Goal: Task Accomplishment & Management: Manage account settings

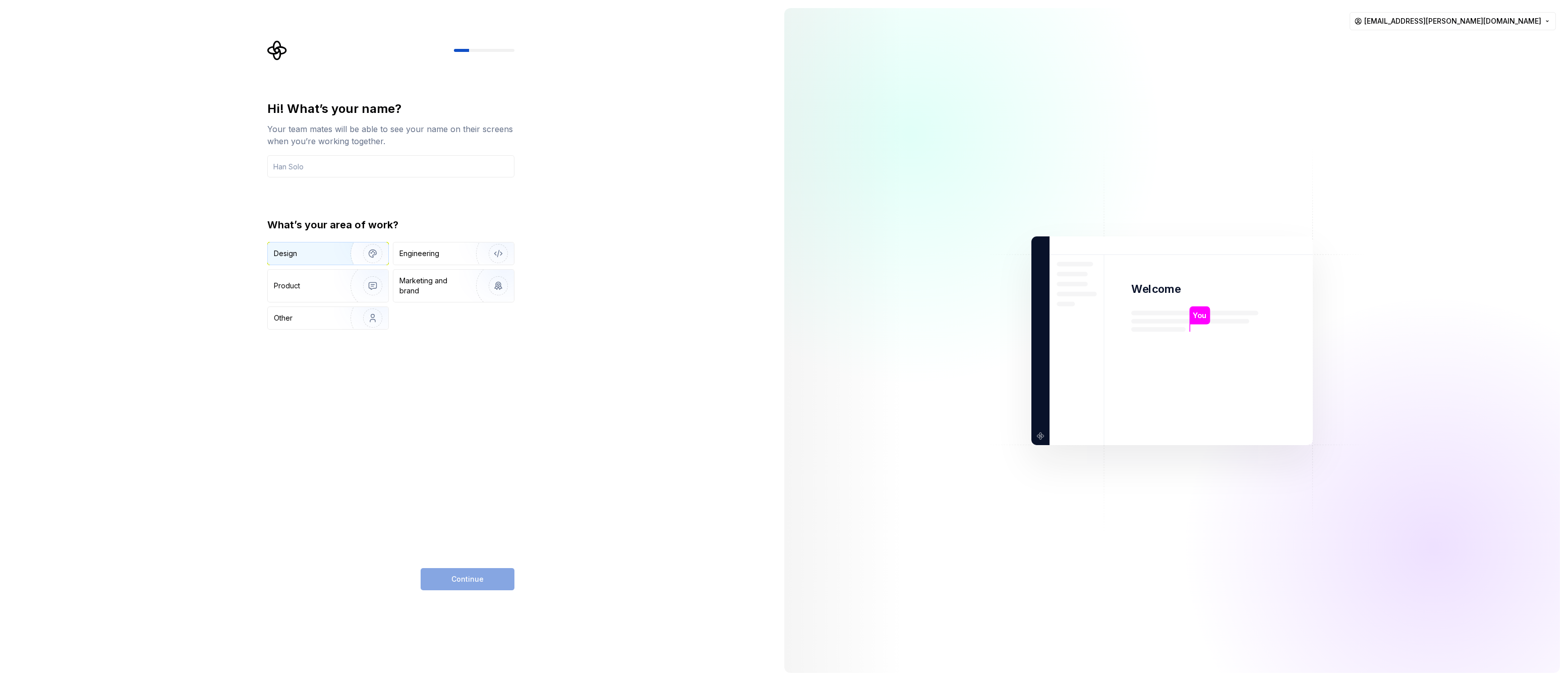
click at [339, 258] on img "button" at bounding box center [366, 253] width 65 height 68
drag, startPoint x: 333, startPoint y: 168, endPoint x: 332, endPoint y: 174, distance: 6.1
click at [333, 168] on input "text" at bounding box center [391, 166] width 247 height 22
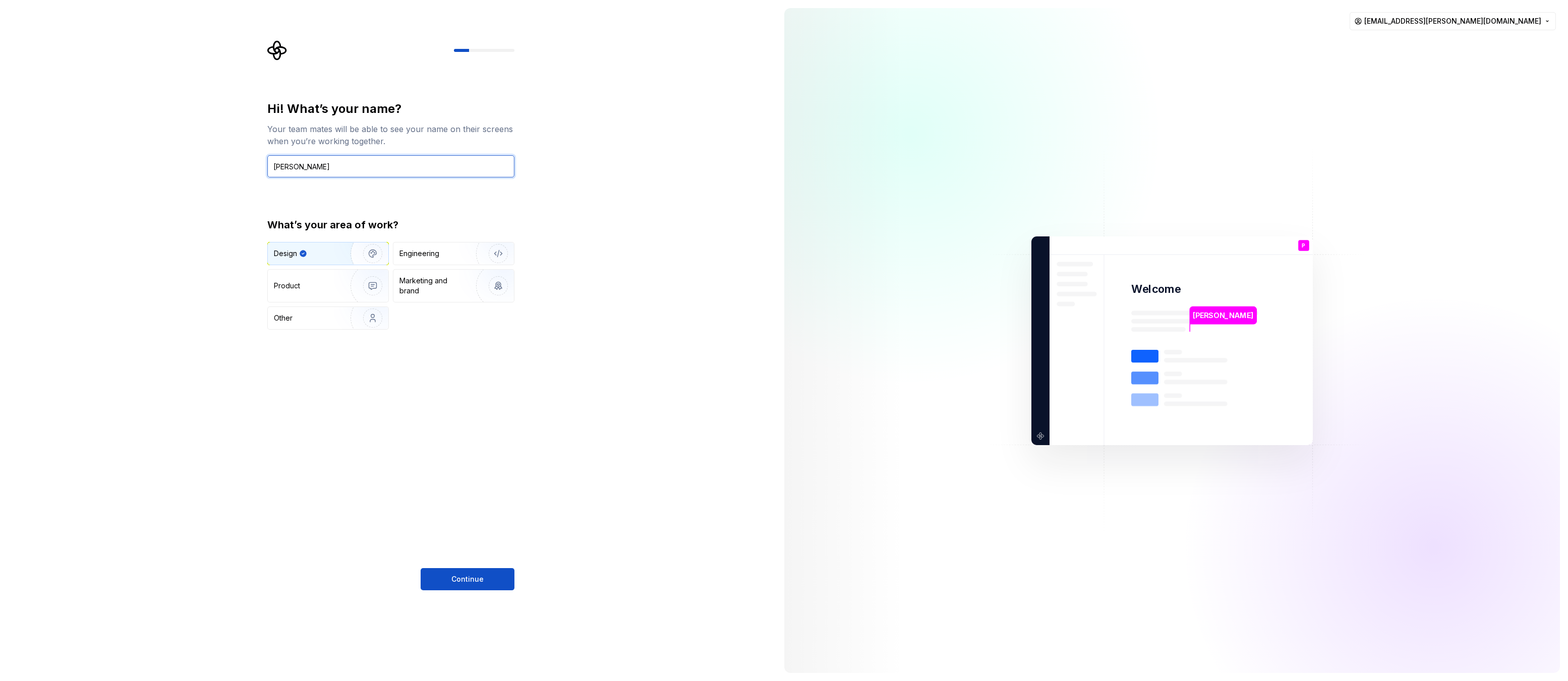
type input "Paweł Nawara"
click at [472, 573] on button "Continue" at bounding box center [467, 579] width 94 height 22
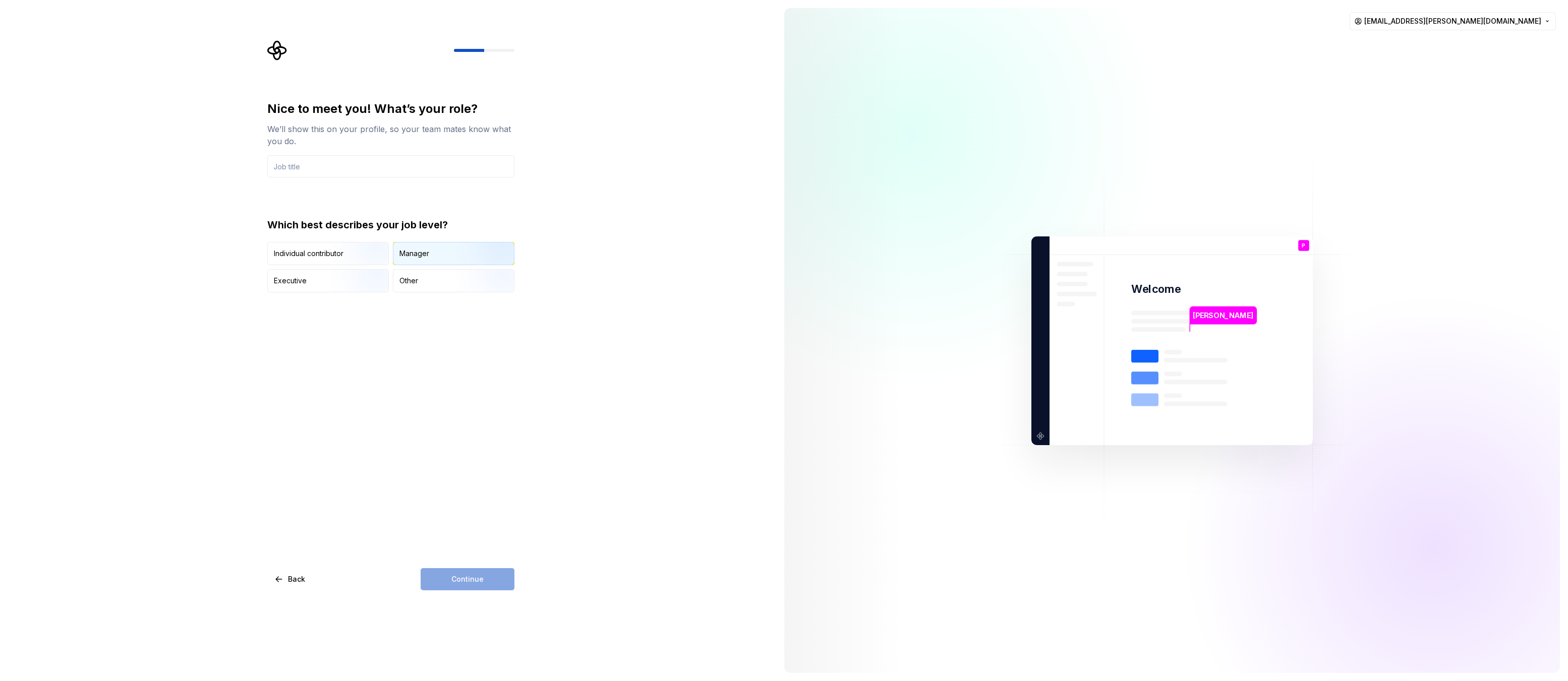
click at [427, 252] on div "Manager" at bounding box center [414, 253] width 30 height 10
click at [325, 167] on input "text" at bounding box center [391, 166] width 247 height 22
type input "Product Lead"
click at [486, 576] on button "Continue" at bounding box center [467, 579] width 94 height 22
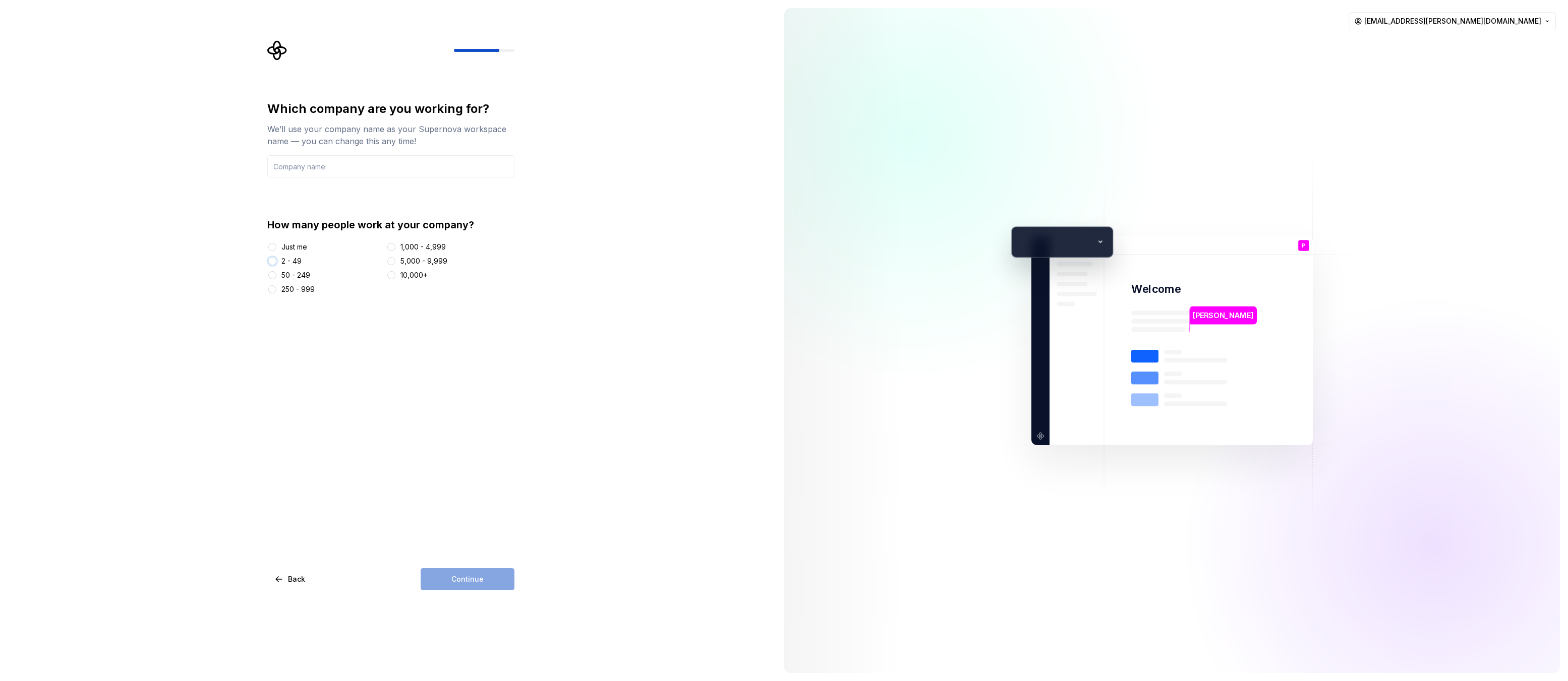
click at [271, 259] on button "2 - 49" at bounding box center [272, 261] width 8 height 8
click at [461, 573] on div "Continue" at bounding box center [467, 579] width 94 height 22
click at [324, 169] on input "text" at bounding box center [391, 166] width 247 height 22
type input "Ryuu"
click at [474, 579] on span "Continue" at bounding box center [467, 579] width 32 height 10
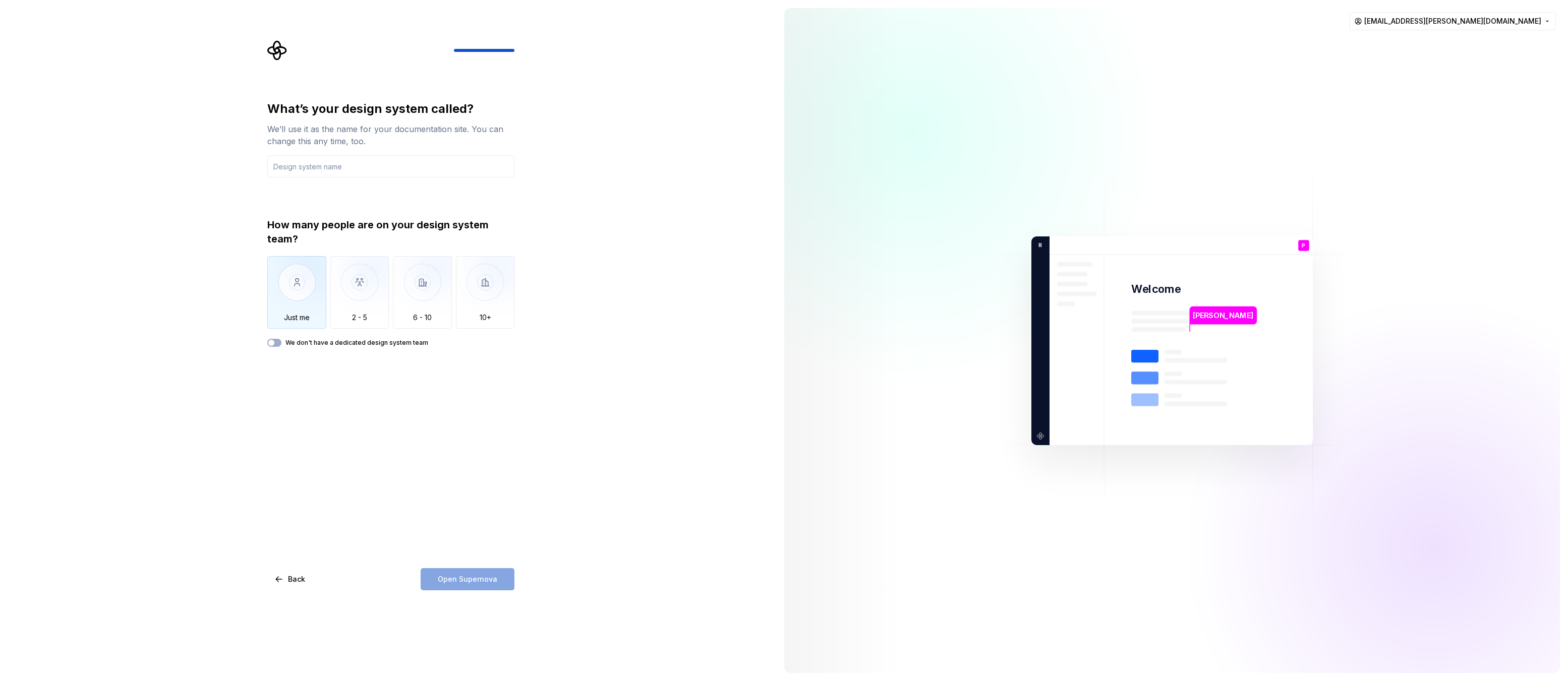
click at [297, 294] on img "button" at bounding box center [297, 289] width 59 height 68
click at [353, 308] on img "button" at bounding box center [360, 289] width 59 height 68
click at [307, 166] on input "text" at bounding box center [391, 166] width 247 height 22
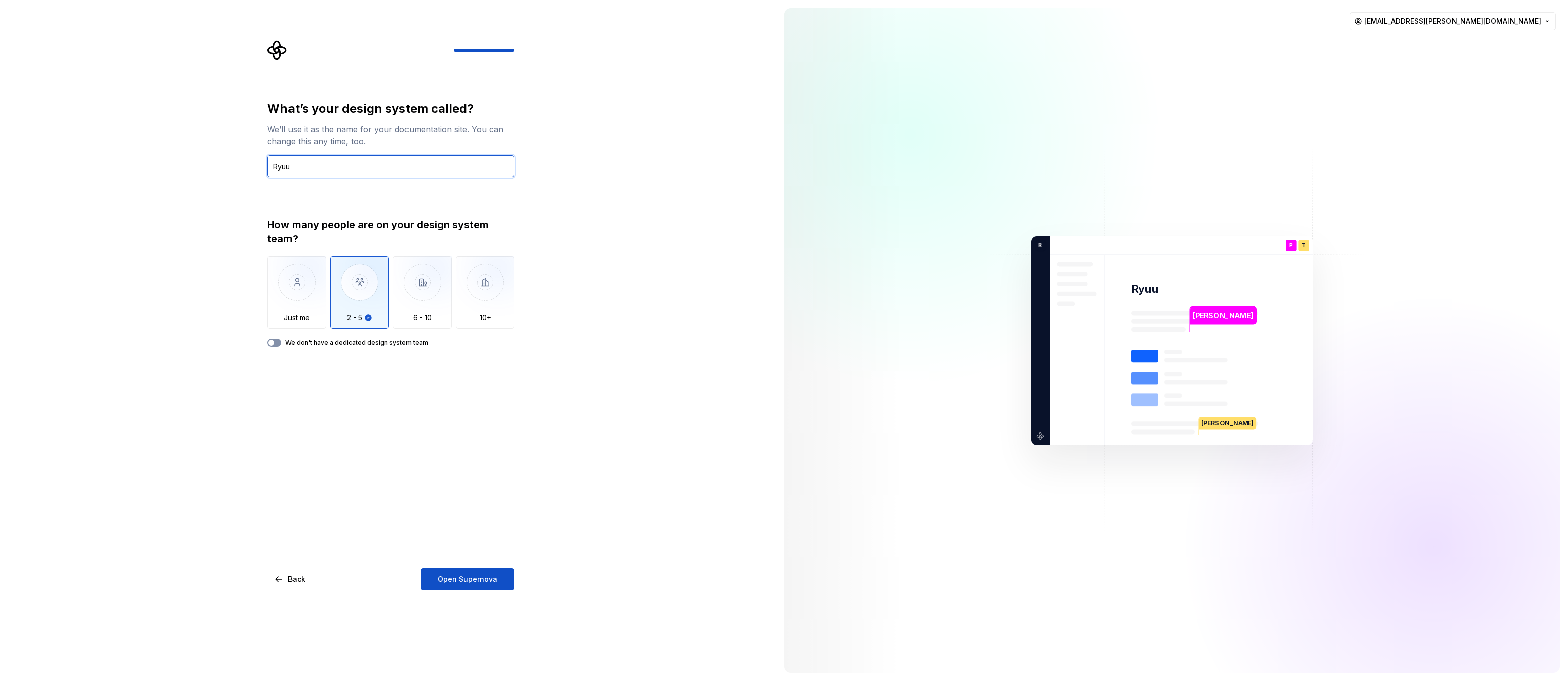
type input "Ryuu"
click at [280, 342] on button "We don't have a dedicated design system team" at bounding box center [274, 342] width 14 height 8
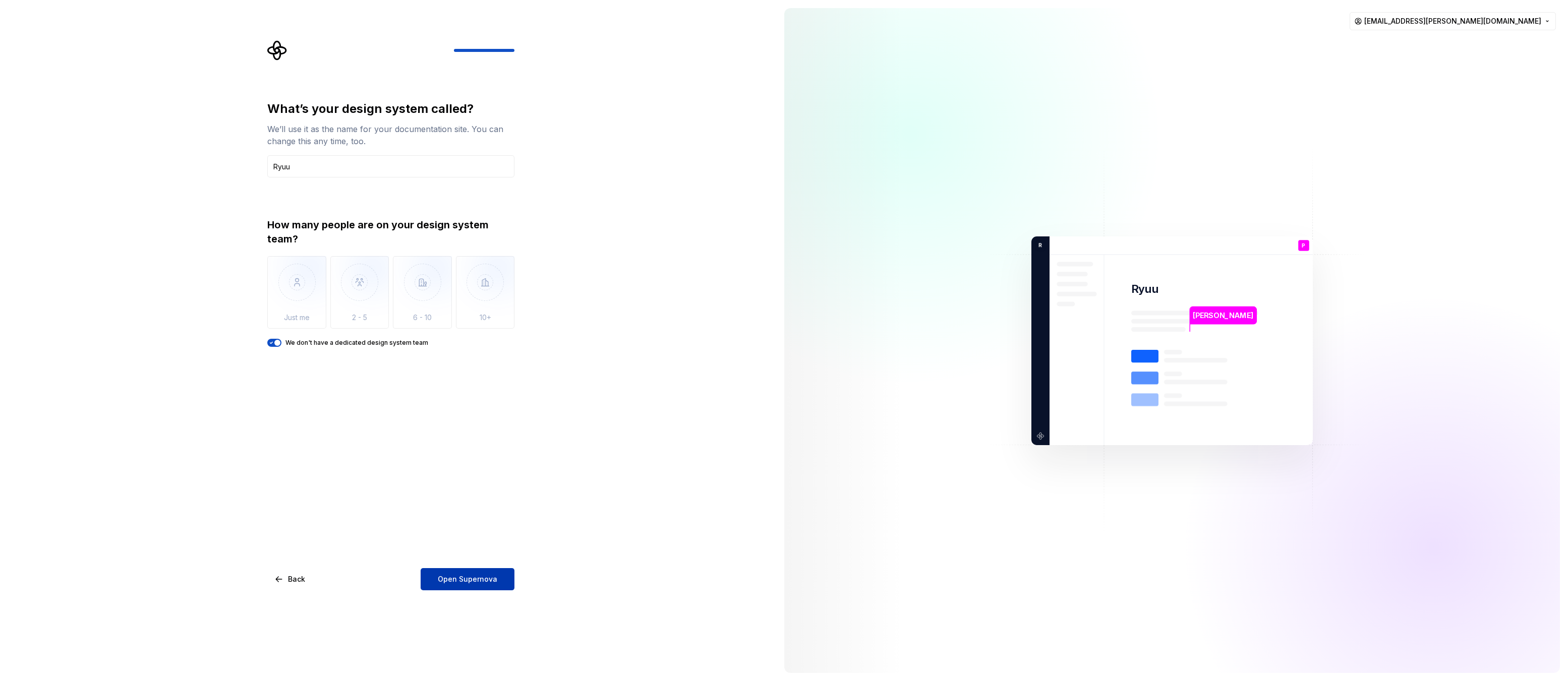
click at [454, 577] on span "Open Supernova" at bounding box center [467, 579] width 60 height 10
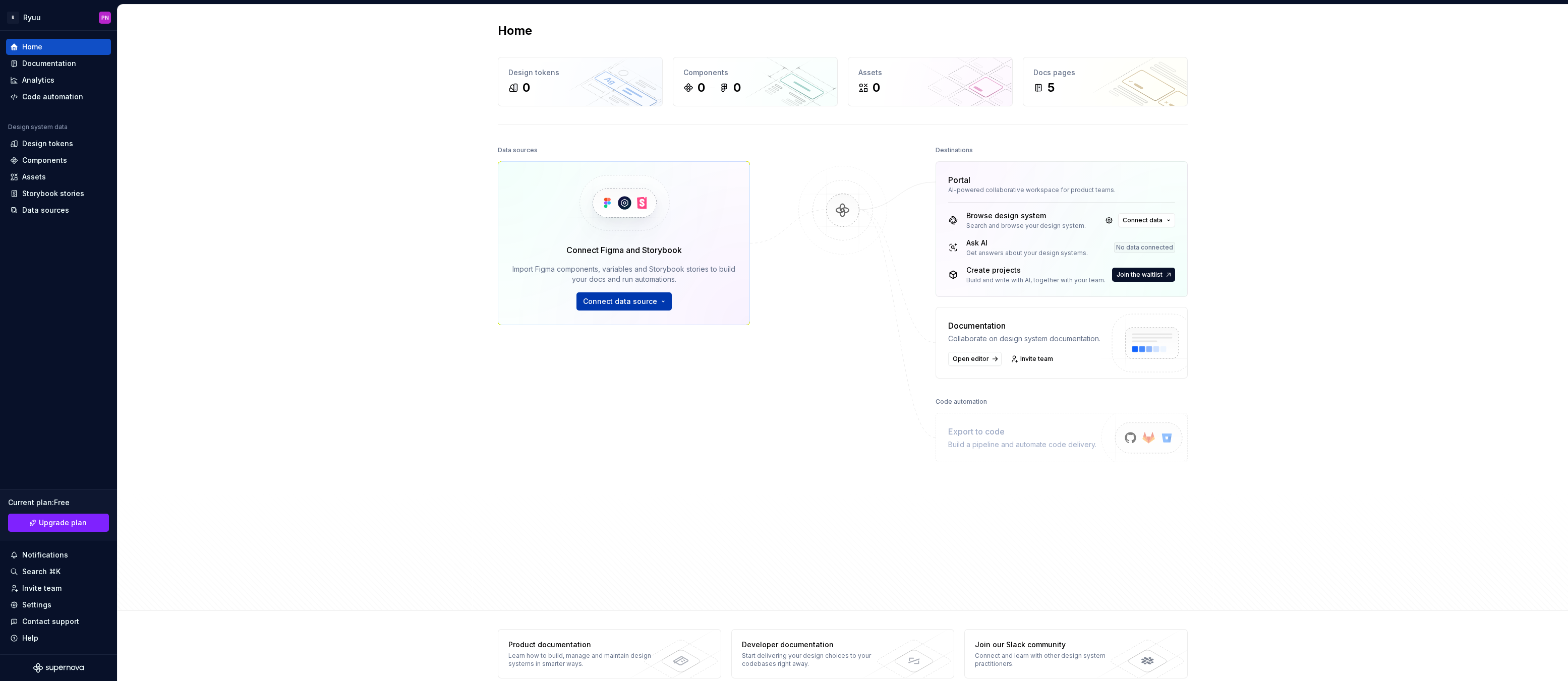
click at [608, 300] on span "Connect data source" at bounding box center [620, 302] width 74 height 10
click at [664, 340] on div "Figma library Import styles, components and icons." at bounding box center [645, 328] width 136 height 27
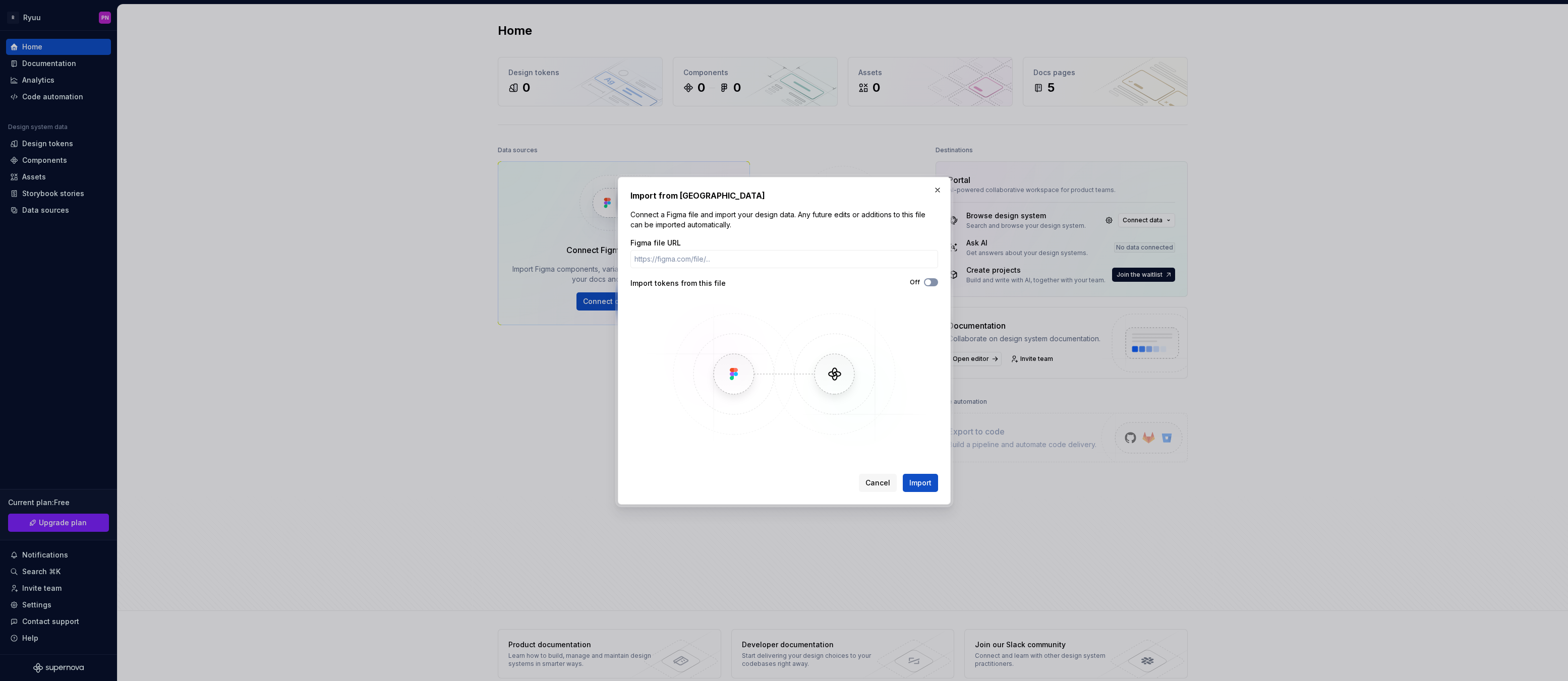
click at [929, 280] on span "button" at bounding box center [928, 283] width 6 height 6
click at [665, 261] on input "Figma file URL" at bounding box center [784, 259] width 308 height 18
paste input "https://www.figma.com/design/x6bgRQCtuqLcQmfk5jojgj/Ryuu---Design-System?node-i…"
type input "https://www.figma.com/design/x6bgRQCtuqLcQmfk5jojgj/Ryuu---Design-System?node-i…"
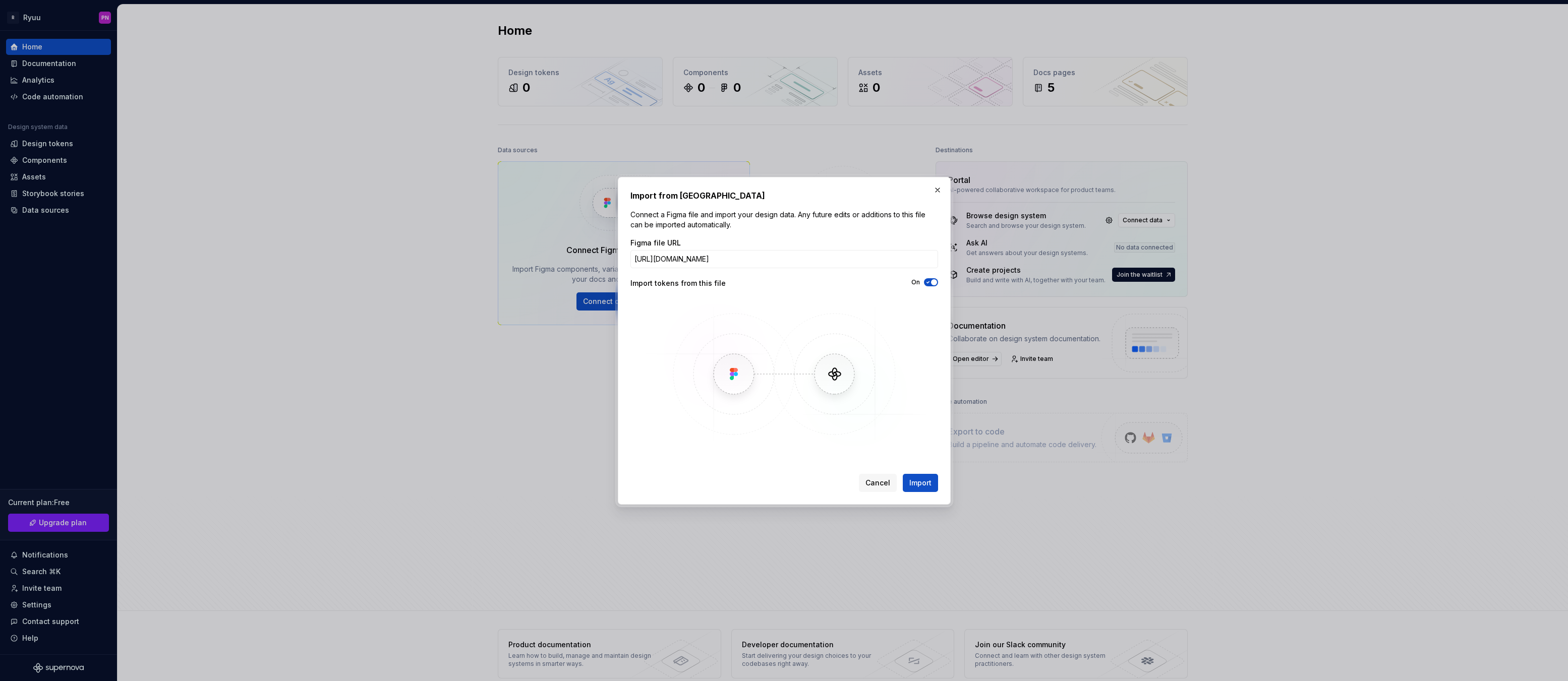
click at [915, 385] on img at bounding box center [784, 374] width 293 height 151
click at [910, 481] on span "Import" at bounding box center [920, 483] width 22 height 10
click at [873, 481] on span "Cancel" at bounding box center [878, 483] width 25 height 10
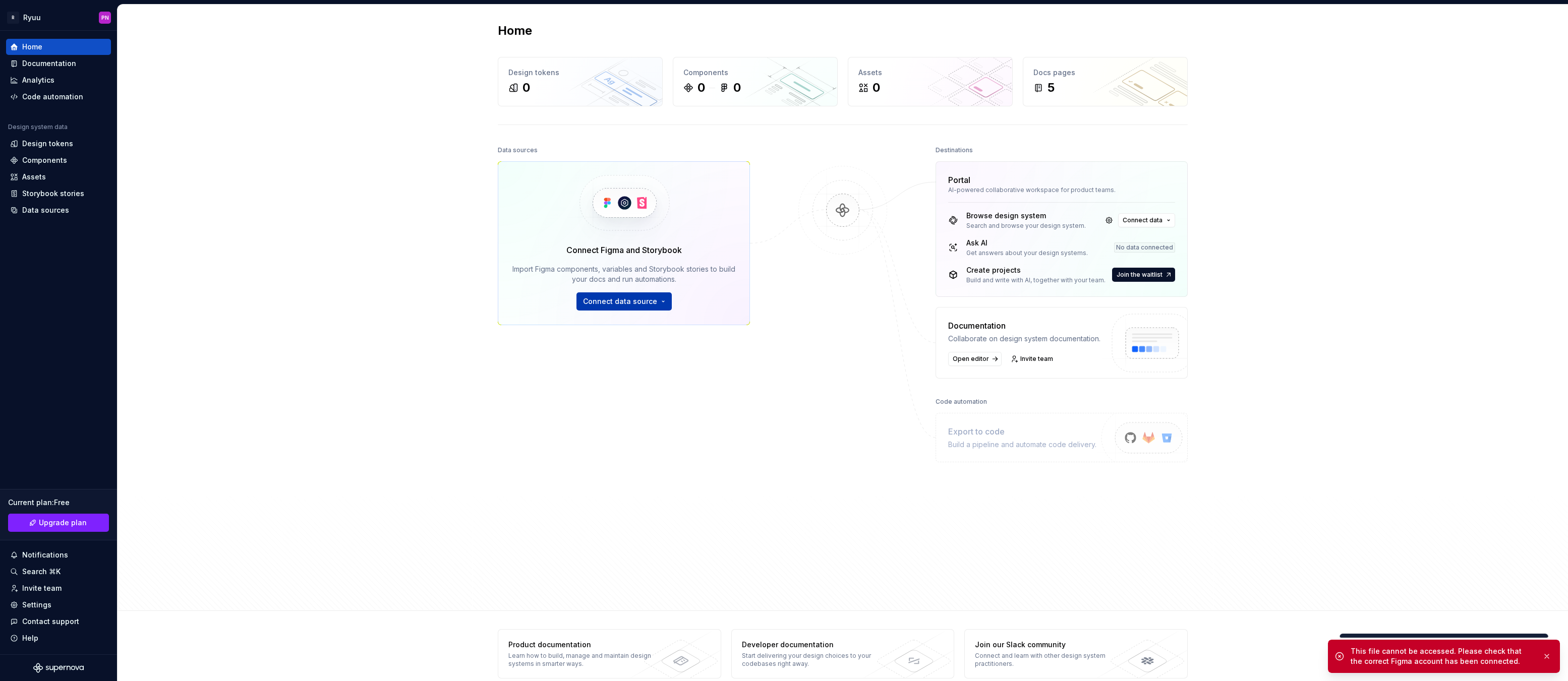
click at [614, 294] on button "Connect data source" at bounding box center [624, 302] width 95 height 18
click at [619, 325] on div "Figma library" at bounding box center [617, 324] width 45 height 10
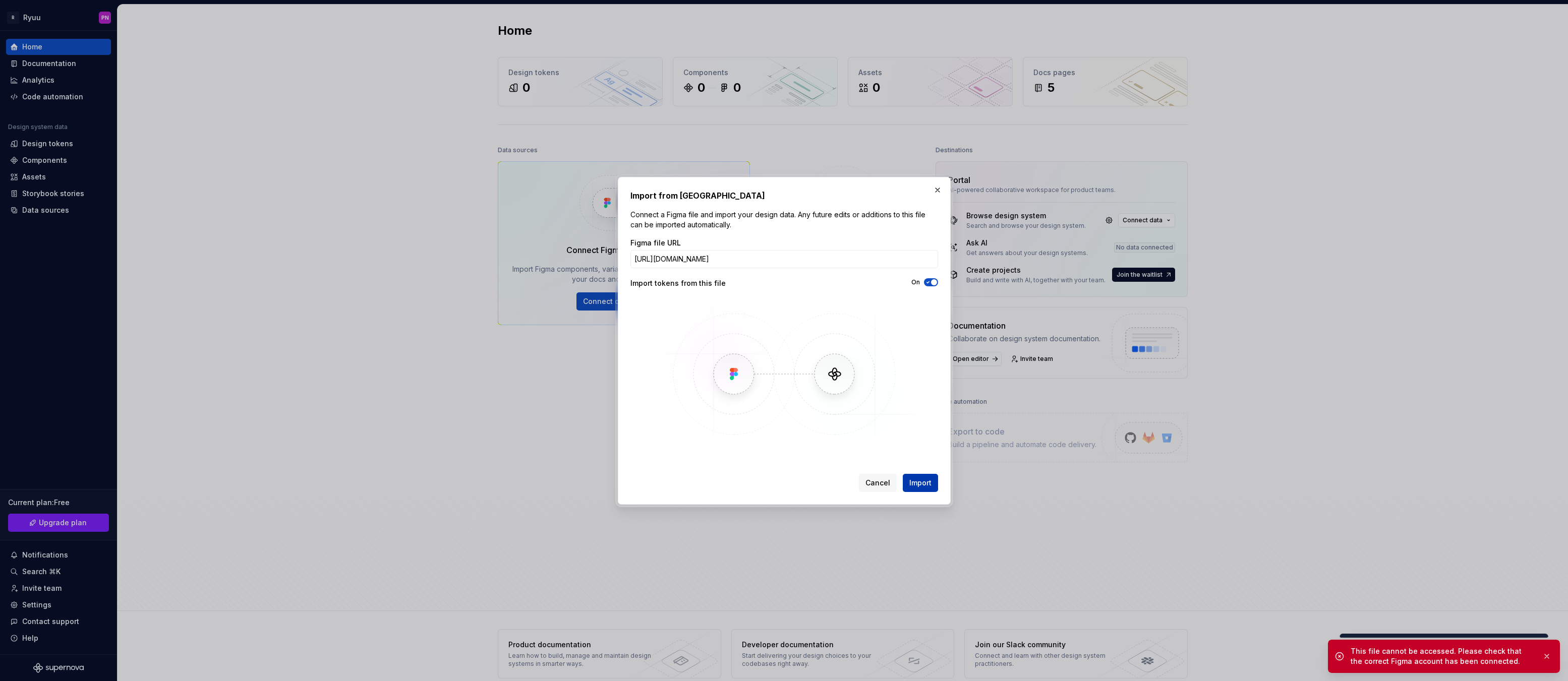
click at [923, 484] on span "Import" at bounding box center [920, 483] width 22 height 10
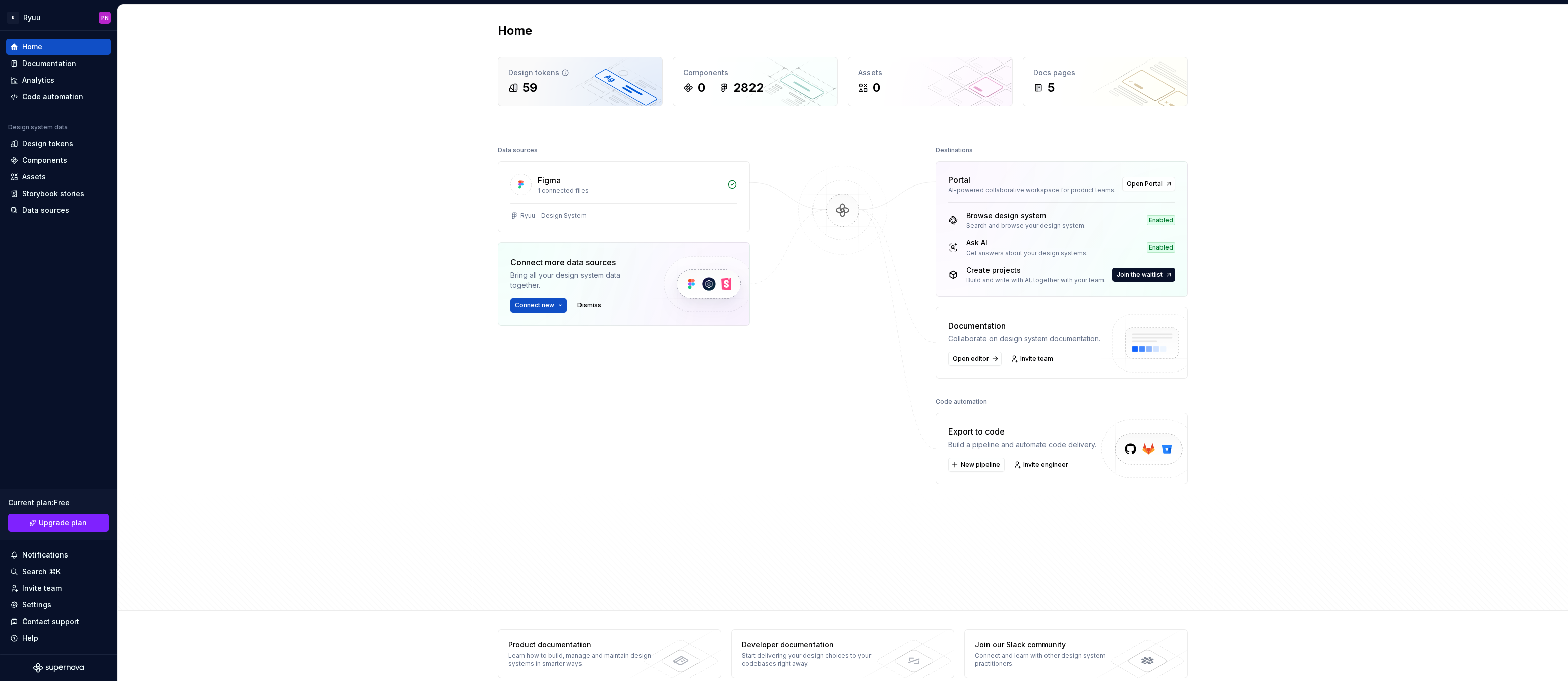
click at [554, 91] on div "59" at bounding box center [580, 88] width 144 height 16
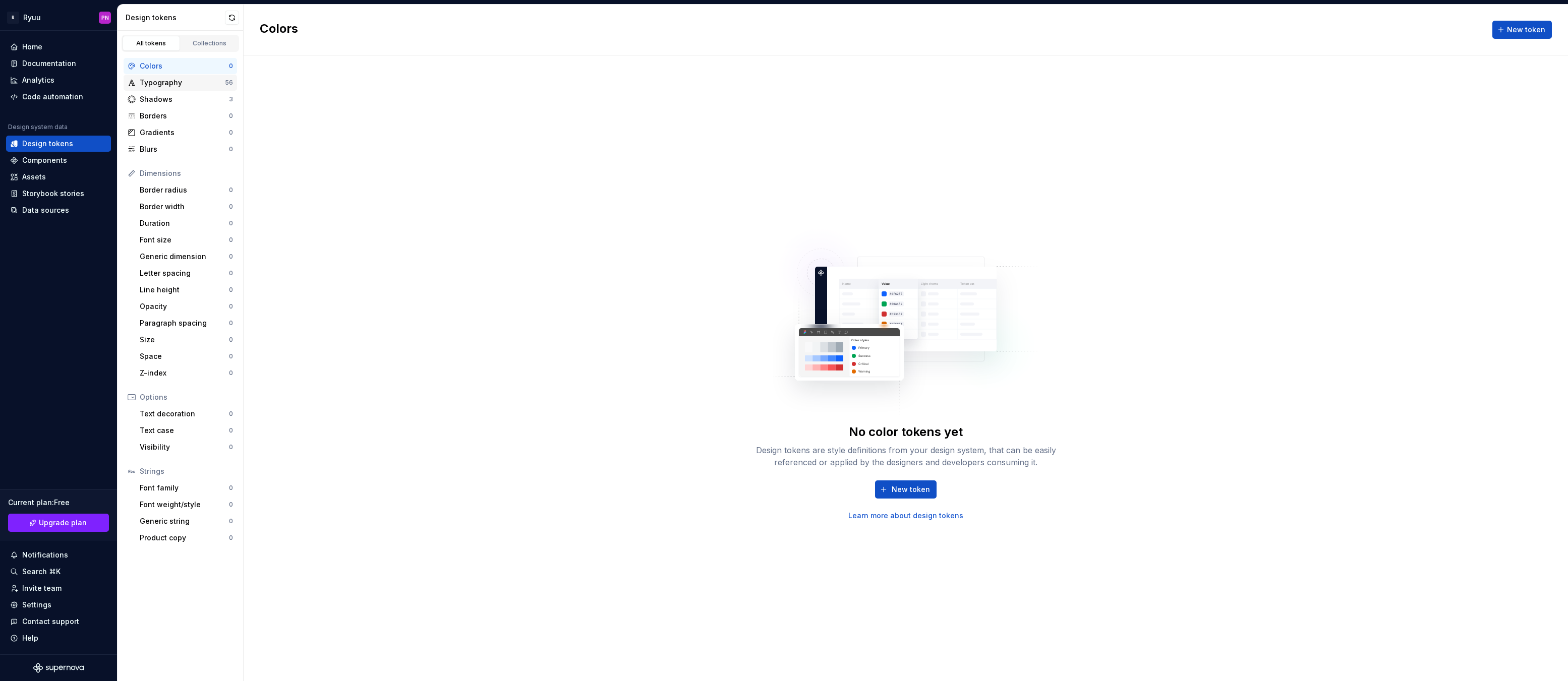
click at [185, 80] on div "Typography" at bounding box center [182, 82] width 85 height 10
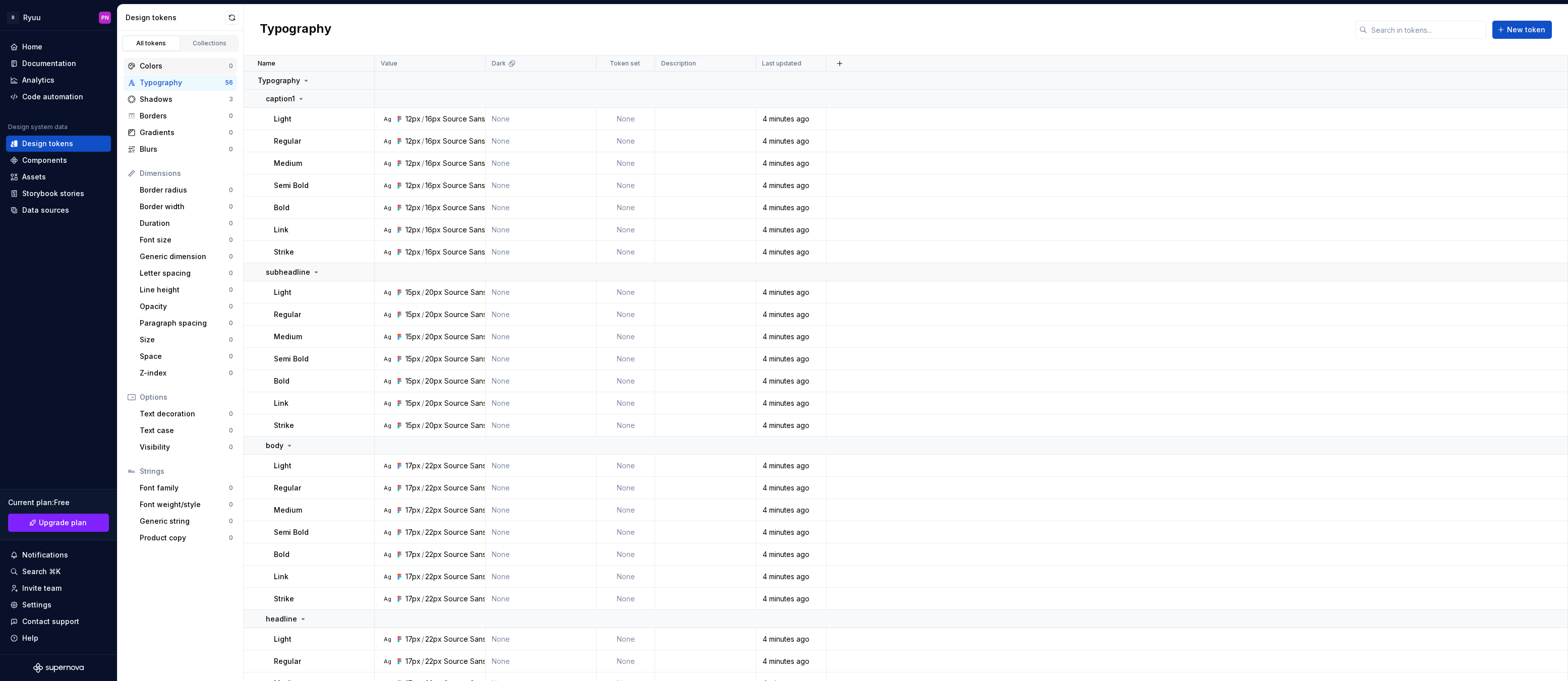
click at [156, 61] on div "Colors" at bounding box center [184, 66] width 89 height 10
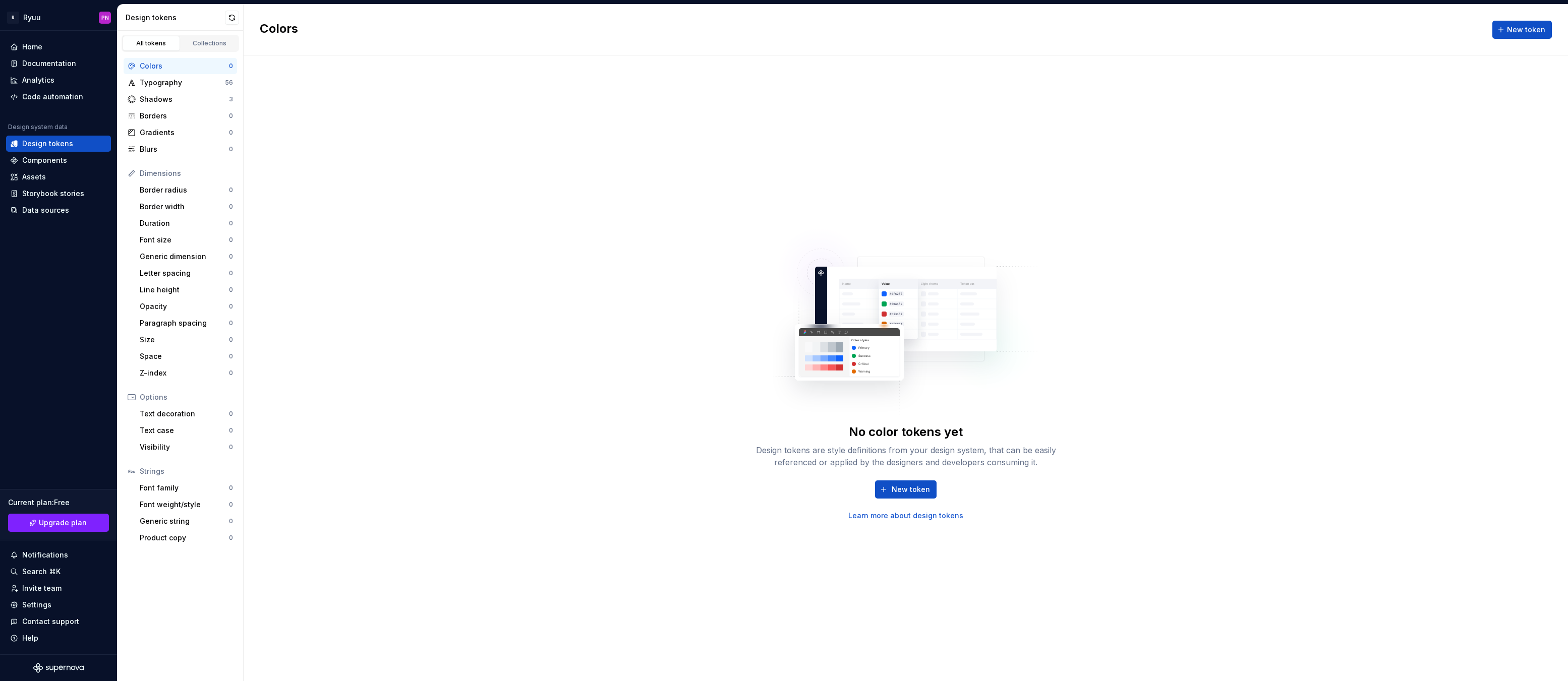
click at [912, 517] on link "Learn more about design tokens" at bounding box center [906, 515] width 115 height 10
click at [225, 48] on link "Collections" at bounding box center [210, 43] width 57 height 15
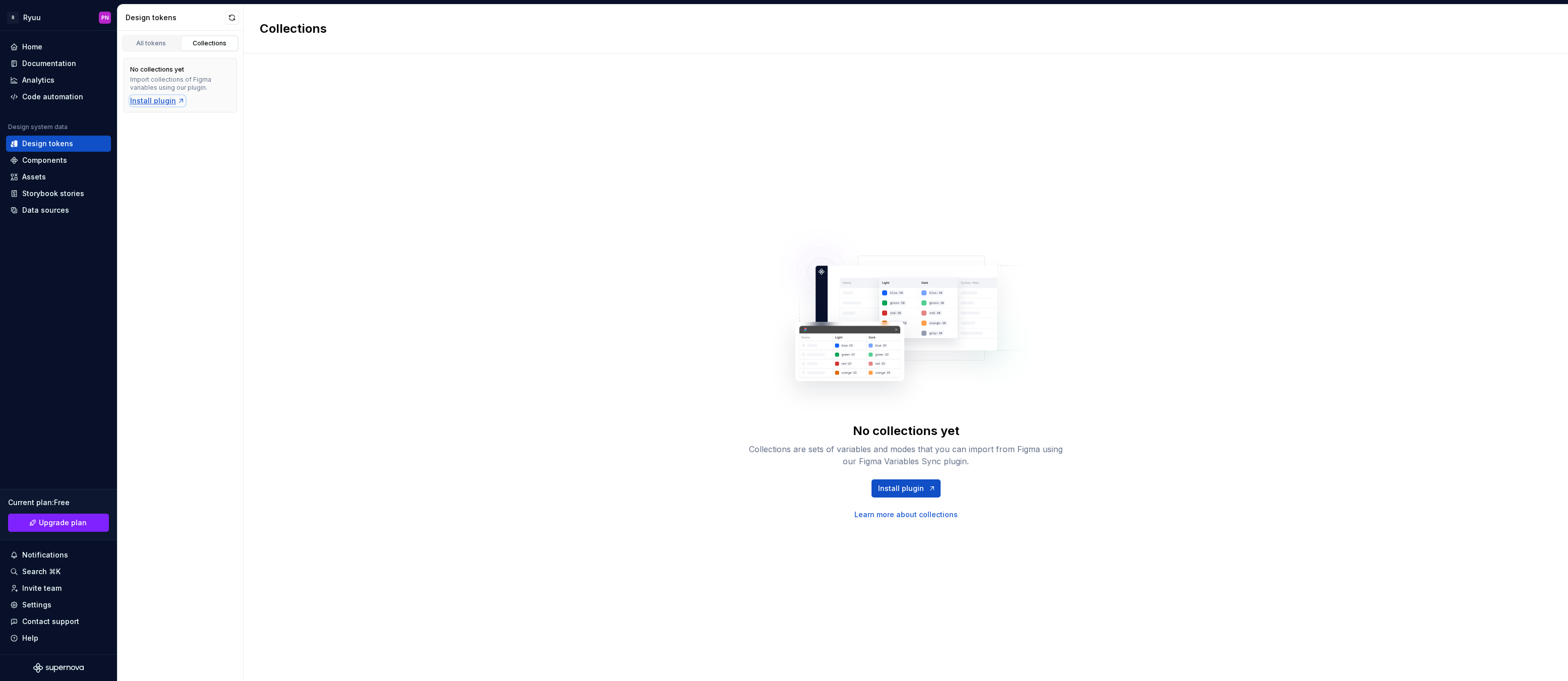
click at [157, 104] on div "Install plugin" at bounding box center [158, 101] width 55 height 10
click at [230, 16] on button "button" at bounding box center [232, 17] width 14 height 14
click at [1504, 660] on span "View summary" at bounding box center [1509, 659] width 44 height 8
click at [1559, 17] on button "button" at bounding box center [1555, 17] width 14 height 14
drag, startPoint x: 313, startPoint y: 32, endPoint x: 240, endPoint y: 21, distance: 73.8
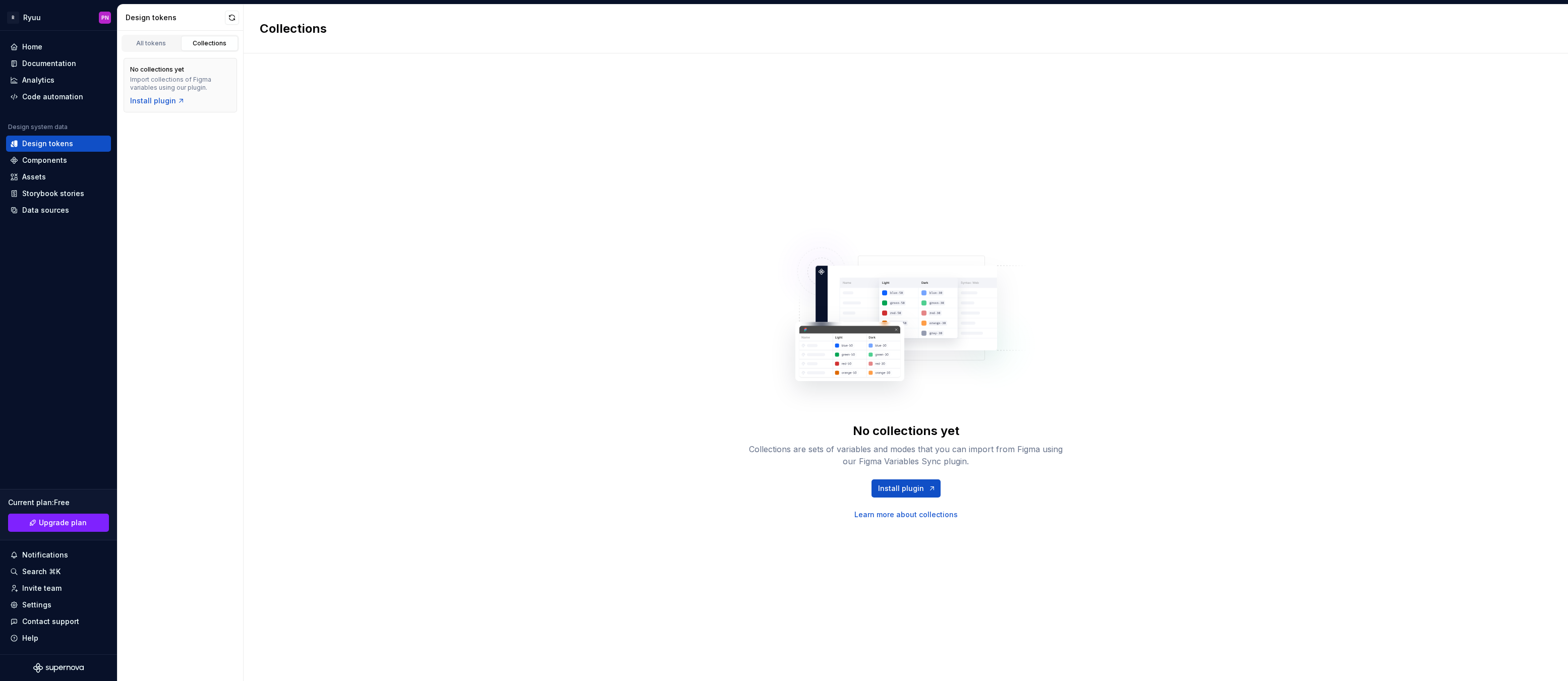
click at [313, 32] on h2 "Collections" at bounding box center [293, 29] width 67 height 16
click at [230, 17] on button "button" at bounding box center [232, 17] width 14 height 14
click at [147, 37] on link "All tokens" at bounding box center [151, 43] width 57 height 15
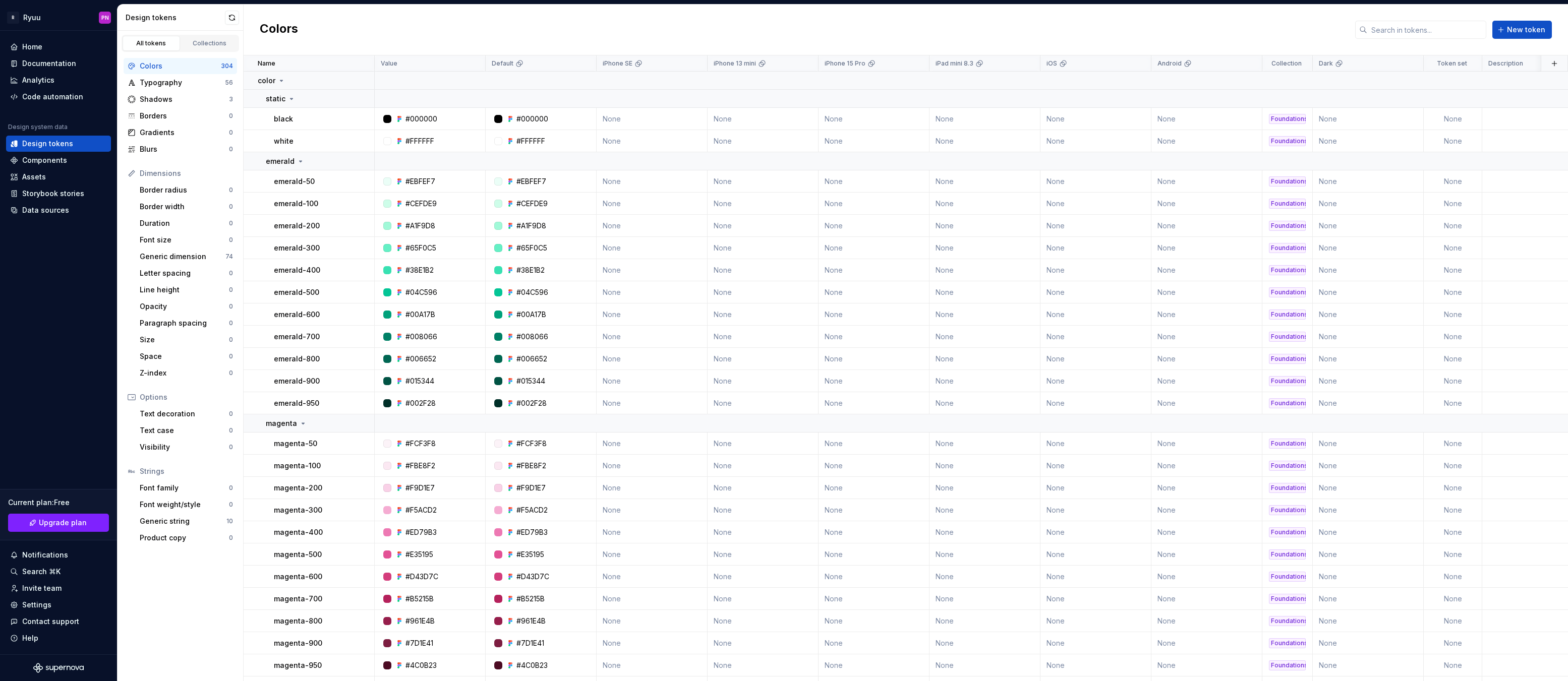
click at [692, 63] on html "R Ryuu PN Home Documentation Analytics Code automation Design system data Desig…" at bounding box center [784, 340] width 1568 height 681
click at [693, 66] on html "R Ryuu PN Home Documentation Analytics Code automation Design system data Desig…" at bounding box center [784, 340] width 1568 height 681
click at [1277, 82] on html "R Ryuu PN Home Documentation Analytics Code automation Design system data Desig…" at bounding box center [784, 340] width 1568 height 681
click at [1453, 63] on icon at bounding box center [1456, 63] width 6 height 6
click at [1455, 63] on icon at bounding box center [1455, 63] width 8 height 8
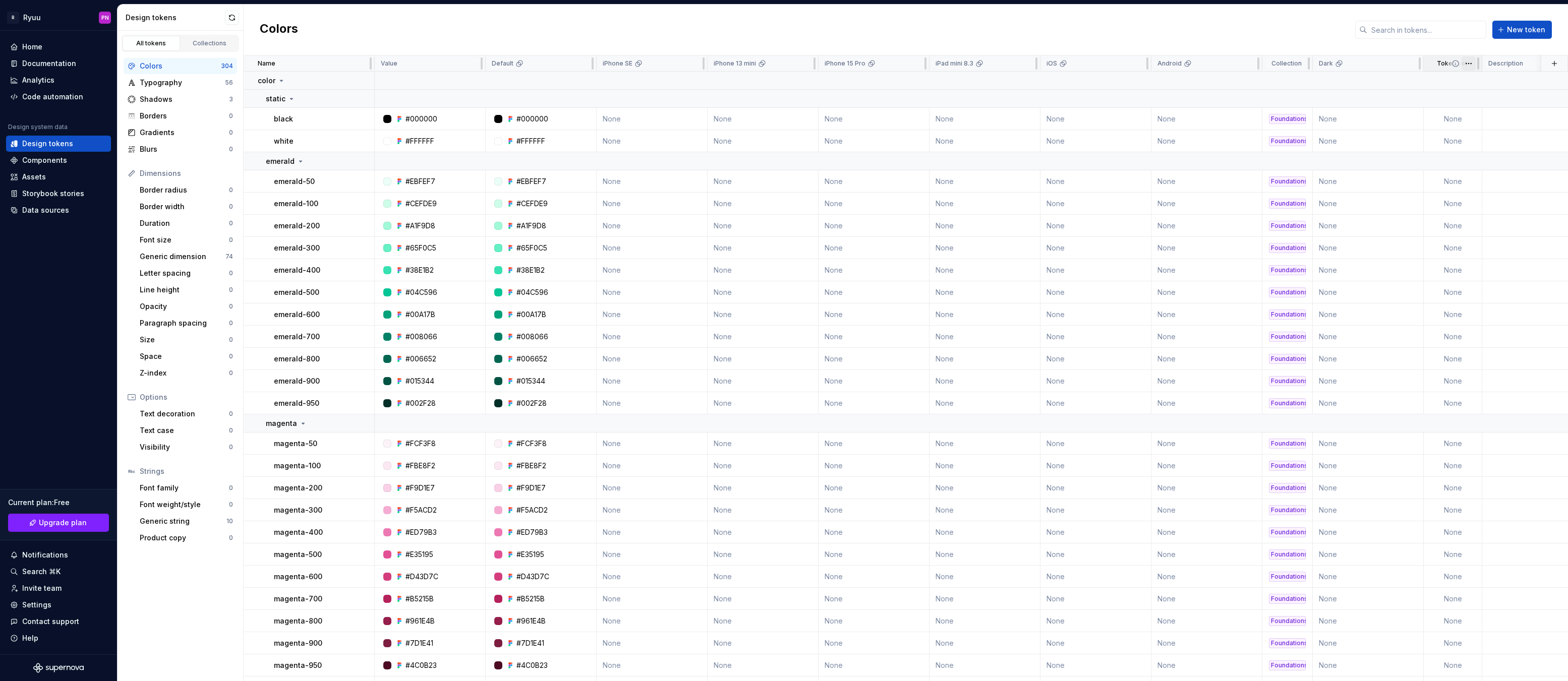
click at [1464, 65] on html "R Ryuu PN Home Documentation Analytics Code automation Design system data Desig…" at bounding box center [784, 340] width 1568 height 681
click at [1439, 63] on html "R Ryuu PN Home Documentation Analytics Code automation Design system data Desig…" at bounding box center [784, 340] width 1568 height 681
click at [1444, 63] on p "Token set" at bounding box center [1452, 63] width 30 height 8
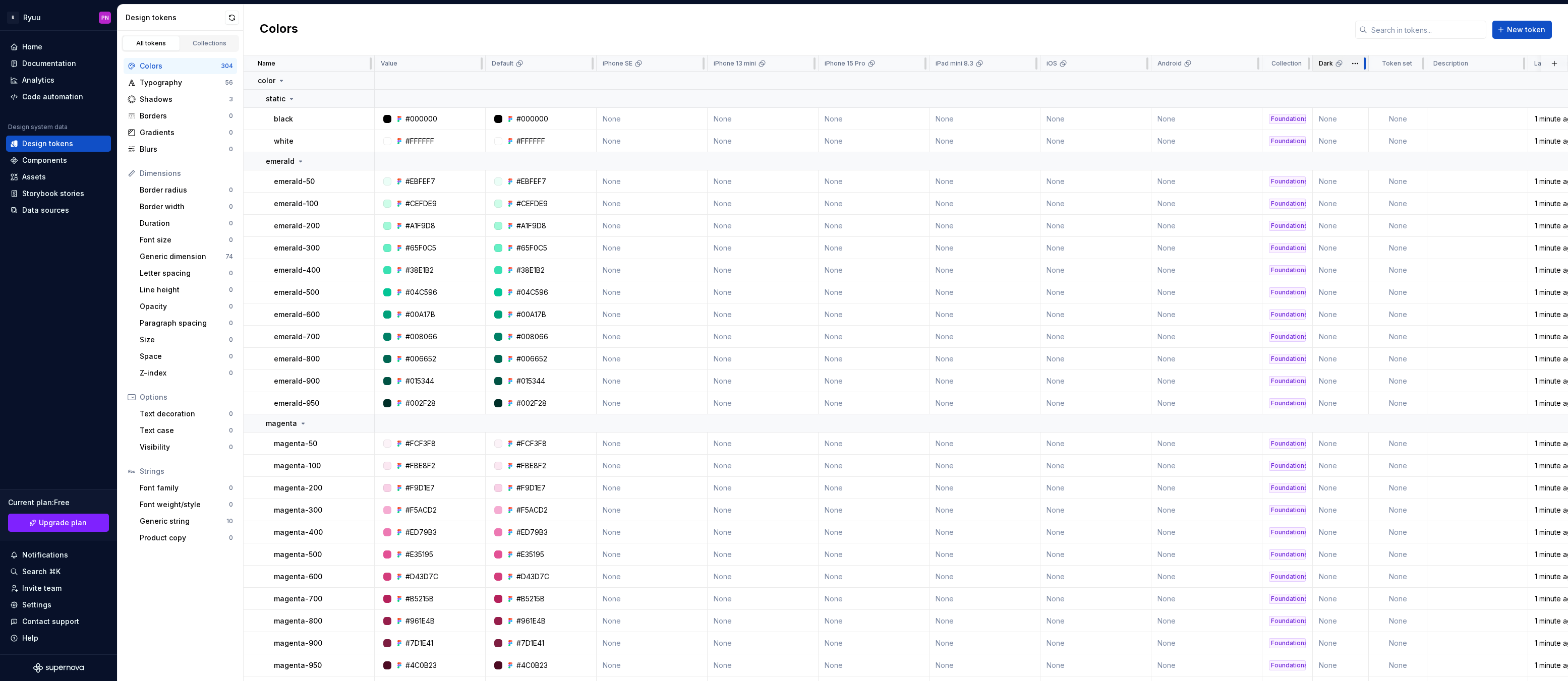
drag, startPoint x: 1422, startPoint y: 64, endPoint x: 1359, endPoint y: 65, distance: 63.0
click at [1359, 65] on div "Dark" at bounding box center [1341, 63] width 56 height 16
click at [1400, 63] on icon at bounding box center [1400, 63] width 8 height 8
drag, startPoint x: 1425, startPoint y: 66, endPoint x: 1468, endPoint y: 66, distance: 43.0
click at [1468, 66] on tr "Name Value Default iPhone SE iPhone 13 mini iPhone 15 Pro iPad mini 8.3 iOS And…" at bounding box center [945, 63] width 1403 height 16
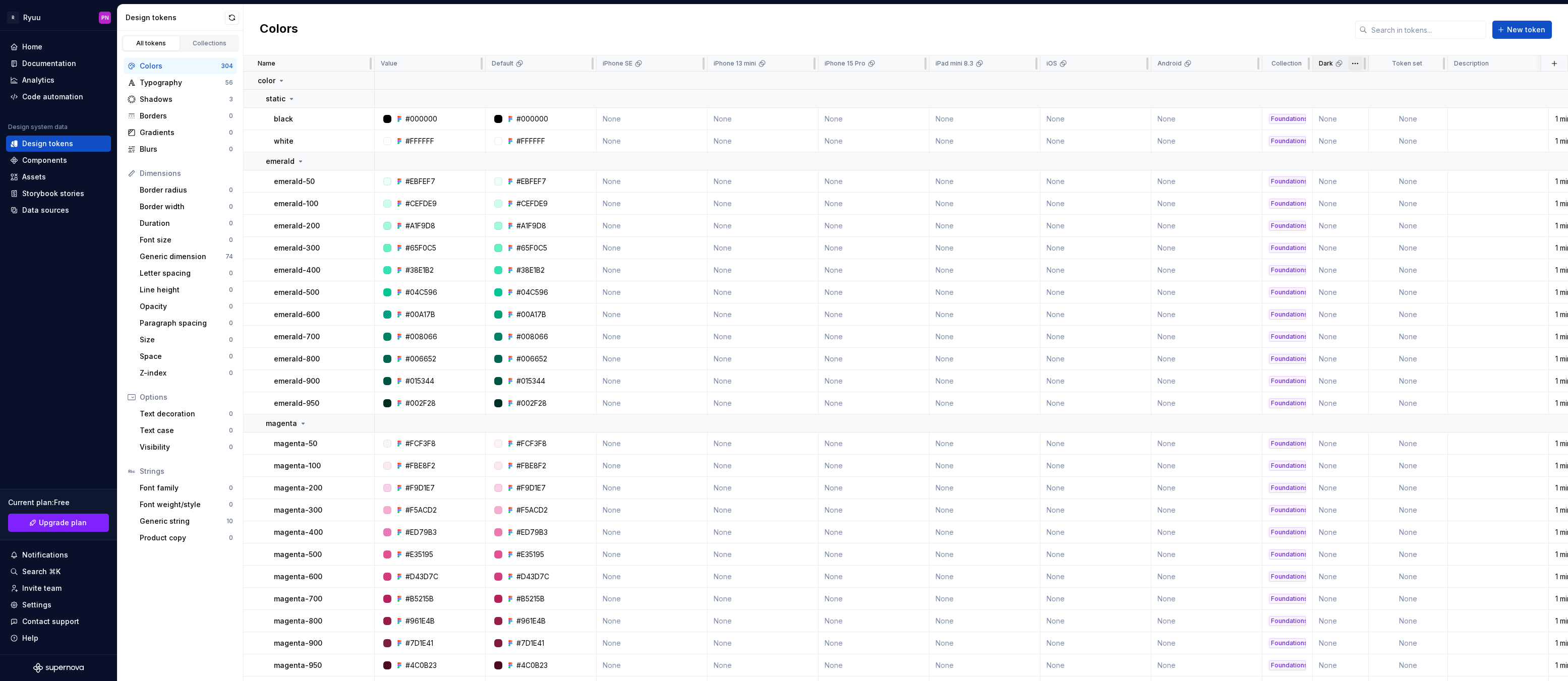
click at [1358, 60] on html "R Ryuu PN Home Documentation Analytics Code automation Design system data Desig…" at bounding box center [784, 340] width 1568 height 681
click at [1228, 82] on html "R Ryuu PN Home Documentation Analytics Code automation Design system data Desig…" at bounding box center [784, 340] width 1568 height 681
click at [190, 116] on div "Borders" at bounding box center [184, 116] width 89 height 10
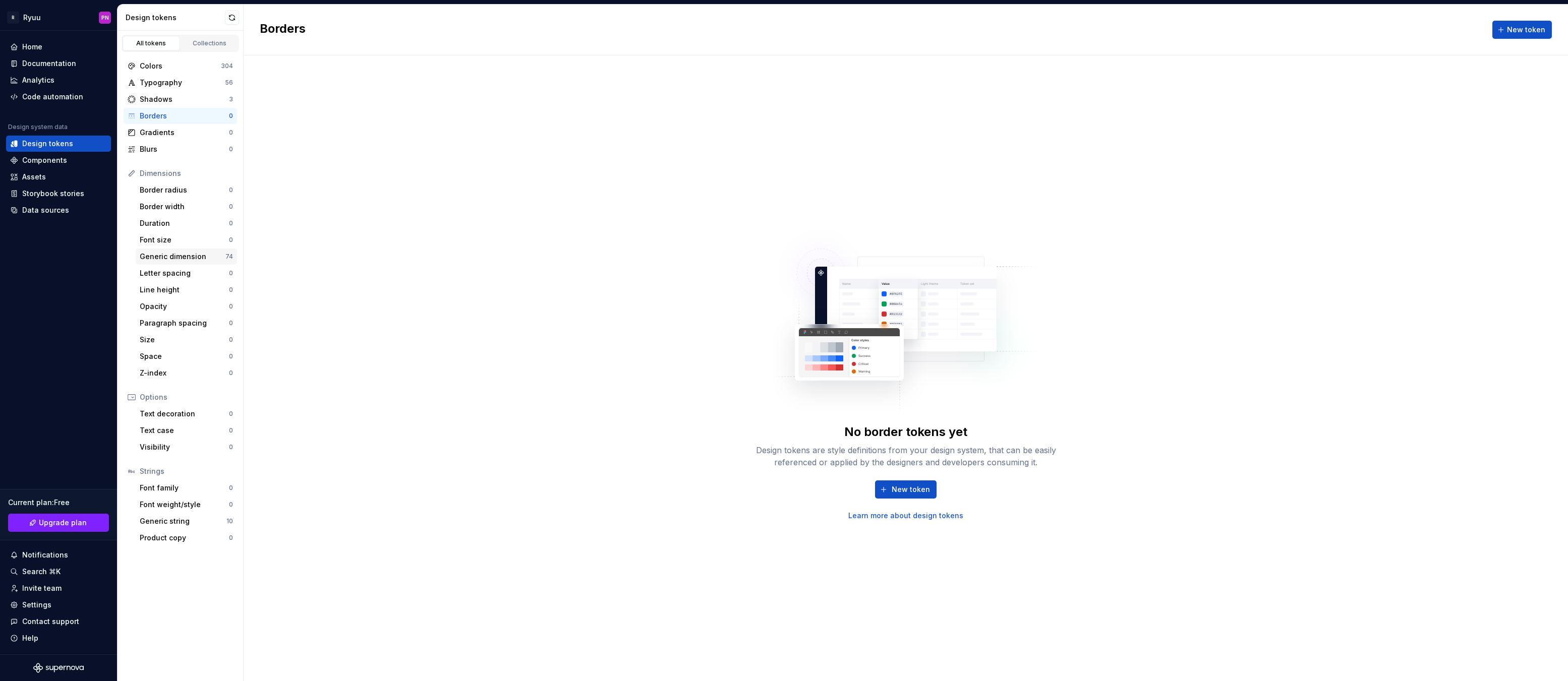
click at [173, 256] on div "Generic dimension" at bounding box center [182, 256] width 86 height 10
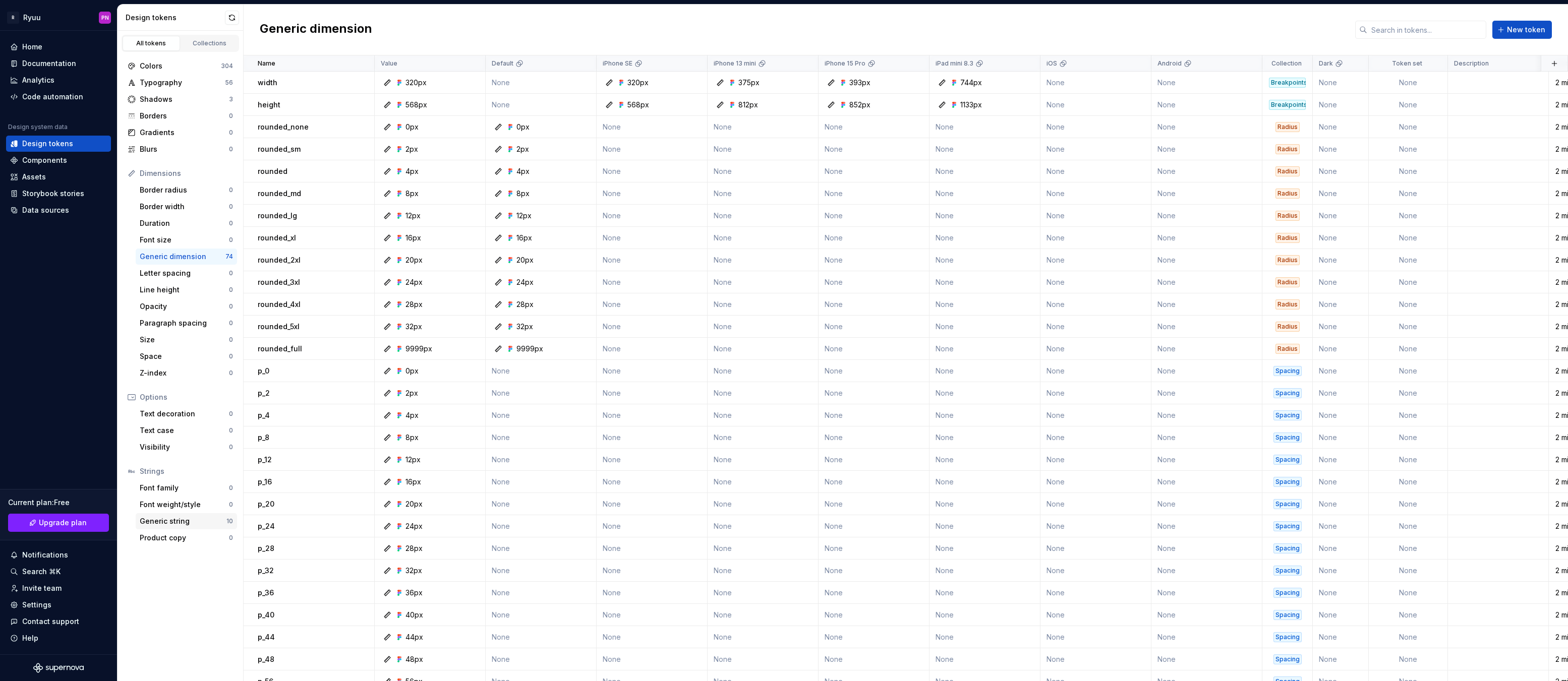
click at [166, 522] on div "Generic string" at bounding box center [183, 521] width 87 height 10
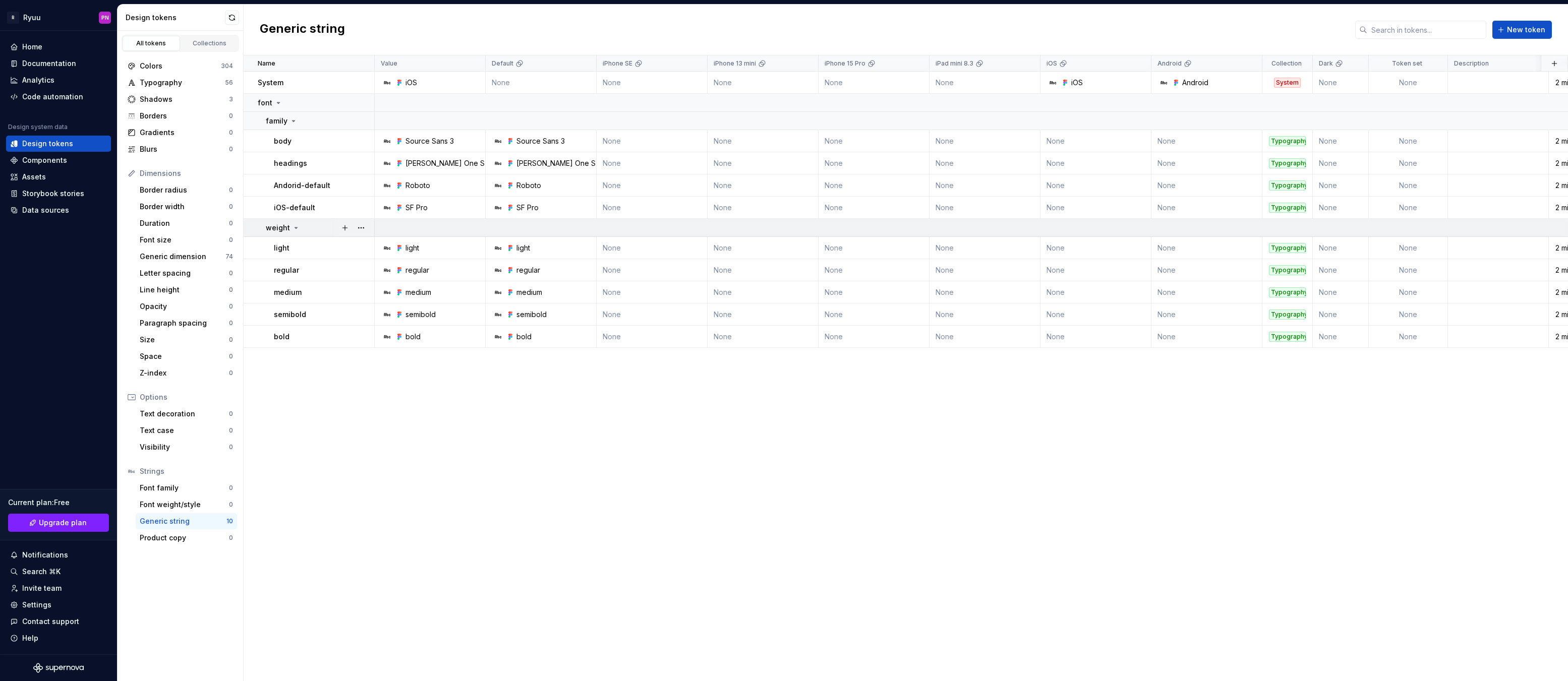
click at [295, 227] on icon at bounding box center [296, 228] width 2 height 1
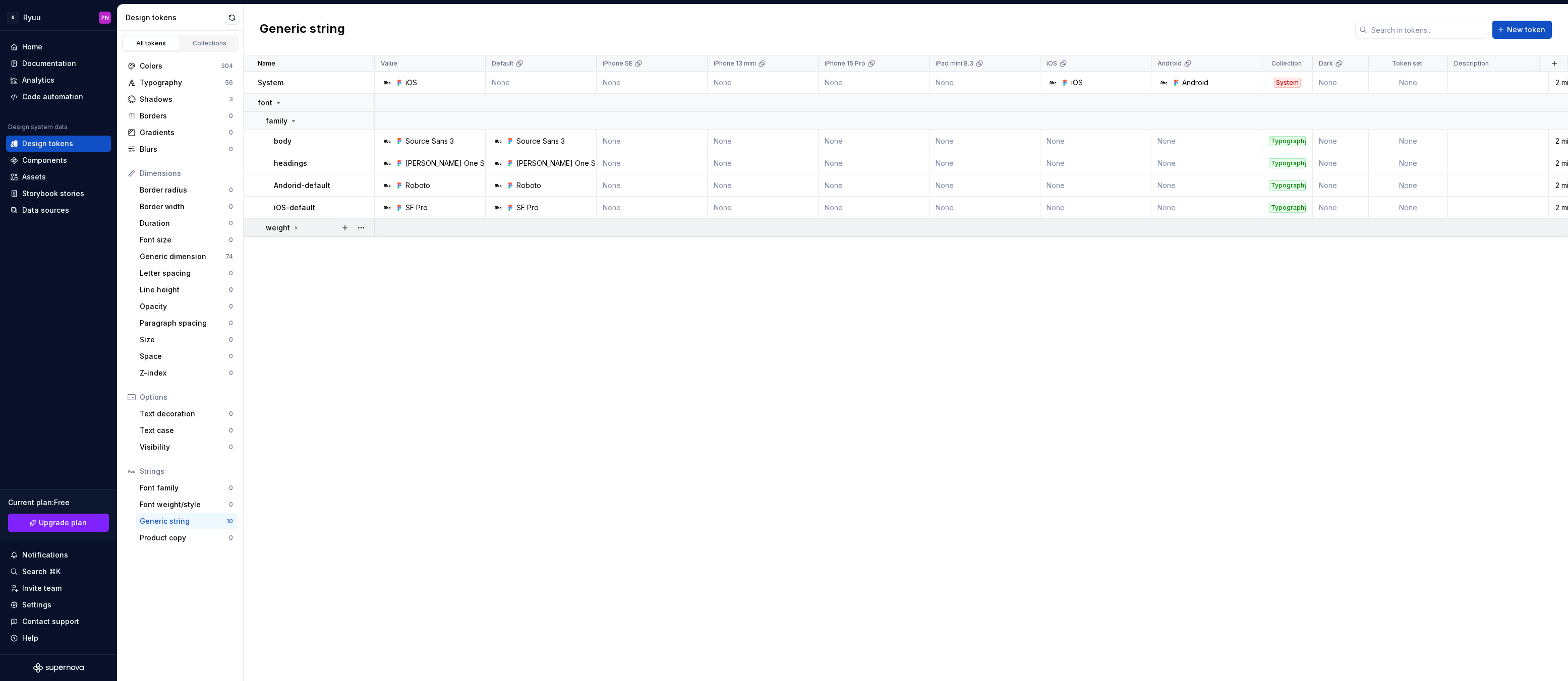
click at [296, 227] on icon at bounding box center [296, 228] width 1 height 2
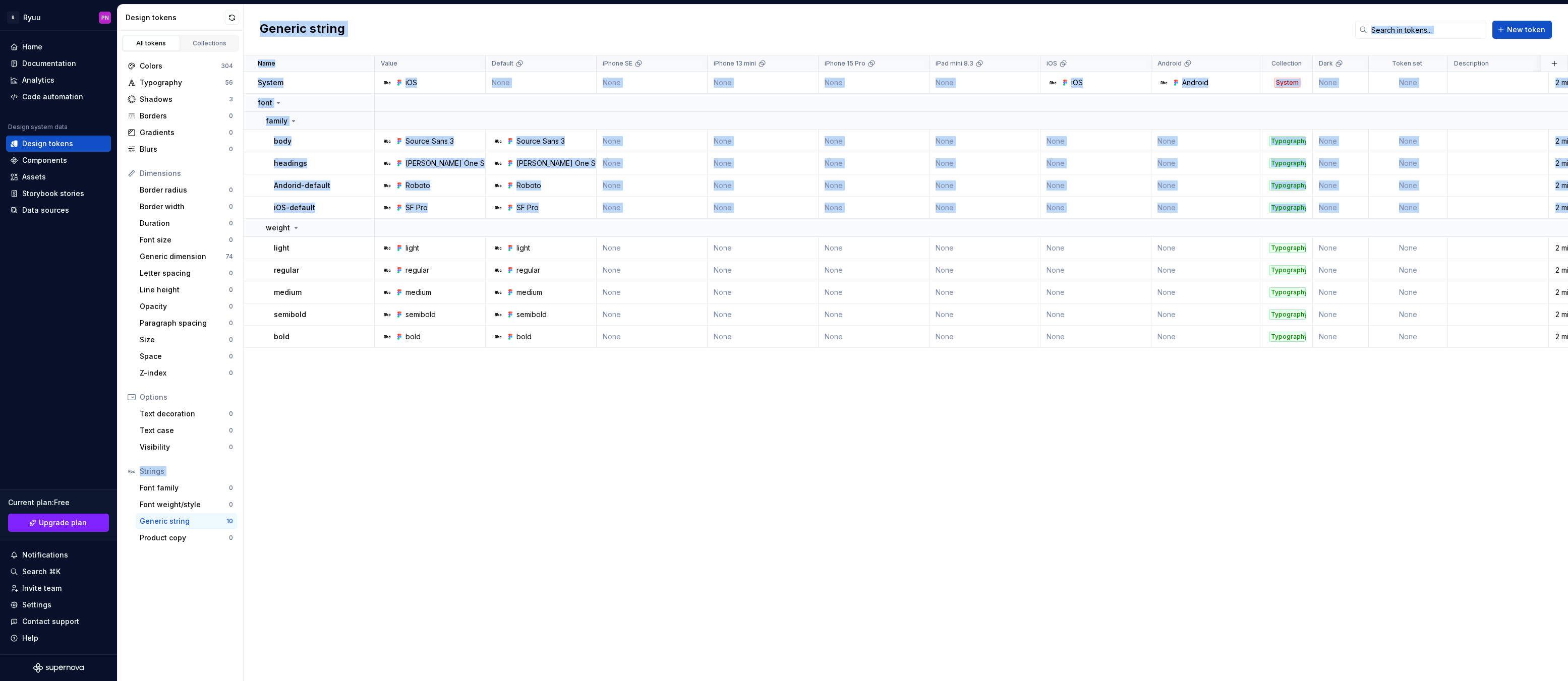
drag, startPoint x: 260, startPoint y: 228, endPoint x: 243, endPoint y: 412, distance: 184.8
click at [235, 414] on div "Design tokens All tokens Collections Colors 304 Typography 56 Shadows 3 Borders…" at bounding box center [843, 342] width 1450 height 677
click at [363, 229] on button "button" at bounding box center [361, 227] width 14 height 14
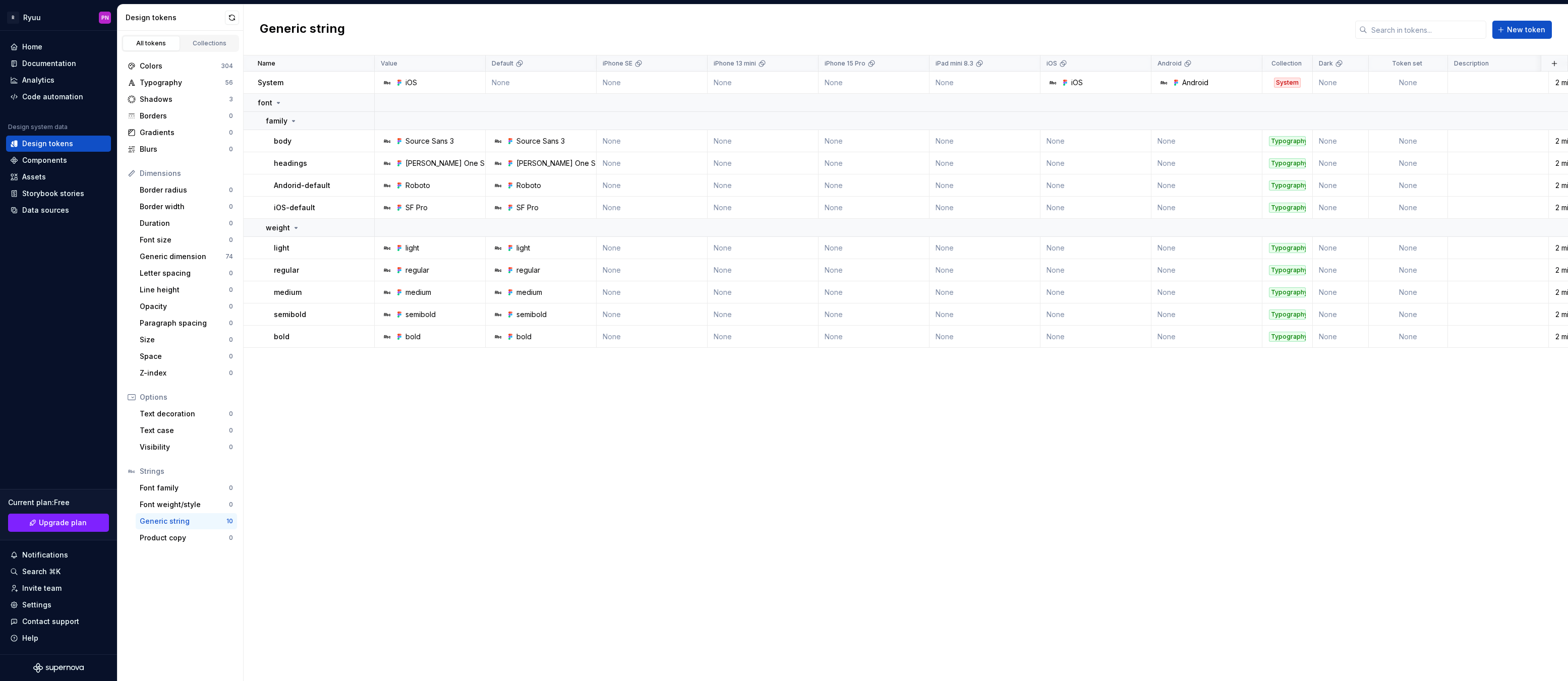
click at [379, 475] on html "R Ryuu PN Home Documentation Analytics Code automation Design system data Desig…" at bounding box center [784, 340] width 1568 height 681
click at [192, 506] on div "Font weight/style" at bounding box center [184, 504] width 89 height 10
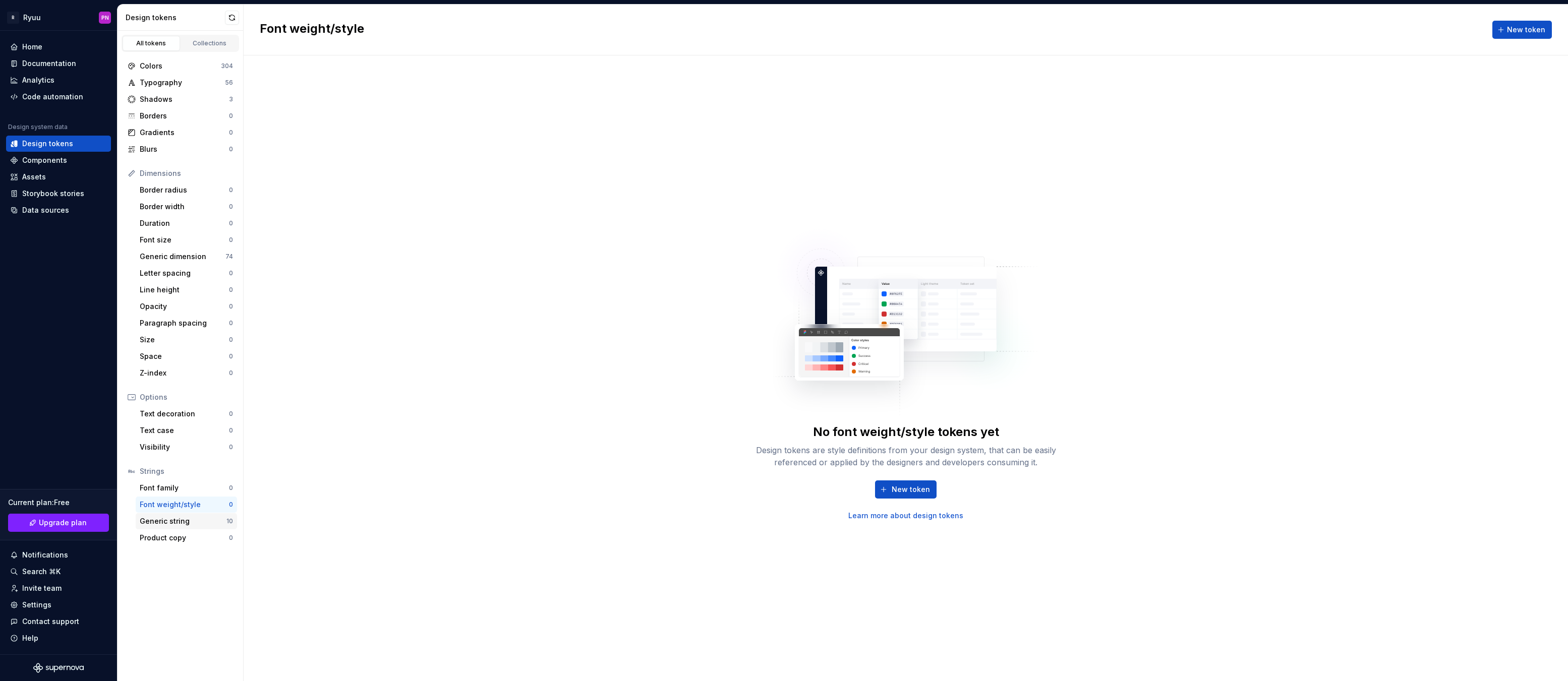
click at [181, 522] on div "Generic string" at bounding box center [183, 521] width 87 height 10
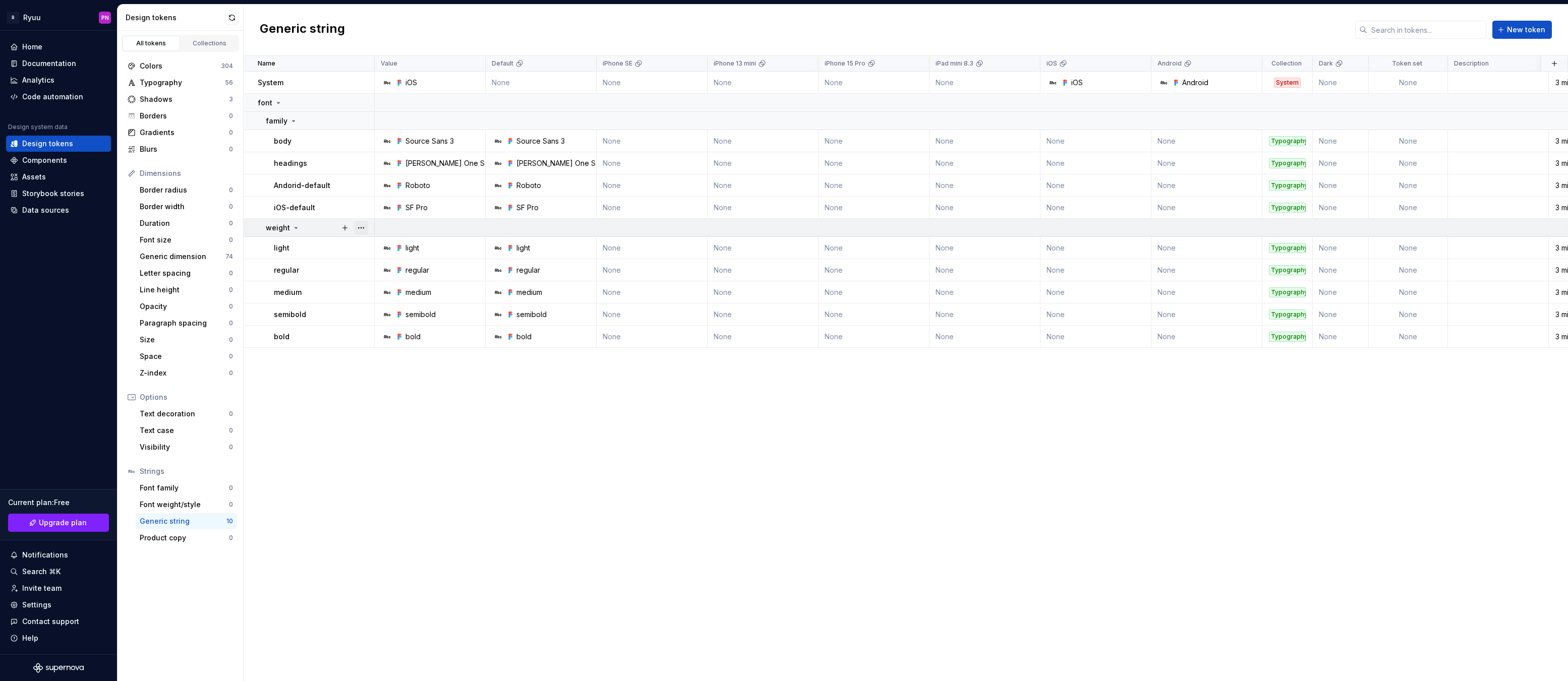
click at [360, 227] on button "button" at bounding box center [361, 227] width 14 height 14
click at [386, 476] on html "R Ryuu PN Home Documentation Analytics Code automation Design system data Desig…" at bounding box center [784, 340] width 1568 height 681
click at [171, 259] on div "Generic dimension" at bounding box center [182, 256] width 86 height 10
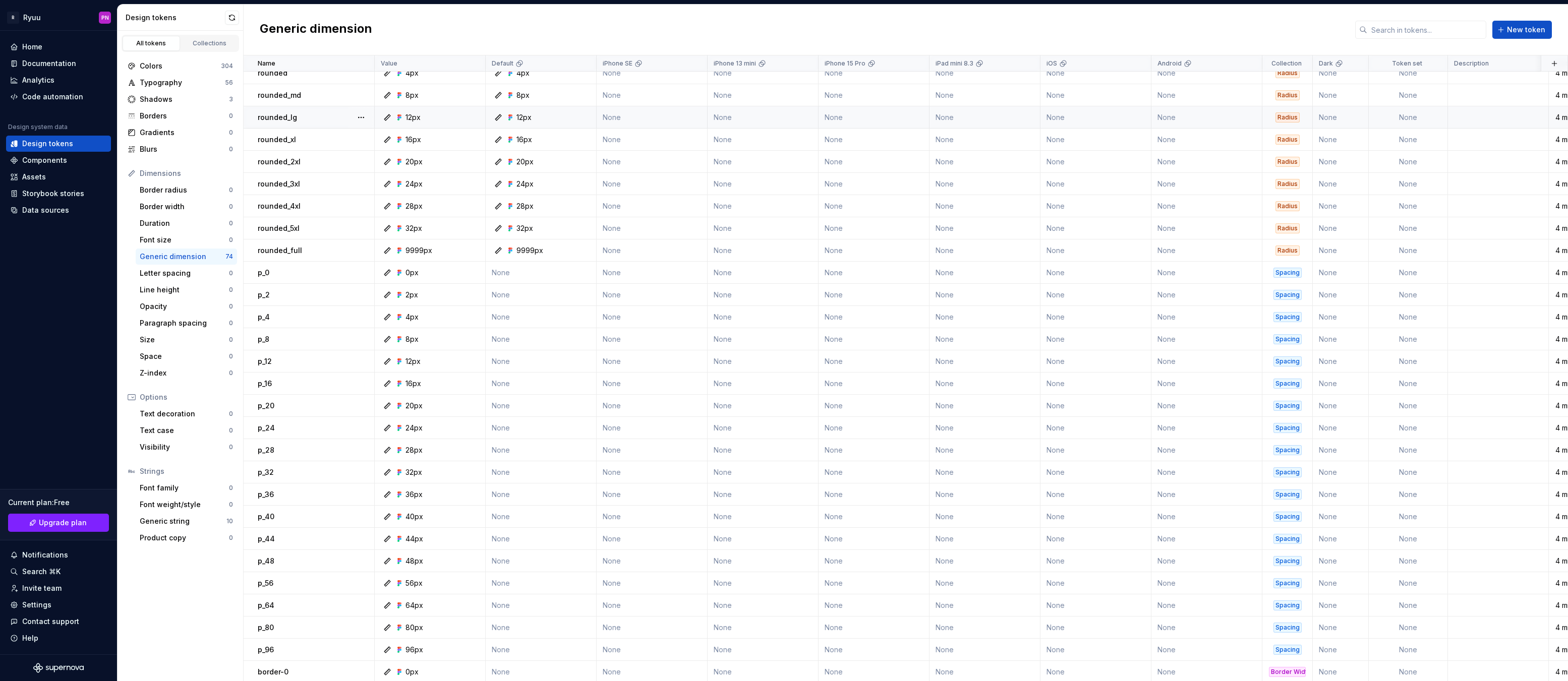
scroll to position [101, 0]
click at [35, 414] on div "Home Documentation Analytics Code automation Design system data Design tokens C…" at bounding box center [59, 342] width 117 height 624
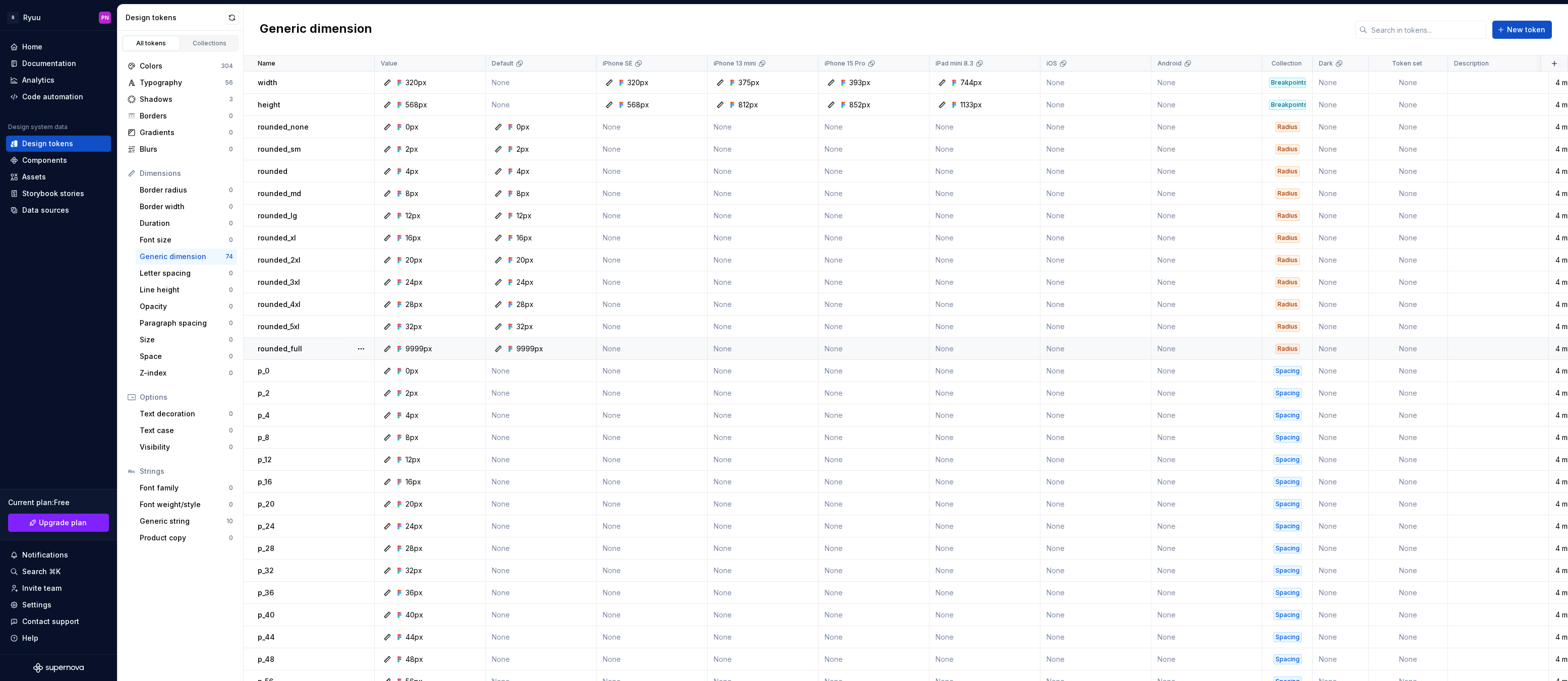
click at [271, 349] on p "rounded_full" at bounding box center [280, 348] width 44 height 10
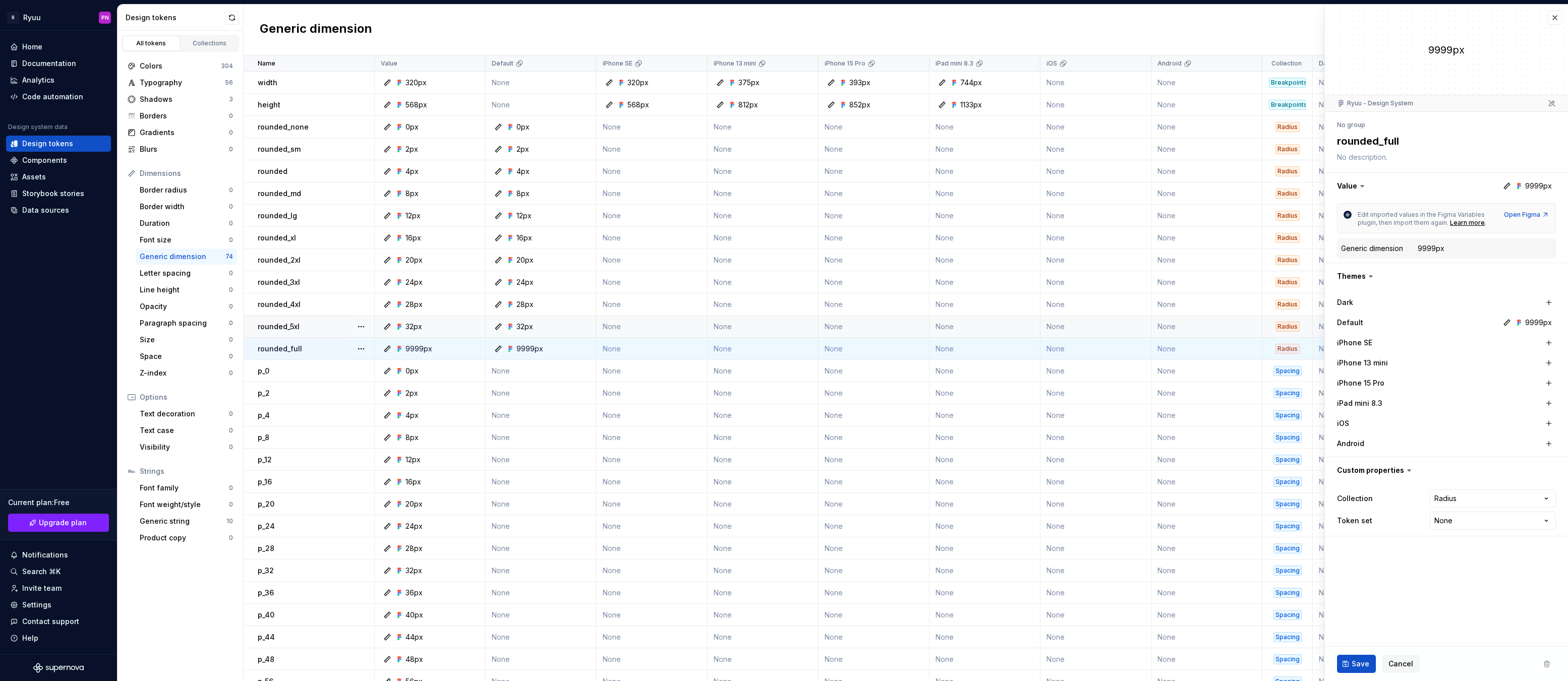
click at [329, 348] on div "rounded_full" at bounding box center [316, 348] width 116 height 10
click at [1472, 496] on html "R Ryuu PN Home Documentation Analytics Code automation Design system data Desig…" at bounding box center [784, 340] width 1568 height 681
click at [1396, 563] on html "R Ryuu PN Home Documentation Analytics Code automation Design system data Desig…" at bounding box center [784, 340] width 1568 height 681
click at [1464, 499] on html "R Ryuu PN Home Documentation Analytics Code automation Design system data Desig…" at bounding box center [784, 340] width 1568 height 681
click at [1380, 591] on html "R Ryuu PN Home Documentation Analytics Code automation Design system data Desig…" at bounding box center [784, 340] width 1568 height 681
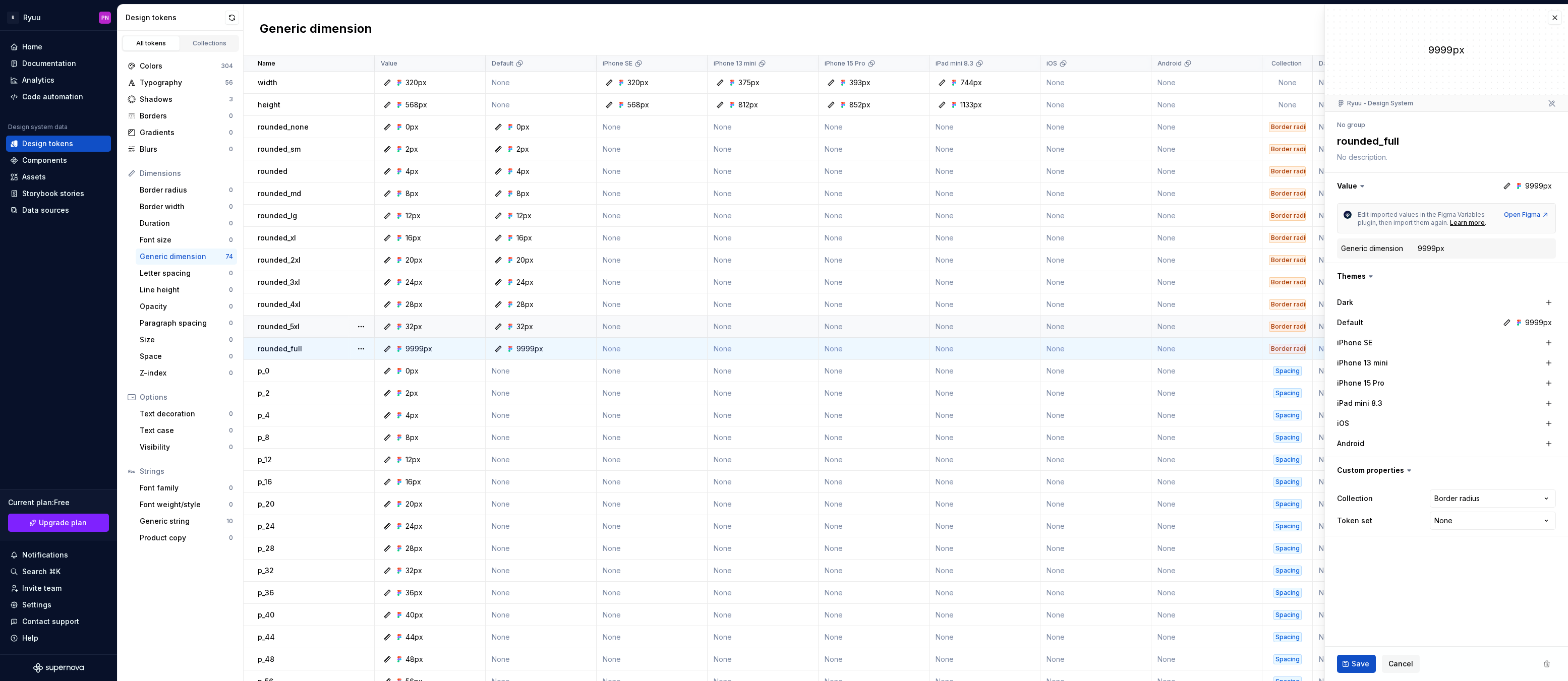
type textarea "*"
click at [1555, 19] on button "button" at bounding box center [1555, 17] width 14 height 14
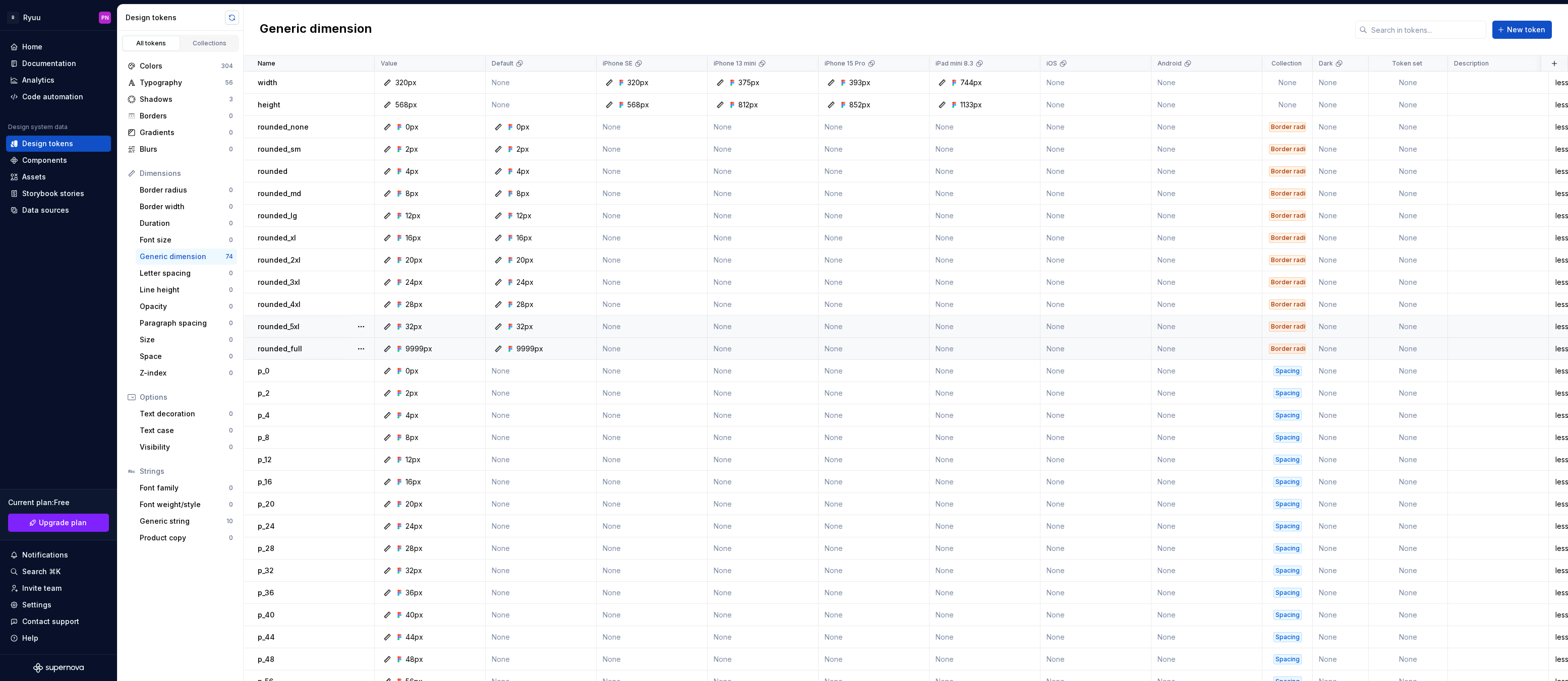
click at [236, 14] on button "button" at bounding box center [232, 17] width 14 height 14
click at [690, 65] on html "R Ryuu PN Home Documentation Analytics Code automation Design system data Desig…" at bounding box center [784, 340] width 1568 height 681
click at [717, 139] on span "Delete theme" at bounding box center [739, 141] width 66 height 10
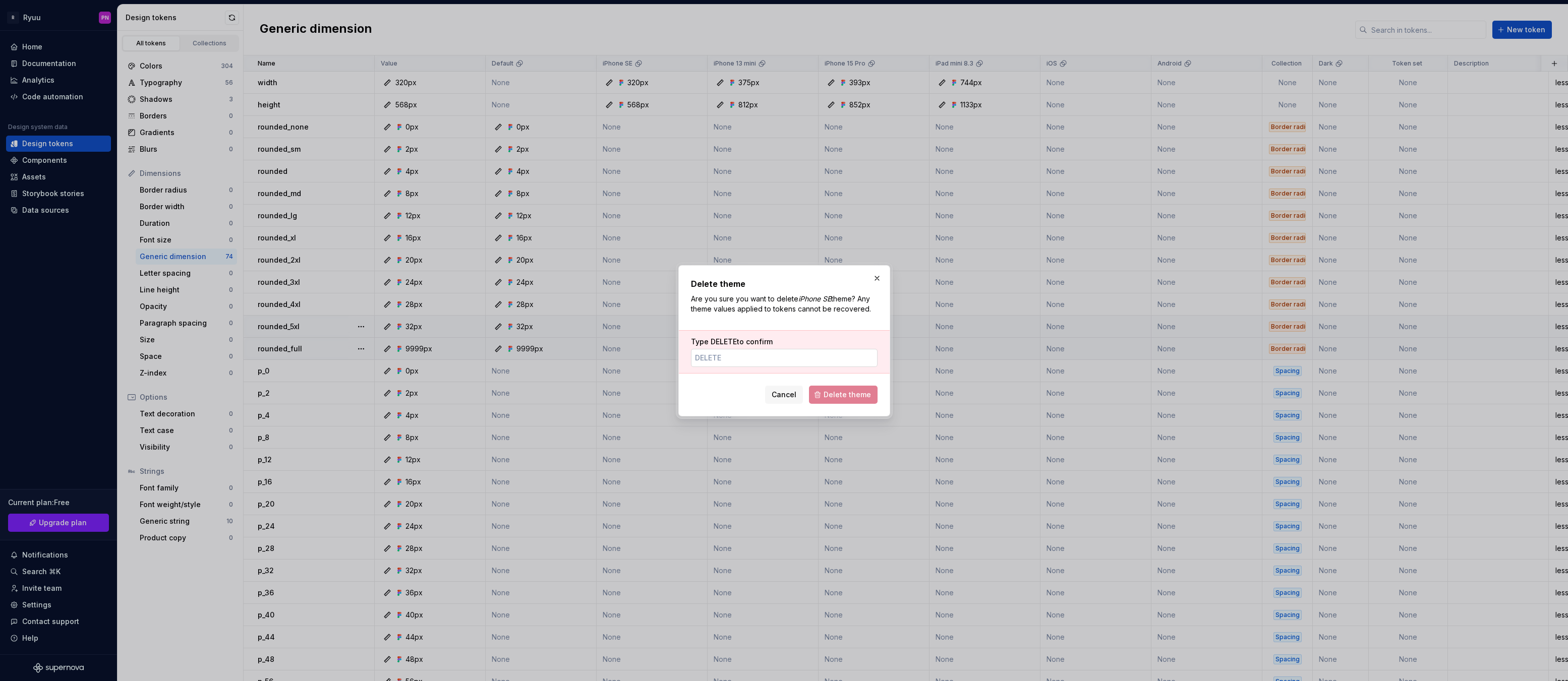
click at [774, 366] on input "Type DELETE to confirm" at bounding box center [784, 358] width 186 height 18
type input "DELETE"
click at [840, 395] on span "Delete theme" at bounding box center [848, 395] width 48 height 10
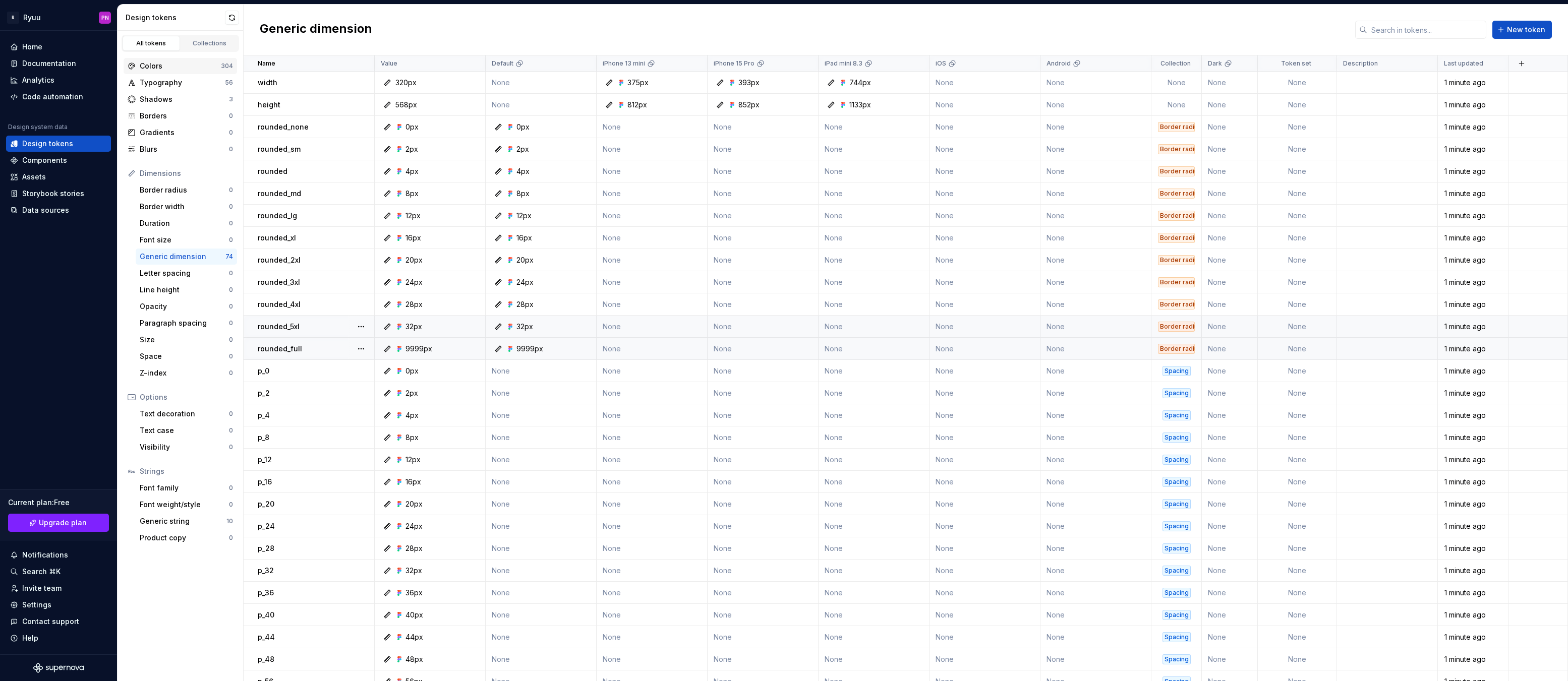
click at [174, 68] on div "Colors" at bounding box center [180, 66] width 81 height 10
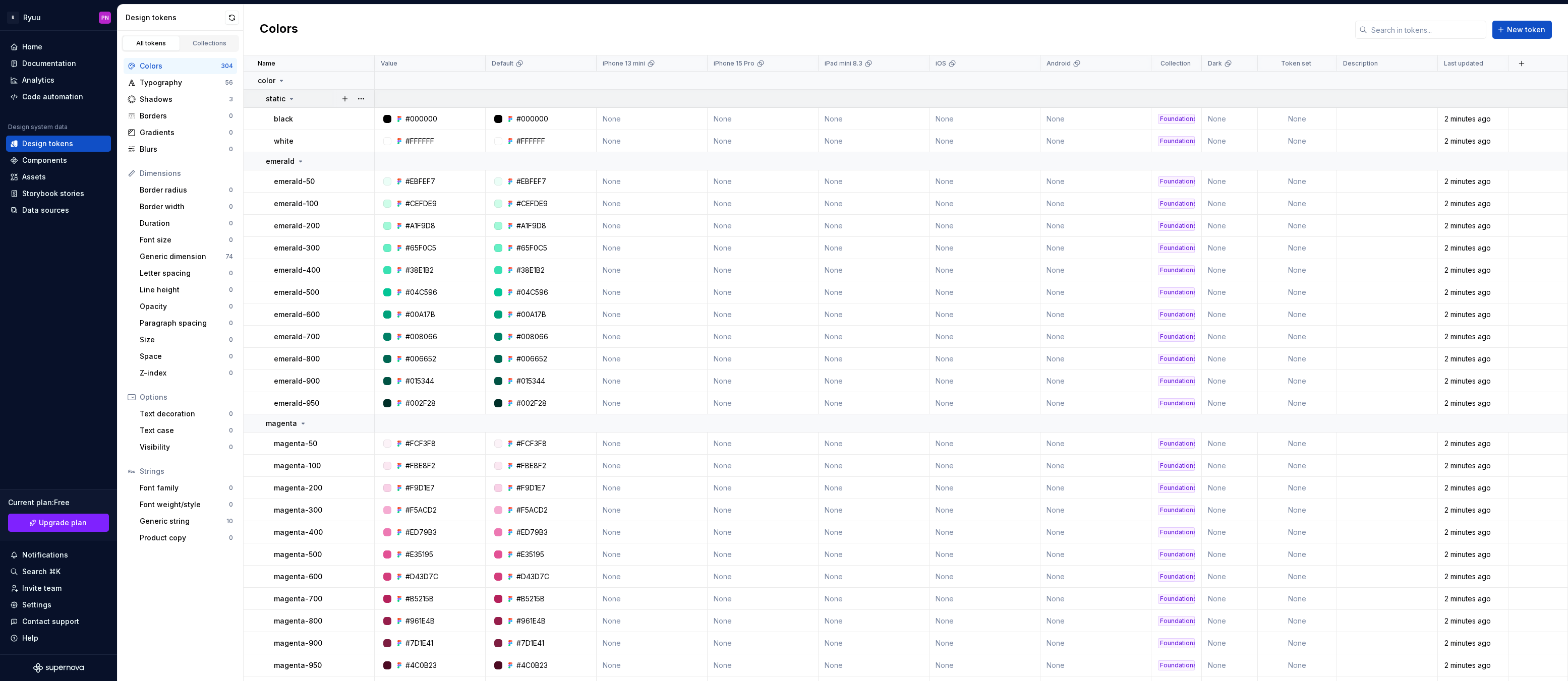
click at [291, 98] on icon at bounding box center [292, 99] width 2 height 1
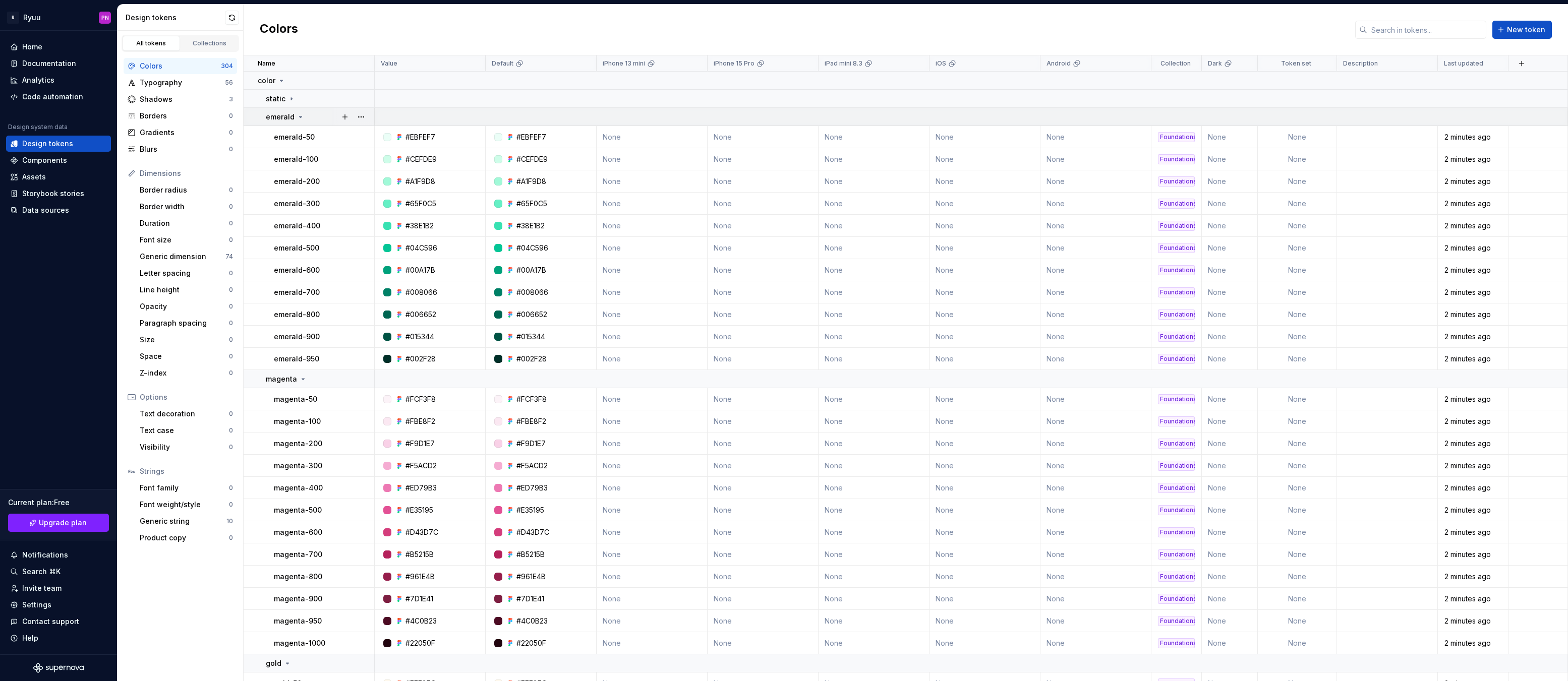
click at [297, 116] on icon at bounding box center [300, 116] width 8 height 8
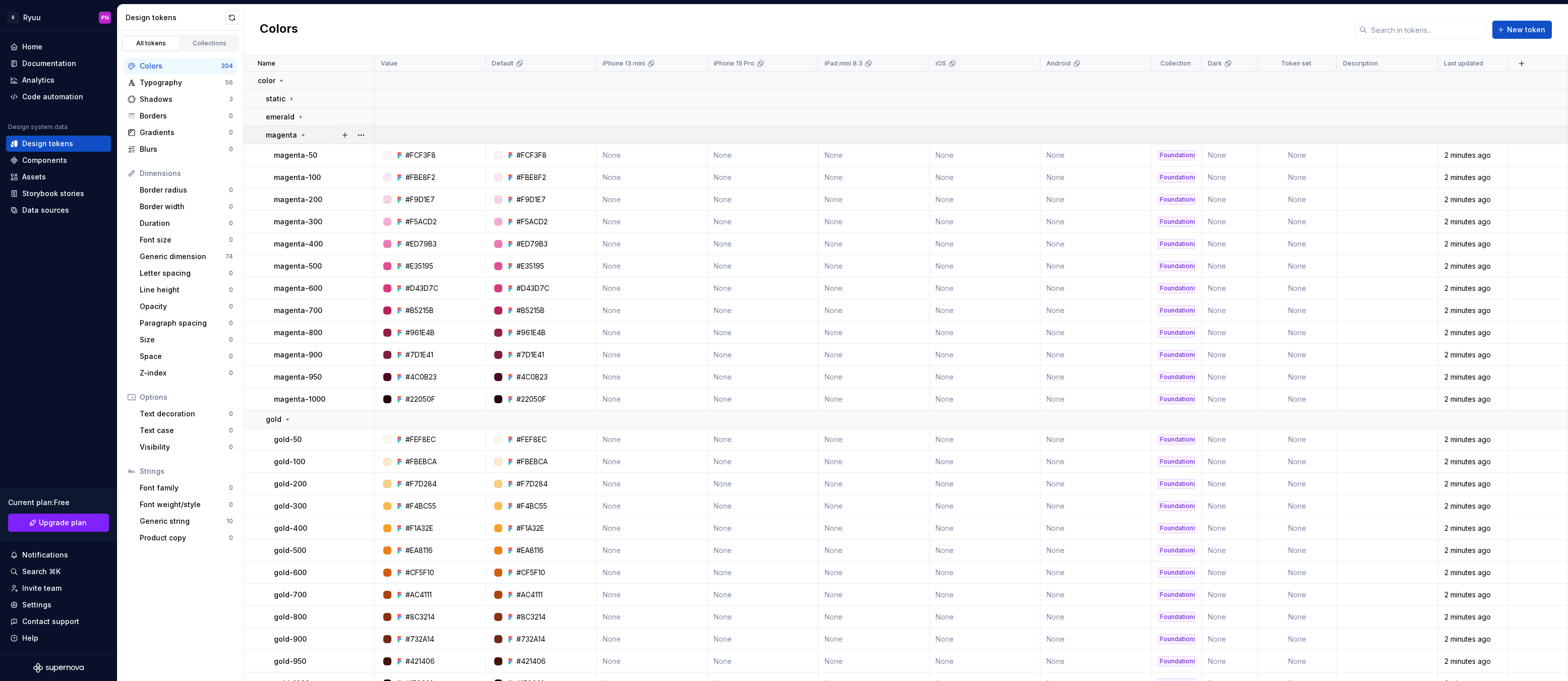
click at [301, 137] on icon at bounding box center [303, 135] width 8 height 8
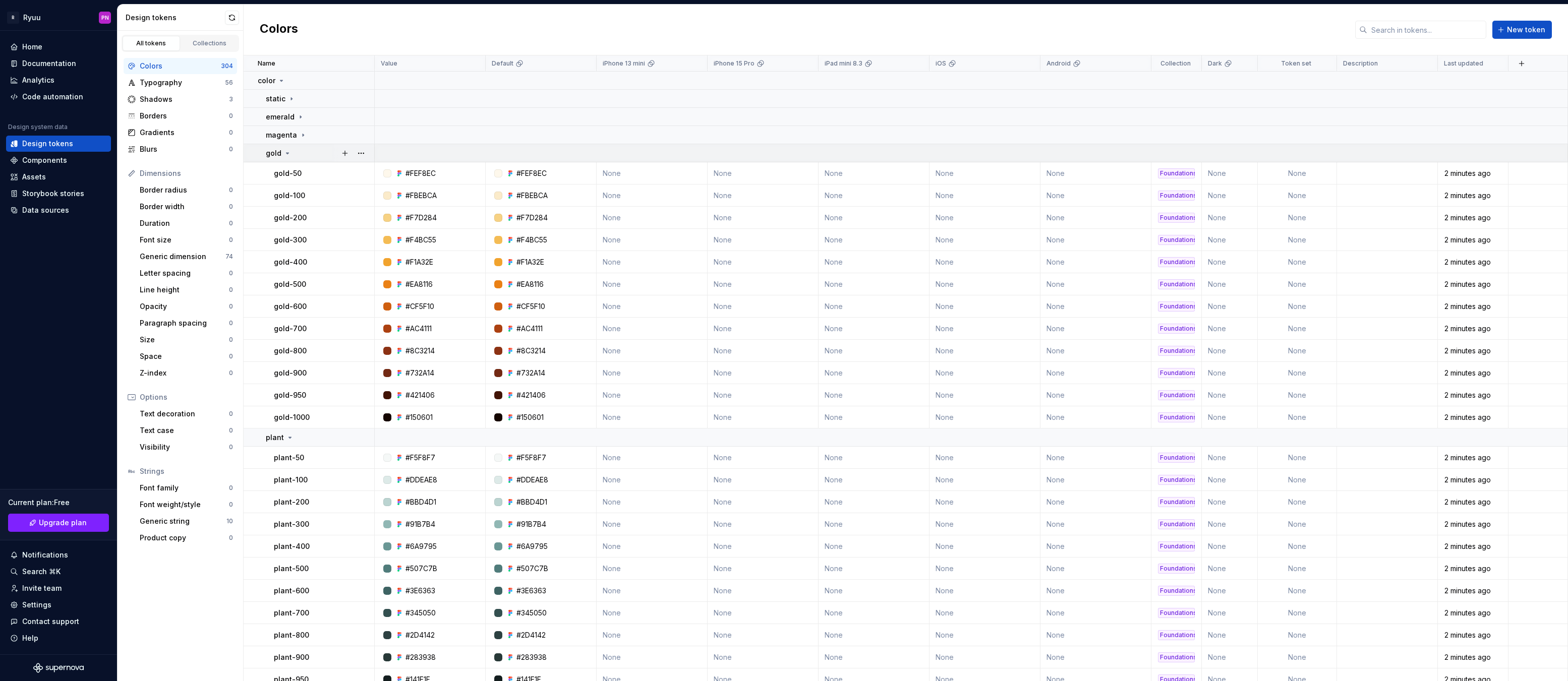
drag, startPoint x: 286, startPoint y: 153, endPoint x: 286, endPoint y: 158, distance: 5.0
click at [286, 153] on icon at bounding box center [288, 153] width 2 height 1
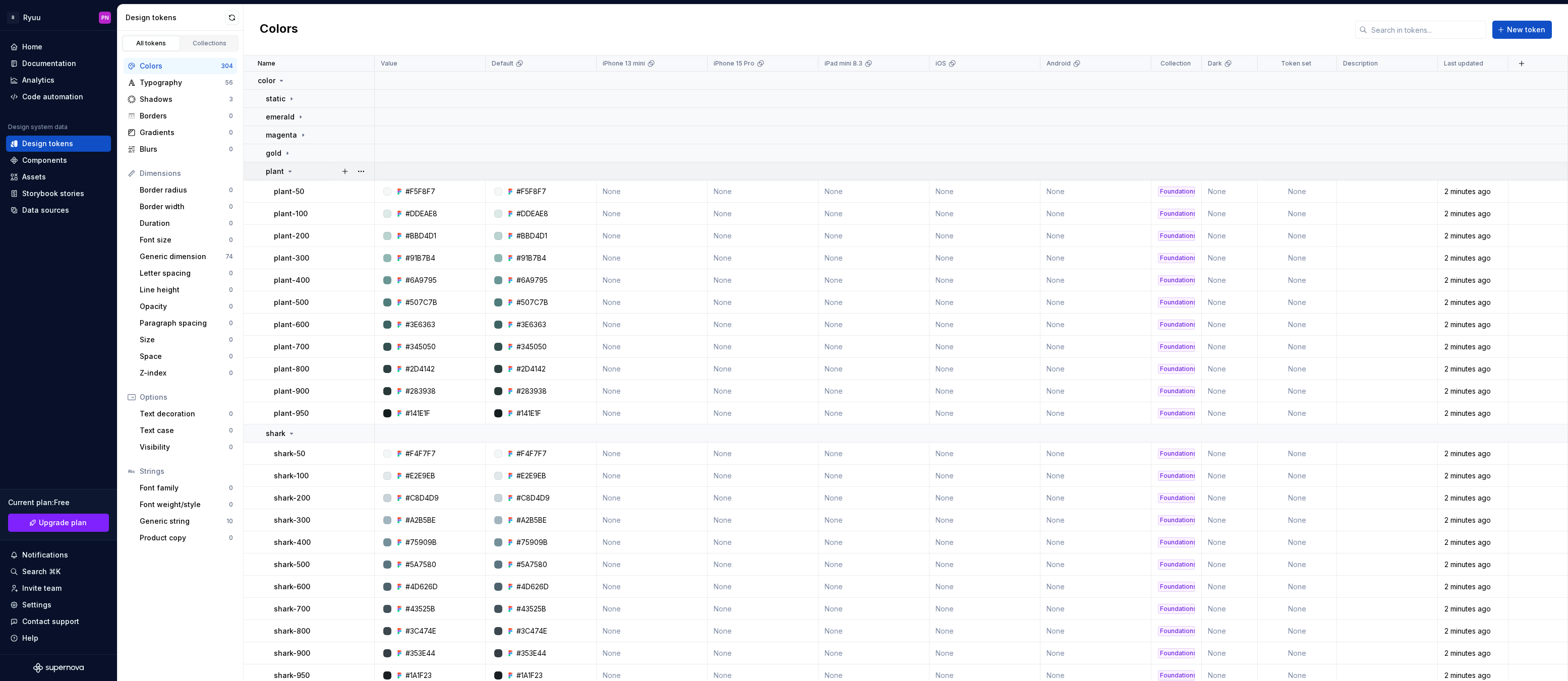
click at [288, 168] on icon at bounding box center [289, 171] width 8 height 8
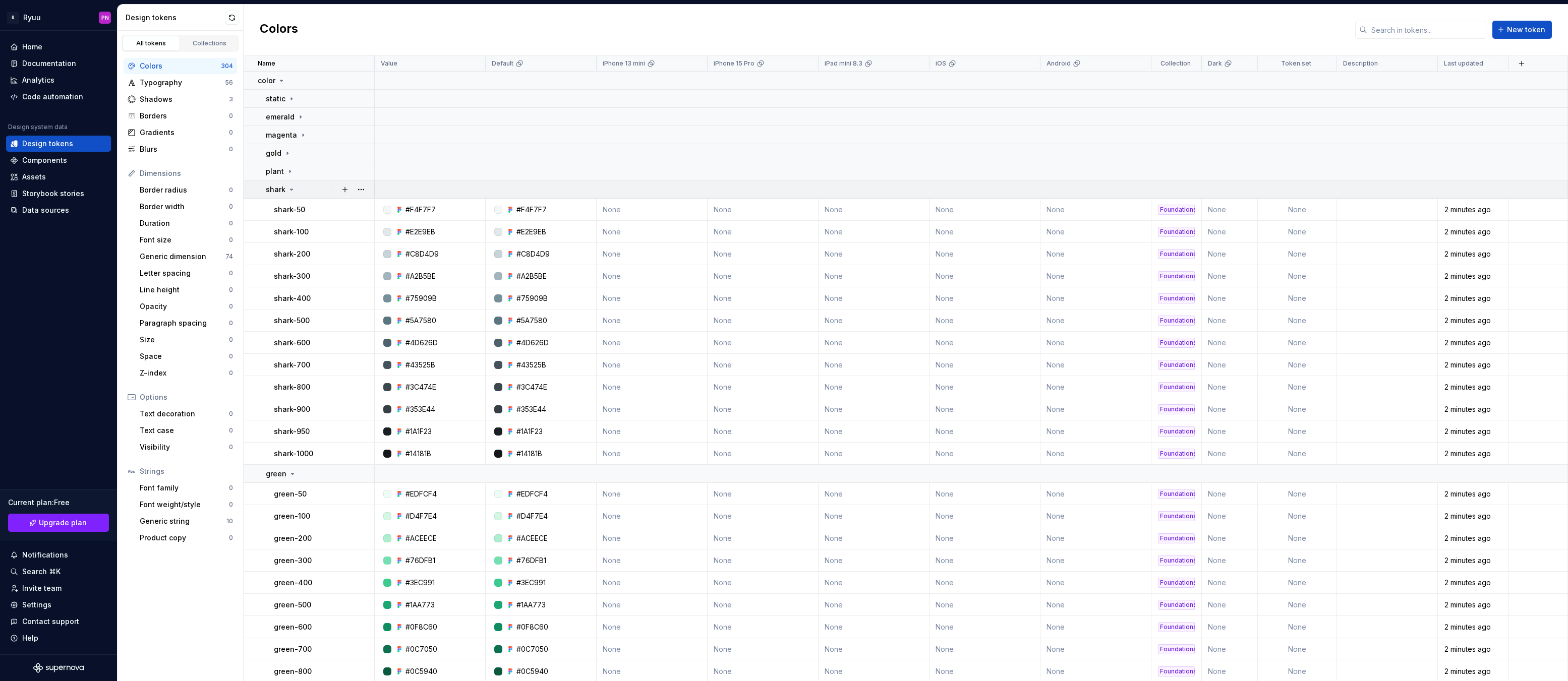
click at [291, 189] on icon at bounding box center [292, 189] width 2 height 1
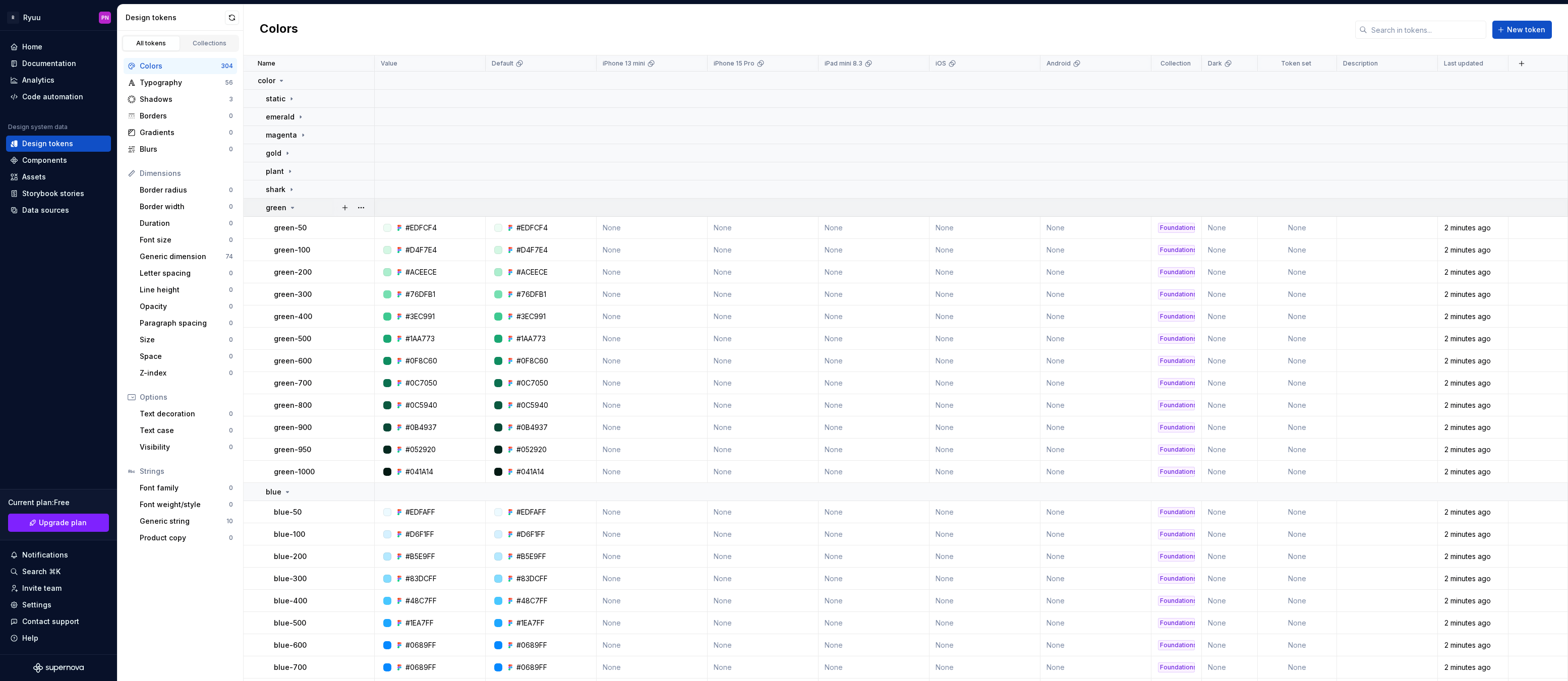
click at [290, 209] on icon at bounding box center [292, 207] width 8 height 8
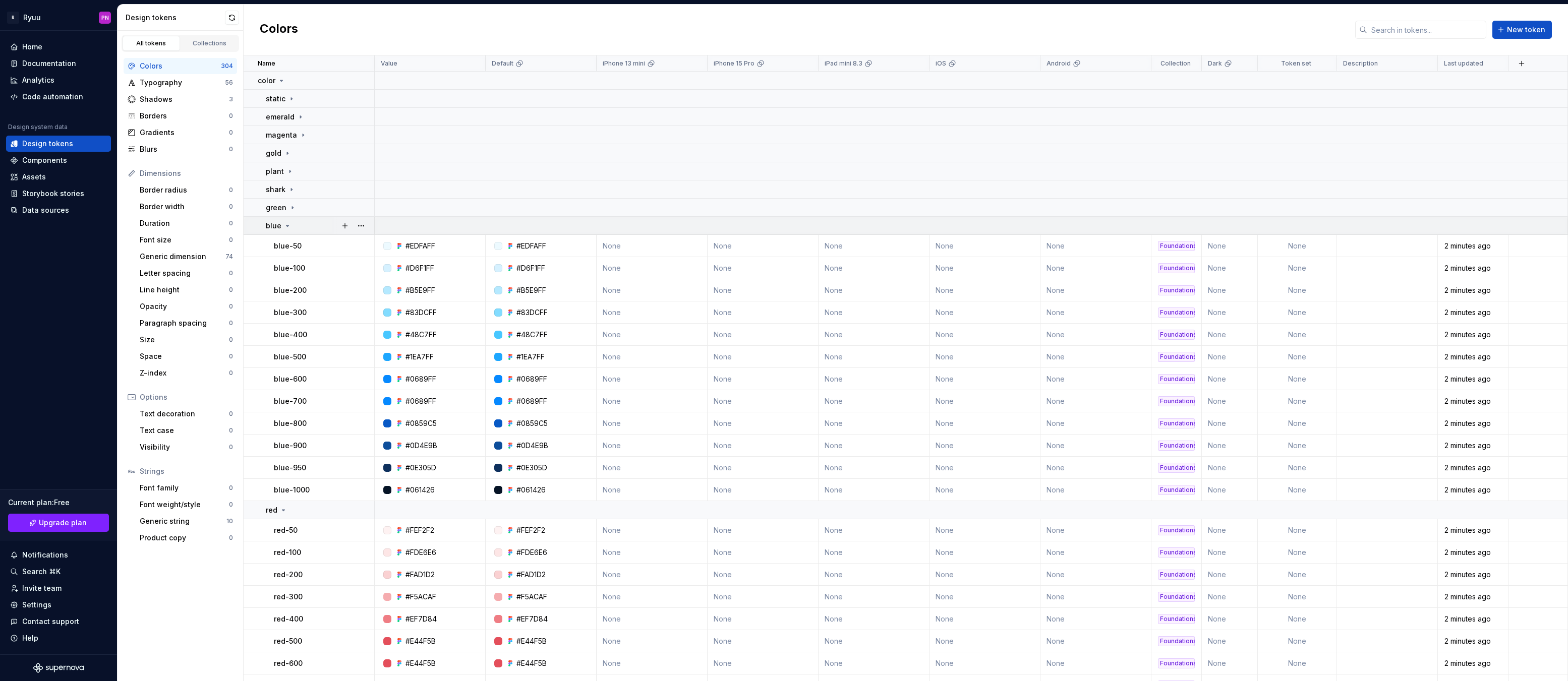
click at [291, 225] on div "blue" at bounding box center [319, 225] width 108 height 10
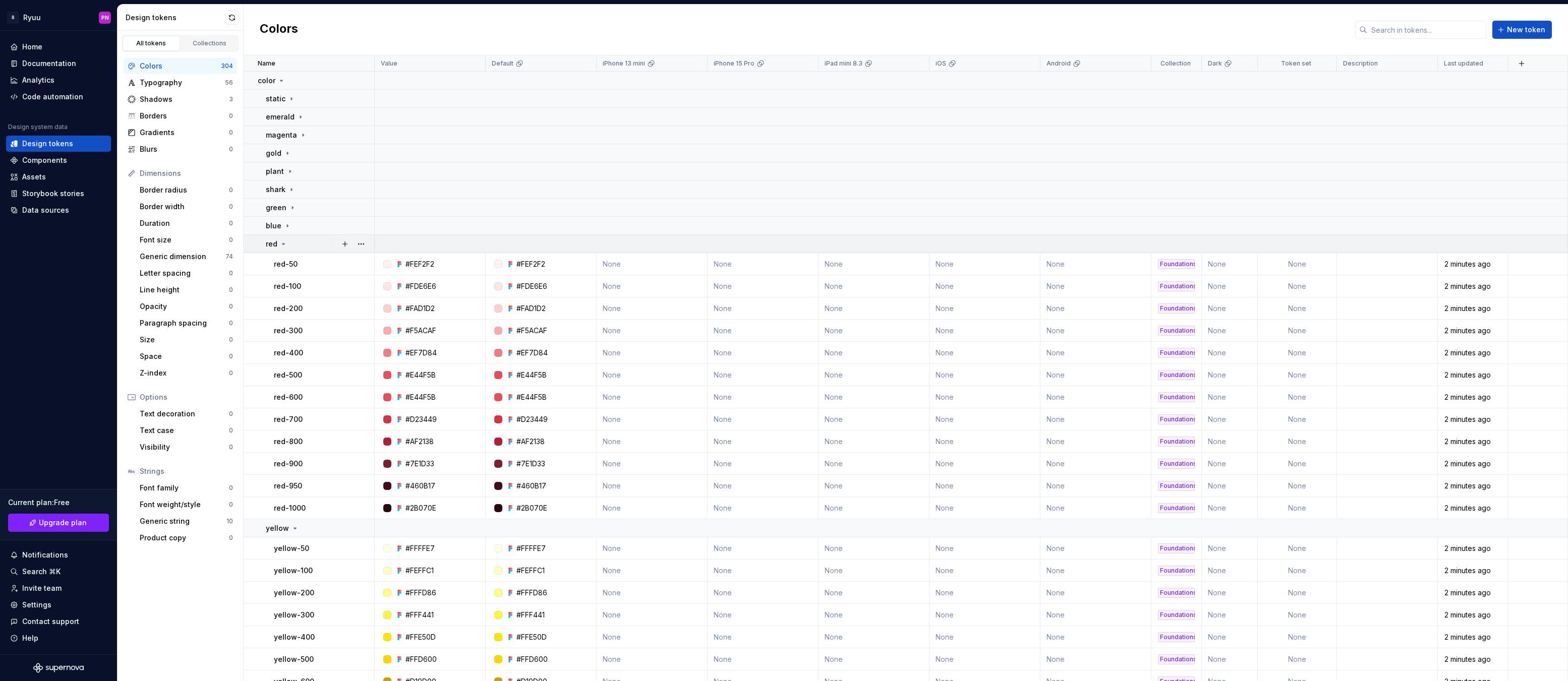
click at [284, 246] on icon at bounding box center [283, 244] width 8 height 8
drag, startPoint x: 291, startPoint y: 259, endPoint x: 294, endPoint y: 269, distance: 10.4
click at [291, 259] on icon at bounding box center [295, 262] width 8 height 8
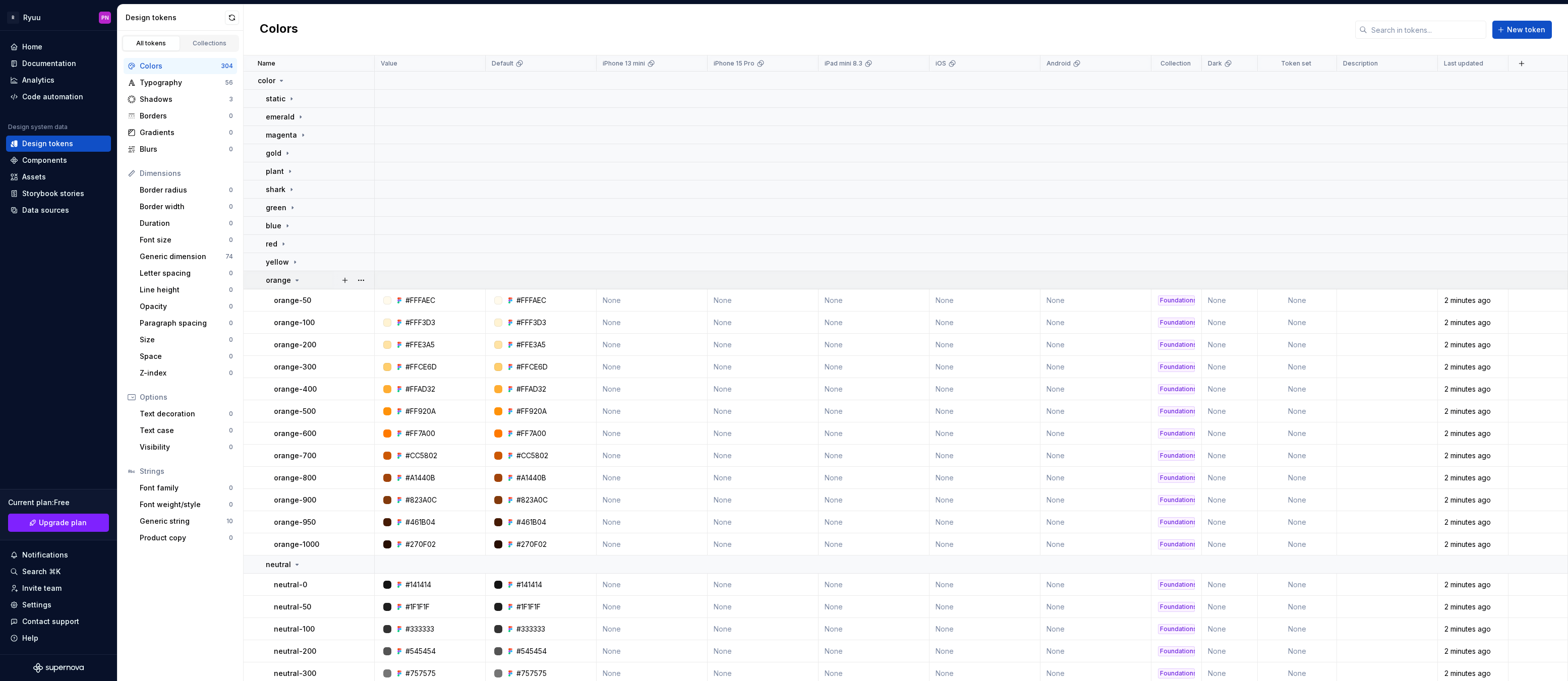
drag, startPoint x: 291, startPoint y: 280, endPoint x: 293, endPoint y: 285, distance: 5.4
click at [291, 280] on div "orange" at bounding box center [283, 280] width 35 height 10
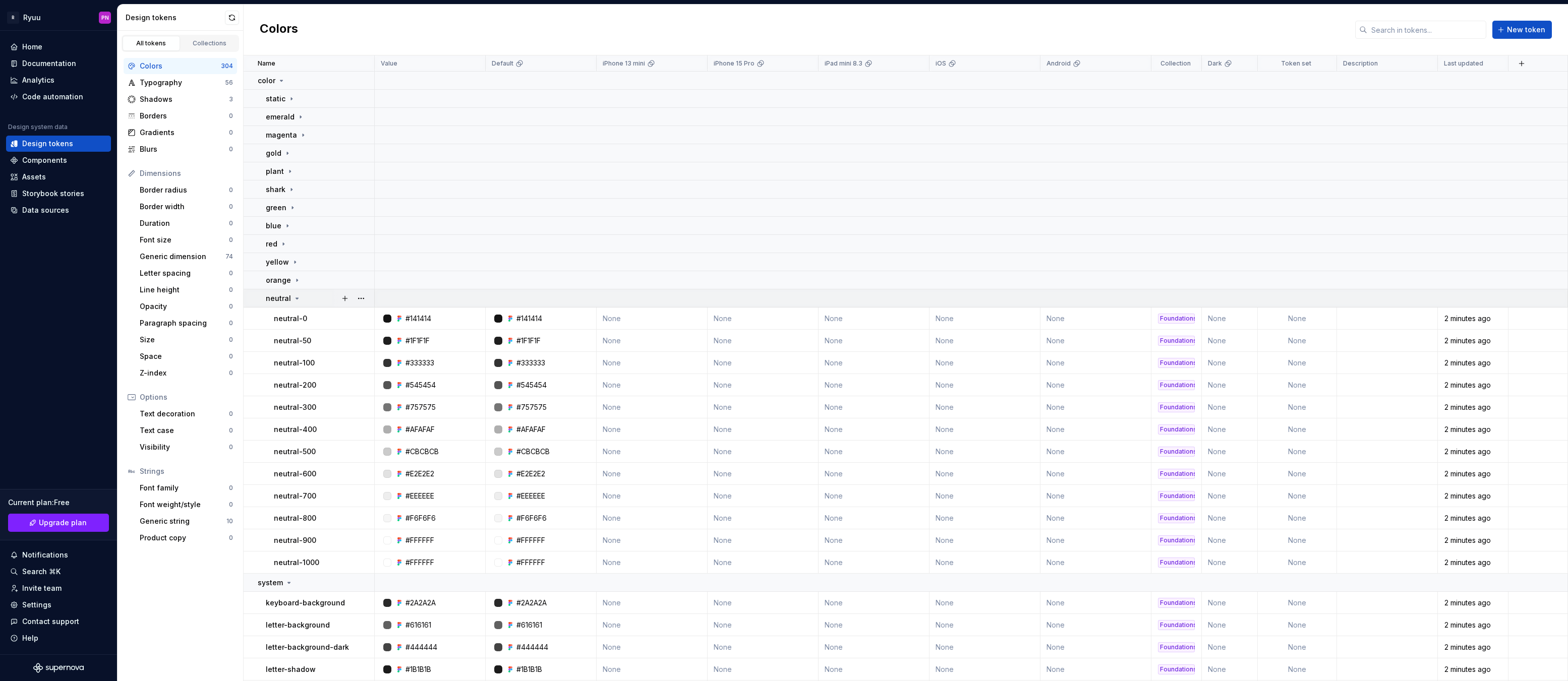
click at [296, 298] on icon at bounding box center [297, 298] width 2 height 1
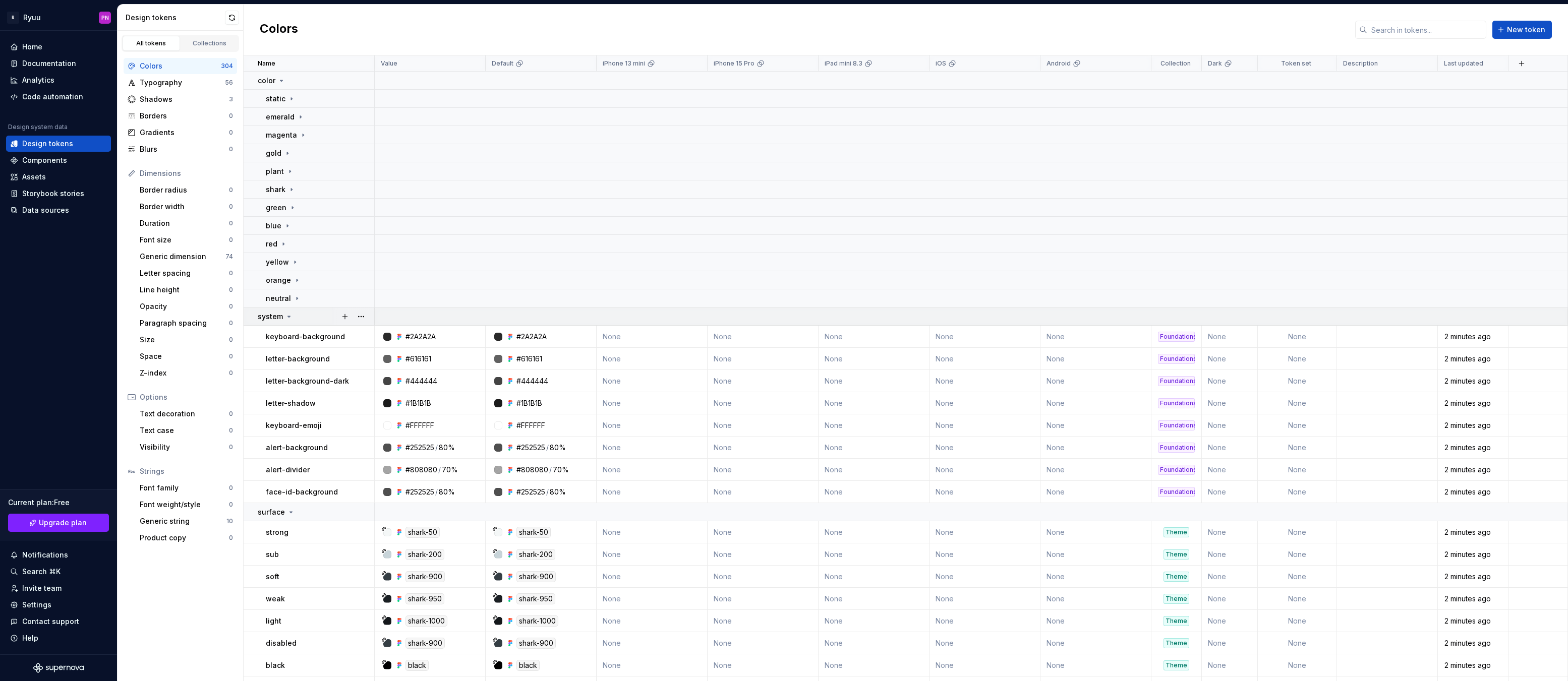
click at [285, 317] on icon at bounding box center [289, 316] width 8 height 8
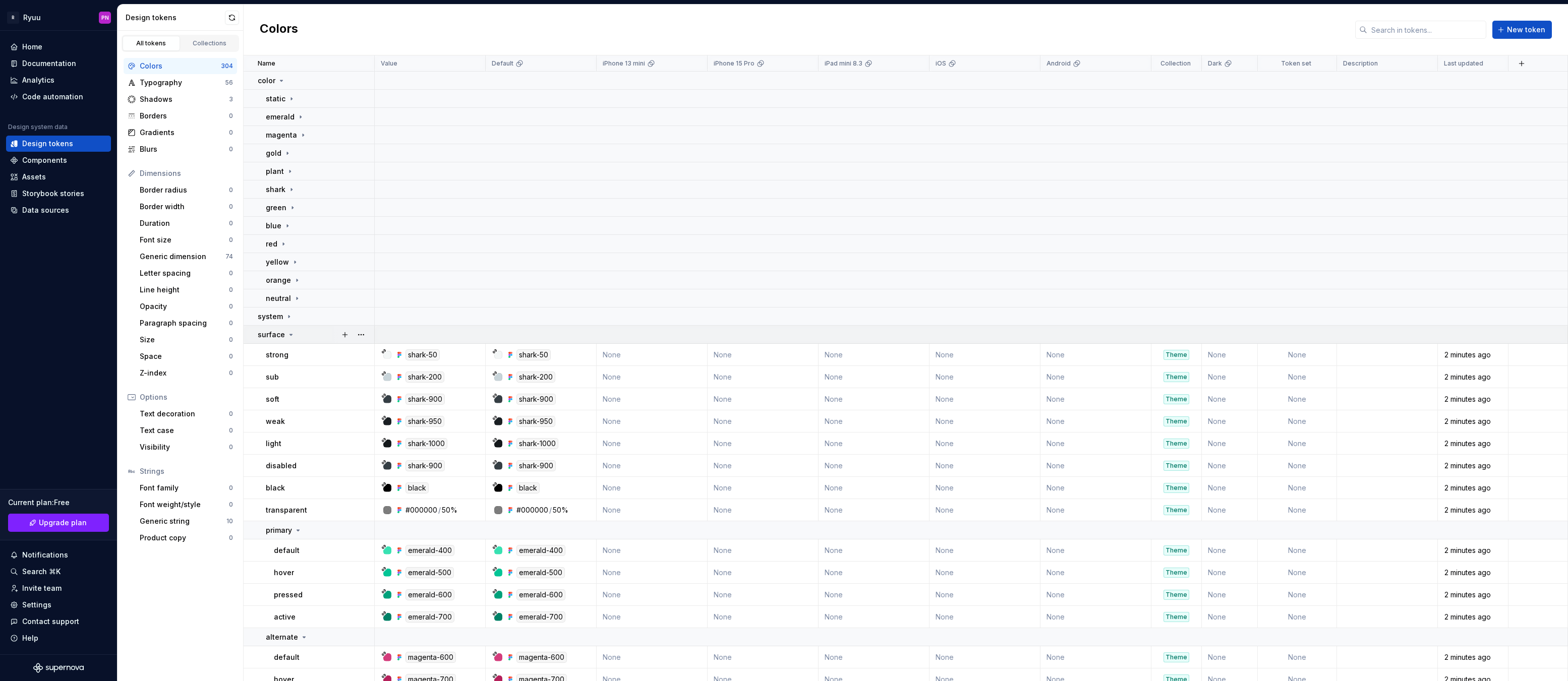
click at [288, 338] on icon at bounding box center [291, 334] width 8 height 8
click at [277, 355] on icon at bounding box center [277, 353] width 8 height 8
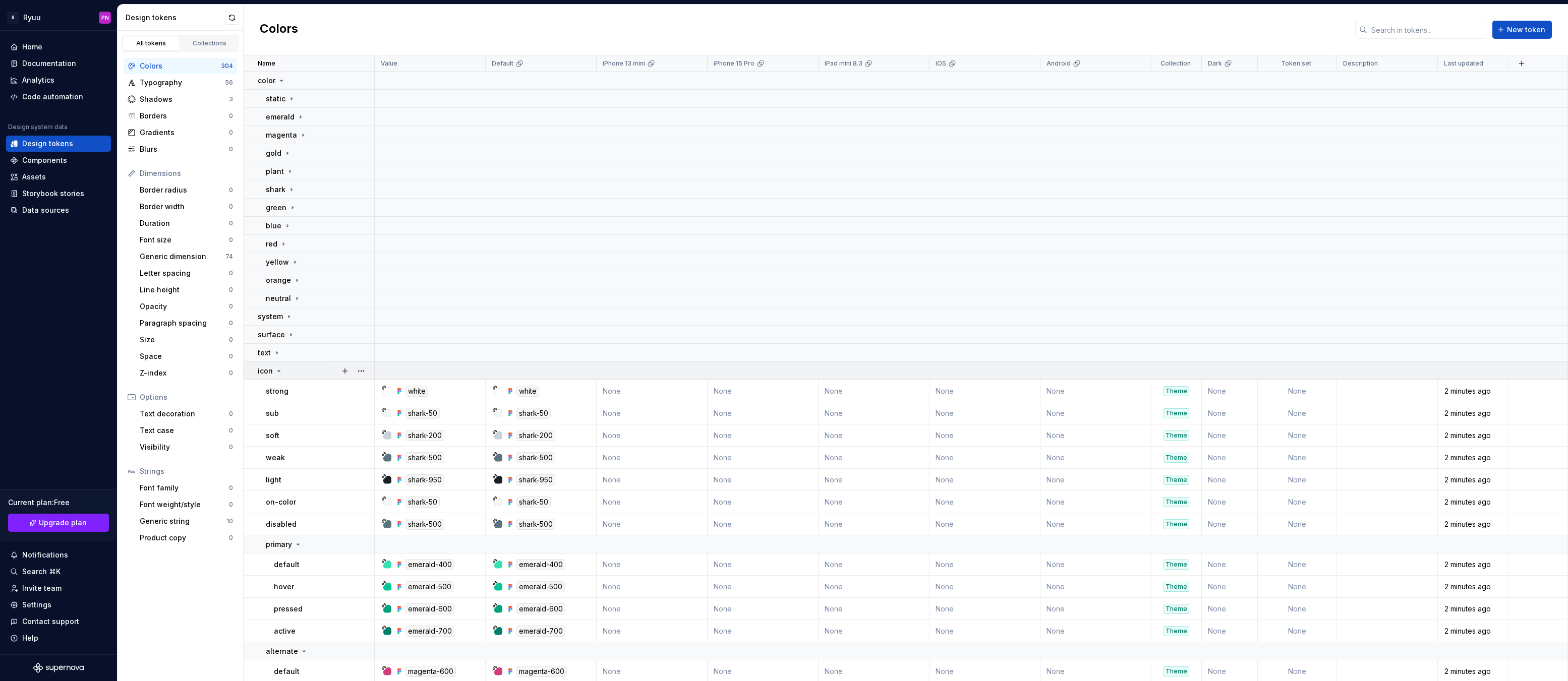
click at [277, 369] on icon at bounding box center [278, 371] width 8 height 8
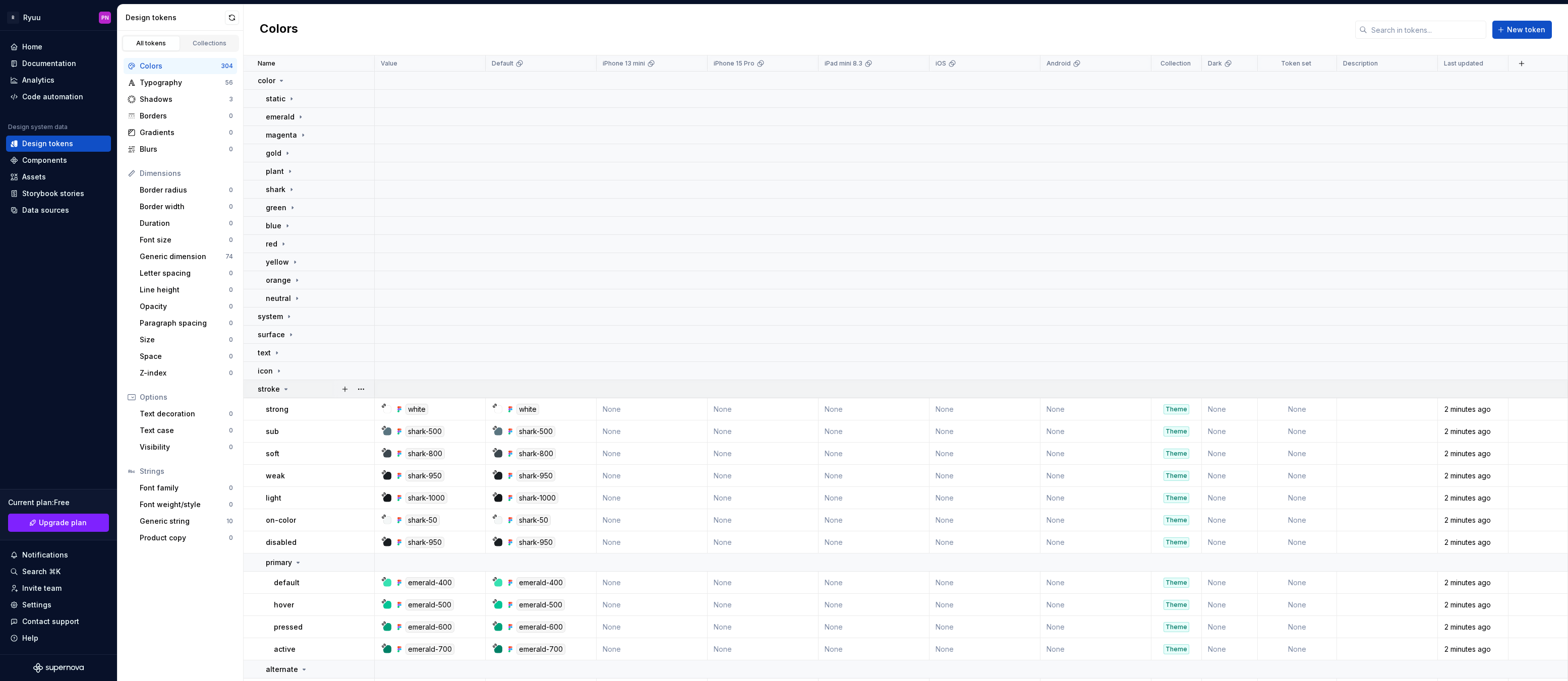
click at [280, 387] on div "stroke" at bounding box center [274, 389] width 32 height 10
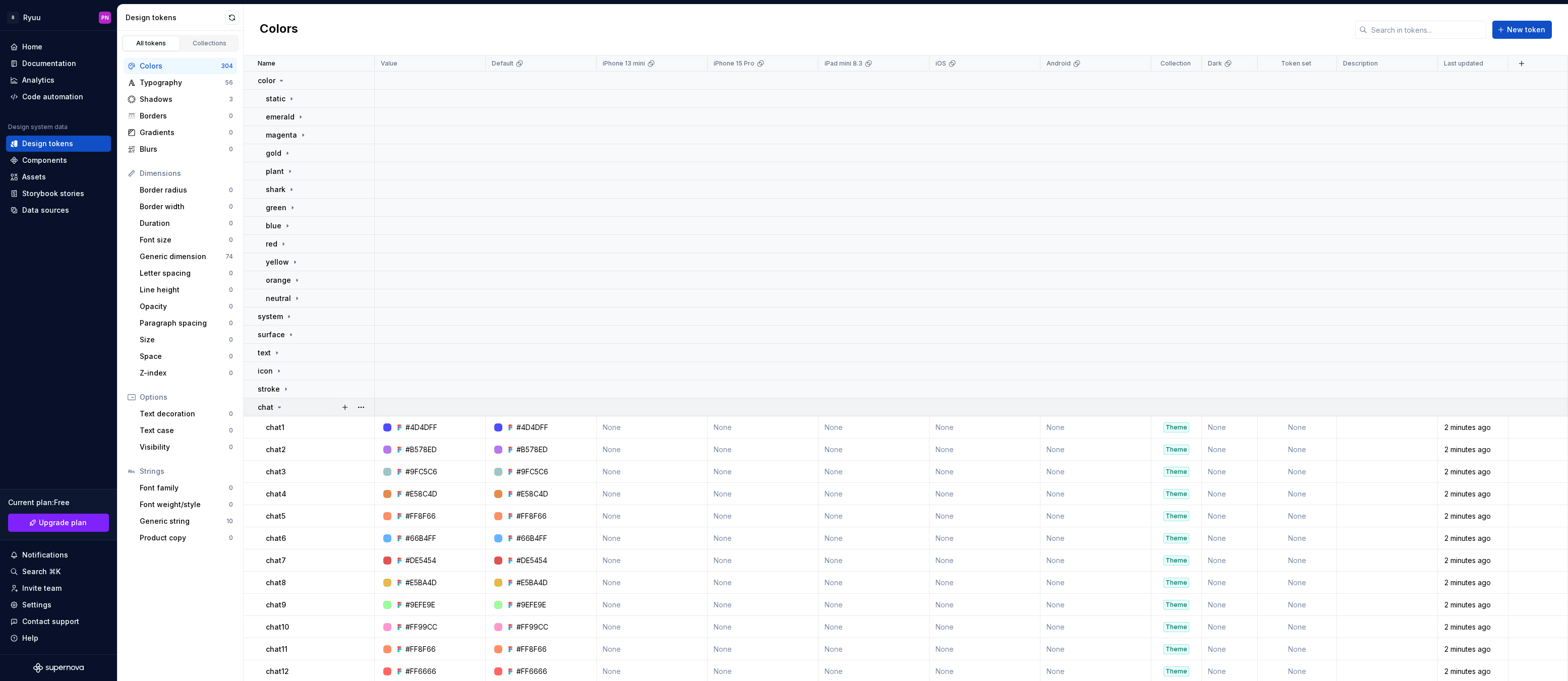
click at [274, 407] on div "chat" at bounding box center [271, 407] width 26 height 10
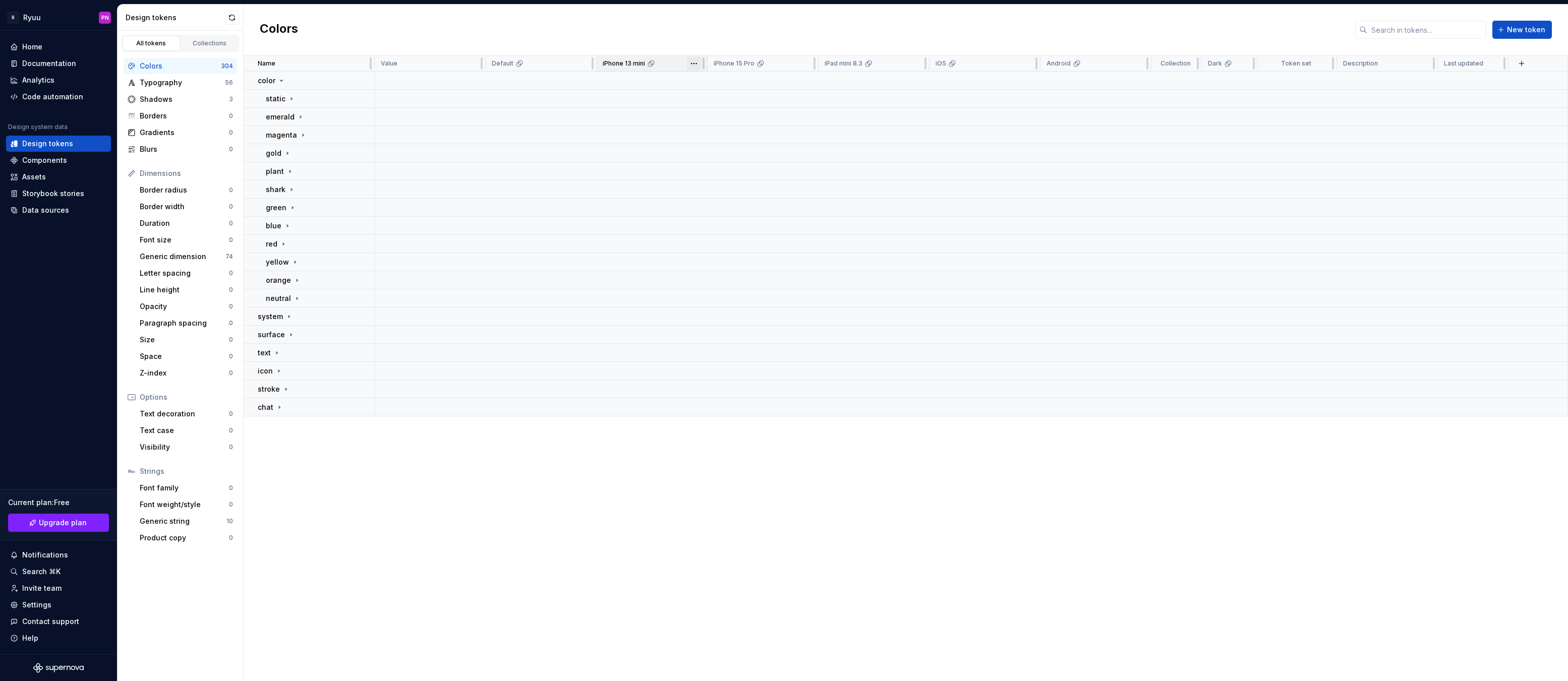
click at [695, 65] on html "R Ryuu PN Home Documentation Analytics Code automation Design system data Desig…" at bounding box center [784, 340] width 1568 height 681
click at [402, 69] on html "R Ryuu PN Home Documentation Analytics Code automation Design system data Desig…" at bounding box center [784, 340] width 1568 height 681
click at [435, 62] on div "Value" at bounding box center [430, 63] width 98 height 8
click at [291, 101] on icon at bounding box center [291, 99] width 8 height 8
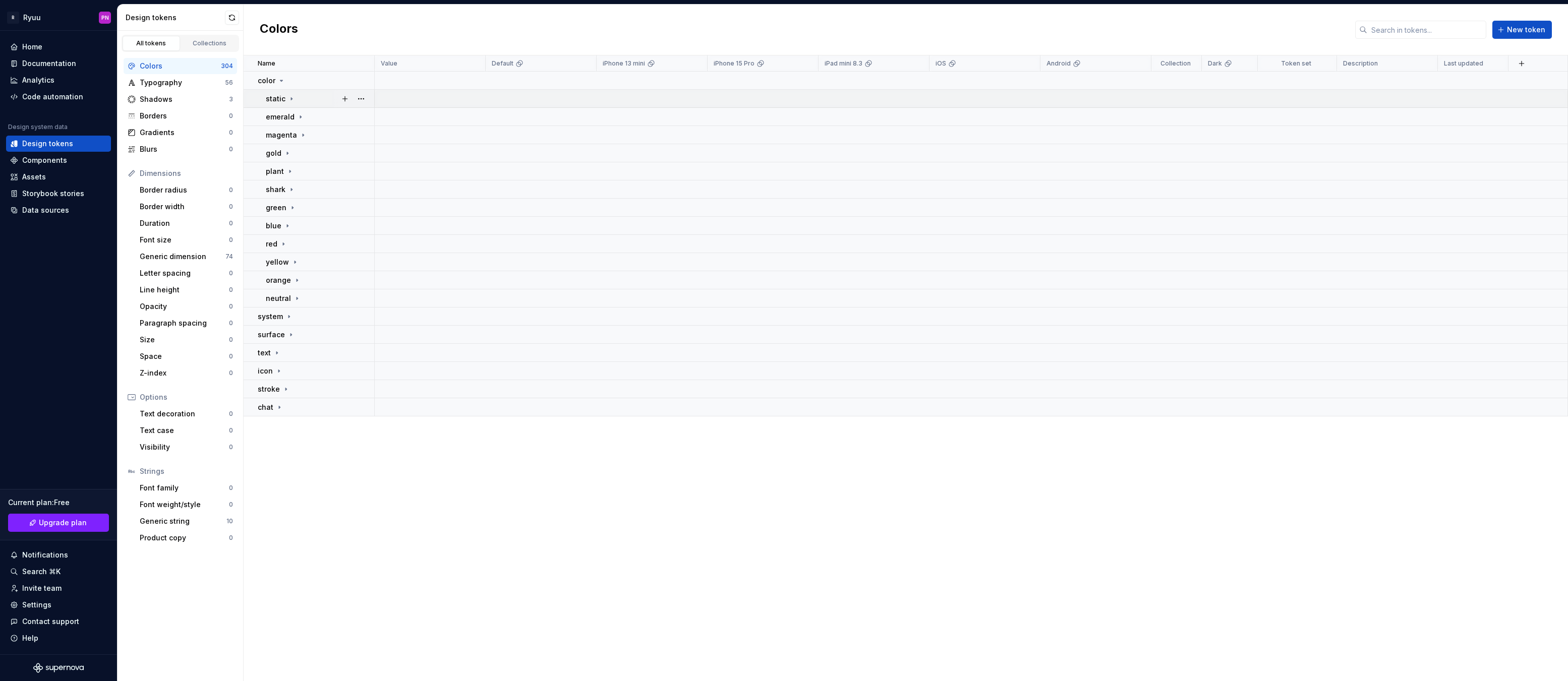
click at [291, 101] on icon at bounding box center [291, 99] width 8 height 8
click at [155, 189] on div "Border radius" at bounding box center [184, 190] width 89 height 10
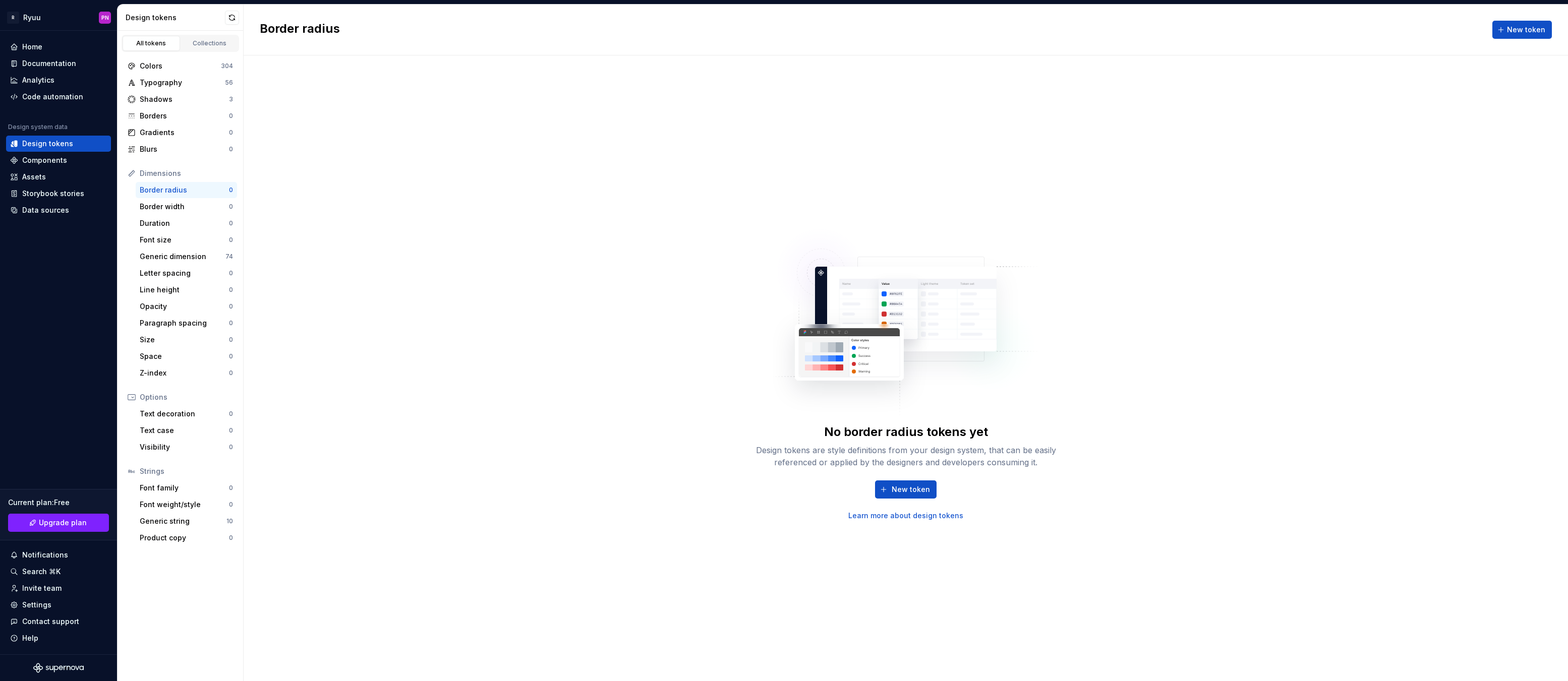
click at [471, 344] on div "No border radius tokens yet Design tokens are style definitions from your desig…" at bounding box center [906, 368] width 1324 height 626
click at [45, 158] on div "Components" at bounding box center [44, 160] width 45 height 10
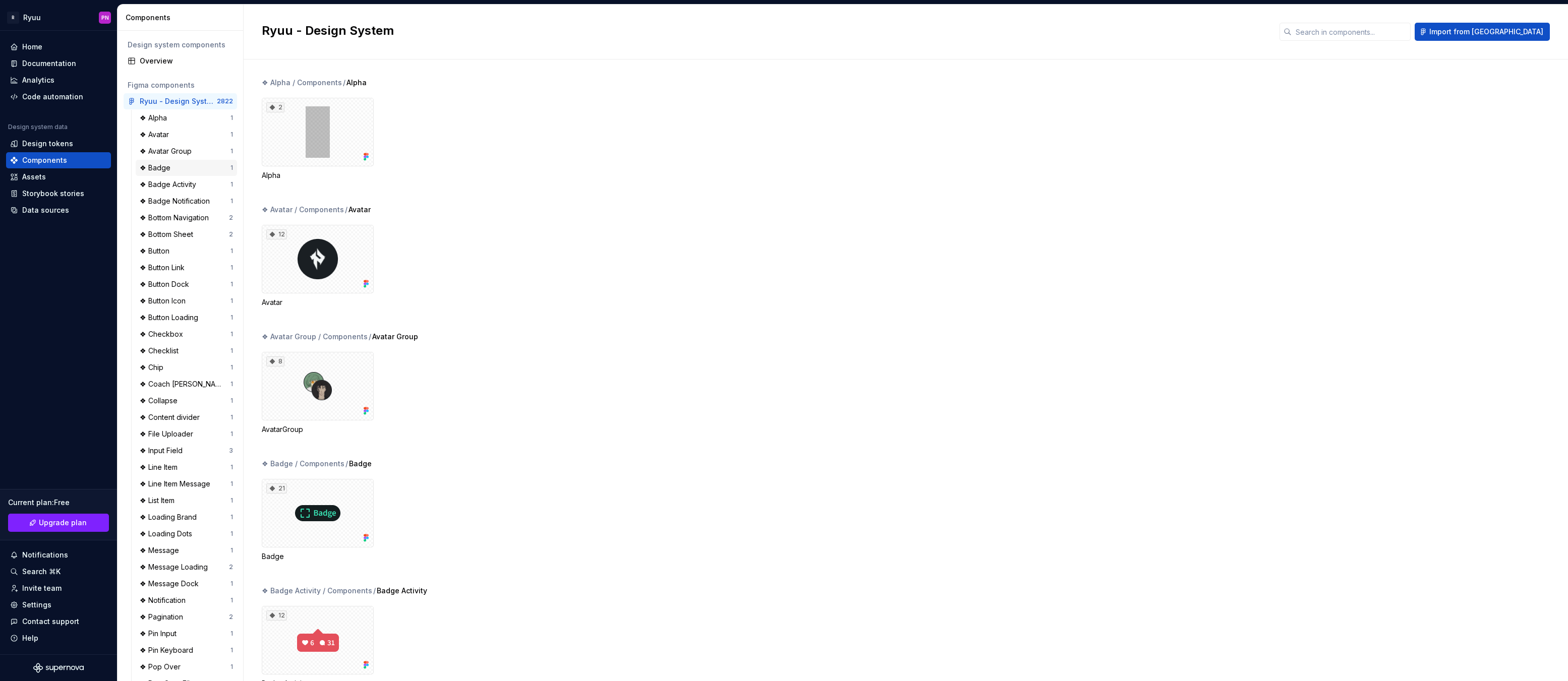
click at [165, 171] on div "❖ Badge" at bounding box center [157, 168] width 35 height 10
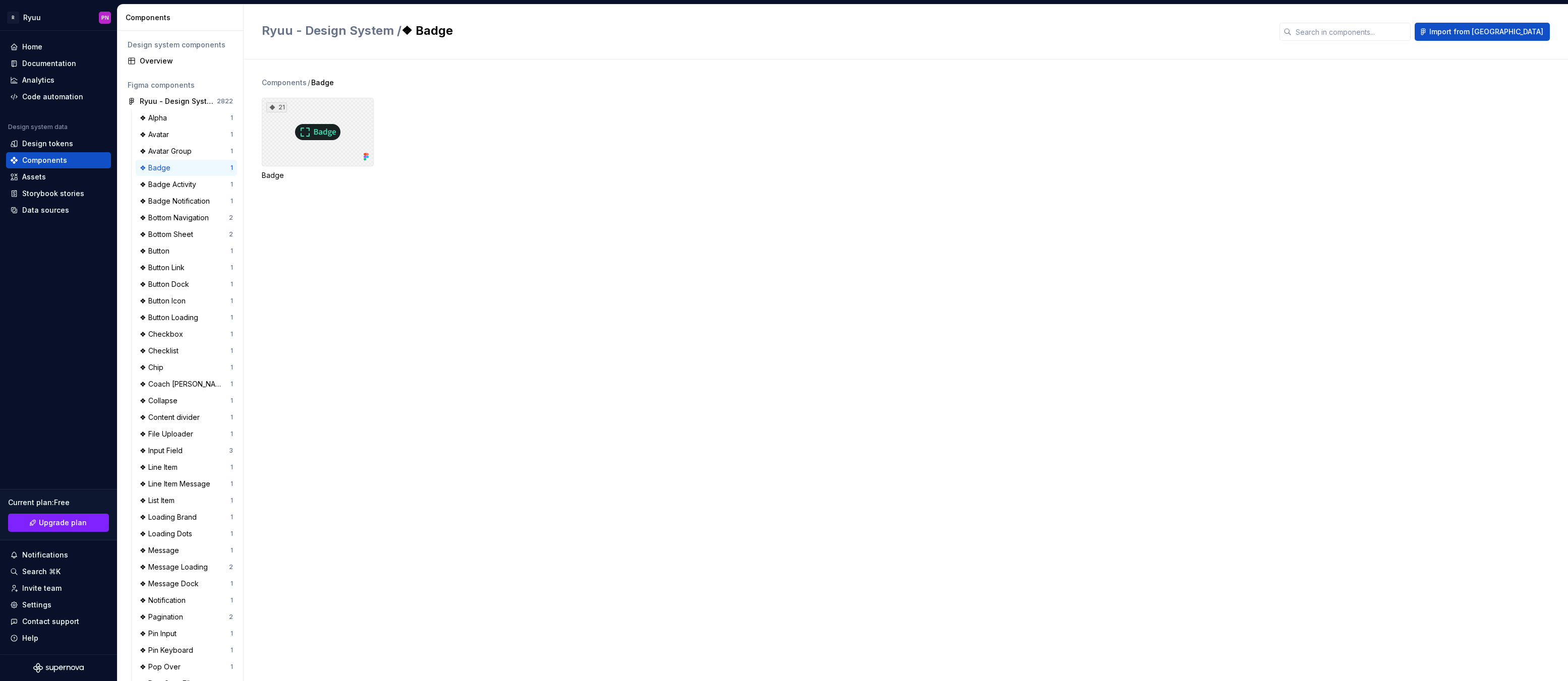
drag, startPoint x: 311, startPoint y: 139, endPoint x: 314, endPoint y: 146, distance: 7.6
click at [311, 139] on div "21" at bounding box center [318, 132] width 112 height 69
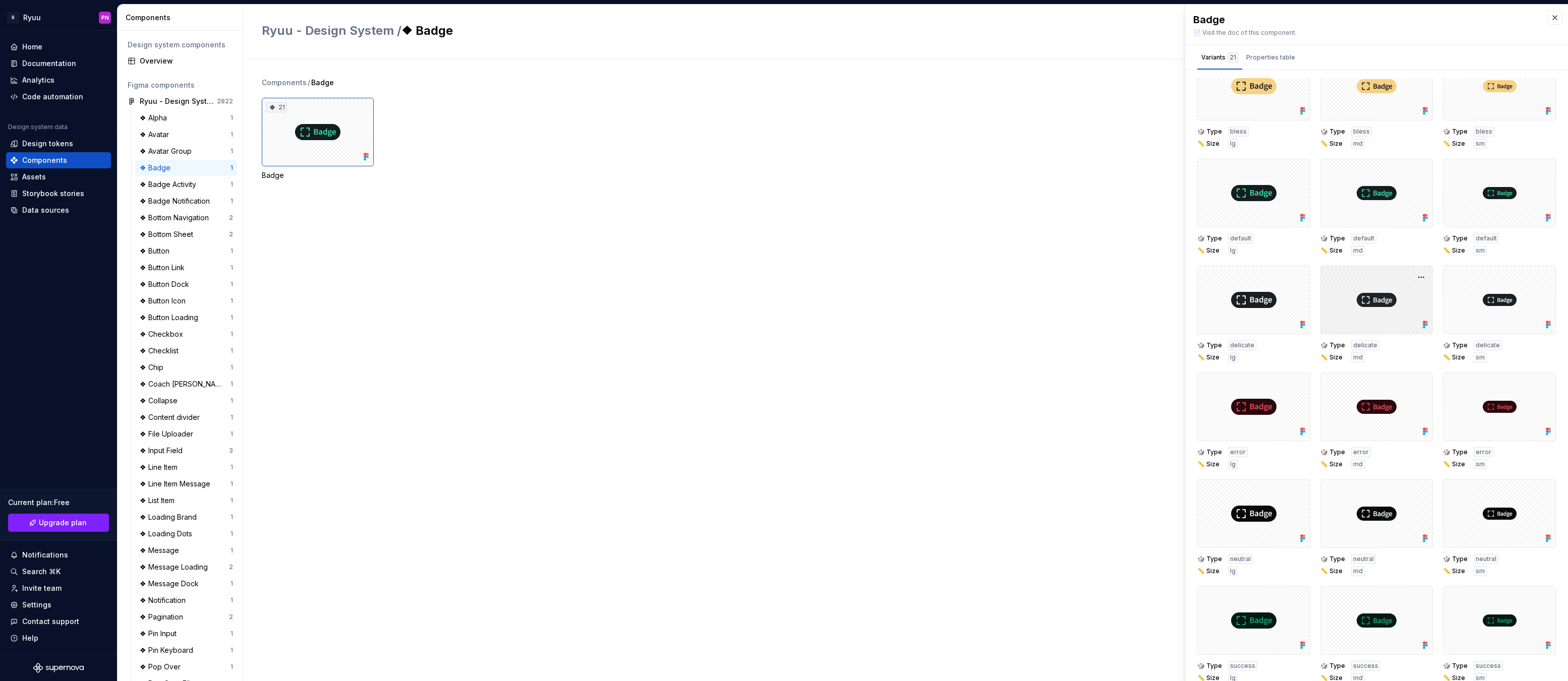
scroll to position [139, 0]
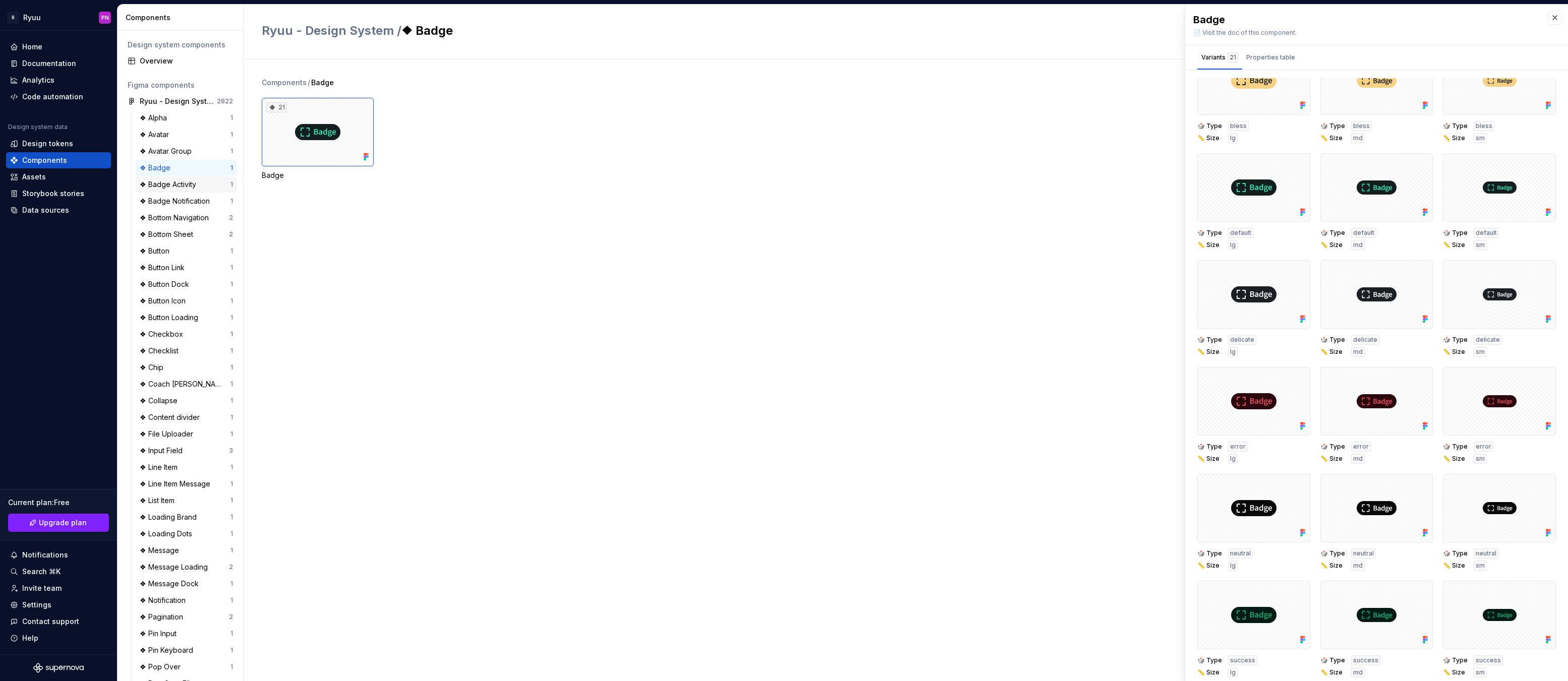
click at [169, 183] on div "❖ Badge Activity" at bounding box center [169, 185] width 60 height 10
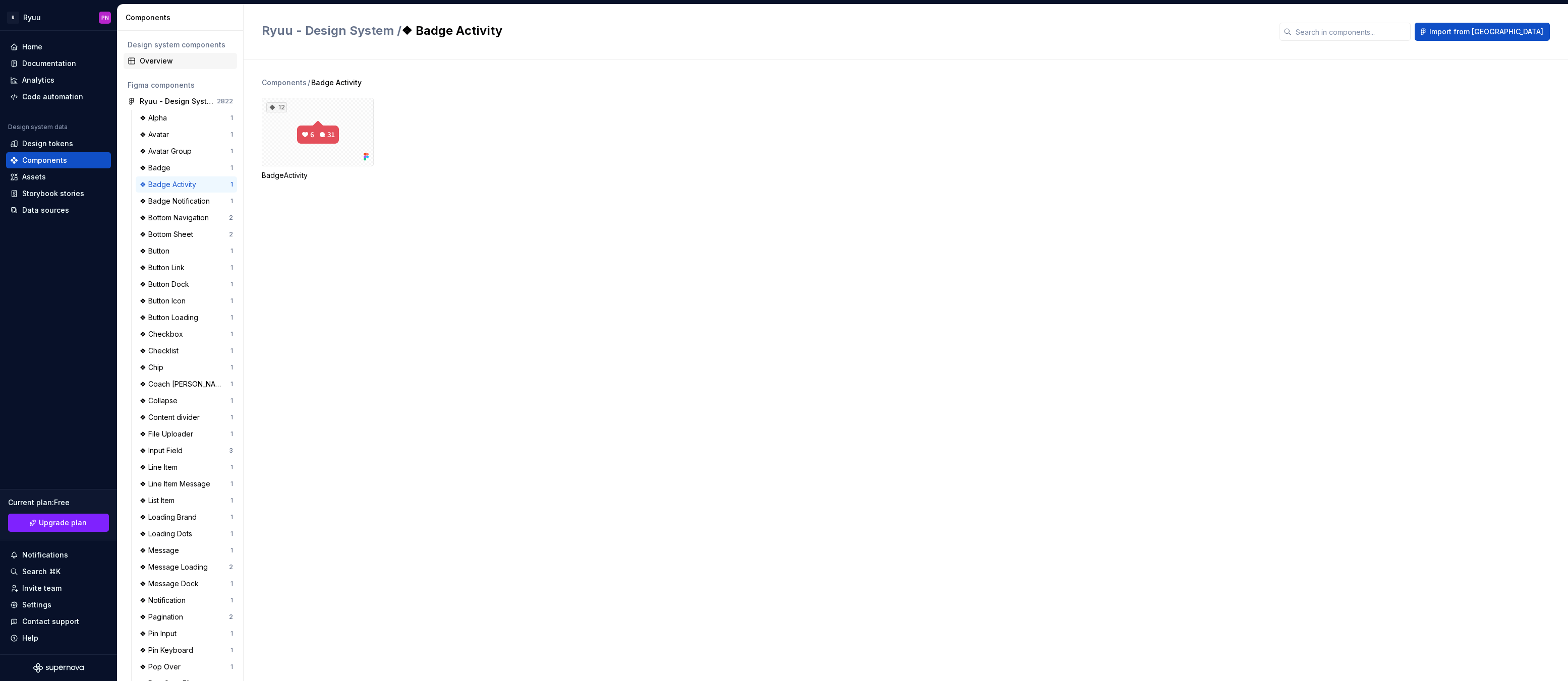
click at [152, 60] on div "Overview" at bounding box center [186, 61] width 93 height 10
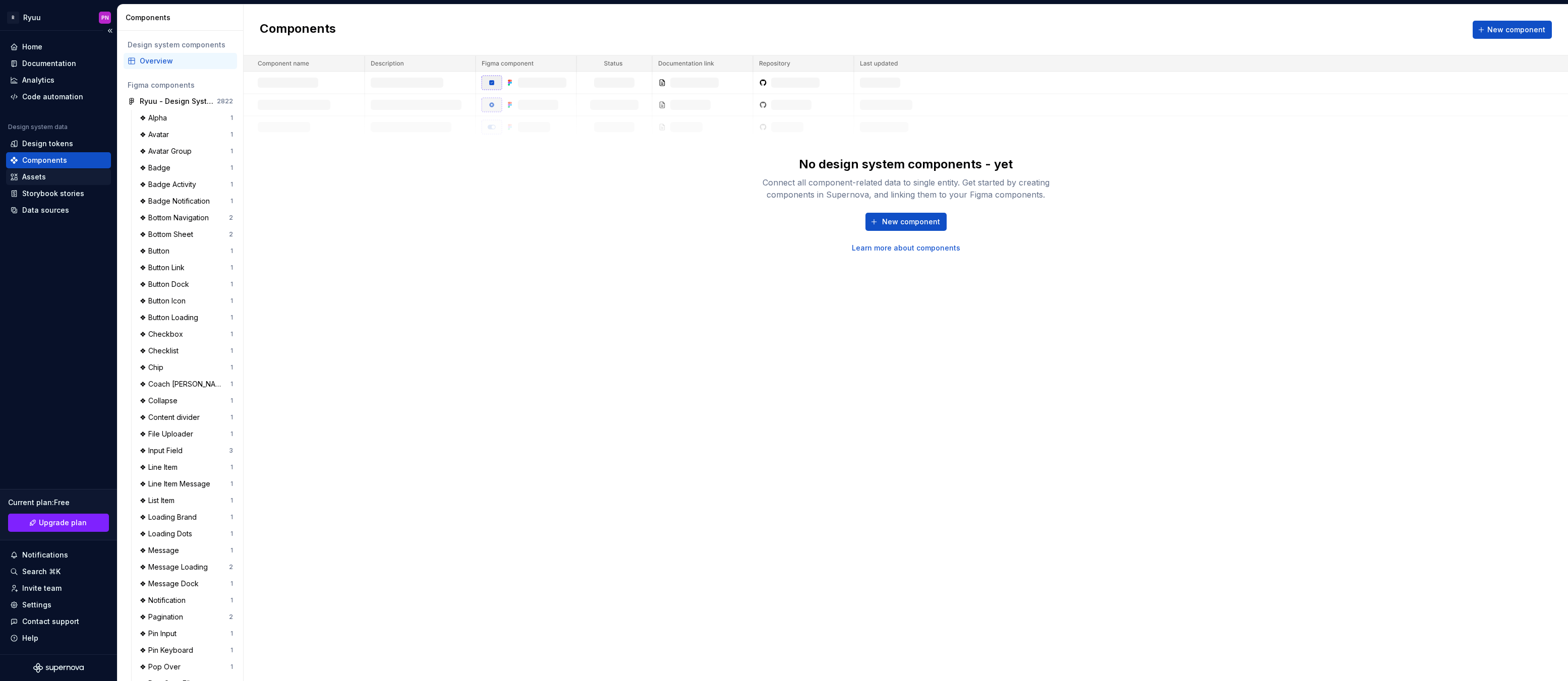
click at [39, 174] on div "Assets" at bounding box center [34, 177] width 24 height 10
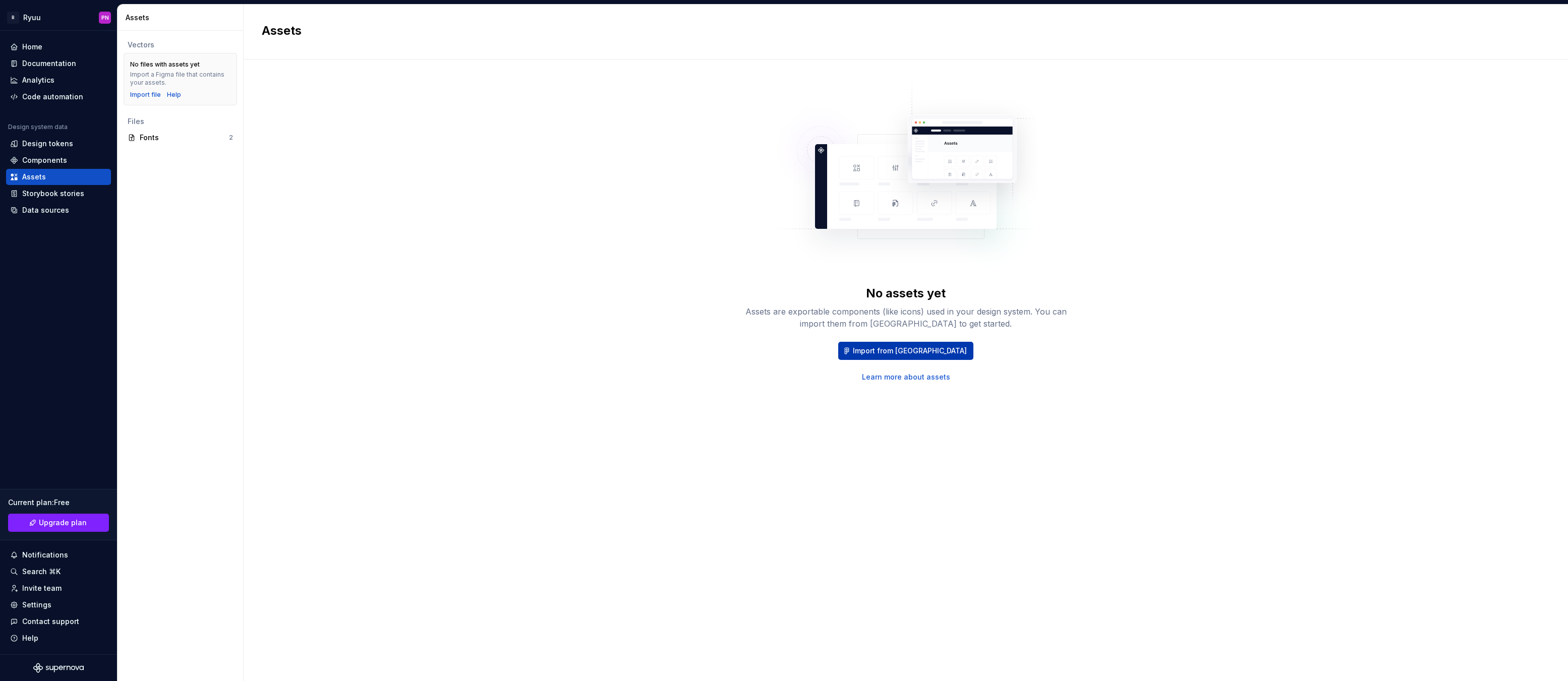
click at [920, 349] on span "Import from [GEOGRAPHIC_DATA]" at bounding box center [910, 351] width 114 height 10
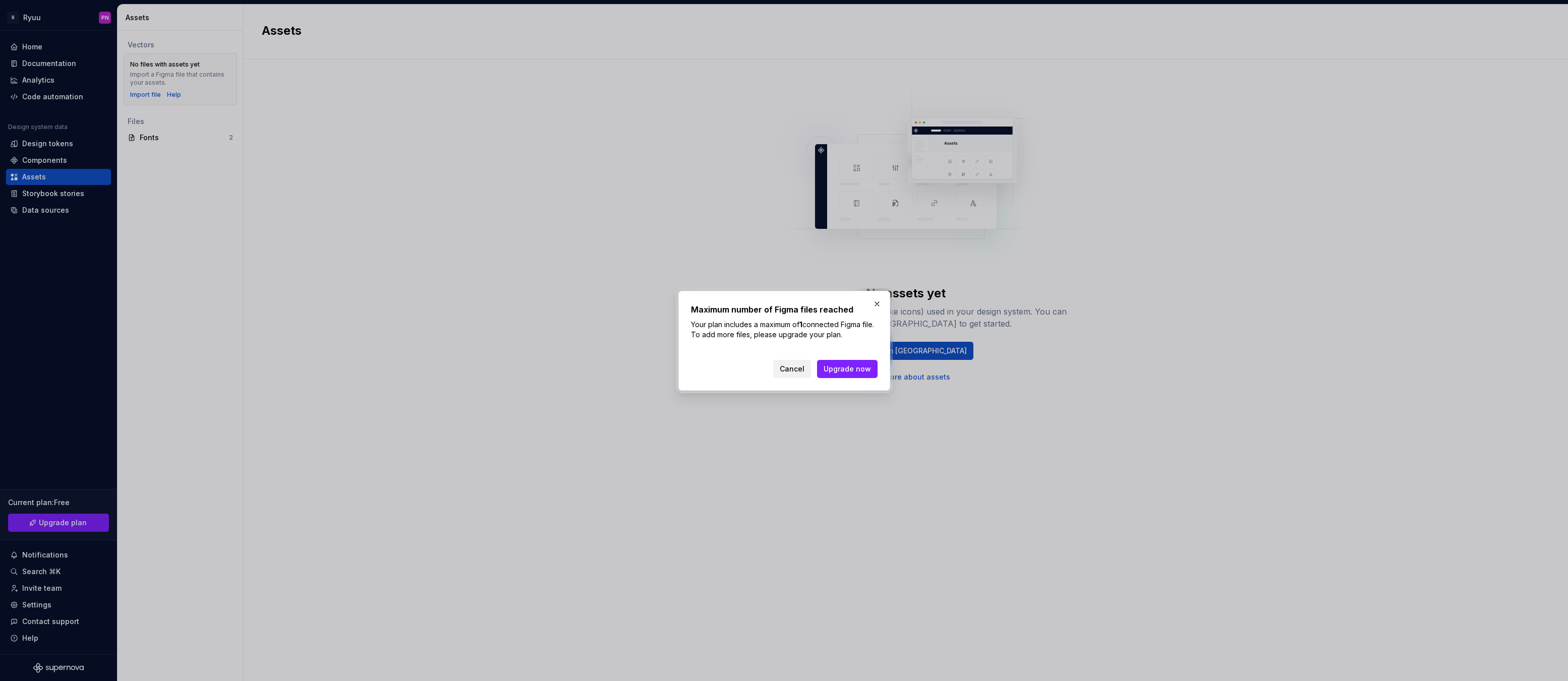
click at [779, 369] on button "Cancel" at bounding box center [792, 369] width 38 height 18
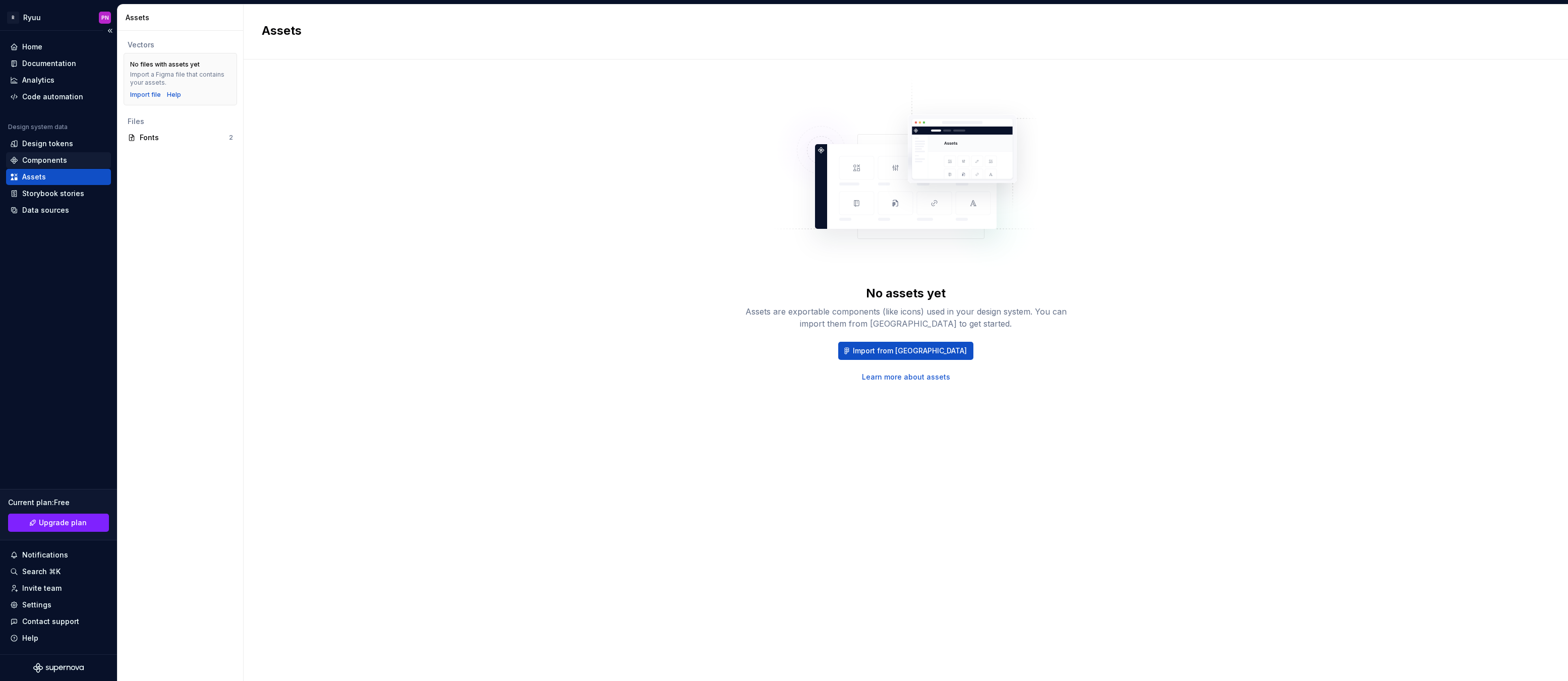
click at [43, 156] on div "Components" at bounding box center [44, 160] width 45 height 10
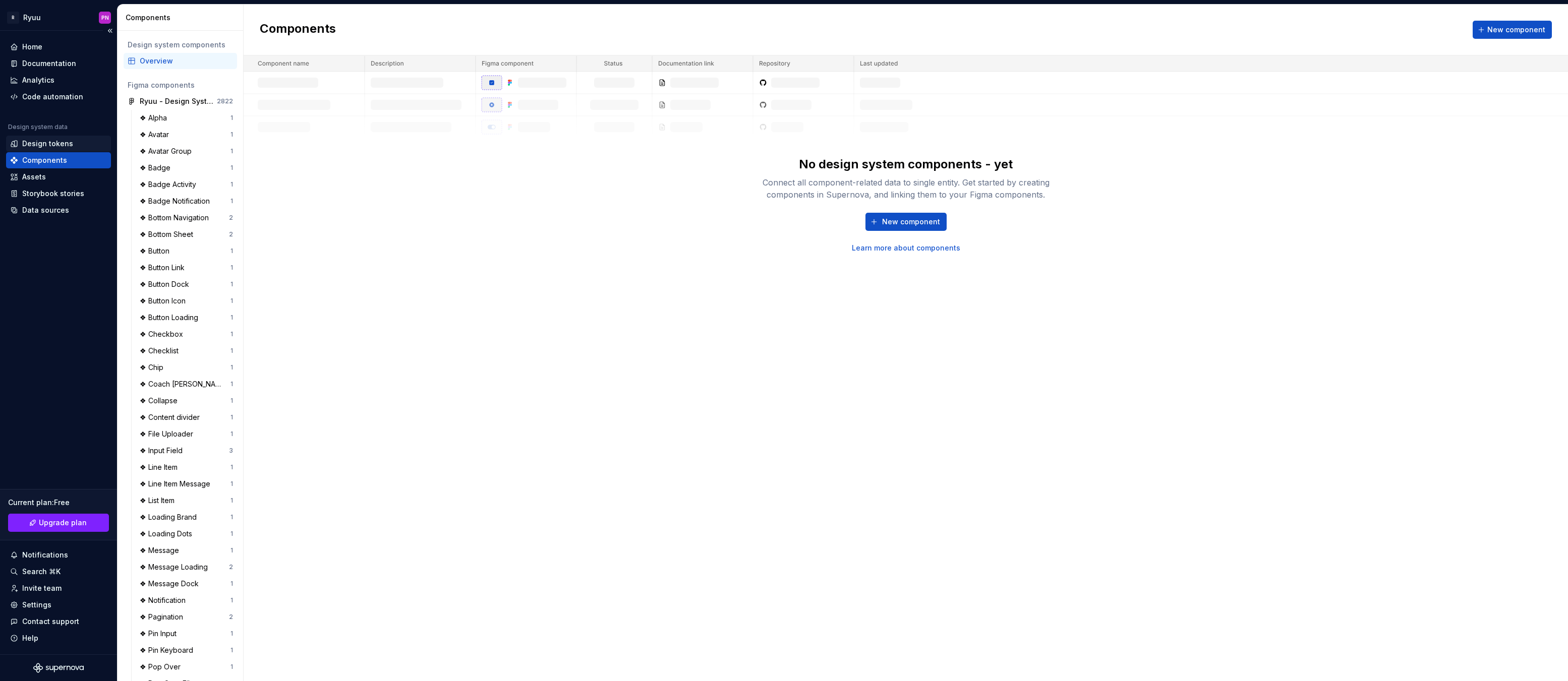
click at [34, 146] on div "Design tokens" at bounding box center [48, 144] width 51 height 10
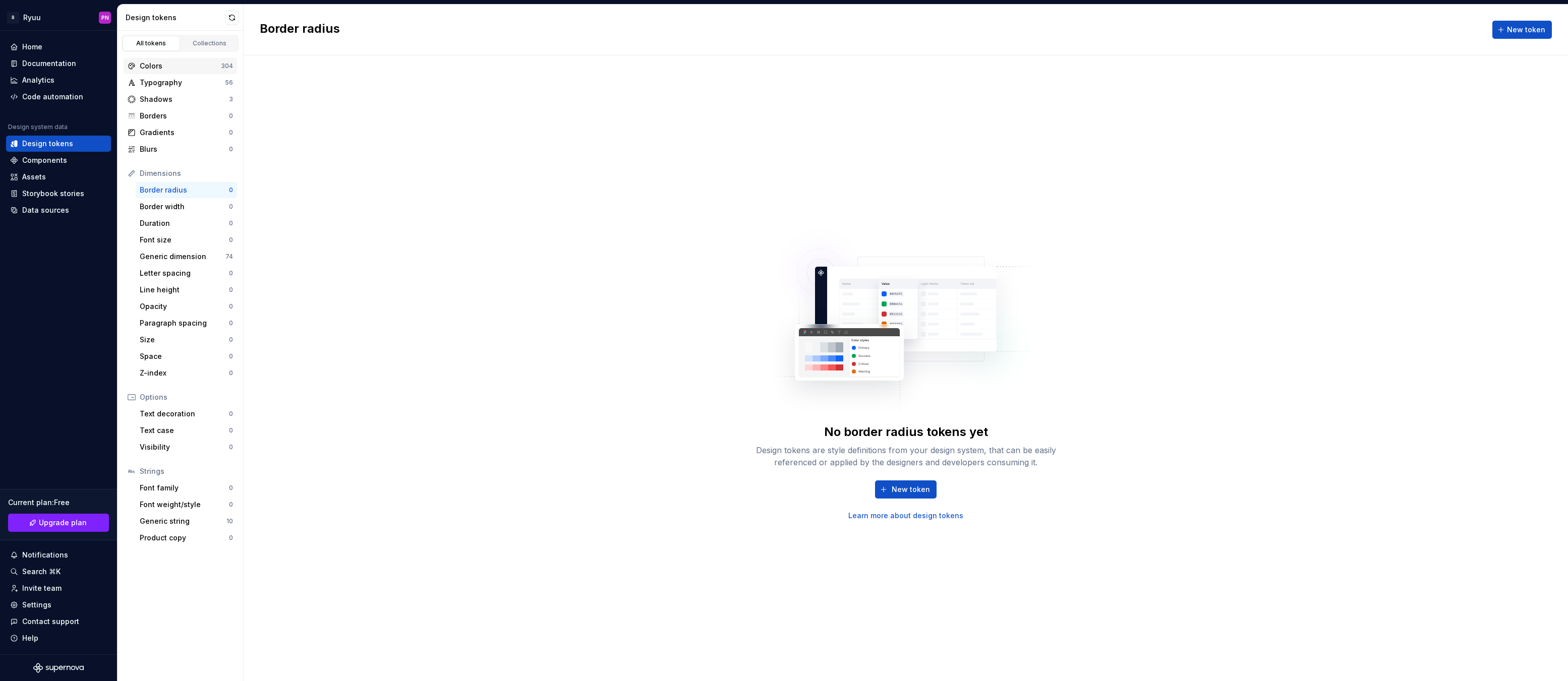
click at [157, 66] on div "Colors" at bounding box center [180, 66] width 81 height 10
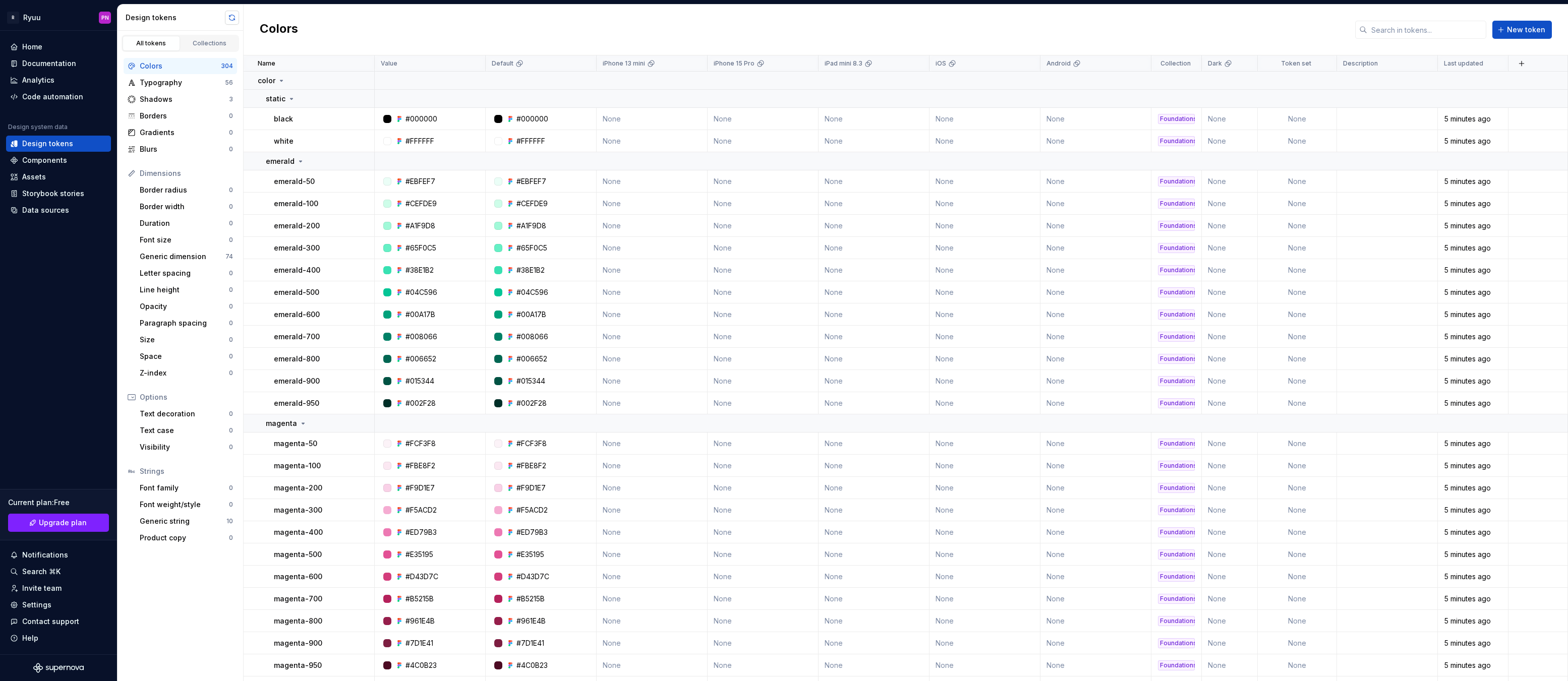
click at [232, 14] on button "button" at bounding box center [232, 17] width 14 height 14
click at [29, 46] on div "Home" at bounding box center [32, 47] width 20 height 10
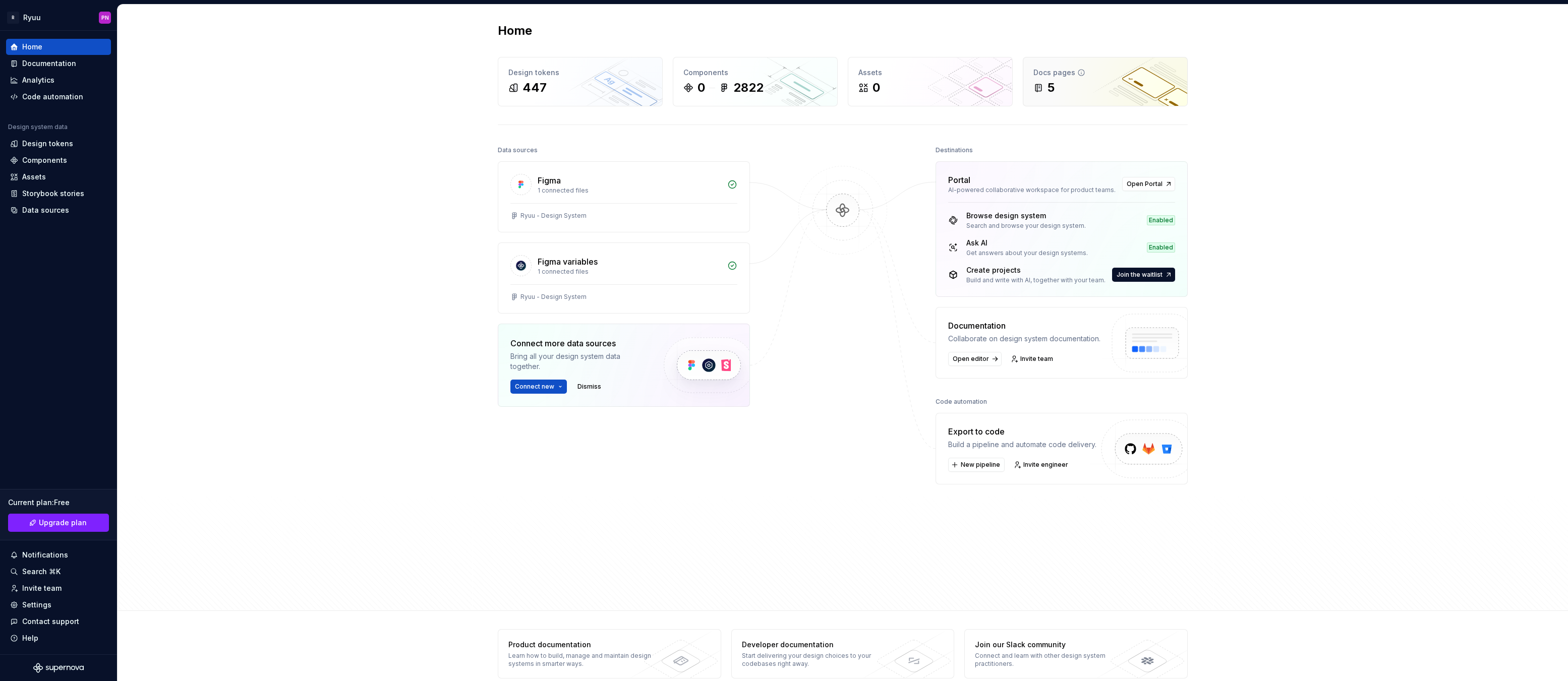
click at [1108, 90] on div "5" at bounding box center [1105, 88] width 144 height 16
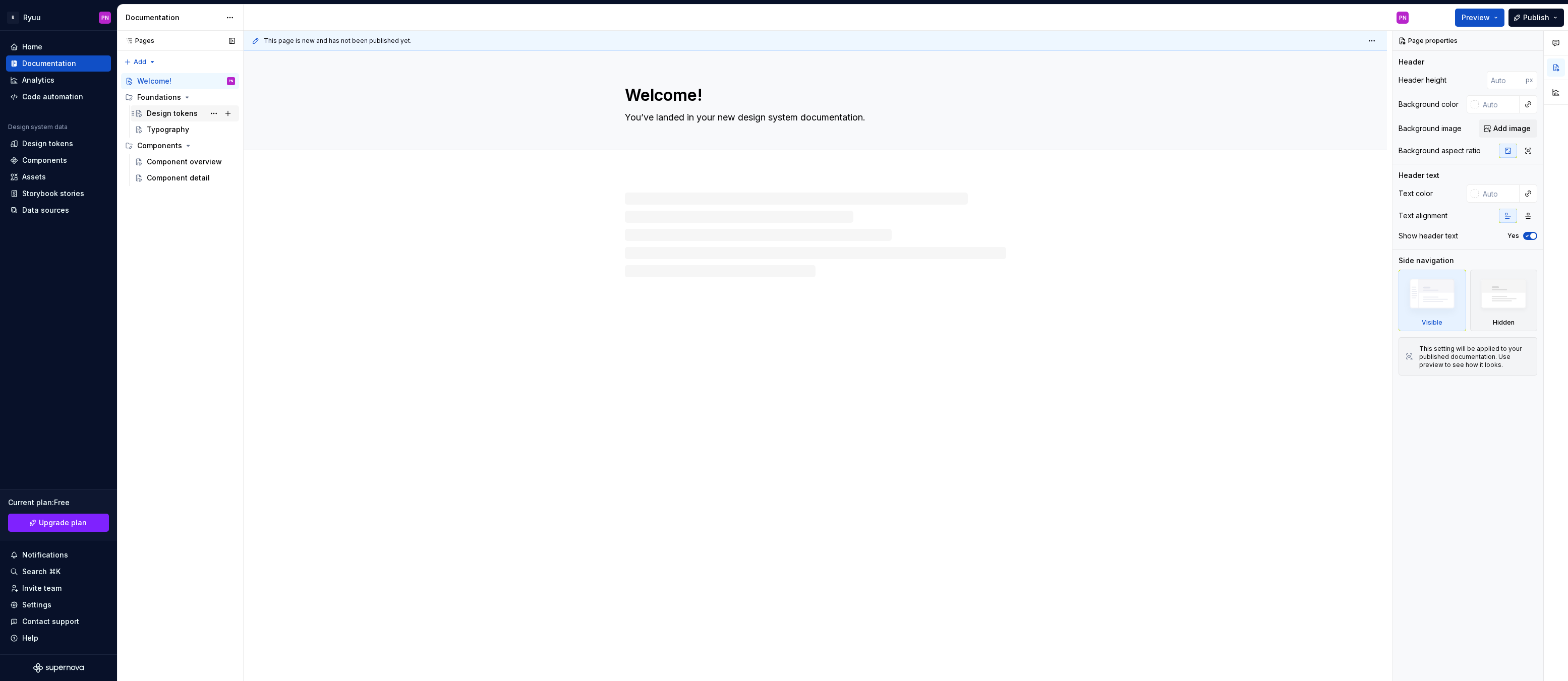
click at [167, 114] on div "Design tokens" at bounding box center [172, 113] width 51 height 10
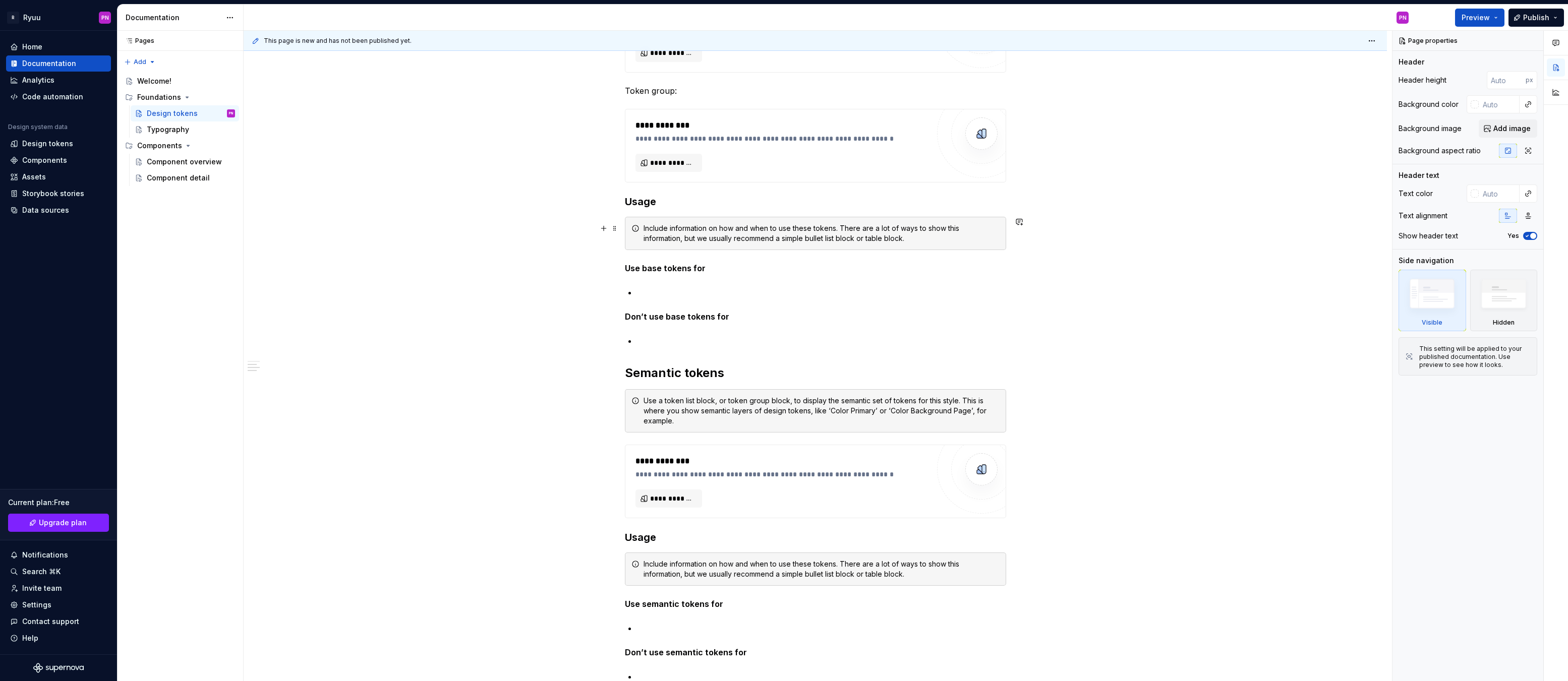
scroll to position [605, 0]
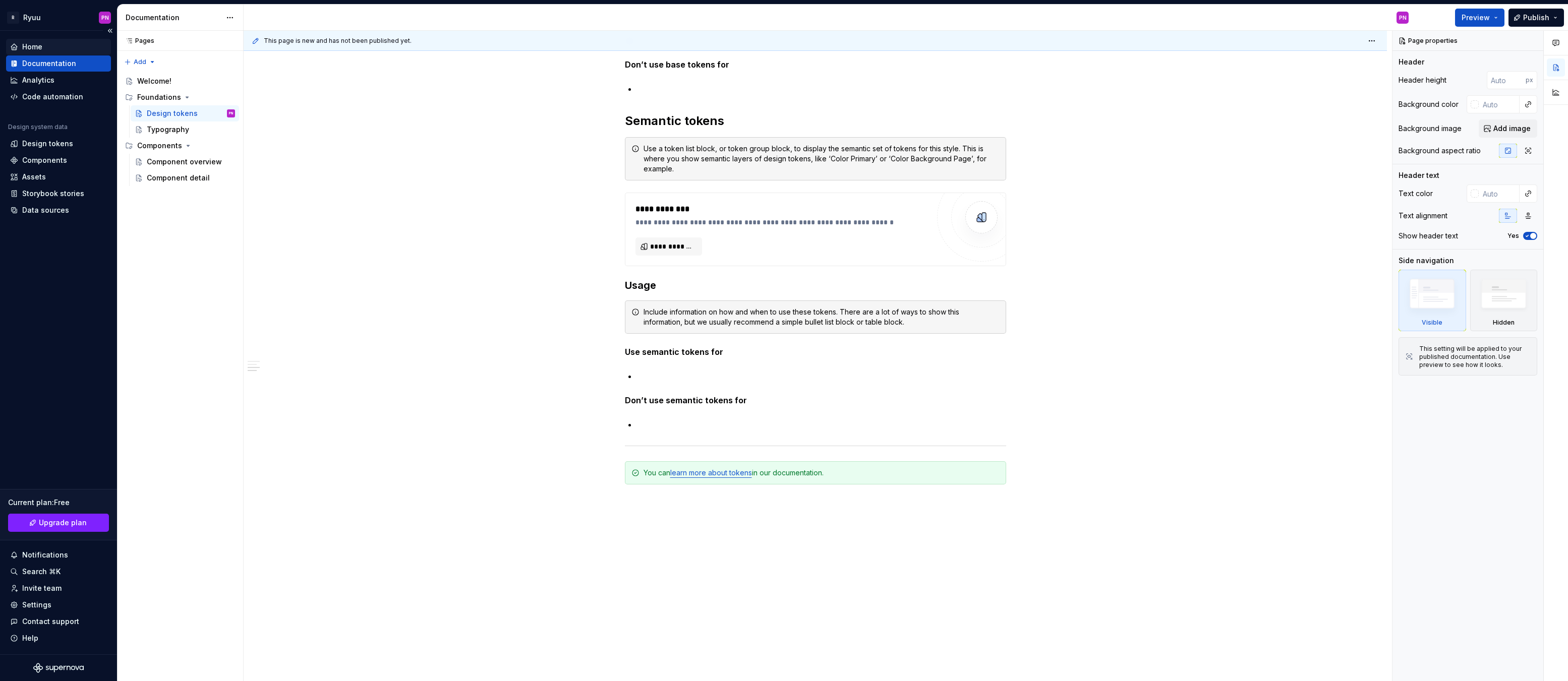
type textarea "*"
click at [32, 45] on div "Home" at bounding box center [32, 47] width 20 height 10
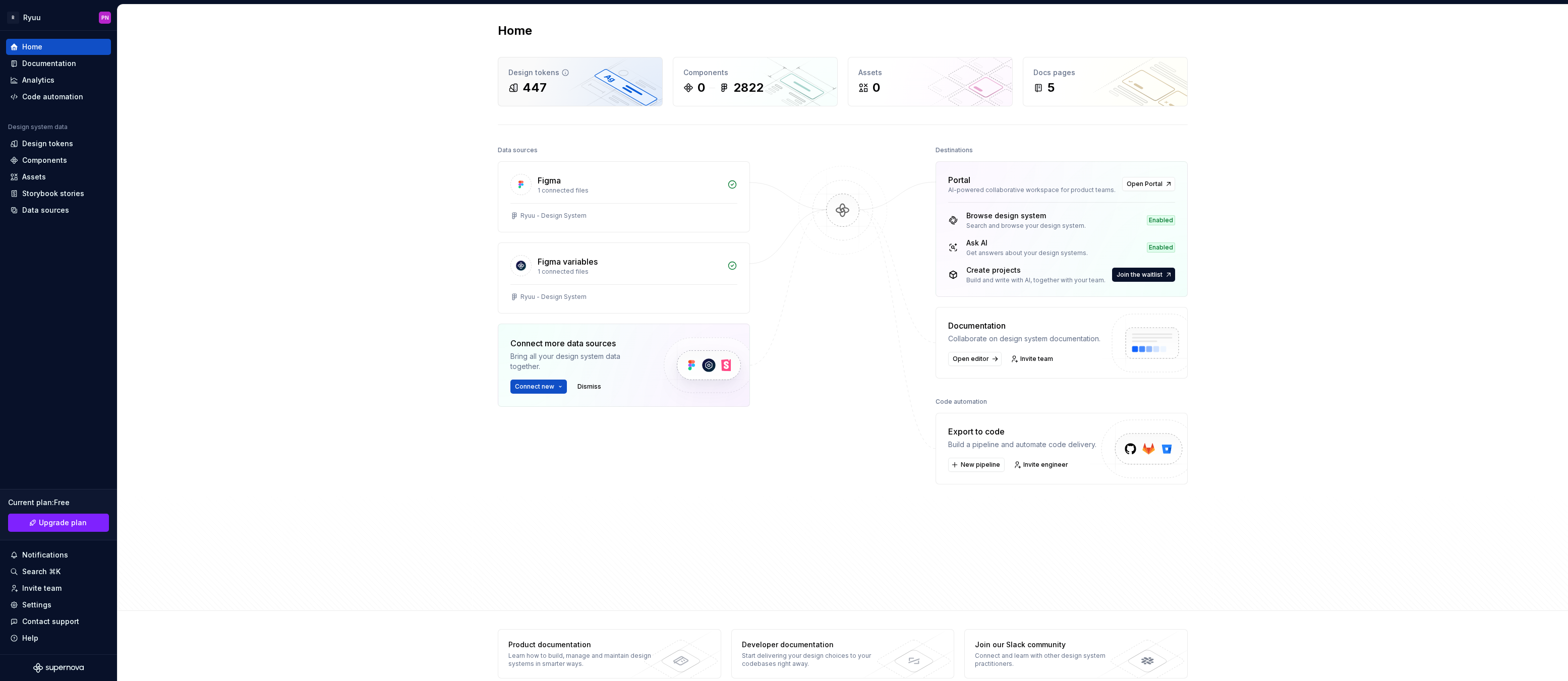
click at [577, 88] on div "447" at bounding box center [580, 88] width 144 height 16
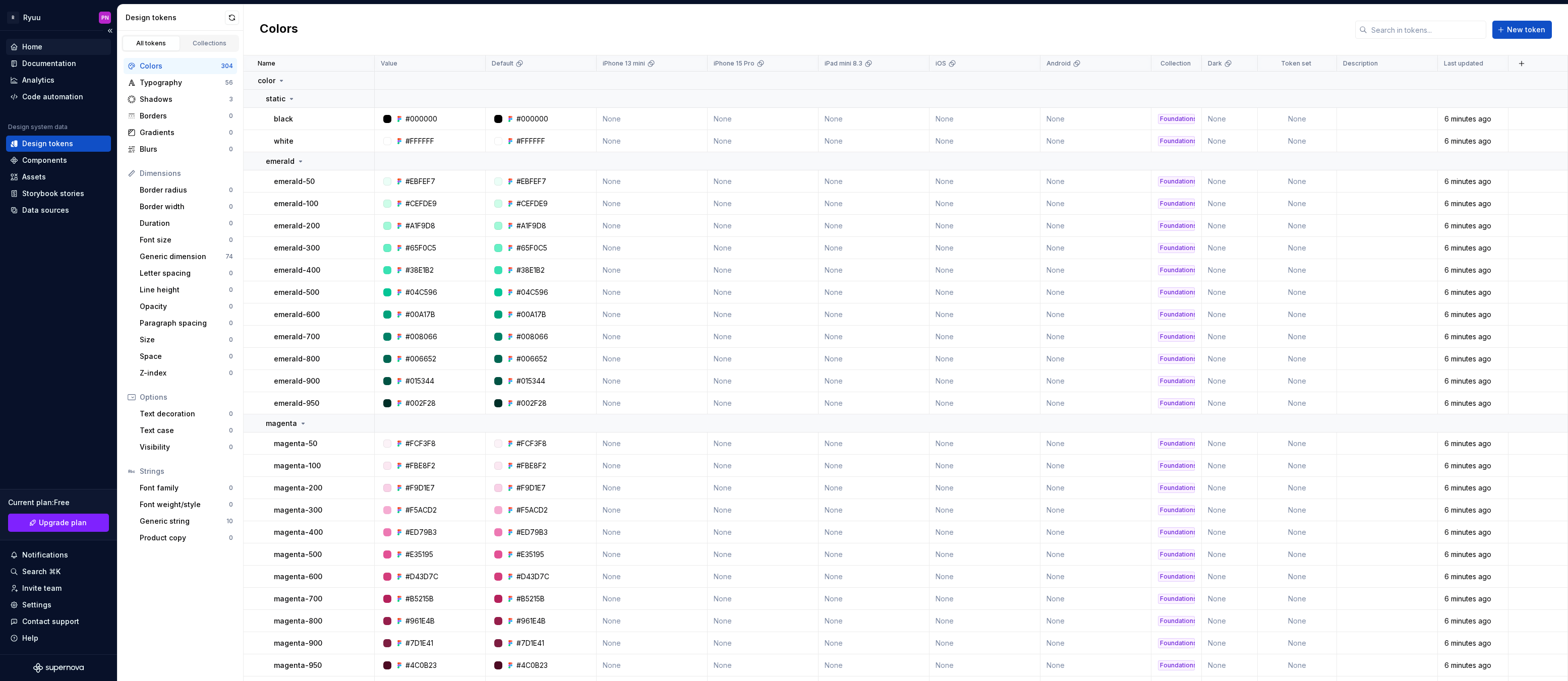
click at [29, 41] on div "Home" at bounding box center [59, 47] width 105 height 16
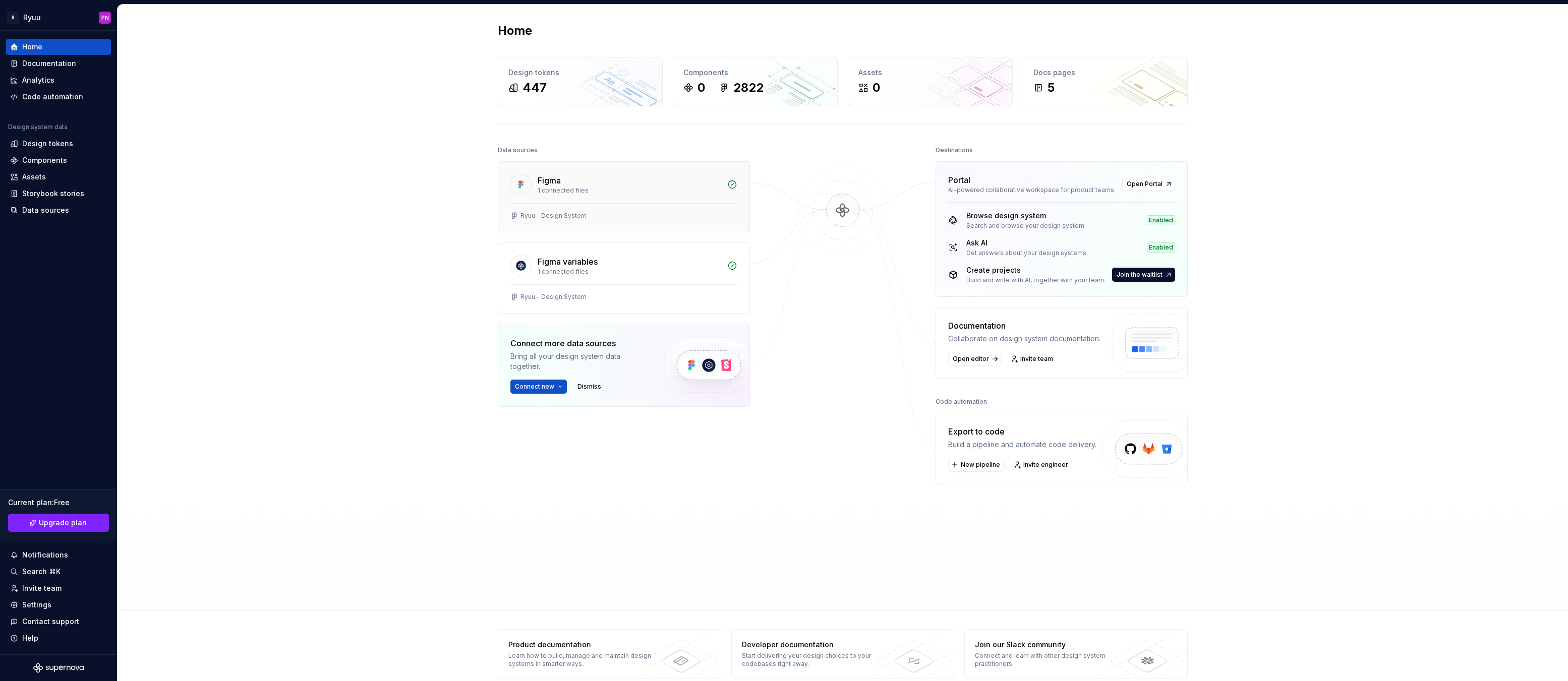
click at [636, 202] on div "Figma 1 connected files" at bounding box center [624, 183] width 251 height 41
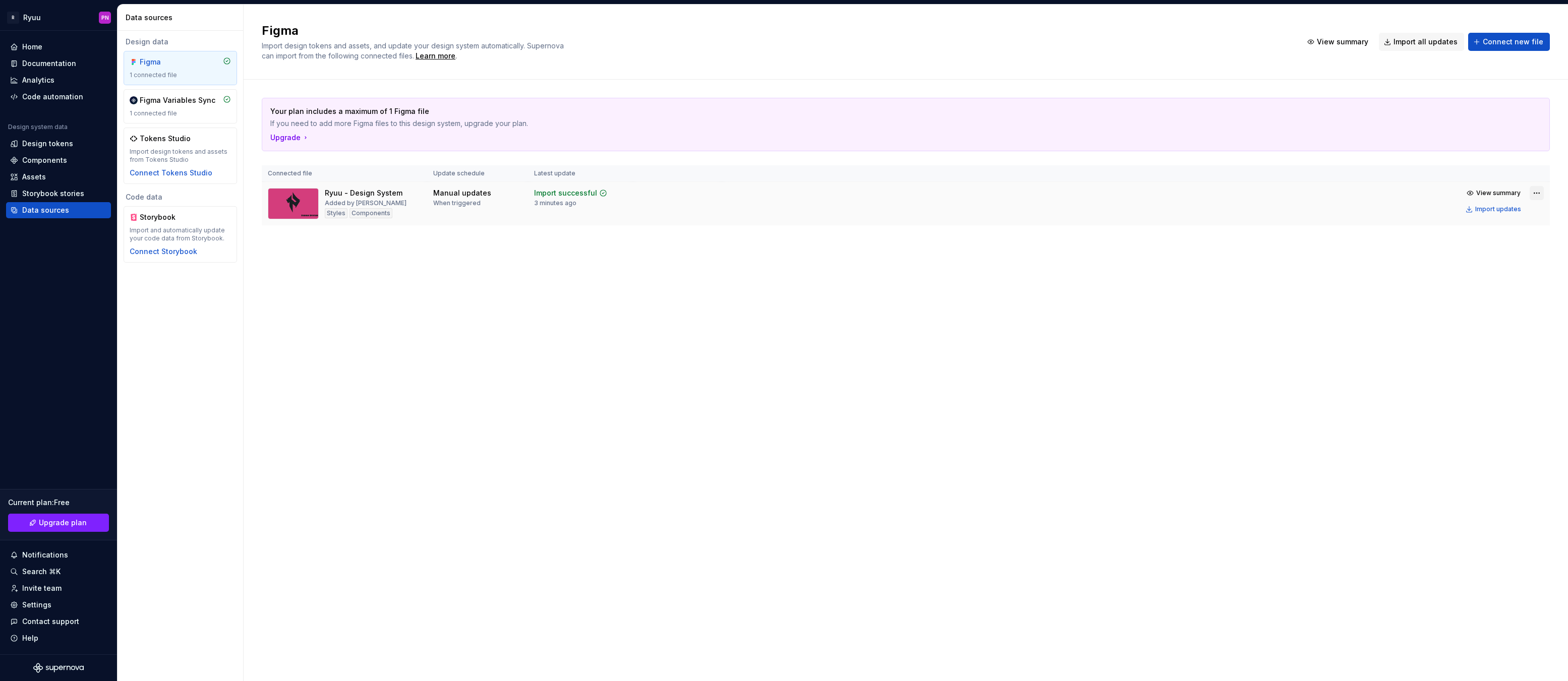
click at [1533, 191] on html "R Ryuu PN Home Documentation Analytics Code automation Design system data Desig…" at bounding box center [784, 340] width 1568 height 681
click at [1491, 282] on div "Remove Figma file" at bounding box center [1507, 281] width 115 height 10
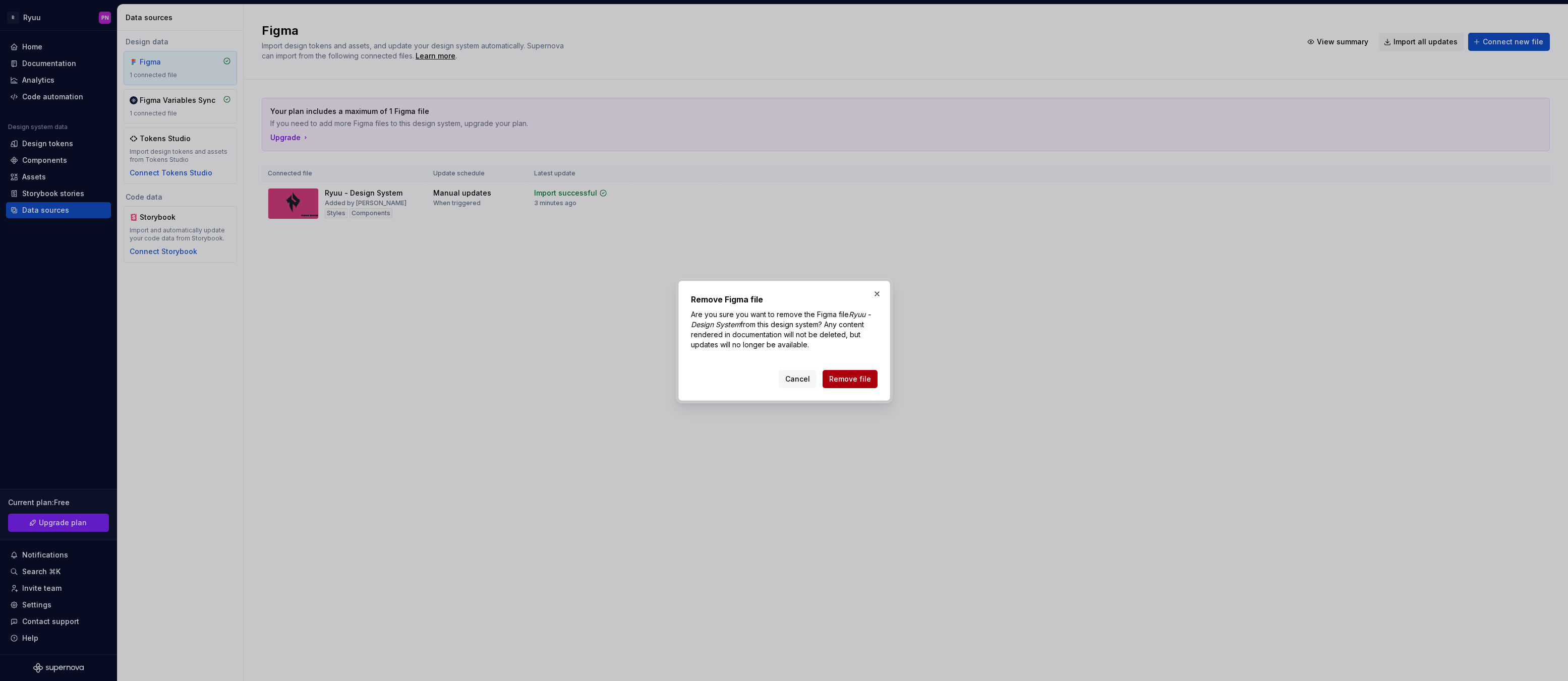
click at [858, 378] on span "Remove file" at bounding box center [850, 379] width 42 height 10
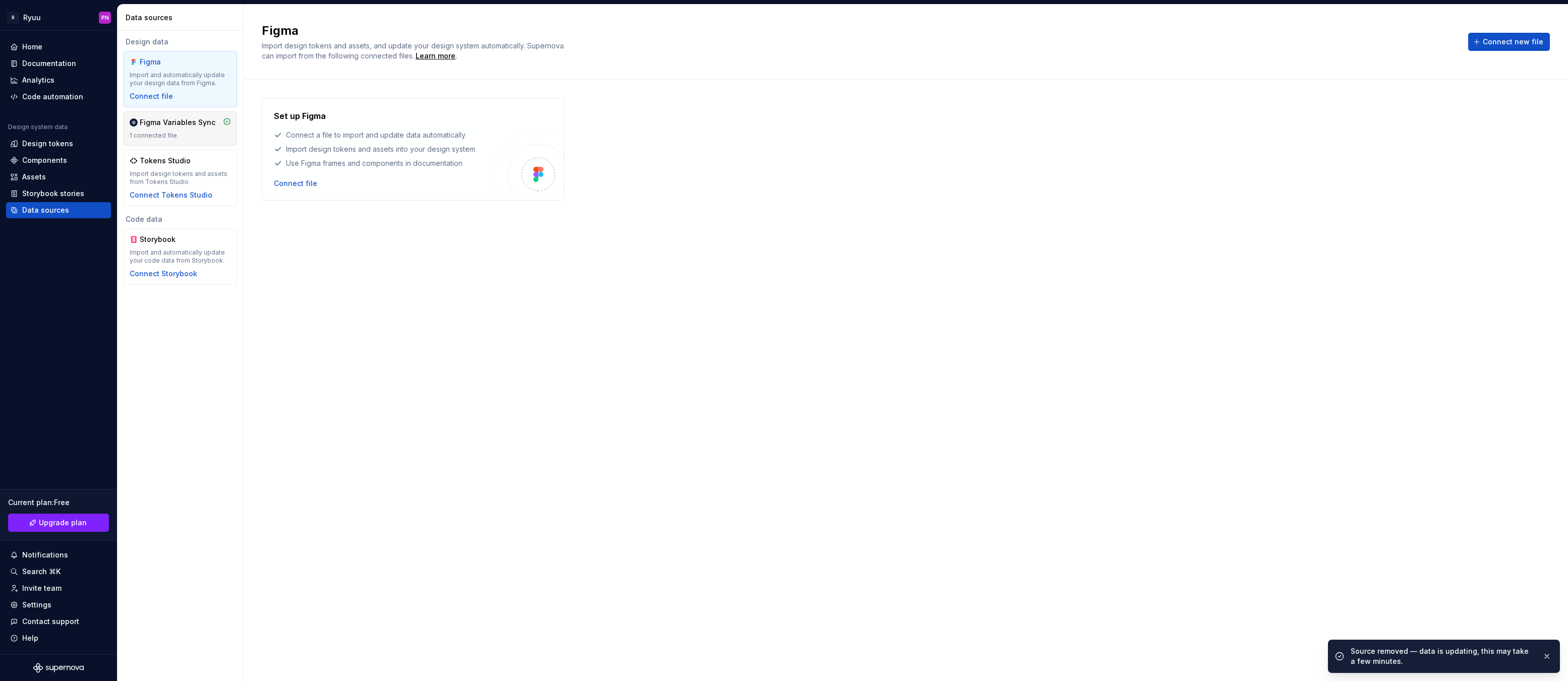
click at [182, 123] on div "Figma Variables Sync" at bounding box center [177, 122] width 76 height 10
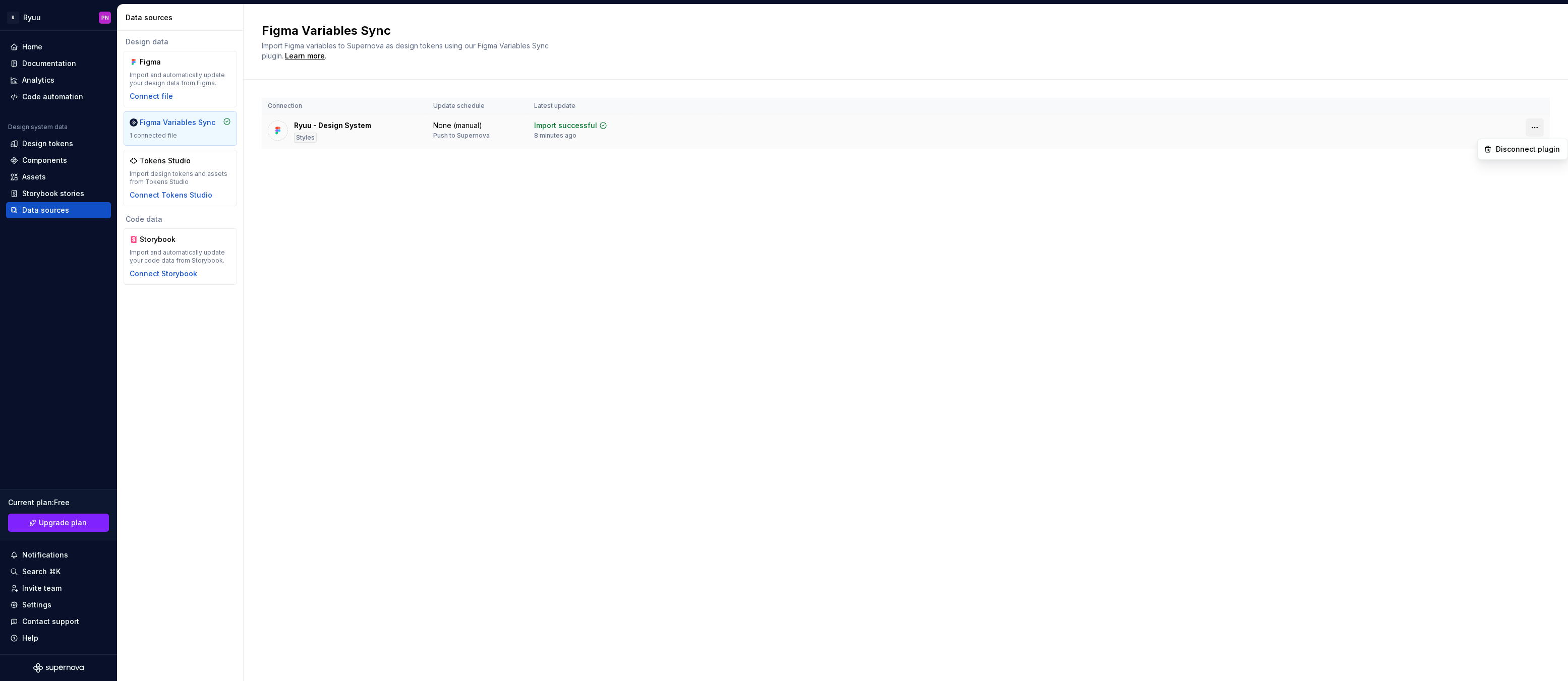
click at [1531, 127] on html "R Ryuu PN Home Documentation Analytics Code automation Design system data Desig…" at bounding box center [784, 340] width 1568 height 681
click at [1525, 150] on div "Disconnect plugin" at bounding box center [1529, 149] width 66 height 10
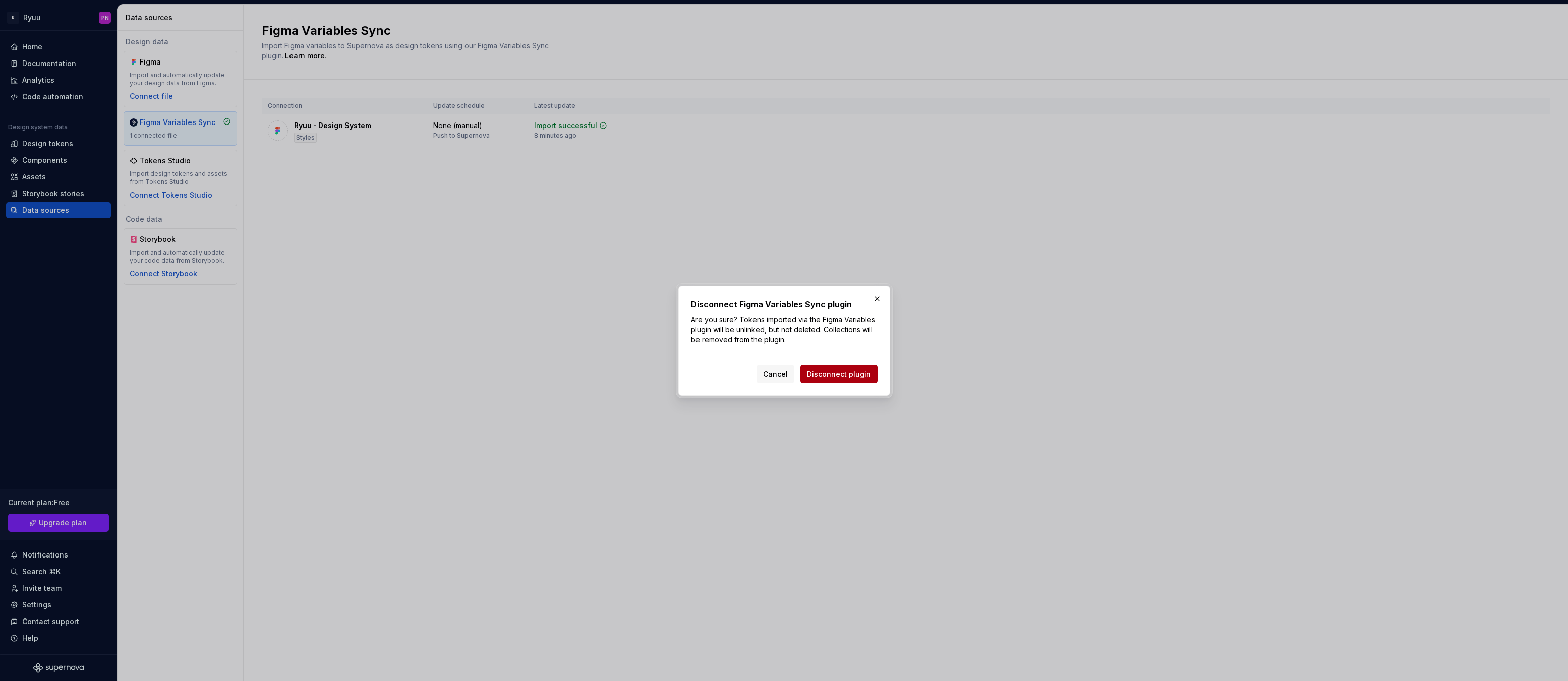
click at [853, 376] on span "Disconnect plugin" at bounding box center [839, 374] width 64 height 10
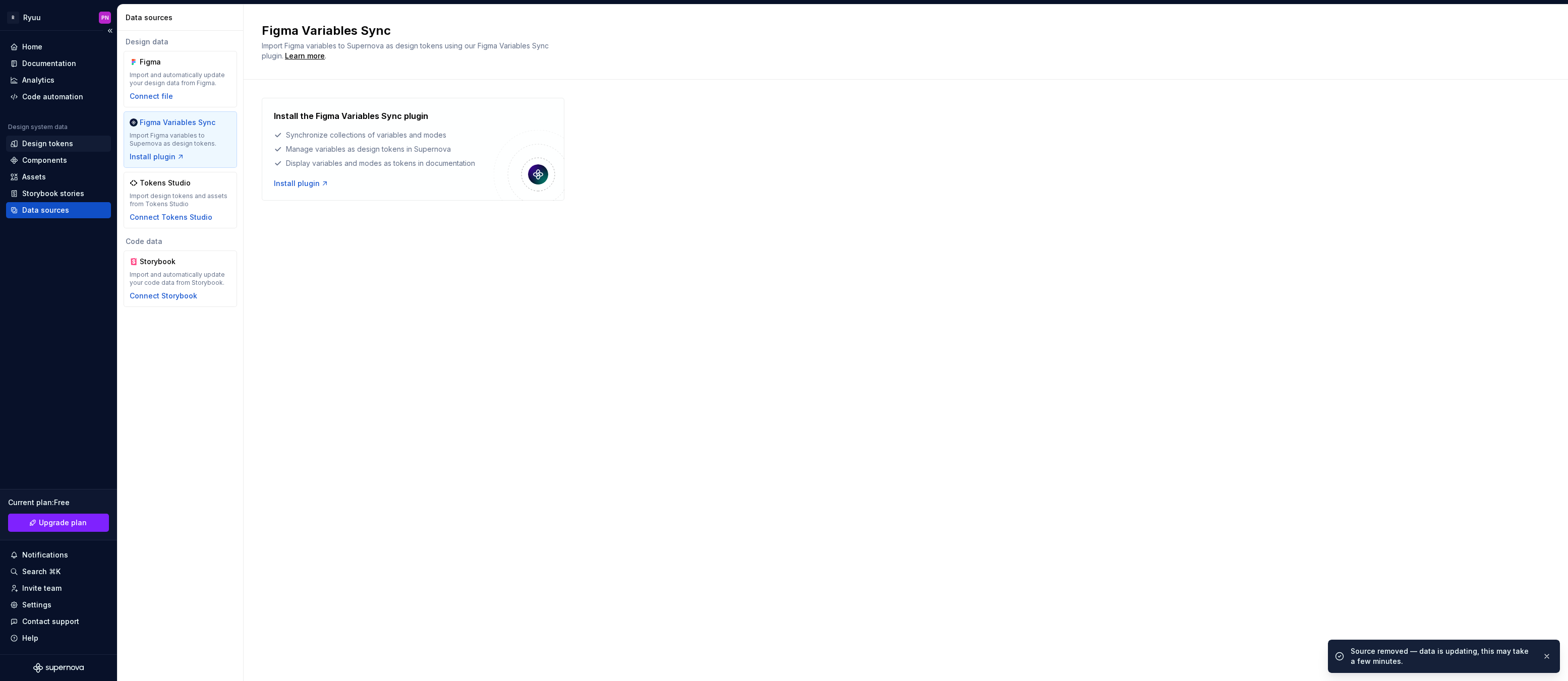
click at [48, 143] on div "Design tokens" at bounding box center [48, 144] width 51 height 10
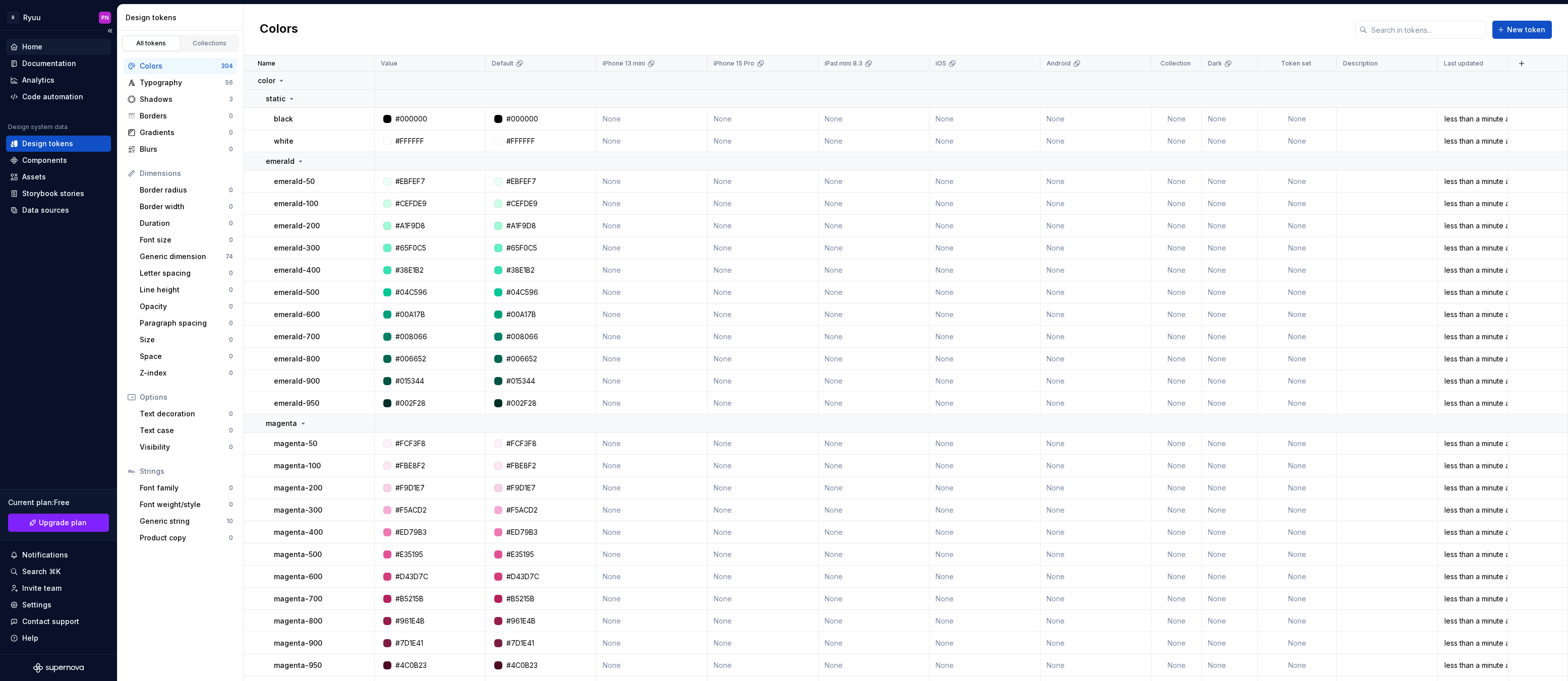
click at [46, 48] on div "Home" at bounding box center [59, 47] width 97 height 10
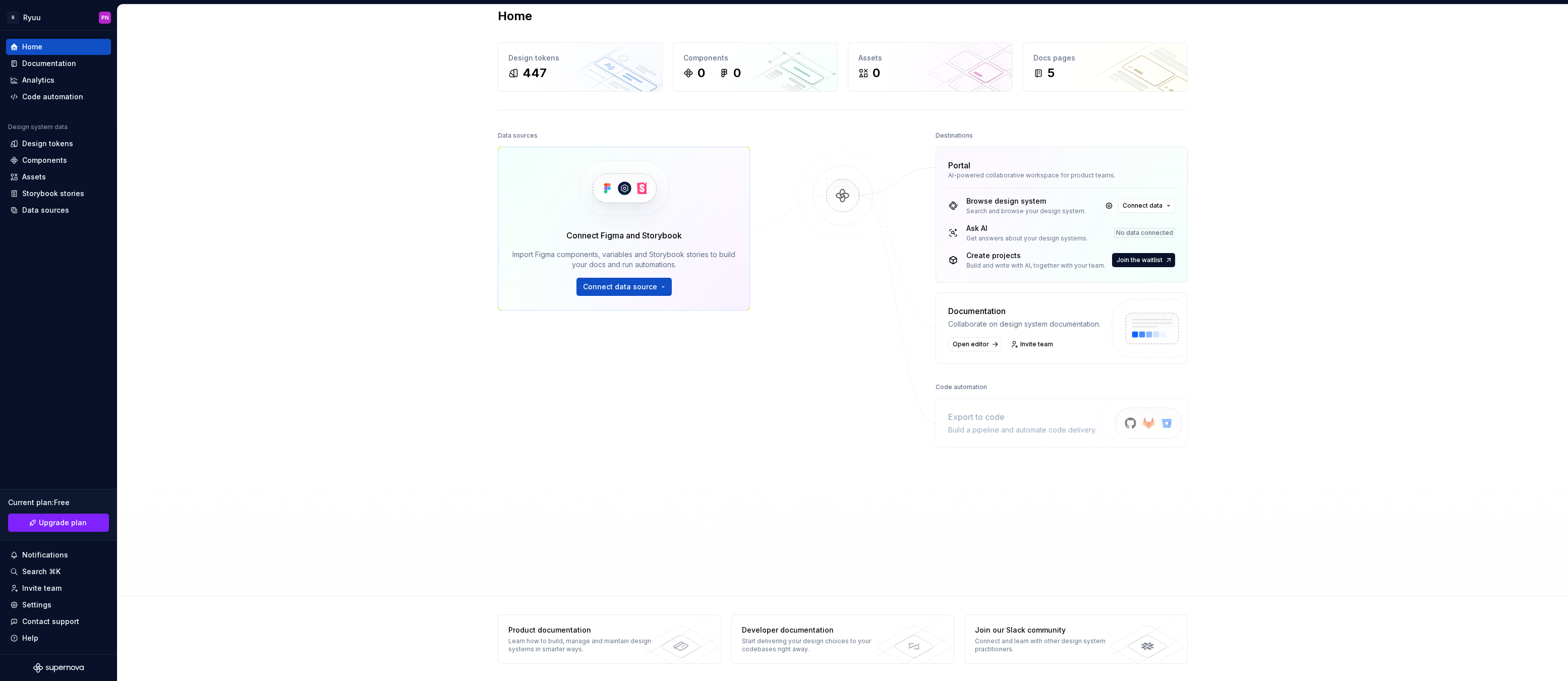
scroll to position [16, 0]
click at [1104, 204] on link at bounding box center [1109, 204] width 14 height 14
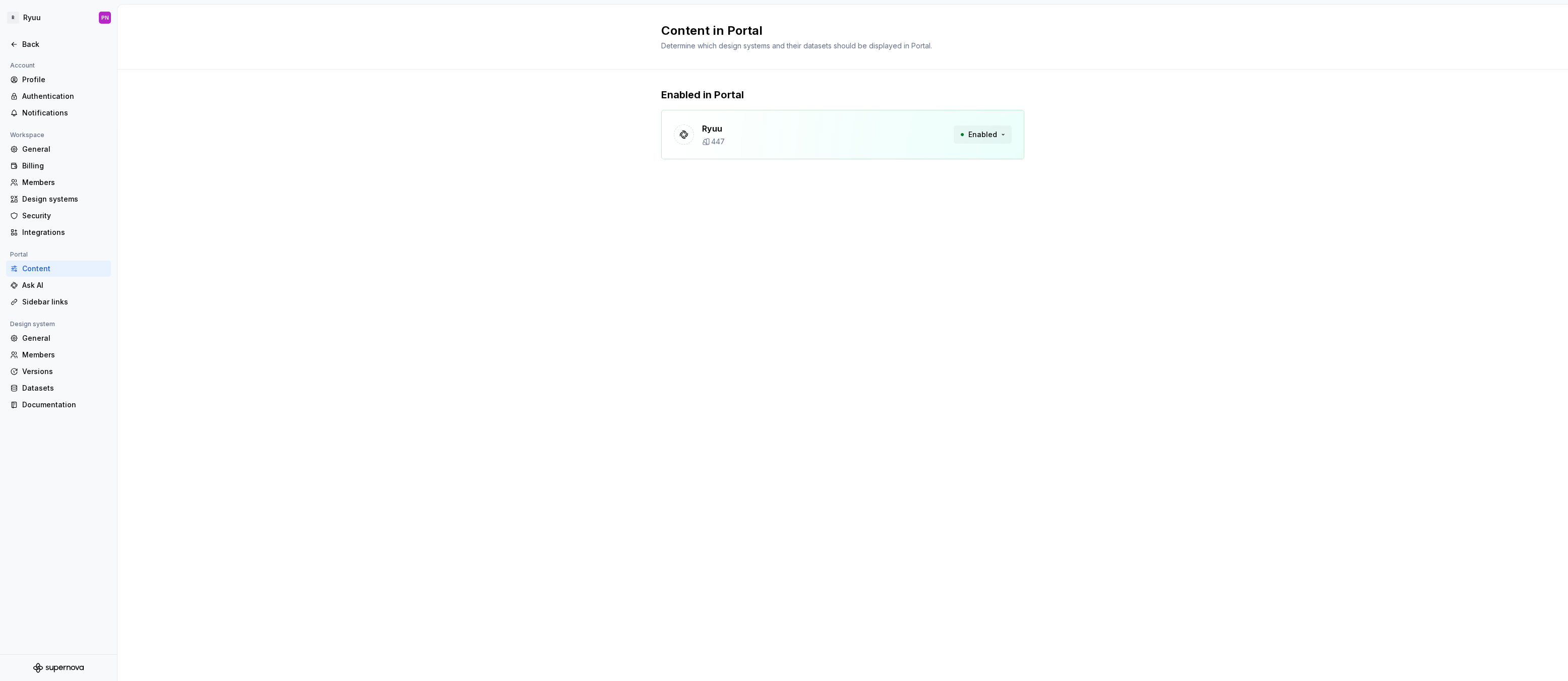
click at [1003, 133] on button "Enabled" at bounding box center [982, 135] width 58 height 18
click at [13, 41] on icon at bounding box center [14, 44] width 8 height 8
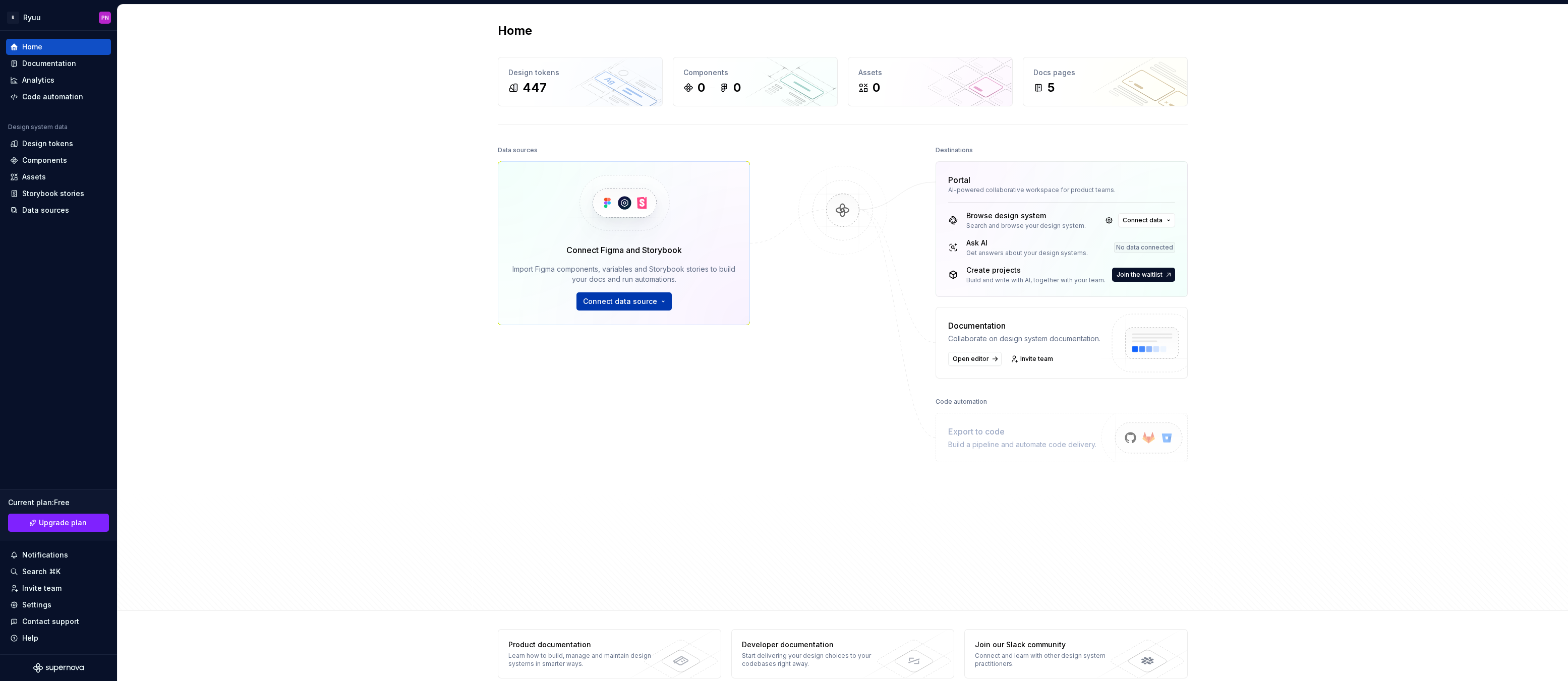
click at [633, 297] on span "Connect data source" at bounding box center [620, 302] width 74 height 10
click at [628, 332] on p "Import styles, components and icons." at bounding box center [650, 334] width 113 height 8
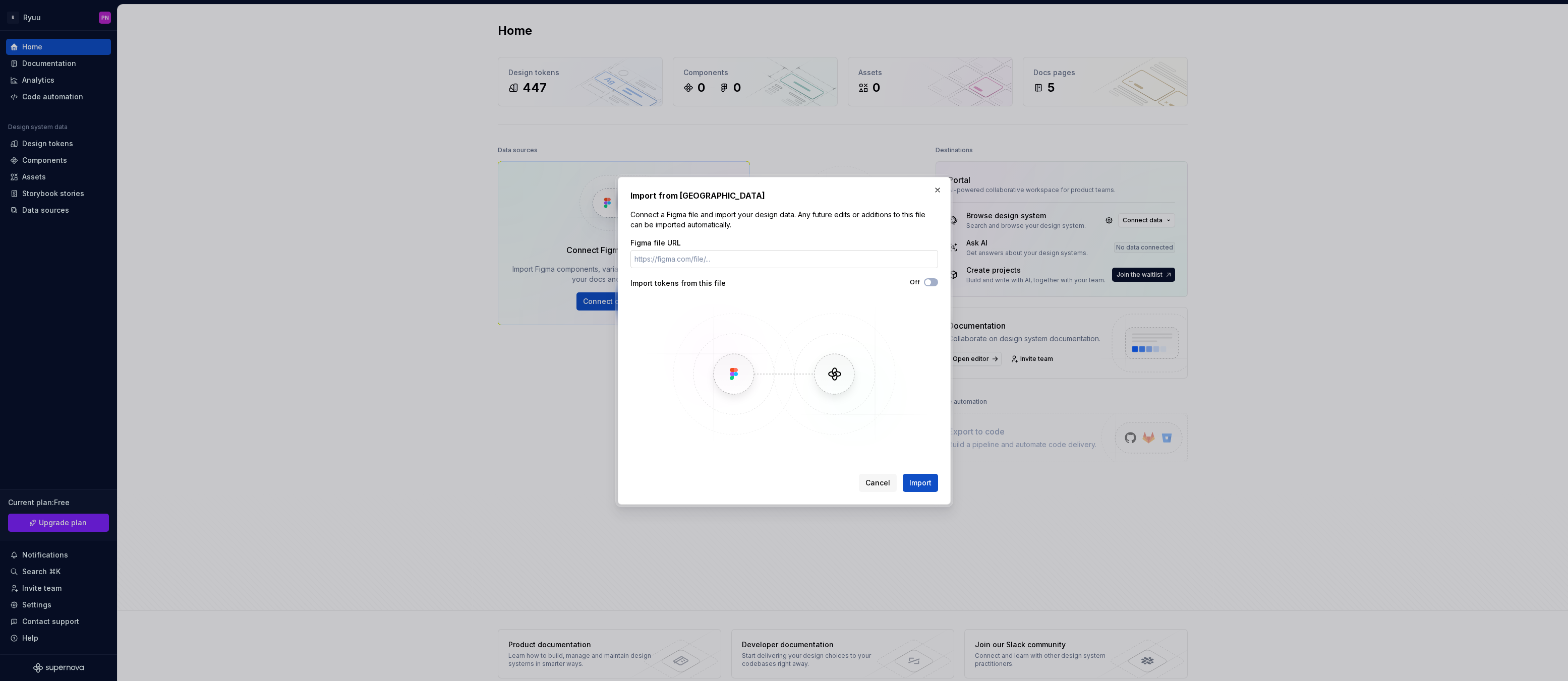
click at [636, 259] on input "Figma file URL" at bounding box center [784, 259] width 308 height 18
paste input "https://www.figma.com/design/x6bgRQCtuqLcQmfk5jojgj/Ryuu---Design-System?node-i…"
type input "https://www.figma.com/design/x6bgRQCtuqLcQmfk5jojgj/Ryuu---Design-System?node-i…"
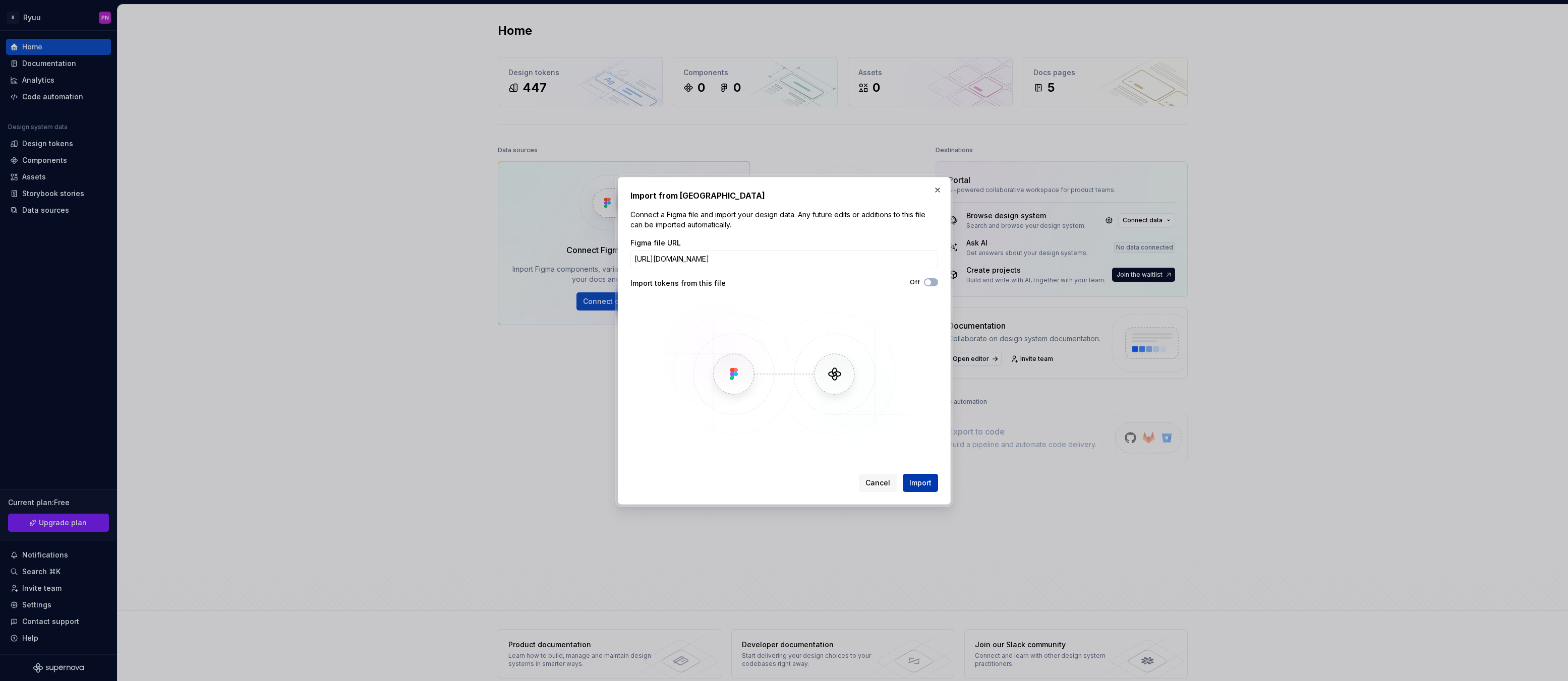
click at [917, 484] on span "Import" at bounding box center [920, 483] width 22 height 10
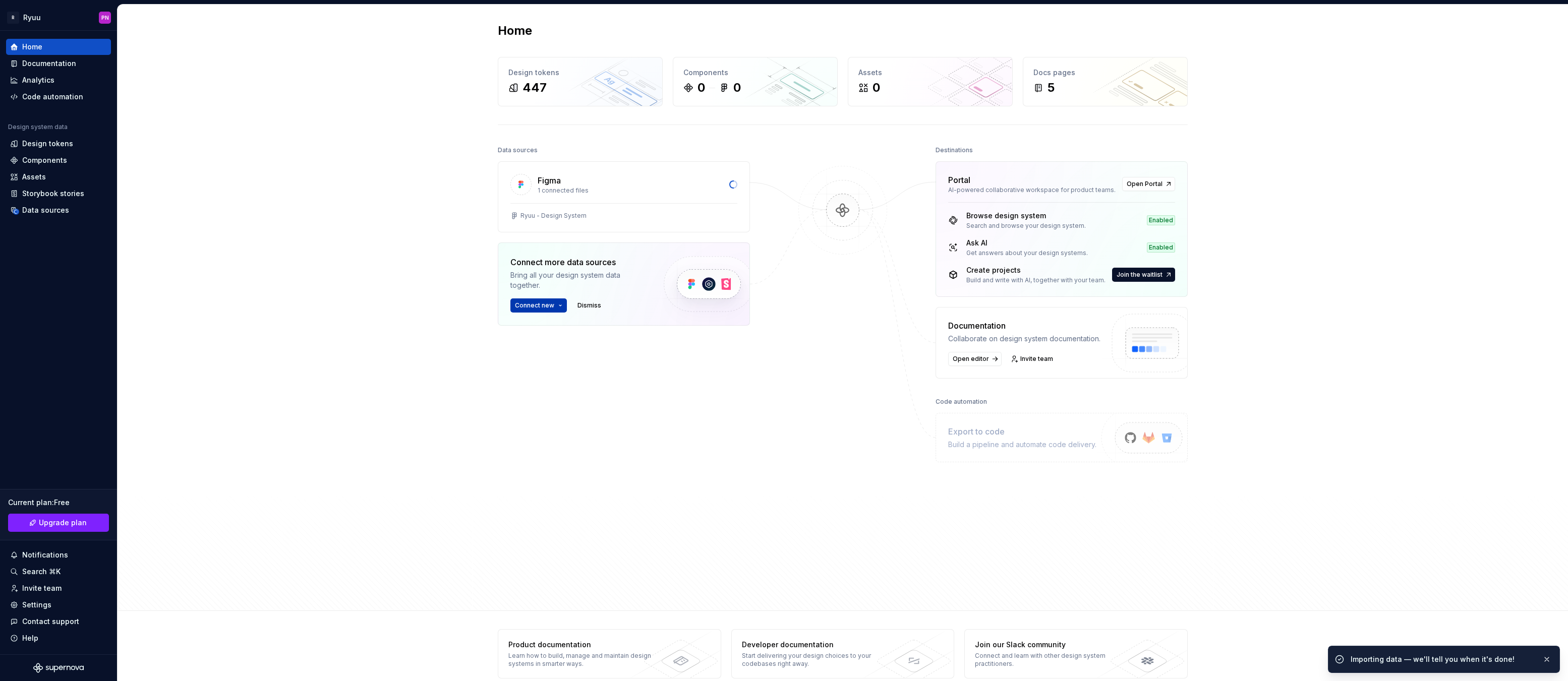
click at [540, 309] on button "Connect new" at bounding box center [539, 305] width 57 height 14
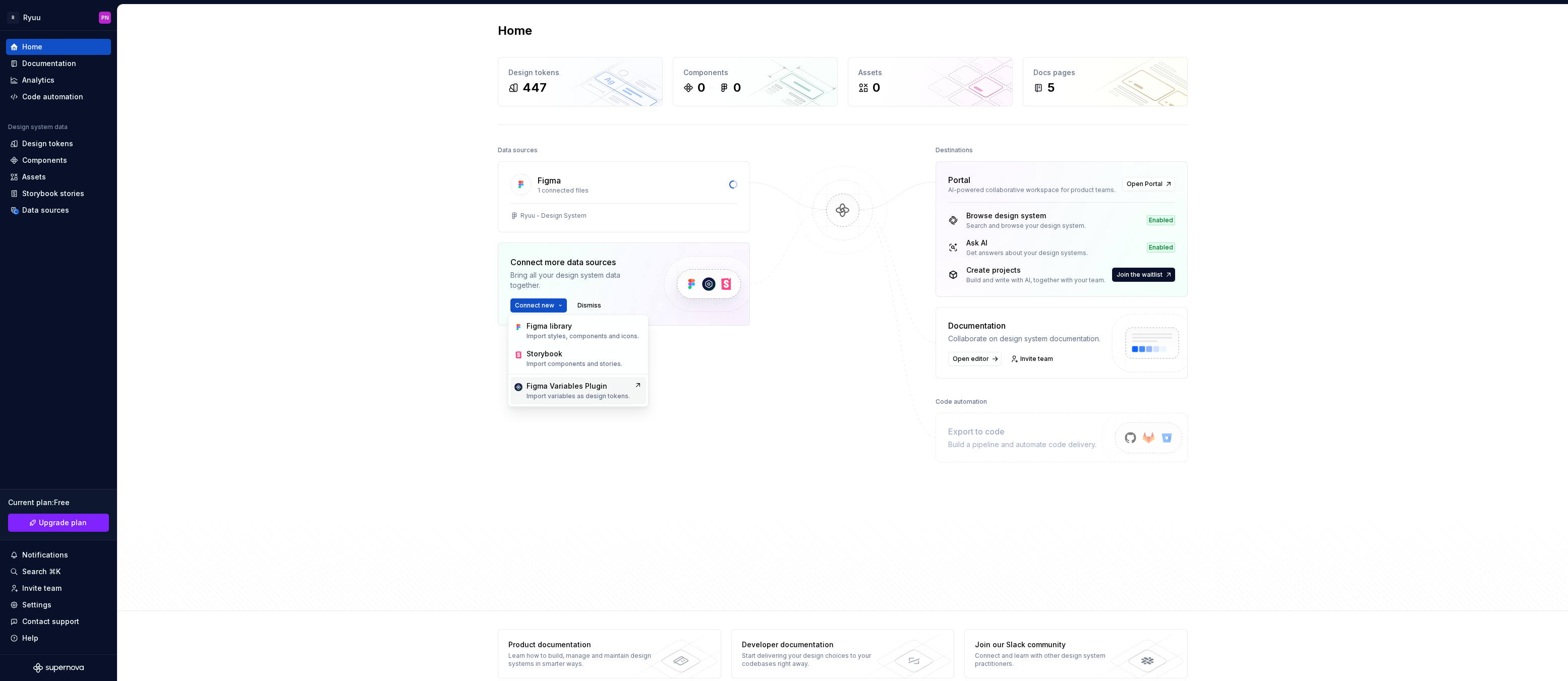
click at [562, 387] on div "Figma Variables Plugin" at bounding box center [567, 386] width 80 height 10
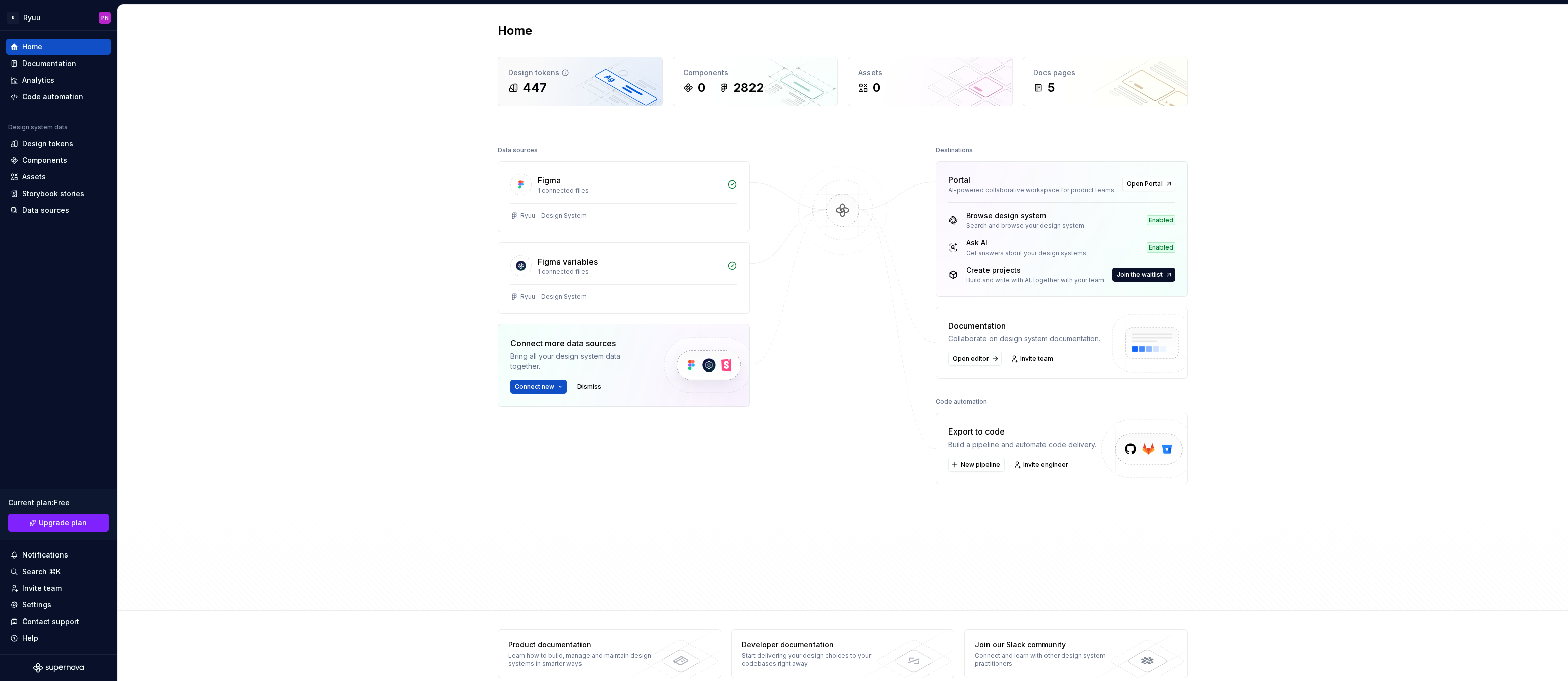
click at [584, 85] on div "447" at bounding box center [580, 88] width 144 height 16
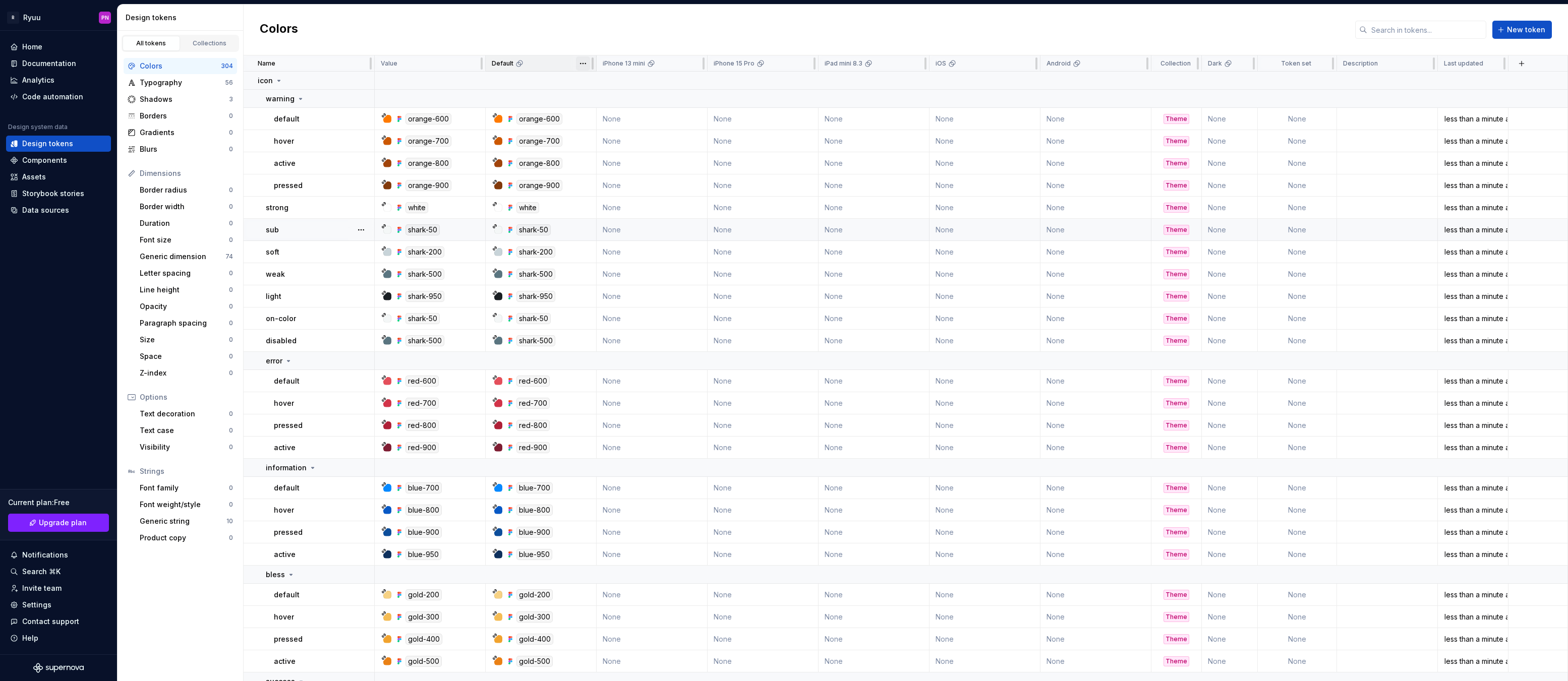
click at [584, 67] on html "R Ryuu PN Home Documentation Analytics Code automation Design system data Desig…" at bounding box center [784, 340] width 1568 height 681
click at [539, 85] on html "R Ryuu PN Home Documentation Analytics Code automation Design system data Desig…" at bounding box center [784, 340] width 1568 height 681
click at [37, 607] on div "Settings" at bounding box center [37, 605] width 29 height 10
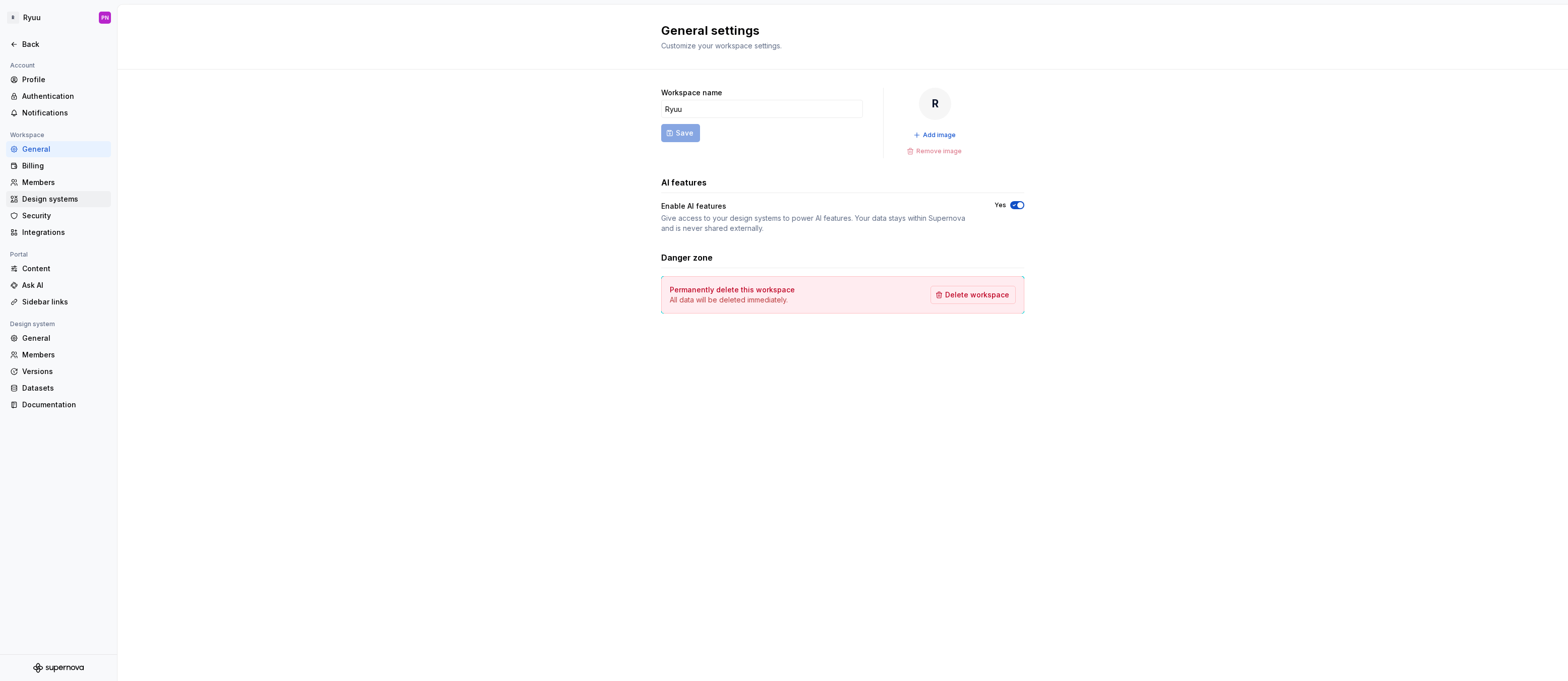
click at [34, 197] on div "Design systems" at bounding box center [64, 199] width 85 height 10
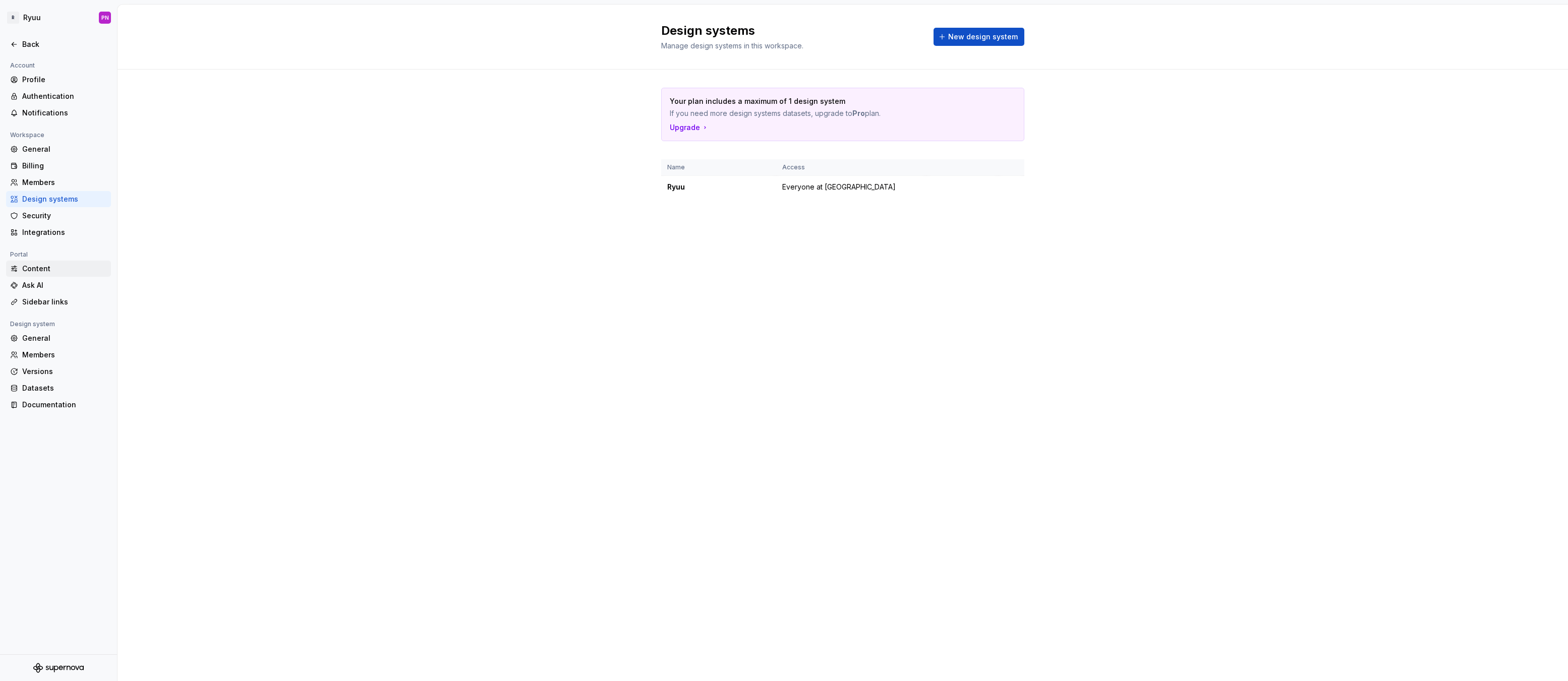
click at [42, 272] on div "Content" at bounding box center [64, 269] width 85 height 10
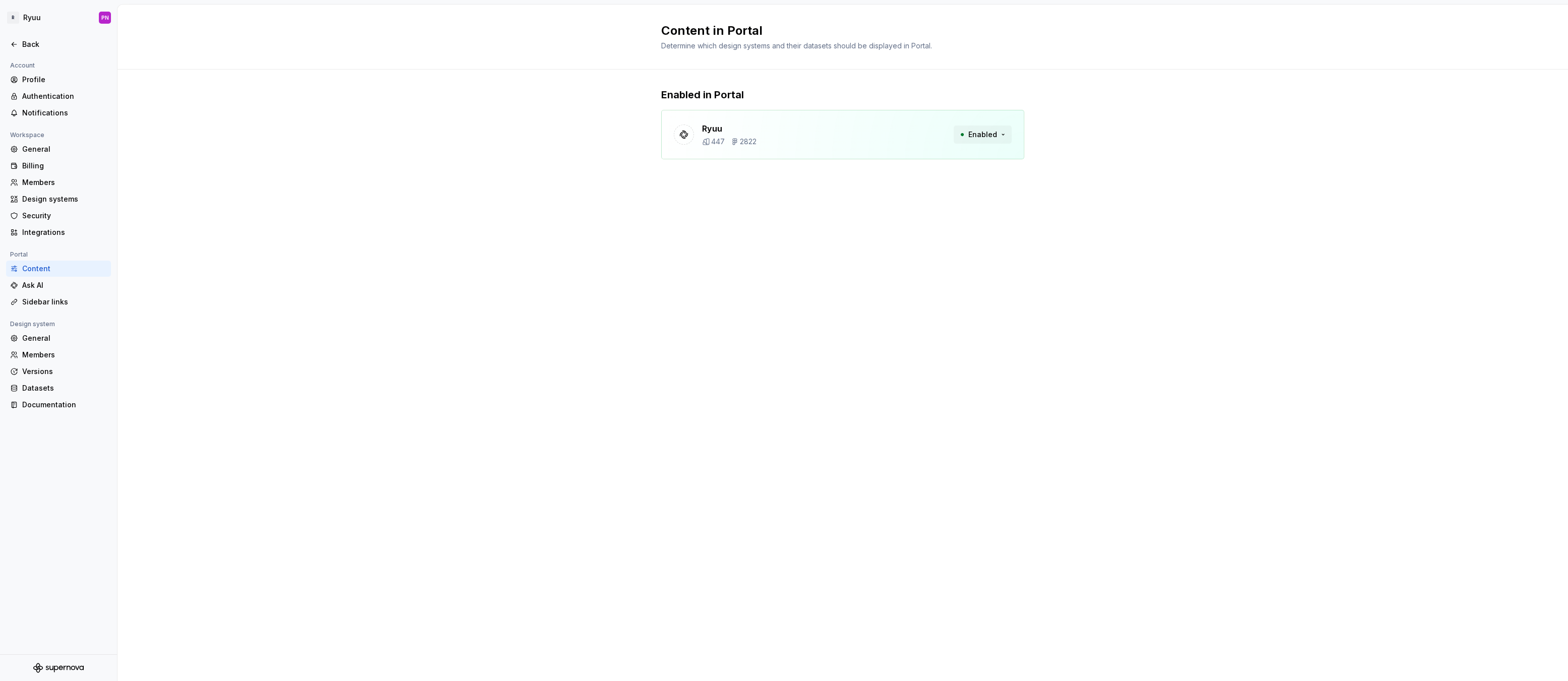
click at [991, 136] on span "Enabled" at bounding box center [982, 135] width 29 height 10
click at [55, 289] on div "Ask AI" at bounding box center [64, 285] width 85 height 10
type textarea "*"
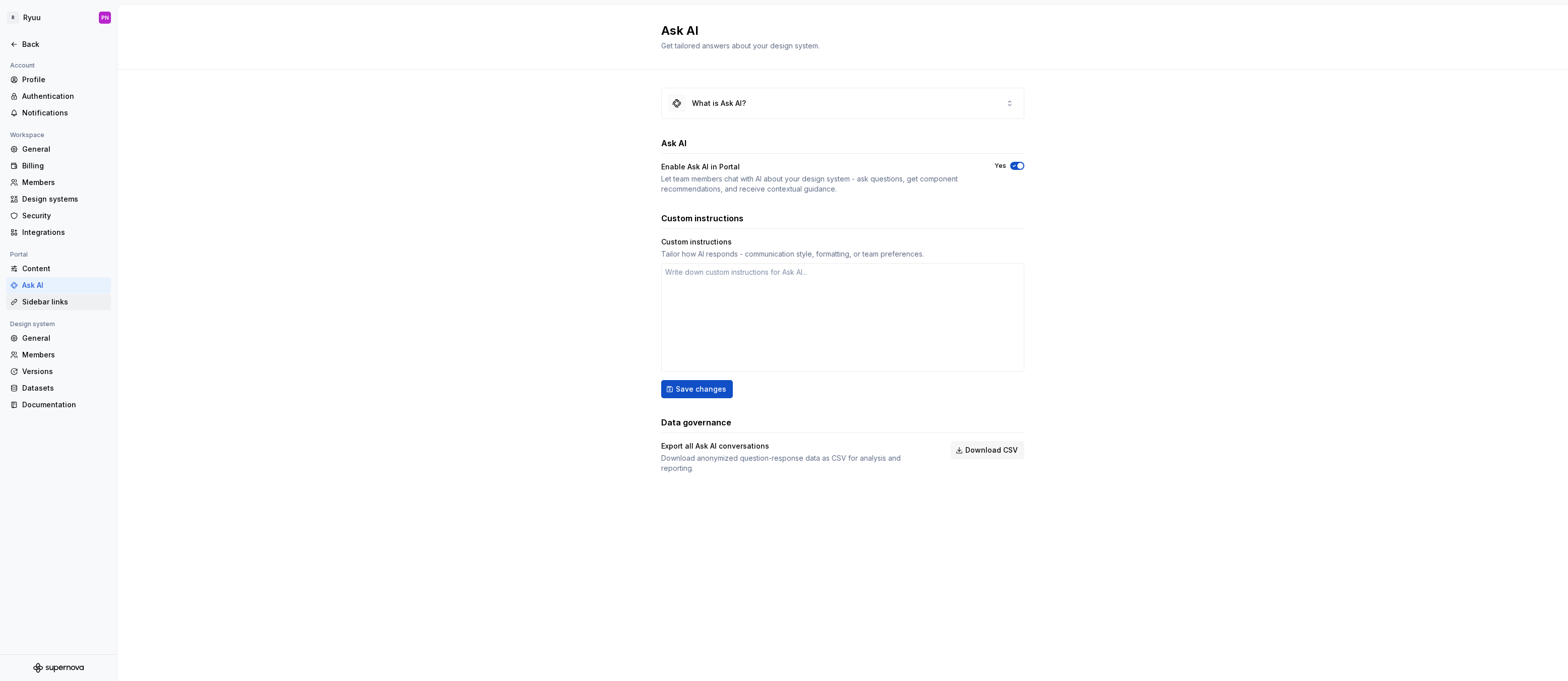
click at [54, 303] on div "Sidebar links" at bounding box center [64, 302] width 85 height 10
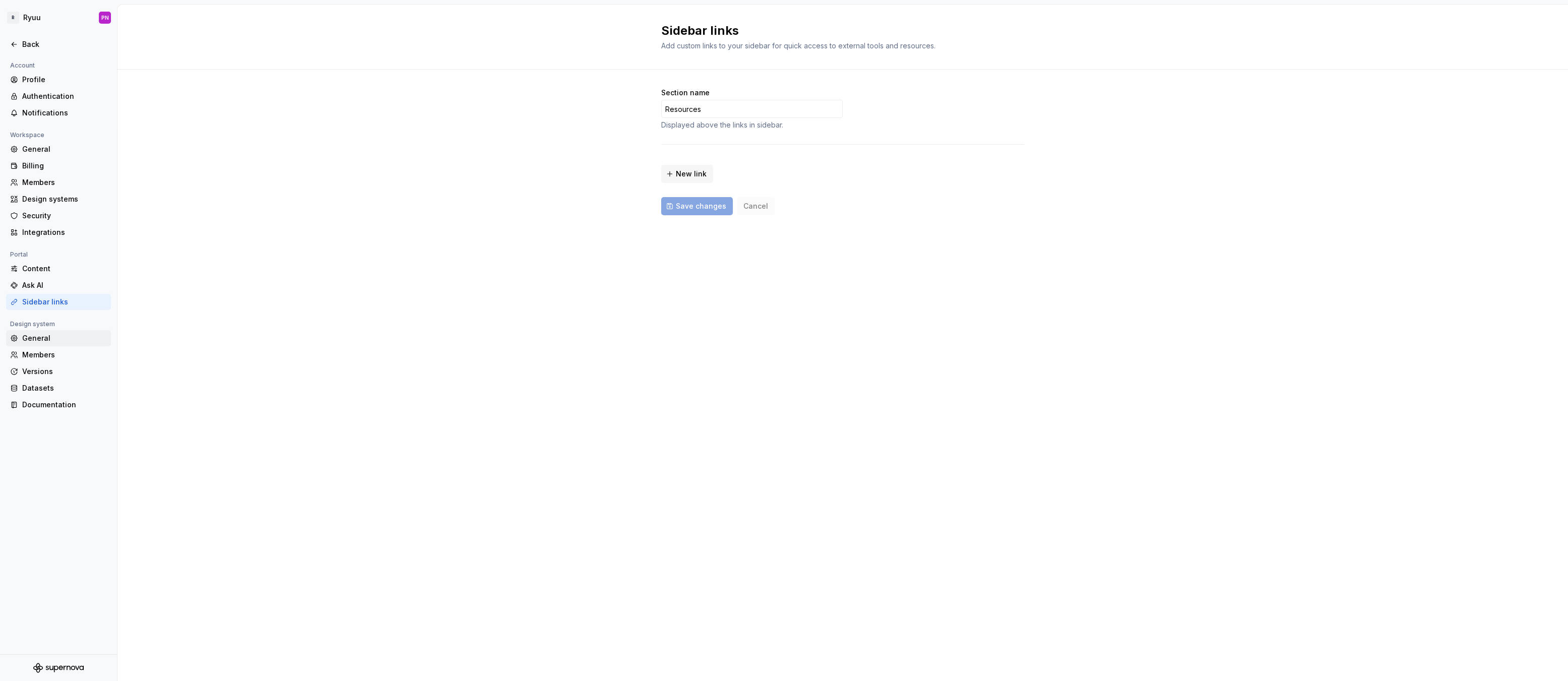
click at [49, 337] on div "General" at bounding box center [64, 338] width 85 height 10
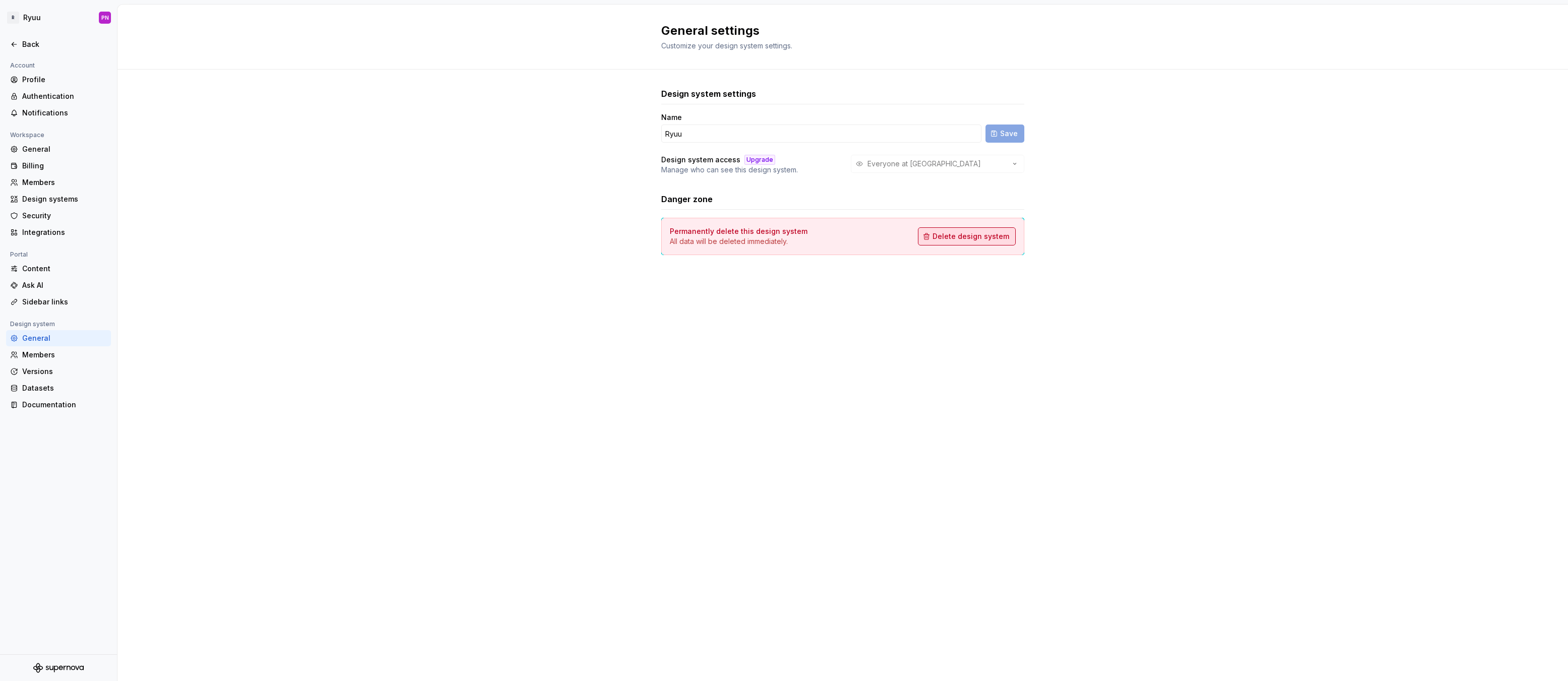
click at [969, 237] on span "Delete design system" at bounding box center [971, 236] width 77 height 10
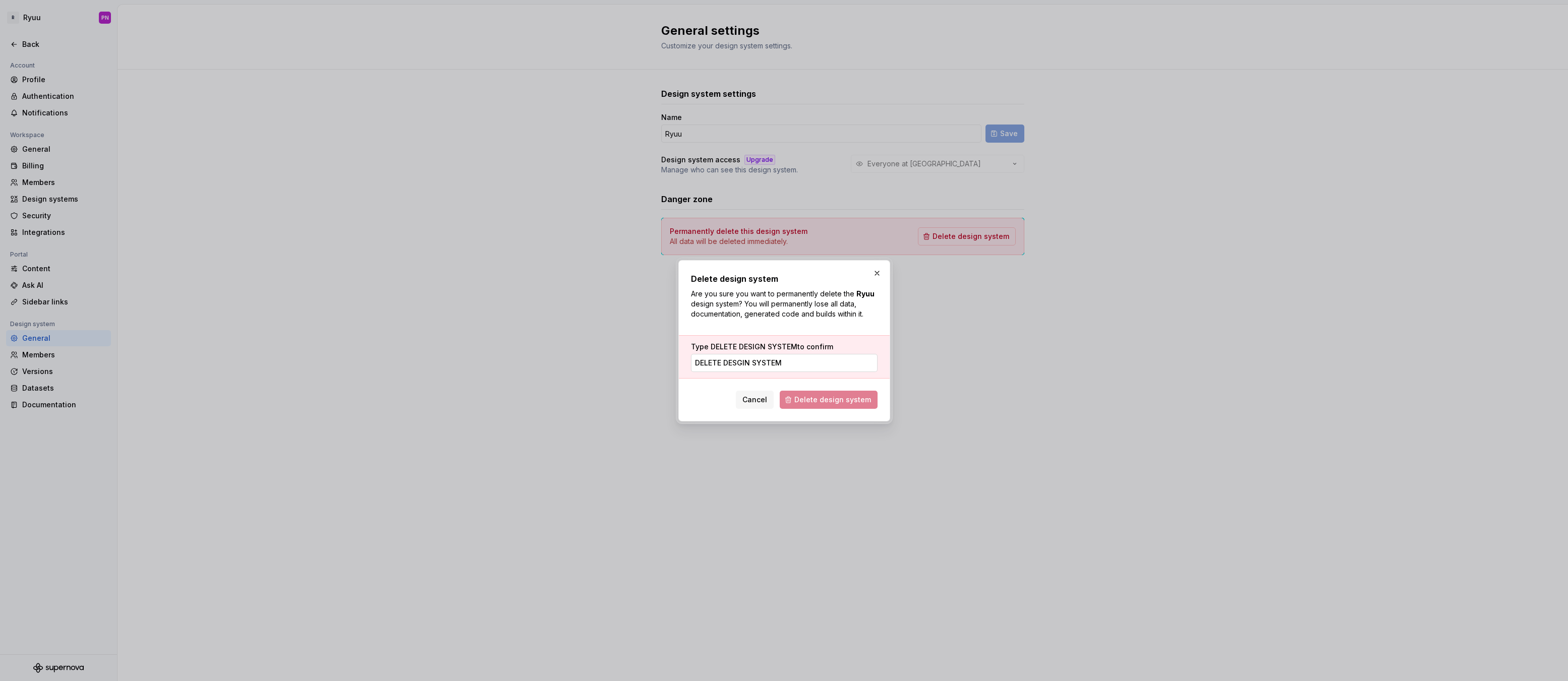
click at [742, 361] on input "DELETE DESGIN SYSTEM" at bounding box center [784, 363] width 186 height 18
type input "DELETE DESIGN SYSTEM"
click at [826, 403] on span "Delete design system" at bounding box center [833, 400] width 77 height 10
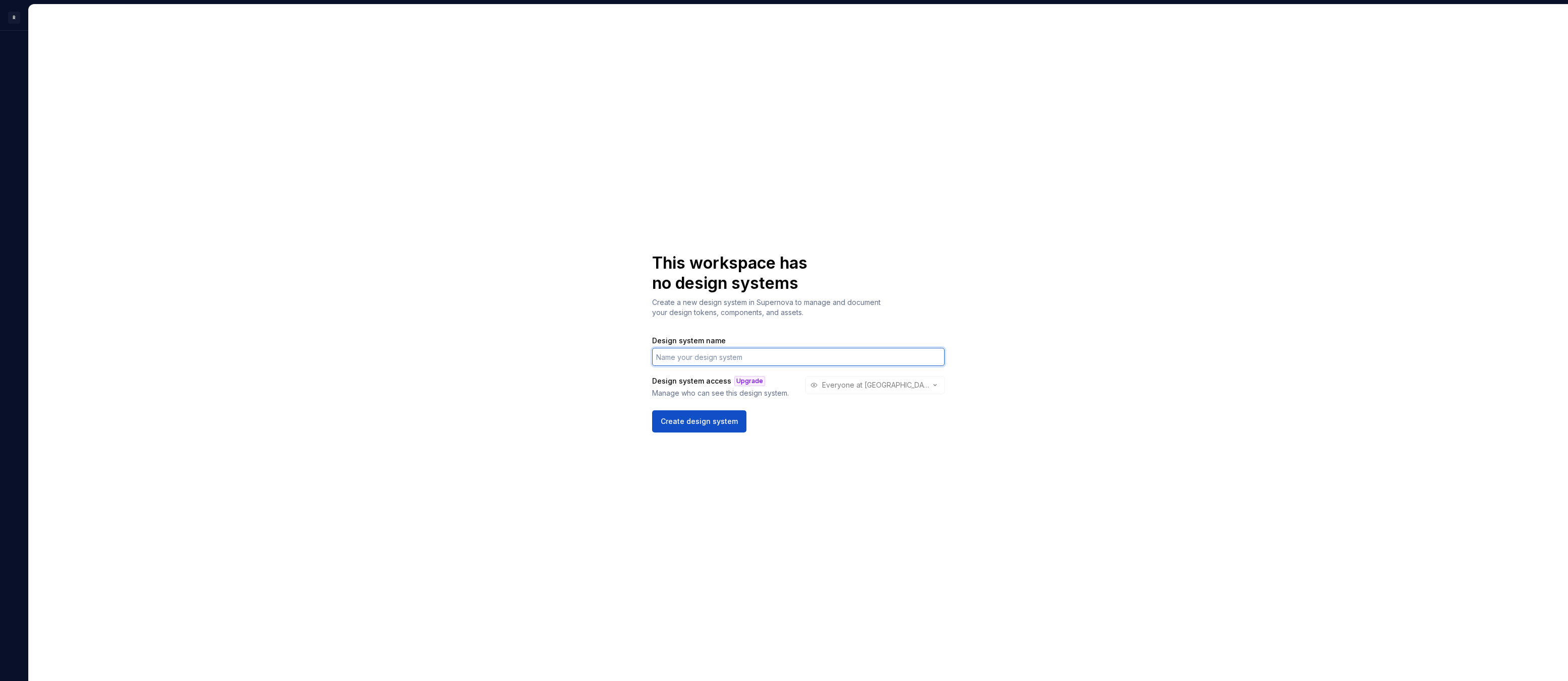
click at [717, 349] on input "Design system name" at bounding box center [798, 357] width 293 height 18
type input "Ryuu"
click at [712, 425] on span "Create design system" at bounding box center [699, 422] width 77 height 10
click at [613, 340] on div "This workspace has no design systems Create a new design system in Supernova to…" at bounding box center [798, 342] width 1539 height 677
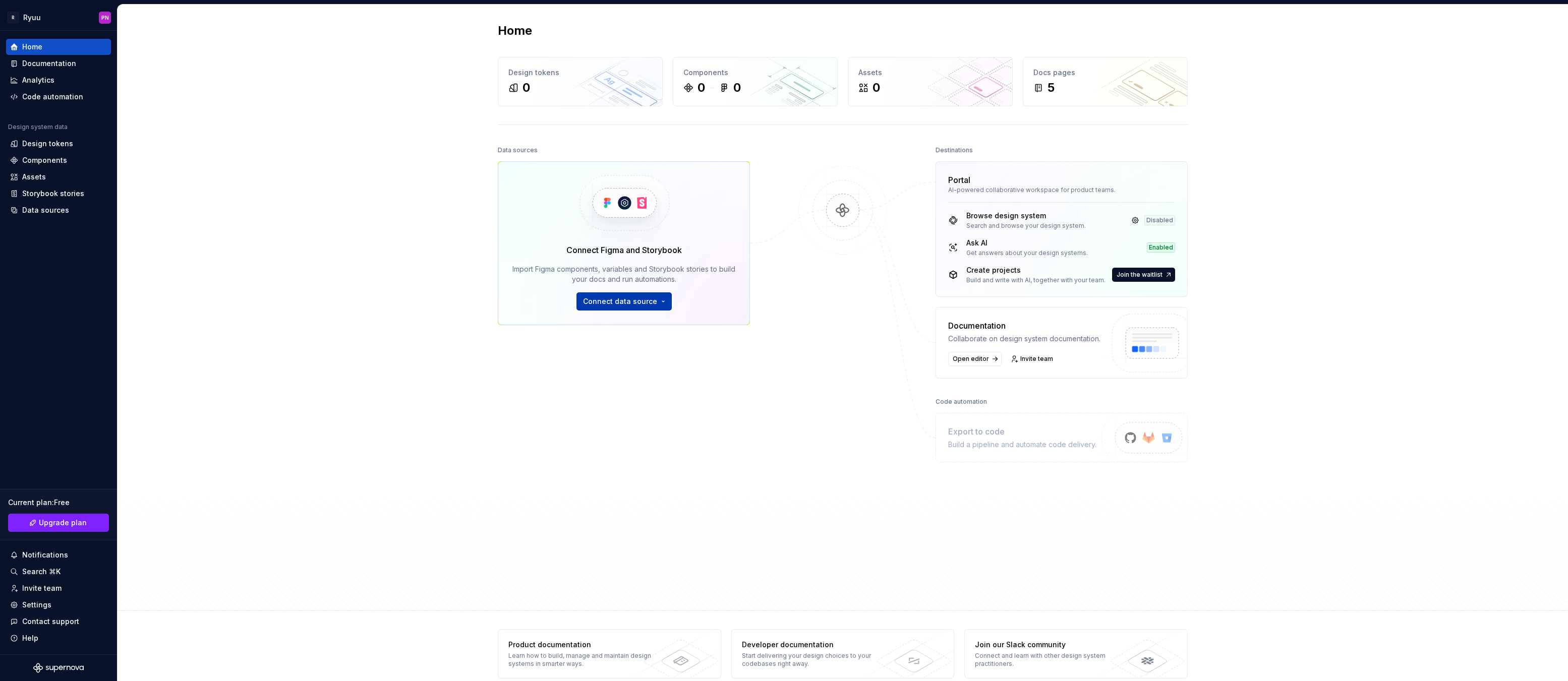
click at [617, 305] on span "Connect data source" at bounding box center [620, 302] width 74 height 10
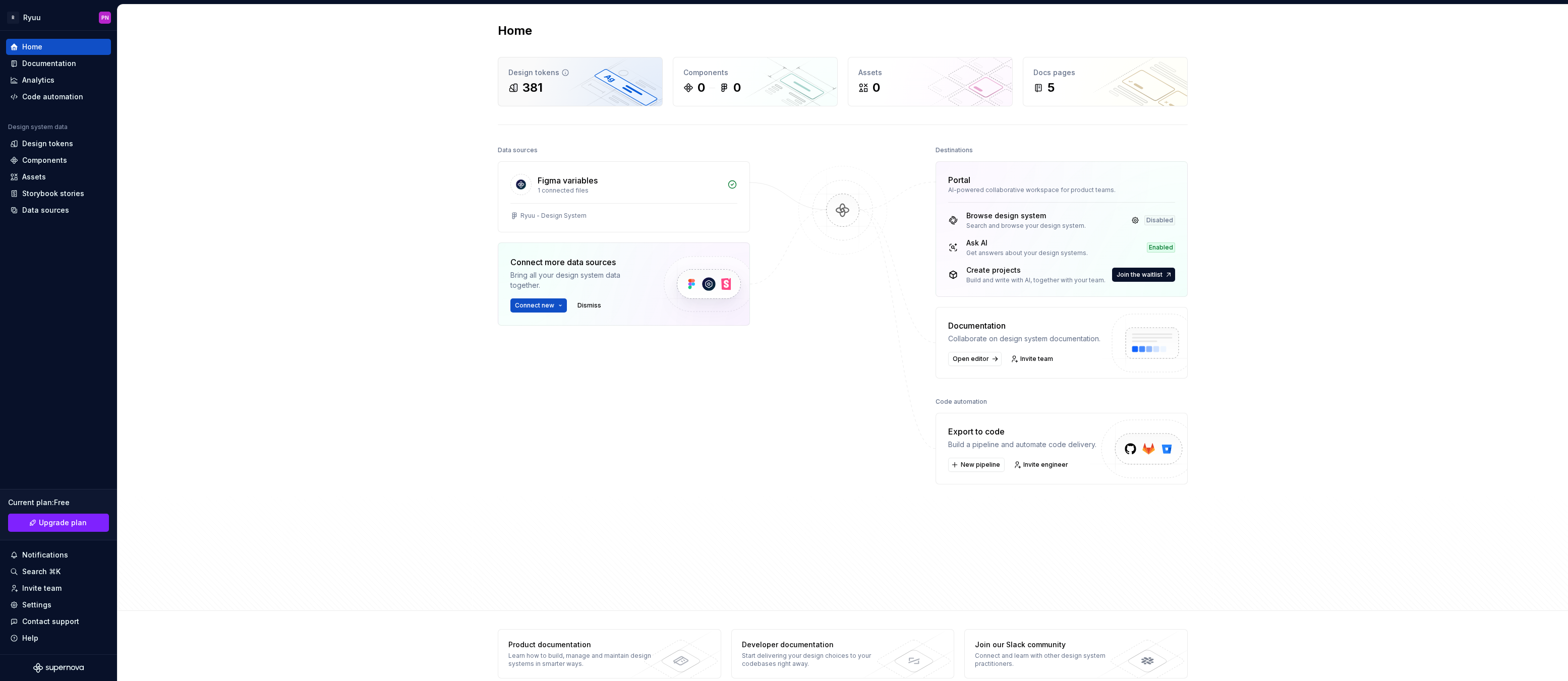
click at [590, 90] on div "381" at bounding box center [580, 88] width 144 height 16
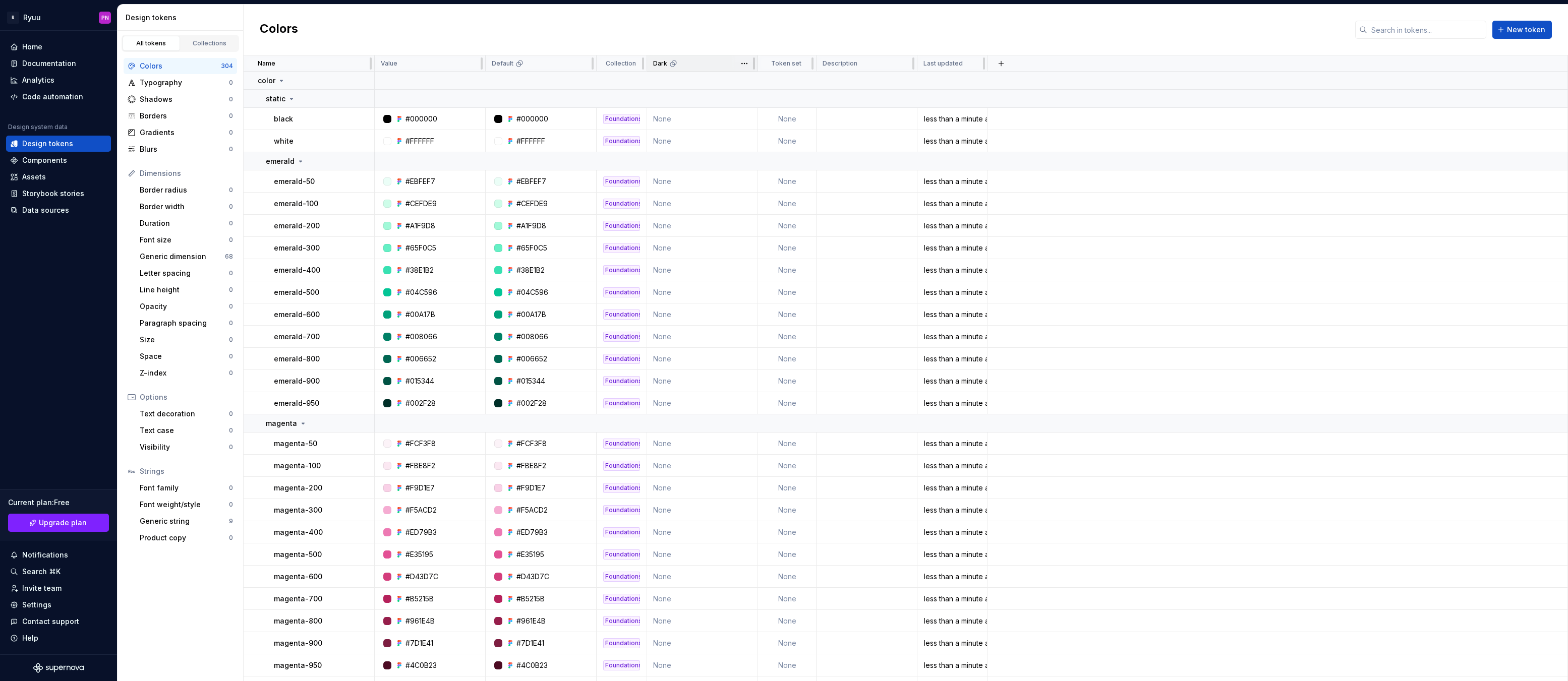
click at [673, 65] on icon at bounding box center [673, 62] width 4 height 4
click at [748, 63] on html "R Ryuu PN Home Documentation Analytics Code automation Design system data Desig…" at bounding box center [784, 340] width 1568 height 681
click at [687, 91] on html "R Ryuu PN Home Documentation Analytics Code automation Design system data Desig…" at bounding box center [784, 340] width 1568 height 681
click at [39, 604] on div "Settings" at bounding box center [37, 605] width 29 height 10
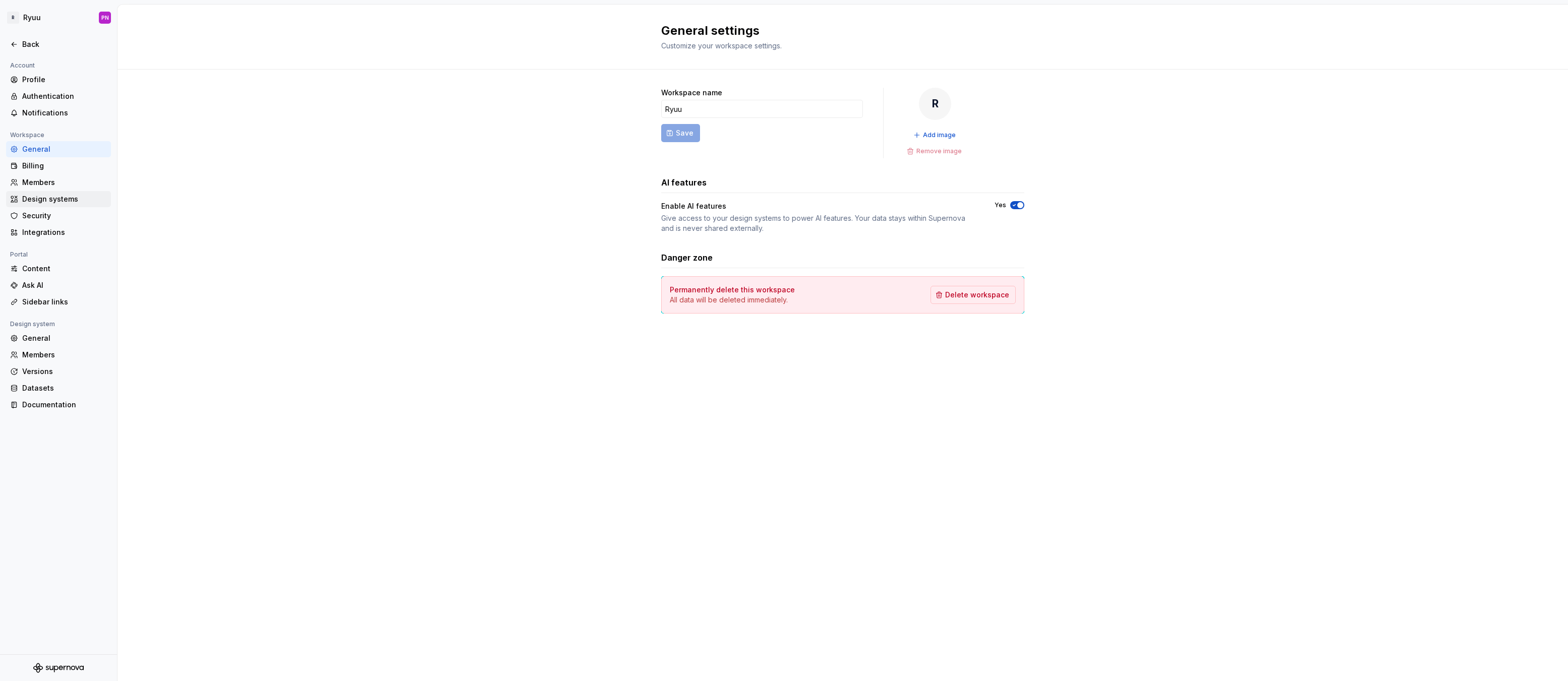
click at [54, 200] on div "Design systems" at bounding box center [64, 199] width 85 height 10
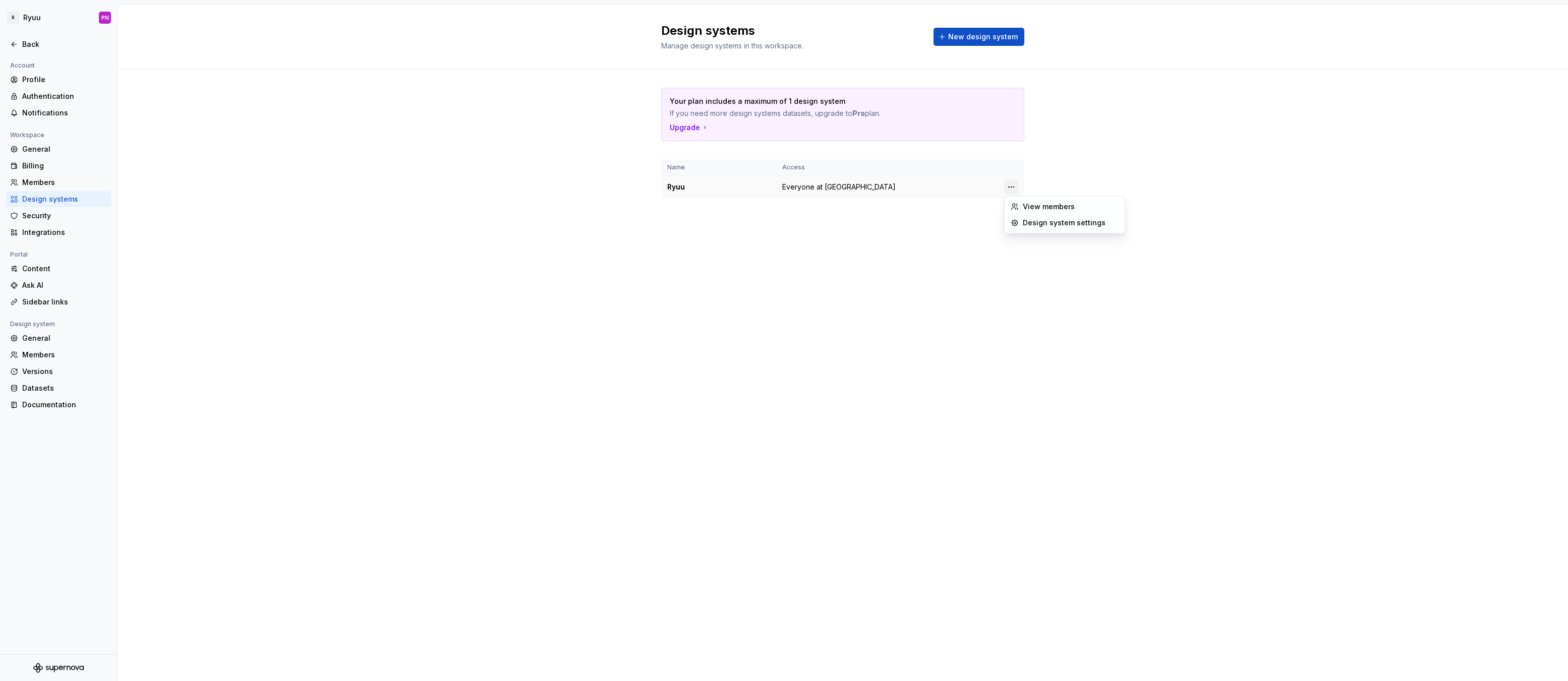
click at [1009, 186] on html "R Ryuu PN Back Account Profile Authentication Notifications Workspace General B…" at bounding box center [784, 340] width 1568 height 681
click at [1031, 225] on div "Design system settings" at bounding box center [1070, 223] width 96 height 10
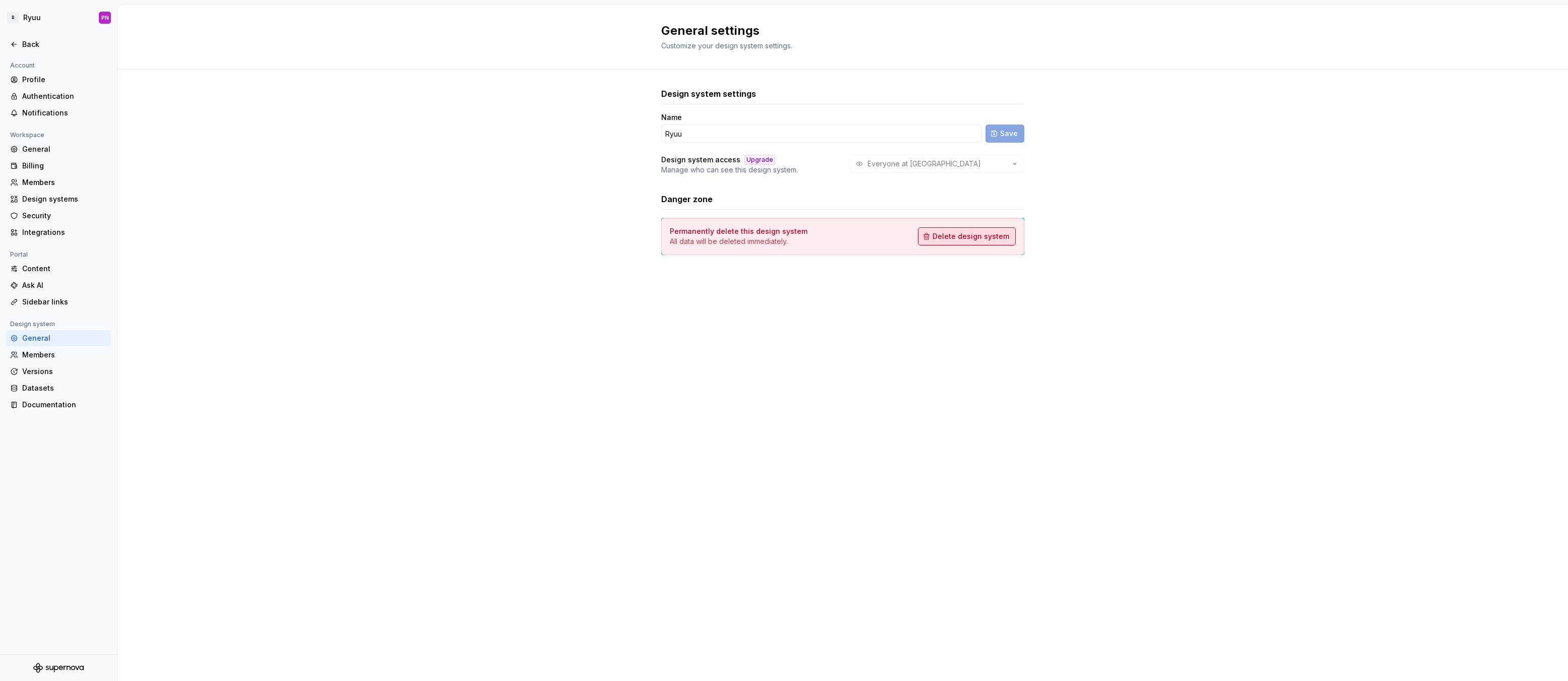
click at [993, 237] on span "Delete design system" at bounding box center [971, 236] width 77 height 10
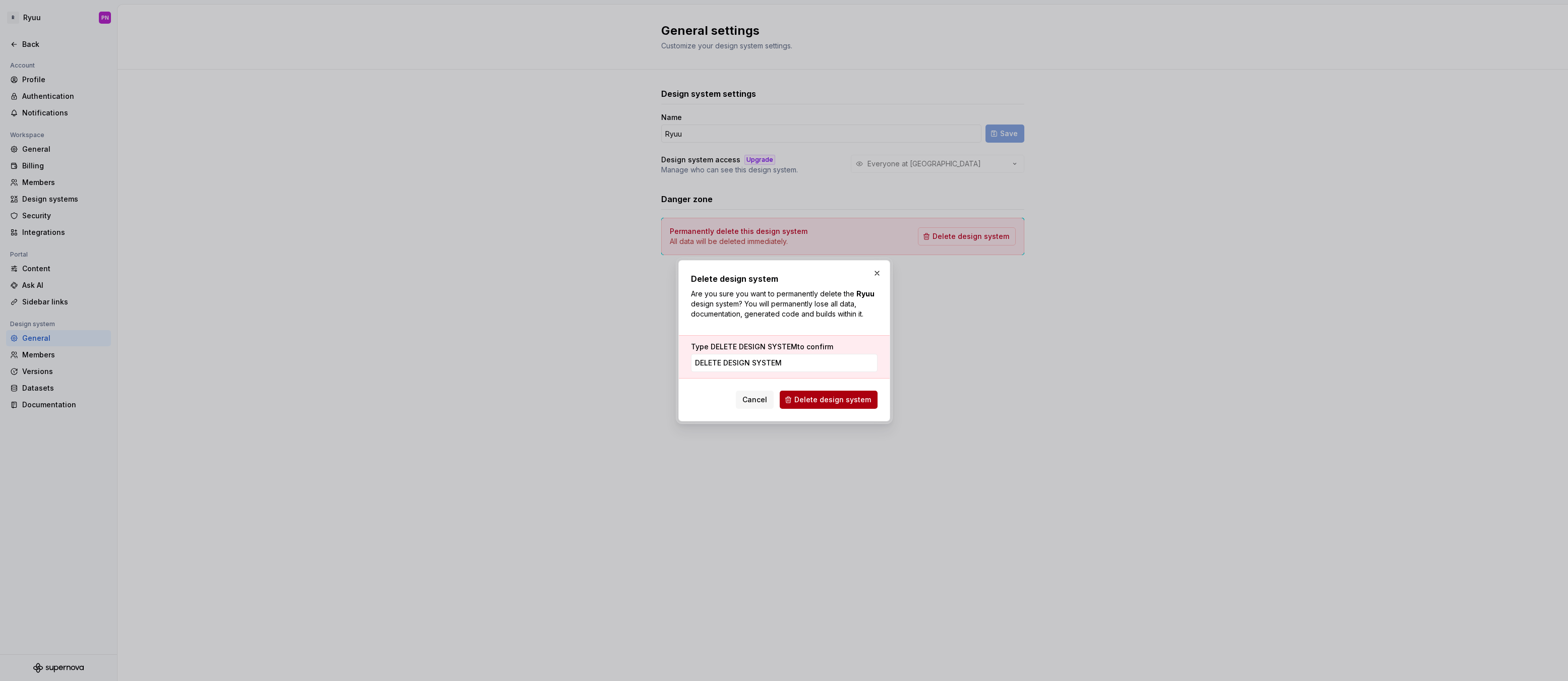
type input "DELETE DESIGN SYSTEM"
click at [860, 401] on span "Delete design system" at bounding box center [833, 400] width 77 height 10
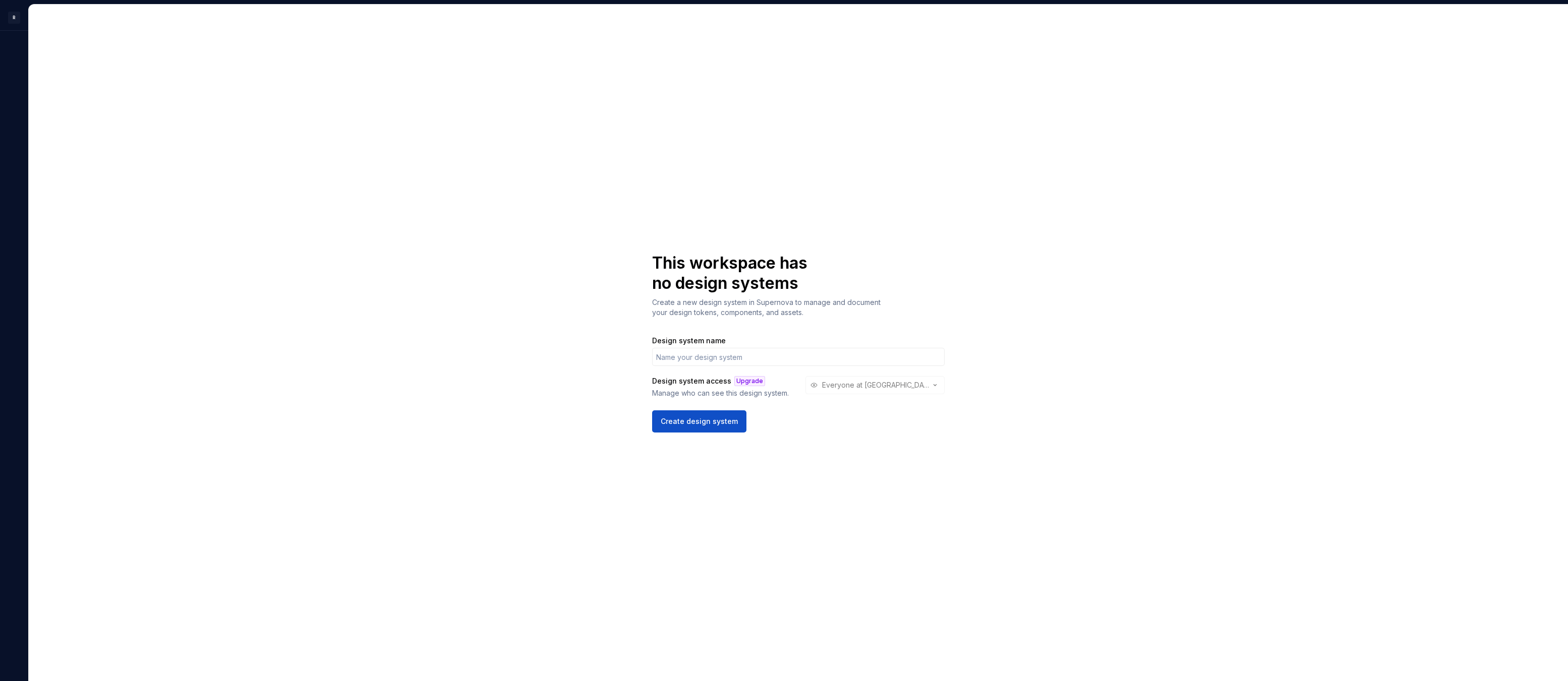
click at [710, 347] on div "Design system name" at bounding box center [798, 351] width 293 height 30
click at [712, 357] on input "Design system name" at bounding box center [798, 357] width 293 height 18
type input "Ryuu"
click at [715, 422] on span "Create design system" at bounding box center [699, 422] width 77 height 10
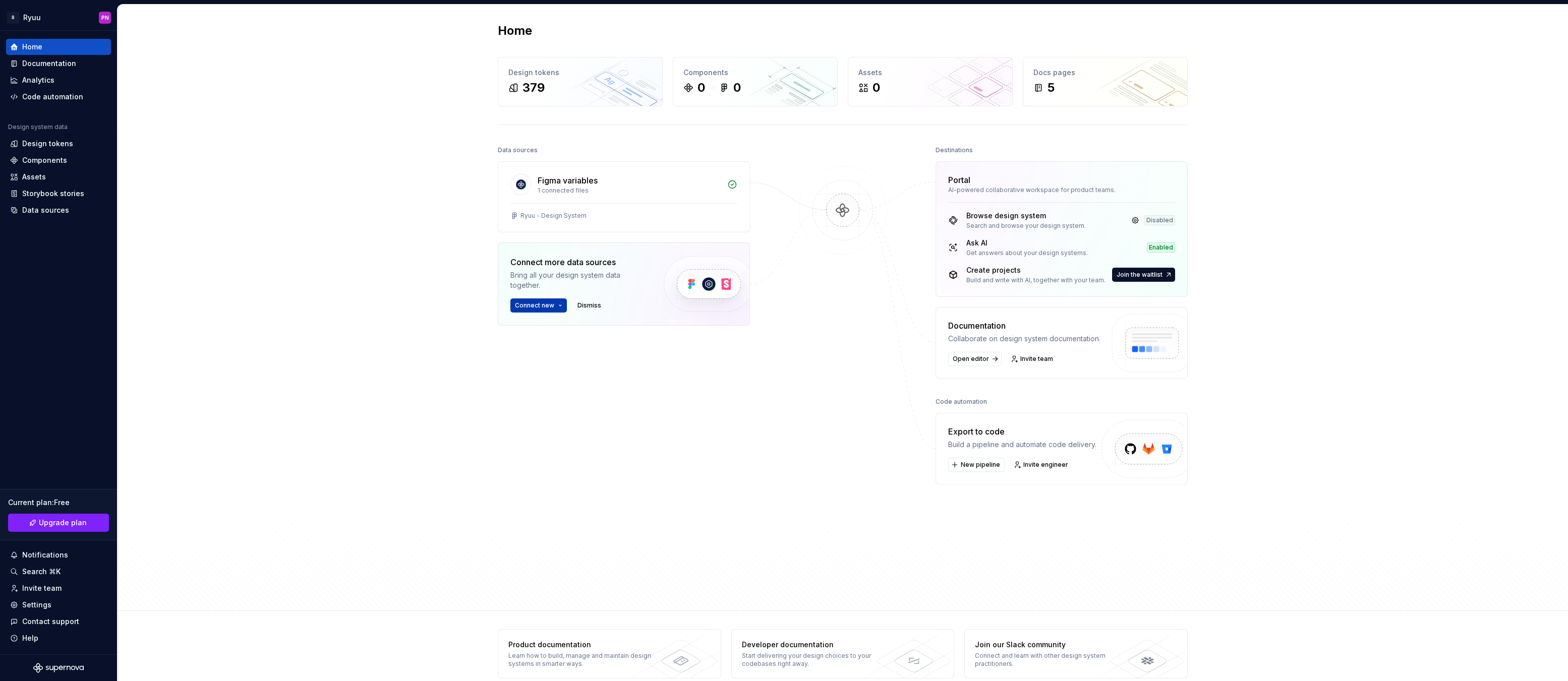
click at [534, 305] on span "Connect new" at bounding box center [534, 305] width 40 height 8
click at [534, 324] on div "Figma library" at bounding box center [549, 326] width 45 height 10
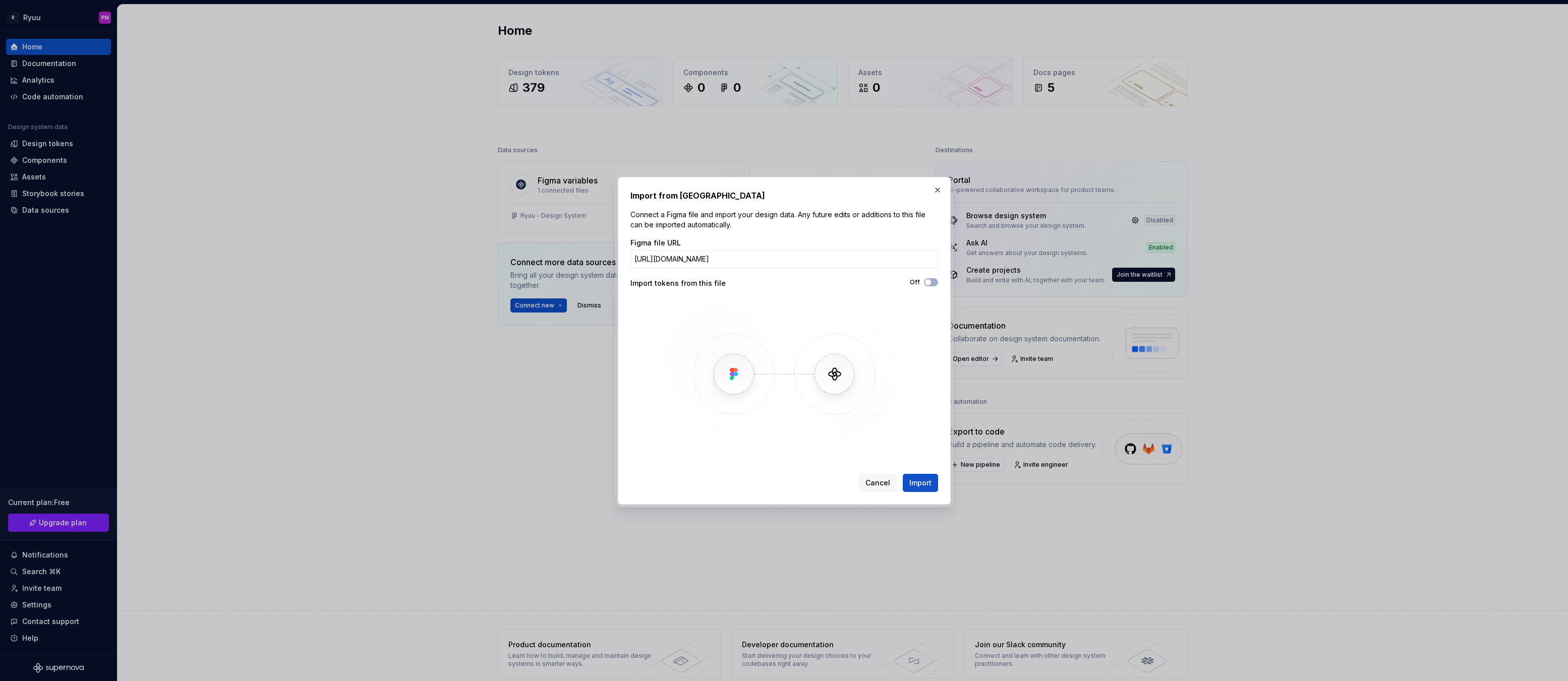
scroll to position [0, 130]
type input "https://www.figma.com/design/x6bgRQCtuqLcQmfk5jojgj/Ryuu---Design-System?node-i…"
click at [918, 482] on span "Import" at bounding box center [920, 483] width 22 height 10
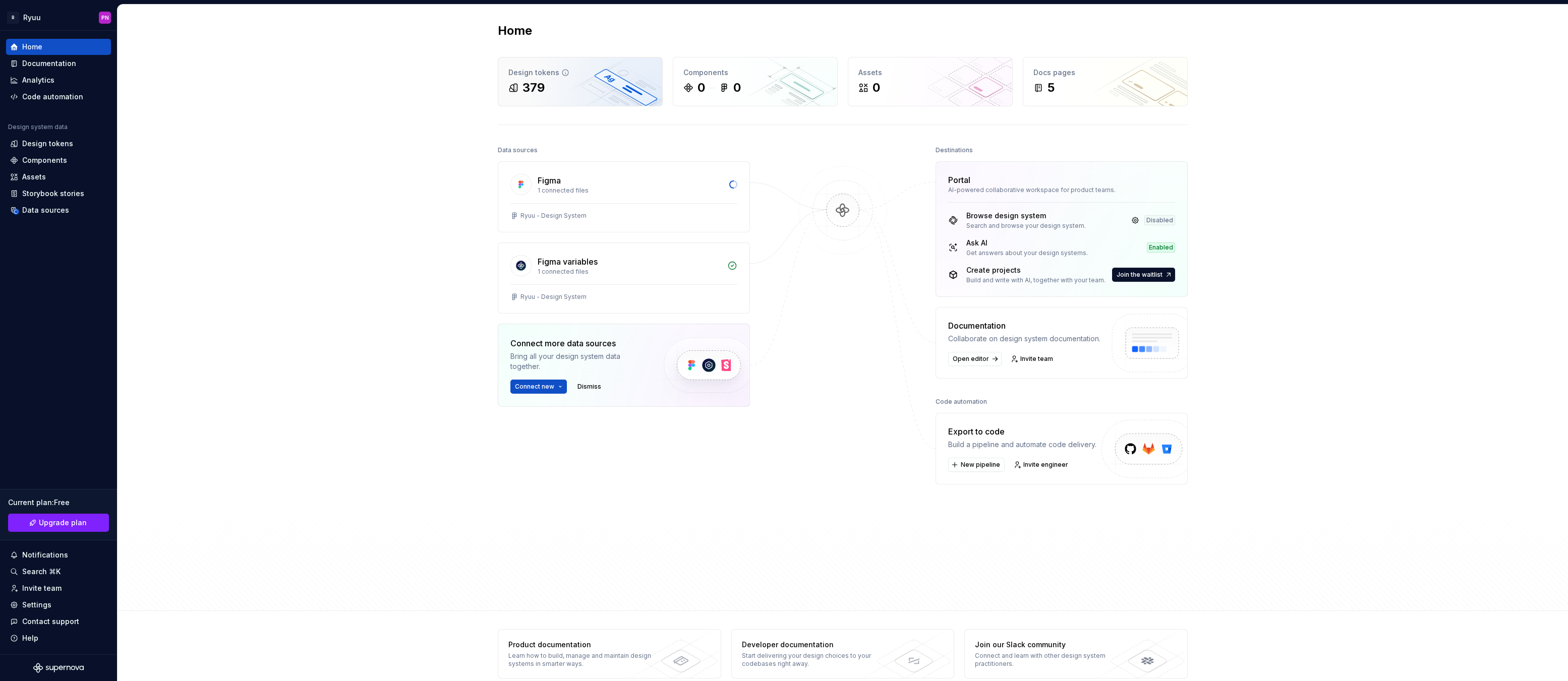
click at [583, 88] on div "379" at bounding box center [580, 88] width 144 height 16
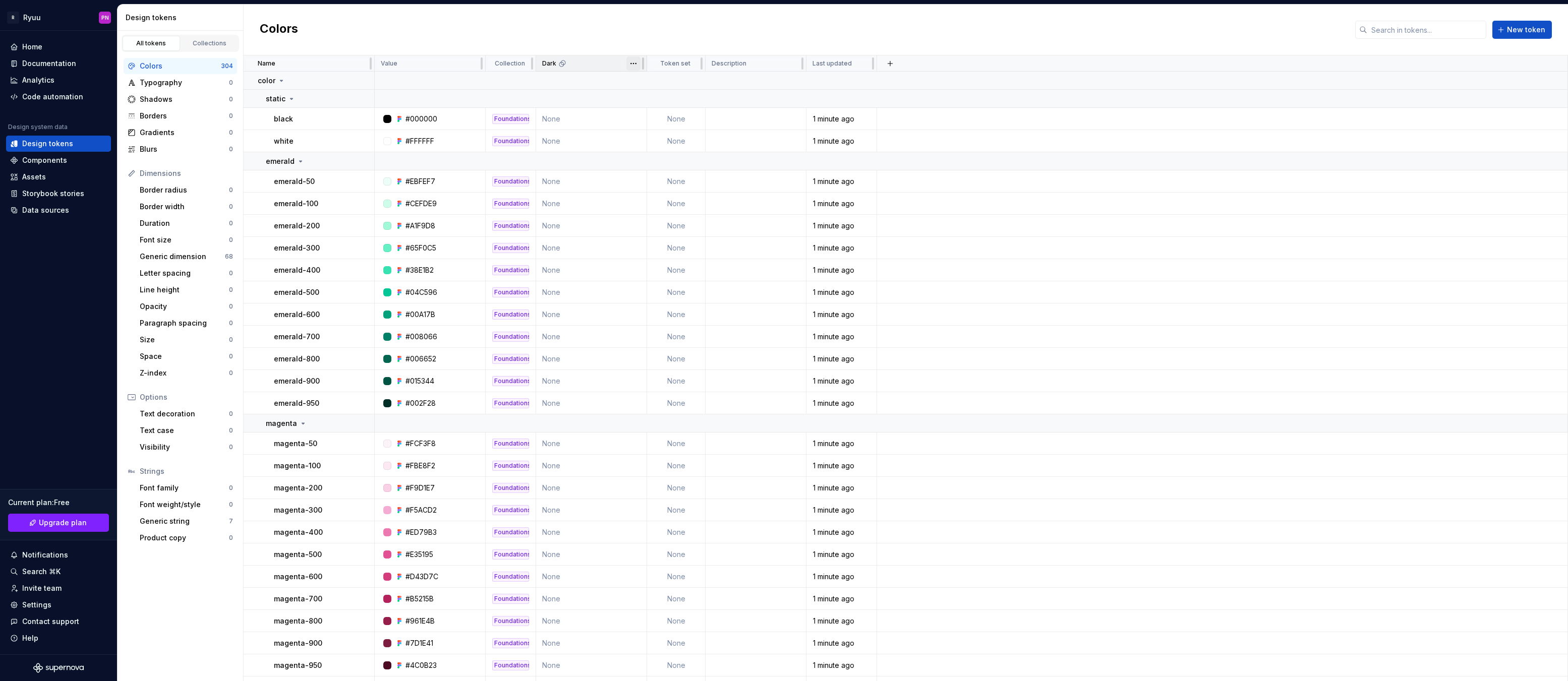
click at [634, 62] on html "R Ryuu PN Home Documentation Analytics Code automation Design system data Desig…" at bounding box center [784, 340] width 1568 height 681
click at [672, 139] on span "Delete theme" at bounding box center [678, 141] width 66 height 10
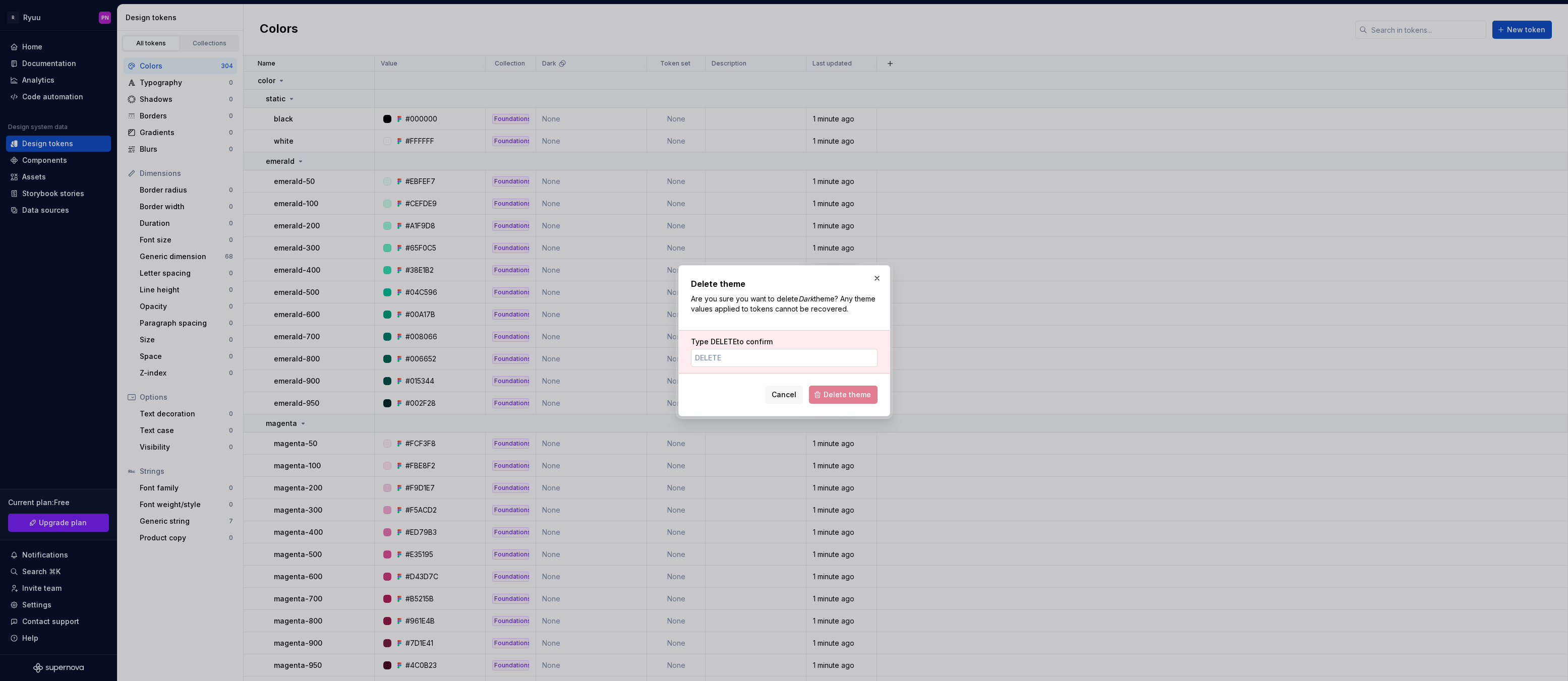
click at [758, 368] on div "Type DELETE to confirm" at bounding box center [784, 351] width 211 height 43
click at [758, 358] on input "Type DELETE to confirm" at bounding box center [784, 358] width 186 height 18
type input "DELETE"
click at [837, 394] on span "Delete theme" at bounding box center [848, 395] width 48 height 10
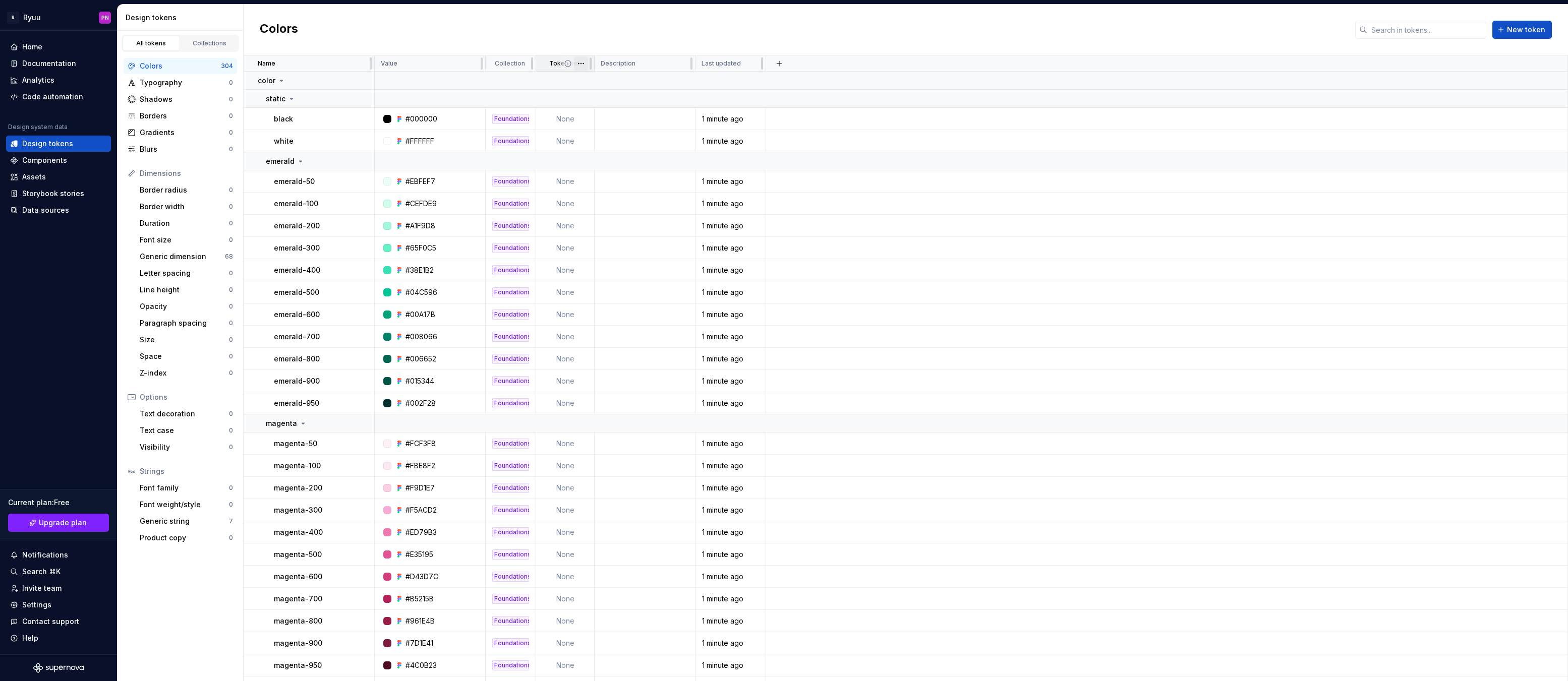
click at [578, 63] on html "R Ryuu PN Home Documentation Analytics Code automation Design system data Desig…" at bounding box center [784, 340] width 1568 height 681
click at [604, 139] on div "Delete property" at bounding box center [625, 141] width 66 height 10
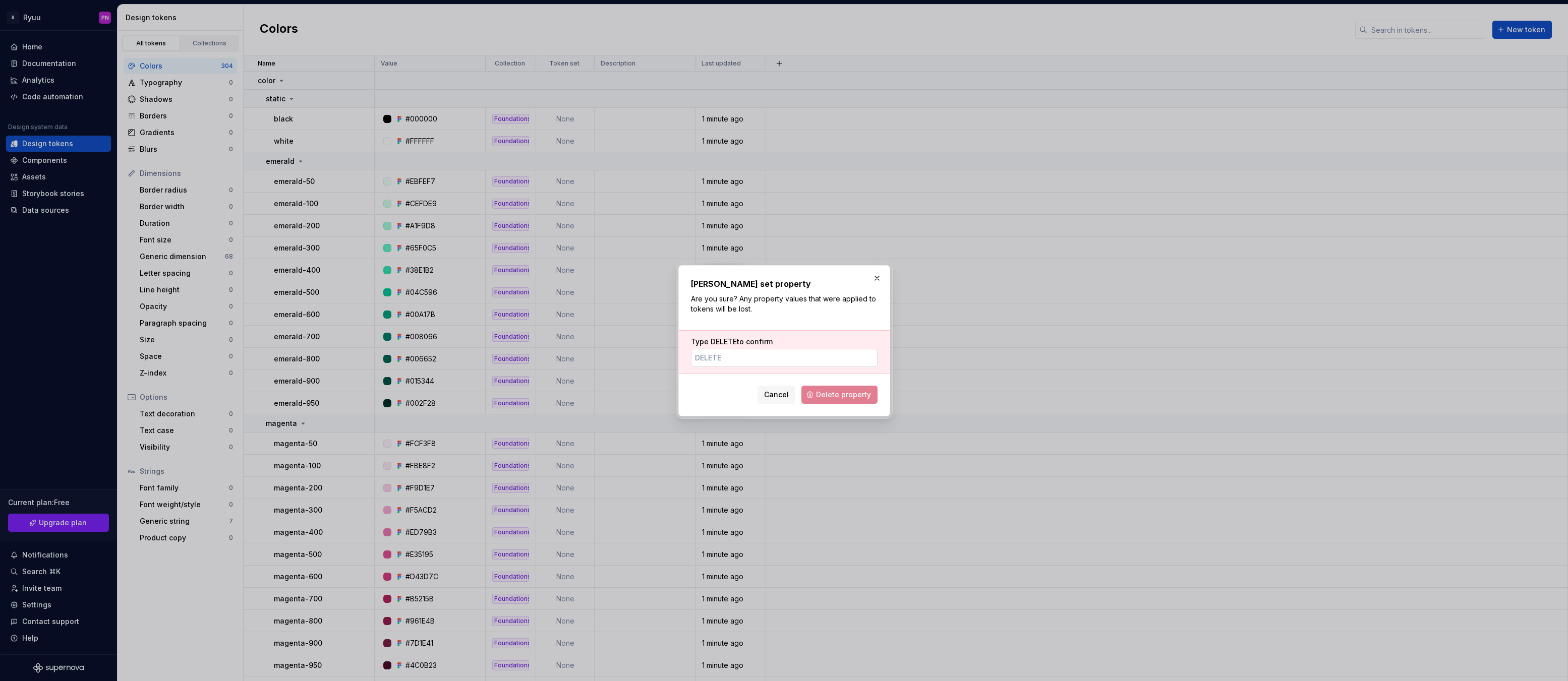
click at [756, 360] on input "Type DELETE to confirm" at bounding box center [784, 358] width 186 height 18
type input "DE"
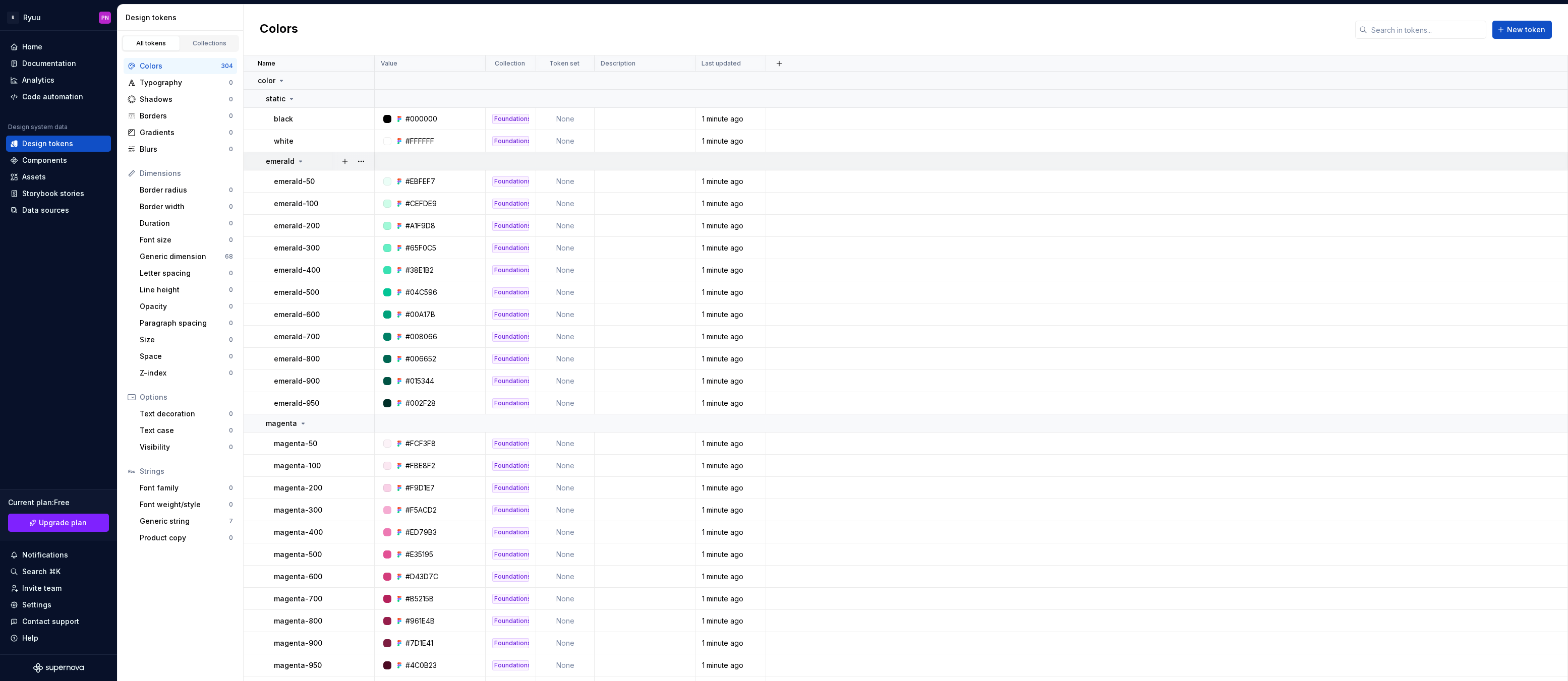
drag, startPoint x: 565, startPoint y: 107, endPoint x: 565, endPoint y: 113, distance: 6.0
click at [565, 107] on td at bounding box center [971, 99] width 1193 height 18
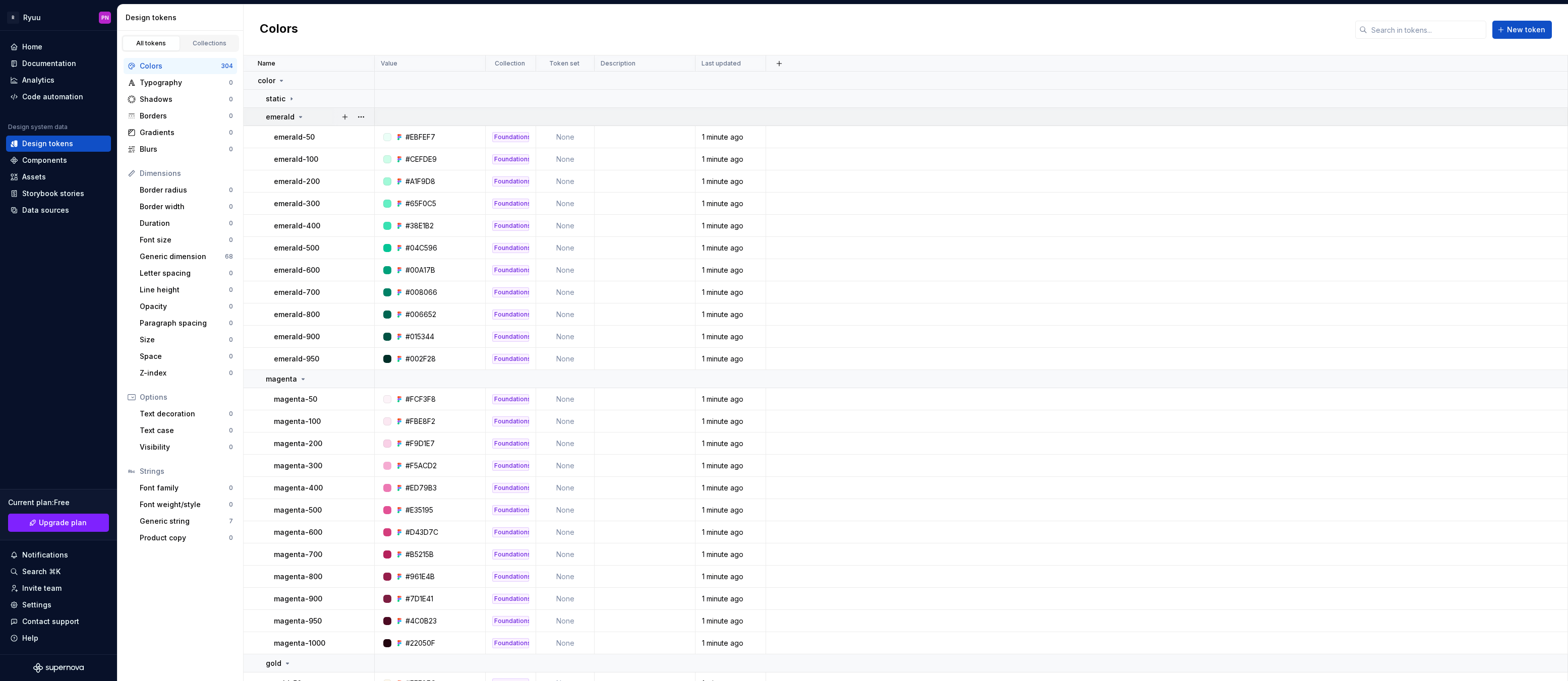
click at [564, 117] on td at bounding box center [971, 117] width 1193 height 18
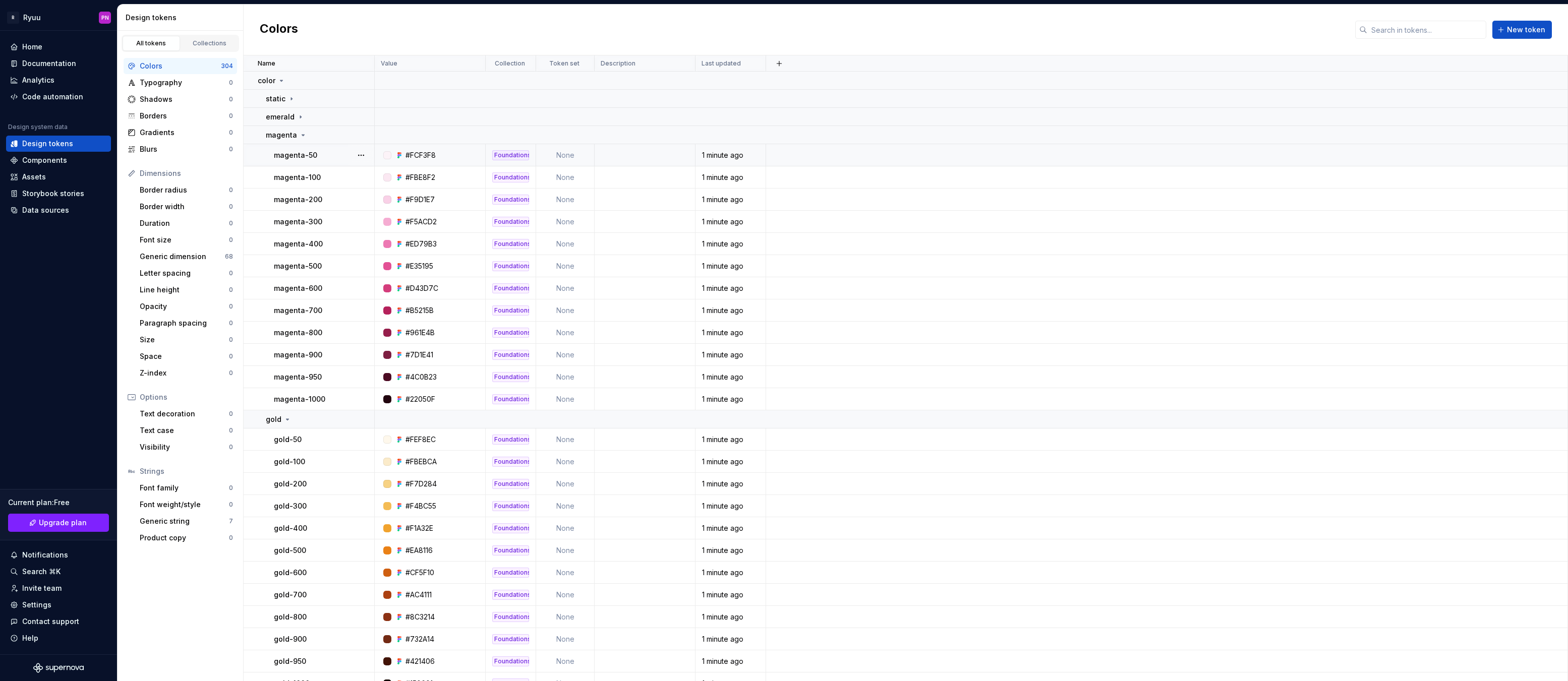
click at [564, 157] on td "None" at bounding box center [566, 155] width 59 height 22
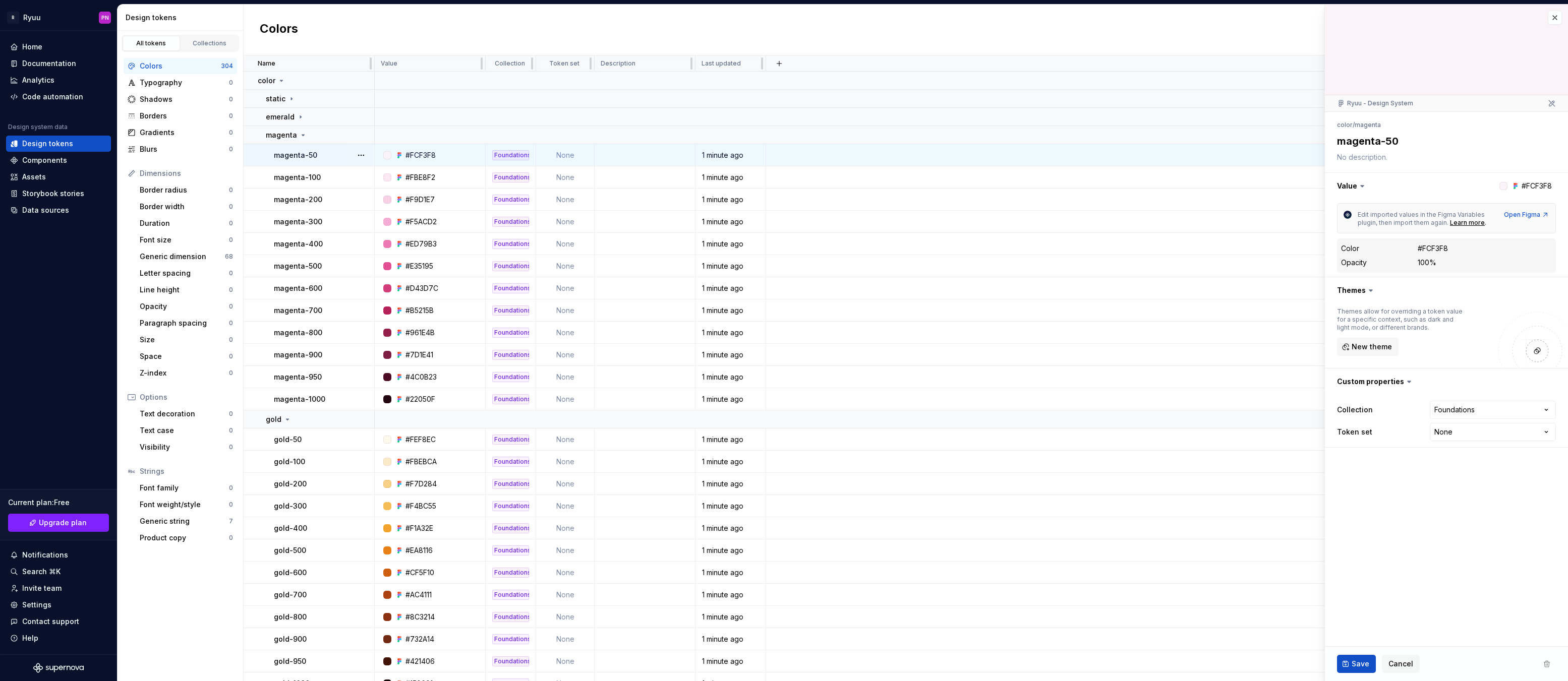
drag, startPoint x: 1552, startPoint y: 18, endPoint x: 1230, endPoint y: 60, distance: 324.7
click at [1553, 18] on button "button" at bounding box center [1555, 17] width 14 height 14
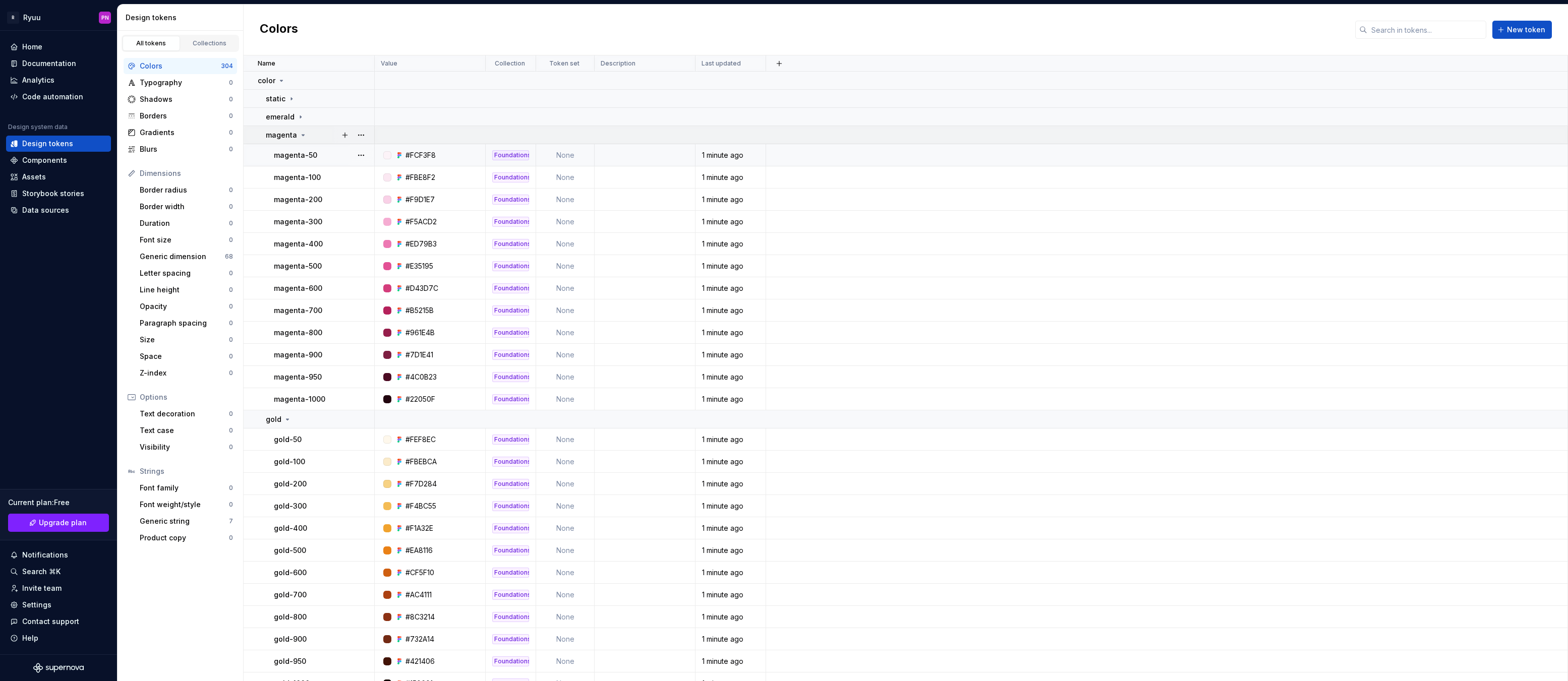
click at [300, 136] on icon at bounding box center [303, 135] width 8 height 8
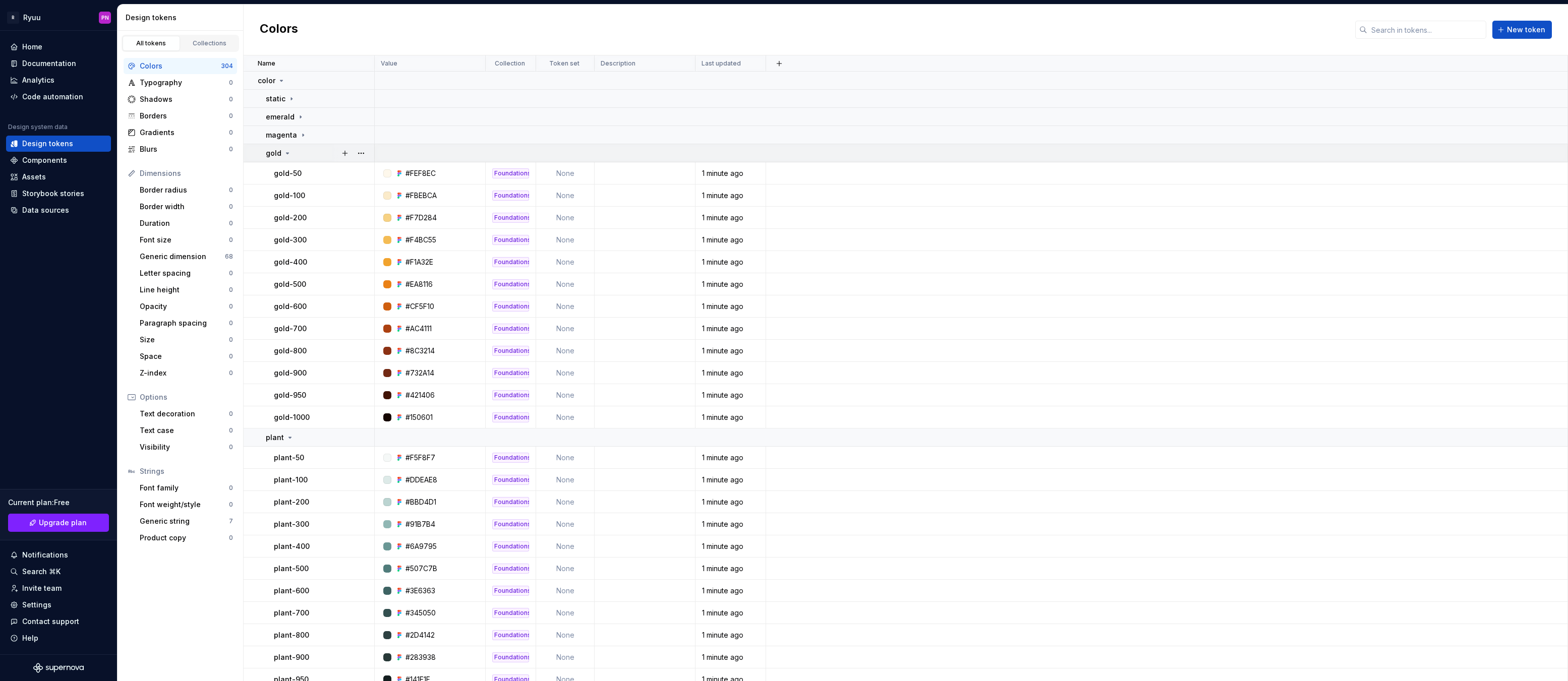
click at [286, 153] on icon at bounding box center [288, 153] width 2 height 1
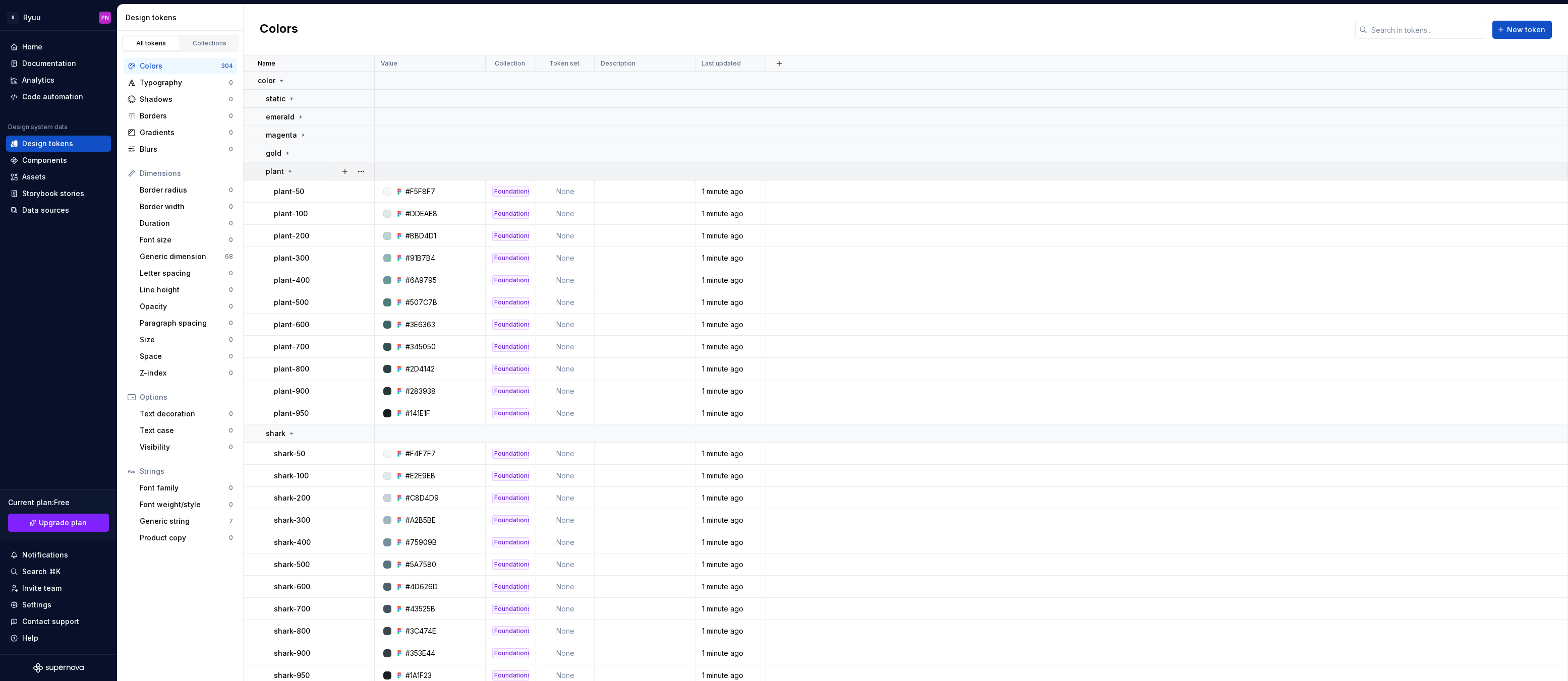
click at [289, 171] on icon at bounding box center [290, 172] width 2 height 1
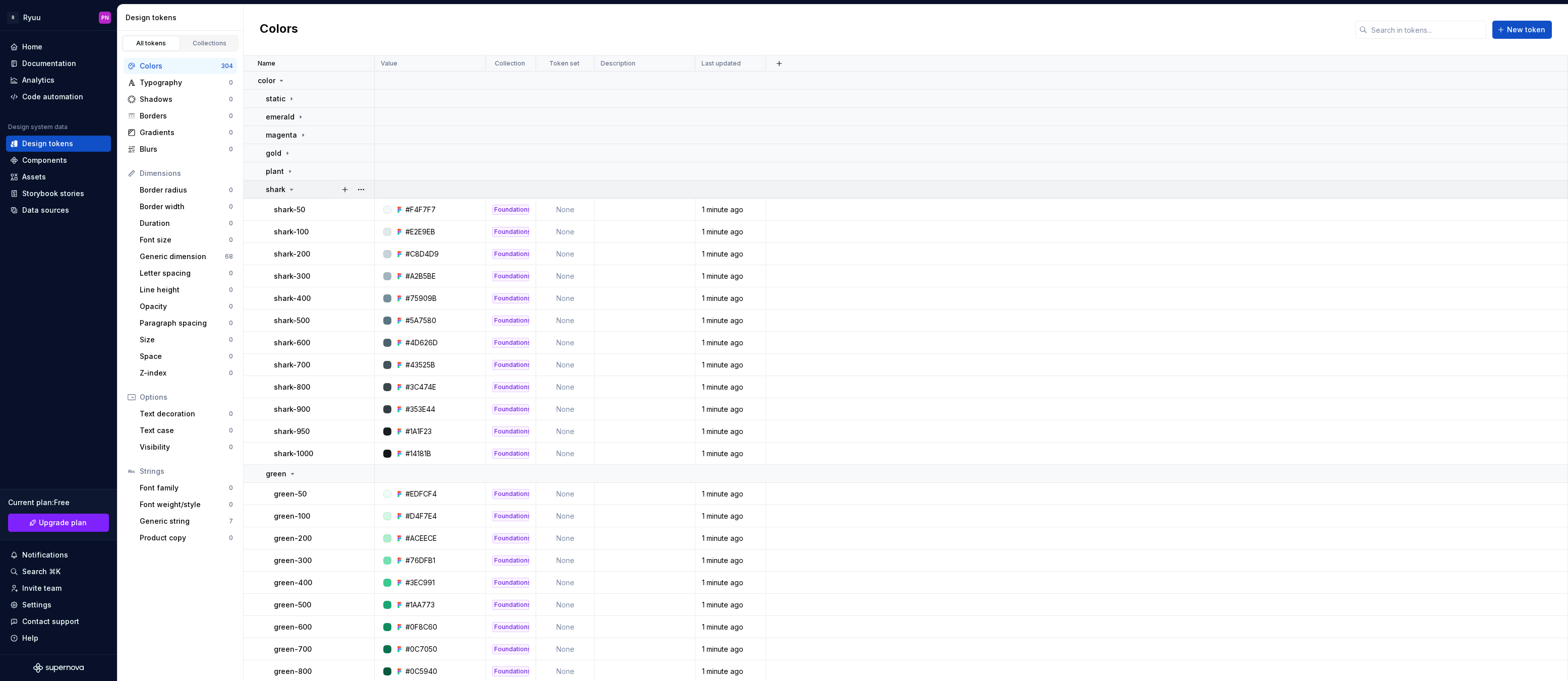
click at [288, 191] on icon at bounding box center [291, 189] width 8 height 8
click at [289, 207] on icon at bounding box center [292, 207] width 8 height 8
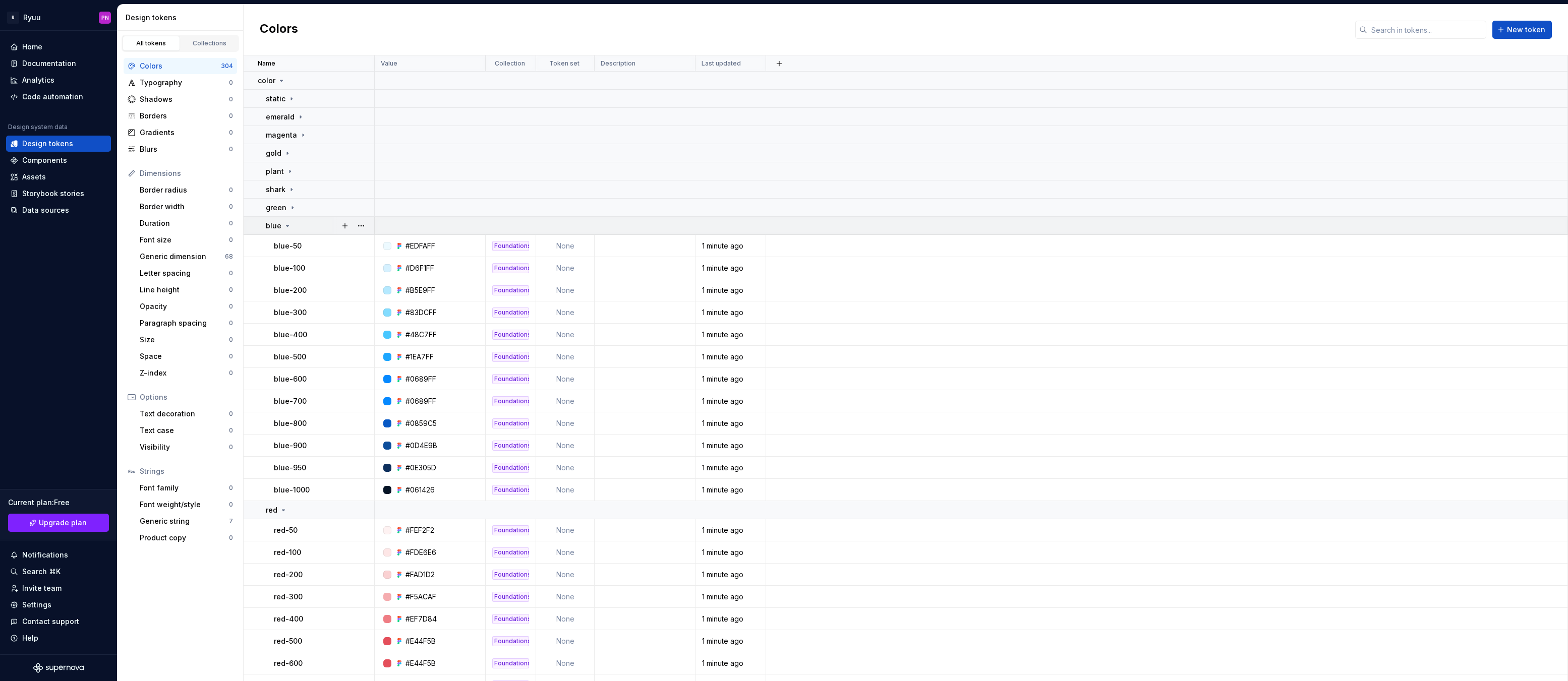
drag, startPoint x: 290, startPoint y: 225, endPoint x: 291, endPoint y: 233, distance: 8.1
click at [290, 225] on icon at bounding box center [287, 225] width 8 height 8
click at [286, 242] on icon at bounding box center [283, 244] width 8 height 8
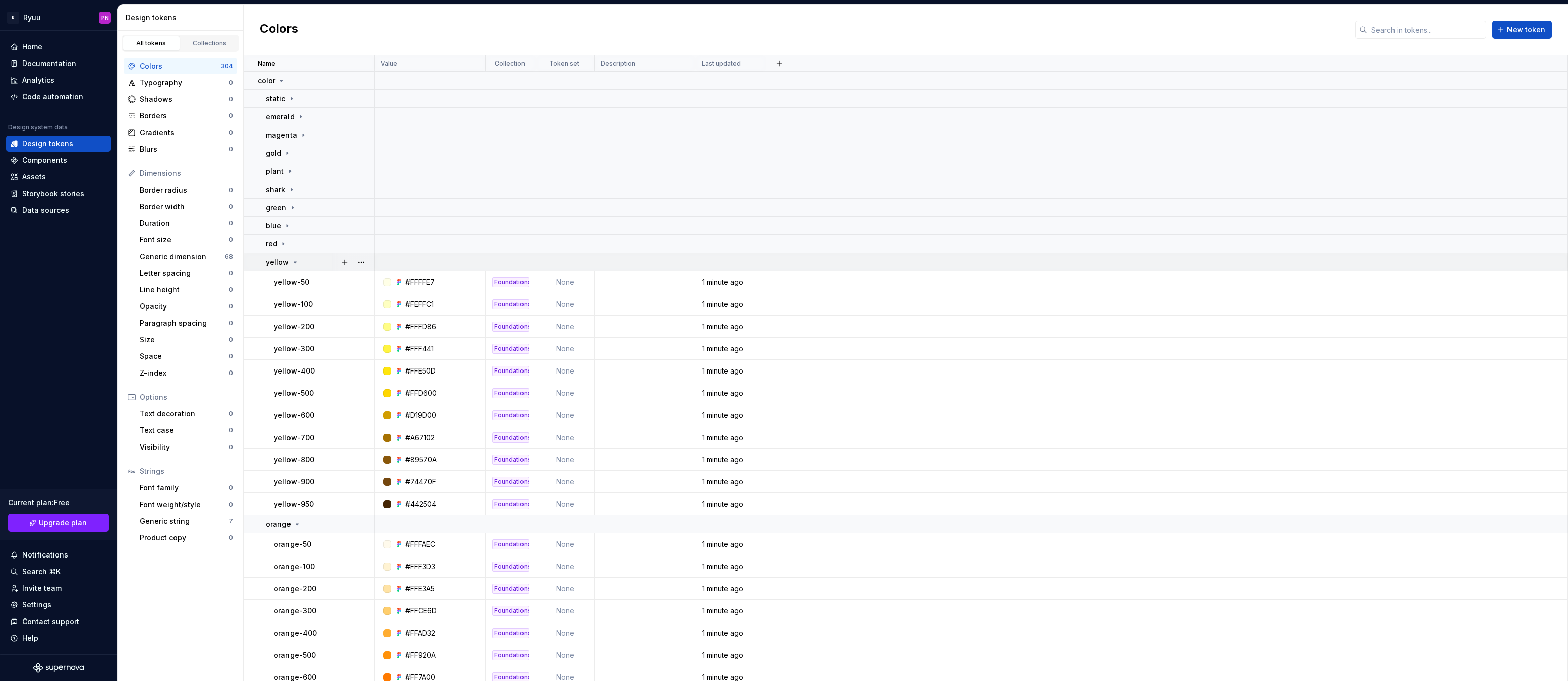
click at [295, 261] on icon at bounding box center [295, 262] width 8 height 8
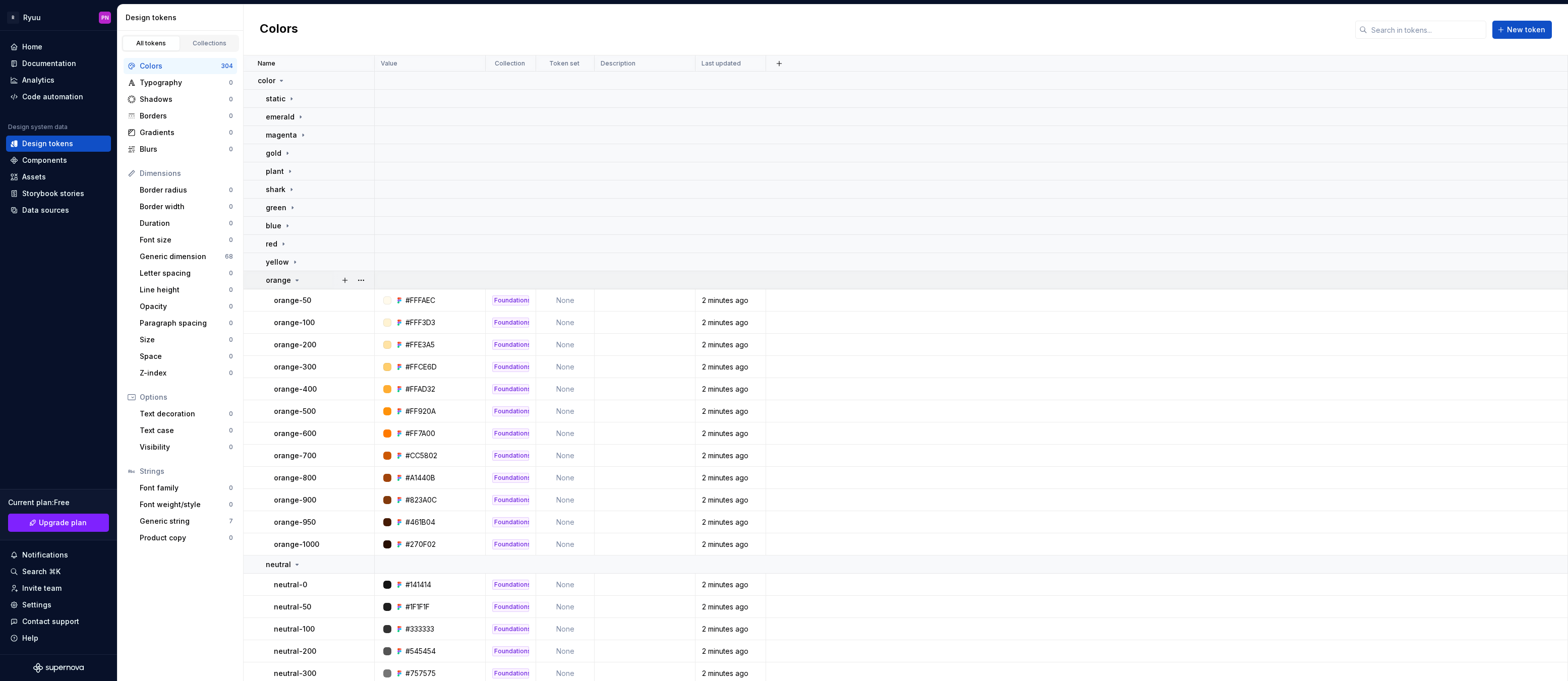
drag, startPoint x: 294, startPoint y: 278, endPoint x: 295, endPoint y: 283, distance: 5.1
click at [294, 278] on icon at bounding box center [297, 280] width 8 height 8
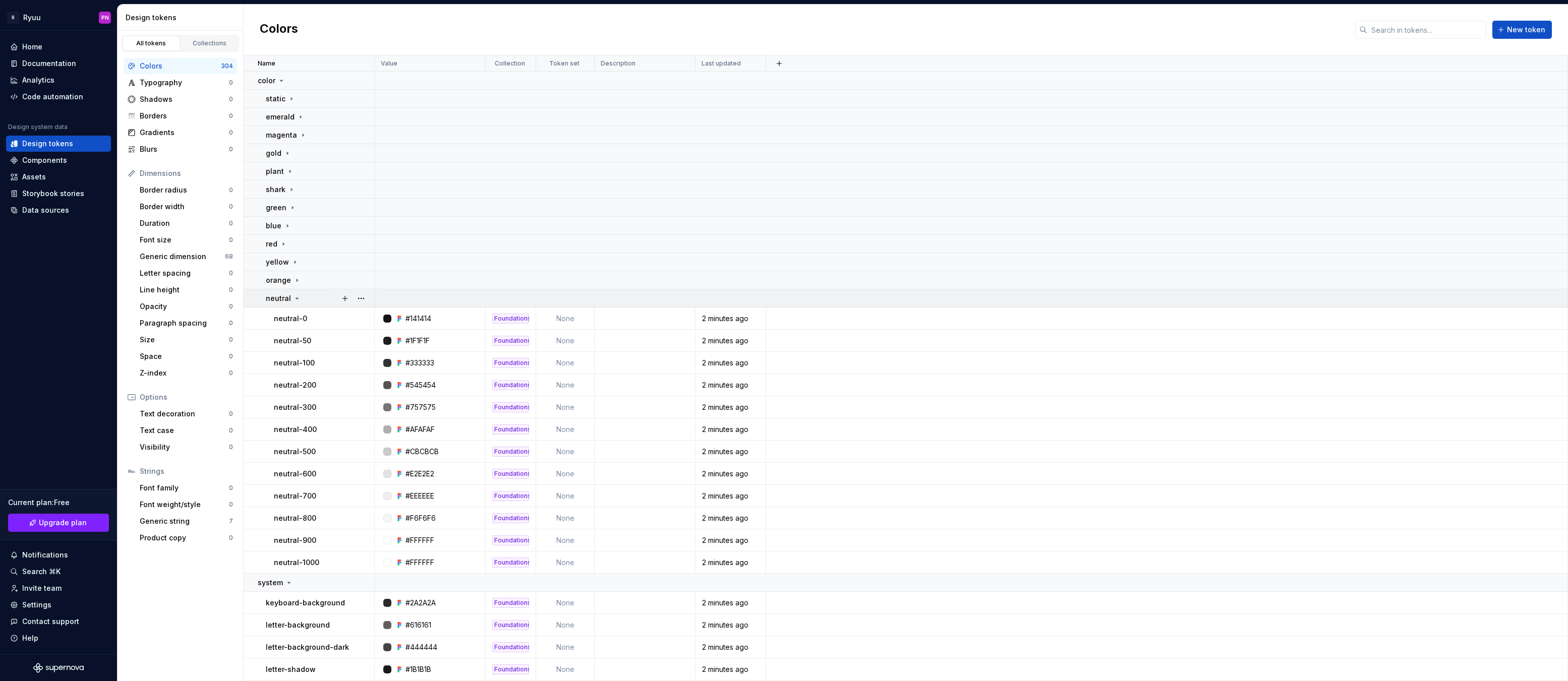
click at [297, 297] on icon at bounding box center [297, 298] width 8 height 8
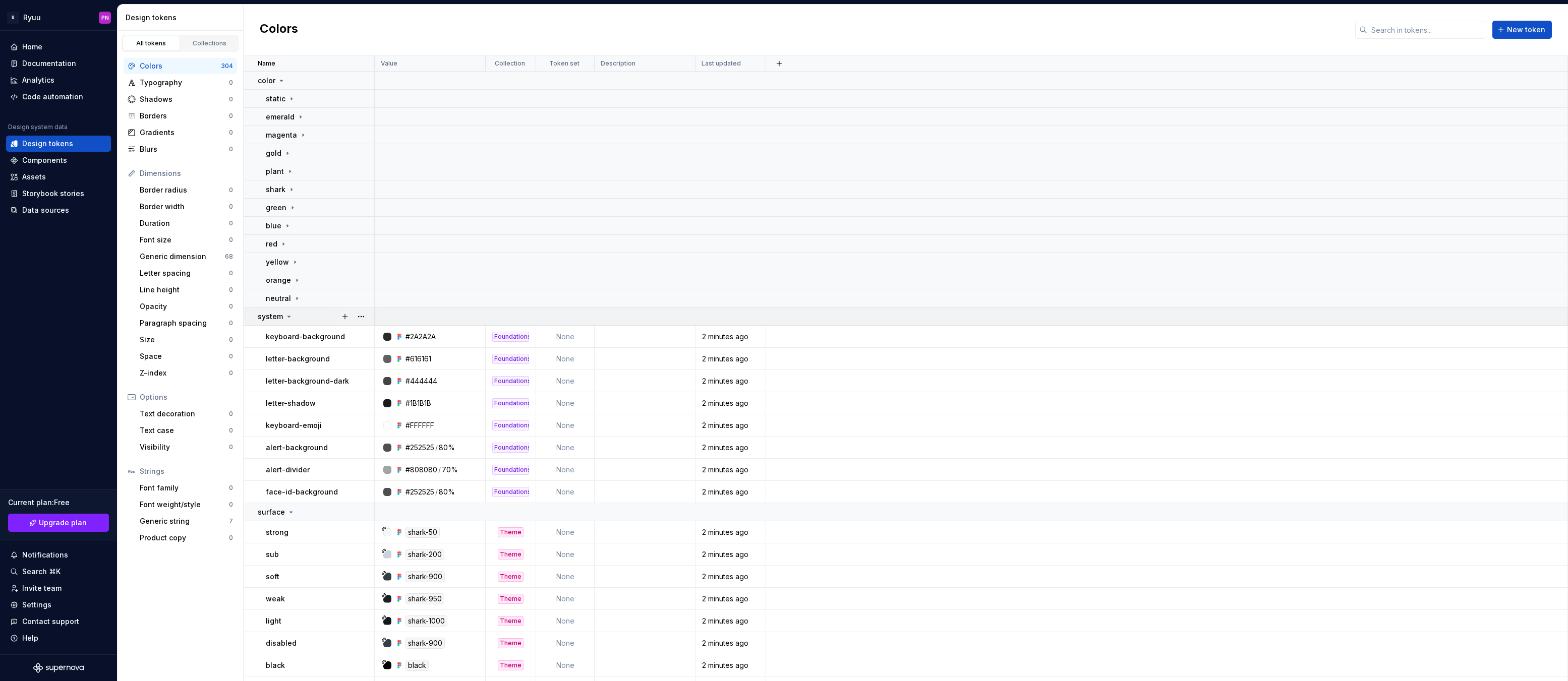
click at [285, 319] on icon at bounding box center [289, 316] width 8 height 8
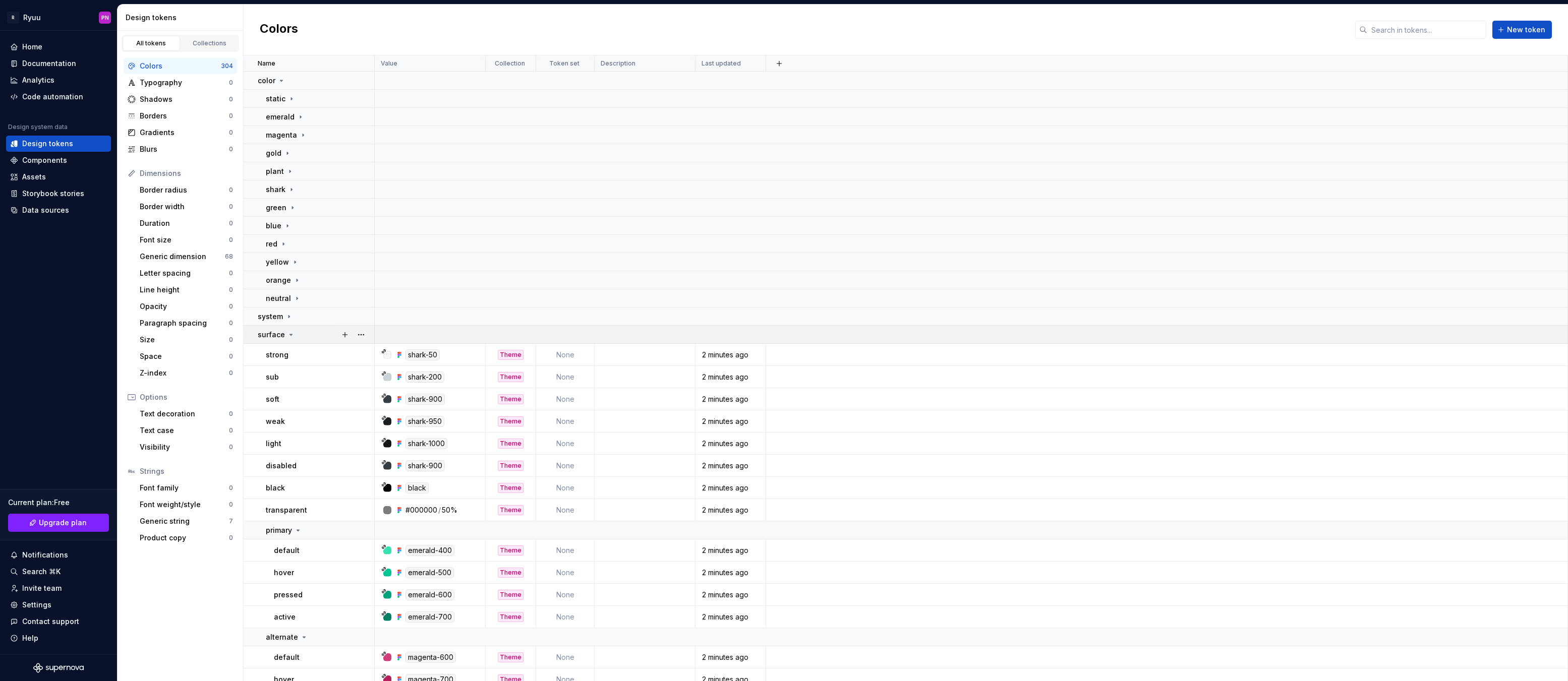
click at [288, 336] on icon at bounding box center [291, 334] width 8 height 8
click at [278, 353] on icon at bounding box center [277, 353] width 8 height 8
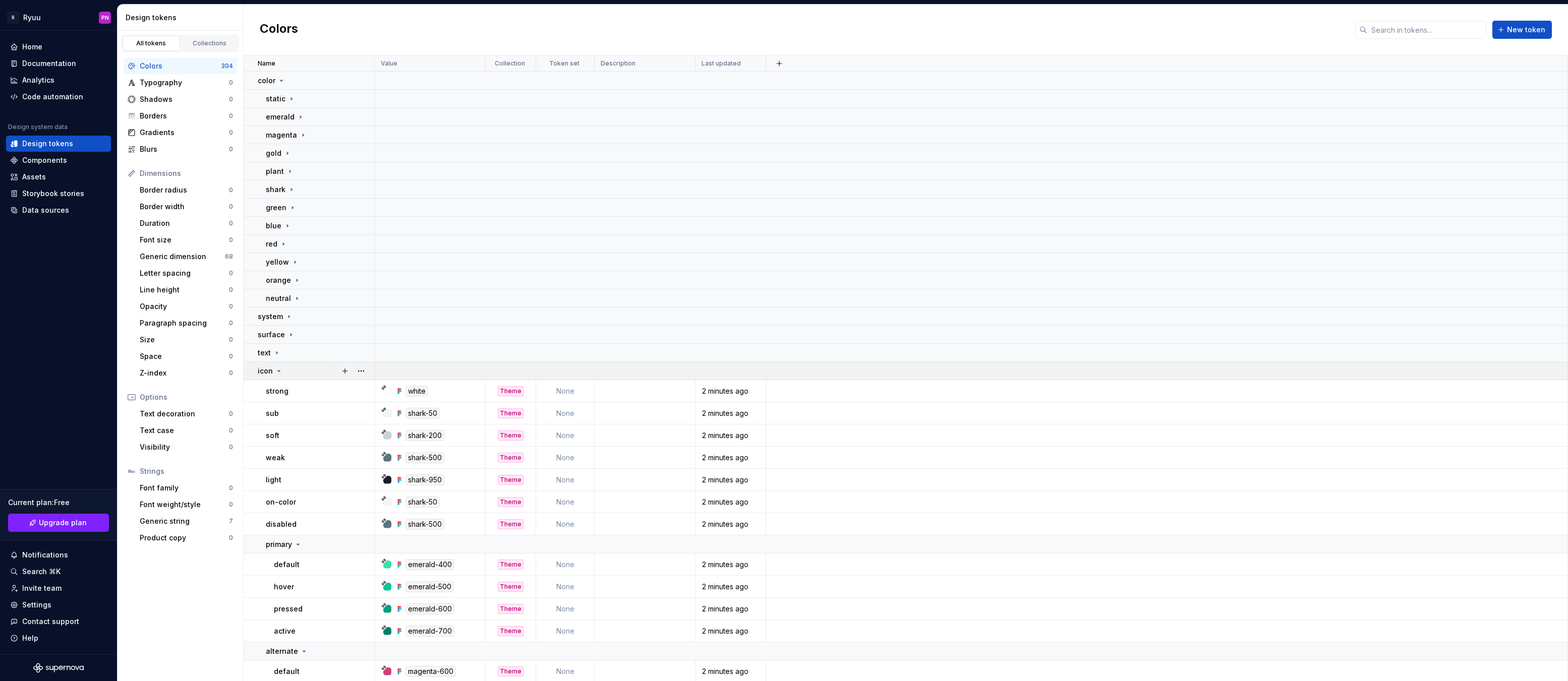
click at [278, 372] on icon at bounding box center [278, 371] width 8 height 8
click at [282, 388] on icon at bounding box center [286, 389] width 8 height 8
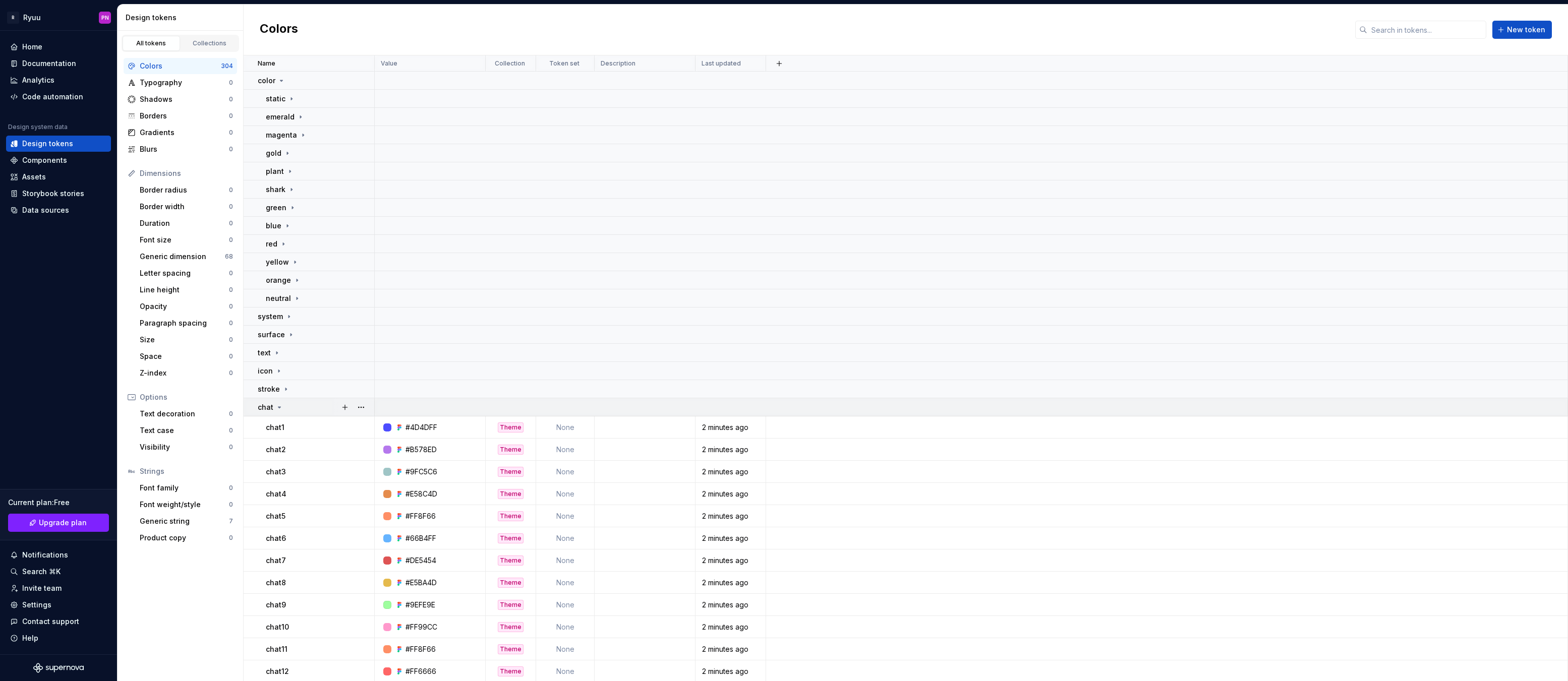
click at [280, 407] on icon at bounding box center [280, 408] width 2 height 1
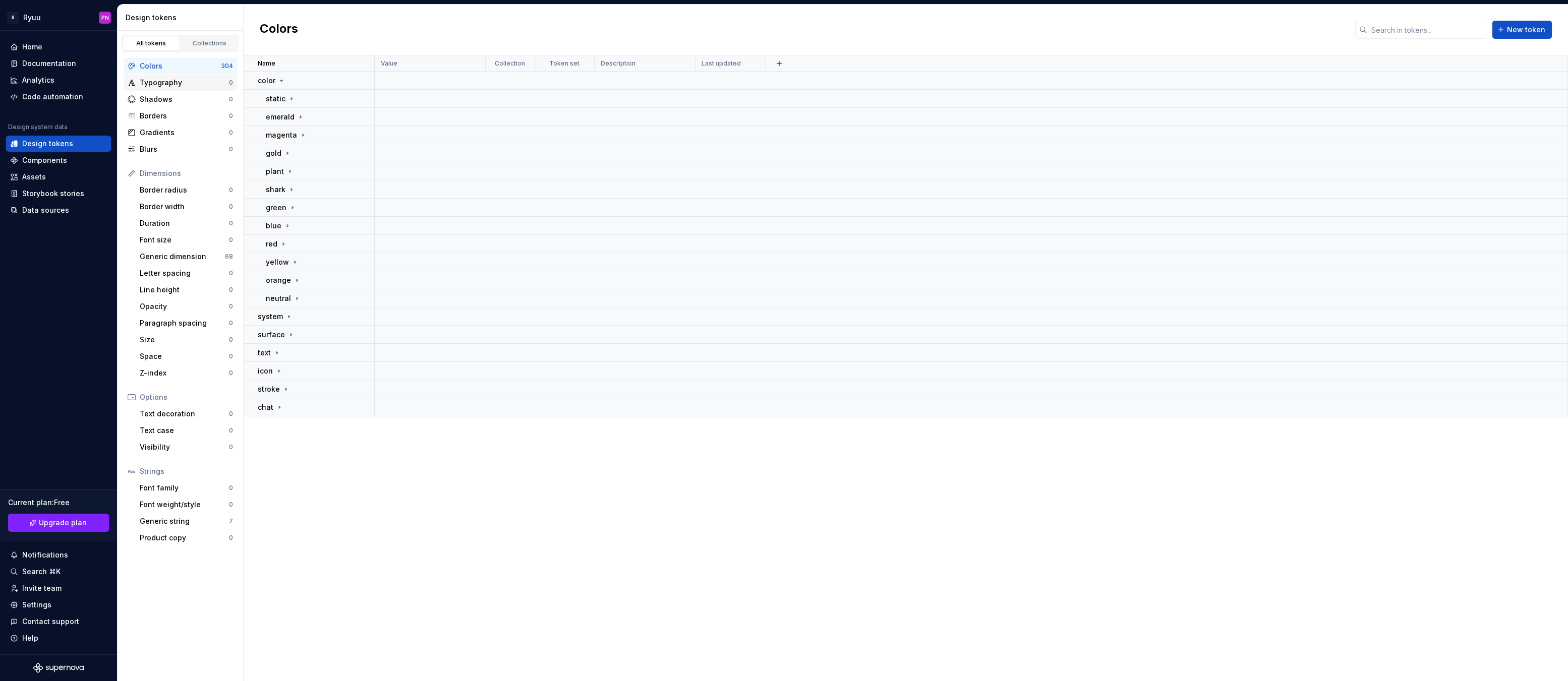
click at [180, 86] on div "Typography" at bounding box center [184, 82] width 89 height 10
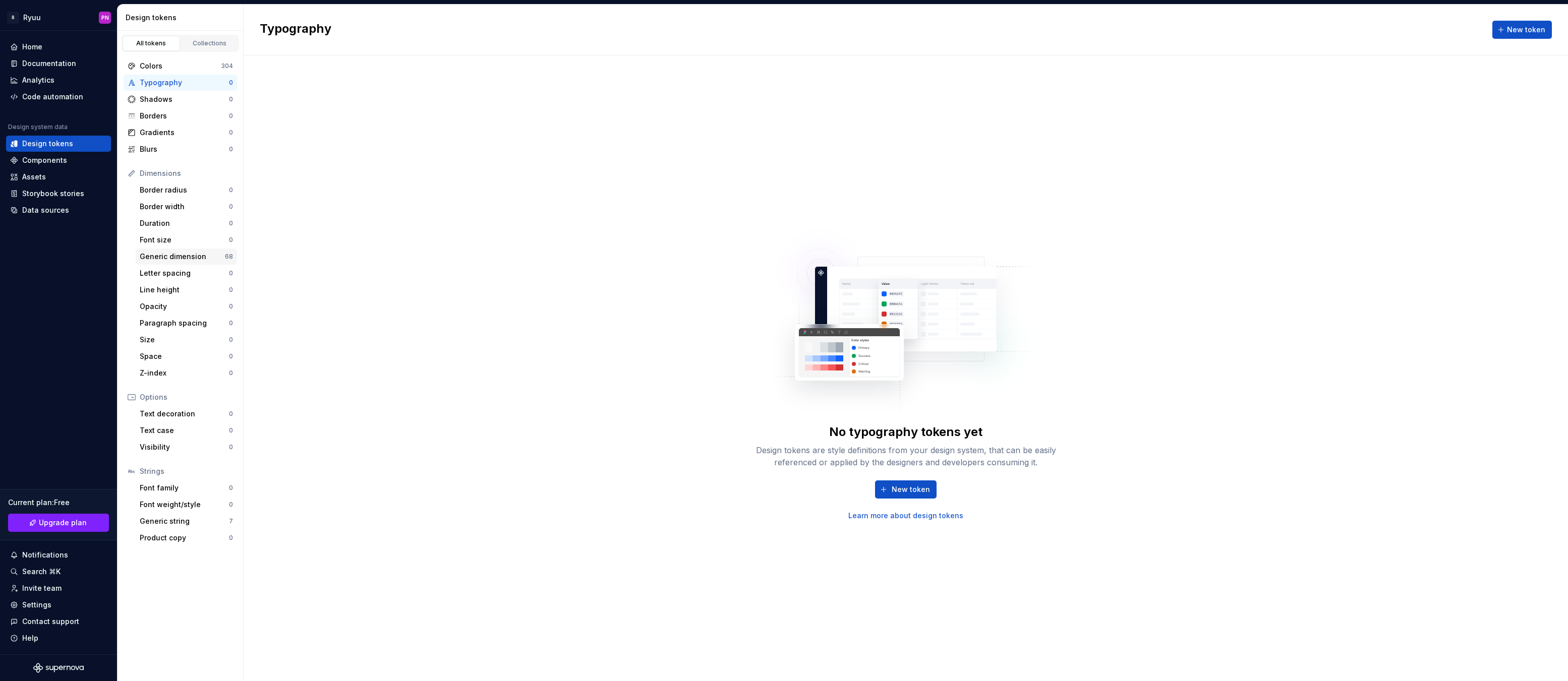
click at [176, 258] on div "Generic dimension" at bounding box center [182, 256] width 85 height 10
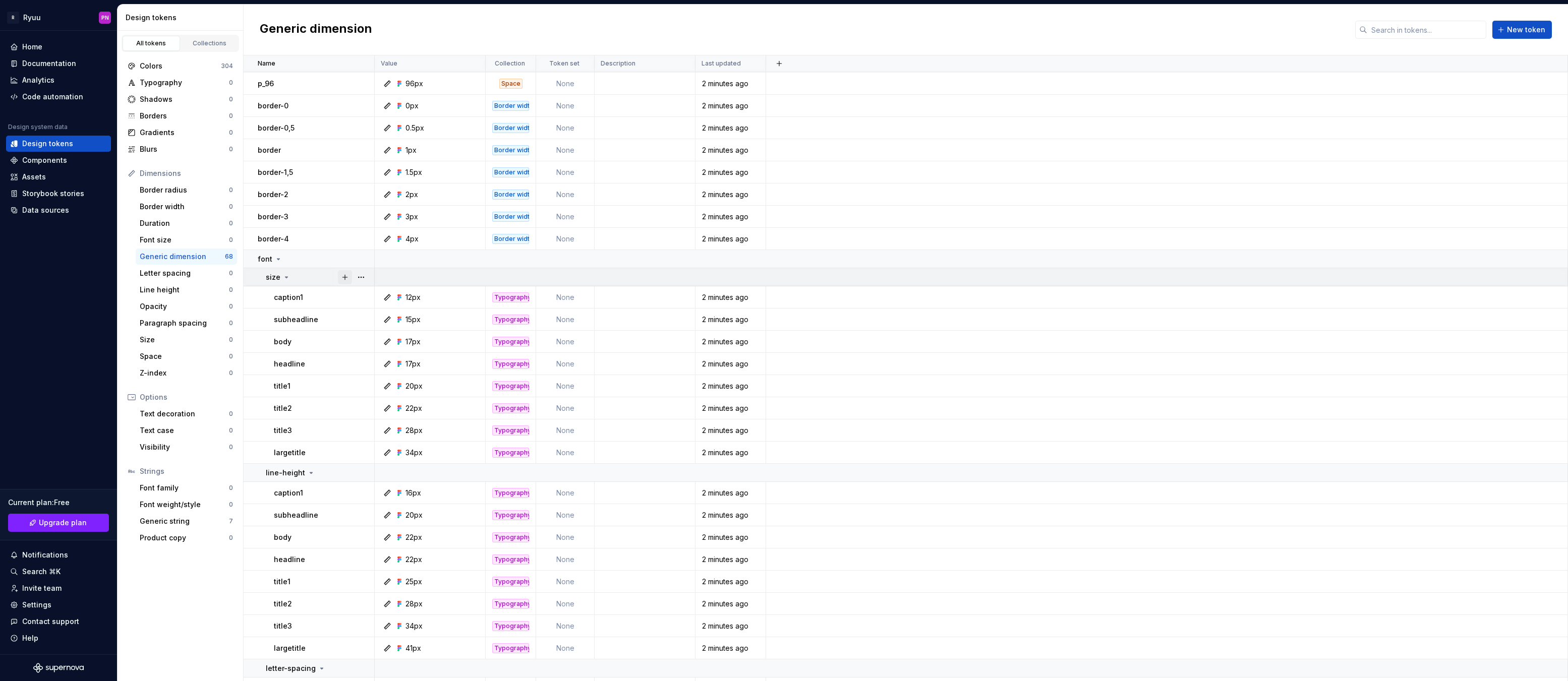
scroll to position [706, 0]
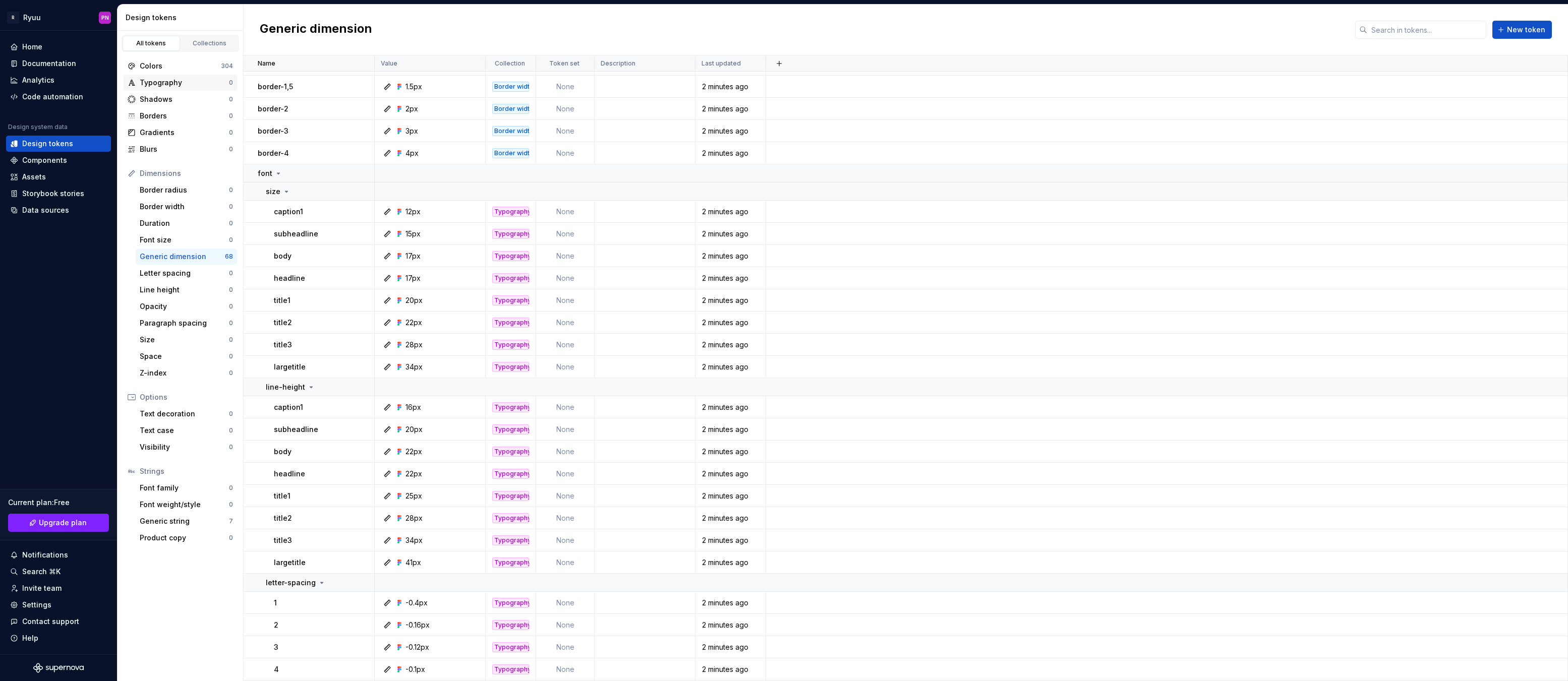
click at [172, 82] on div "Typography" at bounding box center [184, 82] width 89 height 10
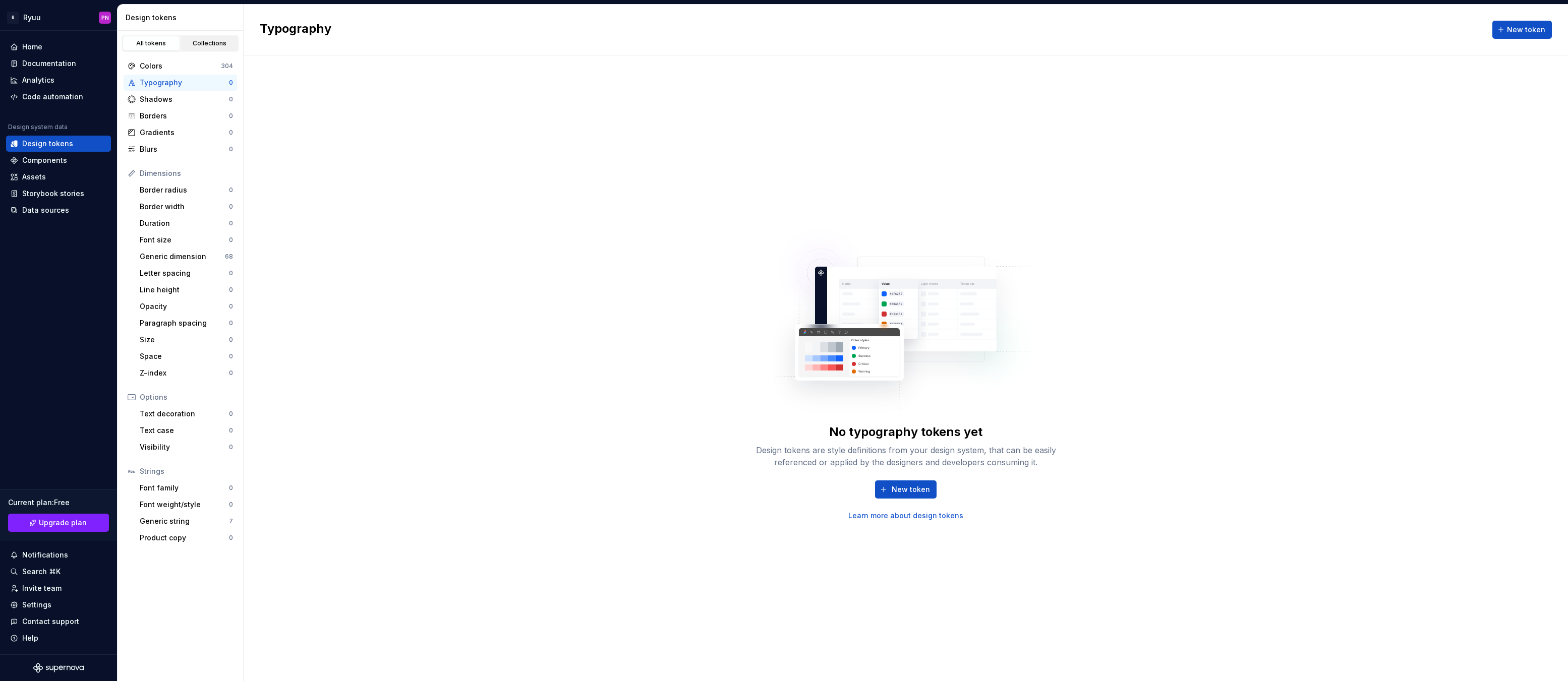
click at [199, 46] on div "Collections" at bounding box center [210, 43] width 51 height 8
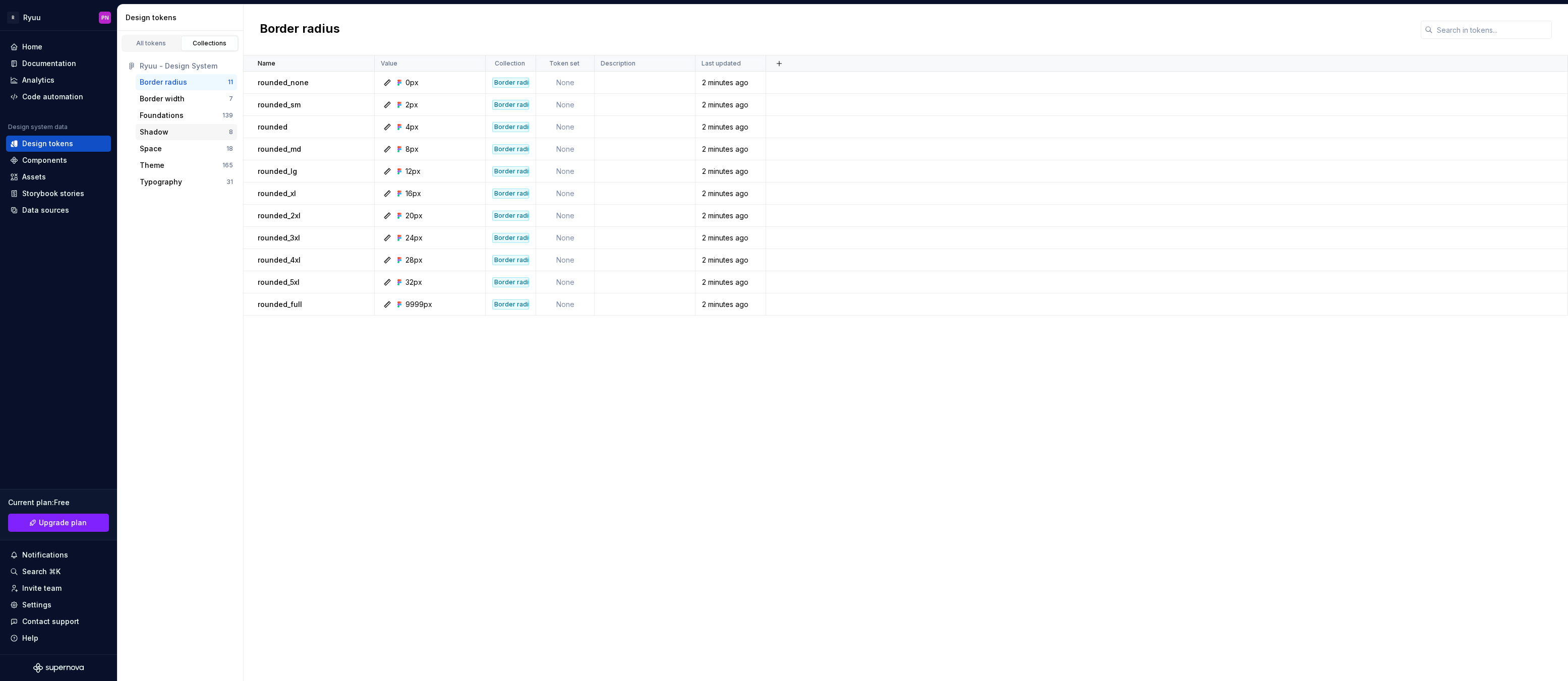
click at [179, 133] on div "Shadow" at bounding box center [184, 132] width 89 height 10
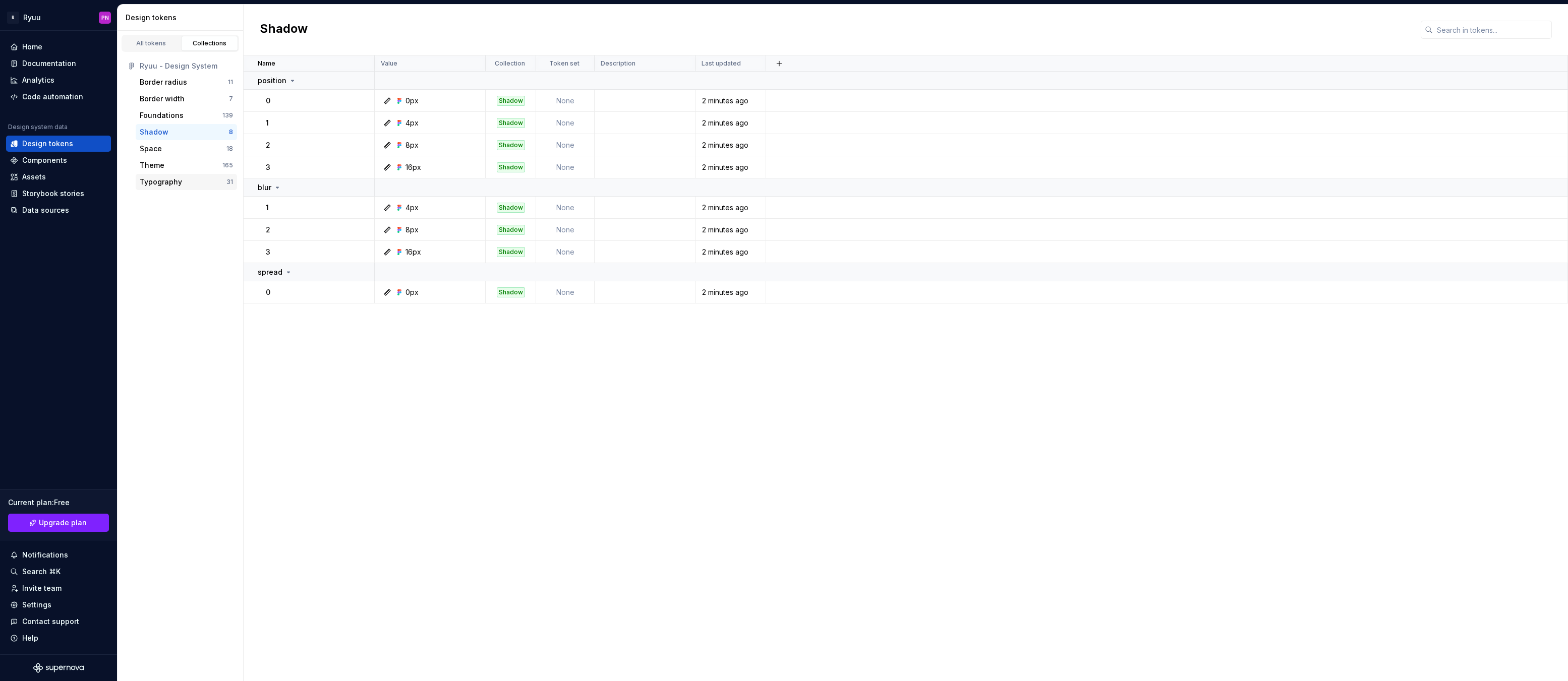
click at [169, 182] on div "Typography" at bounding box center [161, 182] width 43 height 10
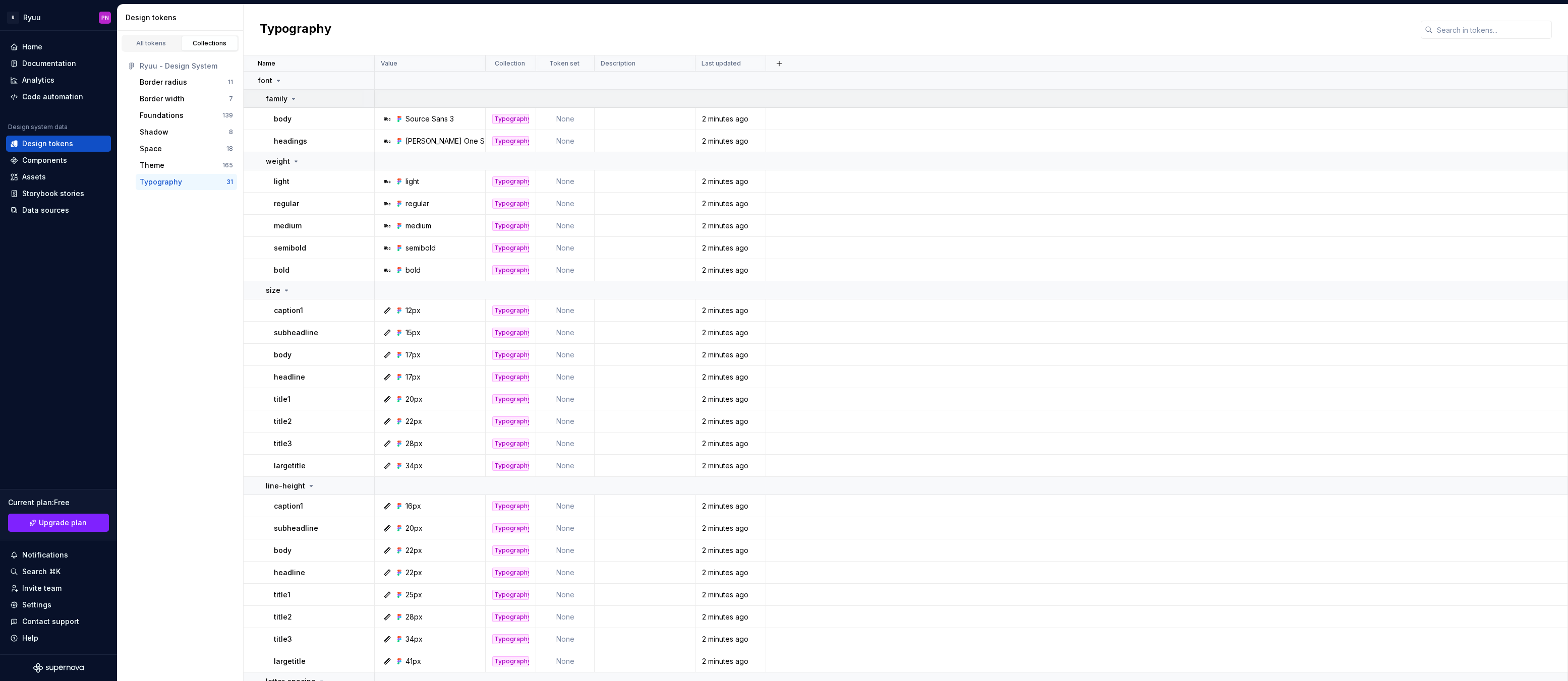
click at [289, 99] on icon at bounding box center [293, 99] width 8 height 8
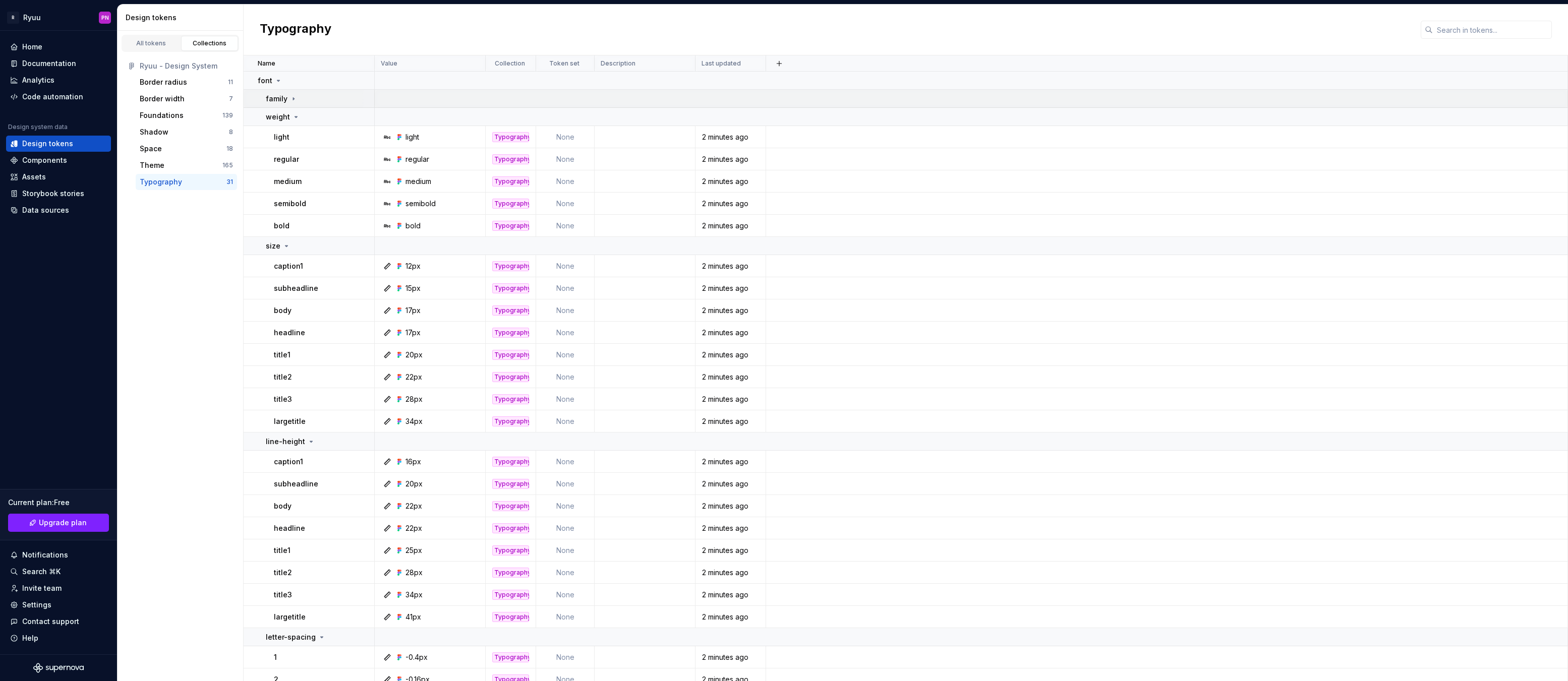
click at [289, 99] on icon at bounding box center [293, 99] width 8 height 8
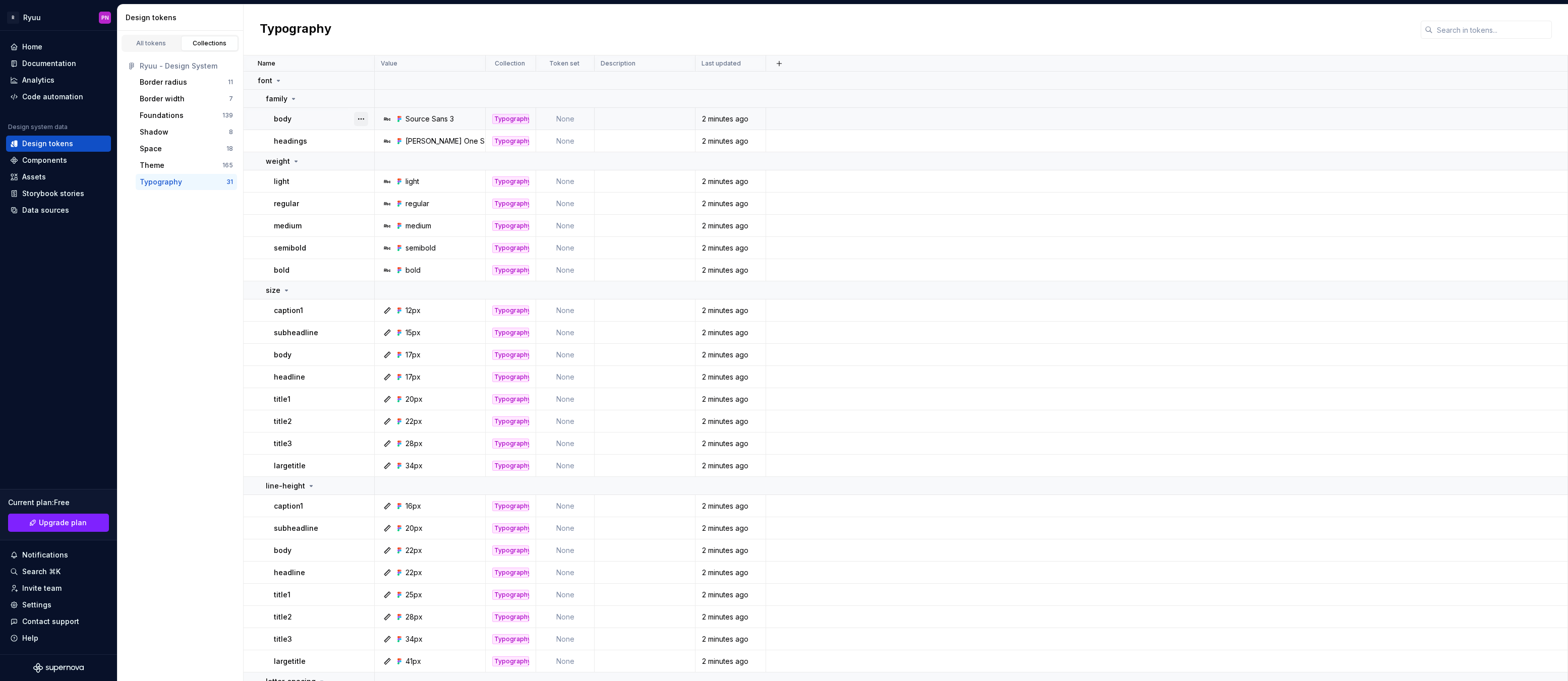
click at [358, 122] on button "button" at bounding box center [361, 119] width 14 height 14
click at [374, 136] on div "Open detail" at bounding box center [406, 138] width 66 height 10
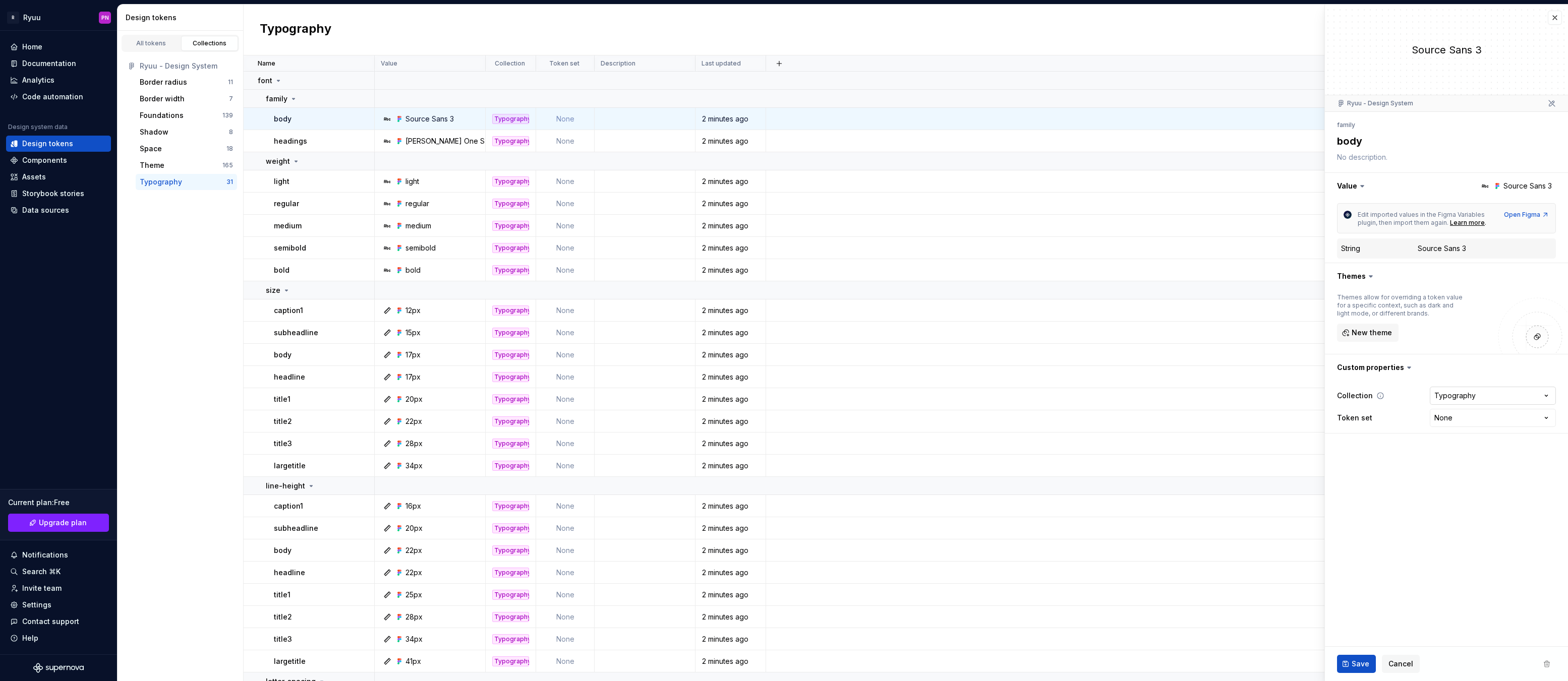
click at [1539, 394] on html "R Ryuu PN Home Documentation Analytics Code automation Design system data Desig…" at bounding box center [784, 340] width 1568 height 681
click at [1388, 462] on html "R Ryuu PN Home Documentation Analytics Code automation Design system data Desig…" at bounding box center [784, 340] width 1568 height 681
click at [1472, 424] on html "R Ryuu PN Home Documentation Analytics Code automation Design system data Desig…" at bounding box center [784, 340] width 1568 height 681
click at [1366, 471] on html "R Ryuu PN Home Documentation Analytics Code automation Design system data Desig…" at bounding box center [784, 340] width 1568 height 681
click at [1406, 369] on icon at bounding box center [1409, 367] width 10 height 10
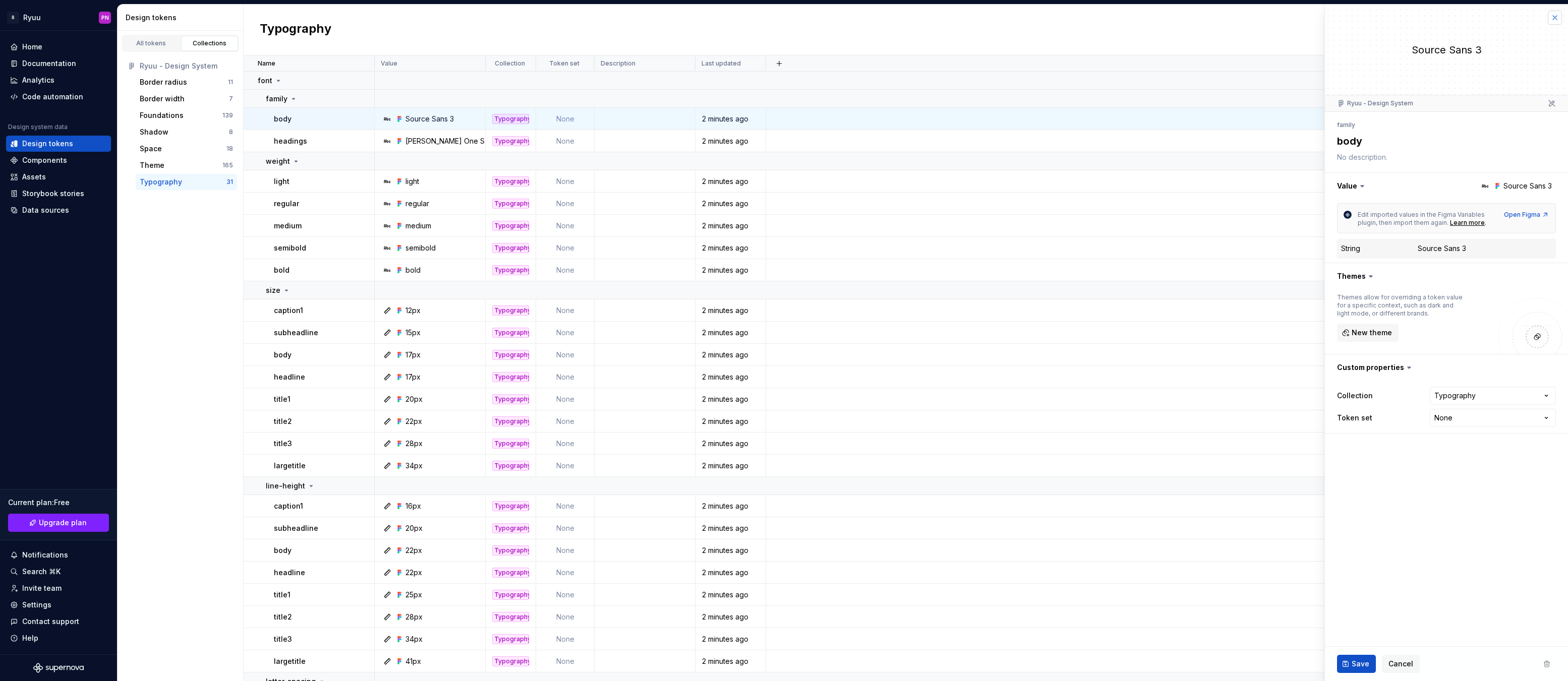
click at [1552, 19] on button "button" at bounding box center [1555, 17] width 14 height 14
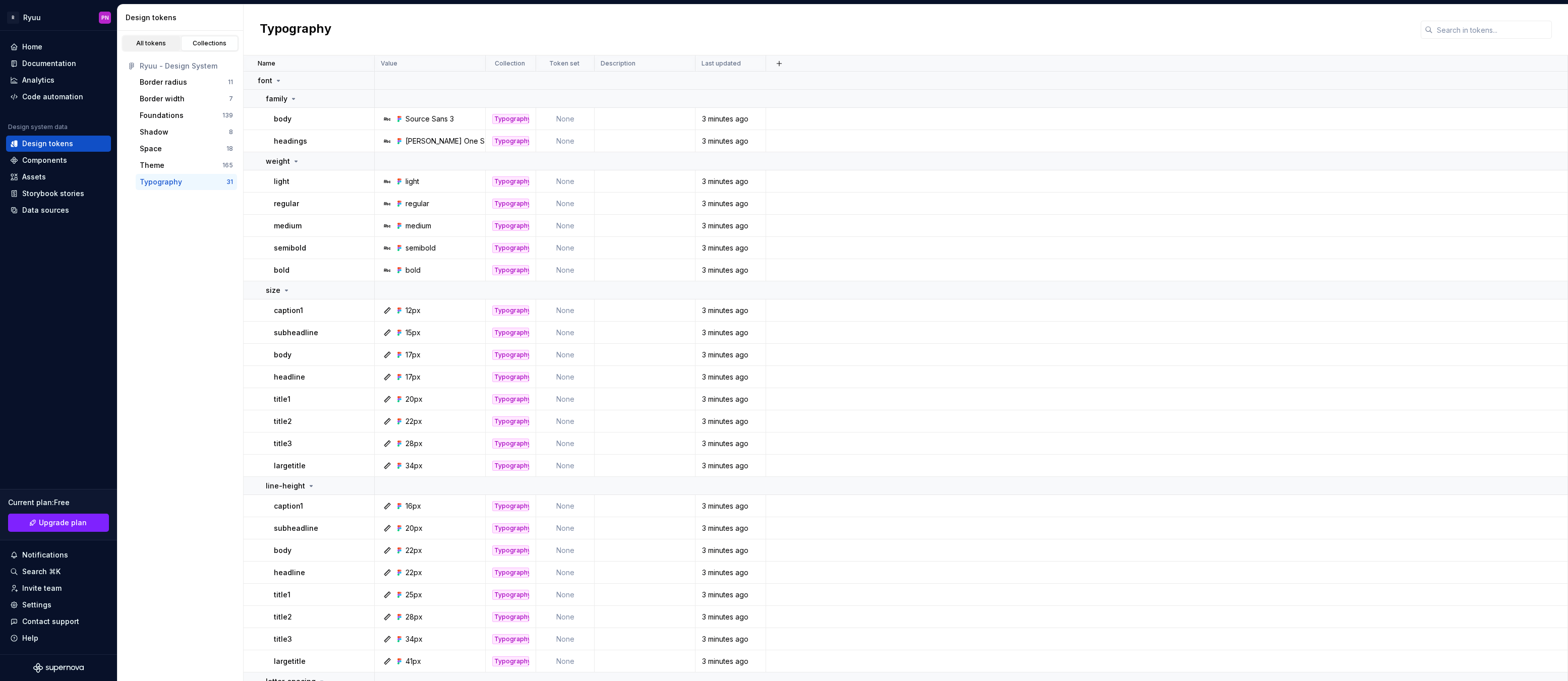
click at [145, 44] on div "All tokens" at bounding box center [151, 43] width 51 height 8
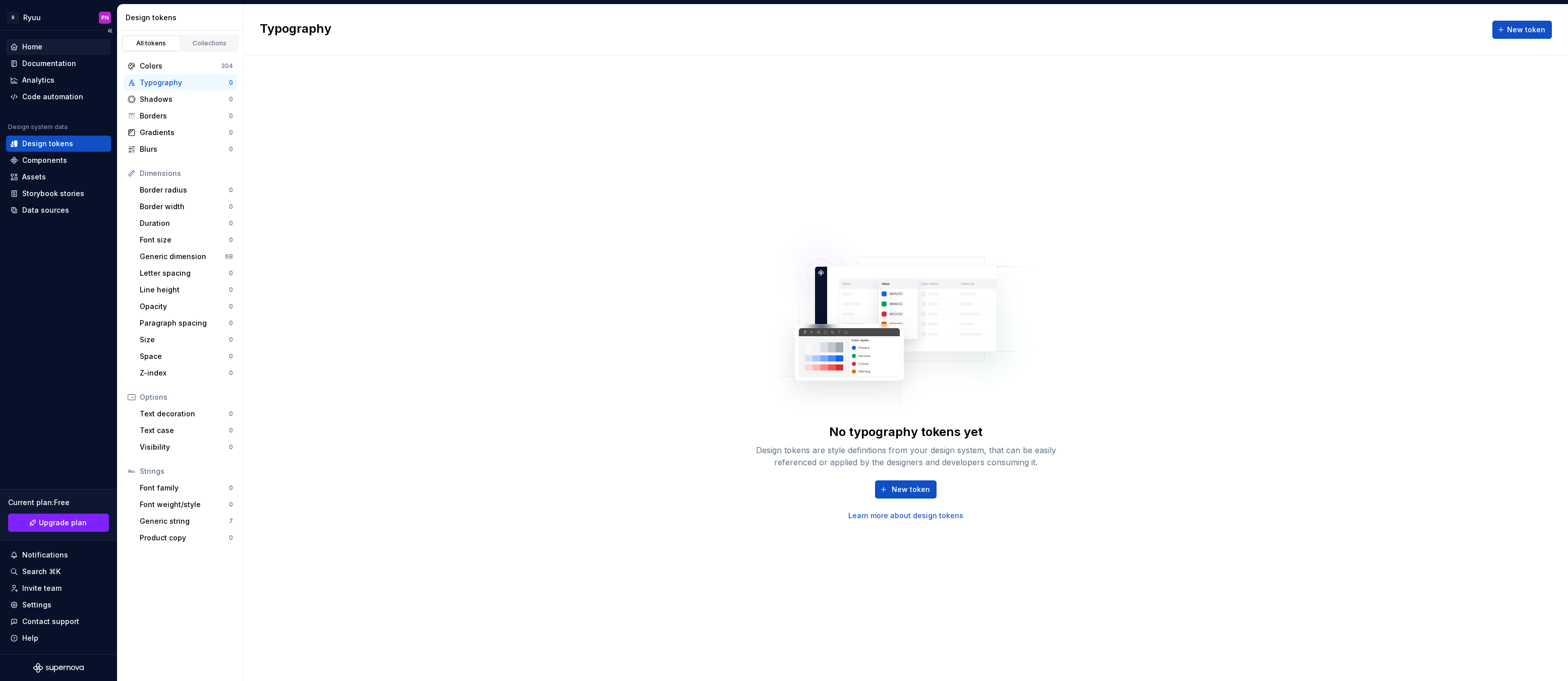
click at [34, 44] on div "Home" at bounding box center [32, 47] width 20 height 10
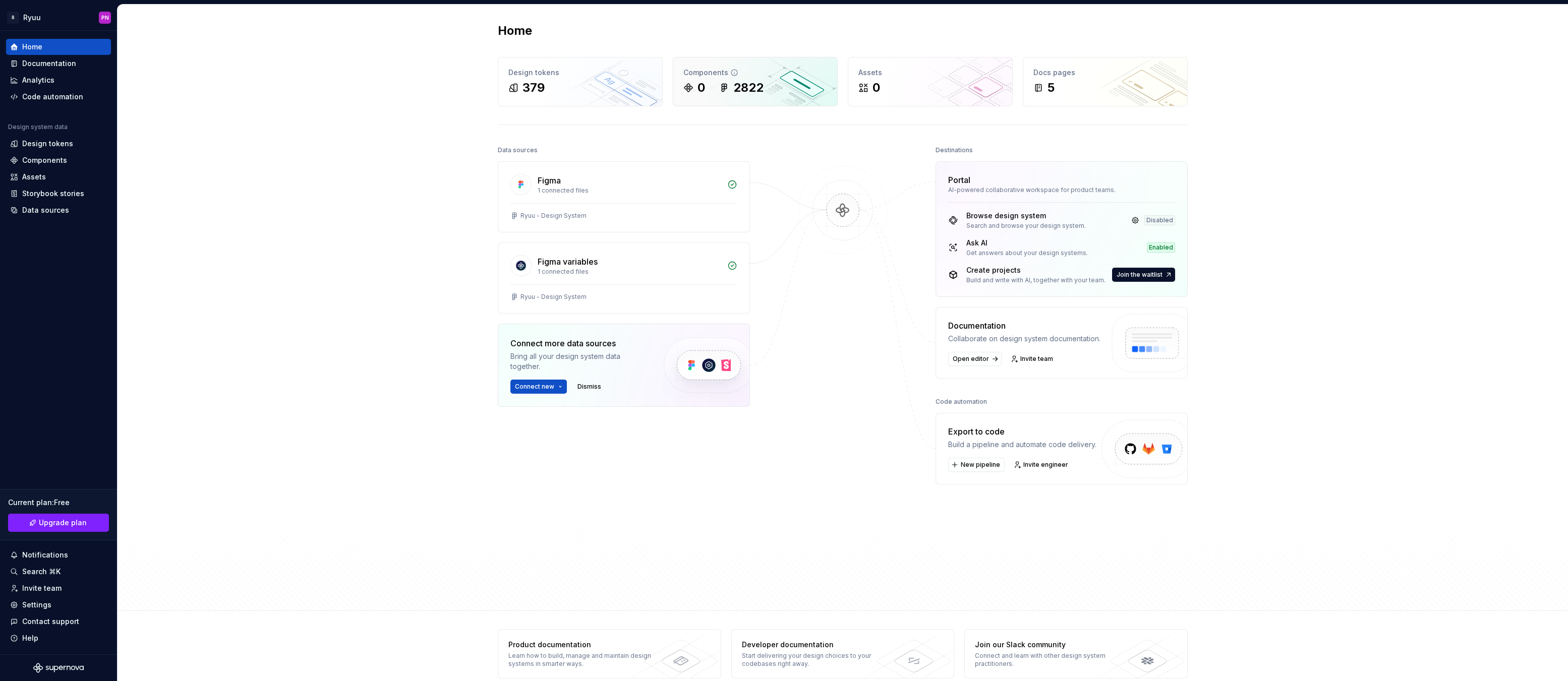
click at [720, 101] on div "Components 0 2822" at bounding box center [755, 81] width 164 height 48
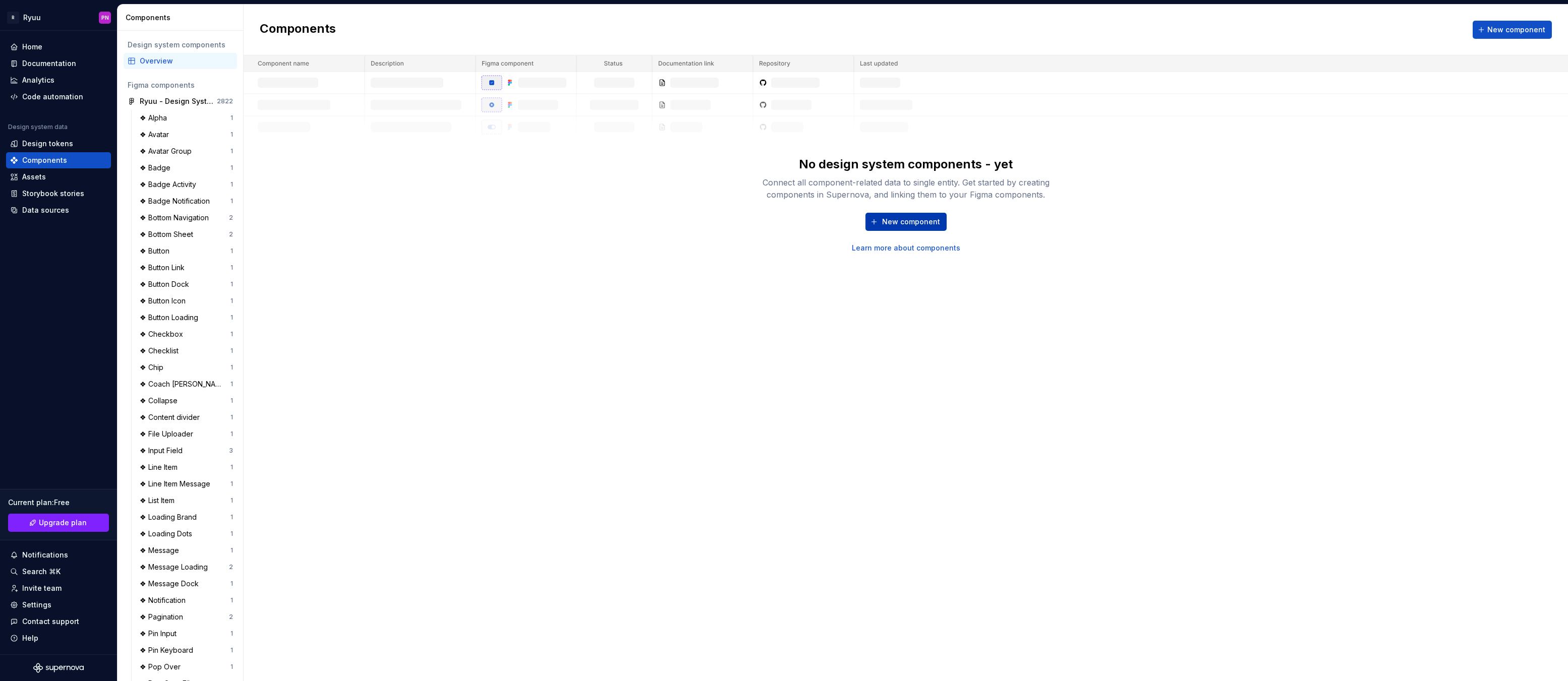
click at [934, 221] on span "New component" at bounding box center [911, 222] width 58 height 10
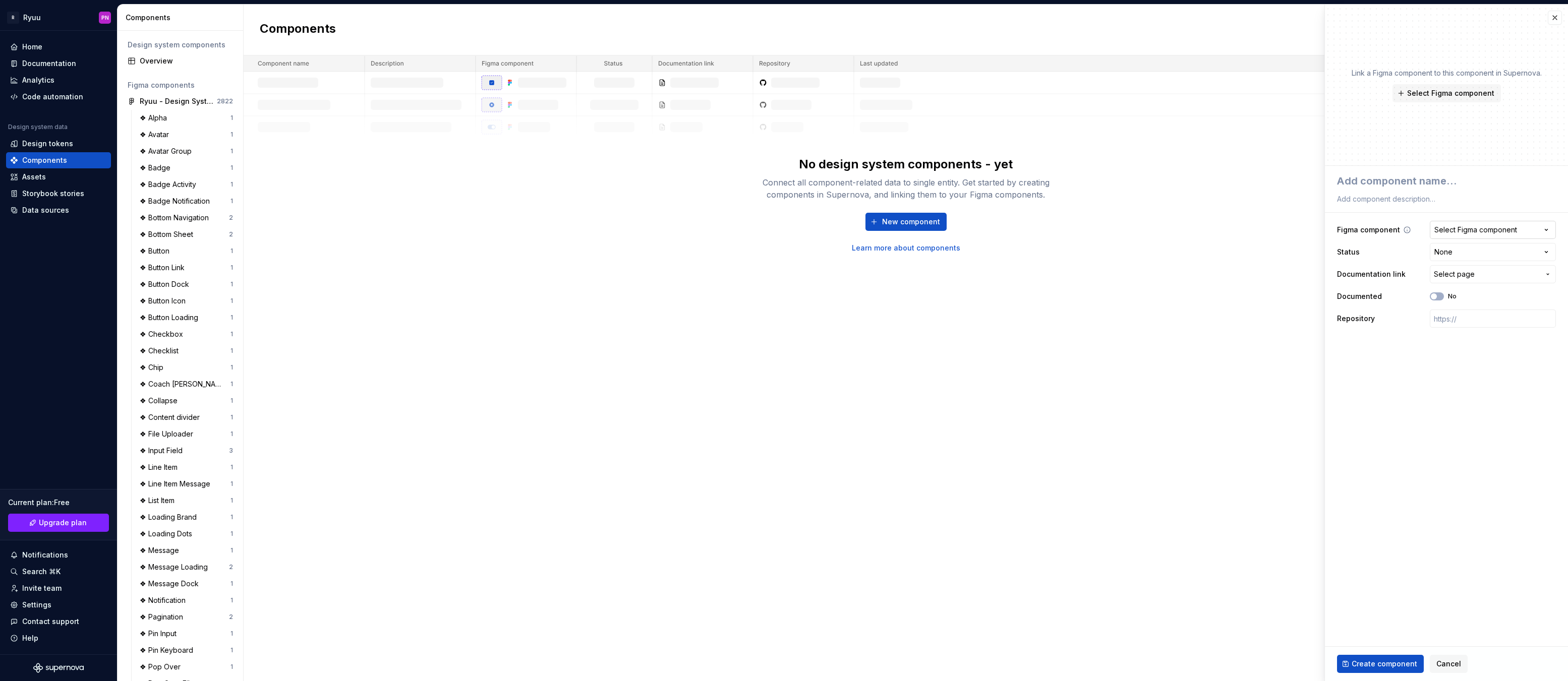
click at [1450, 237] on button "Select Figma component" at bounding box center [1492, 230] width 126 height 18
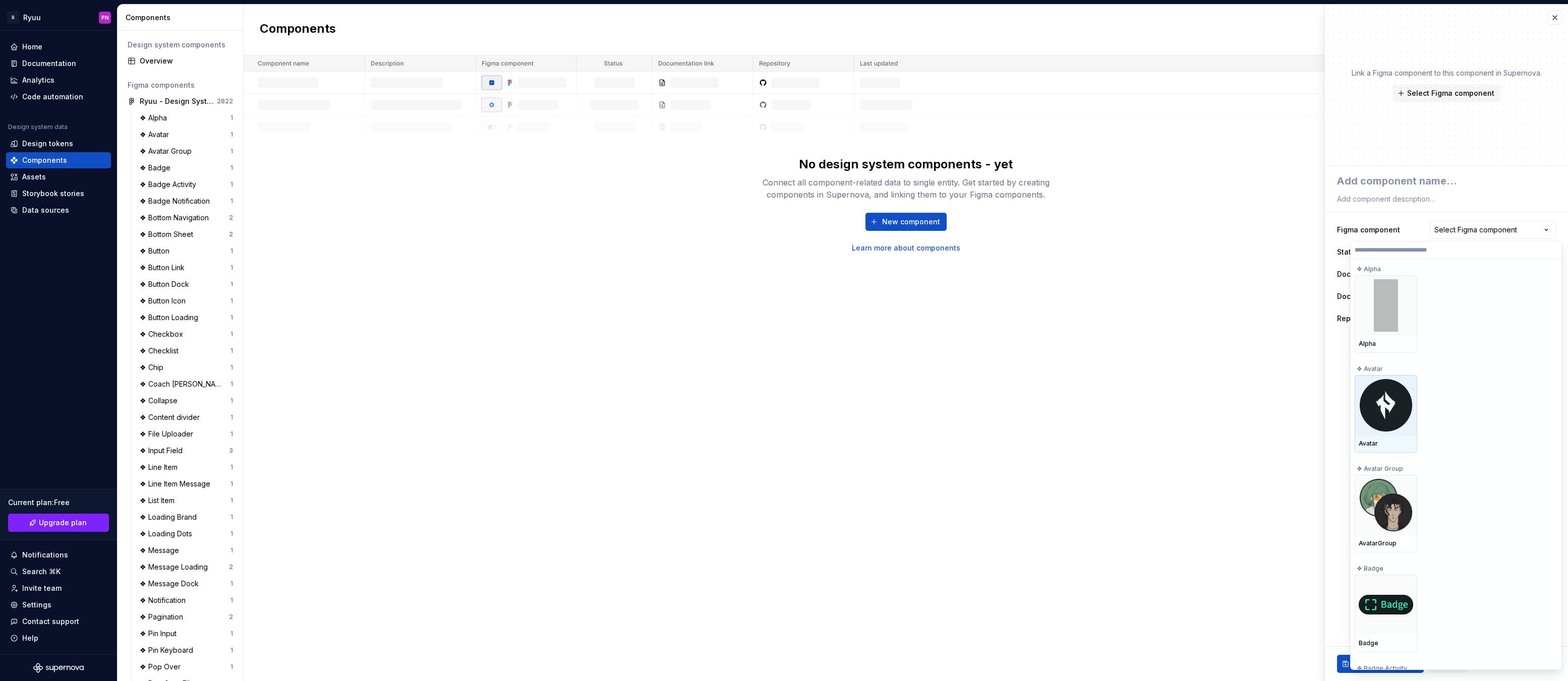
click at [1383, 393] on img at bounding box center [1386, 405] width 52 height 52
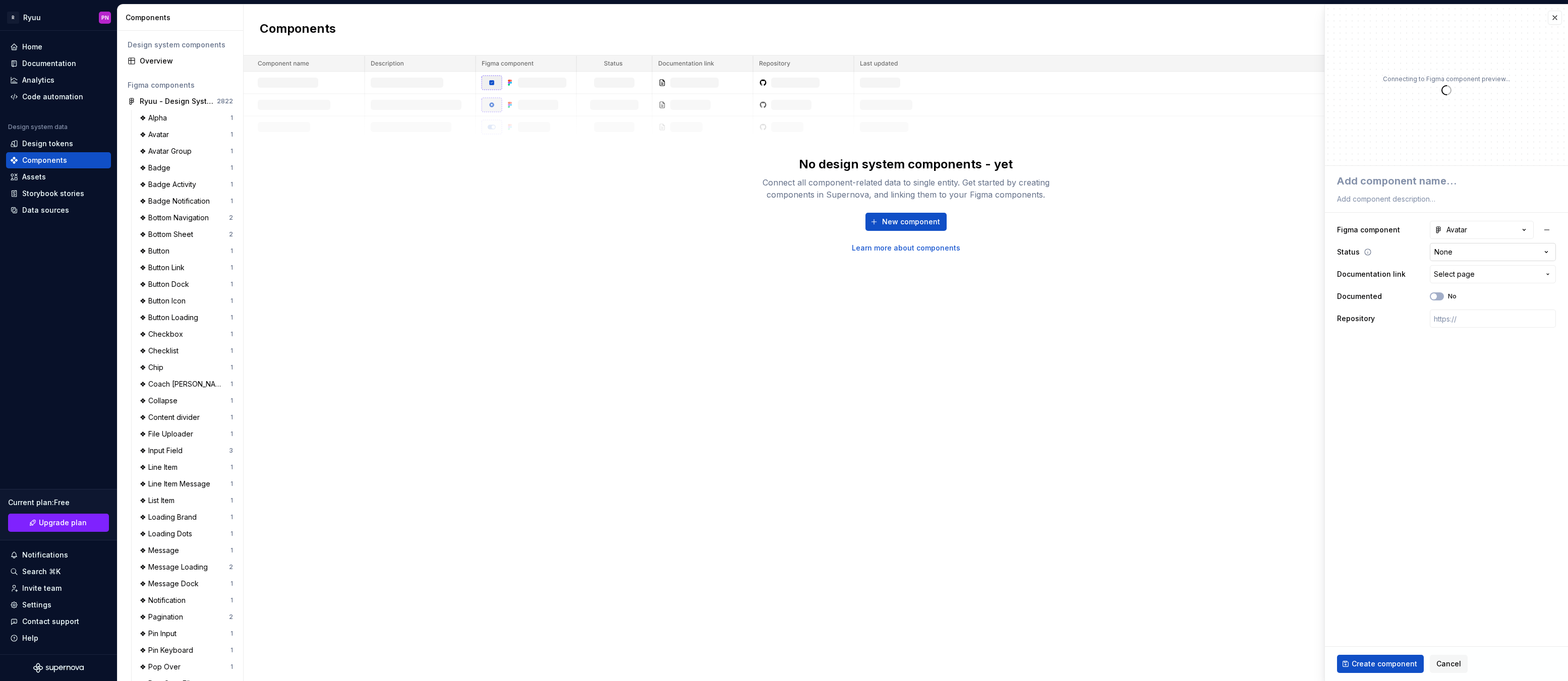
click at [1456, 256] on html "R Ryuu PN Home Documentation Analytics Code automation Design system data Desig…" at bounding box center [784, 340] width 1568 height 681
type textarea "*"
select select "**********"
click at [1400, 668] on span "Create component" at bounding box center [1385, 664] width 66 height 10
click at [1374, 658] on button "Create component" at bounding box center [1380, 664] width 87 height 18
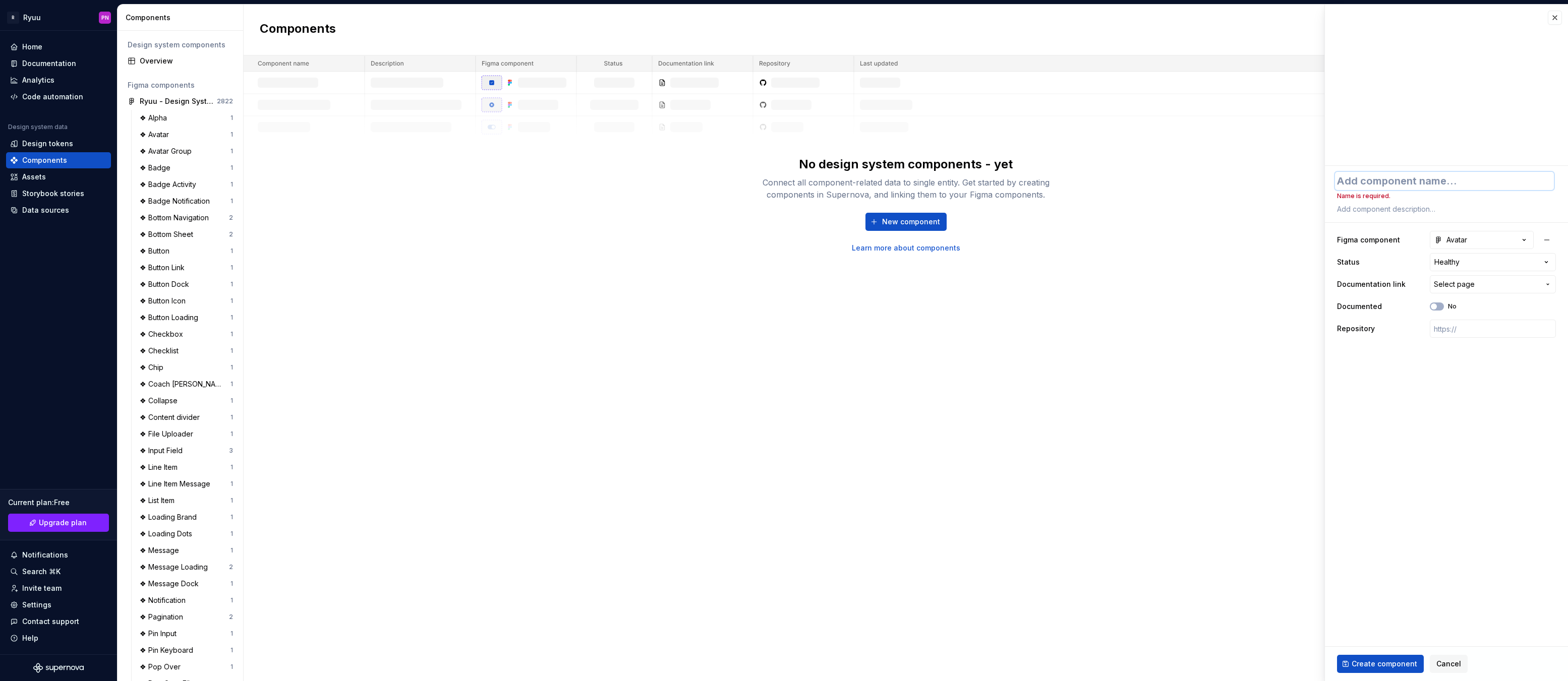
type textarea "*"
type textarea "A"
type textarea "*"
type textarea "Av"
type textarea "*"
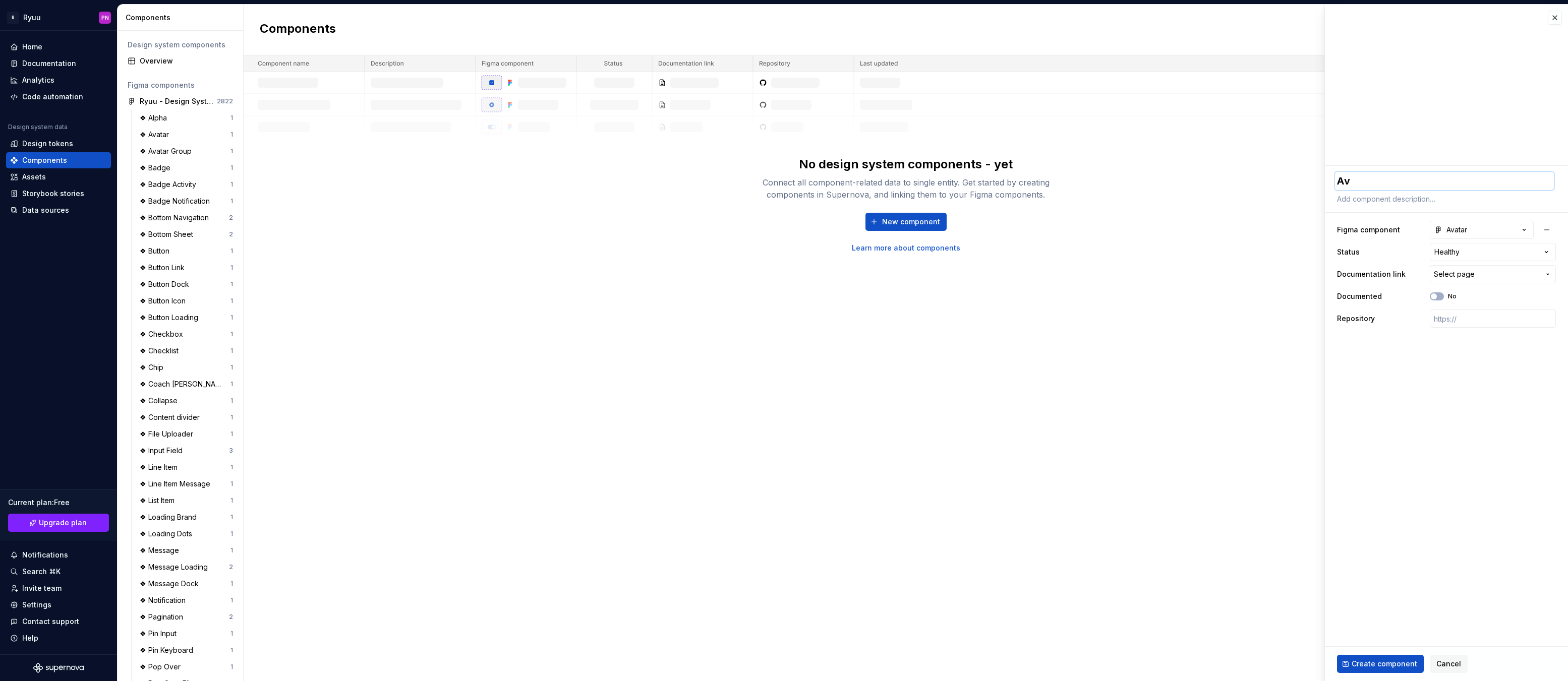
type textarea "Ava"
type textarea "*"
type textarea "Avat"
type textarea "*"
type textarea "Avatt"
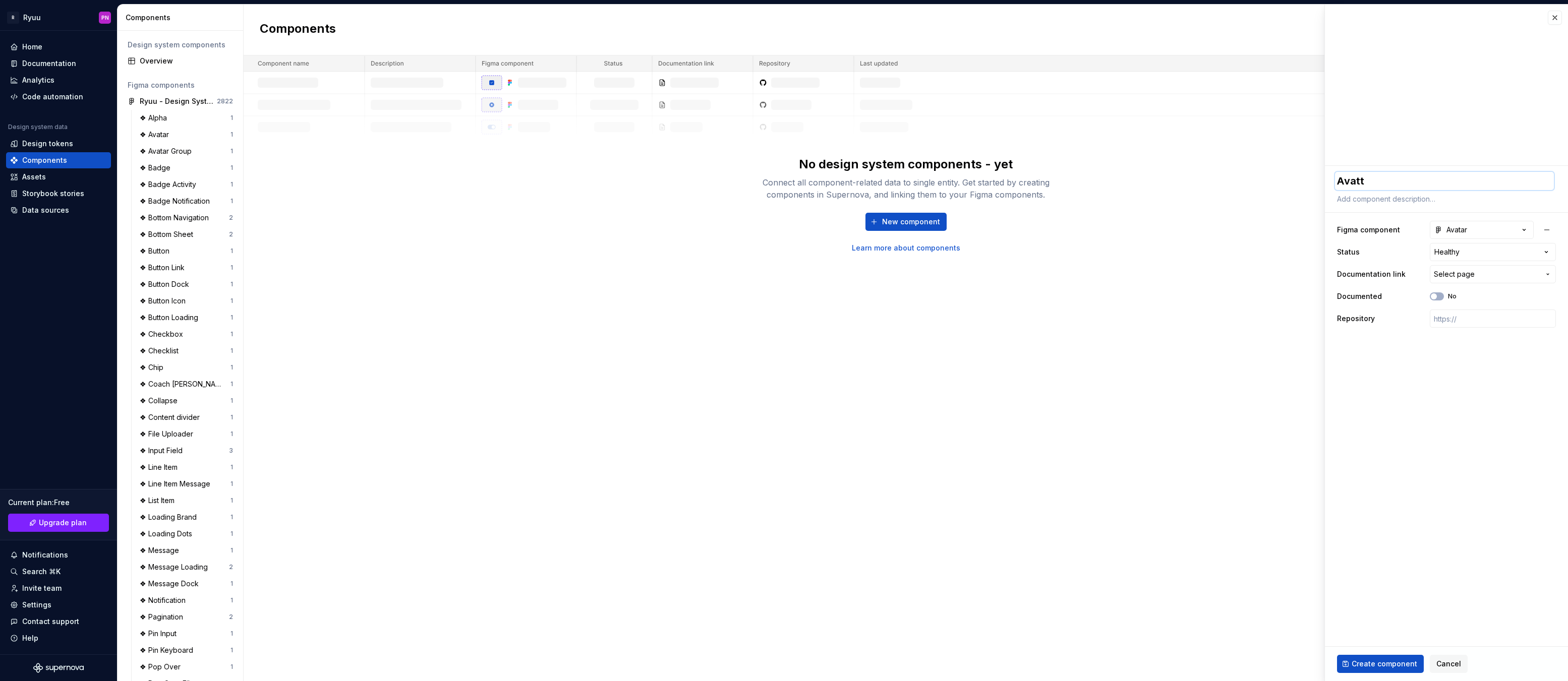
type textarea "*"
type textarea "Avat"
type textarea "*"
type textarea "Avata"
type textarea "*"
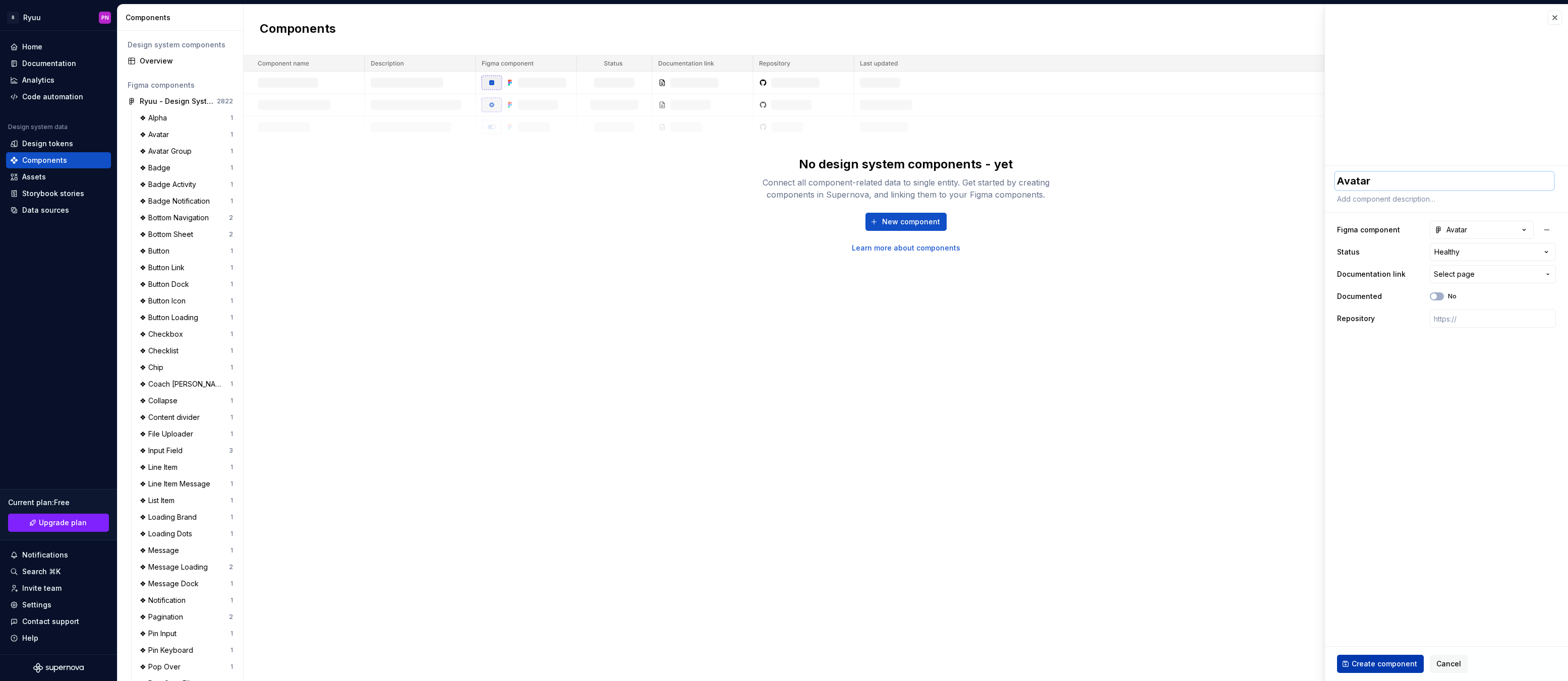
type textarea "Avatar"
click at [1354, 659] on span "Create component" at bounding box center [1385, 664] width 66 height 10
type textarea "*"
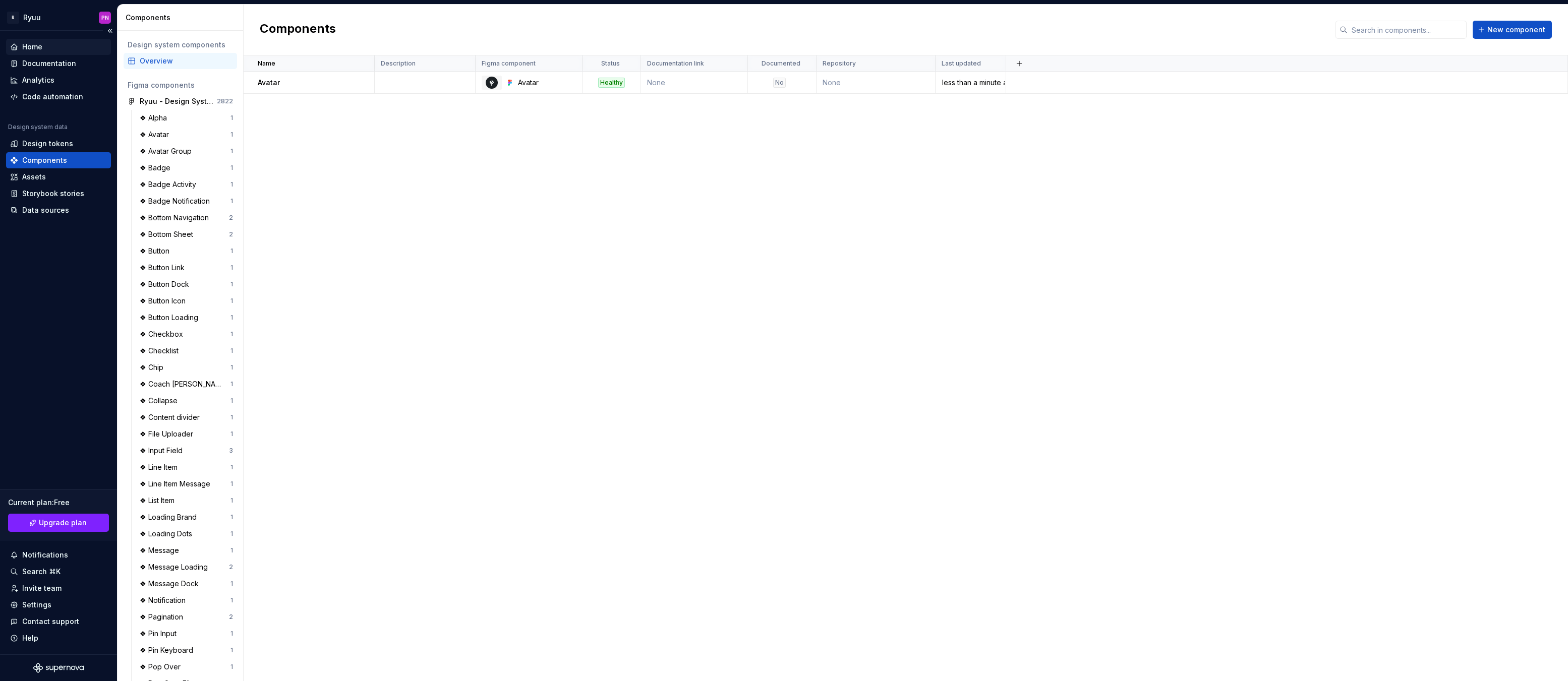
click at [37, 48] on div "Home" at bounding box center [32, 47] width 20 height 10
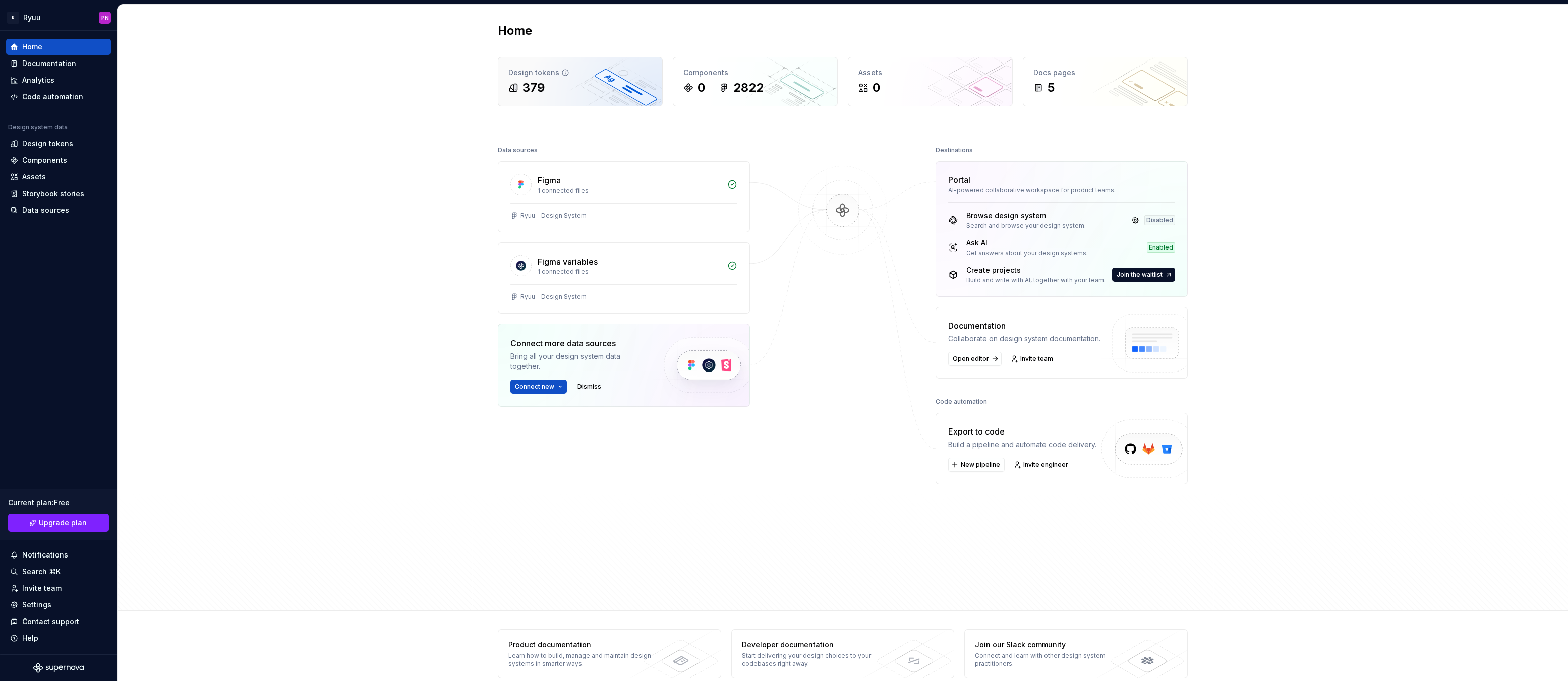
click at [570, 95] on div "379" at bounding box center [580, 88] width 144 height 16
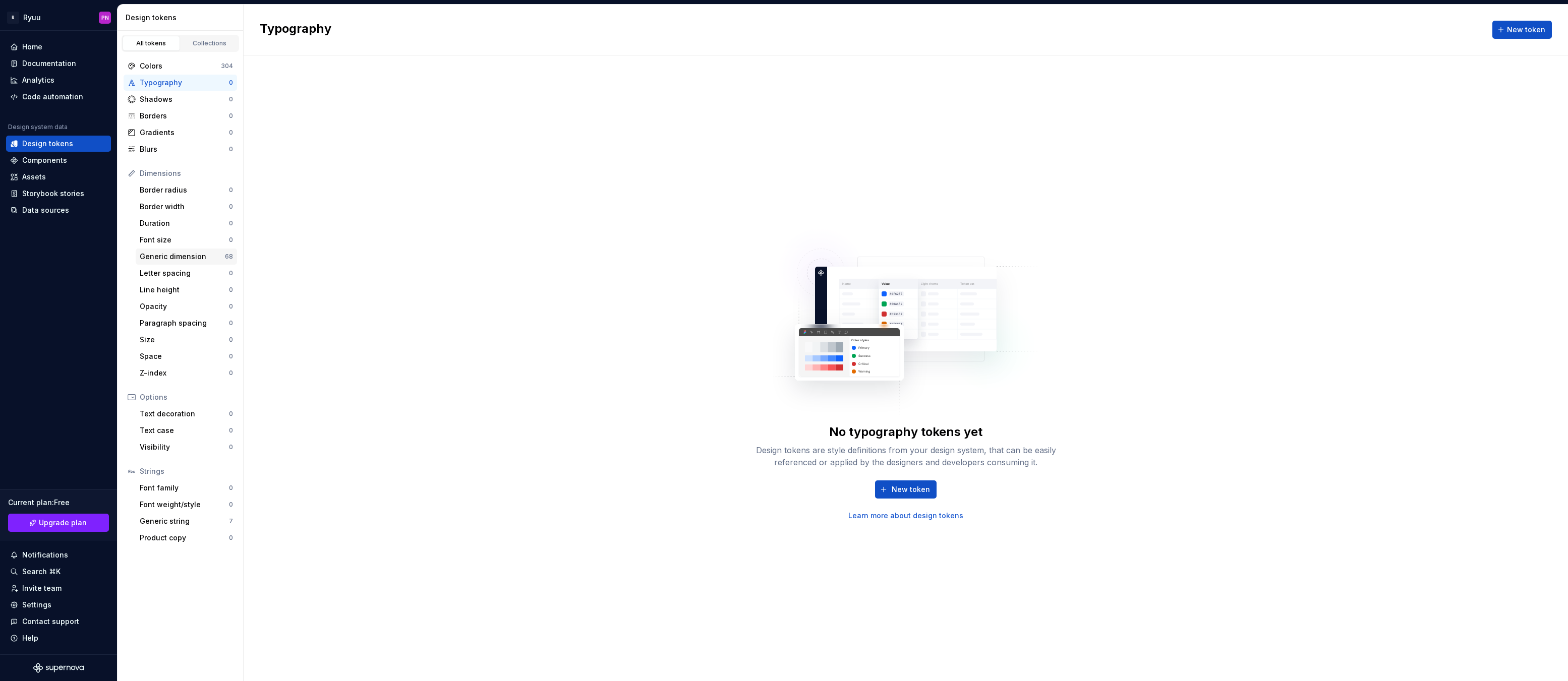
click at [170, 258] on div "Generic dimension" at bounding box center [182, 256] width 85 height 10
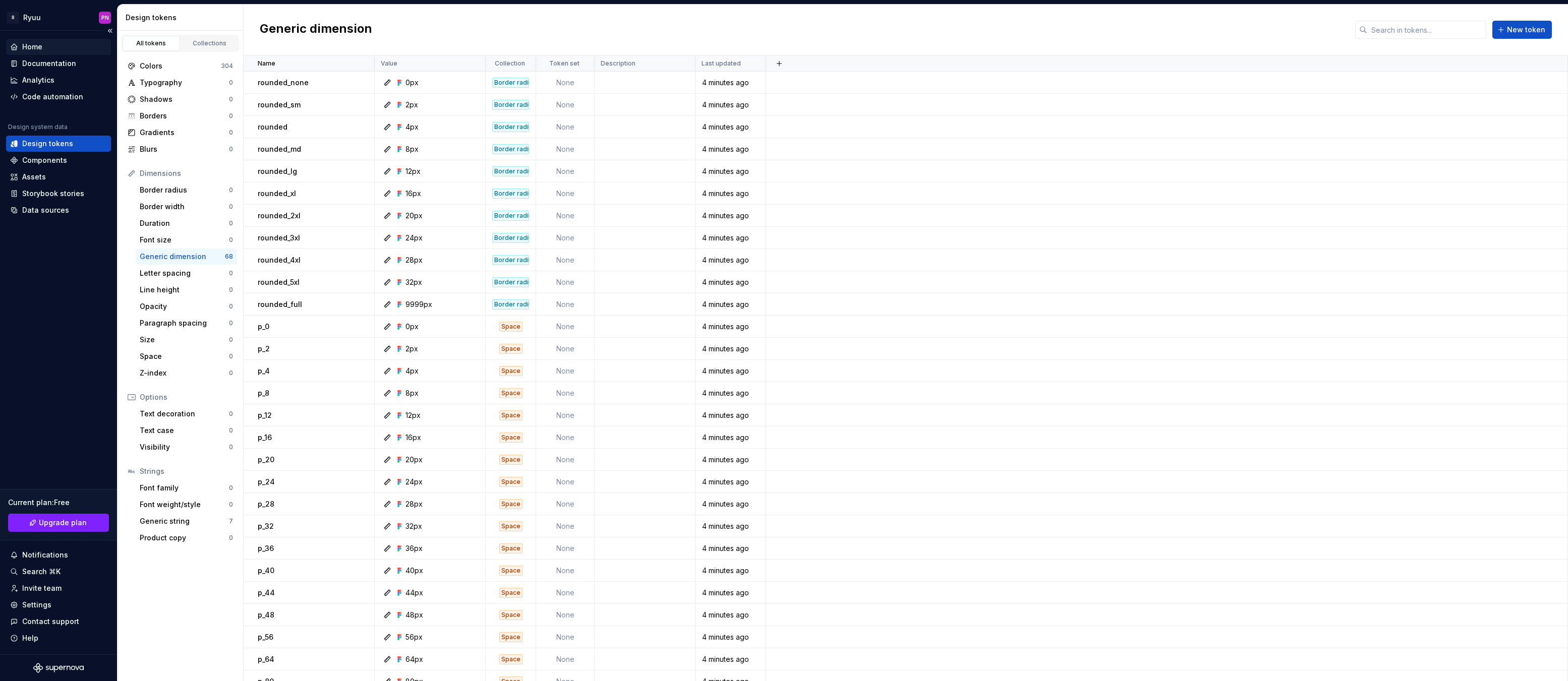
click at [23, 43] on div "Home" at bounding box center [32, 47] width 20 height 10
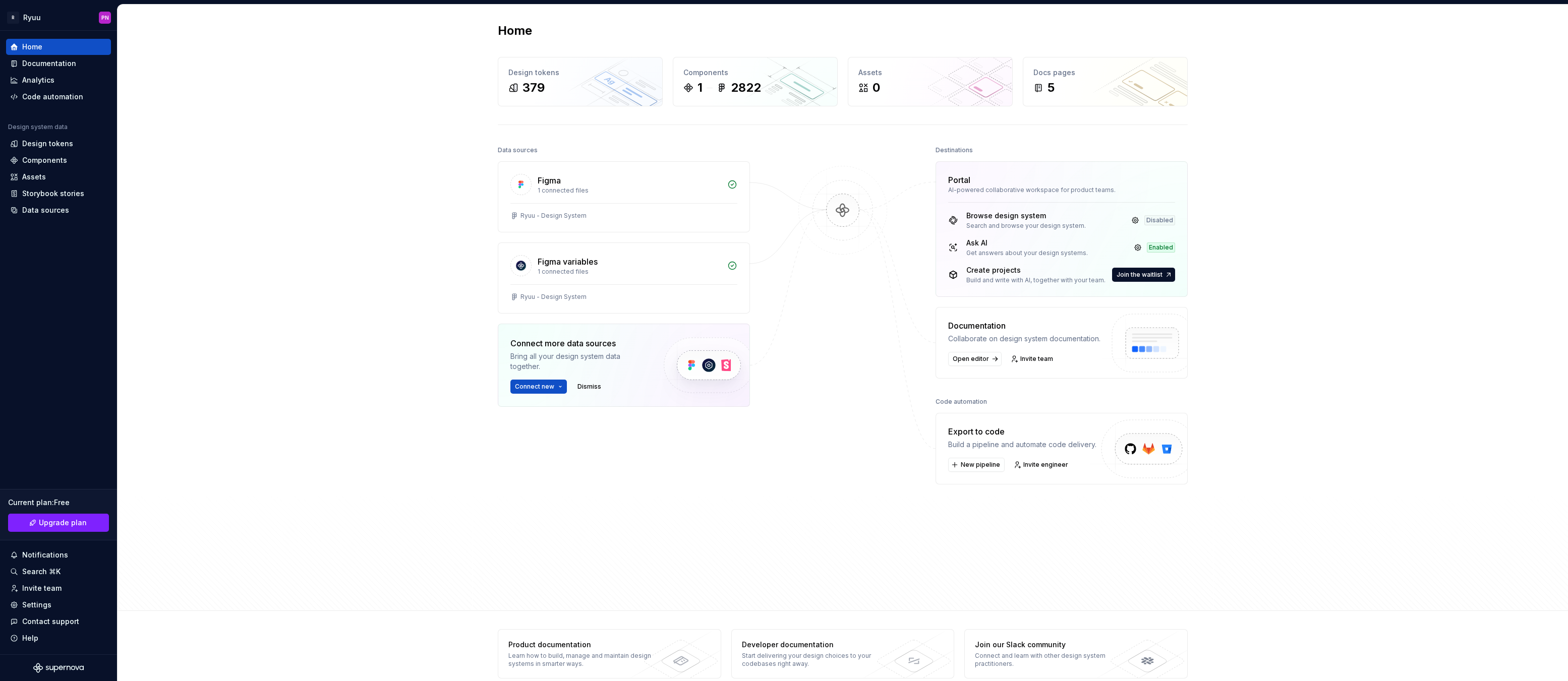
click at [1151, 247] on div "Enabled" at bounding box center [1161, 247] width 28 height 10
click at [1133, 247] on link at bounding box center [1138, 247] width 14 height 14
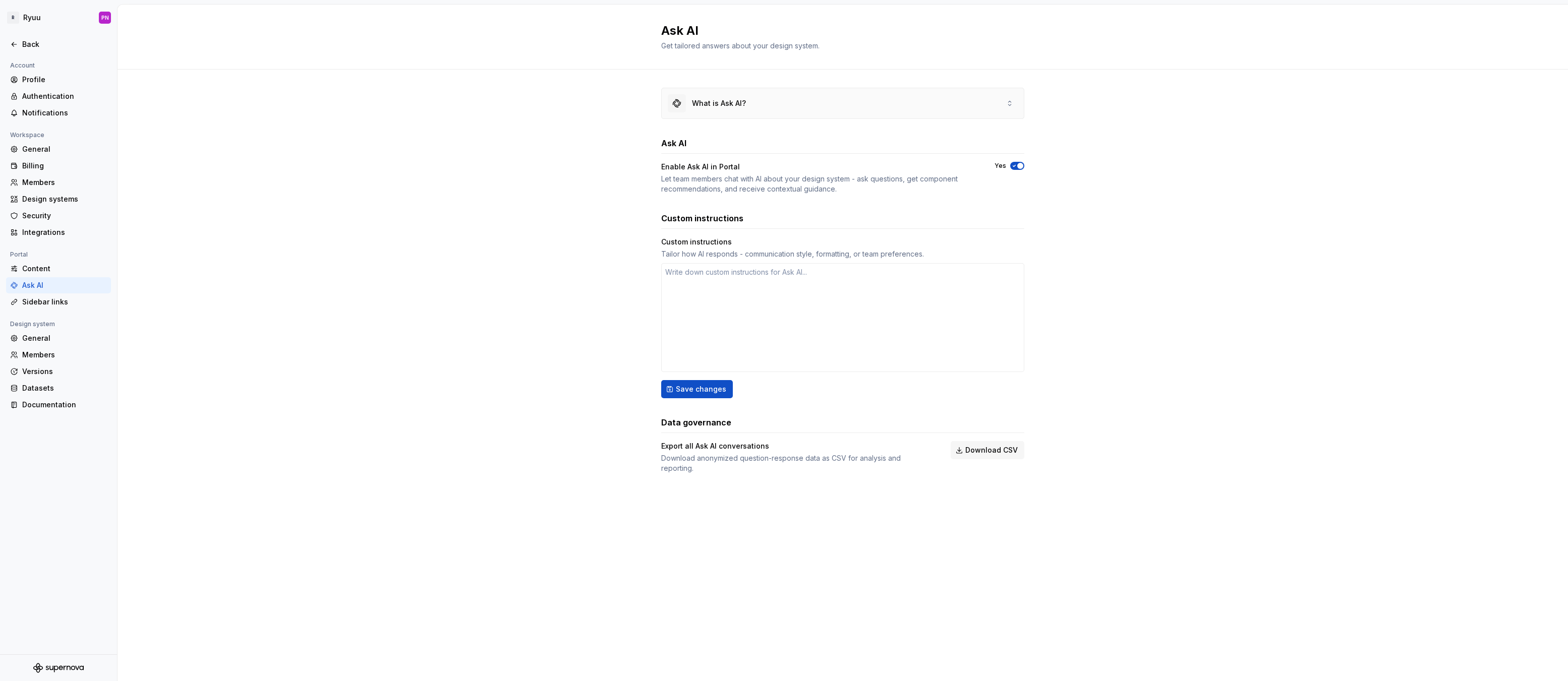
click at [704, 102] on div "What is Ask AI?" at bounding box center [718, 103] width 54 height 10
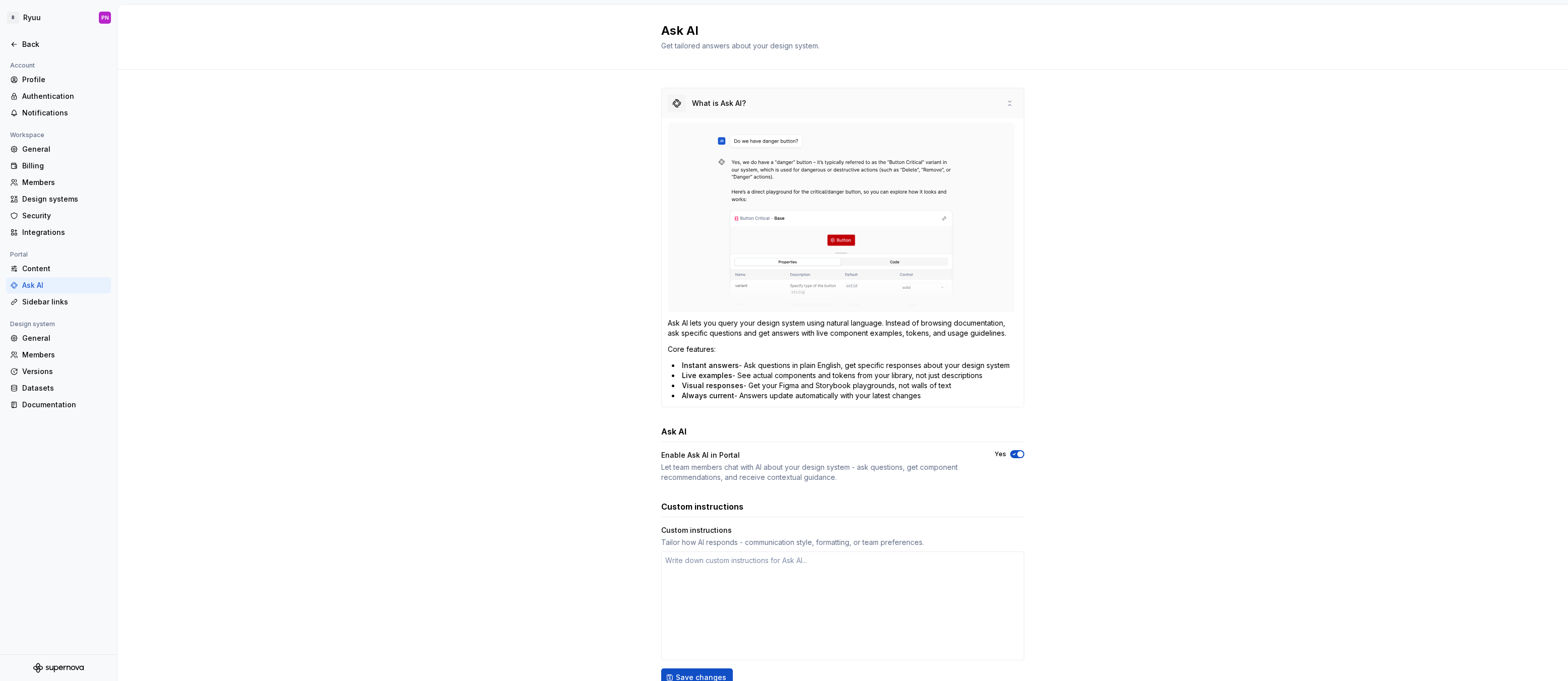
click at [704, 102] on div "What is Ask AI?" at bounding box center [718, 103] width 54 height 10
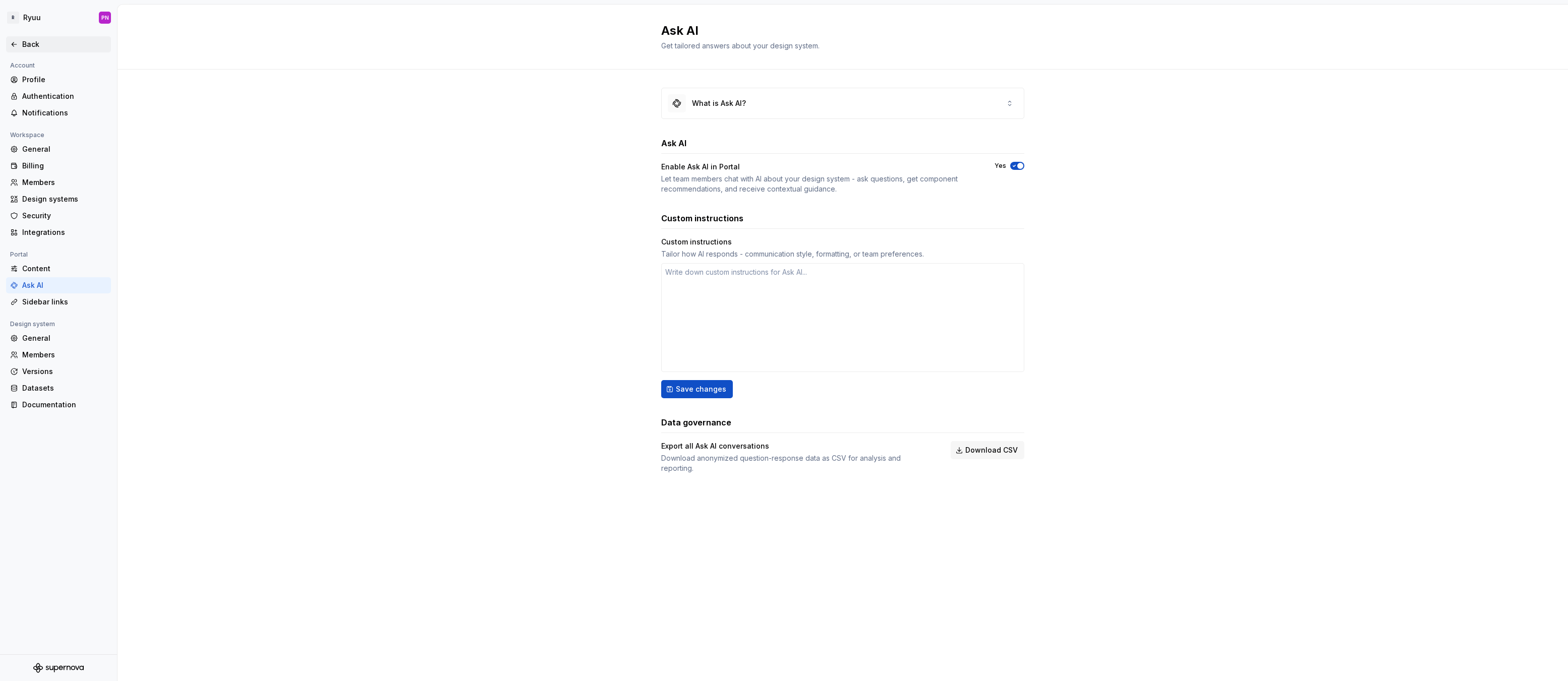
click at [30, 43] on div "Back" at bounding box center [64, 44] width 85 height 10
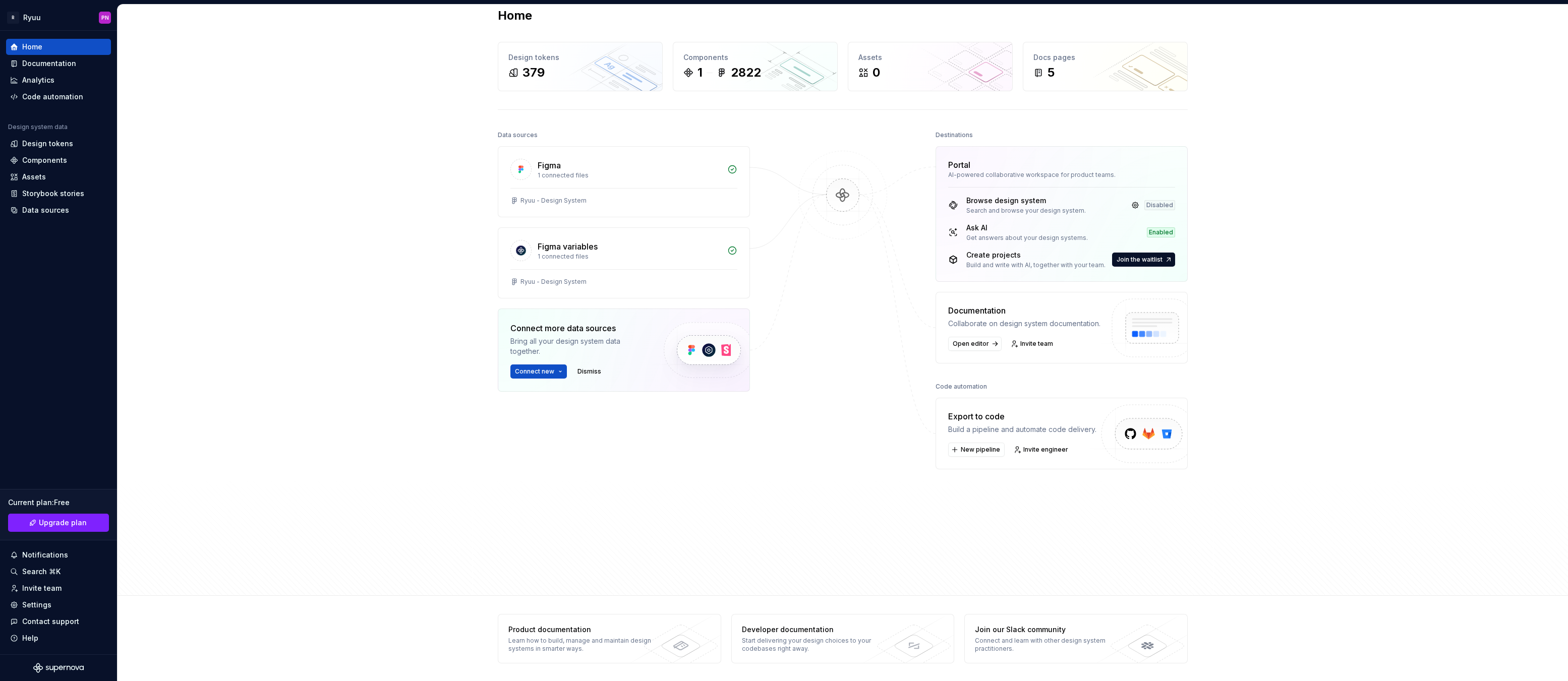
scroll to position [16, 0]
click at [596, 86] on div "Design tokens 379" at bounding box center [580, 66] width 164 height 48
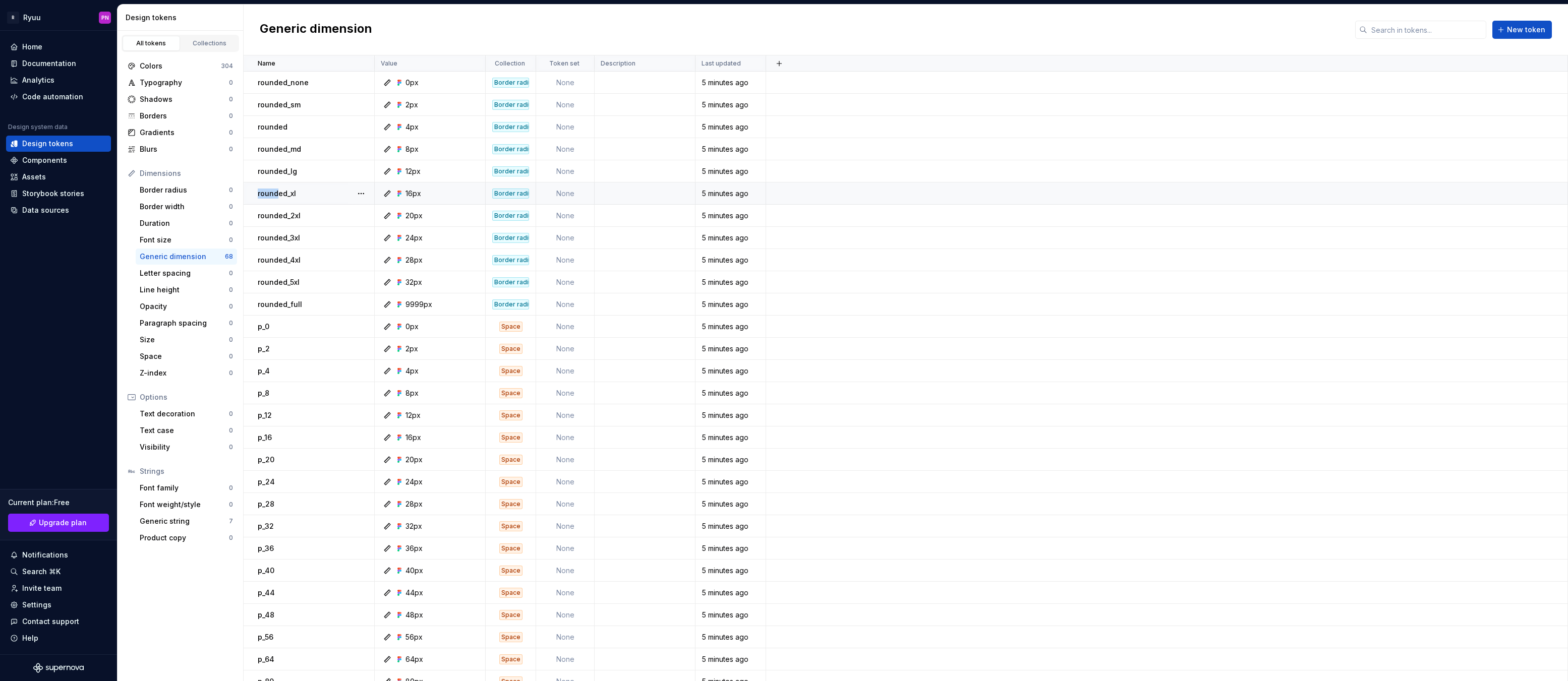
drag, startPoint x: 278, startPoint y: 194, endPoint x: 253, endPoint y: 194, distance: 25.0
click at [246, 194] on td "rounded_xl" at bounding box center [309, 194] width 131 height 22
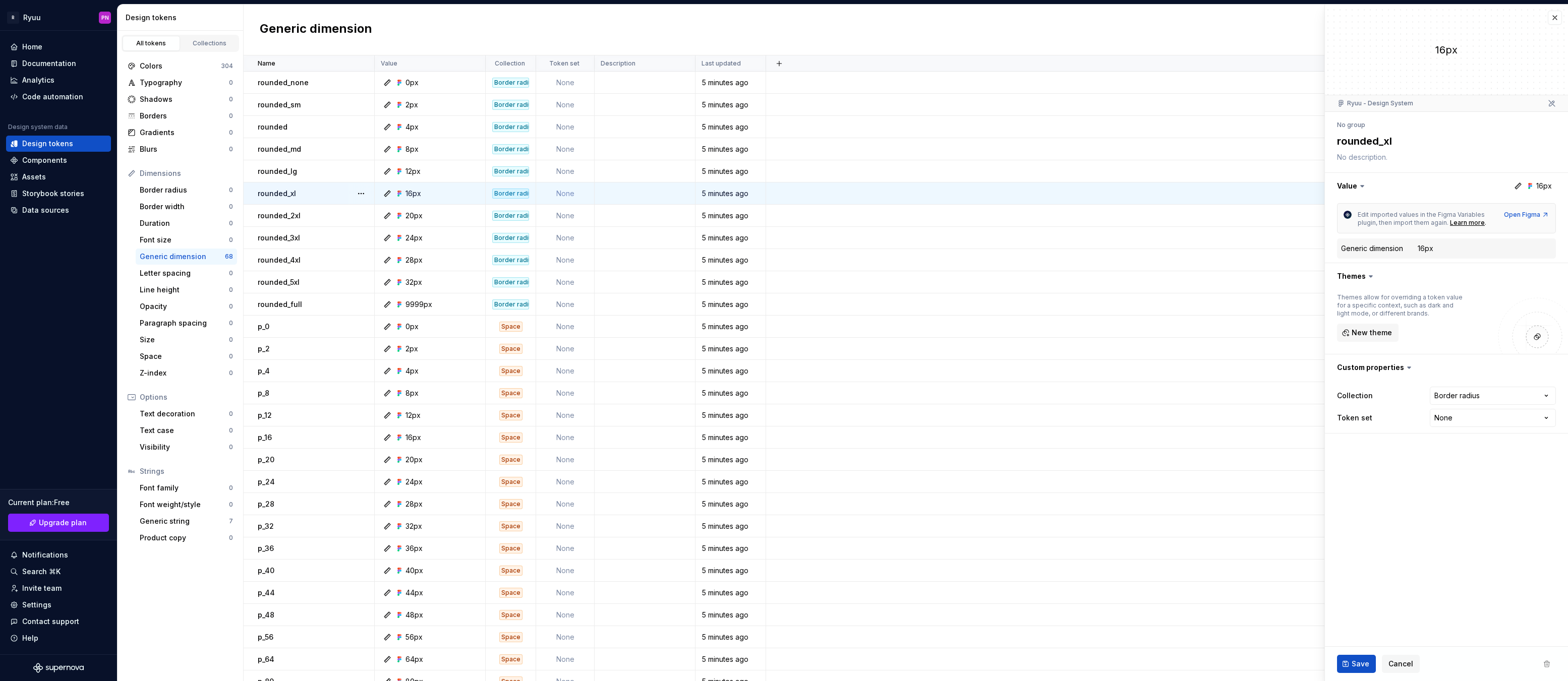
click at [356, 193] on button "button" at bounding box center [361, 193] width 14 height 14
type textarea "*"
click at [356, 193] on button "button" at bounding box center [361, 193] width 14 height 14
click at [1406, 507] on html "R Ryuu PN Home Documentation Analytics Code automation Design system data Desig…" at bounding box center [784, 340] width 1568 height 681
click at [1472, 397] on html "R Ryuu PN Home Documentation Analytics Code automation Design system data Desig…" at bounding box center [784, 340] width 1568 height 681
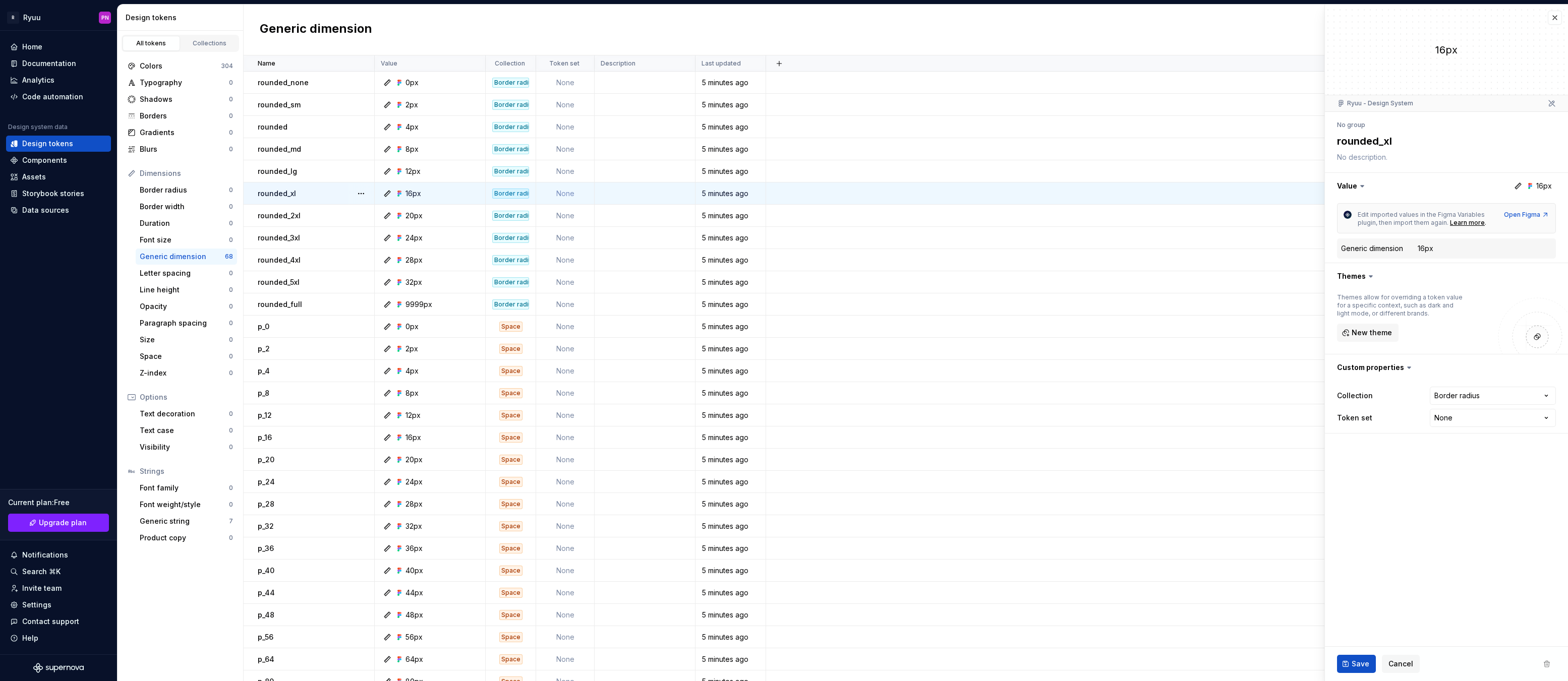
click at [1382, 490] on html "R Ryuu PN Home Documentation Analytics Code automation Design system data Desig…" at bounding box center [784, 340] width 1568 height 681
click at [1549, 20] on button "button" at bounding box center [1555, 17] width 14 height 14
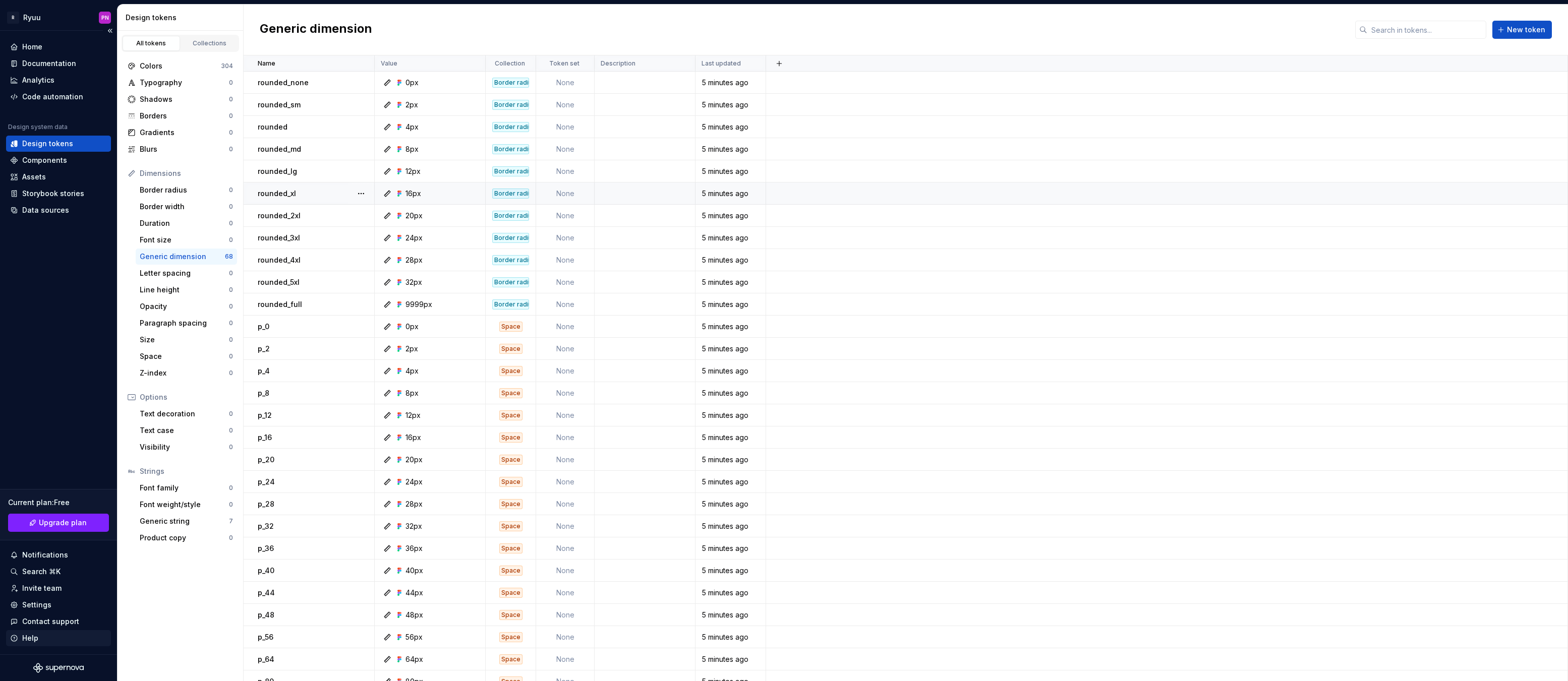
click at [48, 637] on div "Help" at bounding box center [59, 638] width 97 height 10
click at [62, 428] on div "Home Documentation Analytics Code automation Design system data Design tokens C…" at bounding box center [59, 342] width 117 height 624
click at [57, 335] on div "Home Documentation Analytics Code automation Design system data Design tokens C…" at bounding box center [59, 342] width 117 height 624
click at [358, 101] on button "button" at bounding box center [361, 105] width 14 height 14
click at [386, 139] on span "Move to group" at bounding box center [397, 141] width 82 height 16
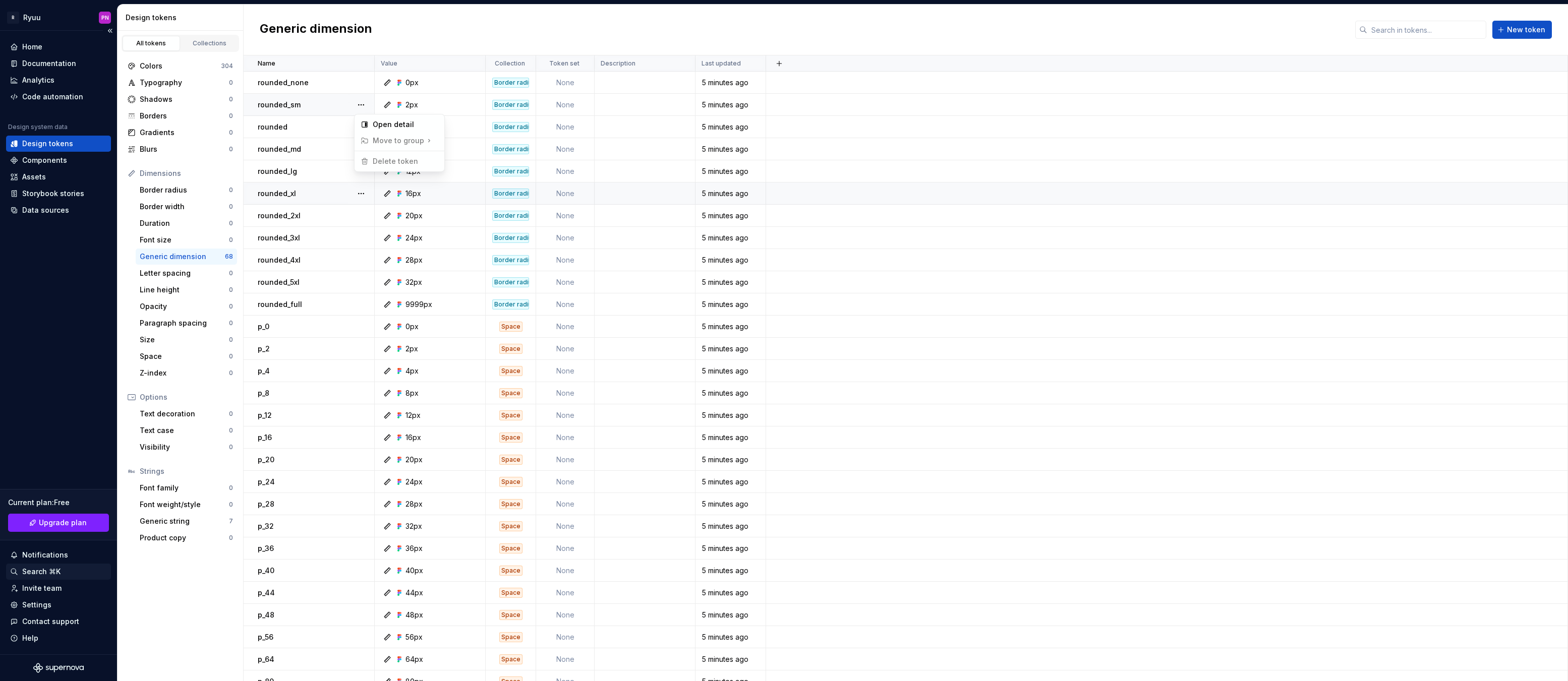
click at [32, 573] on html "R Ryuu PN Home Documentation Analytics Code automation Design system data Desig…" at bounding box center [784, 340] width 1568 height 681
click at [52, 623] on div "Contact support" at bounding box center [51, 621] width 57 height 10
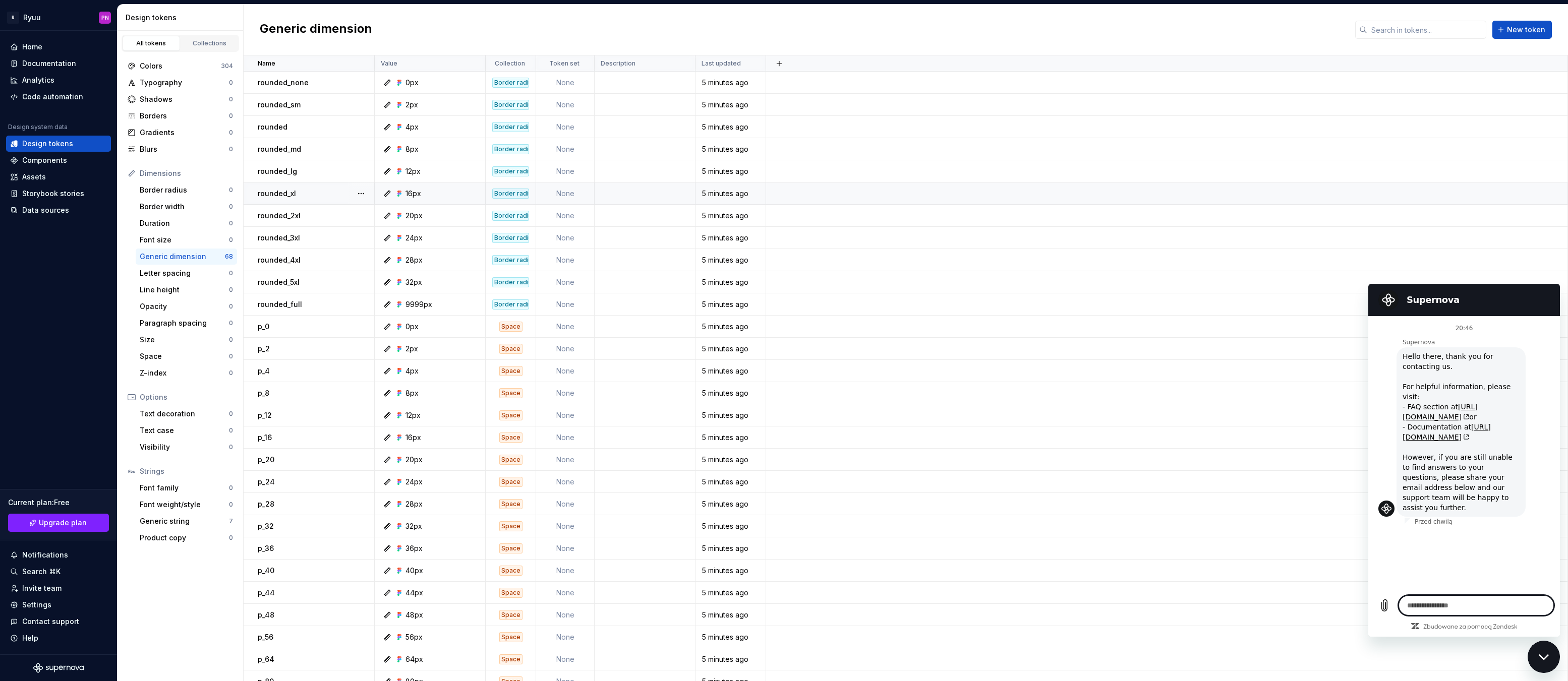
type textarea "*"
click at [1472, 406] on link "[URL][DOMAIN_NAME]" at bounding box center [1440, 412] width 75 height 18
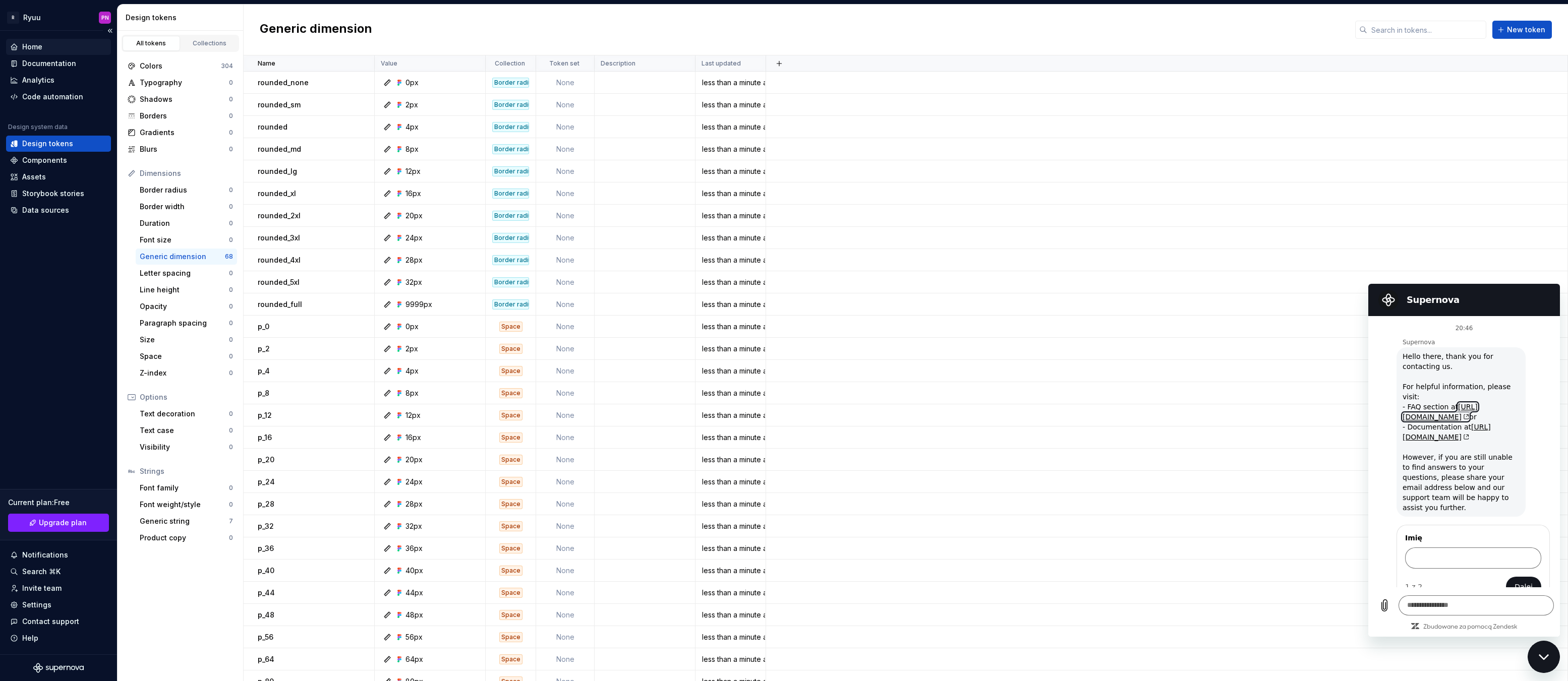
click at [40, 42] on div "Home" at bounding box center [32, 47] width 20 height 10
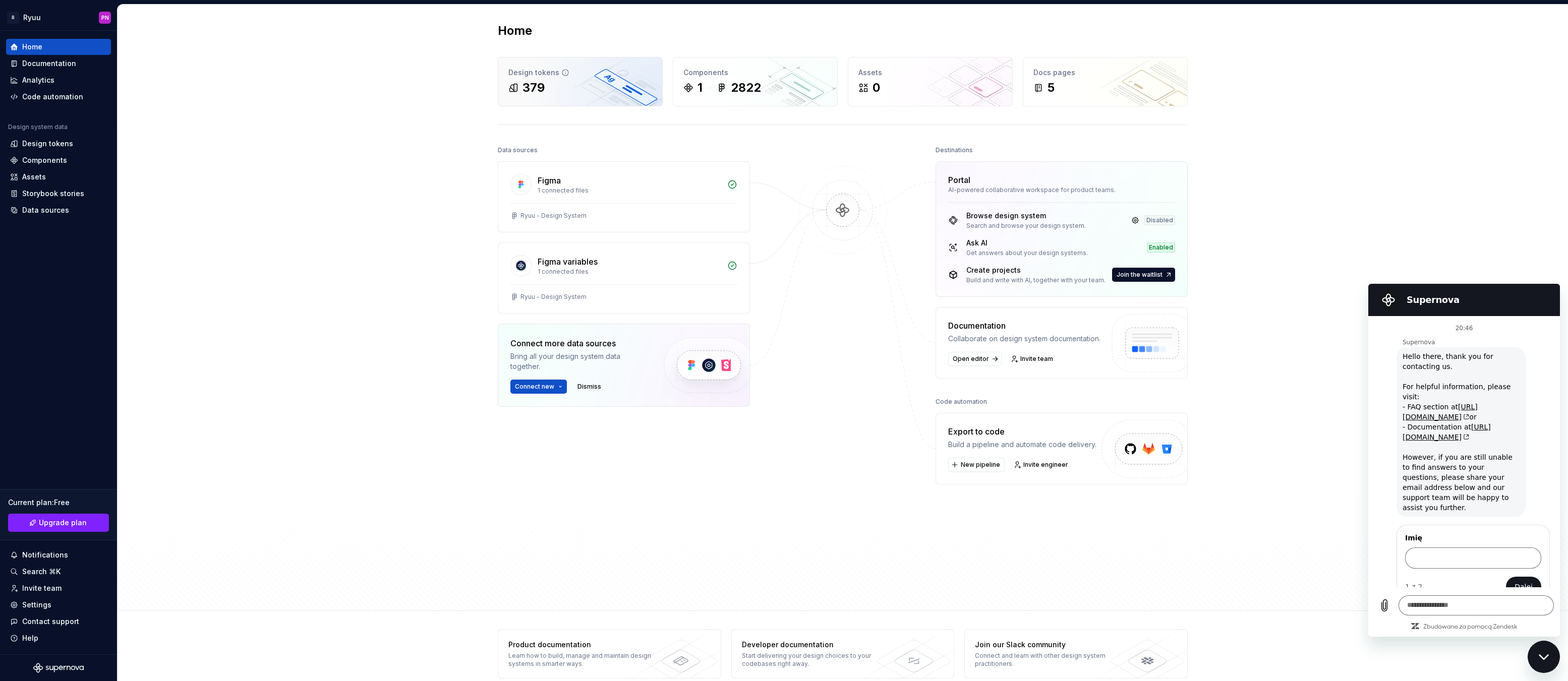
click at [553, 97] on div "Design tokens 379" at bounding box center [580, 81] width 164 height 48
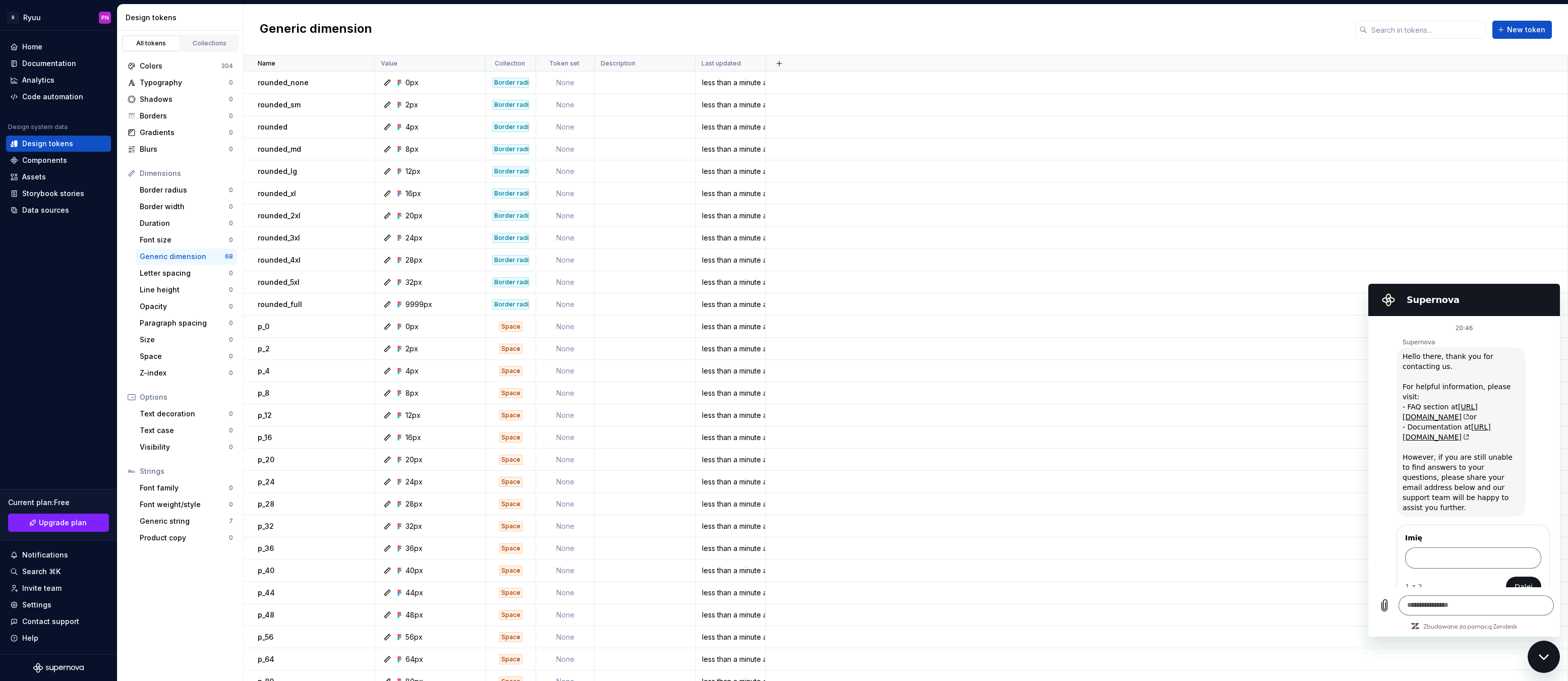
click at [1542, 665] on div "Zamknij okno komunikatora" at bounding box center [1544, 657] width 30 height 30
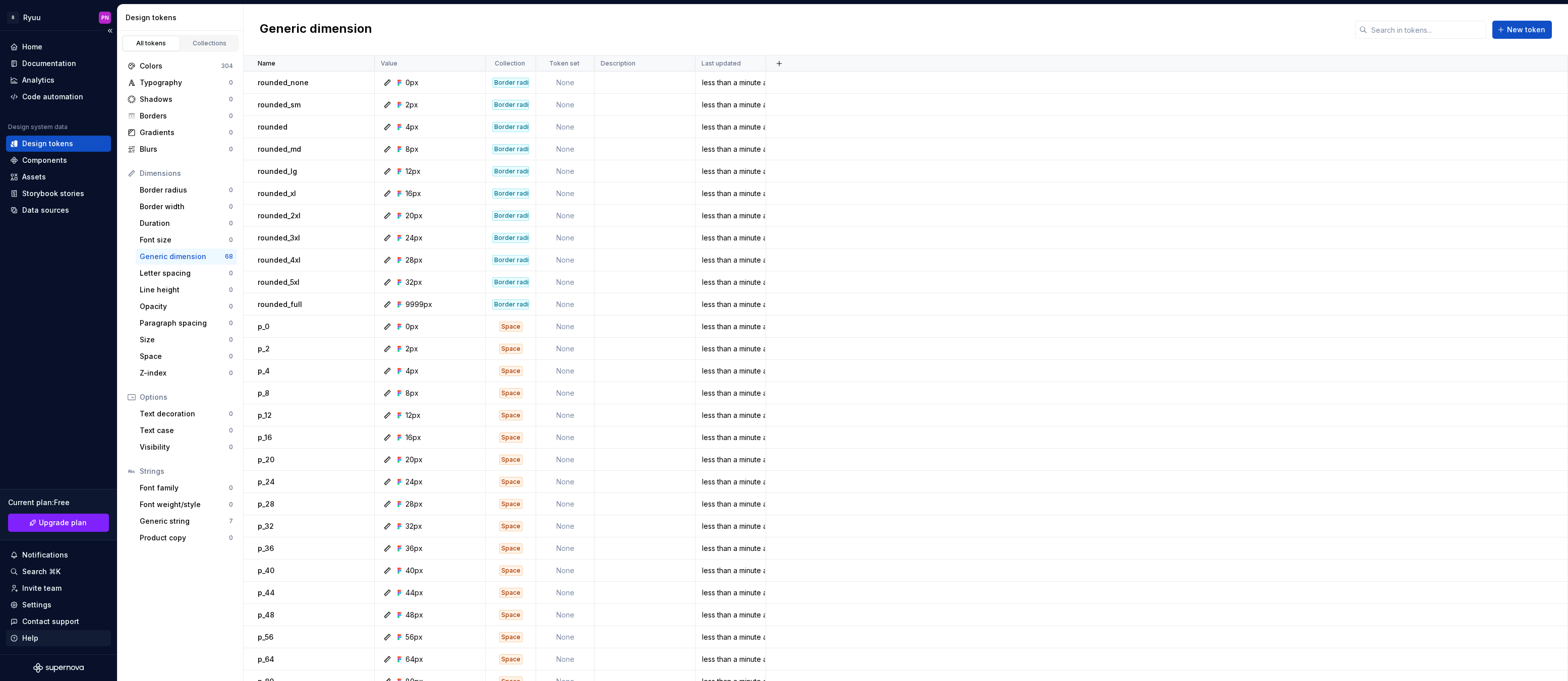
click at [40, 635] on div "Help" at bounding box center [59, 638] width 97 height 10
click at [77, 404] on div "Home Documentation Analytics Code automation Design system data Design tokens C…" at bounding box center [59, 342] width 117 height 624
click at [366, 258] on button "button" at bounding box center [361, 259] width 14 height 14
click at [391, 282] on div "Open detail" at bounding box center [406, 280] width 66 height 10
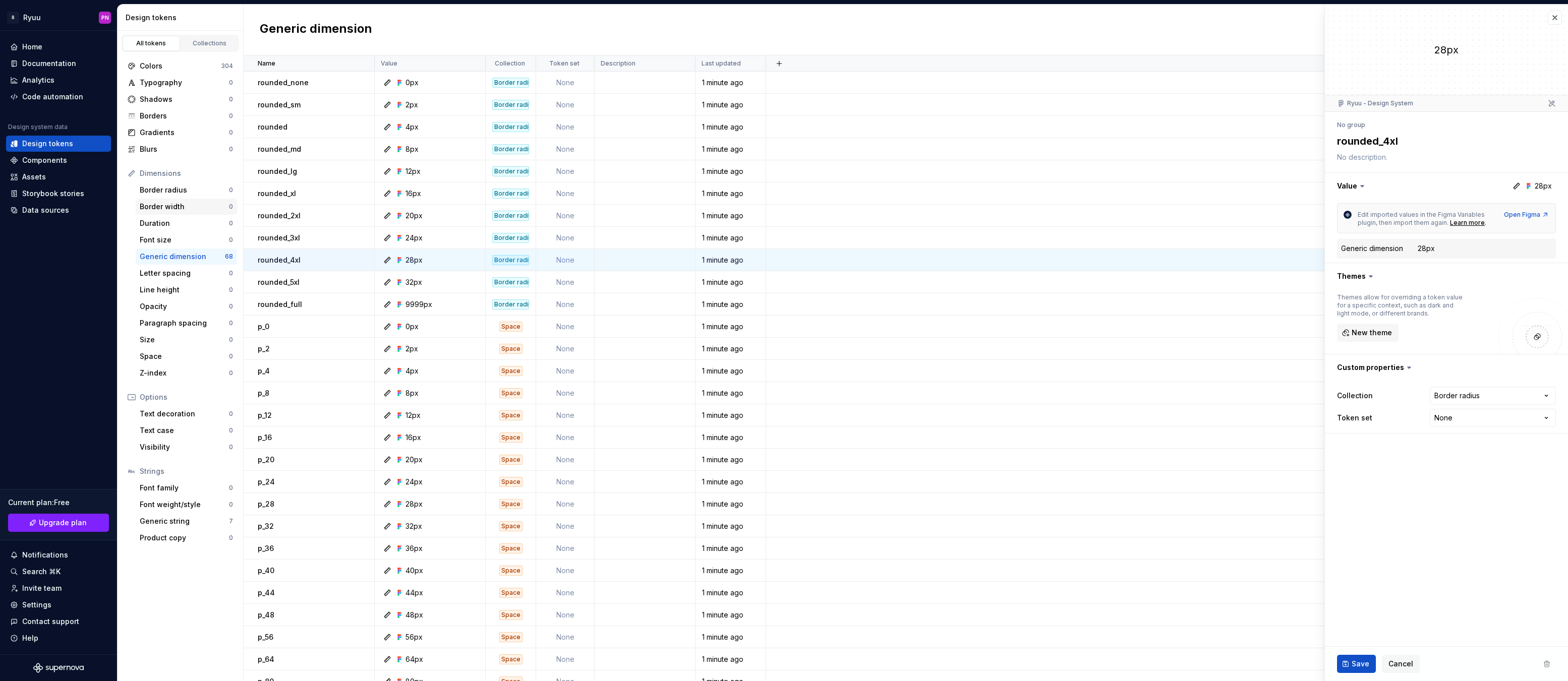
click at [174, 205] on div "Border width" at bounding box center [184, 206] width 89 height 10
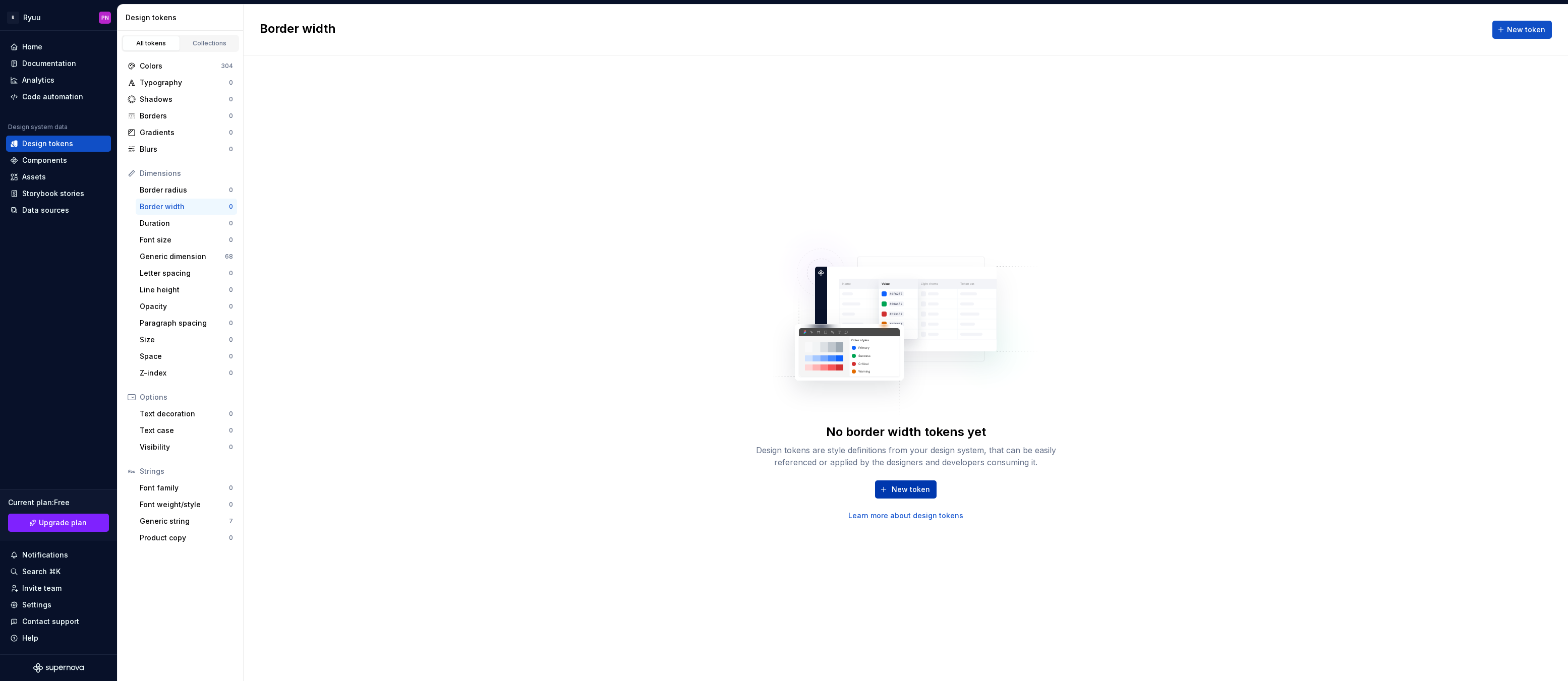
click at [904, 494] on span "New token" at bounding box center [910, 489] width 38 height 10
click at [1553, 18] on button "button" at bounding box center [1555, 17] width 14 height 14
click at [45, 619] on div "Contact support" at bounding box center [51, 621] width 57 height 10
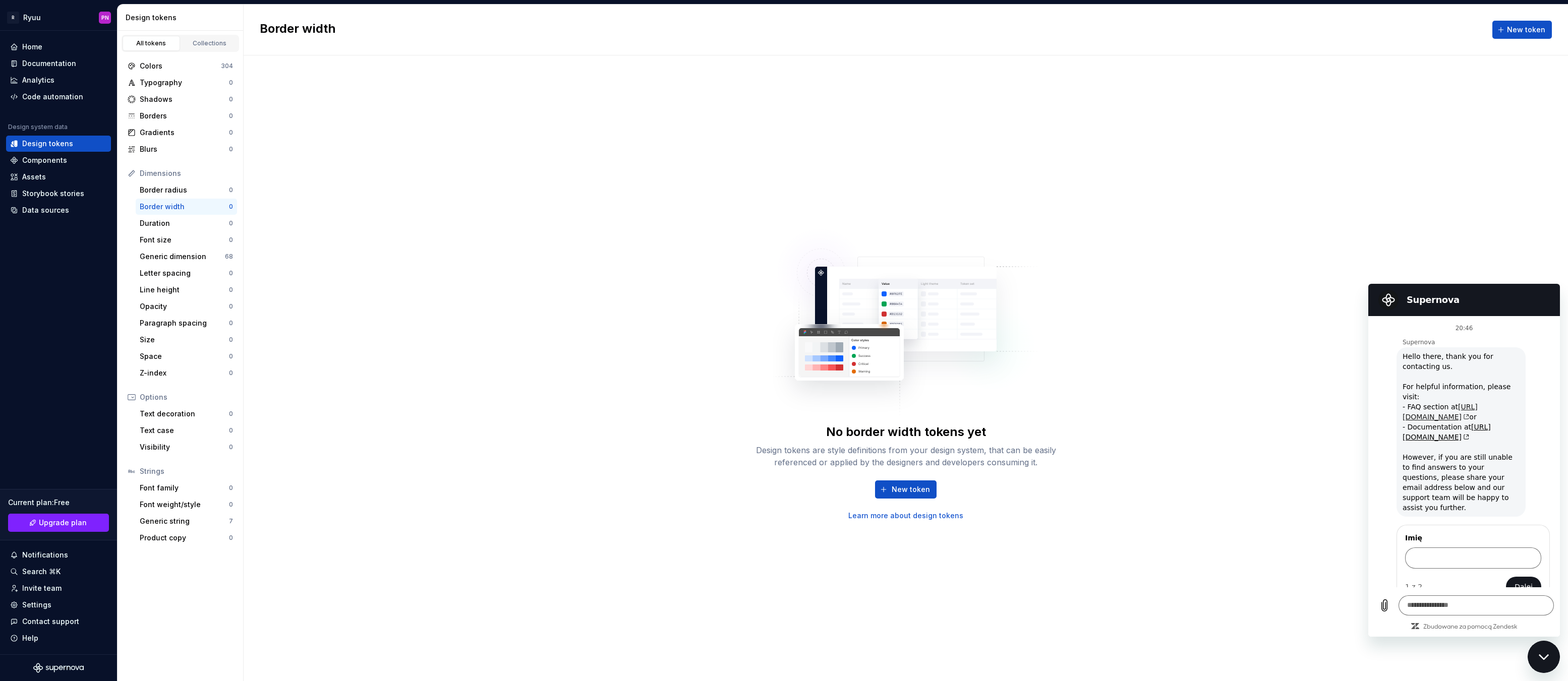
click at [1446, 406] on link "[URL][DOMAIN_NAME]" at bounding box center [1440, 412] width 75 height 18
click at [184, 252] on div "Generic dimension" at bounding box center [182, 256] width 85 height 10
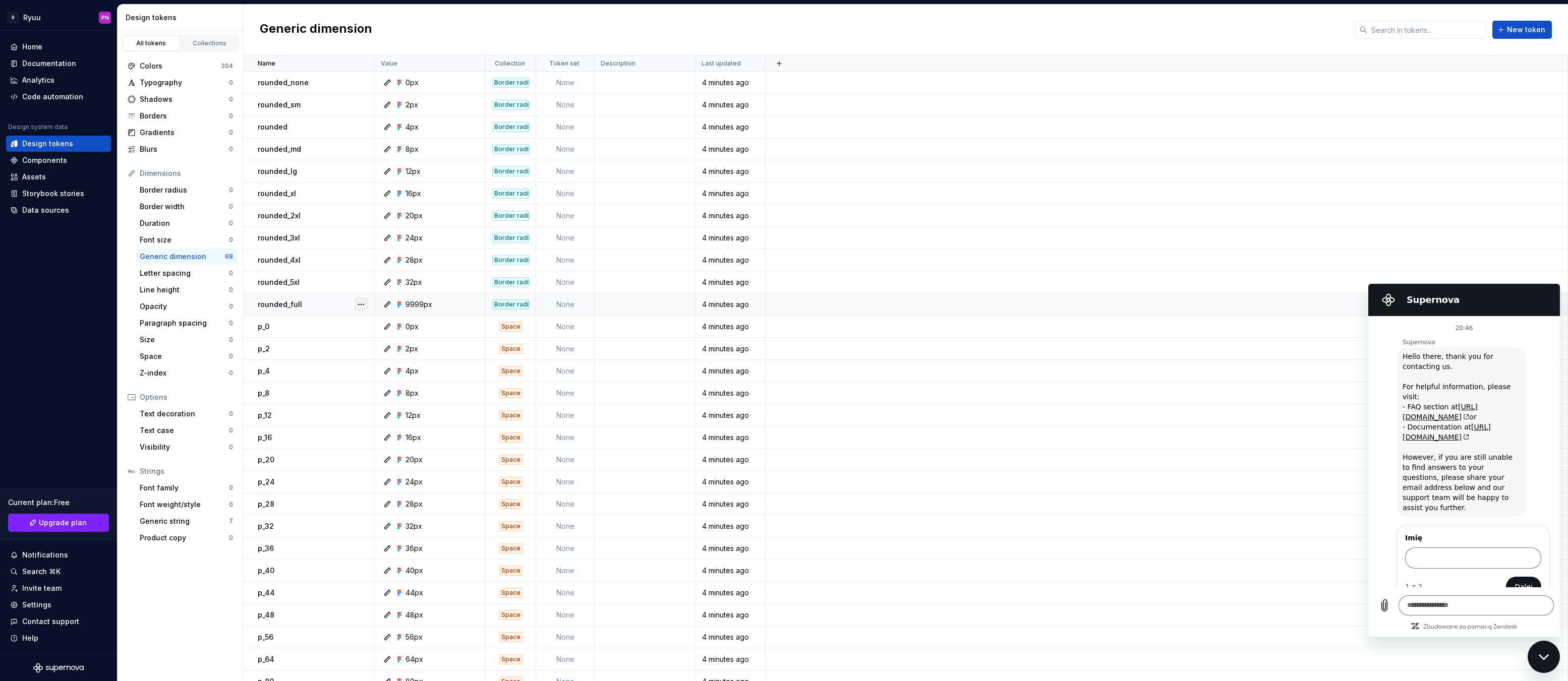
click at [364, 306] on button "button" at bounding box center [361, 304] width 14 height 14
click at [332, 305] on html "R Ryuu PN Home Documentation Analytics Code automation Design system data Desig…" at bounding box center [784, 340] width 1568 height 681
click at [358, 304] on button "button" at bounding box center [361, 304] width 14 height 14
click at [381, 323] on div "Open detail" at bounding box center [406, 324] width 66 height 10
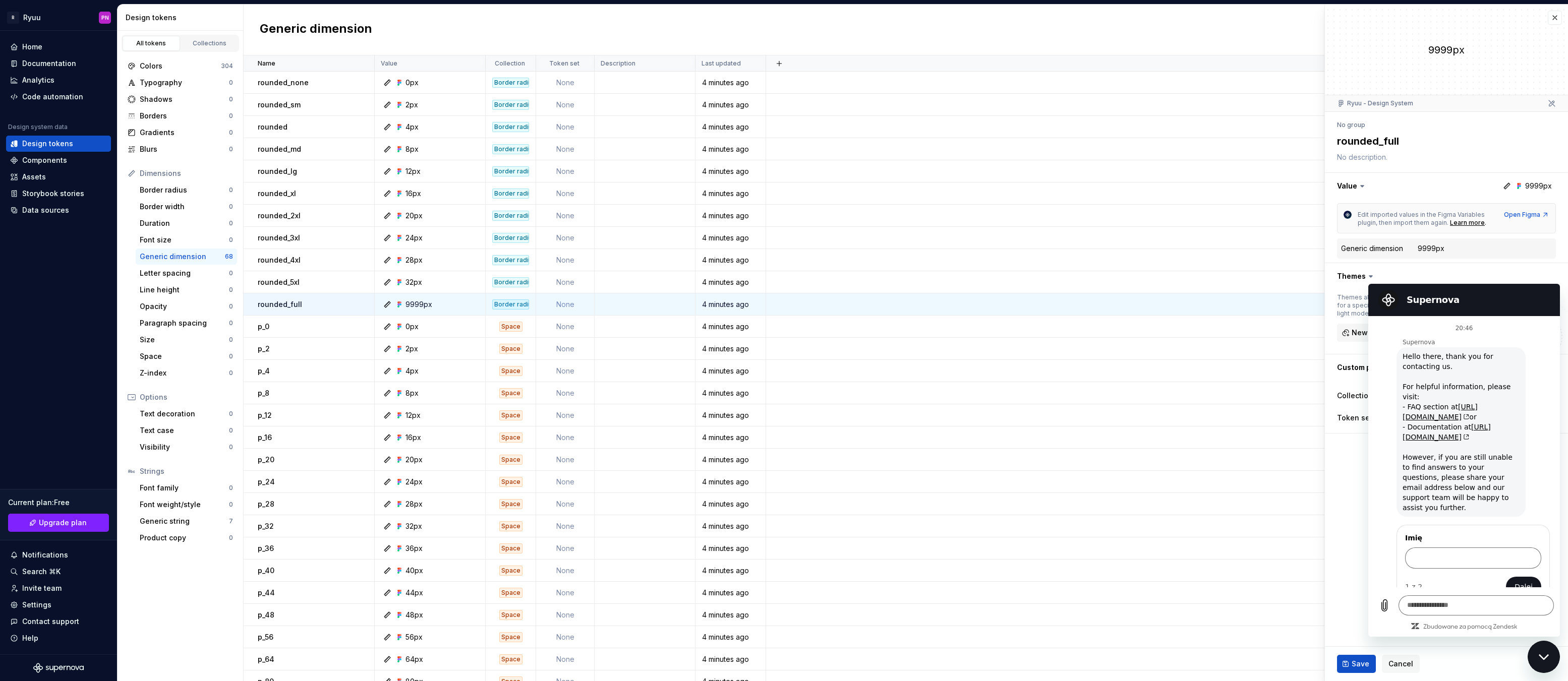
click at [1541, 658] on icon "Zamknij okno komunikatora" at bounding box center [1544, 657] width 10 height 7
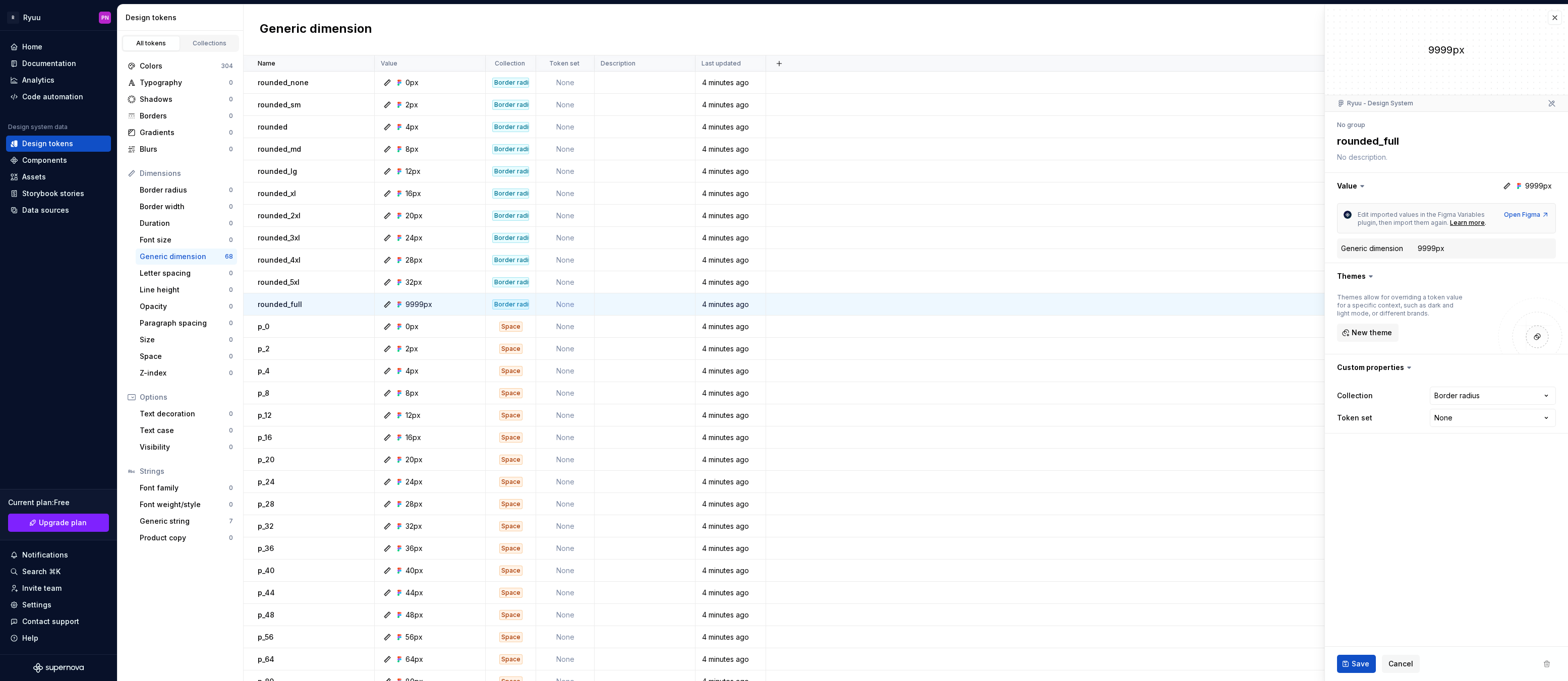
type textarea "*"
click at [1363, 185] on icon at bounding box center [1362, 186] width 10 height 10
click at [1361, 186] on icon at bounding box center [1362, 186] width 3 height 1
click at [1353, 185] on button "button" at bounding box center [1446, 186] width 243 height 26
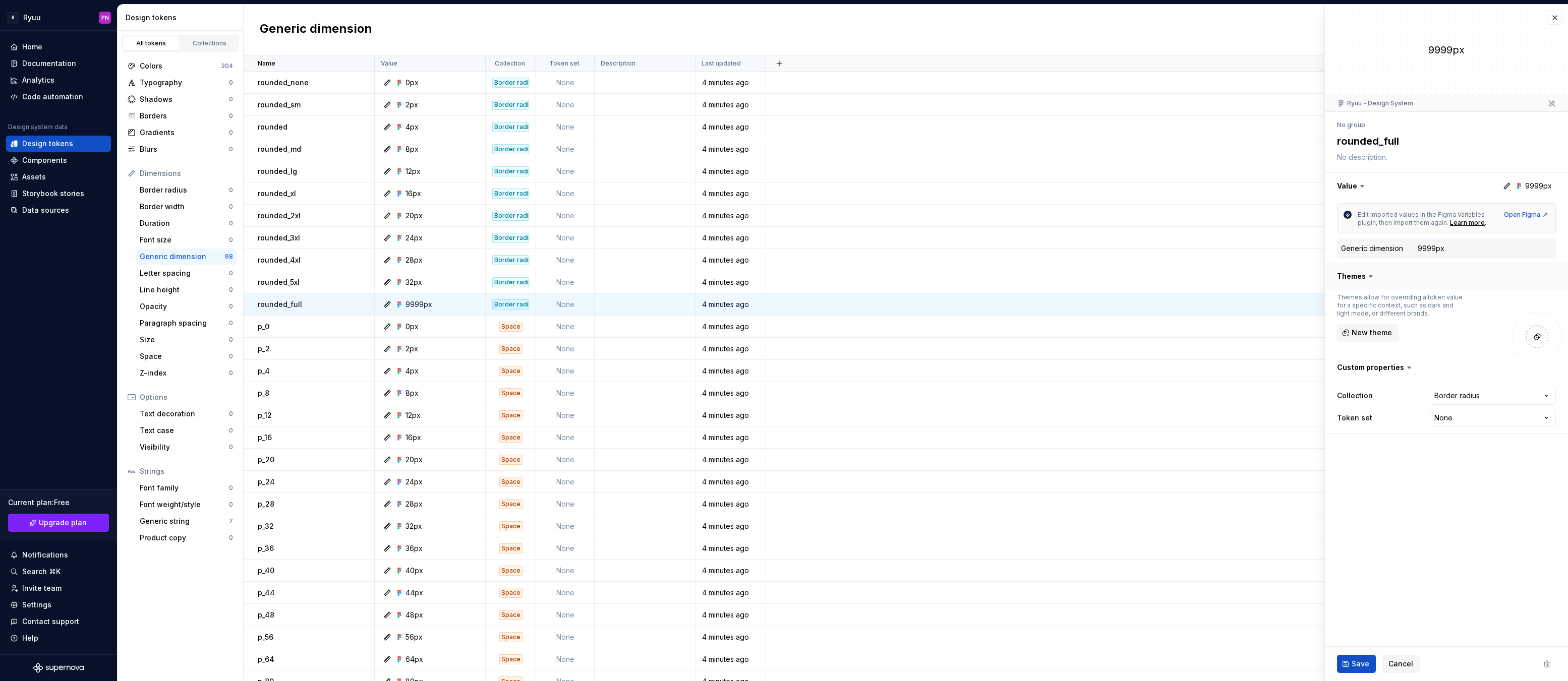
click at [1363, 280] on button "button" at bounding box center [1446, 276] width 243 height 26
click at [1461, 358] on html "R Ryuu PN Home Documentation Analytics Code automation Design system data Desig…" at bounding box center [784, 340] width 1568 height 681
click at [1389, 400] on html "R Ryuu PN Home Documentation Analytics Code automation Design system data Desig…" at bounding box center [784, 340] width 1568 height 681
click at [1468, 331] on html "R Ryuu PN Home Documentation Analytics Code automation Design system data Desig…" at bounding box center [784, 340] width 1568 height 681
select select "**********"
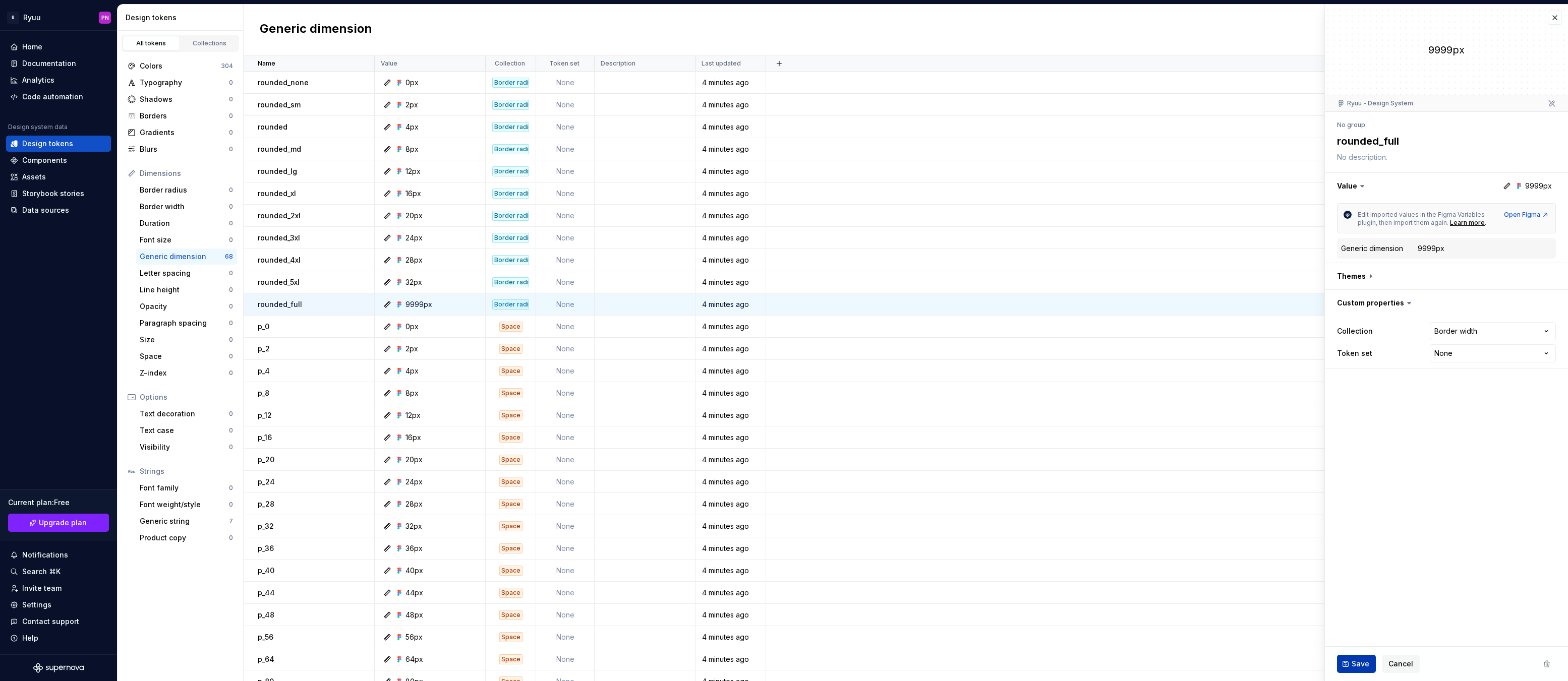
click at [1356, 664] on span "Save" at bounding box center [1360, 664] width 18 height 10
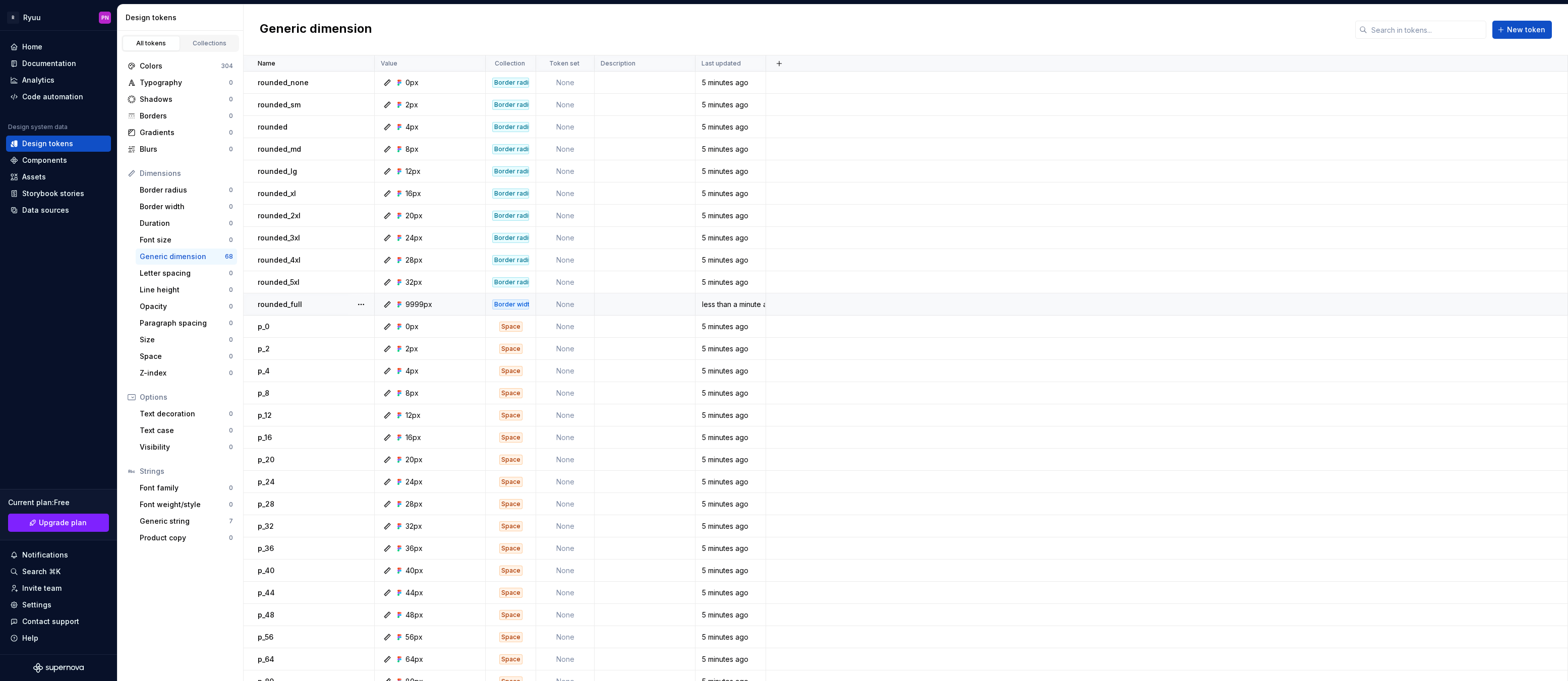
click at [508, 306] on div "Border width" at bounding box center [511, 305] width 37 height 10
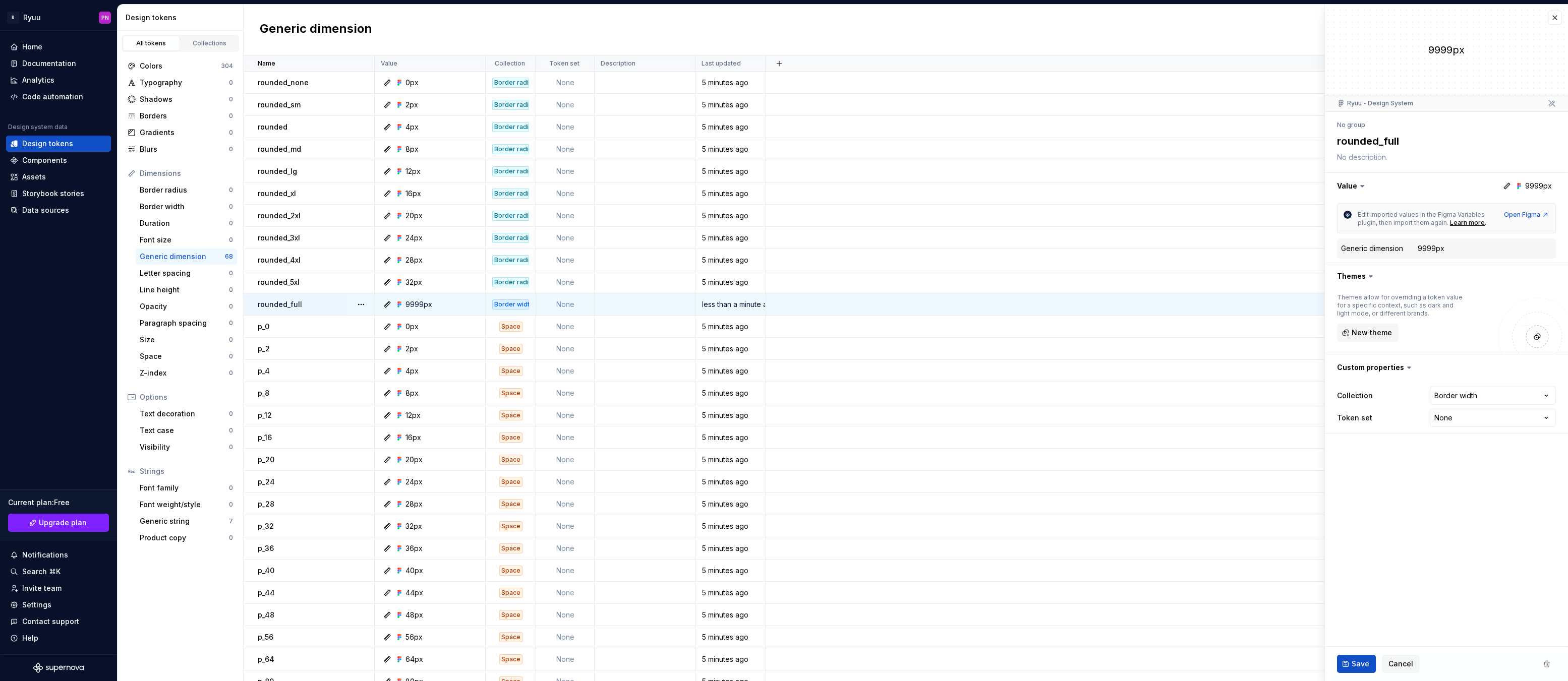
type textarea "*"
click at [1472, 395] on html "R Ryuu PN Home Documentation Analytics Code automation Design system data Desig…" at bounding box center [784, 340] width 1568 height 681
select select "**********"
click at [522, 65] on html "R Ryuu PN Home Documentation Analytics Code automation Design system data Desig…" at bounding box center [784, 340] width 1568 height 681
click at [505, 63] on html "R Ryuu PN Home Documentation Analytics Code automation Design system data Desig…" at bounding box center [784, 340] width 1568 height 681
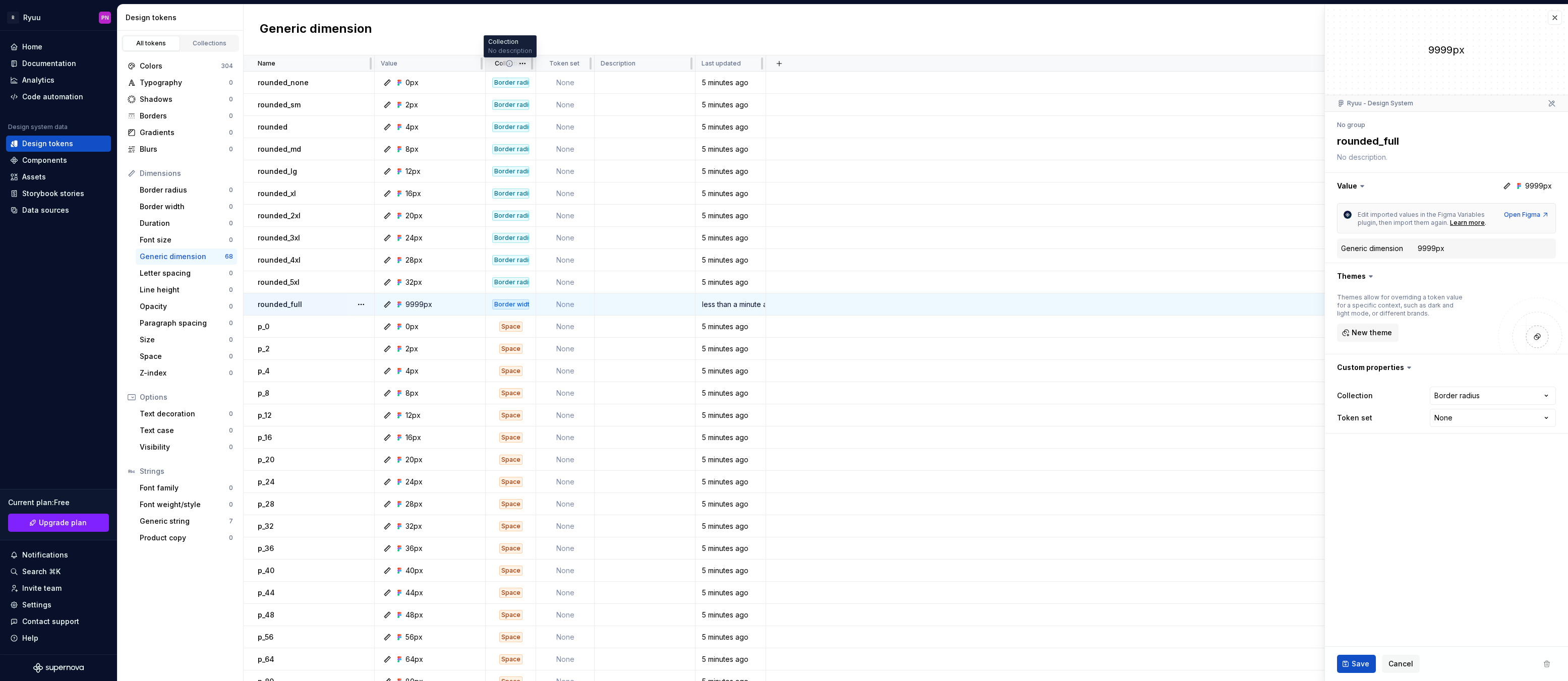
click at [508, 63] on icon at bounding box center [509, 63] width 8 height 8
click at [198, 43] on div "Collections" at bounding box center [210, 43] width 51 height 8
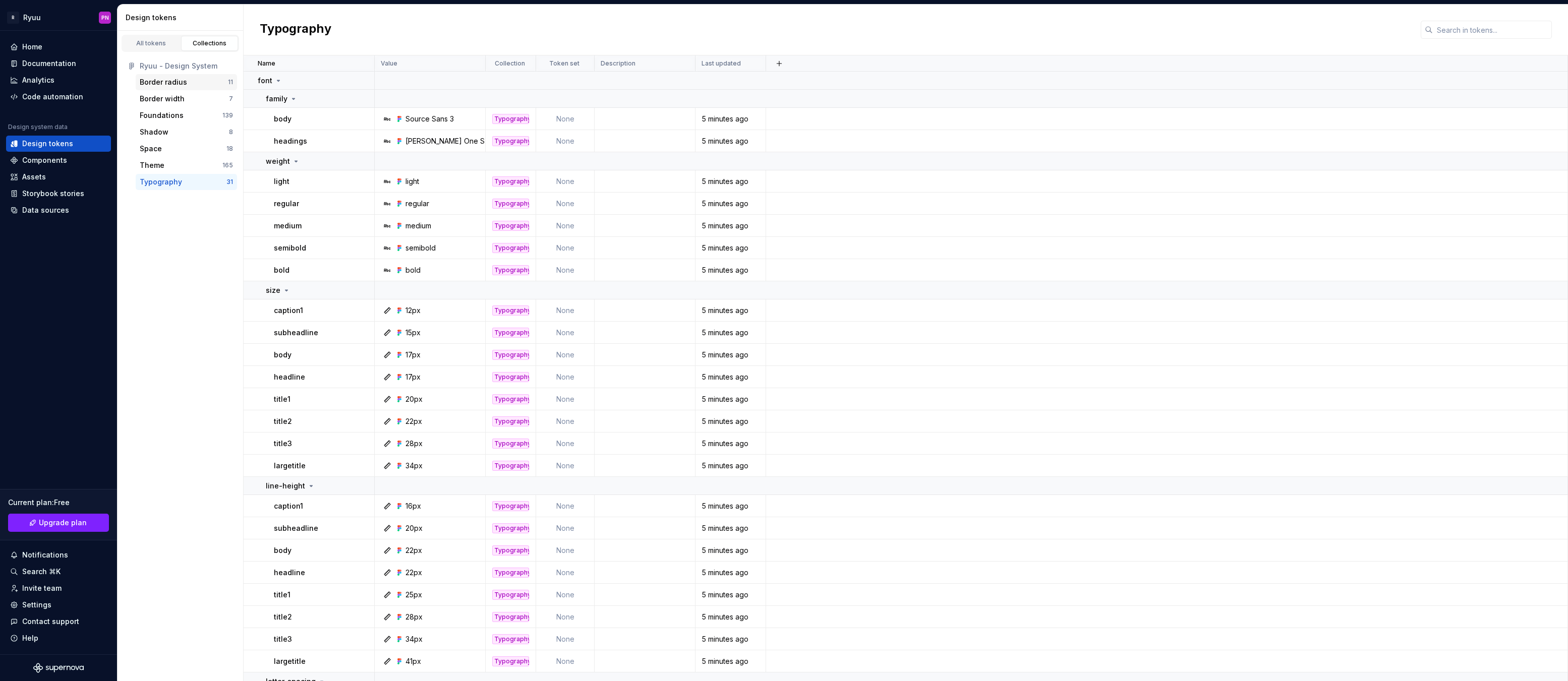
click at [194, 86] on div "Border radius" at bounding box center [183, 82] width 88 height 10
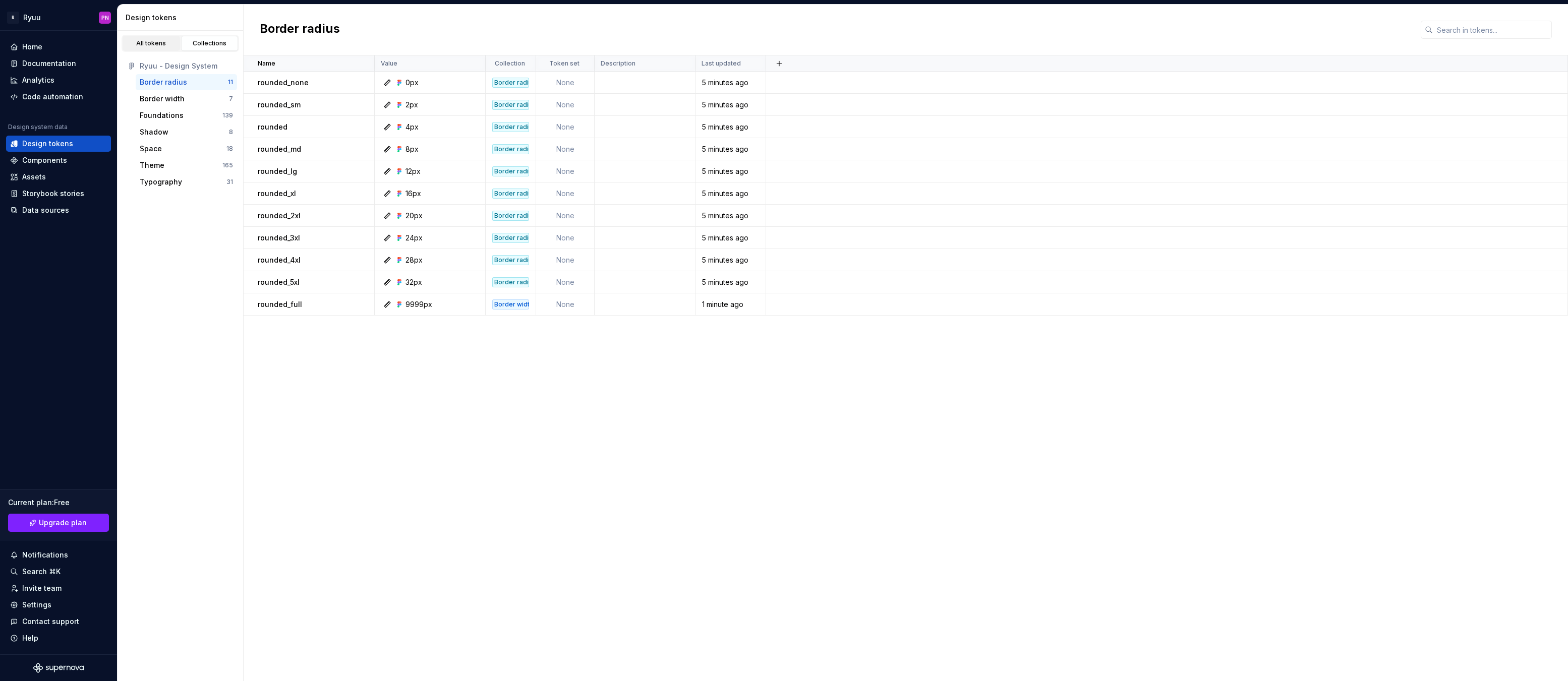
click at [168, 40] on div "All tokens" at bounding box center [151, 43] width 51 height 8
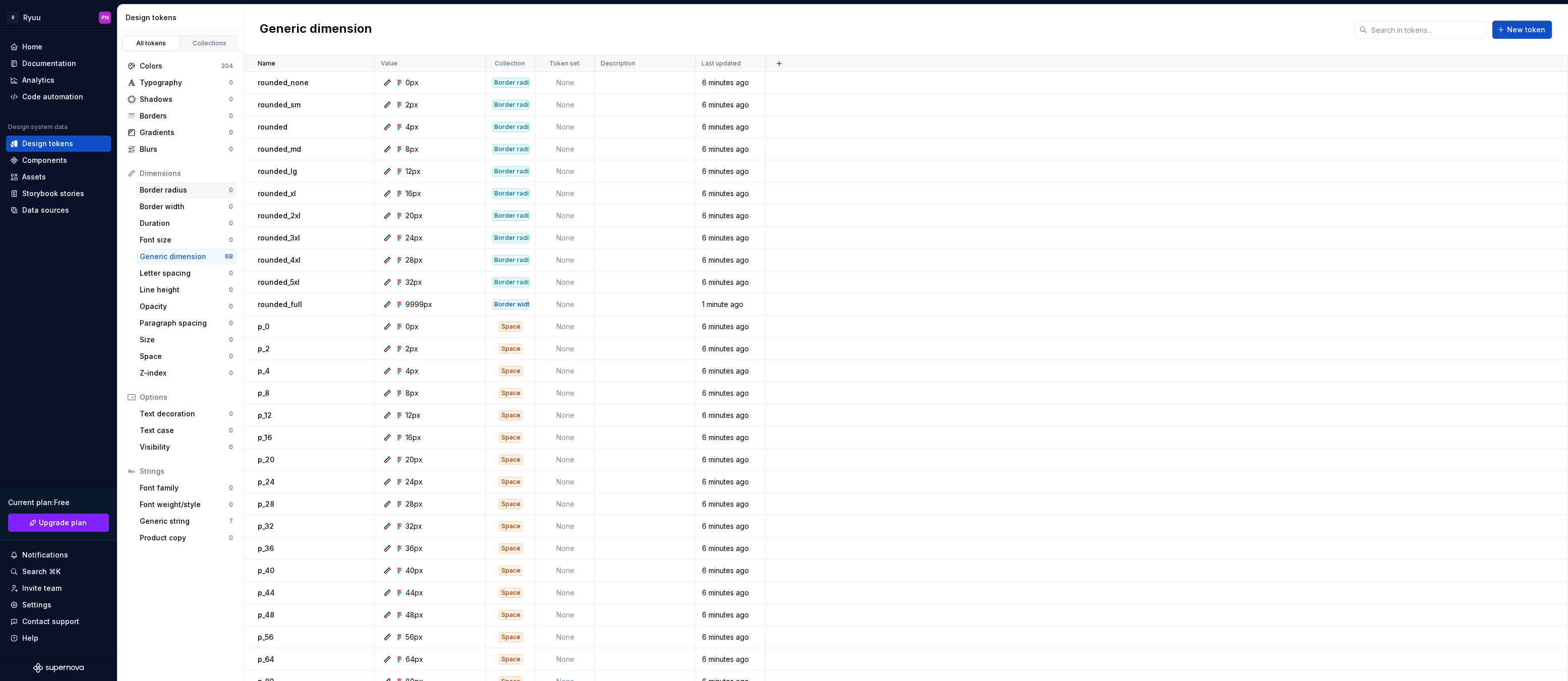
click at [174, 194] on div "Border radius" at bounding box center [184, 190] width 89 height 10
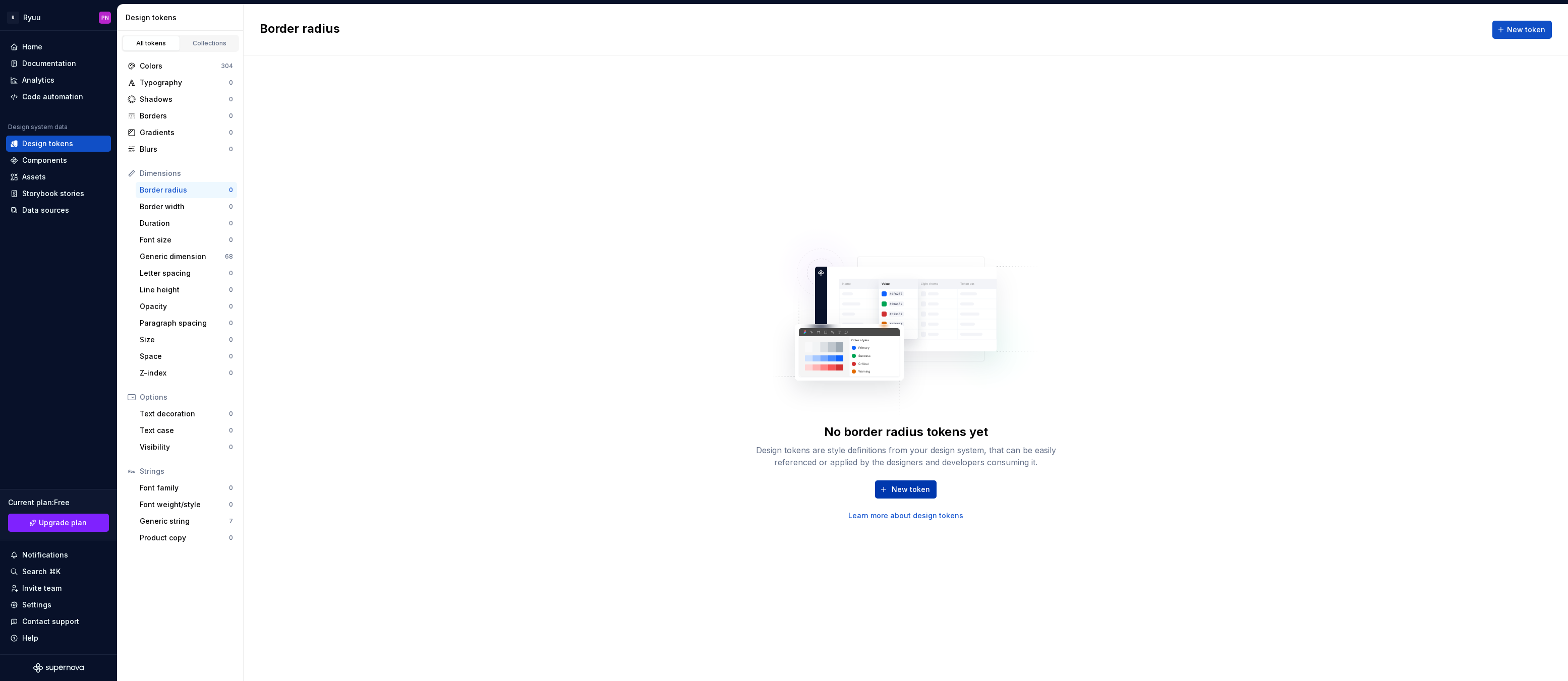
click at [893, 492] on span "New token" at bounding box center [910, 489] width 38 height 10
click at [1547, 174] on button "button" at bounding box center [1547, 169] width 14 height 14
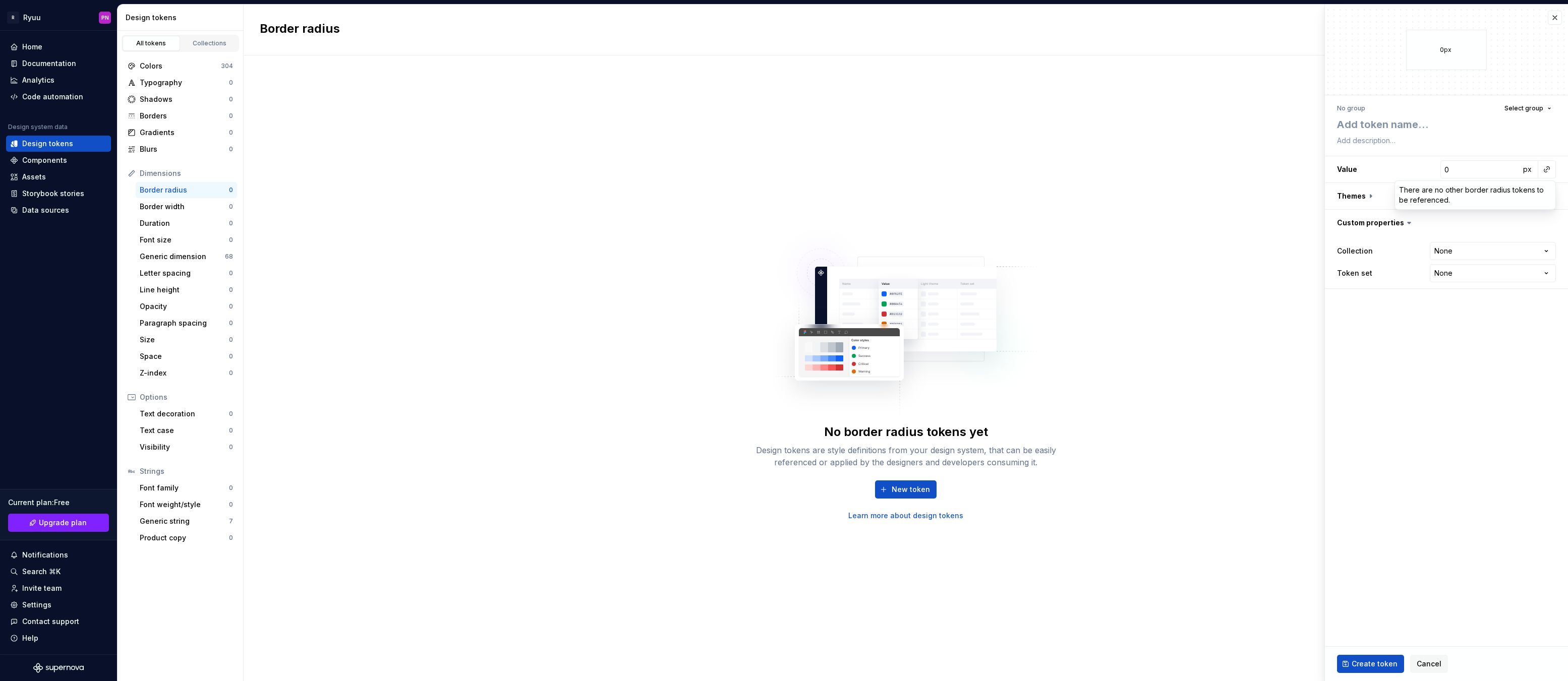
click at [1383, 158] on html "**********" at bounding box center [784, 340] width 1568 height 681
click at [212, 260] on div "Generic dimension" at bounding box center [182, 256] width 85 height 10
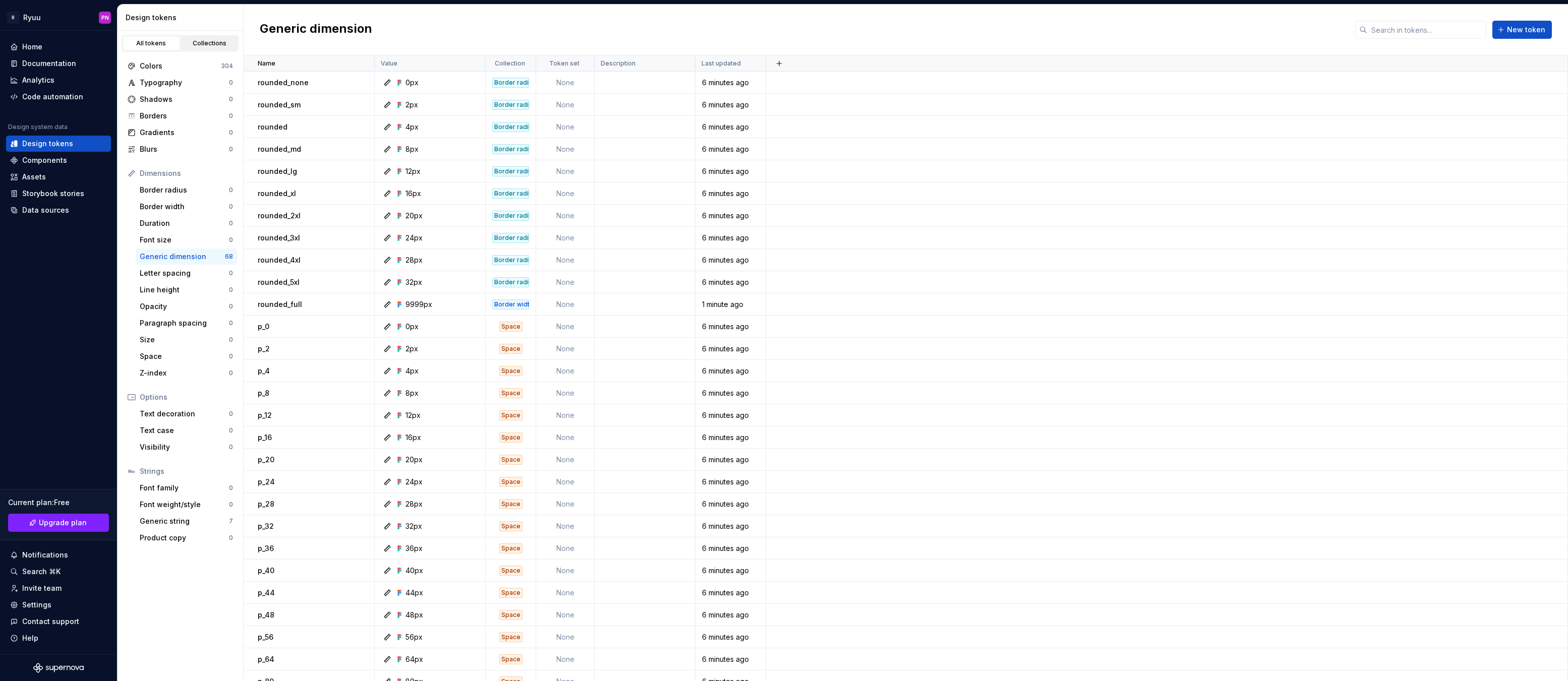
click at [205, 44] on div "Collections" at bounding box center [210, 43] width 51 height 8
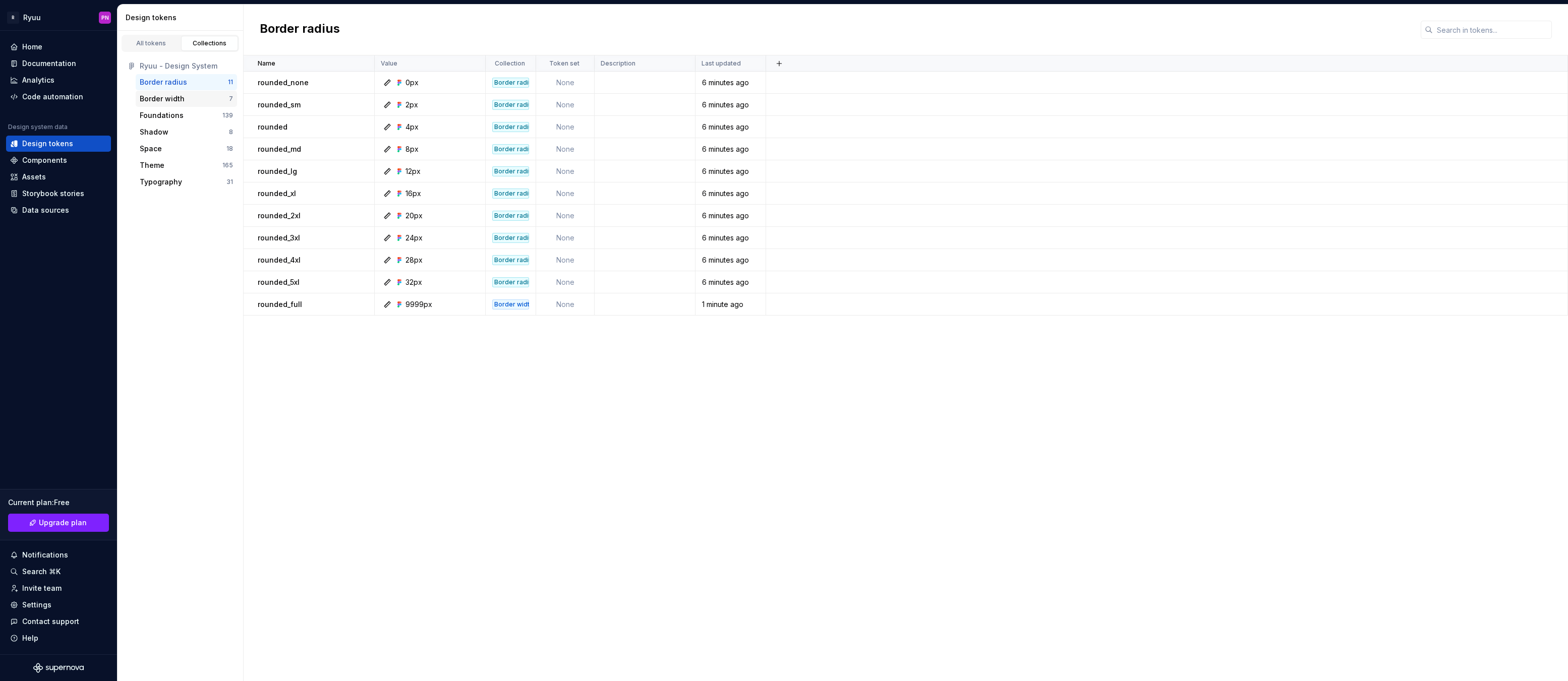
click at [188, 101] on div "Border width" at bounding box center [184, 99] width 89 height 10
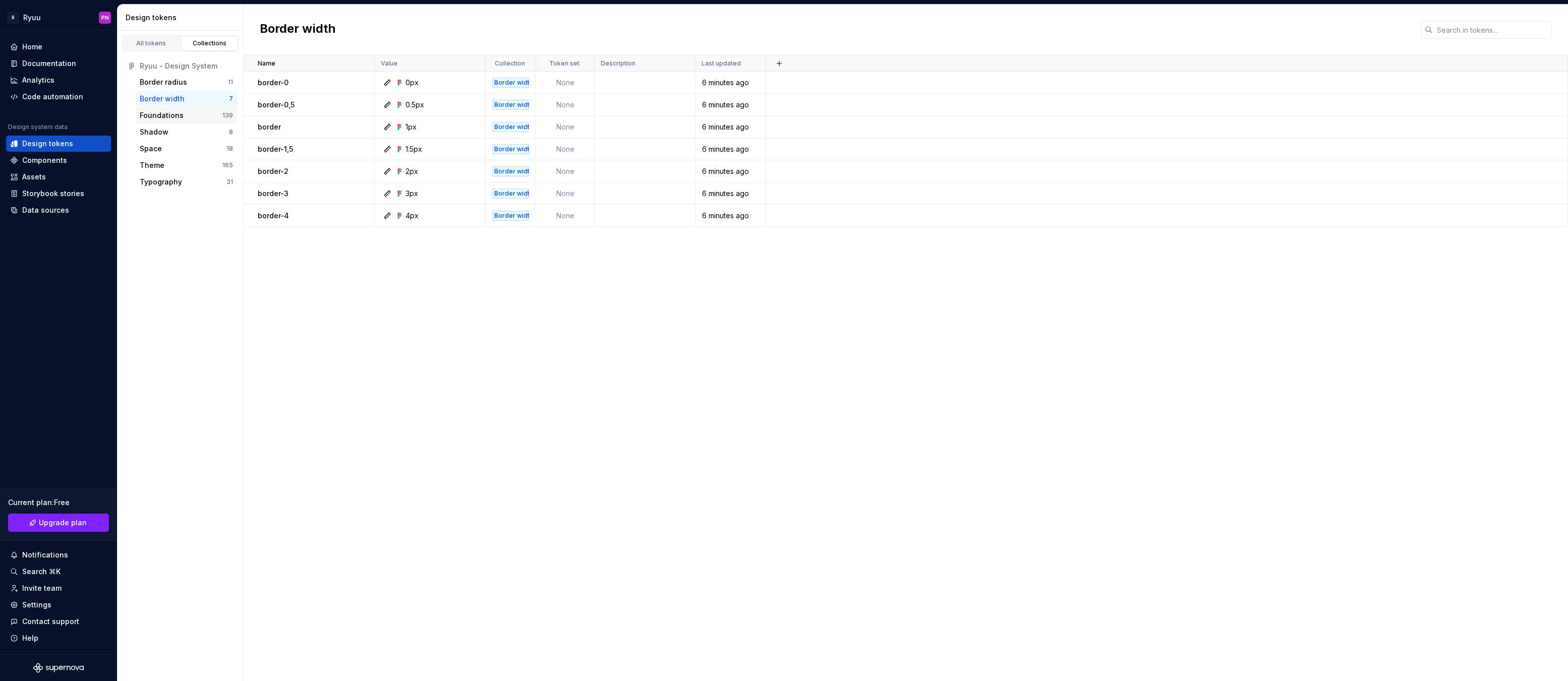
click at [187, 116] on div "Foundations" at bounding box center [181, 115] width 83 height 10
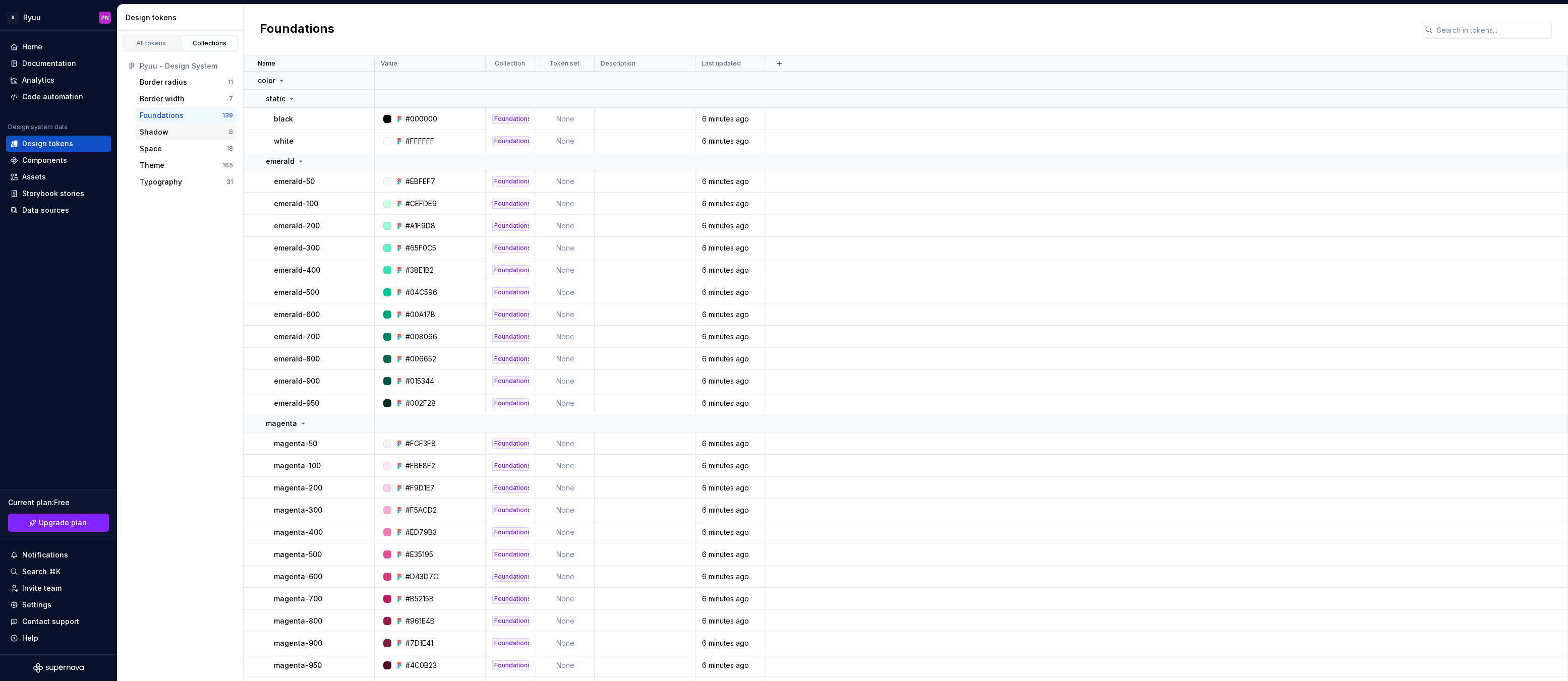
click at [187, 134] on div "Shadow" at bounding box center [184, 132] width 89 height 10
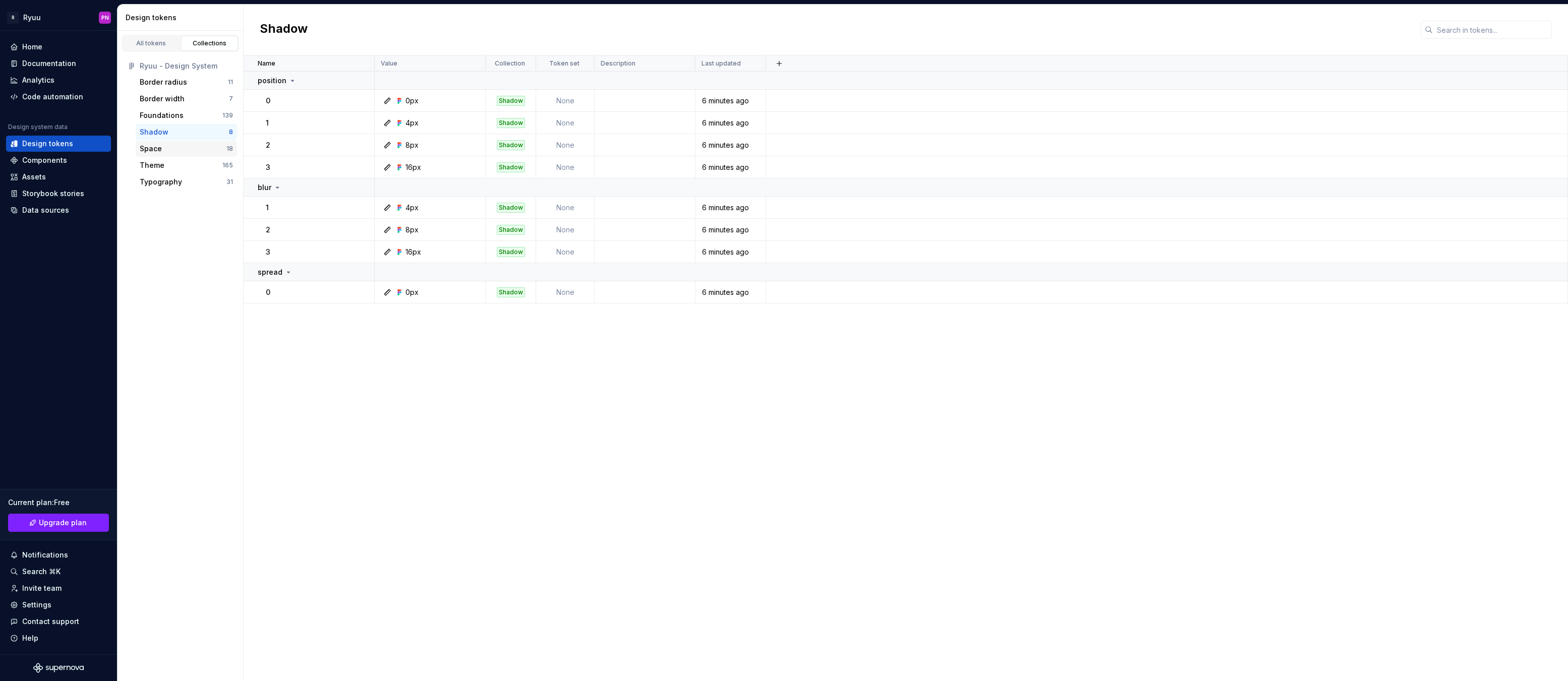
click at [183, 148] on div "Space" at bounding box center [183, 149] width 87 height 10
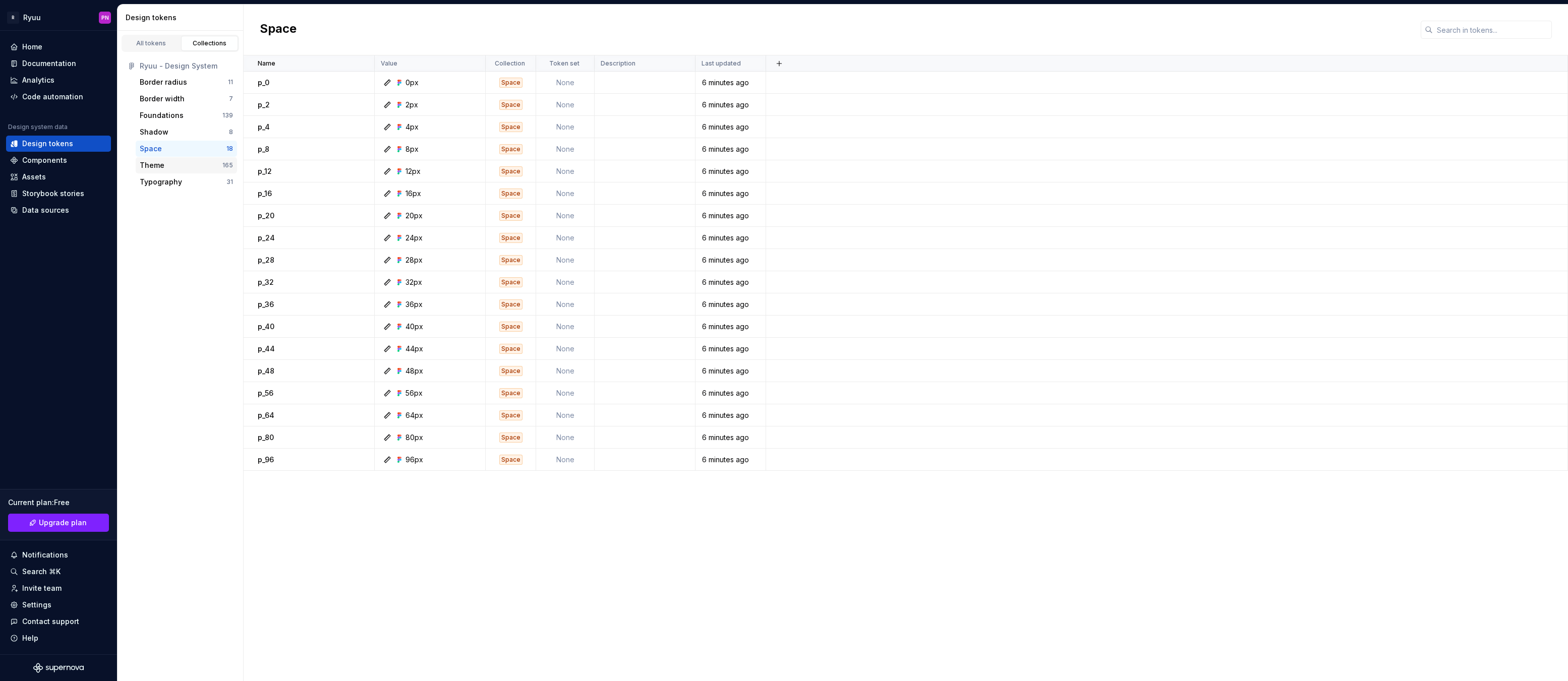
click at [183, 162] on div "Theme" at bounding box center [181, 165] width 83 height 10
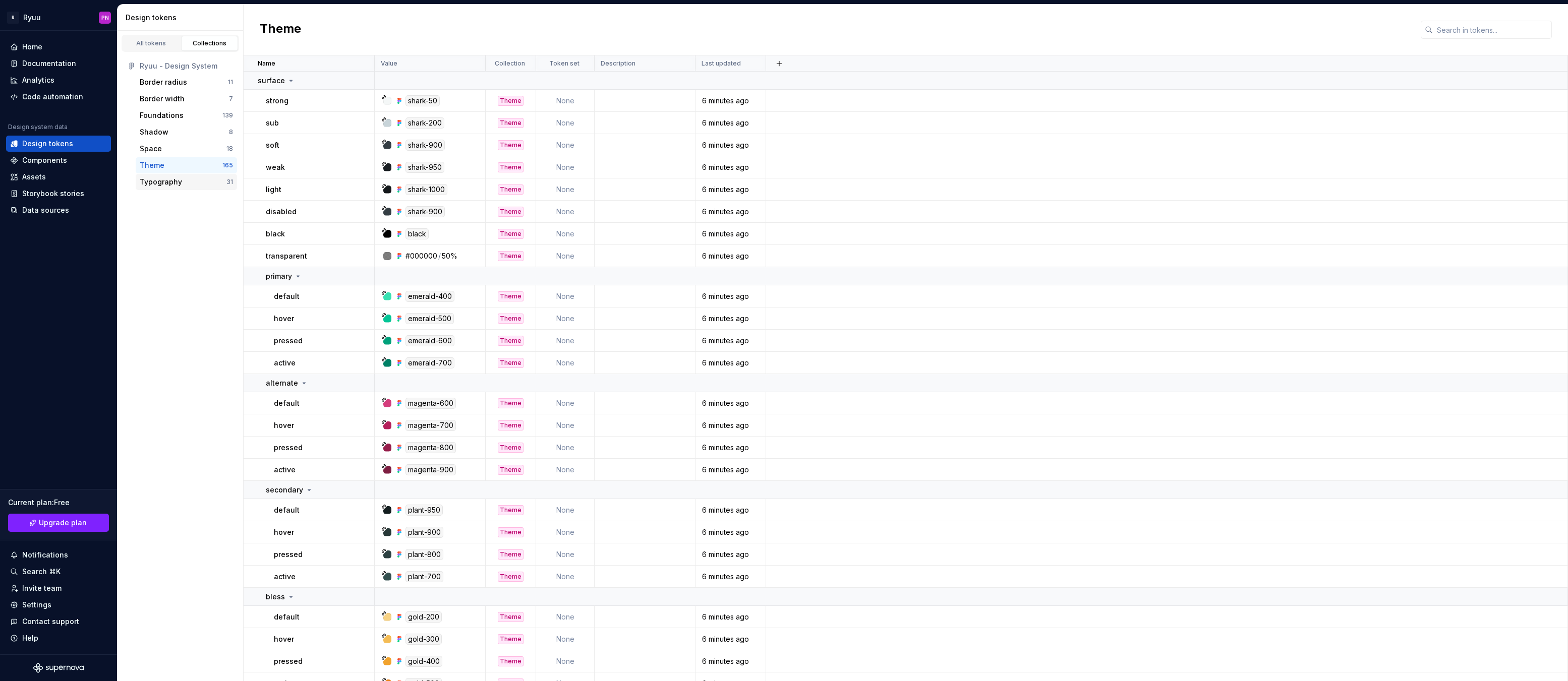
click at [182, 180] on div "Typography" at bounding box center [183, 182] width 87 height 10
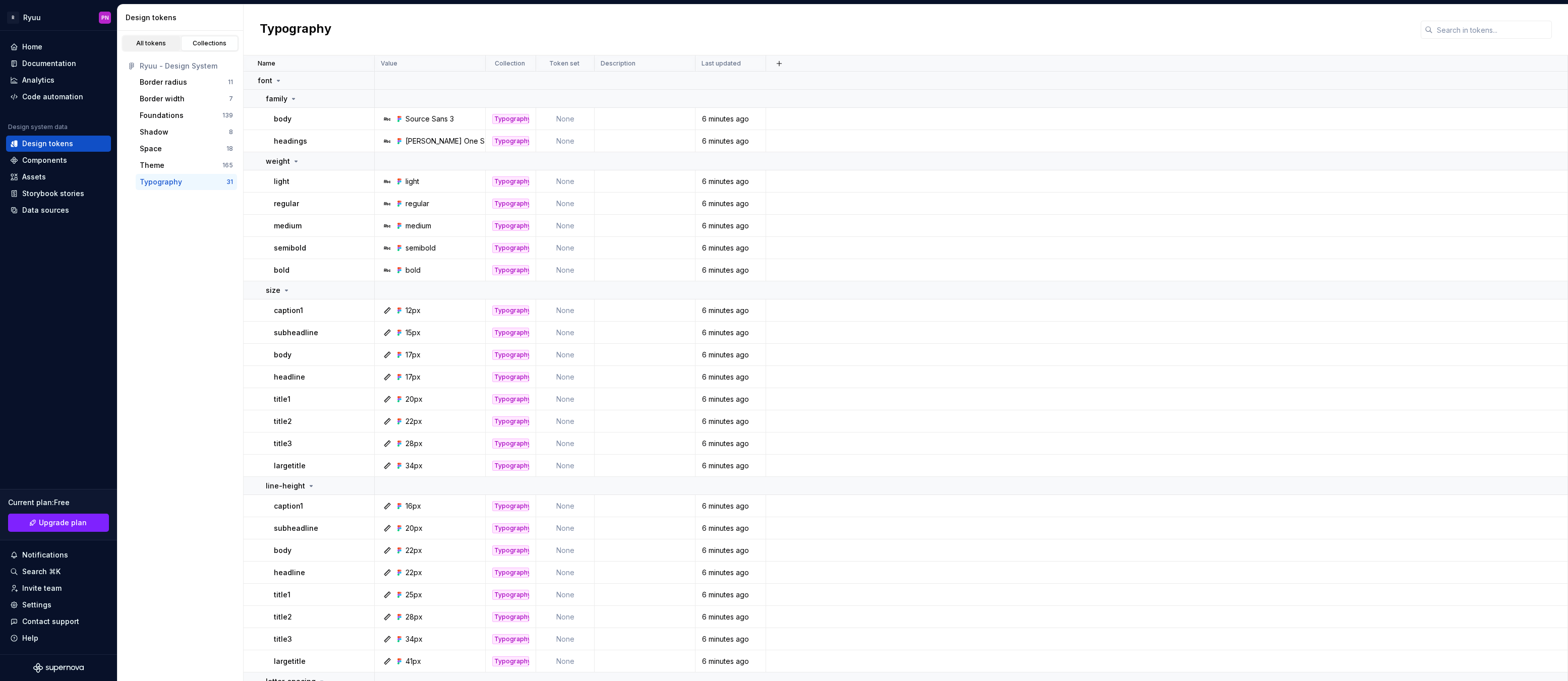
click at [139, 38] on link "All tokens" at bounding box center [151, 43] width 57 height 15
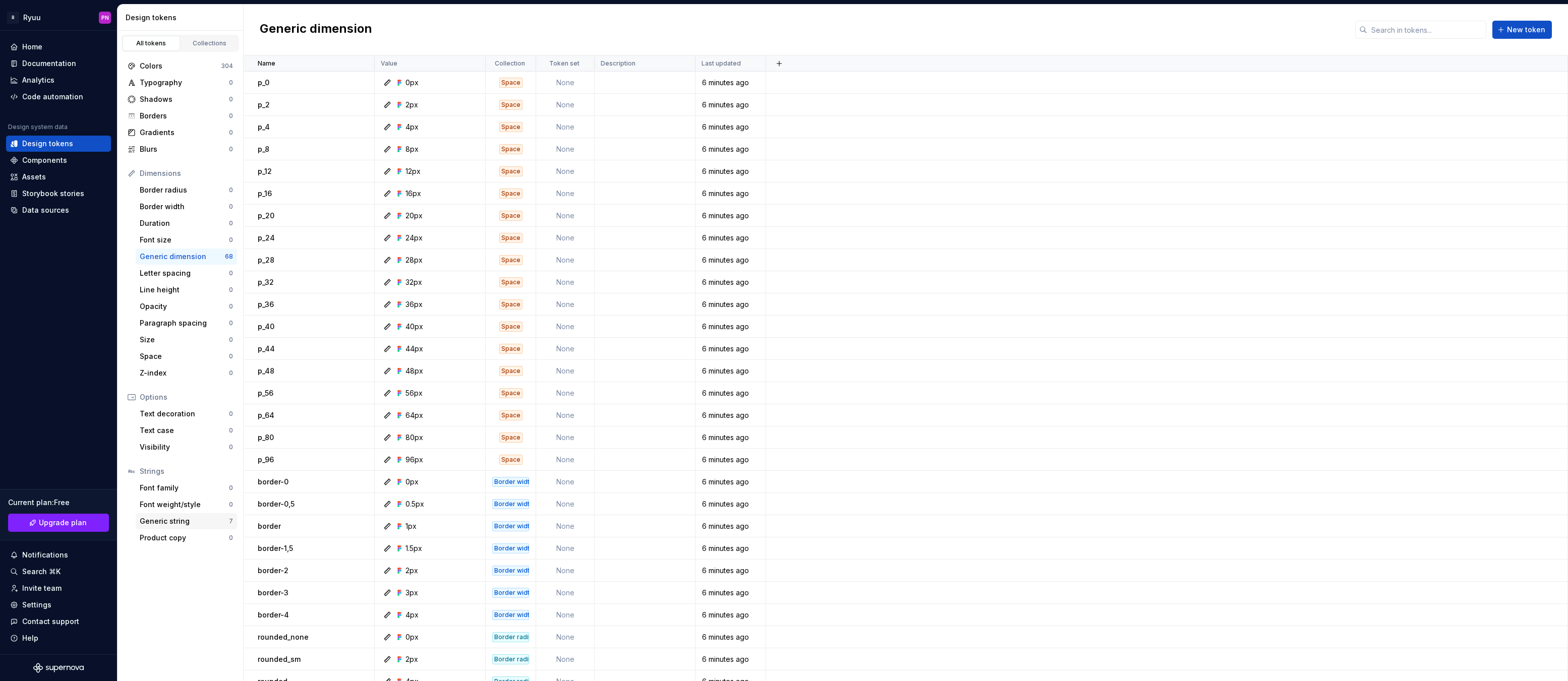
click at [181, 525] on div "Generic string" at bounding box center [184, 521] width 89 height 10
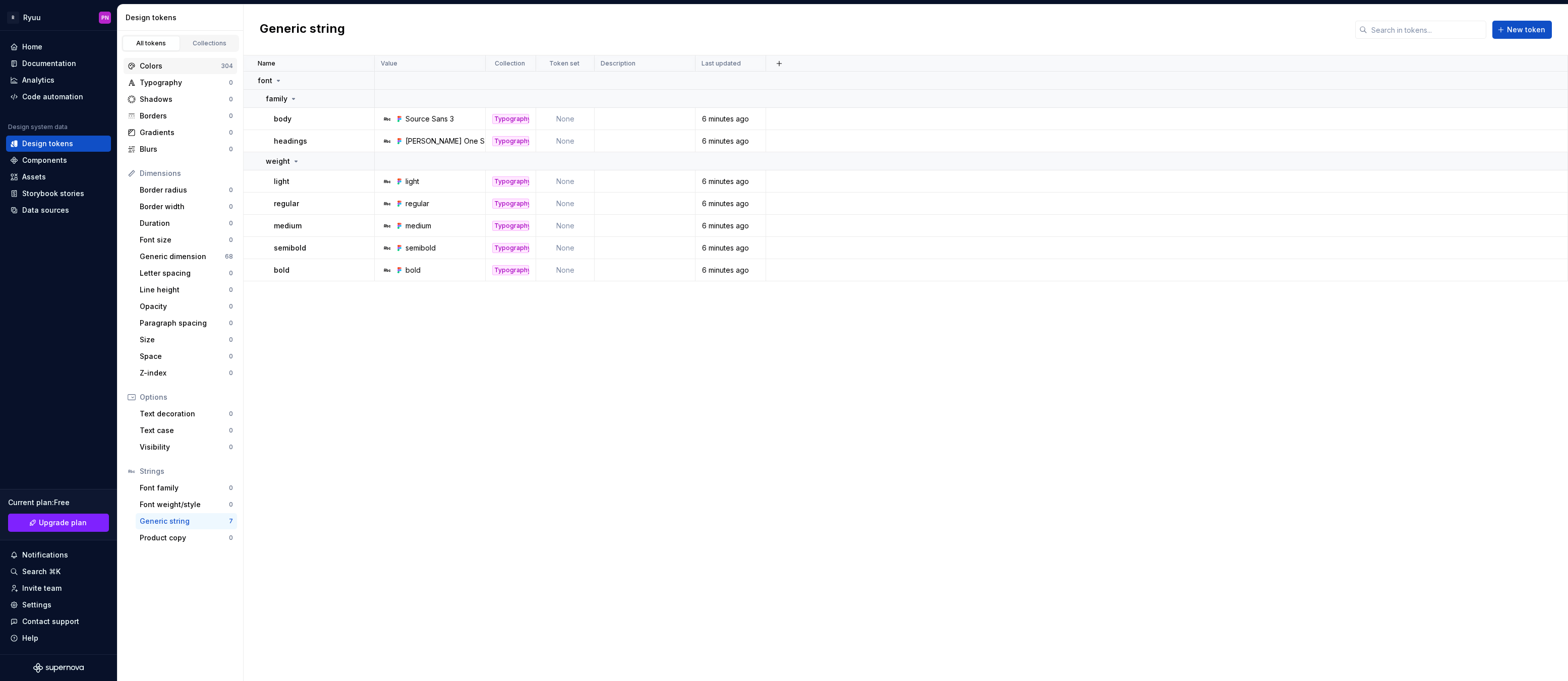
click at [174, 71] on div "Colors" at bounding box center [180, 66] width 81 height 10
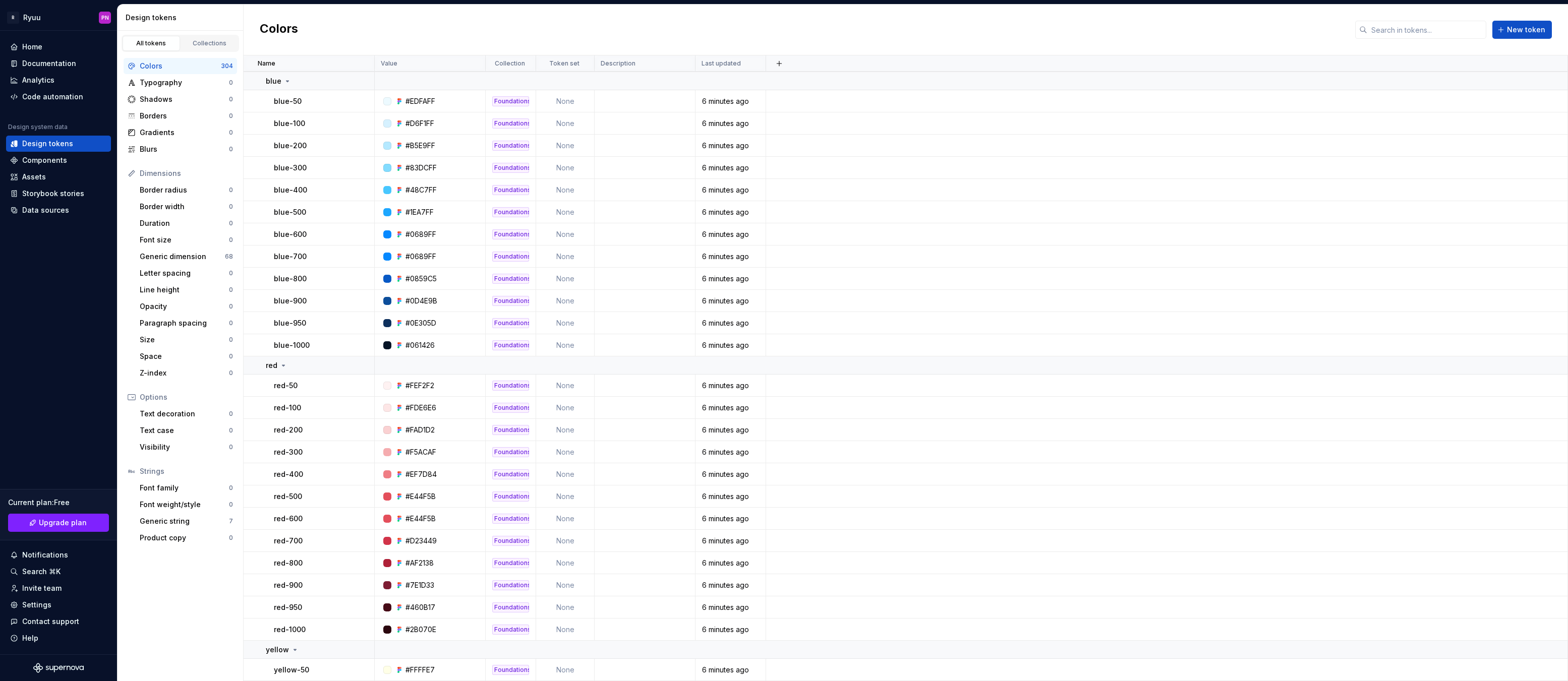
scroll to position [1765, 0]
click at [157, 86] on div "Typography" at bounding box center [184, 82] width 89 height 10
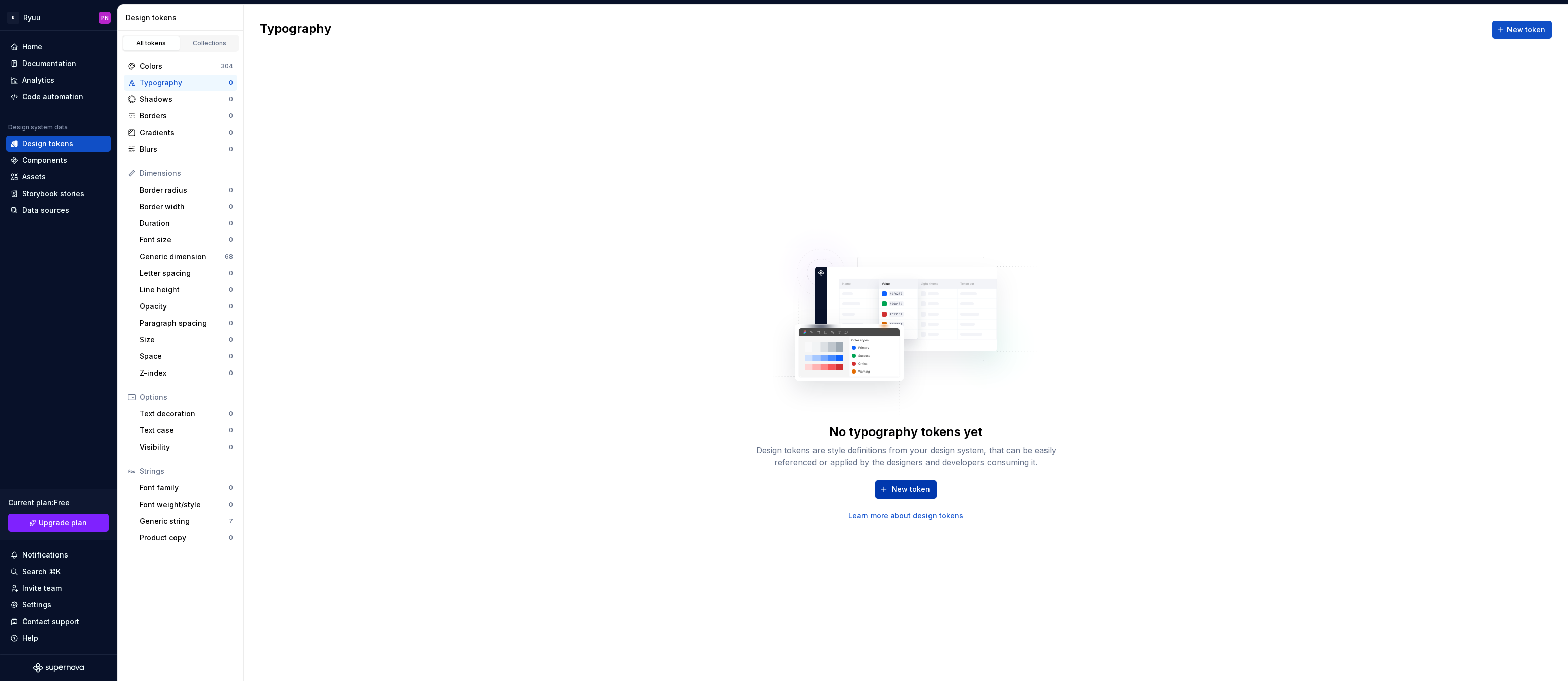
click at [896, 493] on span "New token" at bounding box center [910, 489] width 38 height 10
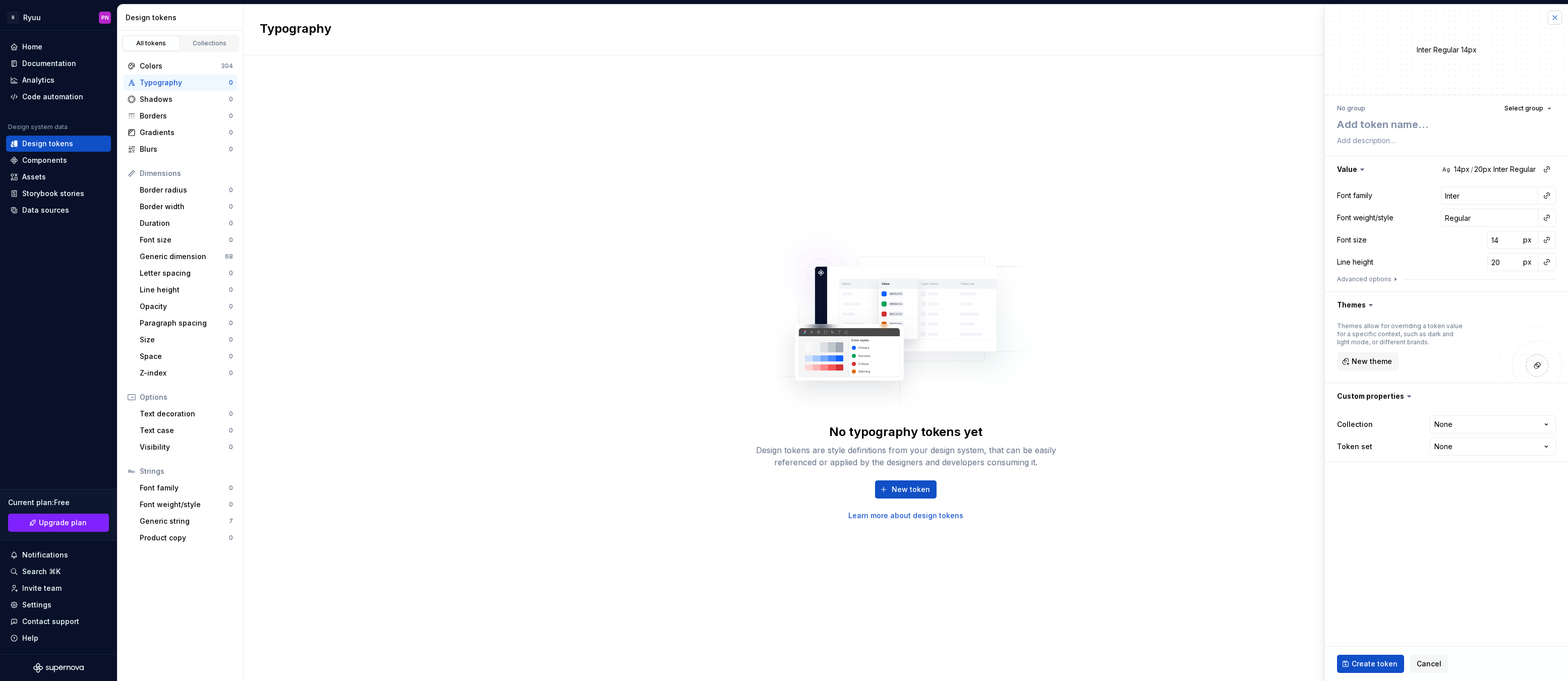
click at [1555, 16] on button "button" at bounding box center [1555, 17] width 14 height 14
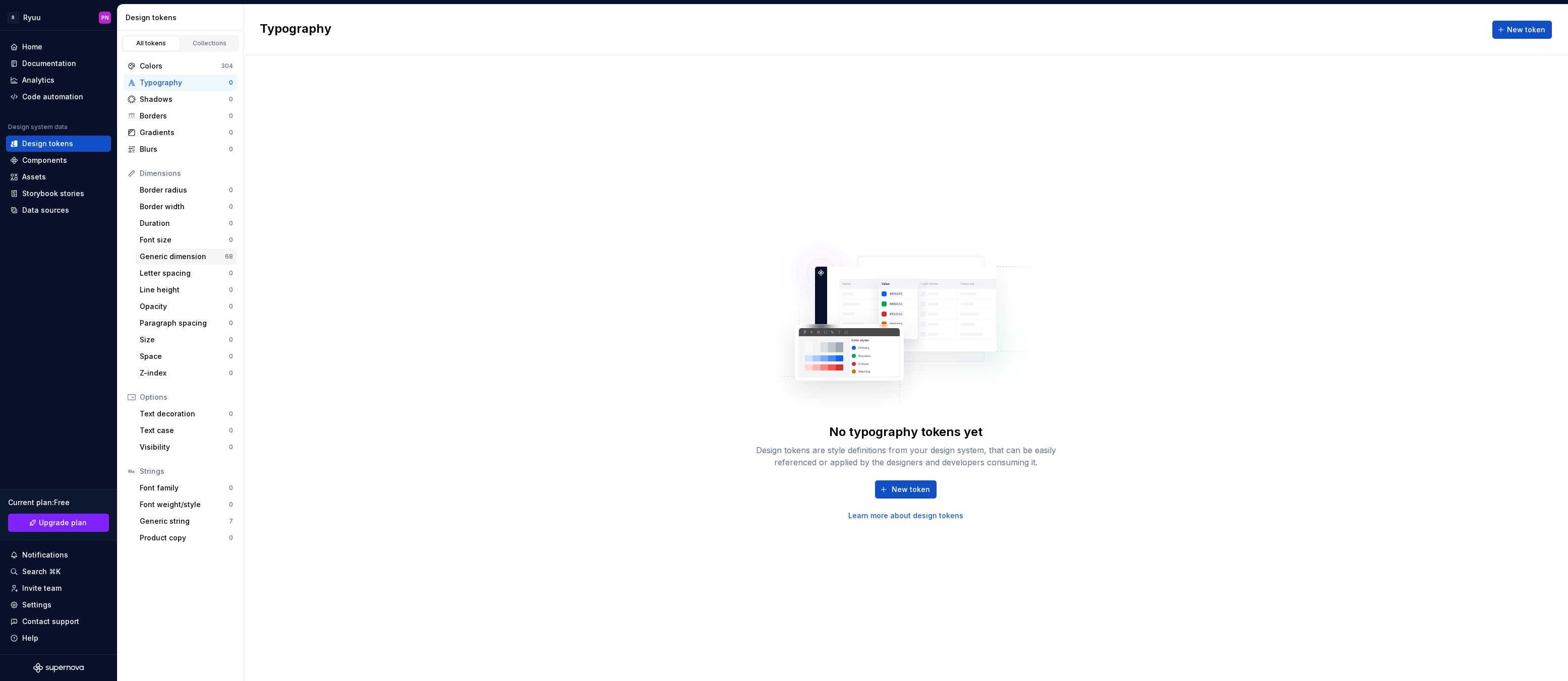
click at [191, 259] on div "Generic dimension" at bounding box center [182, 256] width 85 height 10
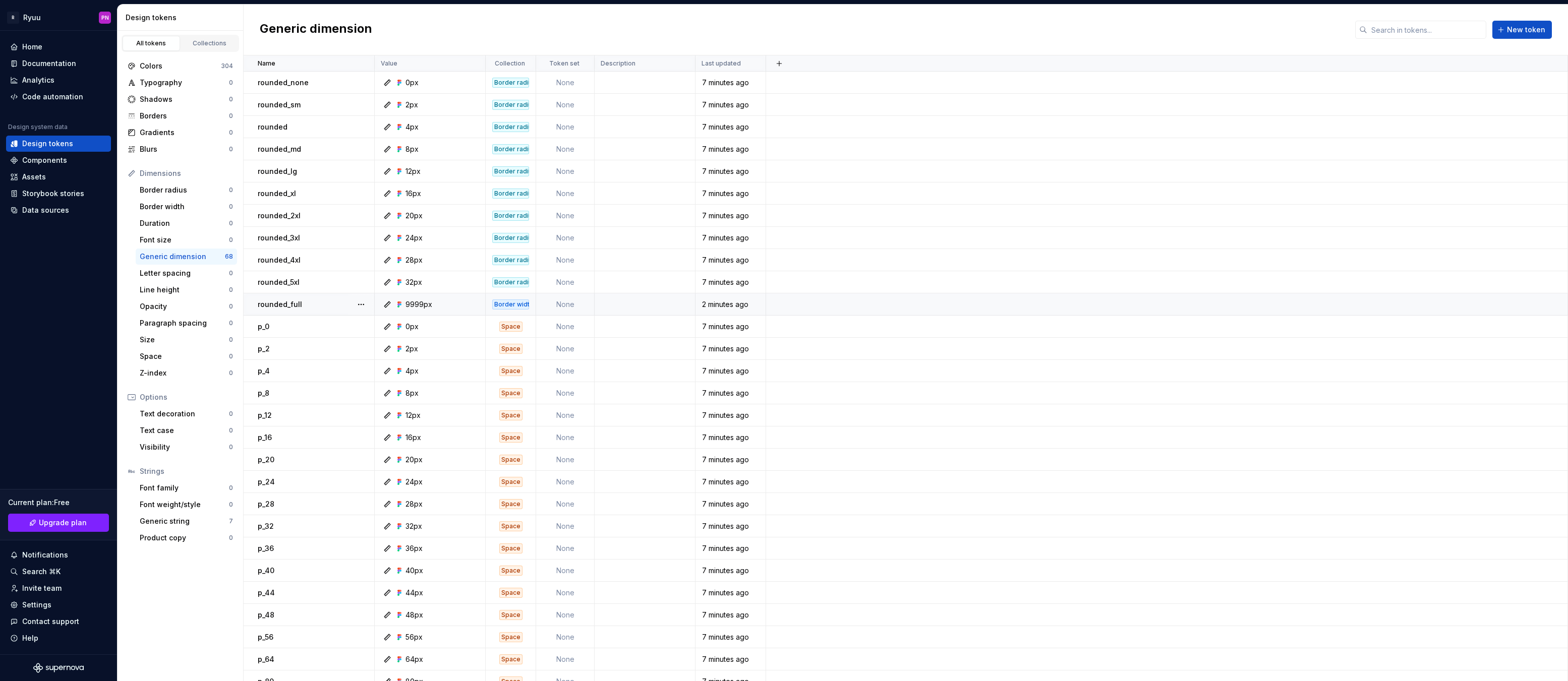
click at [510, 306] on div "Border width" at bounding box center [511, 305] width 37 height 10
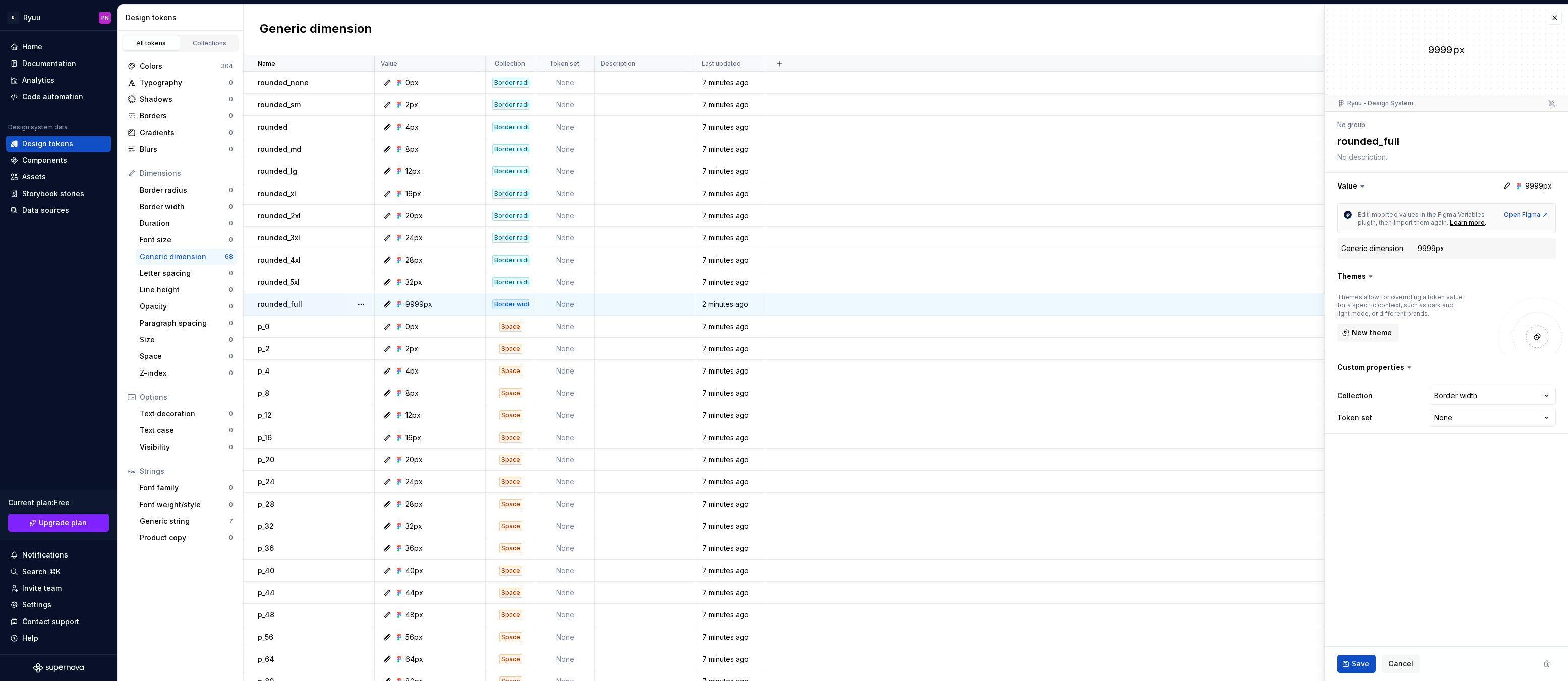
type textarea "*"
click at [1488, 393] on html "R Ryuu PN Home Documentation Analytics Code automation Design system data Desig…" at bounding box center [784, 340] width 1568 height 681
select select "**********"
click at [1353, 660] on span "Save" at bounding box center [1360, 664] width 18 height 10
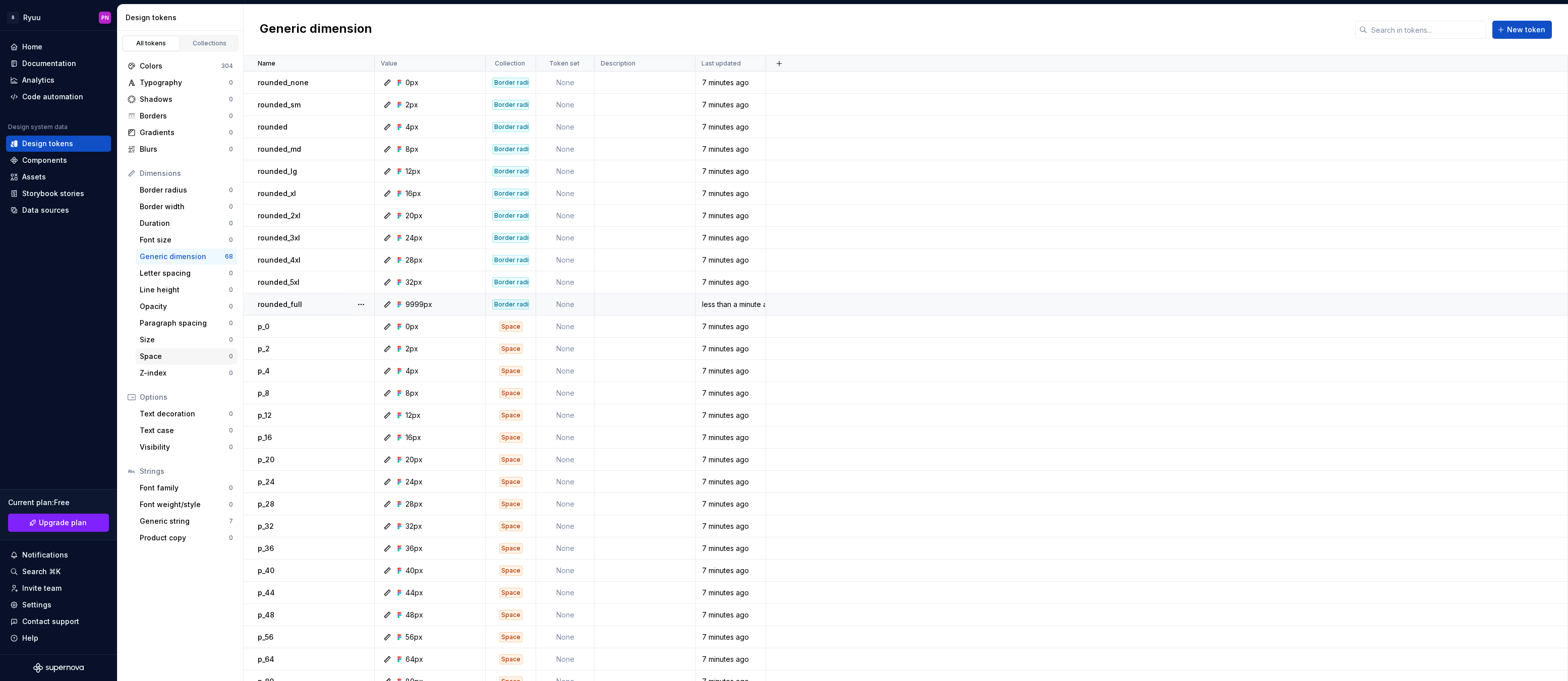
click at [168, 356] on div "Space" at bounding box center [184, 356] width 89 height 10
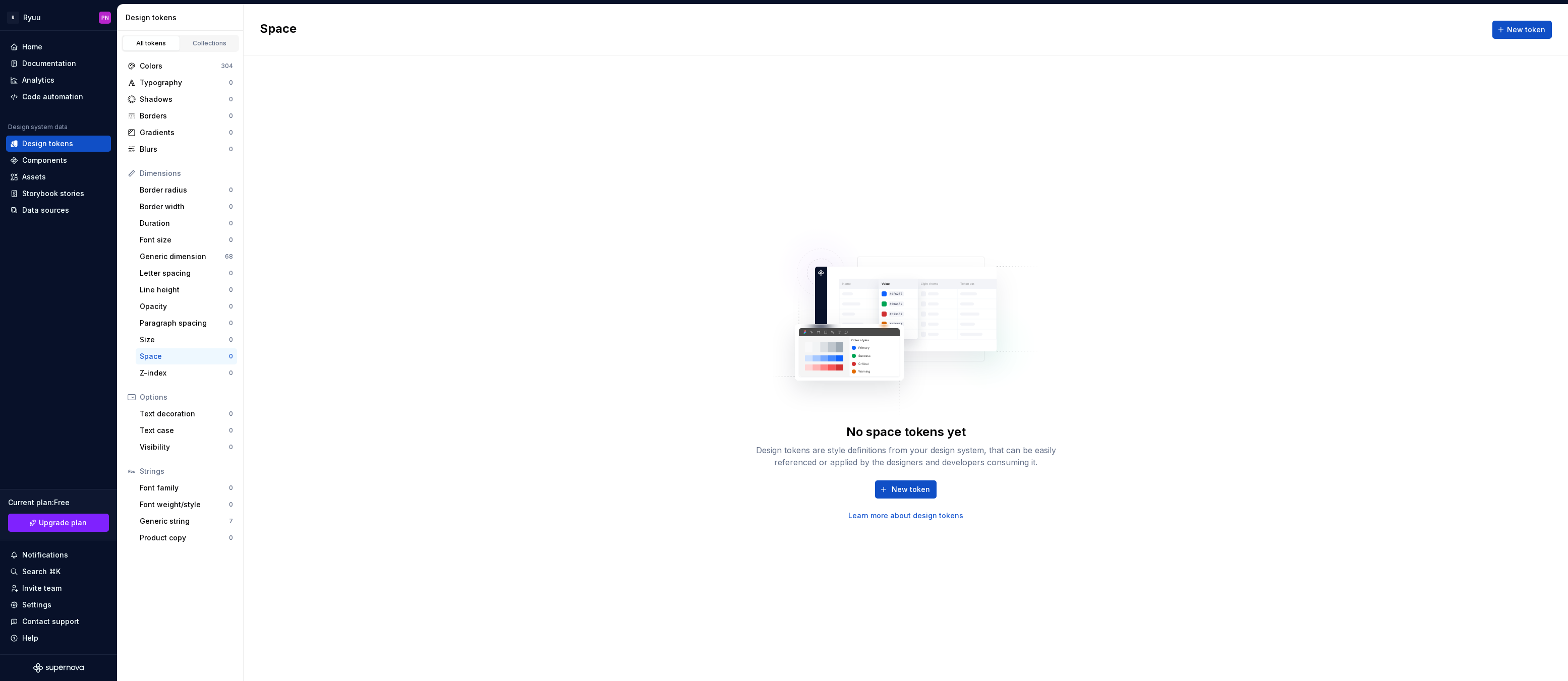
click at [924, 518] on link "Learn more about design tokens" at bounding box center [906, 515] width 115 height 10
click at [151, 69] on div "Colors" at bounding box center [180, 66] width 81 height 10
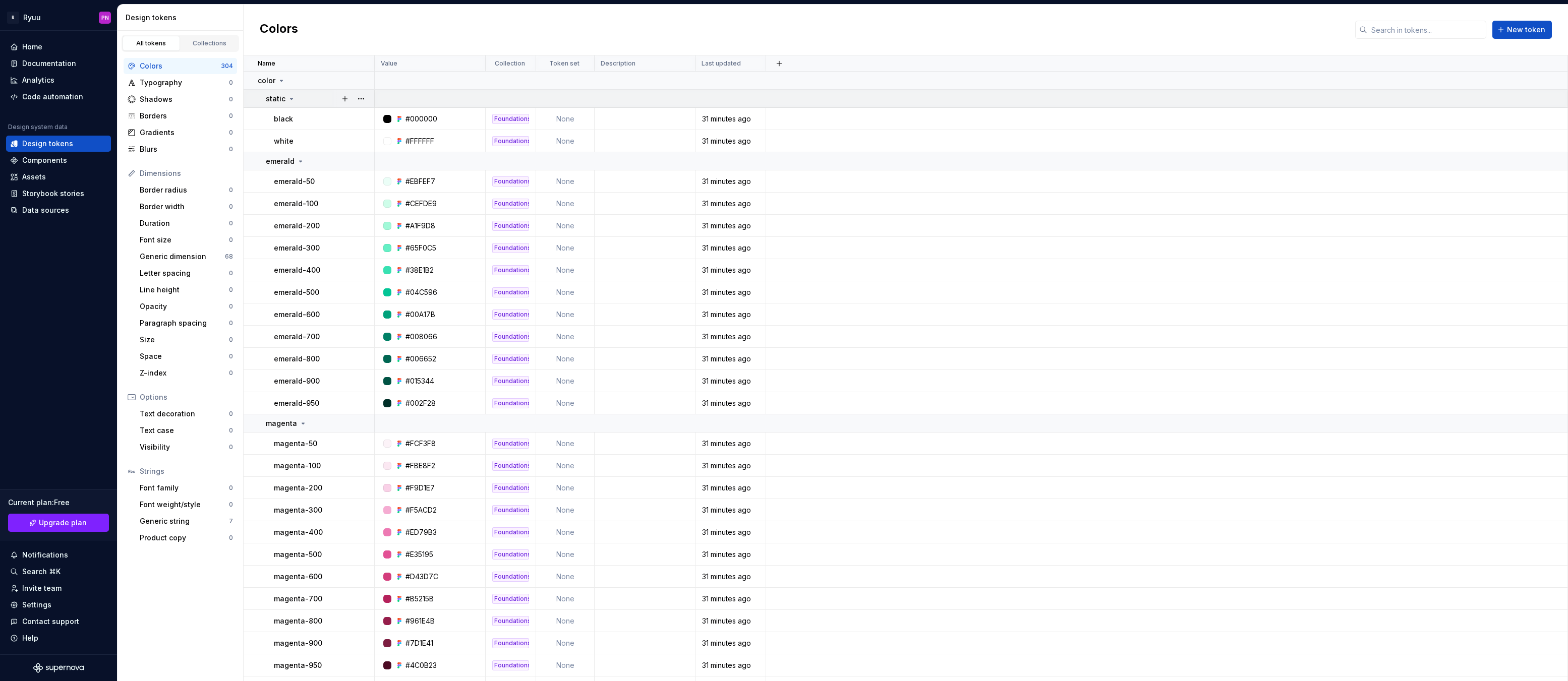
click at [290, 101] on icon at bounding box center [291, 99] width 8 height 8
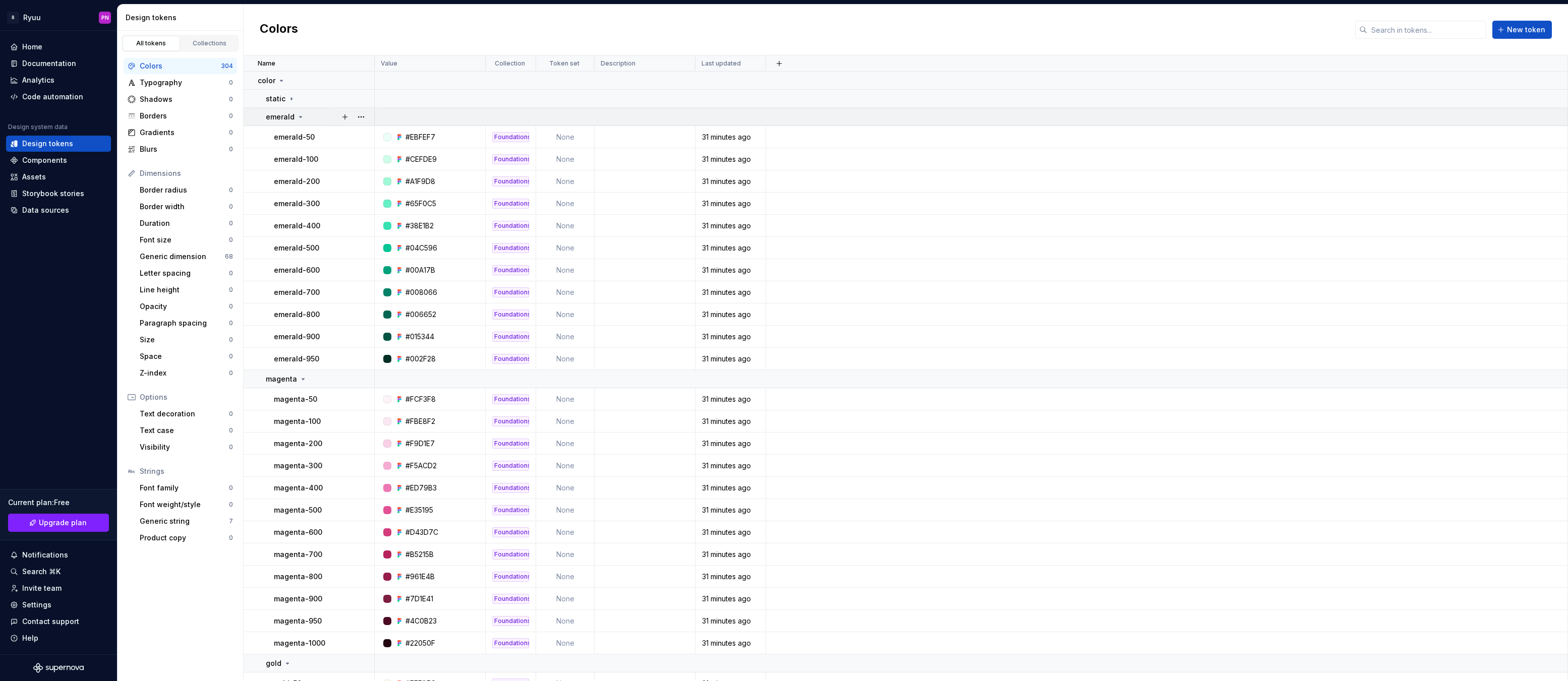
click at [300, 117] on icon at bounding box center [301, 117] width 2 height 1
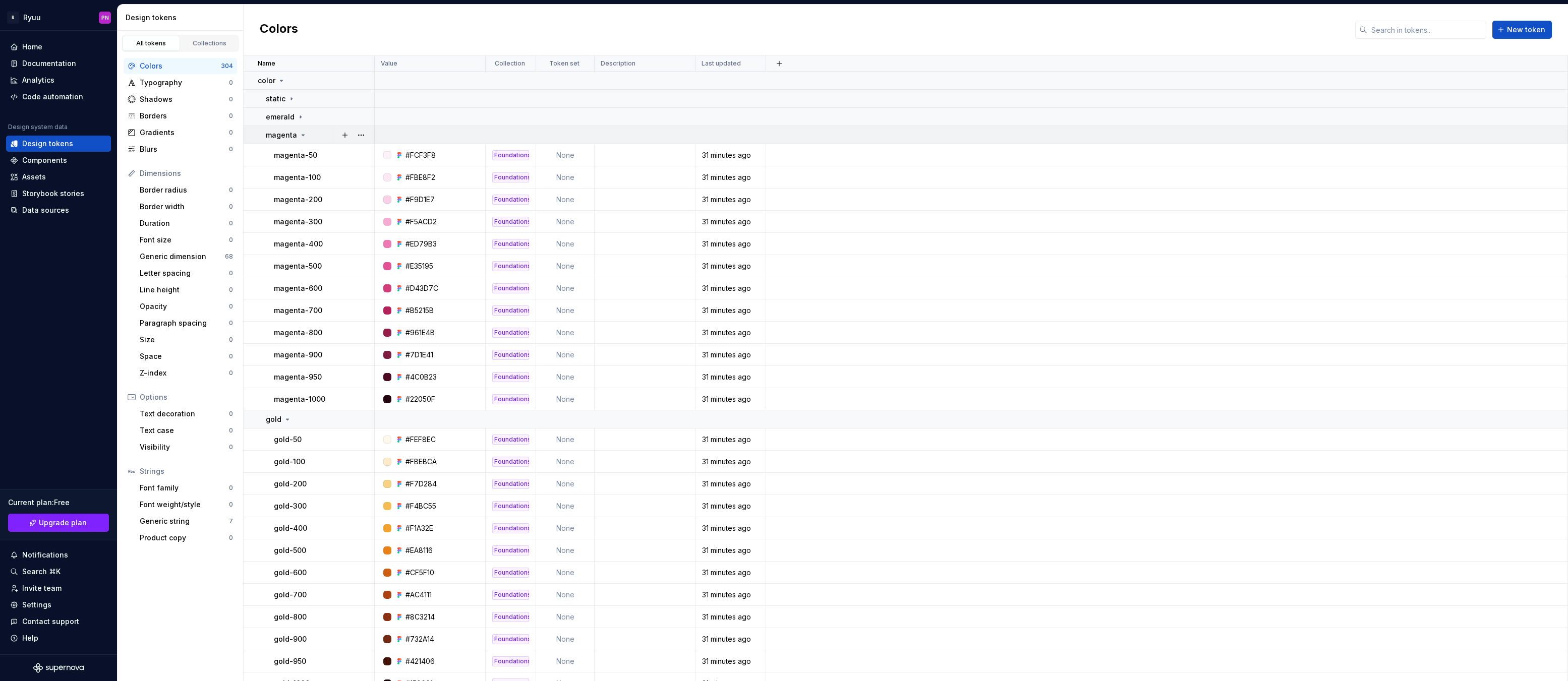
click at [299, 136] on icon at bounding box center [303, 135] width 8 height 8
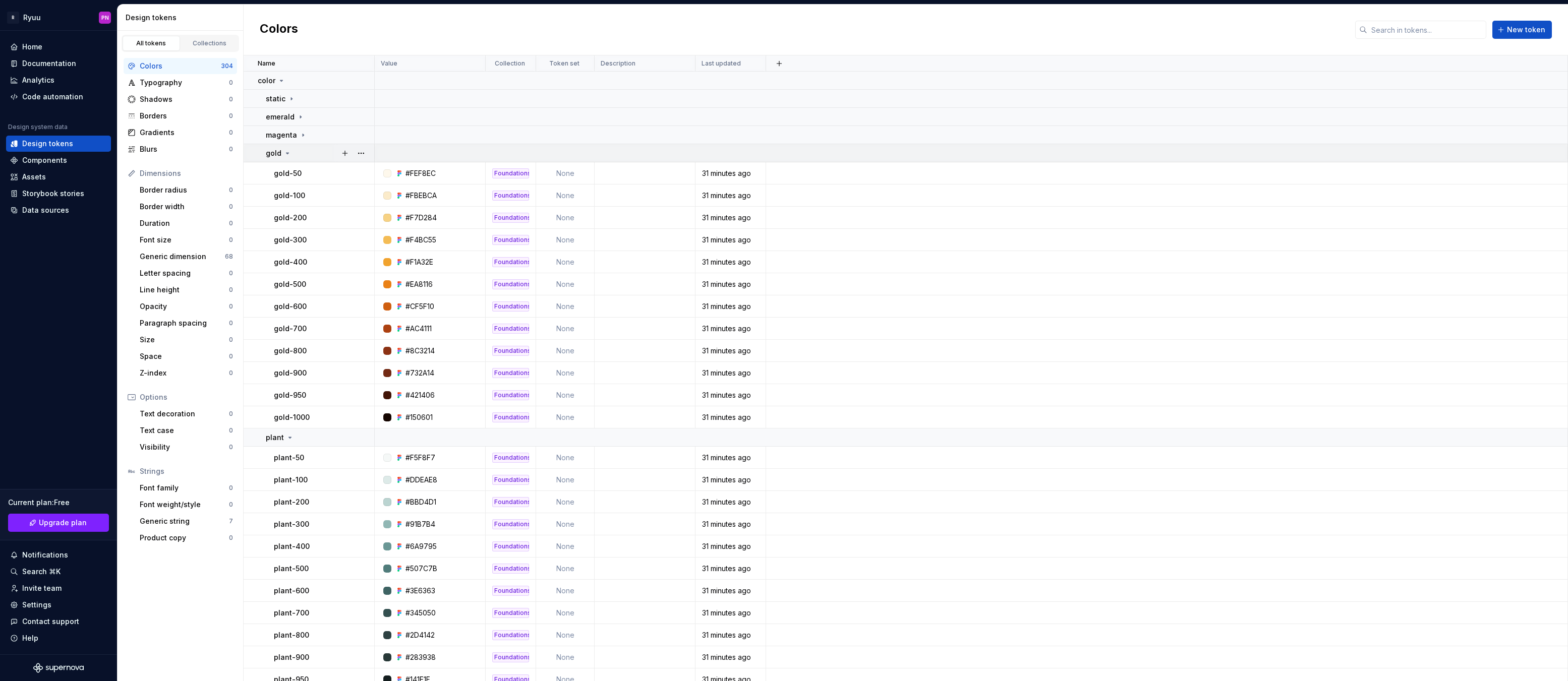
click at [288, 152] on icon at bounding box center [287, 153] width 8 height 8
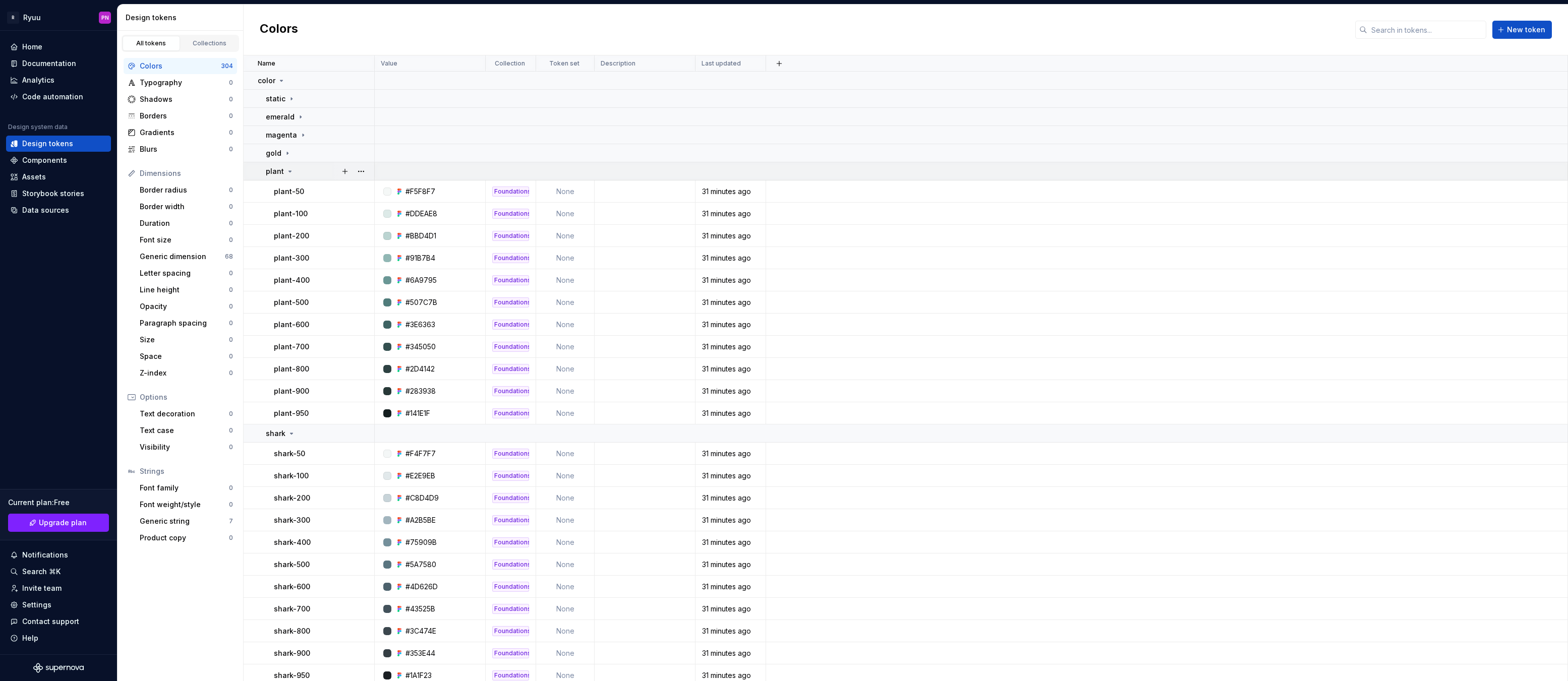
click at [291, 168] on icon at bounding box center [289, 171] width 8 height 8
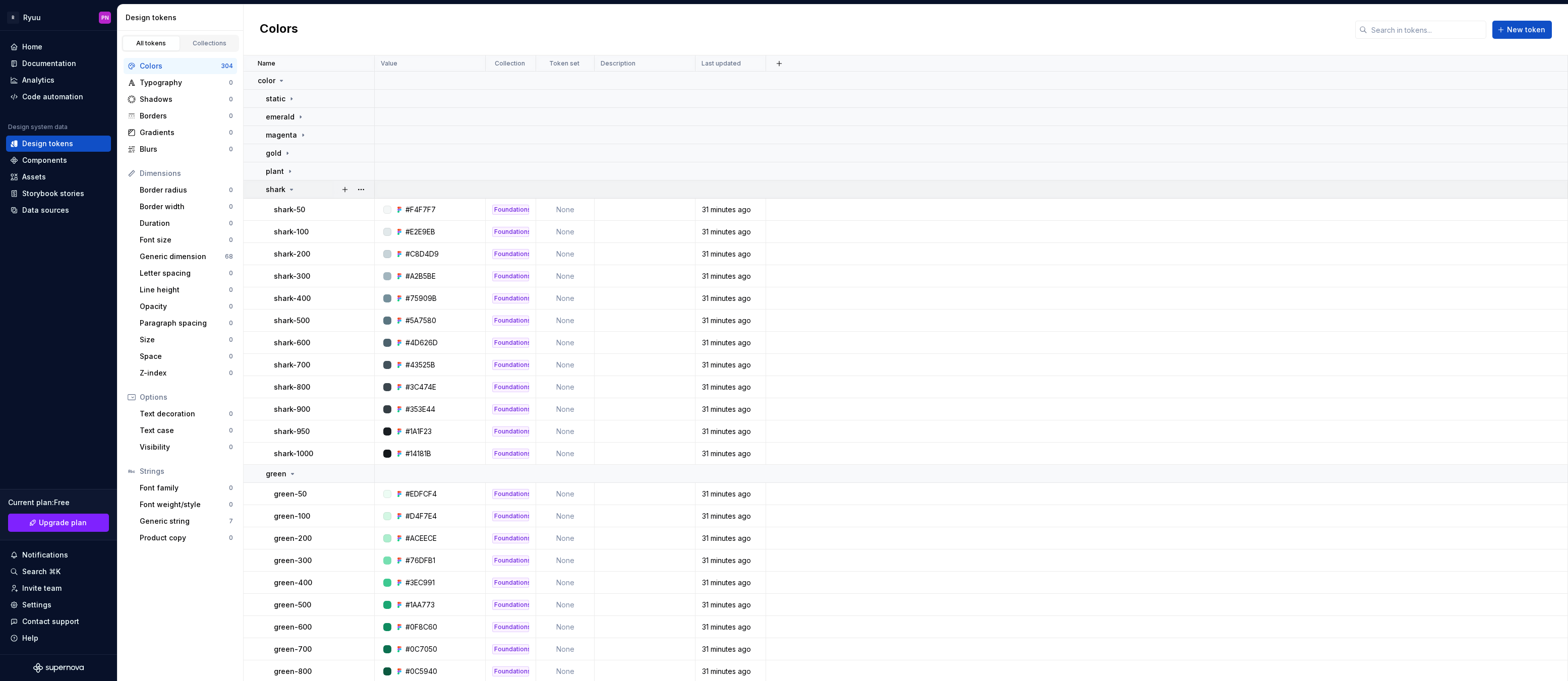
click at [291, 187] on icon at bounding box center [291, 189] width 8 height 8
click at [291, 206] on icon at bounding box center [292, 207] width 8 height 8
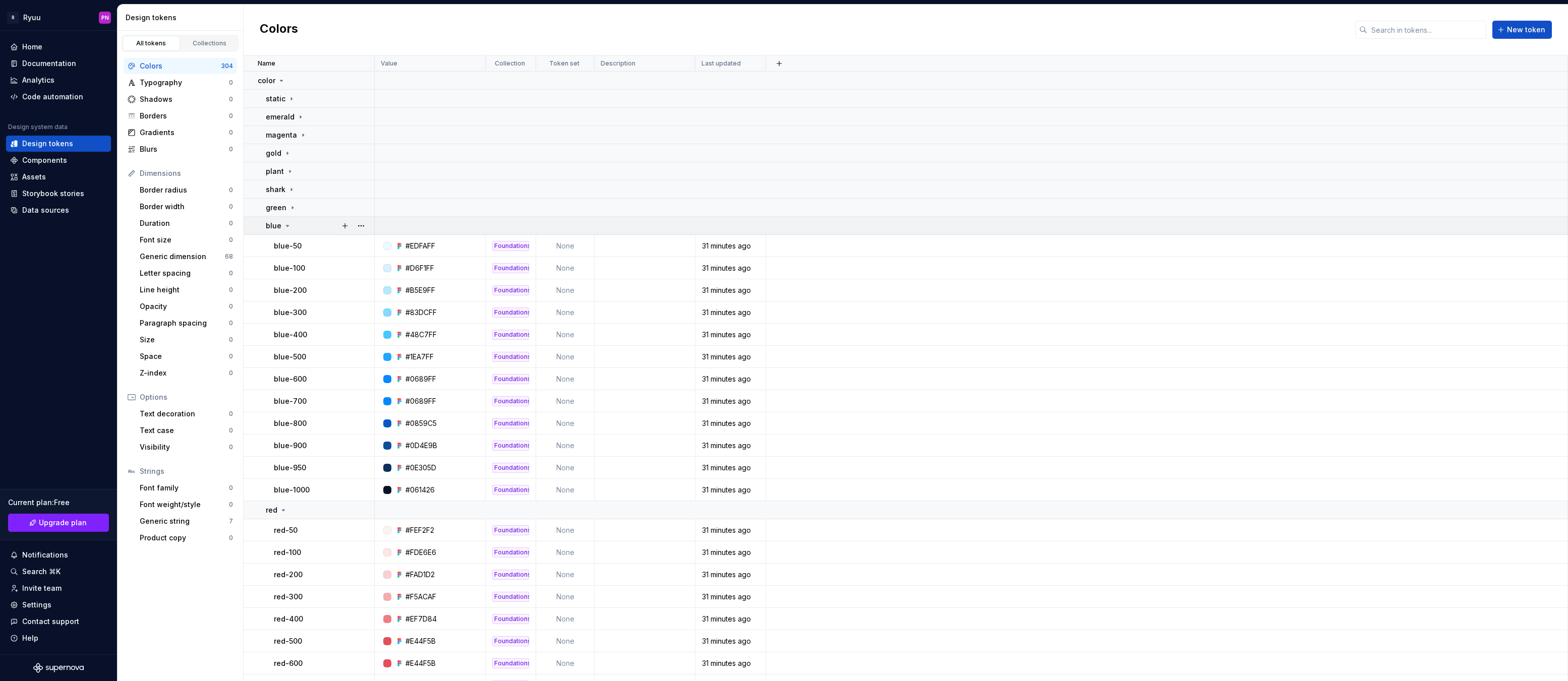
click at [289, 225] on icon at bounding box center [287, 225] width 8 height 8
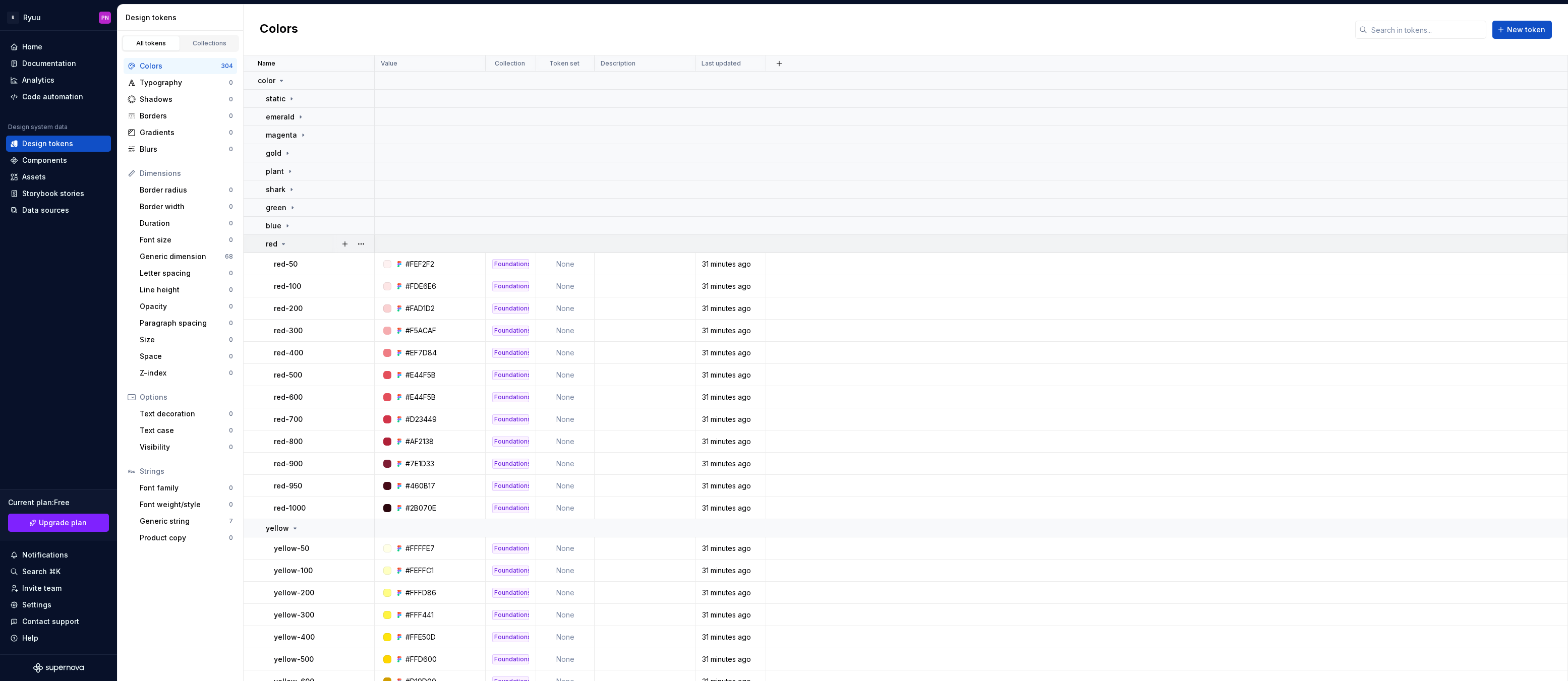
click at [285, 245] on icon at bounding box center [283, 244] width 8 height 8
click at [291, 263] on icon at bounding box center [295, 262] width 8 height 8
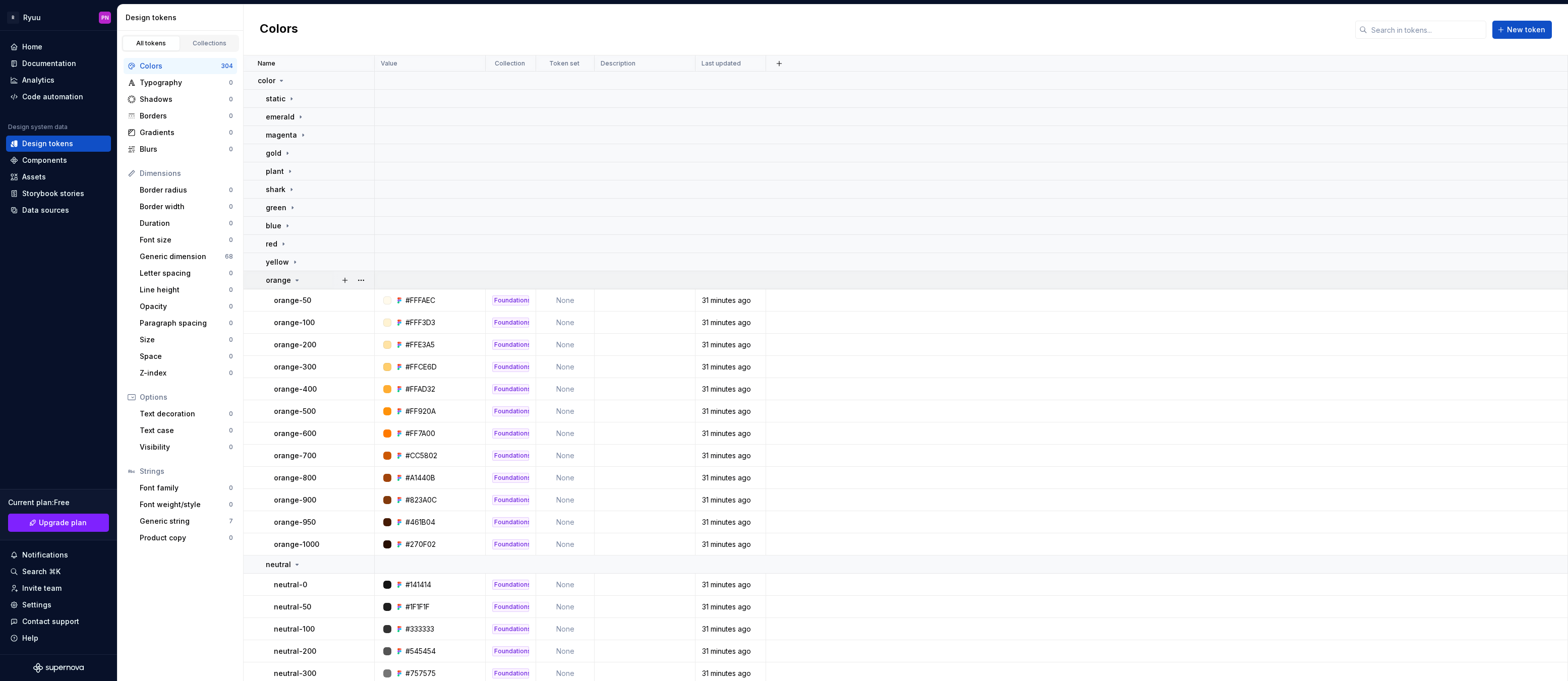
click at [297, 279] on icon at bounding box center [297, 280] width 8 height 8
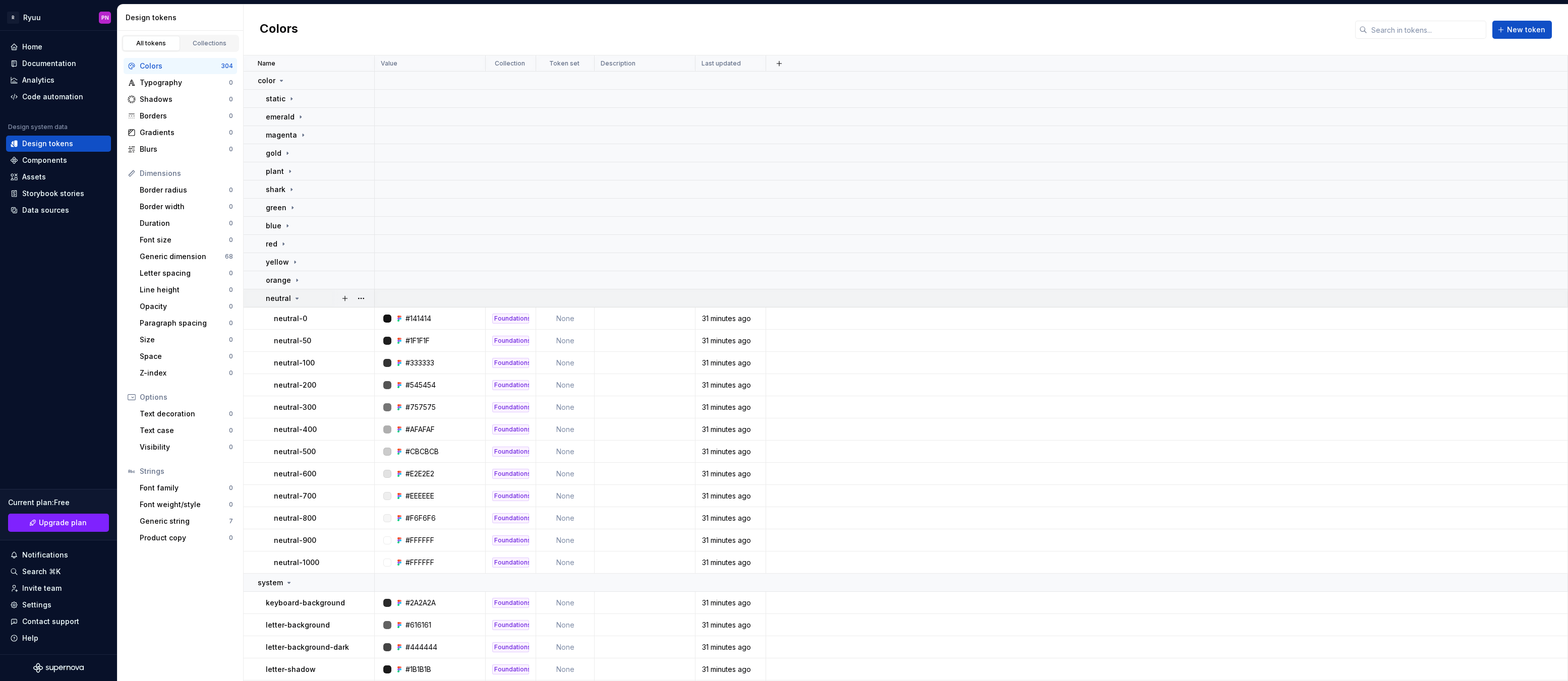
click at [297, 300] on icon at bounding box center [297, 298] width 8 height 8
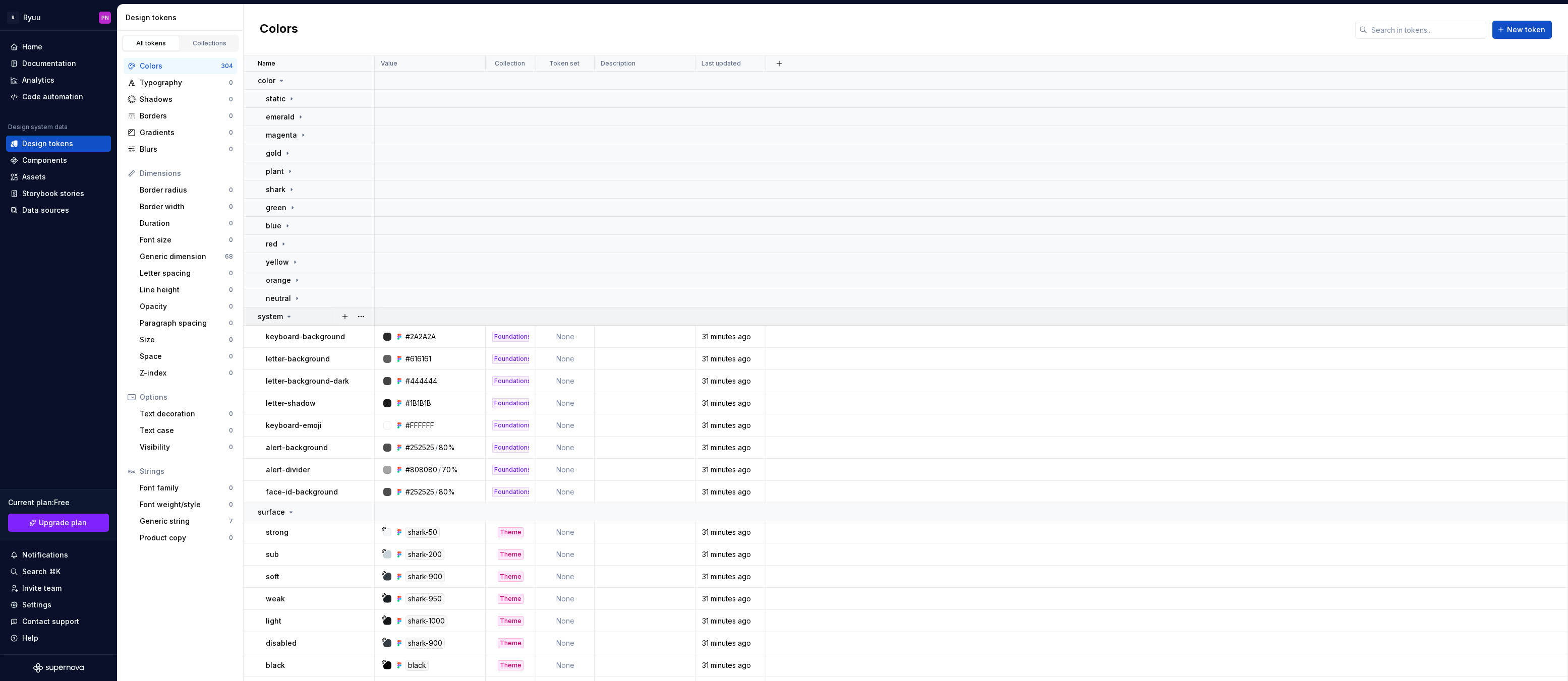
click at [289, 317] on icon at bounding box center [289, 316] width 8 height 8
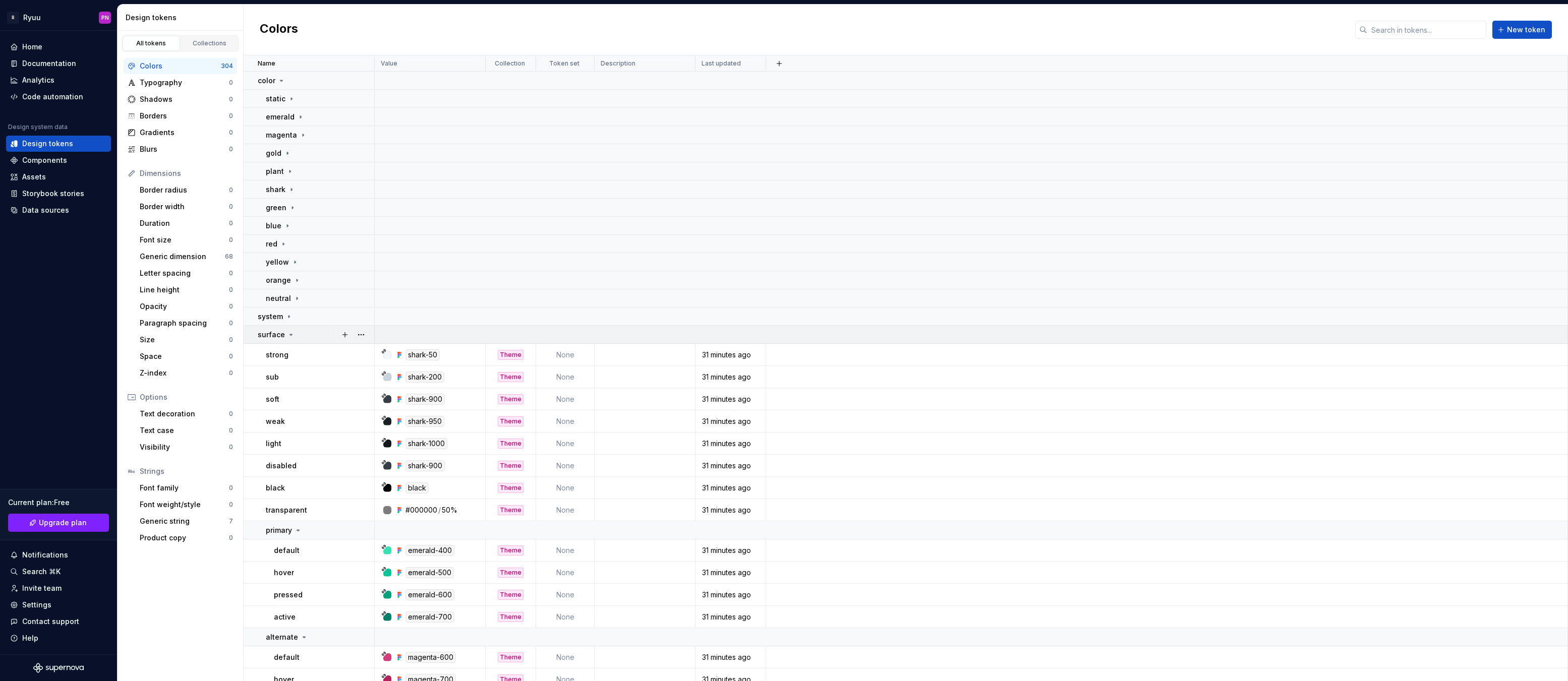
click at [287, 336] on icon at bounding box center [291, 334] width 8 height 8
click at [277, 352] on icon at bounding box center [277, 353] width 8 height 8
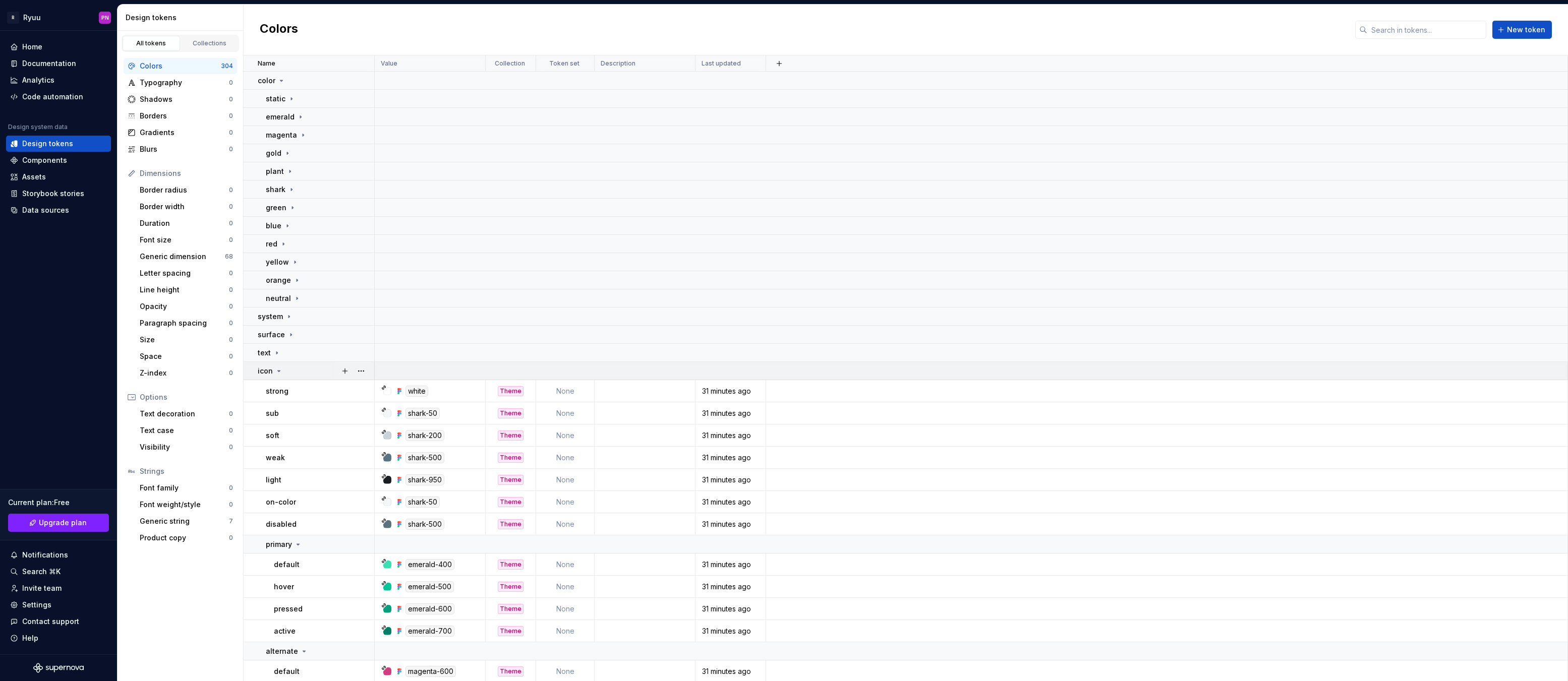
click at [278, 371] on icon at bounding box center [279, 371] width 2 height 1
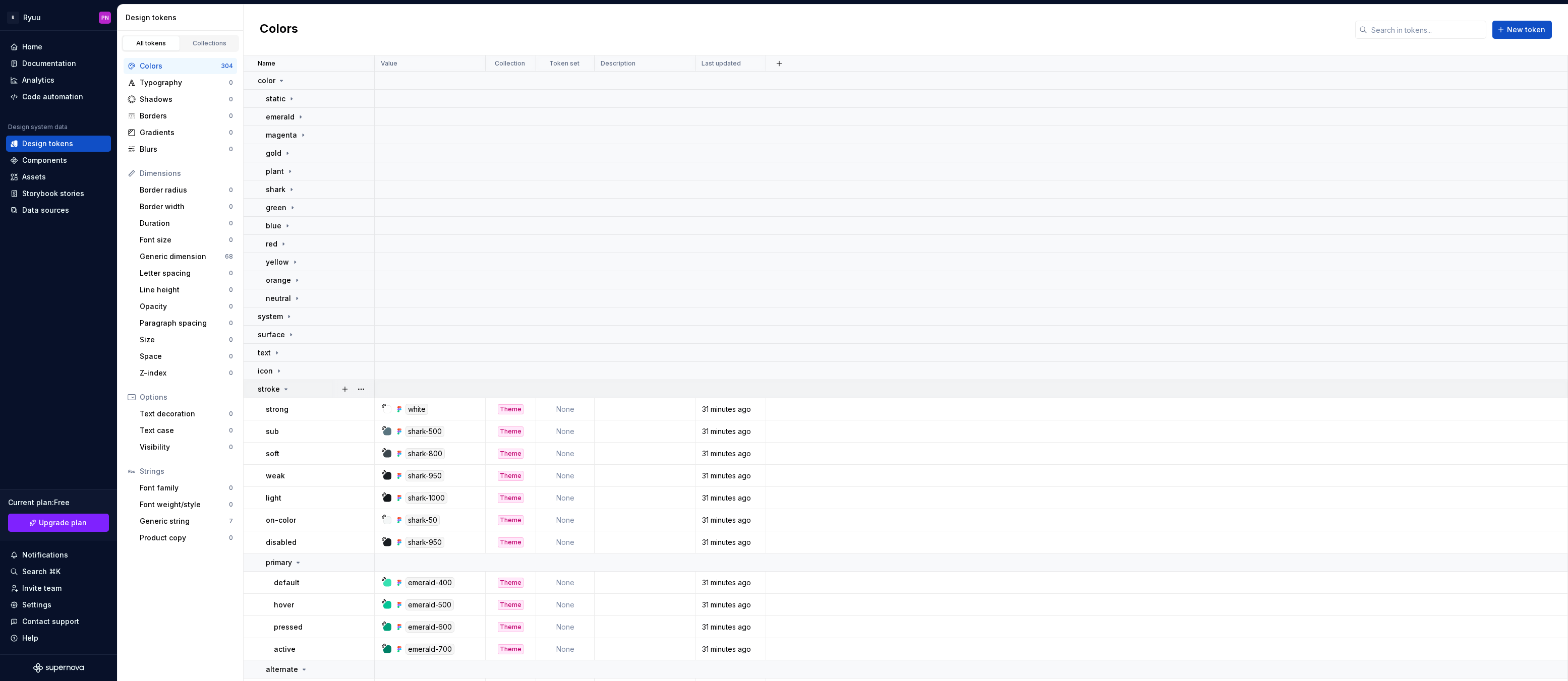
click at [282, 385] on icon at bounding box center [286, 389] width 8 height 8
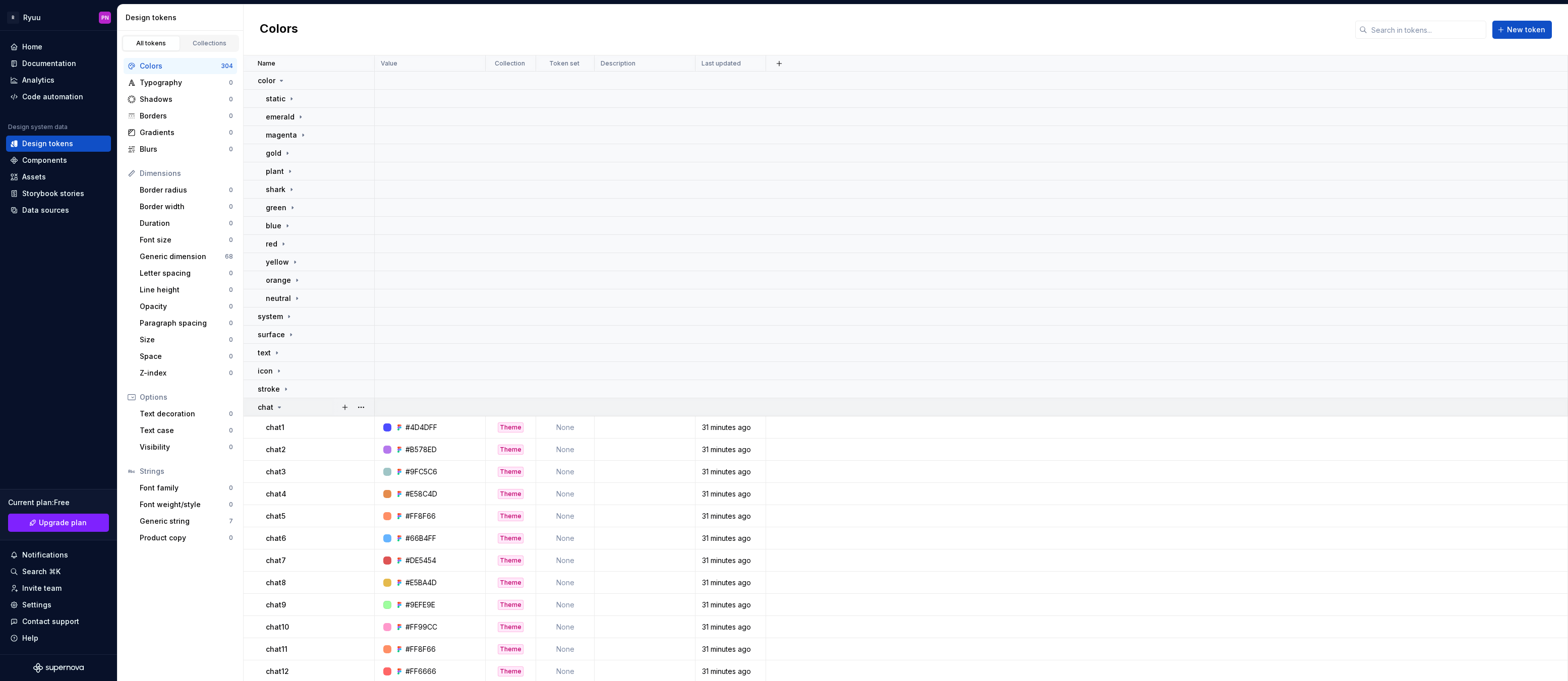
click at [280, 406] on icon at bounding box center [279, 407] width 8 height 8
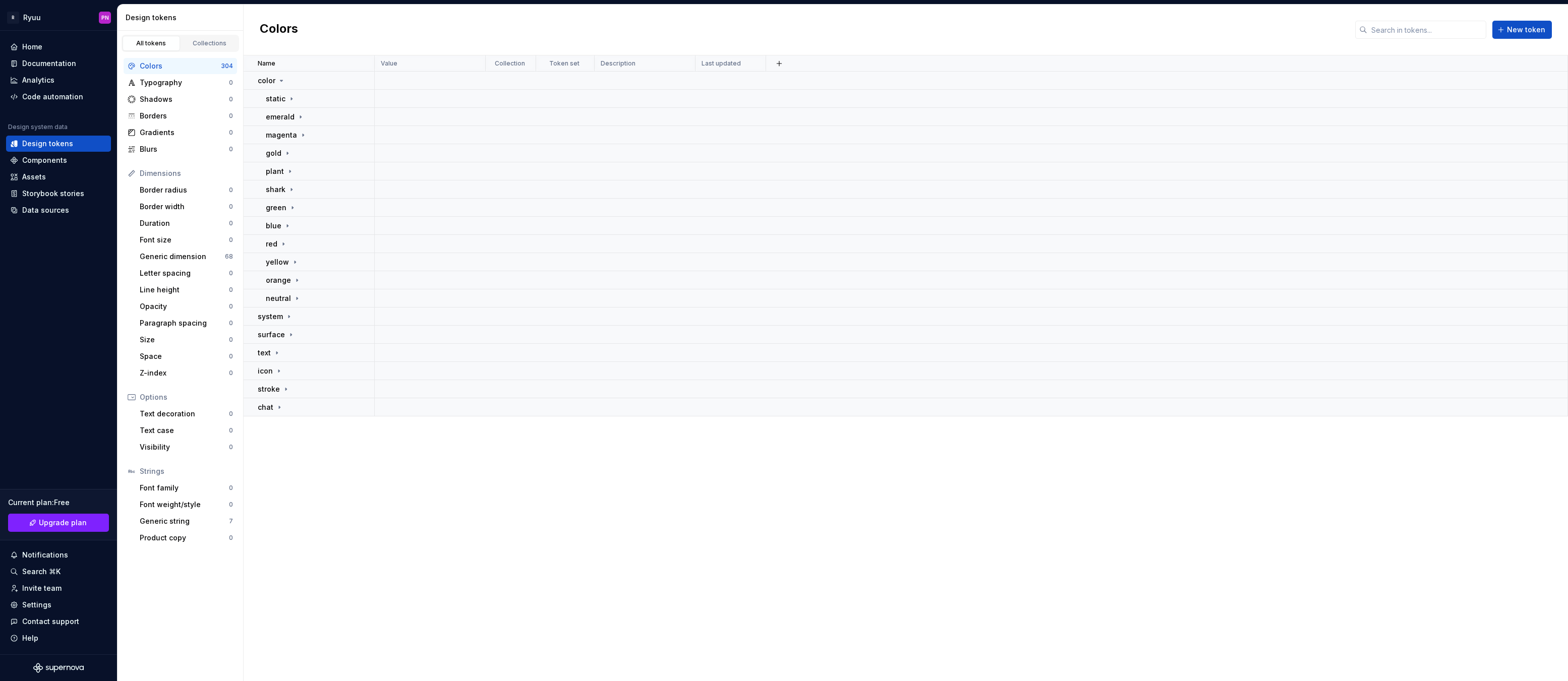
click at [485, 526] on div "Name Value Collection Token set Description Last updated color static emerald m…" at bounding box center [906, 368] width 1324 height 626
click at [30, 41] on div "Home" at bounding box center [59, 47] width 105 height 16
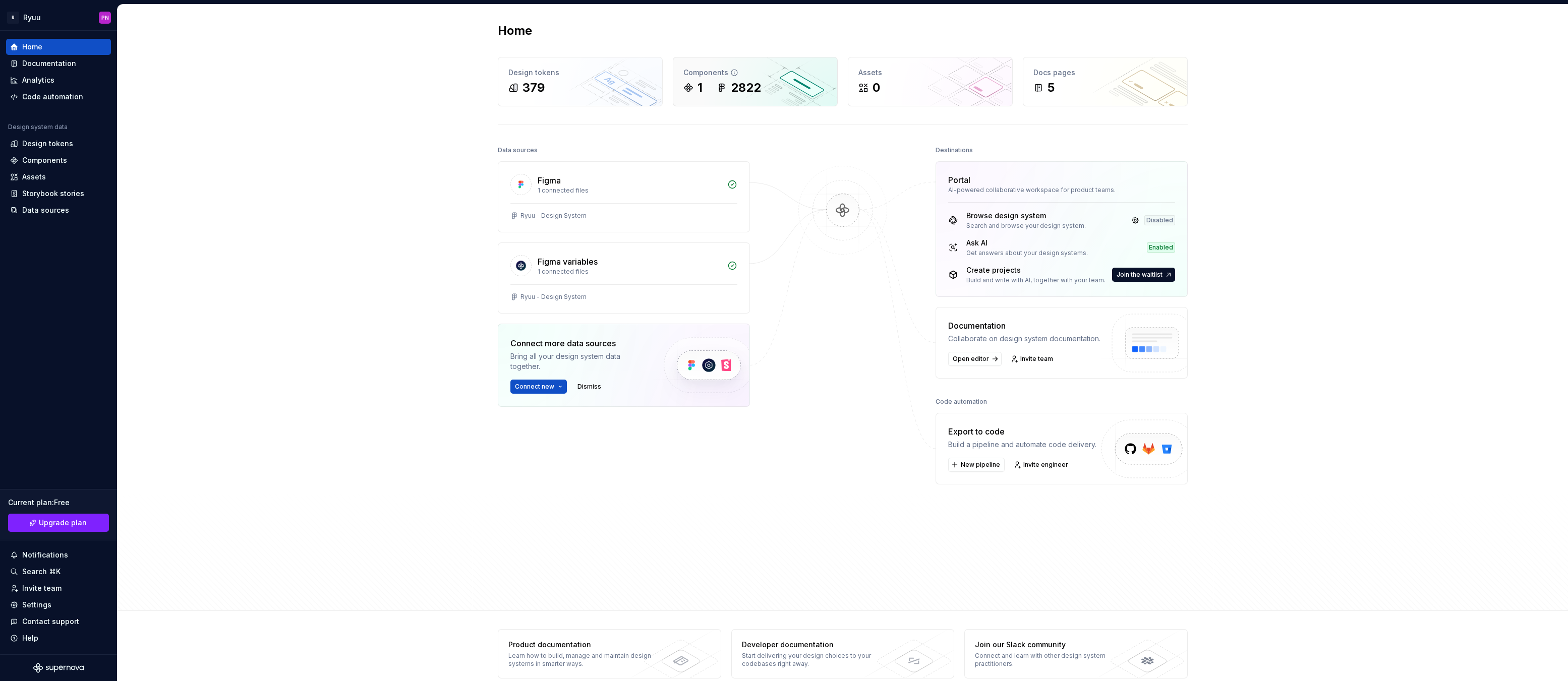
click at [717, 87] on icon at bounding box center [722, 88] width 10 height 10
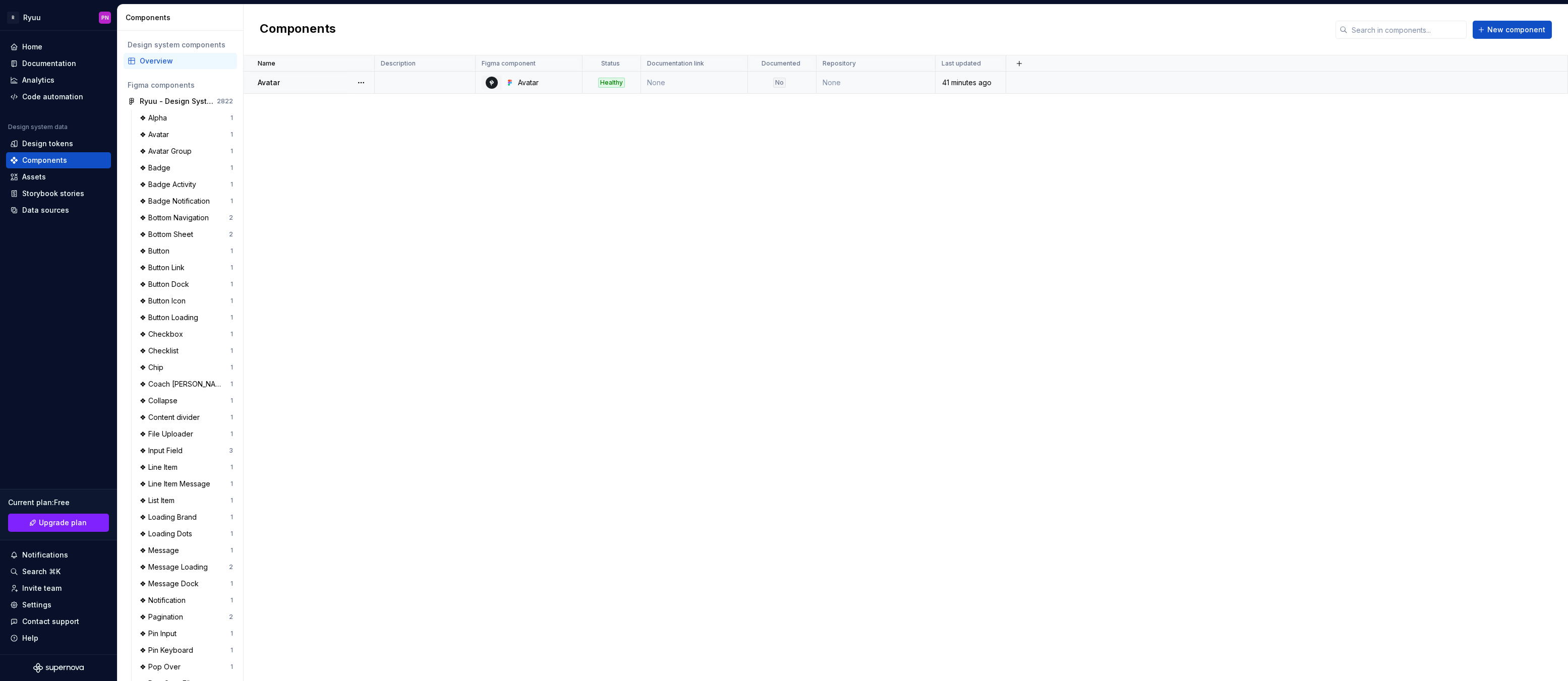
click at [297, 82] on div "Avatar" at bounding box center [316, 82] width 116 height 10
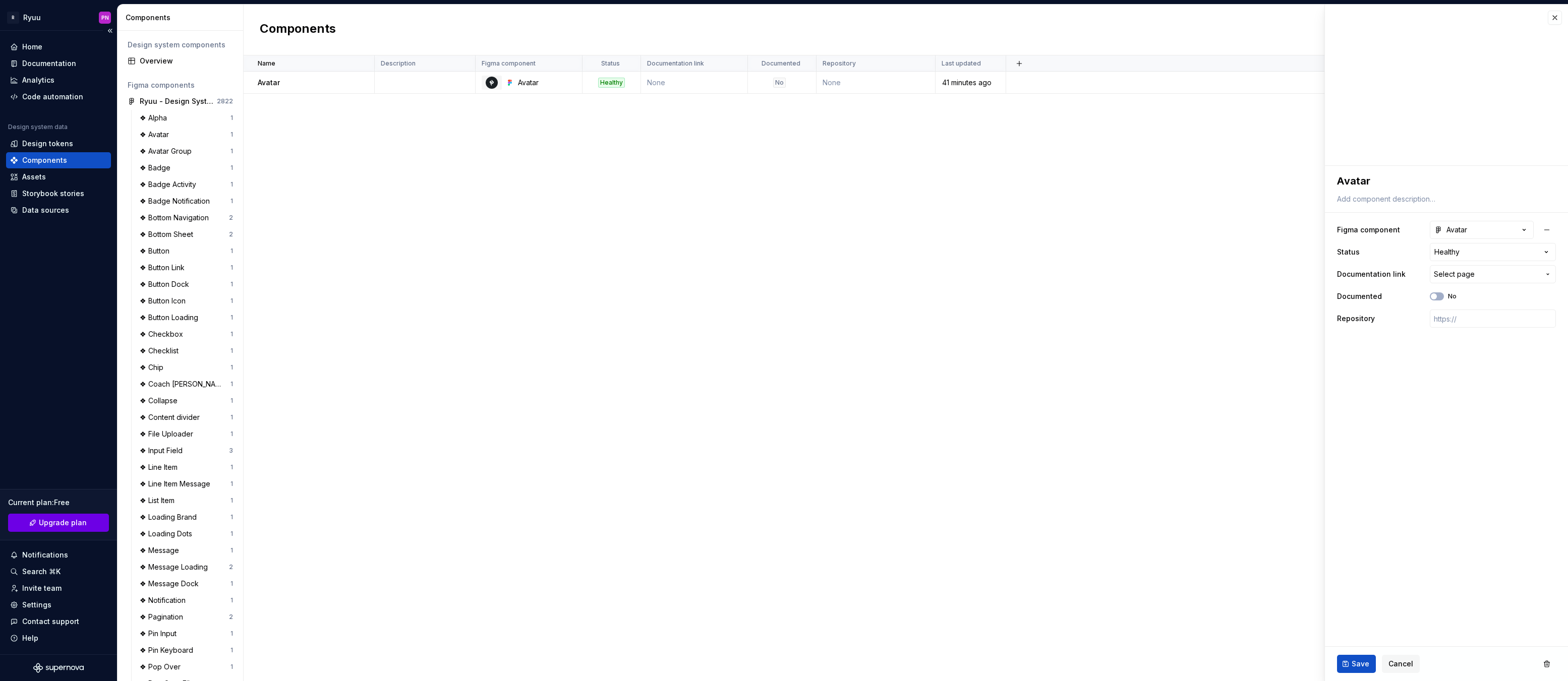
click at [39, 523] on button "Upgrade plan" at bounding box center [59, 523] width 101 height 18
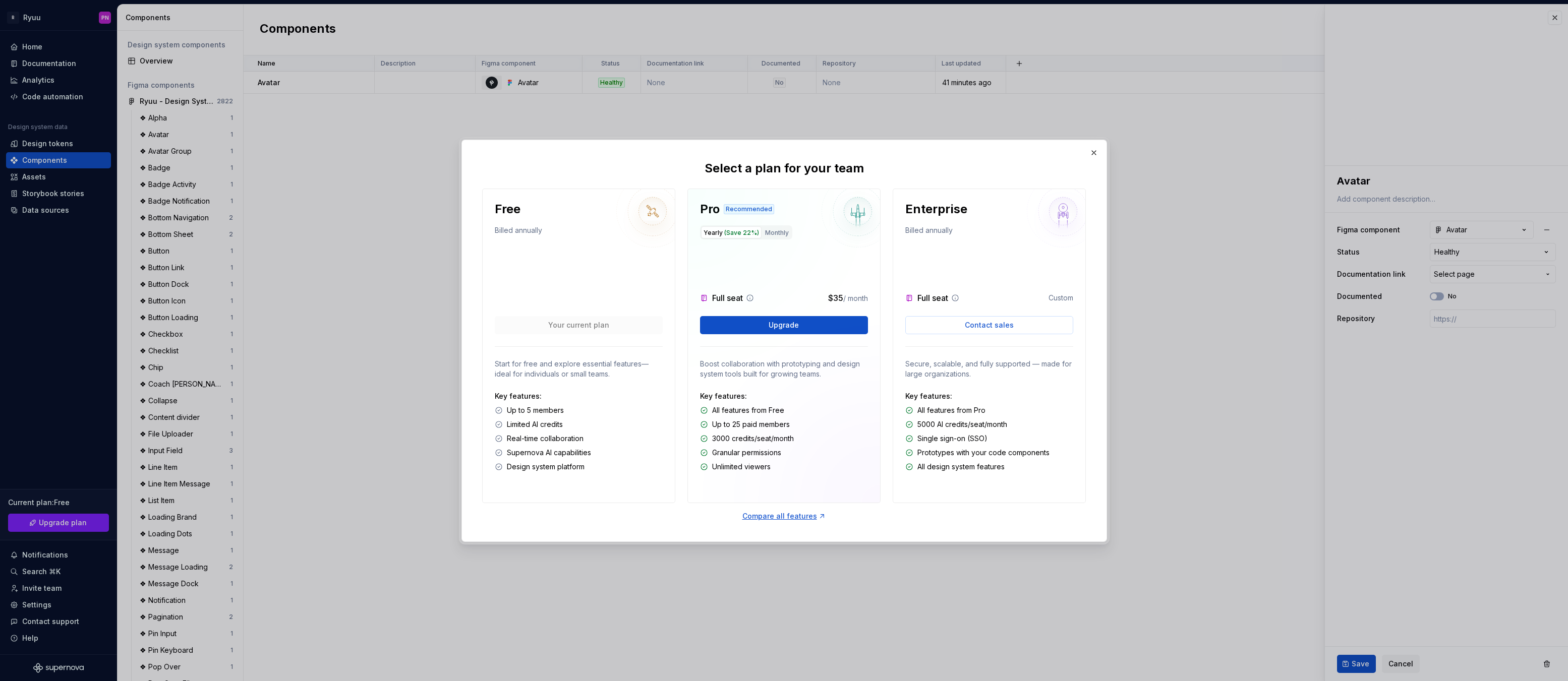
type textarea "*"
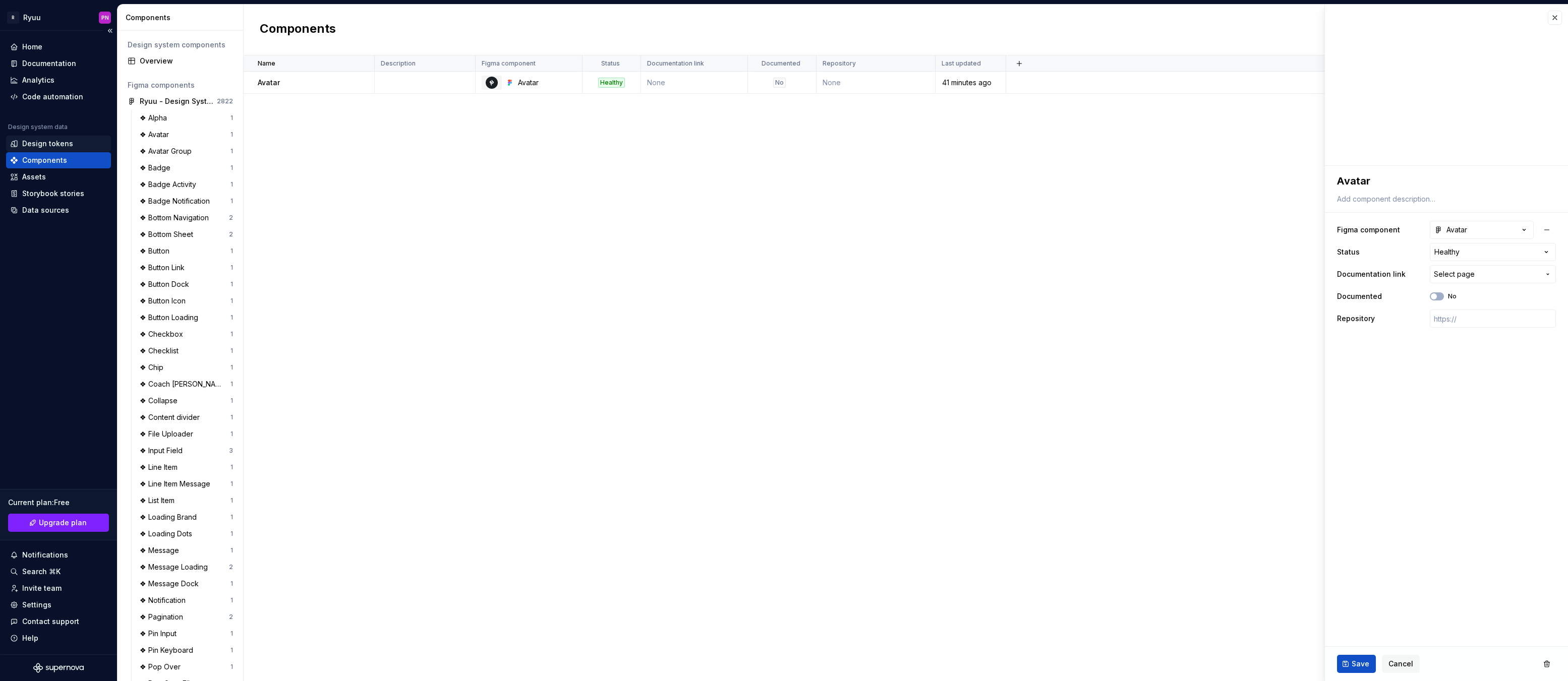
click at [44, 139] on div "Design tokens" at bounding box center [48, 144] width 51 height 10
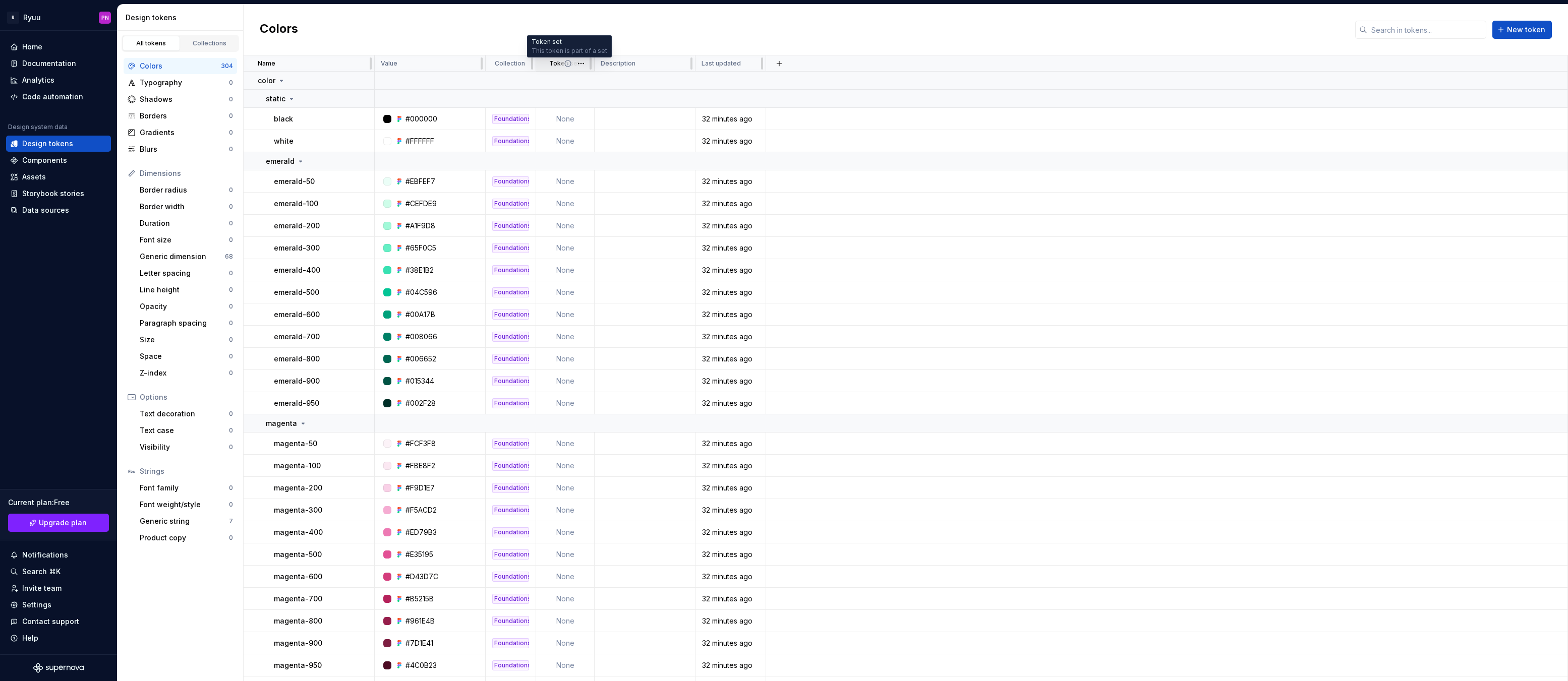
click at [567, 63] on icon at bounding box center [567, 63] width 8 height 8
click at [584, 63] on html "R Ryuu PN Home Documentation Analytics Code automation Design system data Desig…" at bounding box center [784, 340] width 1568 height 681
click at [585, 80] on icon at bounding box center [584, 83] width 8 height 8
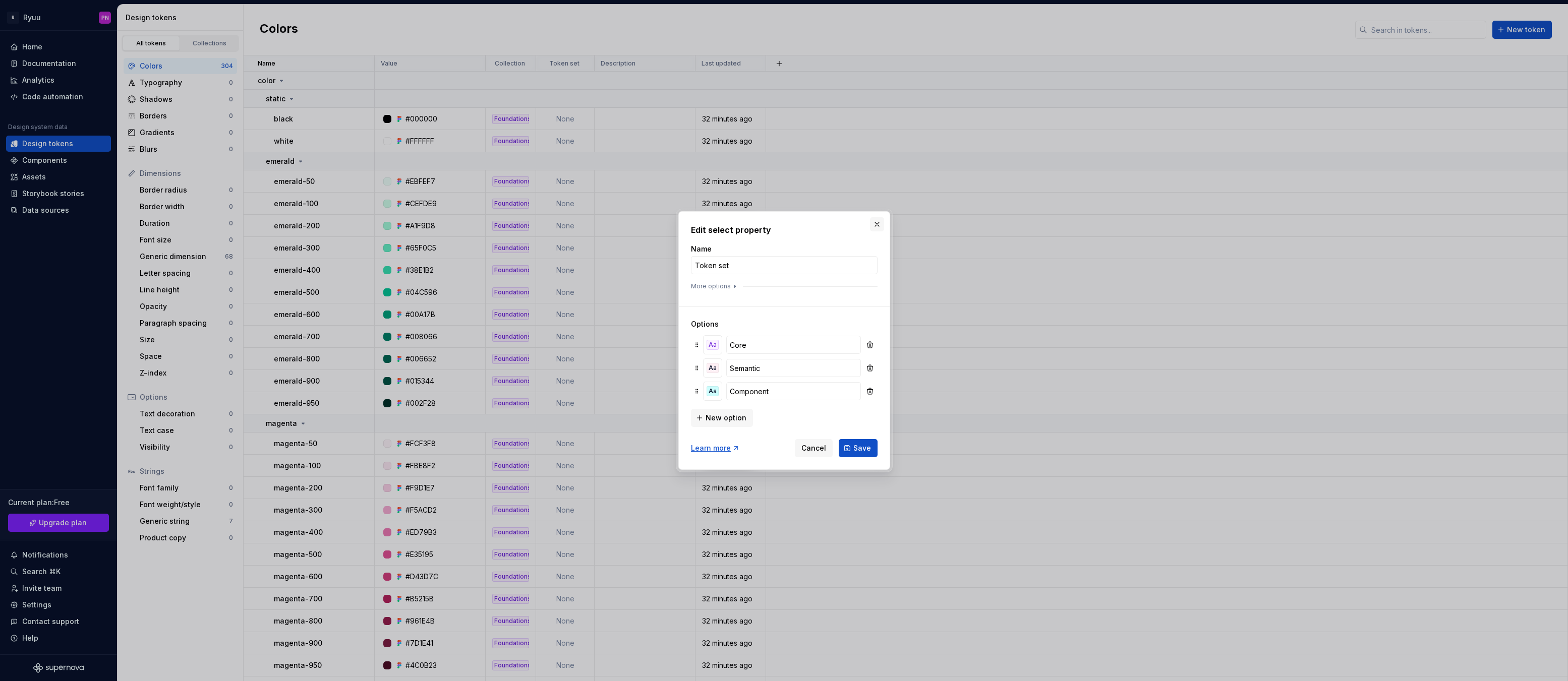
click at [877, 222] on button "button" at bounding box center [877, 224] width 14 height 14
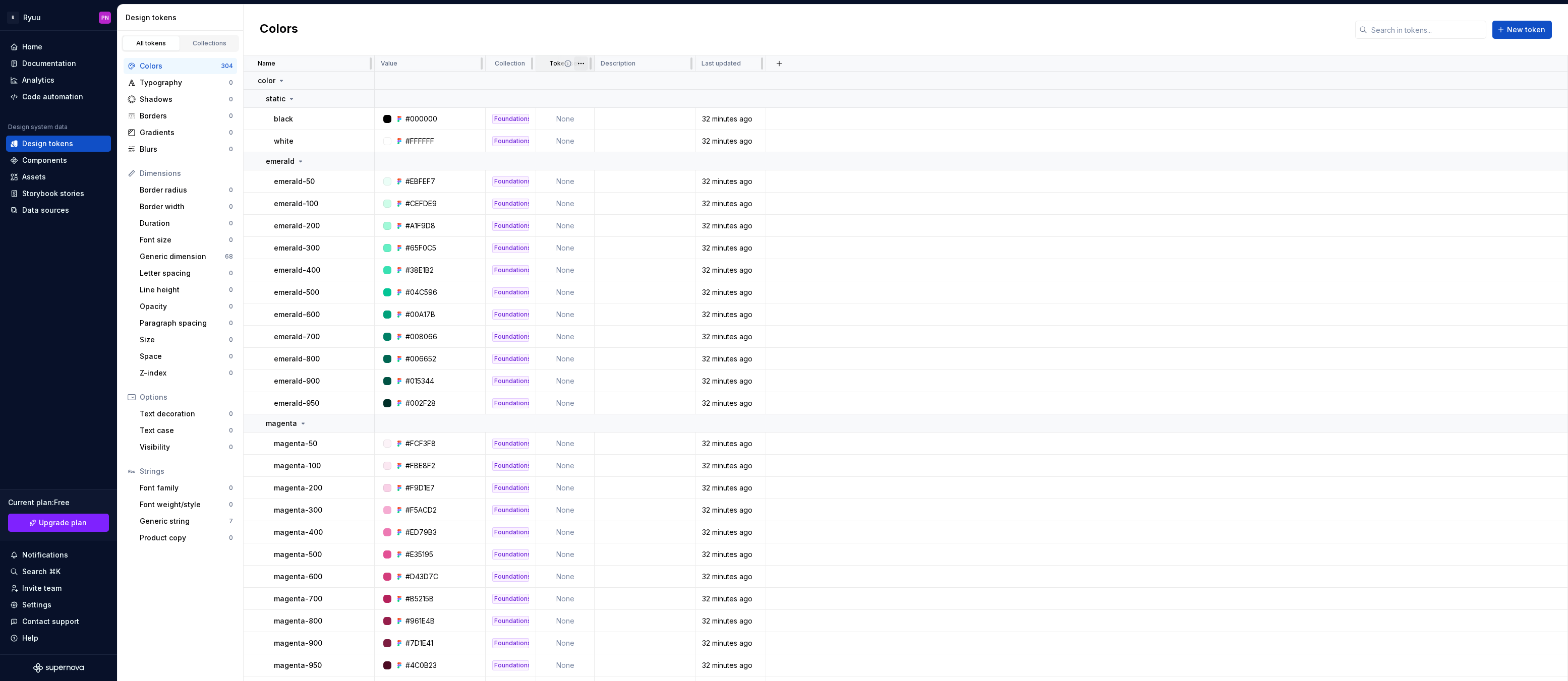
click at [584, 64] on html "R Ryuu PN Home Documentation Analytics Code automation Design system data Desig…" at bounding box center [784, 340] width 1568 height 681
click at [619, 138] on div "Delete property" at bounding box center [625, 141] width 66 height 10
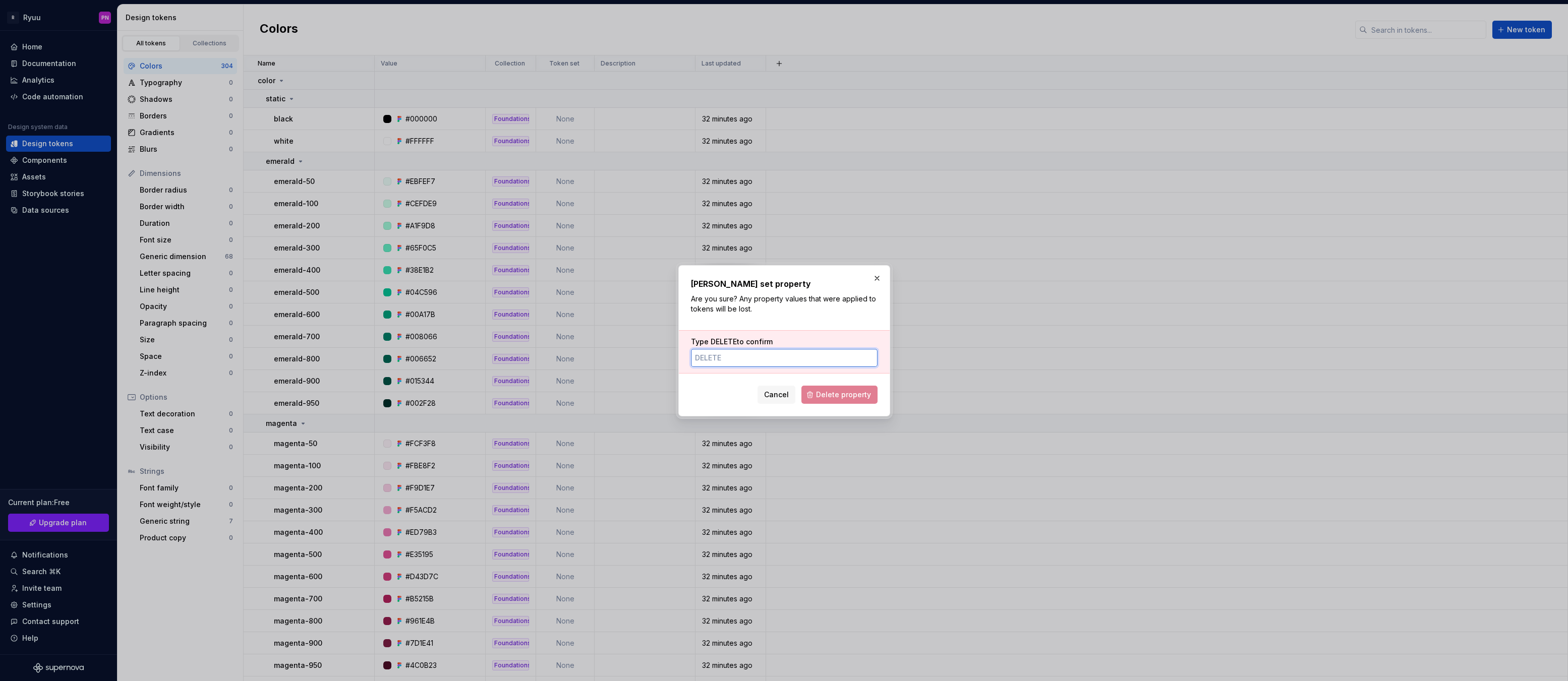
click at [784, 358] on input "Type DELETE to confirm" at bounding box center [784, 358] width 186 height 18
type input "DELETE"
click at [841, 397] on span "Delete property" at bounding box center [843, 395] width 55 height 10
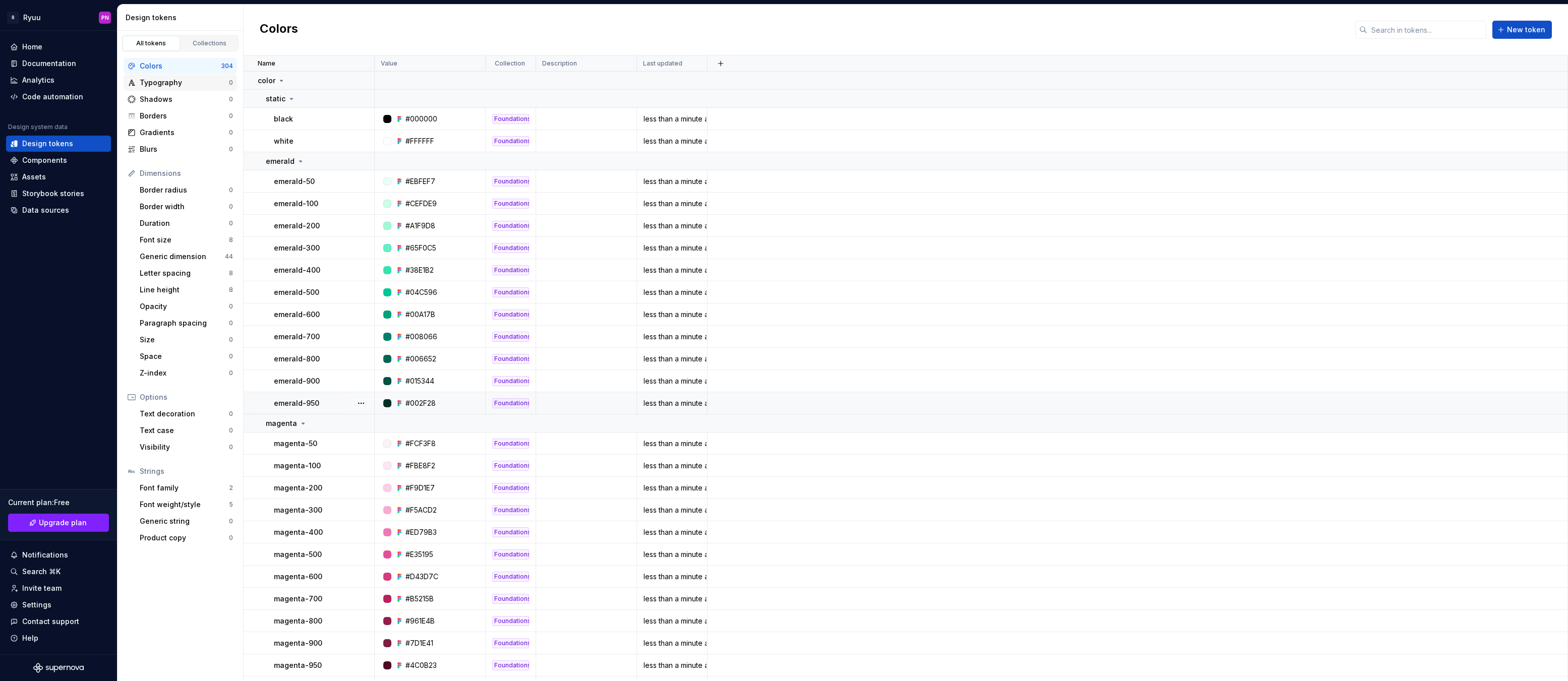
click at [171, 88] on div "Typography 0" at bounding box center [180, 82] width 113 height 16
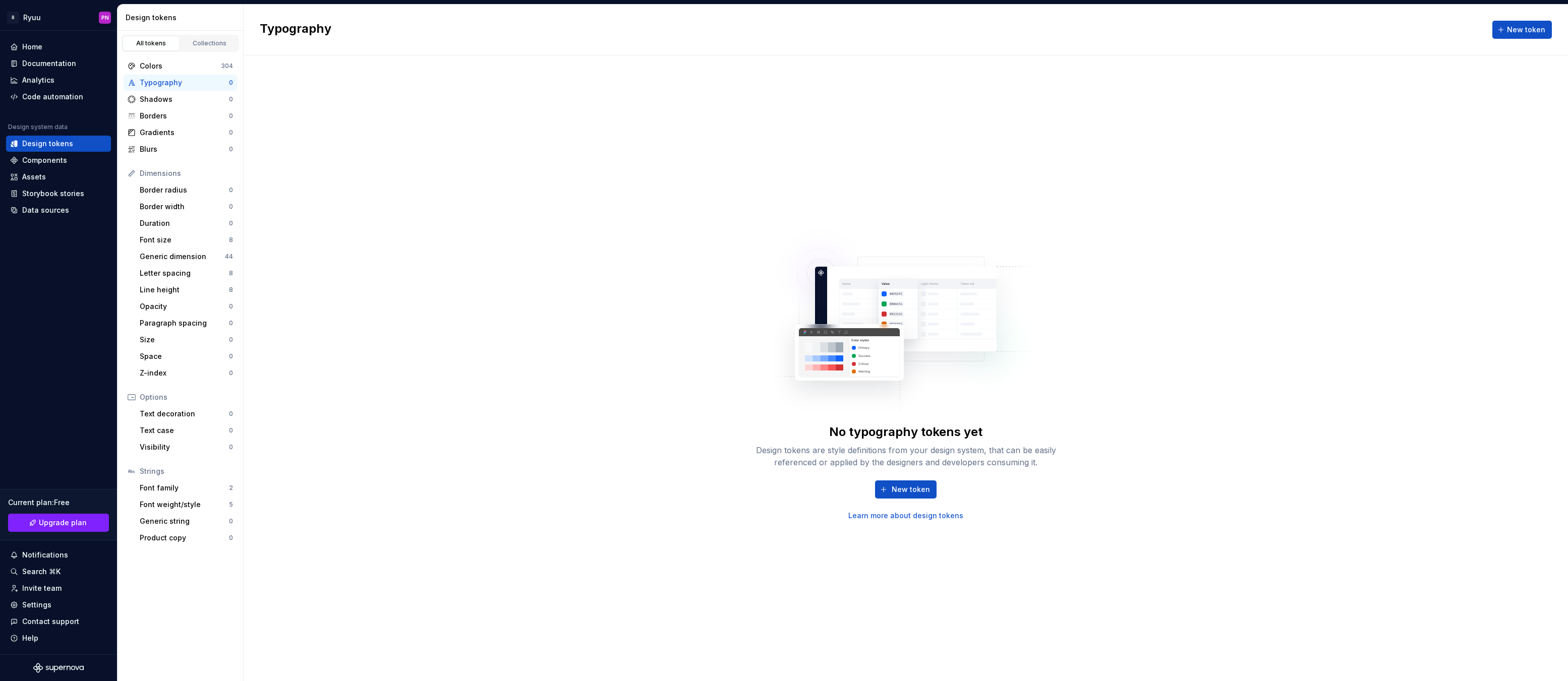
click at [899, 513] on link "Learn more about design tokens" at bounding box center [906, 515] width 115 height 10
click at [22, 45] on div "Home" at bounding box center [59, 47] width 97 height 10
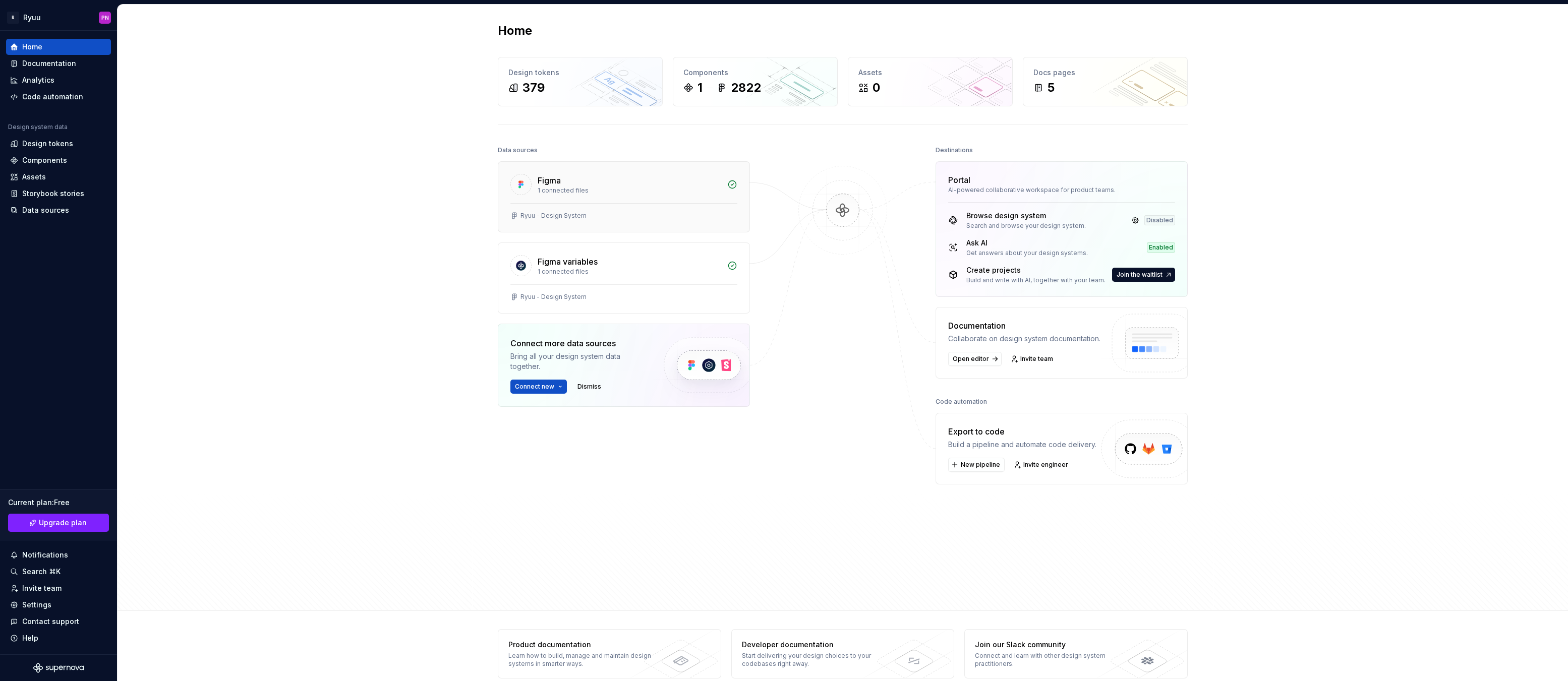
click at [681, 197] on div "Figma 1 connected files" at bounding box center [624, 183] width 251 height 41
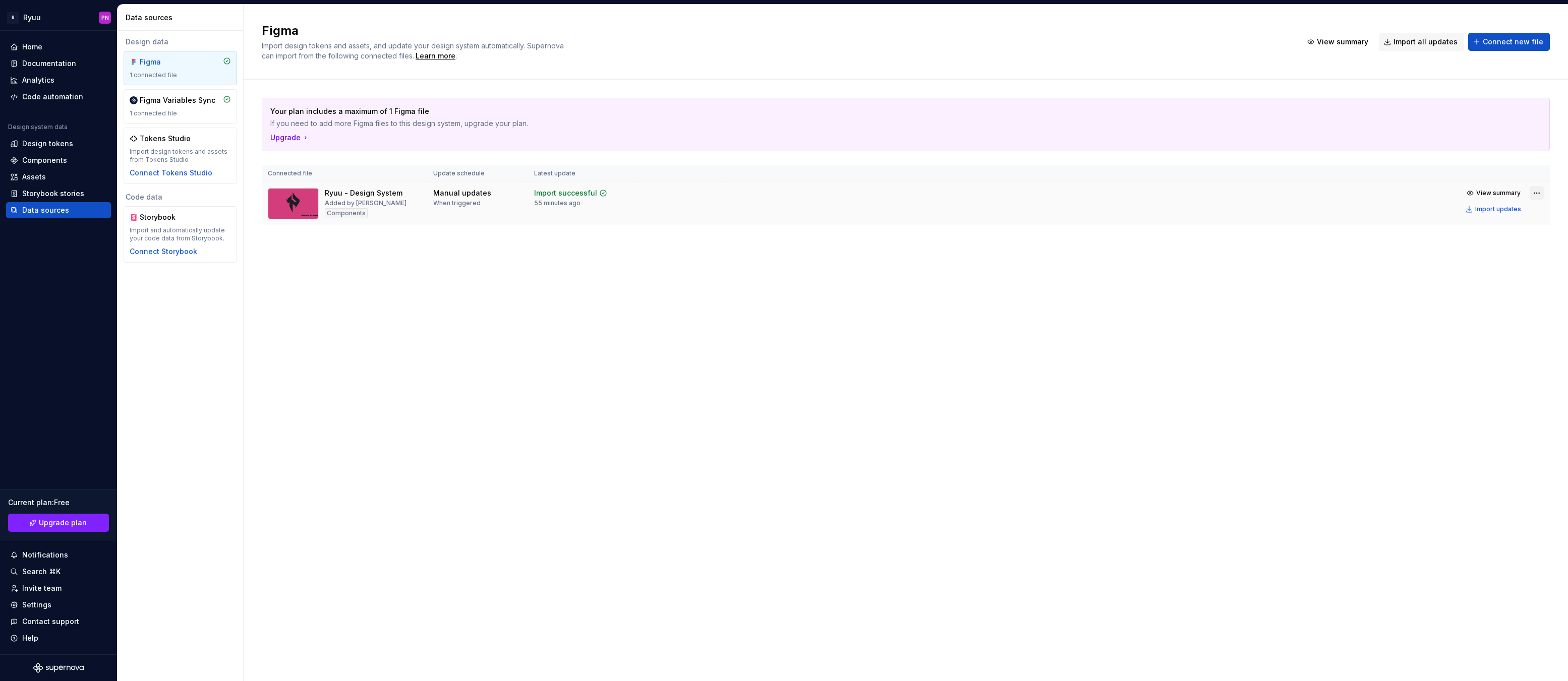
click at [1538, 194] on html "R Ryuu PN Home Documentation Analytics Code automation Design system data Desig…" at bounding box center [784, 340] width 1568 height 681
click at [1506, 214] on div "Edit import scope" at bounding box center [1507, 213] width 115 height 10
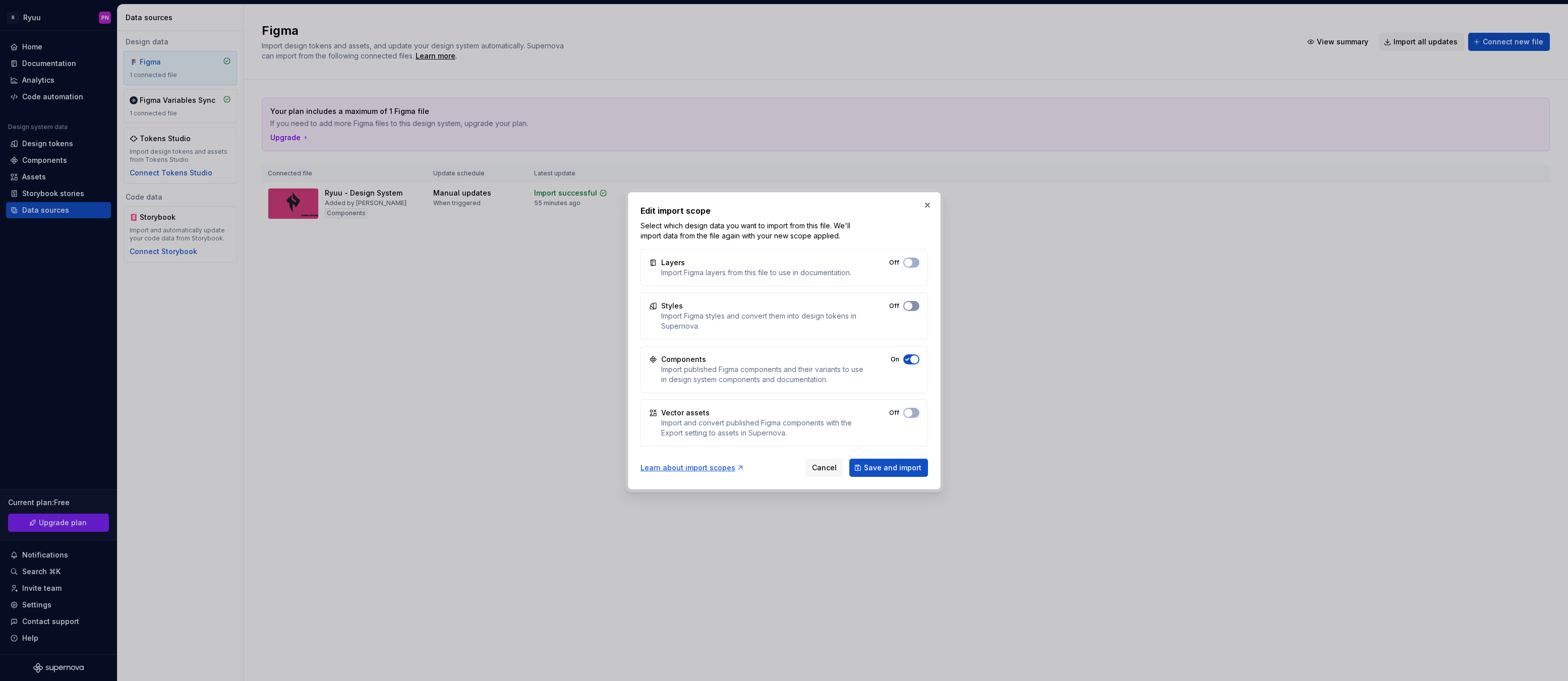
click at [912, 309] on button "Off" at bounding box center [911, 306] width 16 height 10
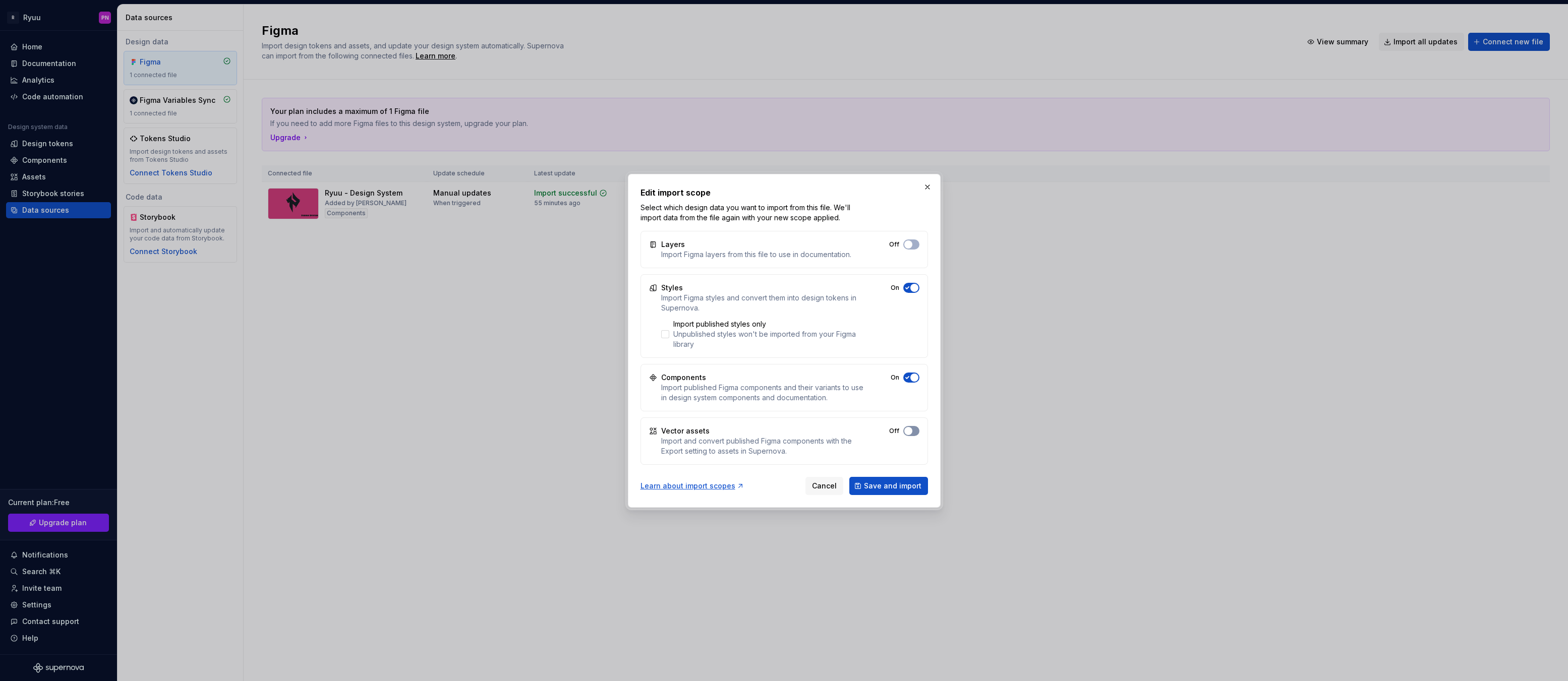
click at [911, 432] on span "button" at bounding box center [908, 431] width 8 height 8
click at [894, 485] on span "Save and import" at bounding box center [893, 486] width 57 height 10
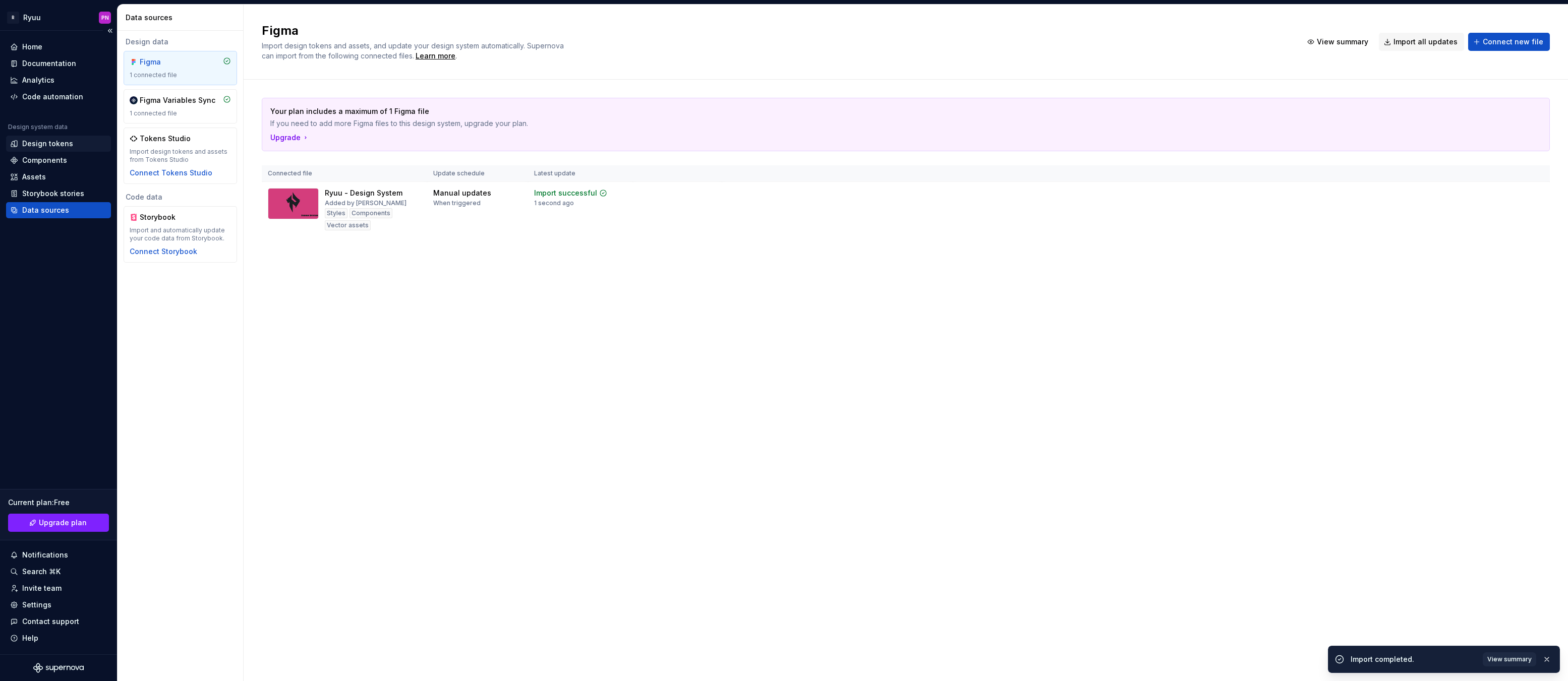
click at [41, 141] on div "Design tokens" at bounding box center [48, 144] width 51 height 10
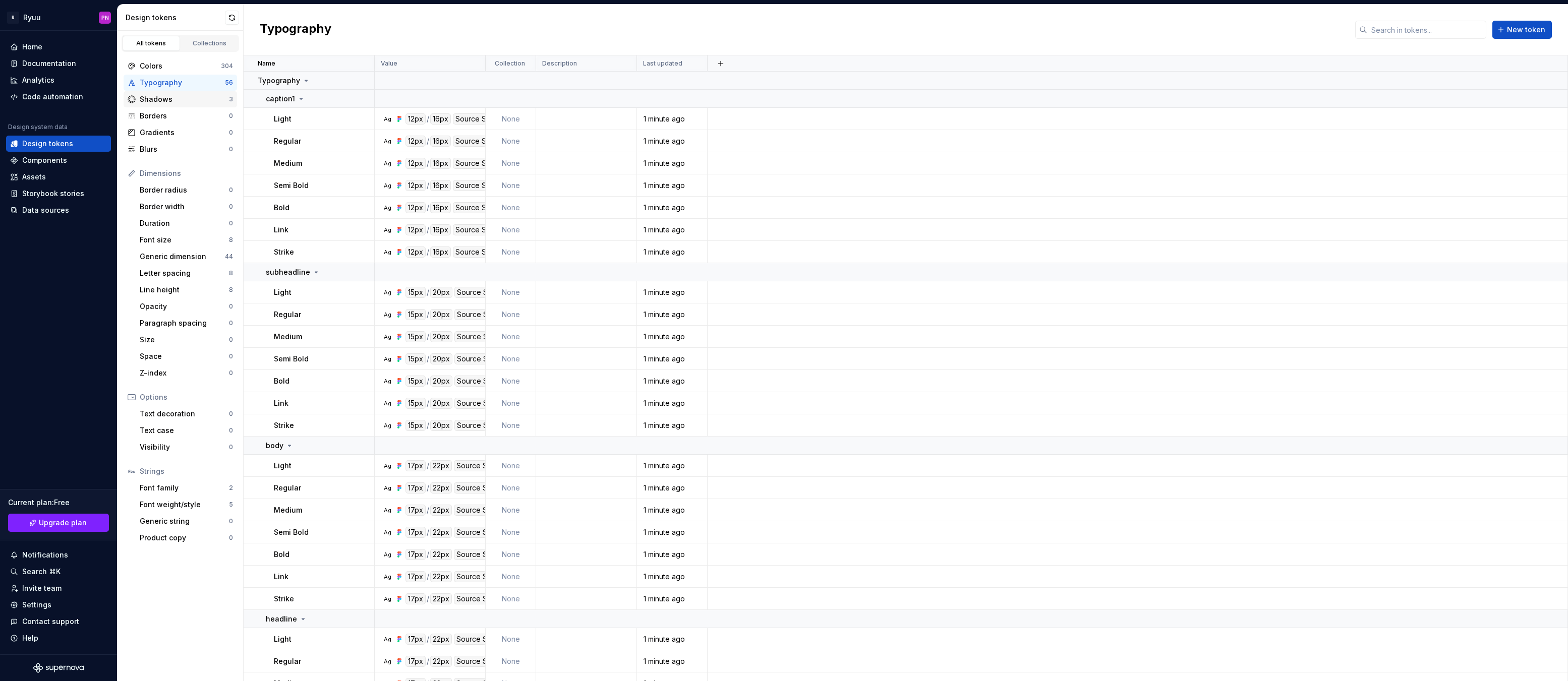
click at [171, 98] on div "Shadows" at bounding box center [184, 99] width 89 height 10
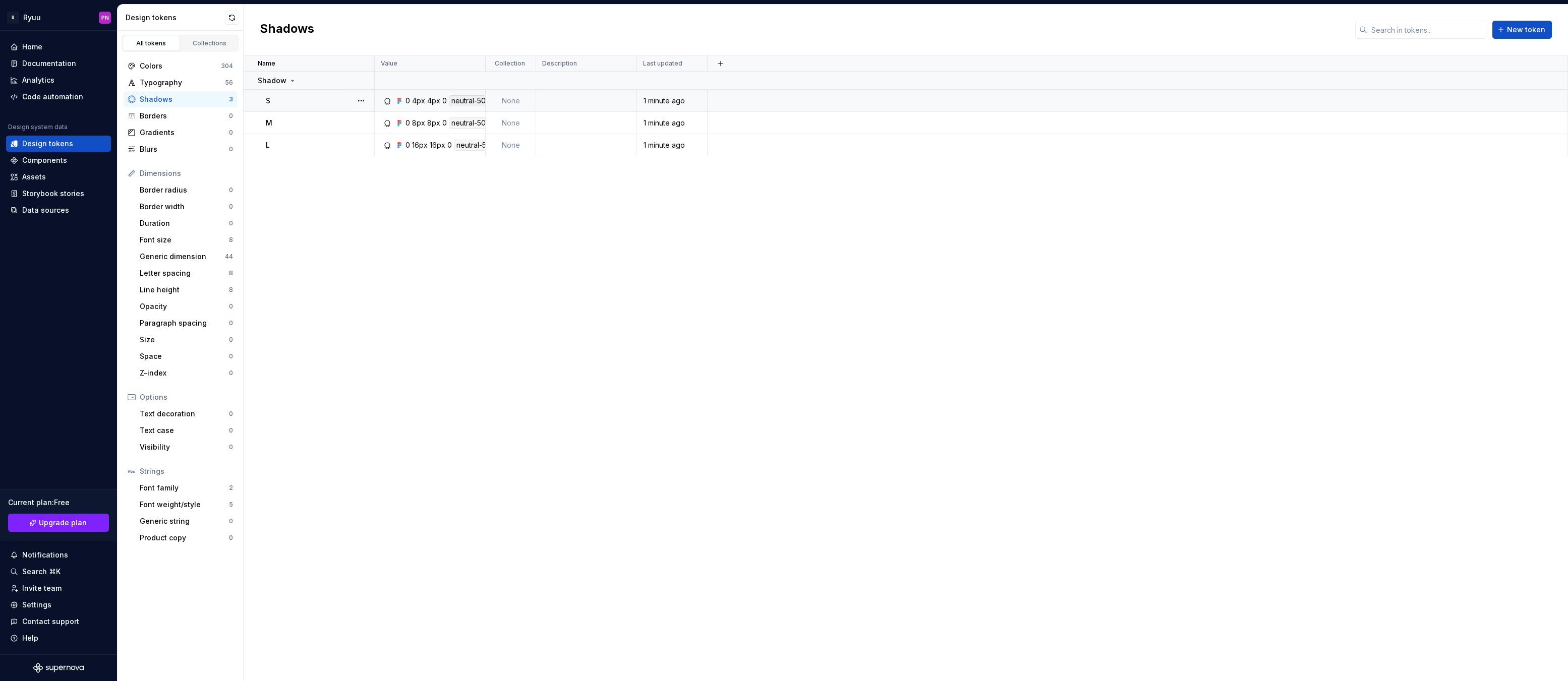
click at [420, 99] on div "4px" at bounding box center [419, 101] width 13 height 11
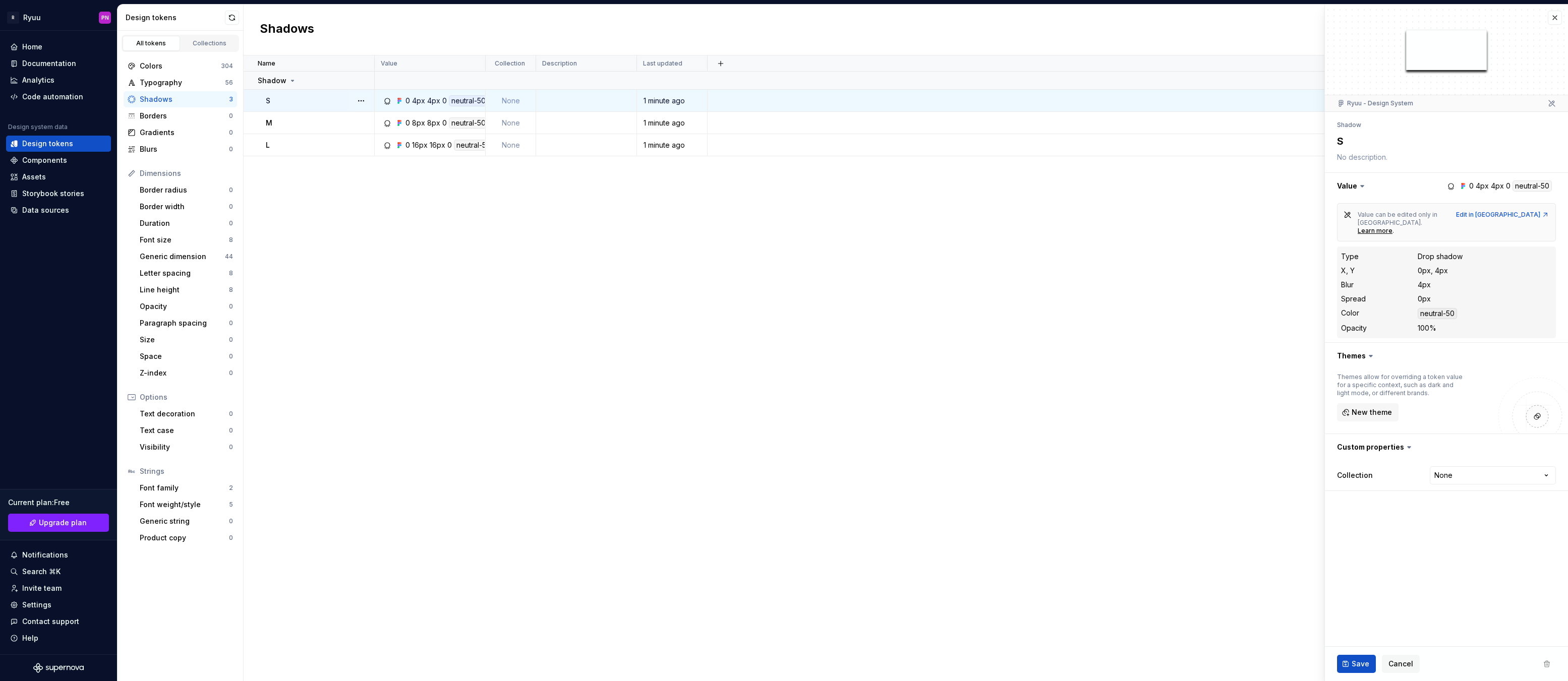
click at [1360, 183] on icon at bounding box center [1362, 186] width 10 height 10
click at [33, 157] on div "Components" at bounding box center [44, 160] width 45 height 10
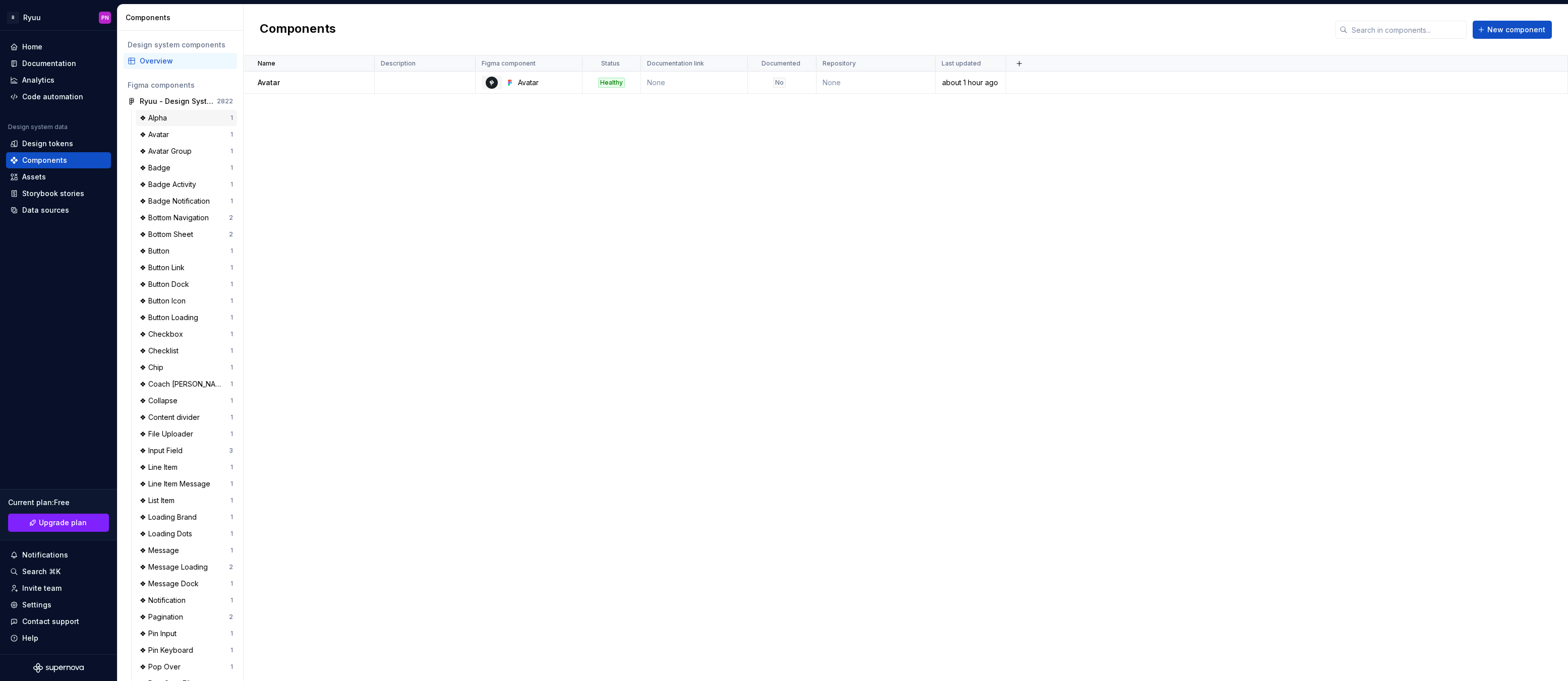
click at [172, 118] on div "❖ Alpha" at bounding box center [185, 118] width 91 height 10
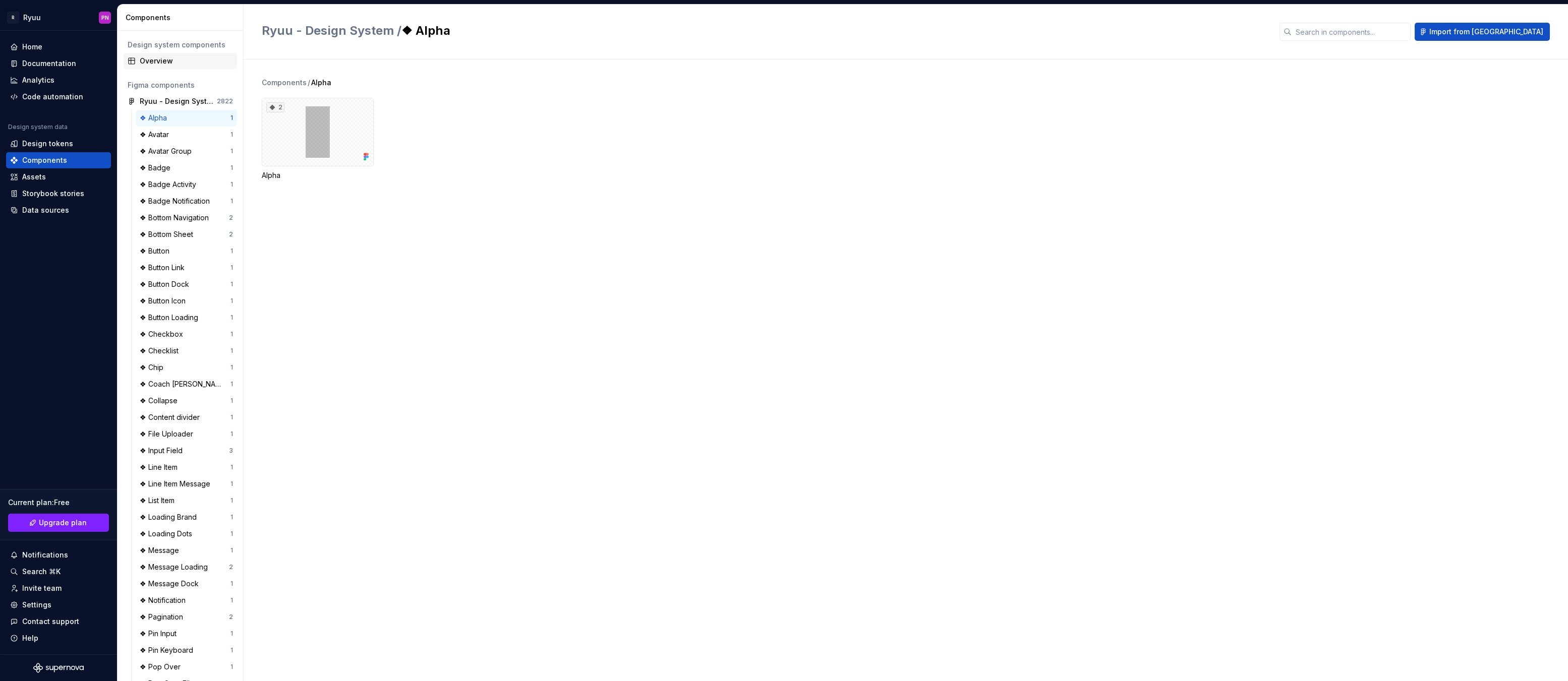
click at [157, 54] on div "Overview" at bounding box center [180, 61] width 113 height 16
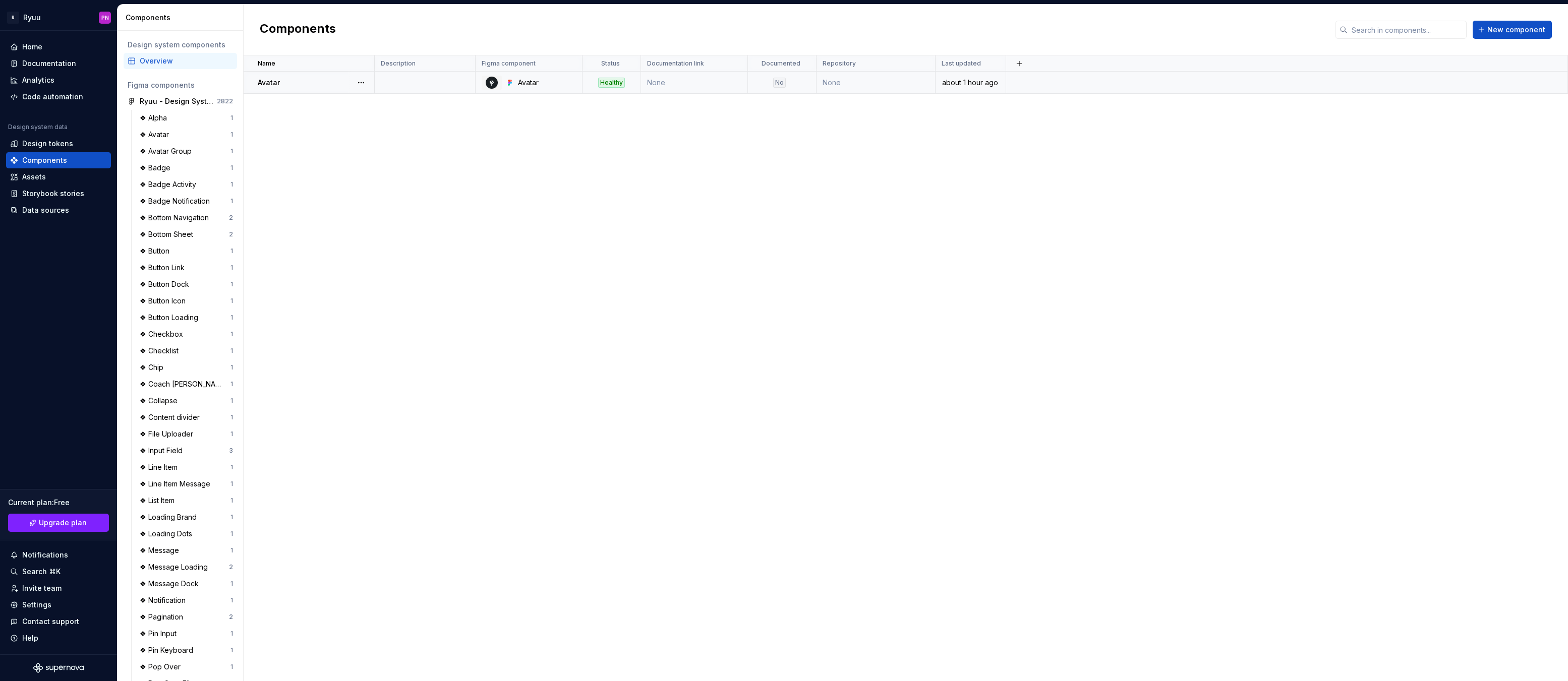
click at [321, 85] on div "Avatar" at bounding box center [316, 82] width 116 height 10
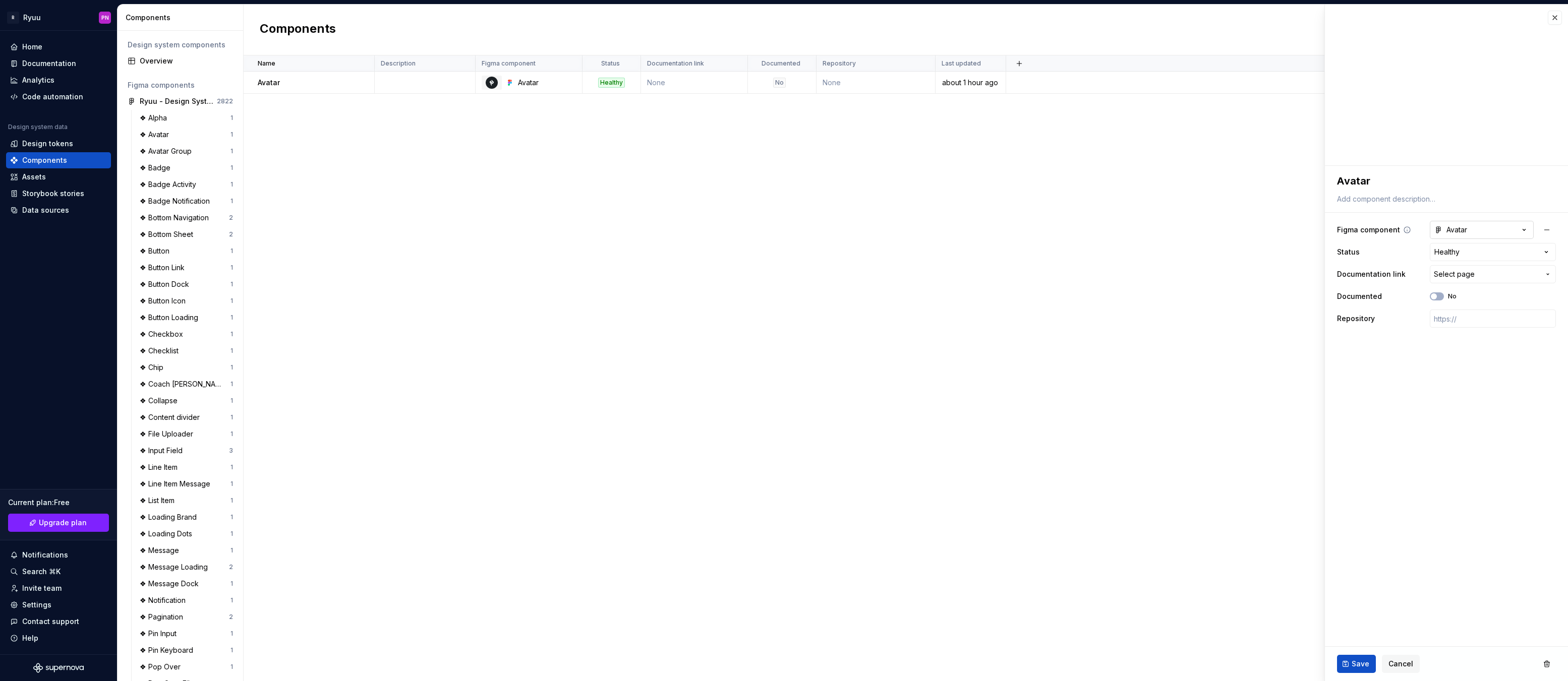
click at [1484, 230] on button "Avatar" at bounding box center [1481, 230] width 104 height 18
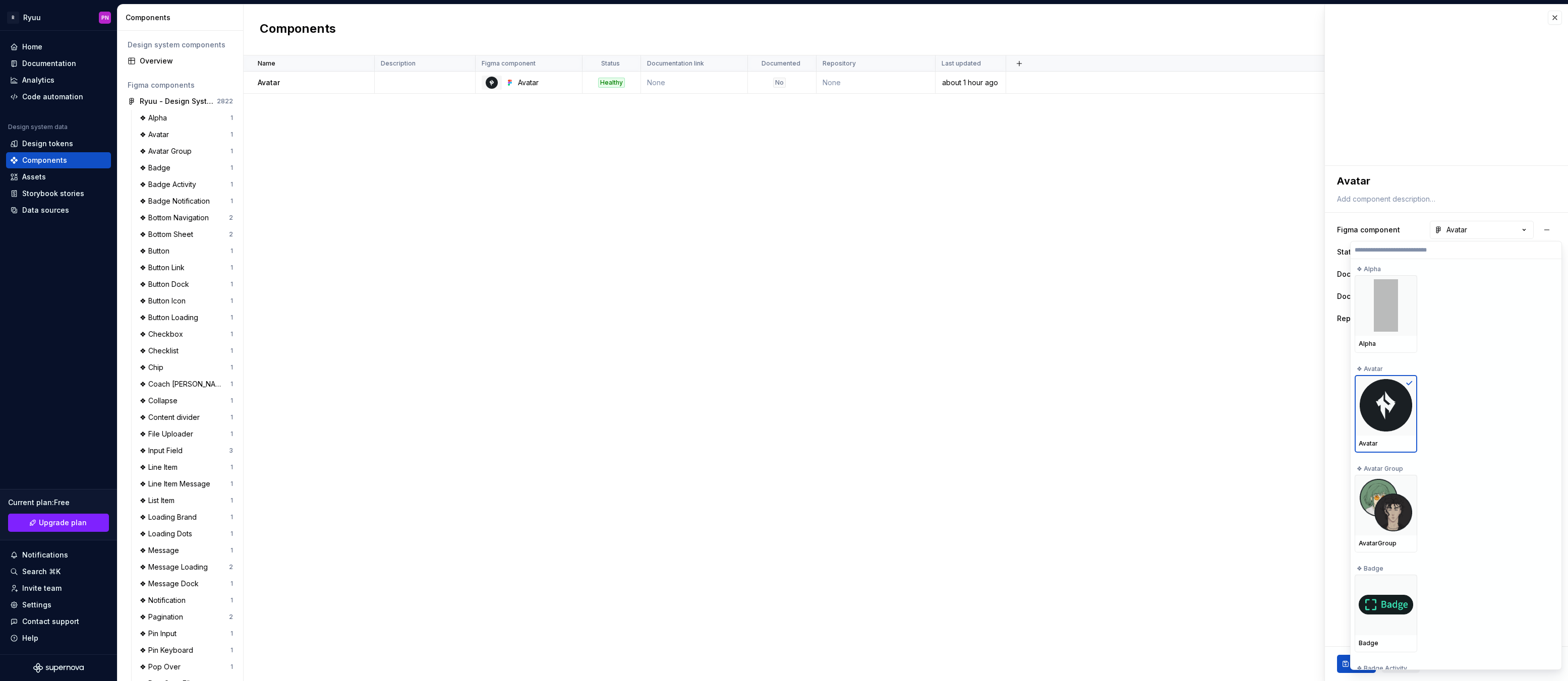
click at [1209, 271] on html "R Ryuu PN Home Documentation Analytics Code automation Design system data Desig…" at bounding box center [784, 340] width 1568 height 681
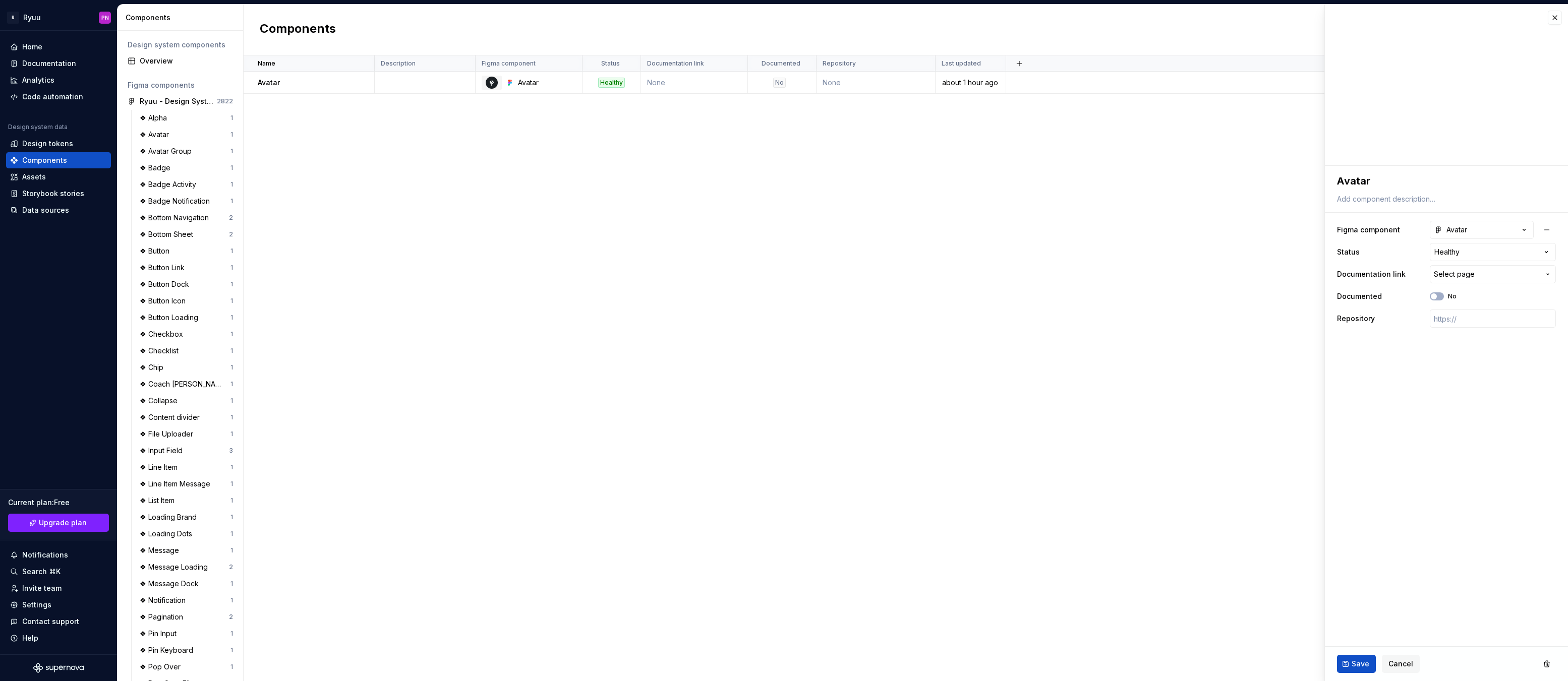
click at [753, 244] on div "Name Description Figma component Status Documentation link Documented Repositor…" at bounding box center [906, 368] width 1324 height 626
click at [179, 136] on div "❖ Avatar" at bounding box center [185, 135] width 91 height 10
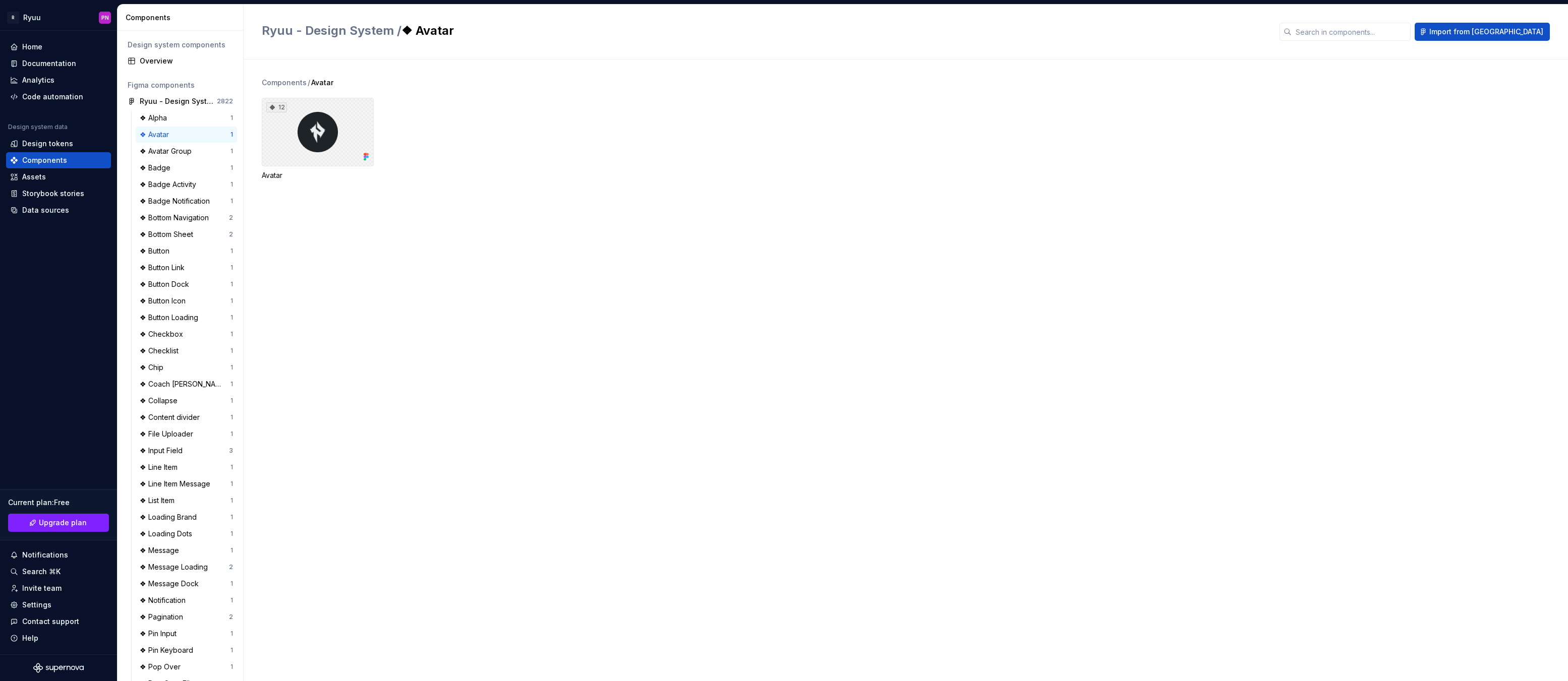
click at [302, 136] on div "12" at bounding box center [318, 132] width 112 height 69
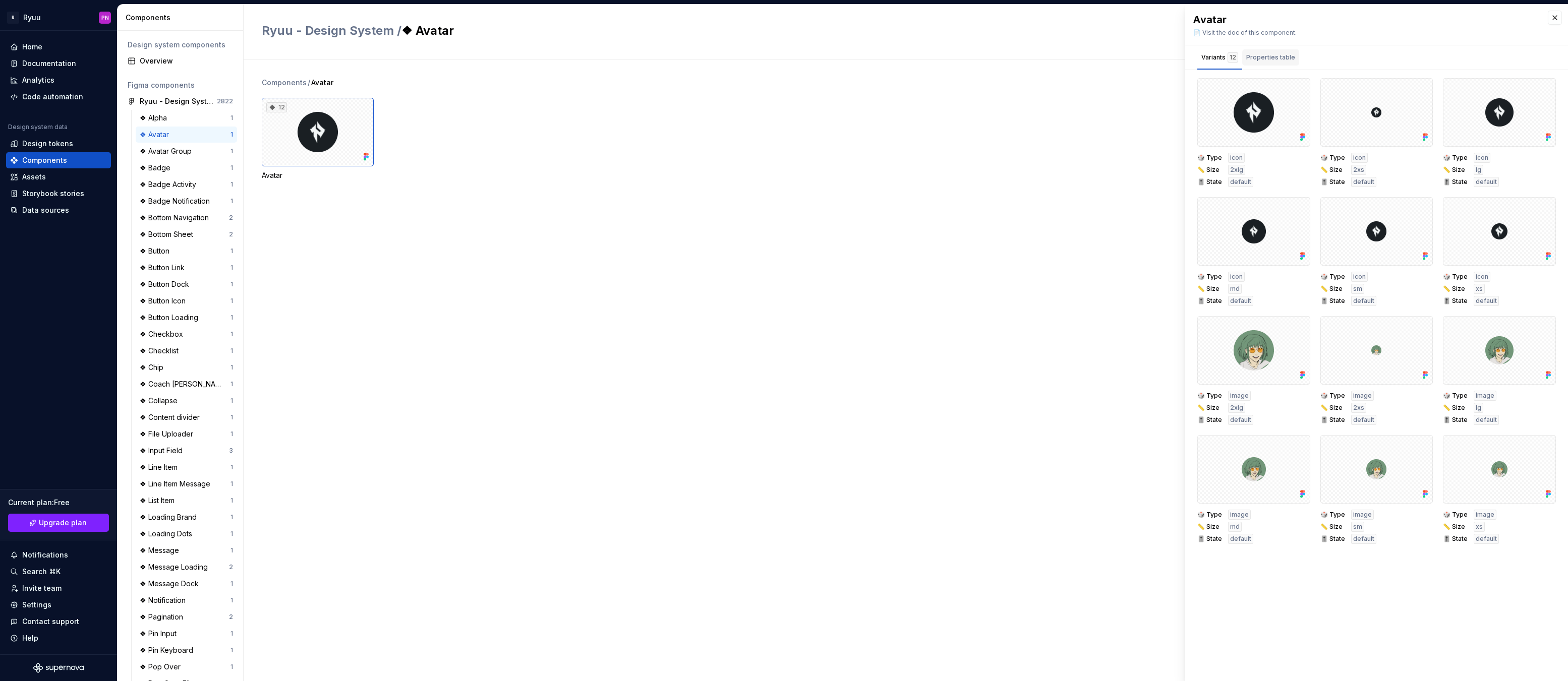
click at [1258, 63] on div "Properties table" at bounding box center [1271, 57] width 57 height 16
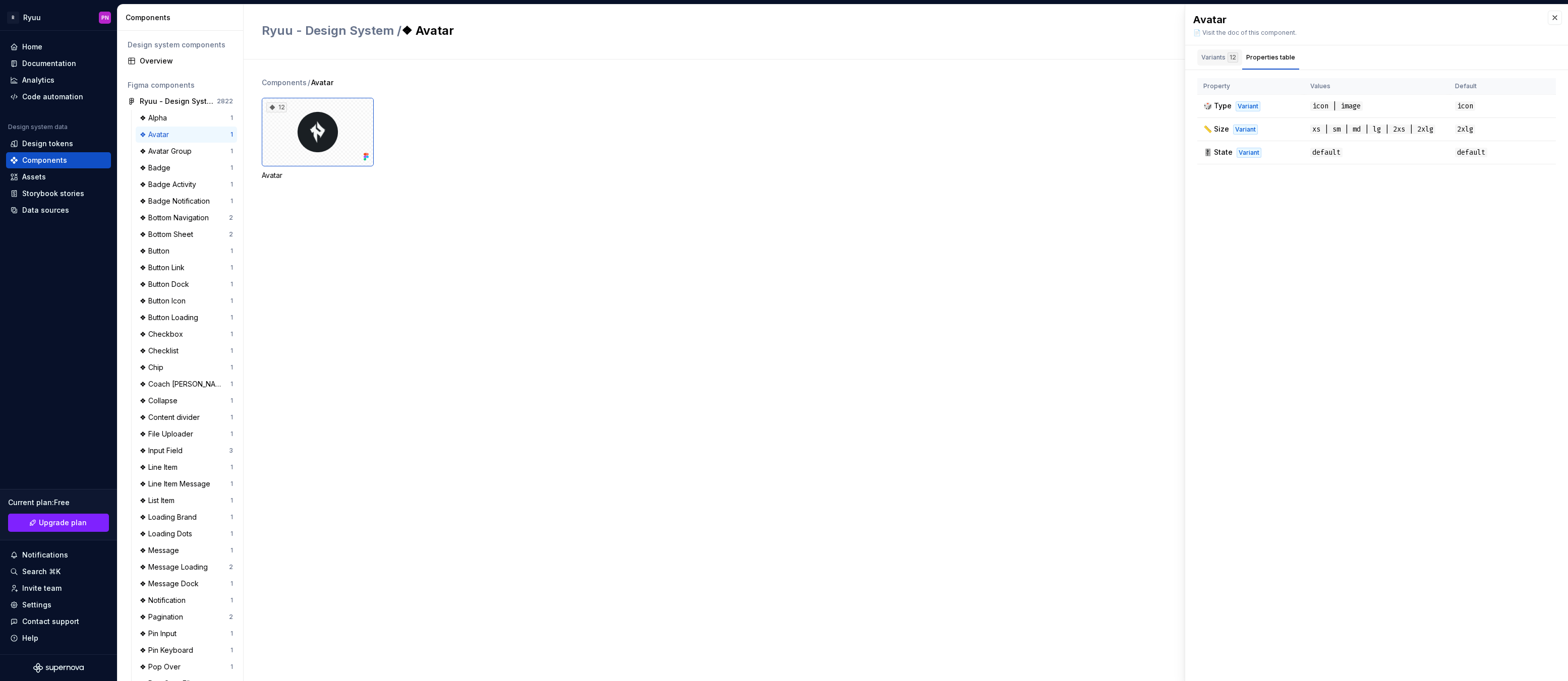
click at [1211, 60] on div "Variants 12" at bounding box center [1219, 57] width 37 height 10
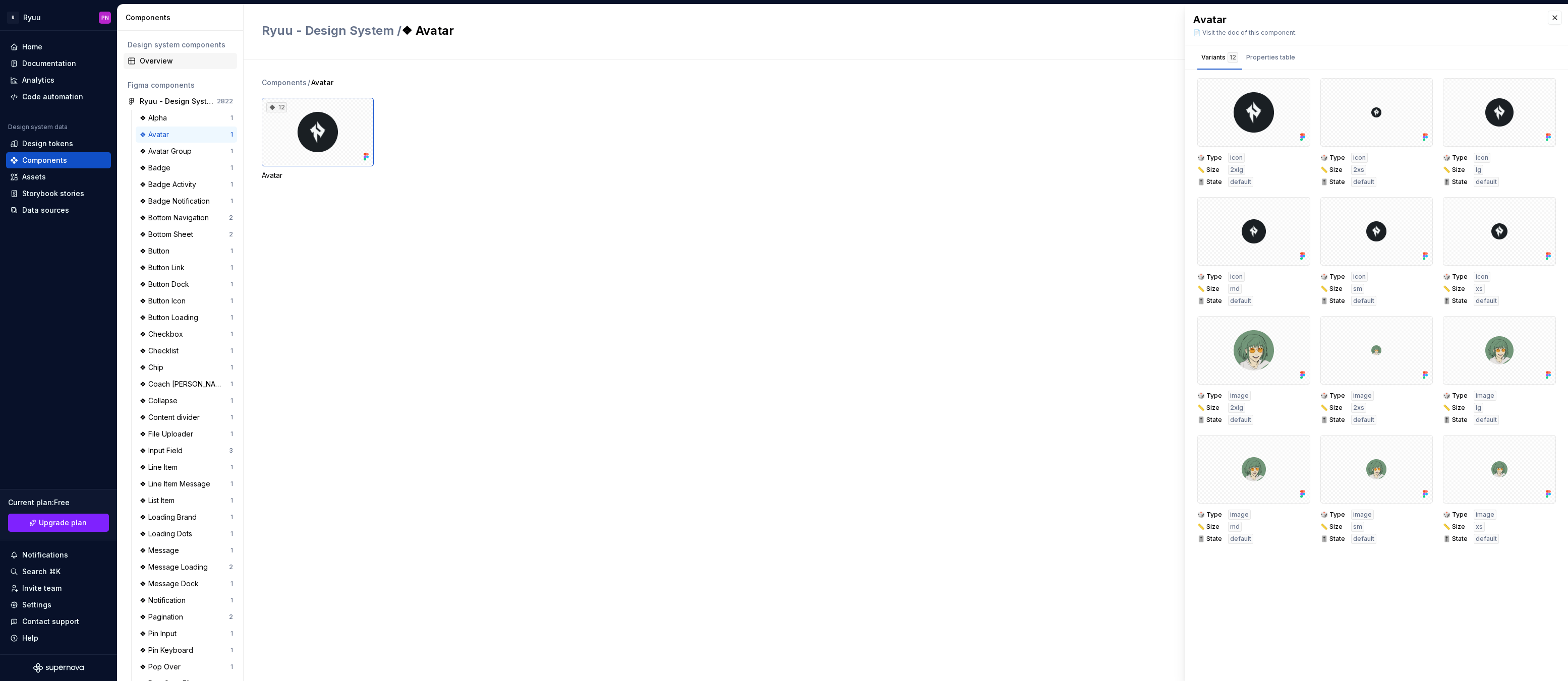
click at [160, 61] on div "Overview" at bounding box center [186, 61] width 93 height 10
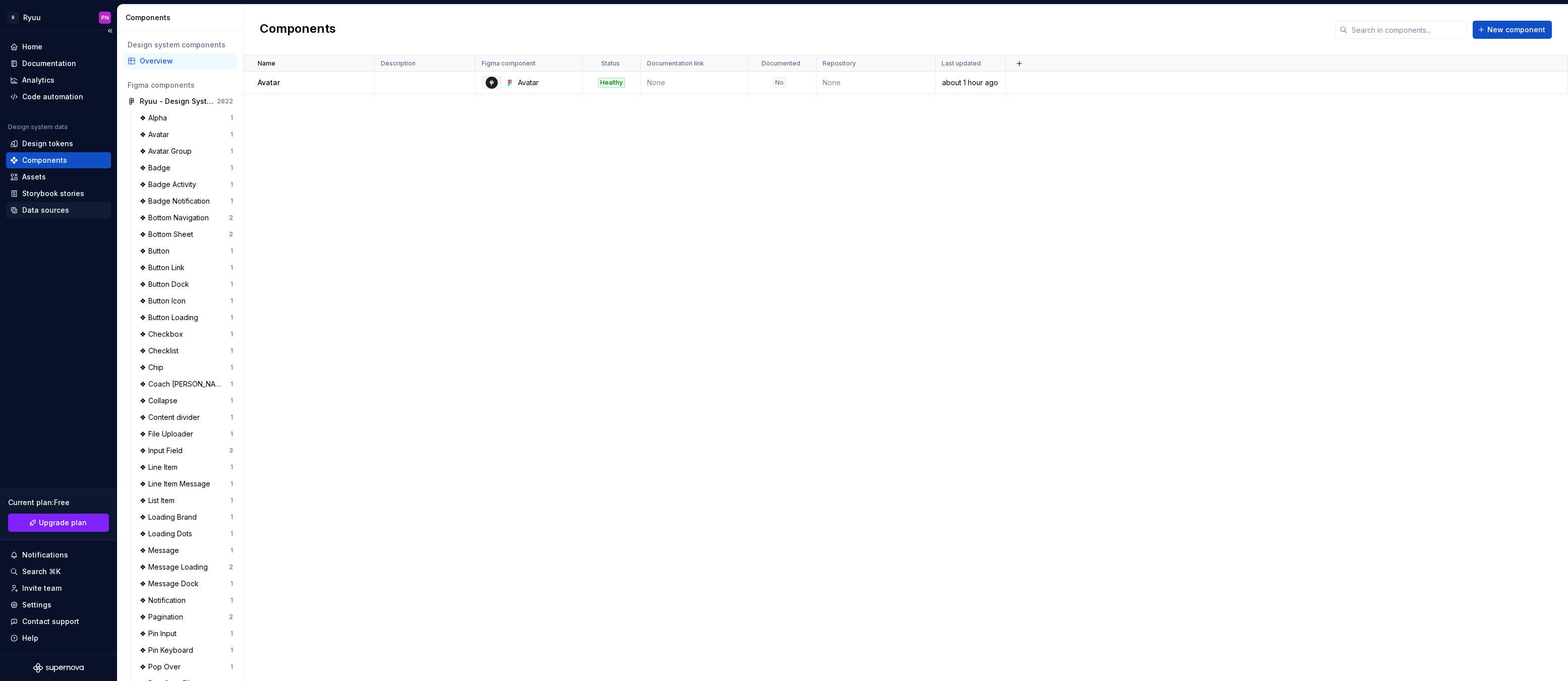
click at [48, 211] on div "Data sources" at bounding box center [45, 210] width 47 height 10
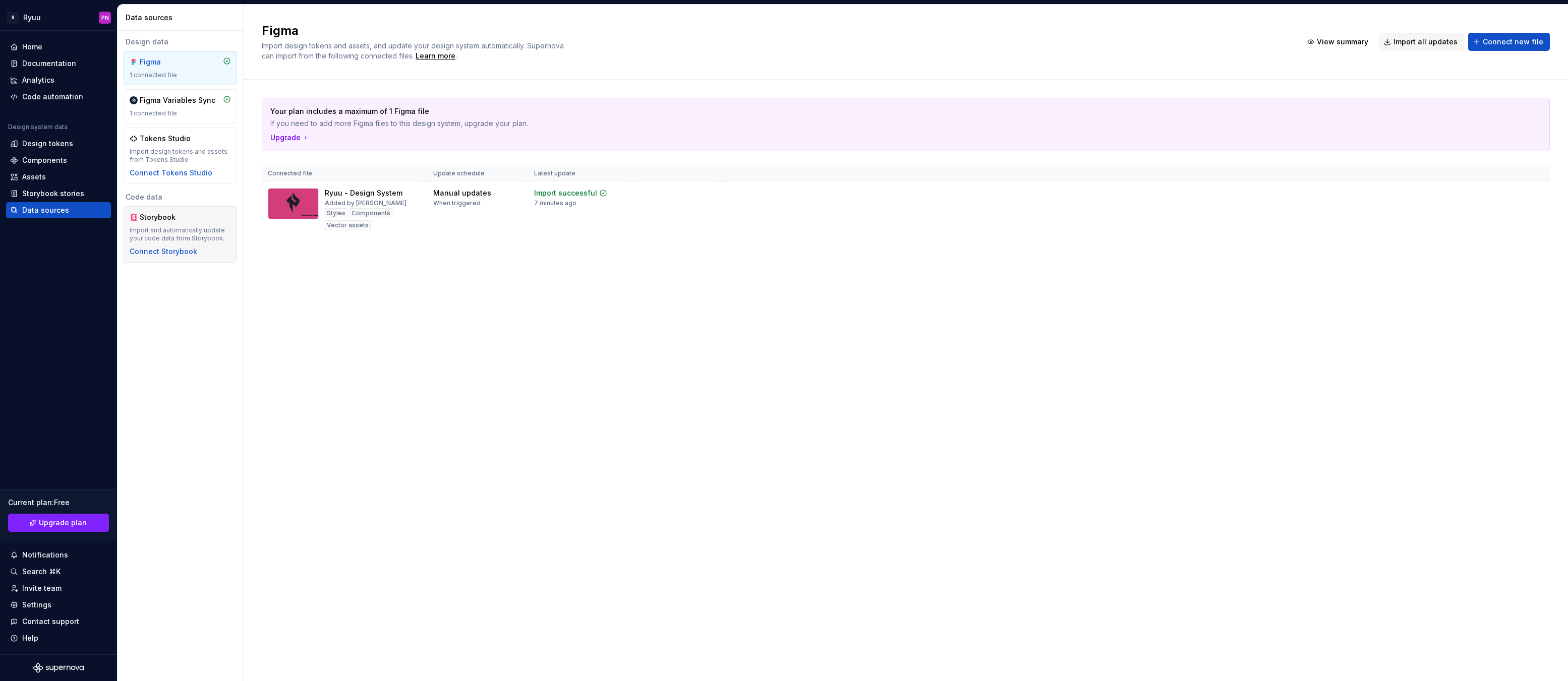
click at [154, 240] on div "Import and automatically update your code data from Storybook." at bounding box center [180, 235] width 101 height 16
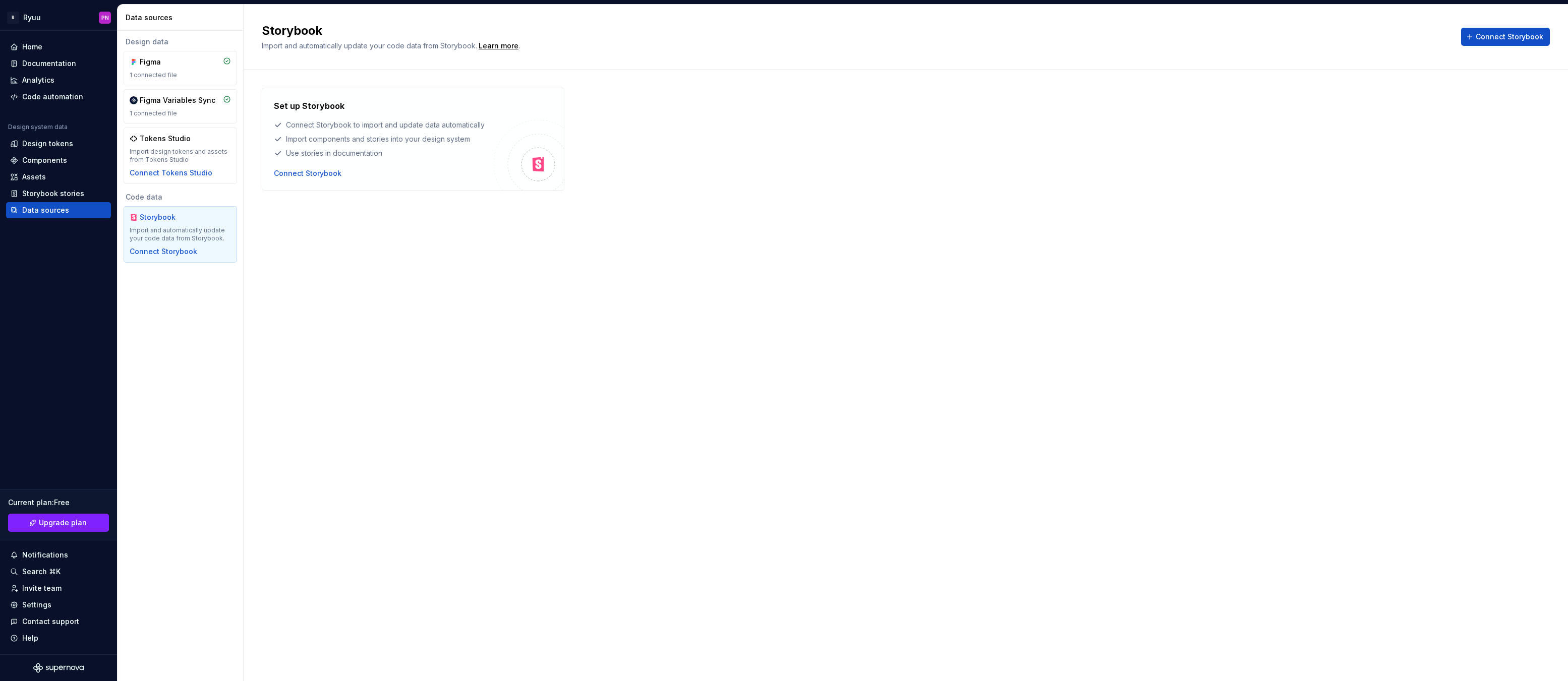
click at [484, 398] on div "Storybook Import and automatically update your code data from Storybook. Learn …" at bounding box center [906, 342] width 1324 height 677
click at [53, 193] on div "Storybook stories" at bounding box center [53, 194] width 62 height 10
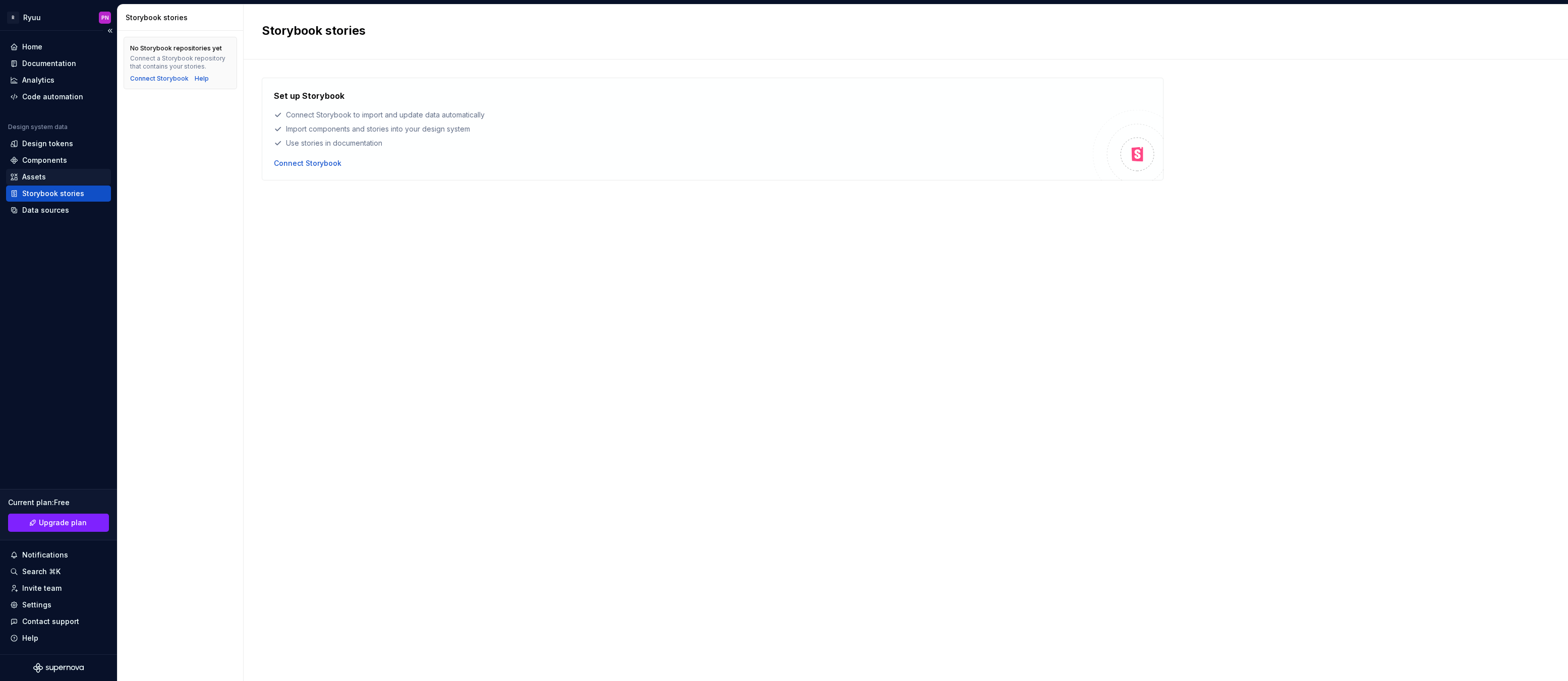
click at [38, 178] on div "Assets" at bounding box center [34, 177] width 24 height 10
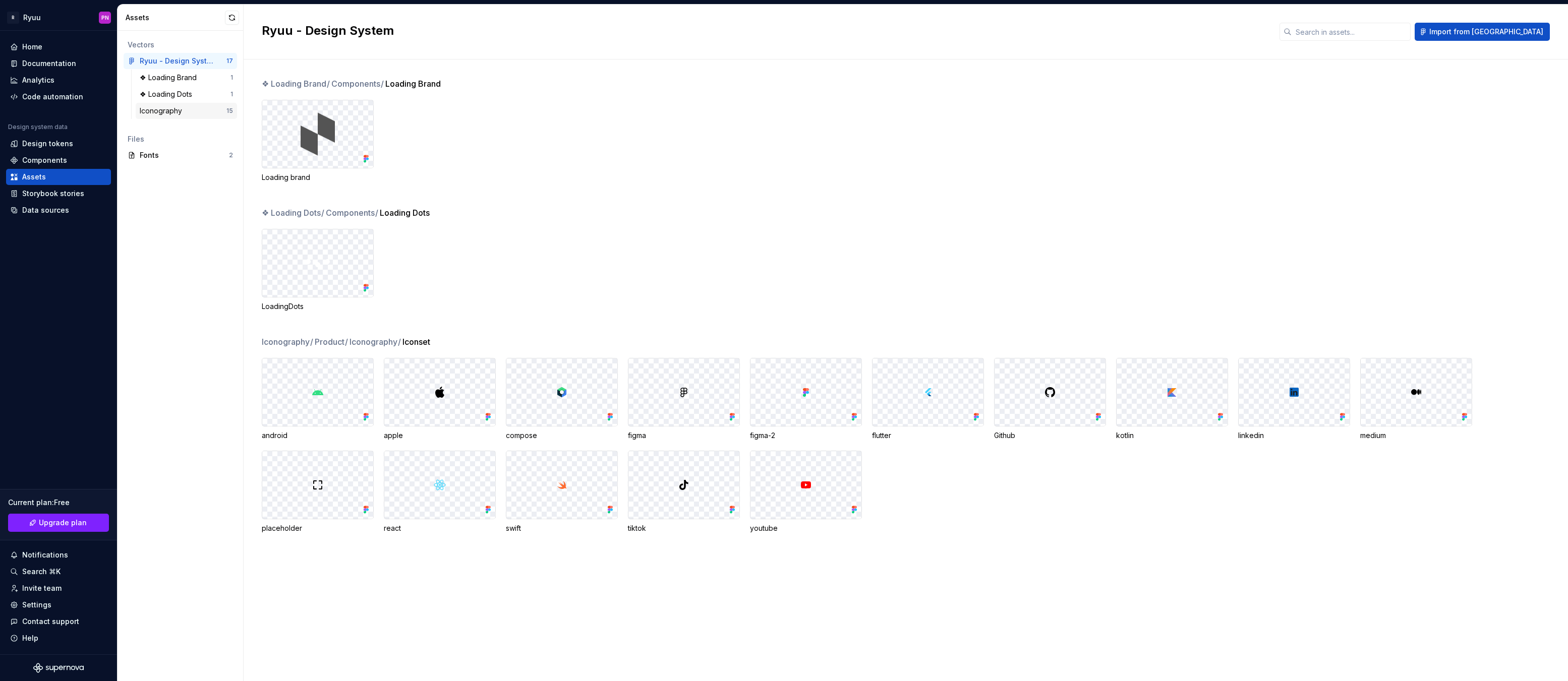
click at [152, 109] on div "Iconography" at bounding box center [163, 111] width 46 height 10
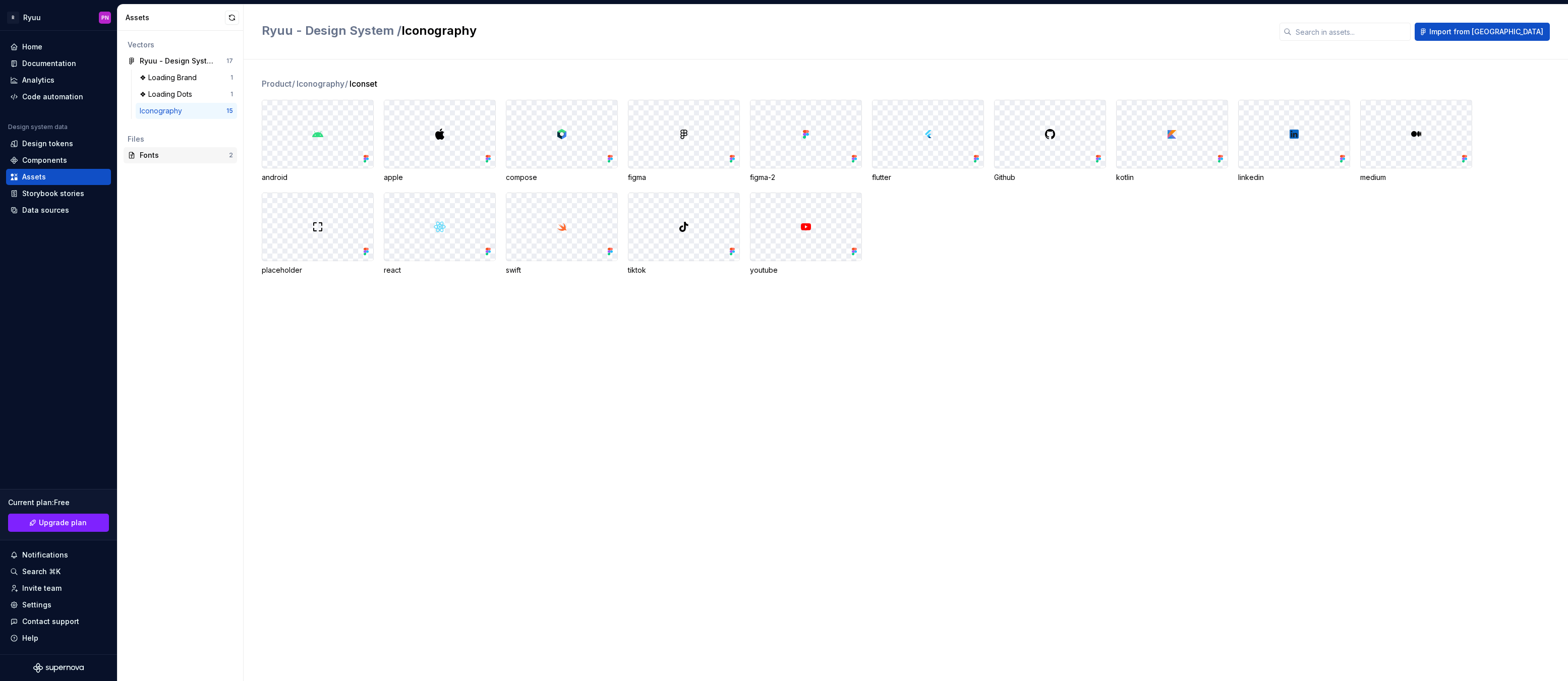
click at [149, 153] on div "Fonts" at bounding box center [184, 155] width 89 height 10
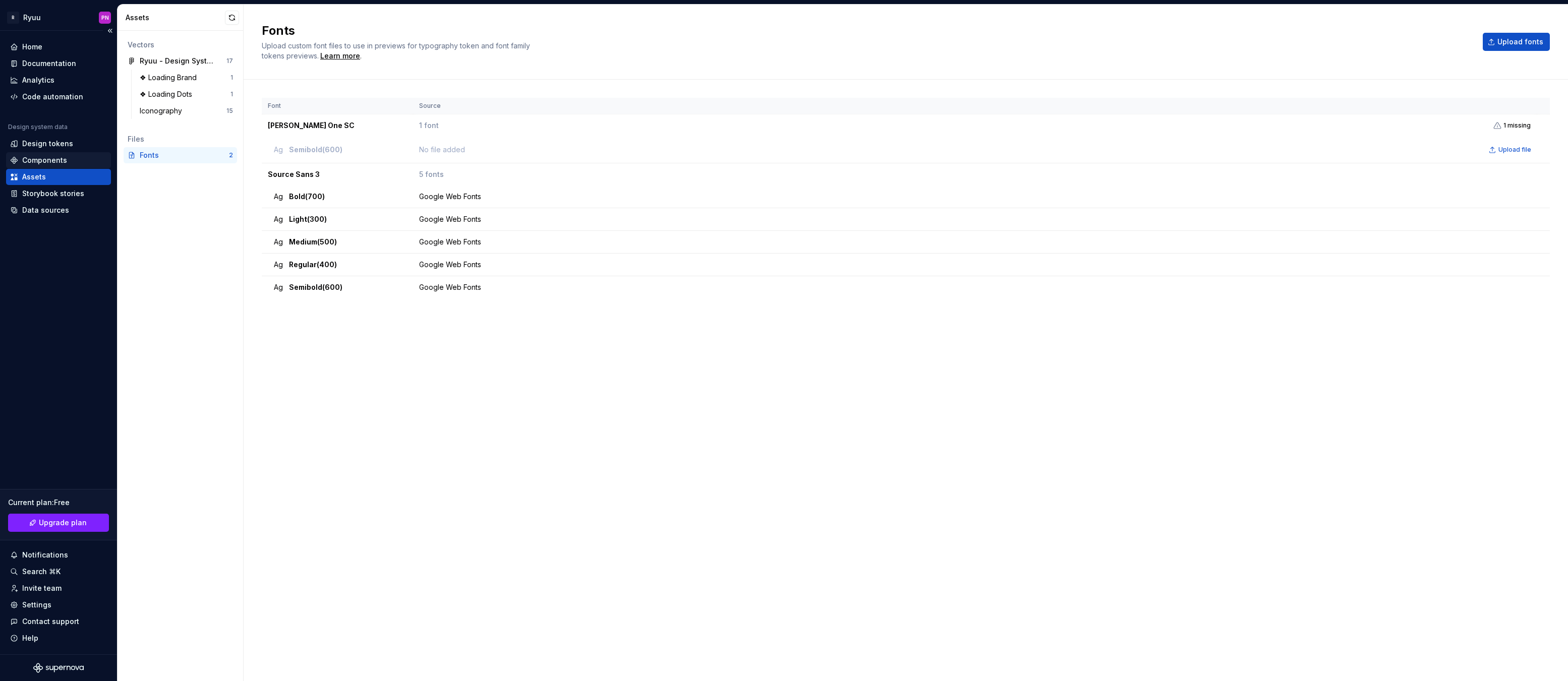
click at [47, 158] on div "Components" at bounding box center [44, 160] width 45 height 10
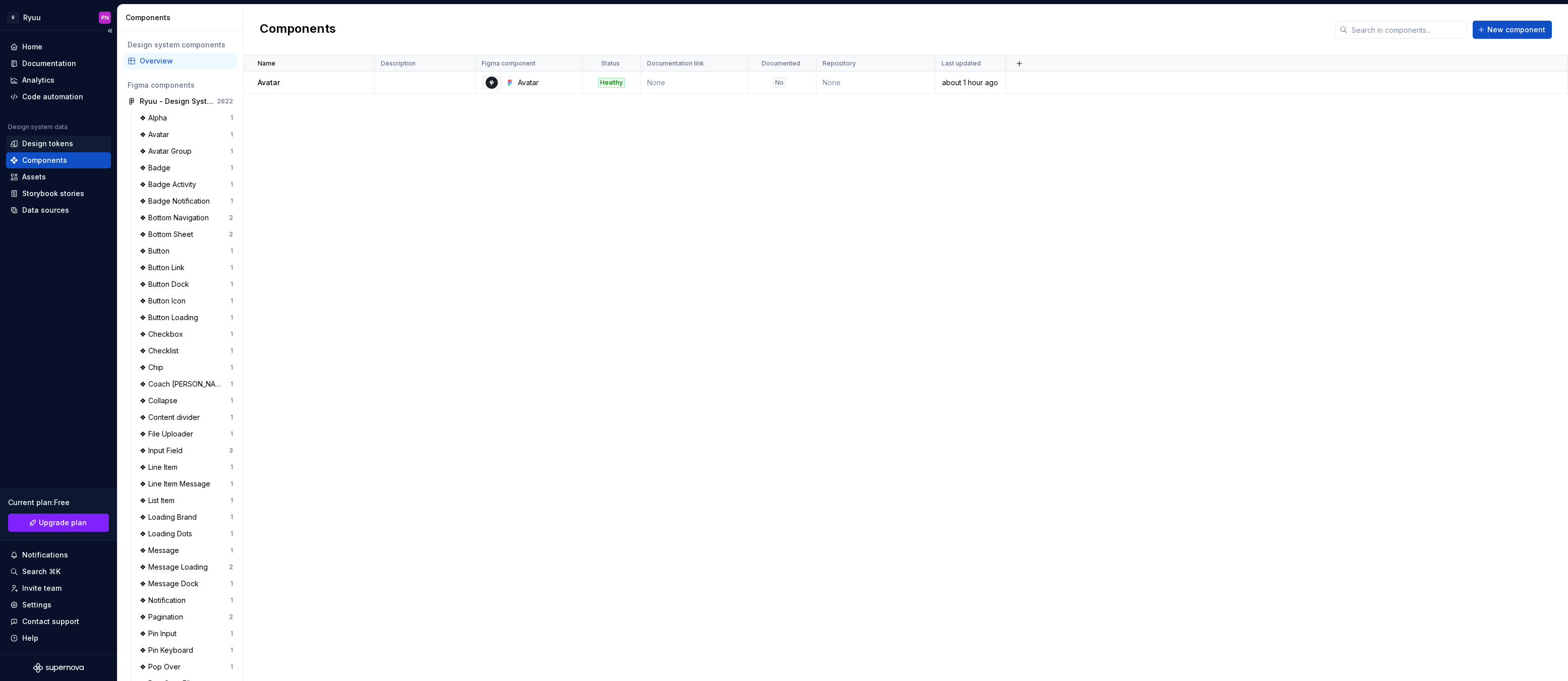
click at [44, 144] on div "Design tokens" at bounding box center [48, 144] width 51 height 10
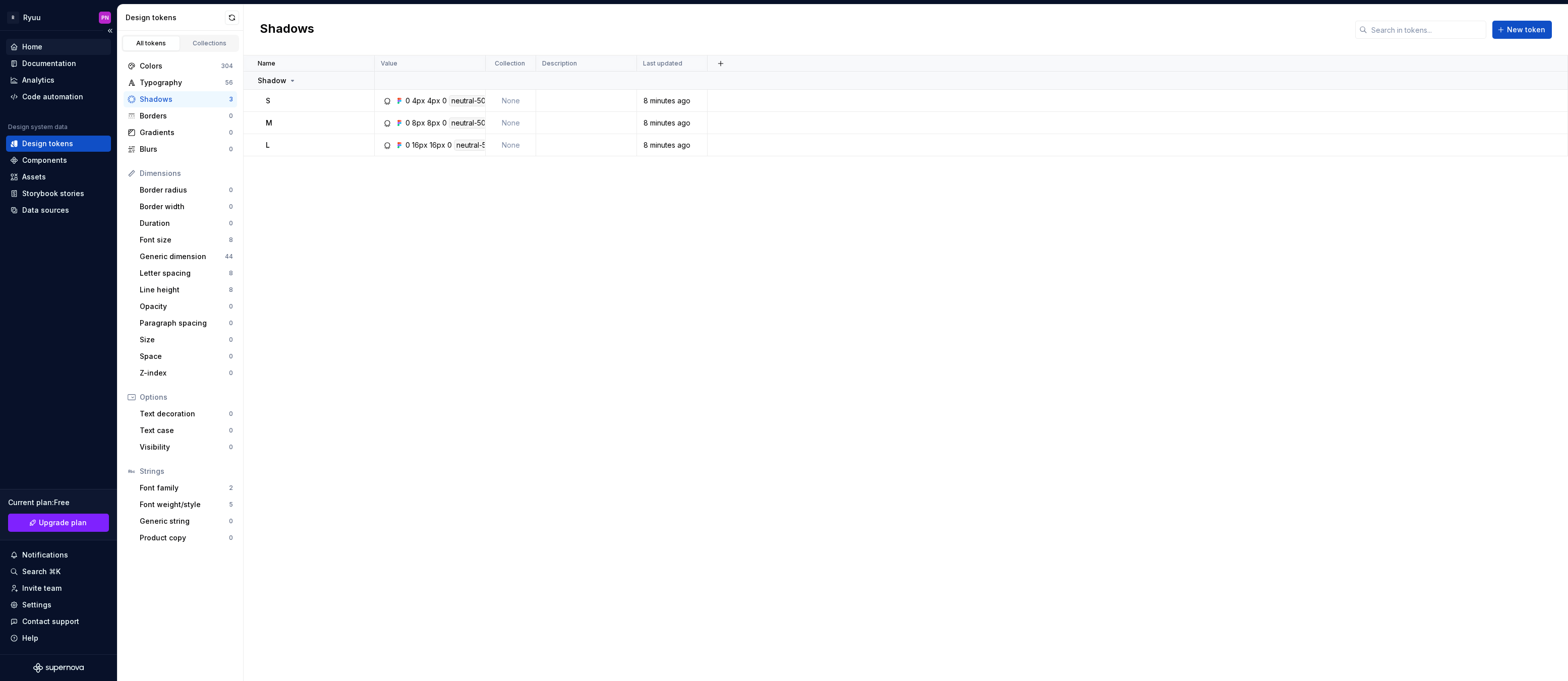
click at [31, 46] on div "Home" at bounding box center [32, 47] width 20 height 10
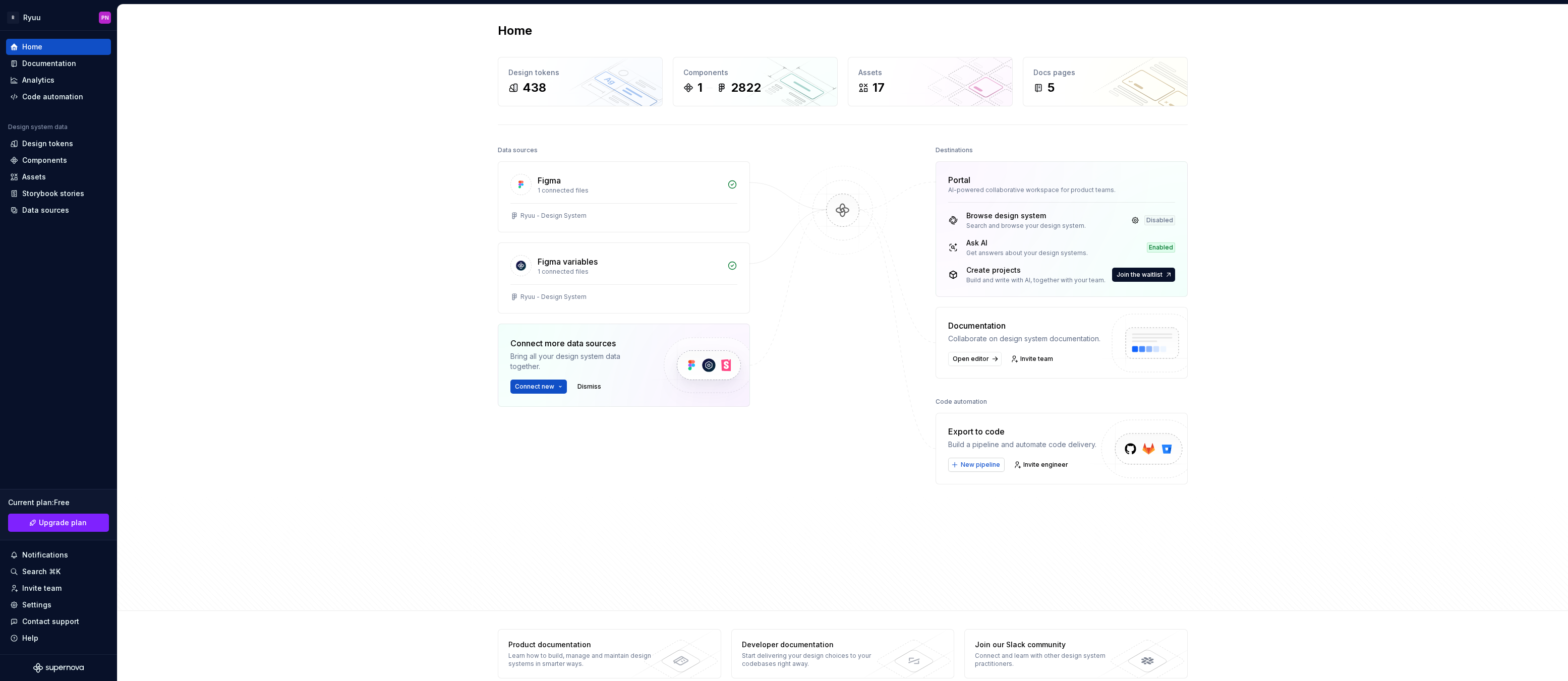
click at [967, 468] on span "New pipeline" at bounding box center [981, 464] width 40 height 8
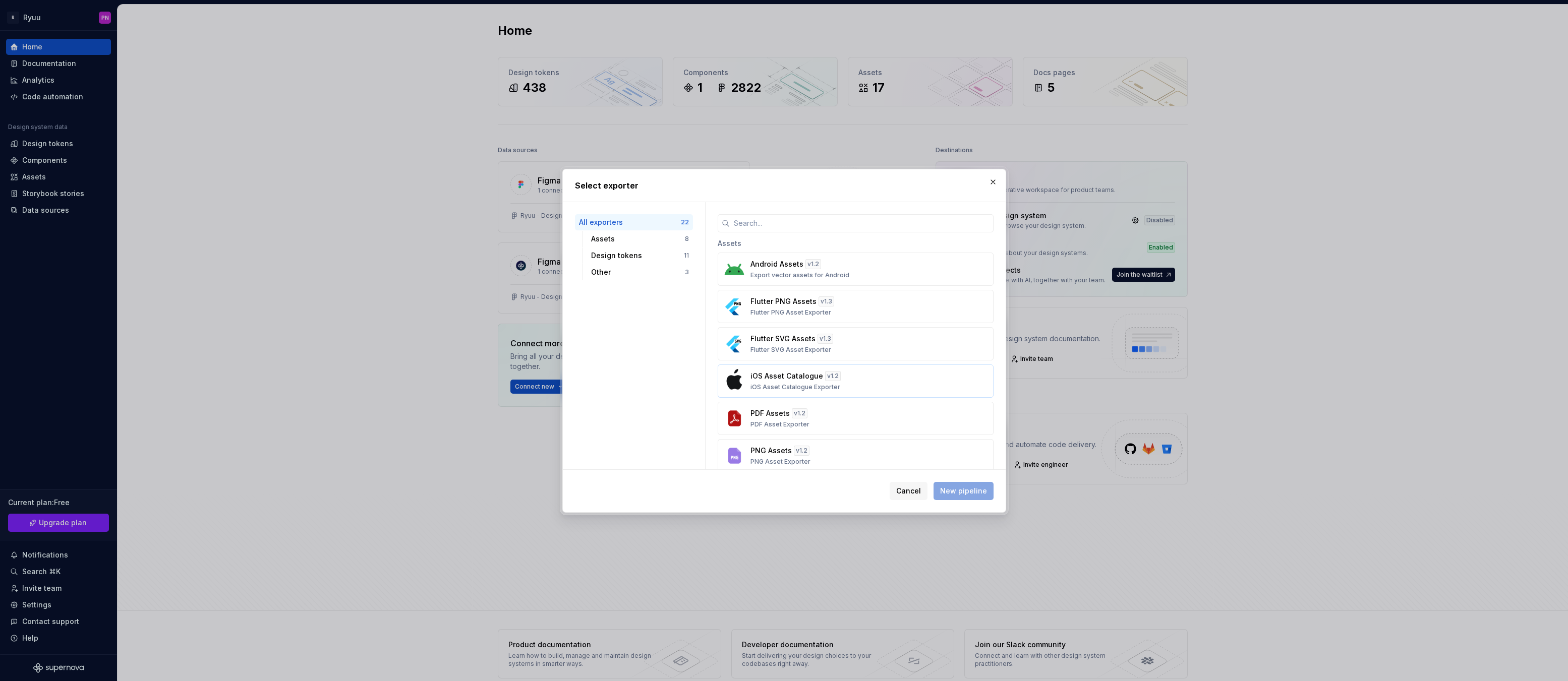
click at [898, 384] on div "iOS Asset Catalogue v 1.2 iOS Asset Catalogue Exporter" at bounding box center [853, 381] width 204 height 20
click at [625, 238] on div "Assets" at bounding box center [638, 239] width 94 height 10
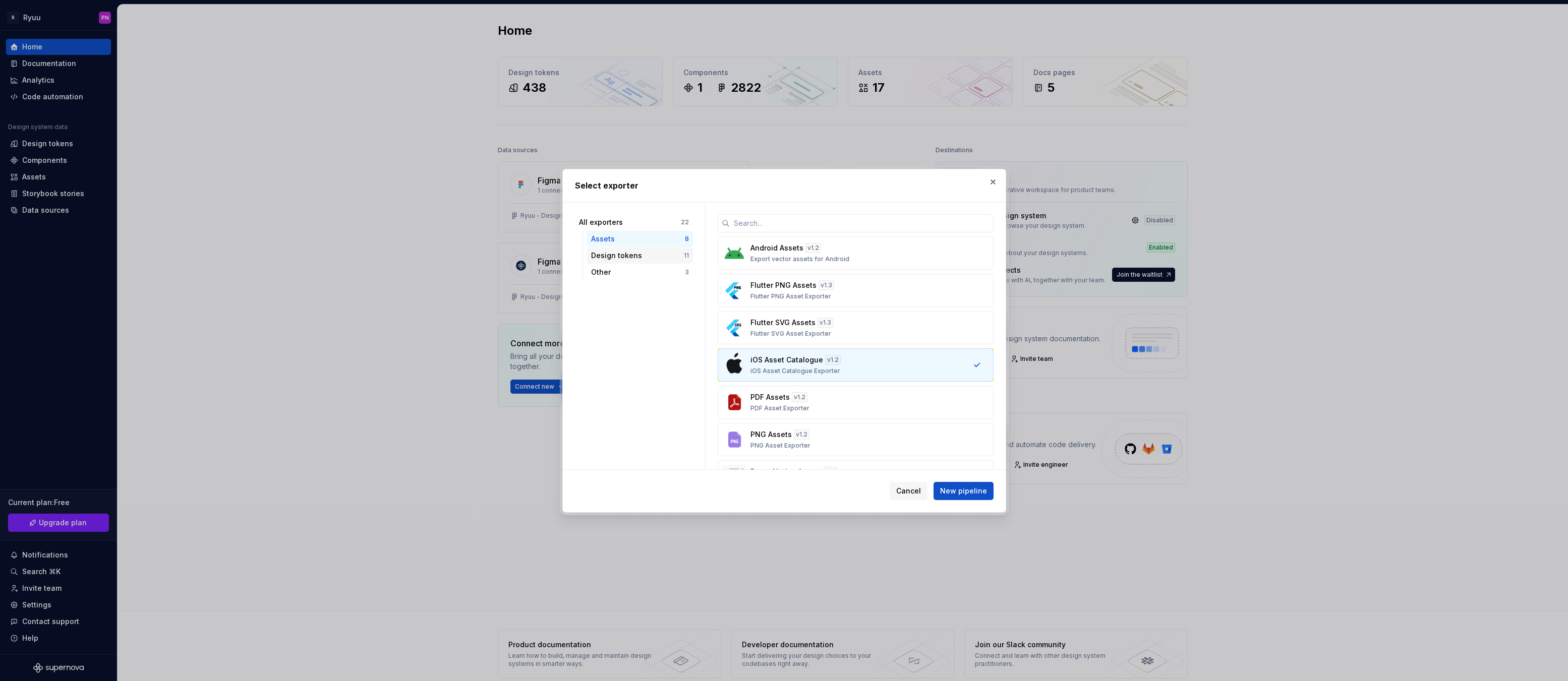
click at [627, 254] on div "Design tokens" at bounding box center [637, 255] width 93 height 10
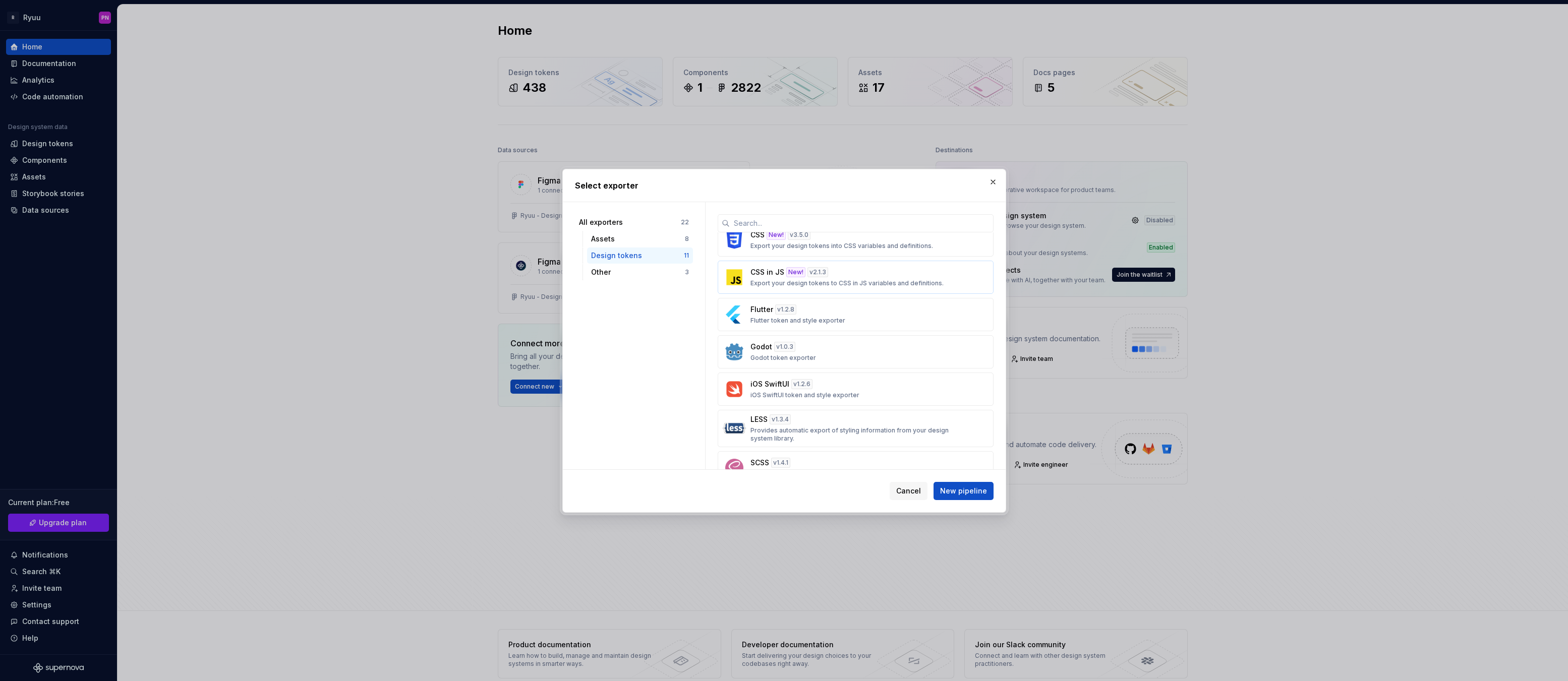
scroll to position [101, 0]
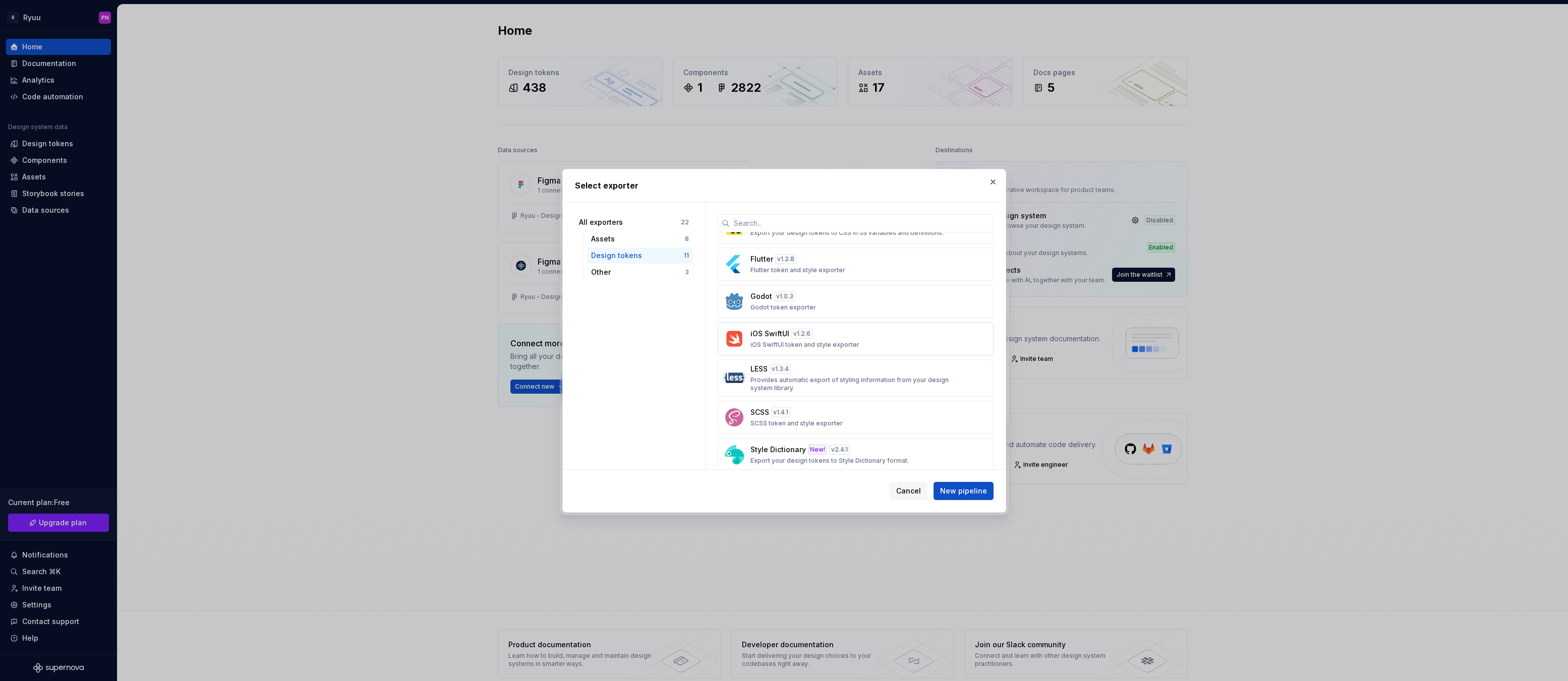
click at [935, 340] on div "iOS SwiftUI v 1.2.6 iOS SwiftUI token and style exporter" at bounding box center [853, 339] width 204 height 20
click at [639, 222] on div "All exporters" at bounding box center [630, 222] width 102 height 10
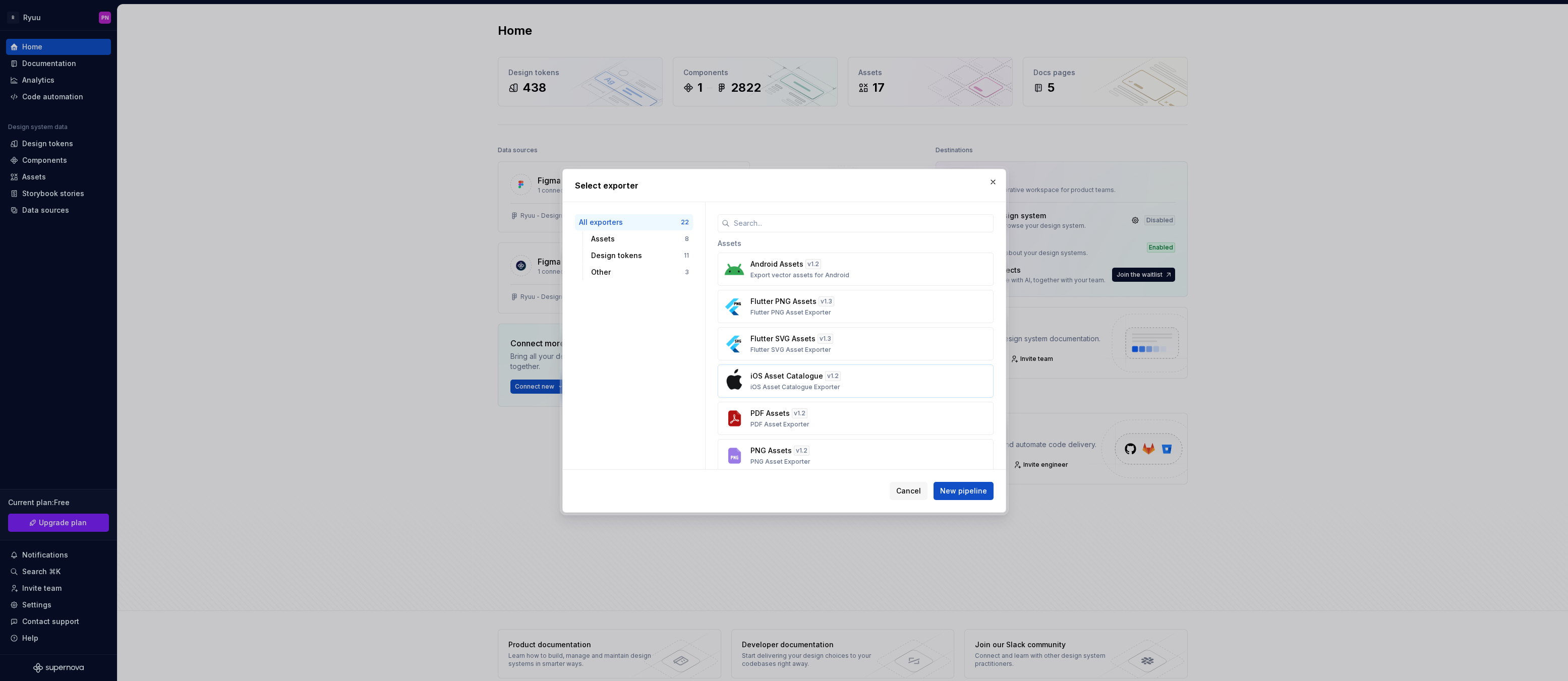
click at [885, 377] on div "iOS Asset Catalogue v 1.2 iOS Asset Catalogue Exporter" at bounding box center [853, 381] width 204 height 20
click at [887, 378] on div "iOS Asset Catalogue v 1.2 iOS Asset Catalogue Exporter" at bounding box center [853, 381] width 204 height 20
click at [625, 255] on div "Design tokens" at bounding box center [637, 255] width 93 height 10
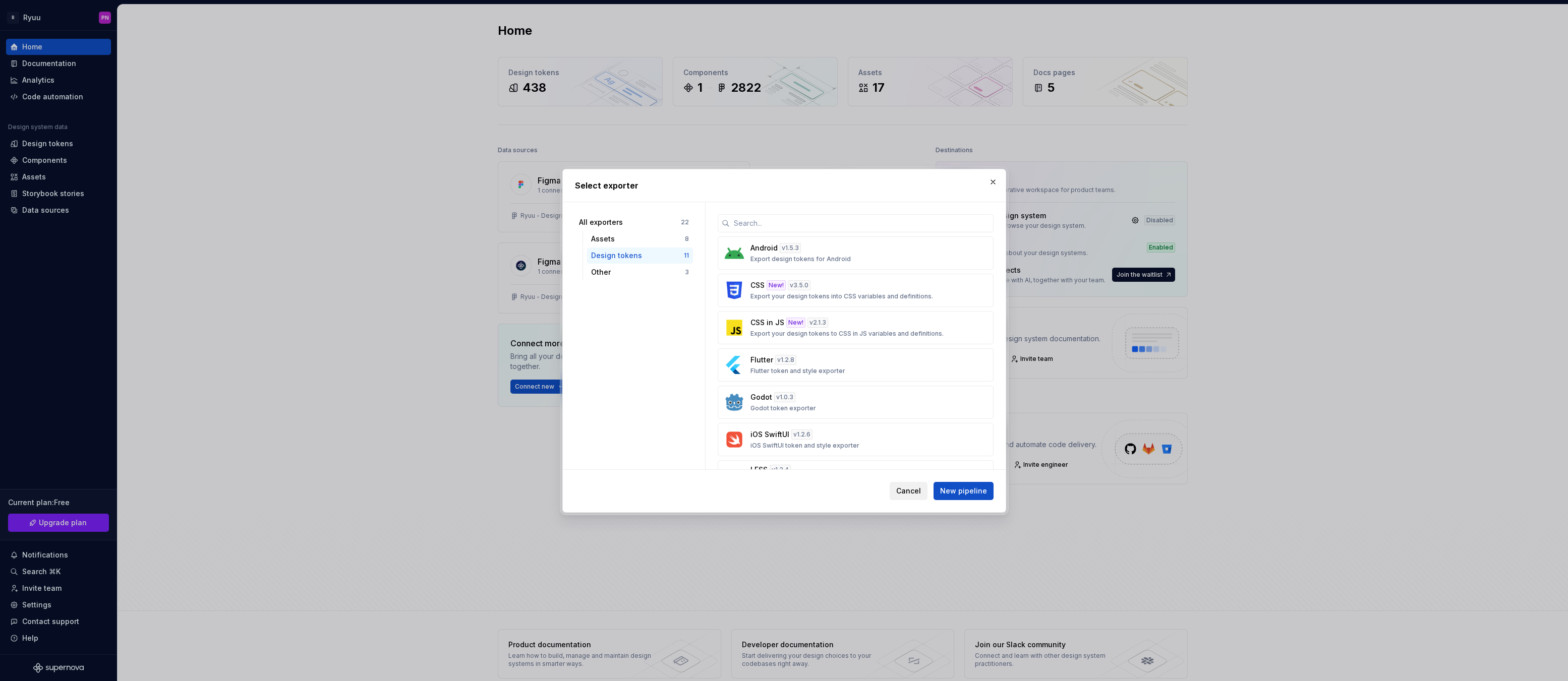
click at [912, 486] on span "Cancel" at bounding box center [909, 491] width 25 height 10
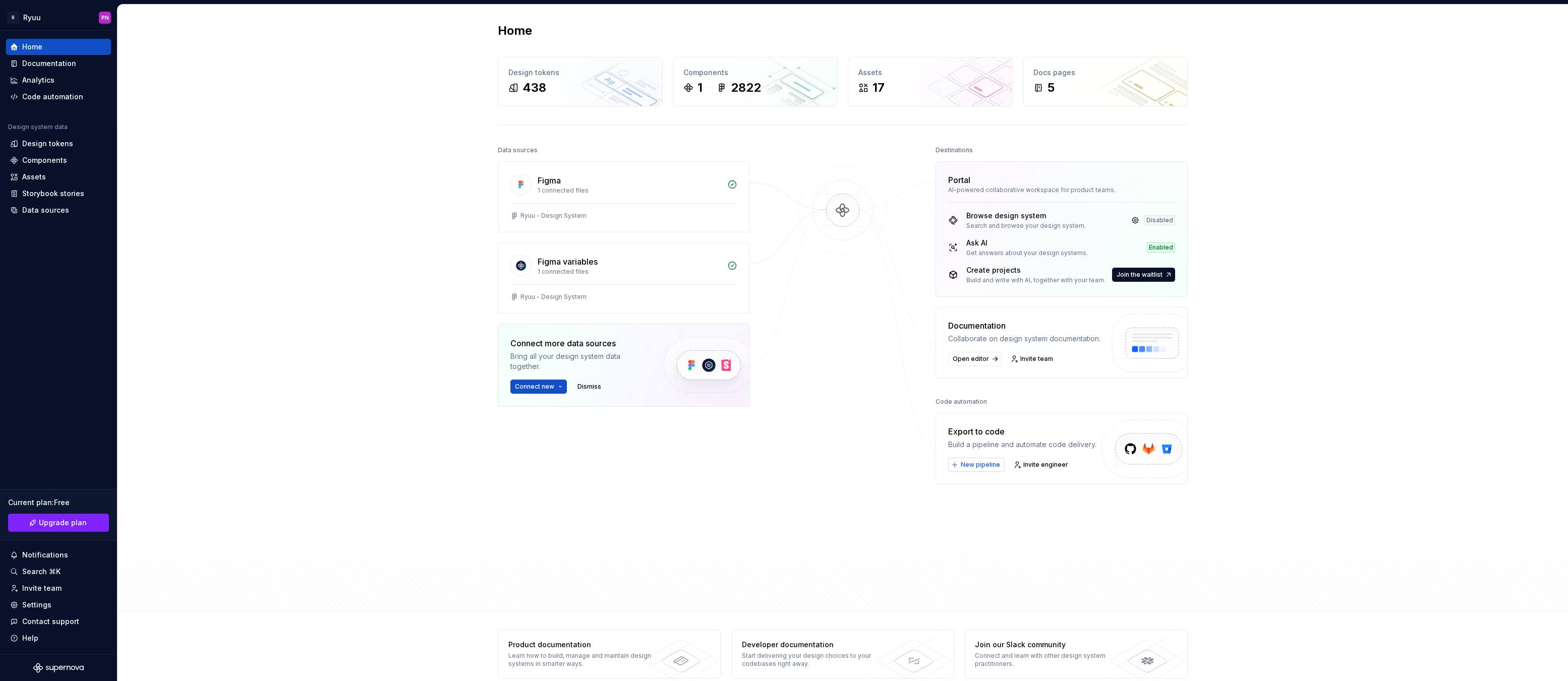
click at [965, 465] on span "New pipeline" at bounding box center [981, 464] width 40 height 8
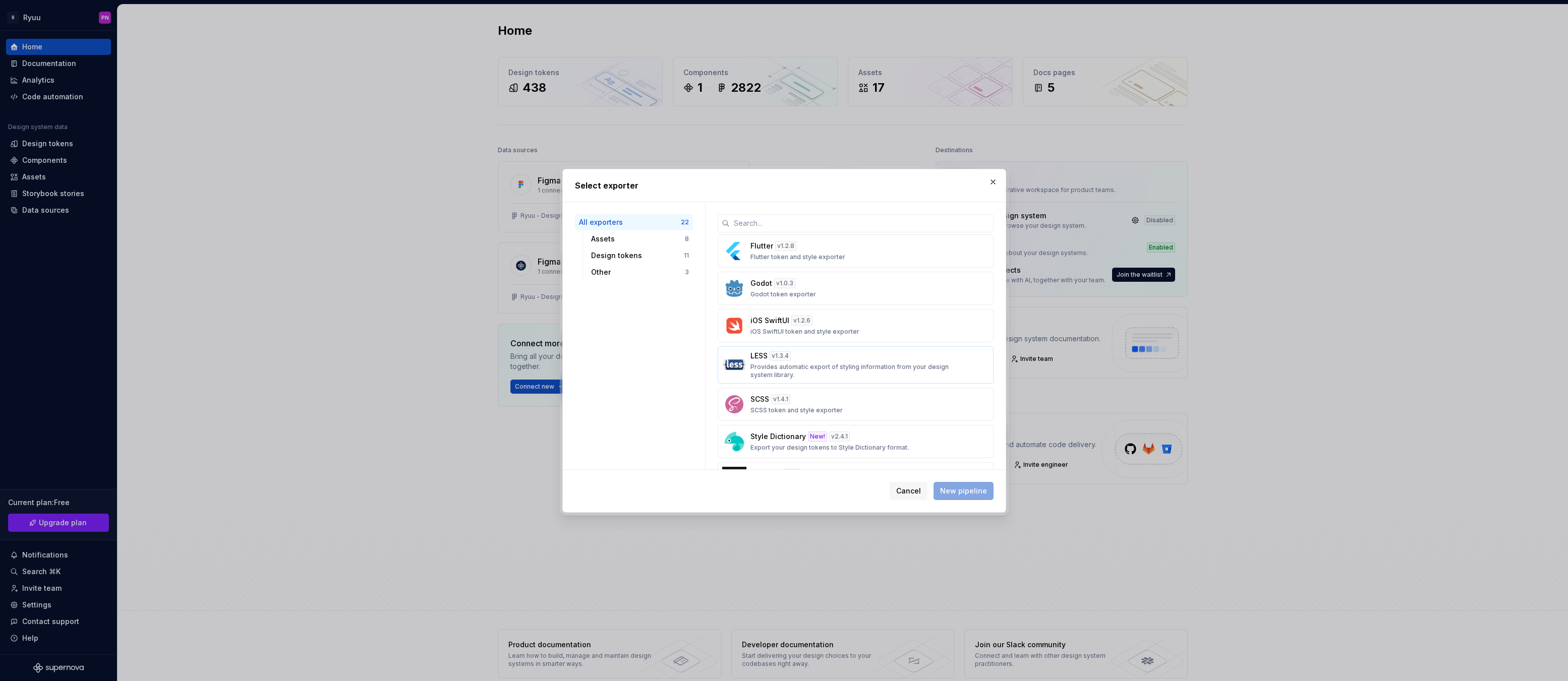
scroll to position [454, 0]
click at [895, 316] on div "iOS SwiftUI v 1.2.6 iOS SwiftUI token and style exporter" at bounding box center [853, 316] width 204 height 20
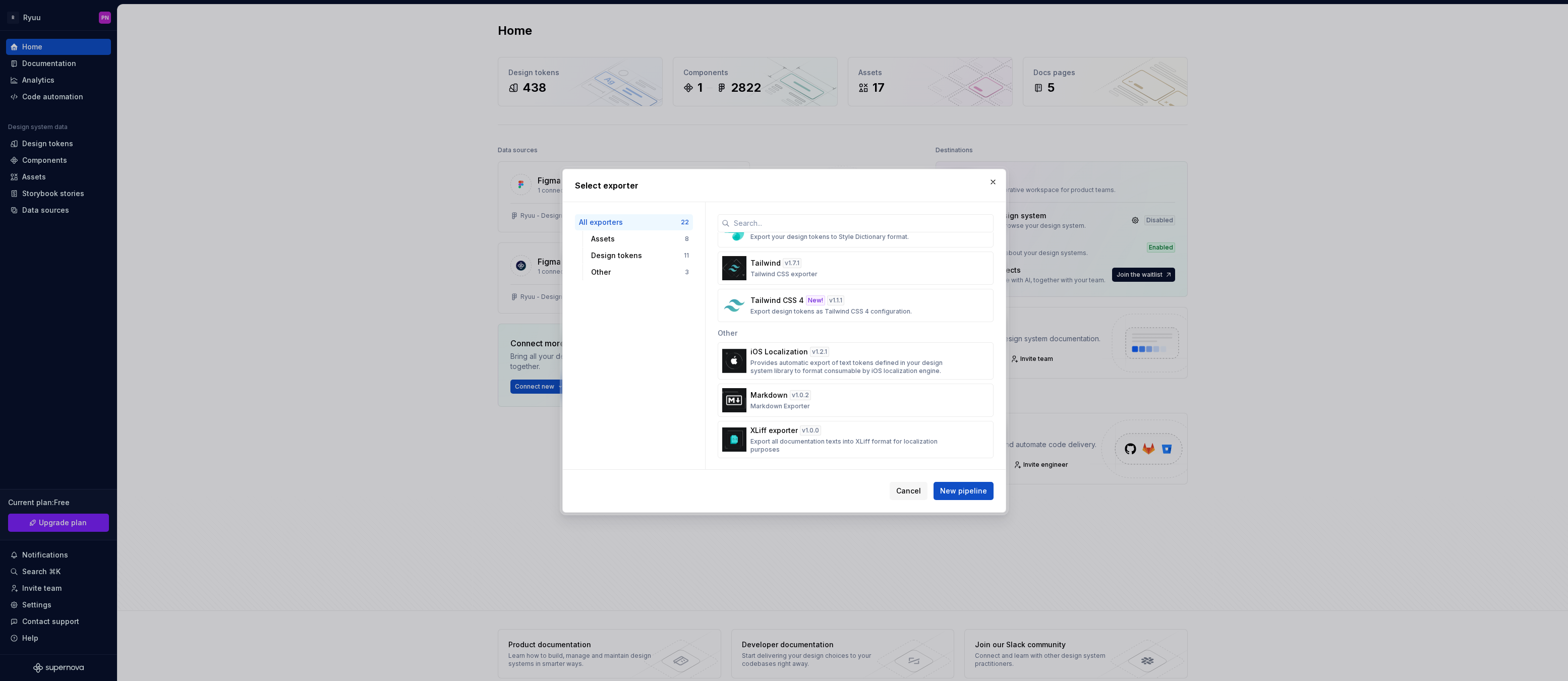
scroll to position [657, 0]
click at [972, 495] on span "New pipeline" at bounding box center [963, 491] width 47 height 10
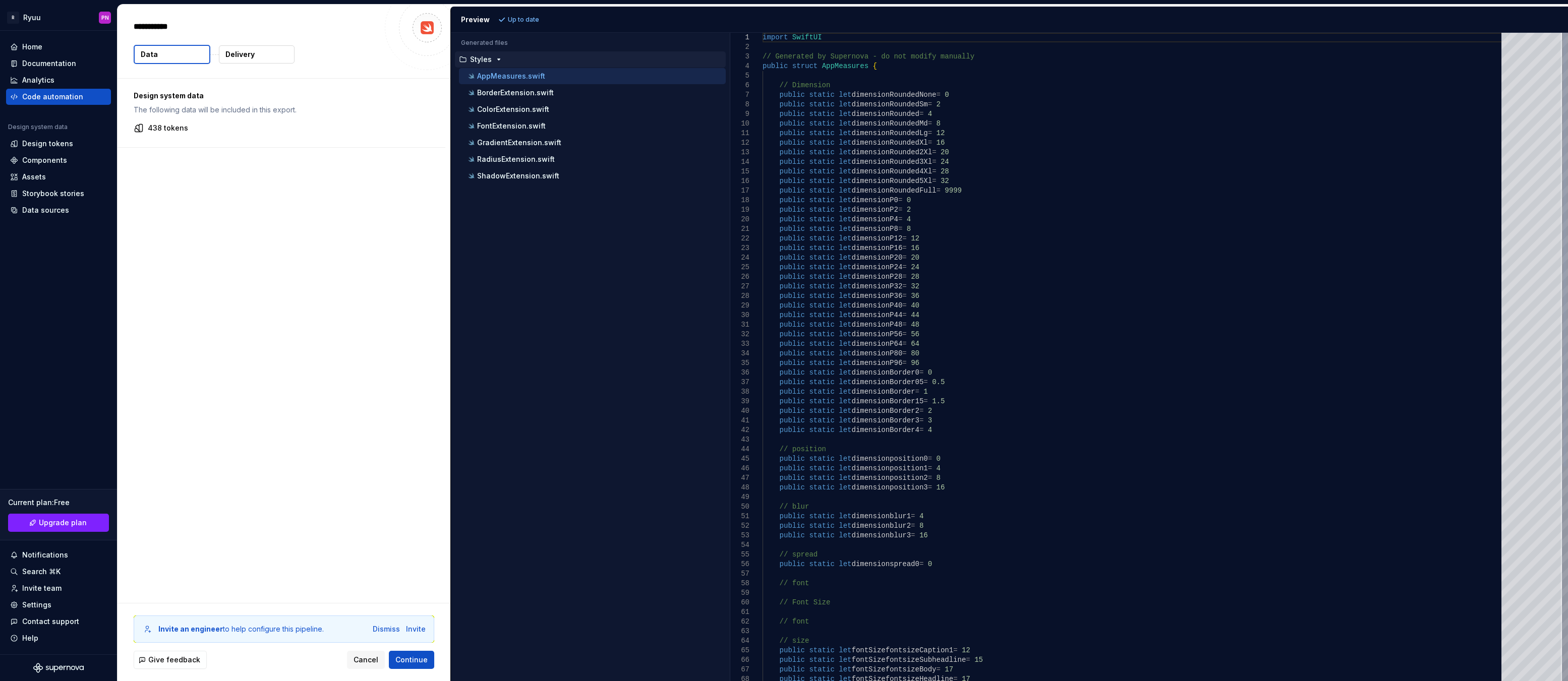
type textarea "*"
click at [497, 108] on p "ColorExtension.swift" at bounding box center [513, 109] width 72 height 8
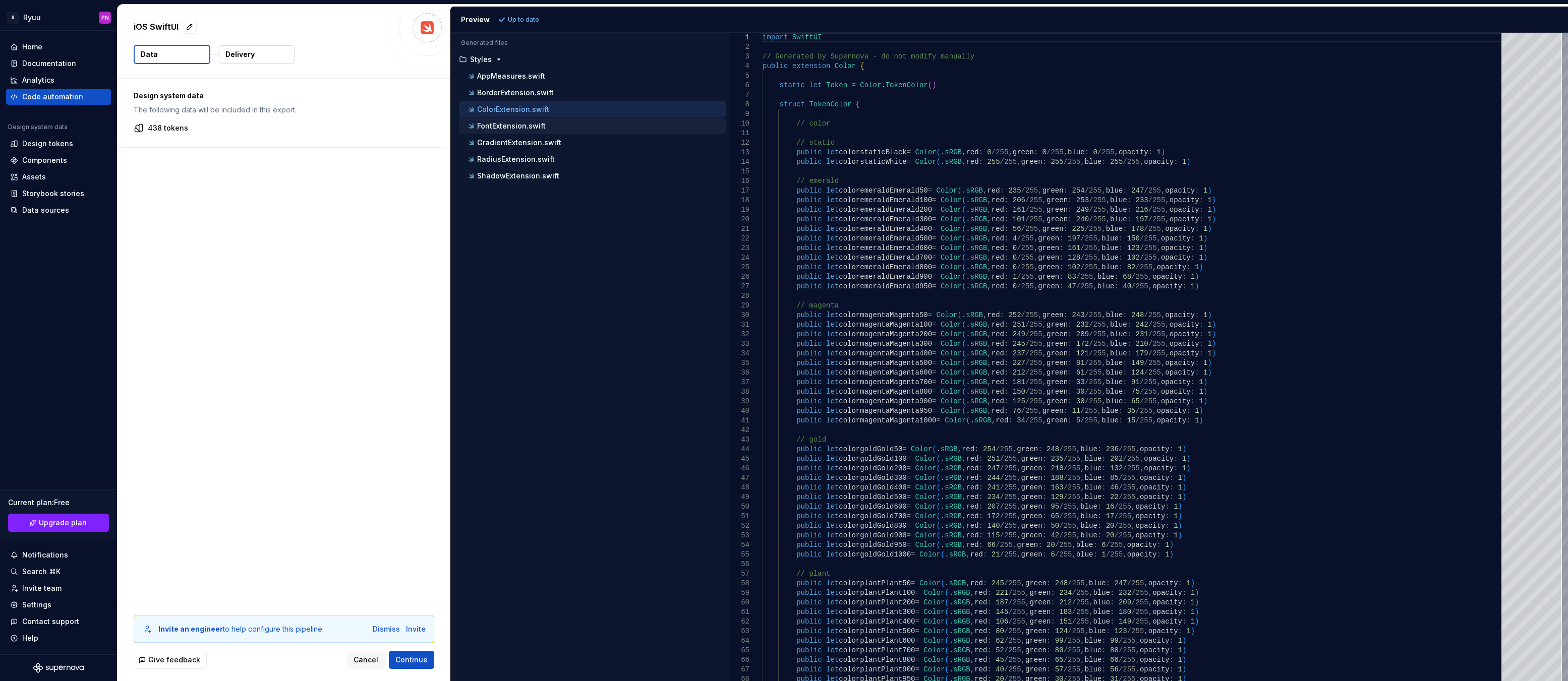
click at [494, 124] on p "FontExtension.swift" at bounding box center [511, 125] width 69 height 8
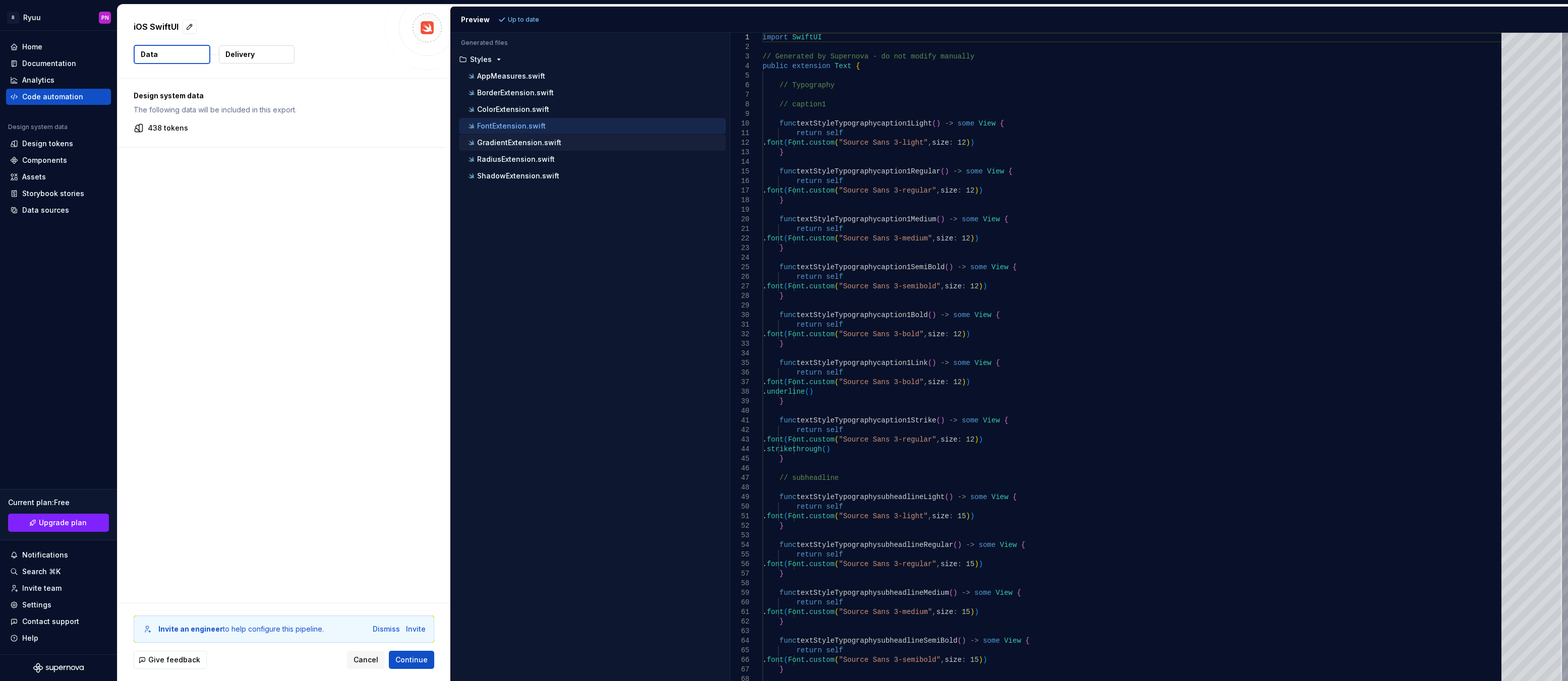
click at [494, 143] on p "GradientExtension.swift" at bounding box center [519, 143] width 84 height 8
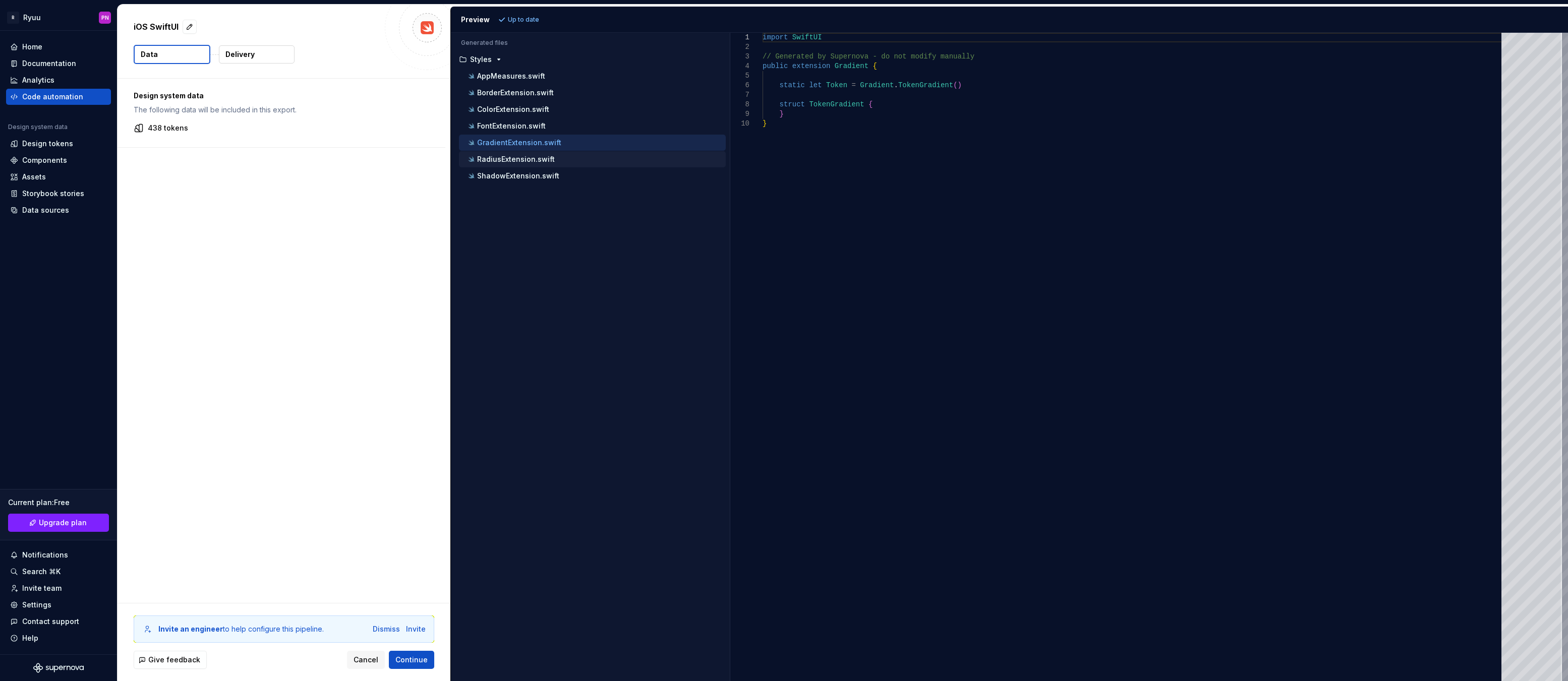
click at [493, 163] on p "RadiusExtension.swift" at bounding box center [516, 159] width 77 height 8
click at [493, 174] on p "ShadowExtension.swift" at bounding box center [518, 175] width 82 height 8
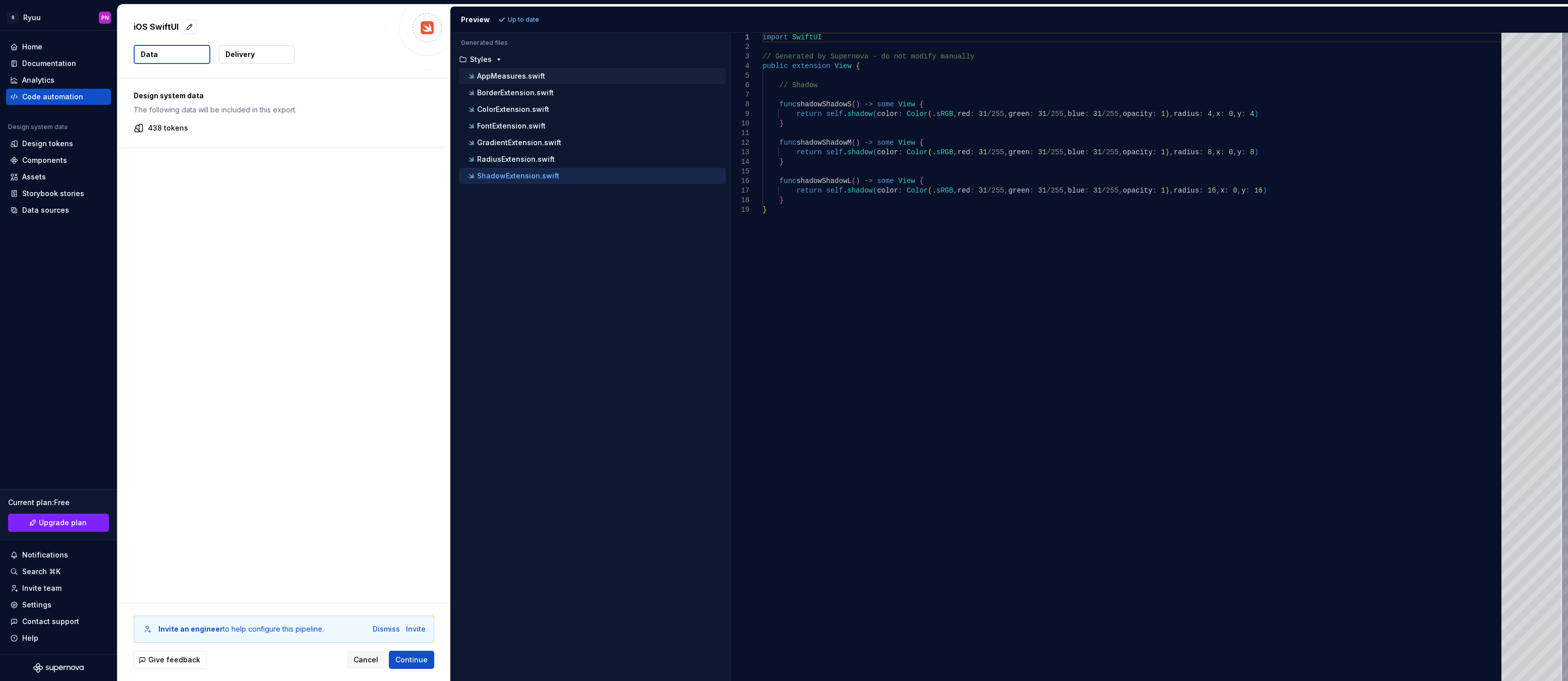
click at [494, 77] on p "AppMeasures.swift" at bounding box center [511, 76] width 68 height 8
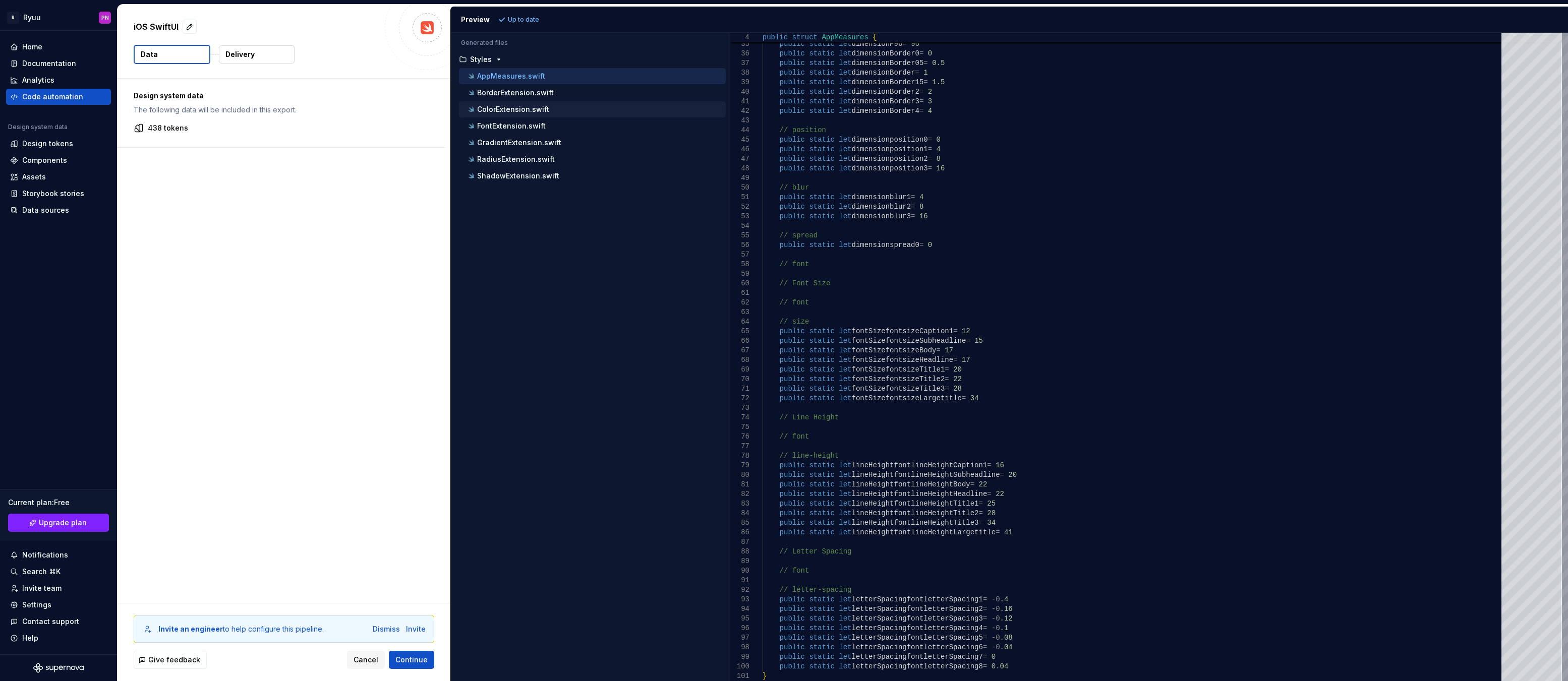
click at [509, 109] on p "ColorExtension.swift" at bounding box center [513, 109] width 72 height 8
type textarea "**********"
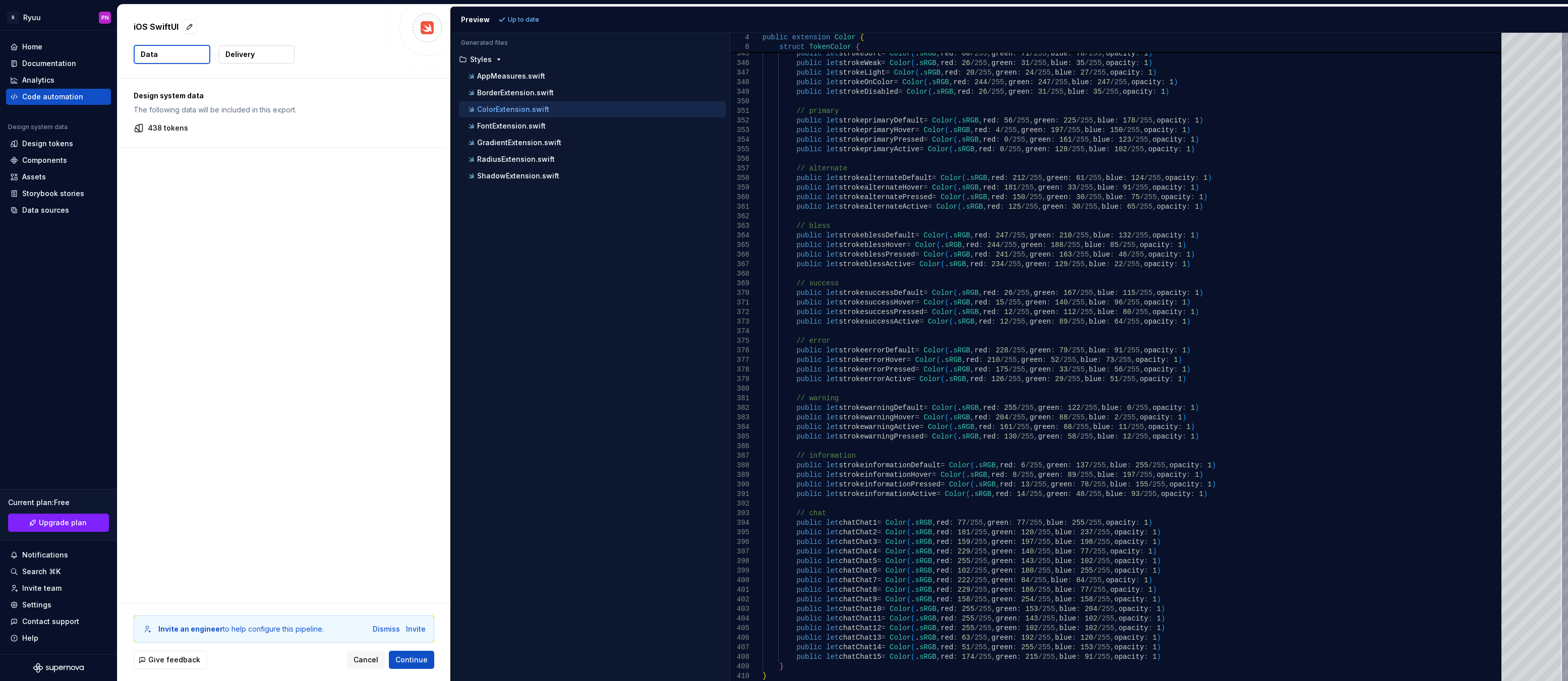
click at [246, 57] on p "Delivery" at bounding box center [240, 54] width 29 height 10
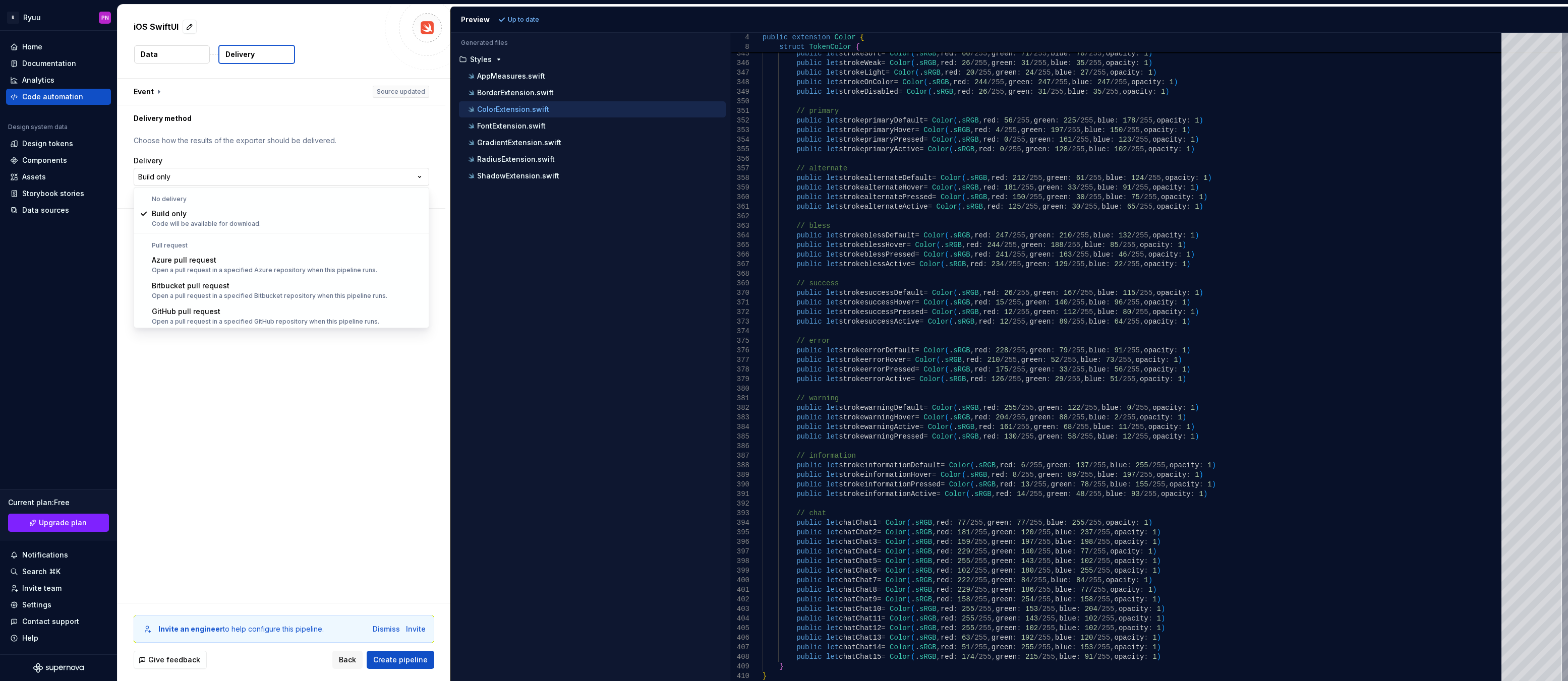
click at [227, 180] on html "**********" at bounding box center [784, 340] width 1568 height 681
select select "******"
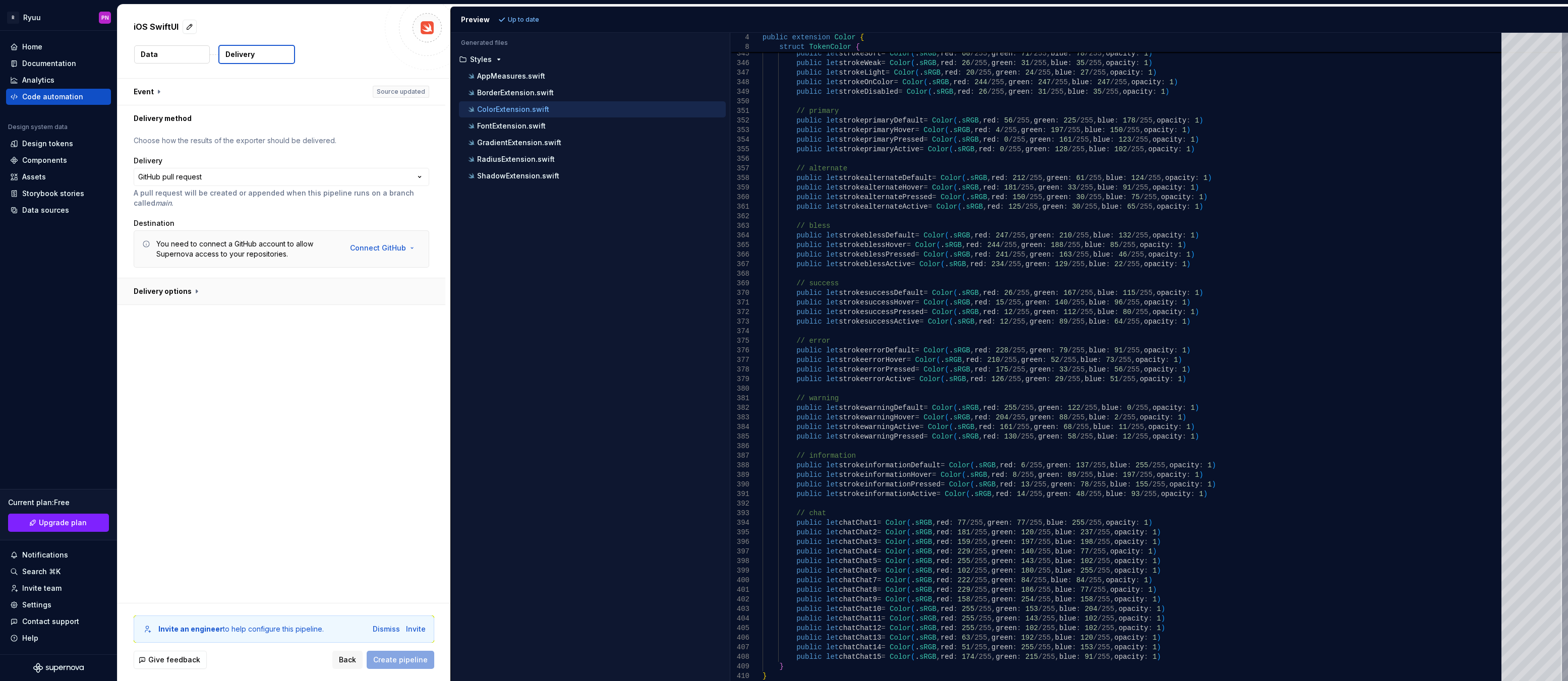
click at [172, 294] on button "button" at bounding box center [282, 291] width 328 height 26
type textarea "*"
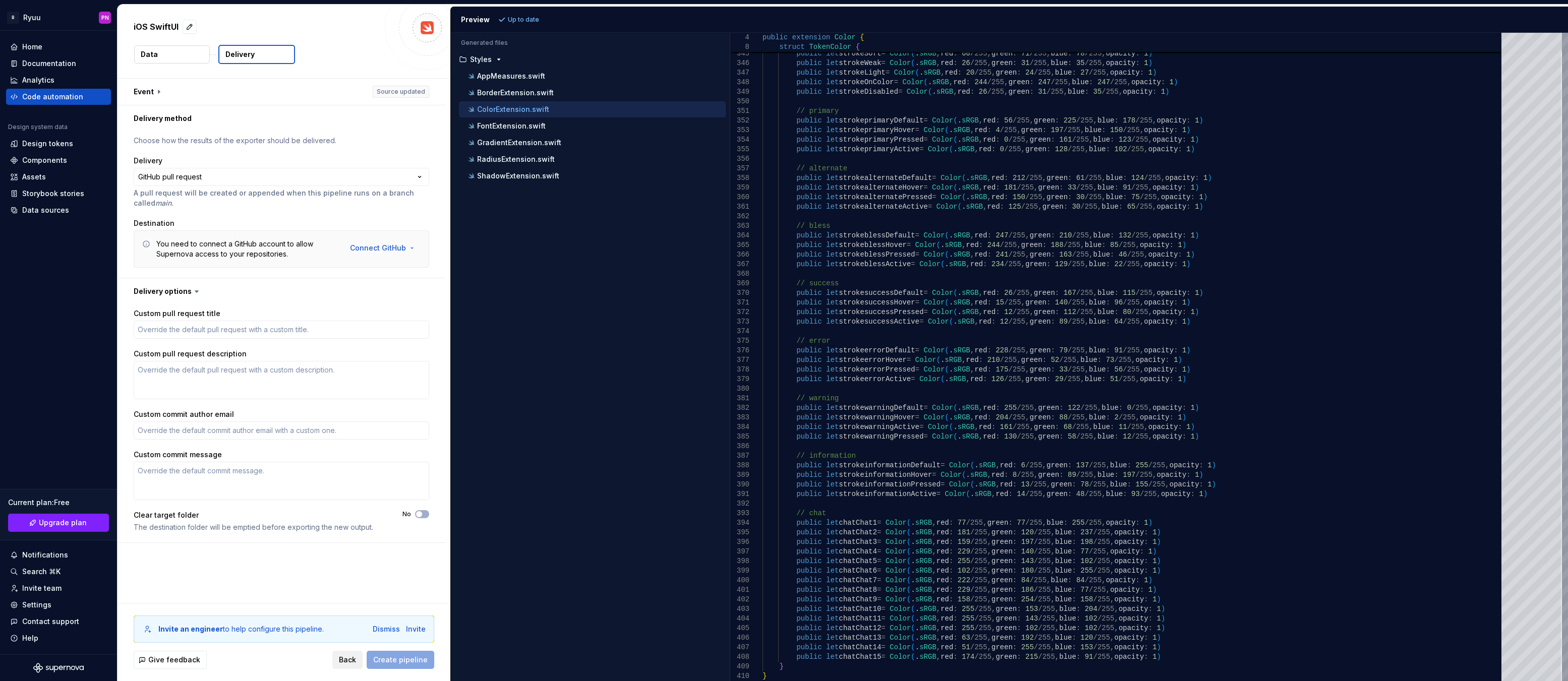
click at [344, 662] on span "Back" at bounding box center [347, 660] width 17 height 10
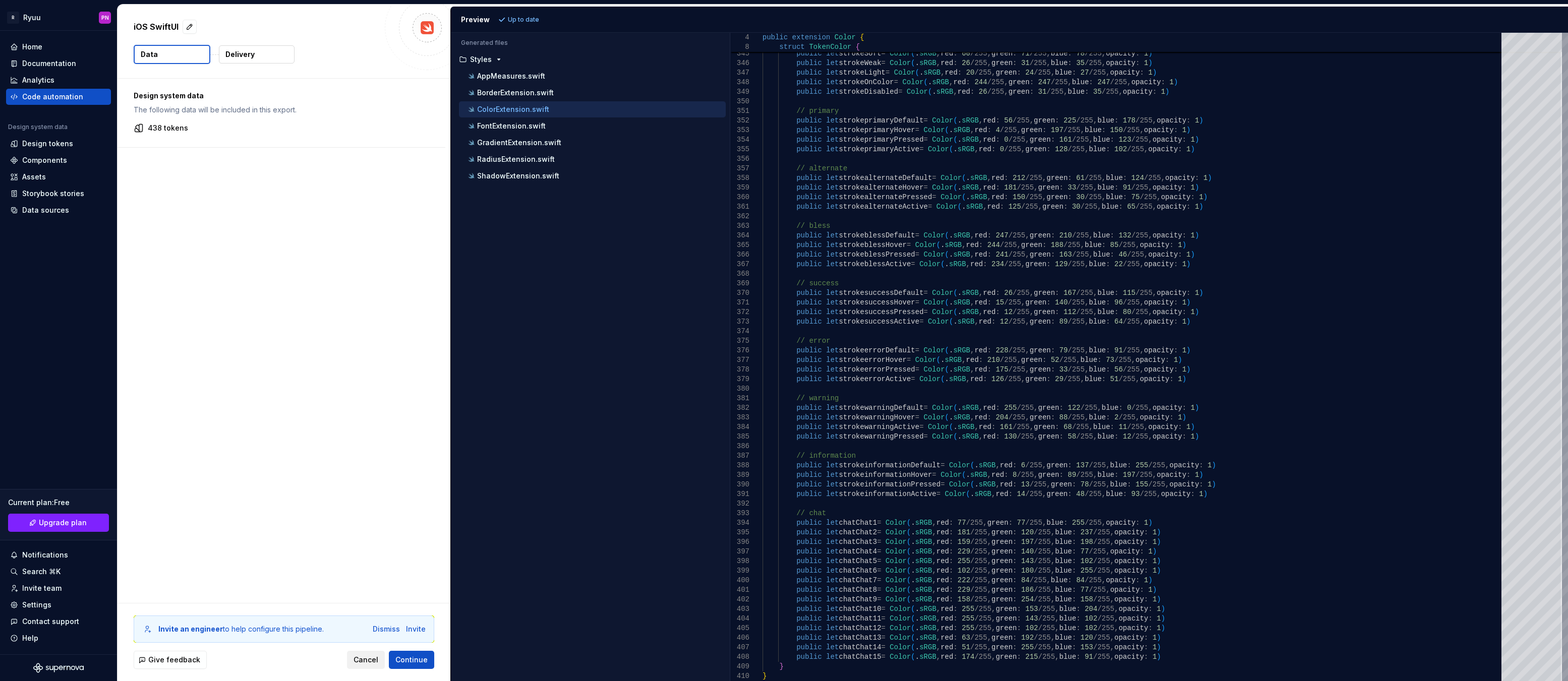
click at [358, 662] on span "Cancel" at bounding box center [366, 660] width 25 height 10
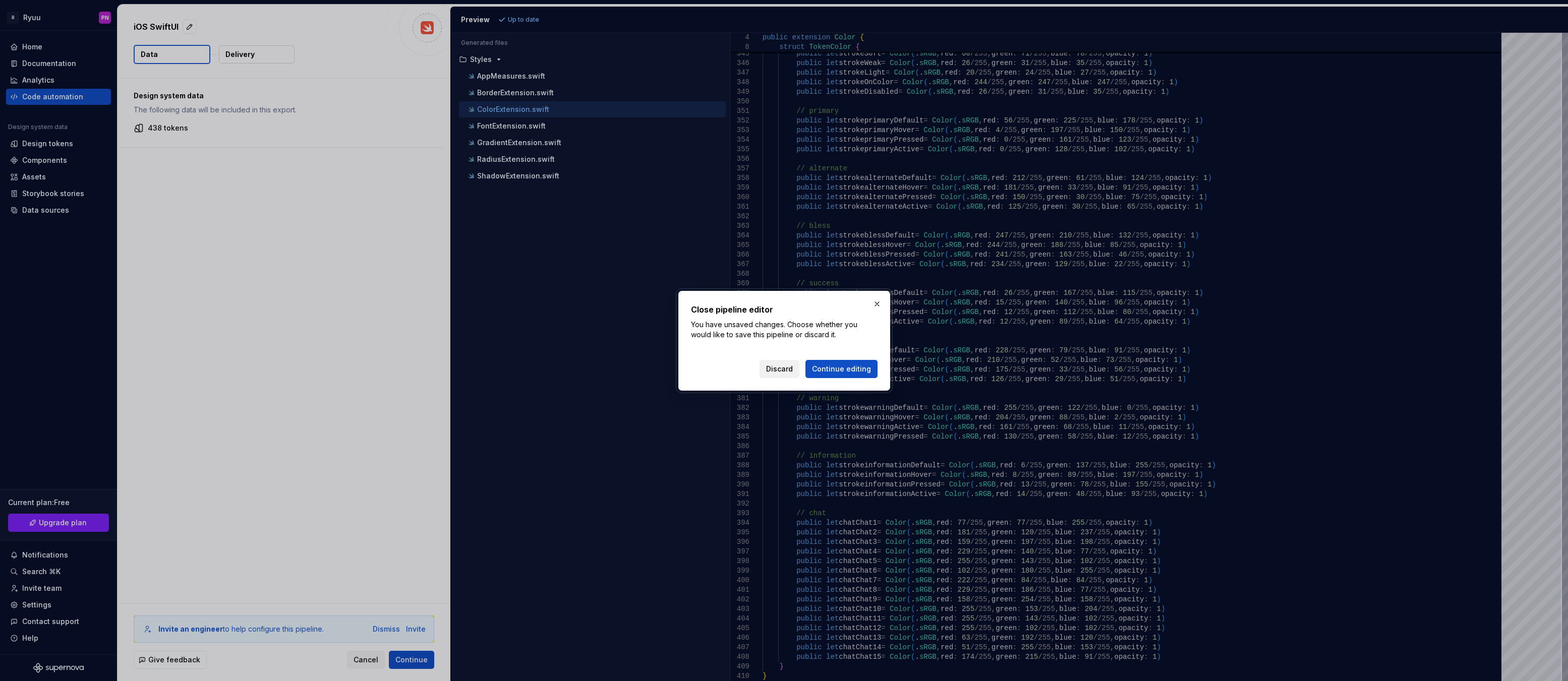
click at [782, 372] on span "Discard" at bounding box center [779, 369] width 27 height 10
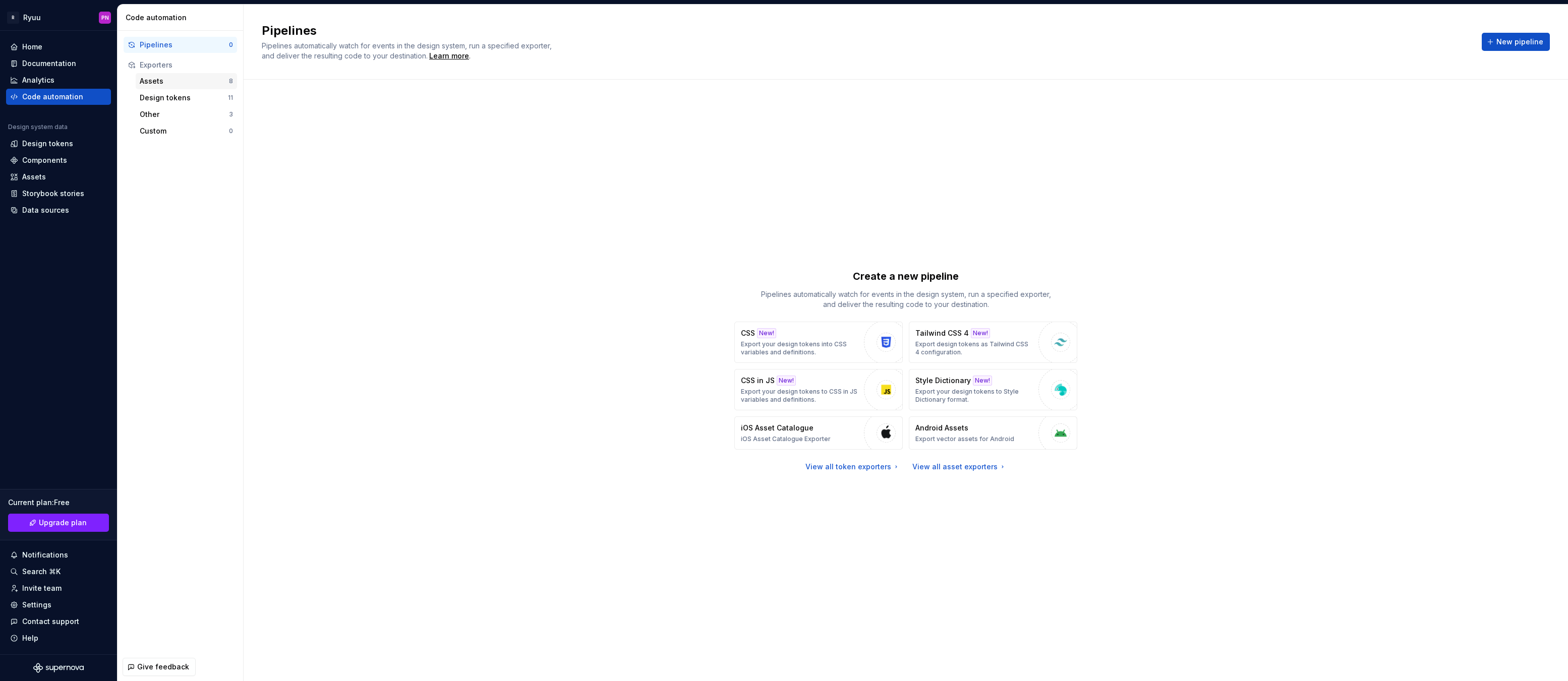
click at [147, 86] on div "Assets 8" at bounding box center [186, 81] width 101 height 16
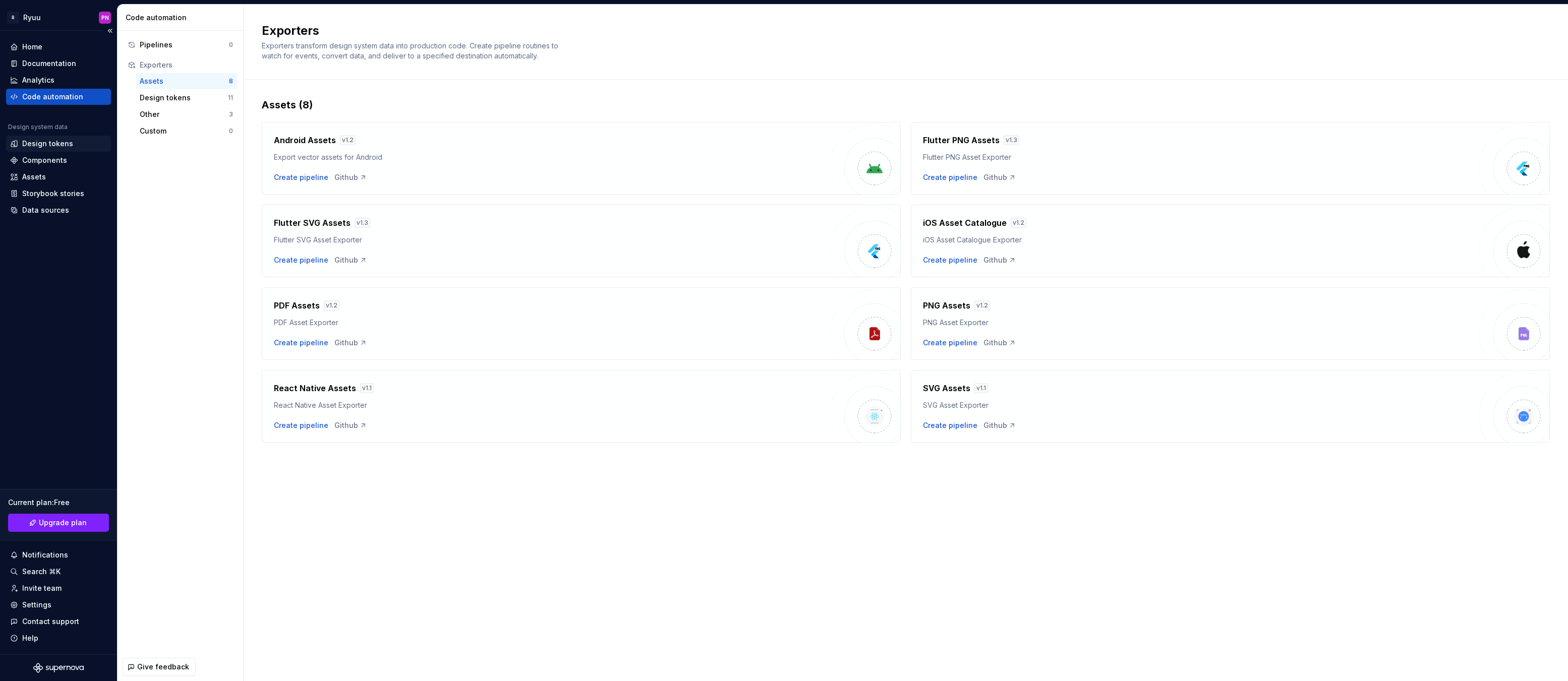
click at [45, 146] on div "Design tokens" at bounding box center [48, 144] width 51 height 10
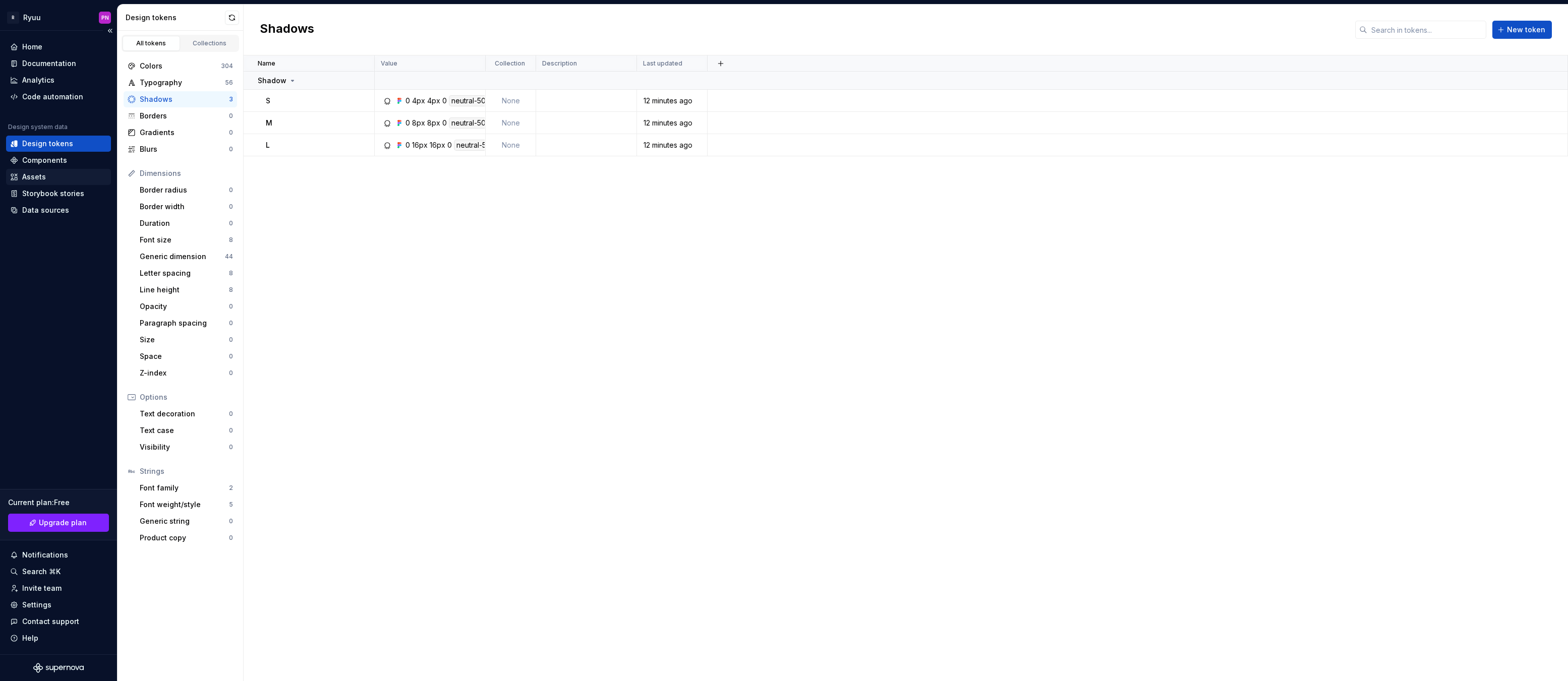
click at [40, 169] on div "Assets" at bounding box center [59, 177] width 105 height 16
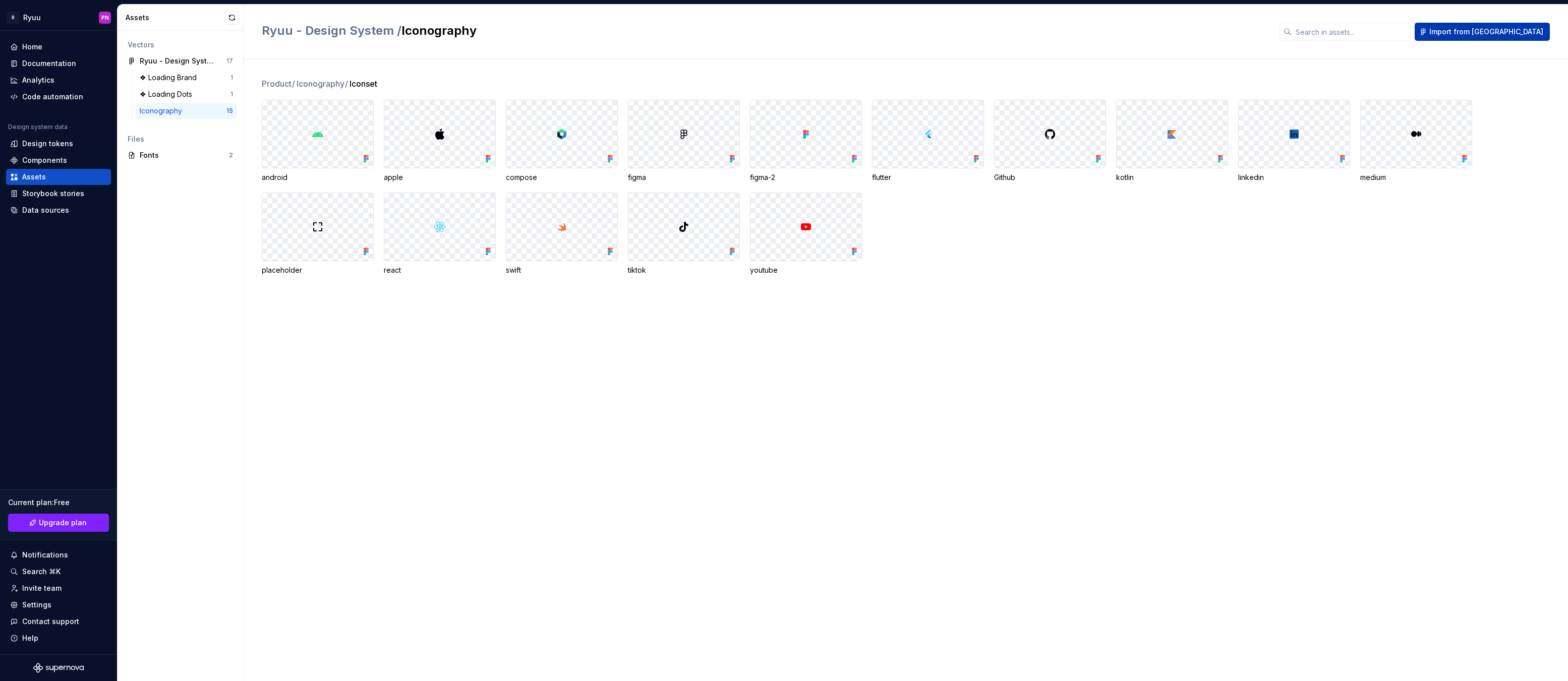
click at [1492, 32] on span "Import from [GEOGRAPHIC_DATA]" at bounding box center [1486, 32] width 114 height 10
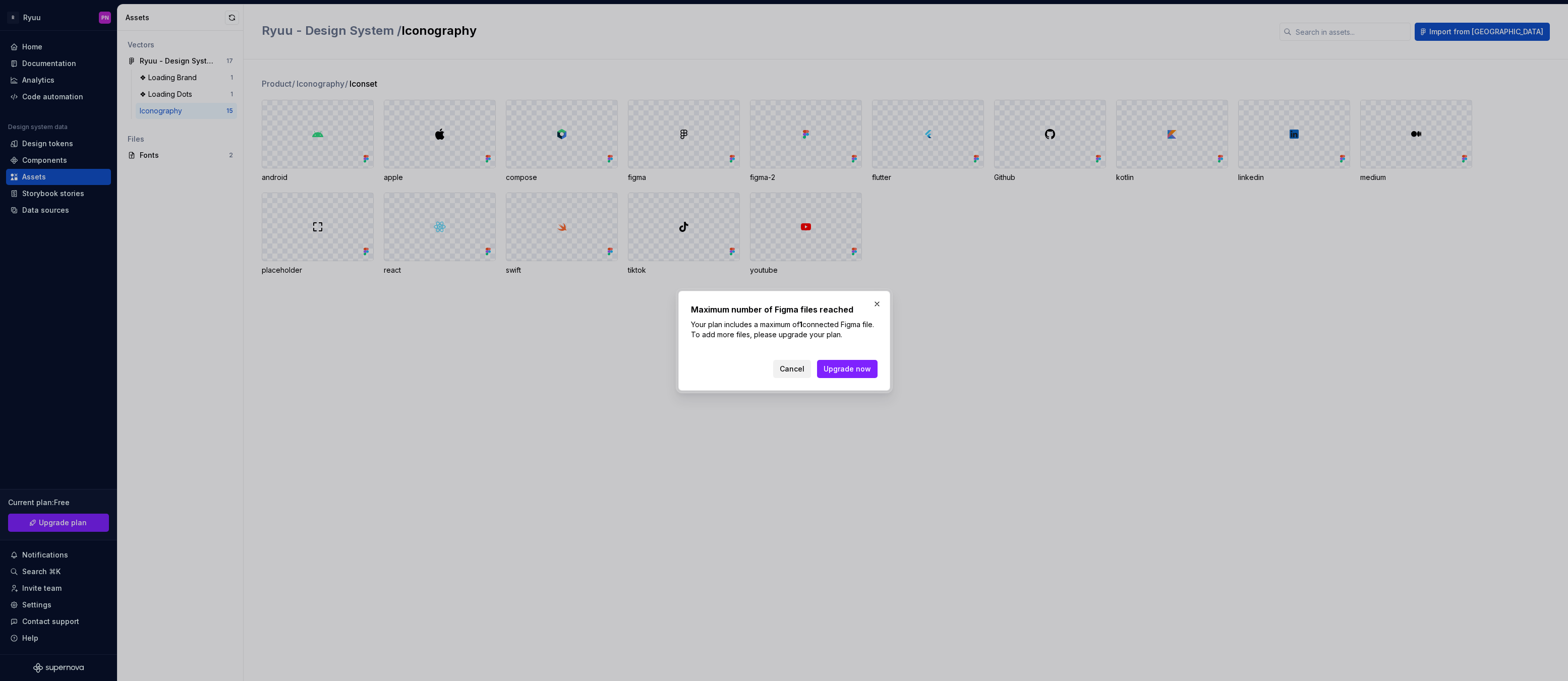
click at [792, 366] on span "Cancel" at bounding box center [792, 369] width 25 height 10
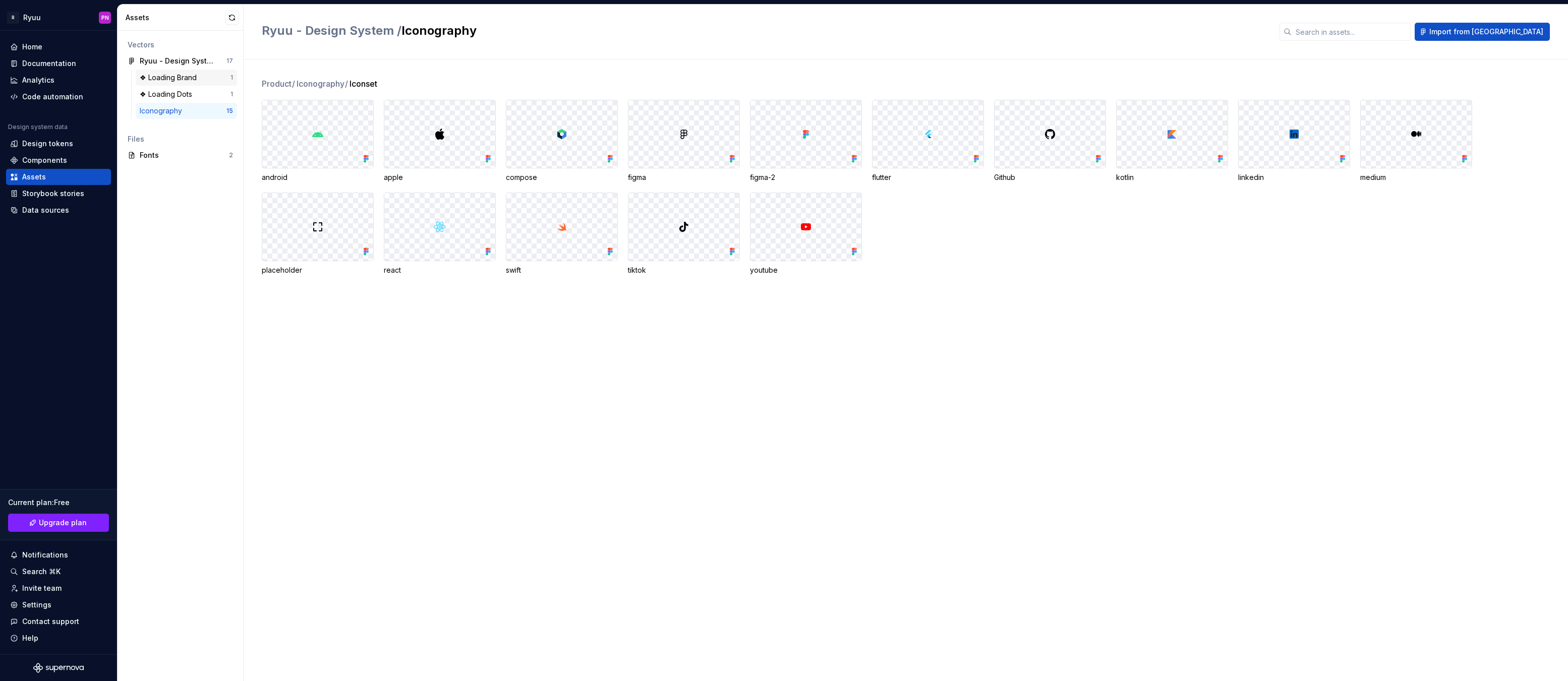
click at [175, 80] on div "❖ Loading Brand" at bounding box center [170, 77] width 61 height 10
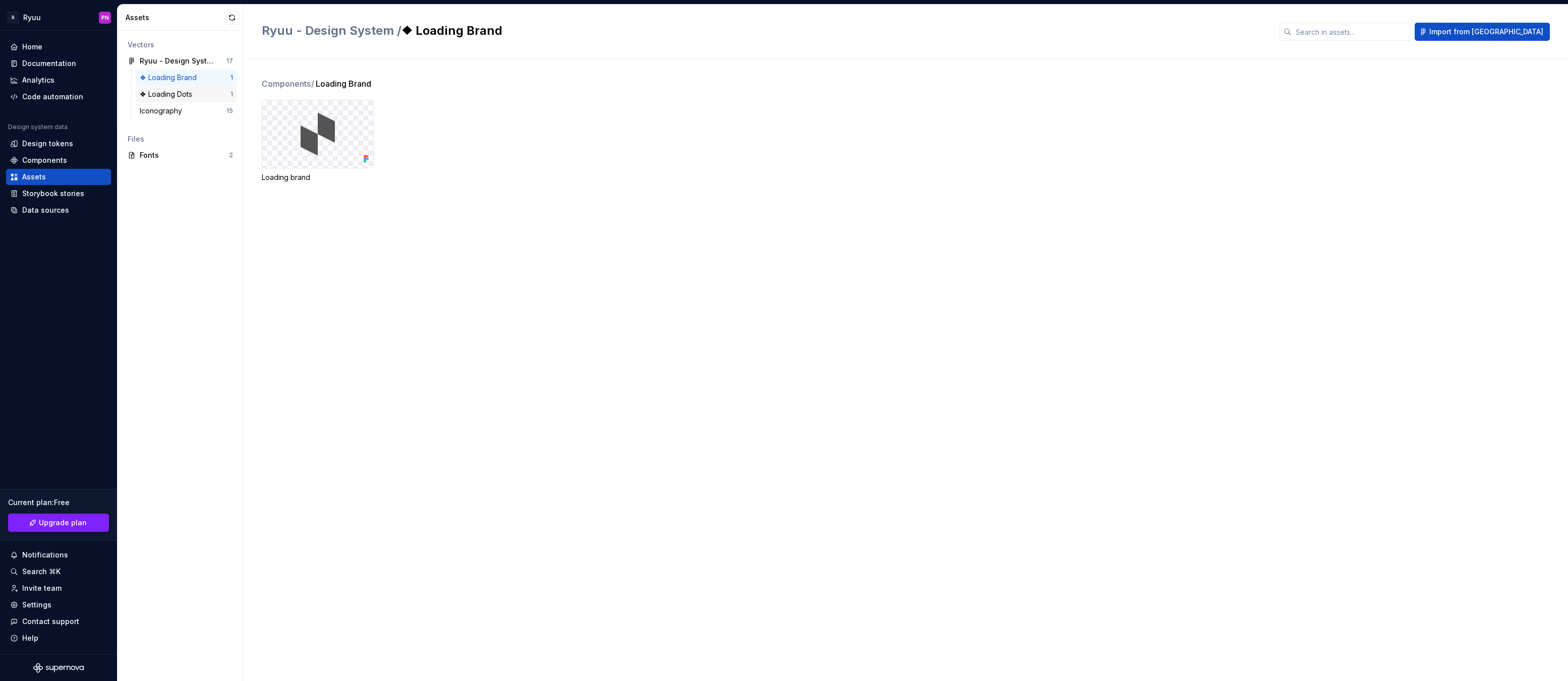
click at [170, 94] on div "❖ Loading Dots" at bounding box center [168, 94] width 57 height 10
click at [167, 110] on div "Iconography" at bounding box center [163, 111] width 46 height 10
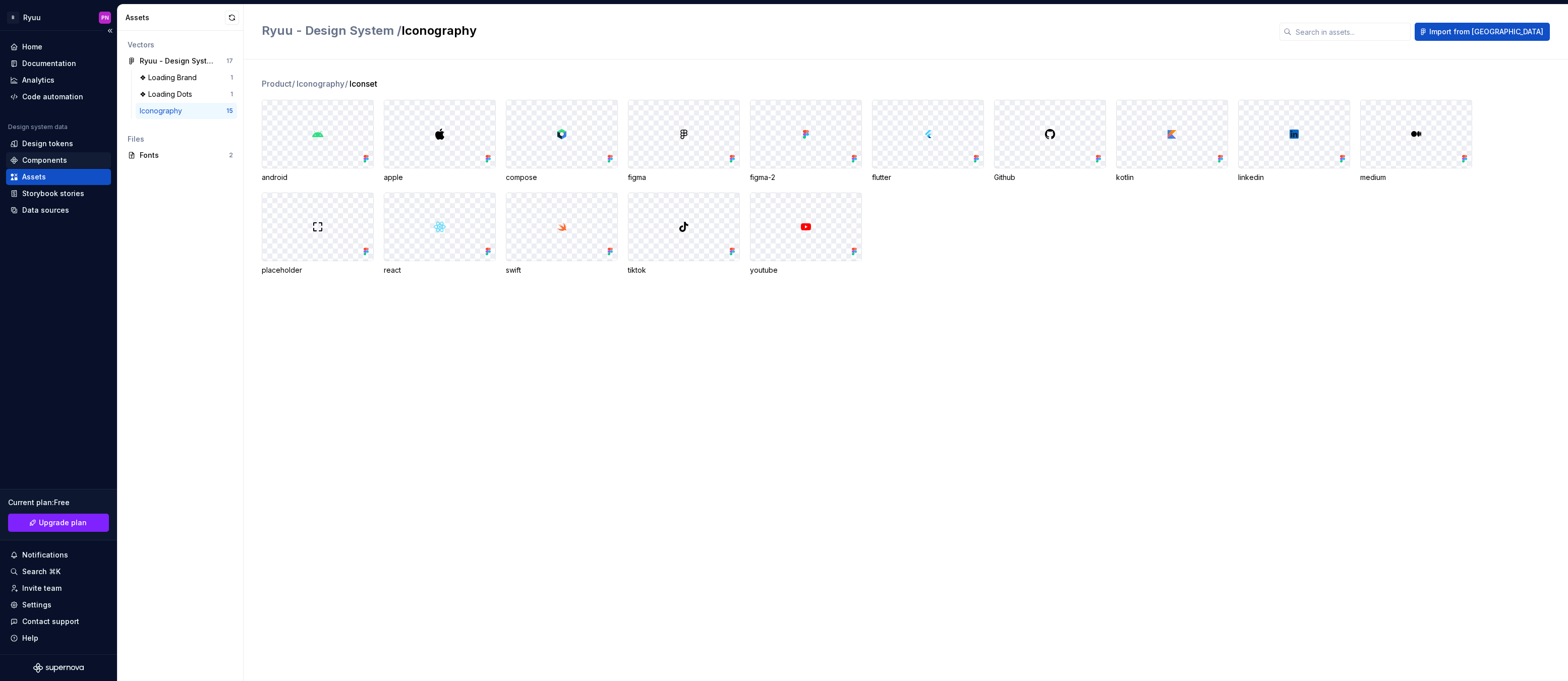
click at [40, 161] on div "Components" at bounding box center [44, 160] width 45 height 10
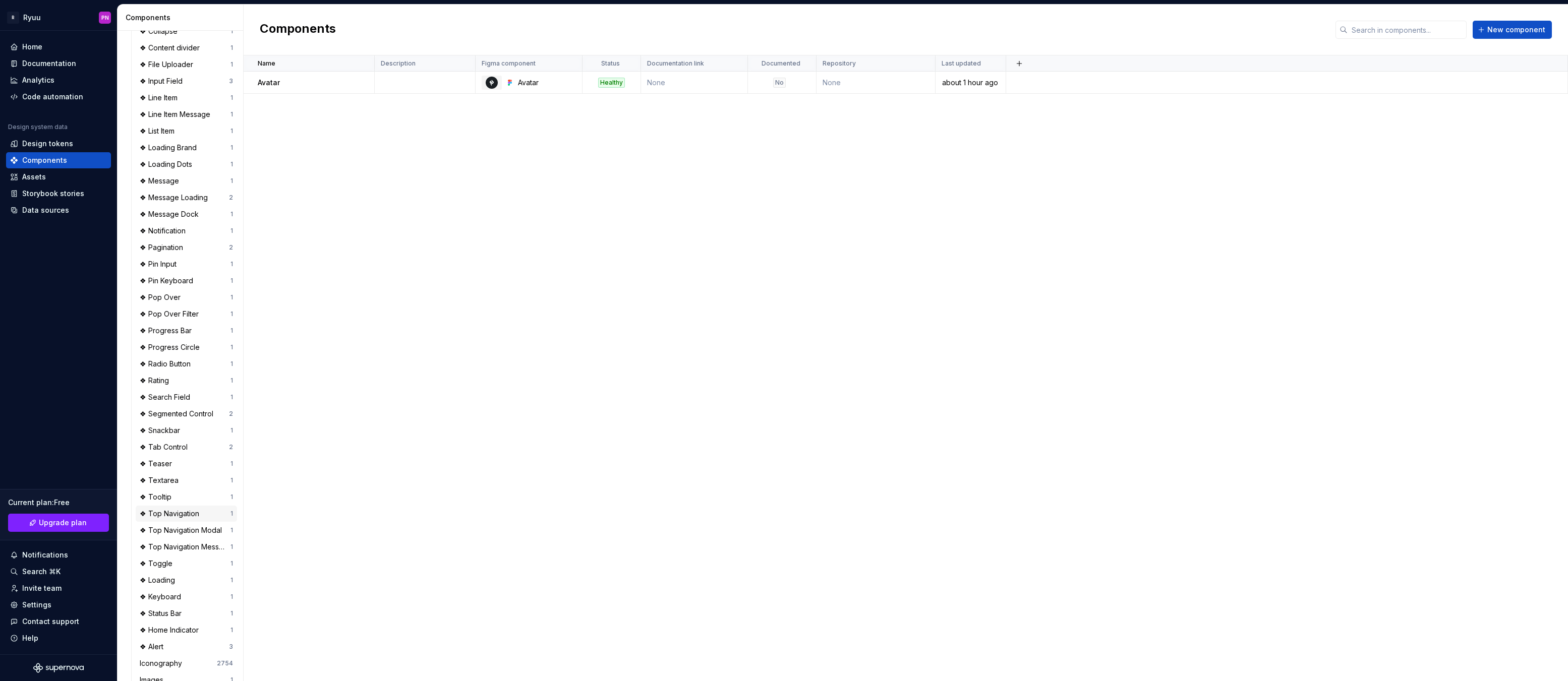
scroll to position [403, 0]
click at [176, 623] on div "Iconography 2754" at bounding box center [186, 629] width 101 height 16
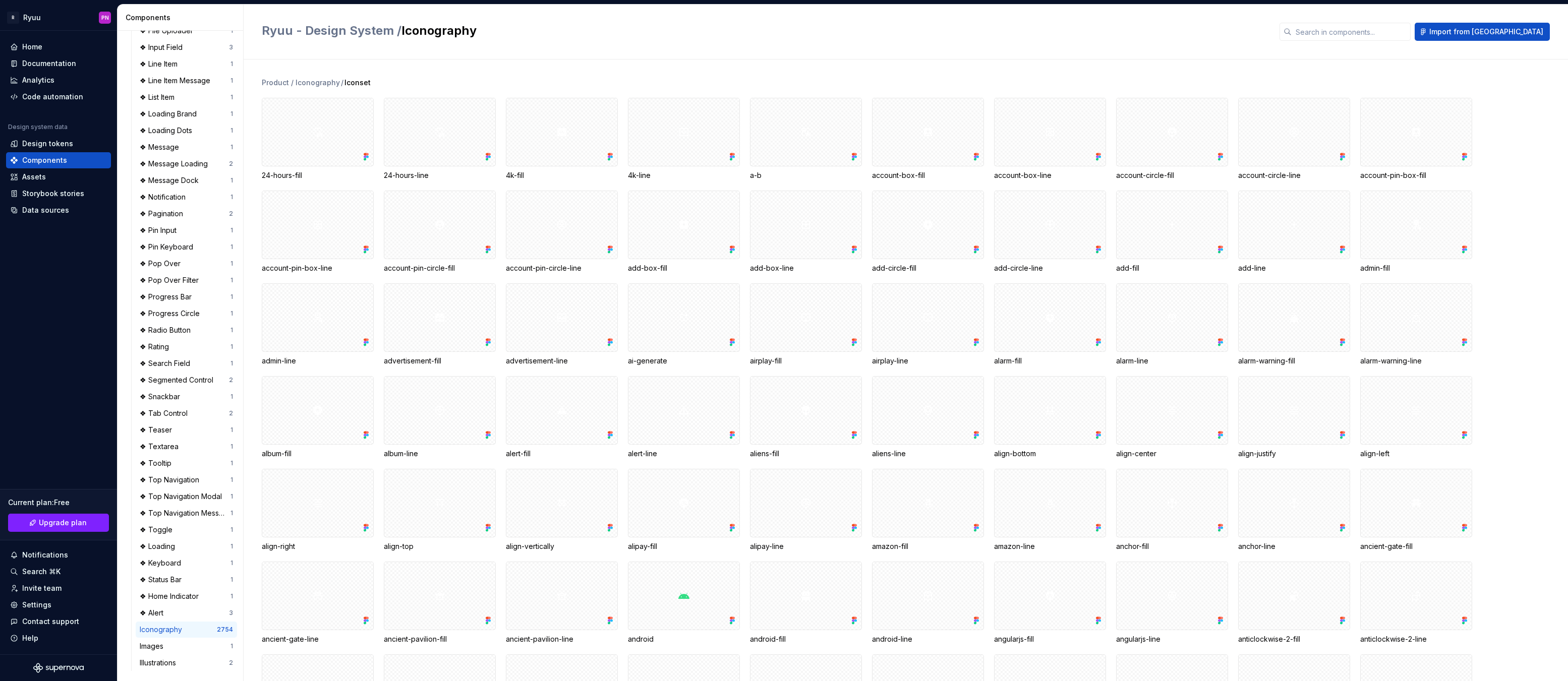
click at [166, 630] on div "Iconography" at bounding box center [163, 629] width 46 height 10
click at [302, 130] on div at bounding box center [318, 132] width 112 height 69
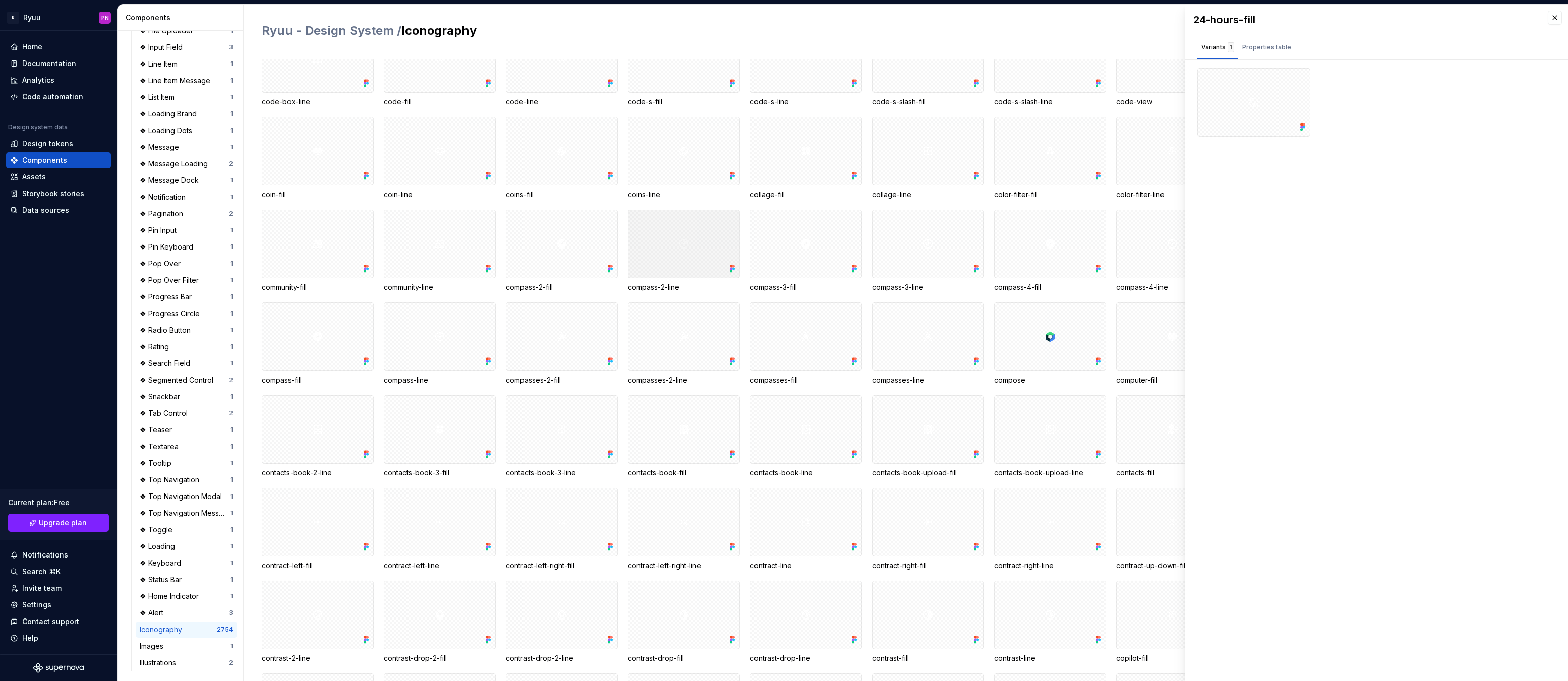
scroll to position [4537, 0]
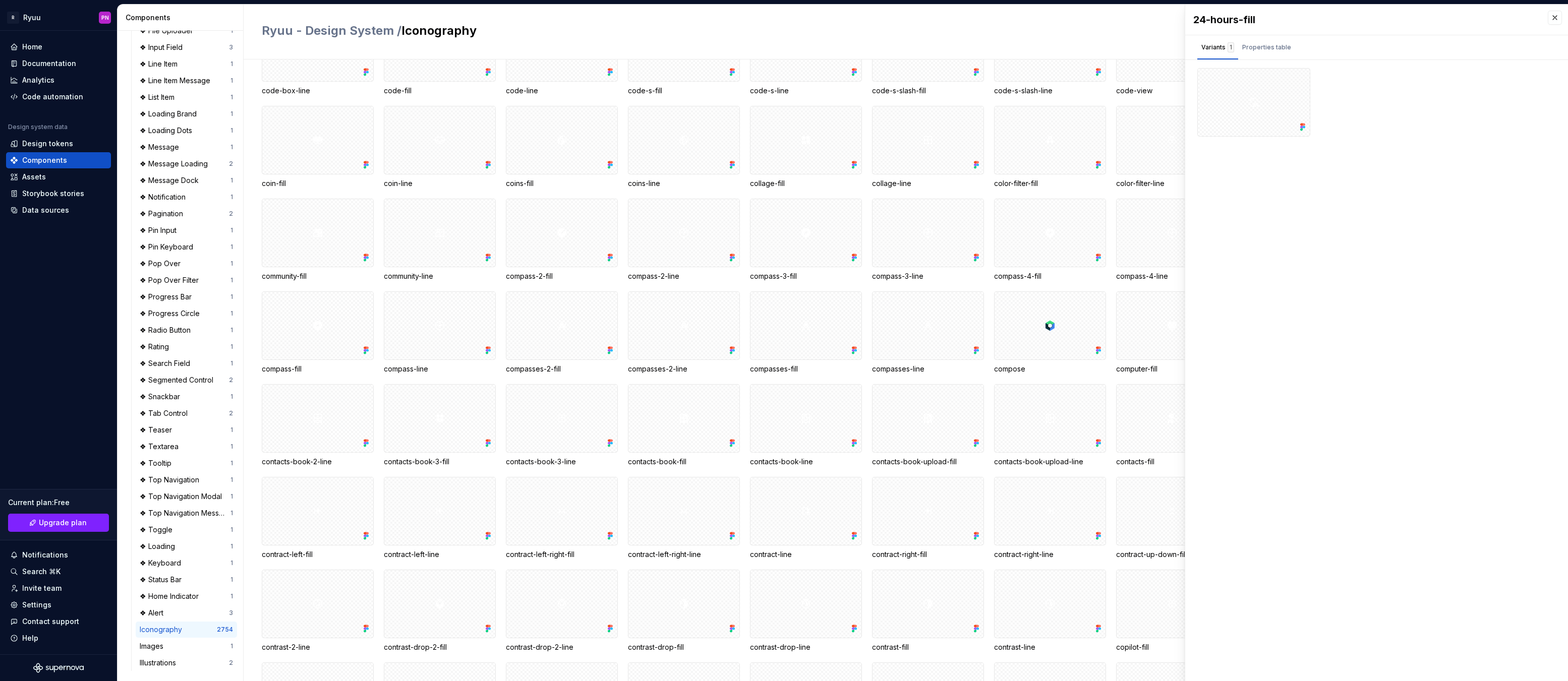
click at [32, 46] on div "Home" at bounding box center [32, 47] width 20 height 10
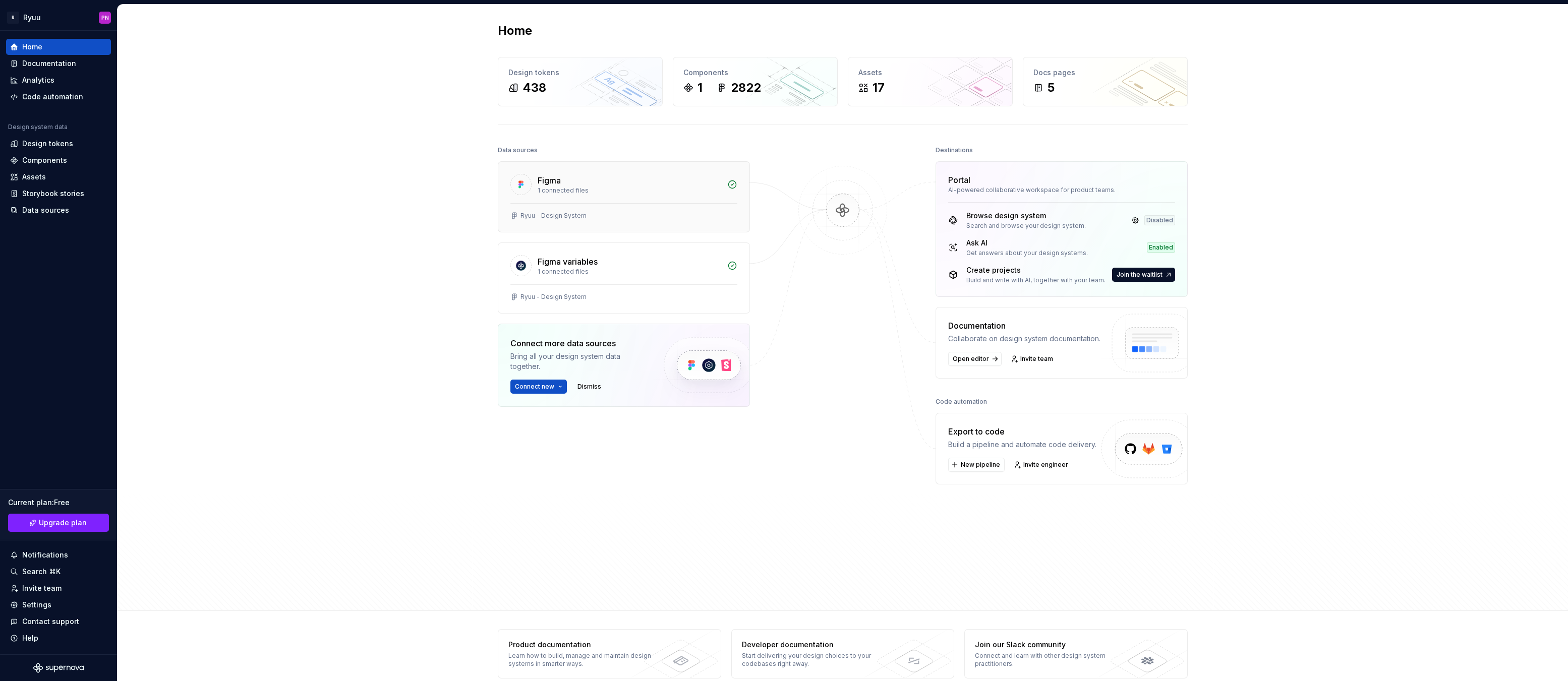
click at [609, 214] on div "Ryuu - Design System" at bounding box center [624, 216] width 227 height 8
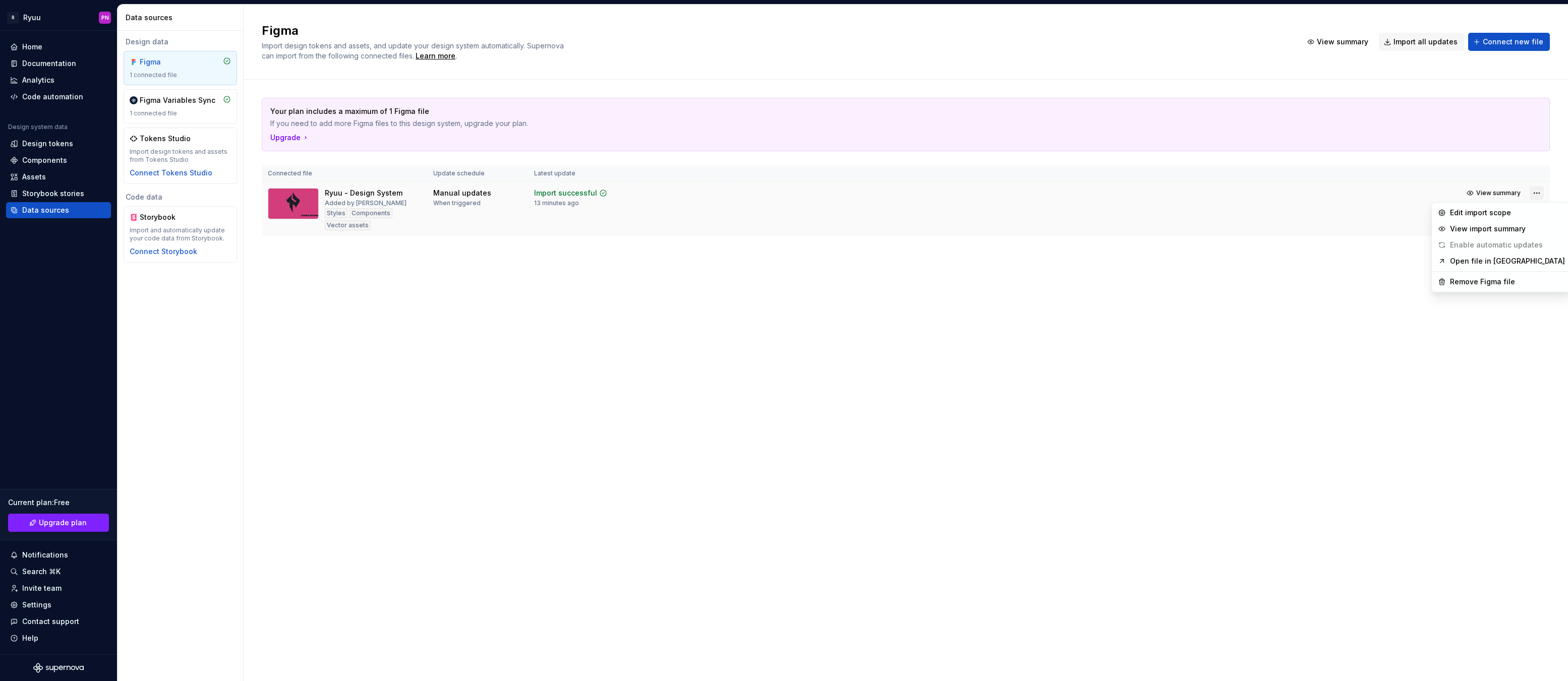
click at [1541, 194] on html "R Ryuu PN Home Documentation Analytics Code automation Design system data Desig…" at bounding box center [784, 340] width 1568 height 681
click at [929, 322] on html "R Ryuu PN Home Documentation Analytics Code automation Design system data Desig…" at bounding box center [784, 340] width 1568 height 681
click at [38, 174] on div "Assets" at bounding box center [34, 177] width 24 height 10
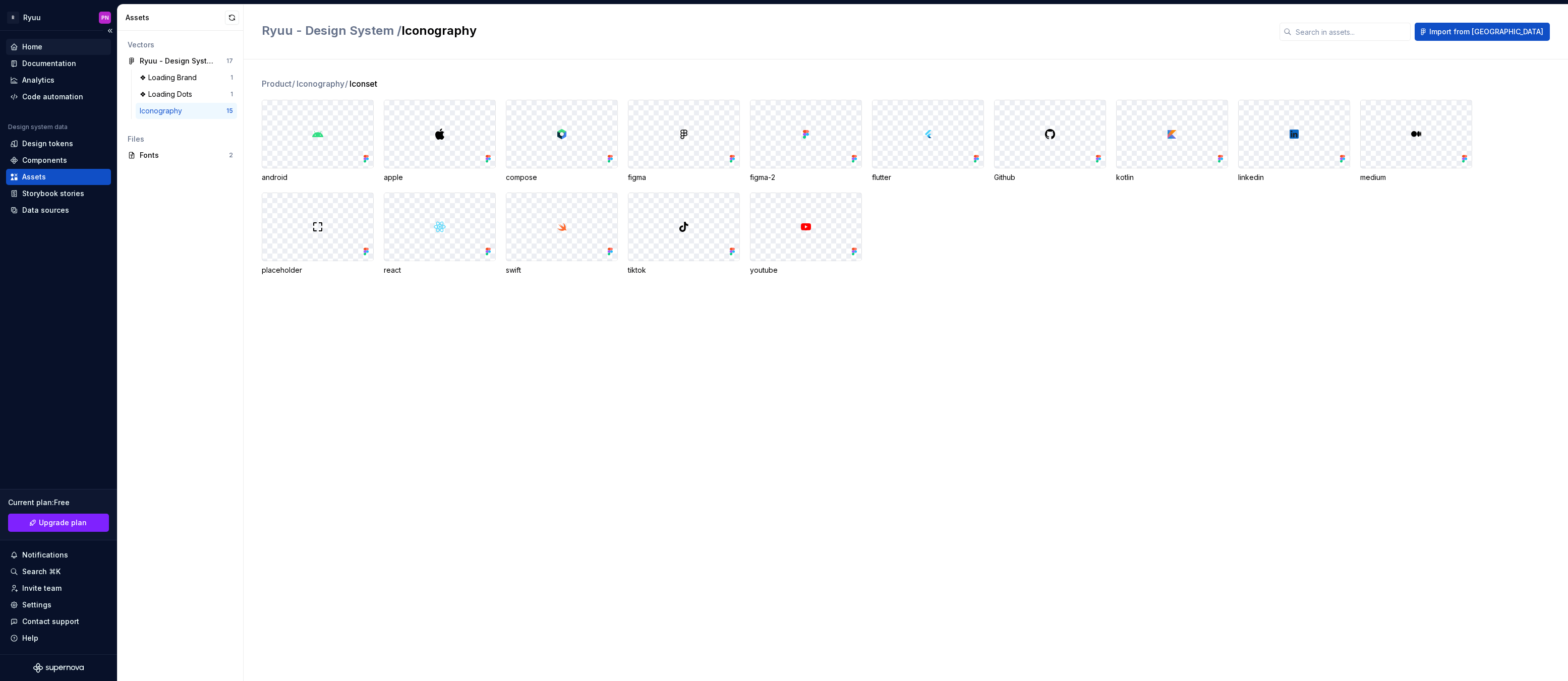
click at [31, 47] on div "Home" at bounding box center [32, 47] width 20 height 10
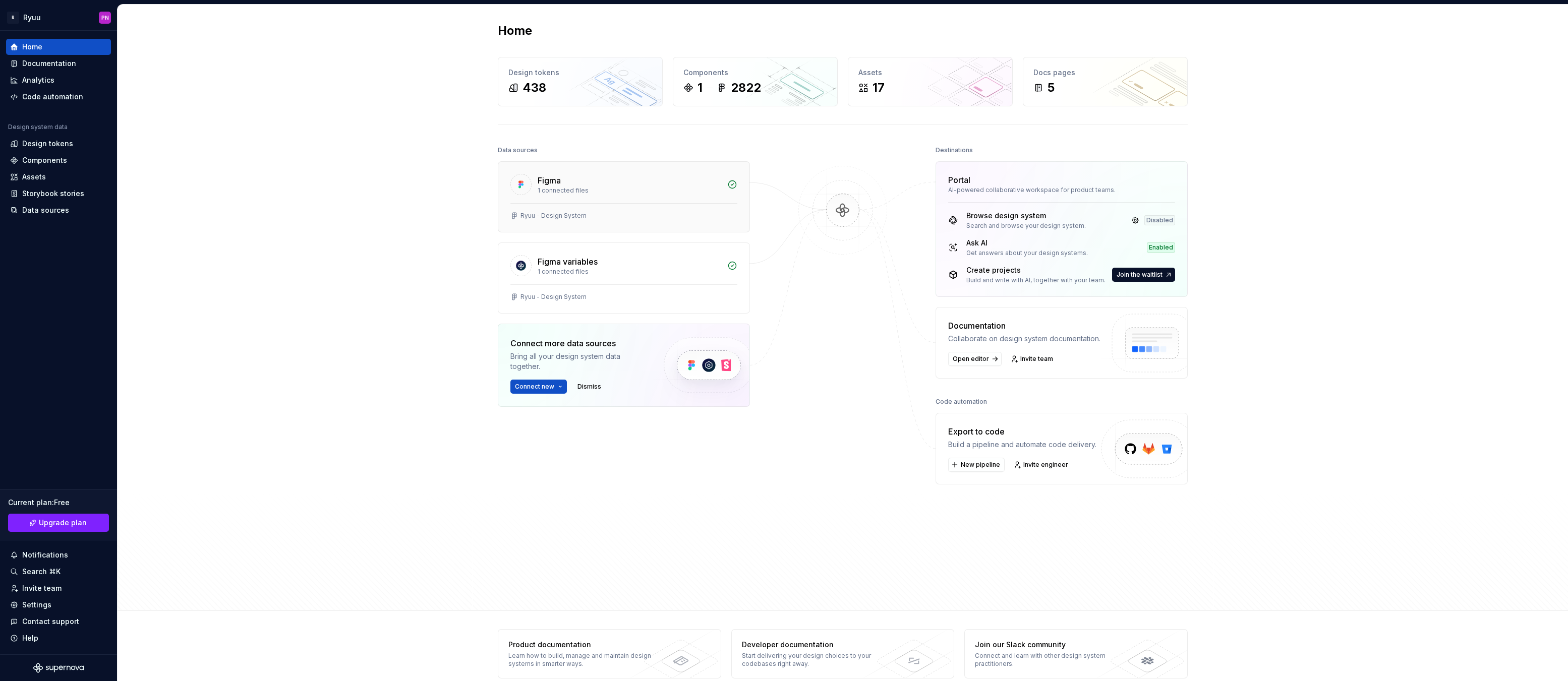
click at [695, 206] on div "Ryuu - Design System" at bounding box center [624, 217] width 251 height 29
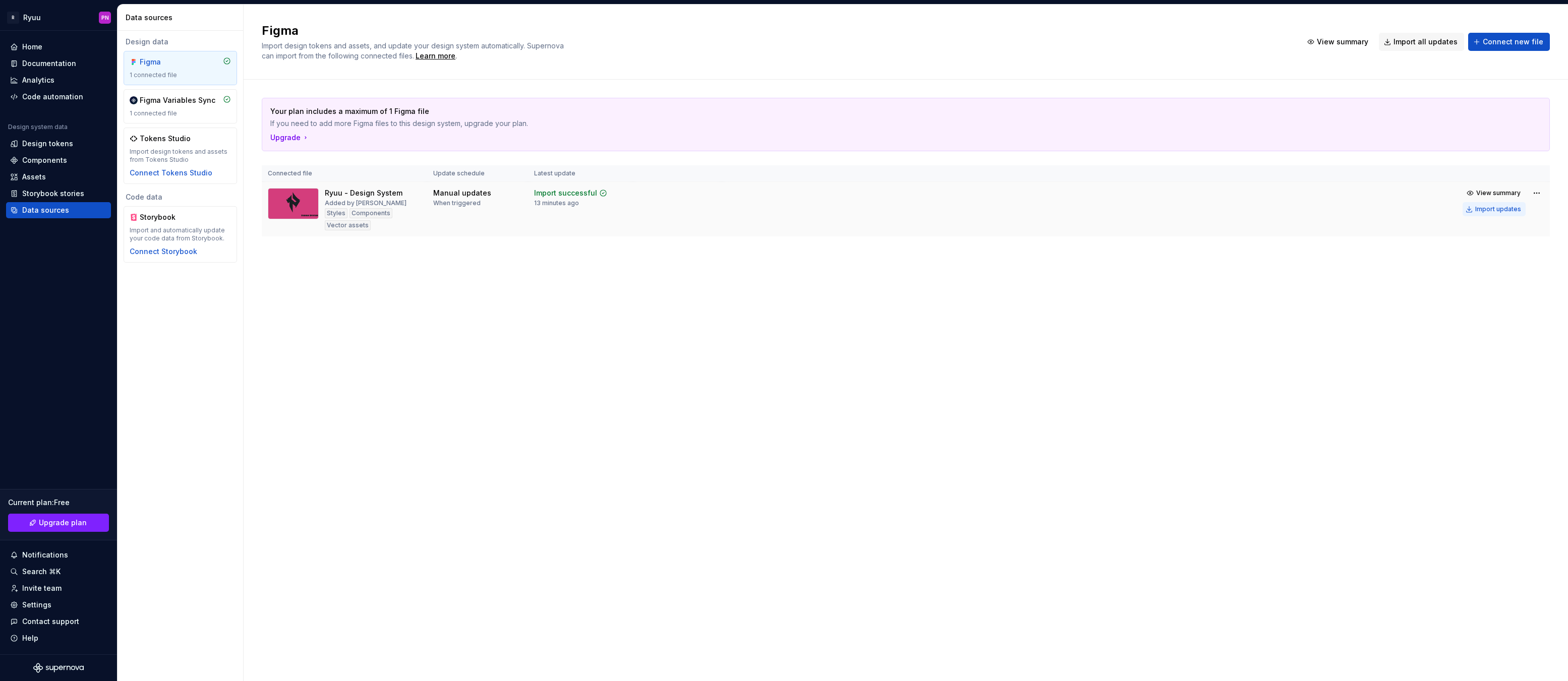
click at [1500, 209] on div "Import updates" at bounding box center [1498, 209] width 46 height 8
click at [37, 172] on div "Assets" at bounding box center [34, 177] width 24 height 10
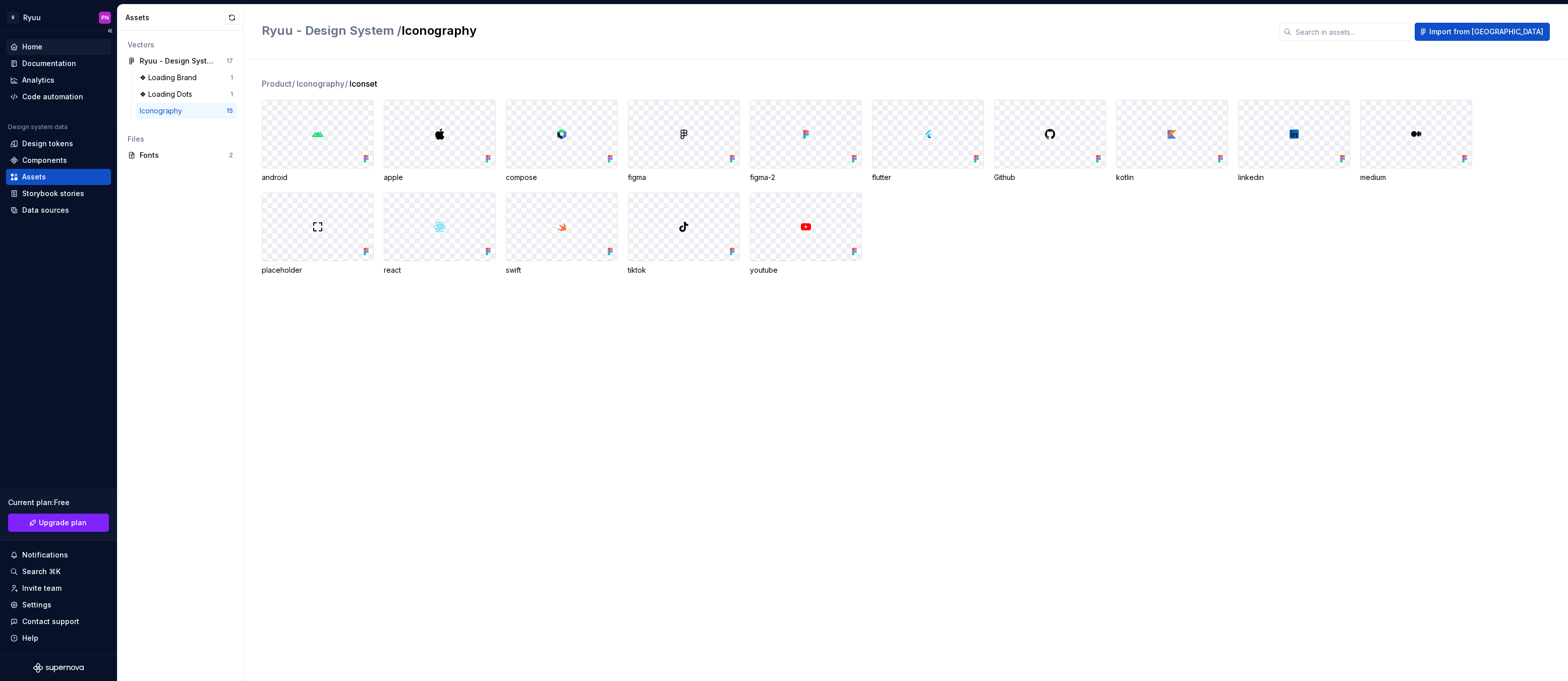
click at [35, 41] on div "Home" at bounding box center [59, 47] width 105 height 16
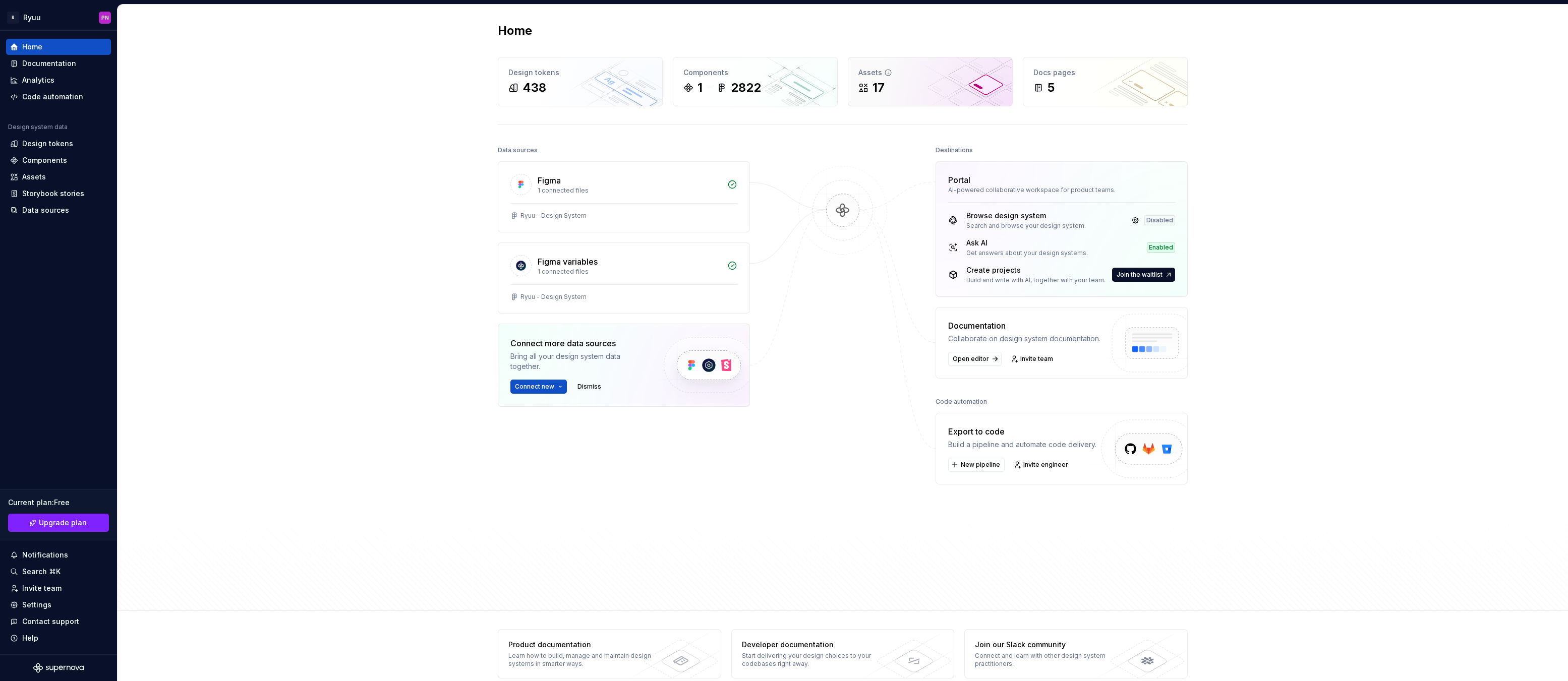
click at [888, 89] on div "17" at bounding box center [931, 88] width 144 height 16
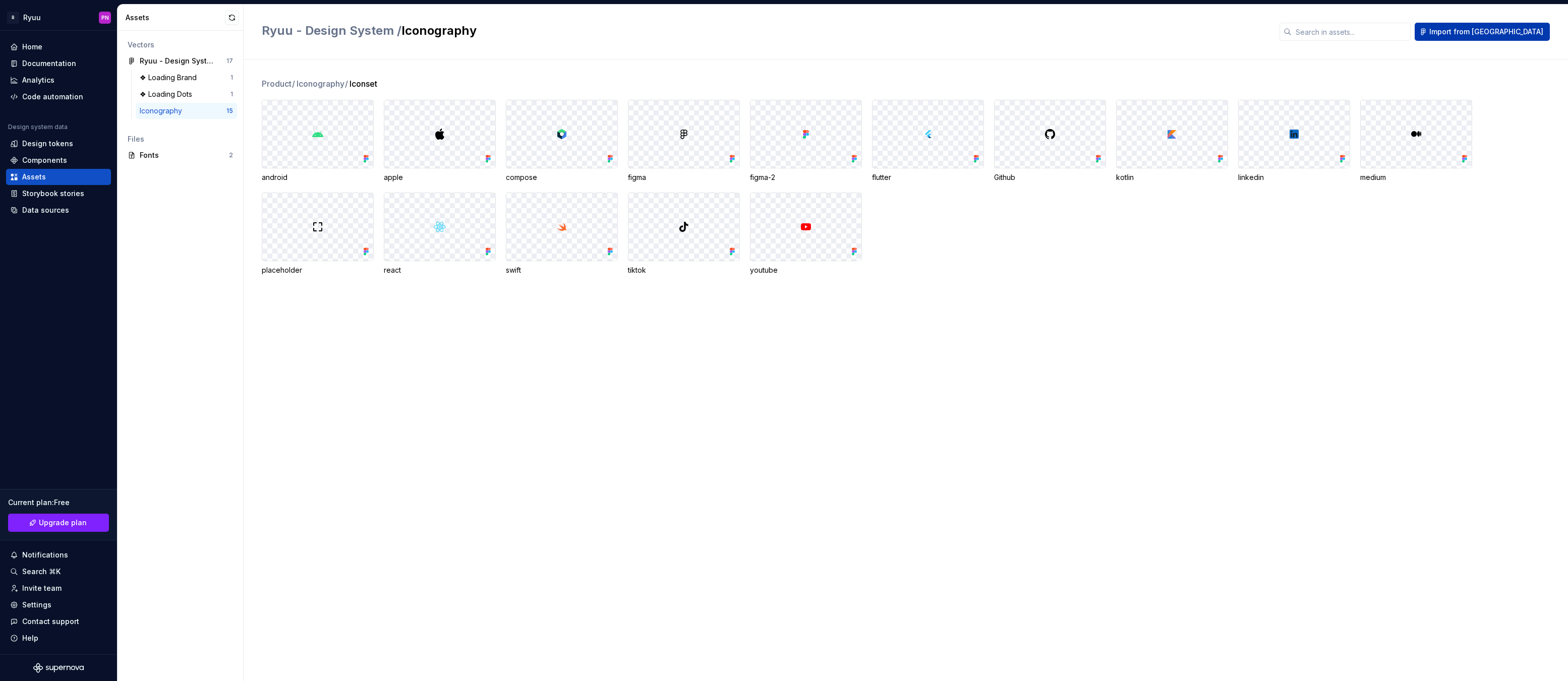
click at [1517, 32] on span "Import from [GEOGRAPHIC_DATA]" at bounding box center [1486, 32] width 114 height 10
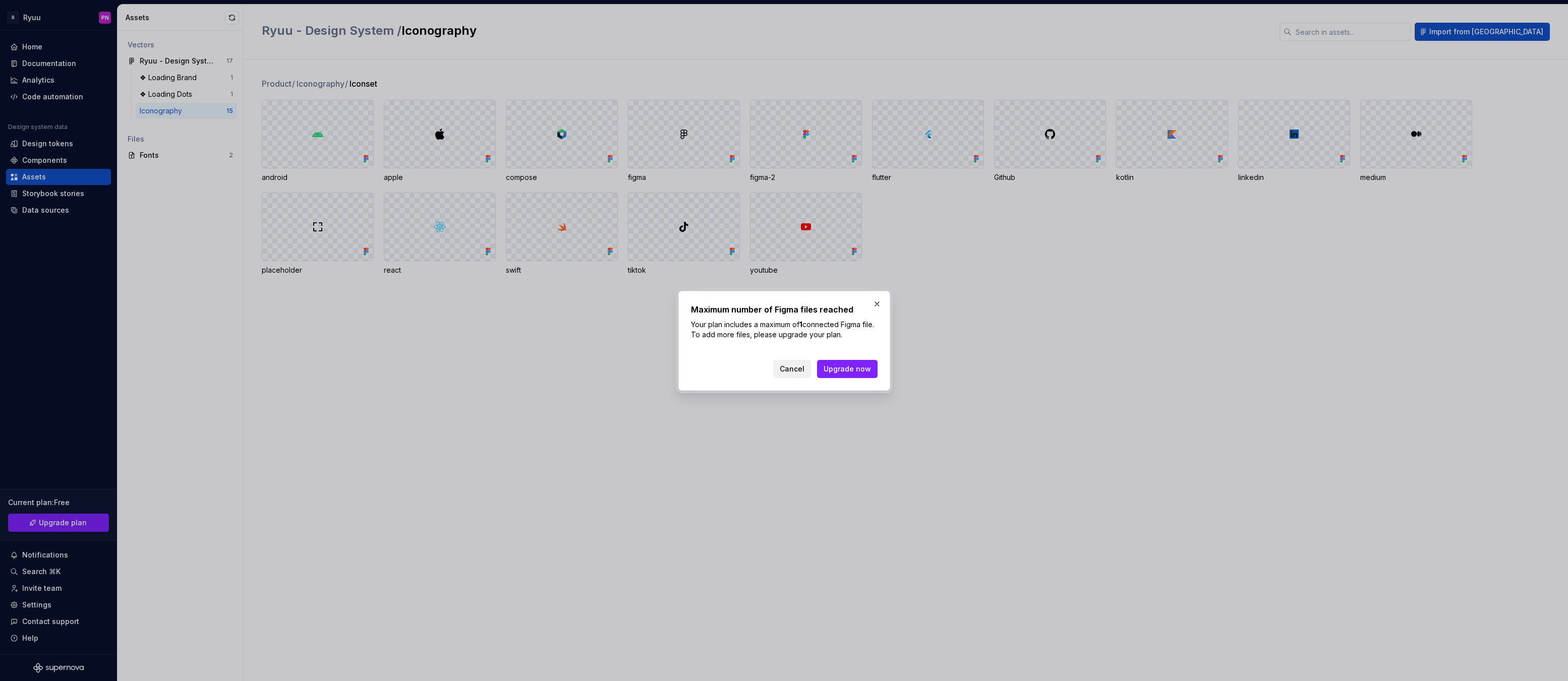
click at [795, 373] on span "Cancel" at bounding box center [792, 369] width 25 height 10
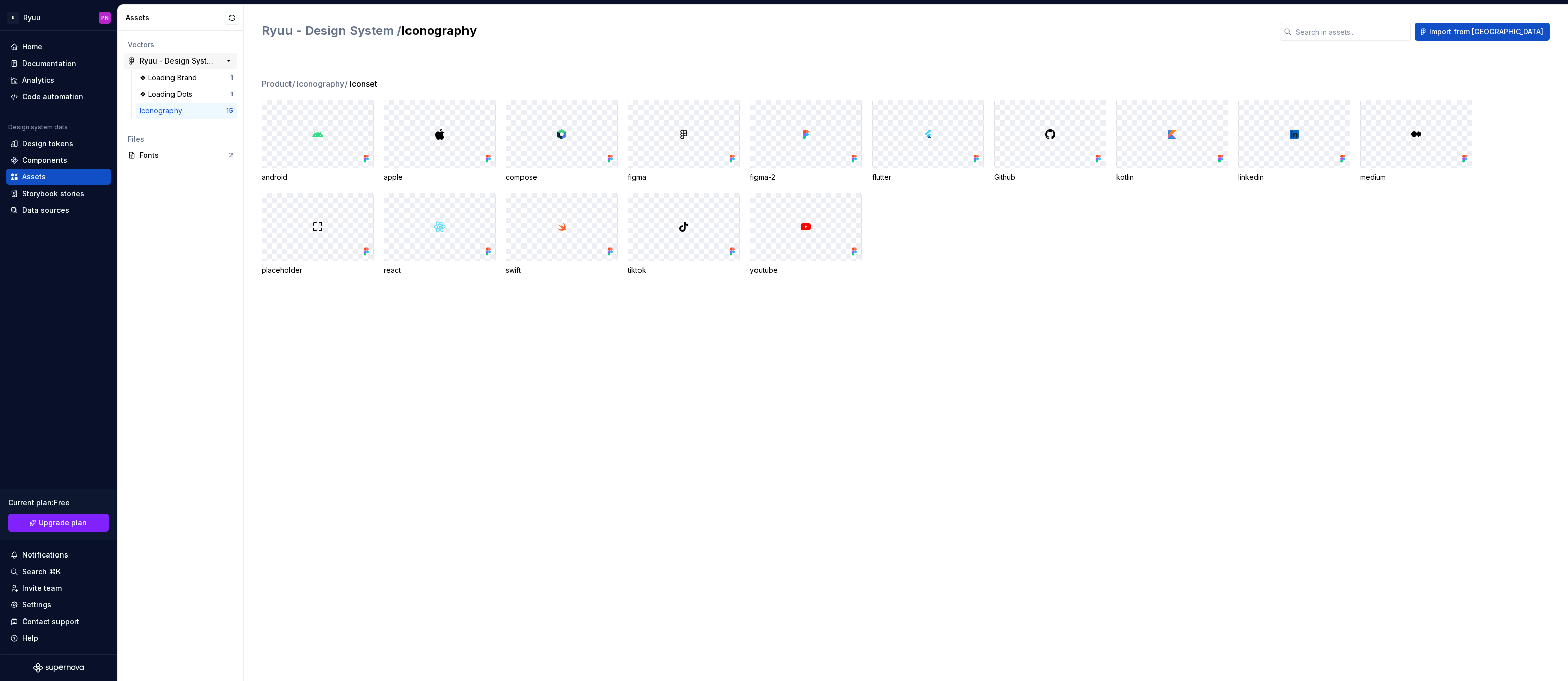
click at [152, 57] on div "Ryuu - Design System" at bounding box center [177, 61] width 75 height 10
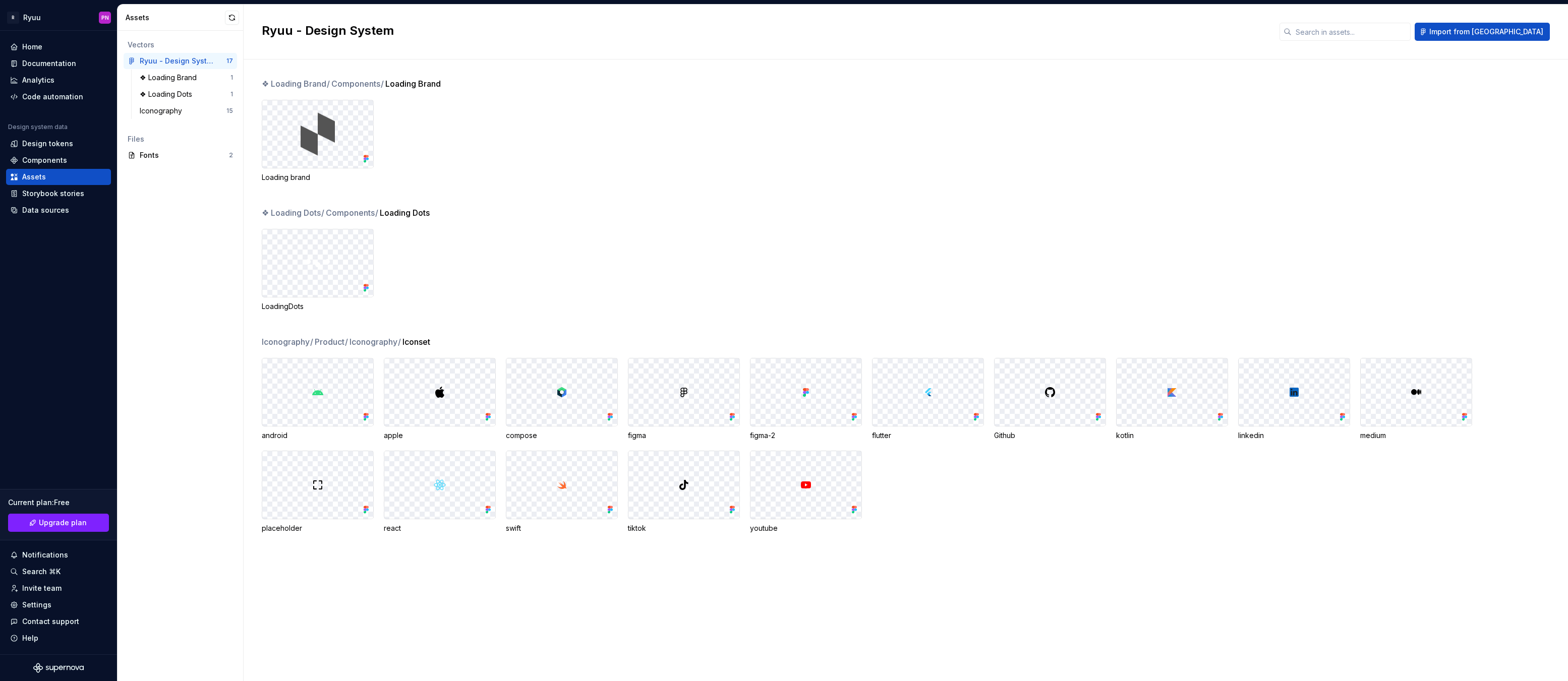
click at [179, 552] on div "Vectors Ryuu - Design System 17 ❖ Loading Brand 1 ❖ Loading Dots 1 Iconography …" at bounding box center [180, 356] width 126 height 651
click at [35, 212] on div "Data sources" at bounding box center [45, 210] width 47 height 10
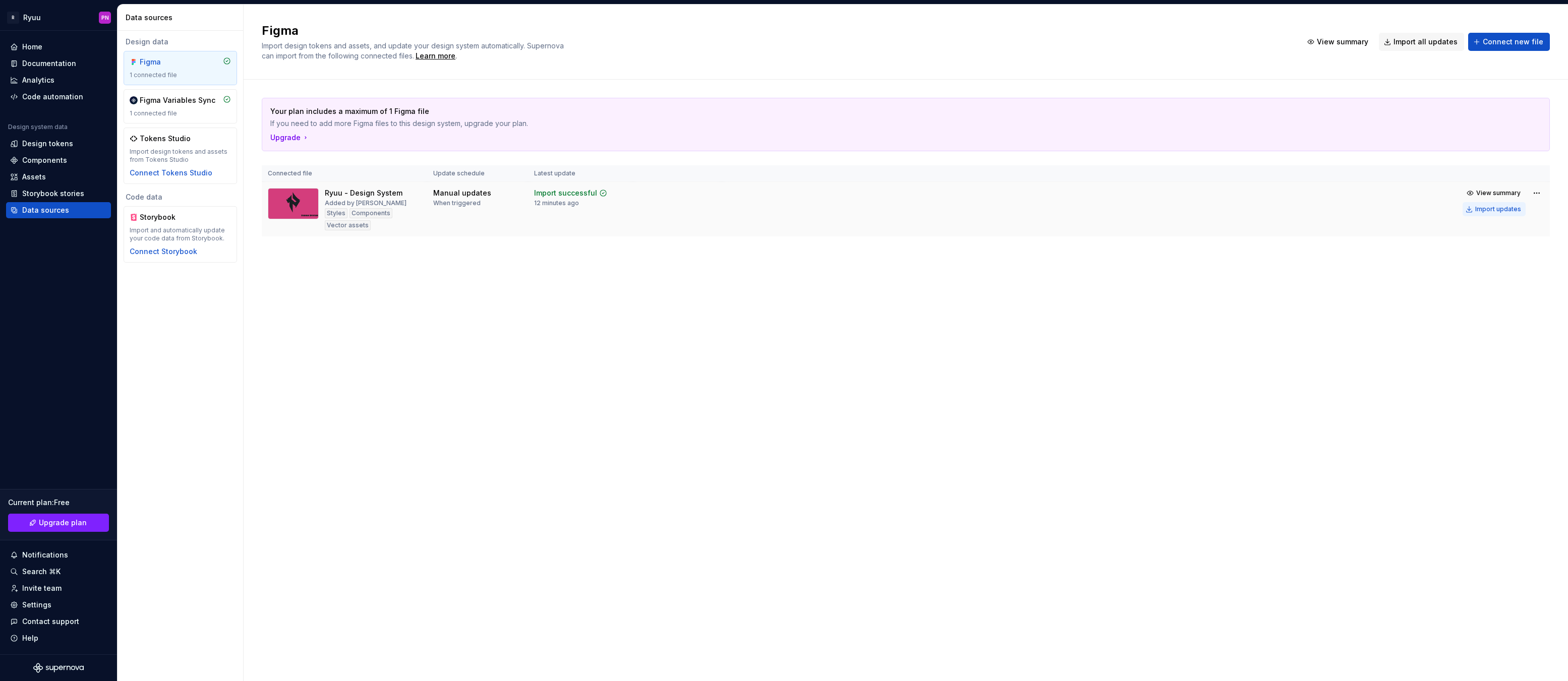
click at [1492, 212] on div "Import updates" at bounding box center [1498, 209] width 46 height 8
click at [38, 174] on div "Assets" at bounding box center [34, 177] width 24 height 10
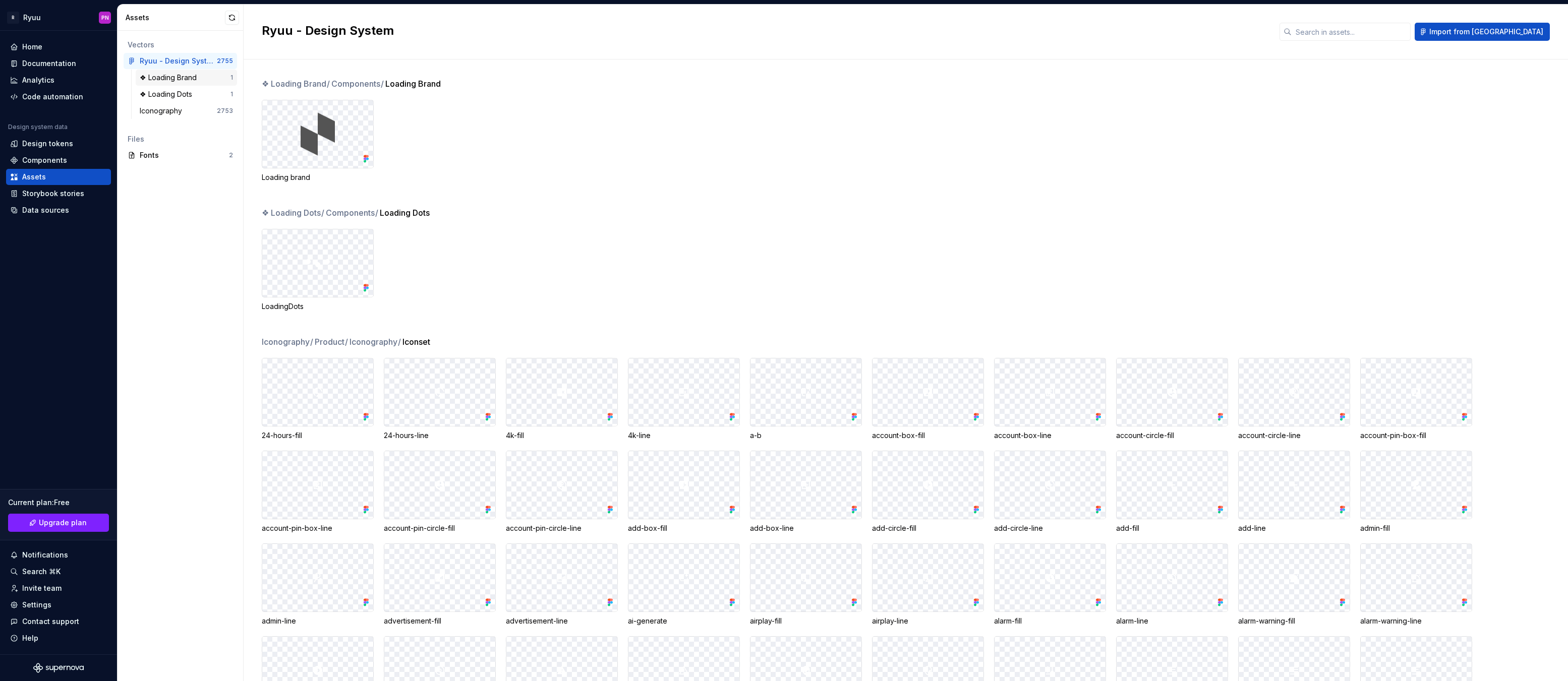
click at [162, 78] on div "❖ Loading Brand" at bounding box center [170, 77] width 61 height 10
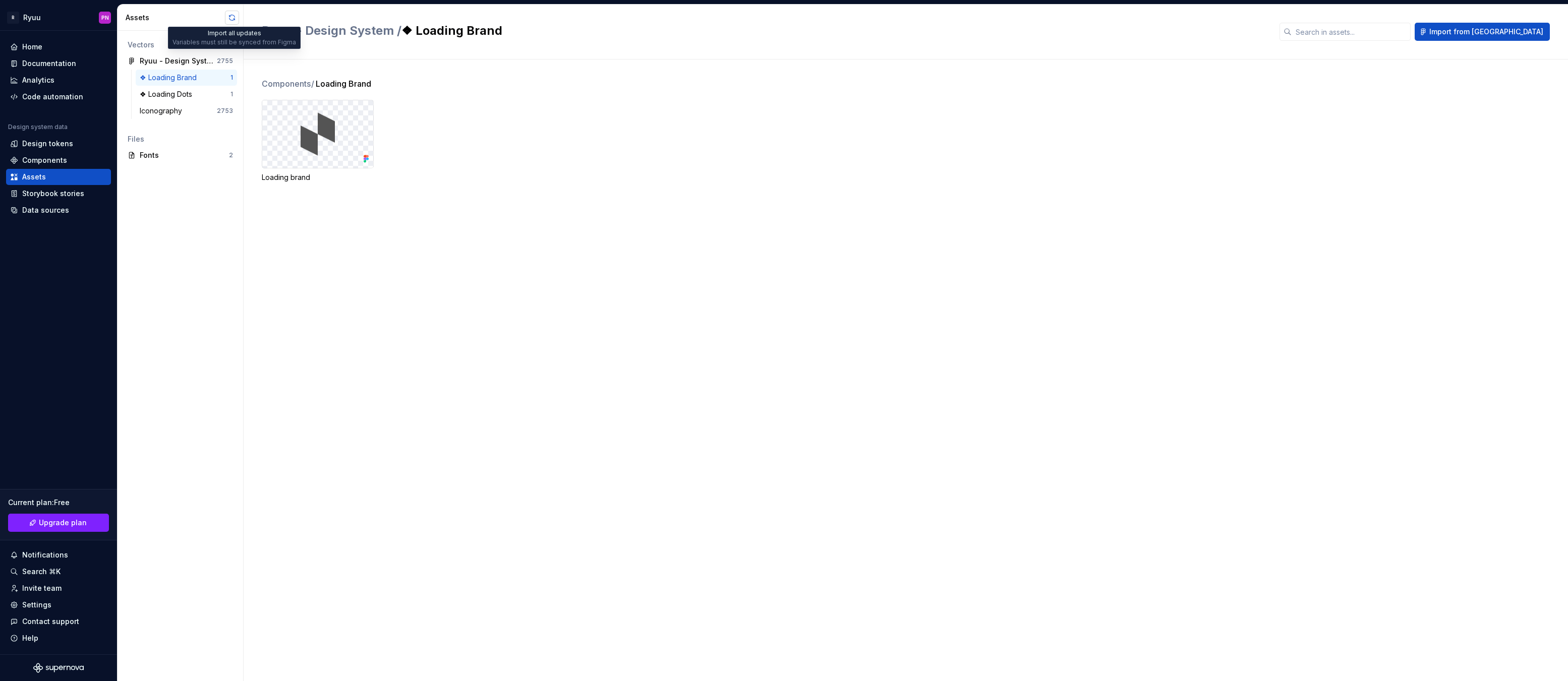
click at [232, 19] on button "button" at bounding box center [232, 17] width 14 height 14
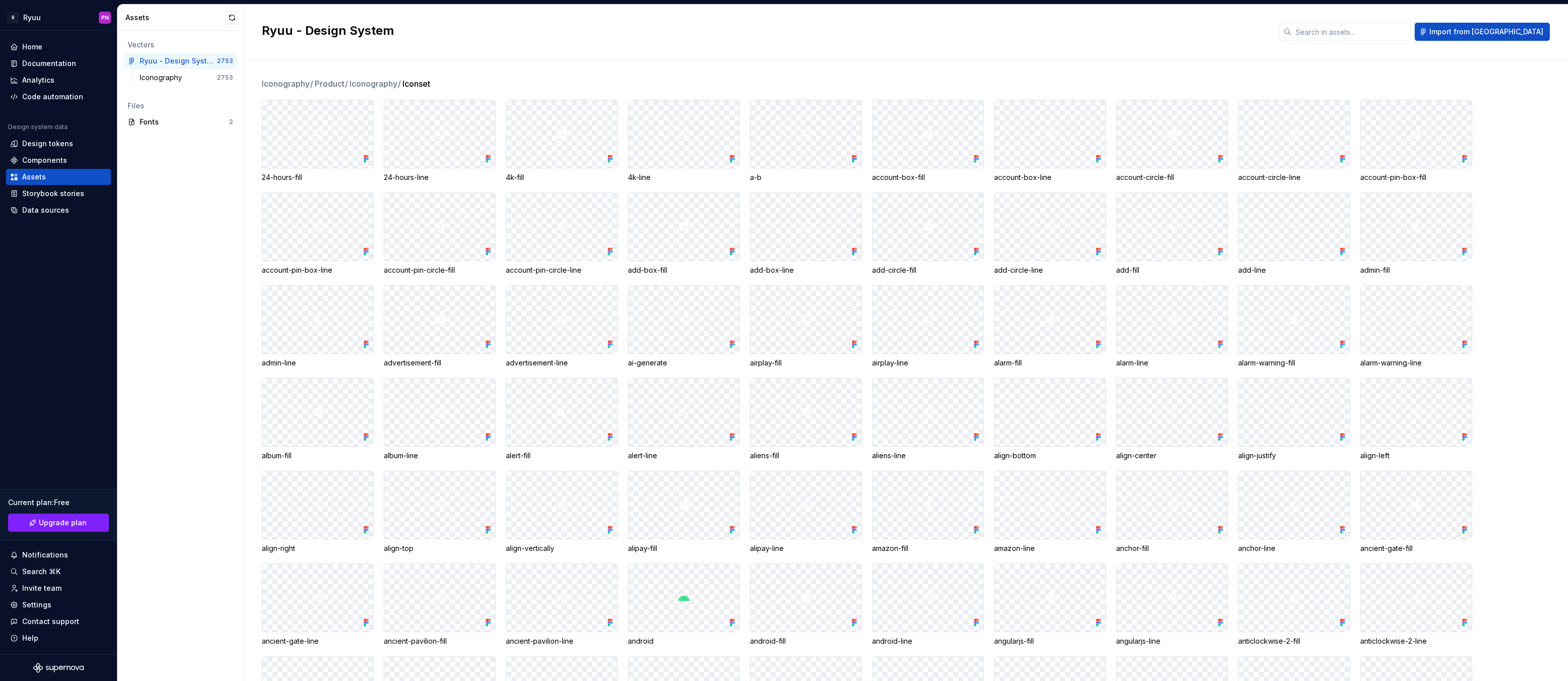
click at [303, 130] on div at bounding box center [318, 134] width 111 height 68
click at [208, 194] on div "Vectors Ryuu - Design System 2753 Iconography 2753 Files Fonts 2" at bounding box center [180, 356] width 126 height 651
click at [310, 150] on div at bounding box center [318, 134] width 111 height 68
click at [316, 211] on div at bounding box center [318, 227] width 111 height 68
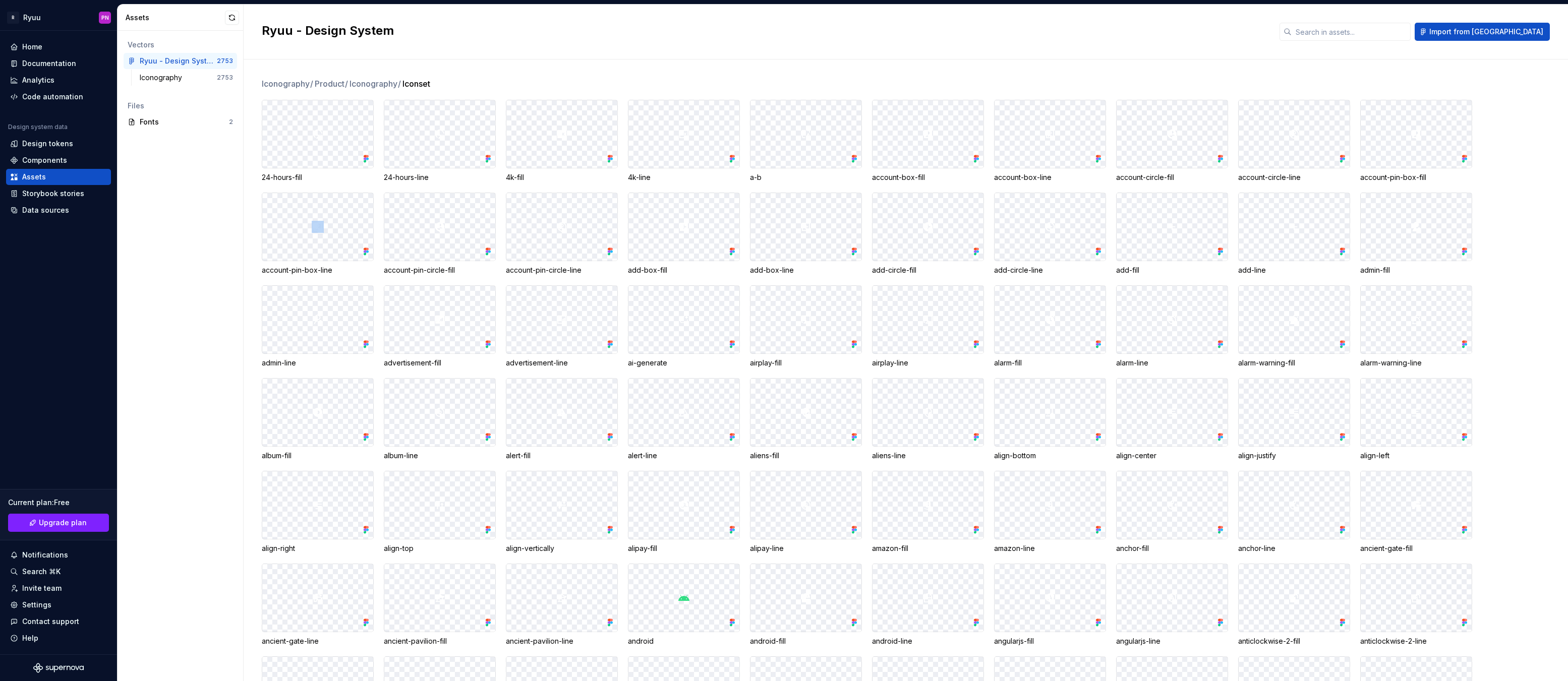
click at [339, 209] on div at bounding box center [318, 227] width 111 height 68
click at [366, 250] on icon at bounding box center [365, 252] width 2 height 2
drag, startPoint x: 308, startPoint y: 265, endPoint x: 308, endPoint y: 272, distance: 7.0
click at [308, 266] on div "account-pin-box-line" at bounding box center [318, 270] width 112 height 10
click at [308, 272] on div "account-pin-box-line" at bounding box center [318, 270] width 112 height 10
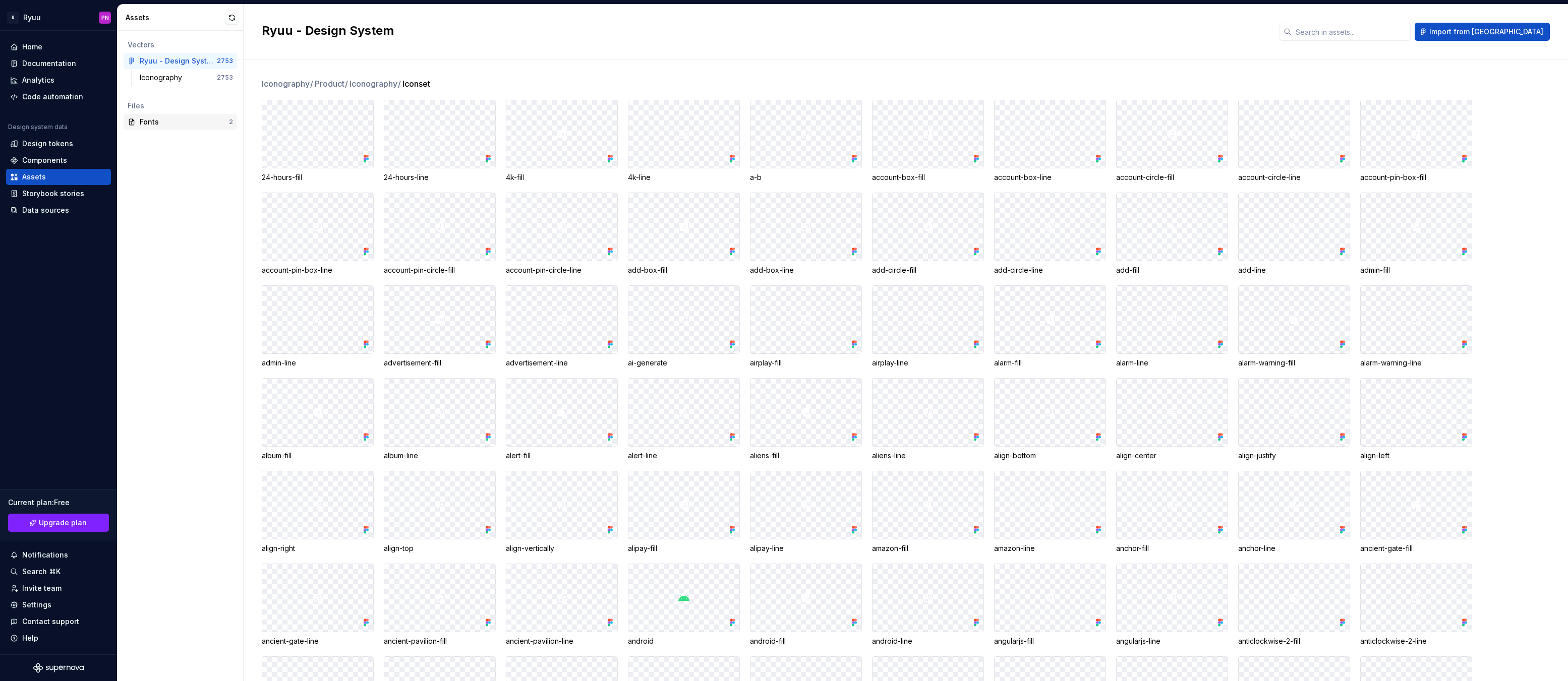
click at [157, 118] on div "Fonts" at bounding box center [184, 122] width 89 height 10
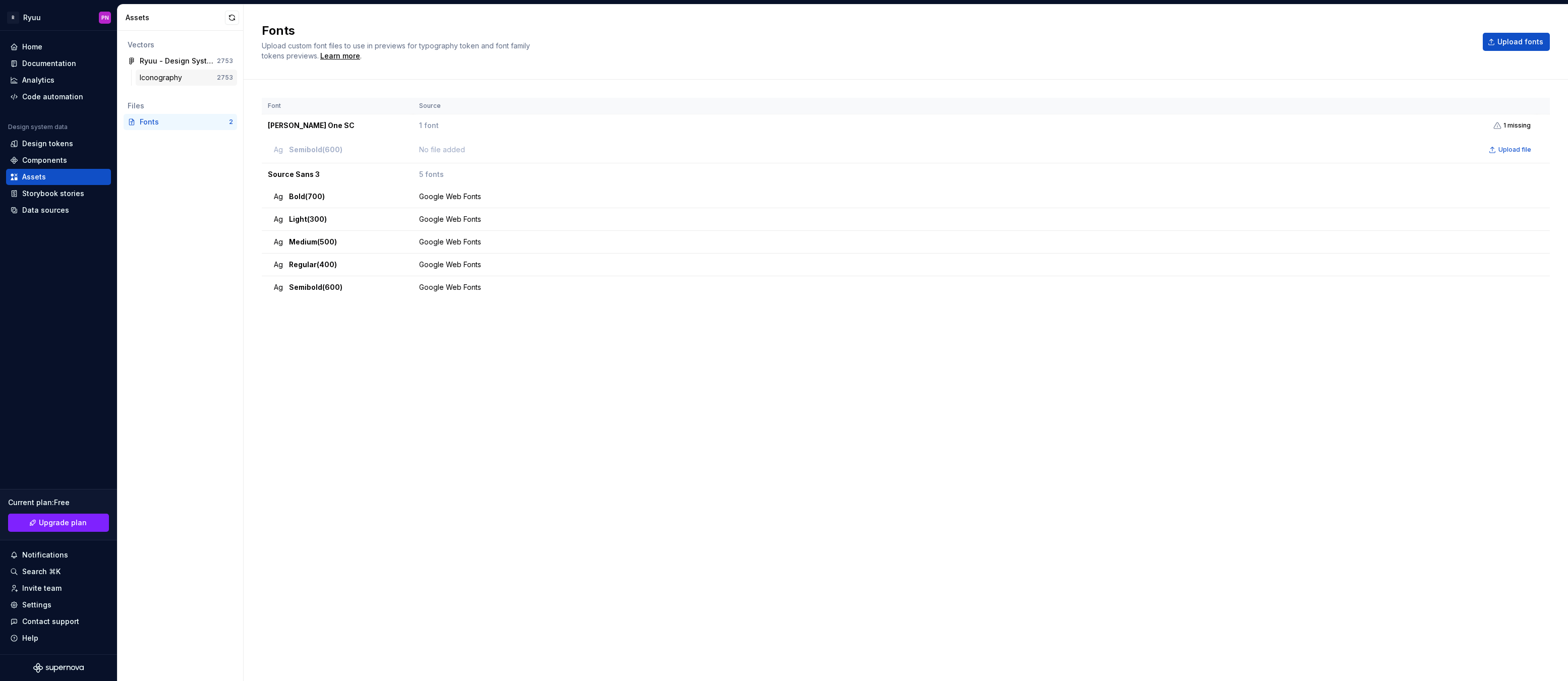
click at [165, 79] on div "Iconography" at bounding box center [163, 77] width 46 height 10
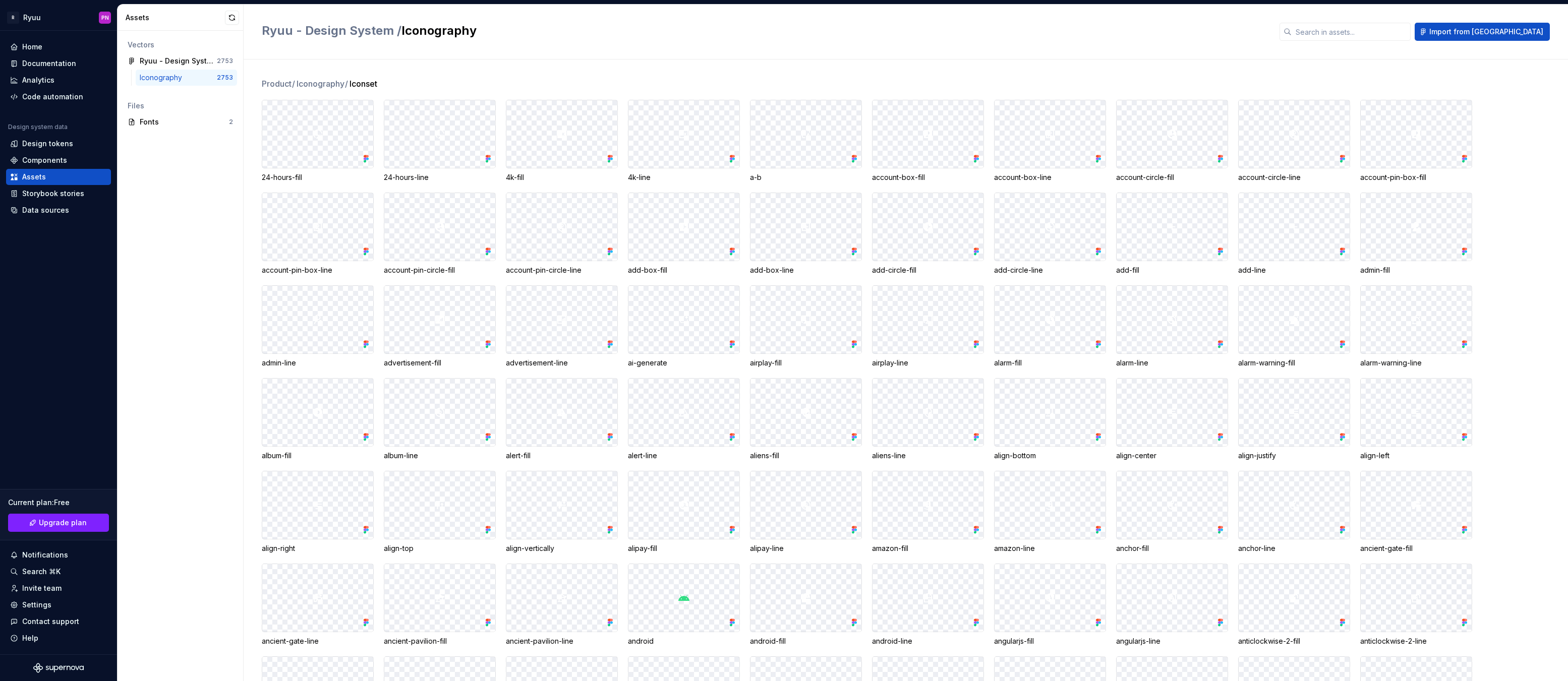
click at [332, 136] on div at bounding box center [318, 134] width 111 height 68
click at [348, 136] on div at bounding box center [318, 134] width 111 height 68
click at [369, 158] on icon at bounding box center [366, 158] width 10 height 10
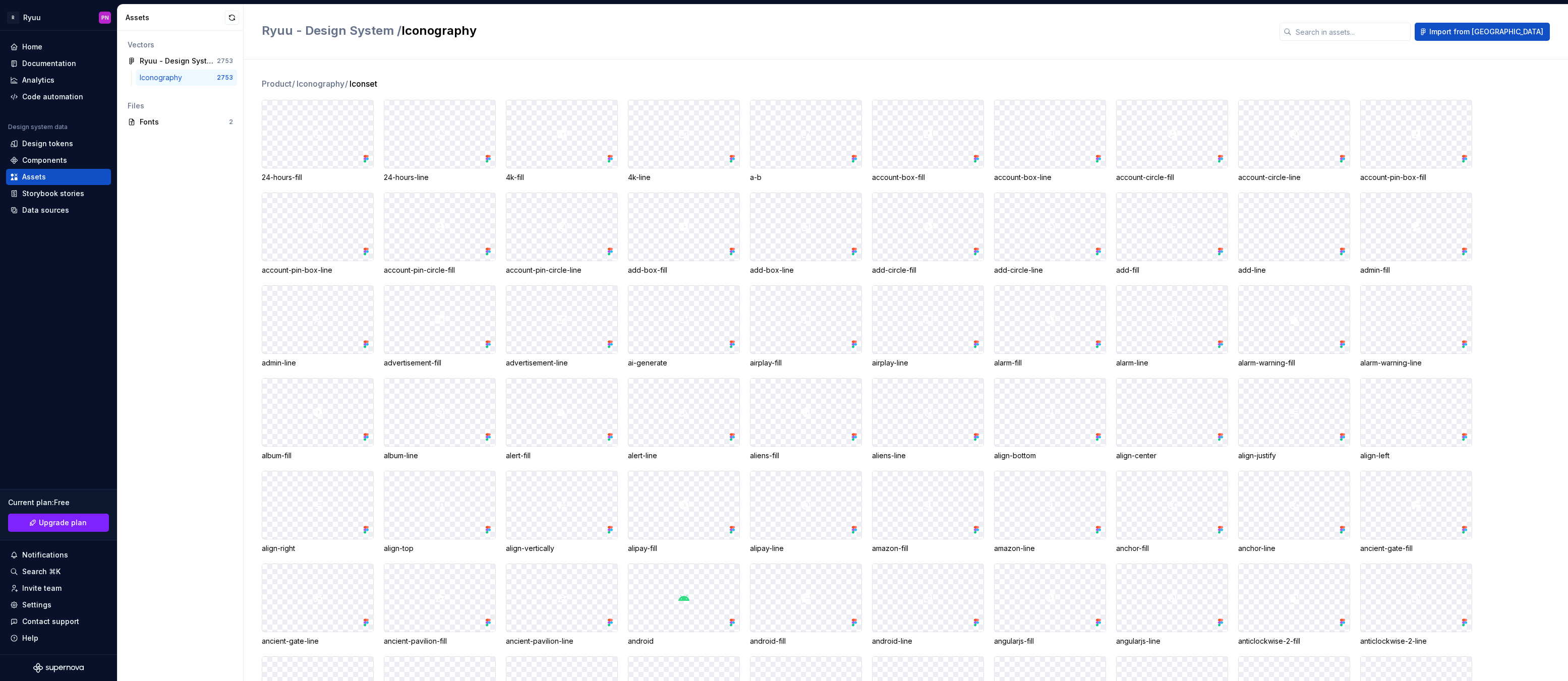
click at [367, 158] on icon at bounding box center [367, 159] width 2 height 2
click at [171, 58] on div "Ryuu - Design System" at bounding box center [177, 61] width 75 height 10
click at [313, 134] on img at bounding box center [318, 134] width 12 height 12
click at [37, 162] on div "Components" at bounding box center [44, 160] width 45 height 10
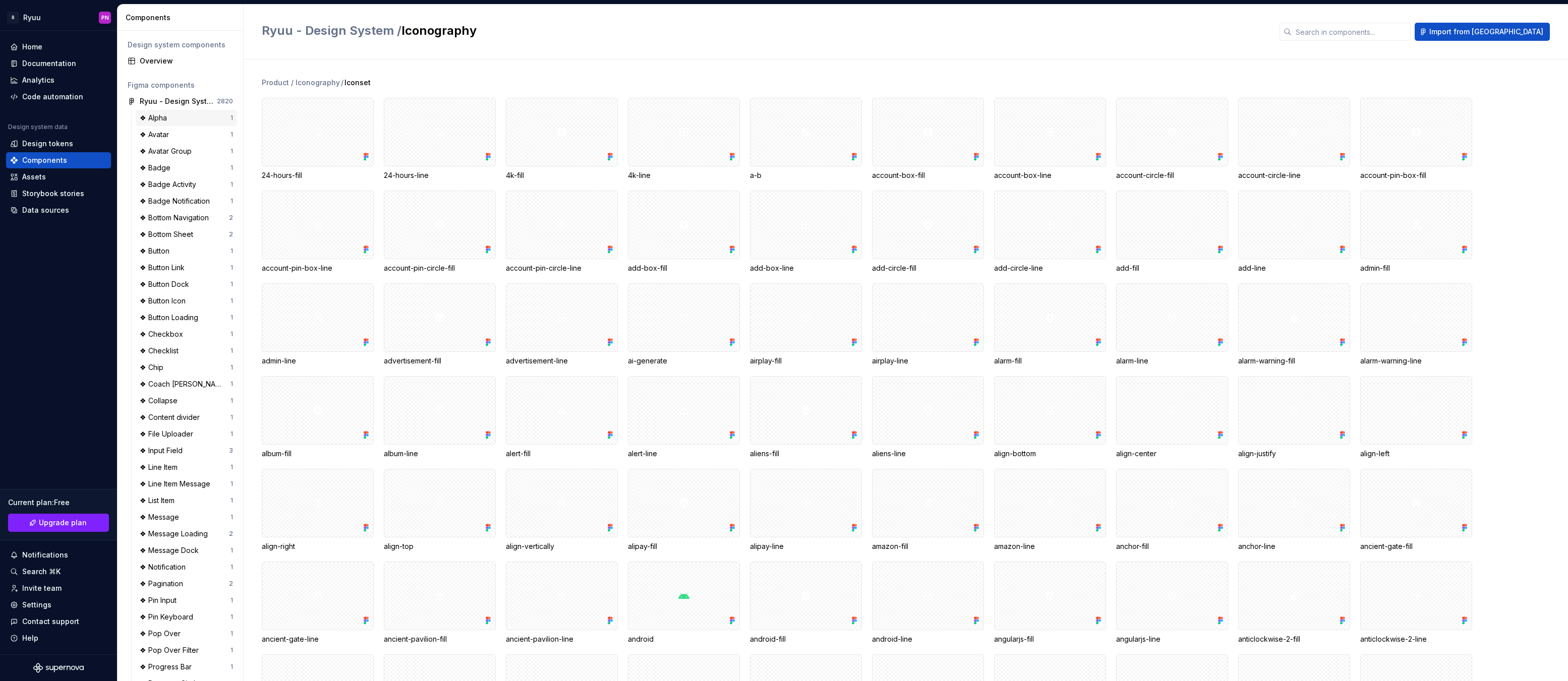
click at [166, 119] on div "❖ Alpha" at bounding box center [155, 118] width 31 height 10
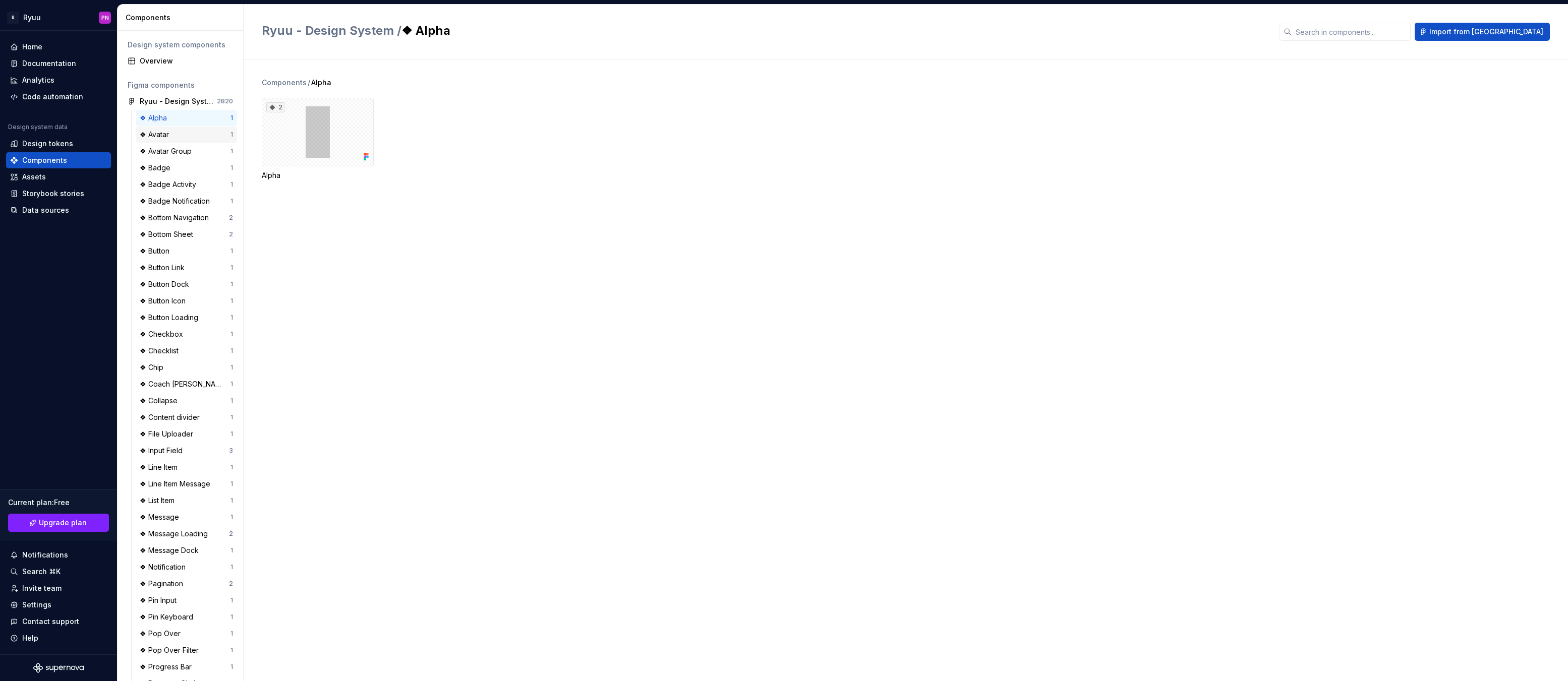
click at [168, 135] on div "❖ Avatar" at bounding box center [156, 135] width 34 height 10
click at [154, 60] on div "Overview" at bounding box center [186, 61] width 93 height 10
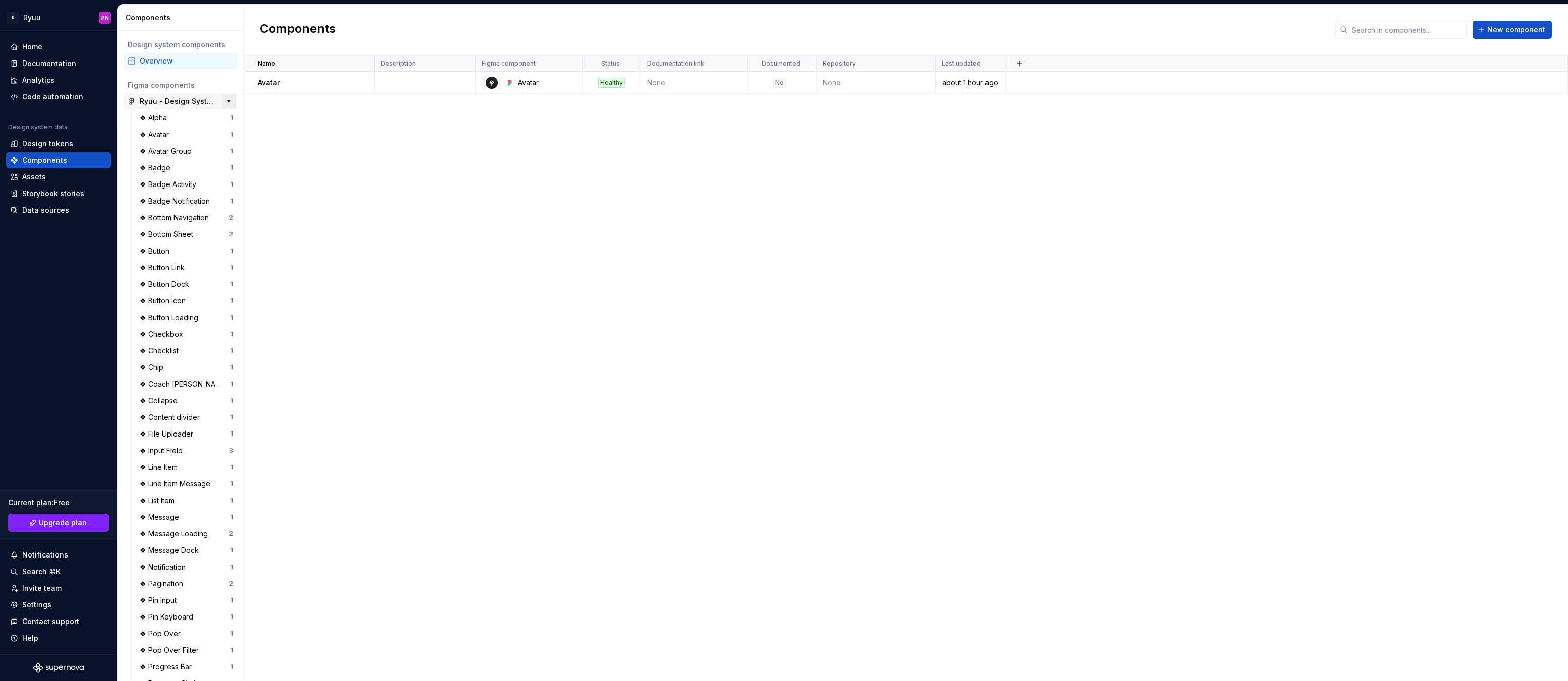
click at [222, 103] on button "button" at bounding box center [229, 101] width 14 height 14
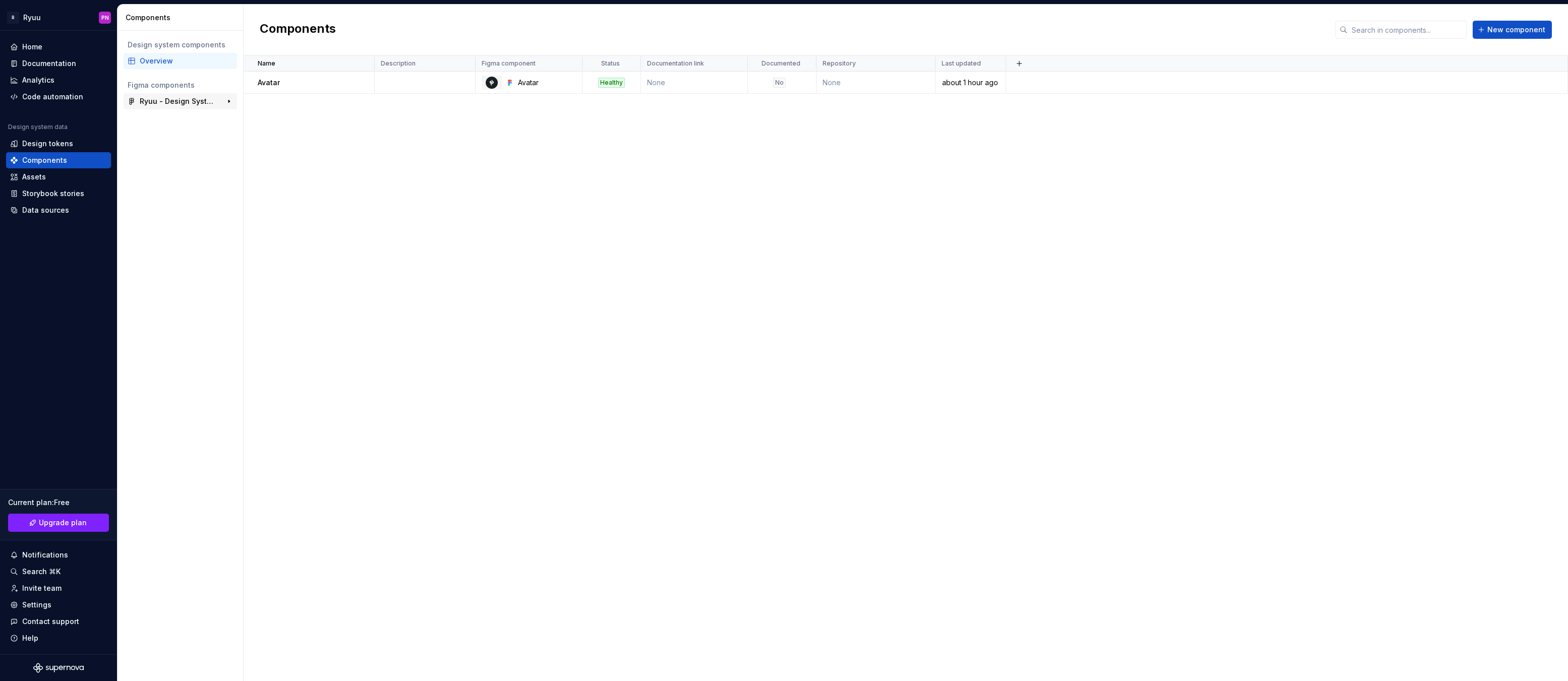
click at [221, 103] on div "2820" at bounding box center [224, 101] width 18 height 14
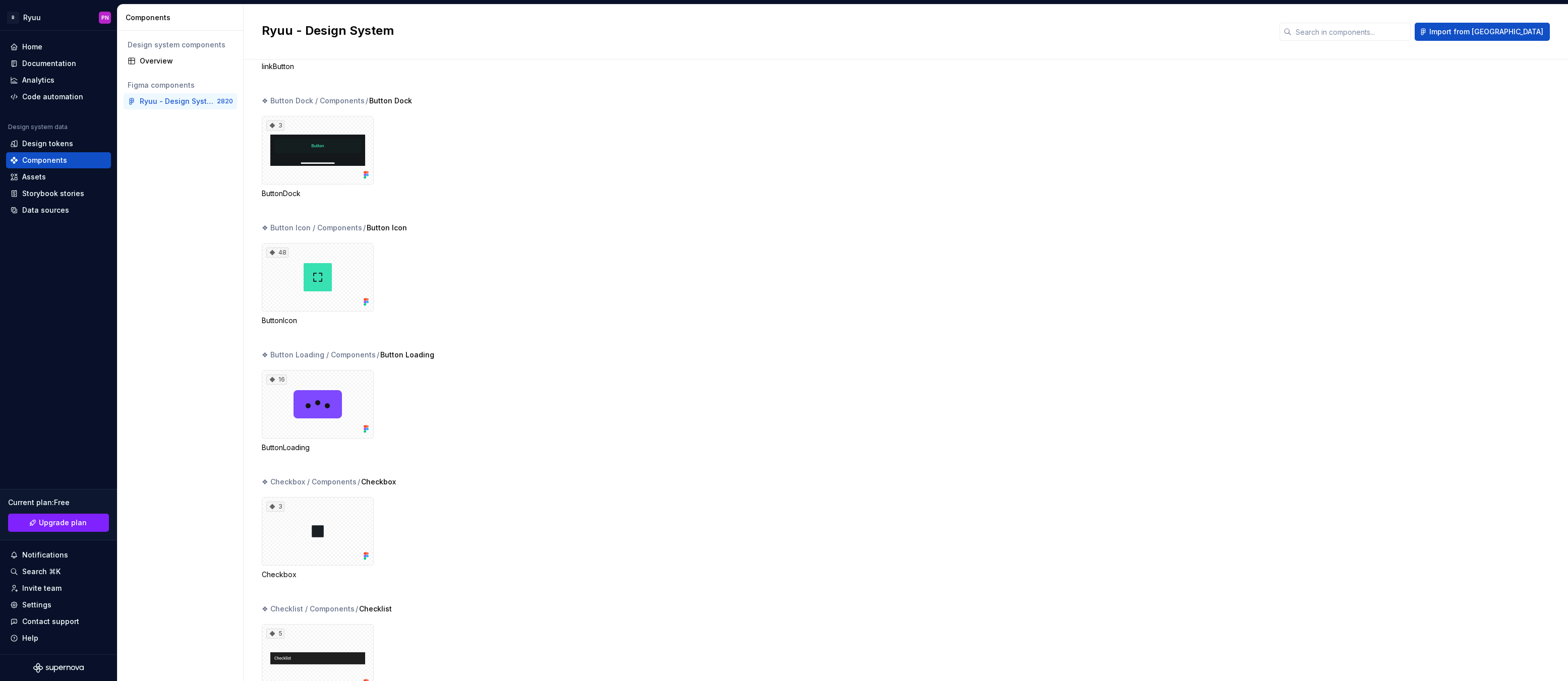
scroll to position [1059, 0]
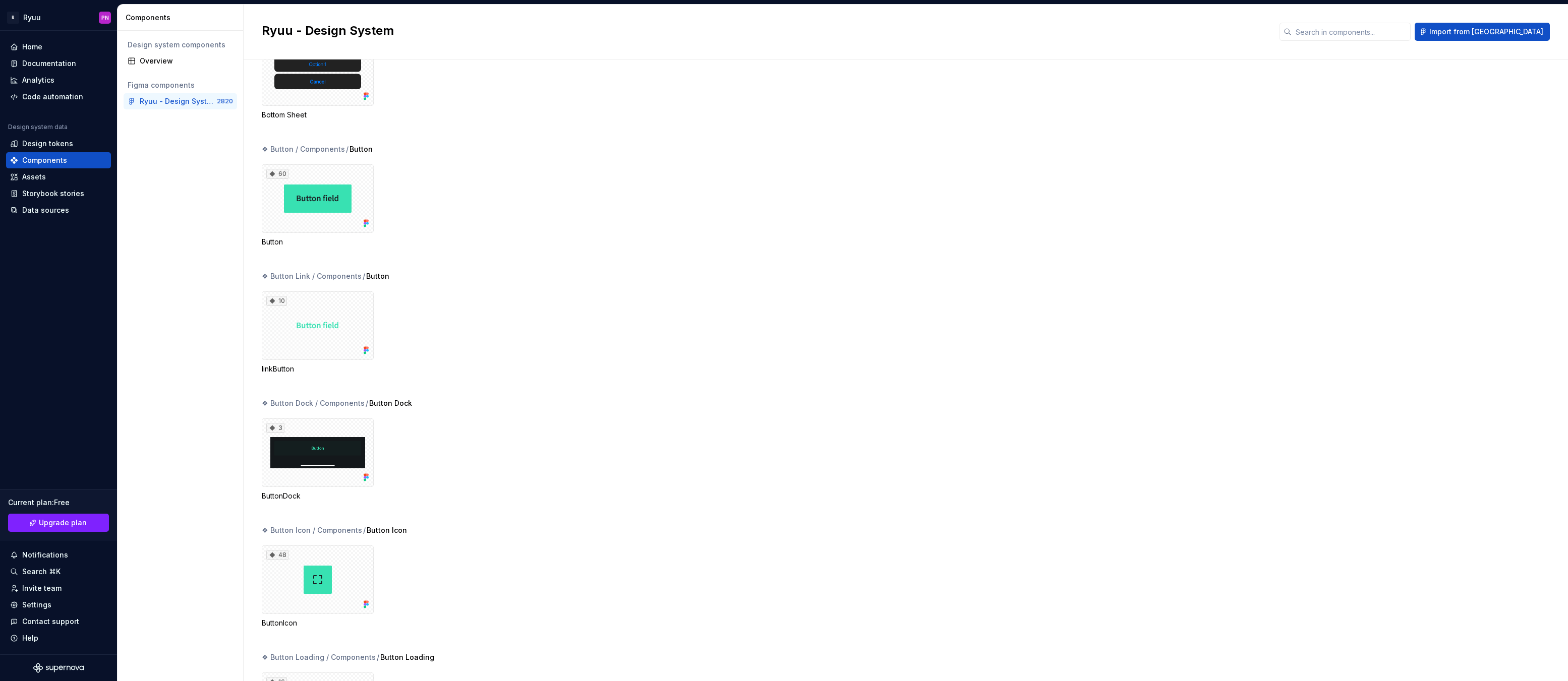
click at [360, 207] on div "60" at bounding box center [318, 199] width 112 height 69
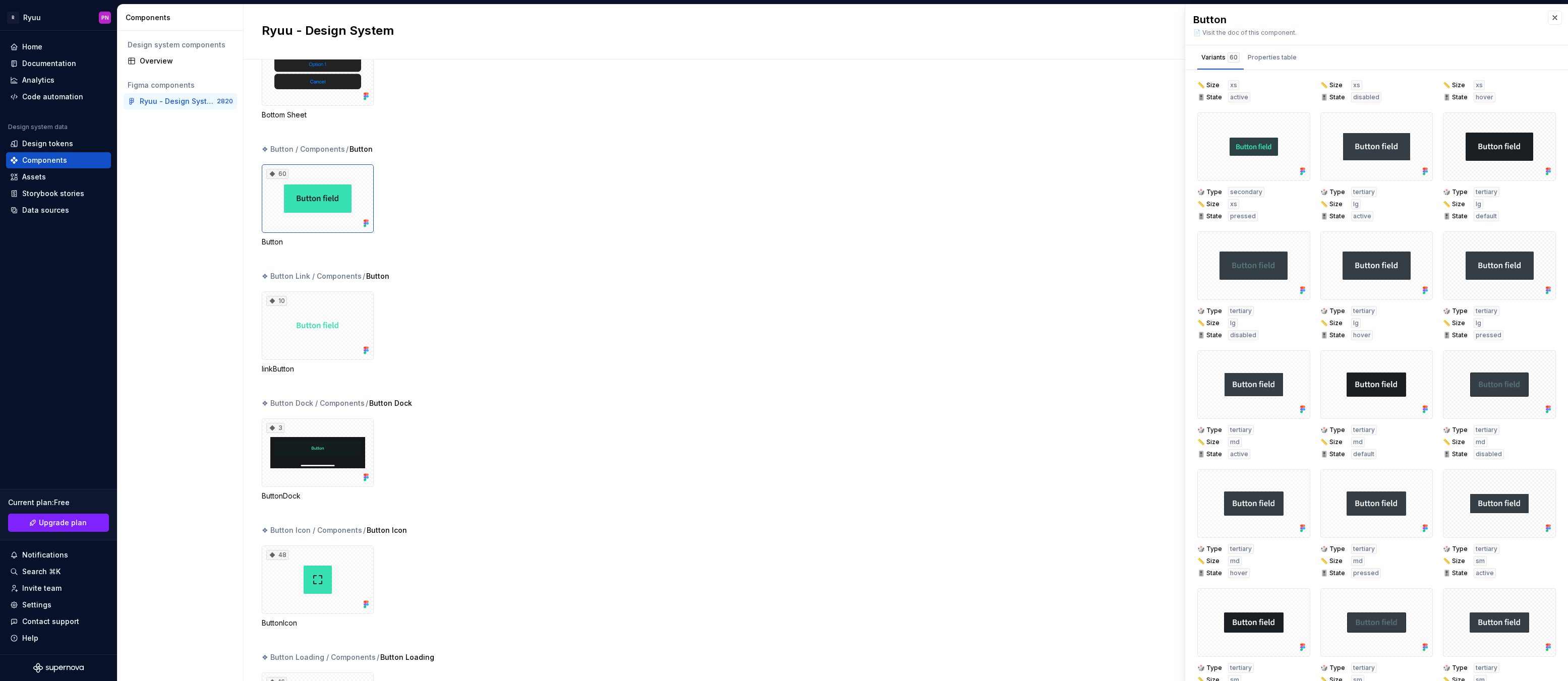
scroll to position [1770, 0]
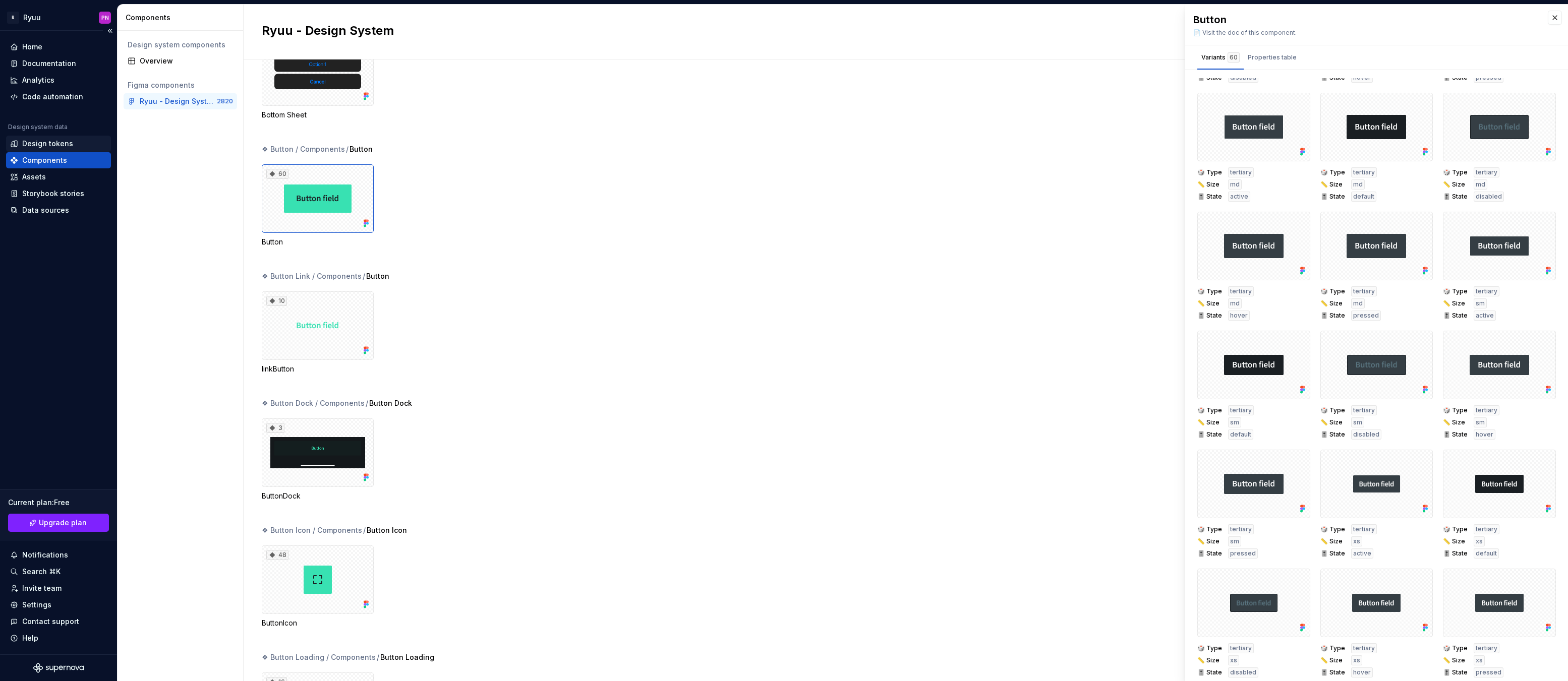
click at [41, 148] on div "Design tokens" at bounding box center [48, 144] width 51 height 10
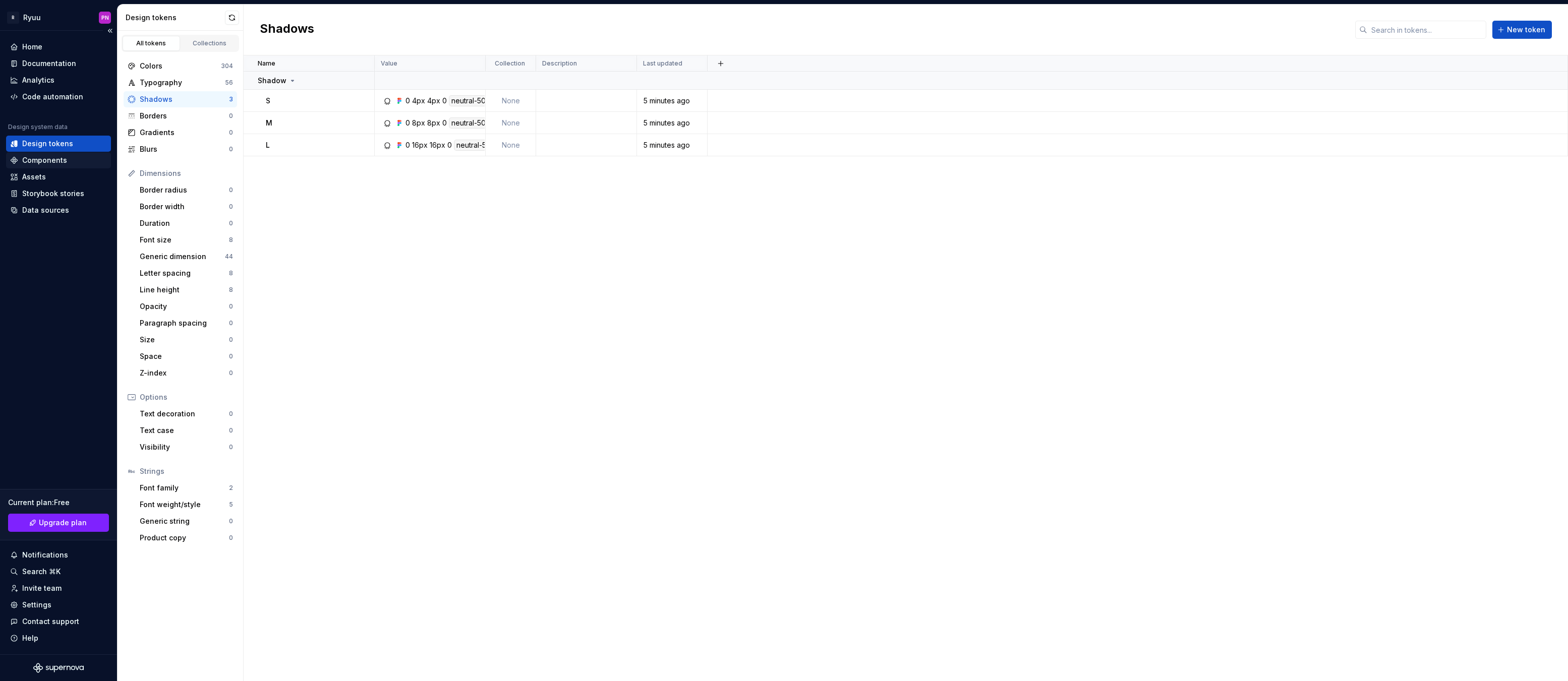
click at [63, 160] on div "Components" at bounding box center [44, 160] width 45 height 10
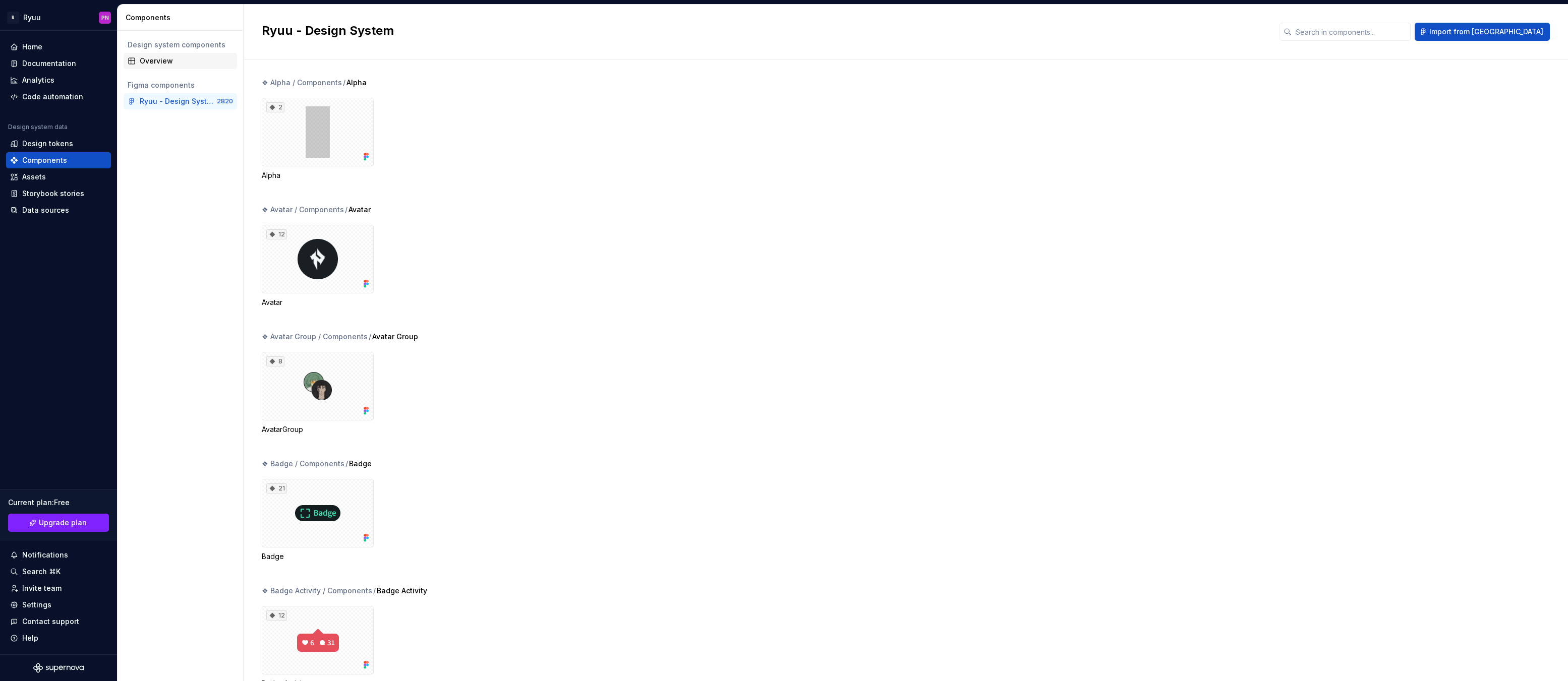
click at [155, 62] on div "Overview" at bounding box center [186, 61] width 93 height 10
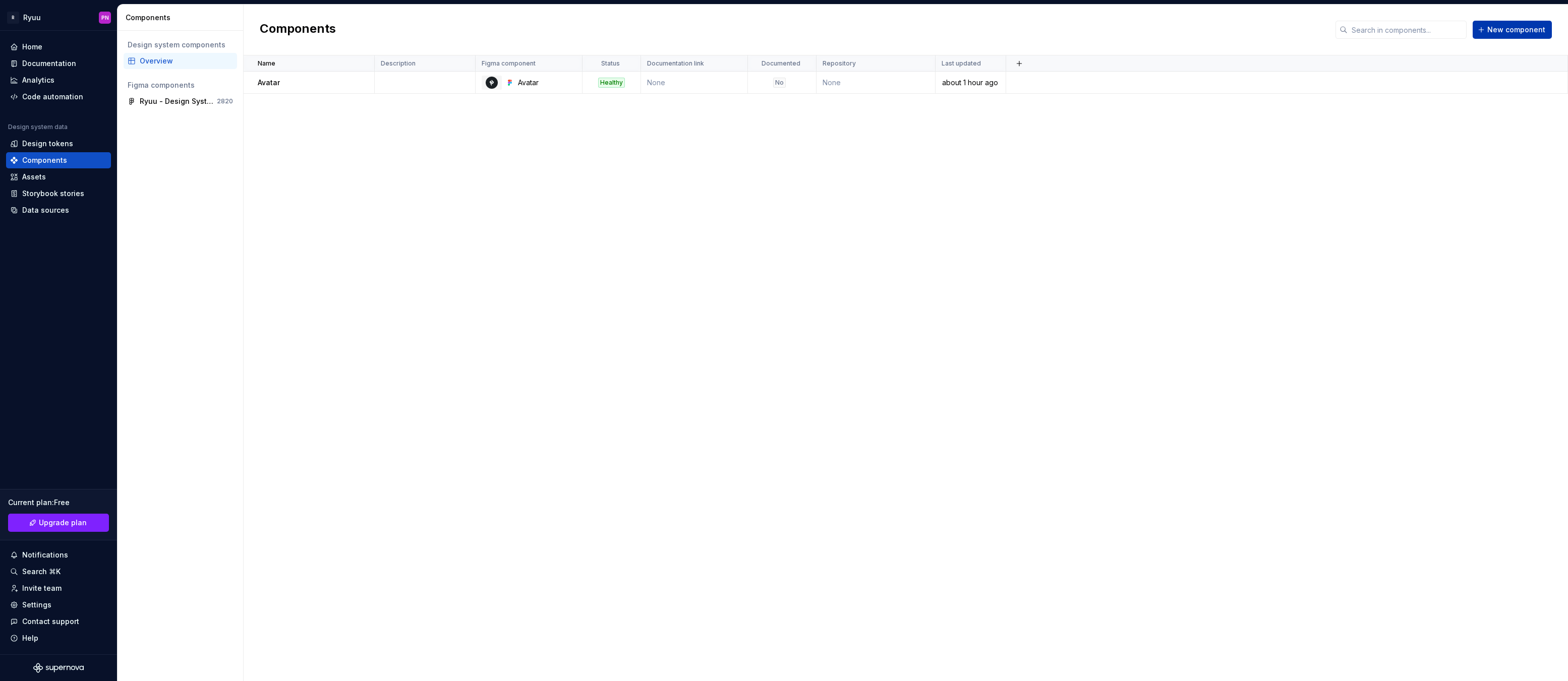
click at [1510, 28] on span "New component" at bounding box center [1516, 30] width 58 height 10
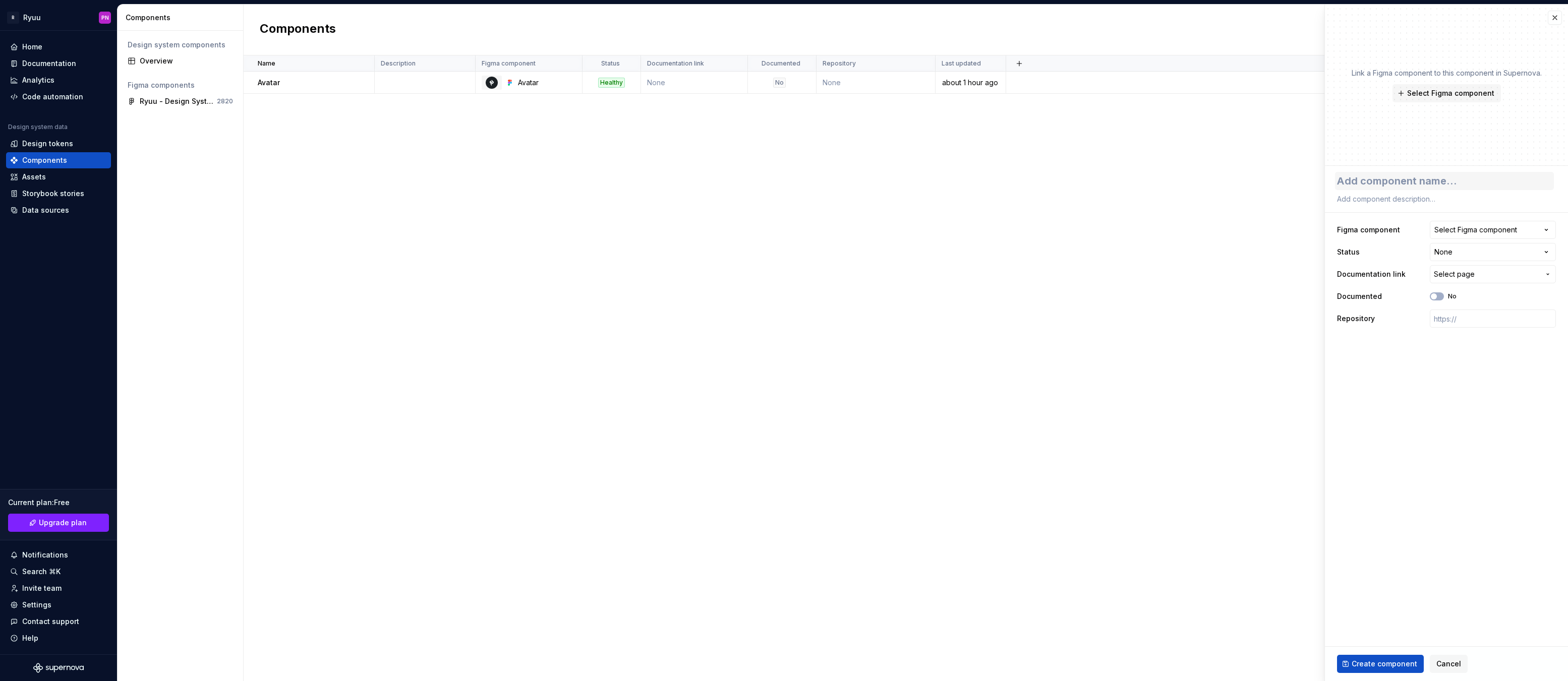
type textarea "*"
type textarea "B"
type textarea "*"
type textarea "BU"
type textarea "*"
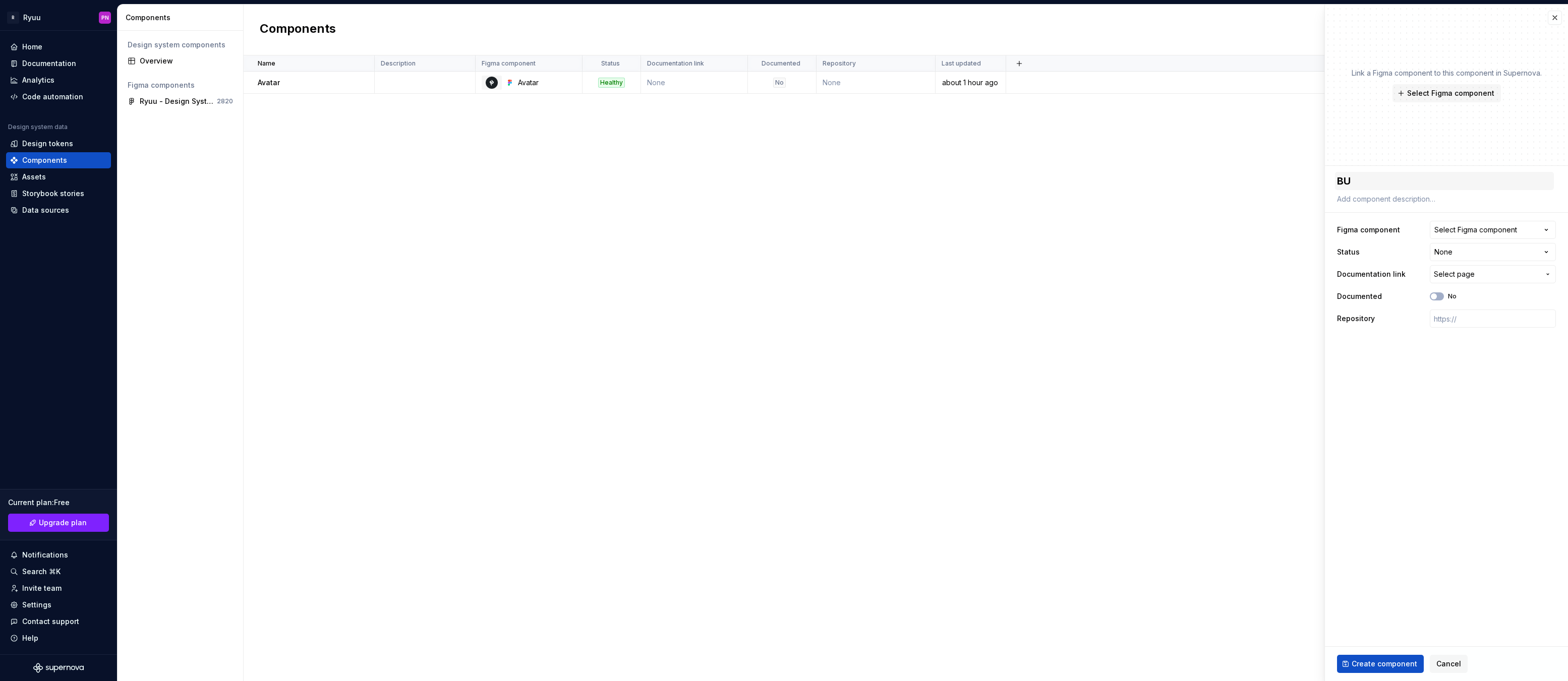
type textarea "BUt"
type textarea "*"
type textarea "BUtt"
type textarea "*"
type textarea "BUtto"
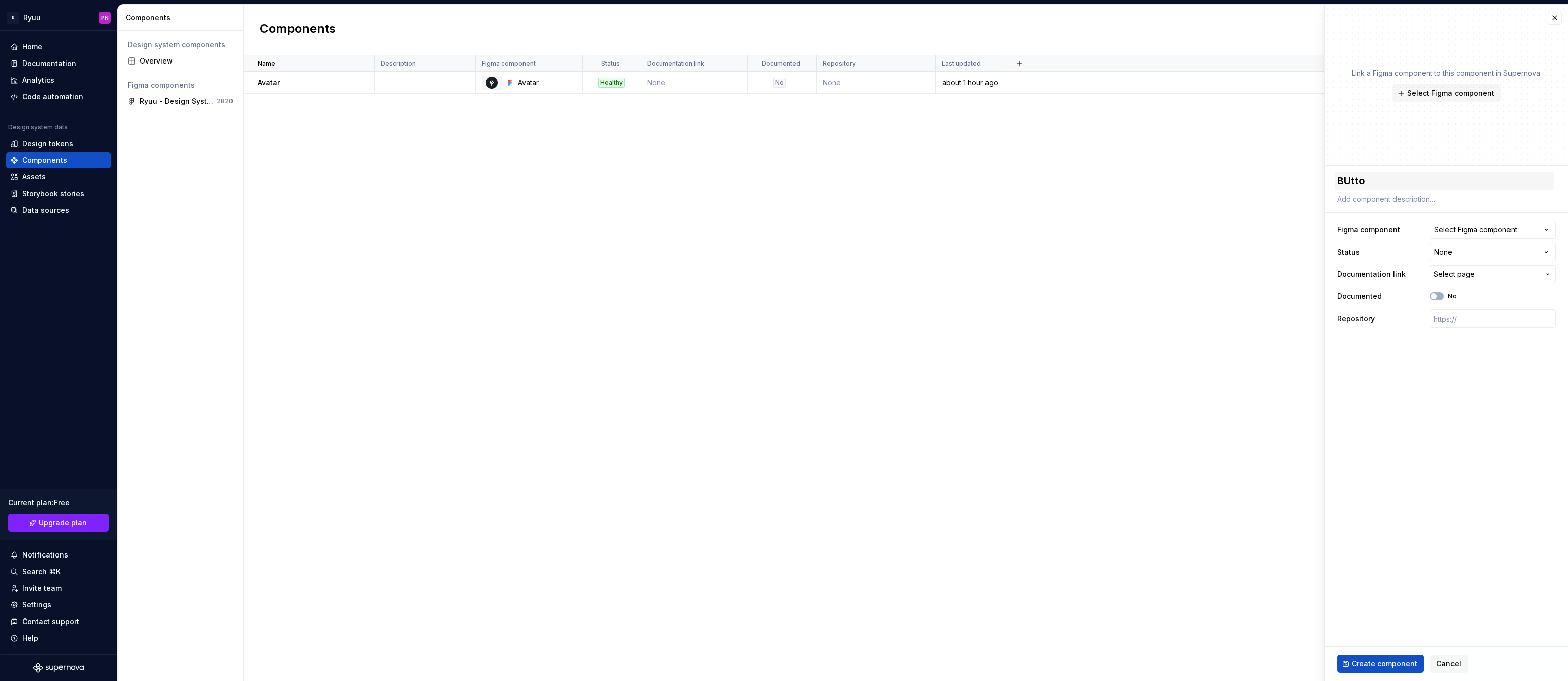
type textarea "*"
type textarea "BUtton"
type textarea "*"
type textarea "BUtto"
type textarea "*"
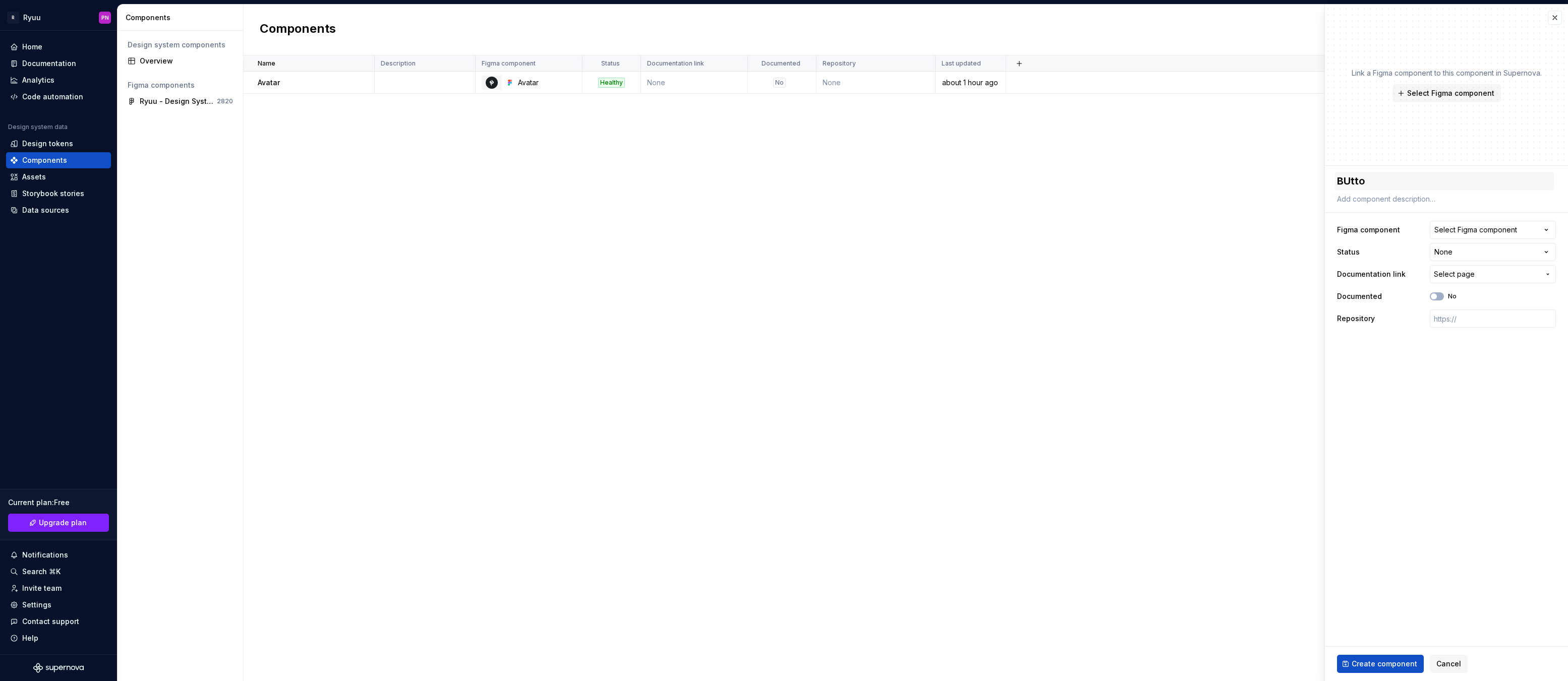
type textarea "BUtt"
type textarea "*"
type textarea "BUt"
type textarea "*"
type textarea "BU"
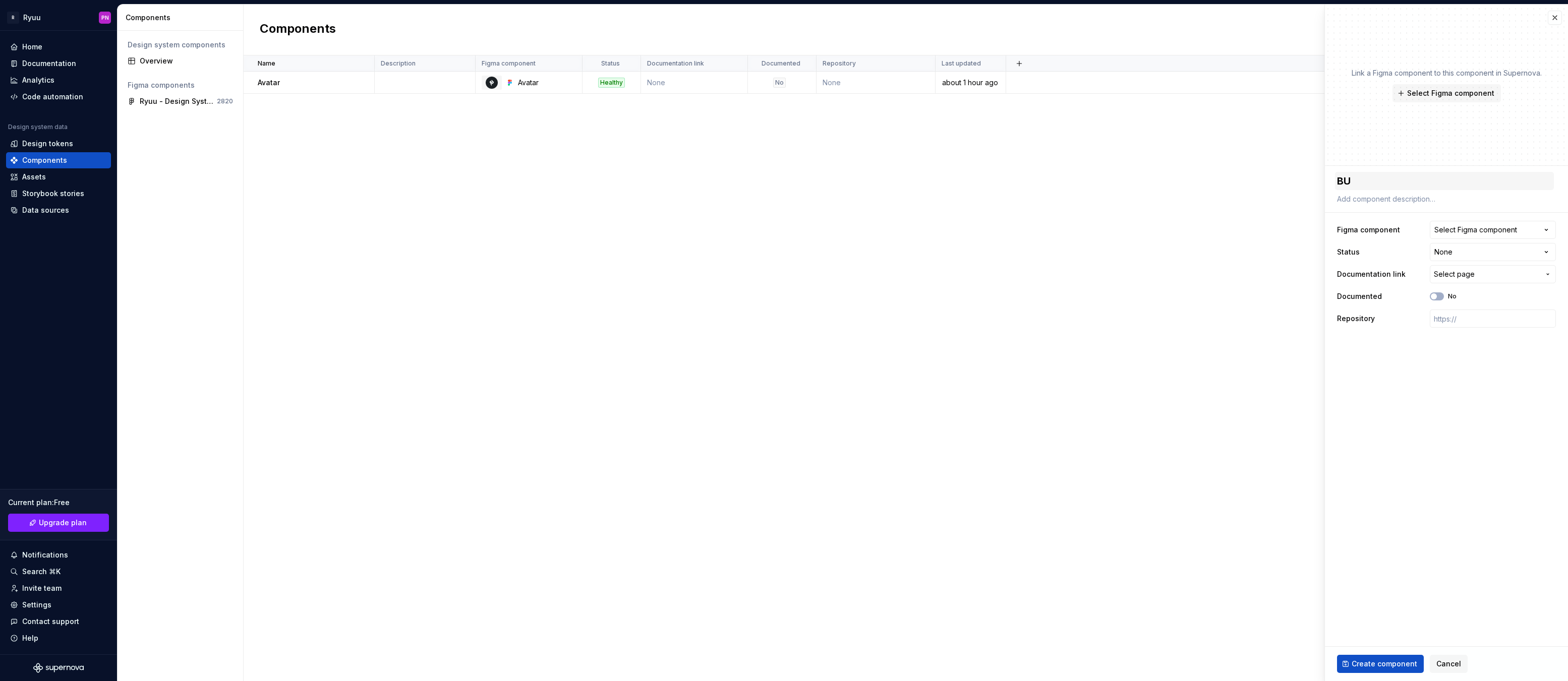
type textarea "*"
type textarea "B"
type textarea "*"
type textarea "Bu"
type textarea "*"
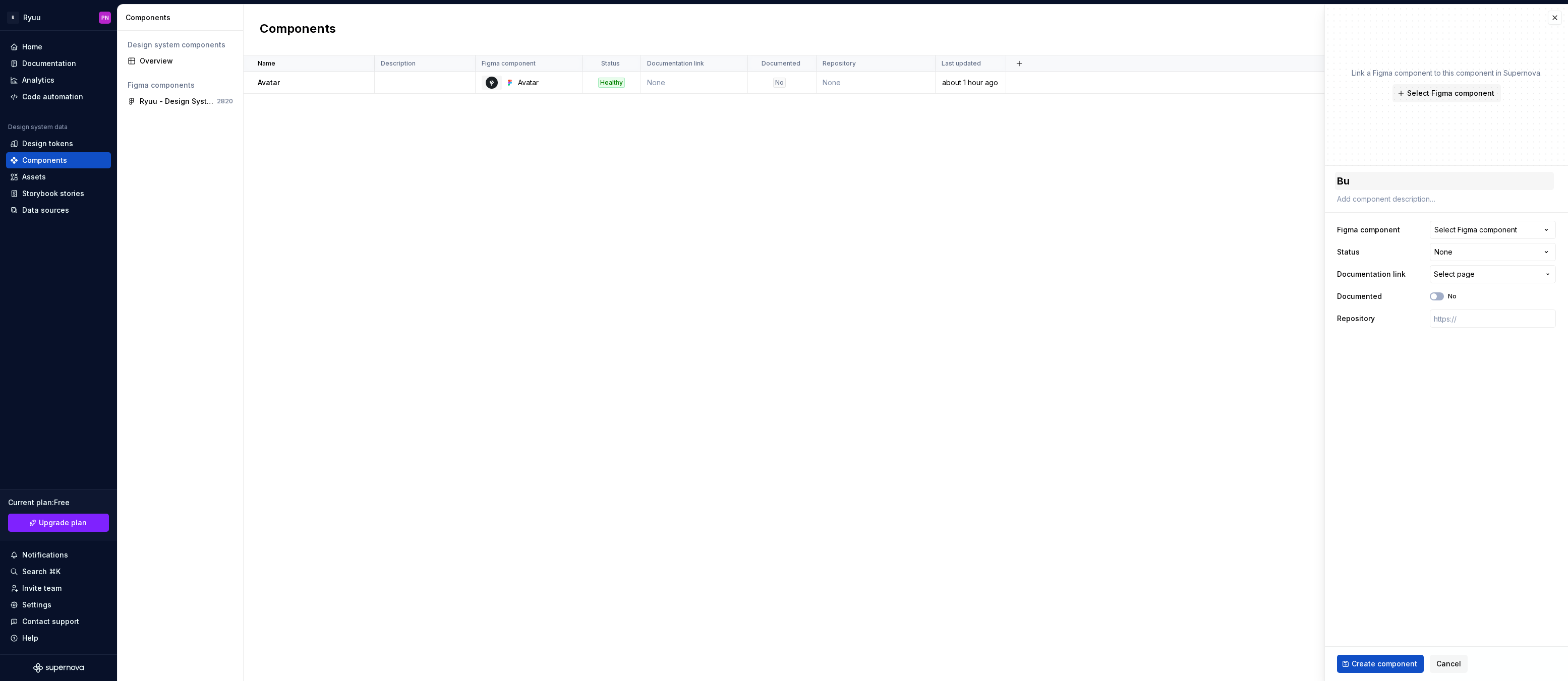
type textarea "But"
type textarea "*"
type textarea "Butt"
type textarea "*"
type textarea "Butto"
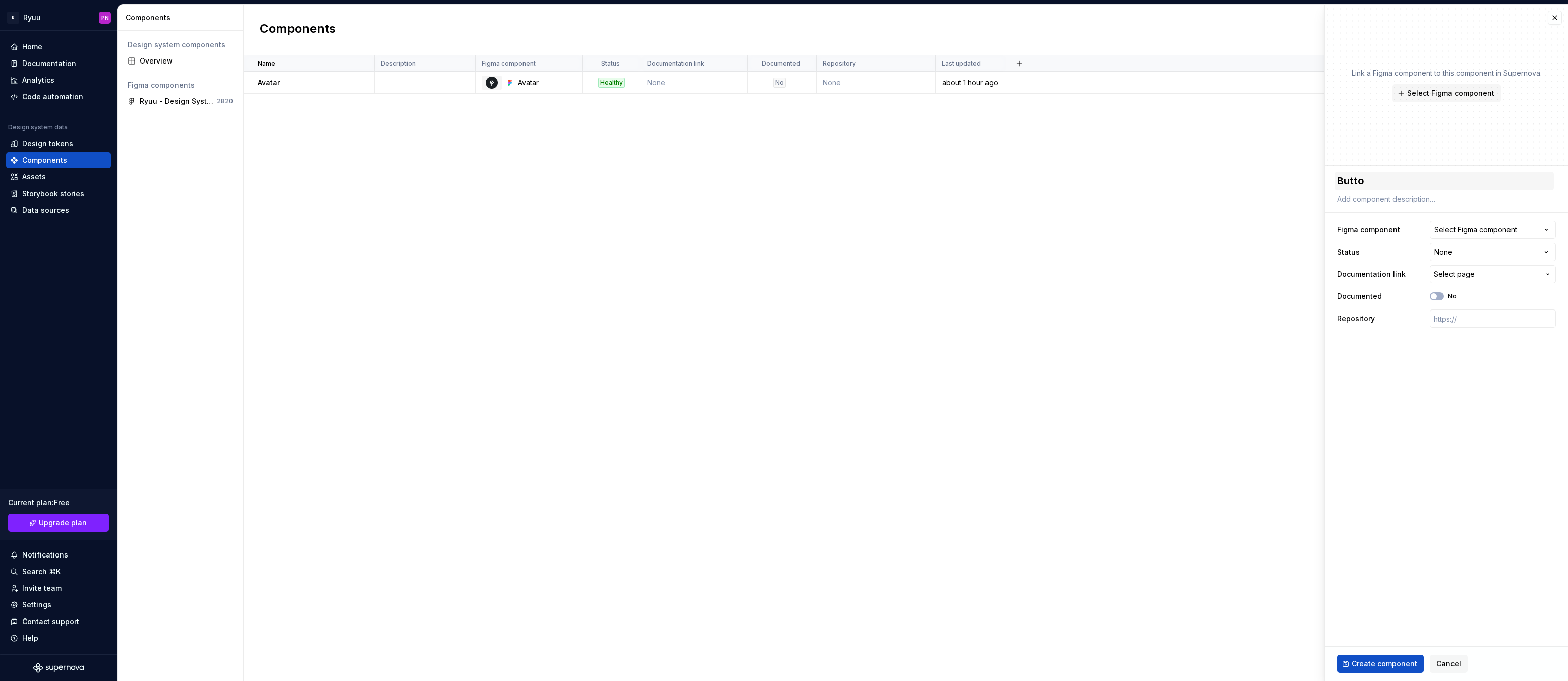
type textarea "*"
type textarea "Button"
click at [1471, 227] on div "Select Figma component" at bounding box center [1476, 230] width 83 height 10
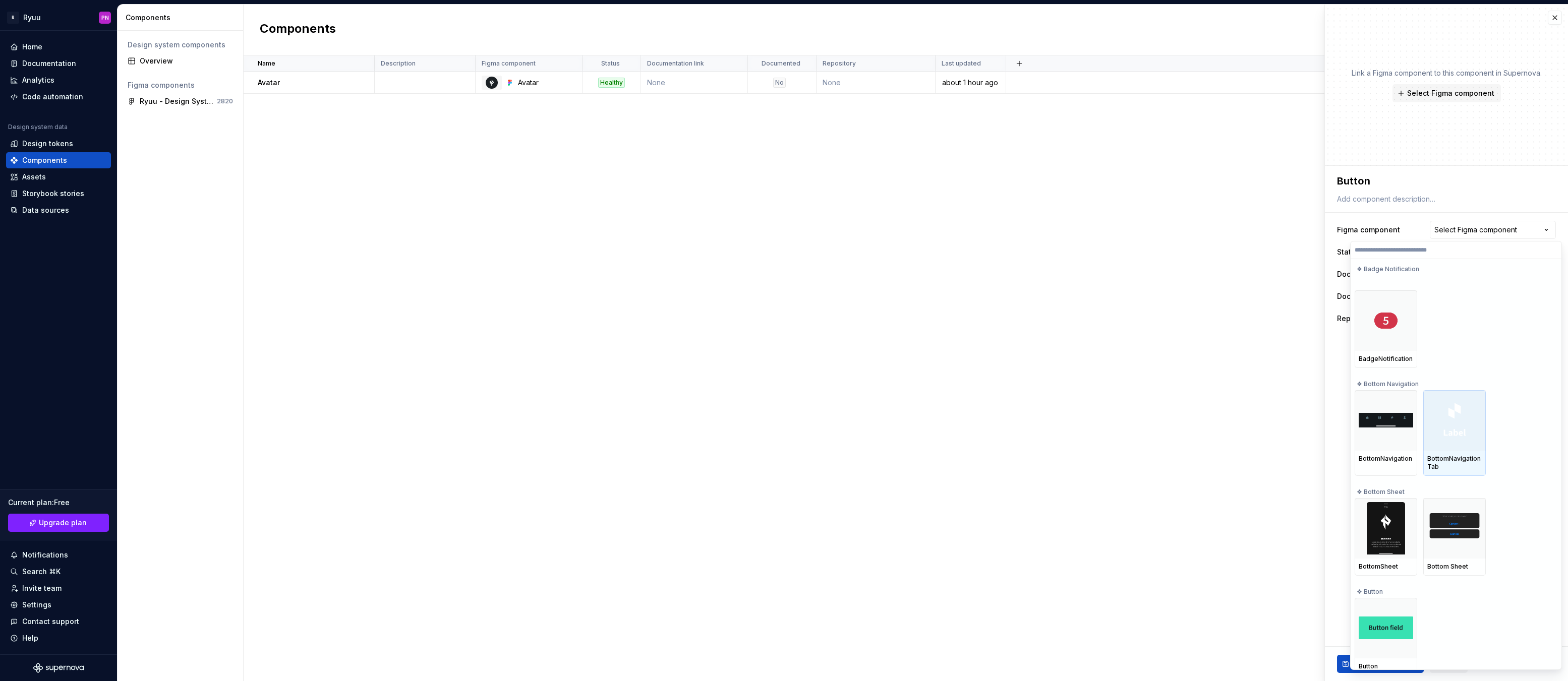
scroll to position [605, 0]
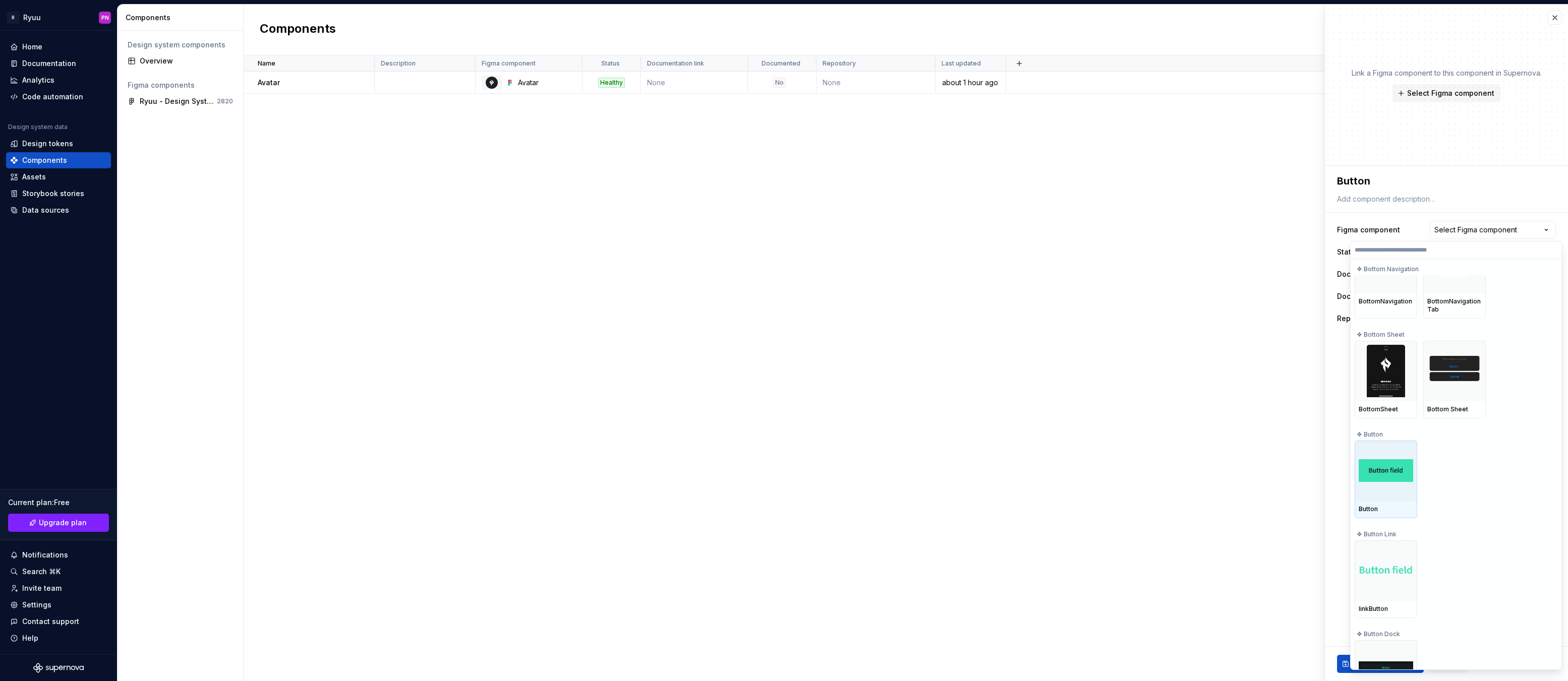
click at [1386, 479] on img at bounding box center [1386, 470] width 54 height 23
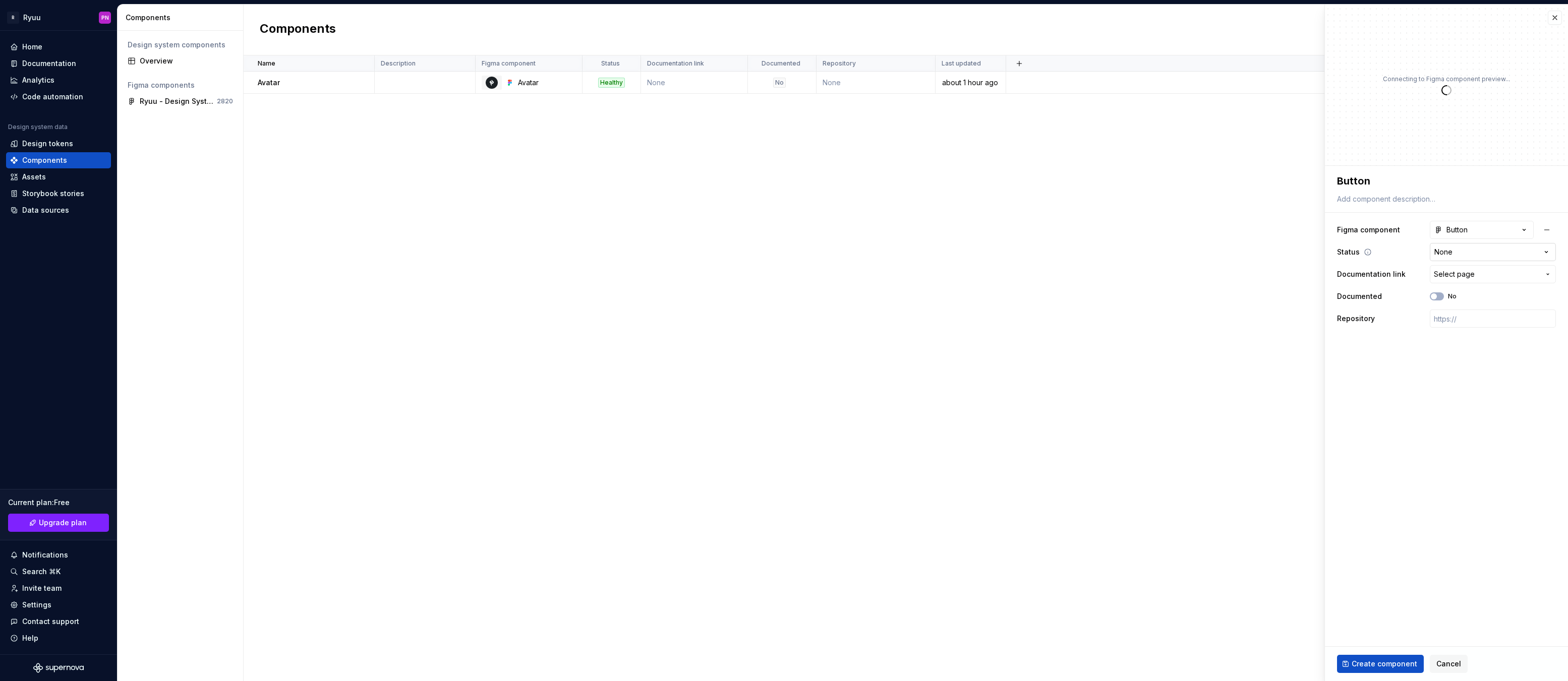
click at [1454, 253] on html "**********" at bounding box center [784, 340] width 1568 height 681
type textarea "*"
select select "**********"
click at [1377, 665] on span "Create component" at bounding box center [1385, 664] width 66 height 10
type textarea "*"
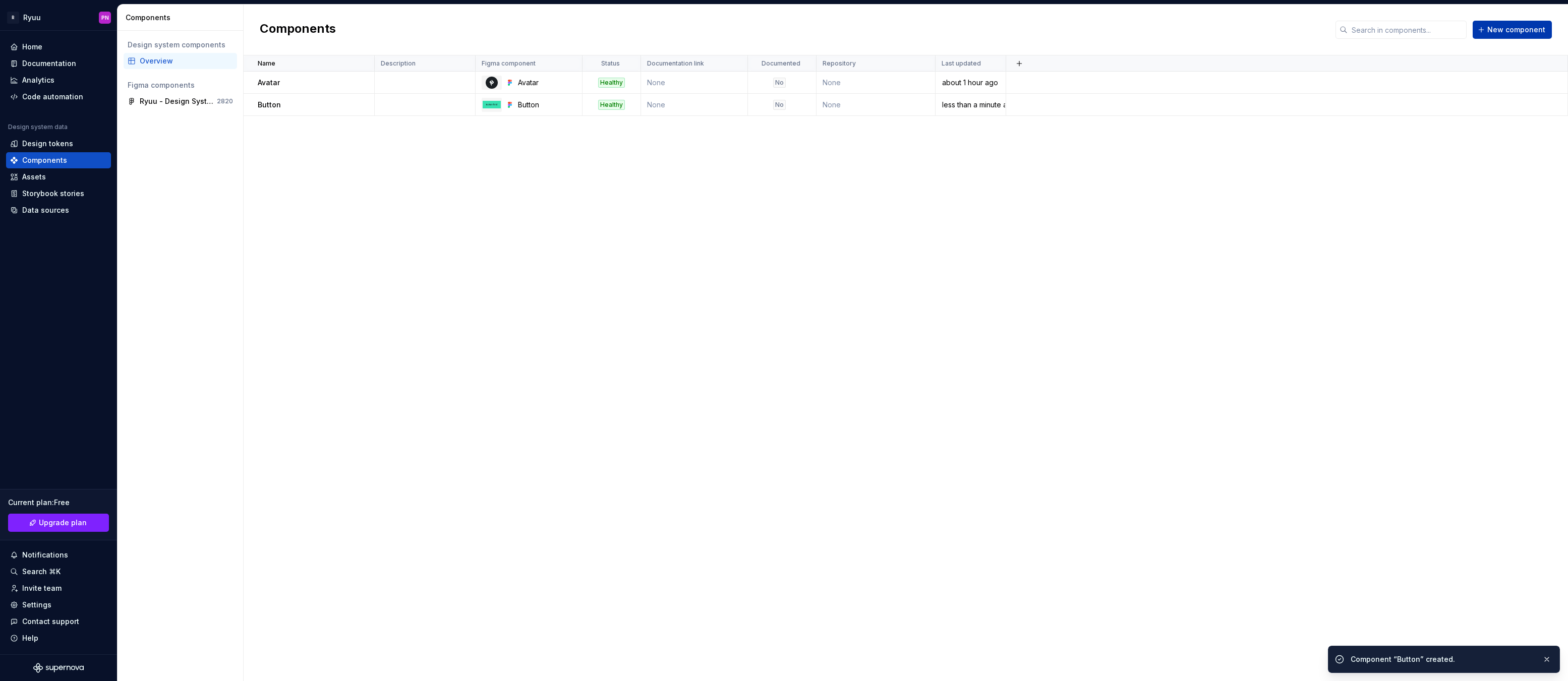
click at [1497, 26] on span "New component" at bounding box center [1516, 30] width 58 height 10
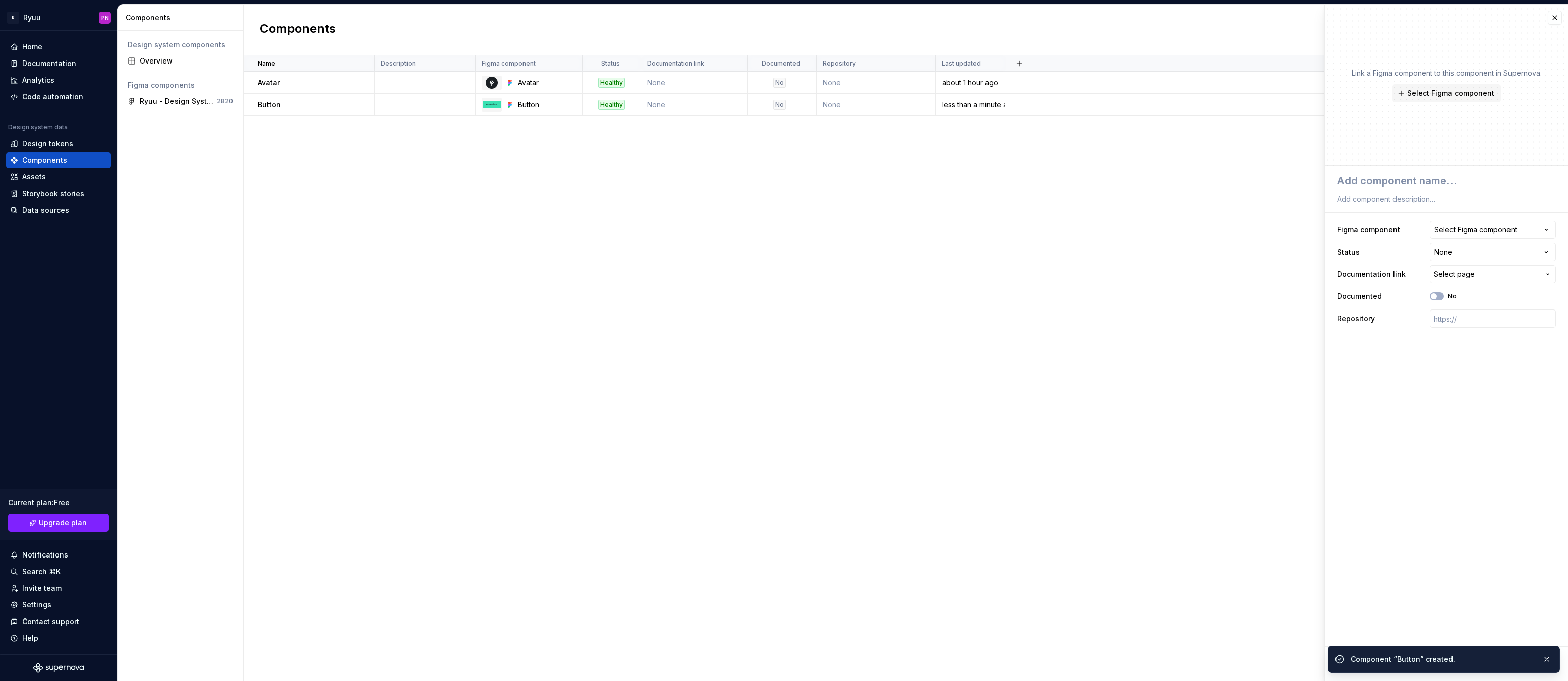
type textarea "*"
type textarea "I"
type textarea "*"
type textarea "In"
type textarea "*"
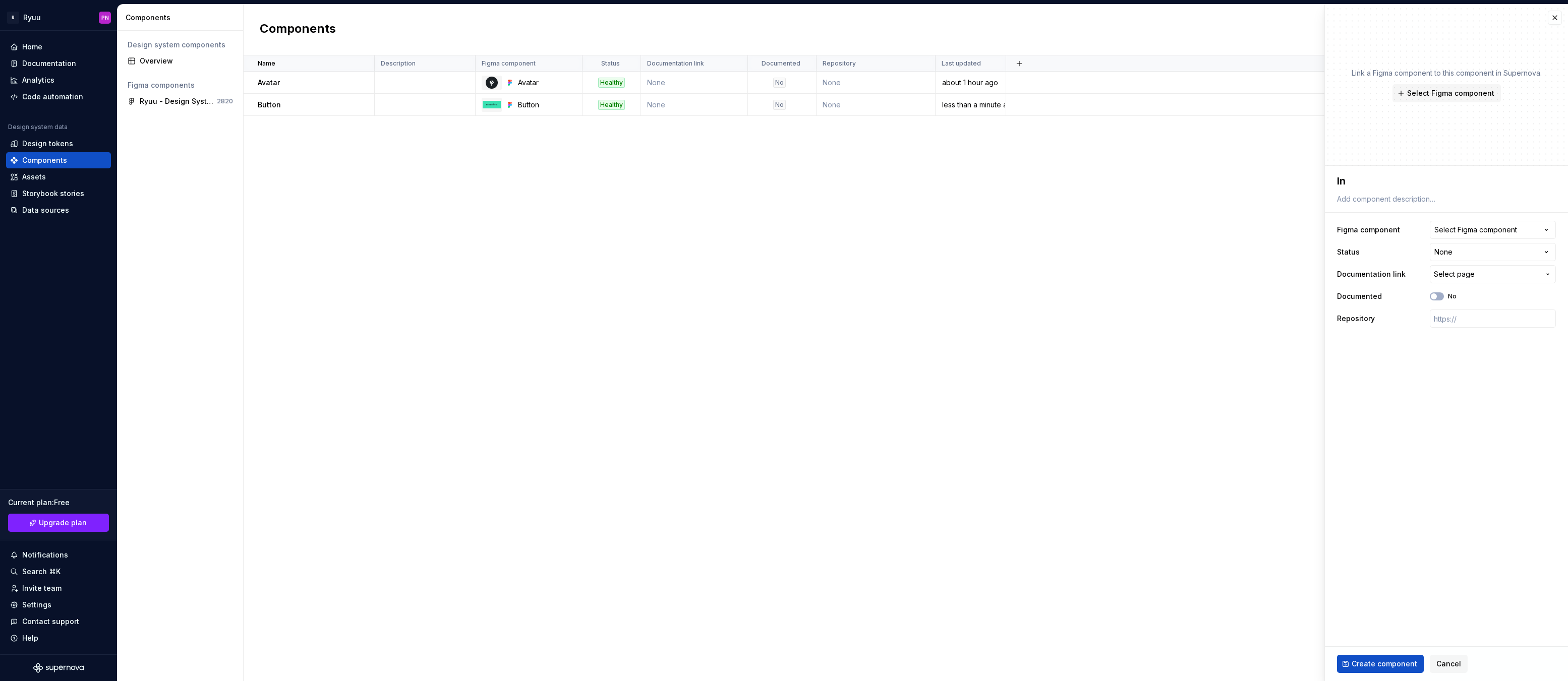
type textarea "Inp"
type textarea "*"
type textarea "Inpu"
type textarea "*"
type textarea "Input"
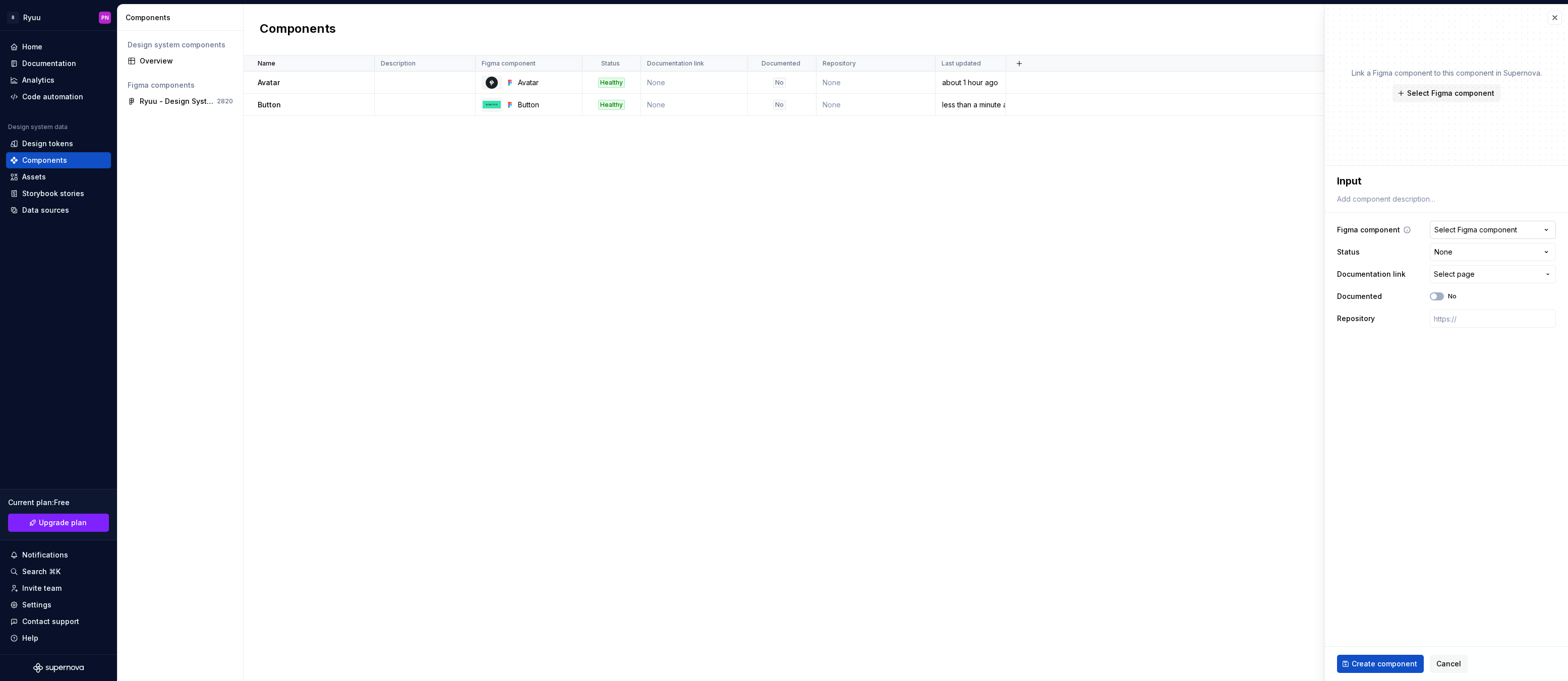
click at [1452, 232] on div "Select Figma component" at bounding box center [1476, 230] width 83 height 10
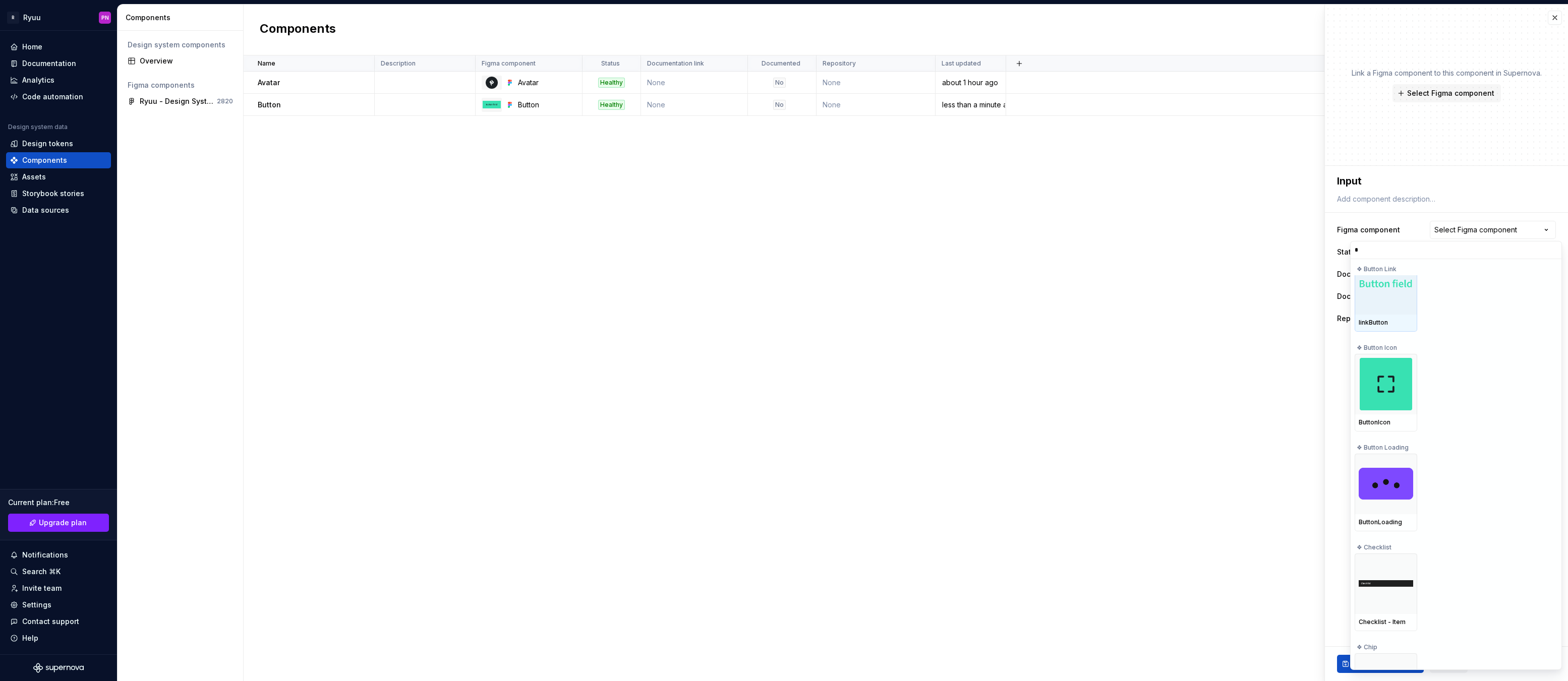
scroll to position [294, 0]
type input "***"
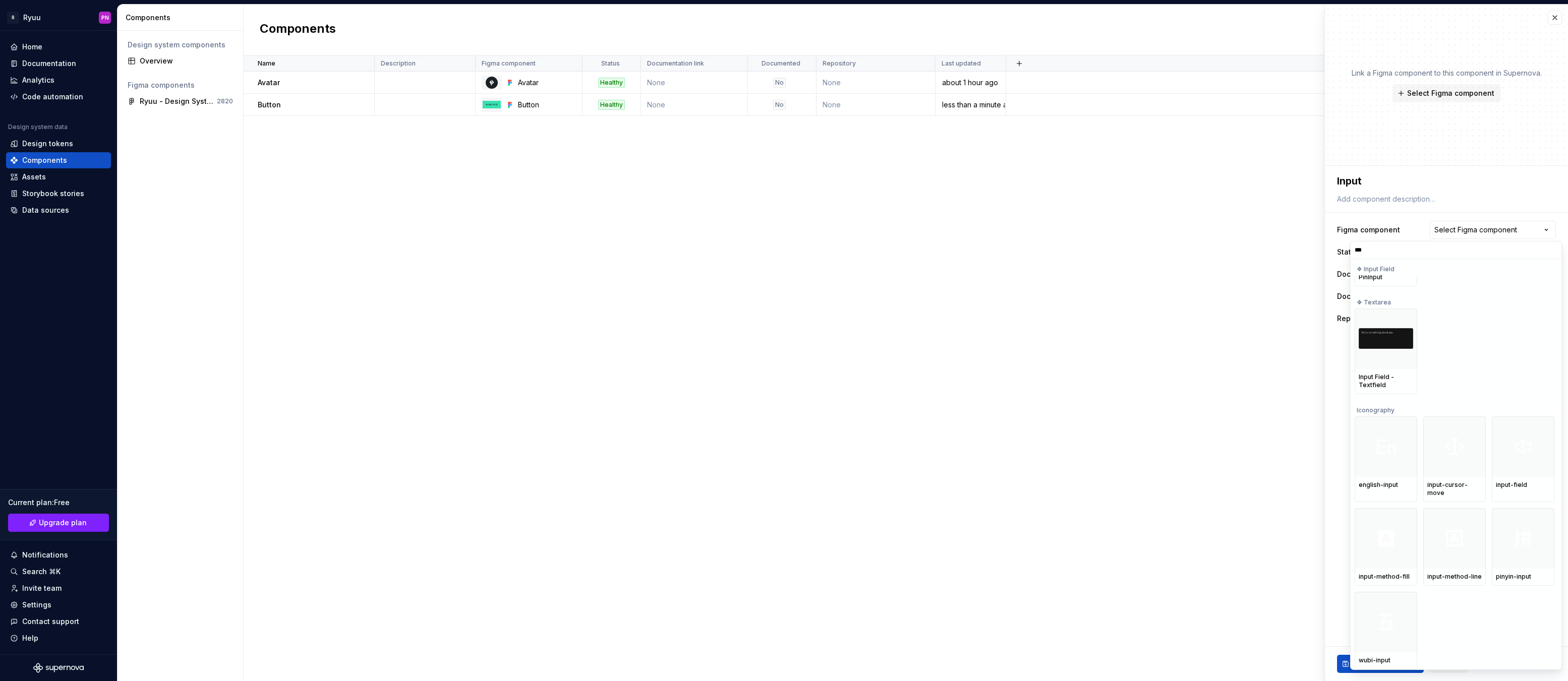
scroll to position [0, 0]
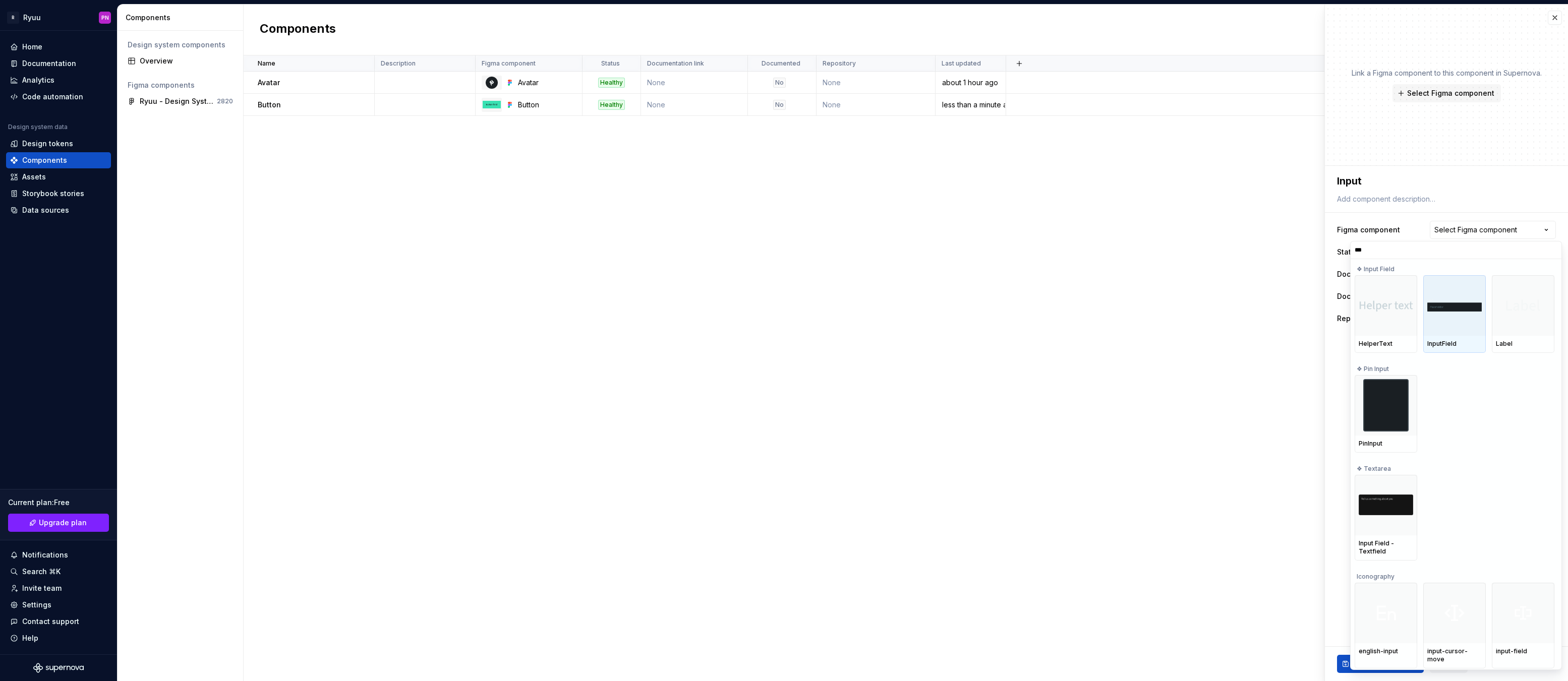
click at [1446, 320] on div at bounding box center [1455, 305] width 63 height 60
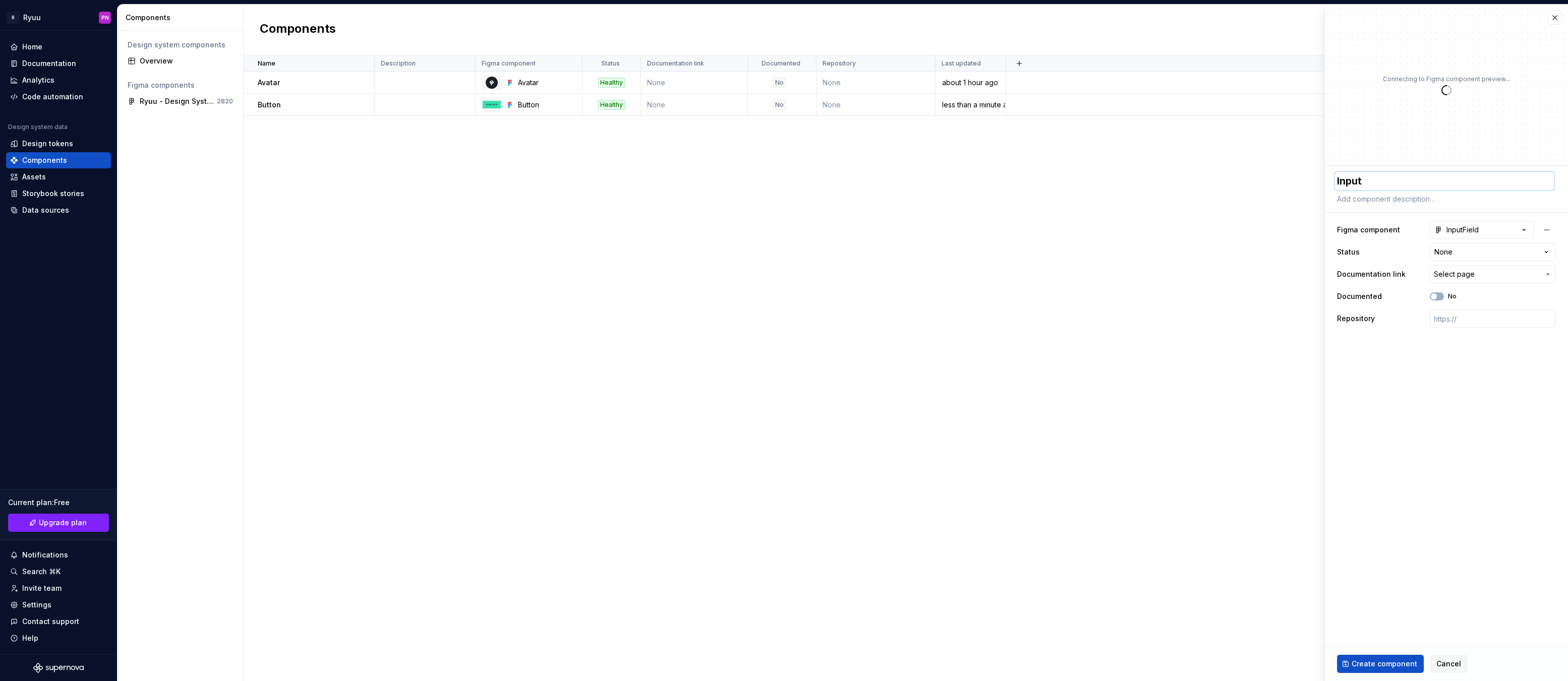
click at [1374, 183] on textarea "Input" at bounding box center [1444, 181] width 219 height 18
click at [1380, 184] on textarea "Input" at bounding box center [1444, 181] width 219 height 18
click at [1476, 233] on div "InputField" at bounding box center [1456, 230] width 44 height 10
click at [1266, 241] on html "**********" at bounding box center [784, 340] width 1568 height 681
click at [1374, 667] on span "Create component" at bounding box center [1385, 664] width 66 height 10
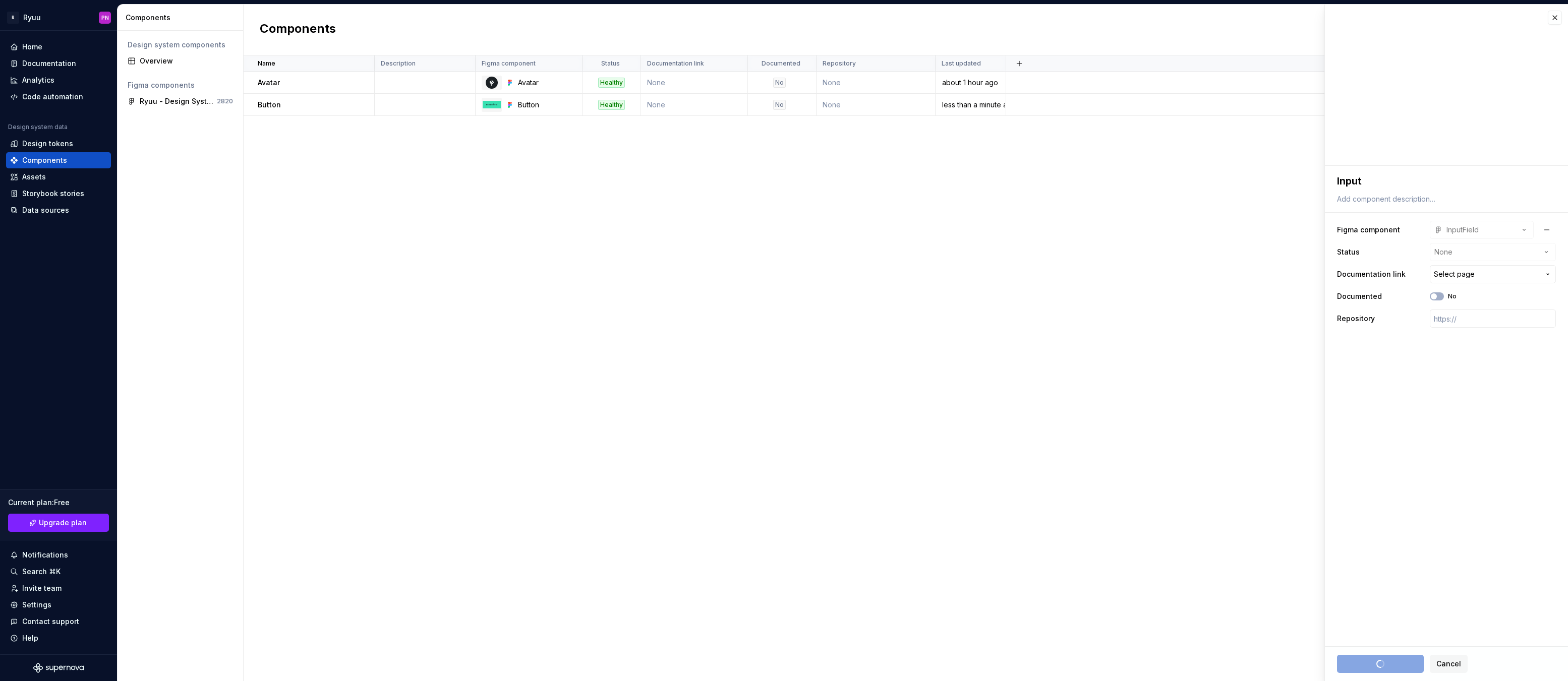
type textarea "*"
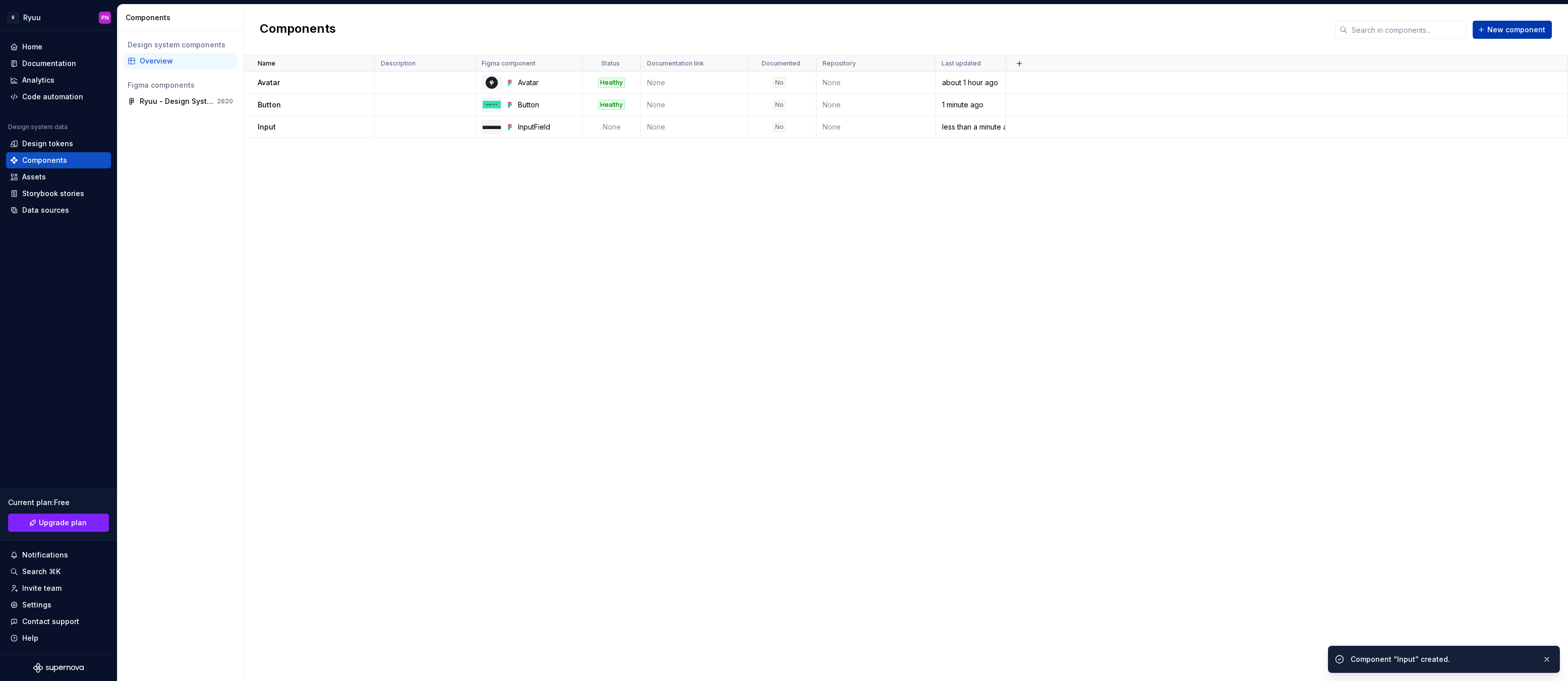
click at [1508, 32] on span "New component" at bounding box center [1516, 30] width 58 height 10
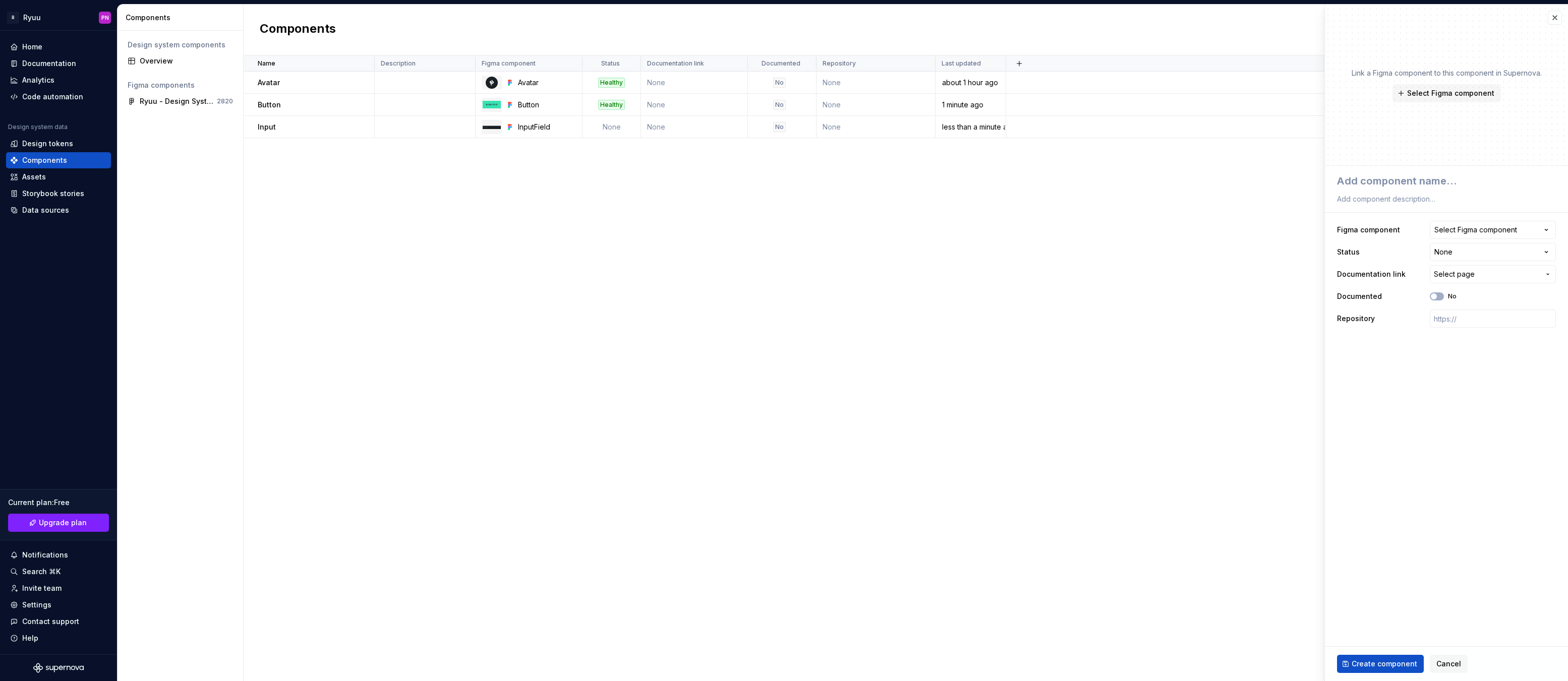
type textarea "*"
type textarea "L"
type textarea "*"
type textarea "La"
type textarea "*"
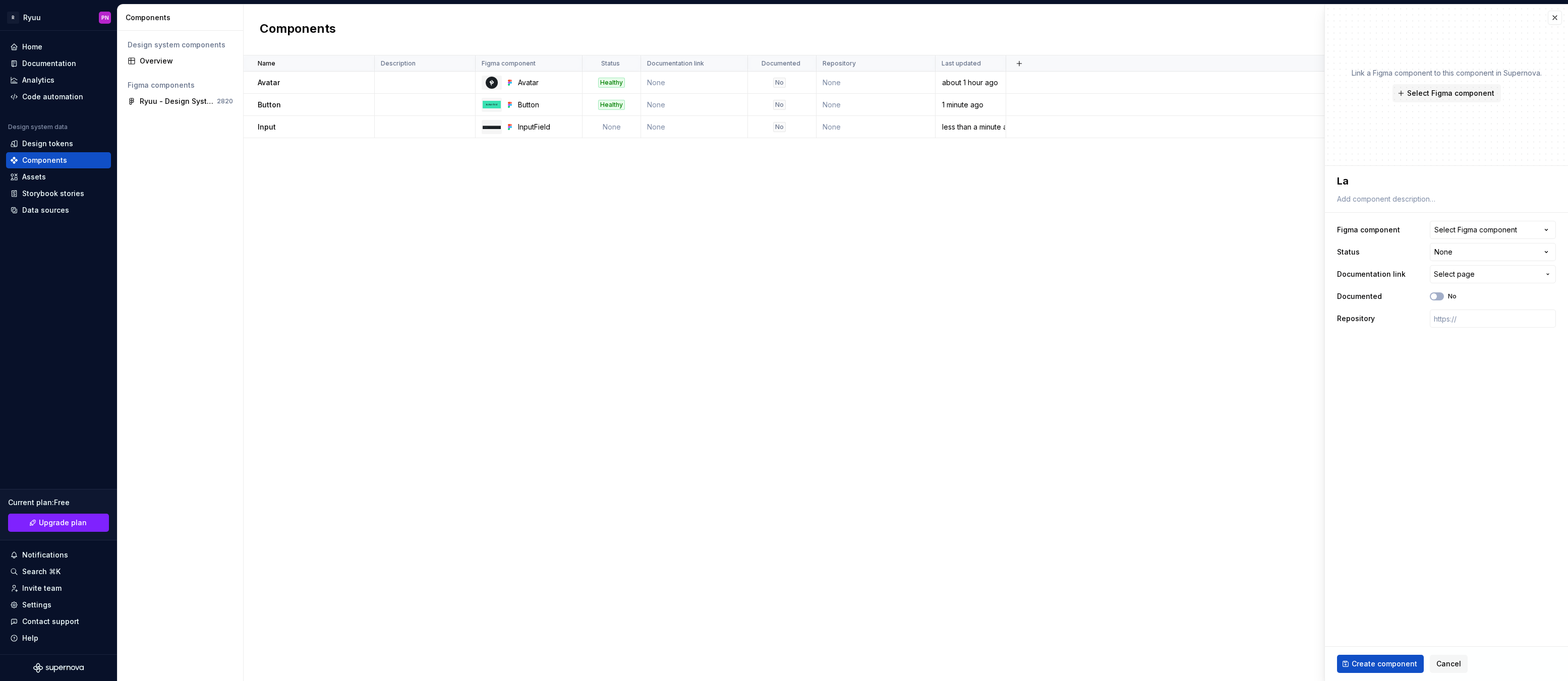
type textarea "Lab"
type textarea "*"
type textarea "Labe"
type textarea "*"
type textarea "Label"
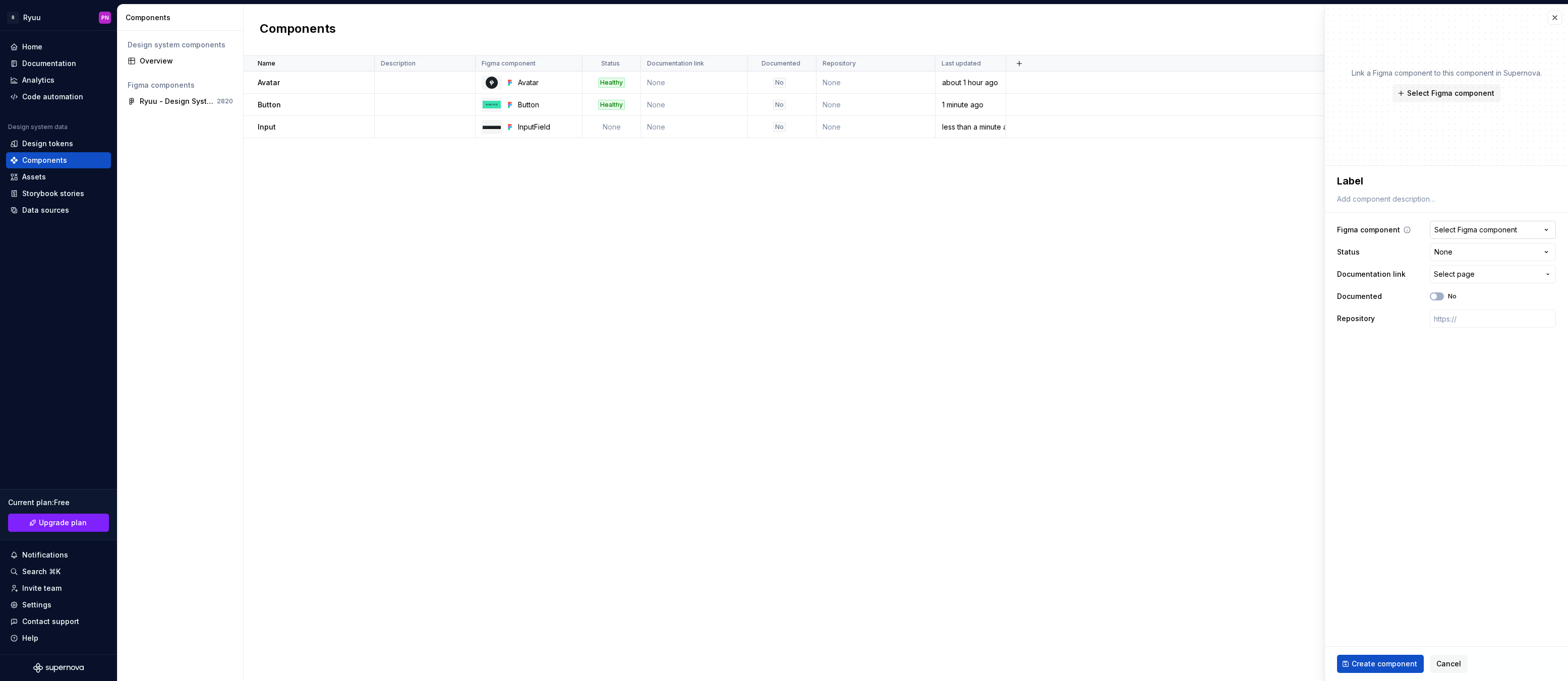
click at [1458, 235] on button "Select Figma component" at bounding box center [1492, 230] width 126 height 18
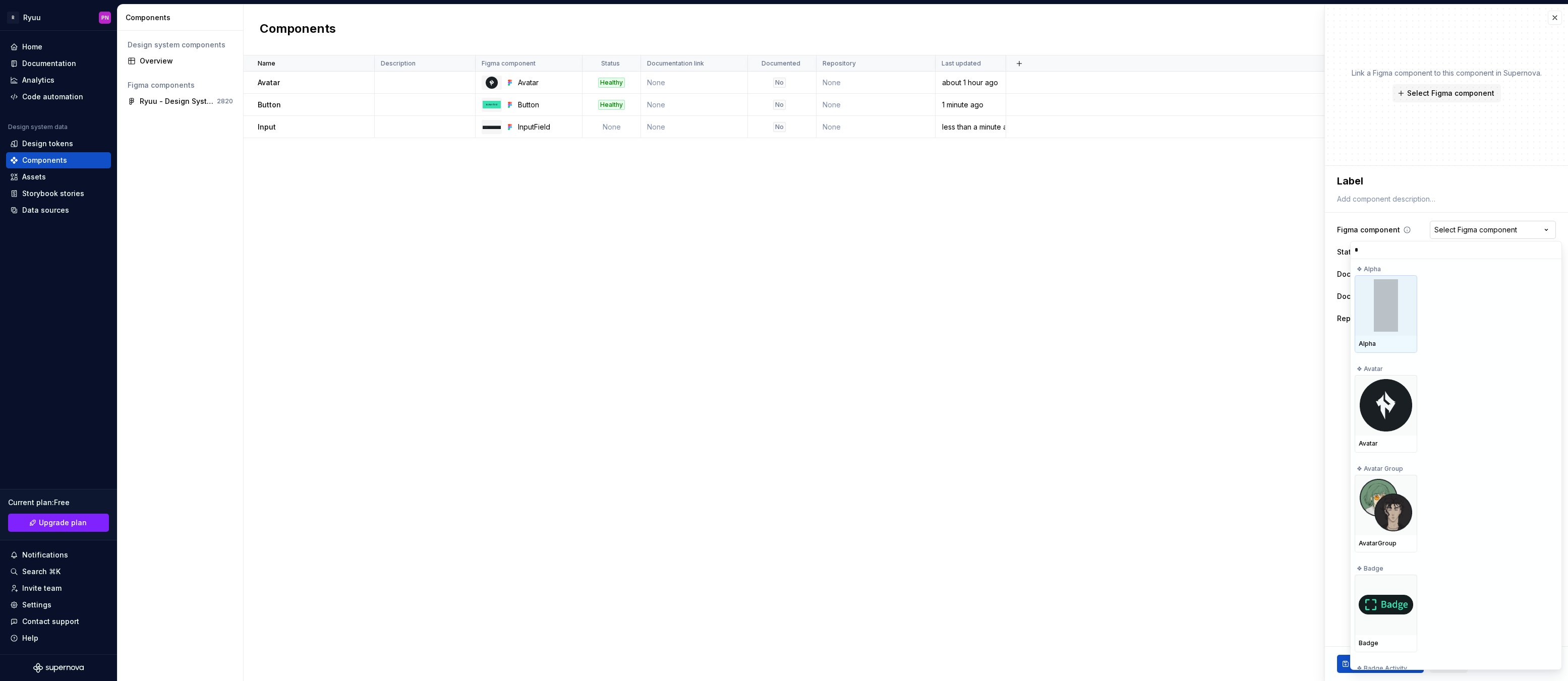
type input "**"
type textarea "*"
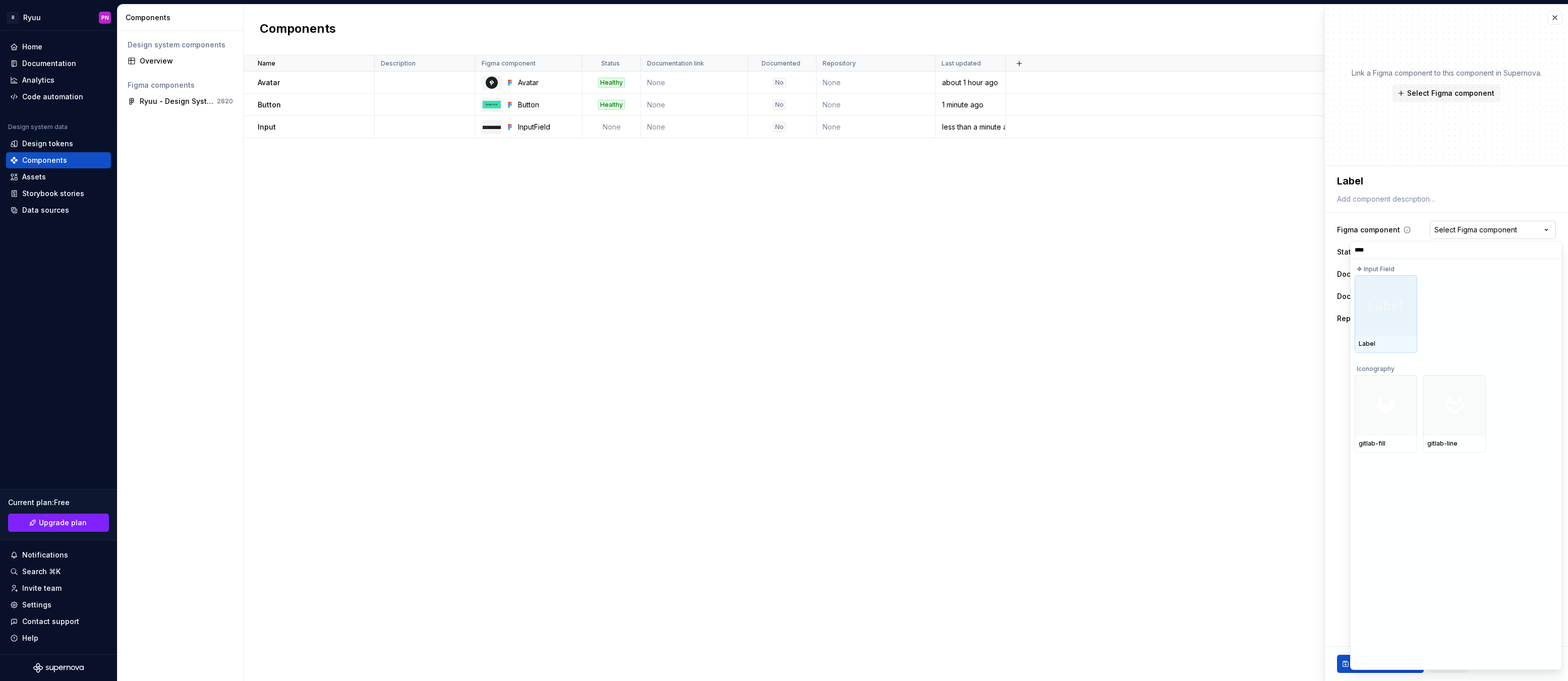
type input "*****"
click at [1380, 307] on img at bounding box center [1386, 305] width 37 height 16
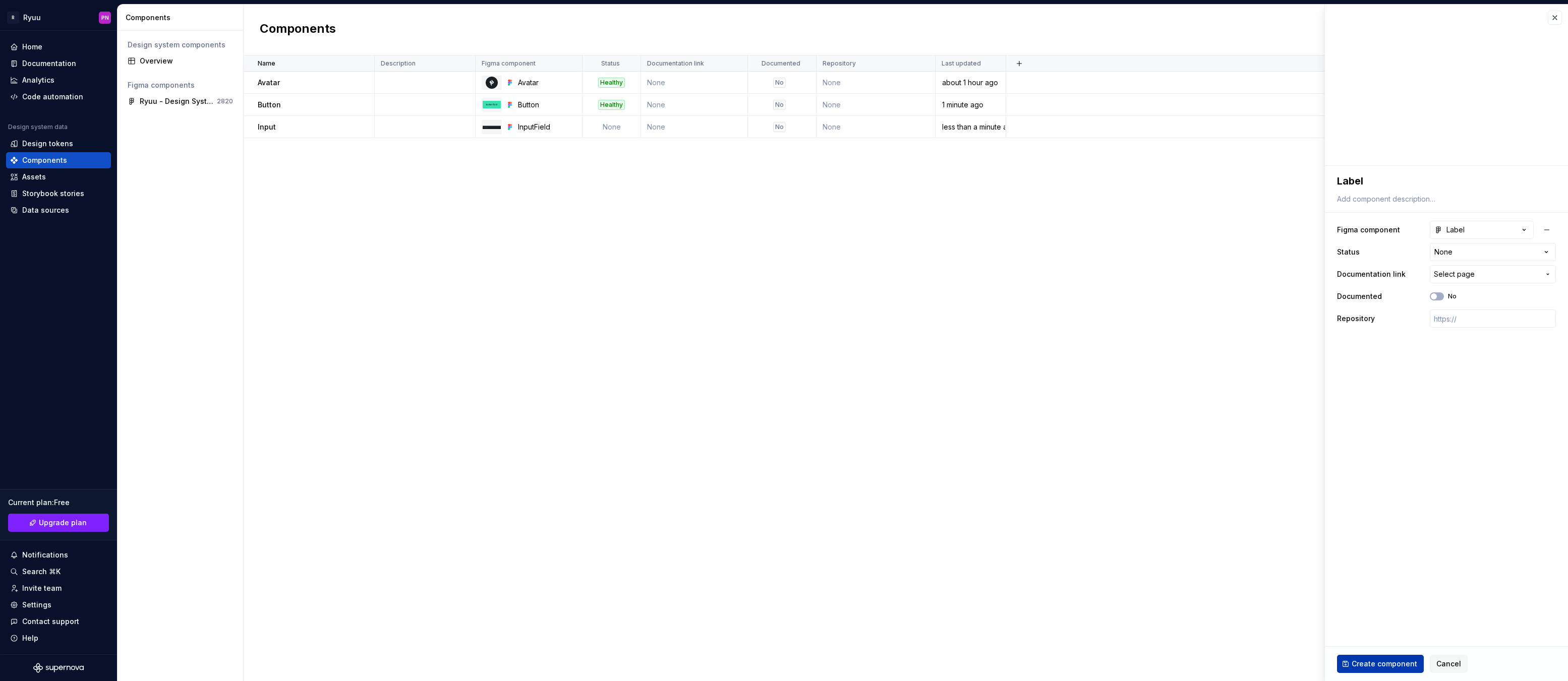
click at [1371, 660] on span "Create component" at bounding box center [1385, 664] width 66 height 10
type textarea "*"
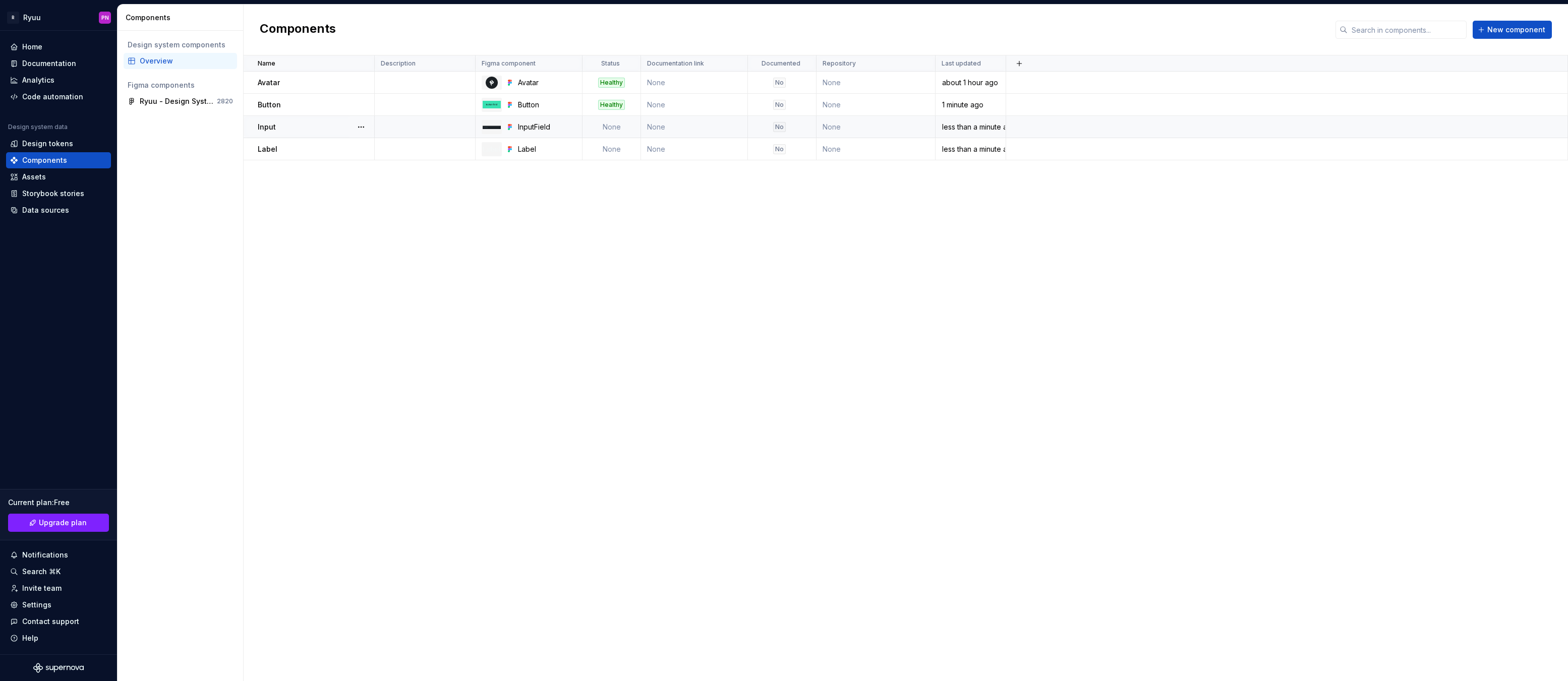
click at [614, 124] on td "None" at bounding box center [612, 127] width 59 height 22
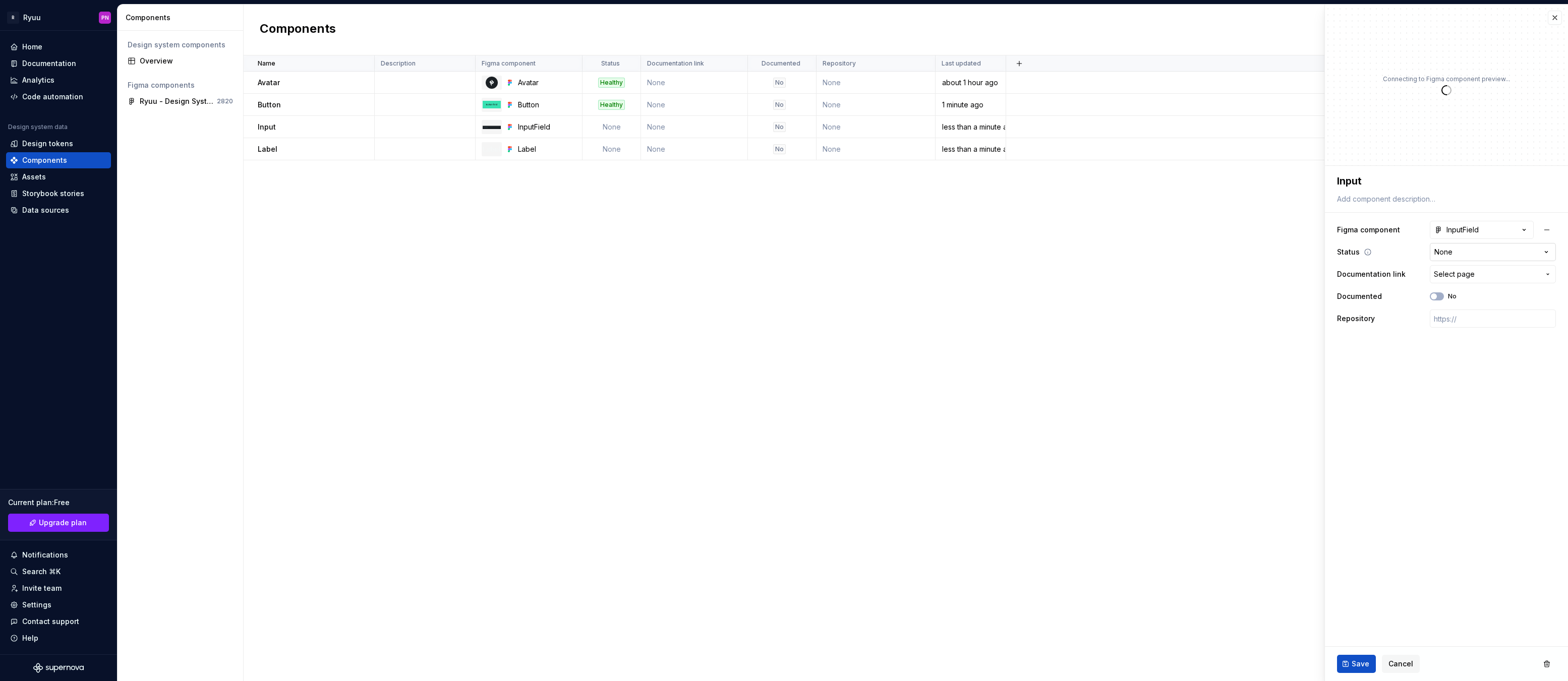
click at [1451, 249] on html "**********" at bounding box center [784, 340] width 1568 height 681
type textarea "*"
select select "**********"
click at [610, 148] on td "None" at bounding box center [612, 149] width 59 height 22
click at [1458, 252] on html "**********" at bounding box center [784, 340] width 1568 height 681
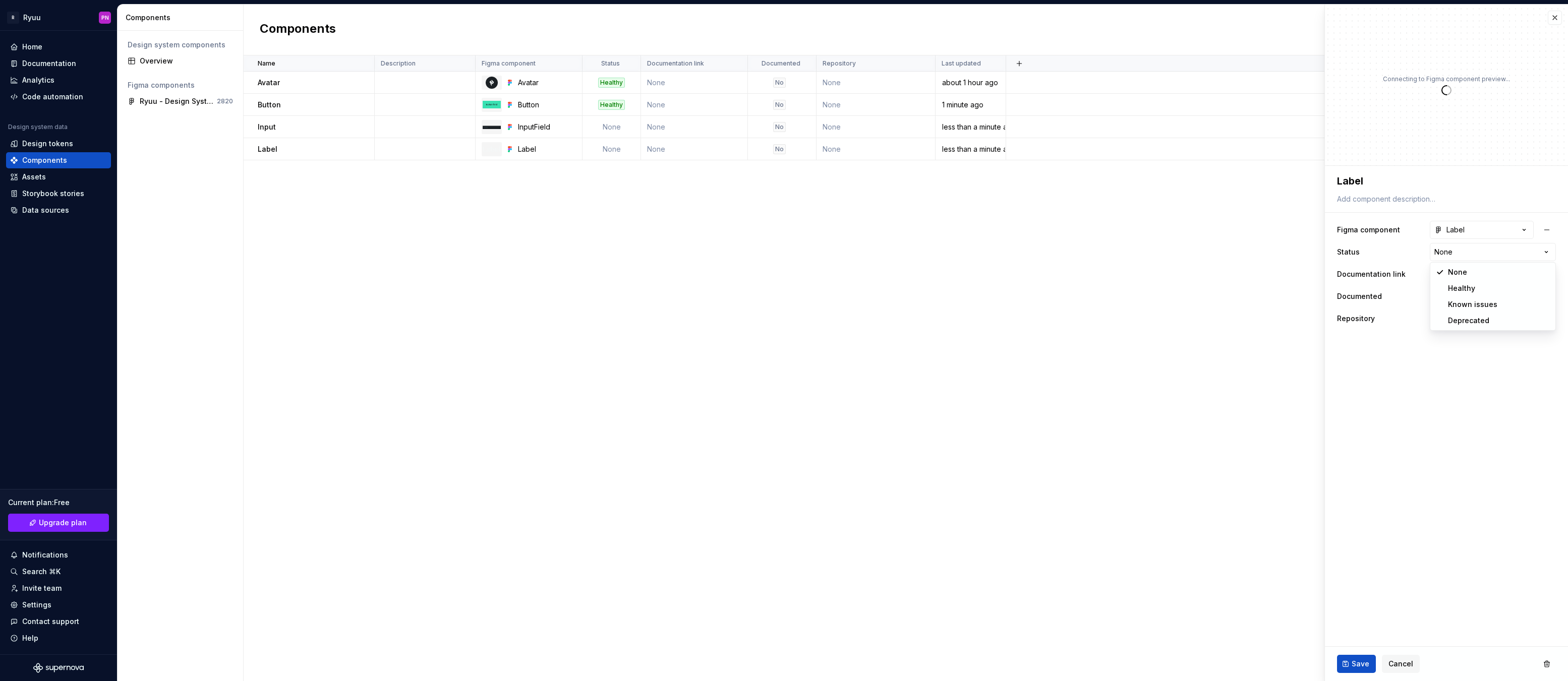
type textarea "*"
select select "**********"
click at [1357, 660] on span "Save" at bounding box center [1360, 664] width 18 height 10
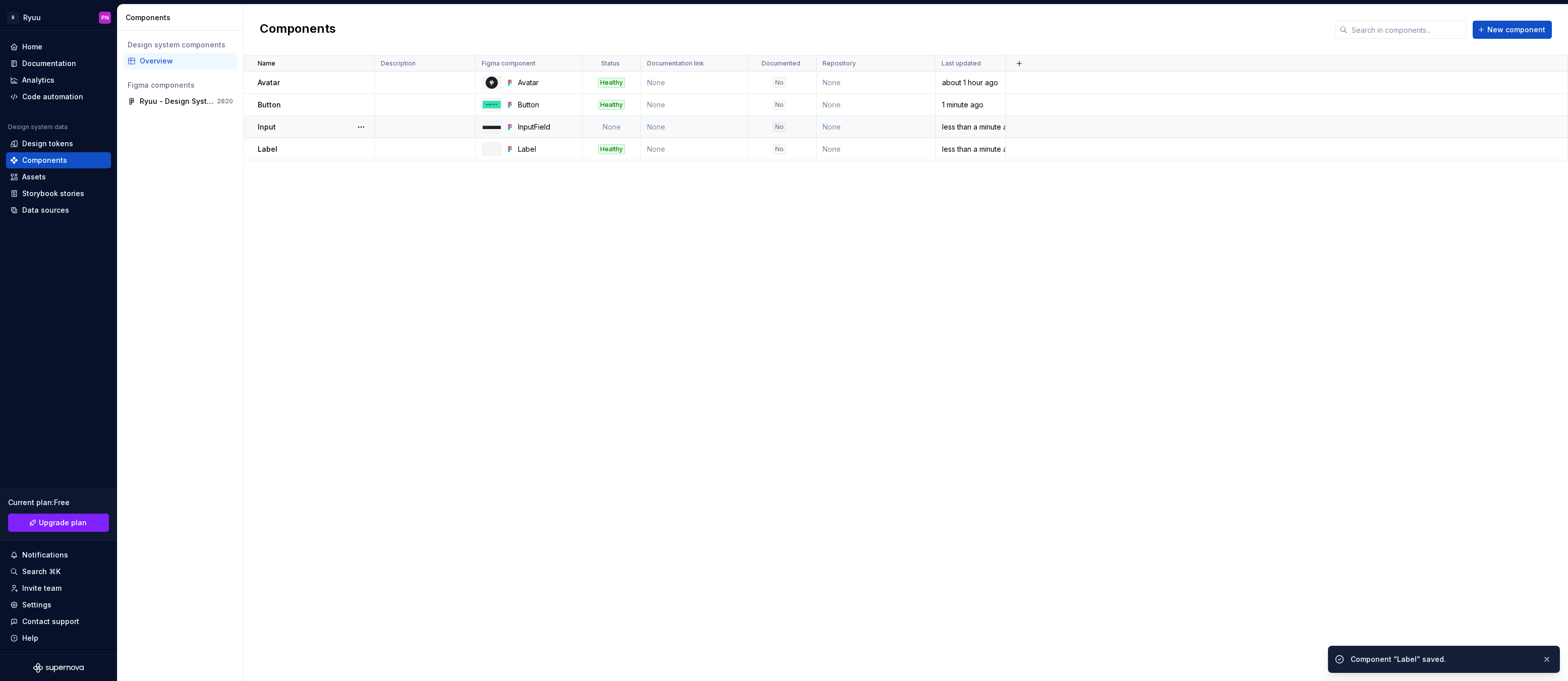
click at [615, 129] on td "None" at bounding box center [612, 127] width 59 height 22
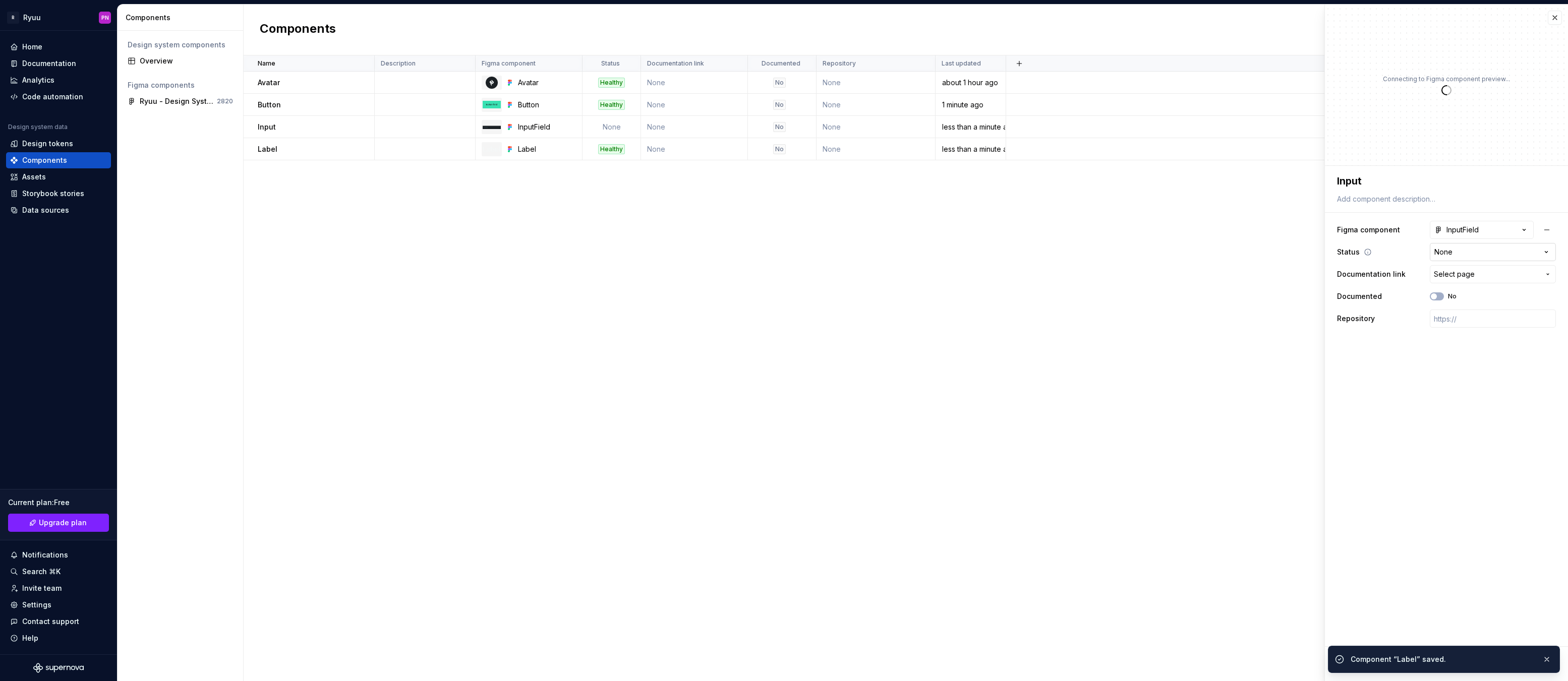
click at [1454, 252] on html "**********" at bounding box center [784, 340] width 1568 height 681
type textarea "*"
select select "**********"
click at [1355, 661] on span "Save" at bounding box center [1360, 664] width 18 height 10
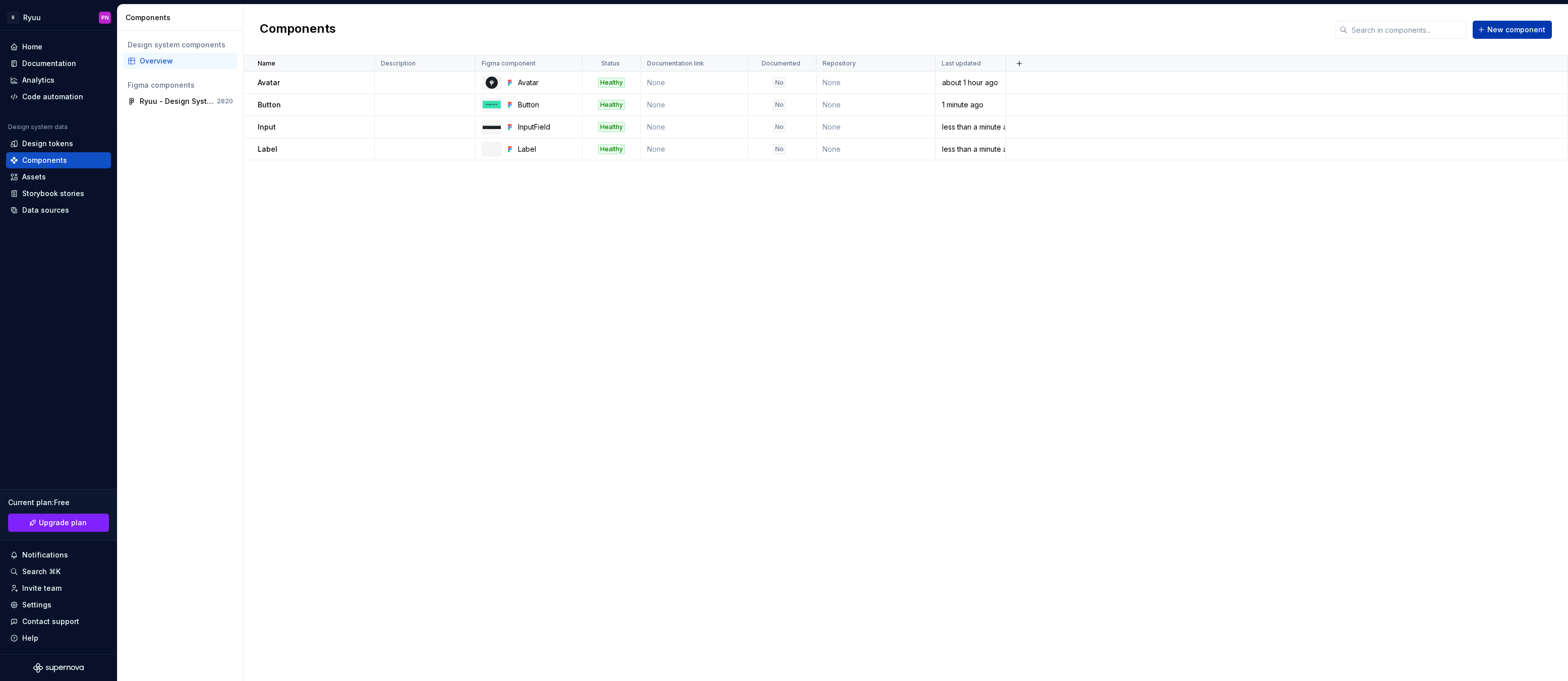
click at [1519, 35] on button "New component" at bounding box center [1513, 30] width 79 height 18
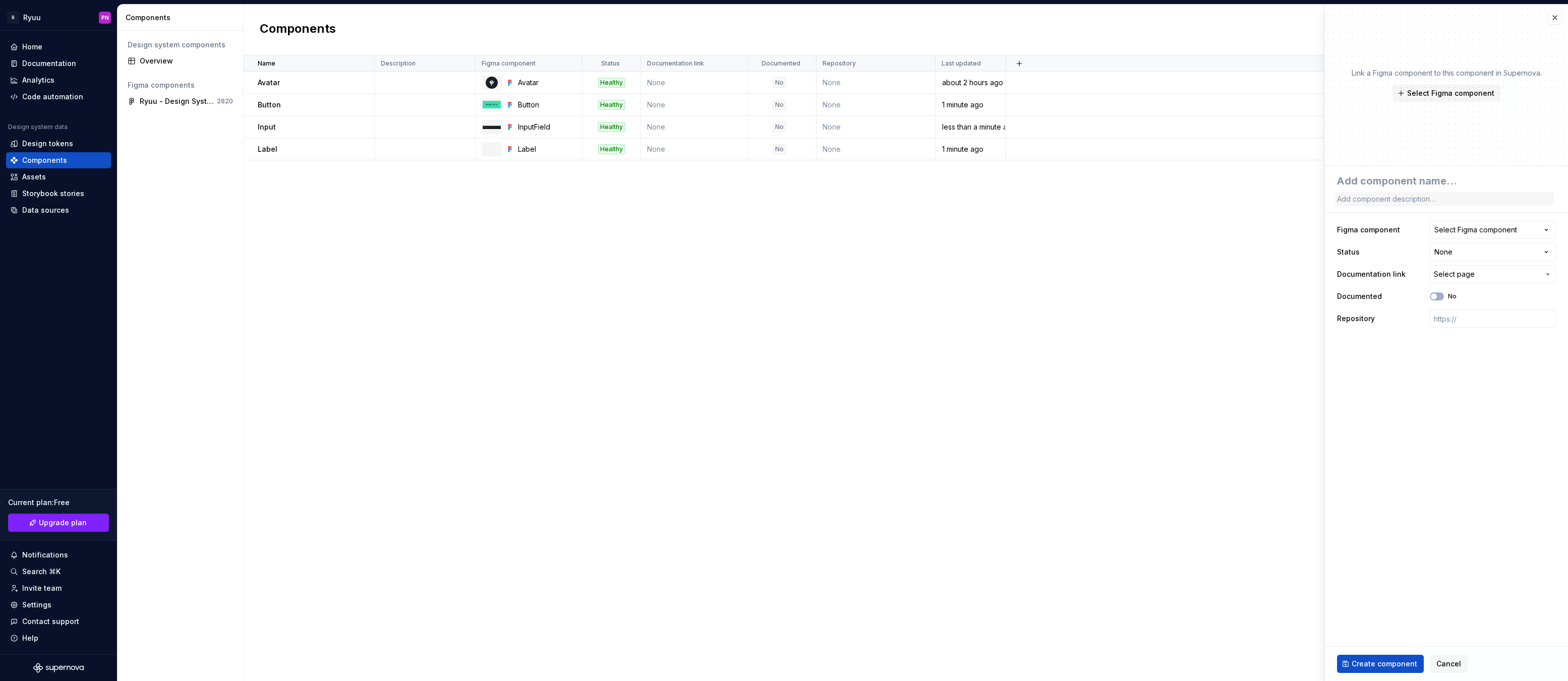
type textarea "*"
type textarea "P"
type textarea "*"
type textarea "Pr"
type textarea "*"
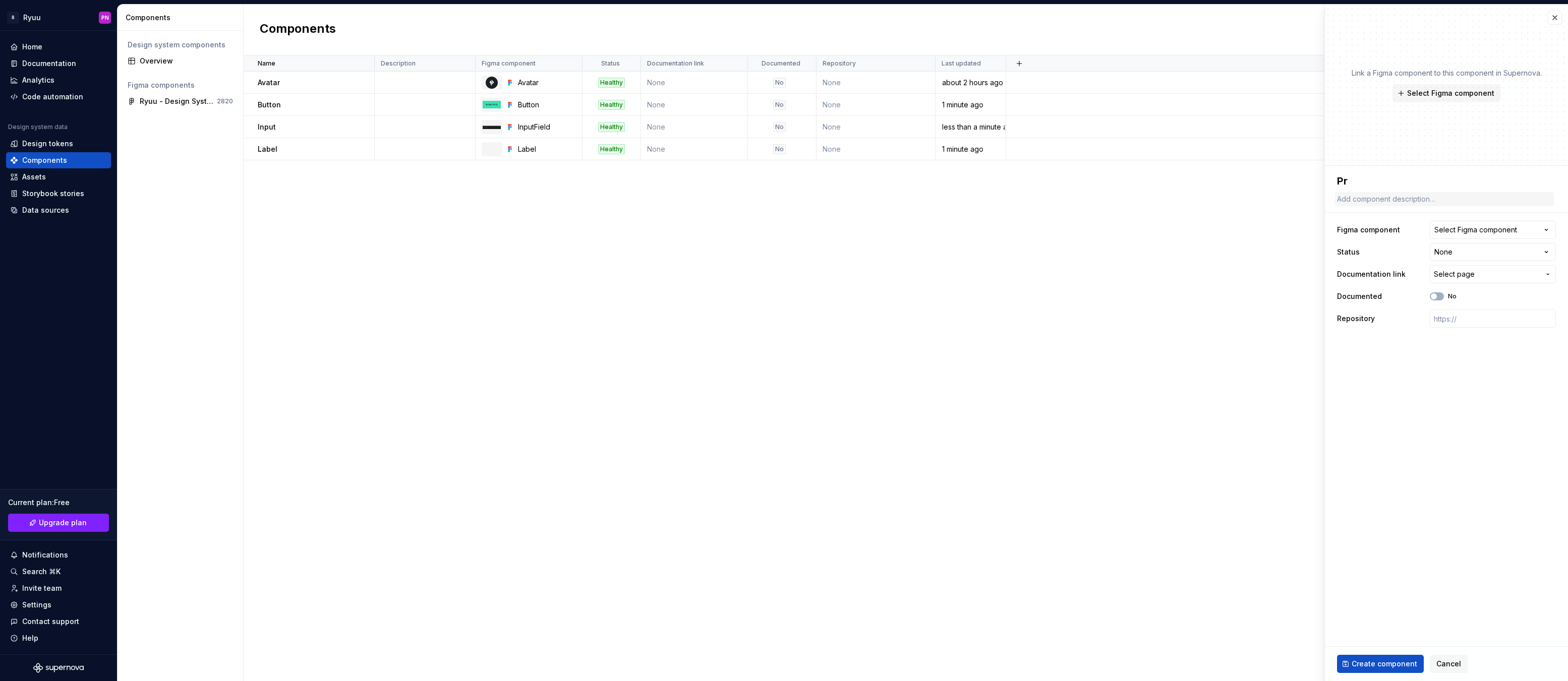
type textarea "Pro"
type textarea "*"
type textarea "Prog"
type textarea "*"
type textarea "Progr"
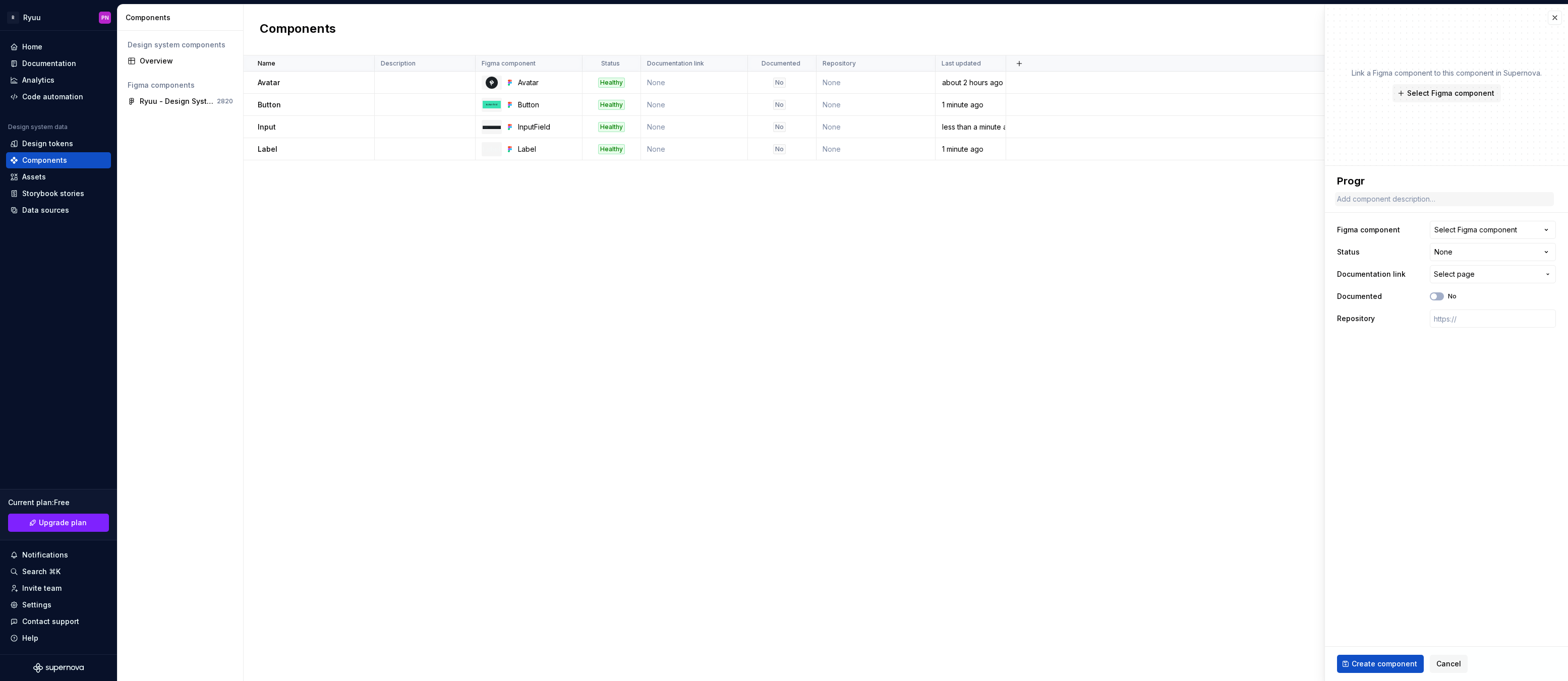
type textarea "*"
type textarea "Progre"
type textarea "*"
type textarea "Progres"
type textarea "*"
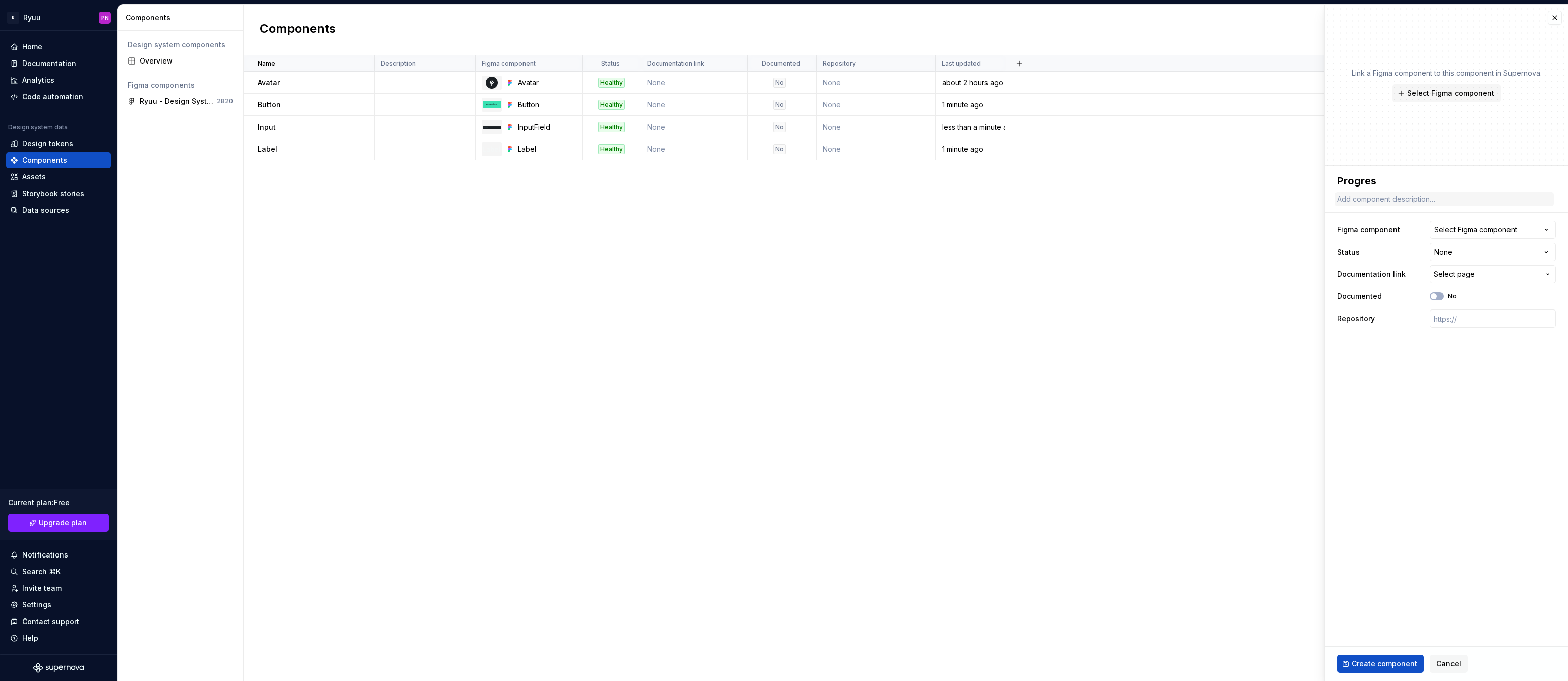
type textarea "Progress"
type textarea "*"
type textarea "Progress"
type textarea "*"
type textarea "Progress b"
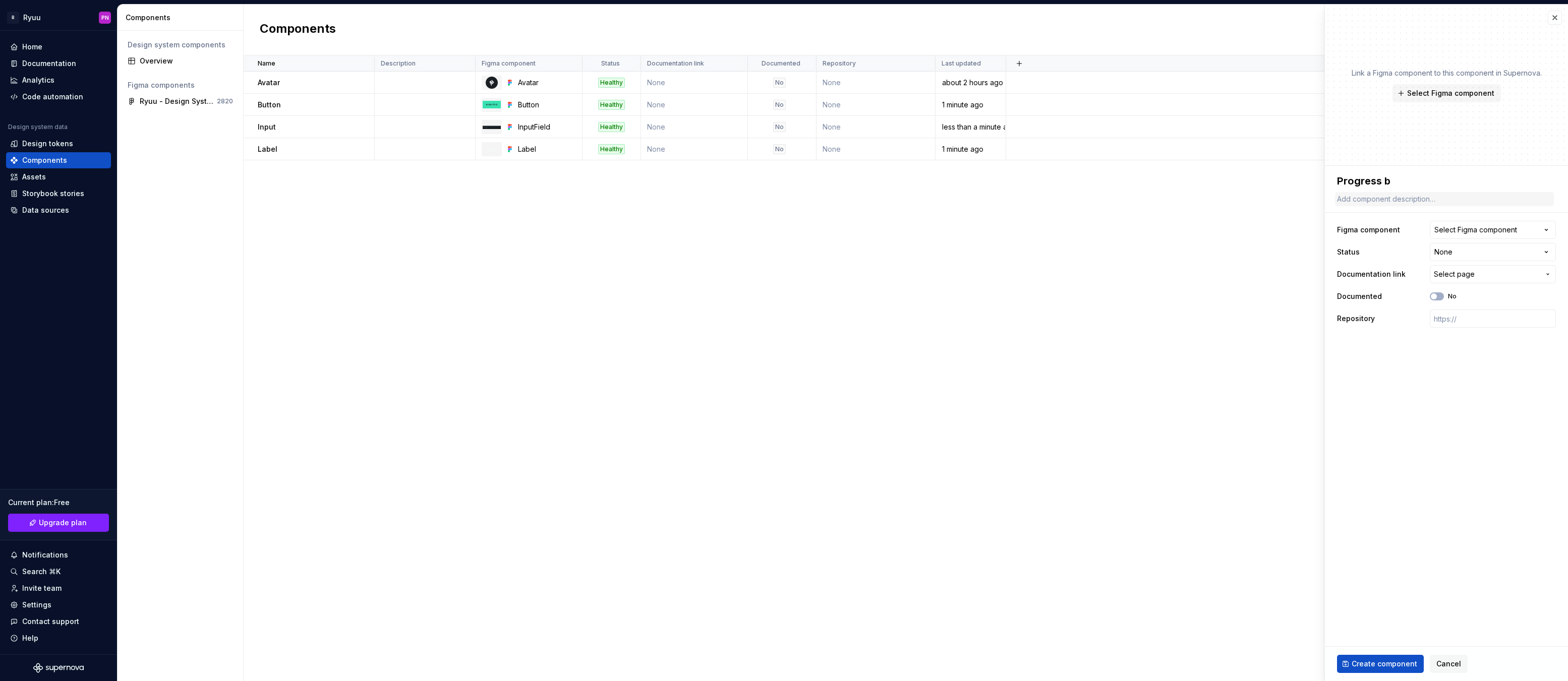
type textarea "*"
type textarea "Progress ba"
type textarea "*"
type textarea "Progress bar"
click at [1459, 231] on div "Select Figma component" at bounding box center [1476, 230] width 83 height 10
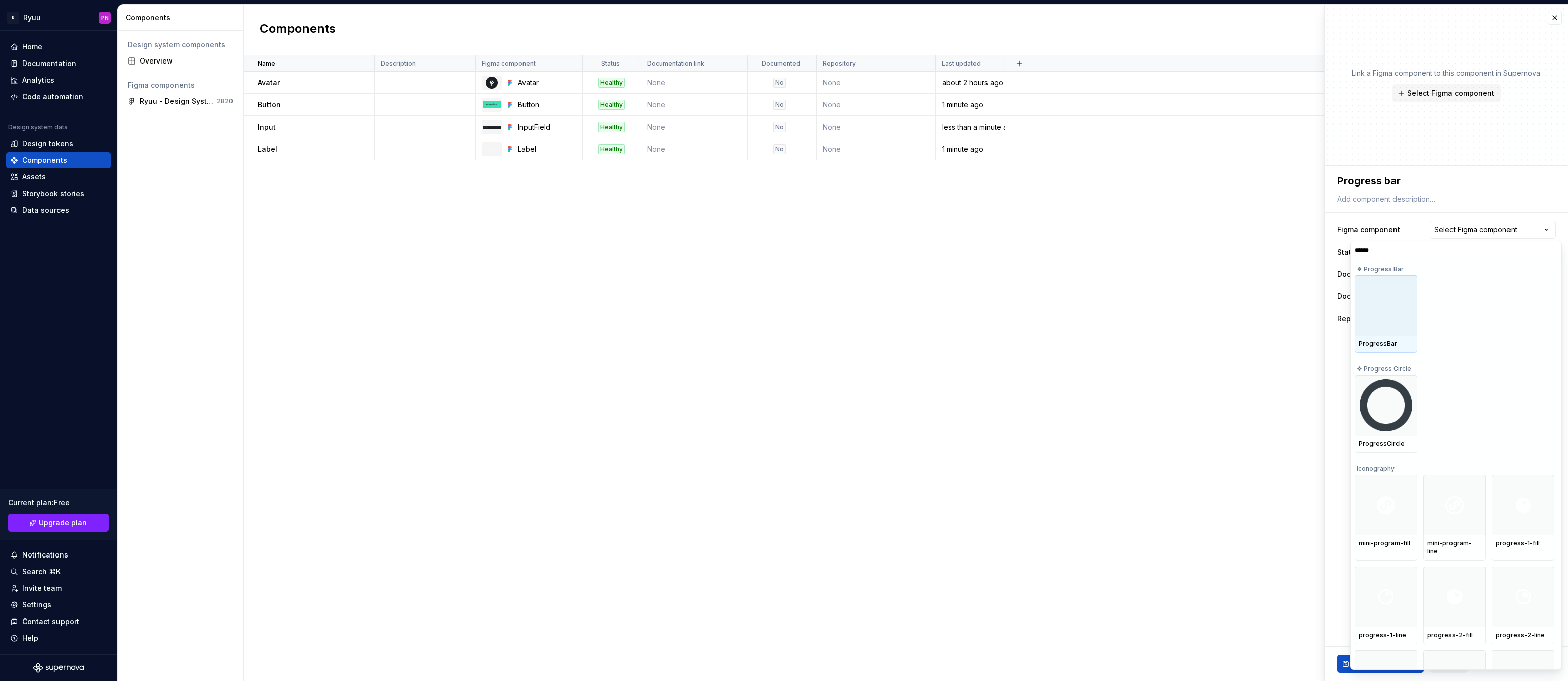
type input "*******"
click at [1384, 314] on div at bounding box center [1386, 305] width 63 height 60
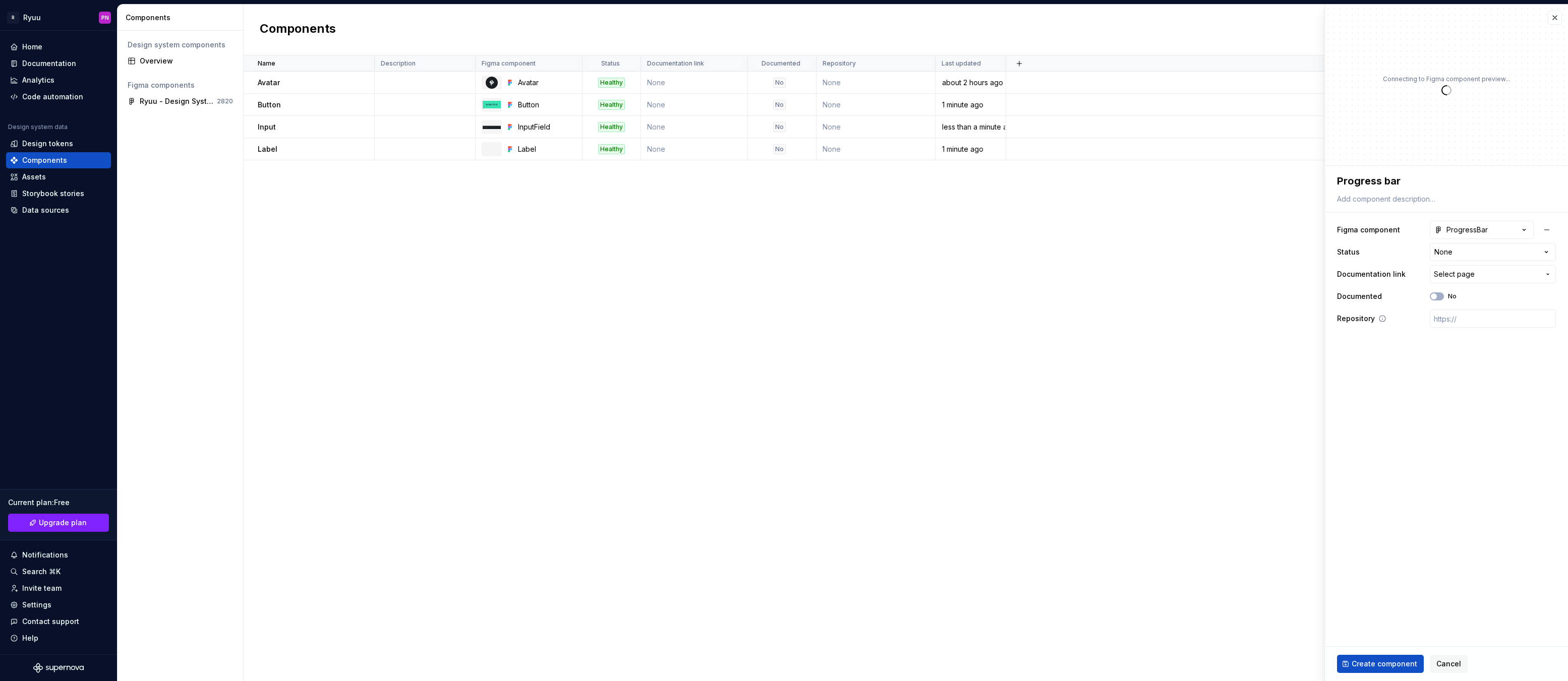
type textarea "*"
click at [1455, 250] on html "**********" at bounding box center [784, 340] width 1568 height 681
select select "**********"
click at [1391, 665] on span "Create component" at bounding box center [1385, 664] width 66 height 10
type textarea "*"
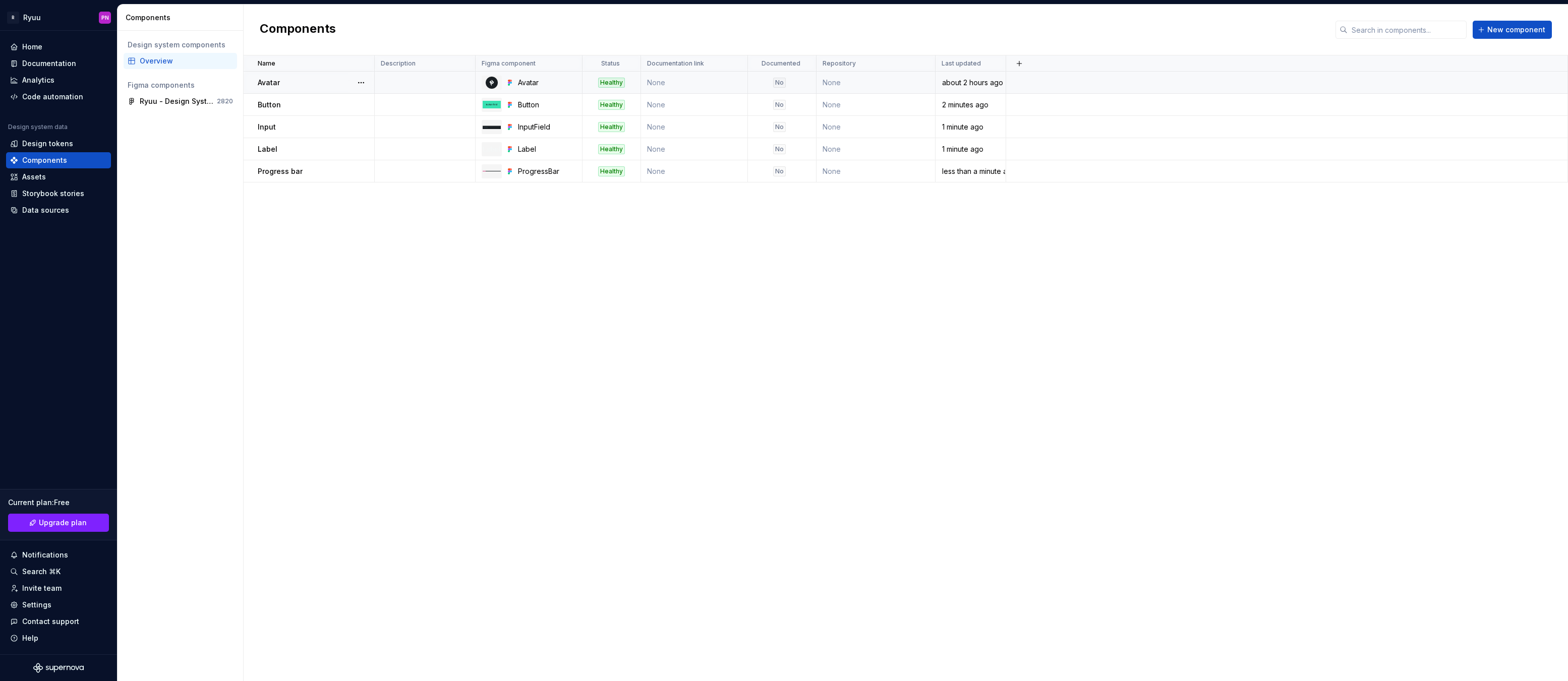
click at [259, 82] on p "Avatar" at bounding box center [269, 82] width 22 height 10
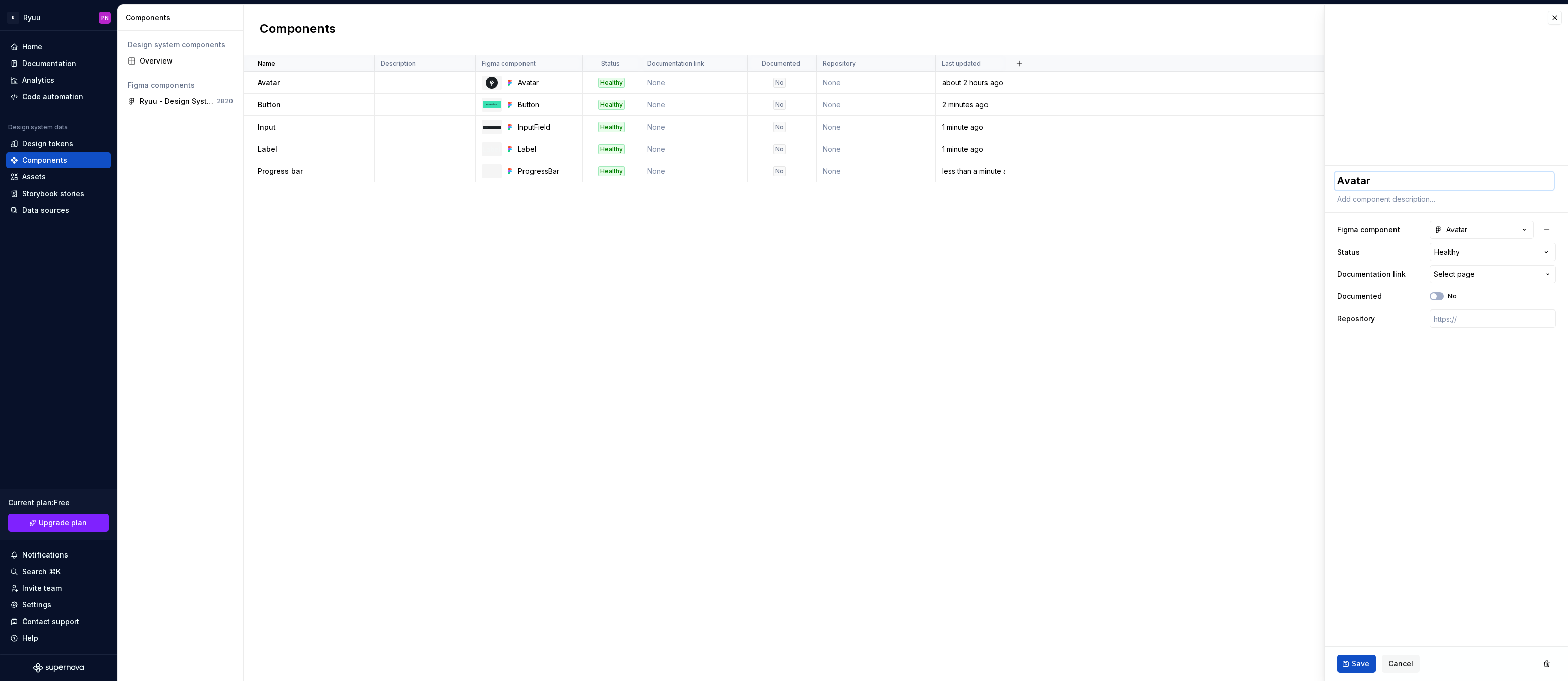
click at [1373, 186] on textarea "Avatar" at bounding box center [1444, 181] width 219 height 18
type textarea "*"
type textarea "a"
type textarea "*"
type textarea "av"
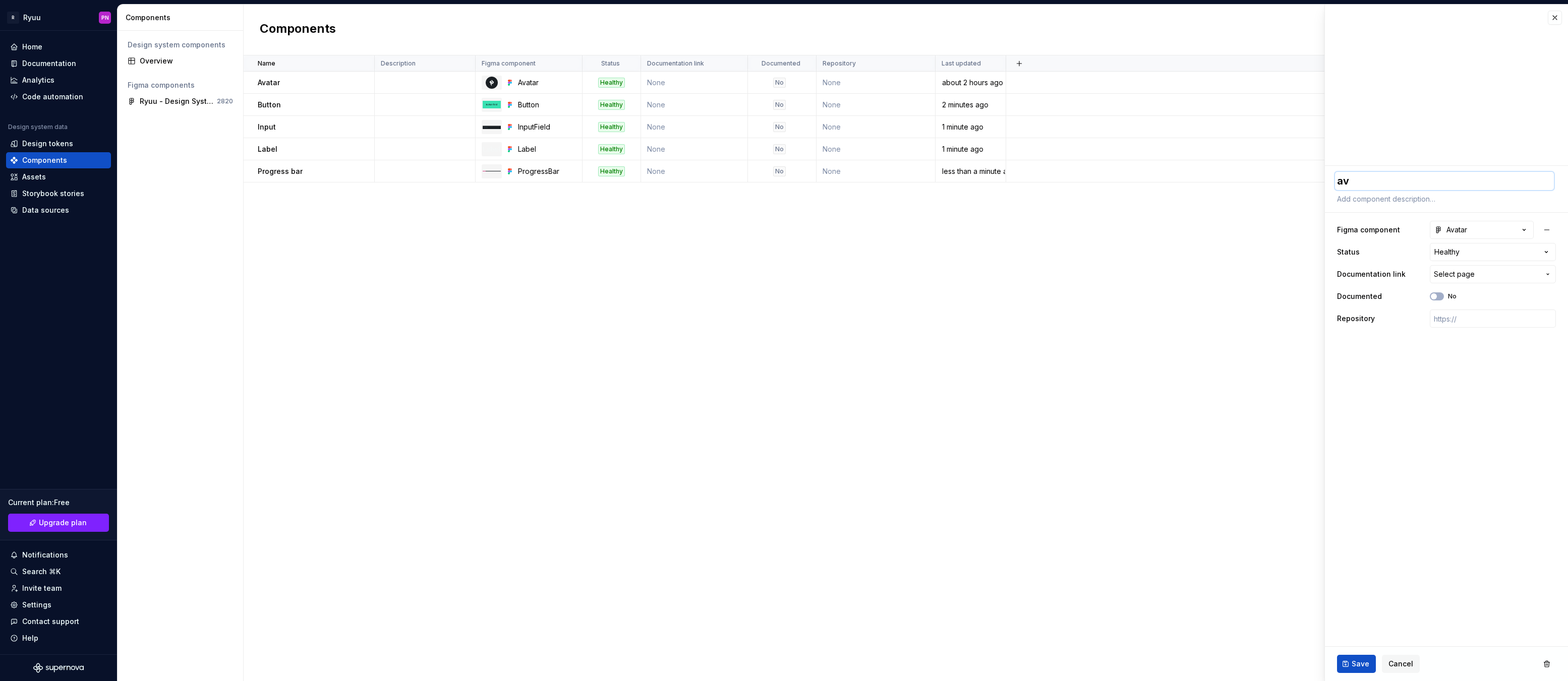
type textarea "*"
type textarea "ava"
type textarea "*"
type textarea "avat"
type textarea "*"
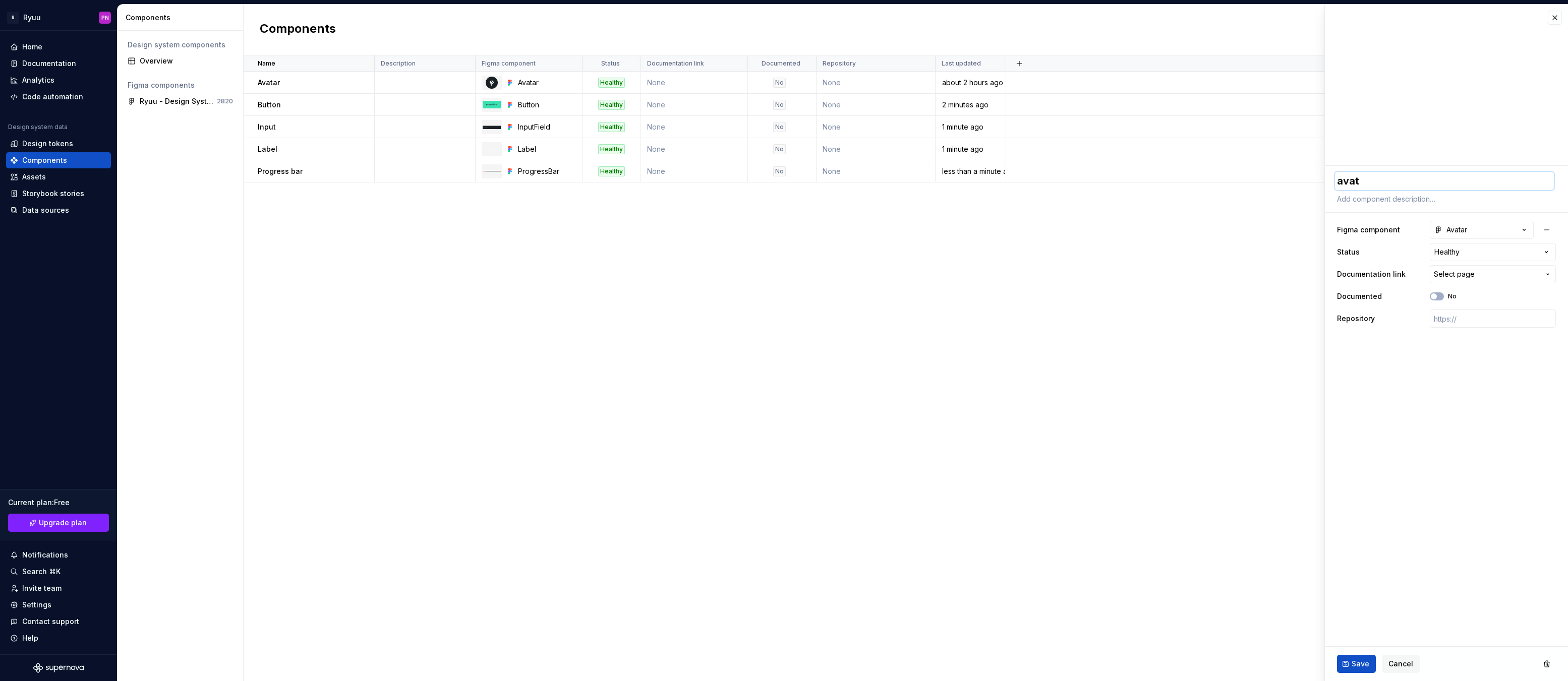
type textarea "avata"
type textarea "*"
type textarea "avatar"
click at [1351, 666] on button "Save" at bounding box center [1357, 664] width 39 height 18
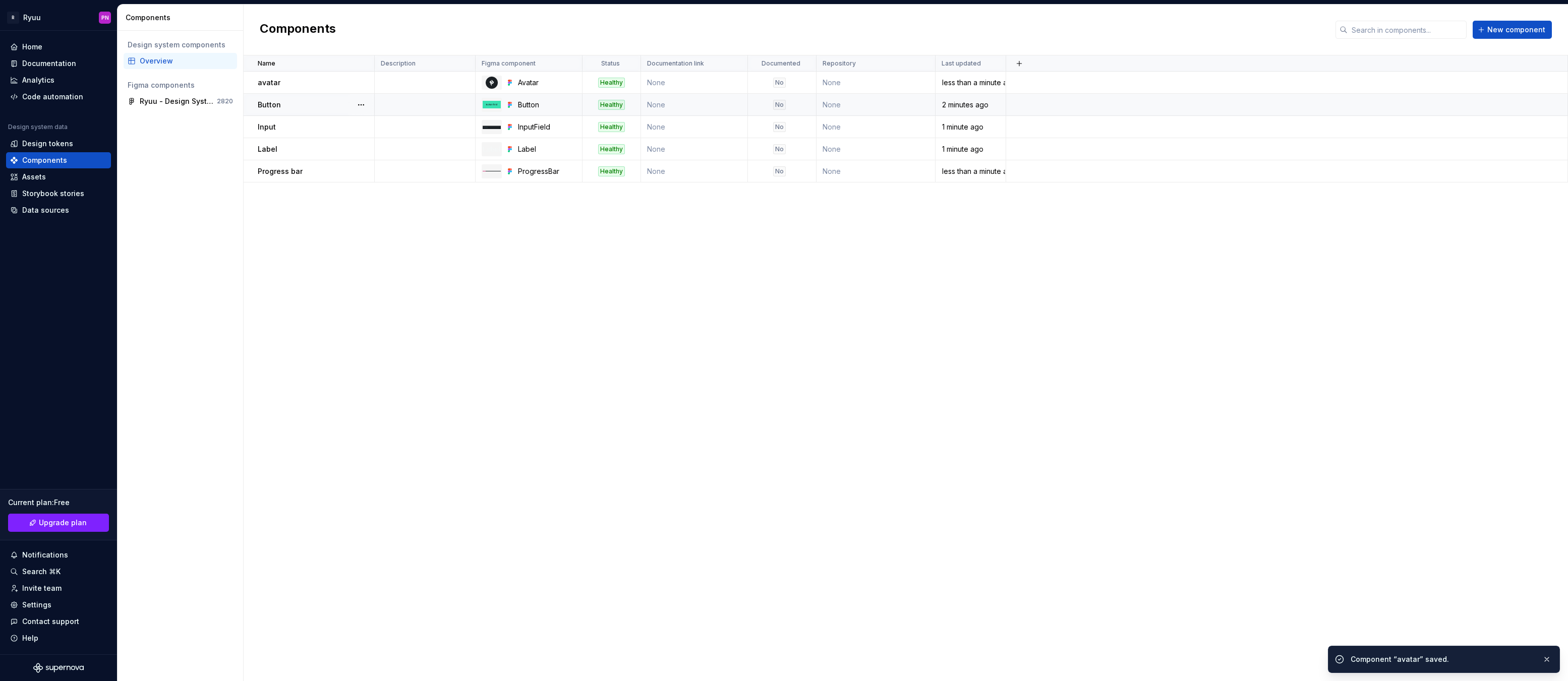
click at [277, 102] on p "Button" at bounding box center [269, 105] width 23 height 10
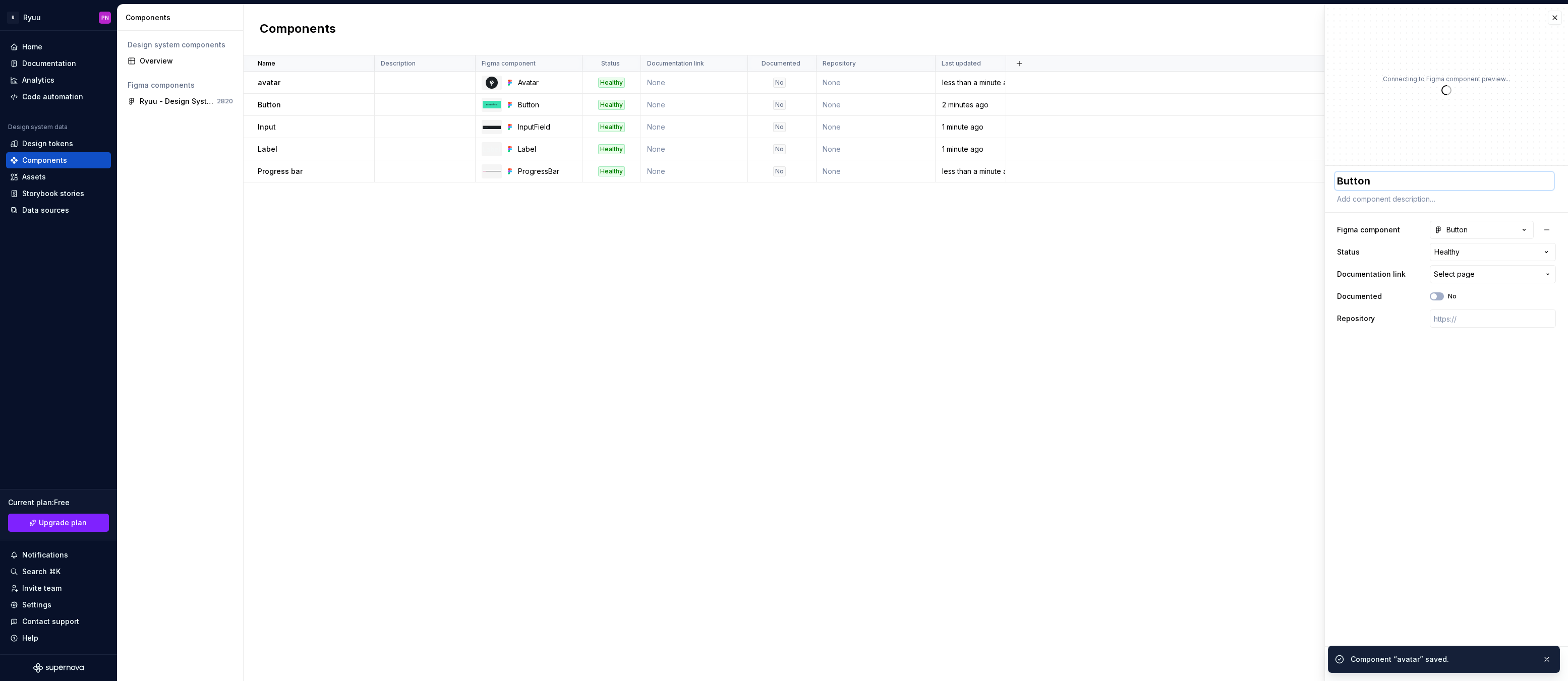
click at [1375, 182] on textarea "Button" at bounding box center [1444, 181] width 219 height 18
type textarea "*"
type textarea "b"
type textarea "*"
type textarea "bu"
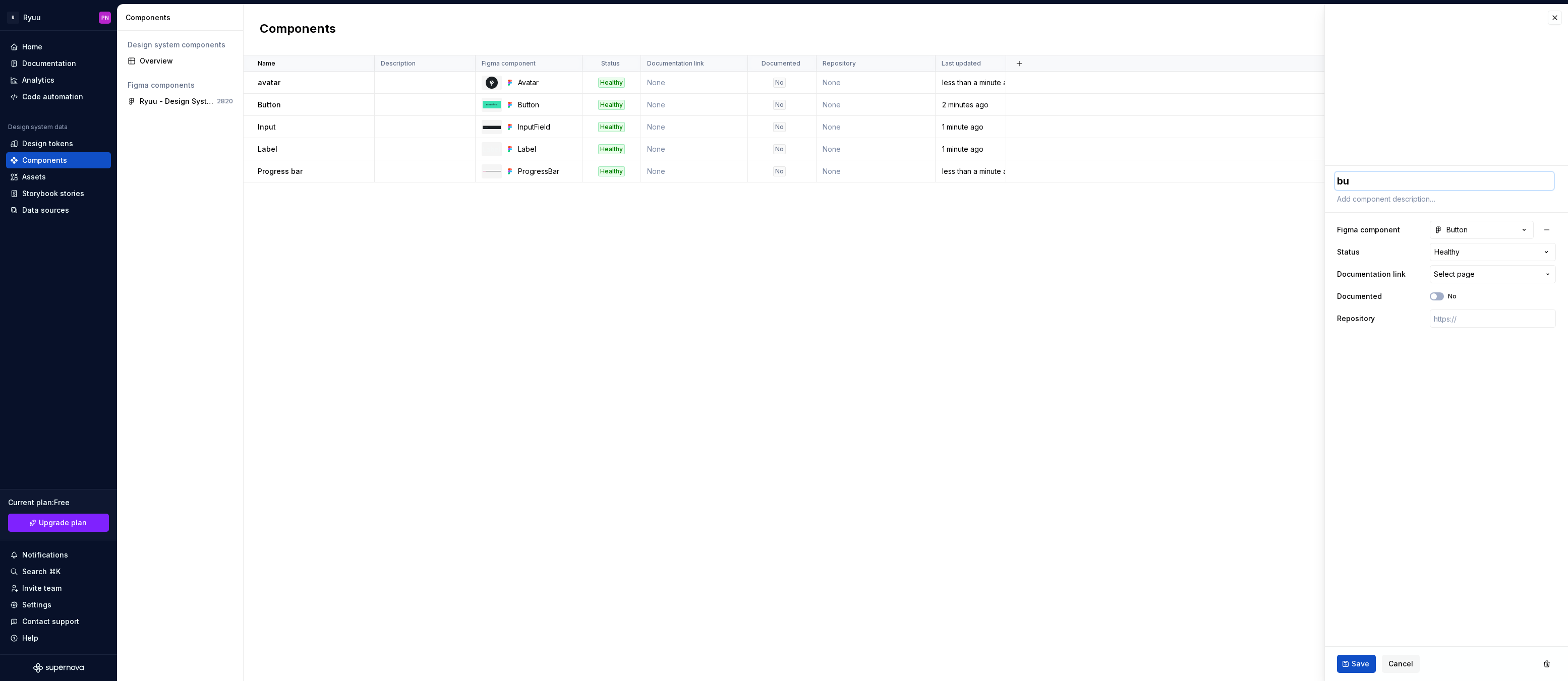
type textarea "*"
type textarea "but"
type textarea "*"
type textarea "butt"
type textarea "*"
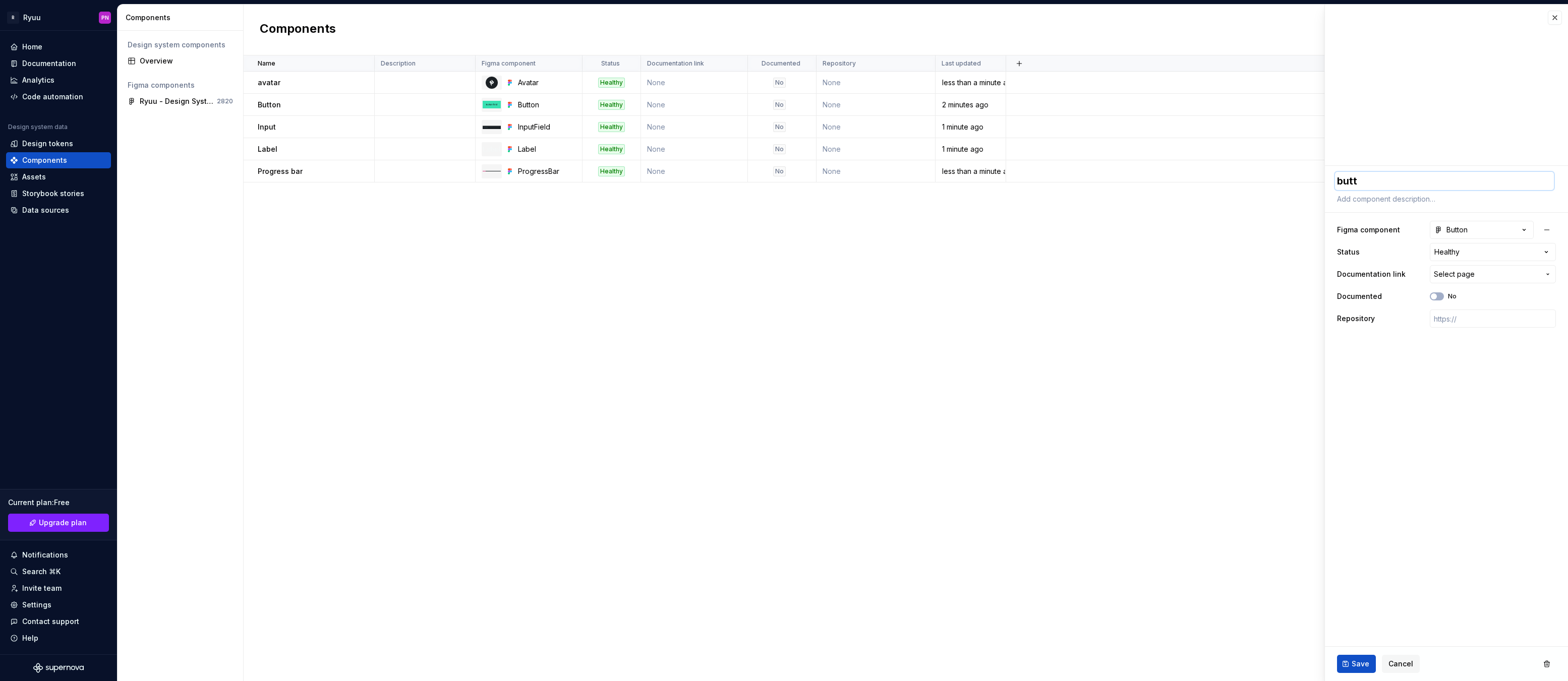
type textarea "butto"
type textarea "*"
type textarea "button"
drag, startPoint x: 1347, startPoint y: 660, endPoint x: 1290, endPoint y: 632, distance: 63.5
click at [1347, 660] on button "Save" at bounding box center [1357, 664] width 39 height 18
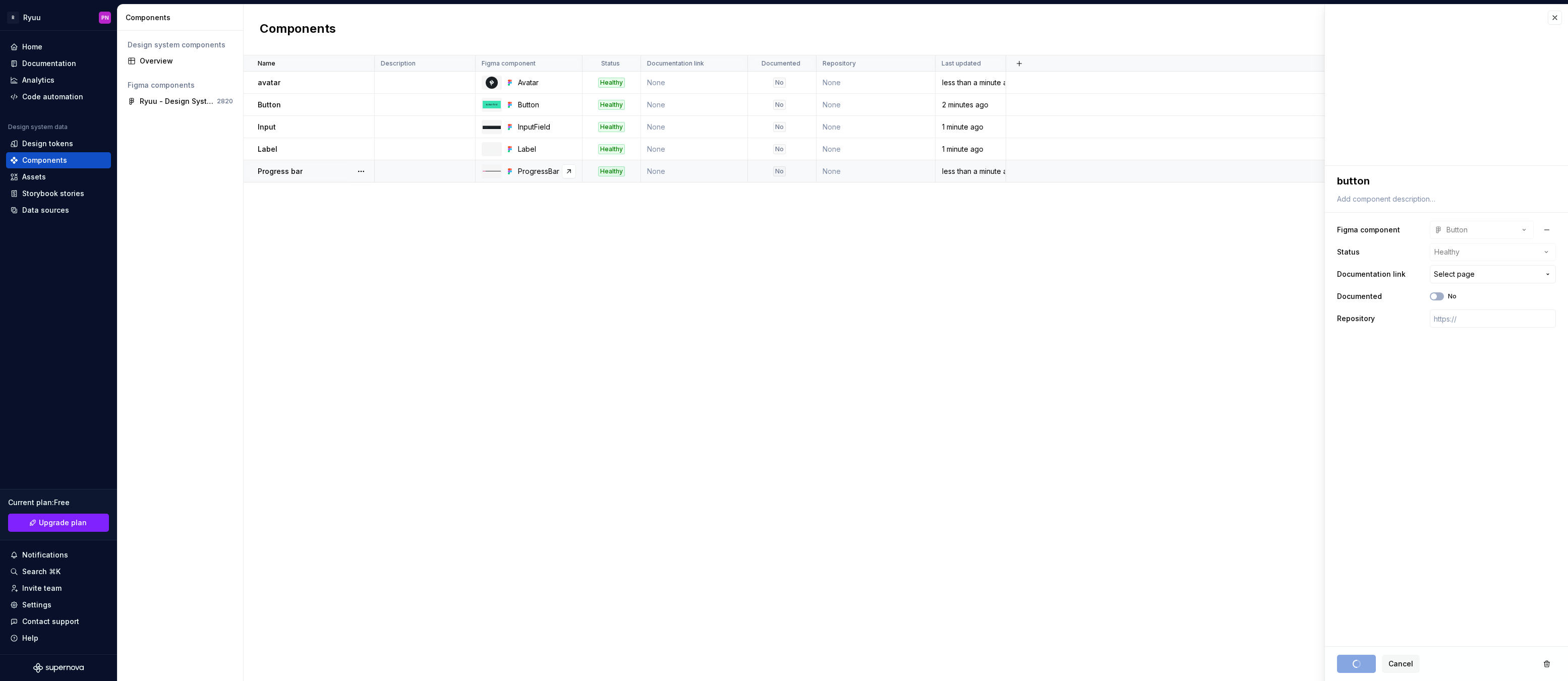
type textarea "*"
type textarea "button"
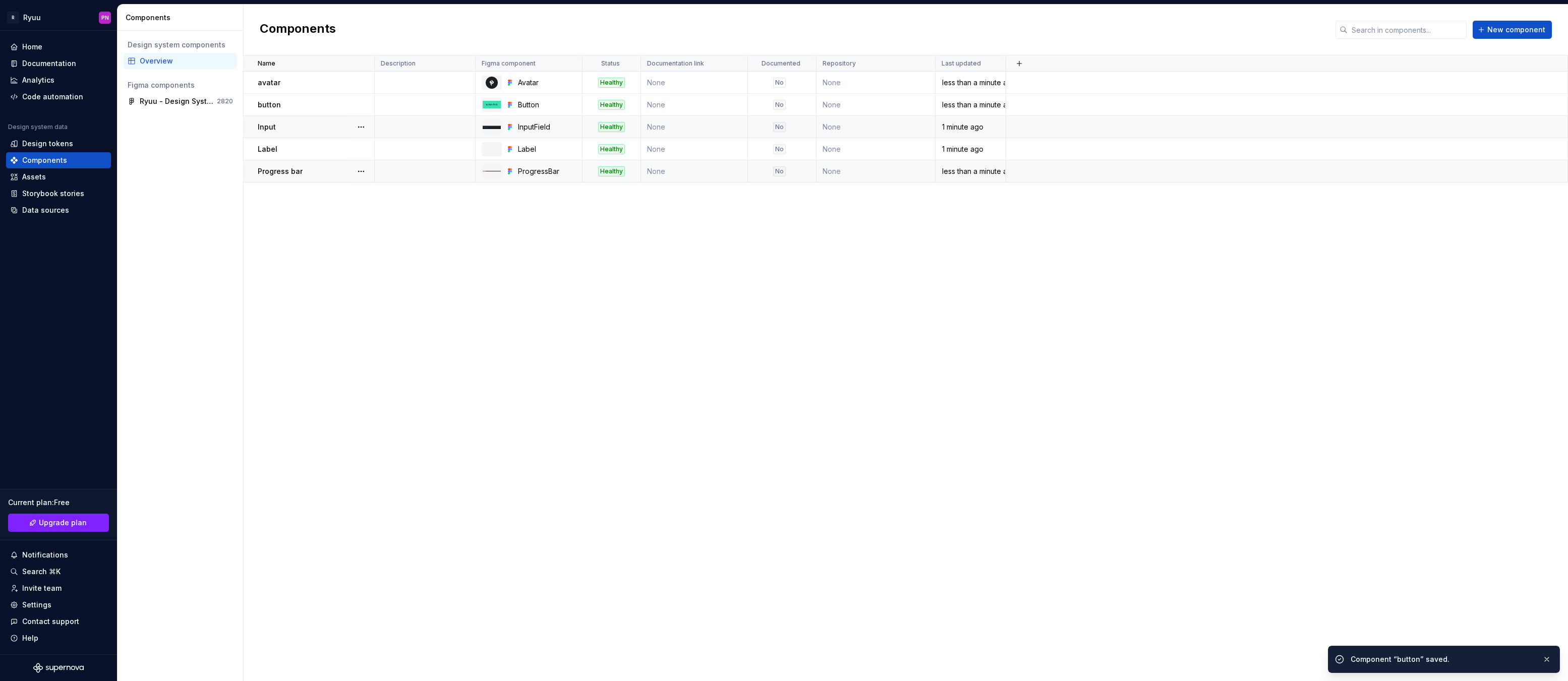
click at [295, 123] on div "Input" at bounding box center [316, 127] width 116 height 10
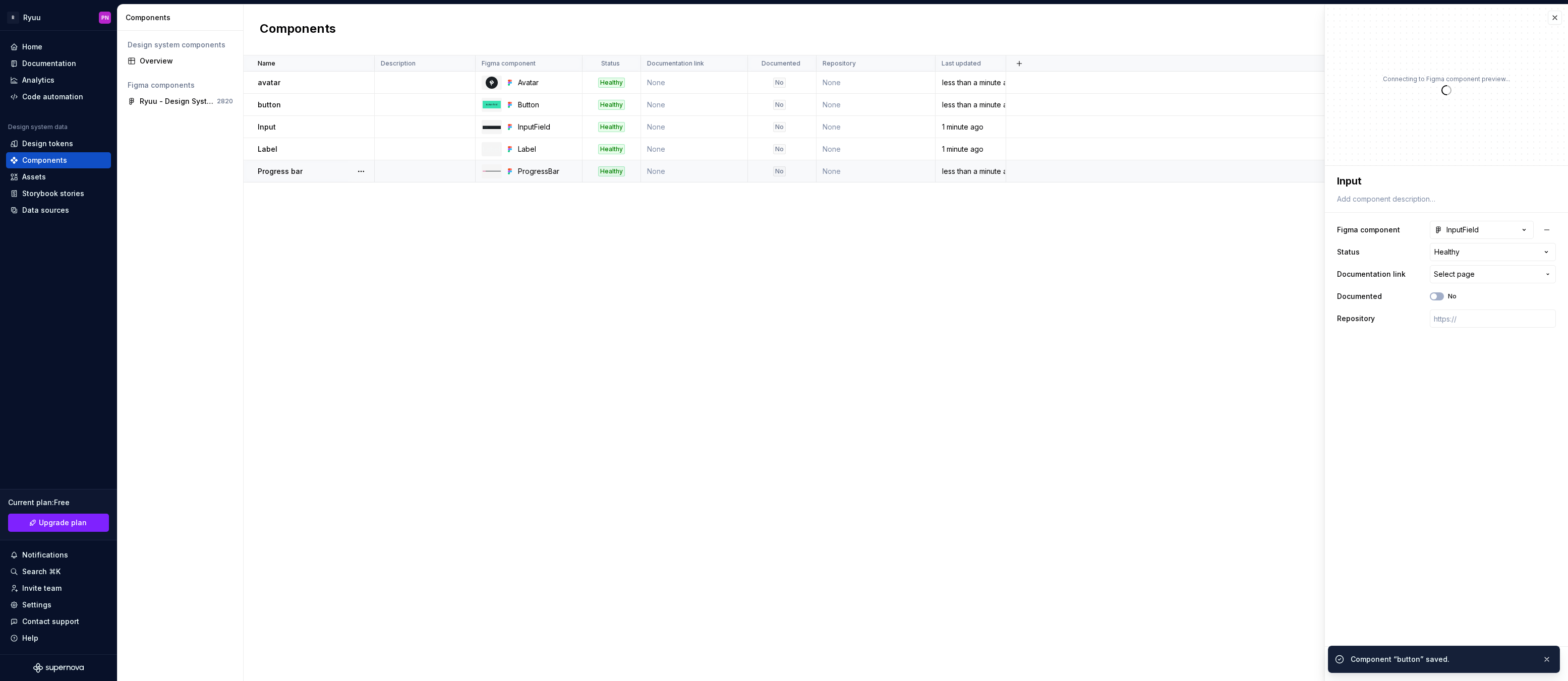
click at [1369, 171] on div "**********" at bounding box center [1446, 250] width 243 height 170
click at [1368, 183] on textarea "Input" at bounding box center [1444, 181] width 219 height 18
type textarea "*"
type textarea "i"
type textarea "*"
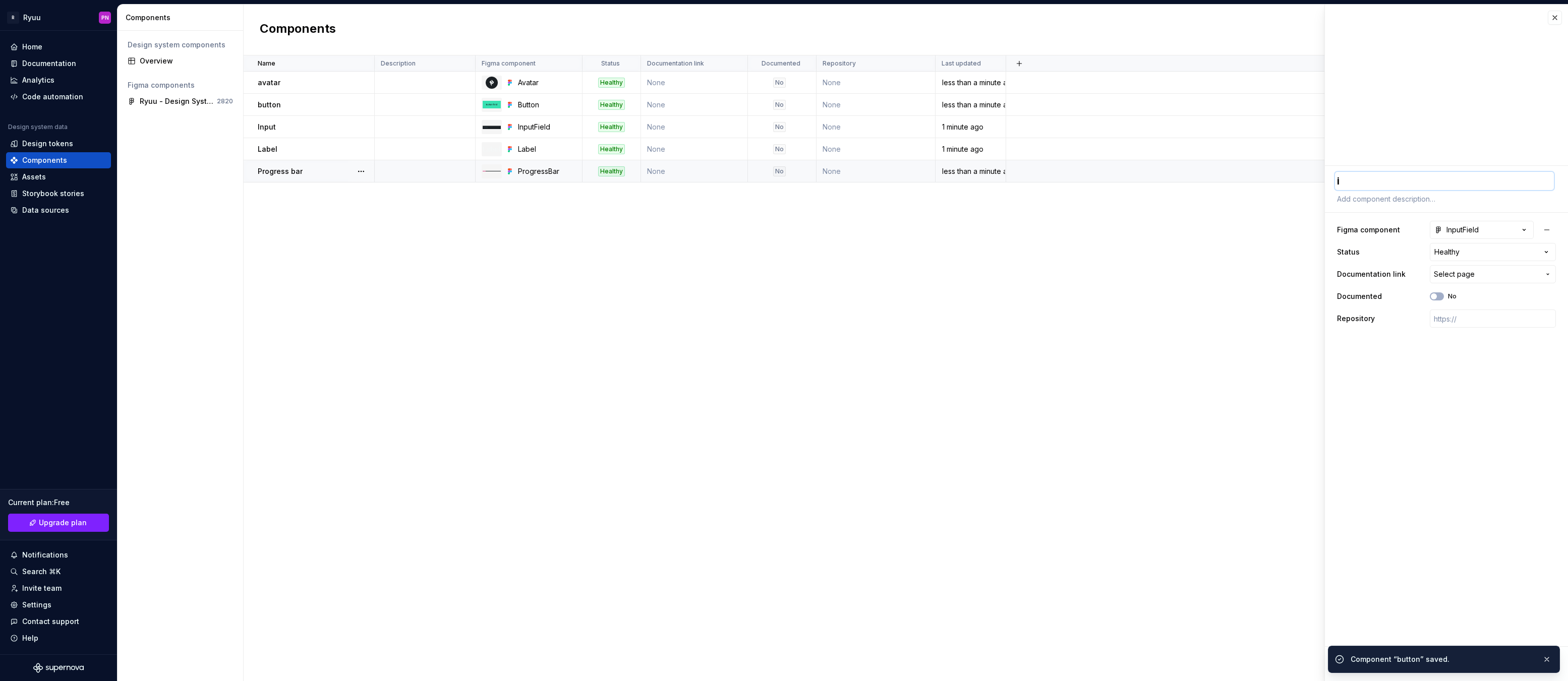
type textarea "in"
type textarea "*"
type textarea "inp"
type textarea "*"
type textarea "inpu"
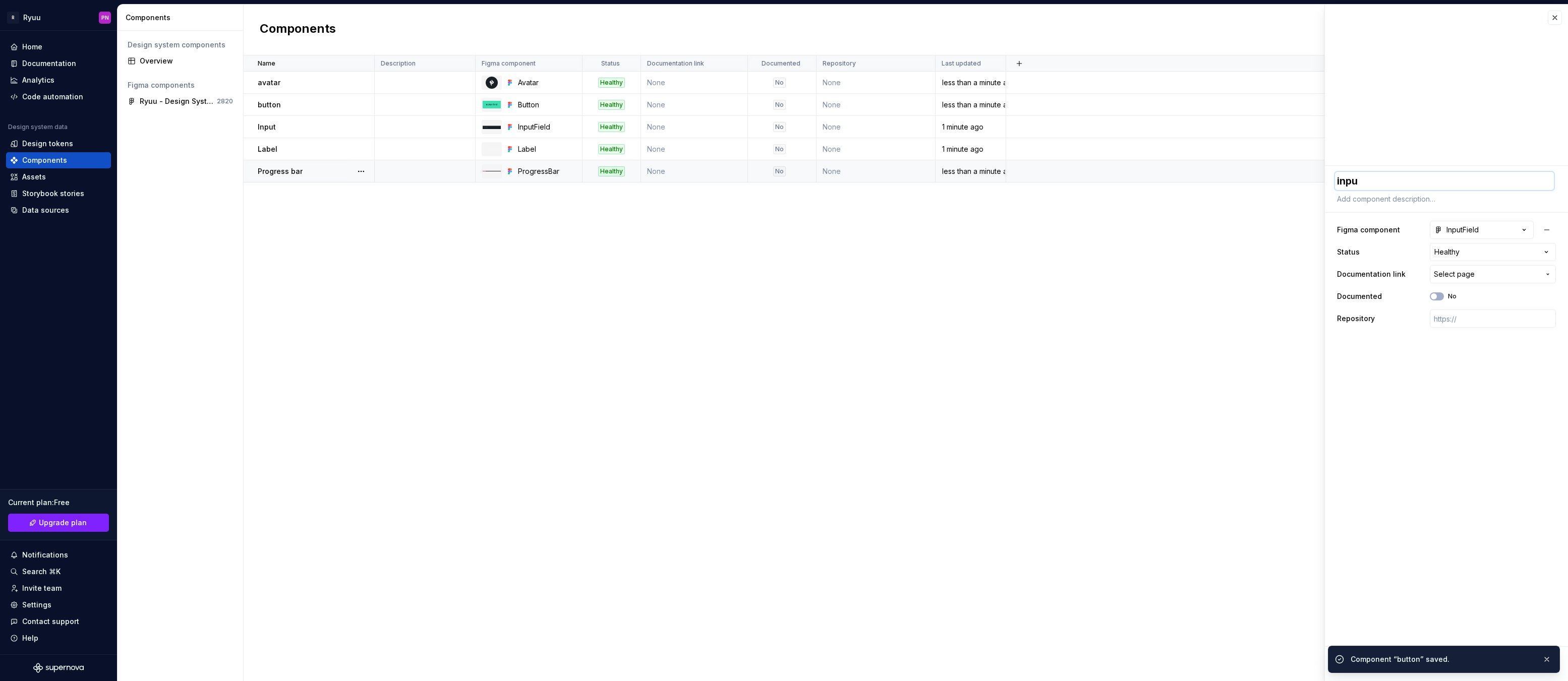
type textarea "*"
type textarea "input"
type textarea "*"
type textarea "input"
click at [1353, 668] on span "Save" at bounding box center [1360, 664] width 18 height 10
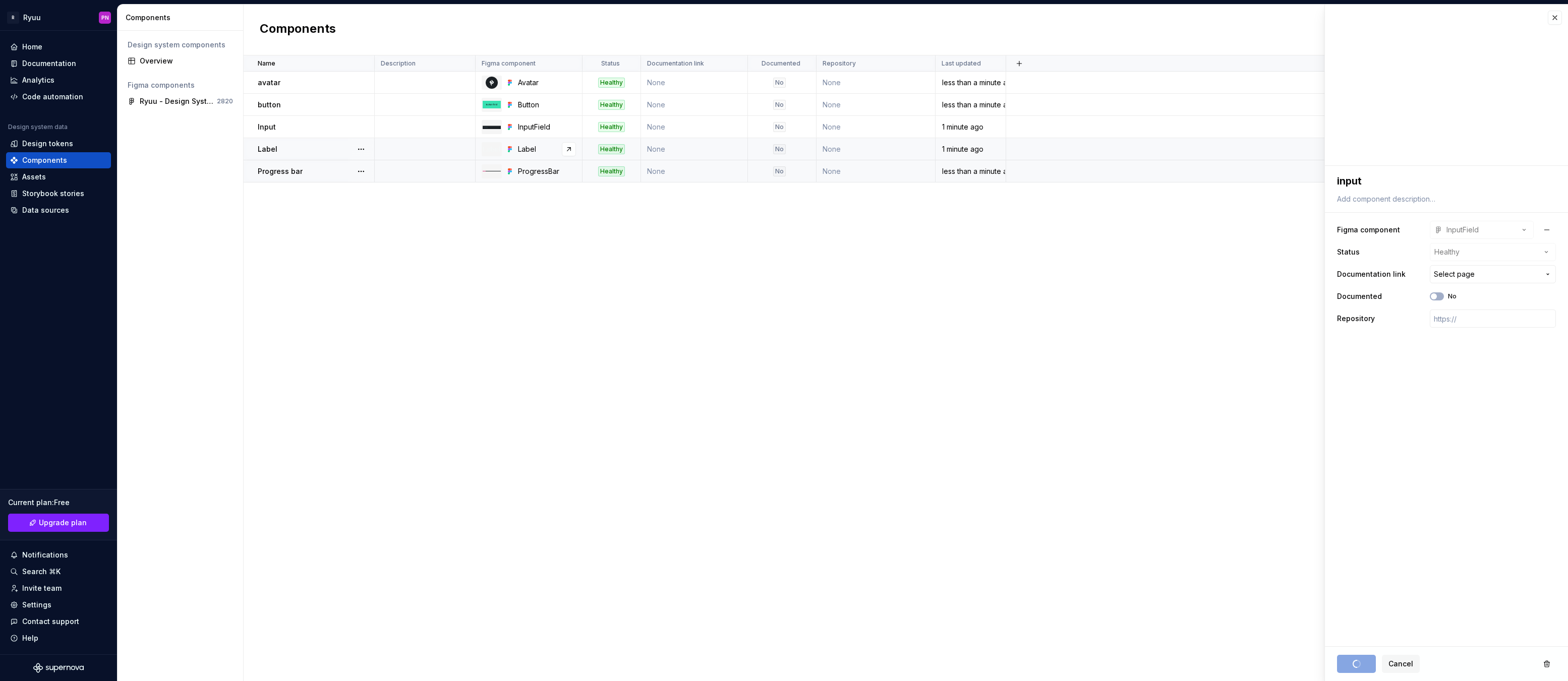
type textarea "*"
type textarea "input"
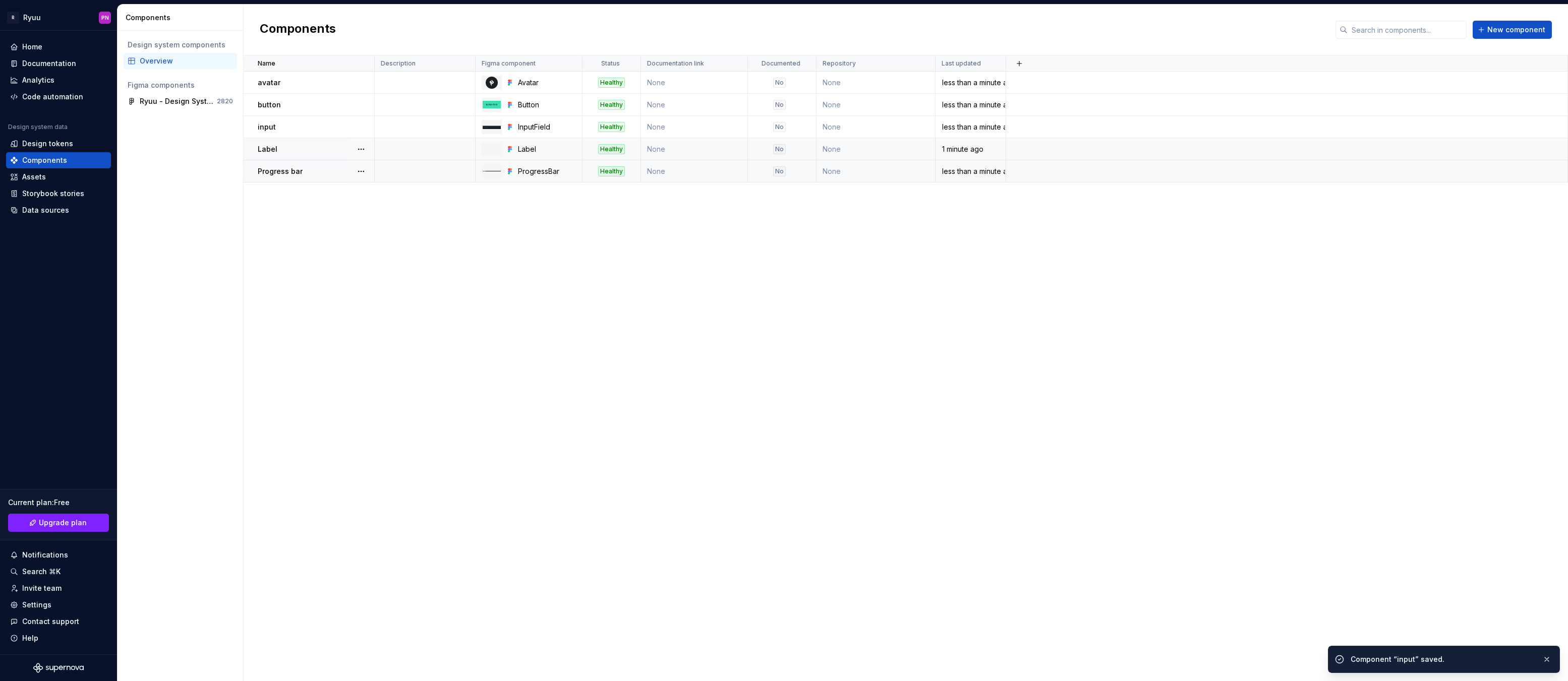
click at [269, 148] on p "Label" at bounding box center [268, 149] width 20 height 10
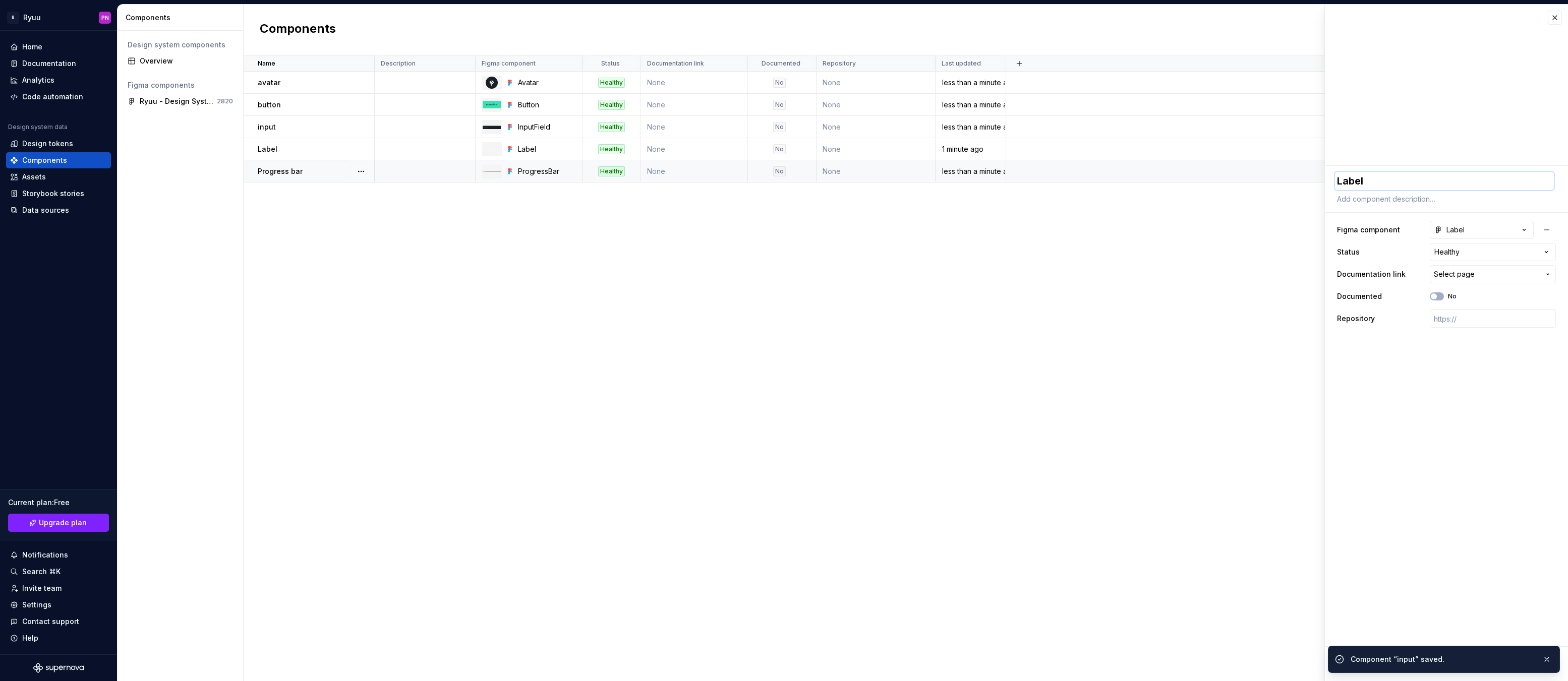
click at [1357, 180] on textarea "Label" at bounding box center [1444, 181] width 219 height 18
type textarea "*"
type textarea "l"
type textarea "*"
type textarea "lb"
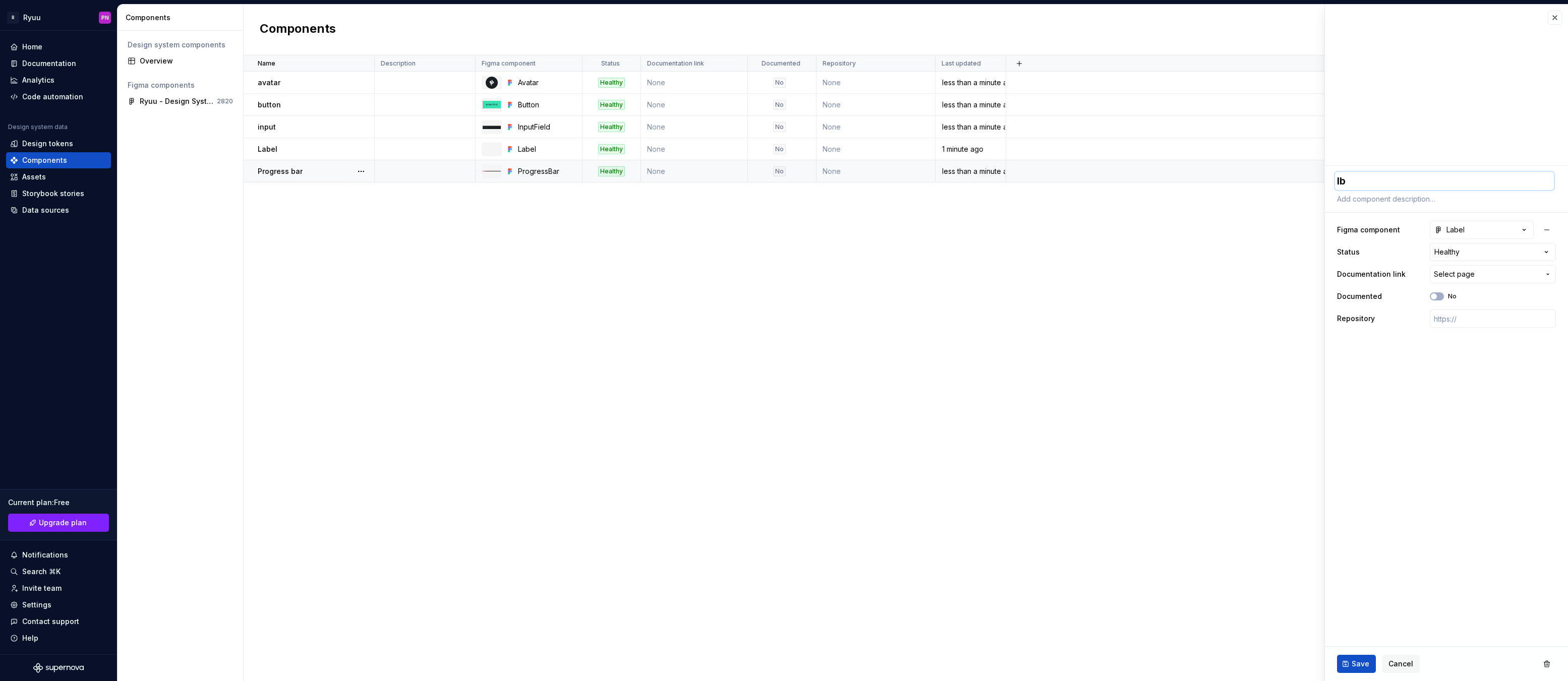
type textarea "*"
type textarea "lba"
type textarea "*"
type textarea "lb"
type textarea "*"
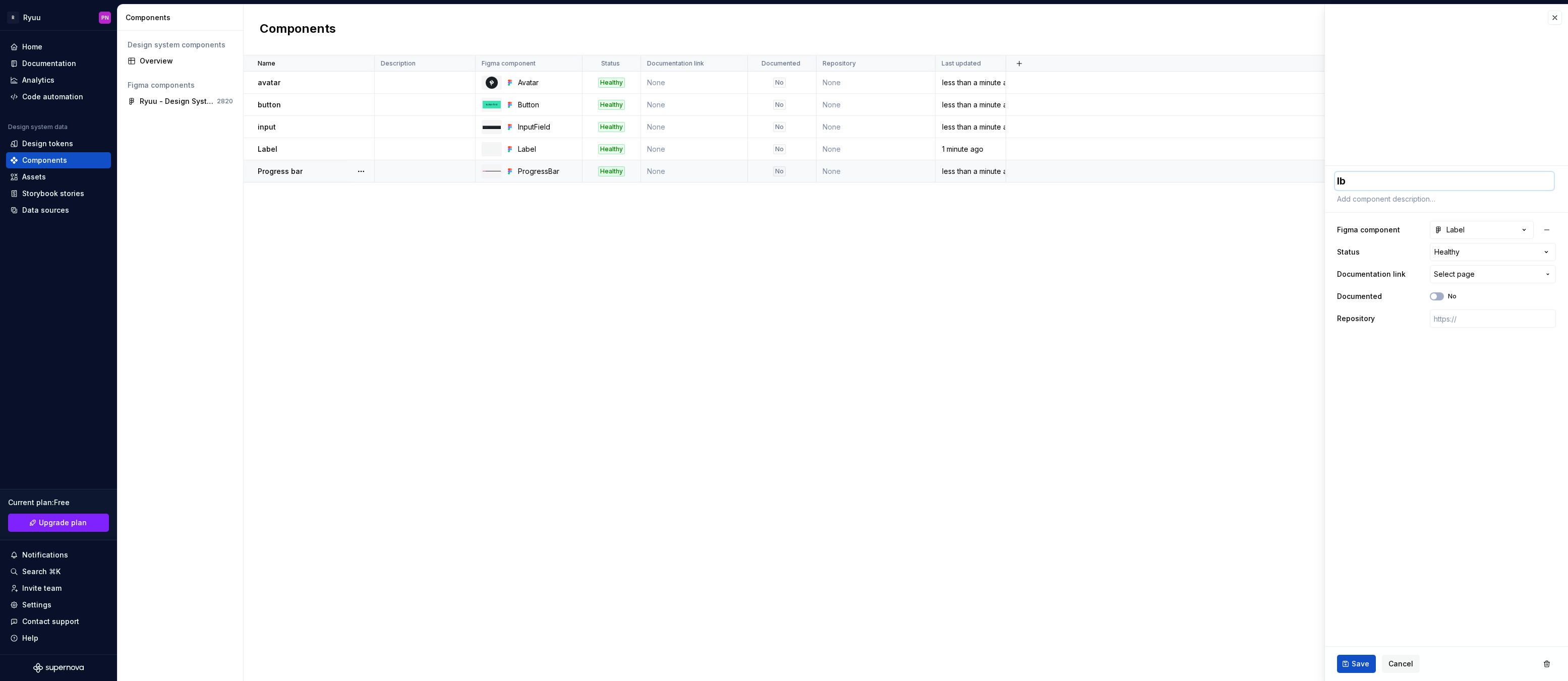
type textarea "l"
type textarea "*"
type textarea "la"
type textarea "*"
type textarea "lab"
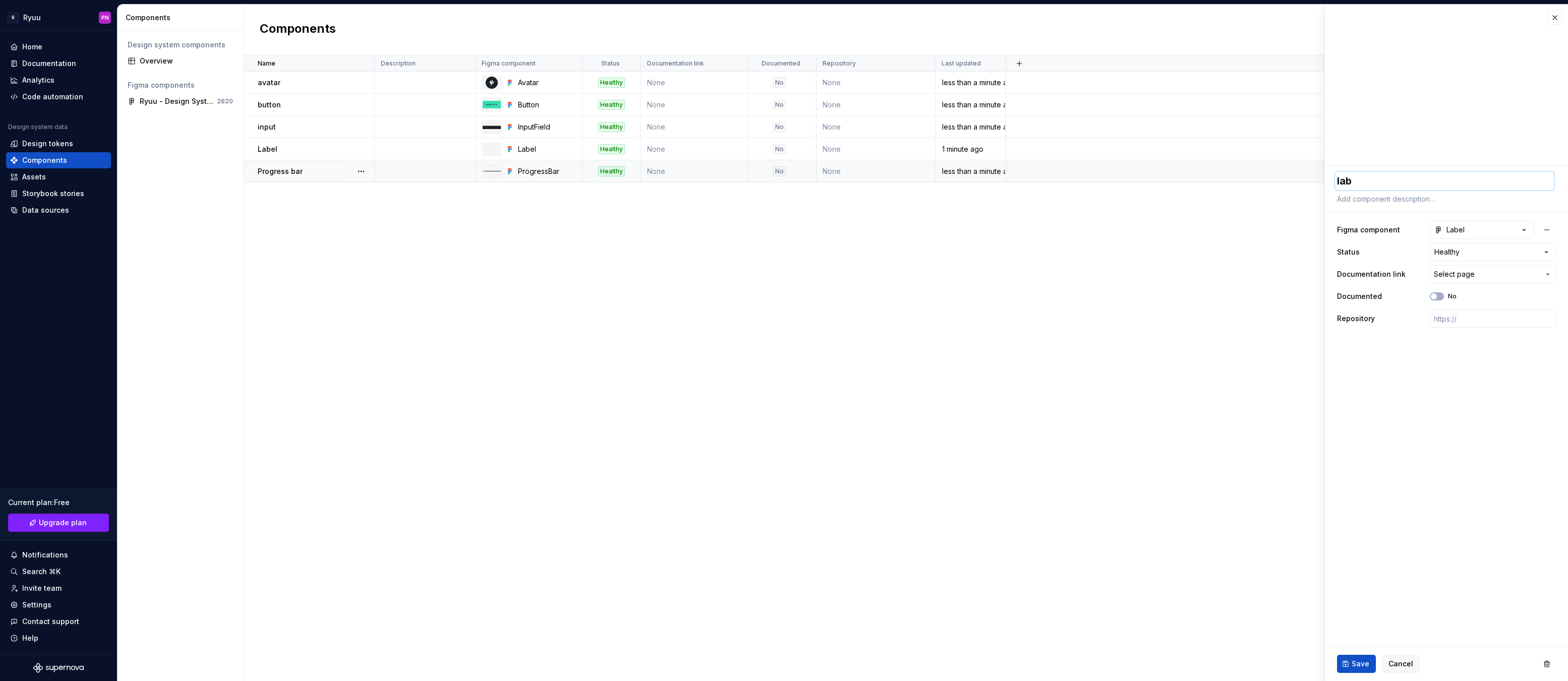
type textarea "*"
type textarea "labe"
type textarea "*"
type textarea "label"
drag, startPoint x: 1362, startPoint y: 661, endPoint x: 1326, endPoint y: 642, distance: 40.7
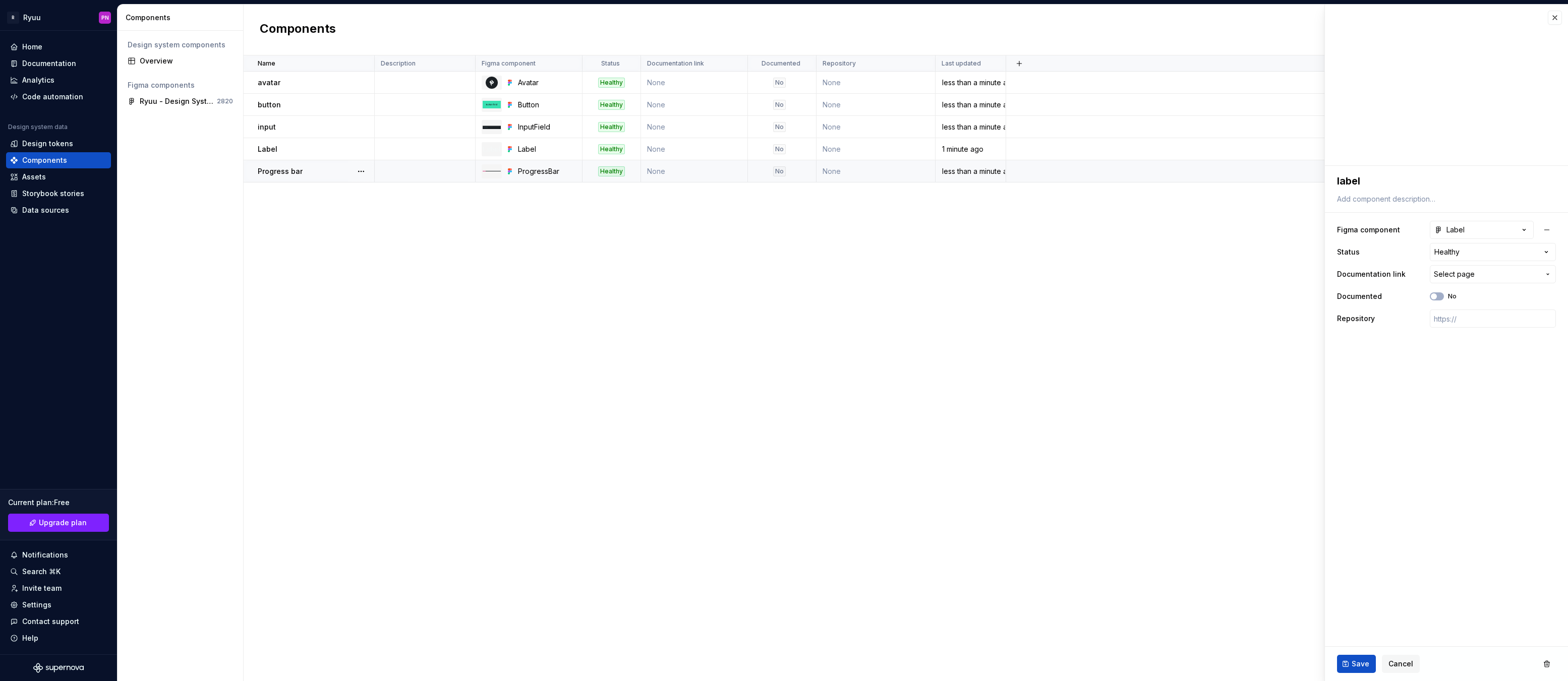
click at [1362, 661] on span "Save" at bounding box center [1360, 664] width 18 height 10
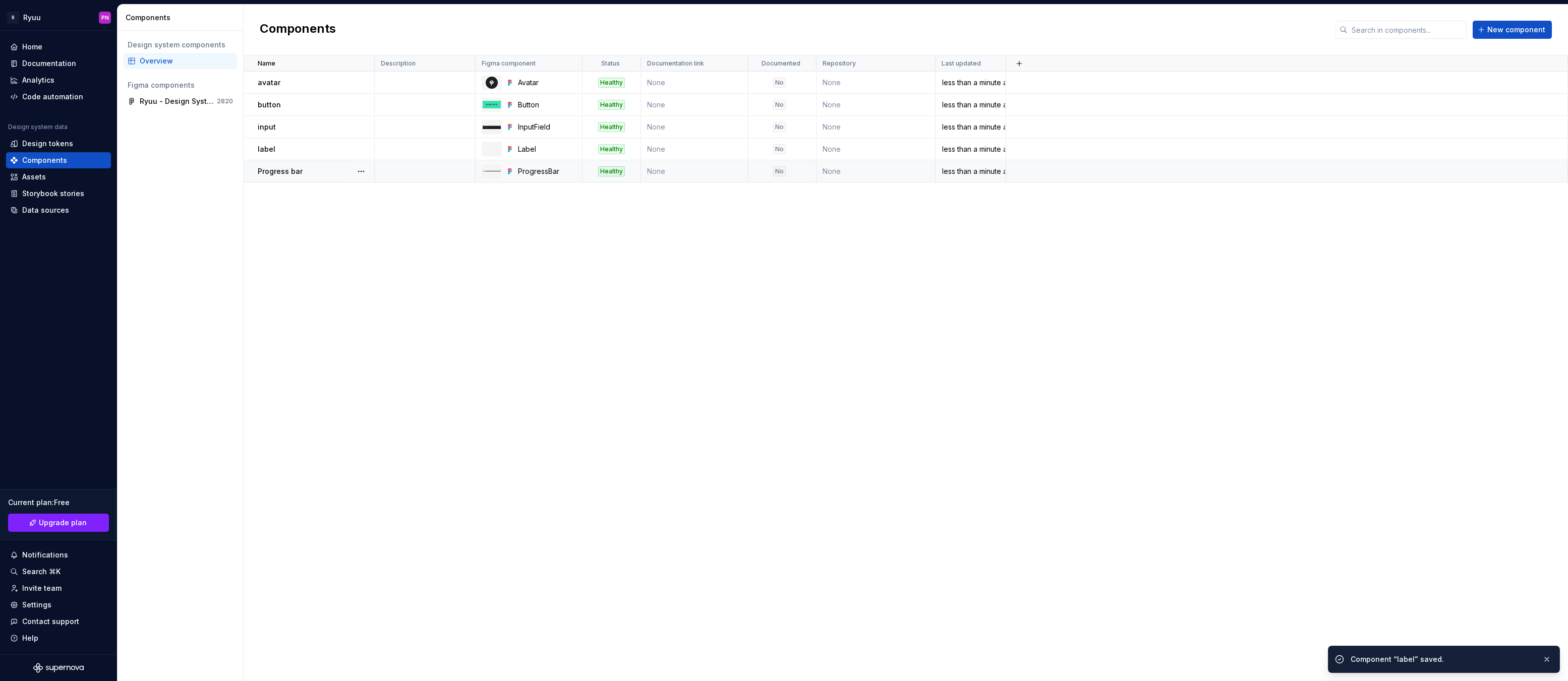
click at [283, 175] on p "Progress bar" at bounding box center [280, 171] width 45 height 10
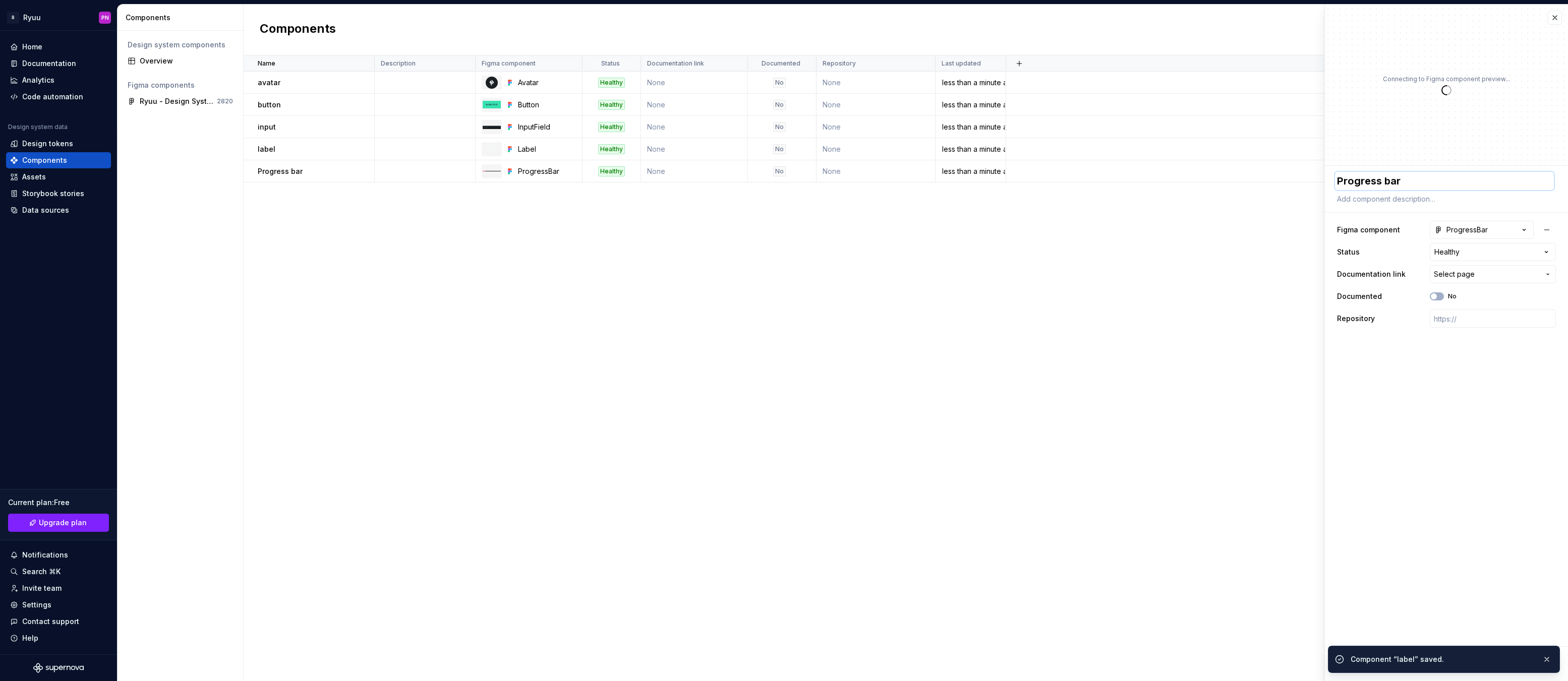
click at [1382, 186] on textarea "Progress bar" at bounding box center [1444, 181] width 219 height 18
type textarea "*"
type textarea "p"
type textarea "*"
type textarea "pr"
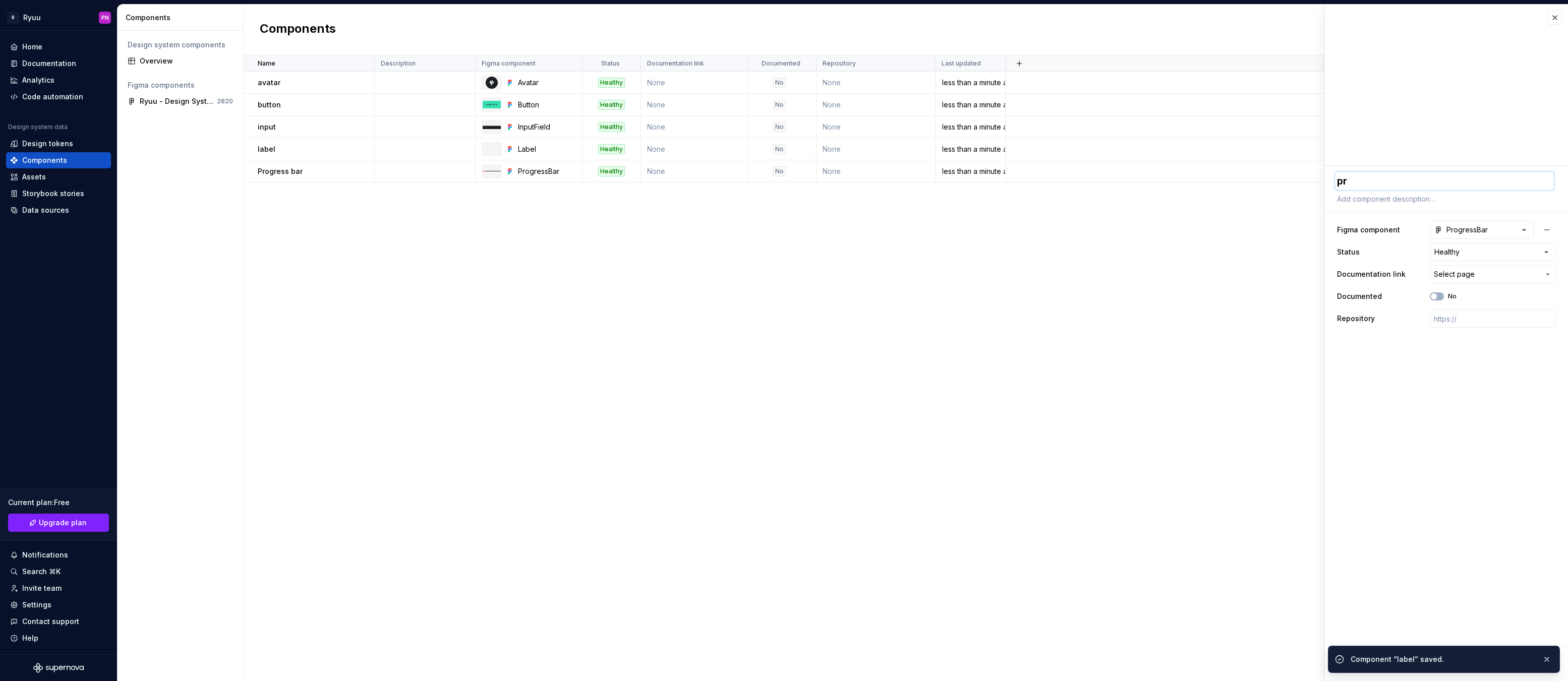
type textarea "*"
type textarea "pro"
type textarea "*"
type textarea "prog"
type textarea "*"
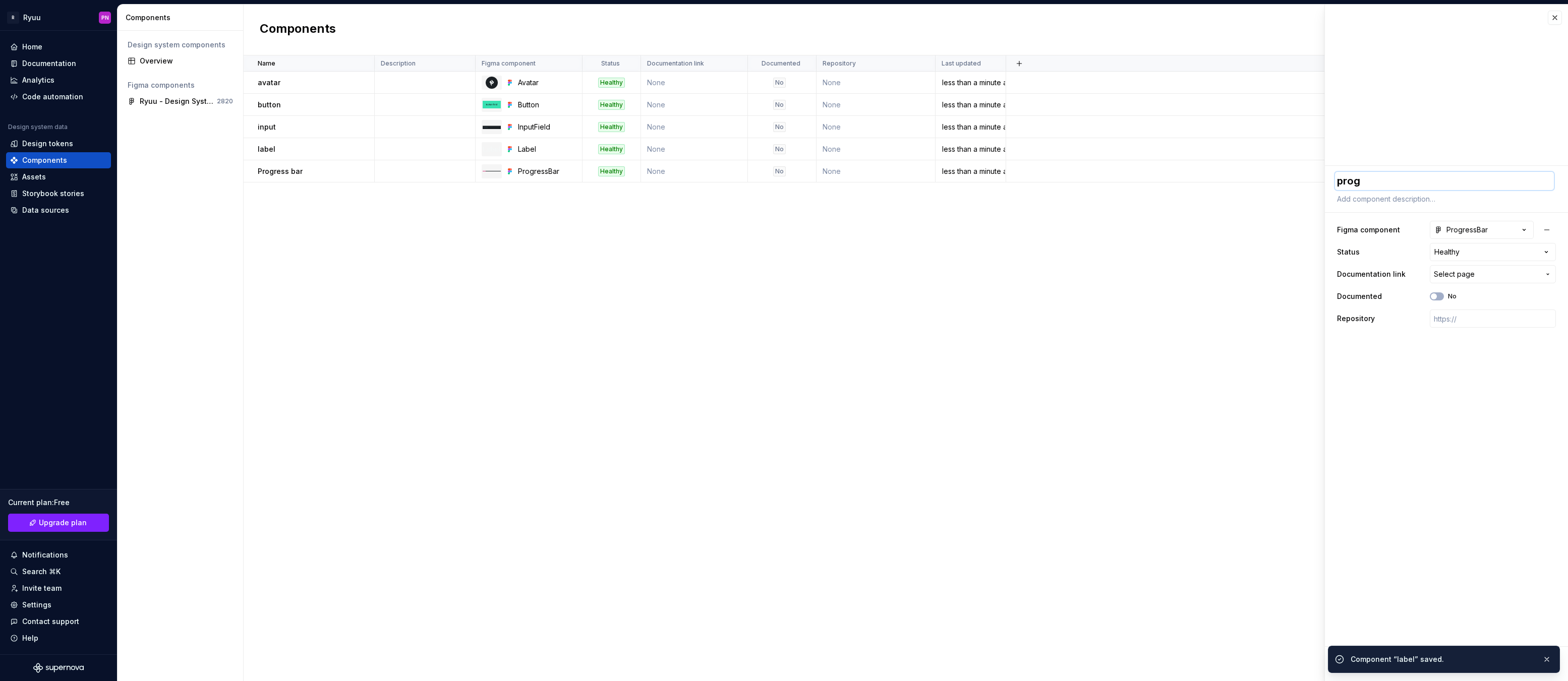
type textarea "progr"
type textarea "*"
type textarea "progre"
type textarea "*"
type textarea "progres"
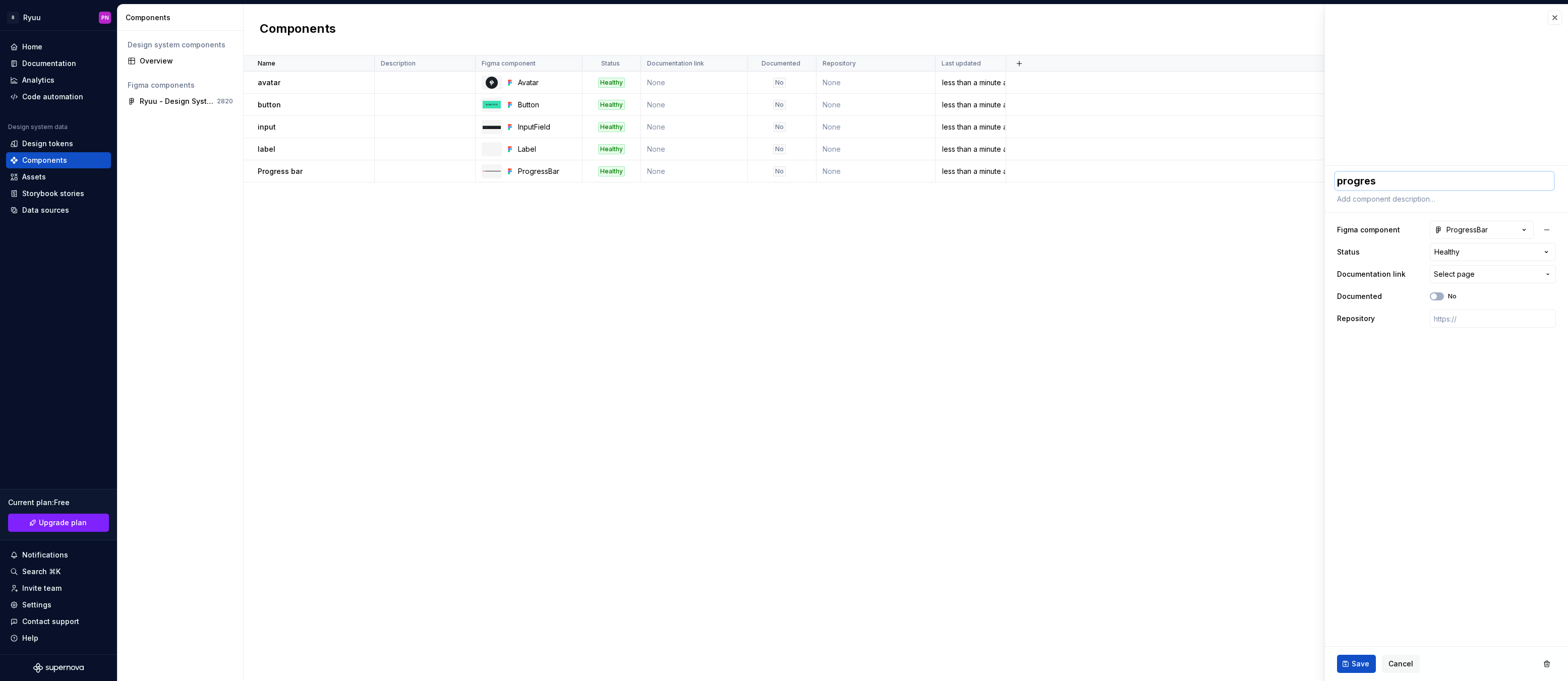
type textarea "*"
type textarea "progress"
type textarea "*"
type textarea "progressB"
type textarea "*"
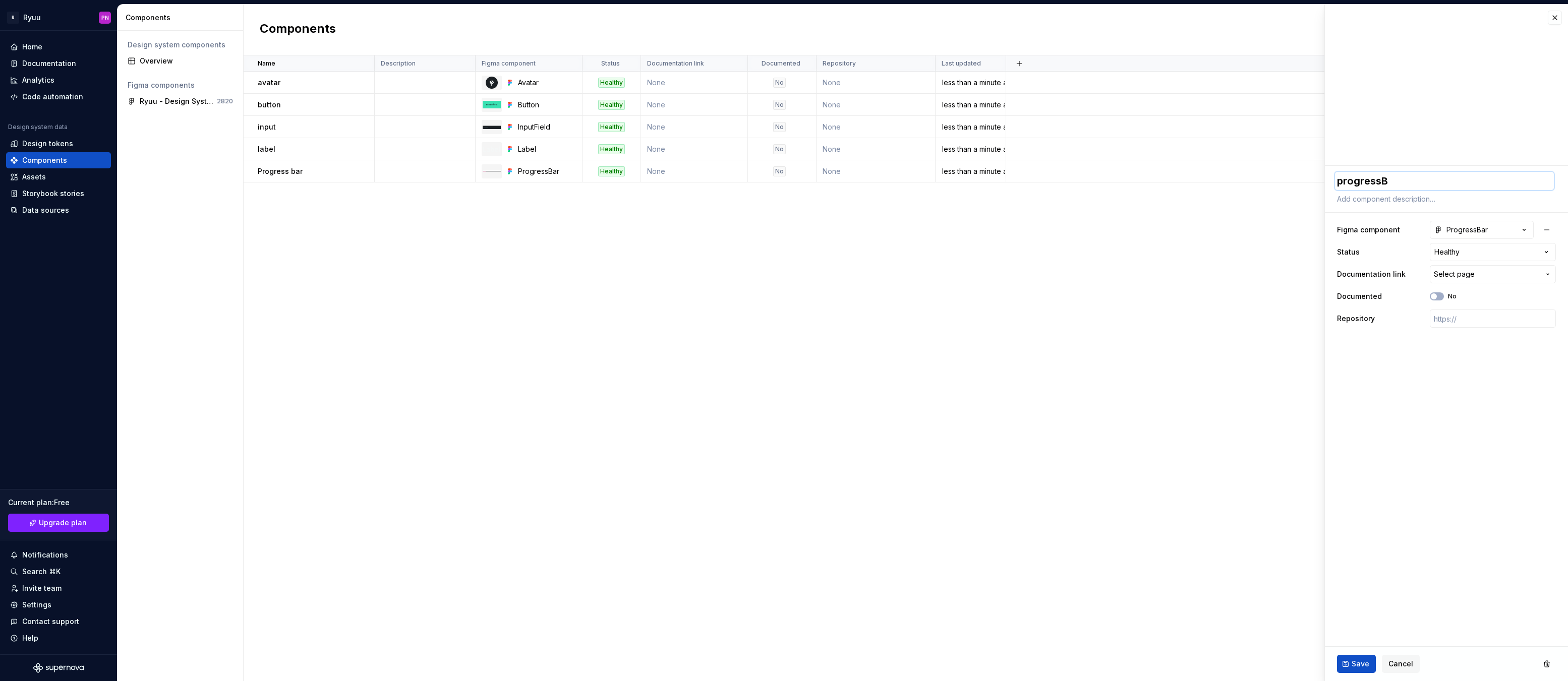
type textarea "progressBa"
type textarea "*"
type textarea "progressBar"
click at [1358, 655] on button "Save" at bounding box center [1357, 664] width 39 height 18
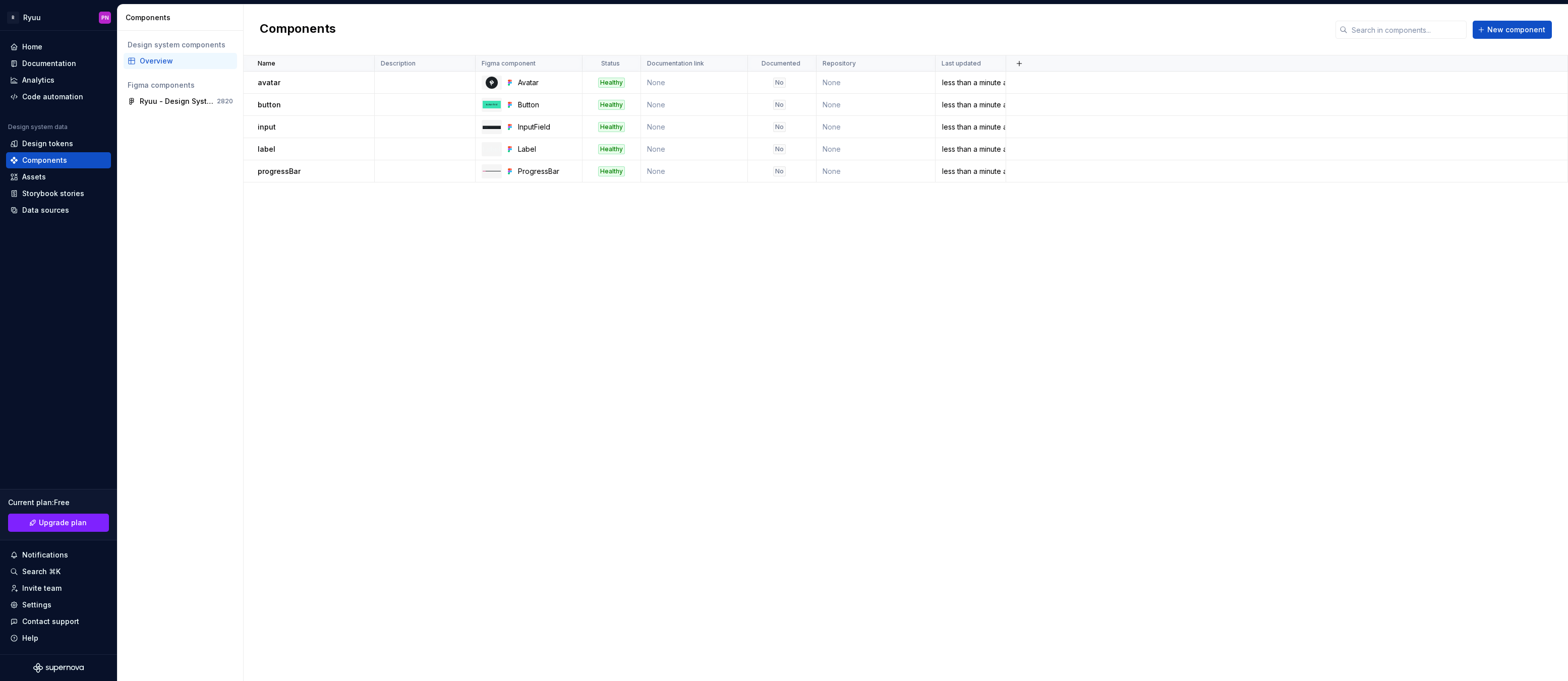
click at [678, 270] on div "Name Description Figma component Status Documentation link Documented Repositor…" at bounding box center [906, 368] width 1324 height 626
click at [1523, 27] on span "New component" at bounding box center [1516, 30] width 58 height 10
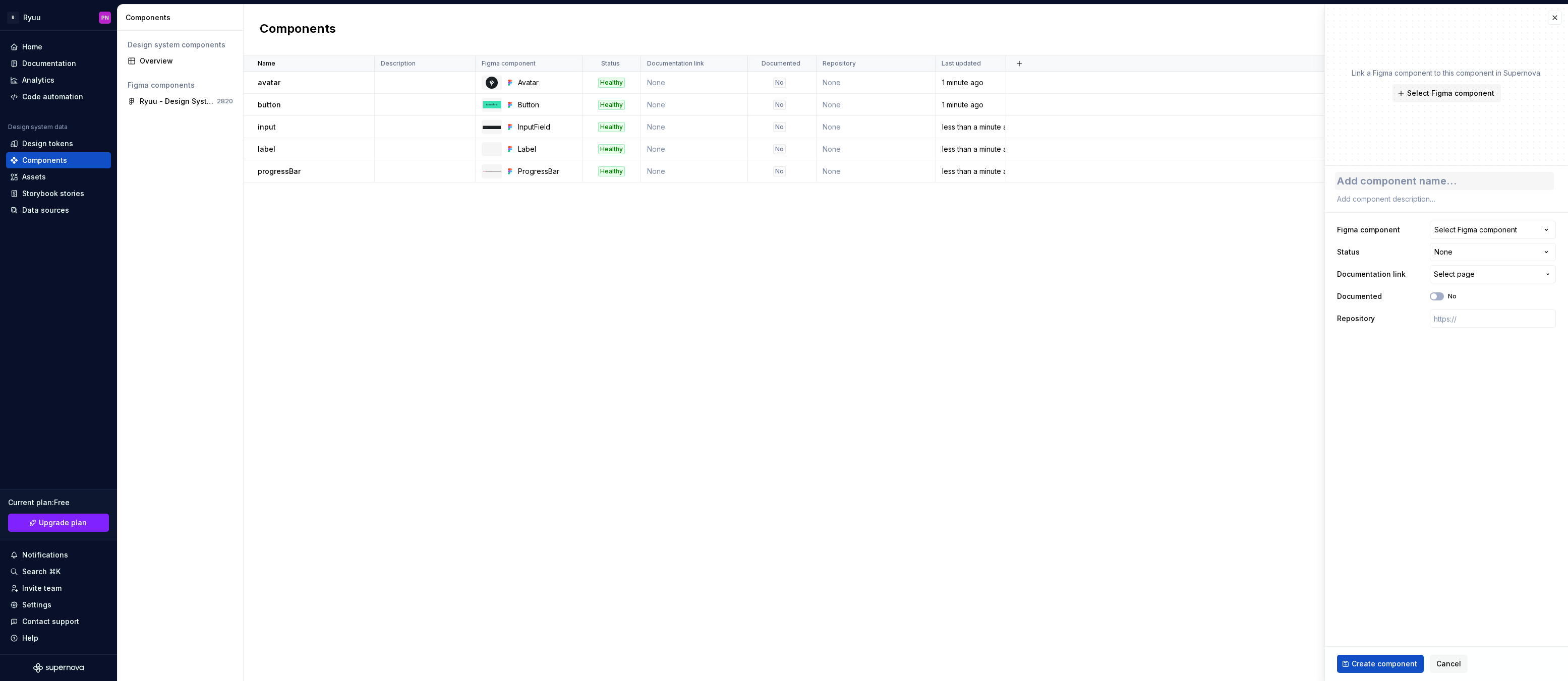
type textarea "*"
type textarea "l"
type textarea "*"
type textarea "li"
type textarea "*"
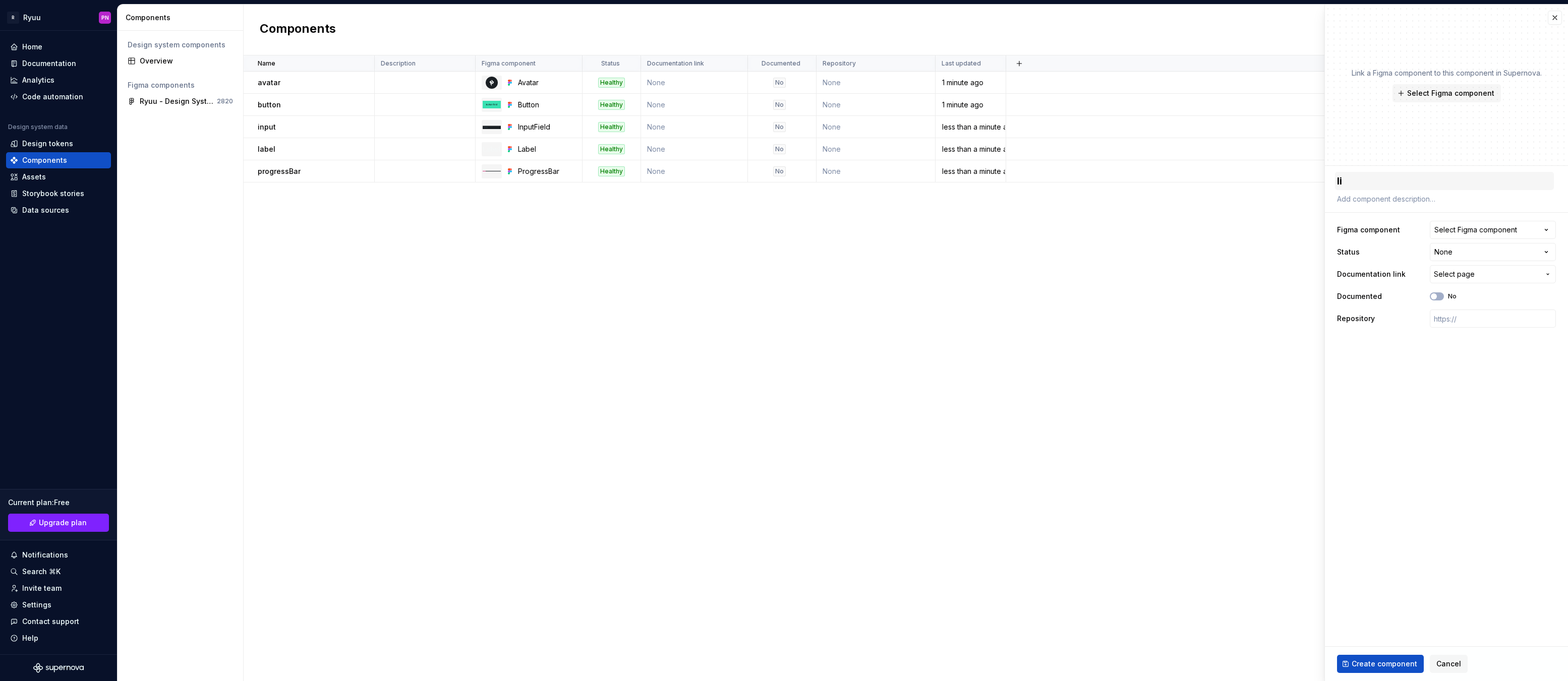
type textarea "lin"
type textarea "*"
type textarea "link"
type textarea "*"
type textarea "linkB"
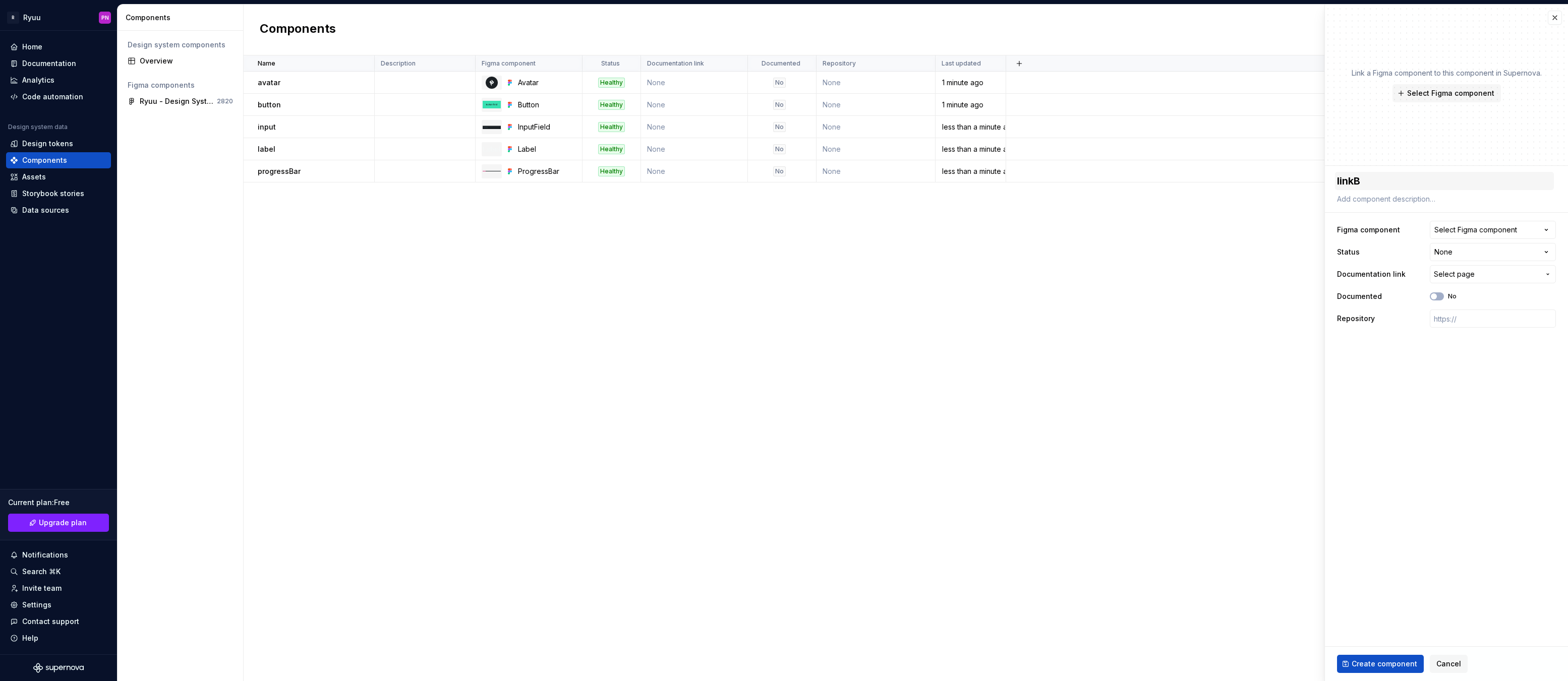
type textarea "*"
type textarea "linkBu"
type textarea "*"
type textarea "linkBut"
type textarea "*"
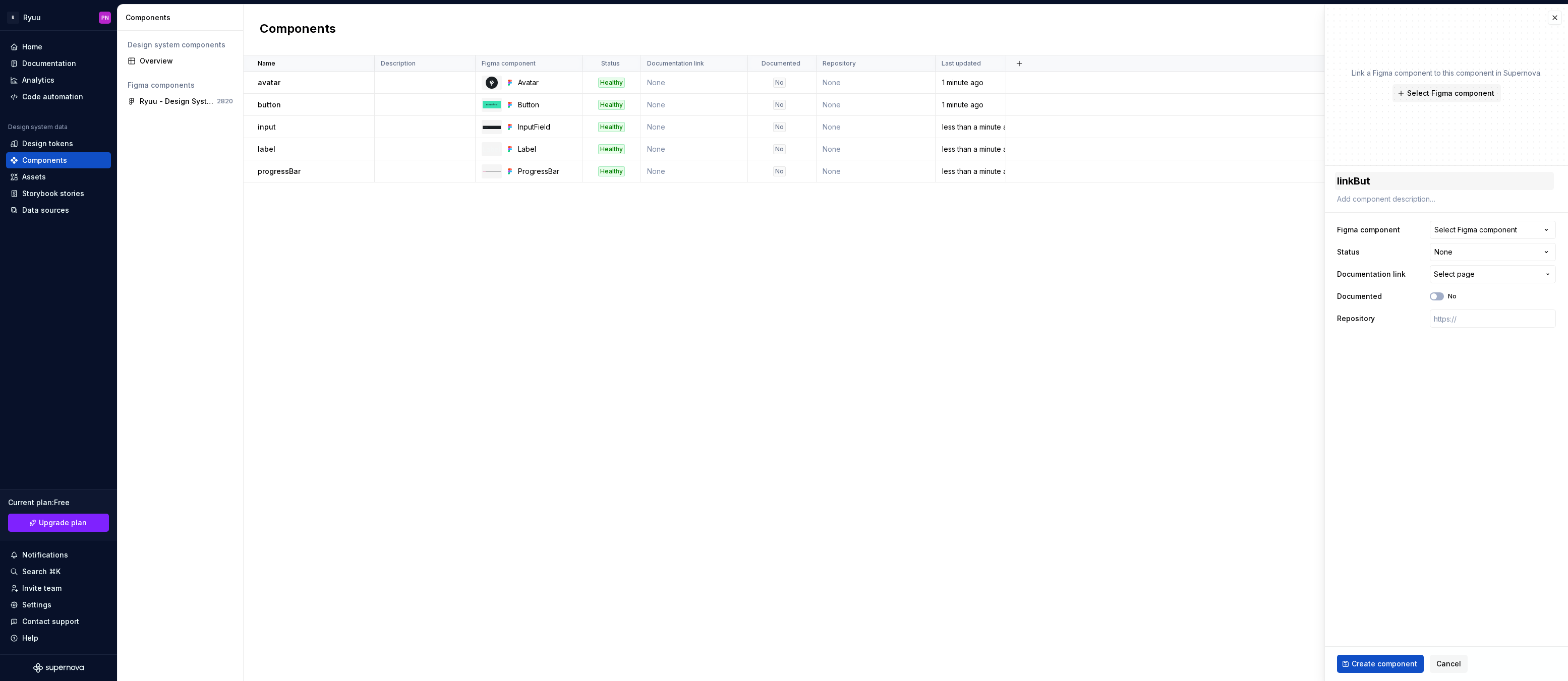
type textarea "linkButt"
type textarea "*"
type textarea "linkButto"
type textarea "*"
type textarea "linkButton"
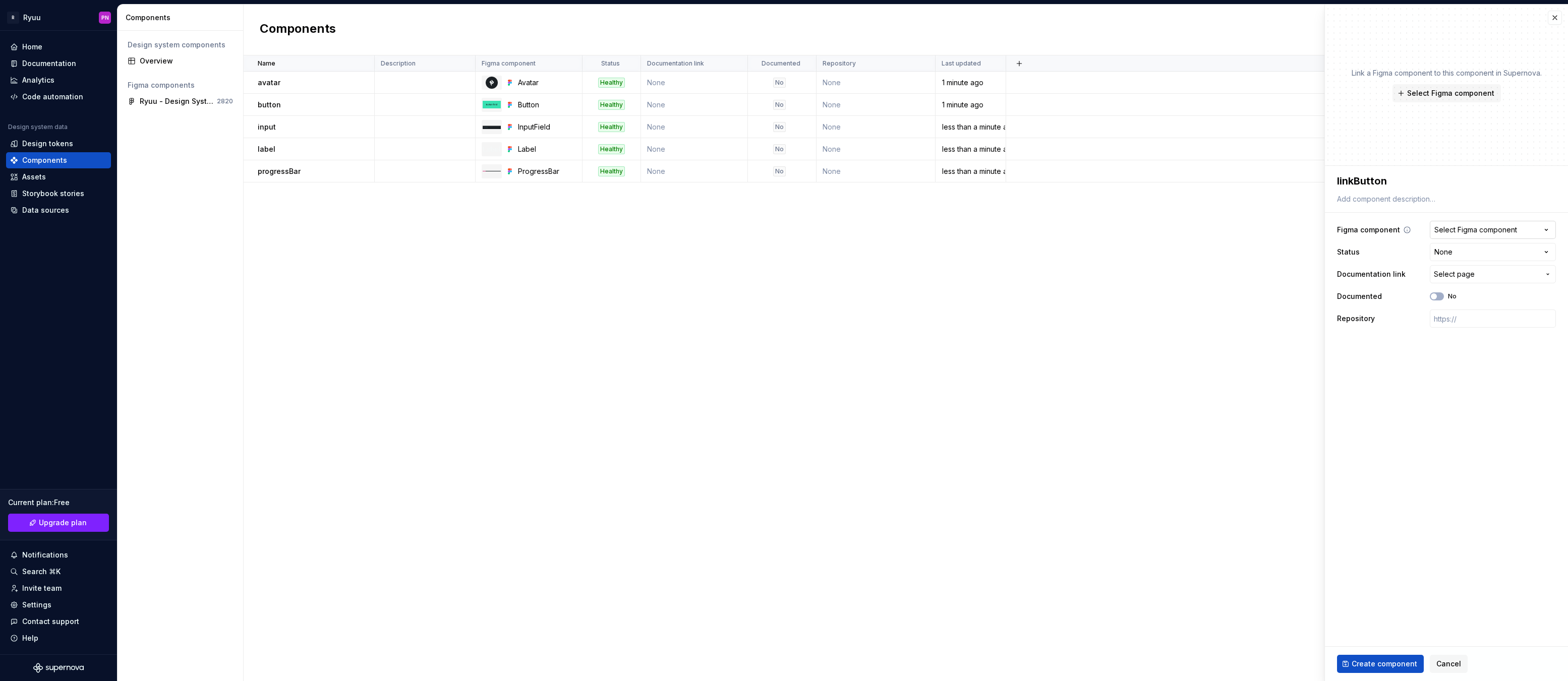
click at [1461, 231] on div "Select Figma component" at bounding box center [1476, 230] width 83 height 10
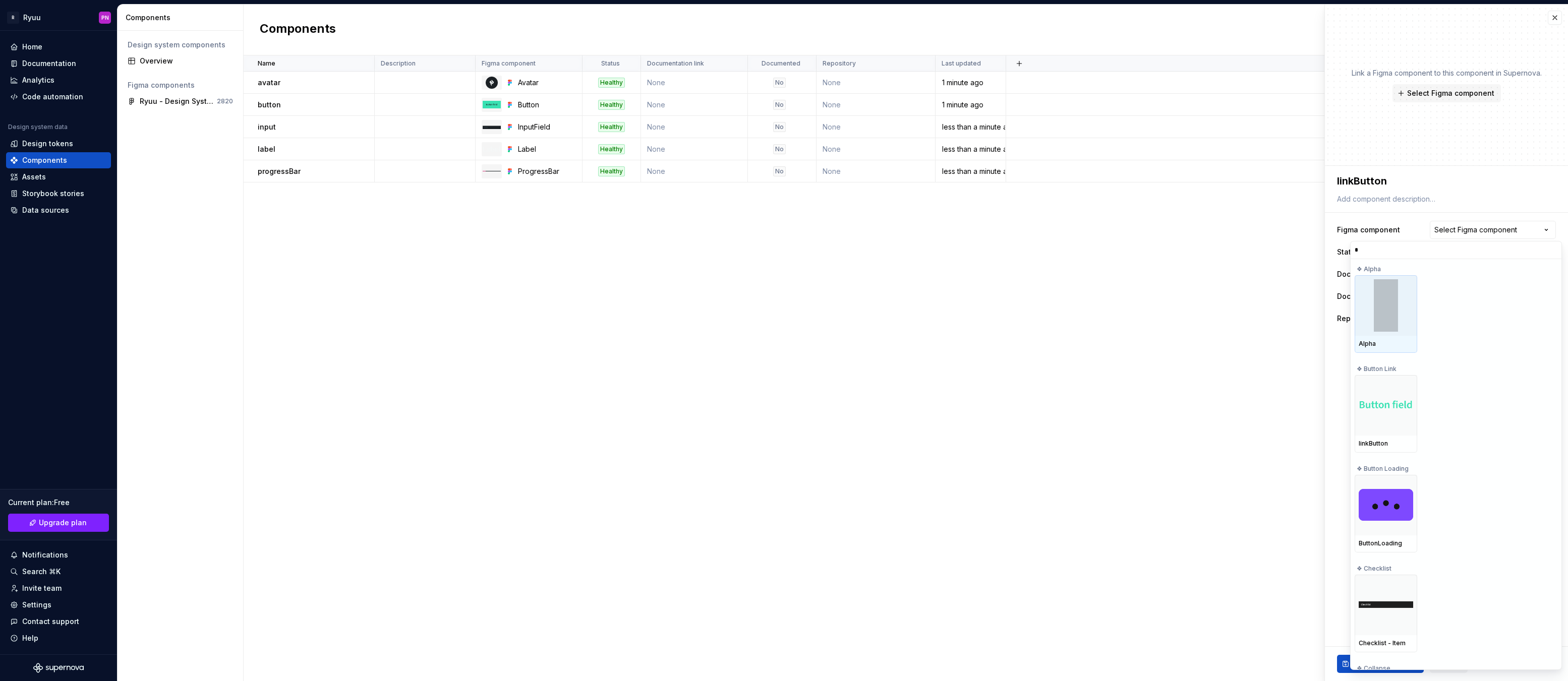
type input "**"
click at [1376, 317] on div at bounding box center [1386, 305] width 63 height 60
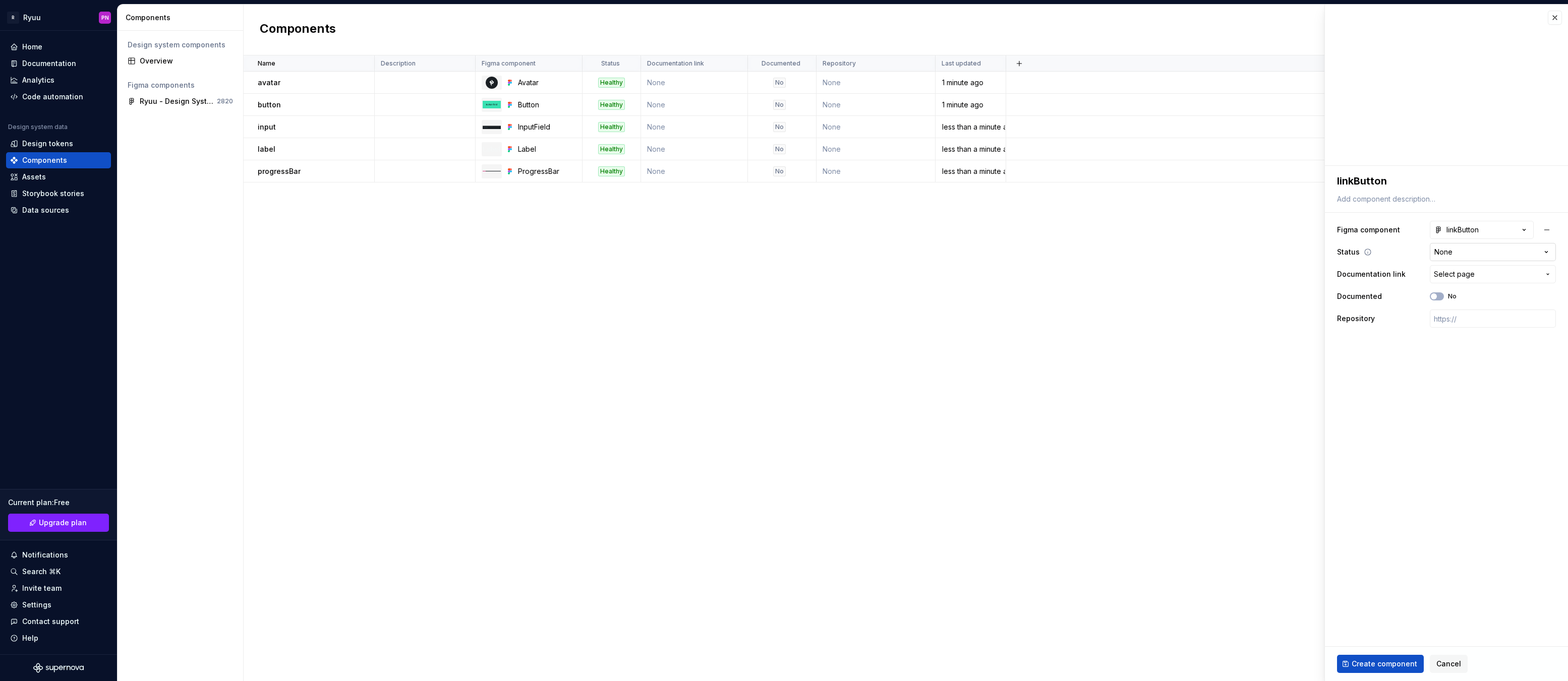
click at [1456, 252] on html "**********" at bounding box center [784, 340] width 1568 height 681
drag, startPoint x: 1365, startPoint y: 663, endPoint x: 1356, endPoint y: 657, distance: 10.8
click at [1365, 663] on span "Create component" at bounding box center [1385, 664] width 66 height 10
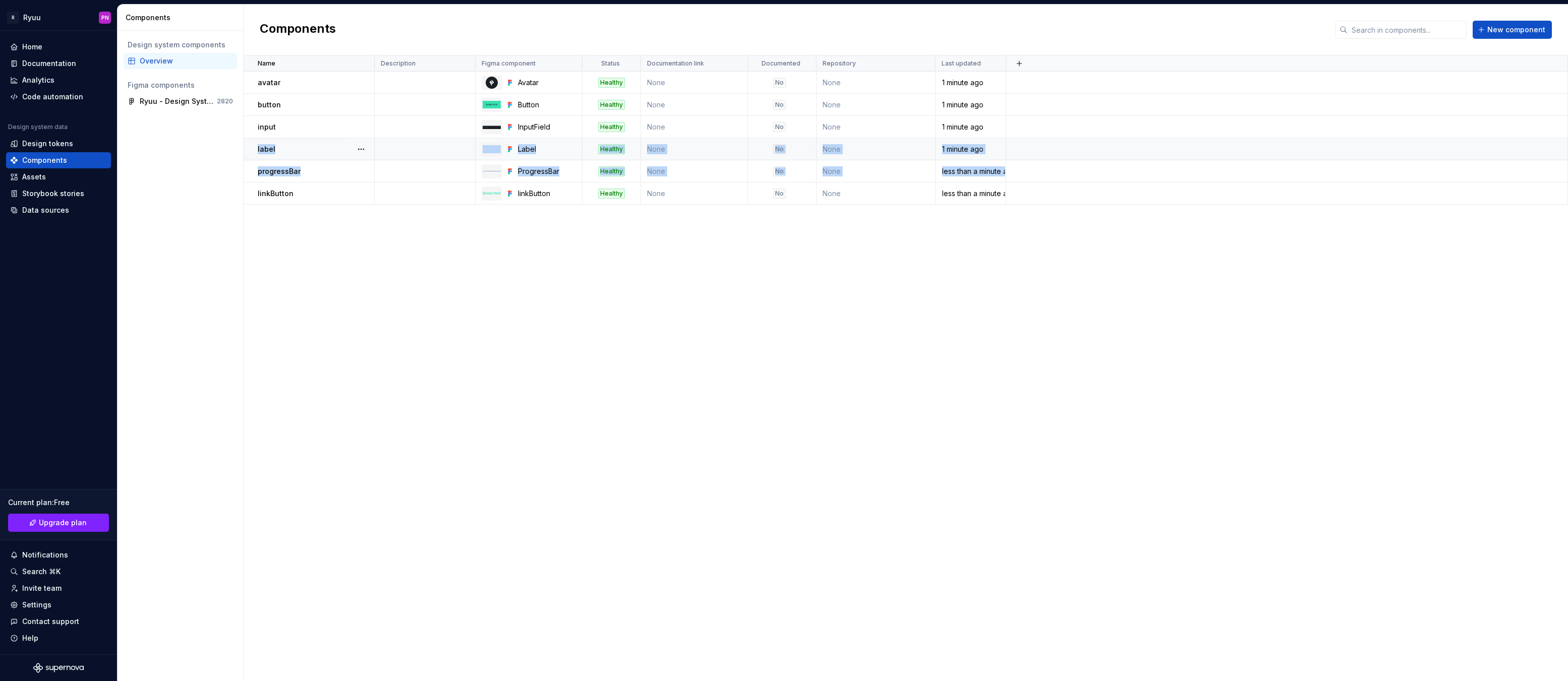
drag, startPoint x: 252, startPoint y: 191, endPoint x: 250, endPoint y: 160, distance: 31.1
click at [250, 160] on tbody "avatar Avatar Healthy None No None 1 minute ago button Button Healthy None No N…" at bounding box center [906, 138] width 1324 height 133
click at [362, 194] on button "button" at bounding box center [361, 193] width 14 height 14
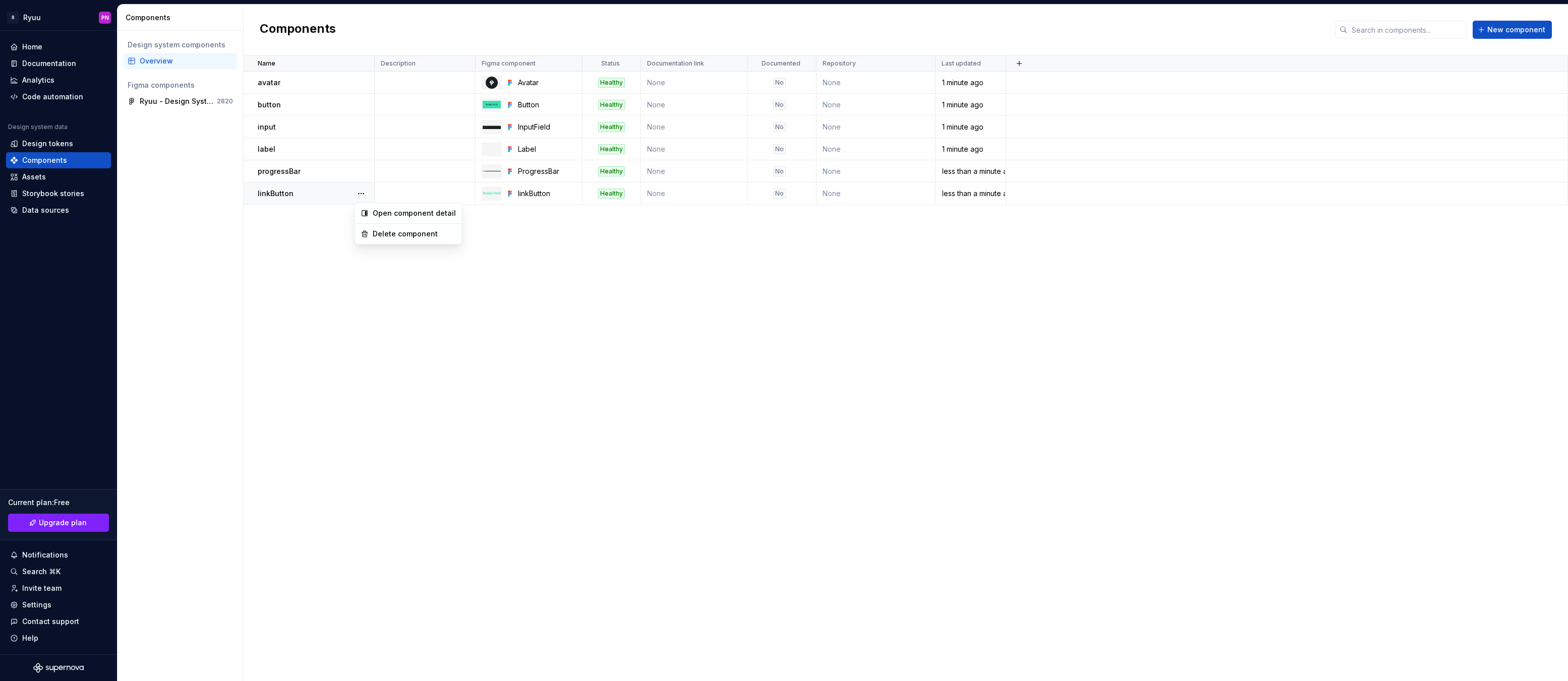
click at [333, 231] on html "R Ryuu PN Home Documentation Analytics Code automation Design system data Desig…" at bounding box center [784, 340] width 1568 height 681
drag, startPoint x: 265, startPoint y: 194, endPoint x: 269, endPoint y: 178, distance: 16.5
click at [269, 178] on tbody "avatar Avatar Healthy None No None 1 minute ago button Button Healthy None No N…" at bounding box center [906, 138] width 1324 height 133
click at [1530, 186] on td at bounding box center [1287, 194] width 562 height 22
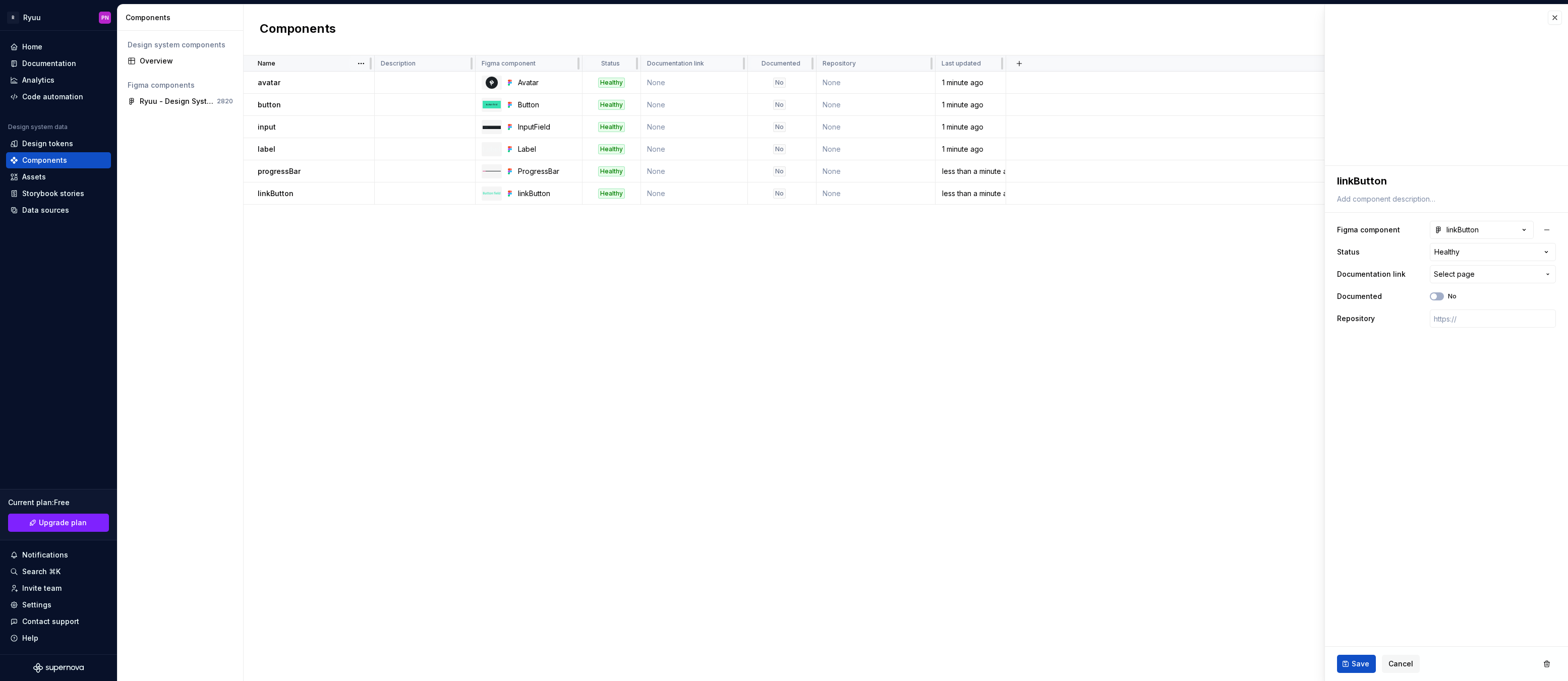
click at [294, 58] on div "Name" at bounding box center [309, 63] width 131 height 16
click at [358, 63] on html "**********" at bounding box center [784, 340] width 1568 height 681
click at [382, 80] on div "Sort ascending" at bounding box center [406, 83] width 66 height 10
click at [358, 63] on html "**********" at bounding box center [784, 340] width 1568 height 681
click at [376, 81] on div "Sort ascending" at bounding box center [406, 83] width 66 height 10
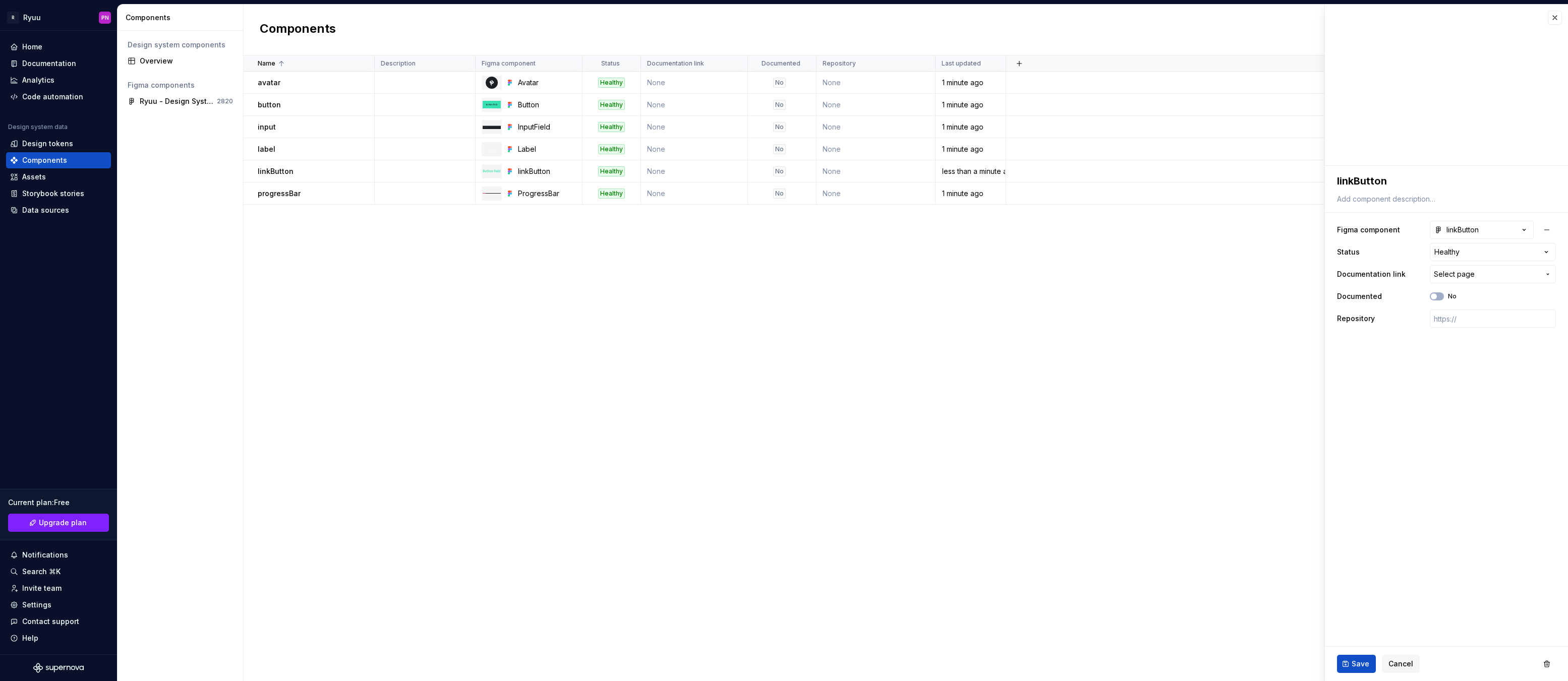
click at [761, 355] on div "Name Description Figma component Status Documentation link Documented Repositor…" at bounding box center [906, 368] width 1324 height 626
drag, startPoint x: 722, startPoint y: 376, endPoint x: 718, endPoint y: 273, distance: 103.1
click at [721, 375] on div "Name Description Figma component Status Documentation link Documented Repositor…" at bounding box center [906, 368] width 1324 height 626
click at [1551, 19] on button "button" at bounding box center [1555, 17] width 14 height 14
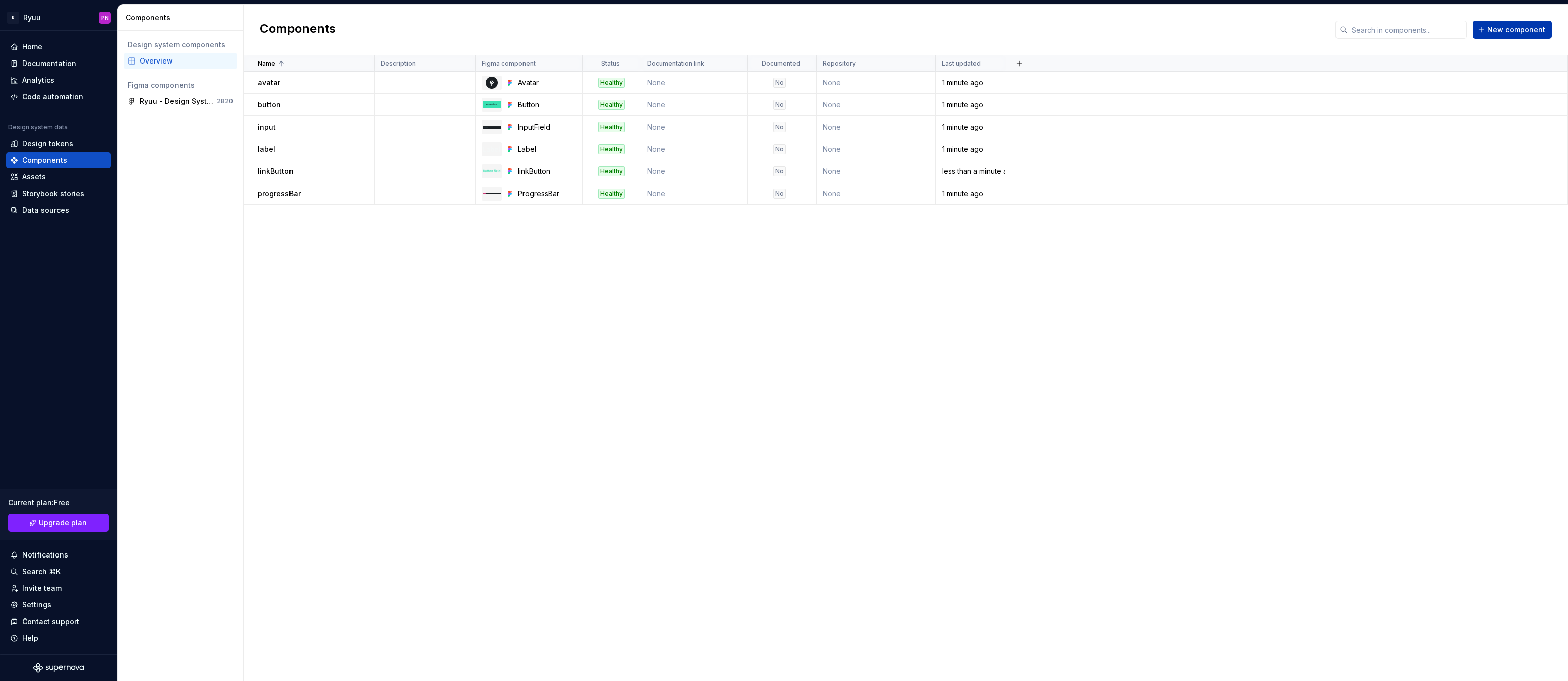
click at [1486, 23] on button "New component" at bounding box center [1513, 30] width 79 height 18
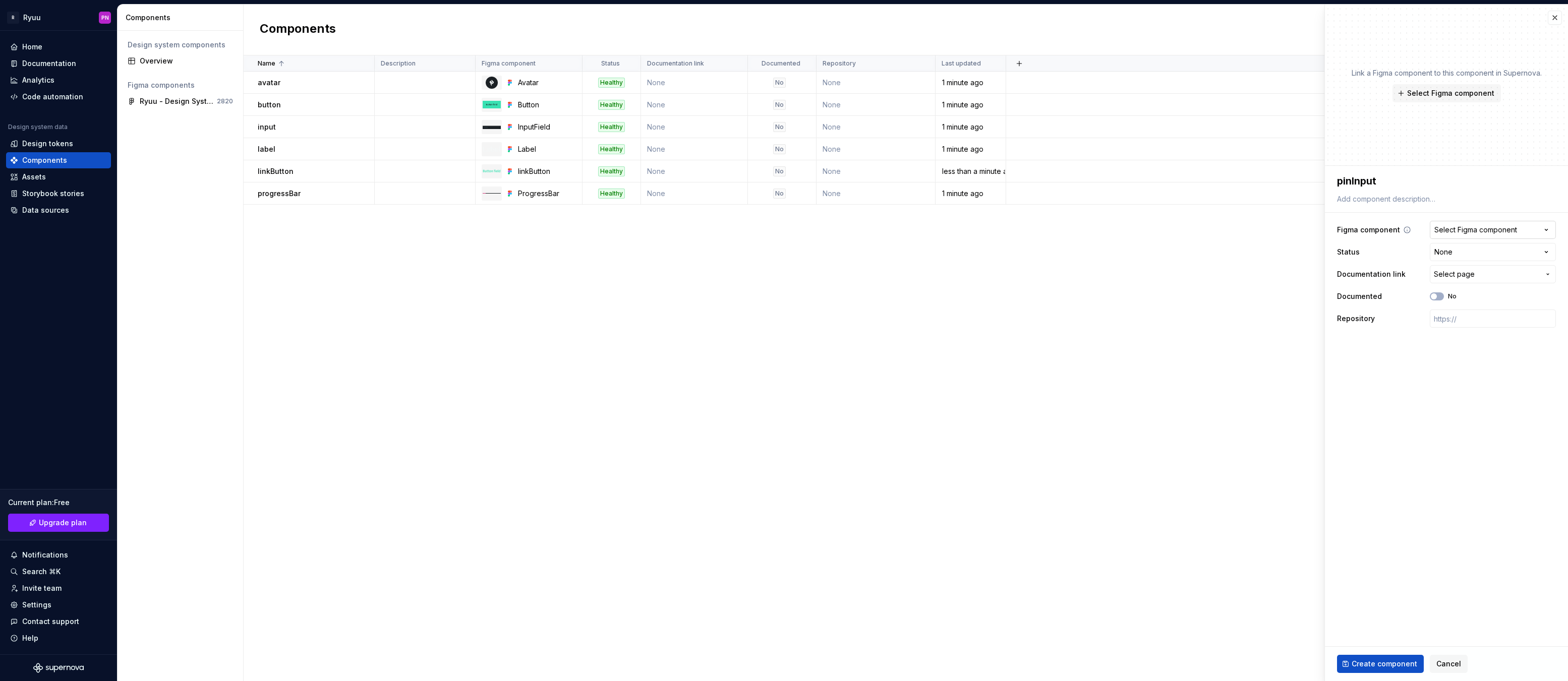
click at [1465, 230] on div "Select Figma component" at bounding box center [1476, 230] width 83 height 10
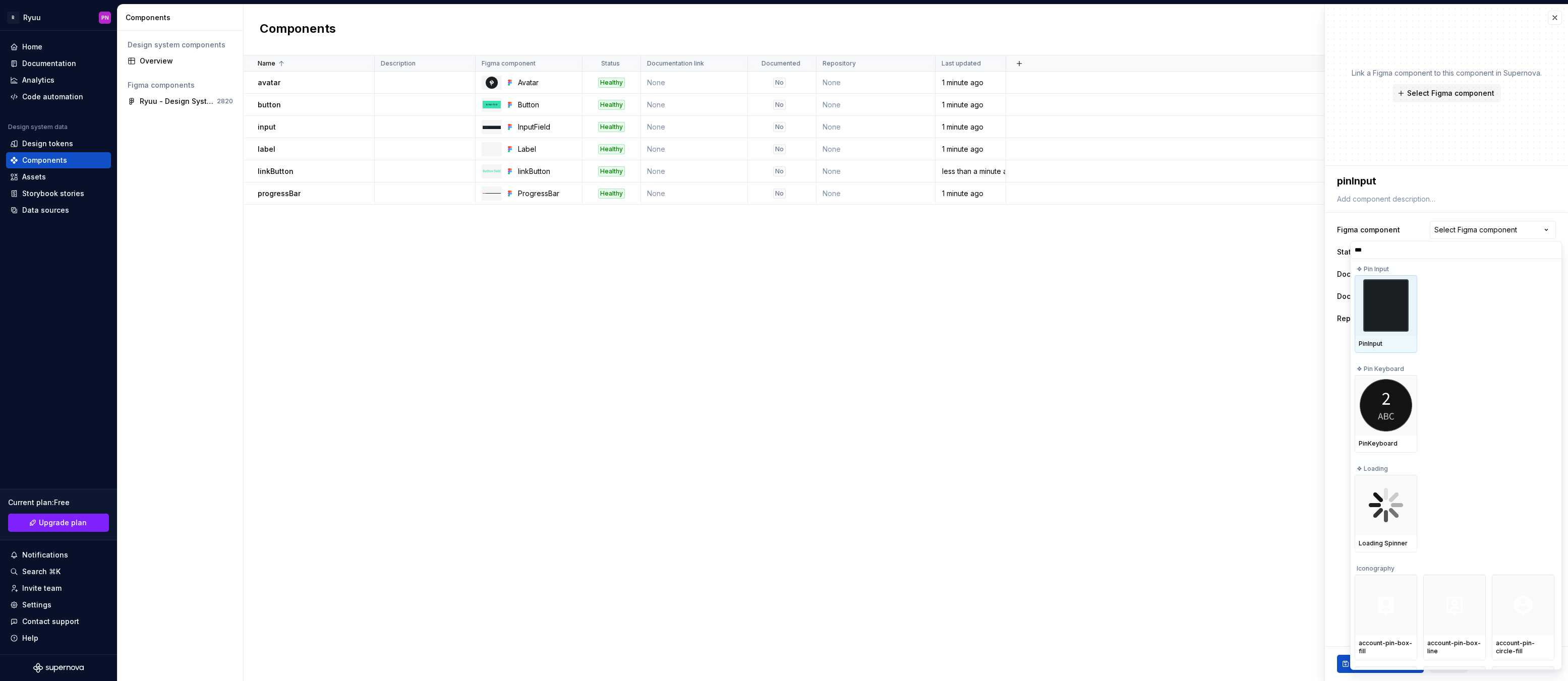
click at [1383, 300] on img at bounding box center [1386, 306] width 45 height 52
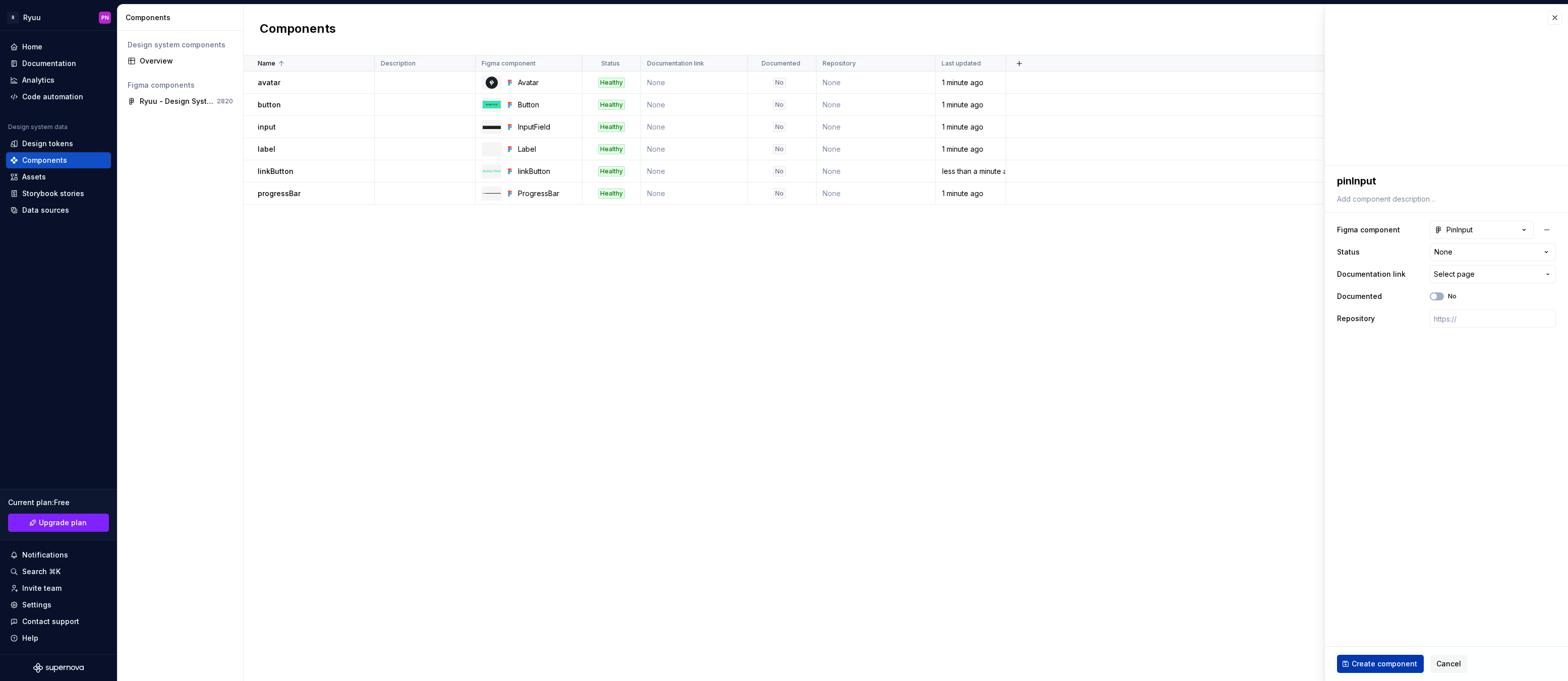
click at [1393, 665] on span "Create component" at bounding box center [1385, 664] width 66 height 10
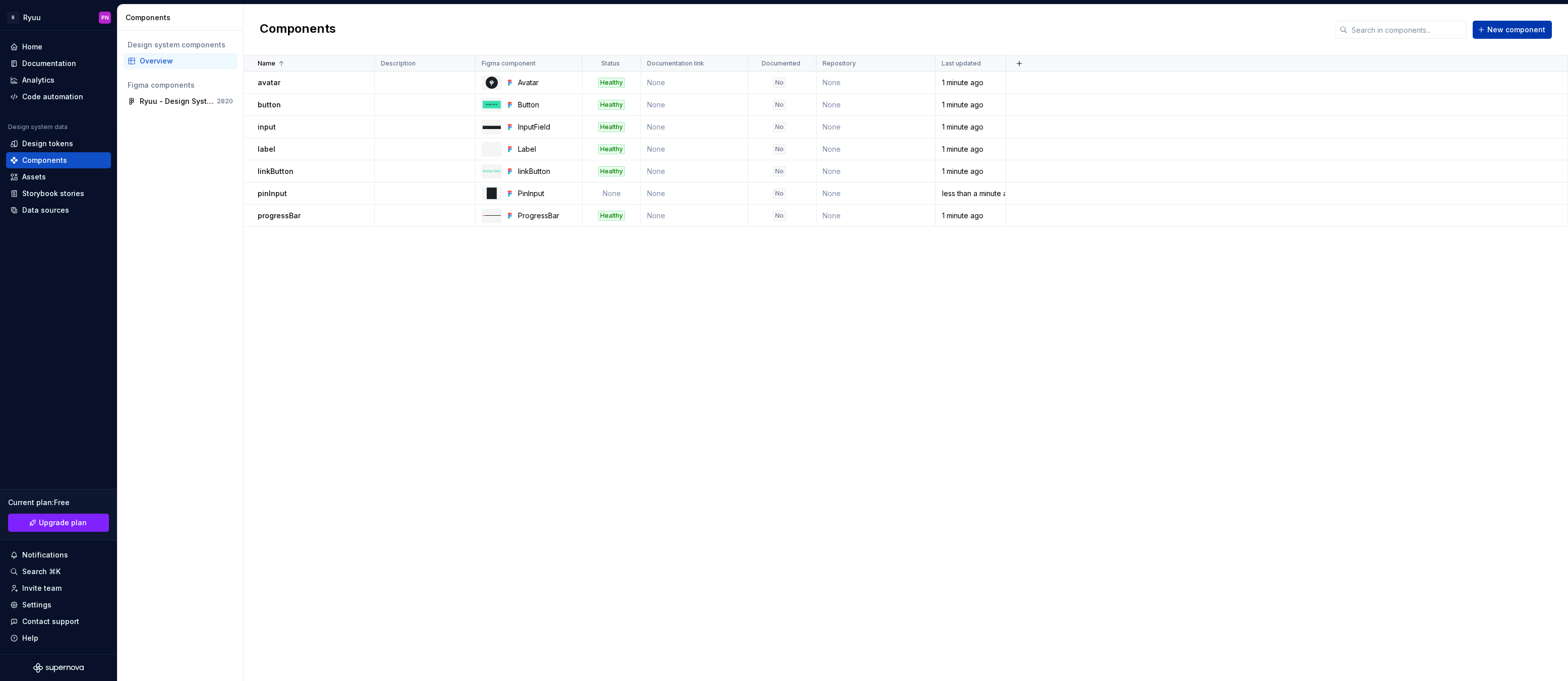
click at [1522, 27] on span "New component" at bounding box center [1516, 30] width 58 height 10
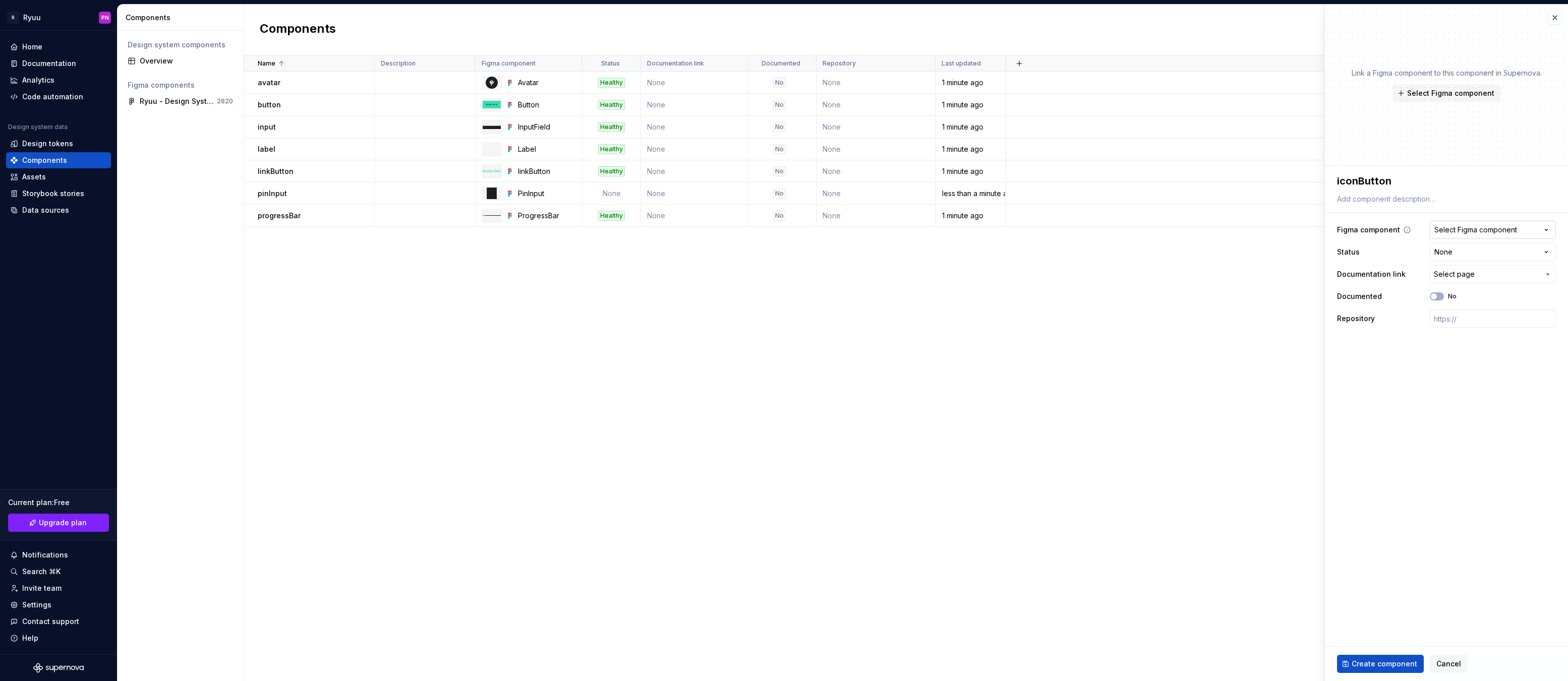
click at [1480, 233] on div "Select Figma component" at bounding box center [1476, 230] width 83 height 10
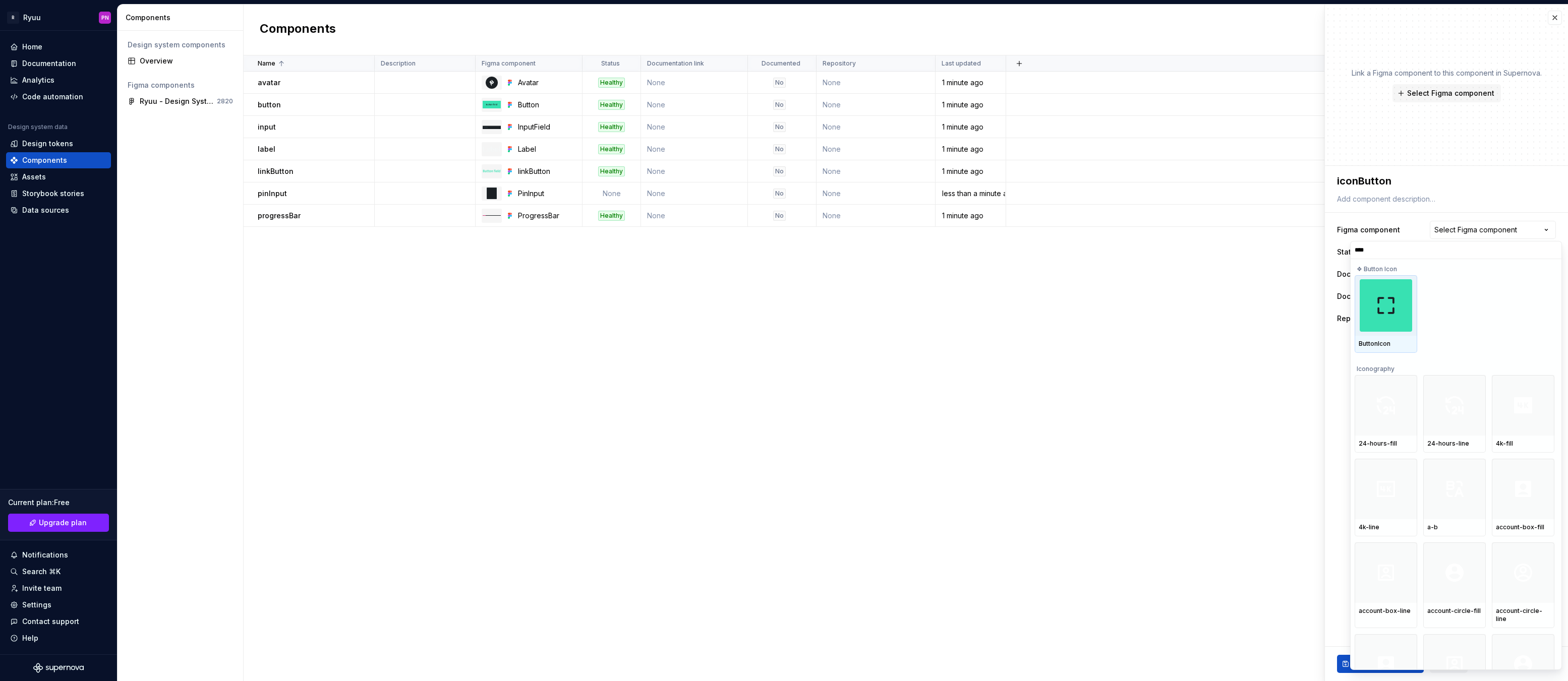
click at [1376, 321] on img at bounding box center [1386, 306] width 52 height 52
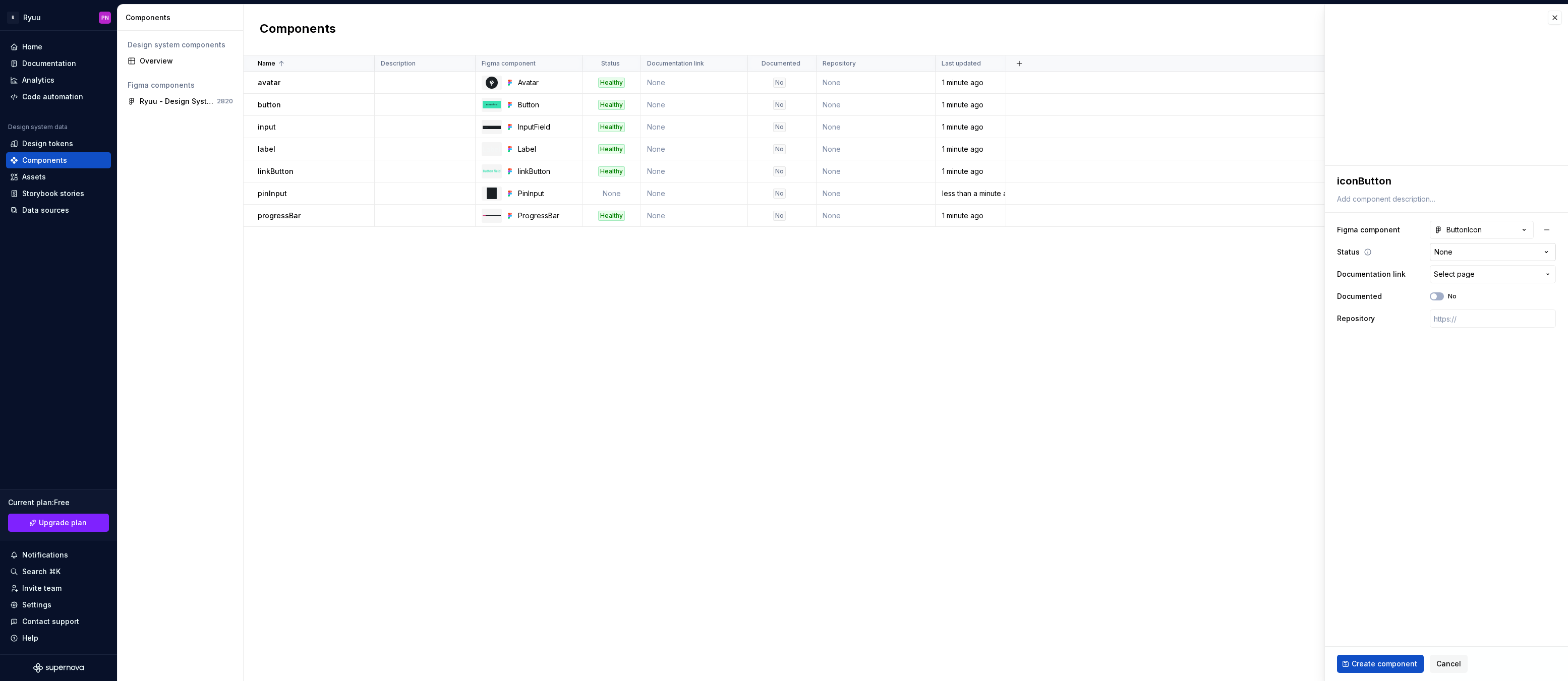
click at [1476, 246] on html "**********" at bounding box center [784, 340] width 1568 height 681
click at [1373, 665] on span "Create component" at bounding box center [1385, 664] width 66 height 10
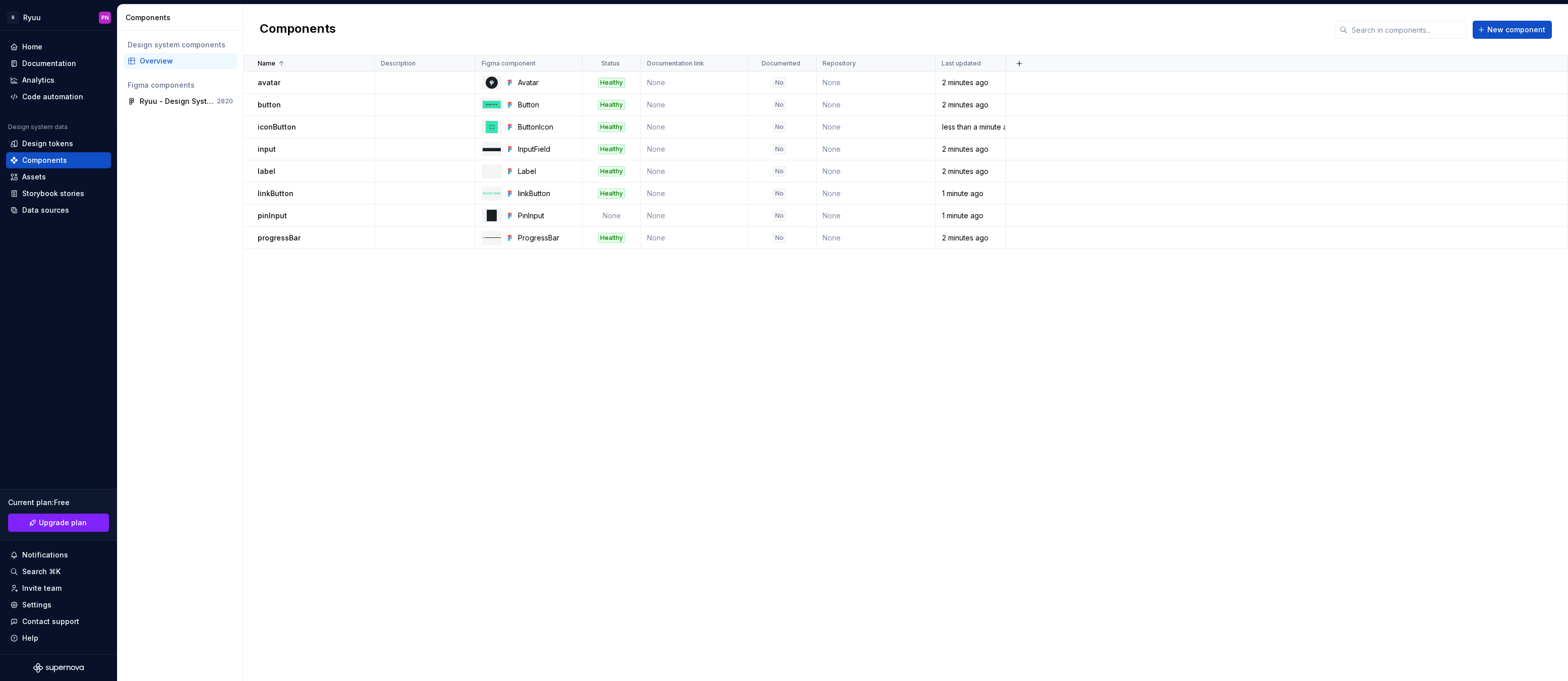
drag, startPoint x: 647, startPoint y: 326, endPoint x: 881, endPoint y: 278, distance: 238.9
click at [647, 326] on div "Name Description Figma component Status Documentation link Documented Repositor…" at bounding box center [906, 368] width 1324 height 626
click at [1499, 34] on span "New component" at bounding box center [1516, 30] width 58 height 10
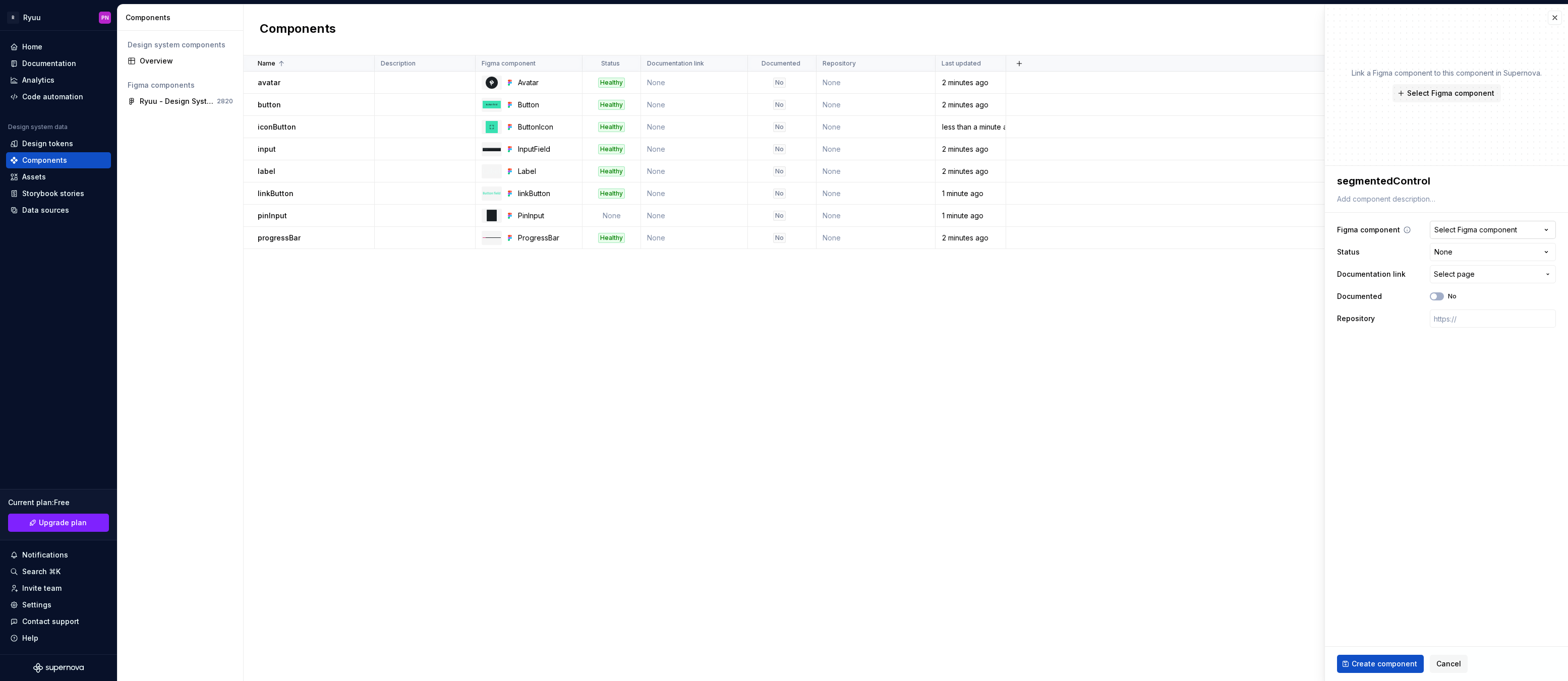
click at [1447, 230] on div "Select Figma component" at bounding box center [1476, 230] width 83 height 10
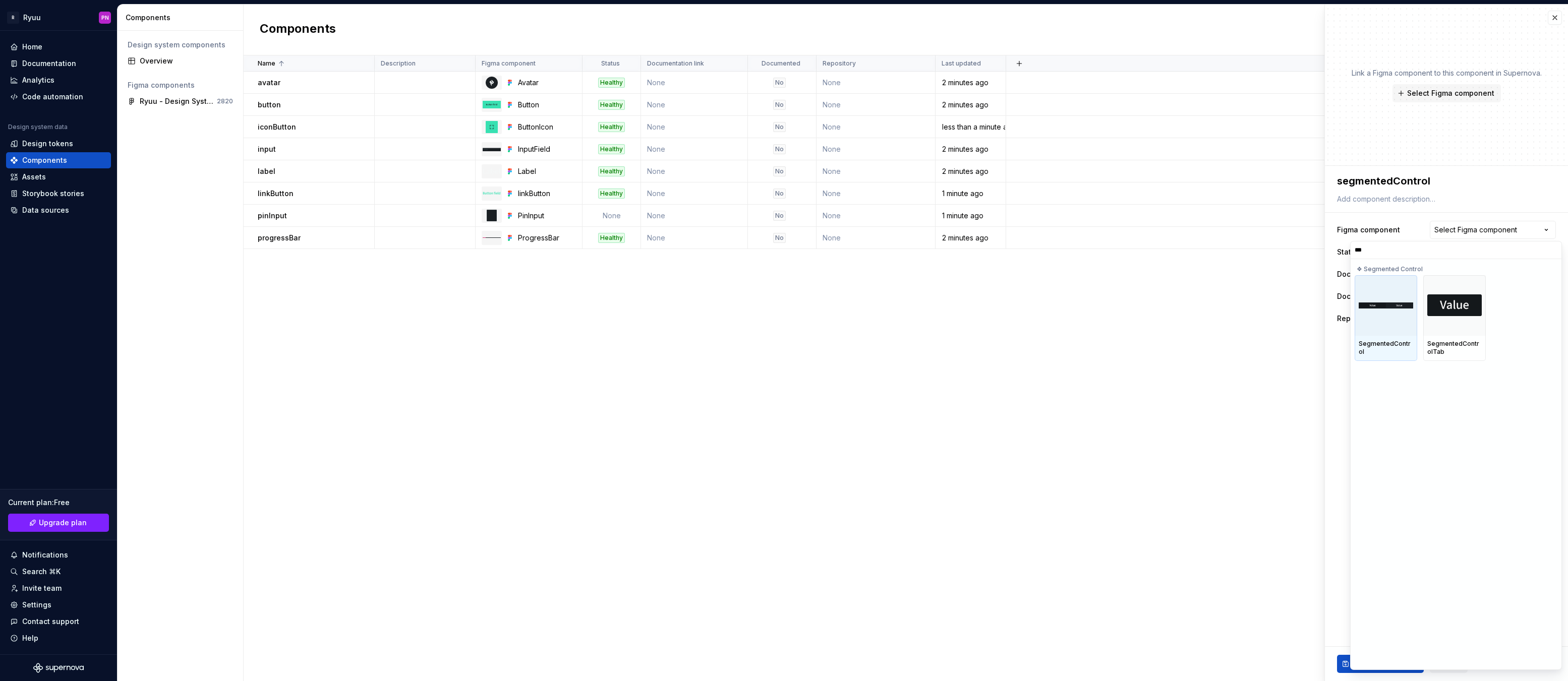
click at [1392, 308] on img at bounding box center [1386, 306] width 54 height 6
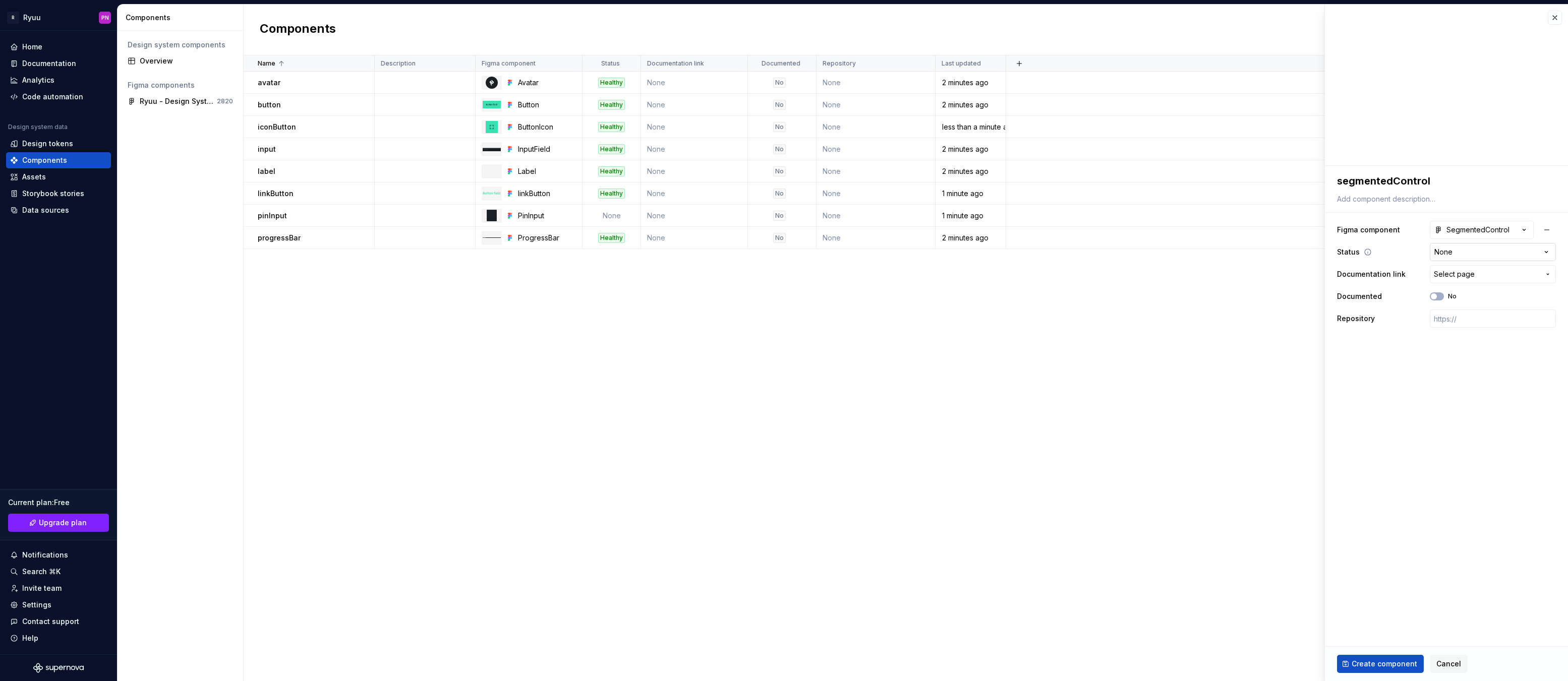
click at [1455, 251] on html "**********" at bounding box center [784, 340] width 1568 height 681
click at [1388, 660] on span "Create component" at bounding box center [1385, 664] width 66 height 10
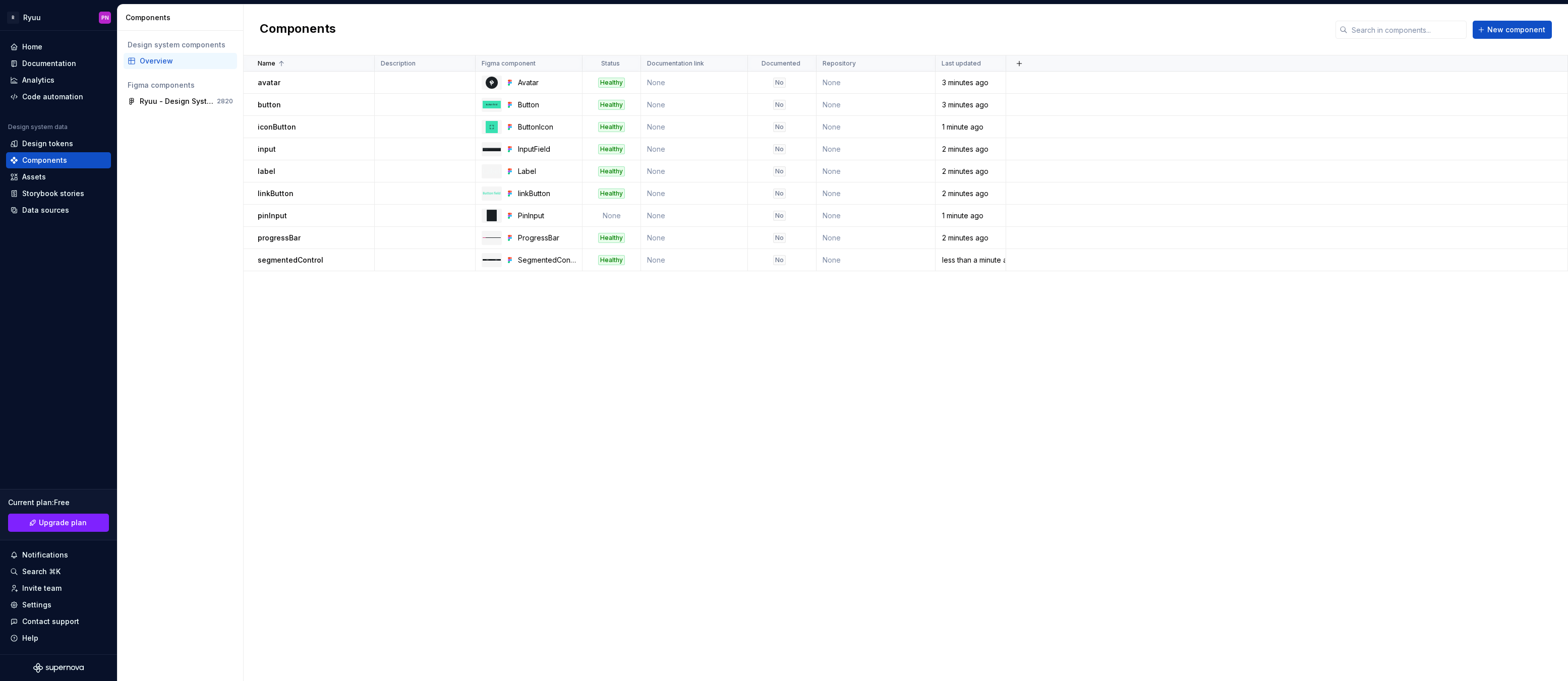
drag, startPoint x: 502, startPoint y: 349, endPoint x: 508, endPoint y: 348, distance: 6.1
click at [502, 349] on div "Name Description Figma component Status Documentation link Documented Repositor…" at bounding box center [906, 368] width 1324 height 626
click at [1495, 27] on span "New component" at bounding box center [1516, 30] width 58 height 10
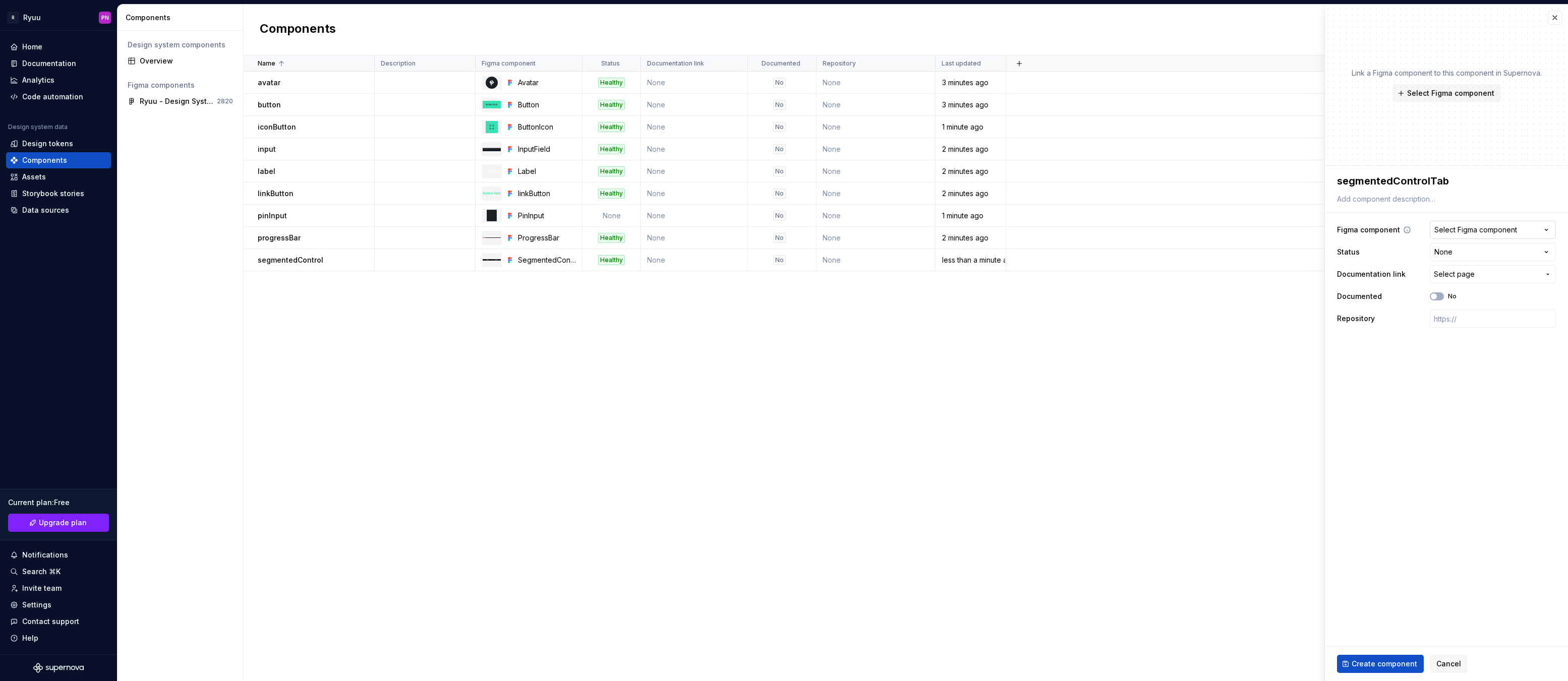
click at [1444, 227] on div "Select Figma component" at bounding box center [1476, 230] width 83 height 10
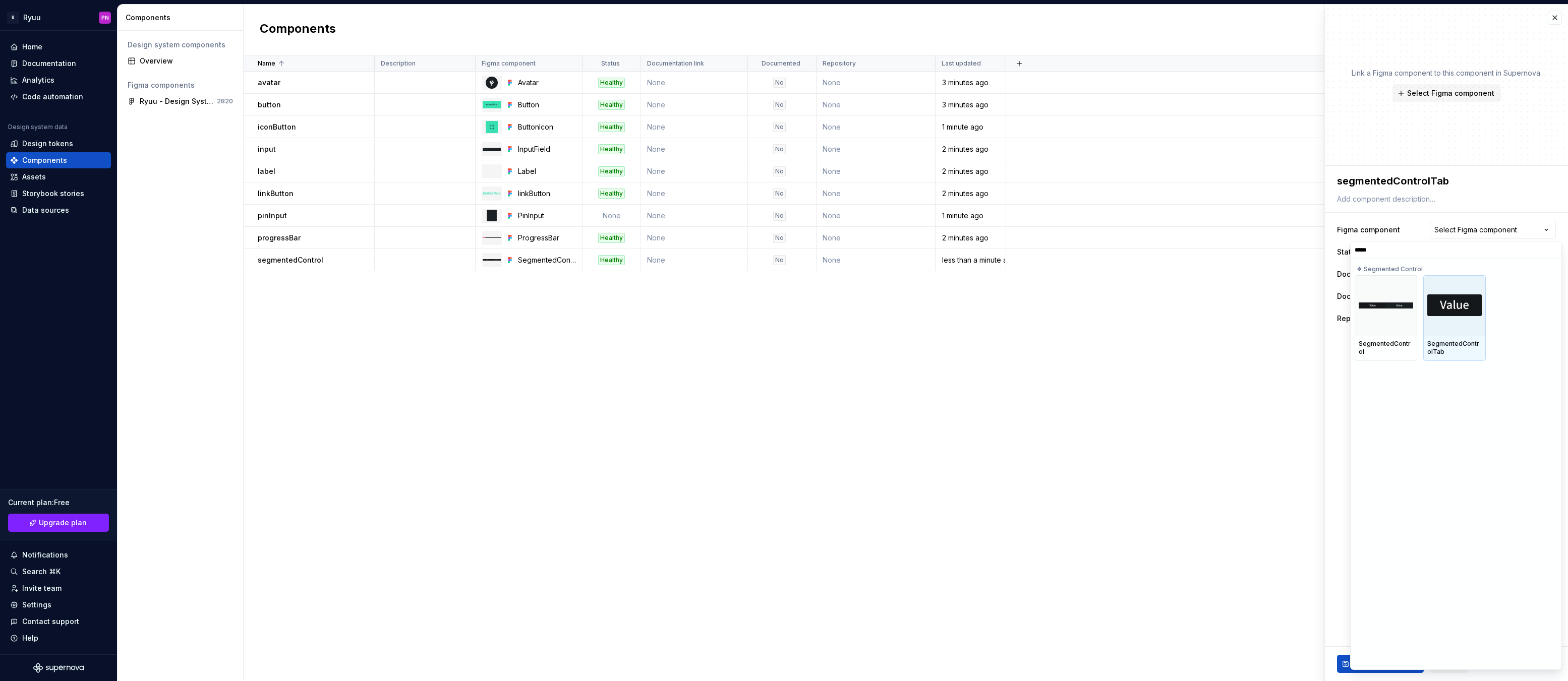
click at [1448, 310] on img at bounding box center [1454, 305] width 54 height 22
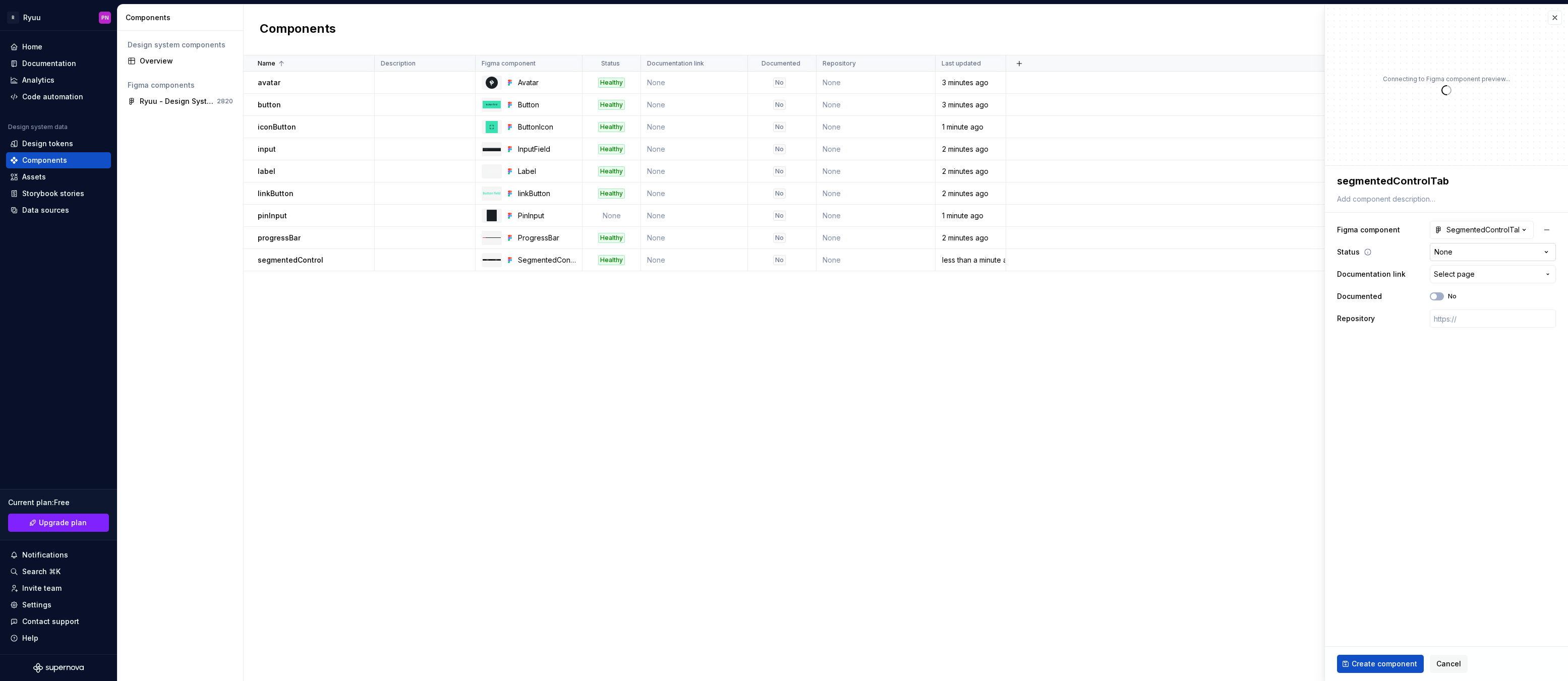
click at [1447, 255] on html "R Ryuu PN Home Documentation Analytics Code automation Design system data Desig…" at bounding box center [784, 340] width 1568 height 681
click at [1364, 663] on span "Create component" at bounding box center [1385, 664] width 66 height 10
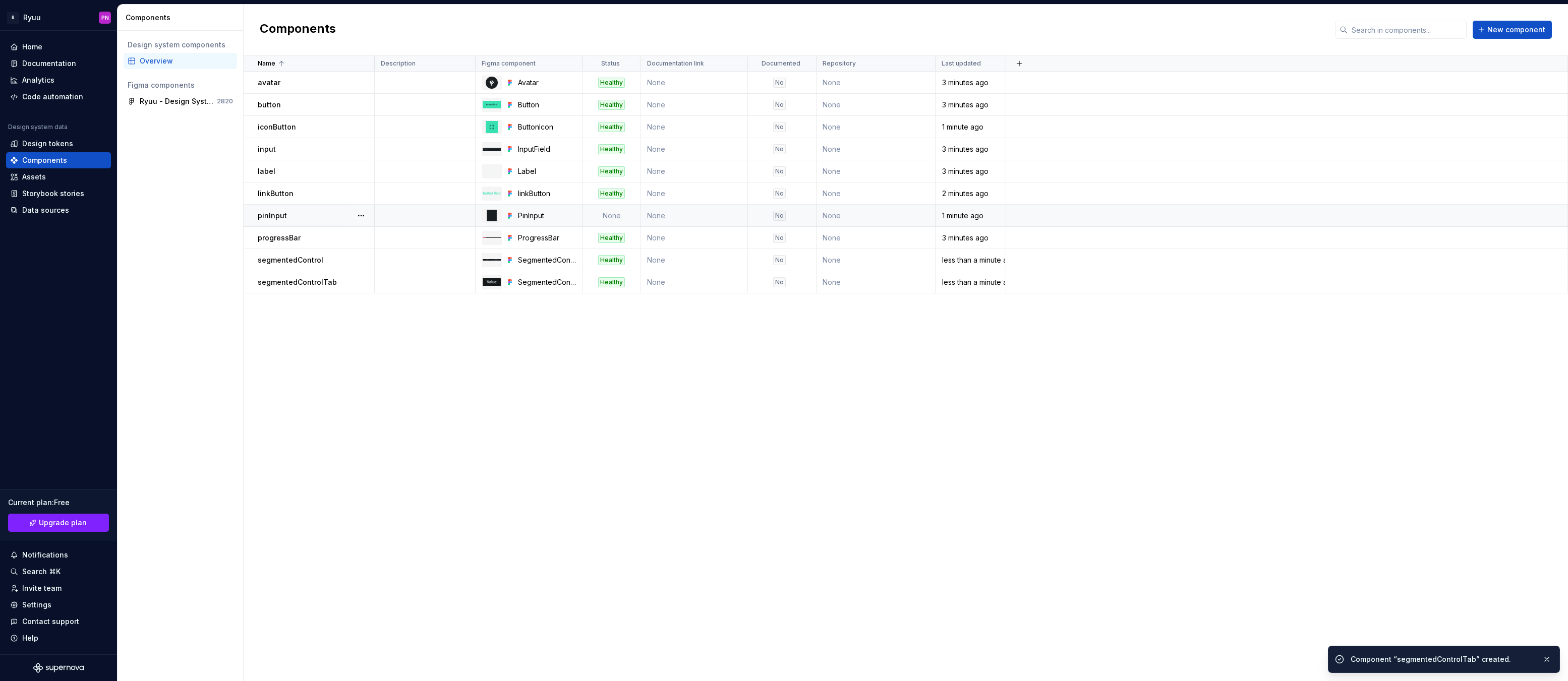
click at [616, 221] on td "None" at bounding box center [612, 216] width 59 height 22
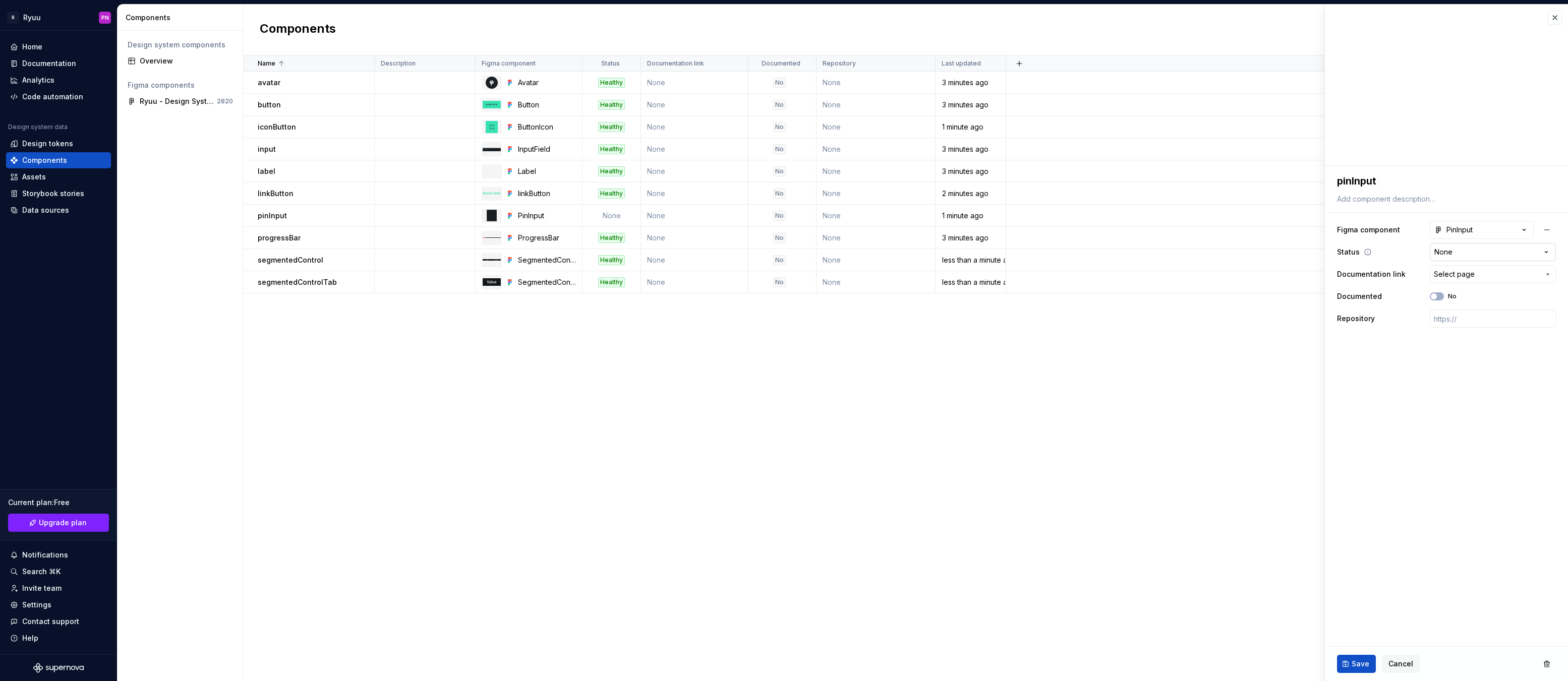
click at [1463, 250] on html "R Ryuu PN Home Documentation Analytics Code automation Design system data Desig…" at bounding box center [784, 340] width 1568 height 681
click at [1348, 662] on button "Save" at bounding box center [1357, 664] width 39 height 18
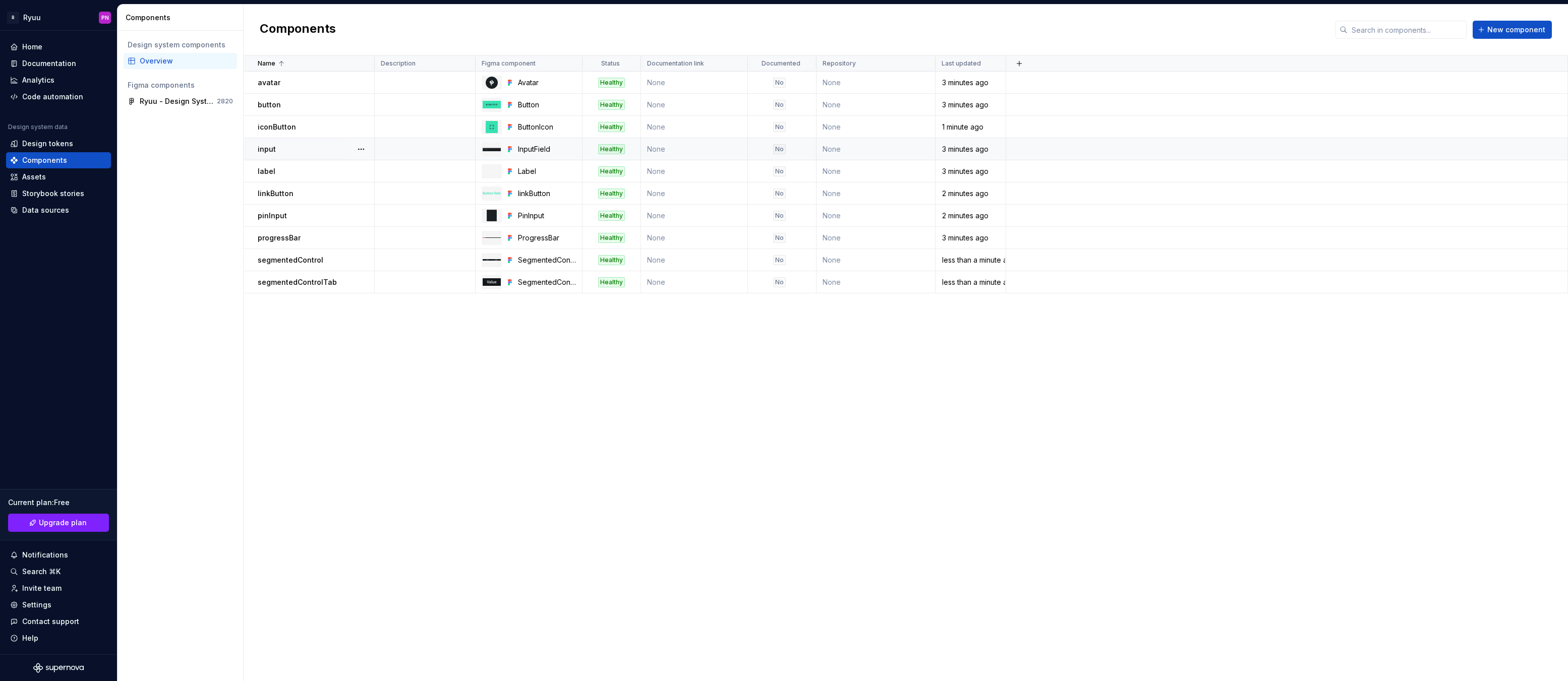
click at [280, 151] on div "input" at bounding box center [316, 149] width 116 height 10
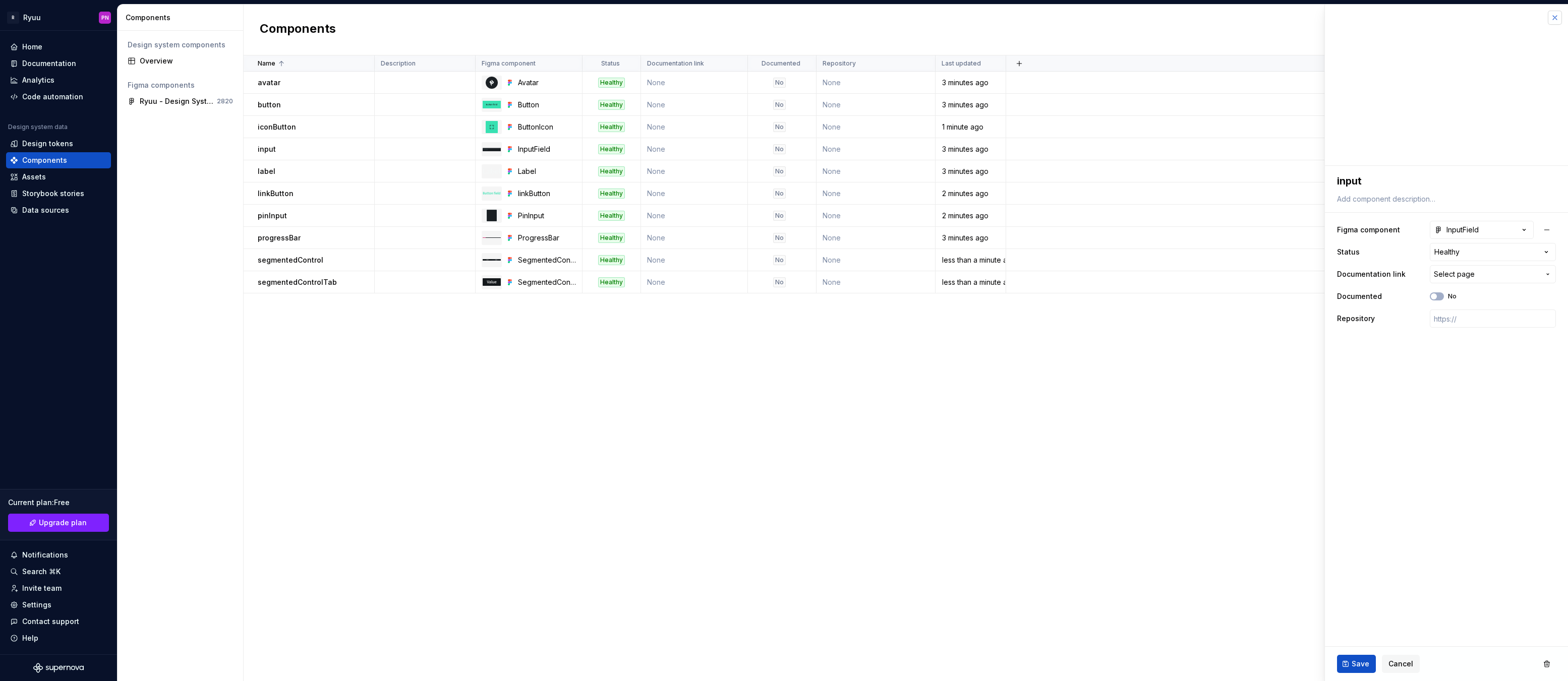
click at [1553, 20] on button "button" at bounding box center [1555, 17] width 14 height 14
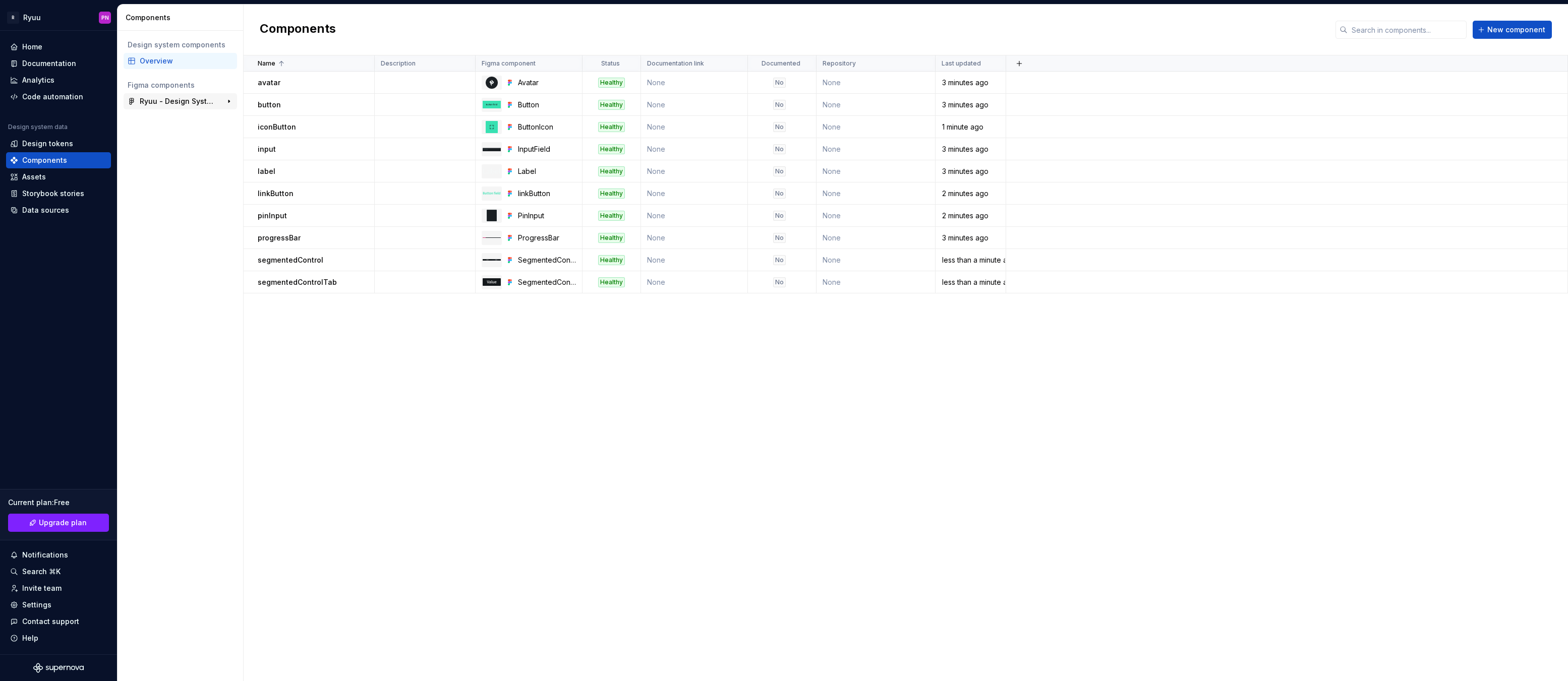
click at [142, 104] on div "Ryuu - Design System" at bounding box center [177, 101] width 75 height 10
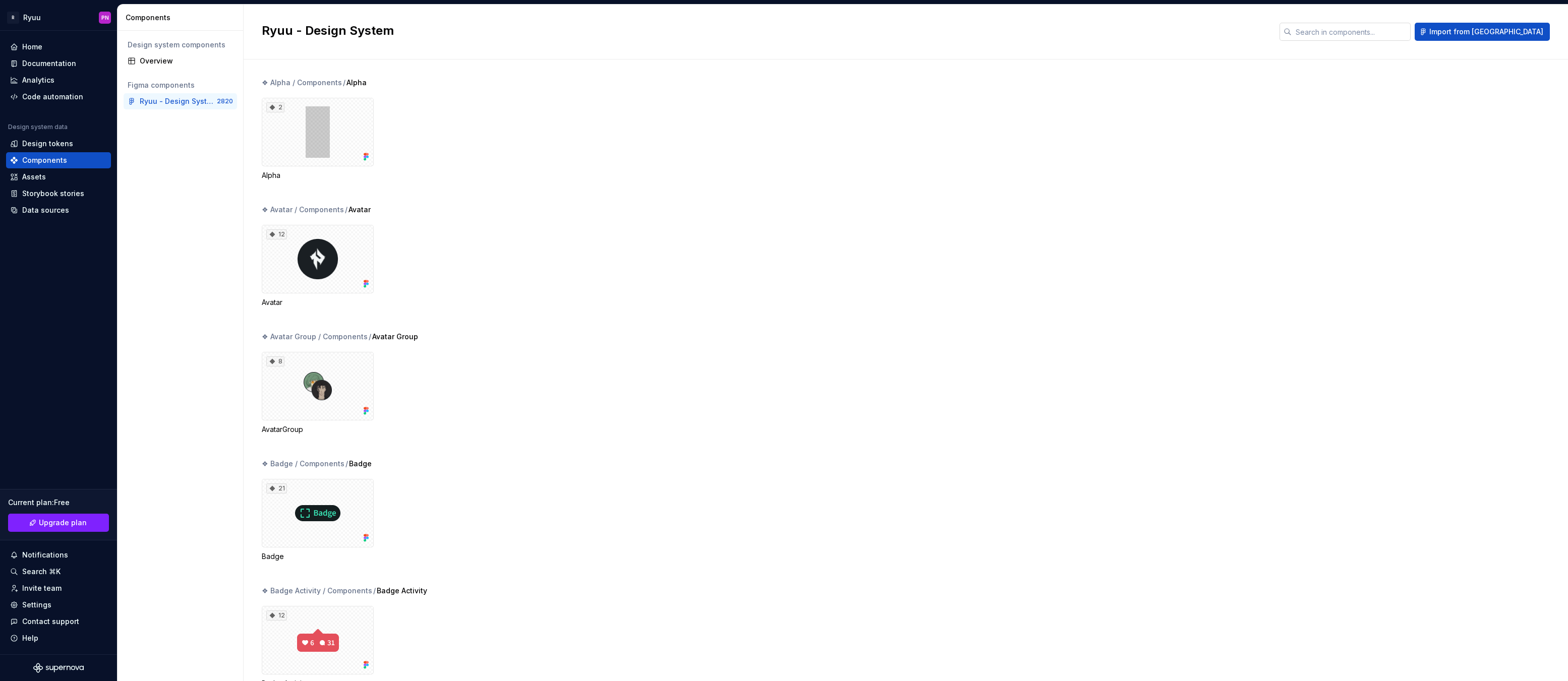
click at [1368, 37] on input "text" at bounding box center [1351, 32] width 119 height 18
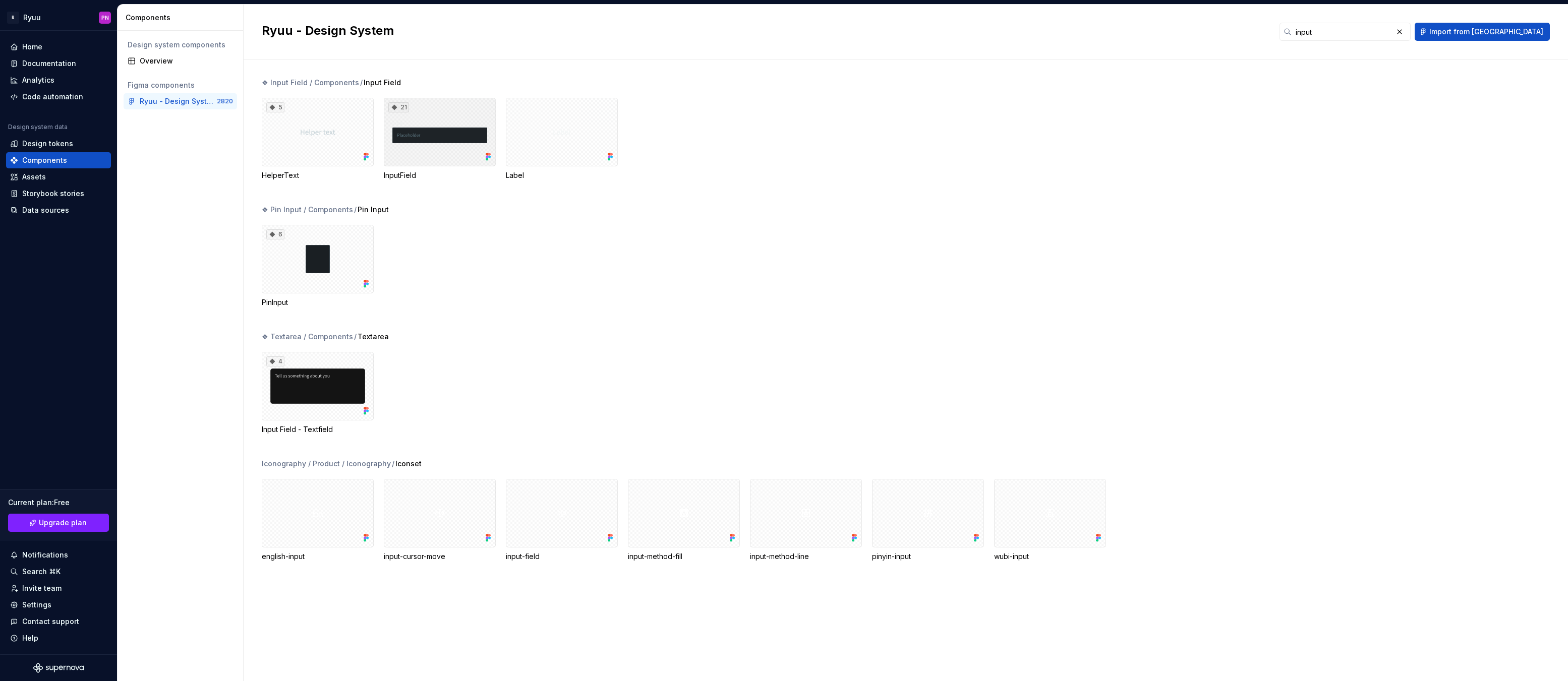
click at [432, 141] on div "21" at bounding box center [440, 132] width 112 height 69
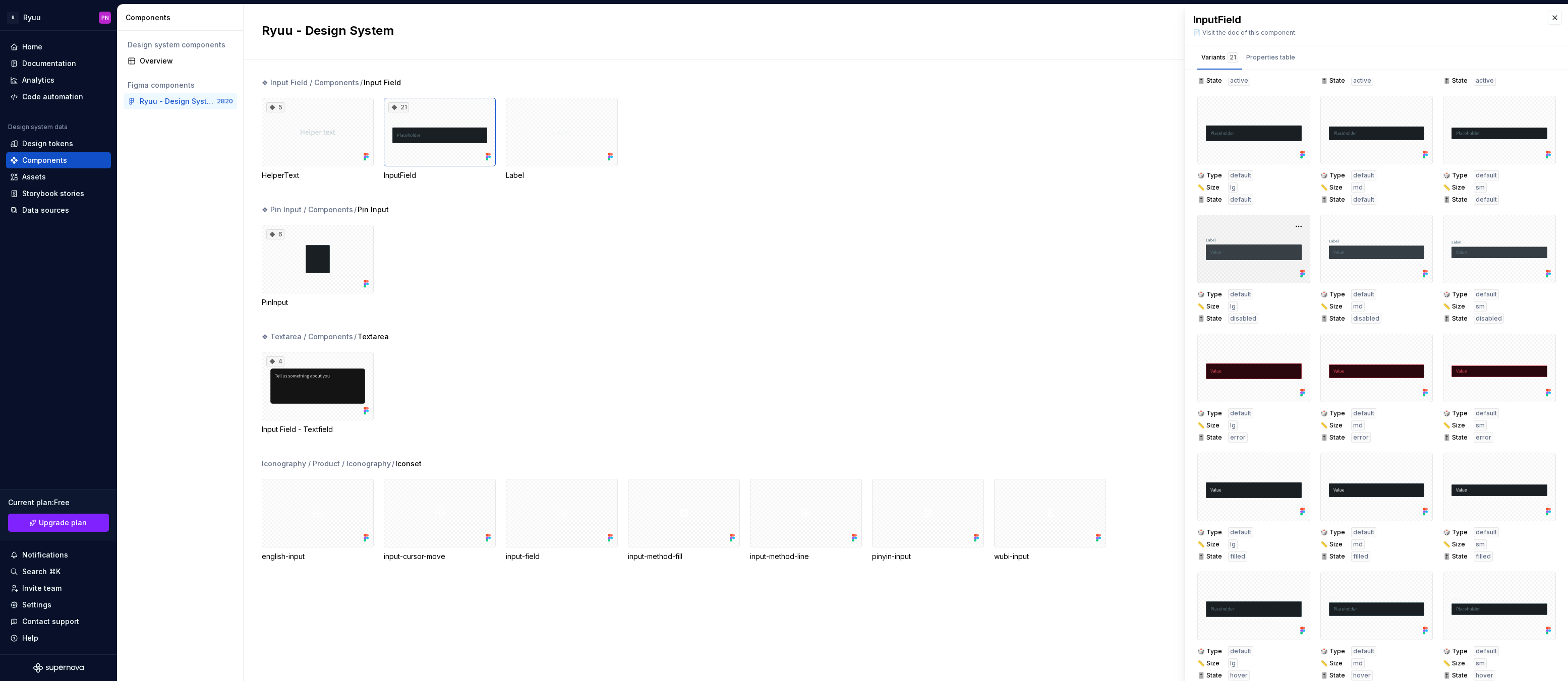
scroll to position [224, 0]
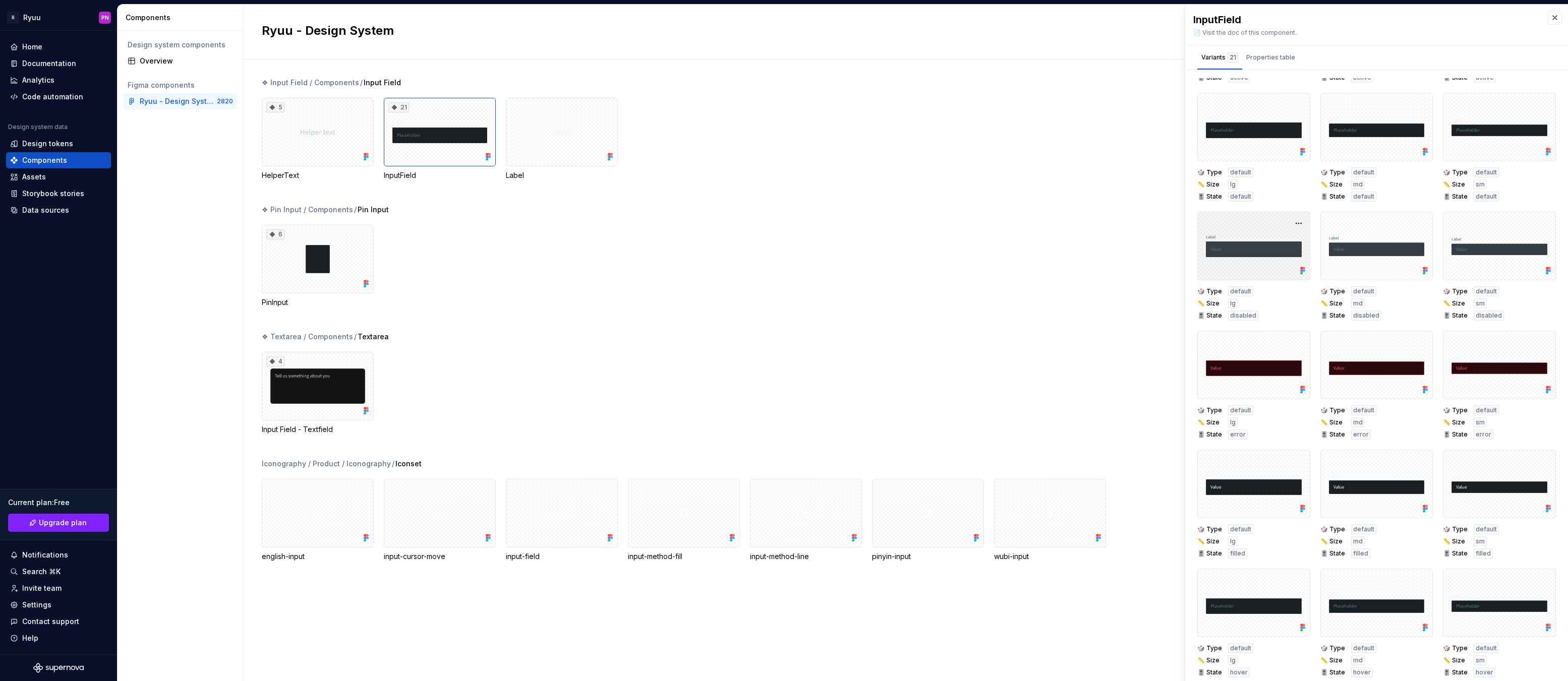
click at [1240, 259] on div at bounding box center [1254, 246] width 113 height 69
click at [1292, 220] on button "button" at bounding box center [1299, 223] width 14 height 14
click at [1247, 217] on div at bounding box center [1254, 246] width 113 height 69
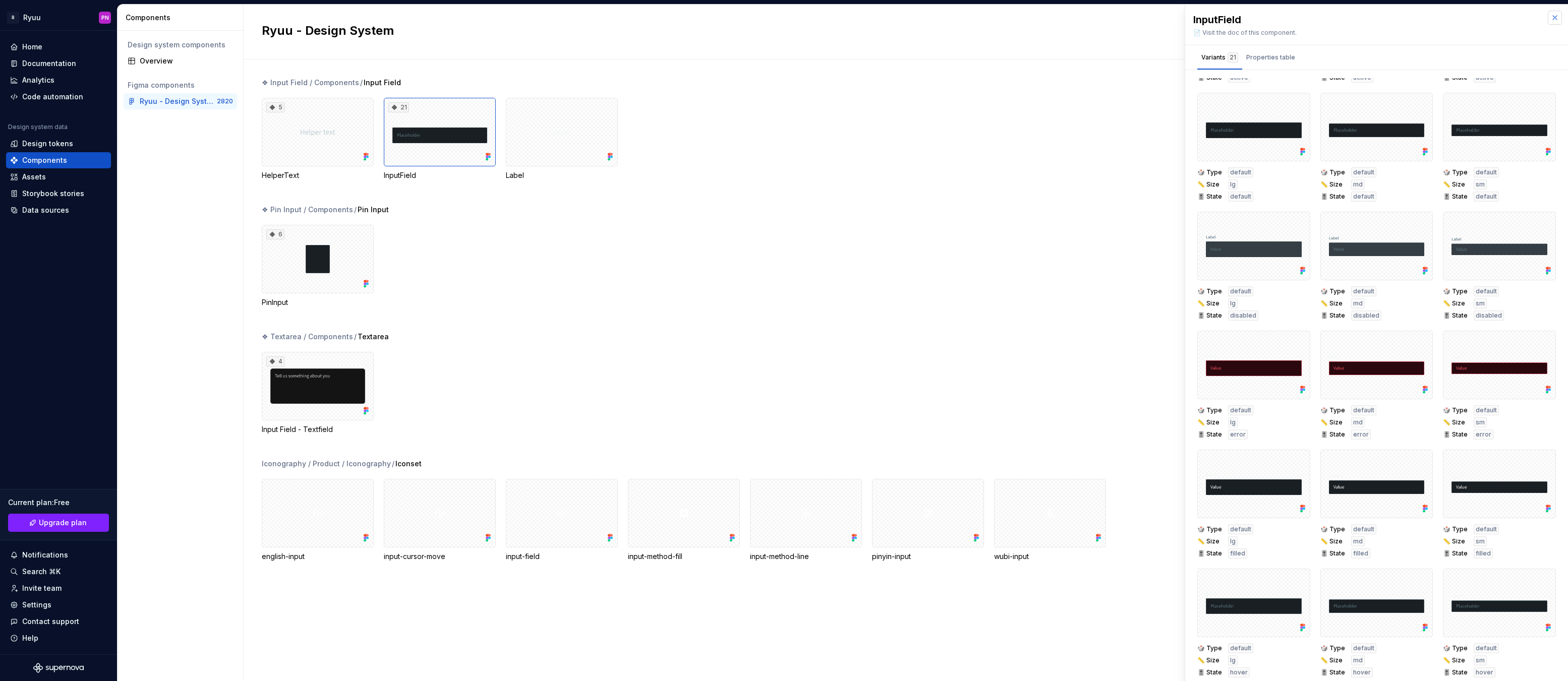
click at [1550, 23] on button "button" at bounding box center [1555, 17] width 14 height 14
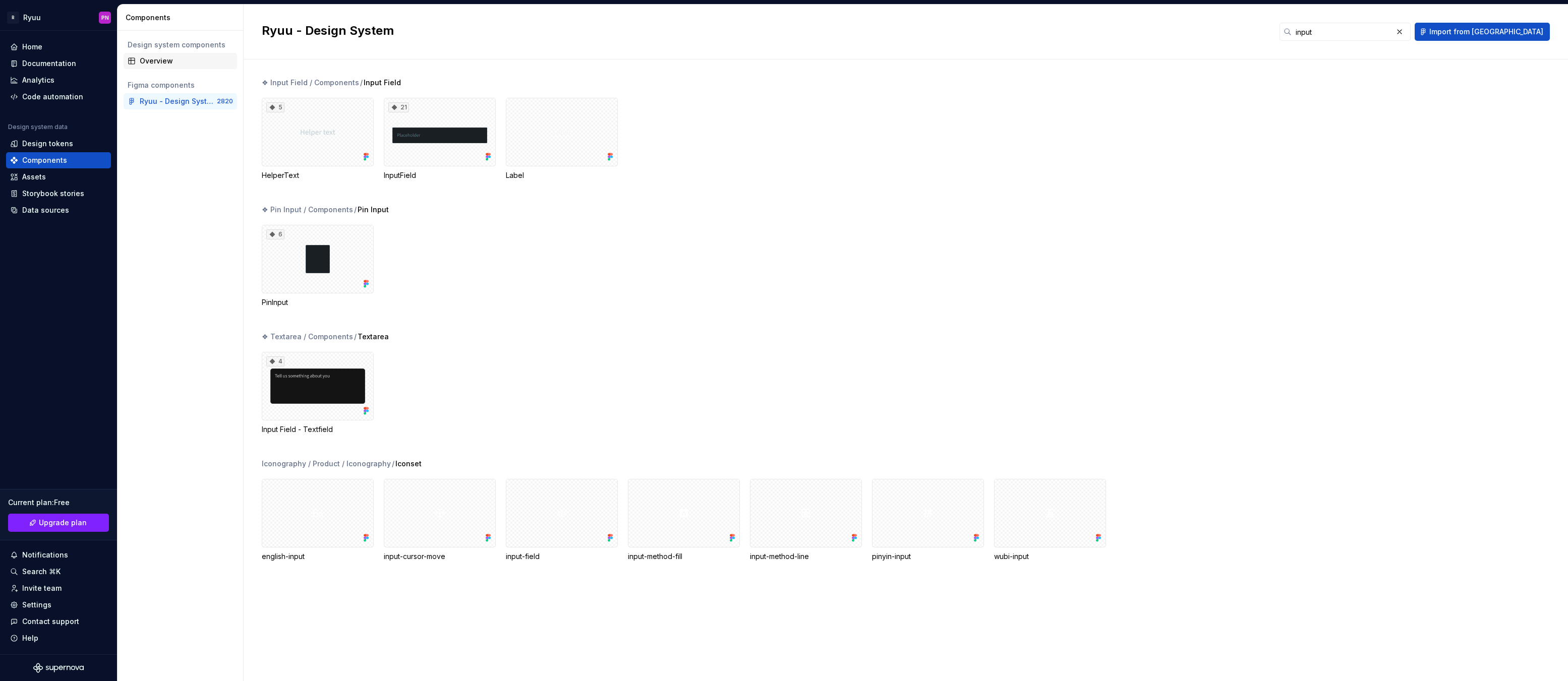
click at [153, 57] on div "Overview" at bounding box center [186, 61] width 93 height 10
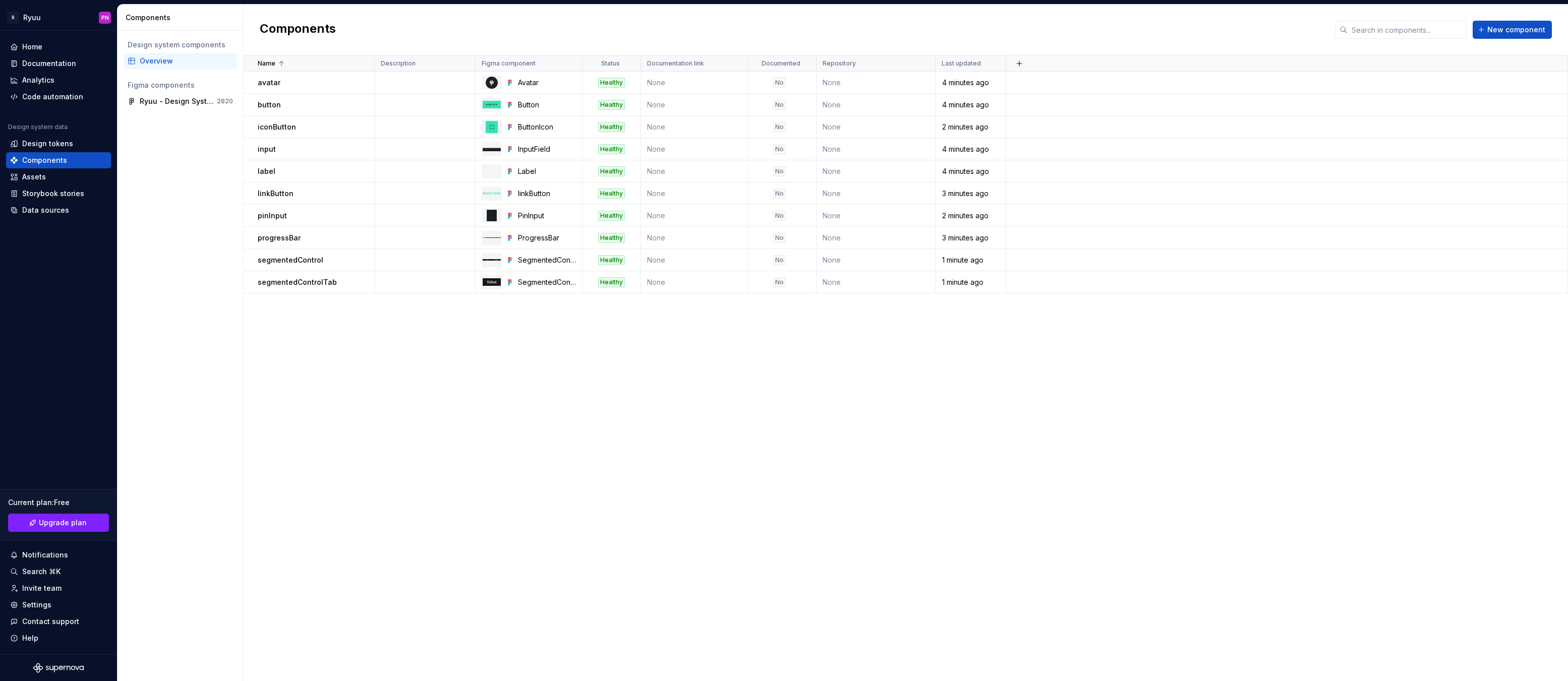
click at [696, 443] on div "Name Description Figma component Status Documentation link Documented Repositor…" at bounding box center [906, 368] width 1324 height 626
click at [1504, 32] on span "New component" at bounding box center [1516, 30] width 58 height 10
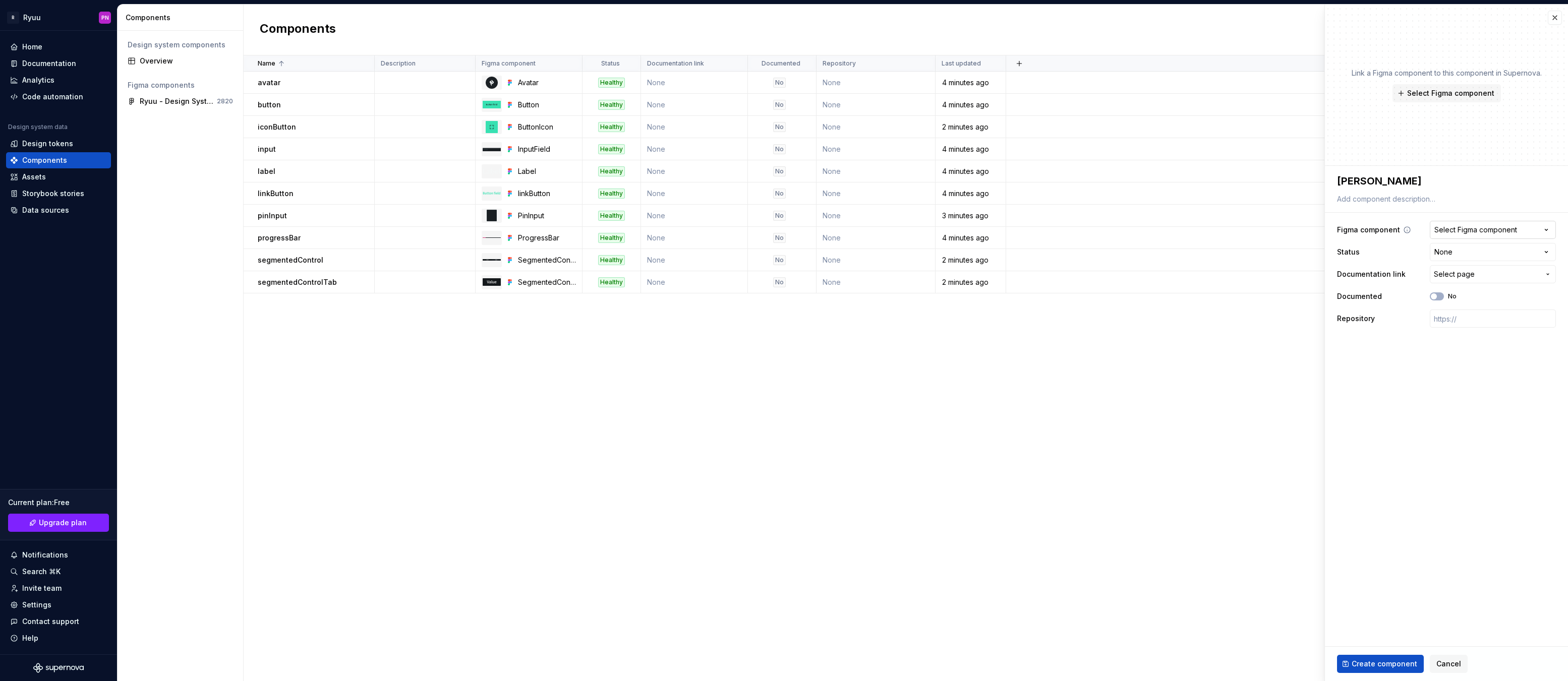
click at [1476, 225] on div "Select Figma component" at bounding box center [1476, 230] width 83 height 10
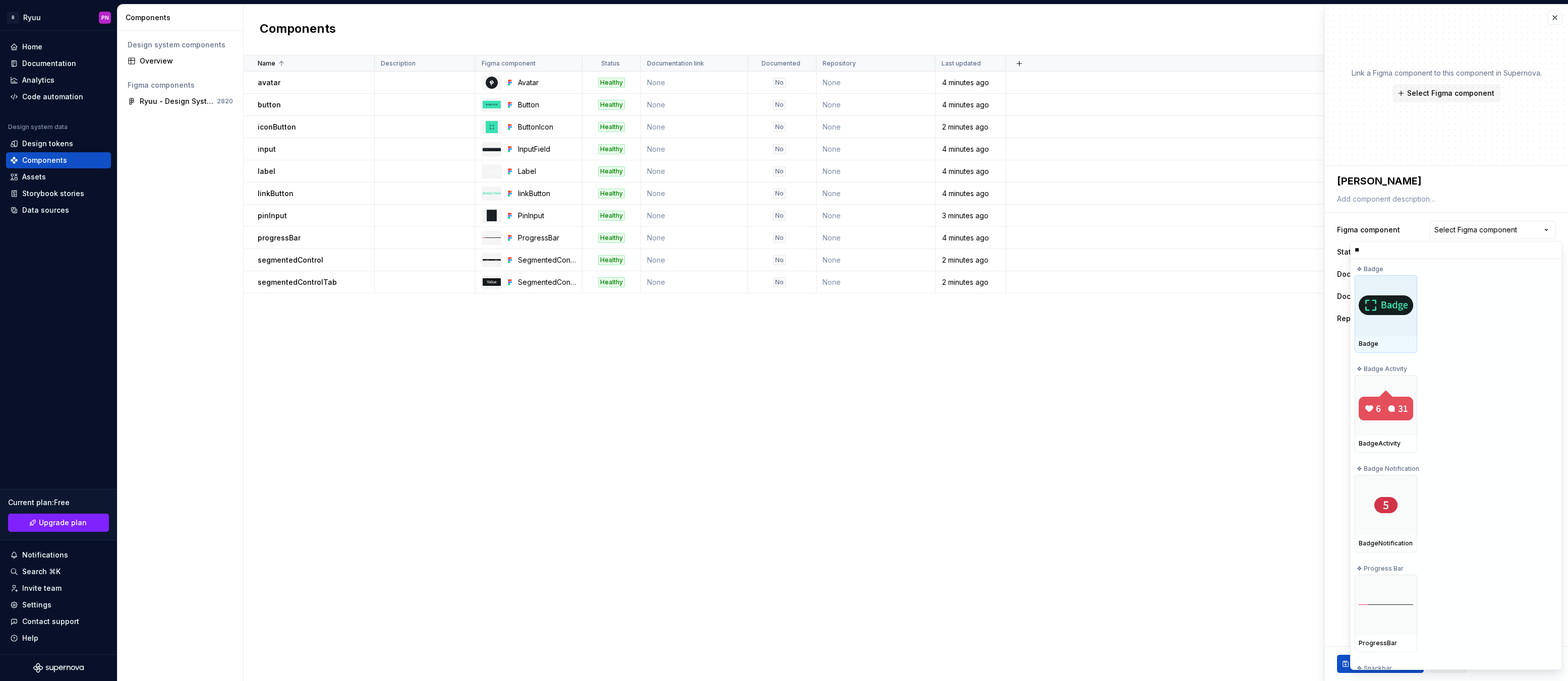
click at [1392, 305] on img at bounding box center [1386, 305] width 54 height 19
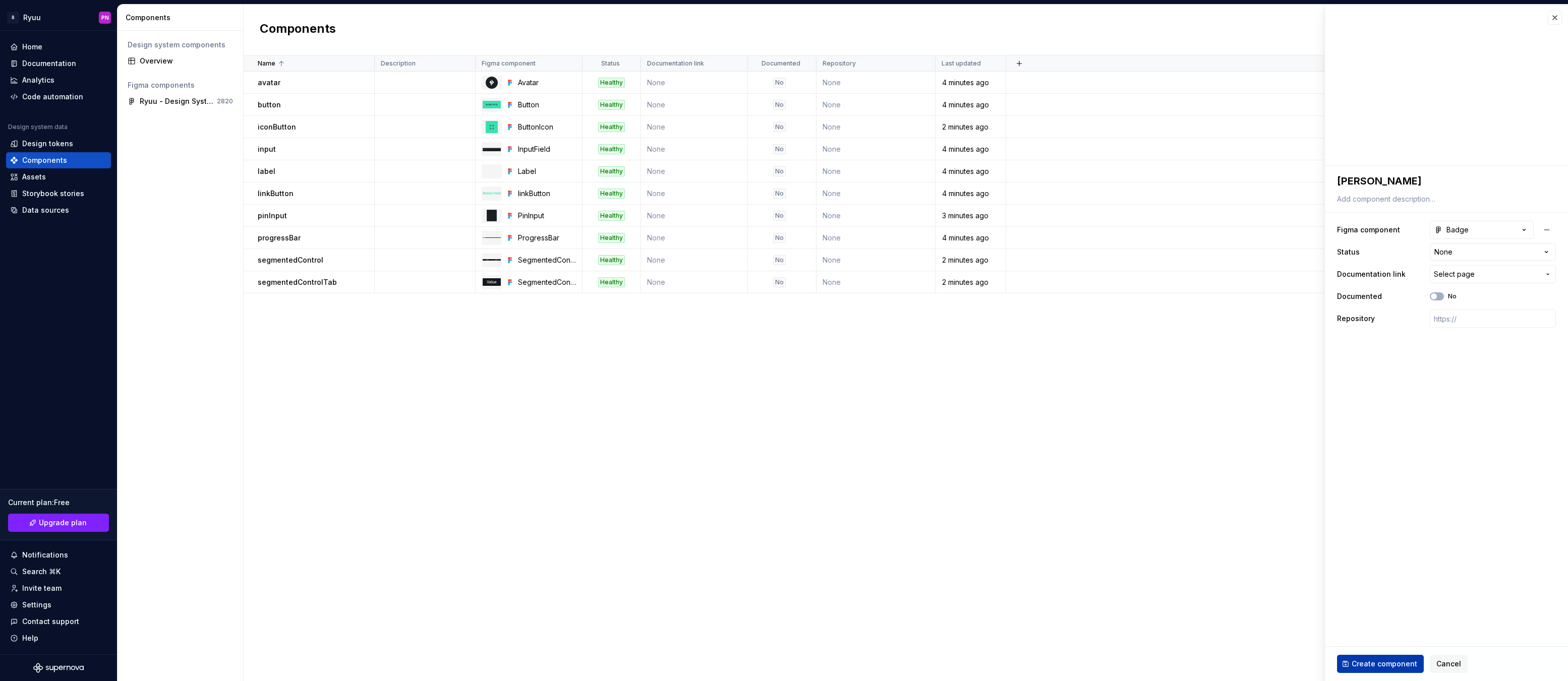
click at [1385, 665] on span "Create component" at bounding box center [1385, 664] width 66 height 10
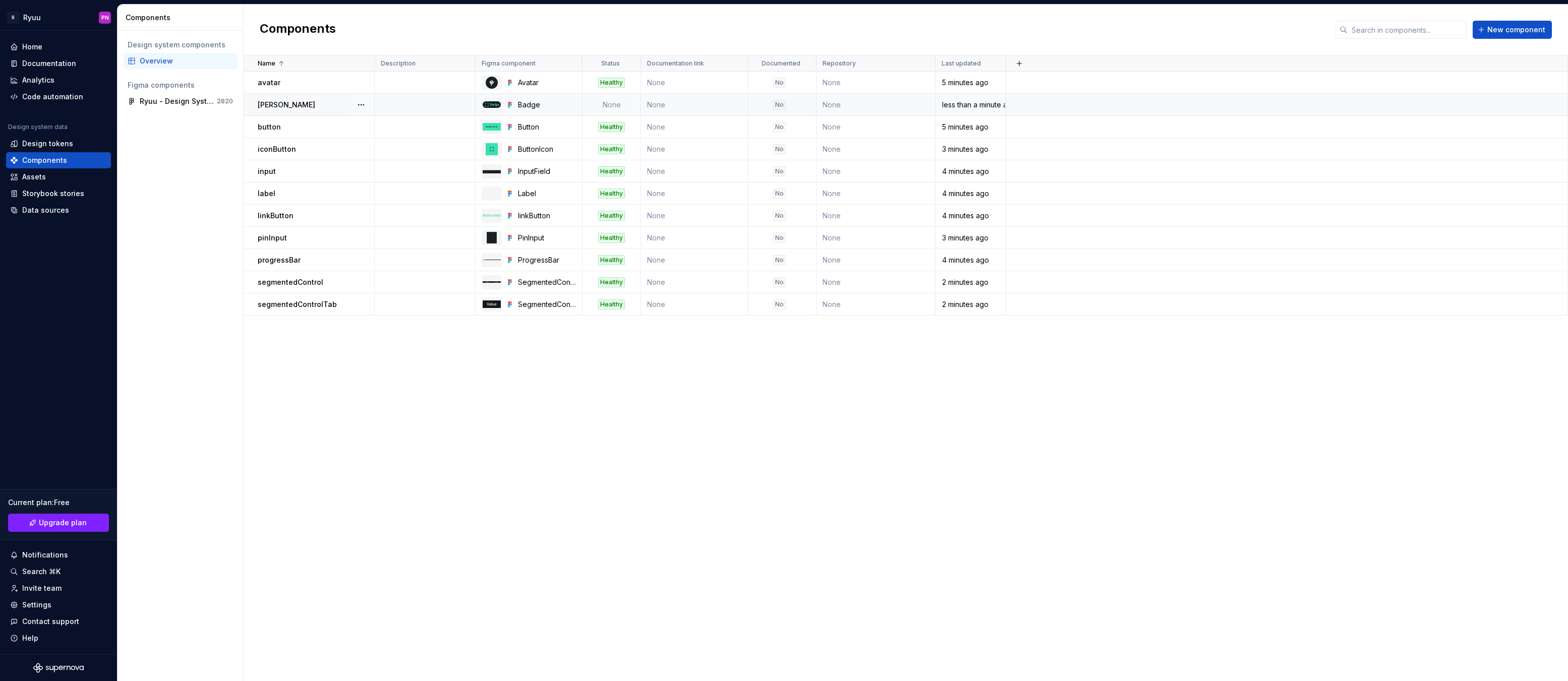
click at [612, 104] on td "None" at bounding box center [612, 105] width 59 height 22
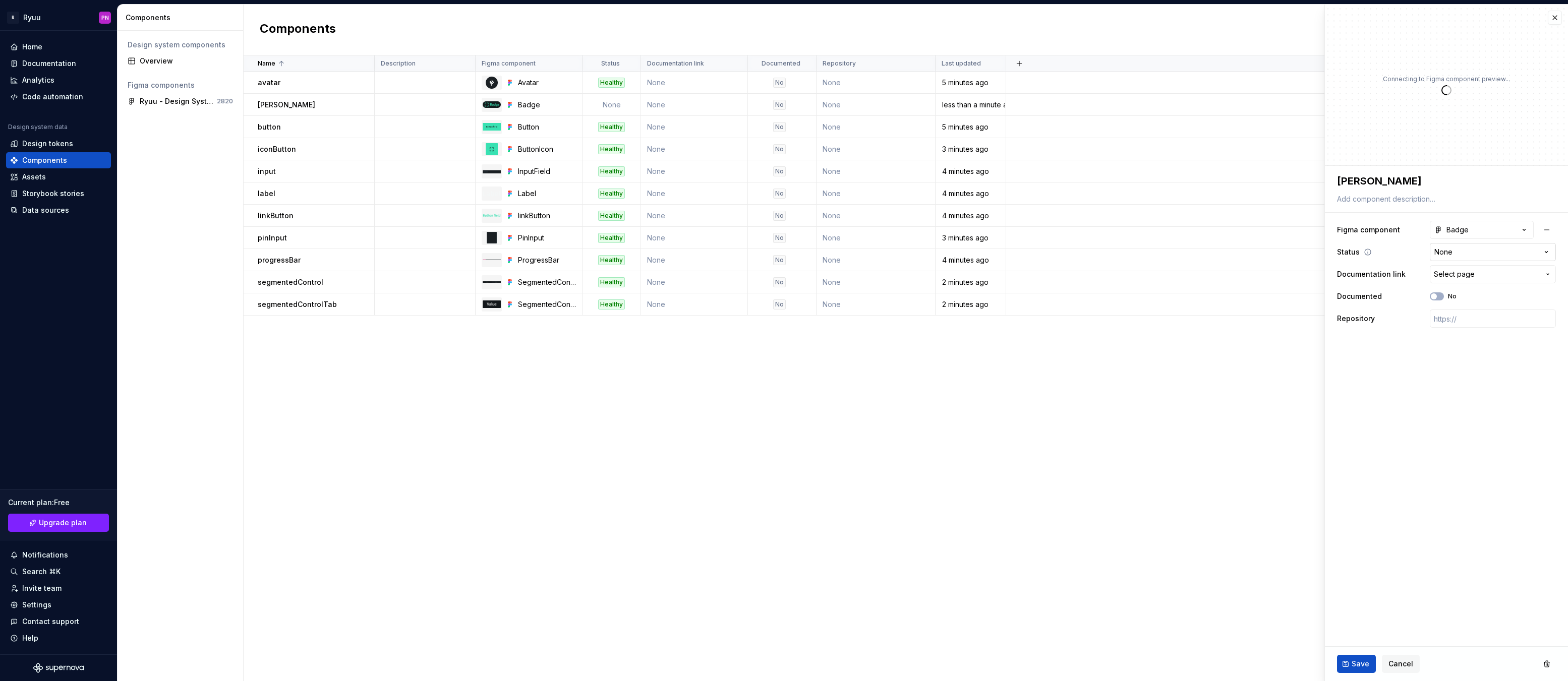
click at [1469, 254] on html "R Ryuu PN Home Documentation Analytics Code automation Design system data Desig…" at bounding box center [784, 340] width 1568 height 681
drag, startPoint x: 1466, startPoint y: 285, endPoint x: 1466, endPoint y: 296, distance: 11.0
click at [1344, 665] on button "Save" at bounding box center [1357, 664] width 39 height 18
drag, startPoint x: 291, startPoint y: 136, endPoint x: 289, endPoint y: 145, distance: 9.2
click at [289, 145] on p "iconButton" at bounding box center [277, 149] width 38 height 10
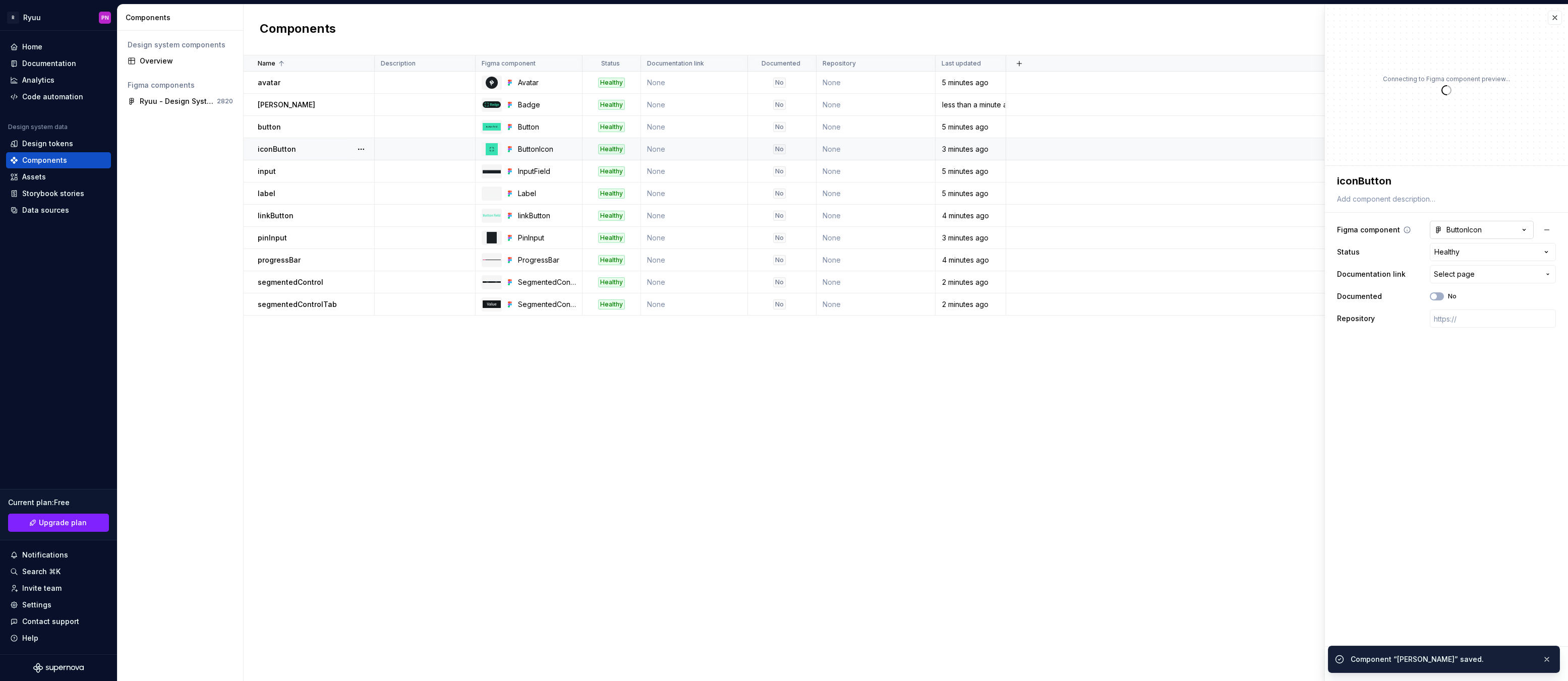
click at [1461, 233] on div "ButtonIcon" at bounding box center [1458, 230] width 48 height 10
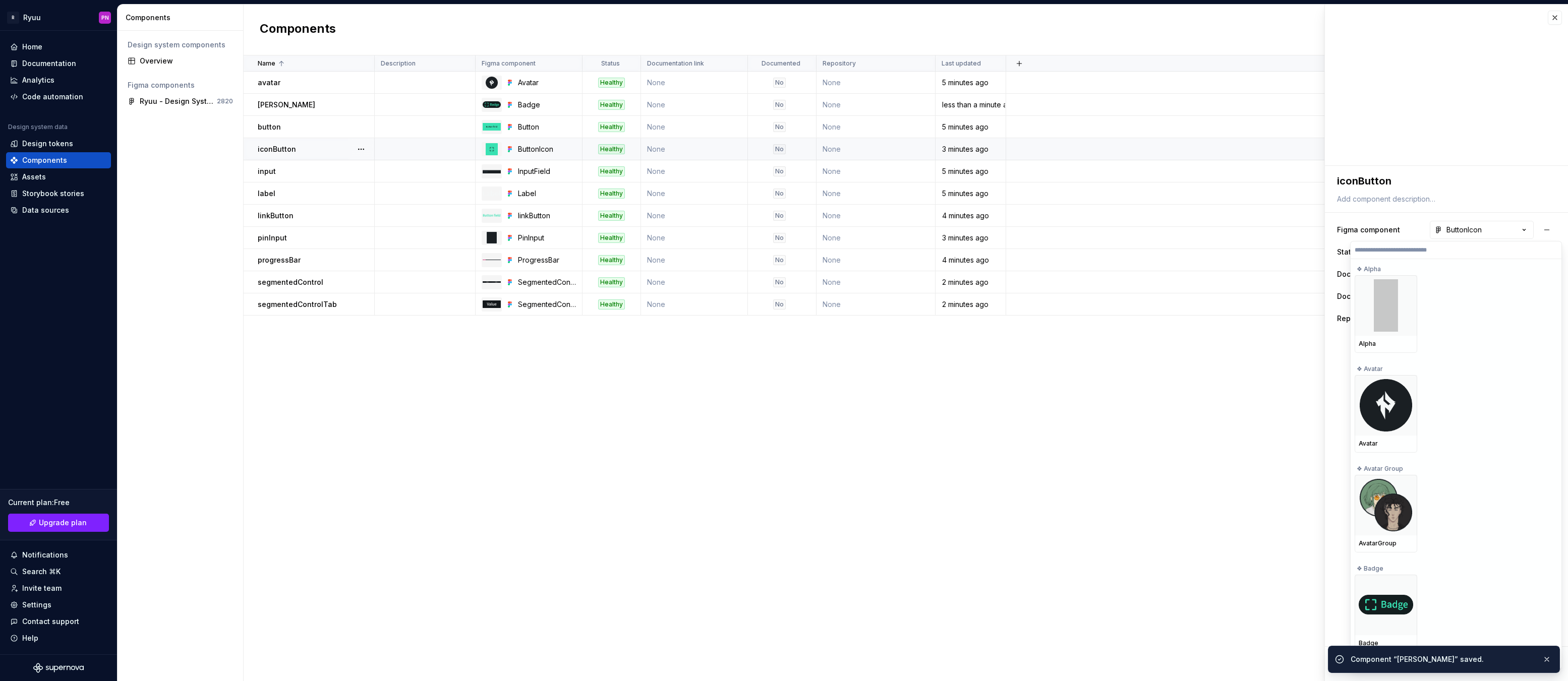
click at [1375, 185] on html "R Ryuu PN Home Documentation Analytics Code automation Design system data Desig…" at bounding box center [784, 340] width 1568 height 681
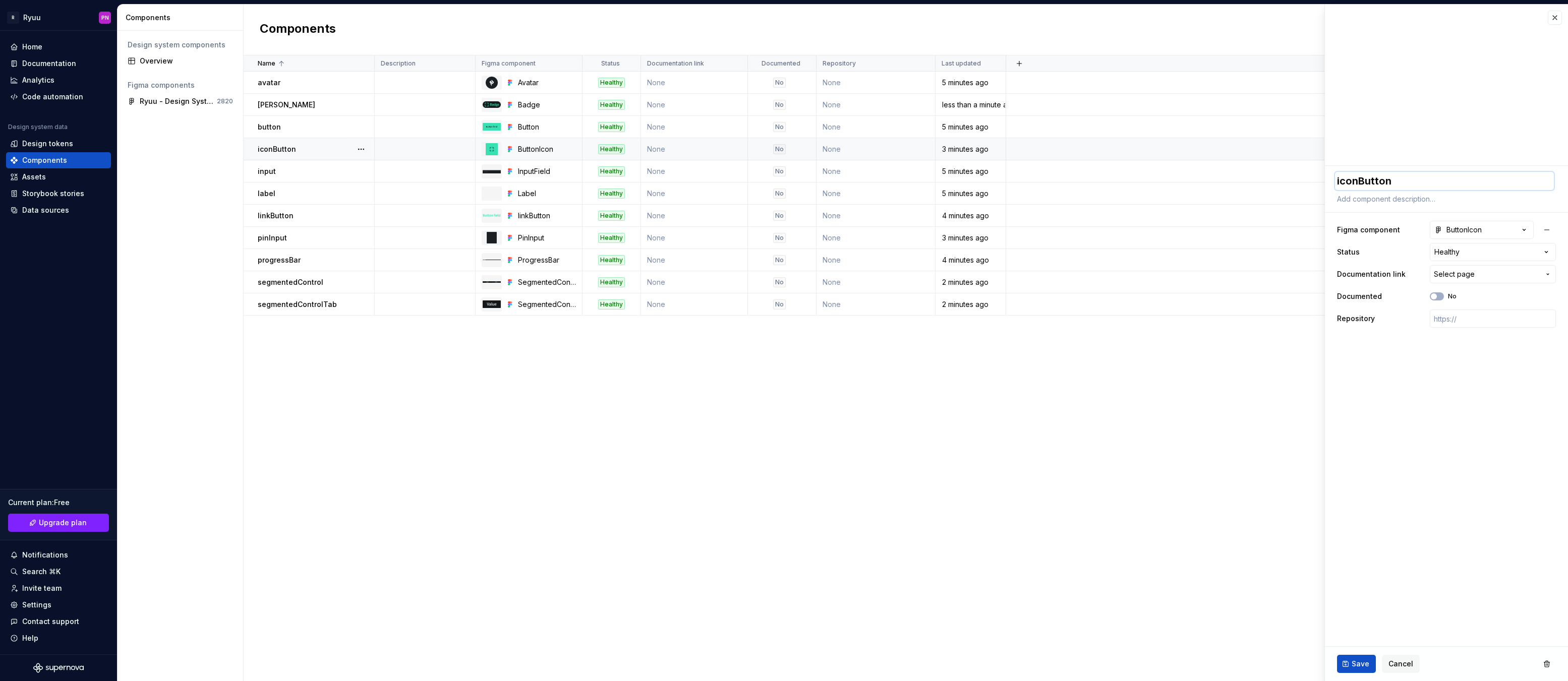
click at [1368, 177] on textarea "iconButton" at bounding box center [1444, 181] width 219 height 18
click at [1097, 415] on div "Name Description Figma component Status Documentation link Documented Repositor…" at bounding box center [906, 368] width 1324 height 626
click at [1559, 15] on button "button" at bounding box center [1555, 17] width 14 height 14
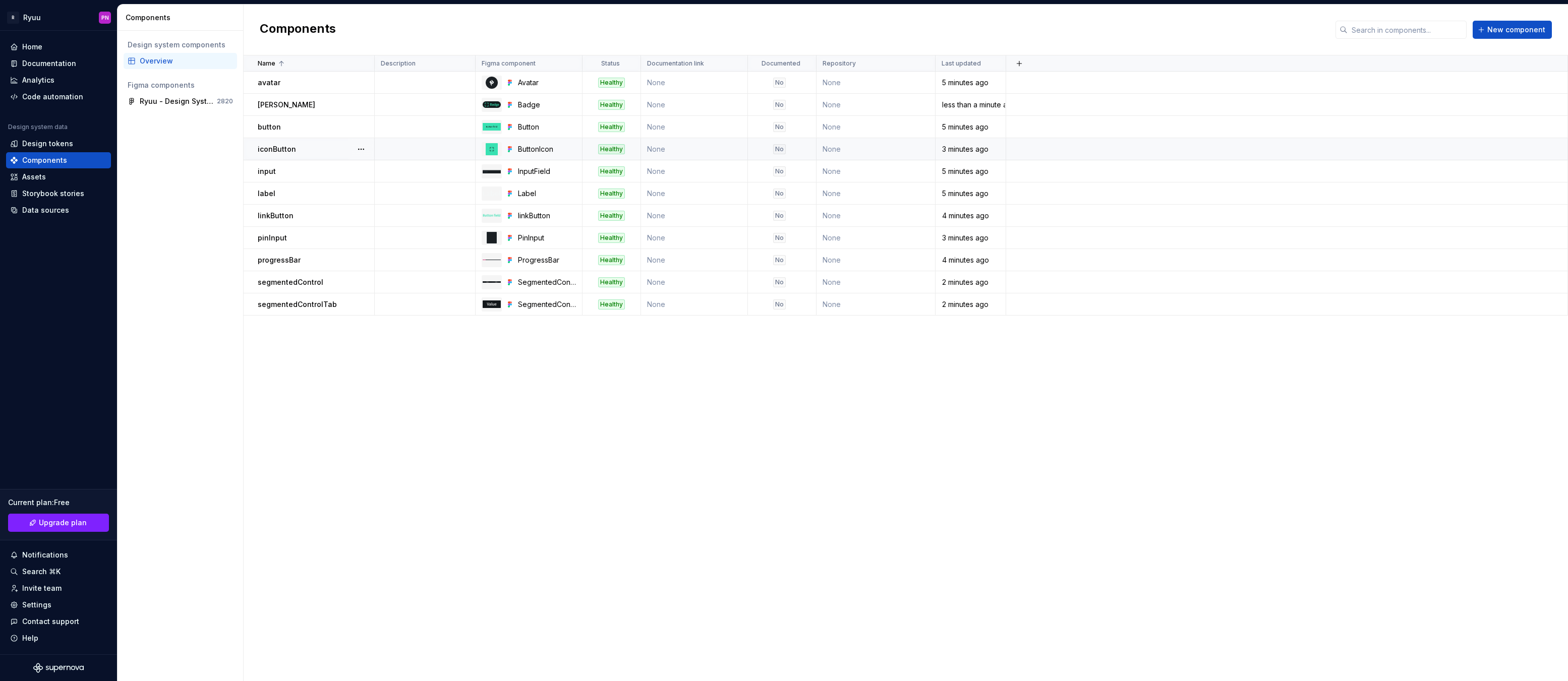
click at [933, 427] on div "Name Description Figma component Status Documentation link Documented Repositor…" at bounding box center [906, 368] width 1324 height 626
click at [1503, 30] on span "New component" at bounding box center [1516, 30] width 58 height 10
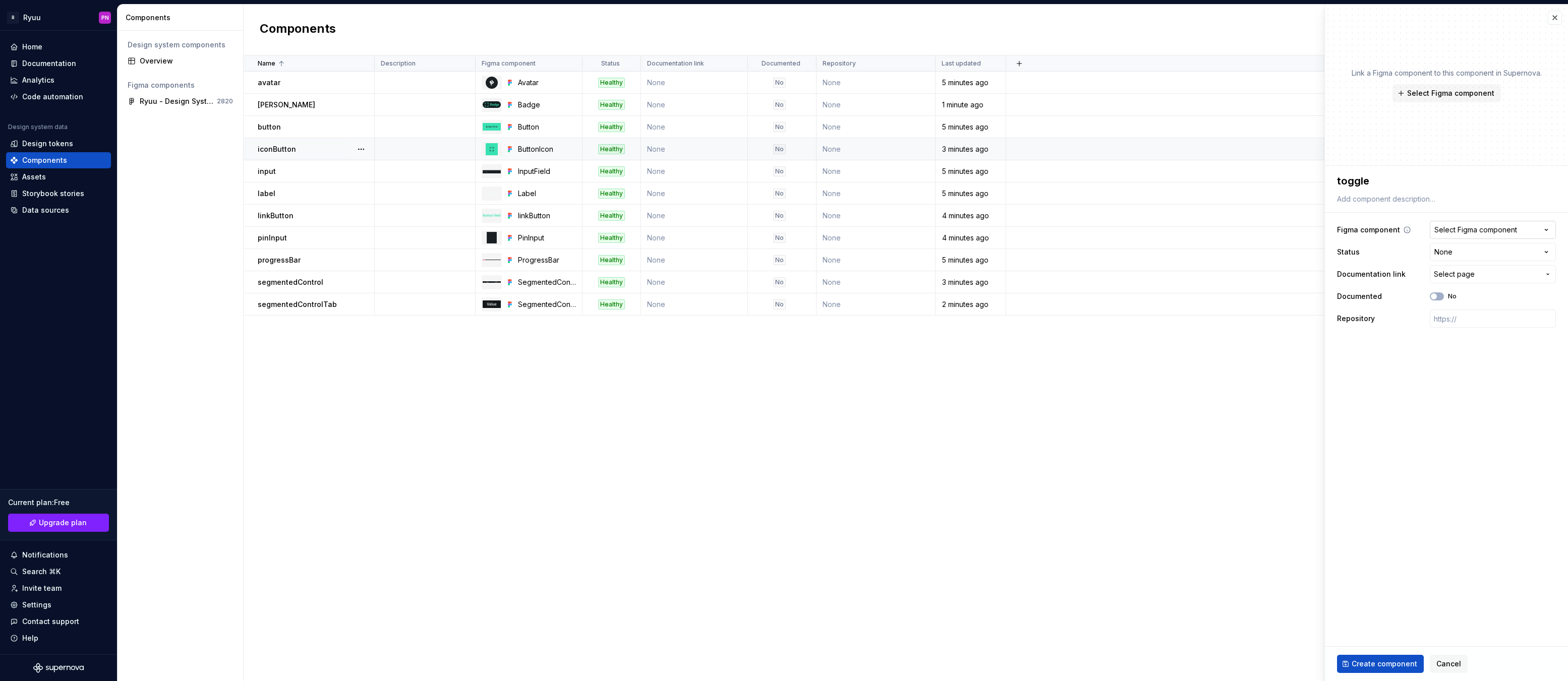
click at [1453, 221] on button "Select Figma component" at bounding box center [1492, 230] width 126 height 18
click at [1409, 308] on img at bounding box center [1386, 305] width 54 height 23
click at [1392, 668] on span "Create component" at bounding box center [1385, 664] width 66 height 10
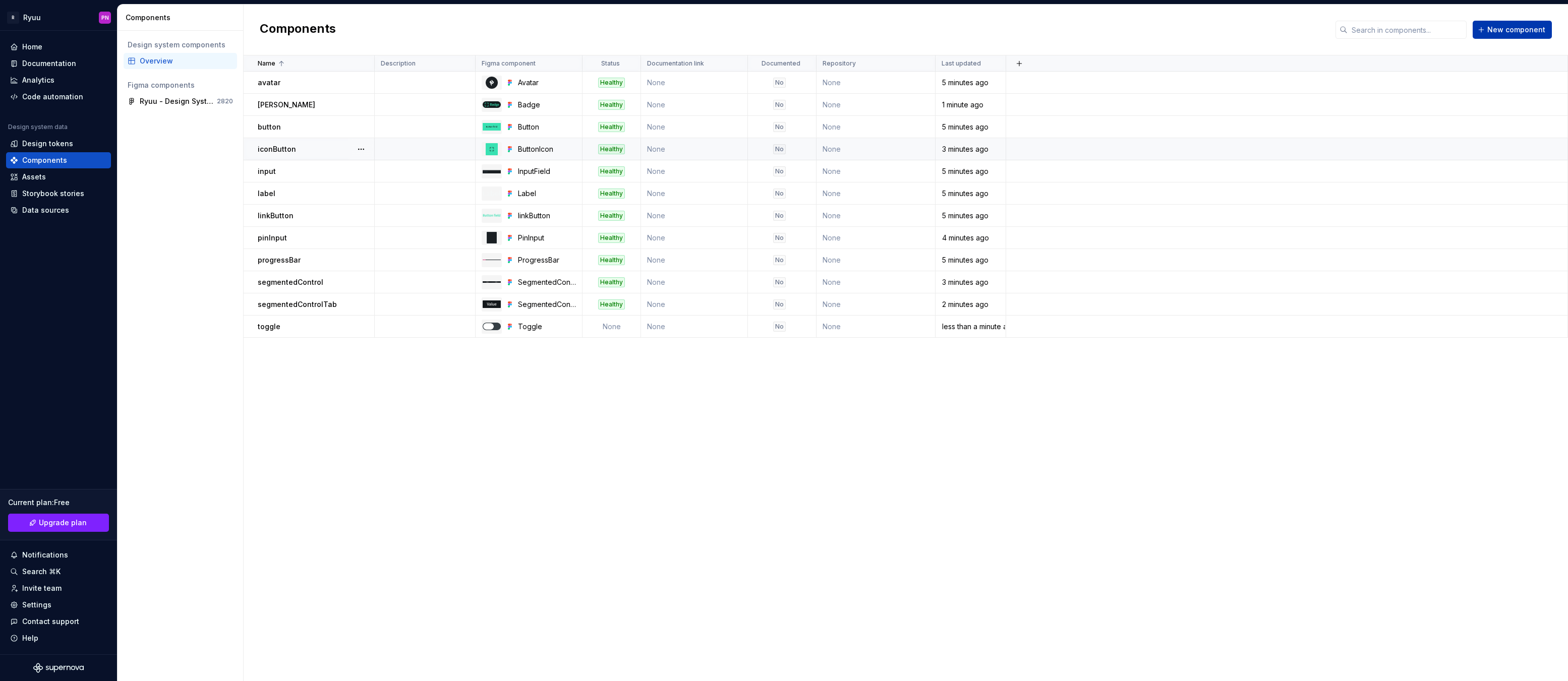
click at [1505, 30] on span "New component" at bounding box center [1516, 30] width 58 height 10
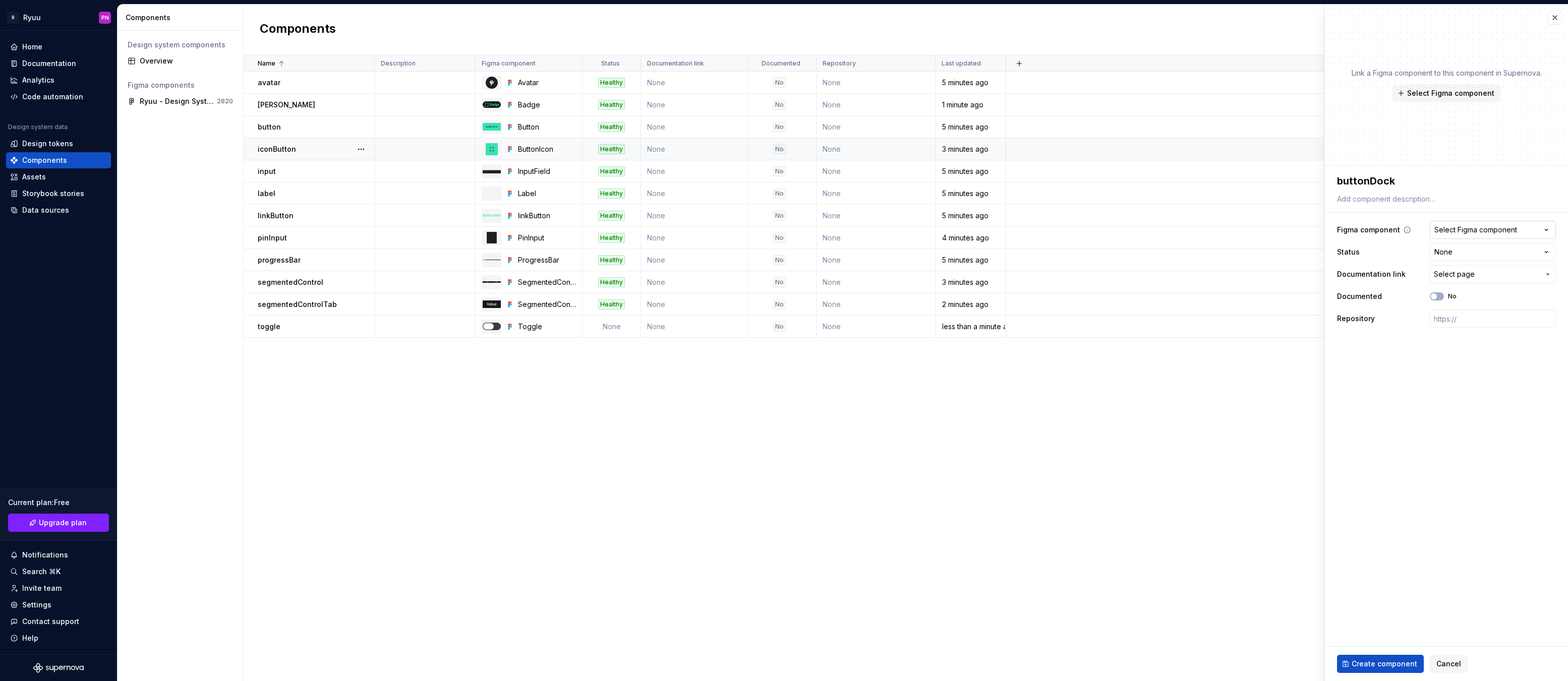
click at [1458, 225] on div "Select Figma component" at bounding box center [1476, 230] width 83 height 10
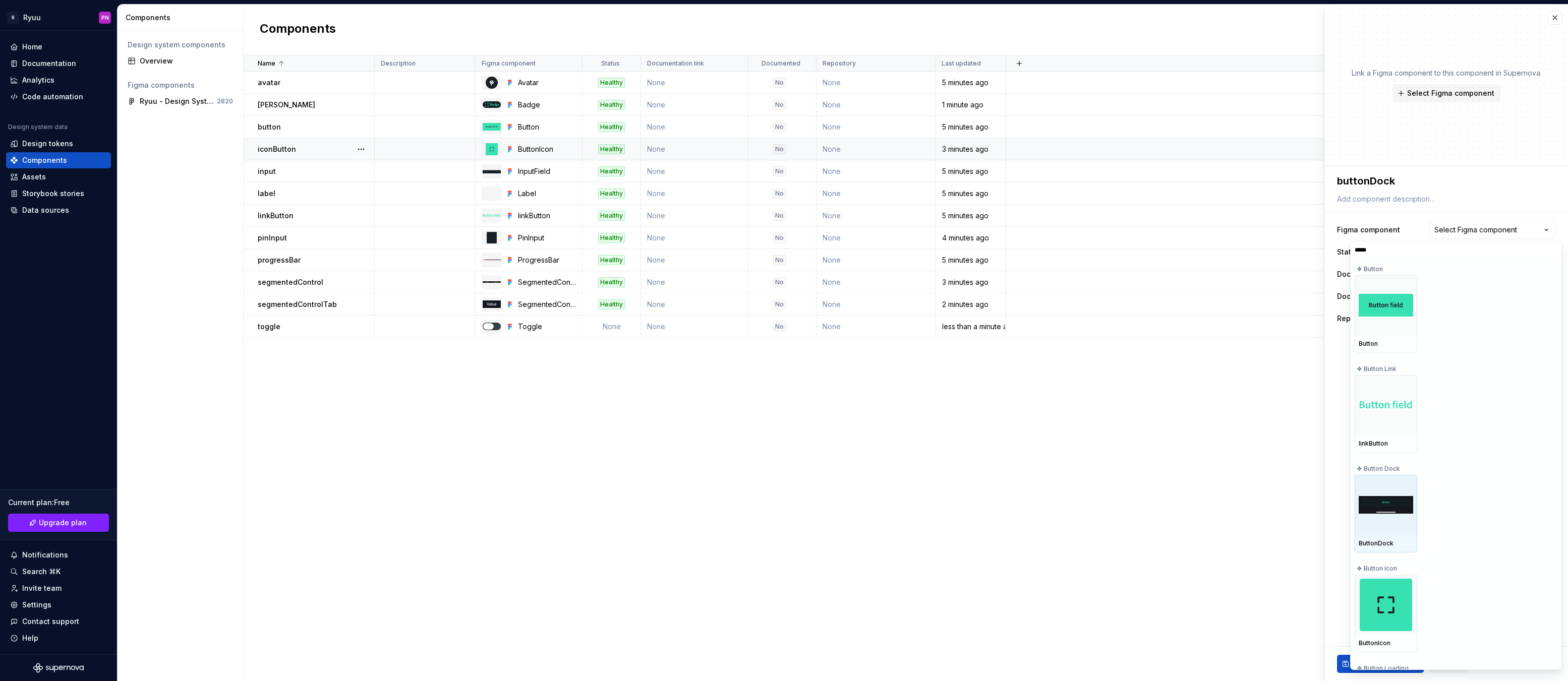
click at [1367, 501] on img at bounding box center [1386, 504] width 54 height 18
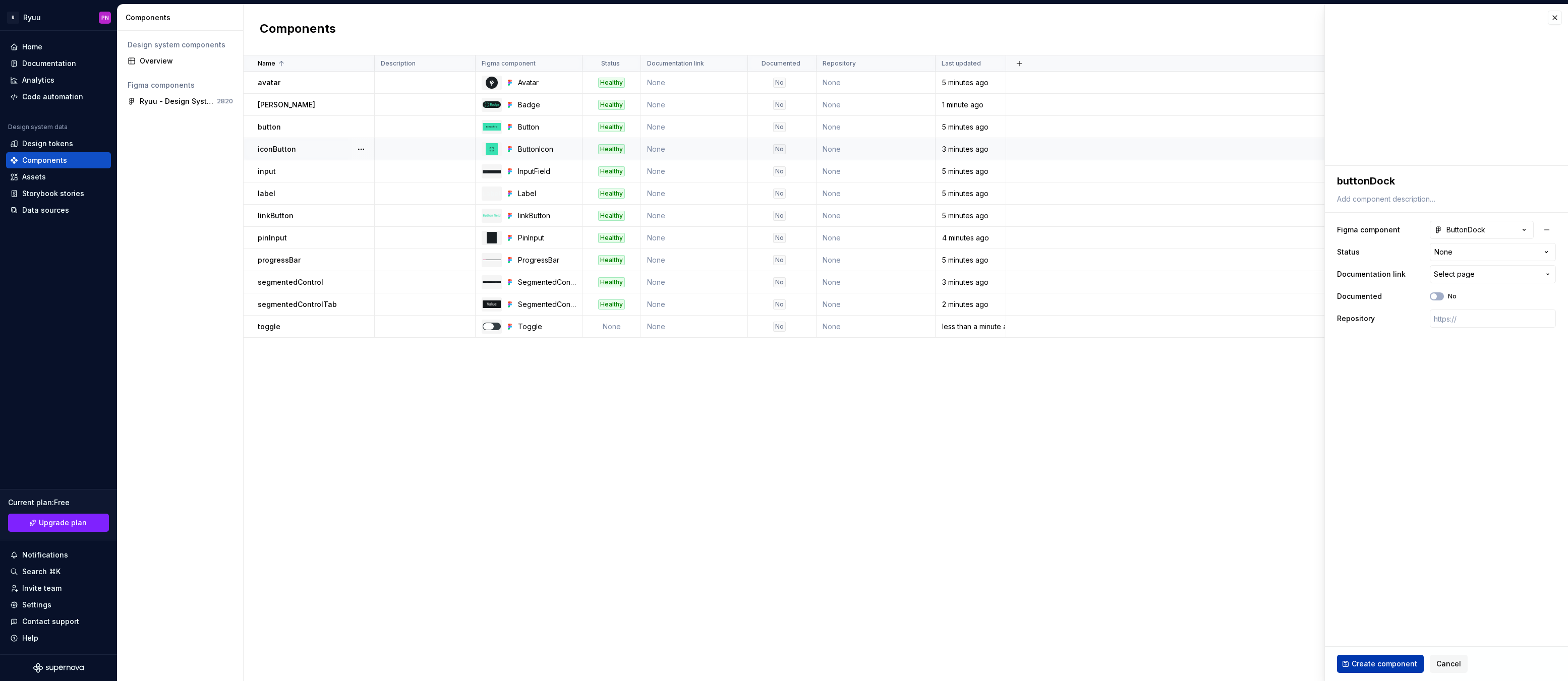
click at [1399, 659] on span "Create component" at bounding box center [1385, 664] width 66 height 10
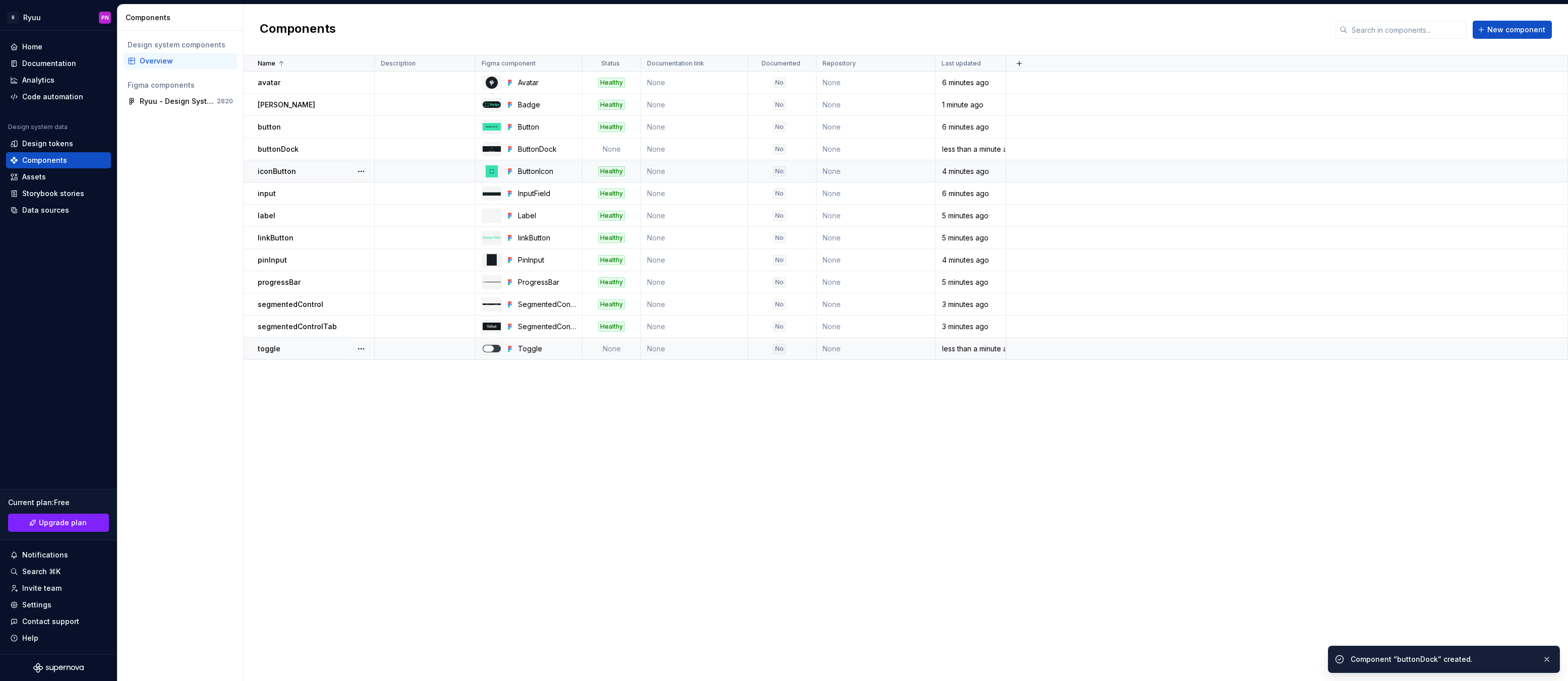
click at [611, 354] on td "None" at bounding box center [612, 349] width 59 height 22
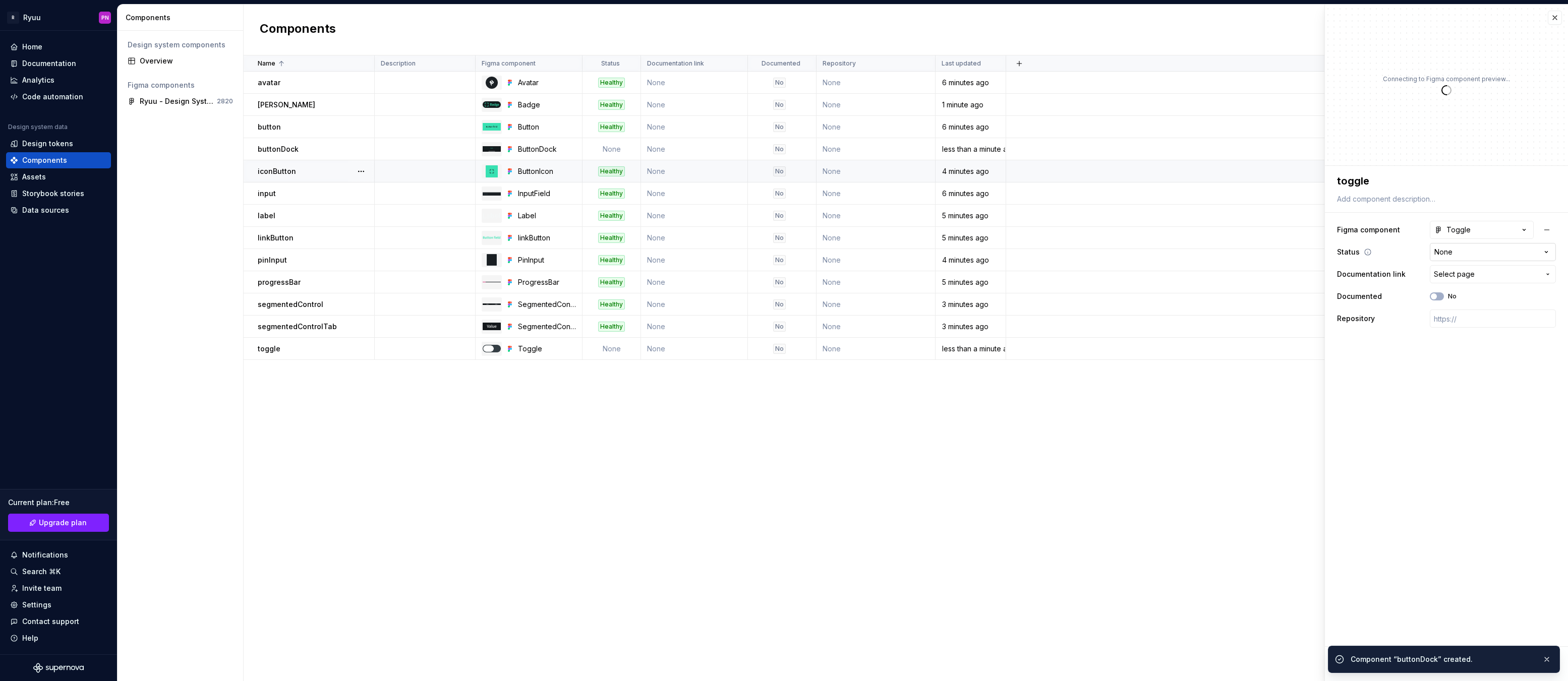
click at [1444, 250] on html "R Ryuu PN Home Documentation Analytics Code automation Design system data Desig…" at bounding box center [784, 340] width 1568 height 681
click at [1353, 663] on span "Save" at bounding box center [1360, 664] width 18 height 10
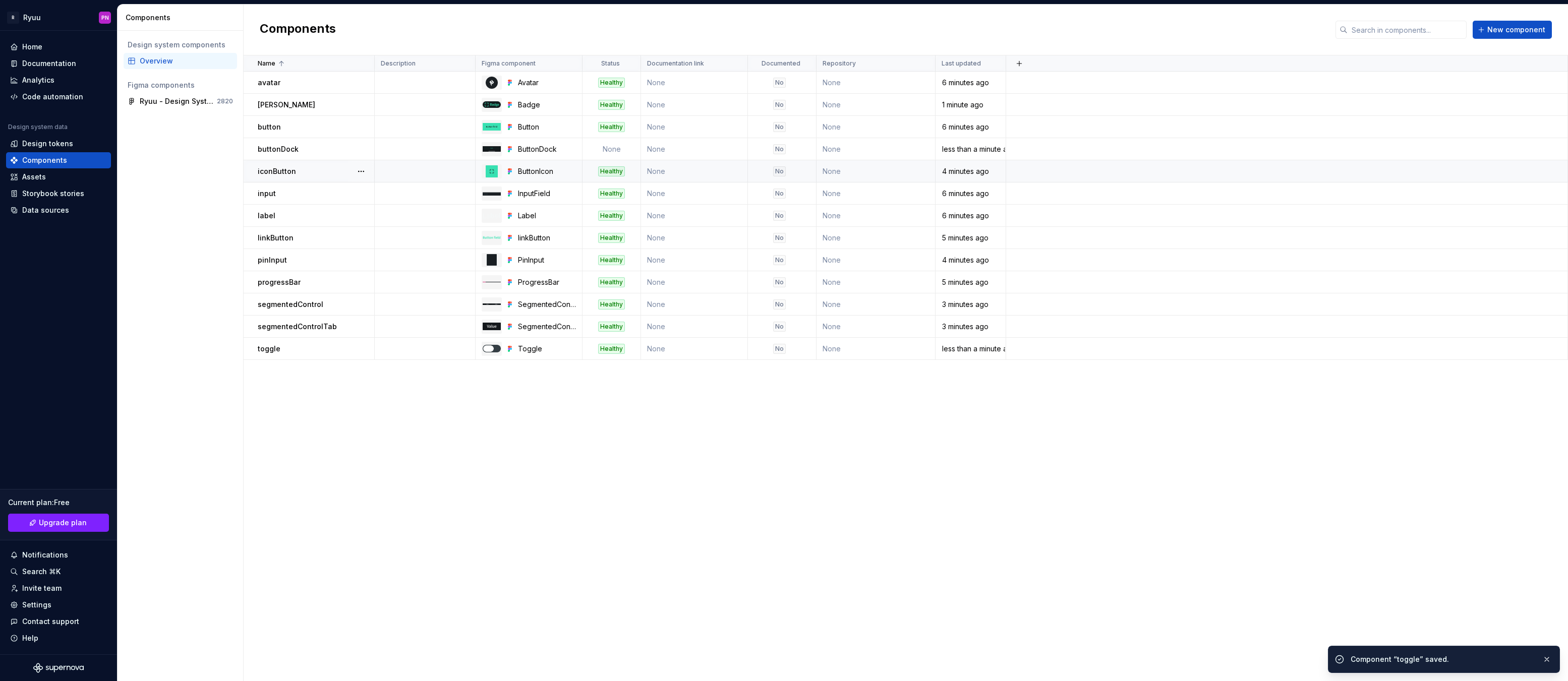
click at [610, 147] on td "None" at bounding box center [612, 149] width 59 height 22
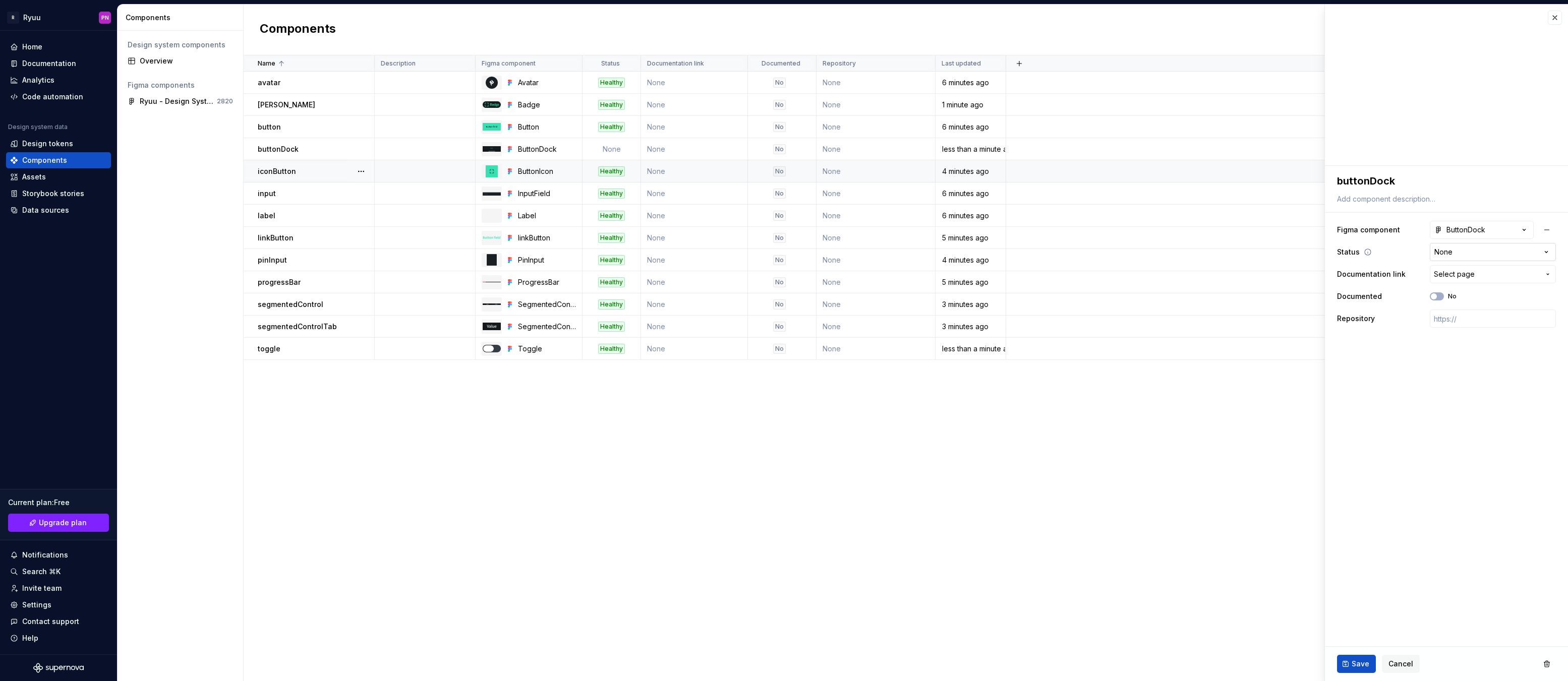
click at [1458, 253] on html "R Ryuu PN Home Documentation Analytics Code automation Design system data Desig…" at bounding box center [784, 340] width 1568 height 681
click at [1348, 659] on button "Save" at bounding box center [1357, 664] width 39 height 18
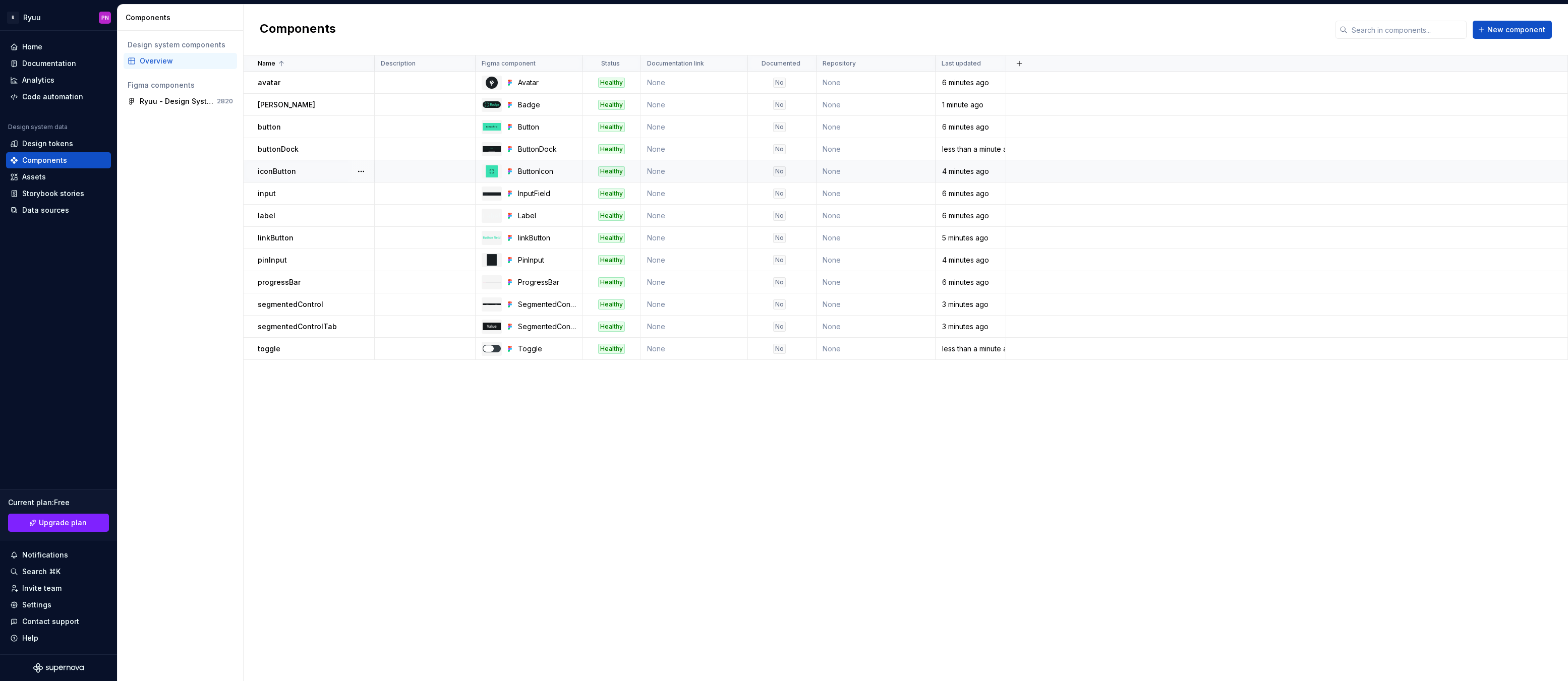
click at [659, 509] on div "Name Description Figma component Status Documentation link Documented Repositor…" at bounding box center [906, 368] width 1324 height 626
click at [1507, 22] on button "New component" at bounding box center [1513, 30] width 79 height 18
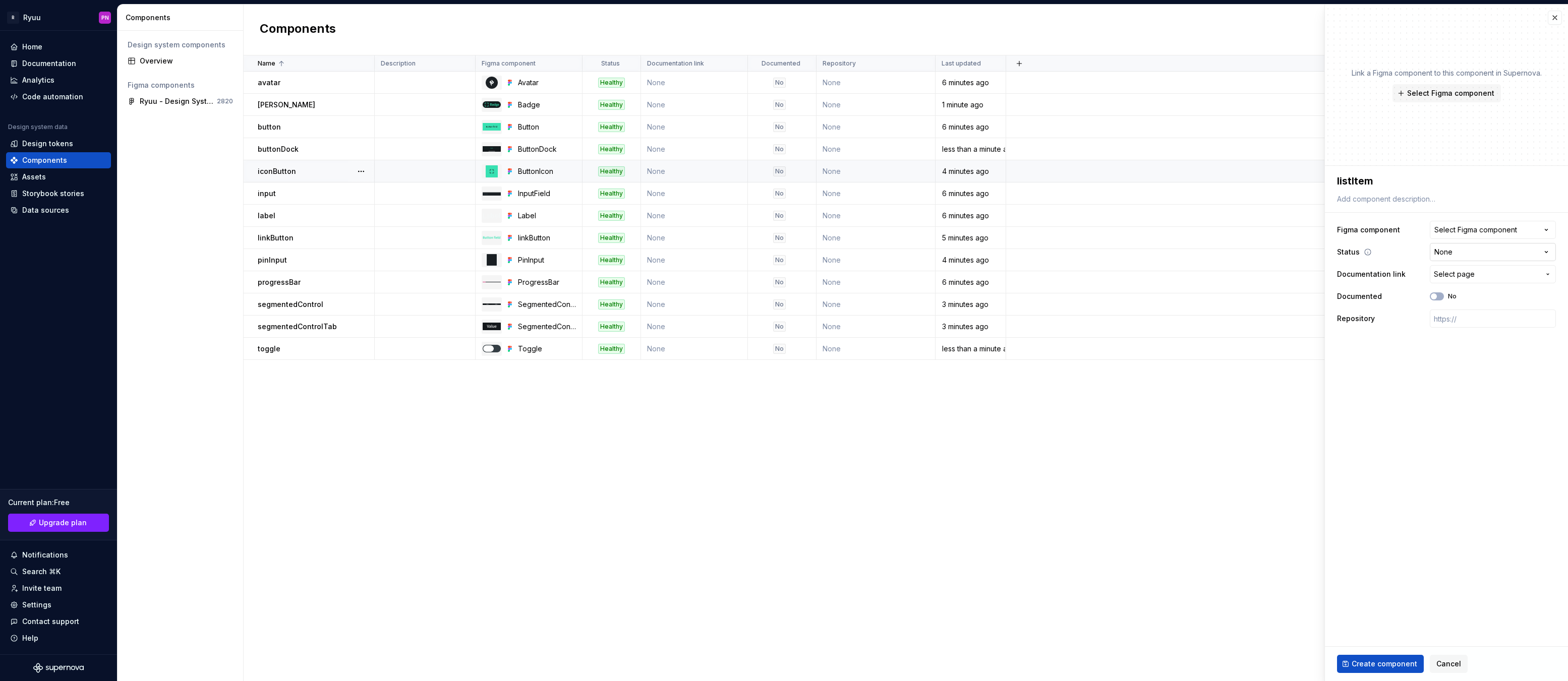
click at [1445, 255] on html "R Ryuu PN Home Documentation Analytics Code automation Design system data Desig…" at bounding box center [784, 340] width 1568 height 681
click at [1453, 237] on button "Select Figma component" at bounding box center [1492, 230] width 126 height 18
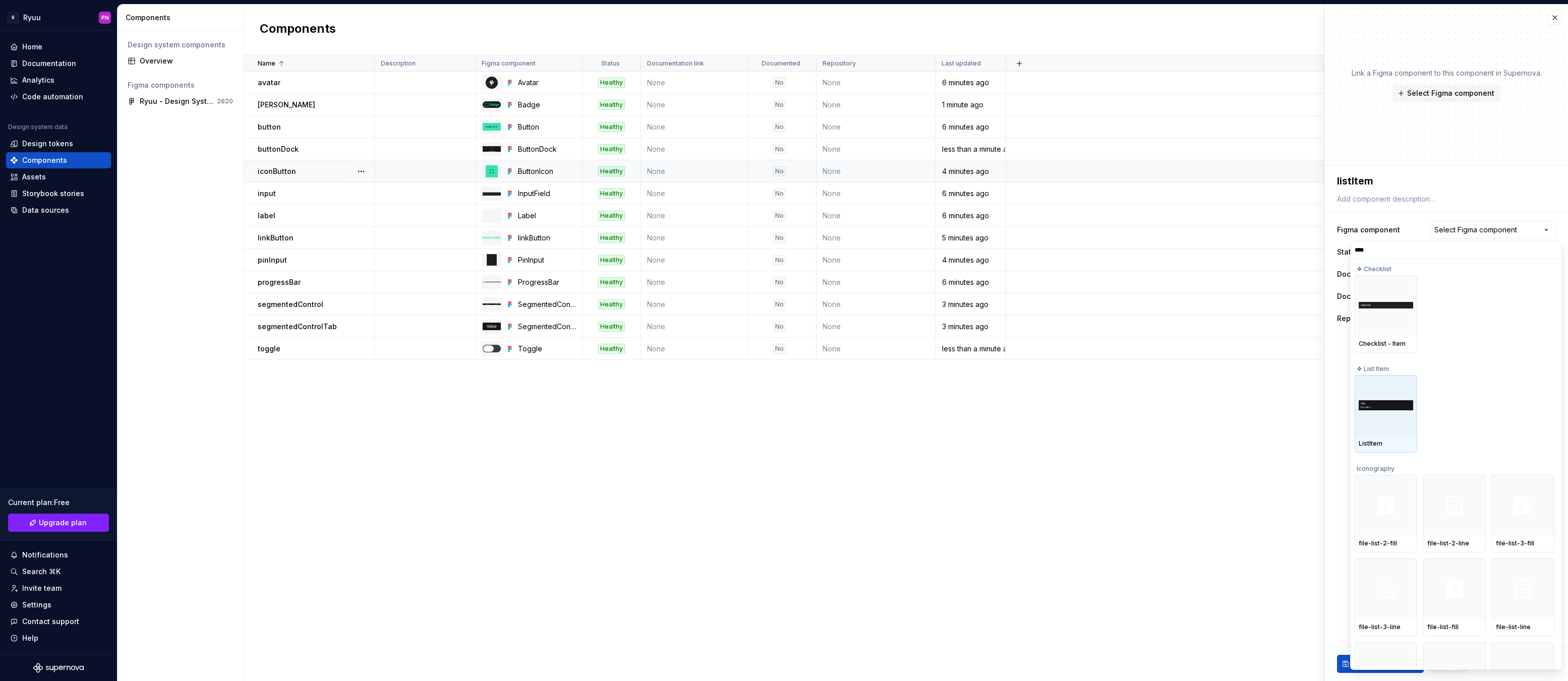
click at [1380, 398] on div at bounding box center [1386, 405] width 63 height 60
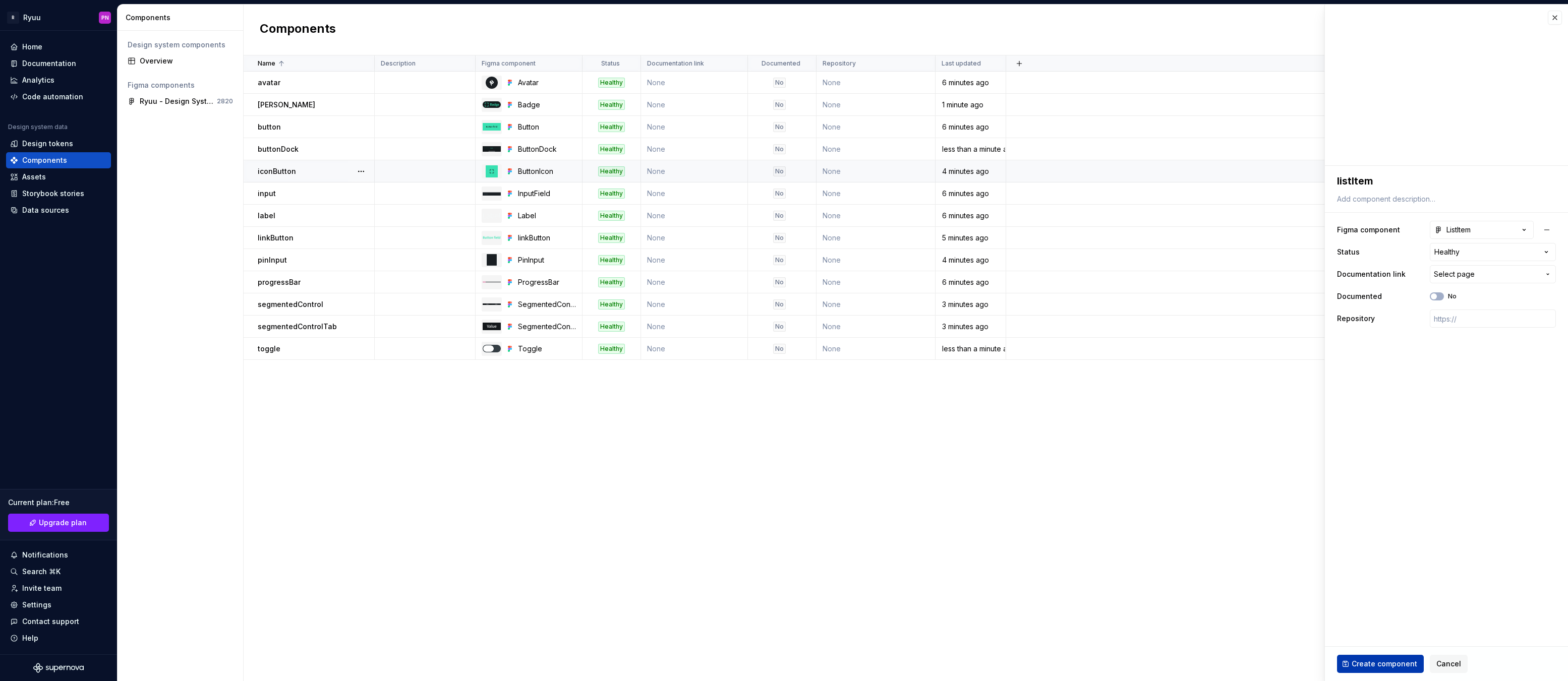
click at [1388, 665] on span "Create component" at bounding box center [1385, 664] width 66 height 10
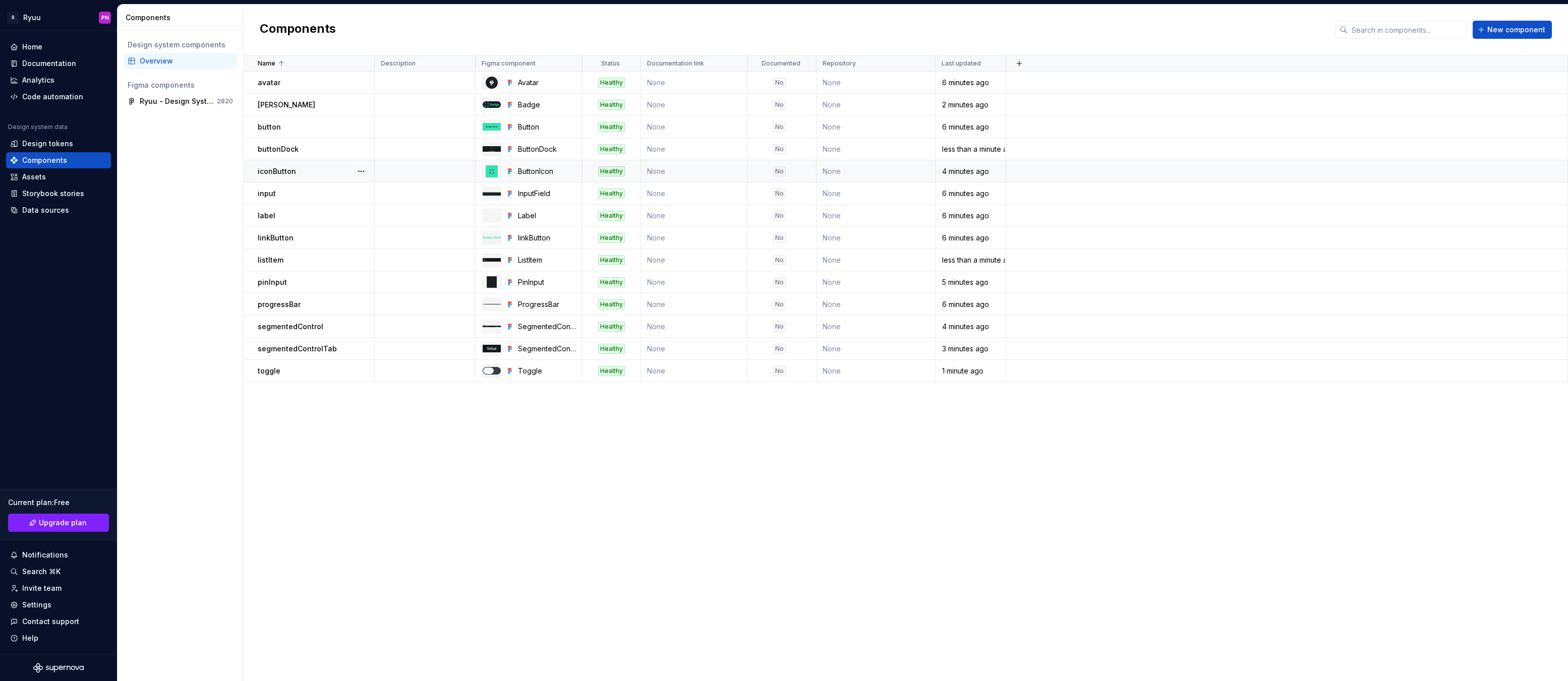
drag, startPoint x: 914, startPoint y: 543, endPoint x: 1017, endPoint y: 456, distance: 134.8
click at [914, 543] on div "Name Description Figma component Status Documentation link Documented Repositor…" at bounding box center [906, 368] width 1324 height 626
click at [1529, 30] on span "New component" at bounding box center [1516, 30] width 58 height 10
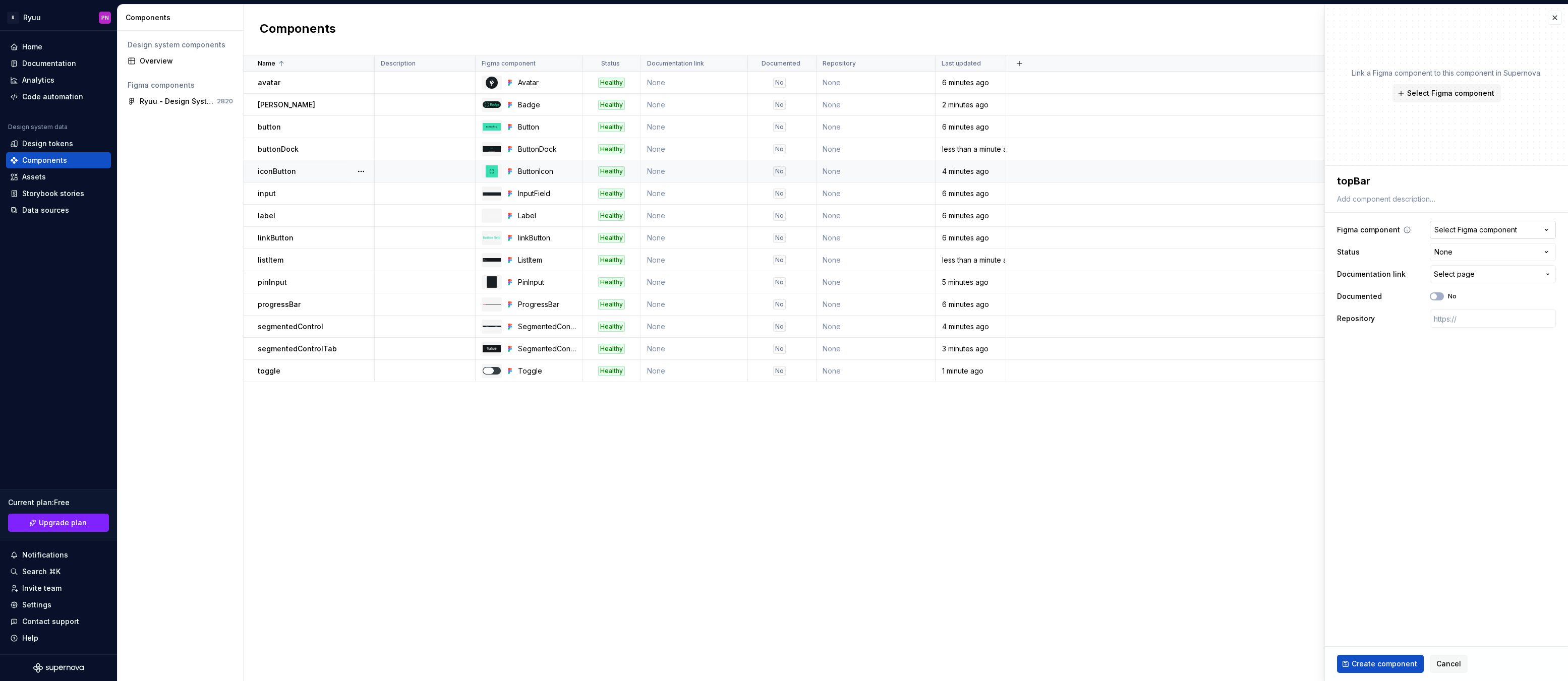
click at [1439, 231] on div "Select Figma component" at bounding box center [1476, 230] width 83 height 10
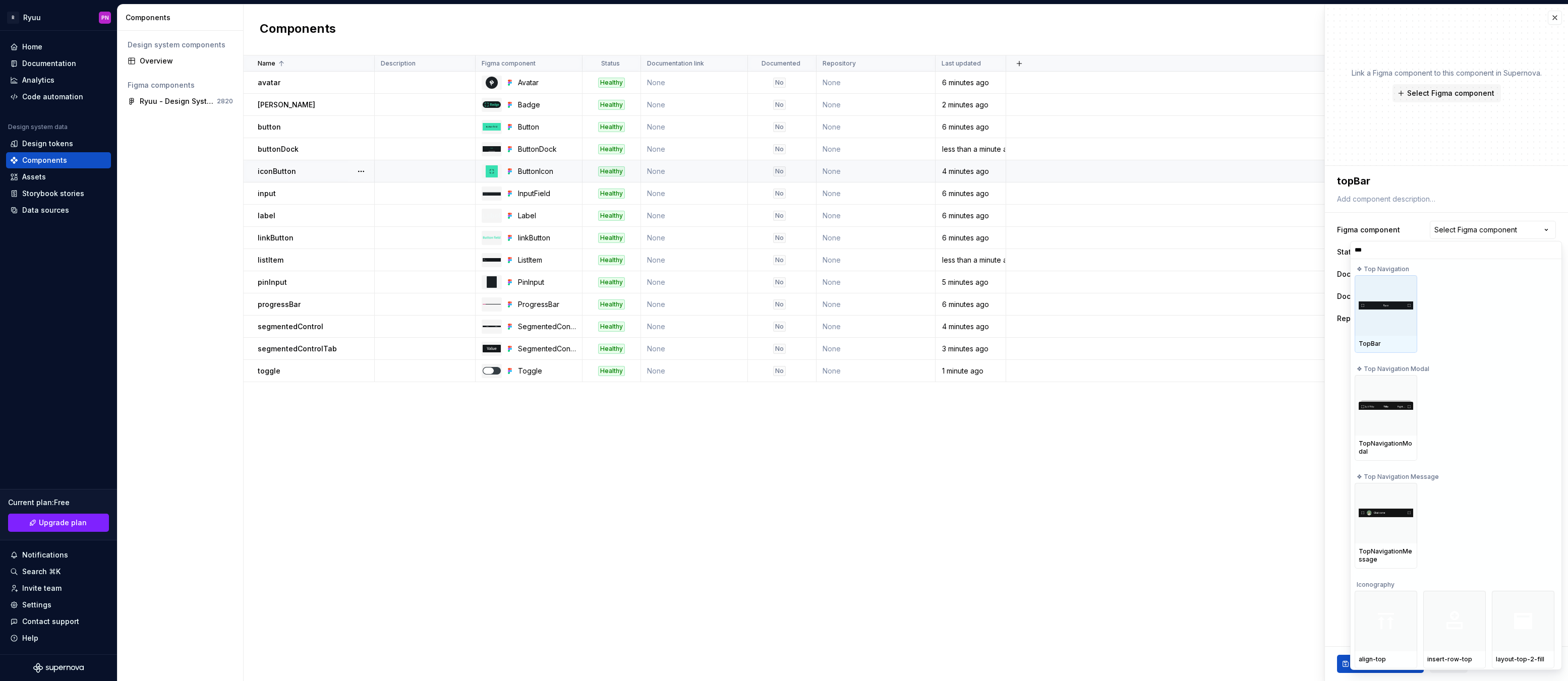
click at [1377, 322] on div at bounding box center [1386, 305] width 63 height 60
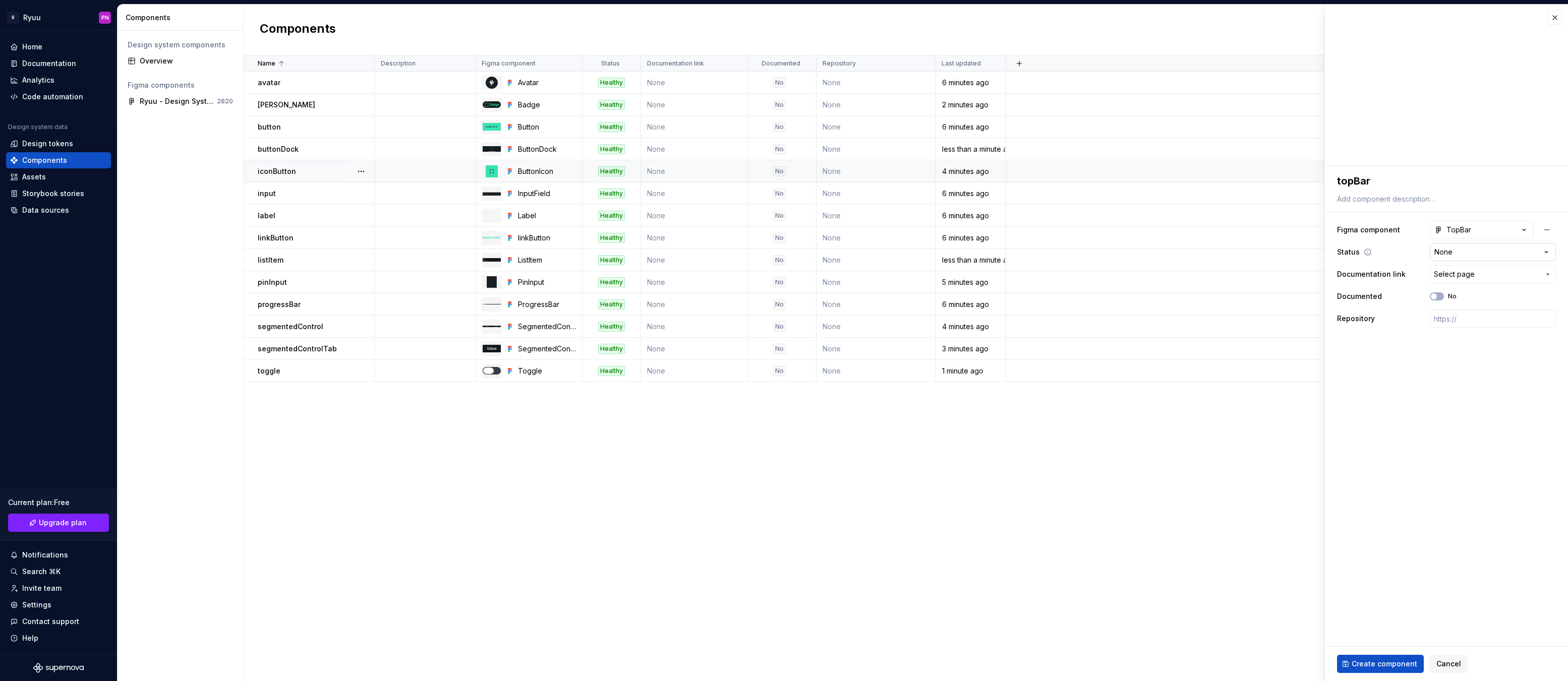
click at [1463, 256] on html "R Ryuu PN Home Documentation Analytics Code automation Design system data Desig…" at bounding box center [784, 340] width 1568 height 681
drag, startPoint x: 1361, startPoint y: 660, endPoint x: 1347, endPoint y: 652, distance: 16.1
click at [1361, 660] on span "Create component" at bounding box center [1385, 664] width 66 height 10
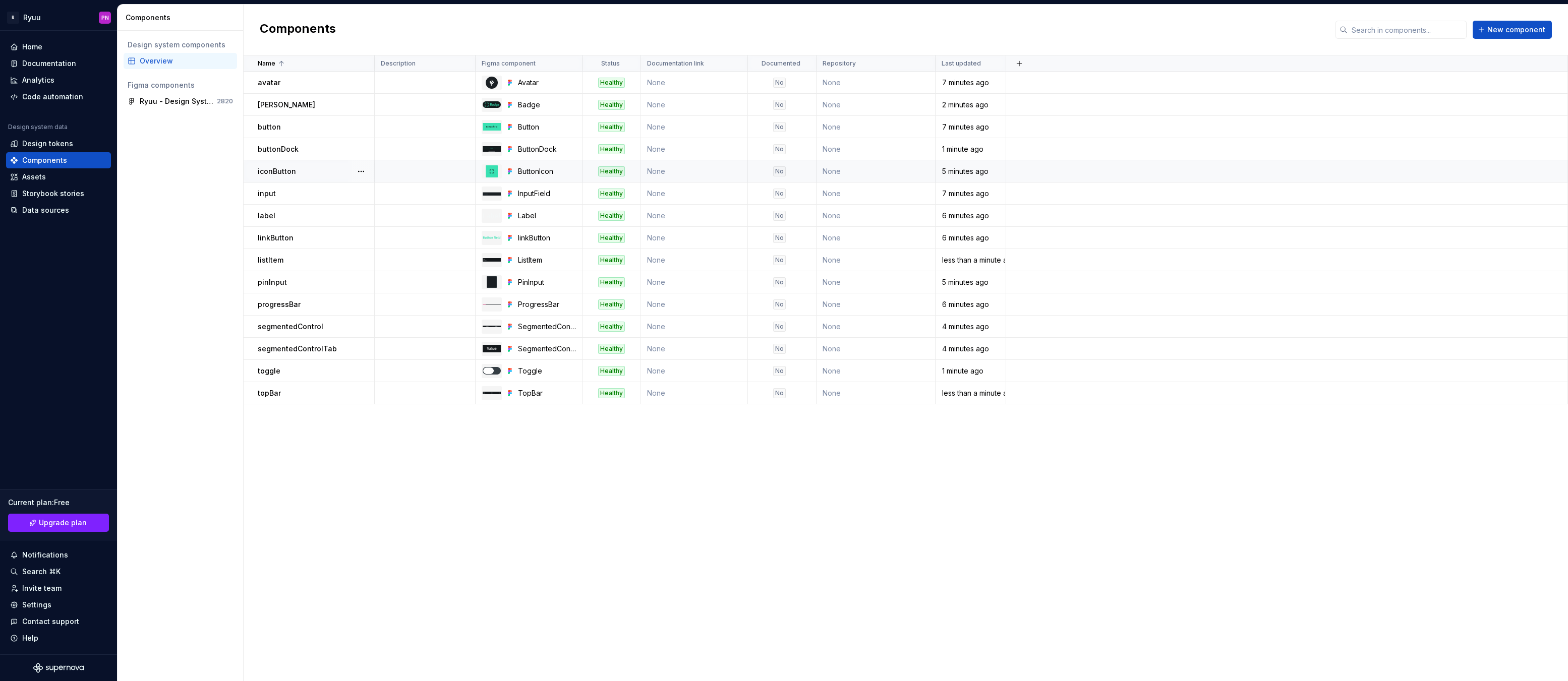
drag, startPoint x: 1011, startPoint y: 506, endPoint x: 1028, endPoint y: 488, distance: 24.8
click at [1011, 506] on div "Name Description Figma component Status Documentation link Documented Repositor…" at bounding box center [906, 368] width 1324 height 626
click at [1503, 26] on span "New component" at bounding box center [1516, 30] width 58 height 10
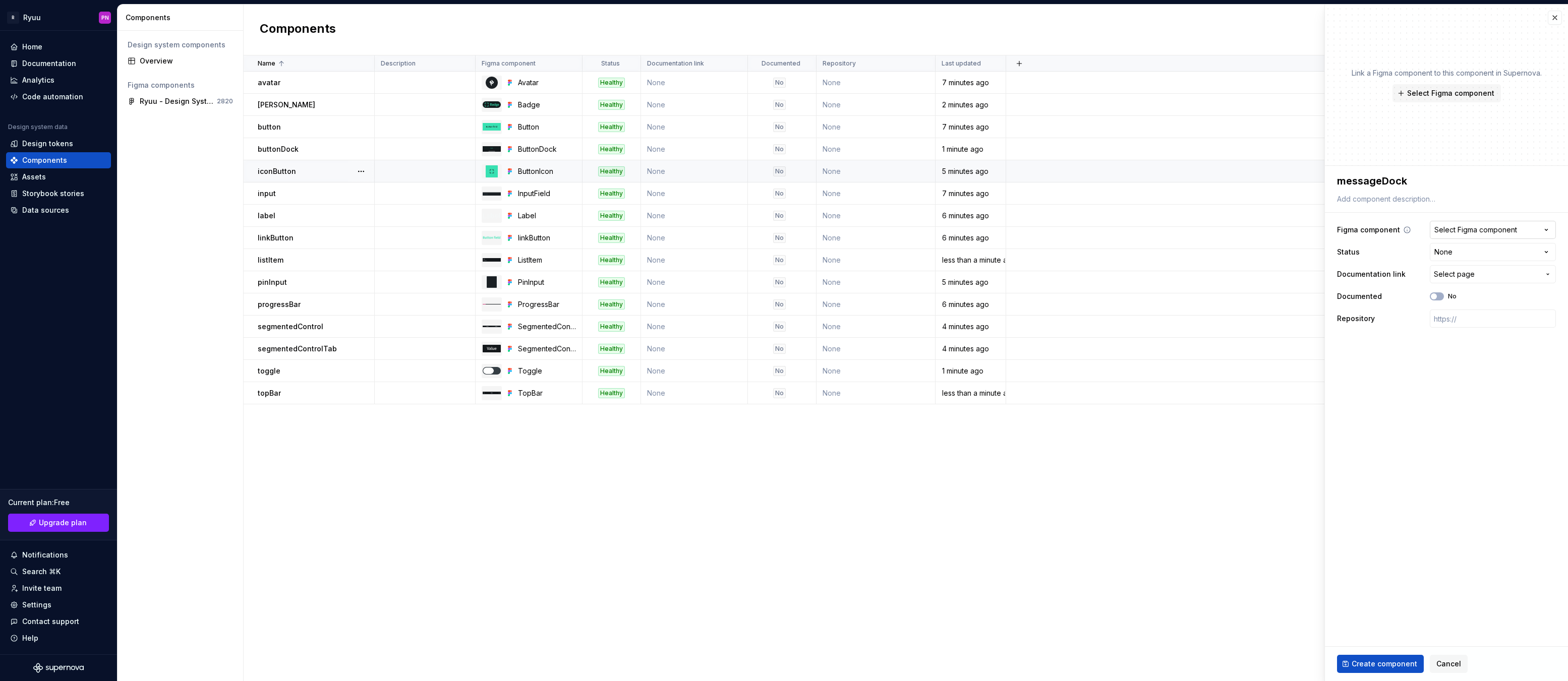
click at [1484, 227] on div "Select Figma component" at bounding box center [1476, 230] width 83 height 10
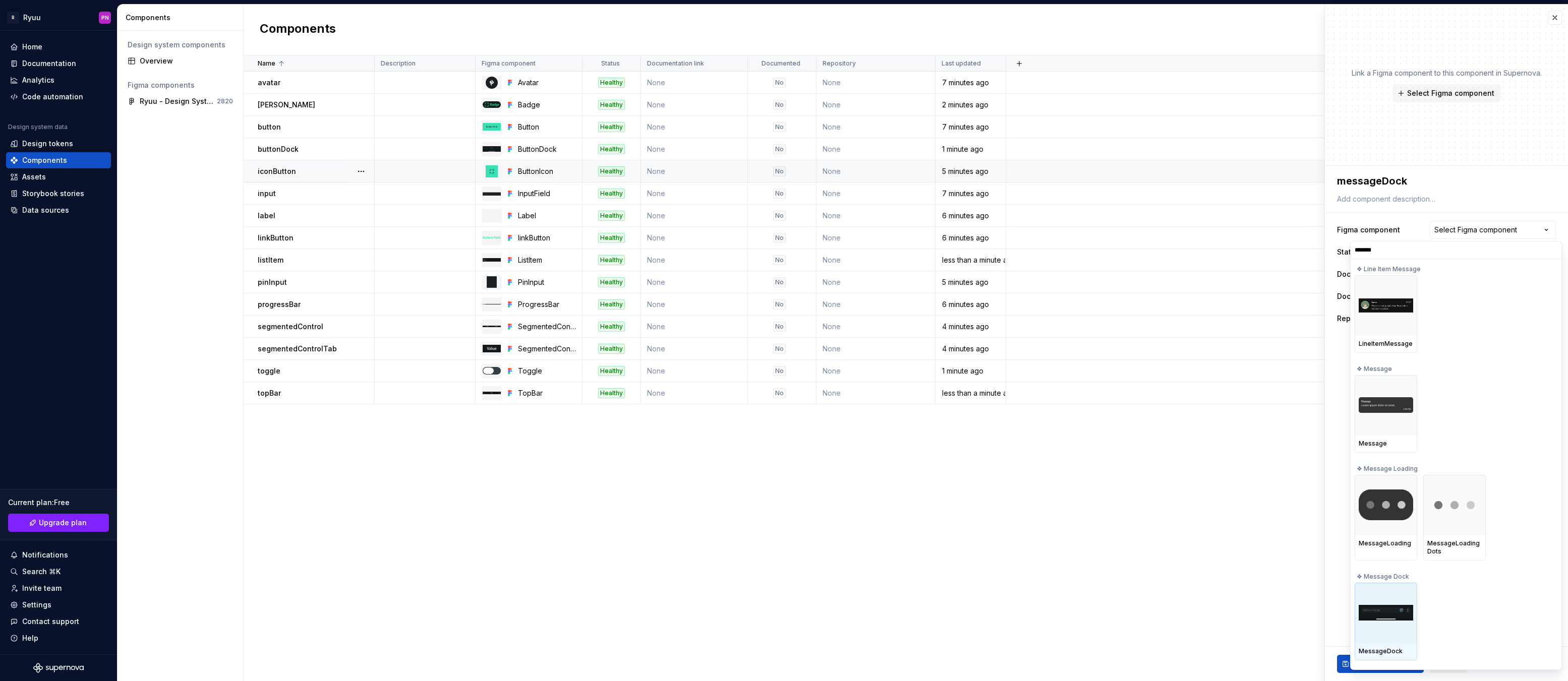
click at [1386, 616] on img at bounding box center [1386, 613] width 54 height 16
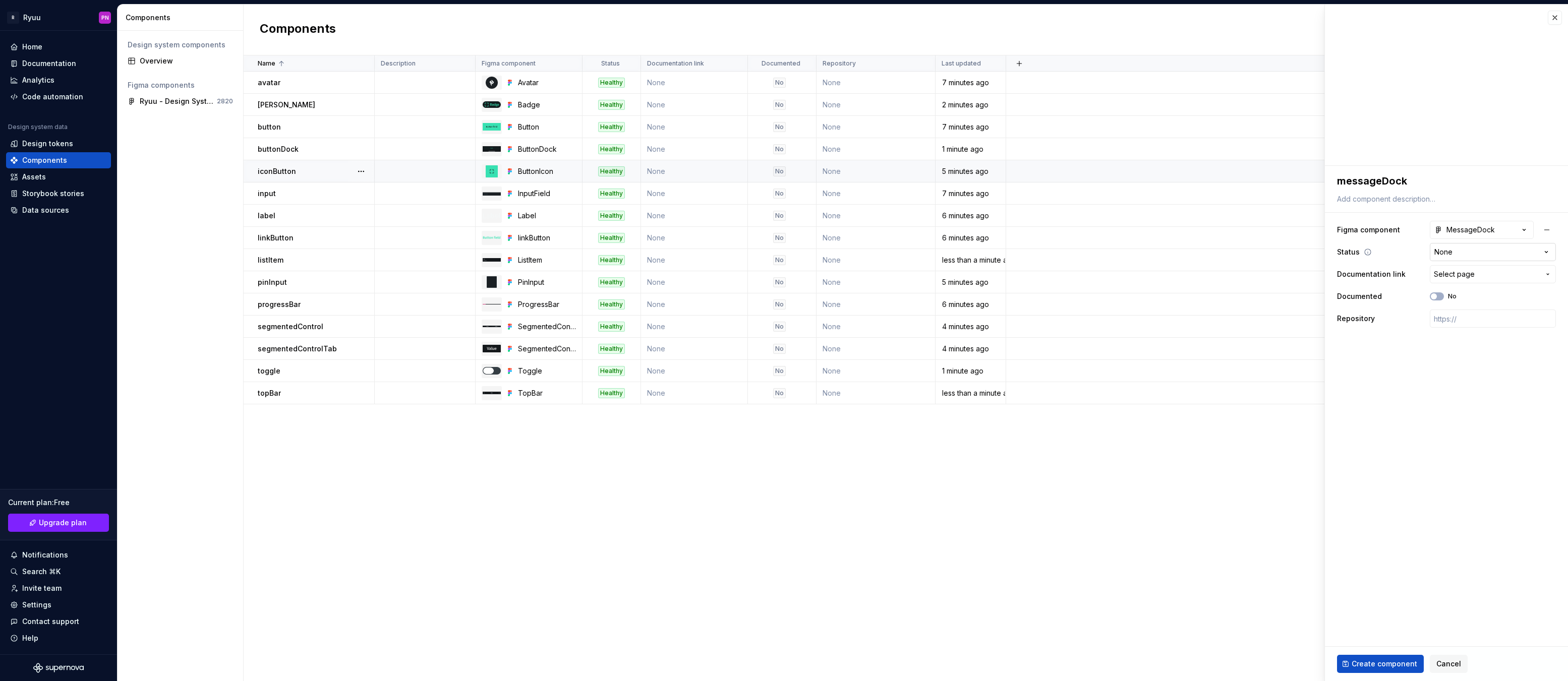
click at [1442, 253] on html "R Ryuu PN Home Documentation Analytics Code automation Design system data Desig…" at bounding box center [784, 340] width 1568 height 681
click at [1362, 663] on span "Create component" at bounding box center [1385, 664] width 66 height 10
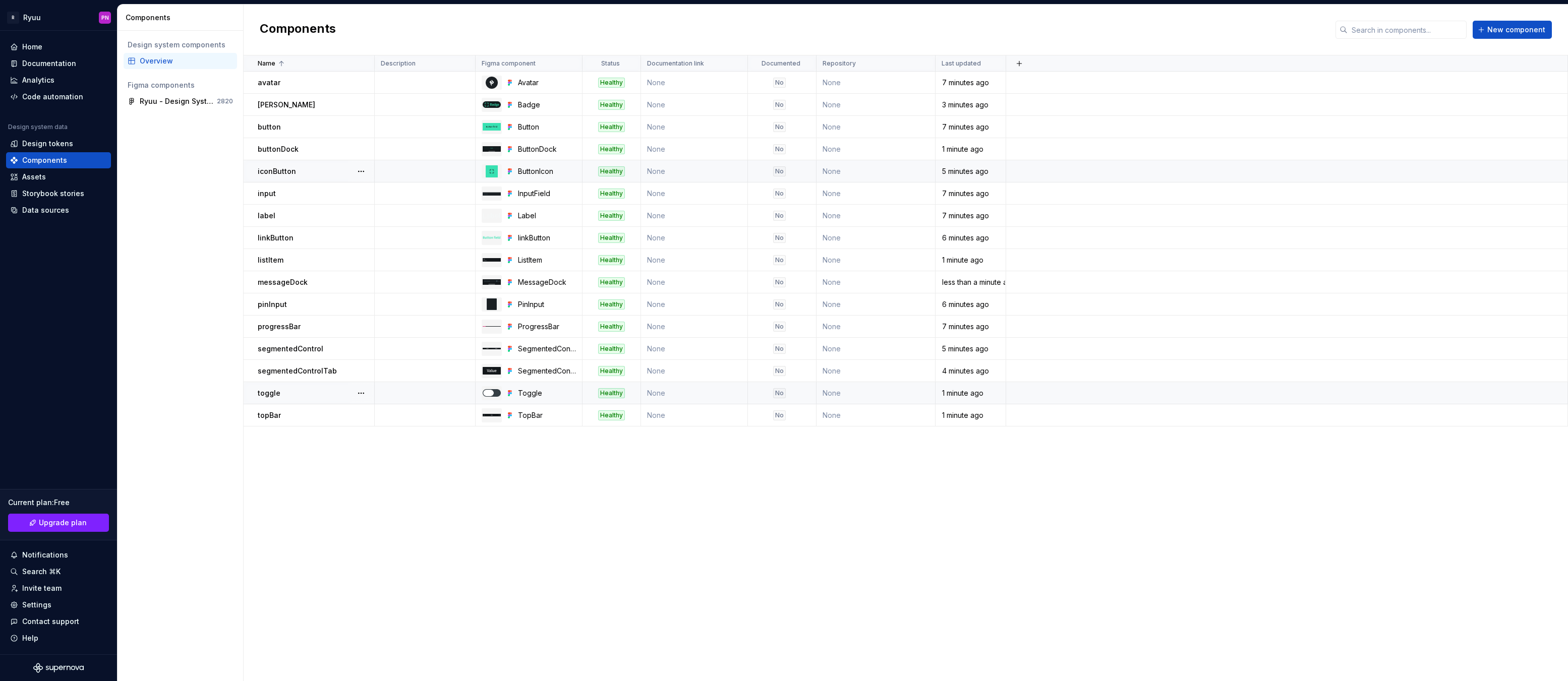
drag, startPoint x: 829, startPoint y: 516, endPoint x: 1090, endPoint y: 387, distance: 291.1
click at [829, 516] on div "Name Description Figma component Status Documentation link Documented Repositor…" at bounding box center [906, 368] width 1324 height 626
click at [1508, 34] on span "New component" at bounding box center [1516, 30] width 58 height 10
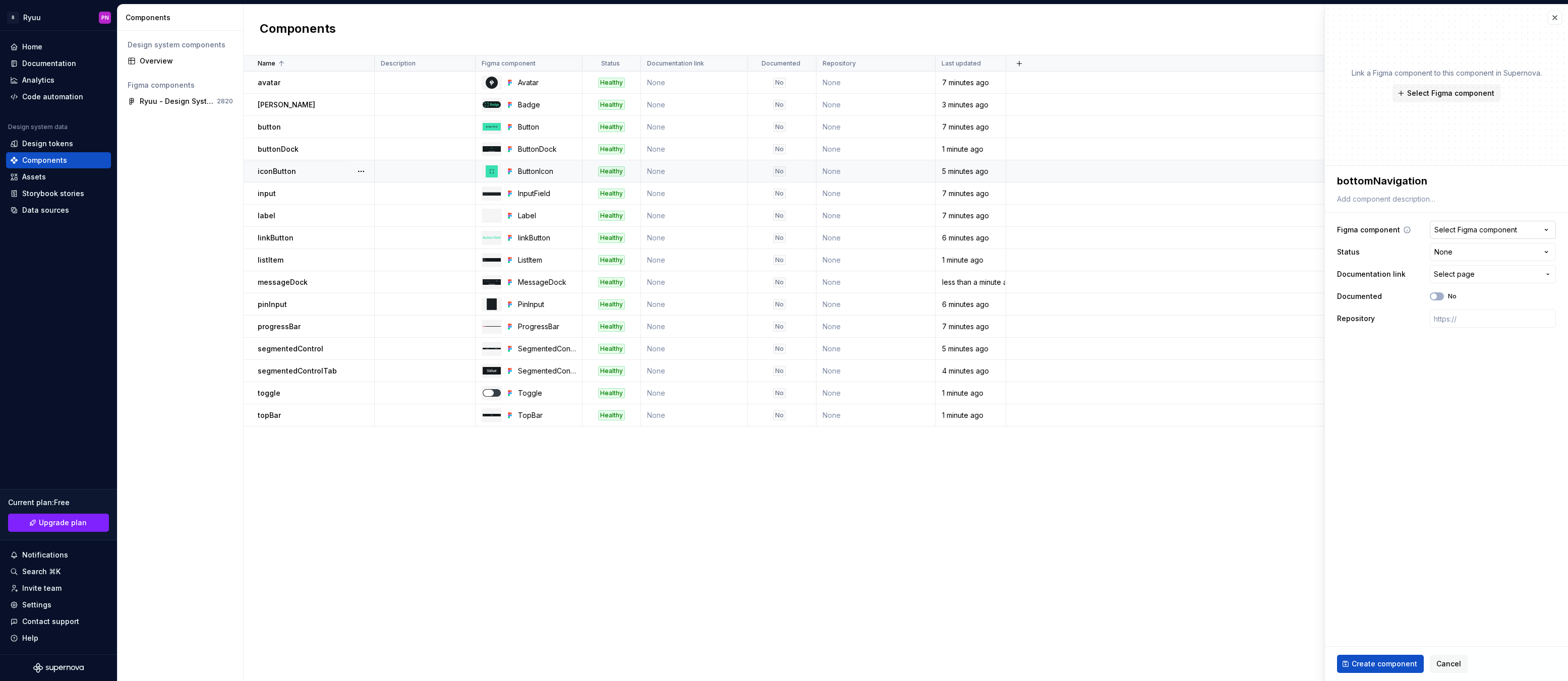
click at [1460, 228] on div "Select Figma component" at bounding box center [1476, 230] width 83 height 10
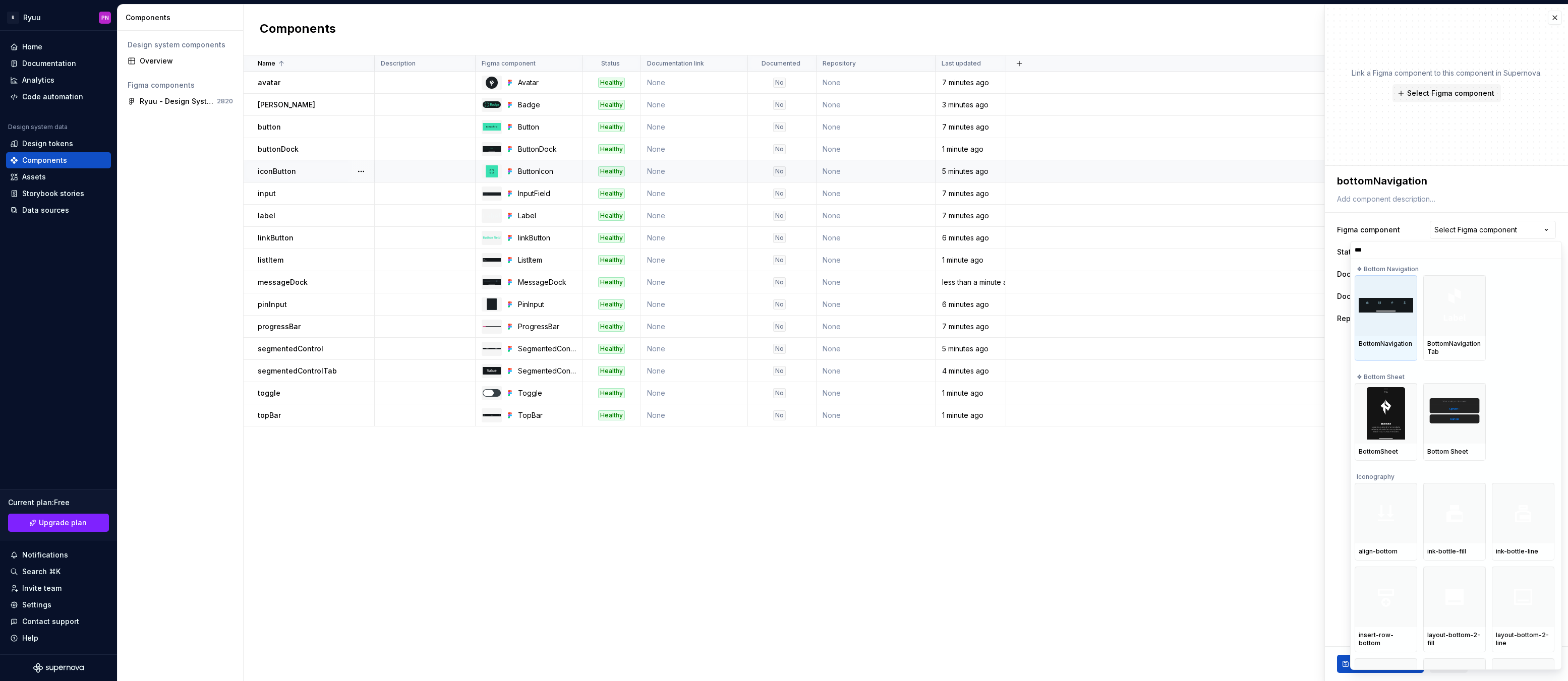
click at [1379, 322] on div at bounding box center [1386, 305] width 63 height 60
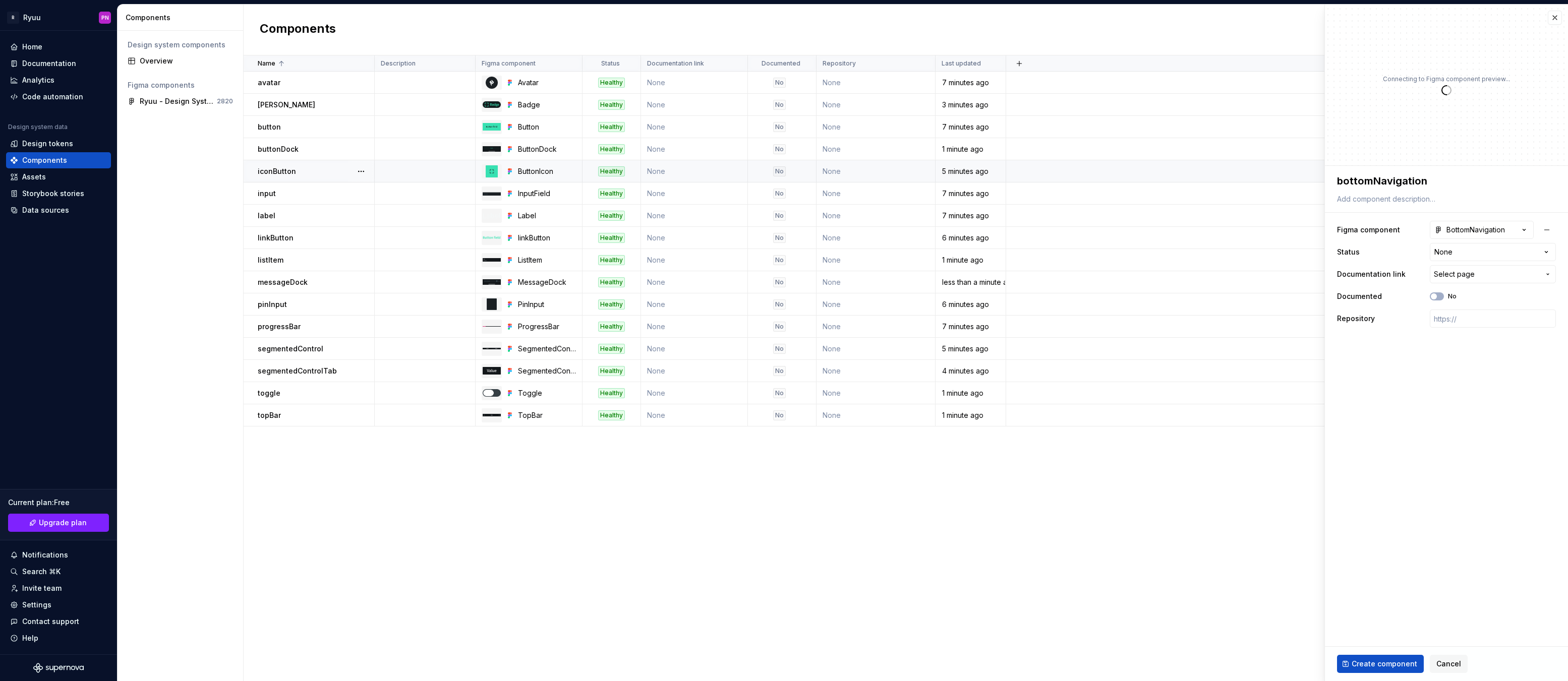
click at [1384, 657] on button "Create component" at bounding box center [1380, 664] width 87 height 18
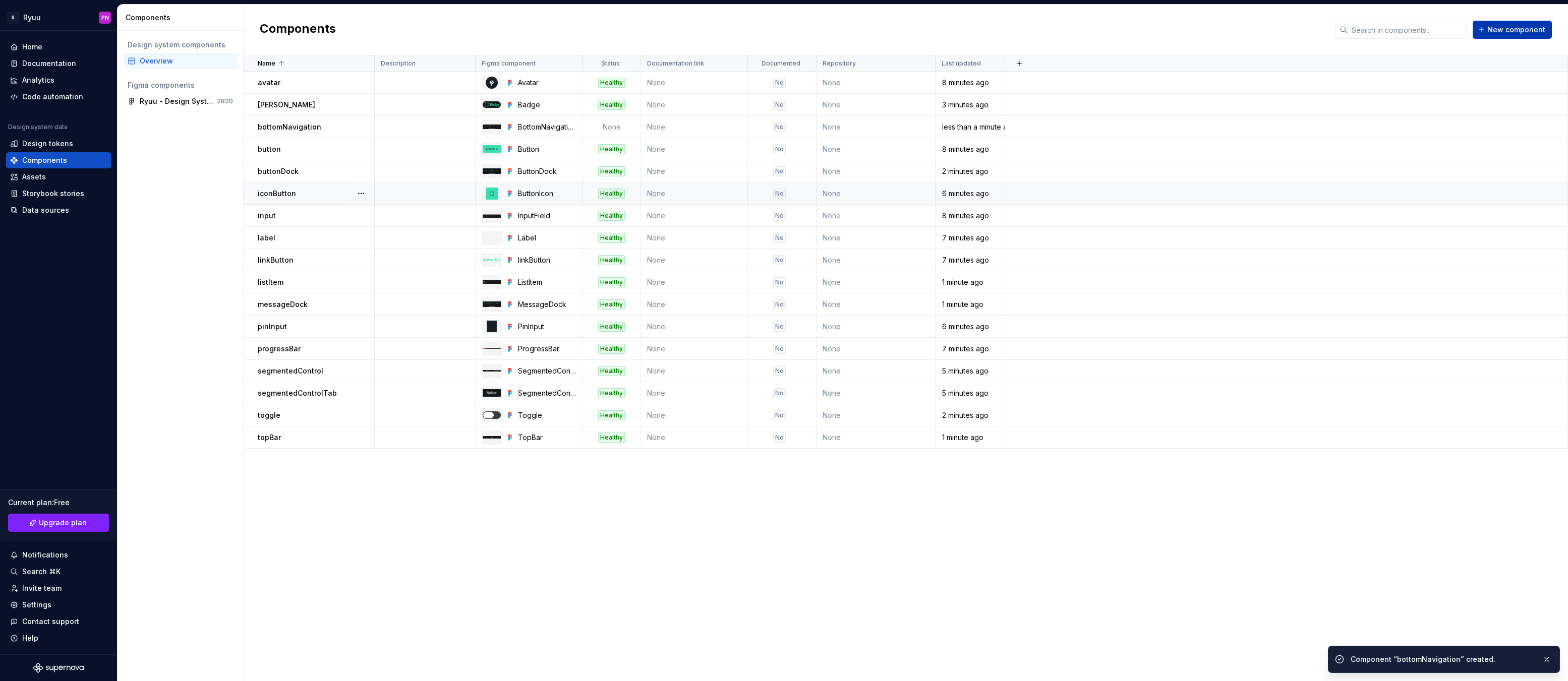
click at [1491, 32] on span "New component" at bounding box center [1516, 30] width 58 height 10
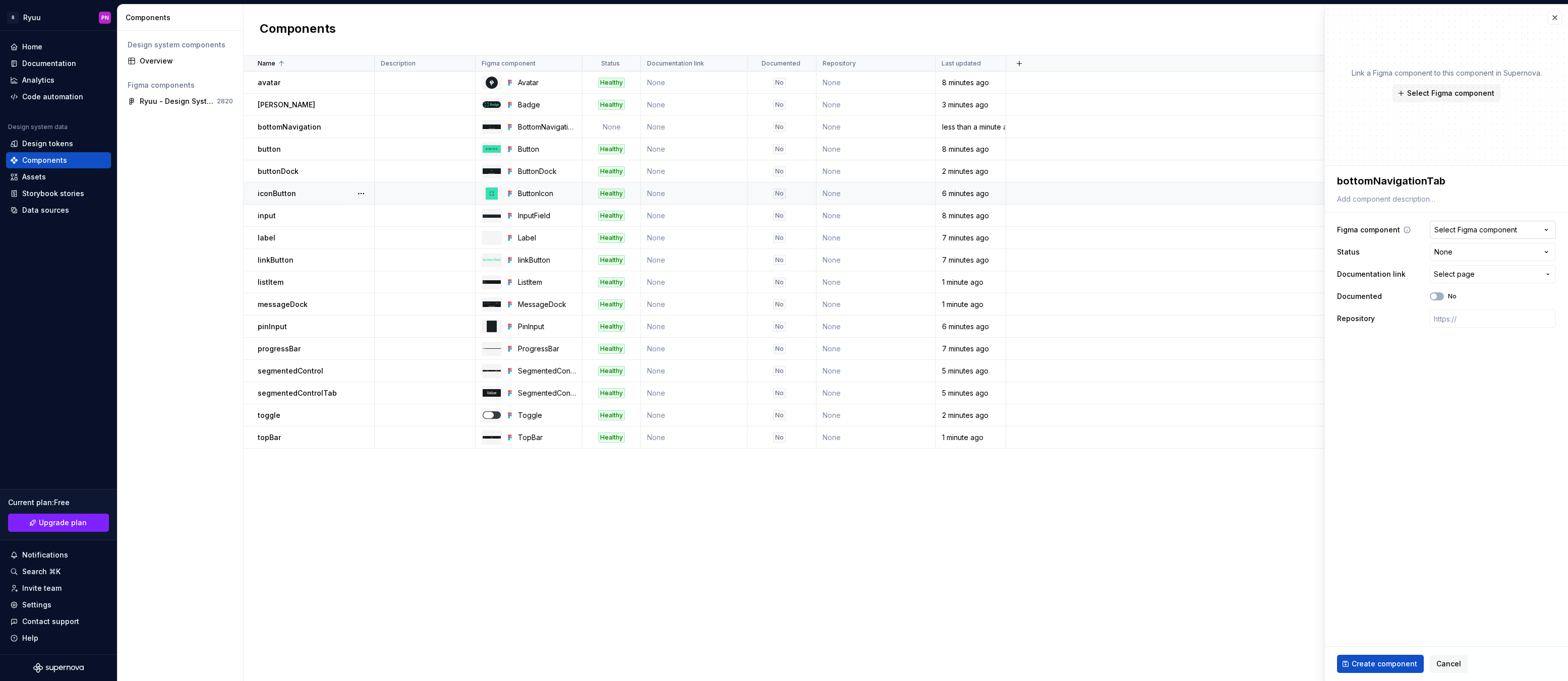
click at [1489, 221] on button "Select Figma component" at bounding box center [1492, 230] width 126 height 18
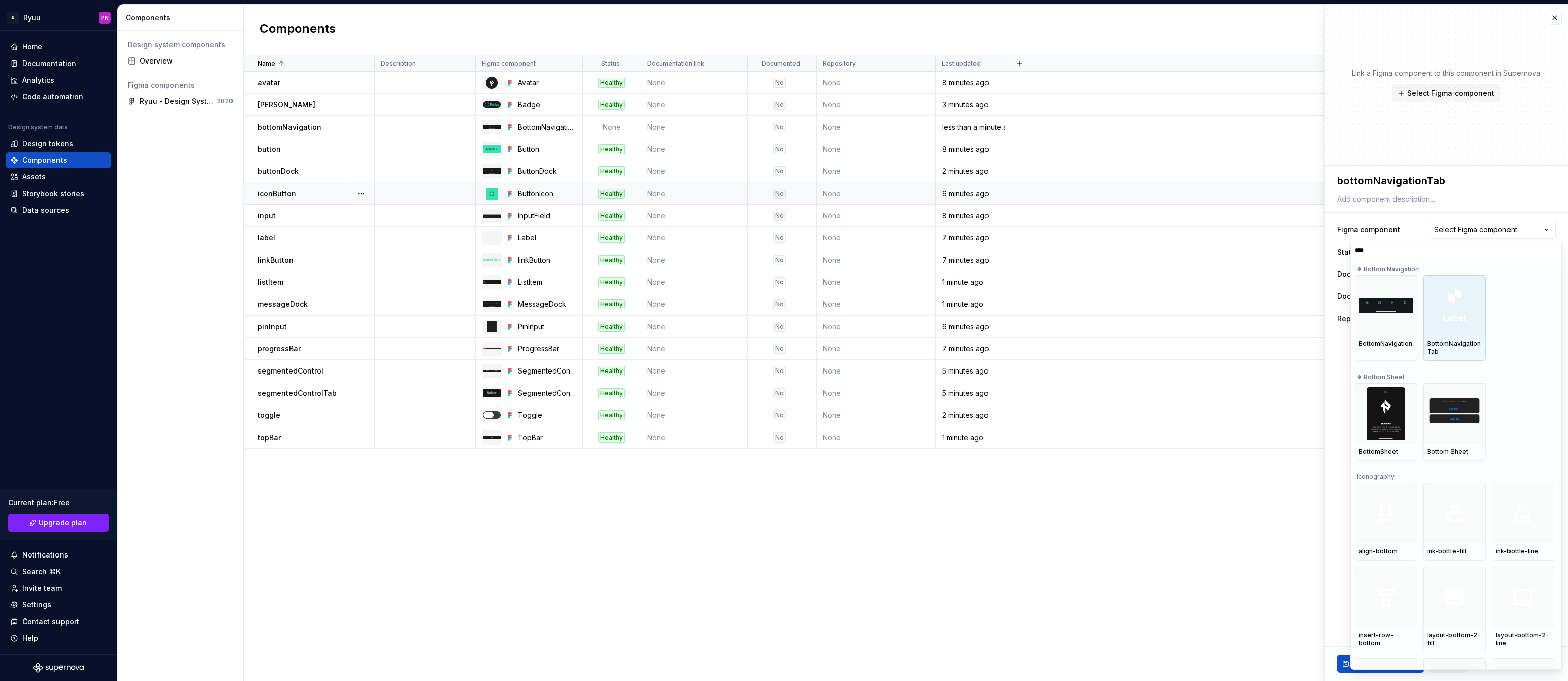
click at [1470, 330] on div at bounding box center [1455, 305] width 63 height 60
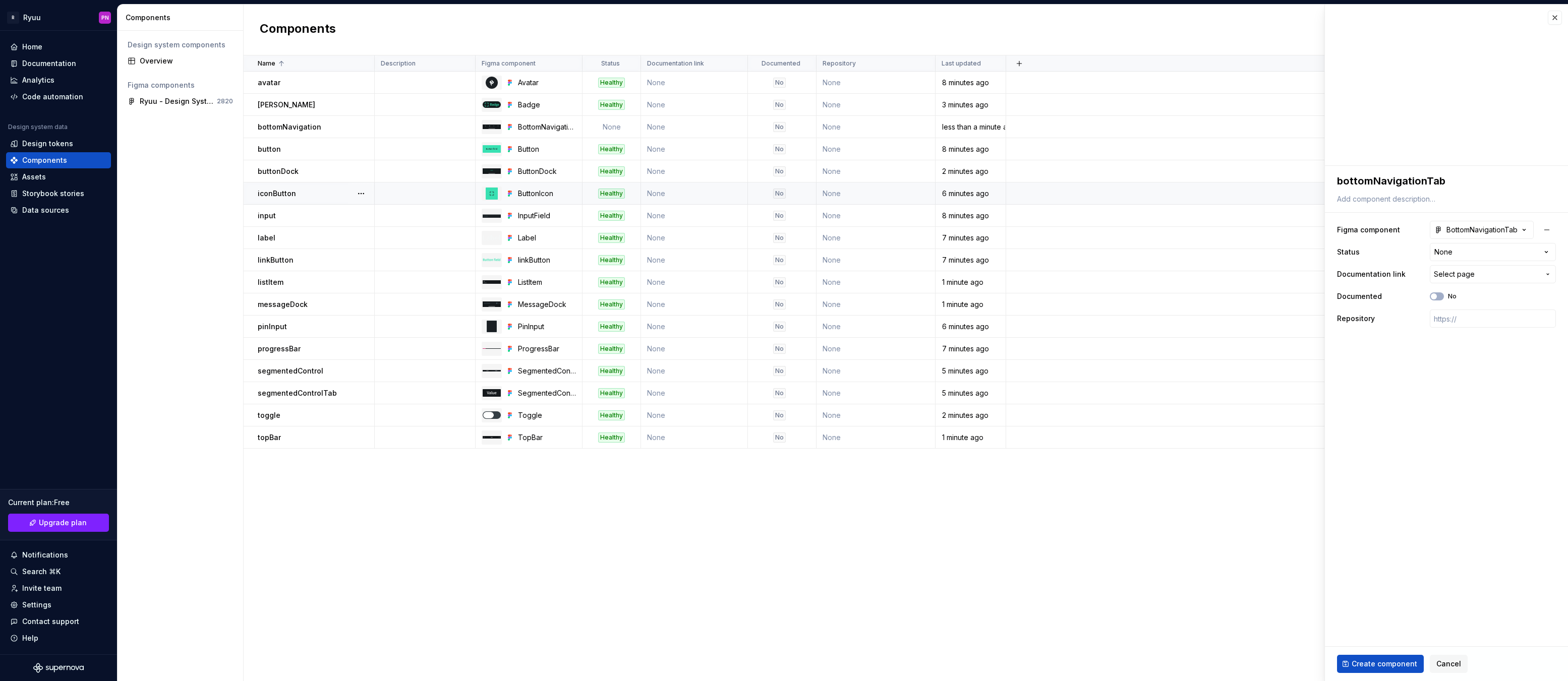
click at [1380, 665] on span "Create component" at bounding box center [1385, 664] width 66 height 10
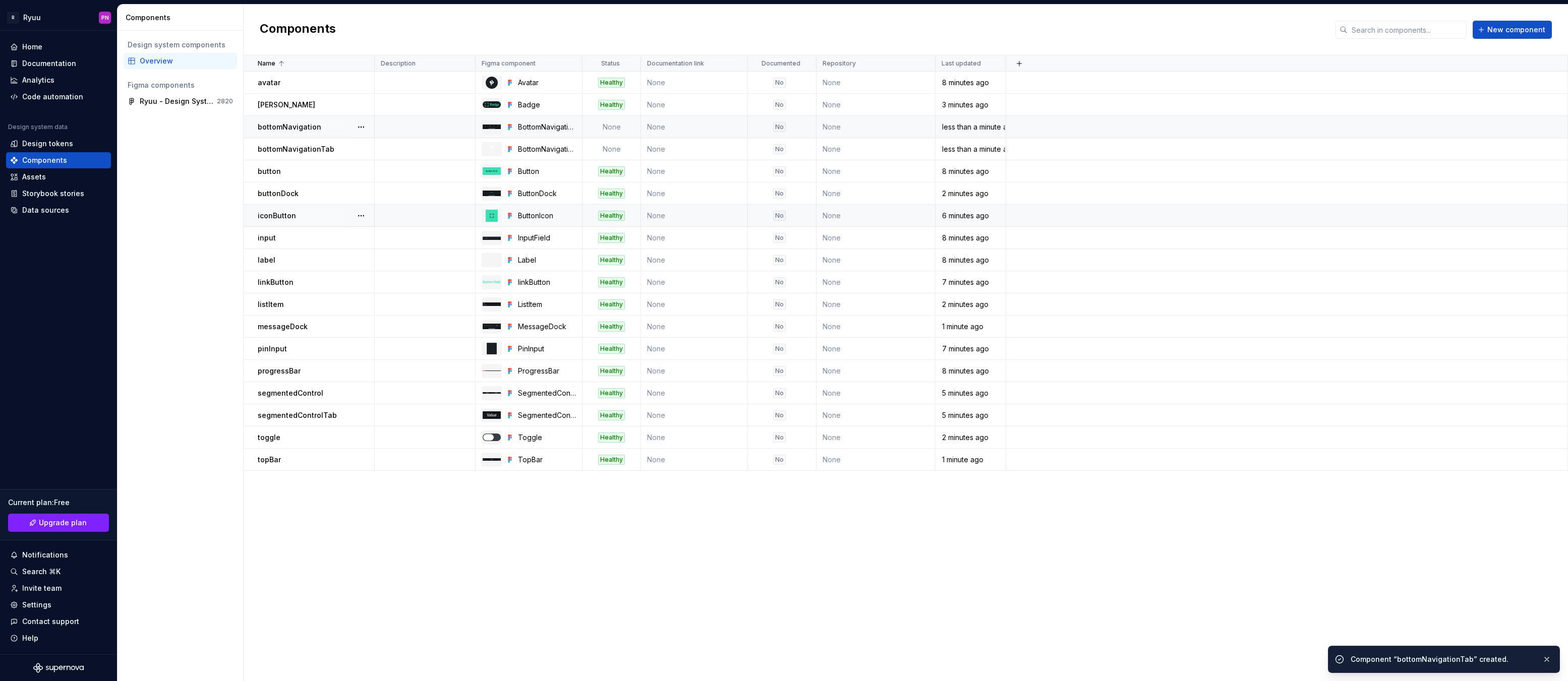
click at [628, 138] on td "None" at bounding box center [612, 127] width 59 height 22
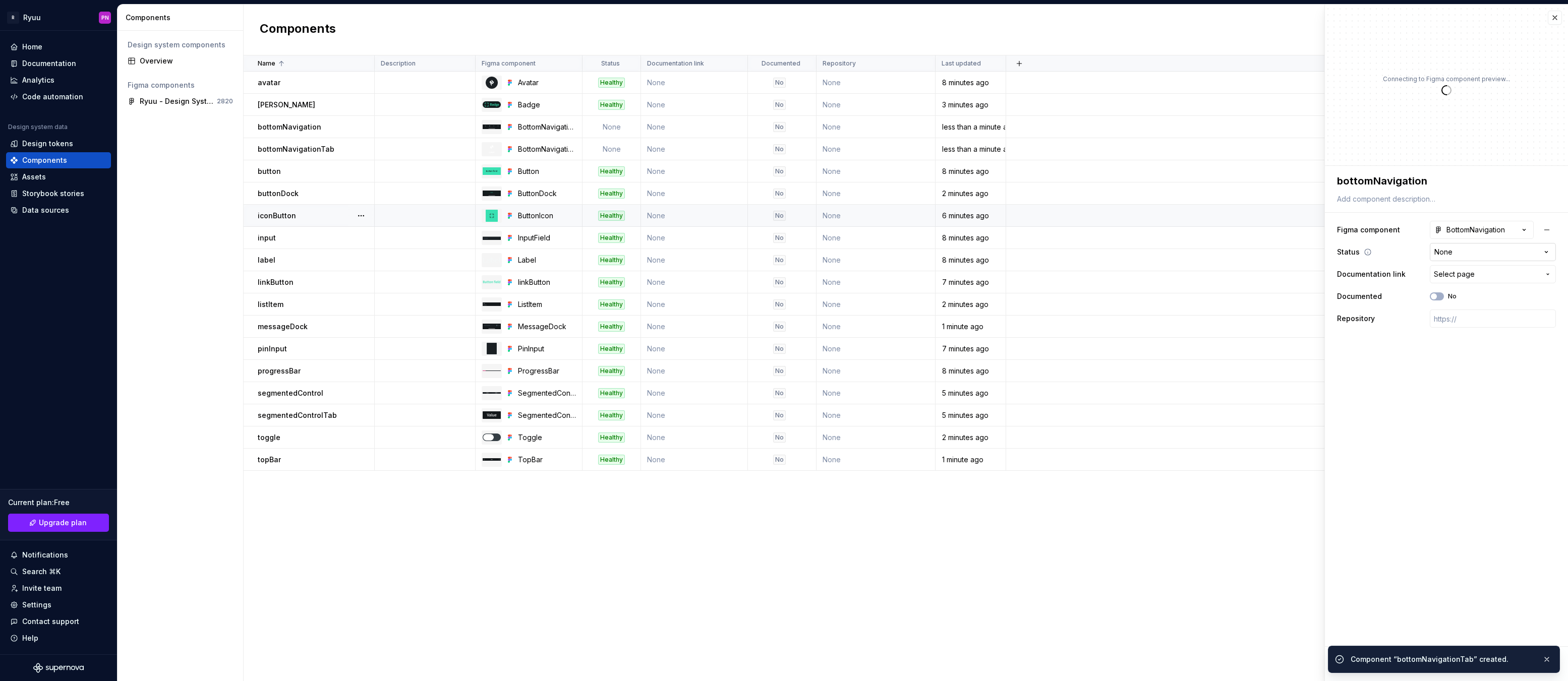
click at [1467, 246] on html "R Ryuu PN Home Documentation Analytics Code automation Design system data Desig…" at bounding box center [784, 340] width 1568 height 681
click at [1343, 662] on button "Save" at bounding box center [1357, 664] width 39 height 18
click at [615, 153] on td "None" at bounding box center [612, 149] width 59 height 22
click at [1458, 252] on html "R Ryuu PN Home Documentation Analytics Code automation Design system data Desig…" at bounding box center [784, 340] width 1568 height 681
drag, startPoint x: 1546, startPoint y: 658, endPoint x: 1502, endPoint y: 661, distance: 44.1
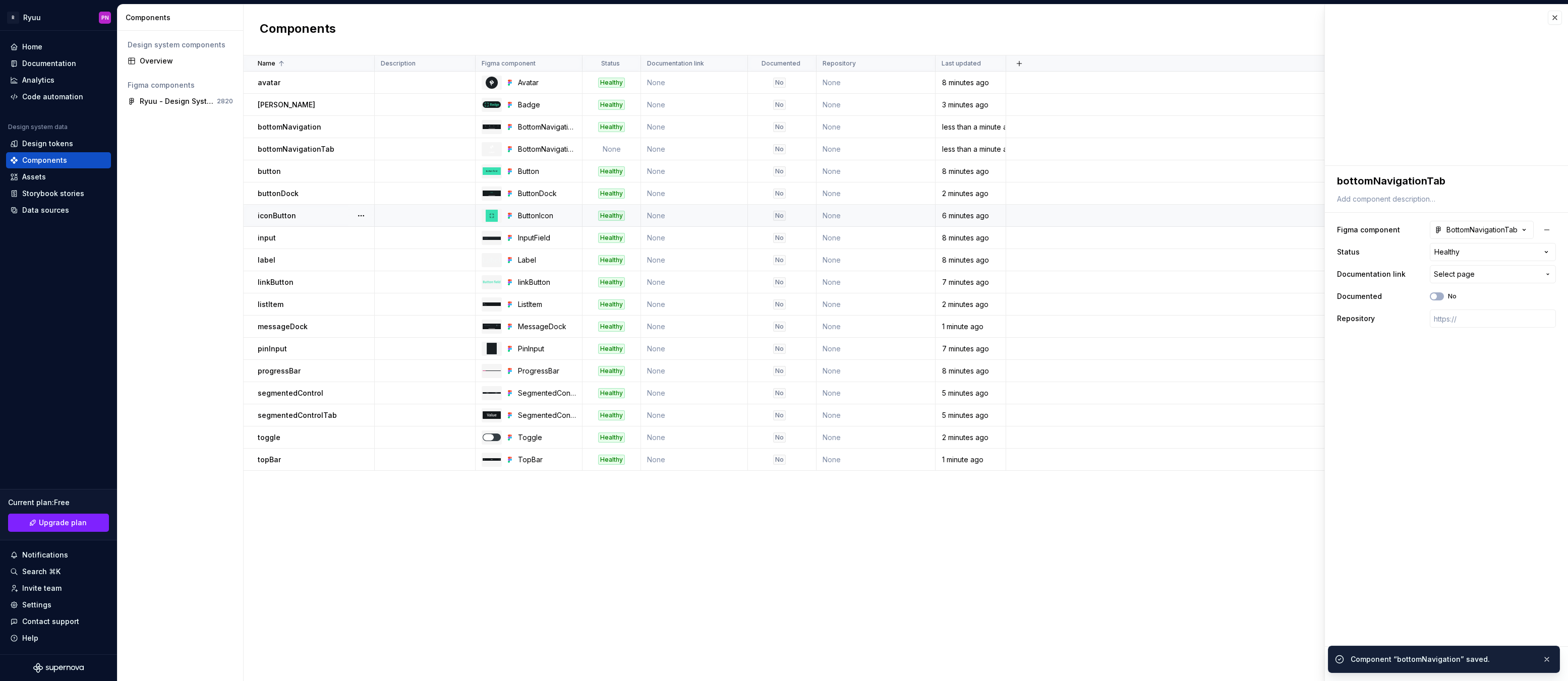
click at [1546, 658] on button "button" at bounding box center [1547, 659] width 13 height 14
click at [1364, 662] on span "Save" at bounding box center [1360, 664] width 18 height 10
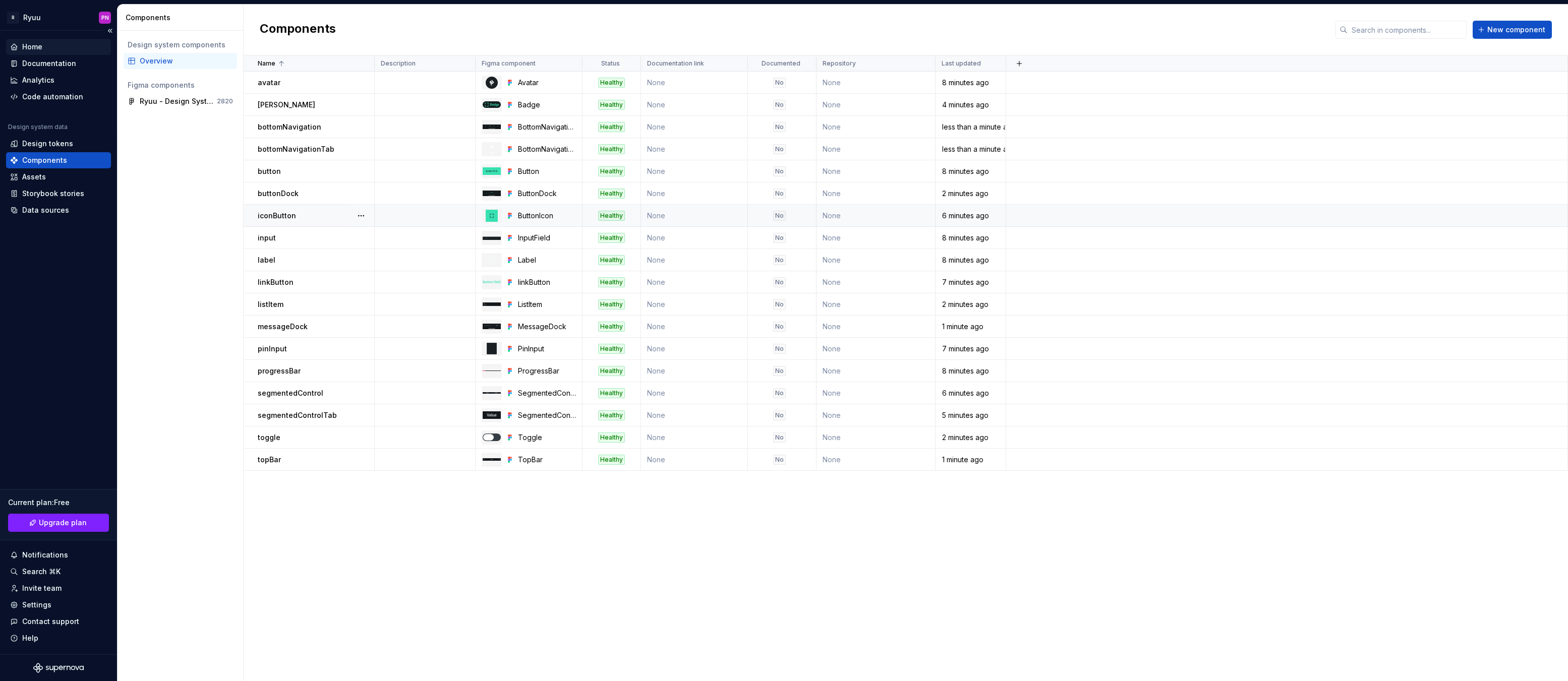
click at [46, 48] on div "Home" at bounding box center [59, 47] width 97 height 10
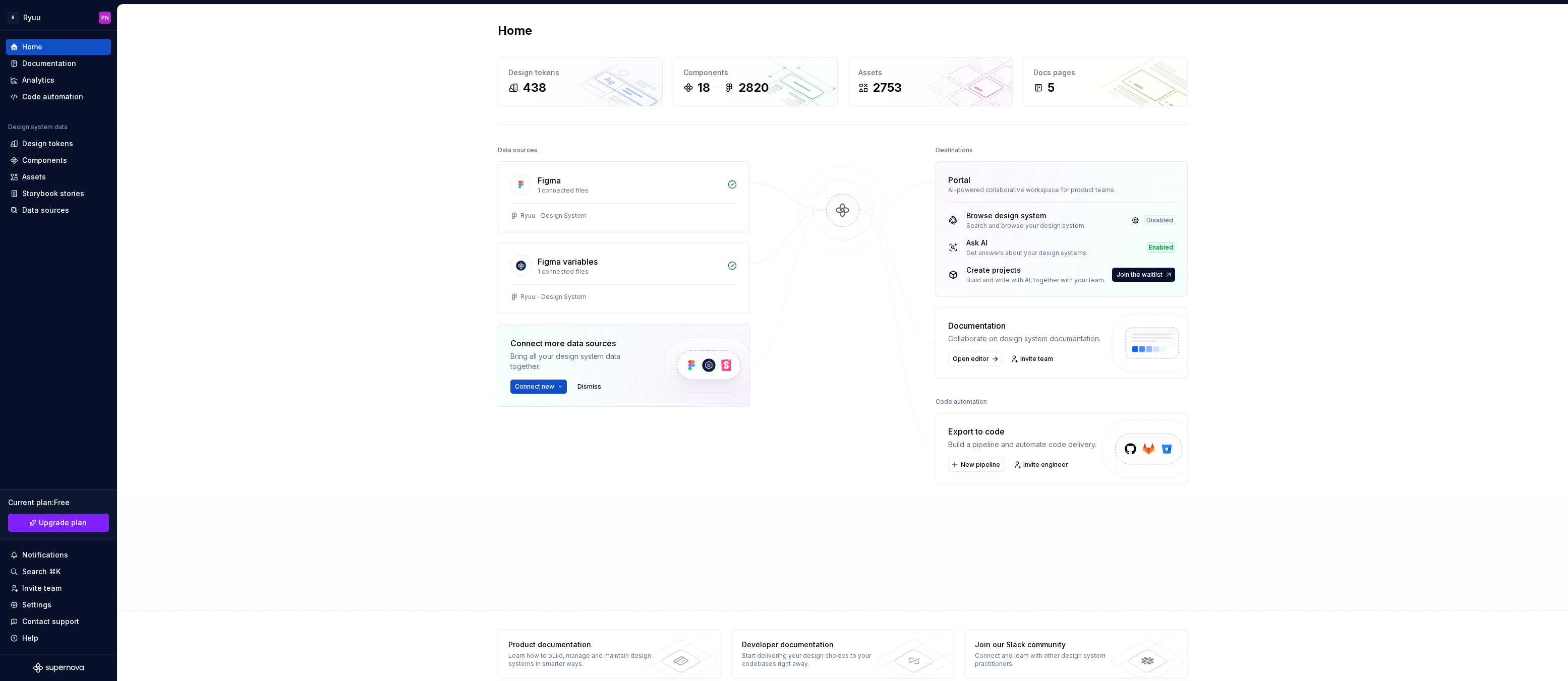
click at [266, 265] on div "Home Design tokens 438 Components 18 2820 Assets 2753 Docs pages 5 Data sources…" at bounding box center [843, 308] width 1450 height 607
click at [286, 250] on div "Home Design tokens 438 Components 18 2820 Assets 2753 Docs pages 5 Data sources…" at bounding box center [843, 308] width 1450 height 607
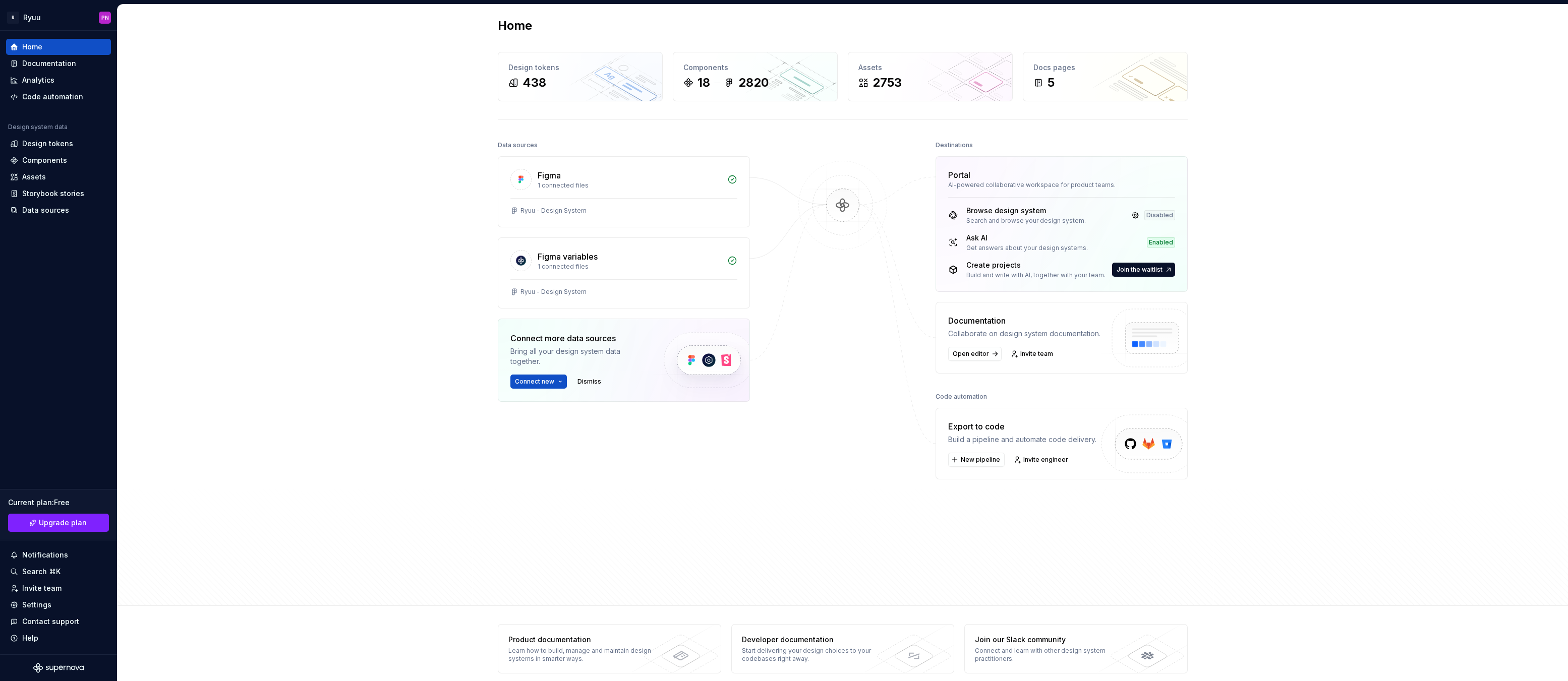
scroll to position [16, 0]
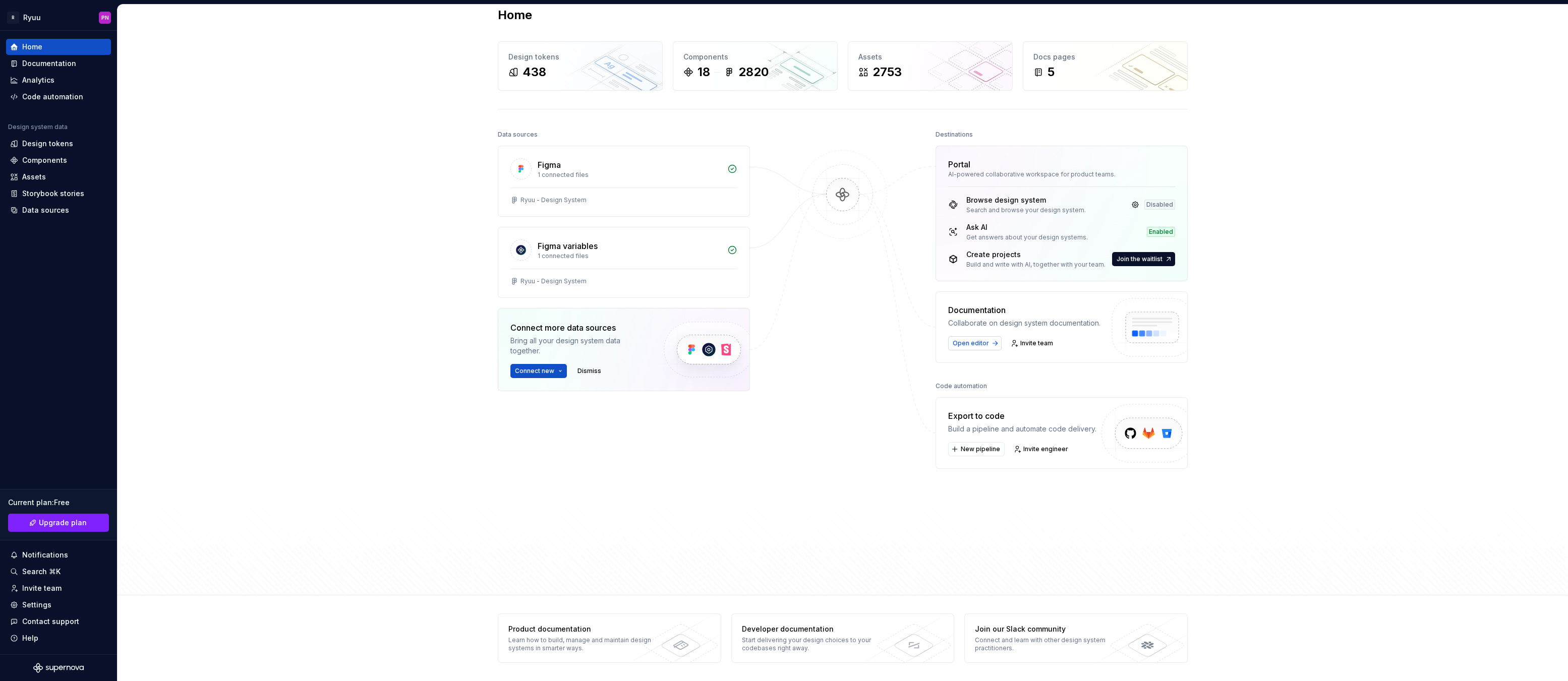
click at [969, 337] on link "Open editor" at bounding box center [975, 343] width 54 height 14
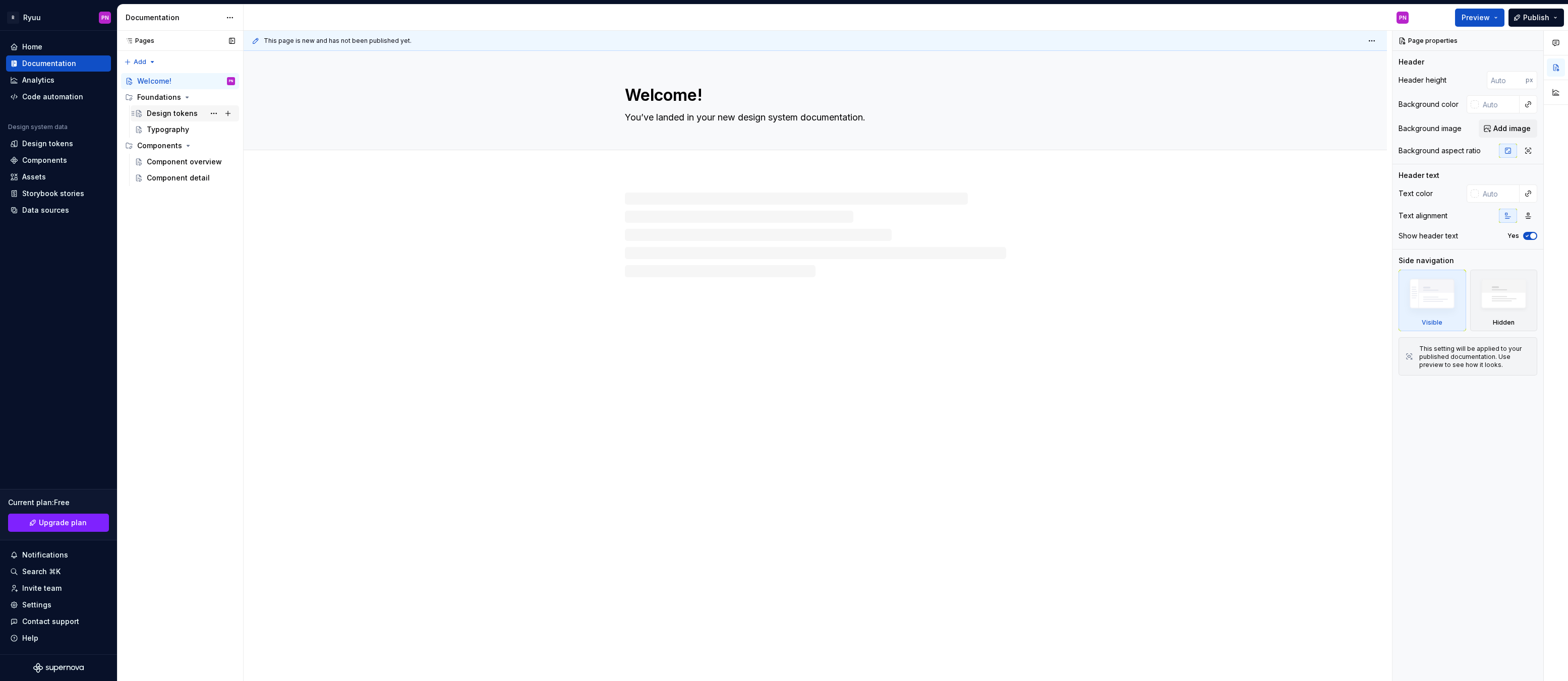
click at [172, 116] on div "Design tokens" at bounding box center [172, 113] width 51 height 10
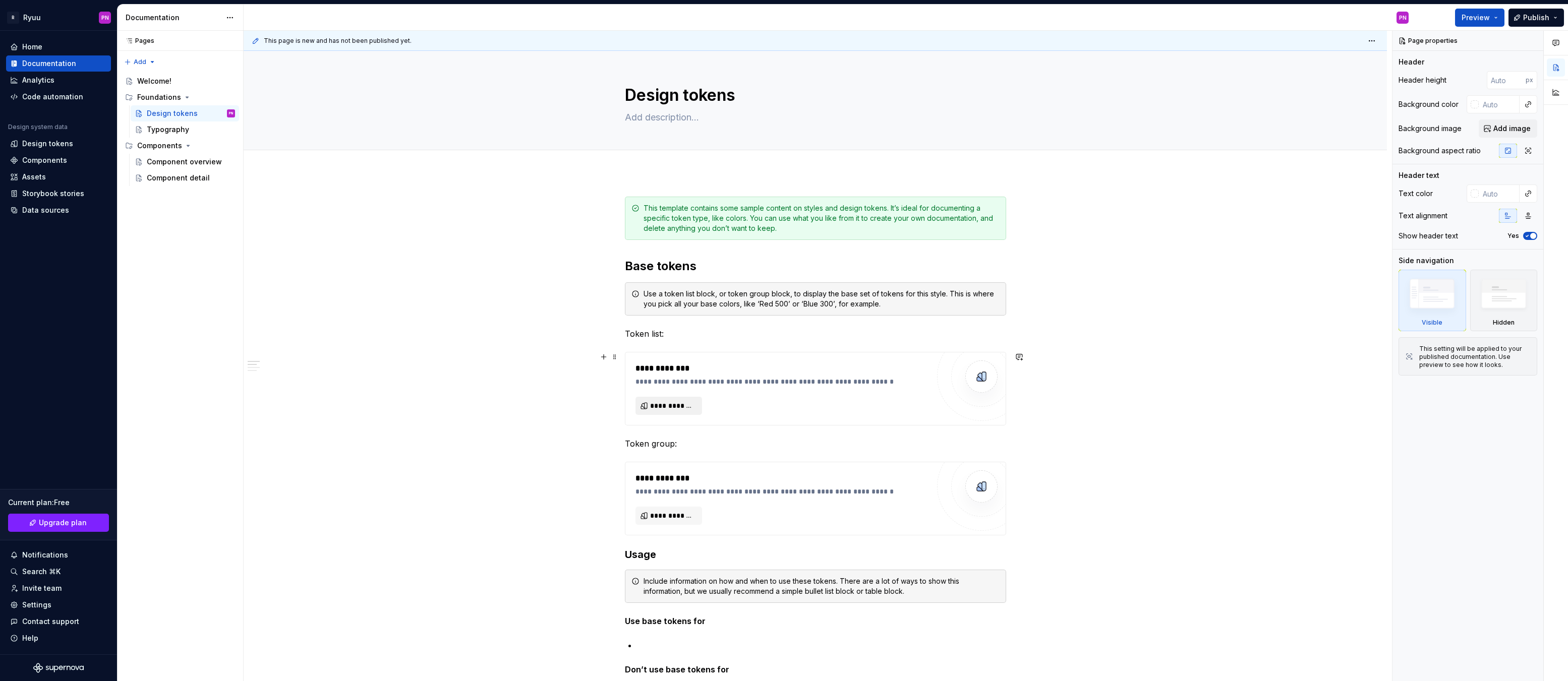
click at [681, 407] on span "**********" at bounding box center [673, 406] width 45 height 10
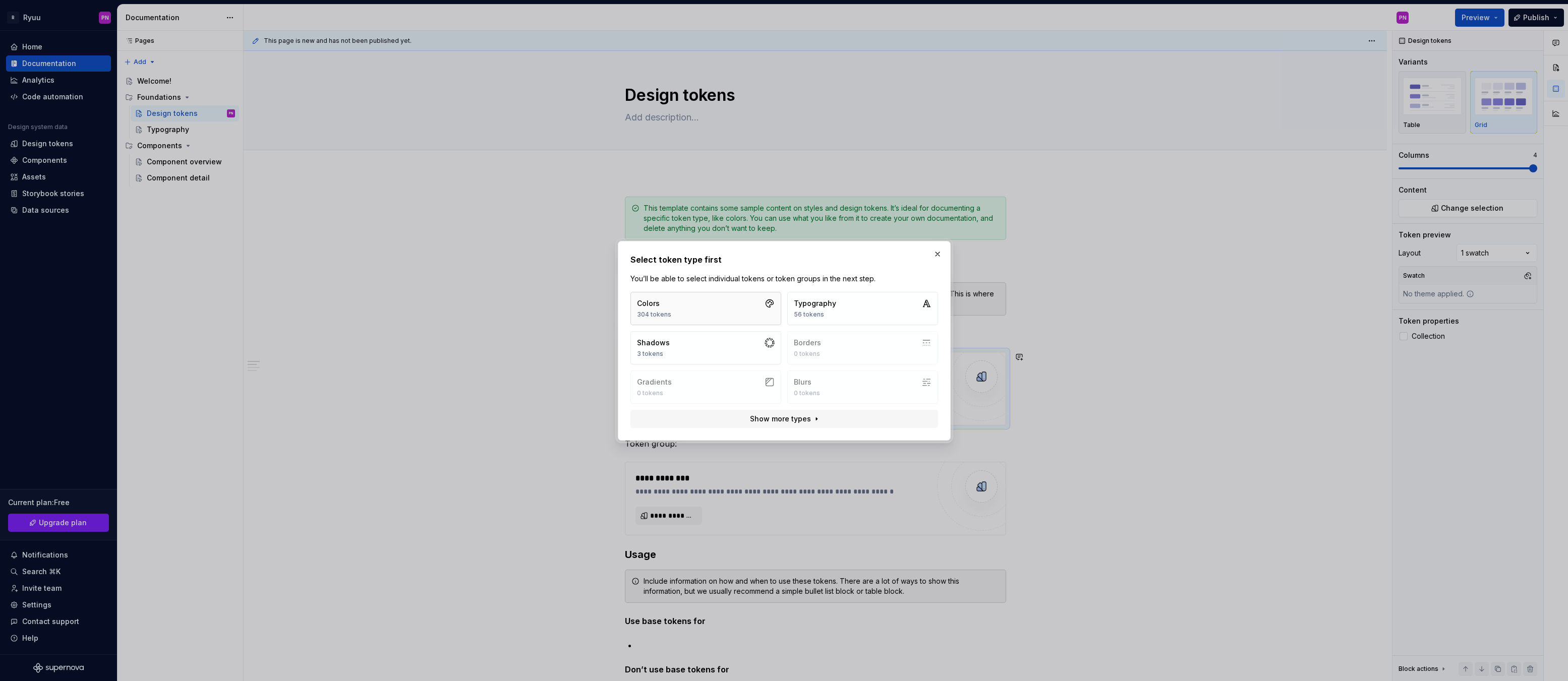
click at [675, 311] on button "Colors 304 tokens" at bounding box center [706, 308] width 151 height 34
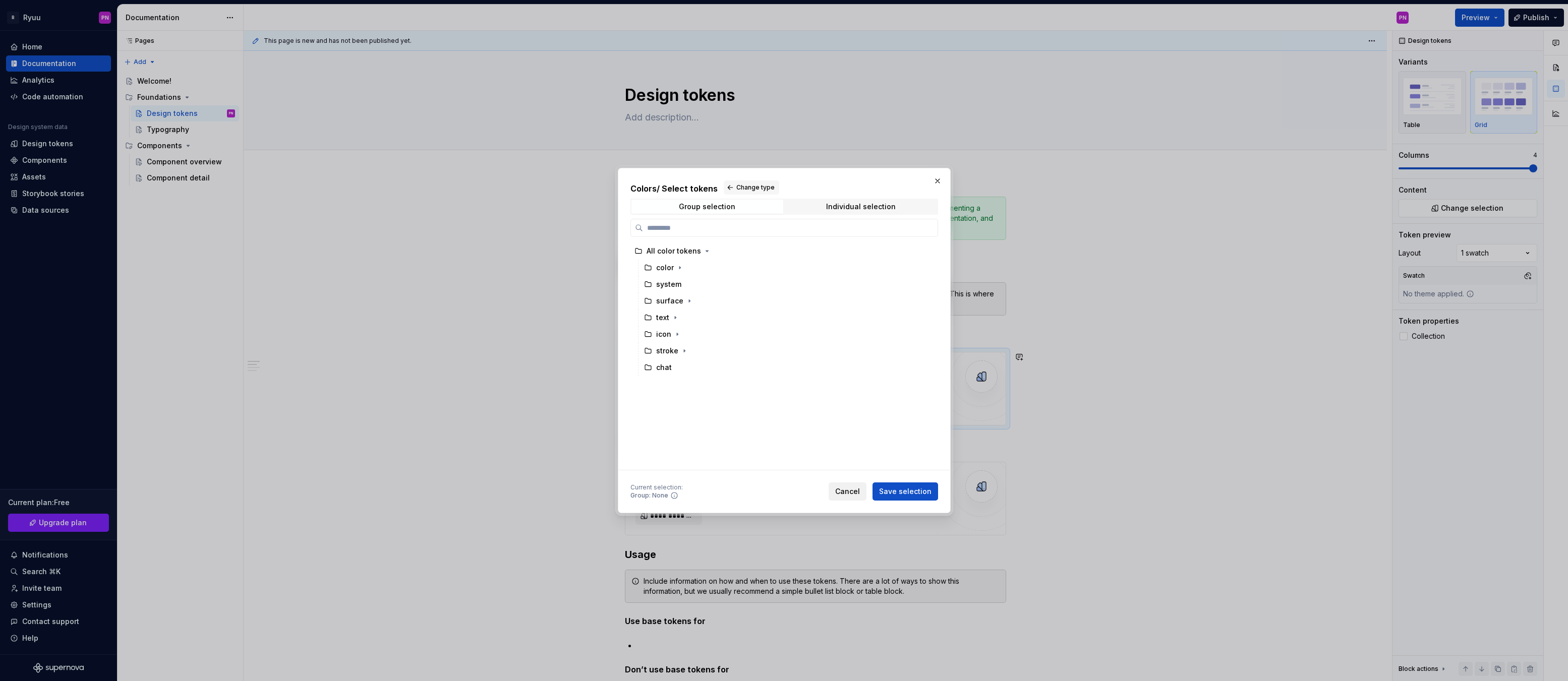
click at [850, 492] on span "Cancel" at bounding box center [848, 492] width 25 height 10
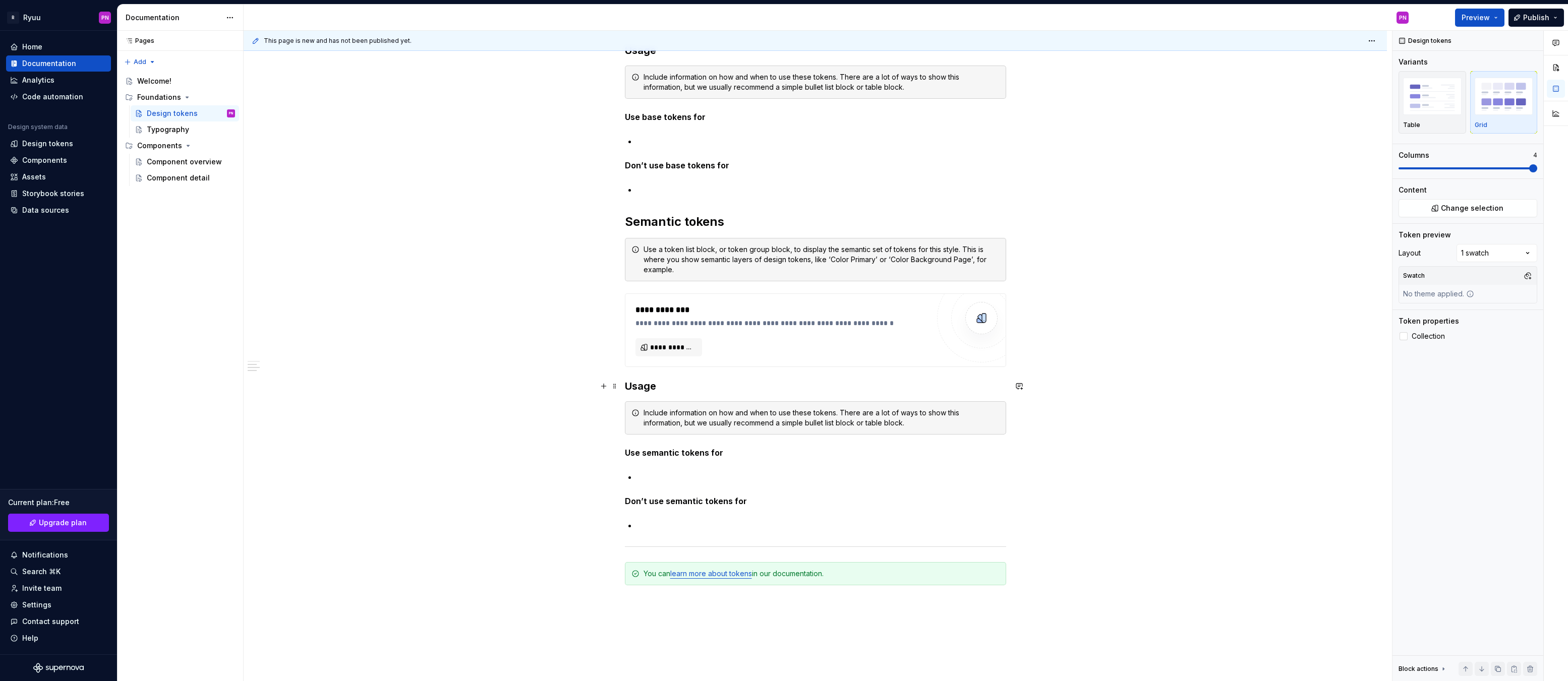
scroll to position [648, 0]
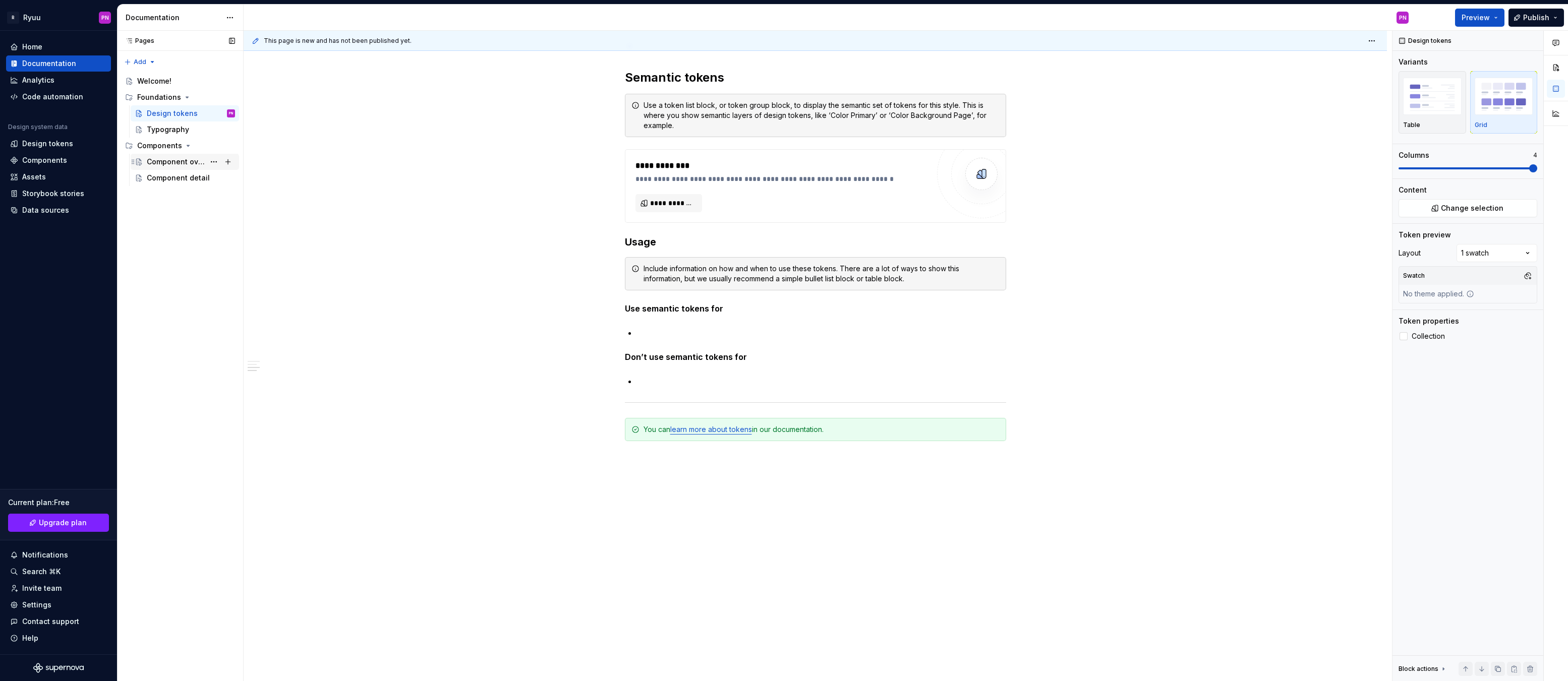
click at [174, 160] on div "Component overview" at bounding box center [176, 161] width 58 height 10
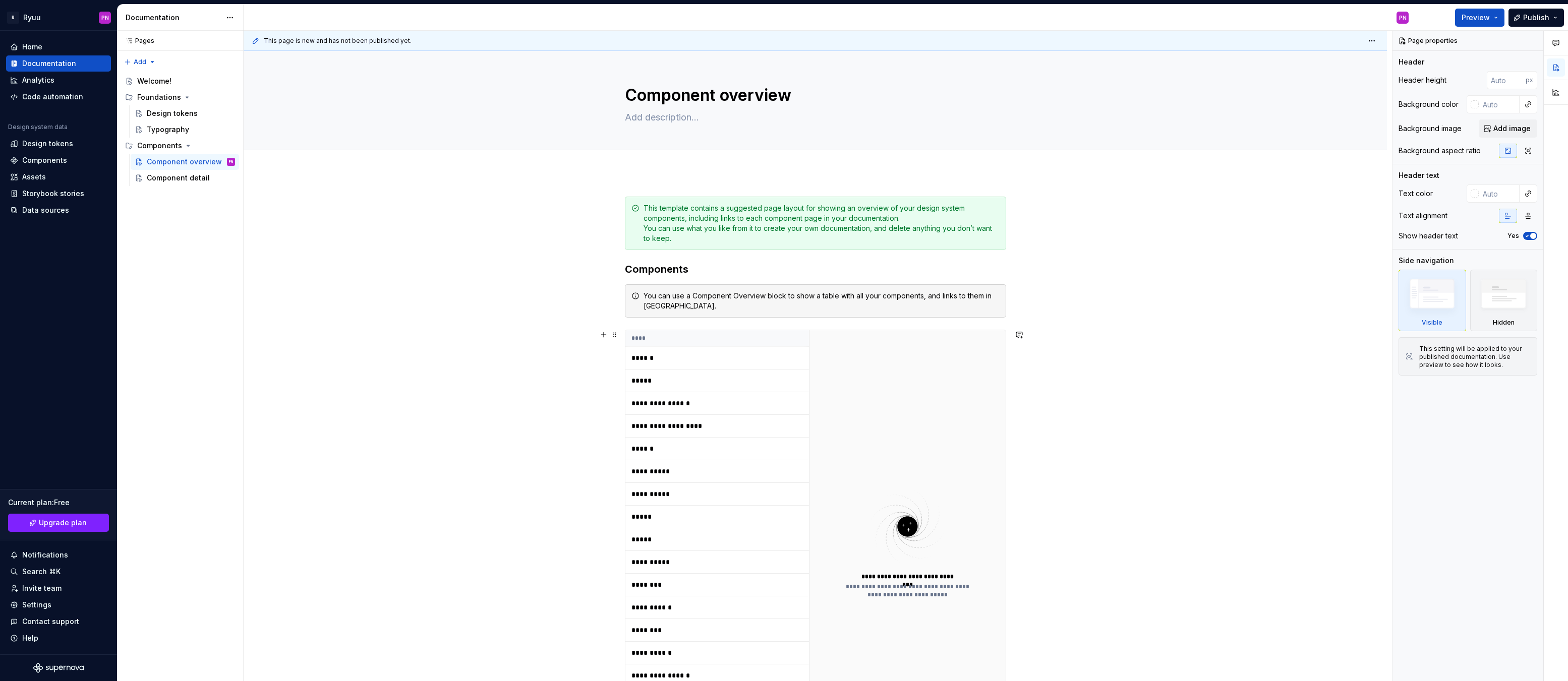
click at [672, 358] on p "******" at bounding box center [694, 358] width 126 height 10
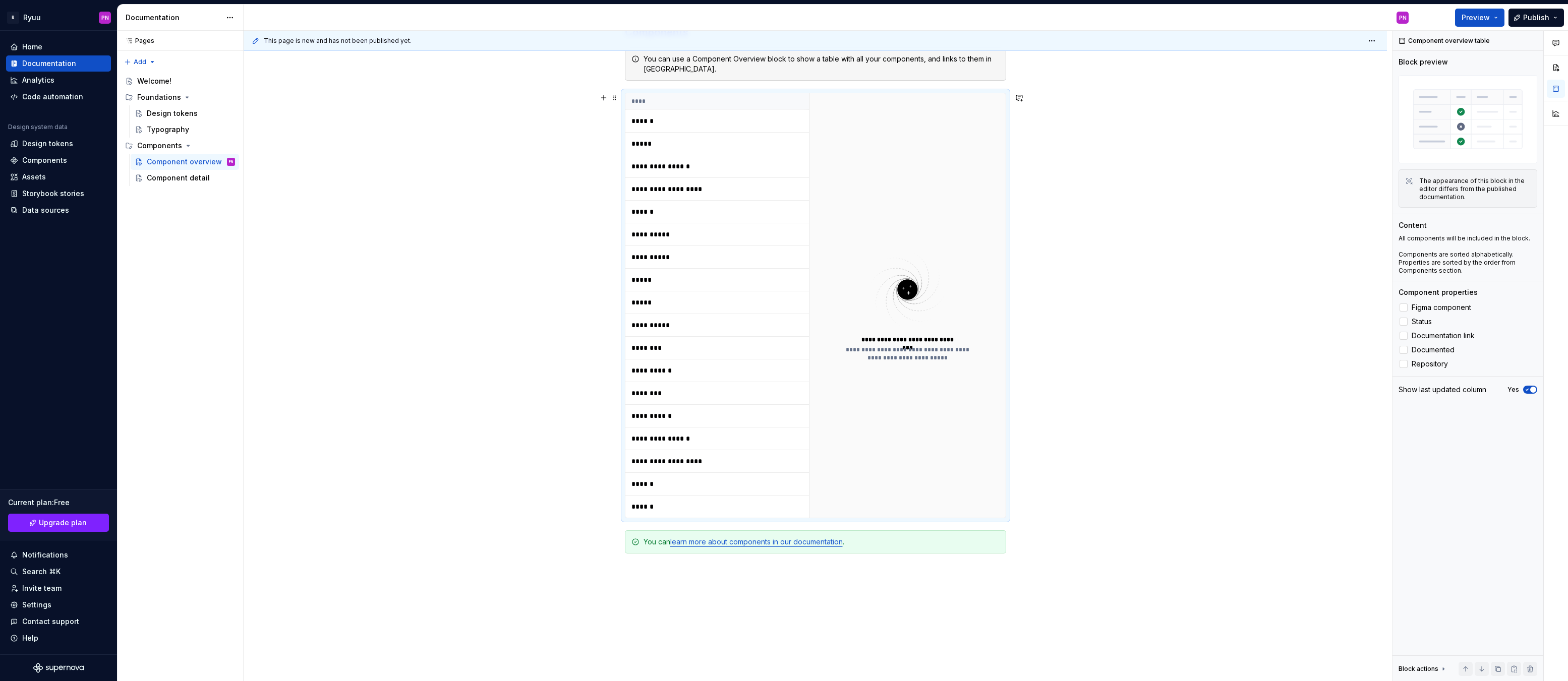
scroll to position [202, 0]
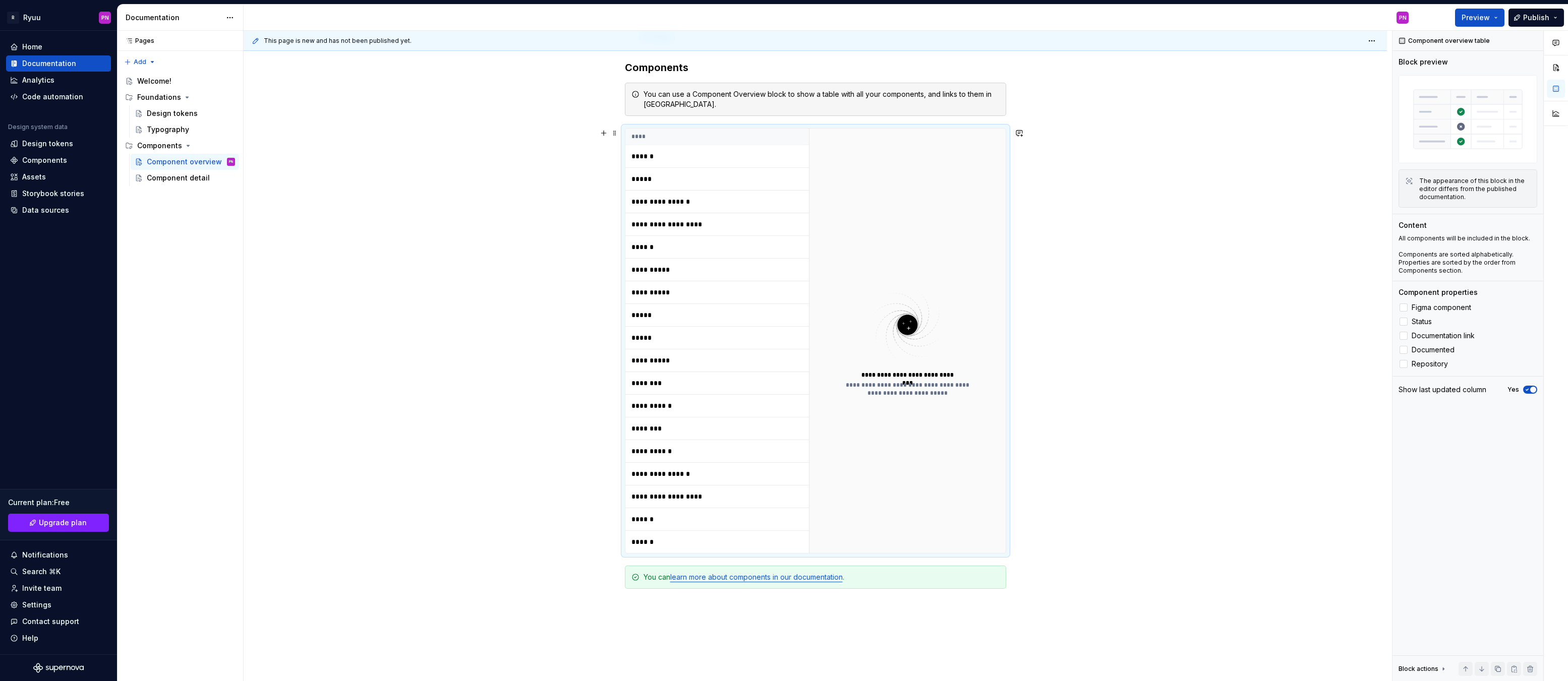
click at [655, 147] on td "******" at bounding box center [717, 156] width 183 height 23
click at [658, 152] on p "******" at bounding box center [694, 156] width 126 height 10
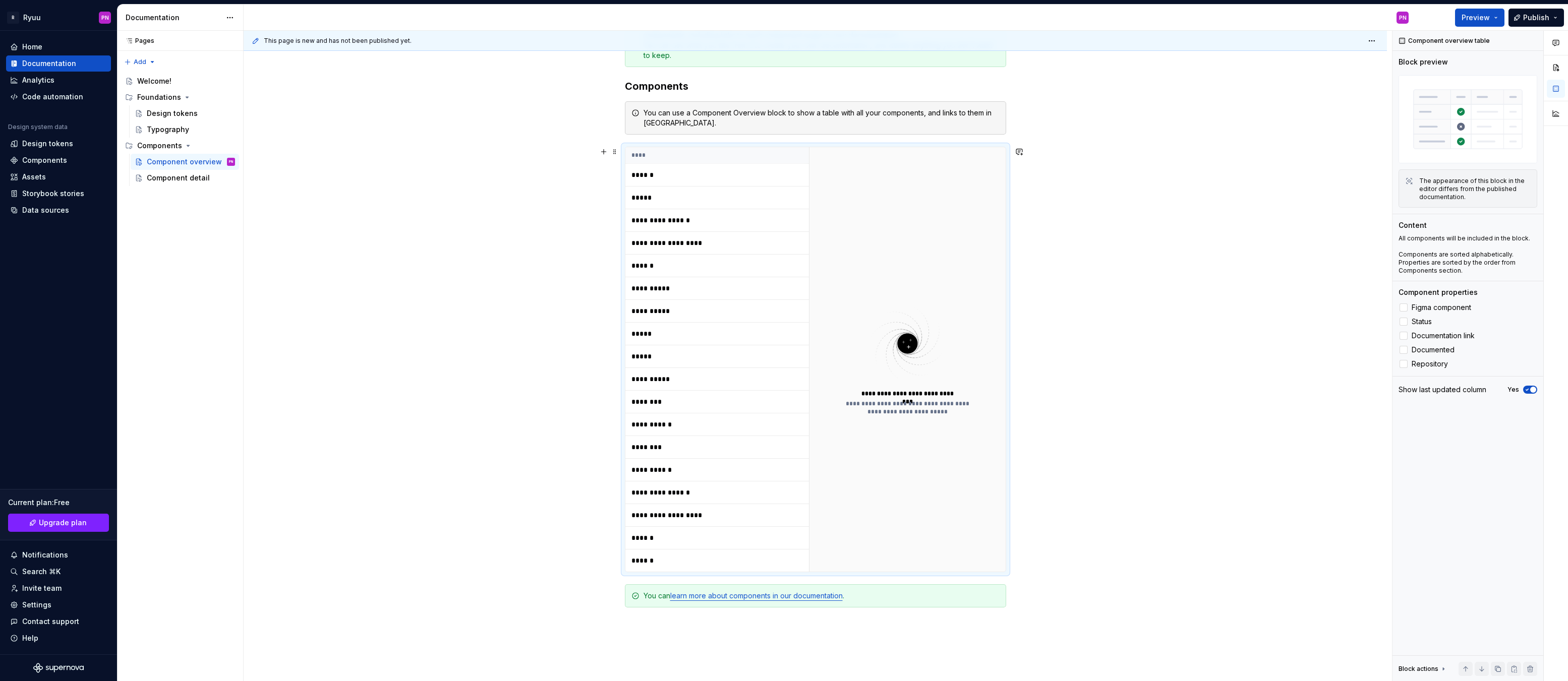
scroll to position [101, 0]
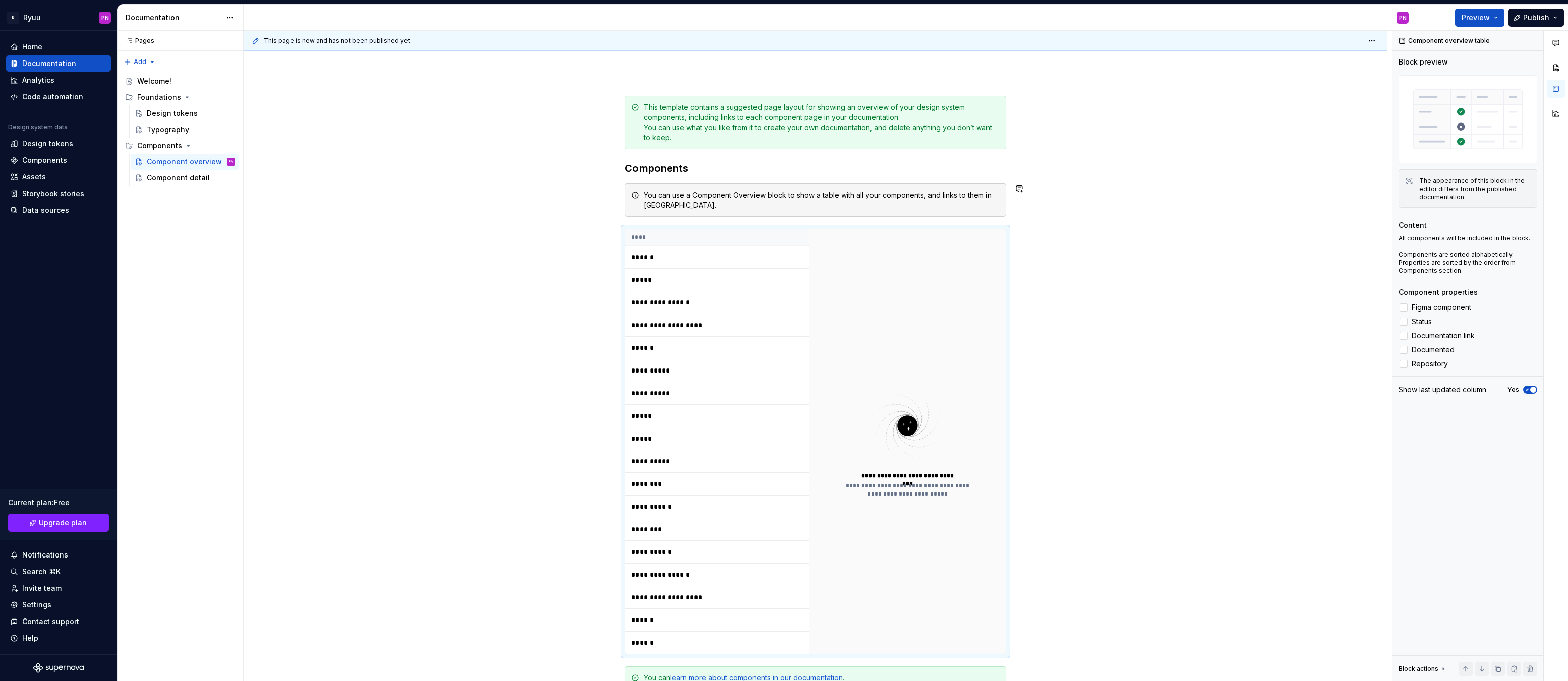
click at [497, 218] on div "**********" at bounding box center [815, 510] width 1143 height 877
click at [1468, 12] on button "Preview" at bounding box center [1480, 18] width 49 height 18
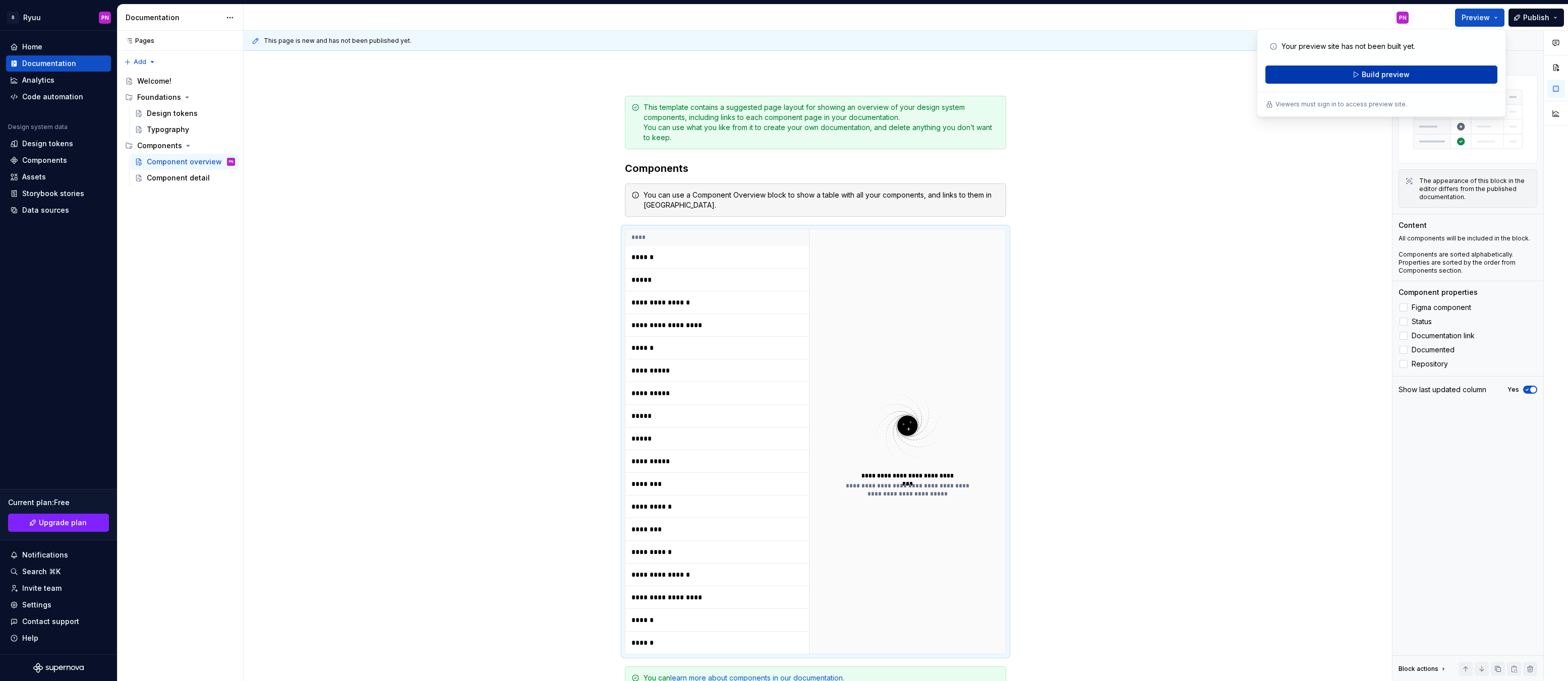
click at [1392, 72] on span "Build preview" at bounding box center [1386, 74] width 48 height 10
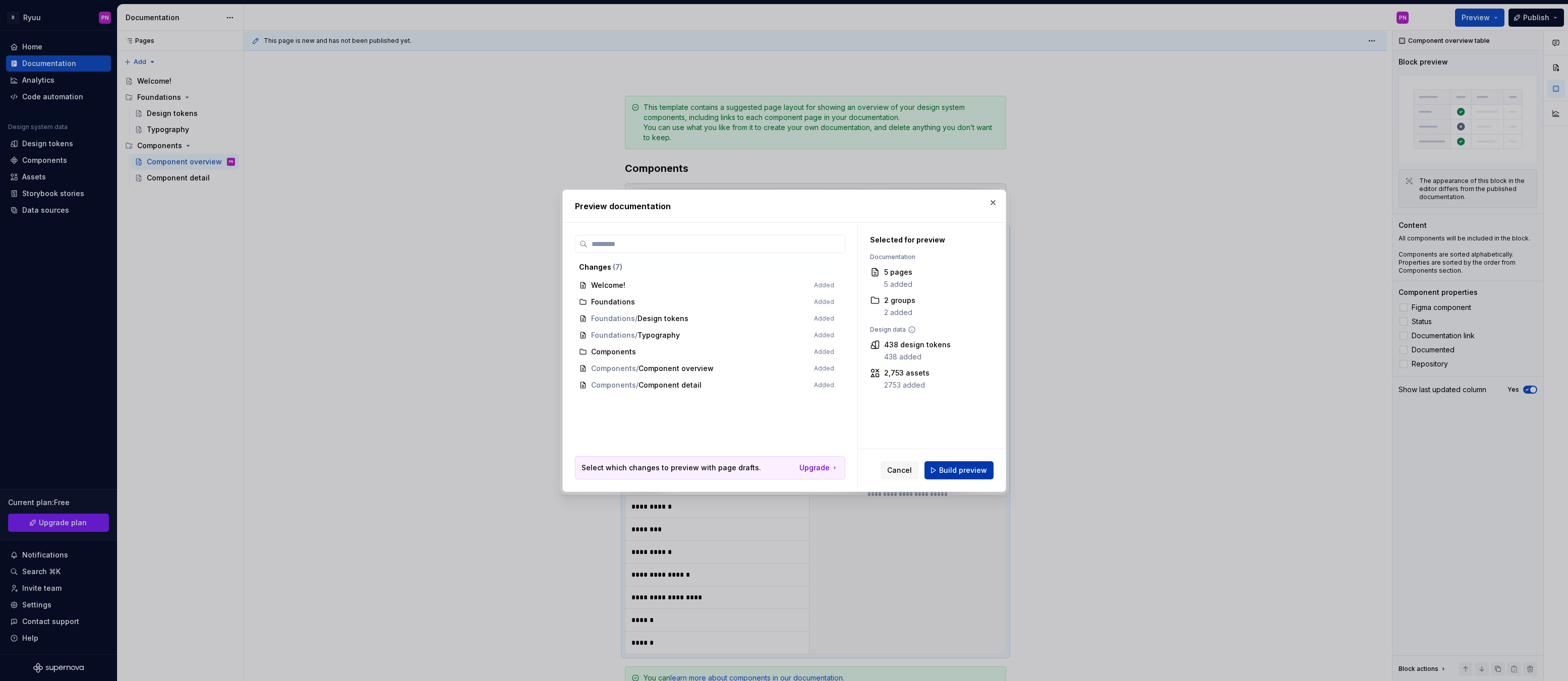
click at [948, 473] on span "Build preview" at bounding box center [963, 470] width 48 height 10
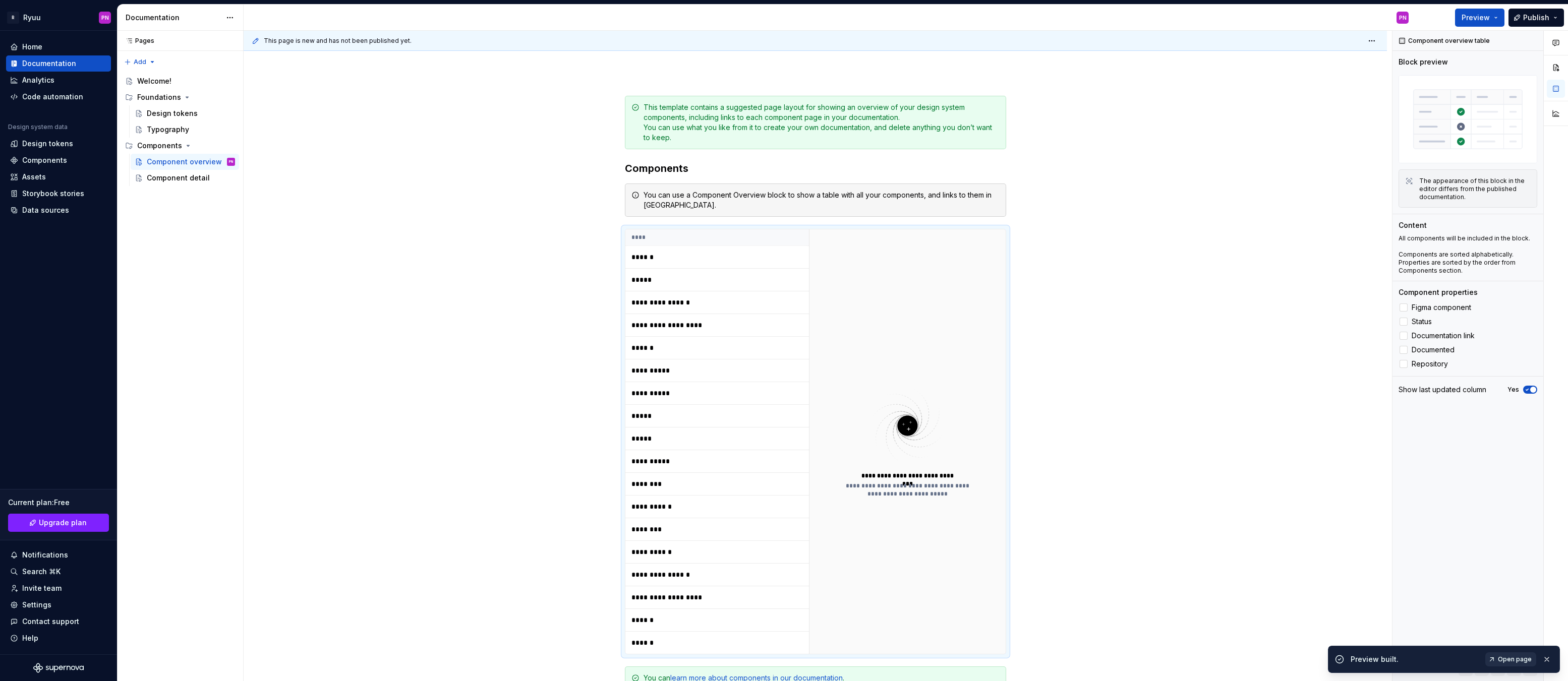
click at [1511, 658] on span "Open page" at bounding box center [1514, 659] width 34 height 8
click at [923, 329] on div "**********" at bounding box center [907, 442] width 197 height 425
click at [1408, 306] on label "Figma component" at bounding box center [1468, 308] width 139 height 12
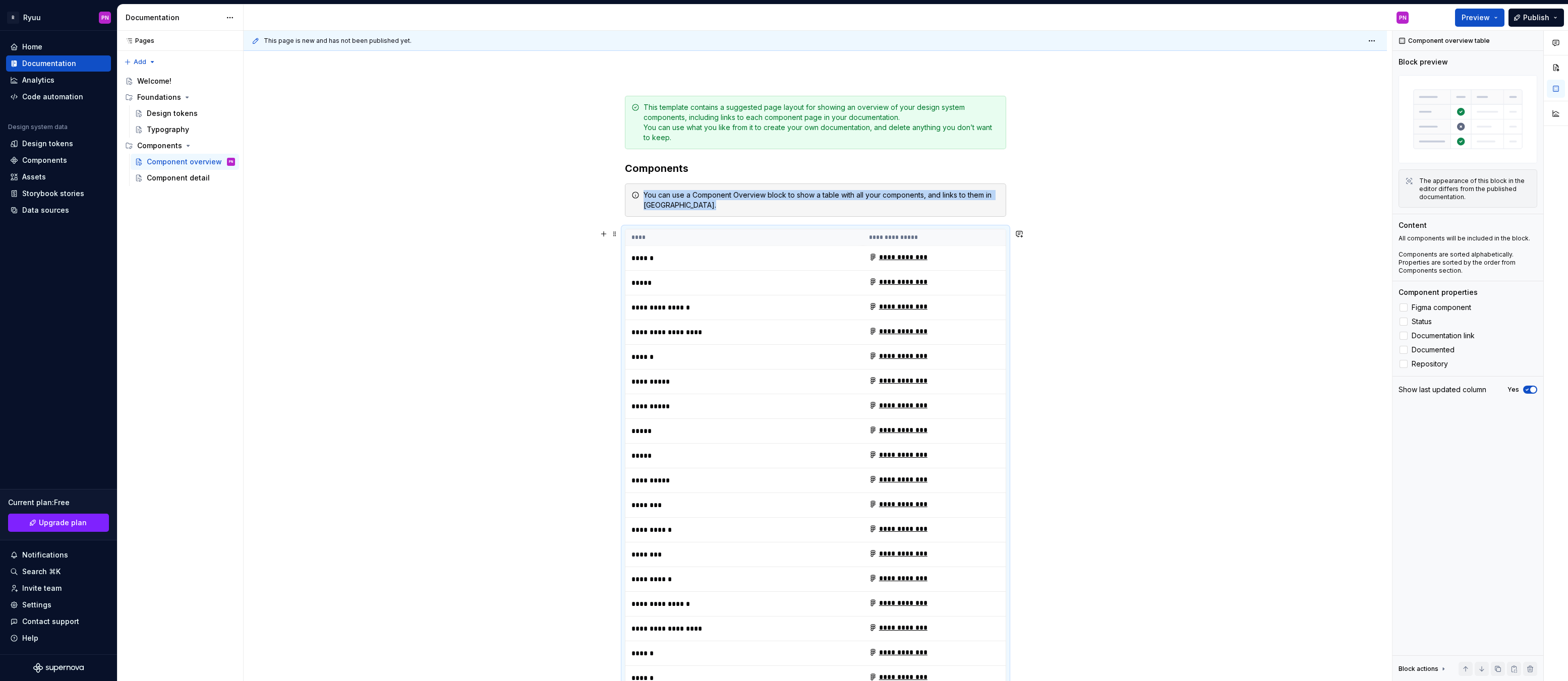
click at [520, 245] on div "**********" at bounding box center [815, 528] width 1143 height 913
click at [31, 81] on div "Analytics" at bounding box center [38, 80] width 32 height 10
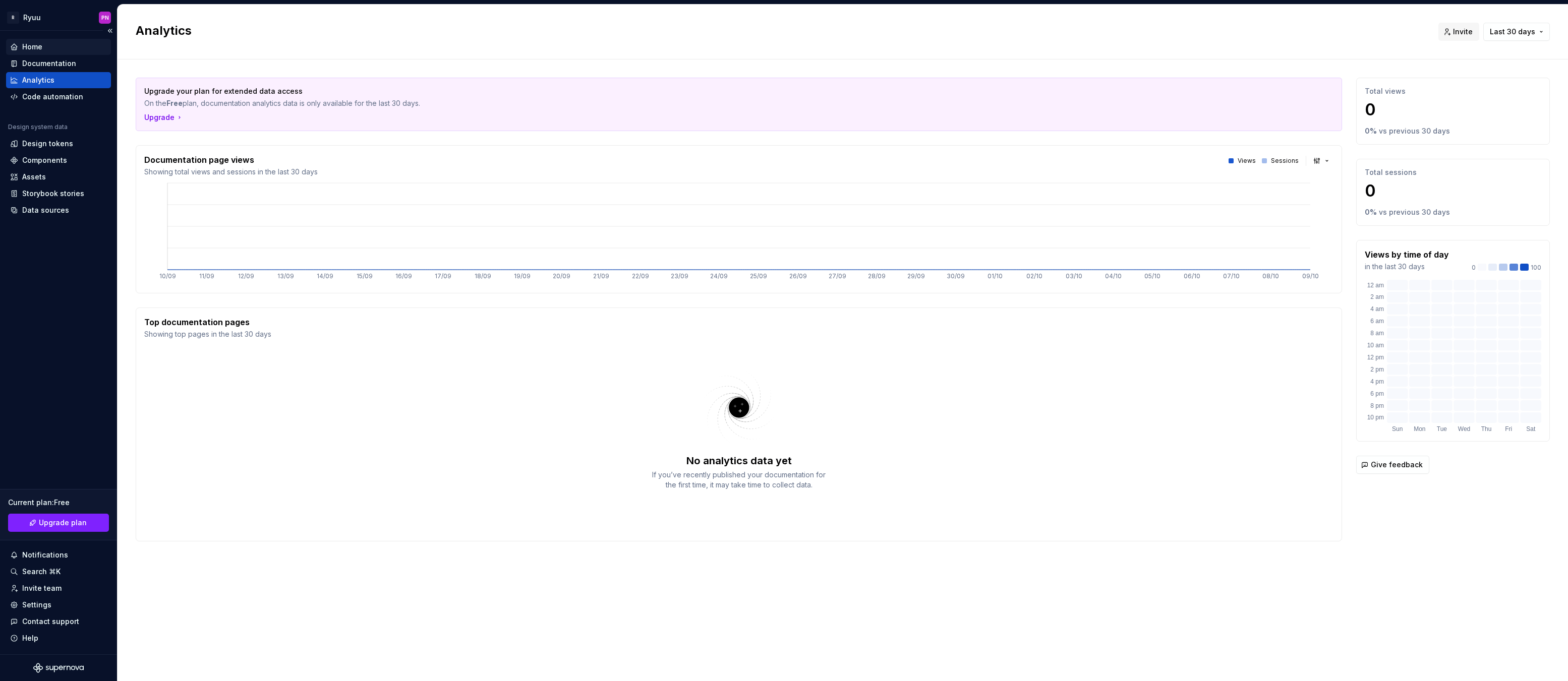
click at [36, 44] on div "Home" at bounding box center [32, 47] width 20 height 10
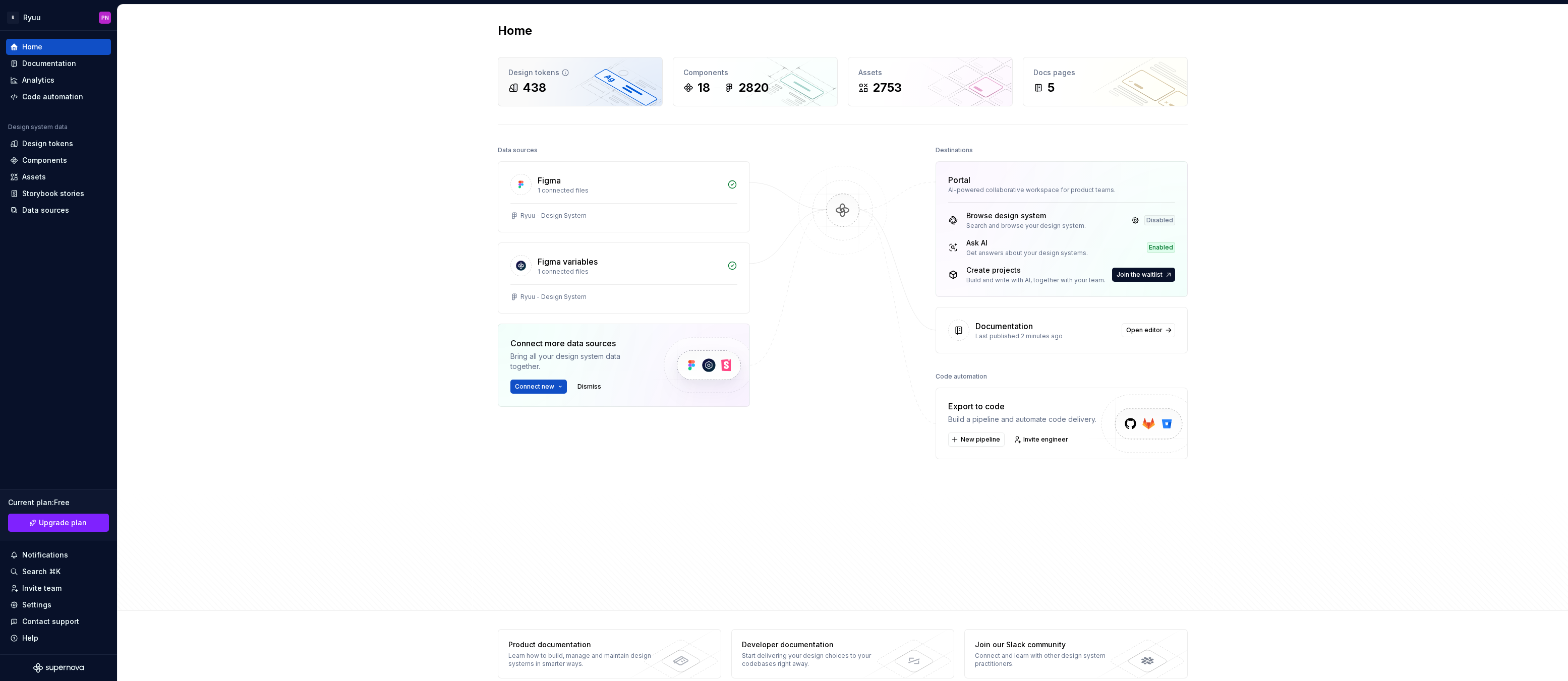
click at [570, 82] on div "438" at bounding box center [580, 88] width 144 height 16
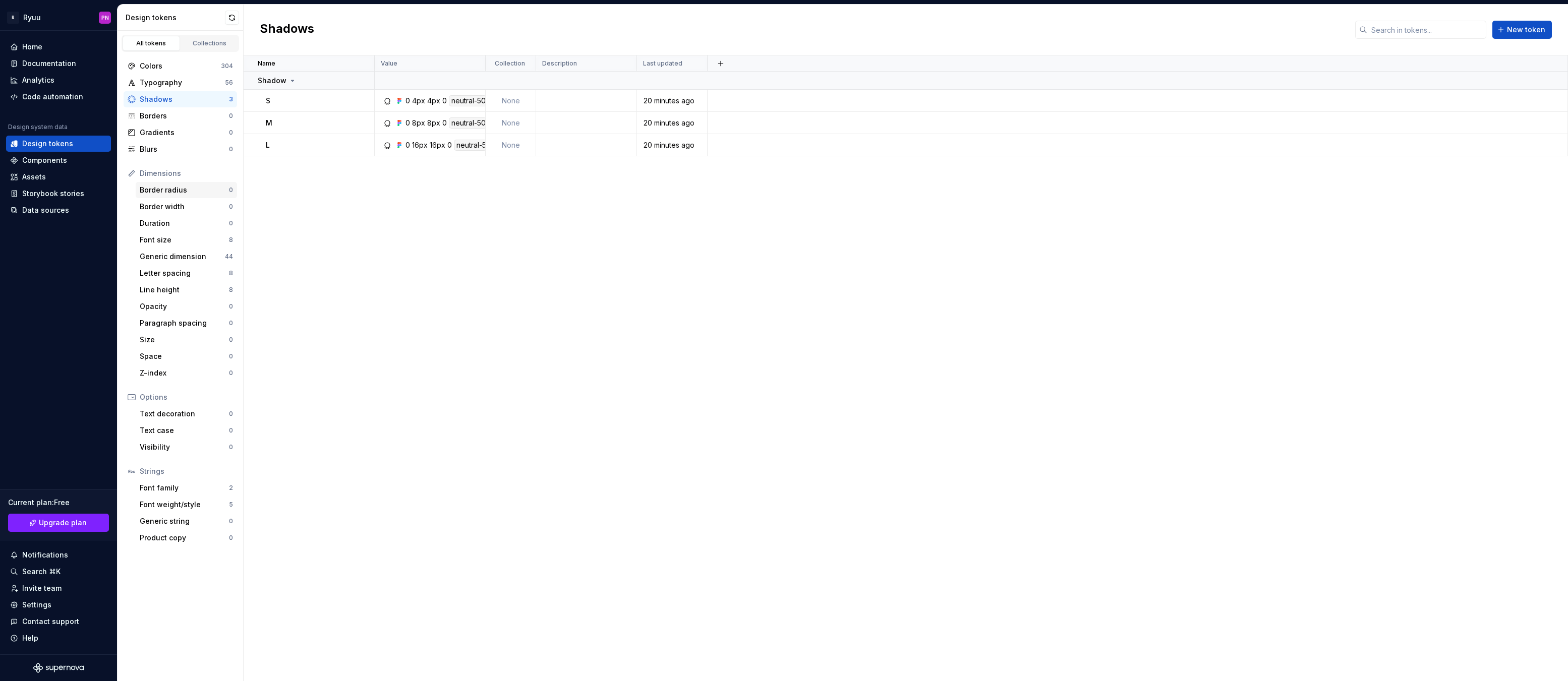
click at [155, 189] on div "Border radius" at bounding box center [184, 190] width 89 height 10
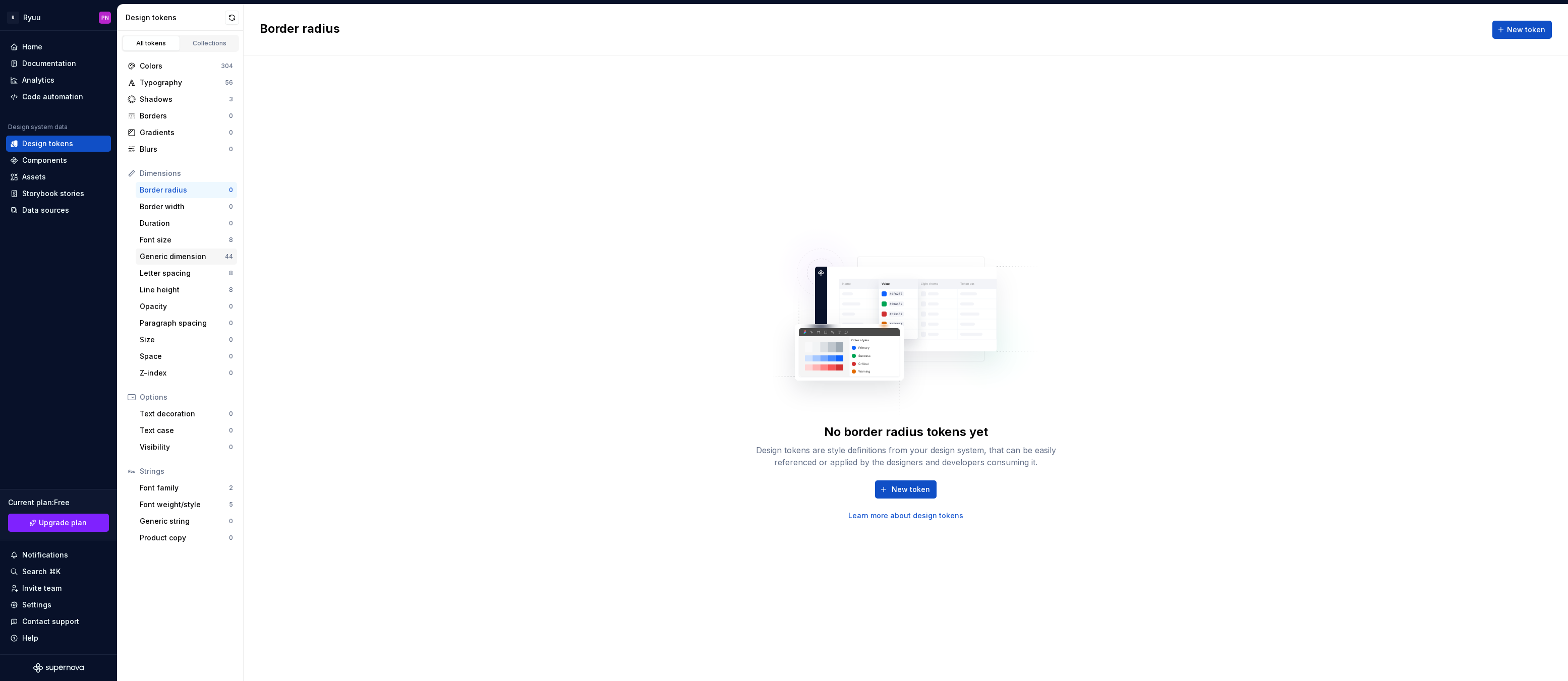
click at [179, 253] on div "Generic dimension" at bounding box center [182, 256] width 85 height 10
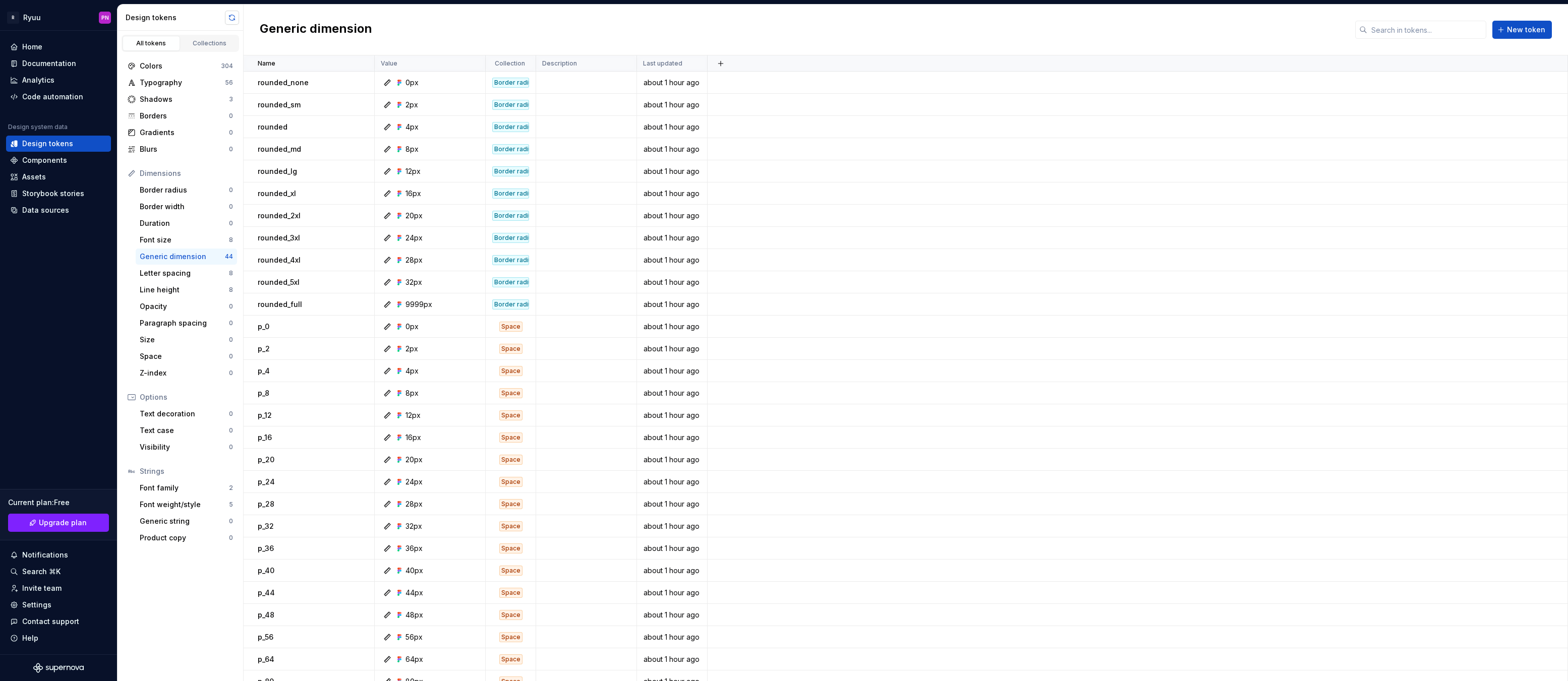
click at [225, 19] on button "button" at bounding box center [232, 17] width 14 height 14
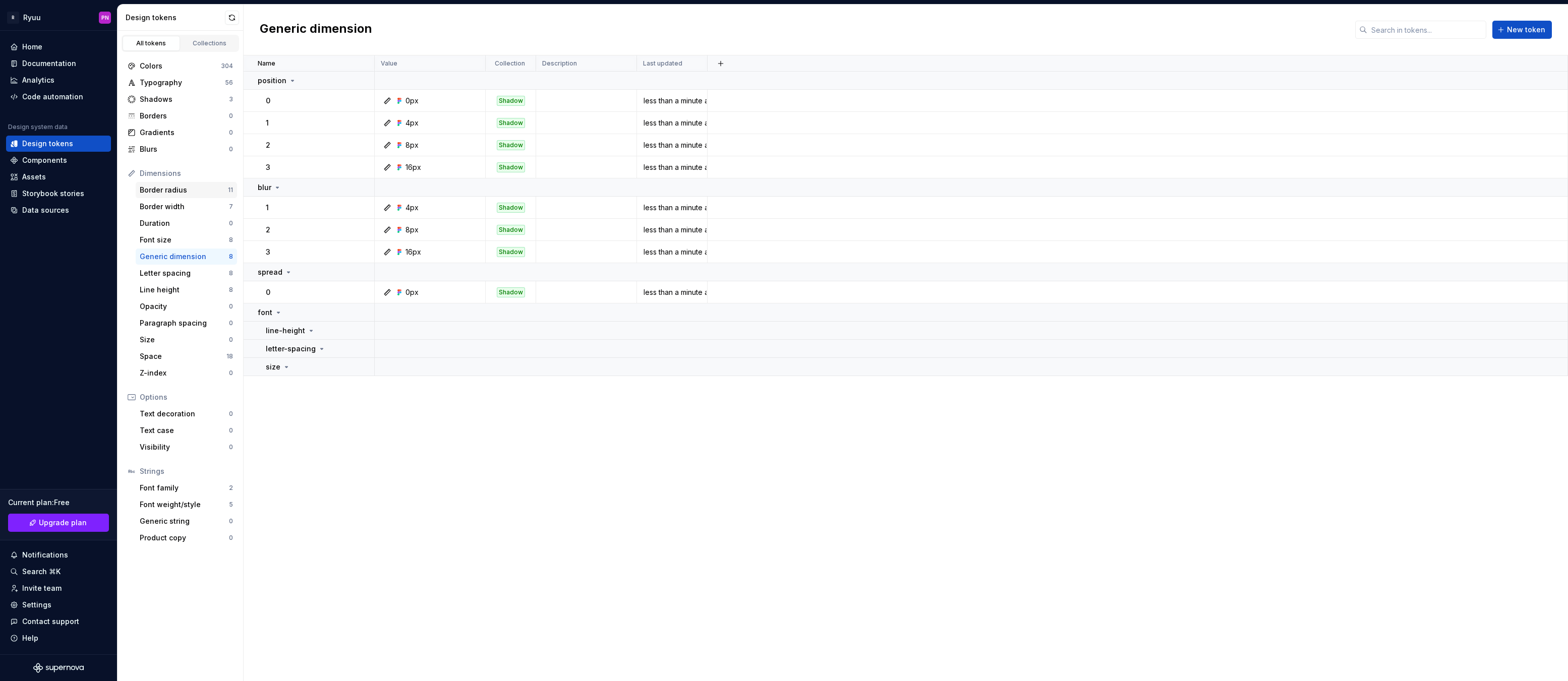
click at [149, 189] on div "Border radius" at bounding box center [183, 190] width 88 height 10
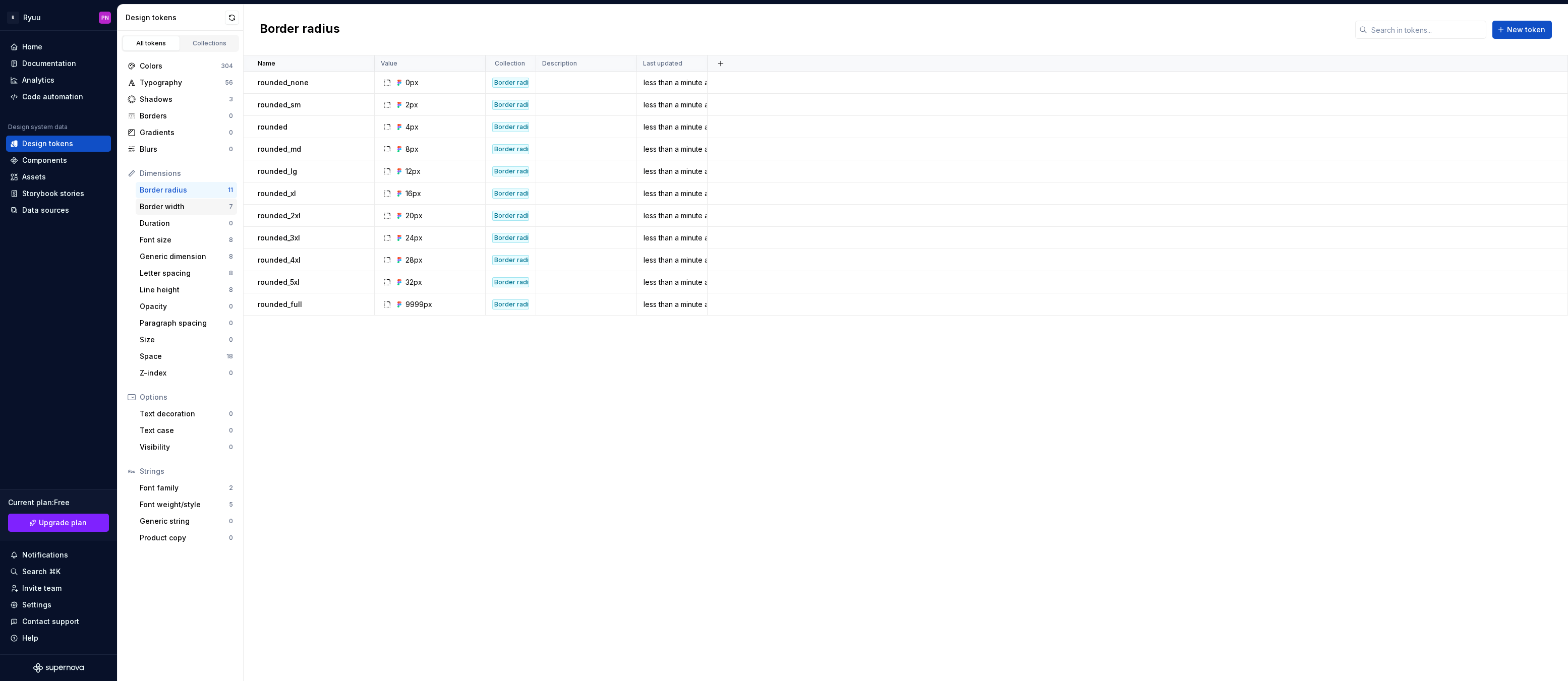
click at [165, 211] on div "Border width" at bounding box center [184, 206] width 89 height 10
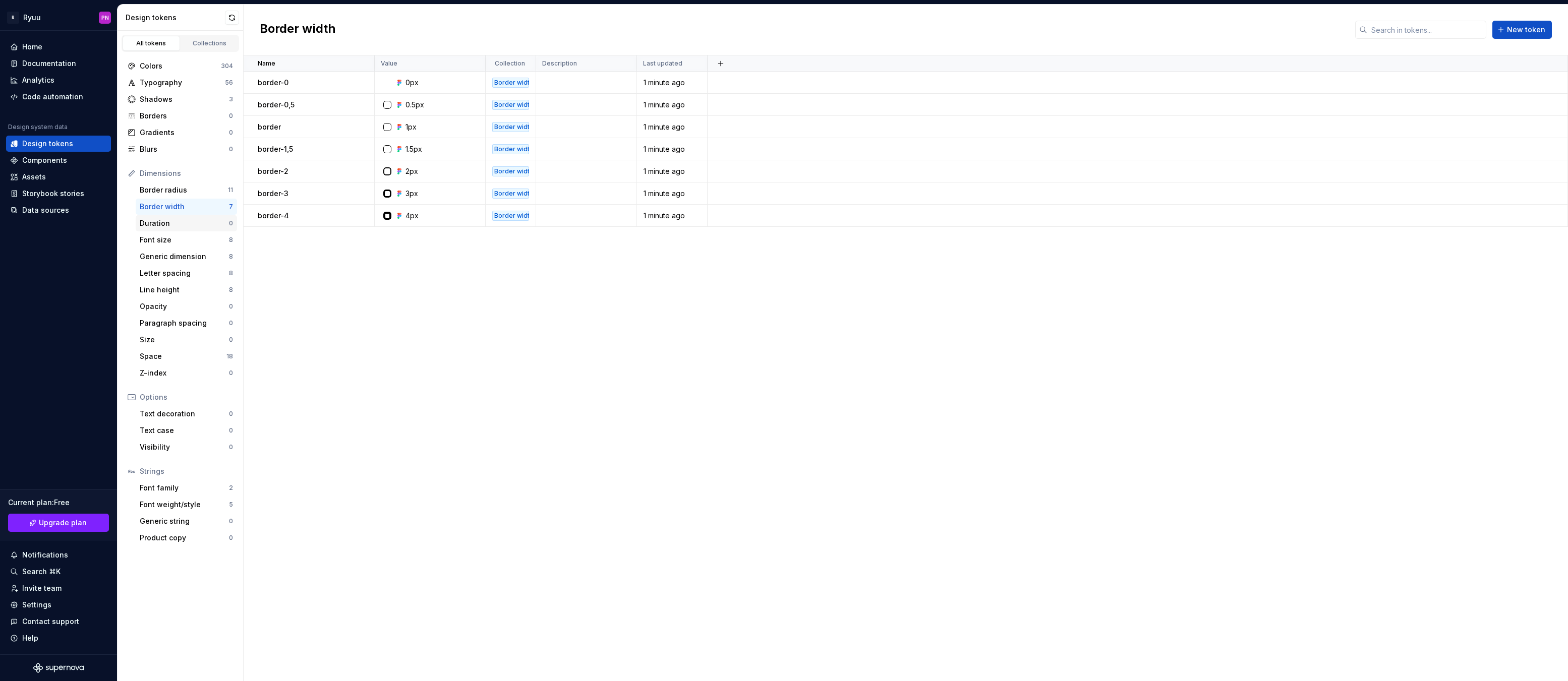
click at [165, 225] on div "Duration" at bounding box center [184, 223] width 89 height 10
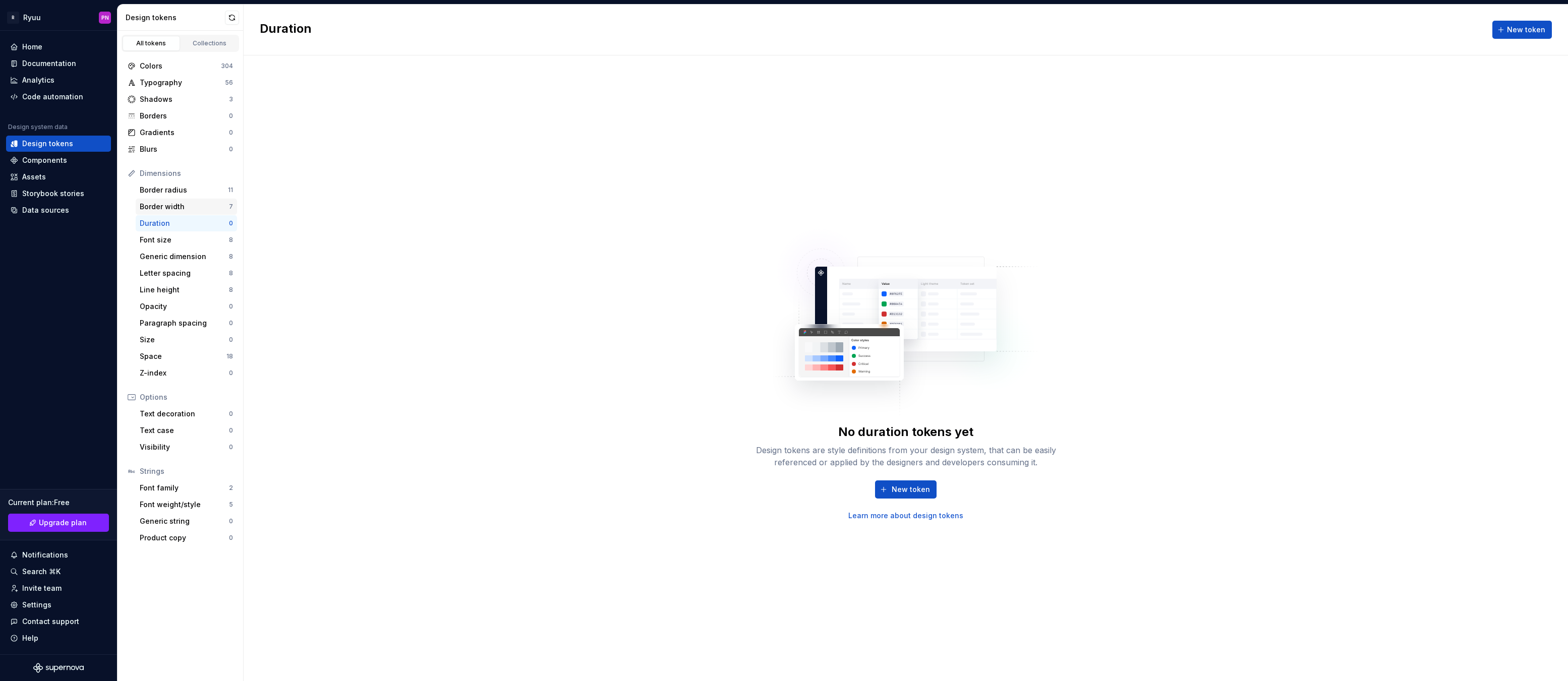
click at [160, 205] on div "Border width" at bounding box center [184, 206] width 89 height 10
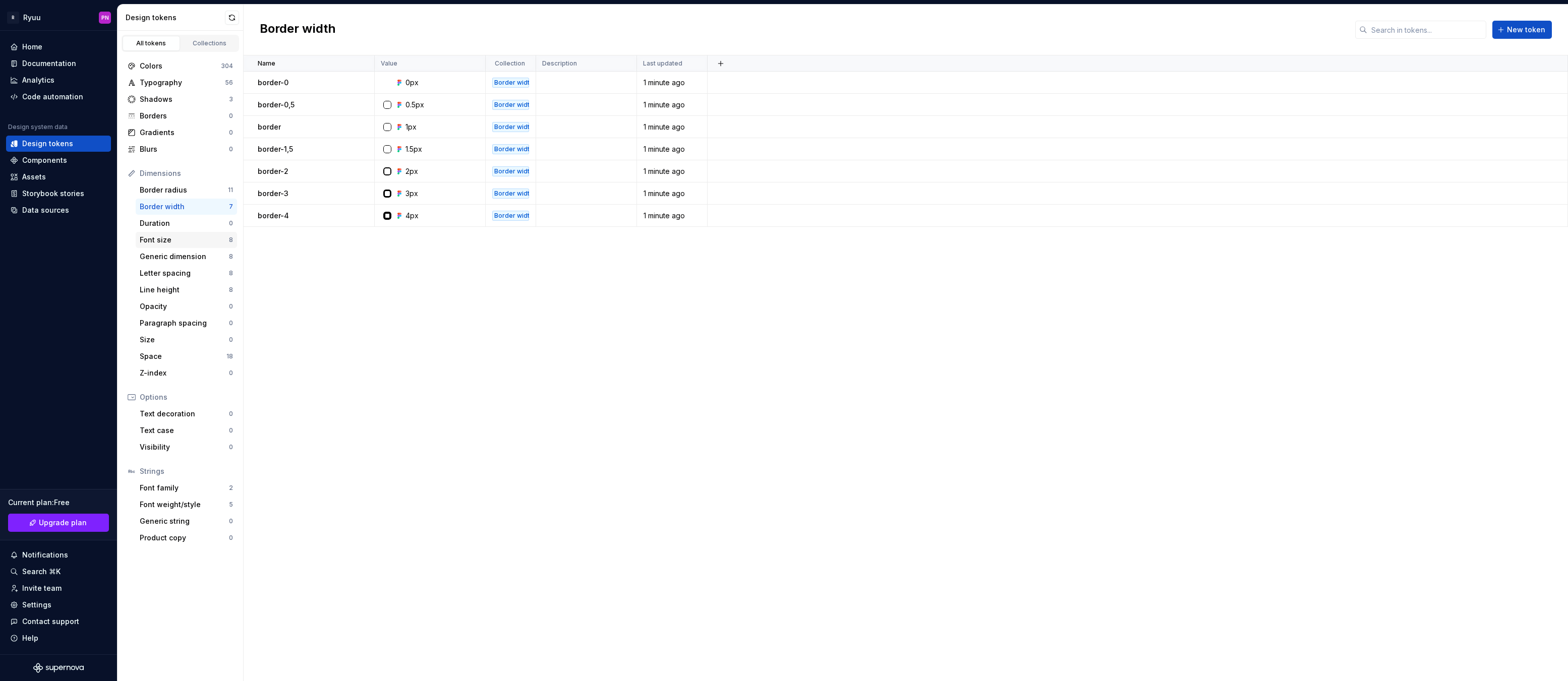
click at [163, 244] on div "Font size" at bounding box center [184, 240] width 89 height 10
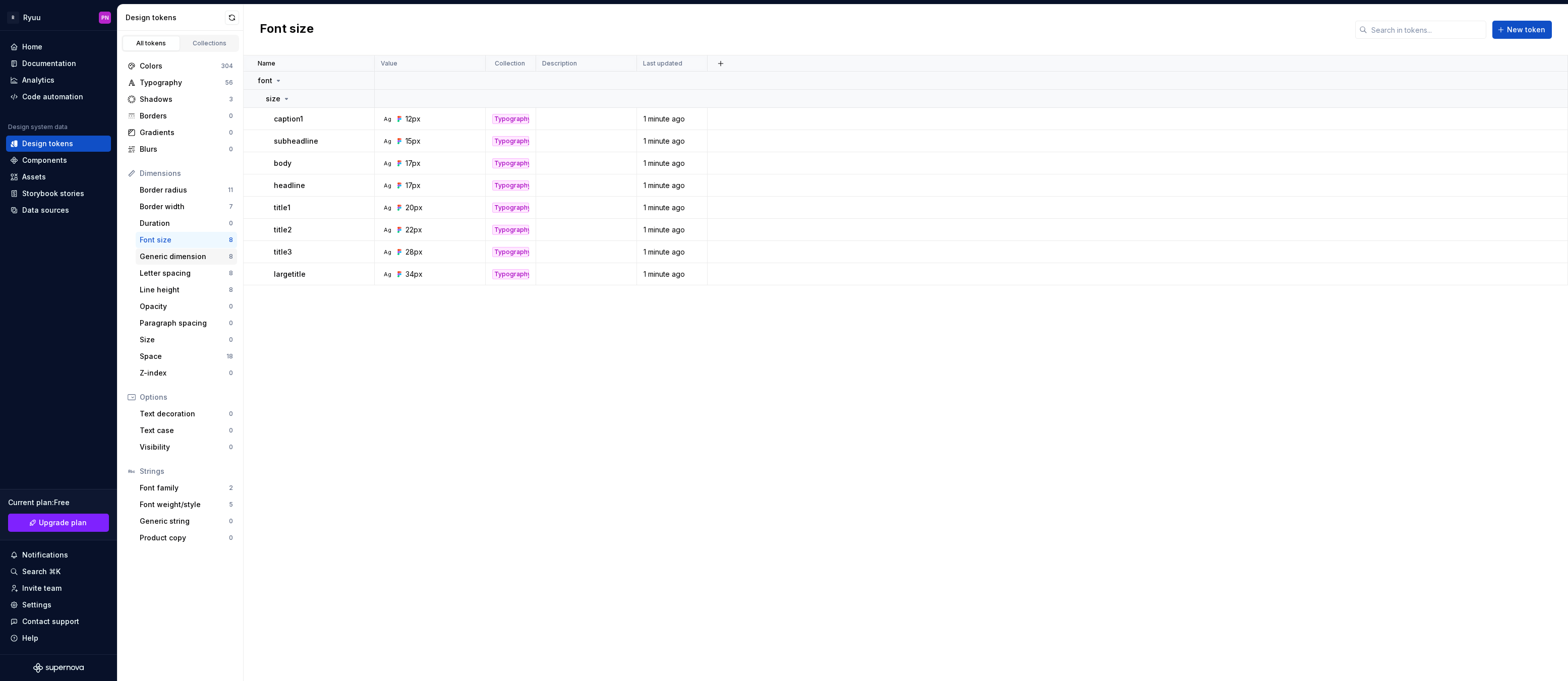
click at [163, 256] on div "Generic dimension" at bounding box center [184, 256] width 89 height 10
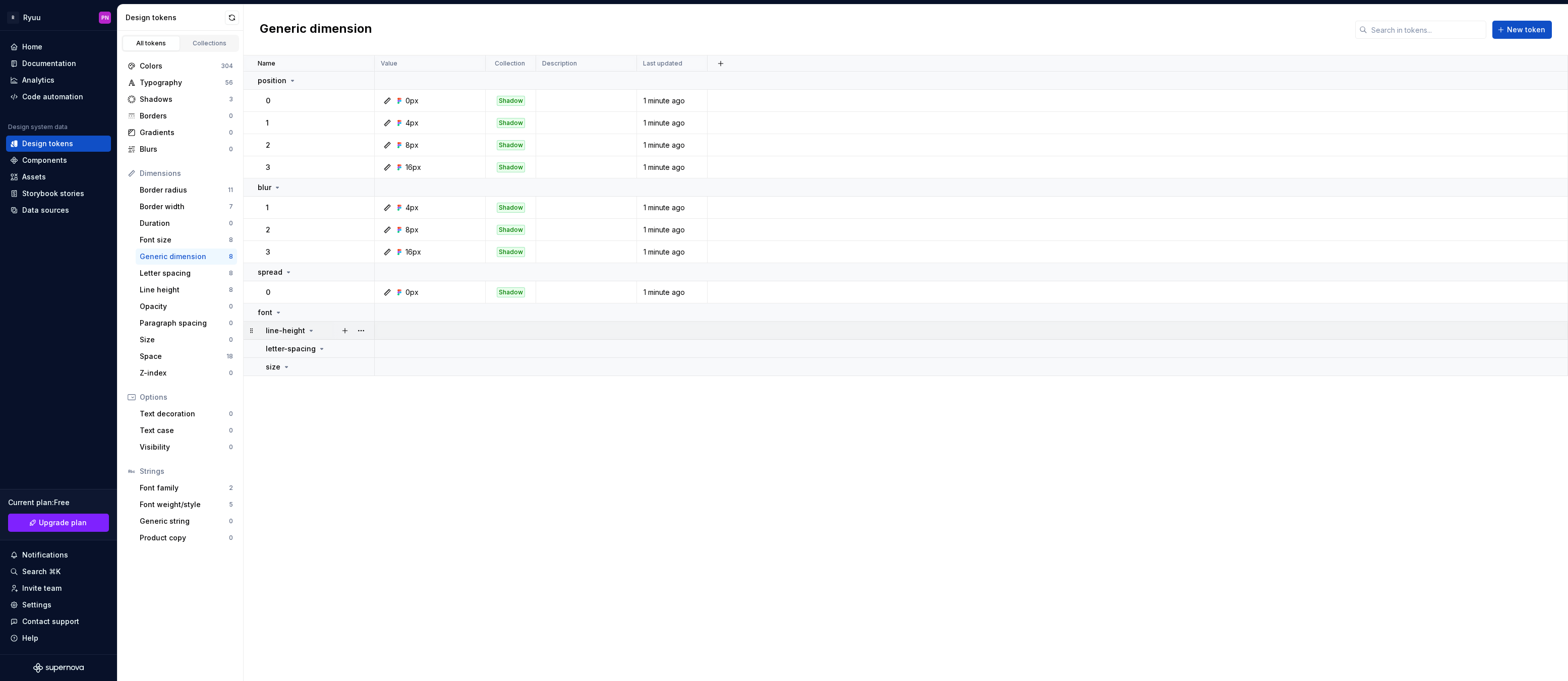
click at [311, 328] on icon at bounding box center [311, 330] width 8 height 8
click at [283, 331] on p "line-height" at bounding box center [285, 331] width 40 height 10
click at [357, 312] on button "button" at bounding box center [361, 312] width 14 height 14
click at [408, 428] on div "Delete group" at bounding box center [406, 426] width 66 height 10
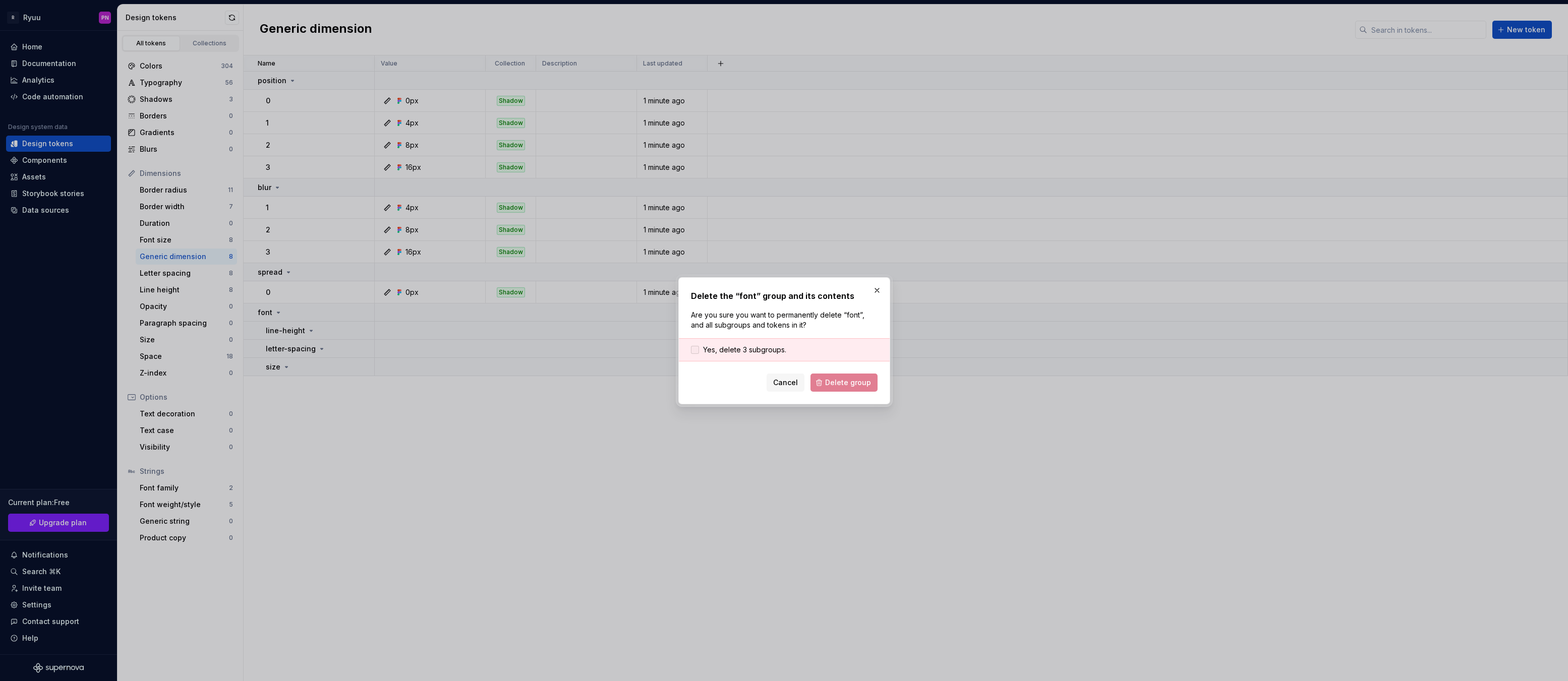
click at [723, 352] on span "Yes, delete 3 subgroups." at bounding box center [745, 350] width 83 height 10
click at [849, 384] on span "Delete group" at bounding box center [848, 383] width 46 height 10
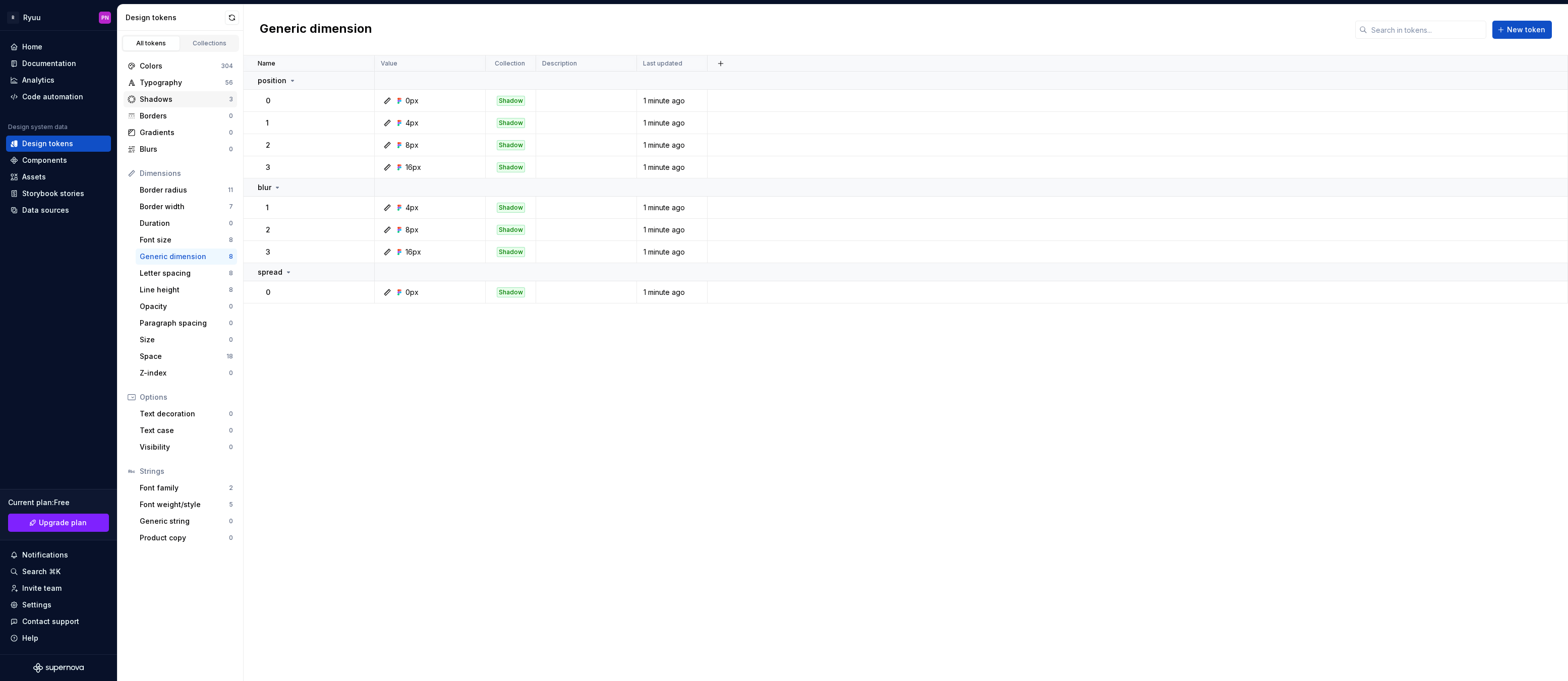
click at [161, 101] on div "Shadows" at bounding box center [184, 99] width 89 height 10
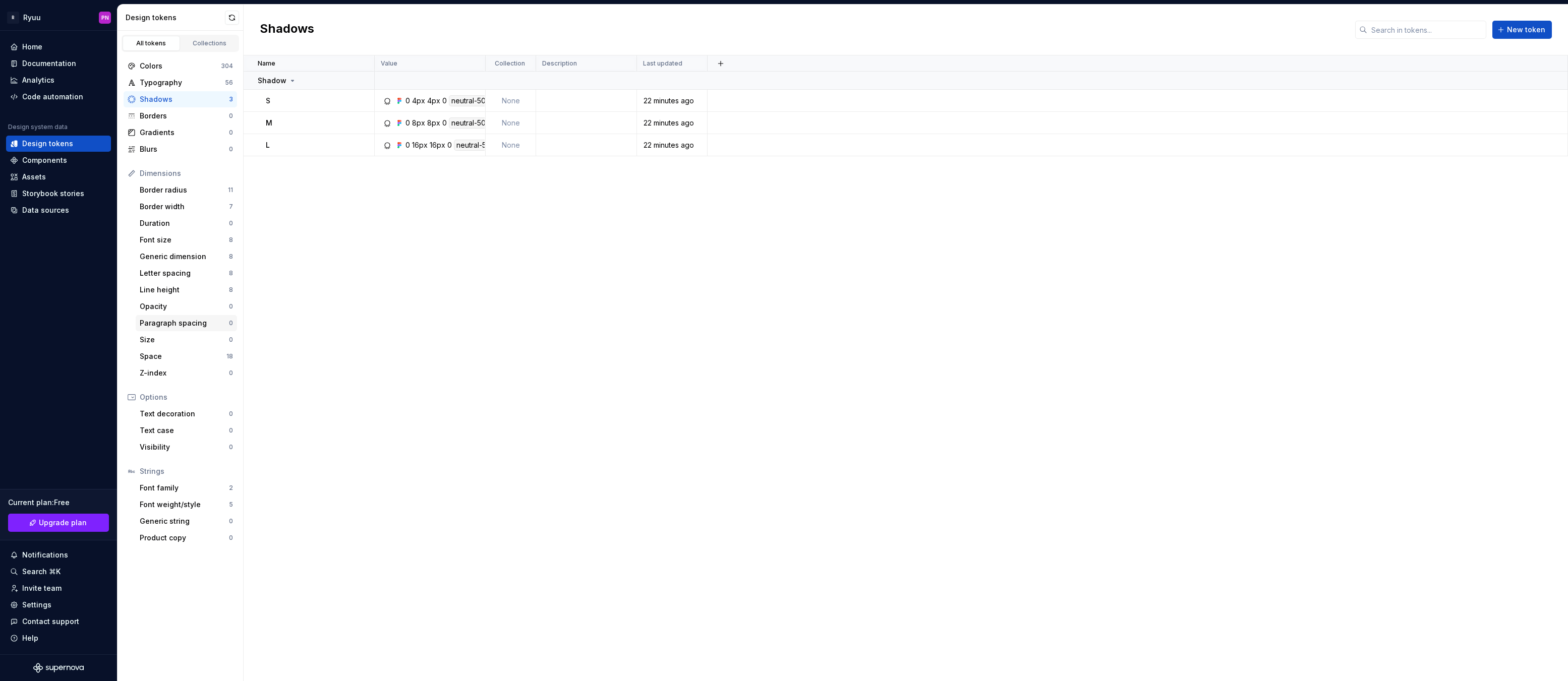
click at [169, 325] on div "Paragraph spacing" at bounding box center [184, 323] width 89 height 10
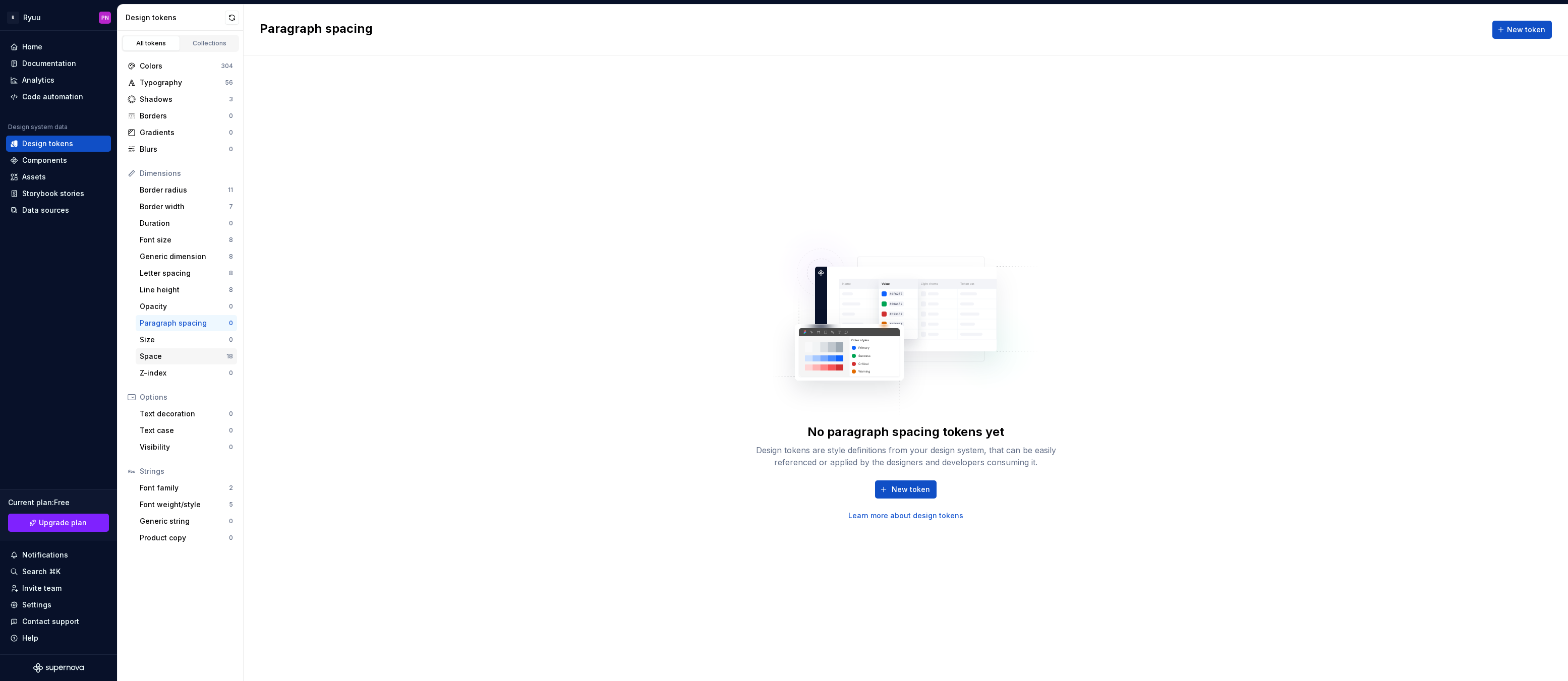
click at [167, 358] on div "Space" at bounding box center [183, 356] width 87 height 10
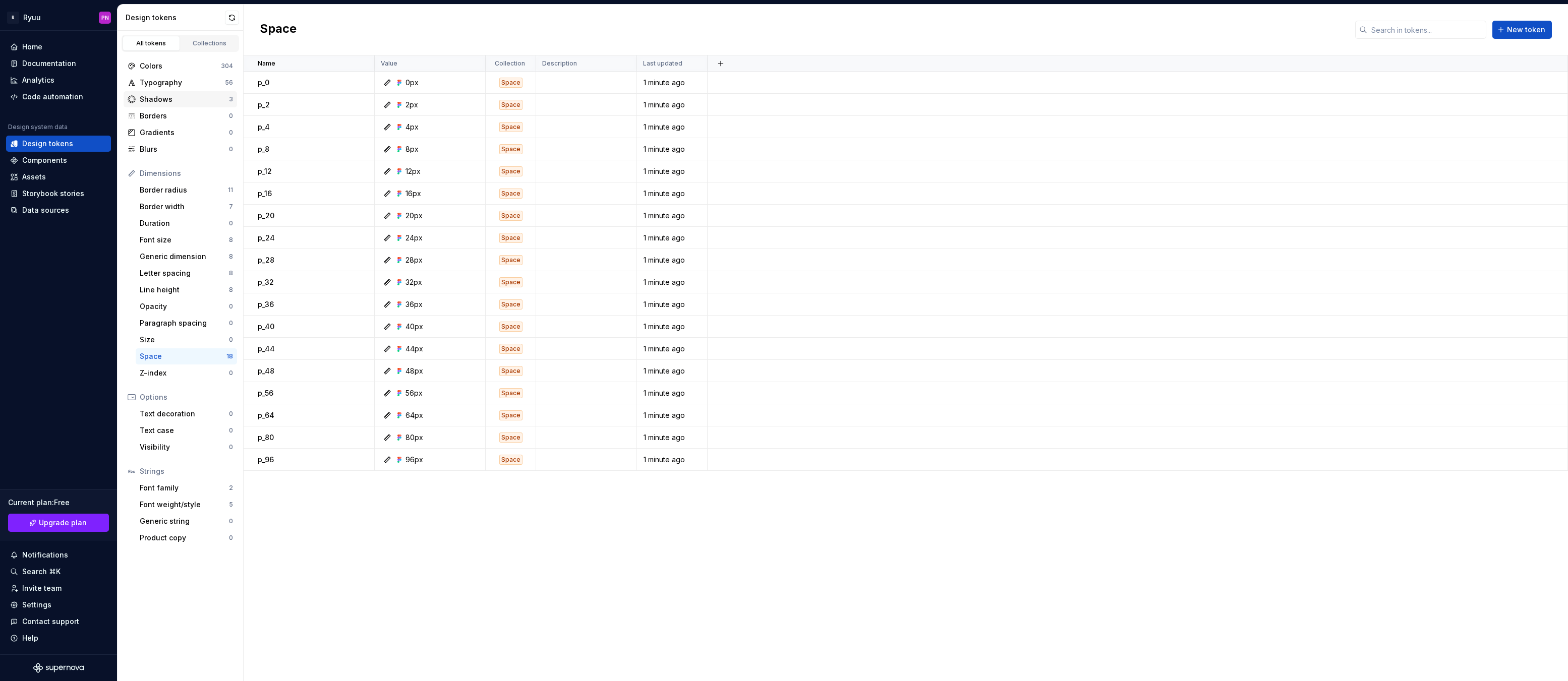
click at [182, 95] on div "Shadows" at bounding box center [184, 99] width 89 height 10
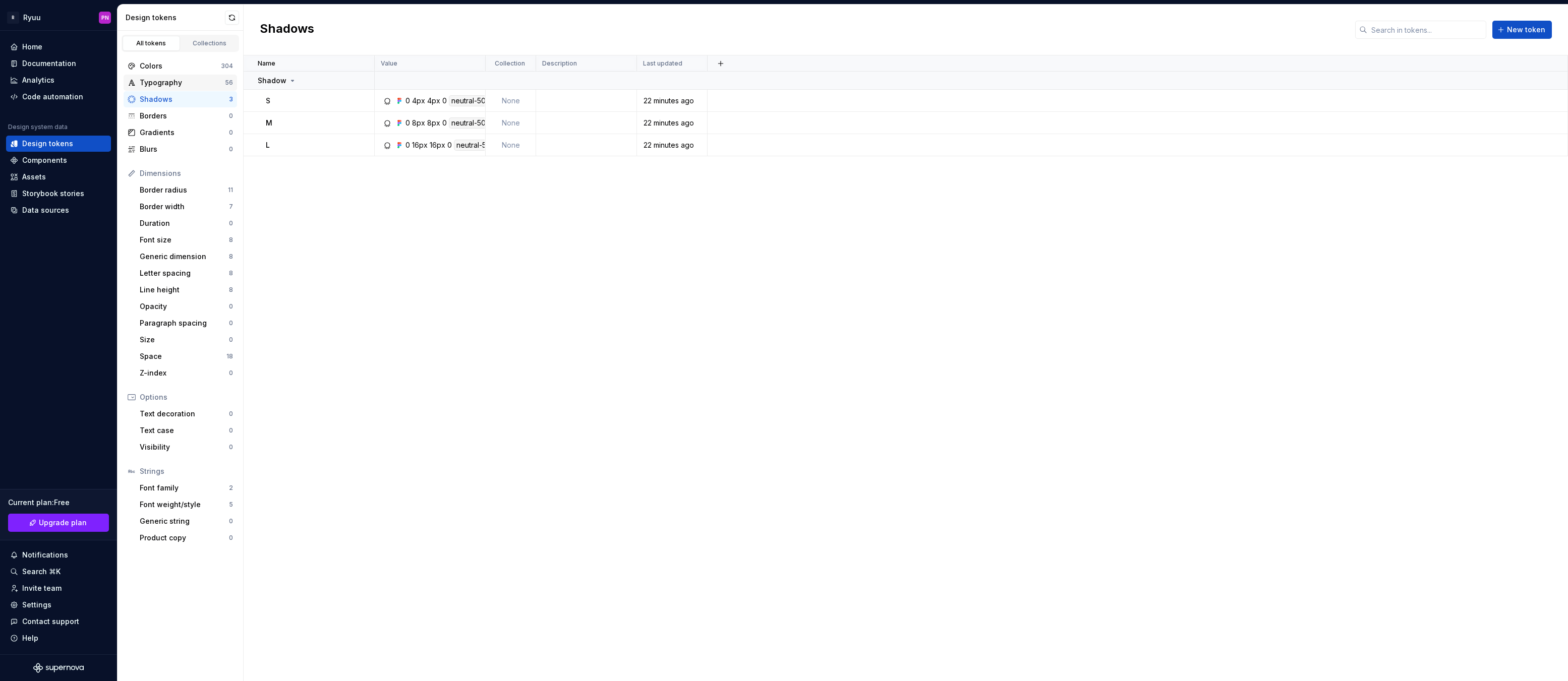
click at [180, 85] on div "Typography" at bounding box center [182, 82] width 85 height 10
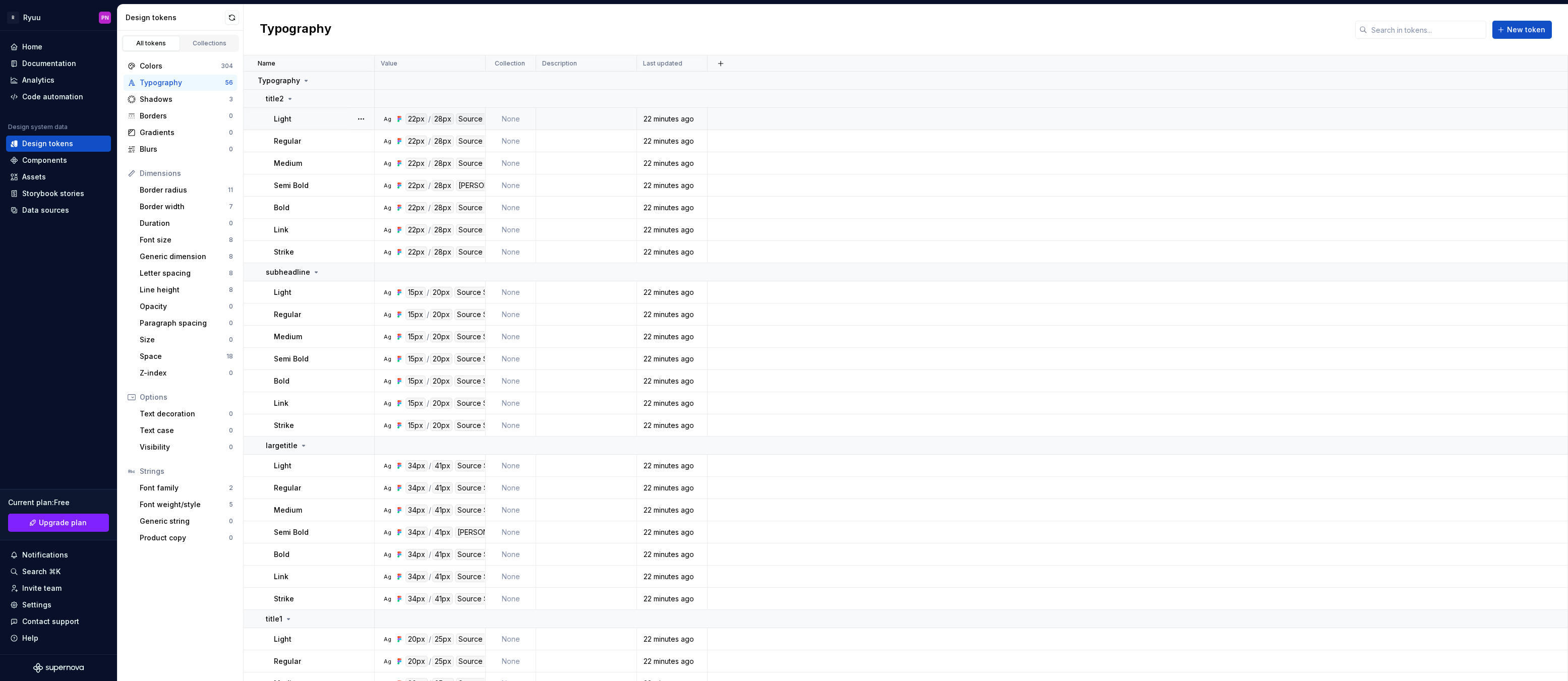
click at [289, 130] on td "Light" at bounding box center [309, 119] width 131 height 22
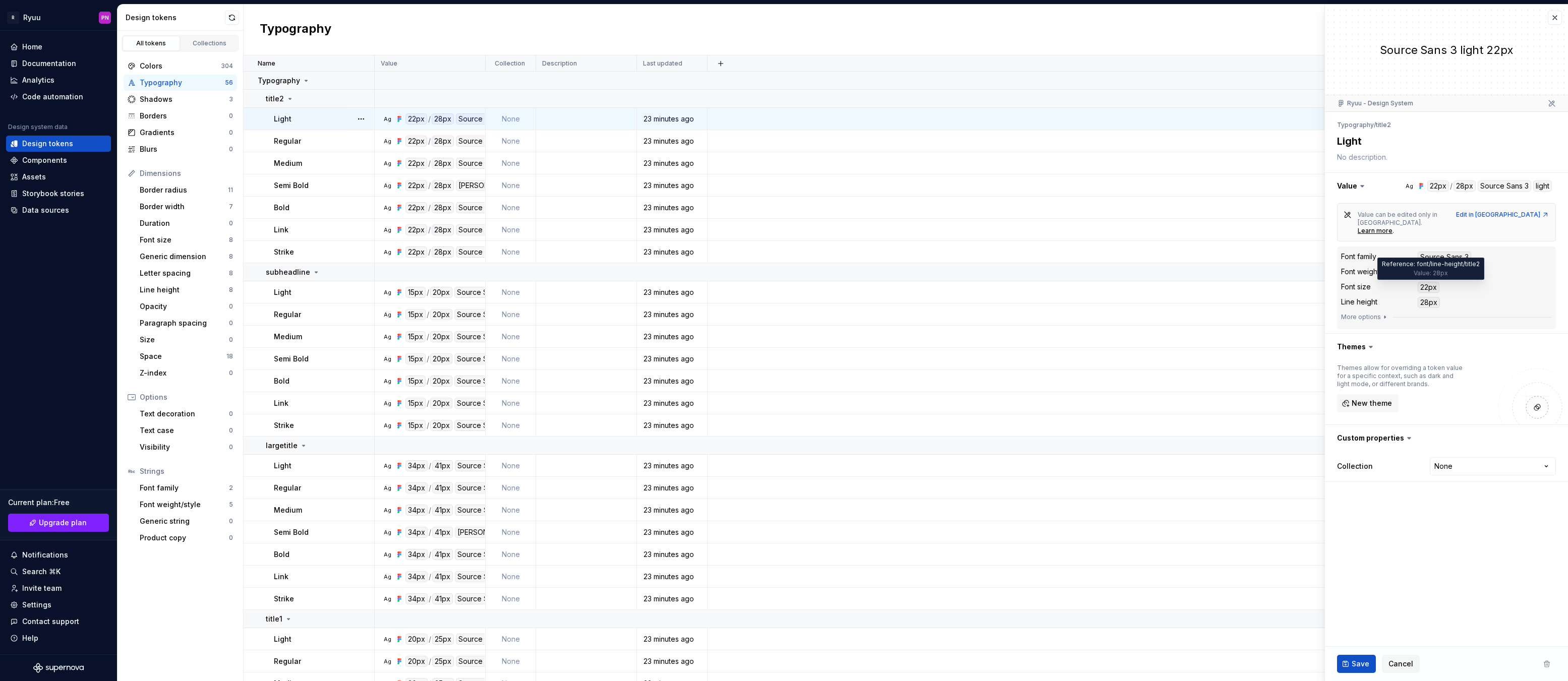
click at [1430, 297] on div "28px" at bounding box center [1428, 302] width 22 height 11
click at [163, 241] on div "Font size" at bounding box center [184, 240] width 89 height 10
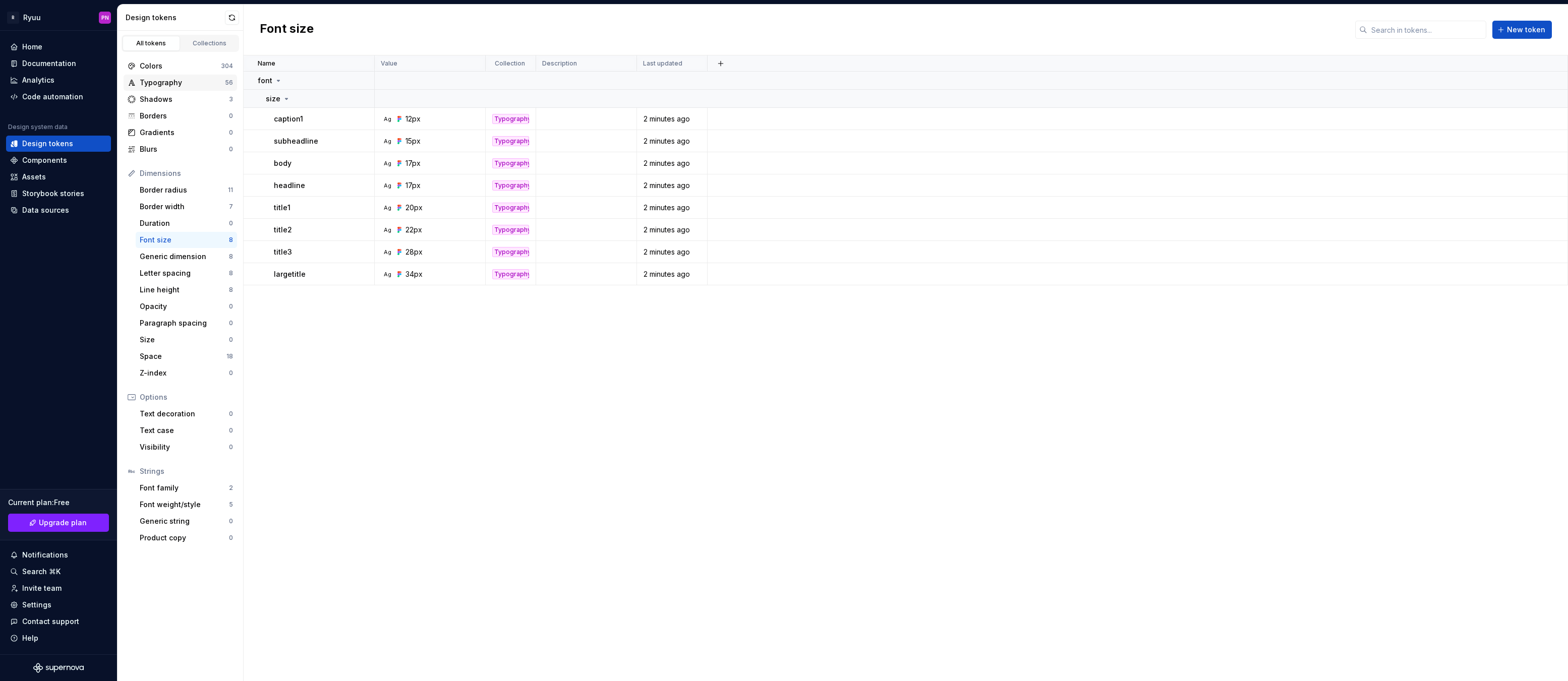
click at [162, 83] on div "Typography" at bounding box center [182, 82] width 85 height 10
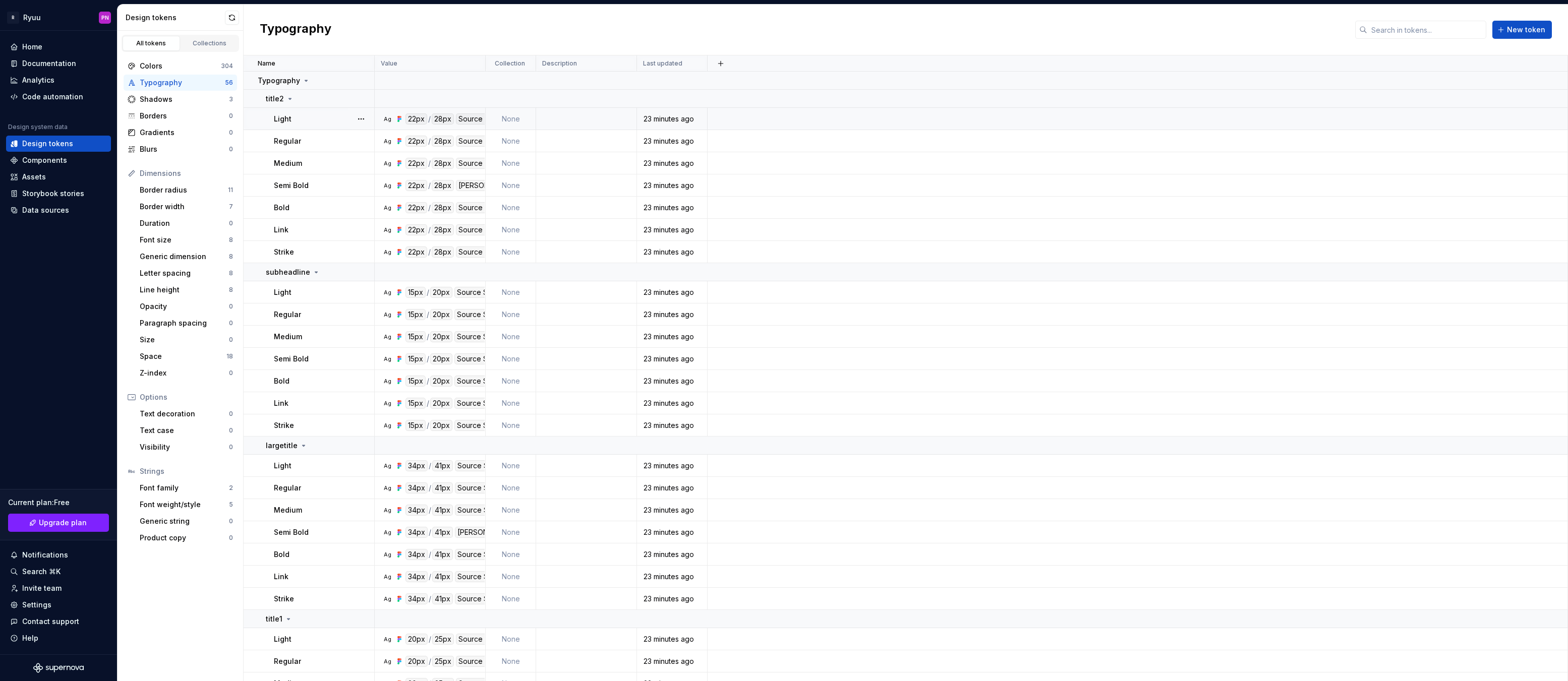
click at [408, 119] on div "22px" at bounding box center [416, 119] width 22 height 11
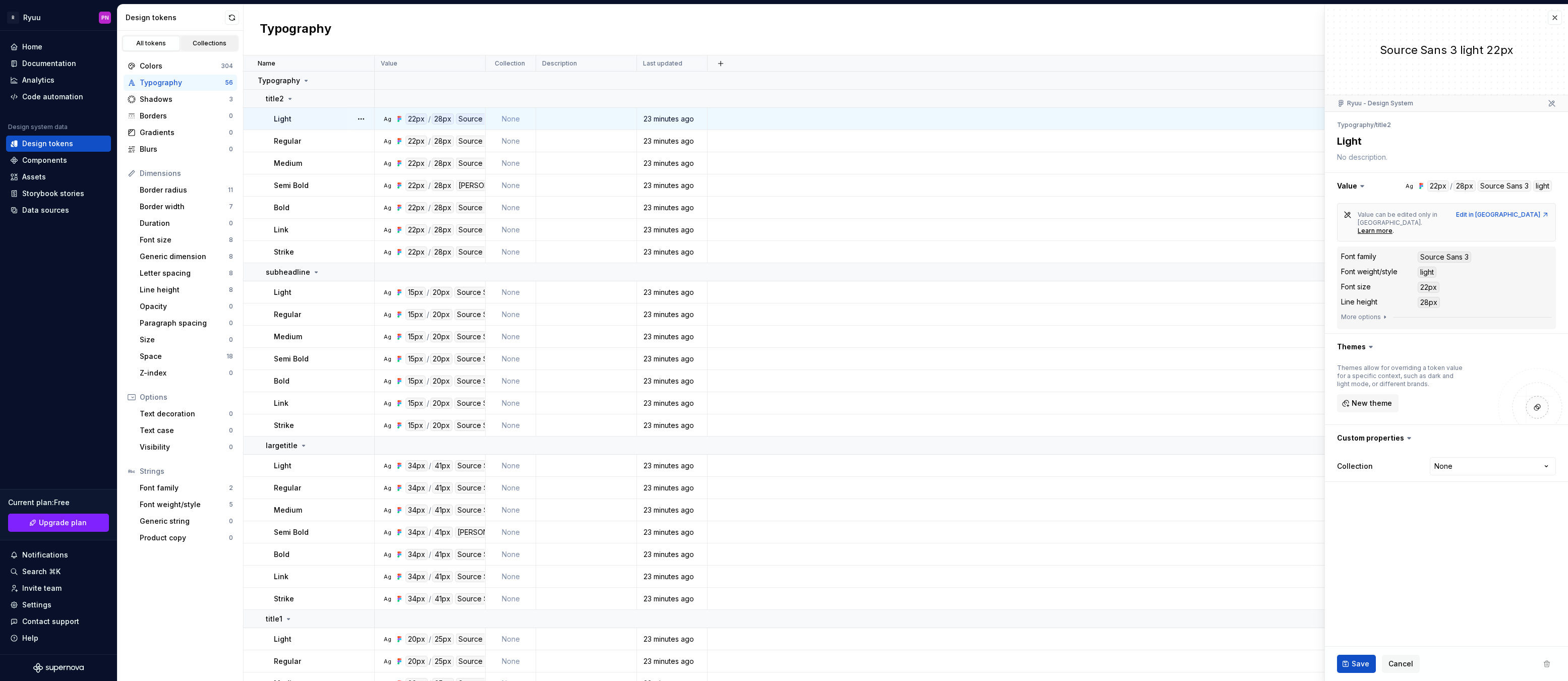
click at [194, 46] on div "Collections" at bounding box center [210, 43] width 51 height 8
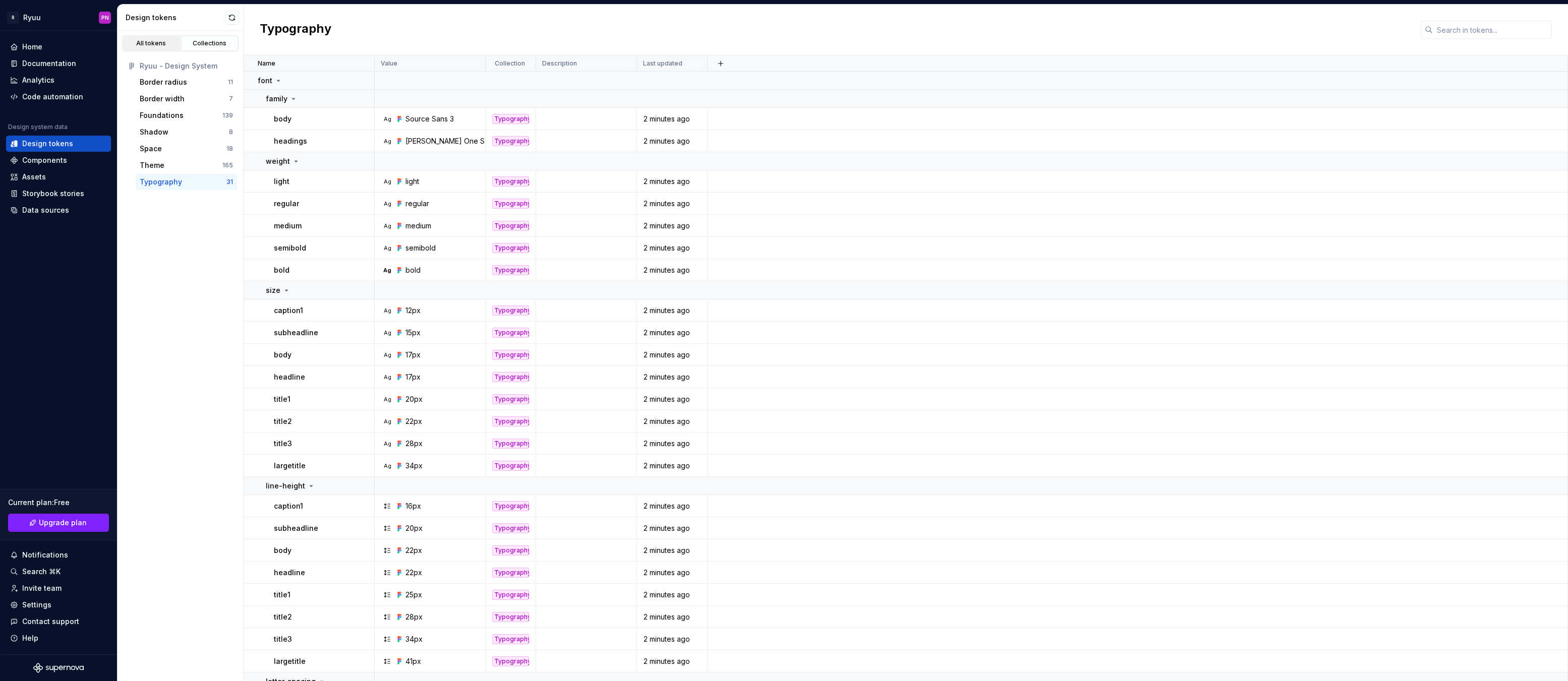
click at [155, 42] on div "All tokens" at bounding box center [151, 43] width 51 height 8
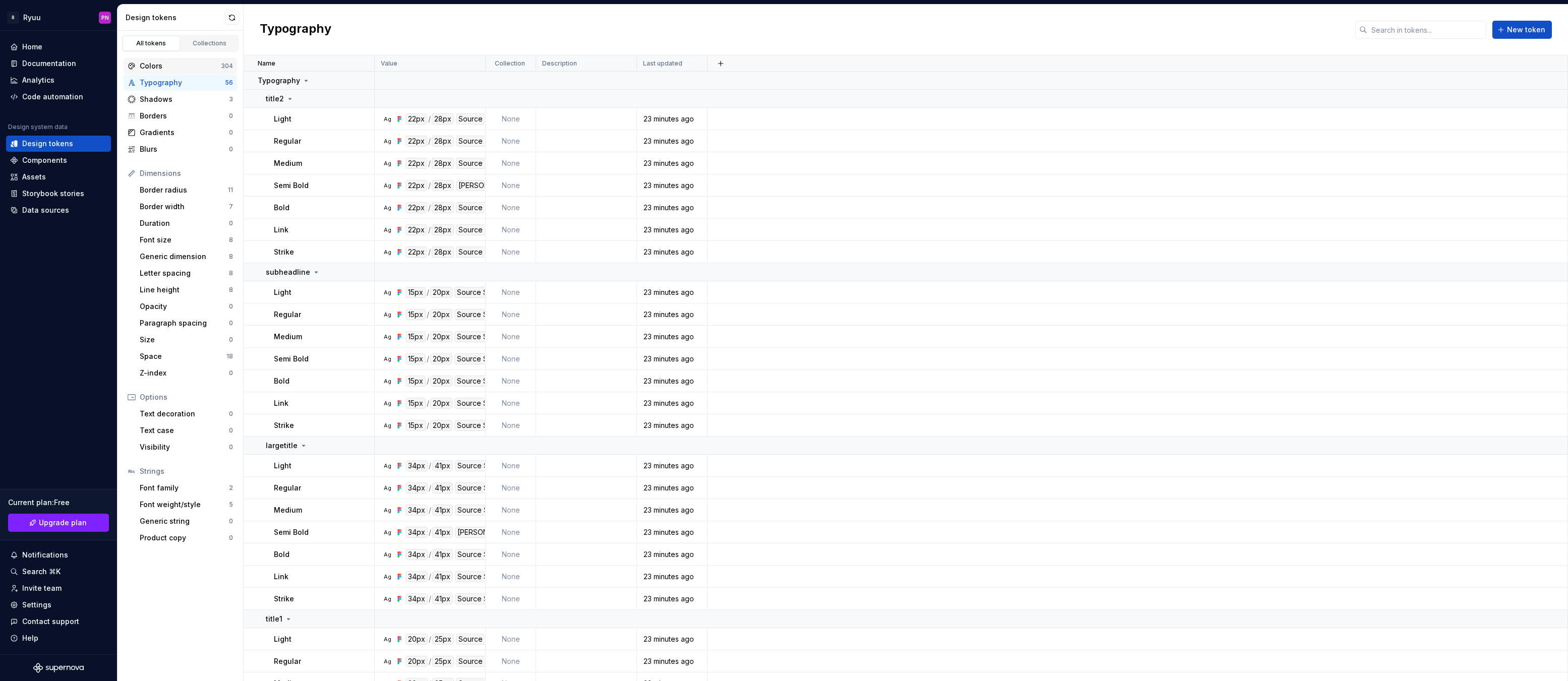
click at [166, 65] on div "Colors" at bounding box center [180, 66] width 81 height 10
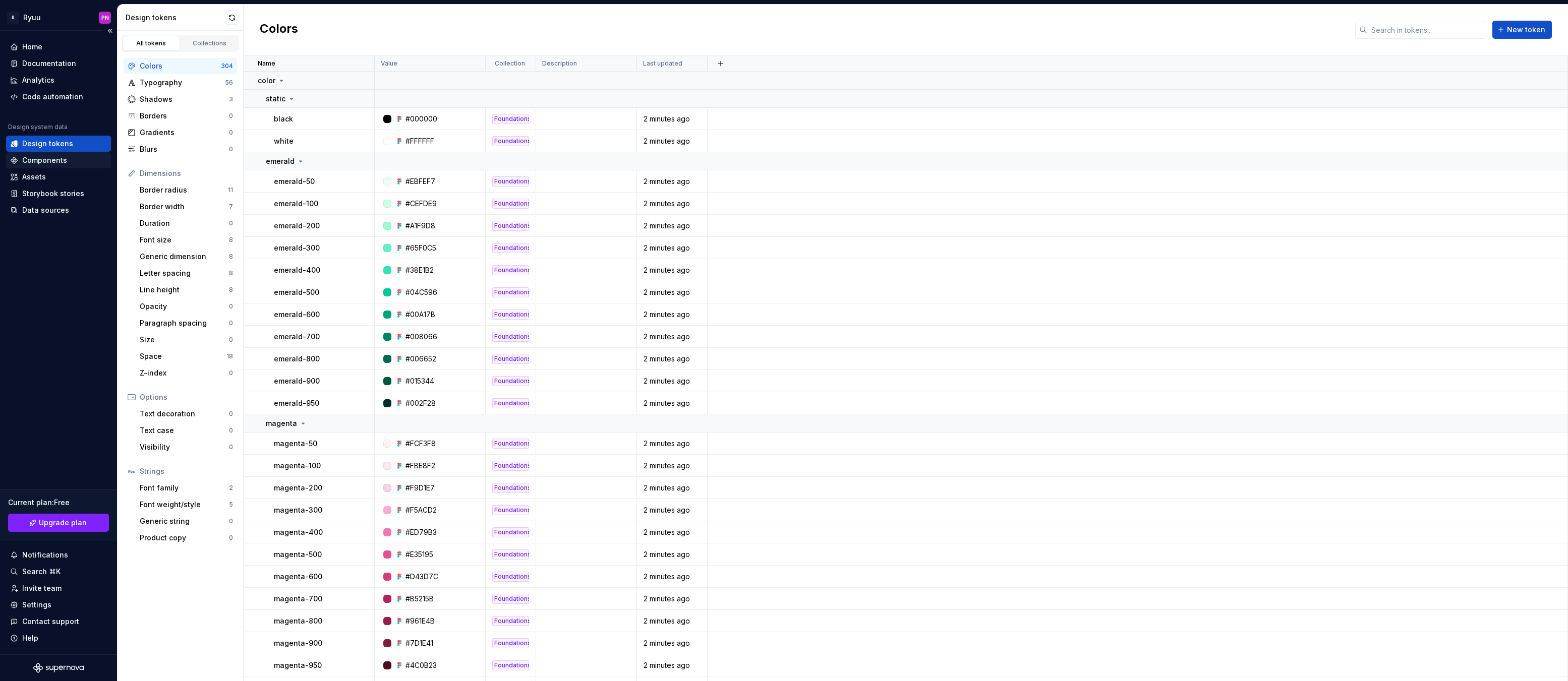
click at [53, 163] on div "Components" at bounding box center [44, 160] width 45 height 10
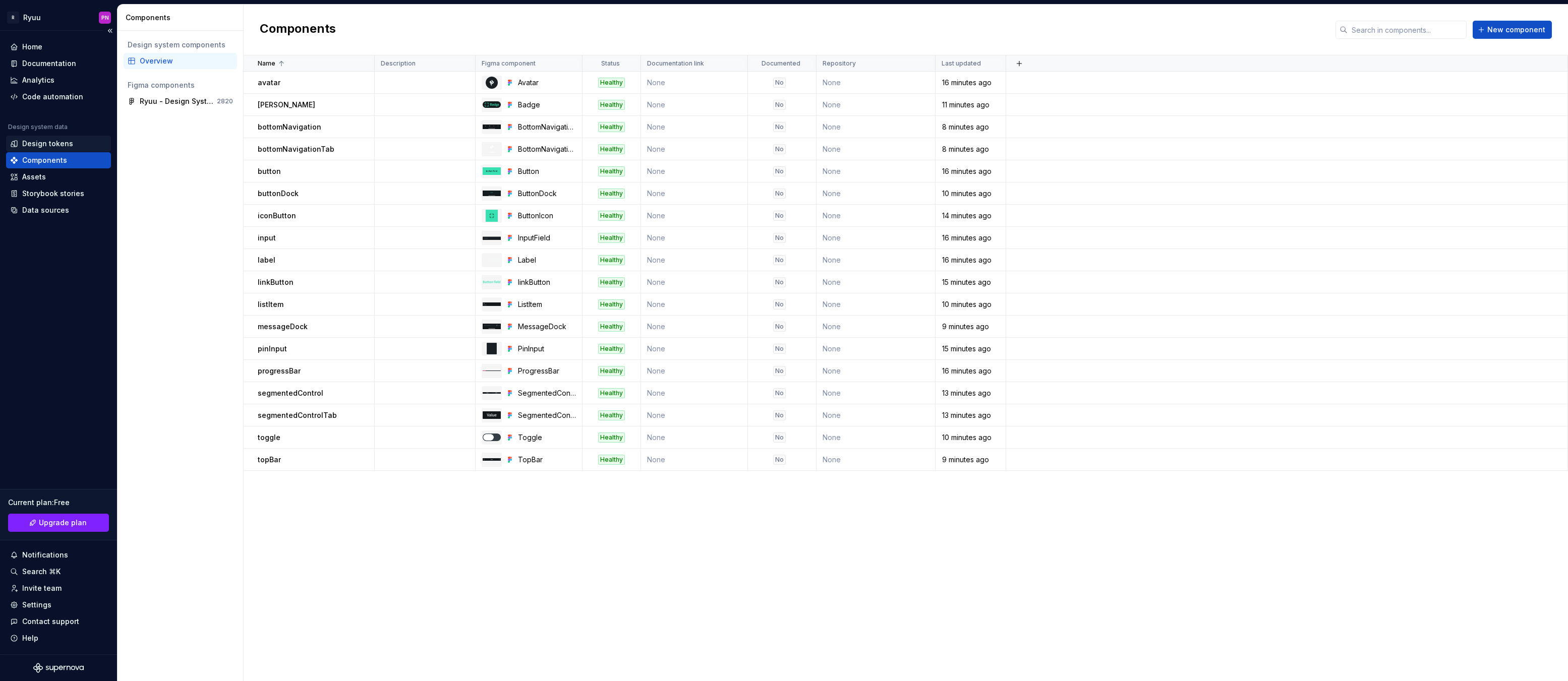
click at [52, 140] on div "Design tokens" at bounding box center [48, 144] width 51 height 10
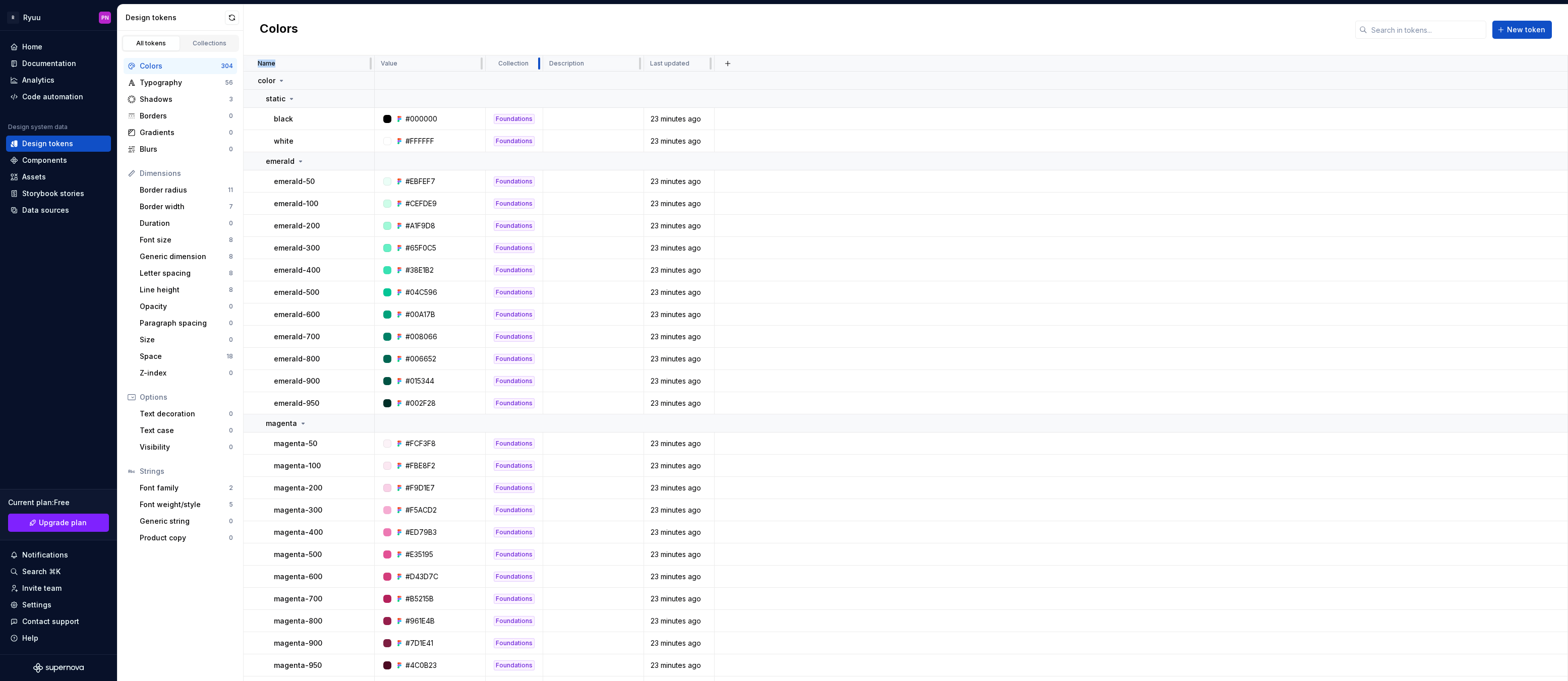
drag, startPoint x: 535, startPoint y: 60, endPoint x: 544, endPoint y: 60, distance: 9.0
click at [815, 118] on td at bounding box center [1141, 119] width 853 height 22
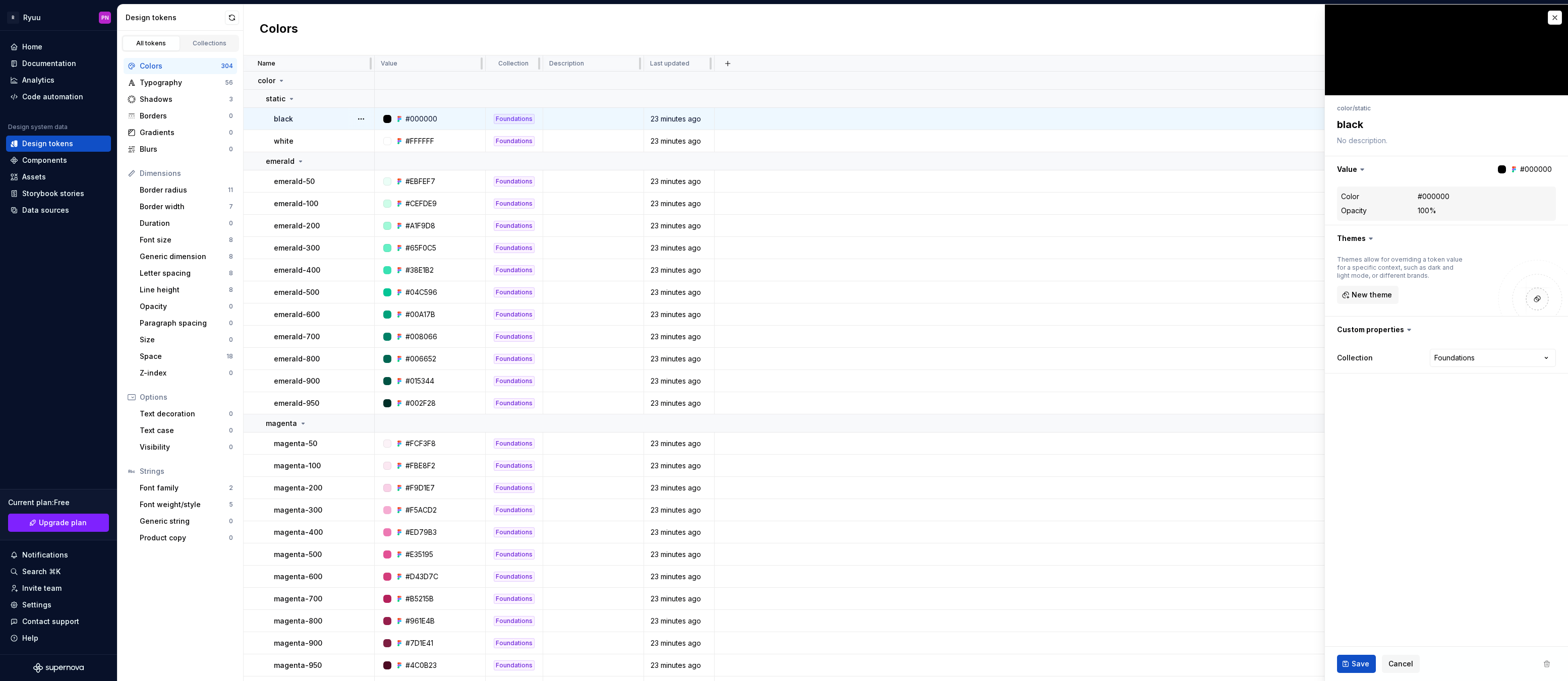
type textarea "*"
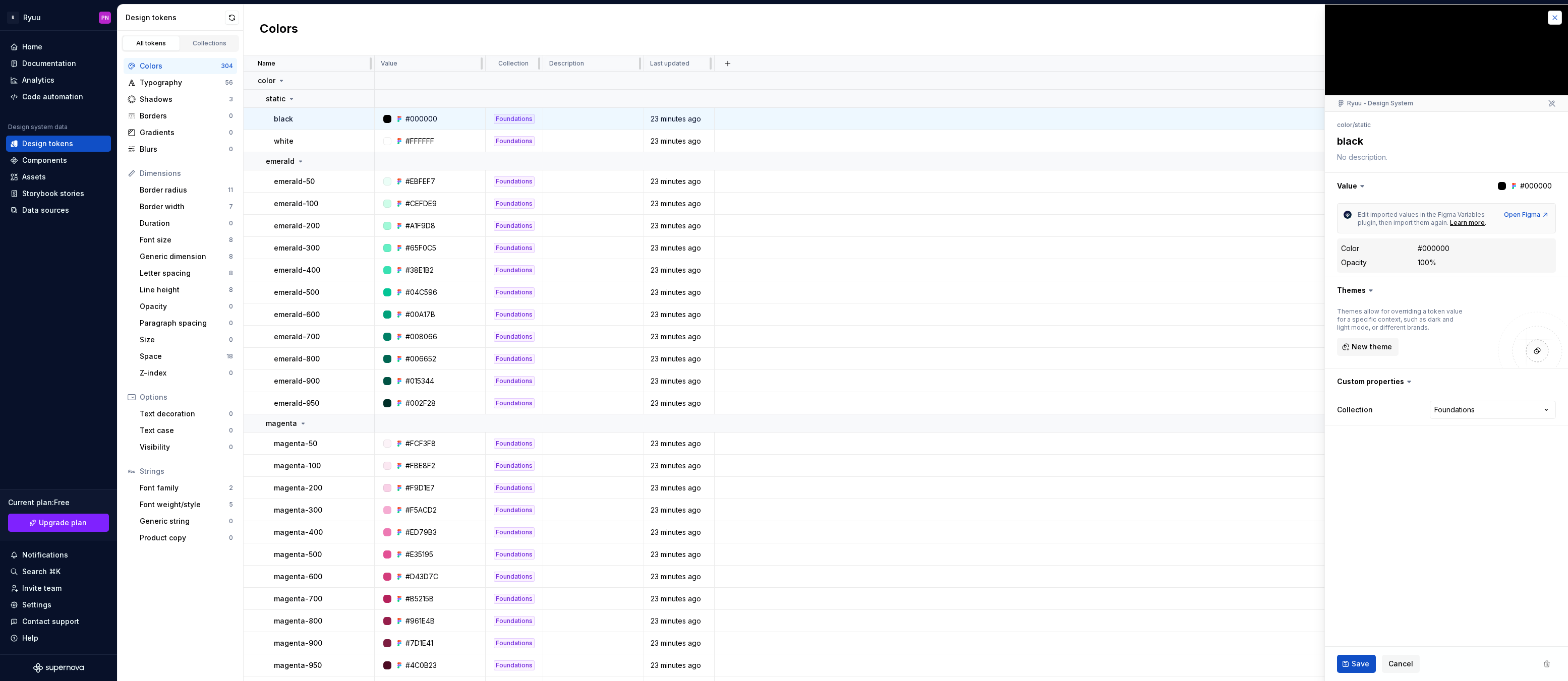
click at [1551, 19] on button "button" at bounding box center [1555, 17] width 14 height 14
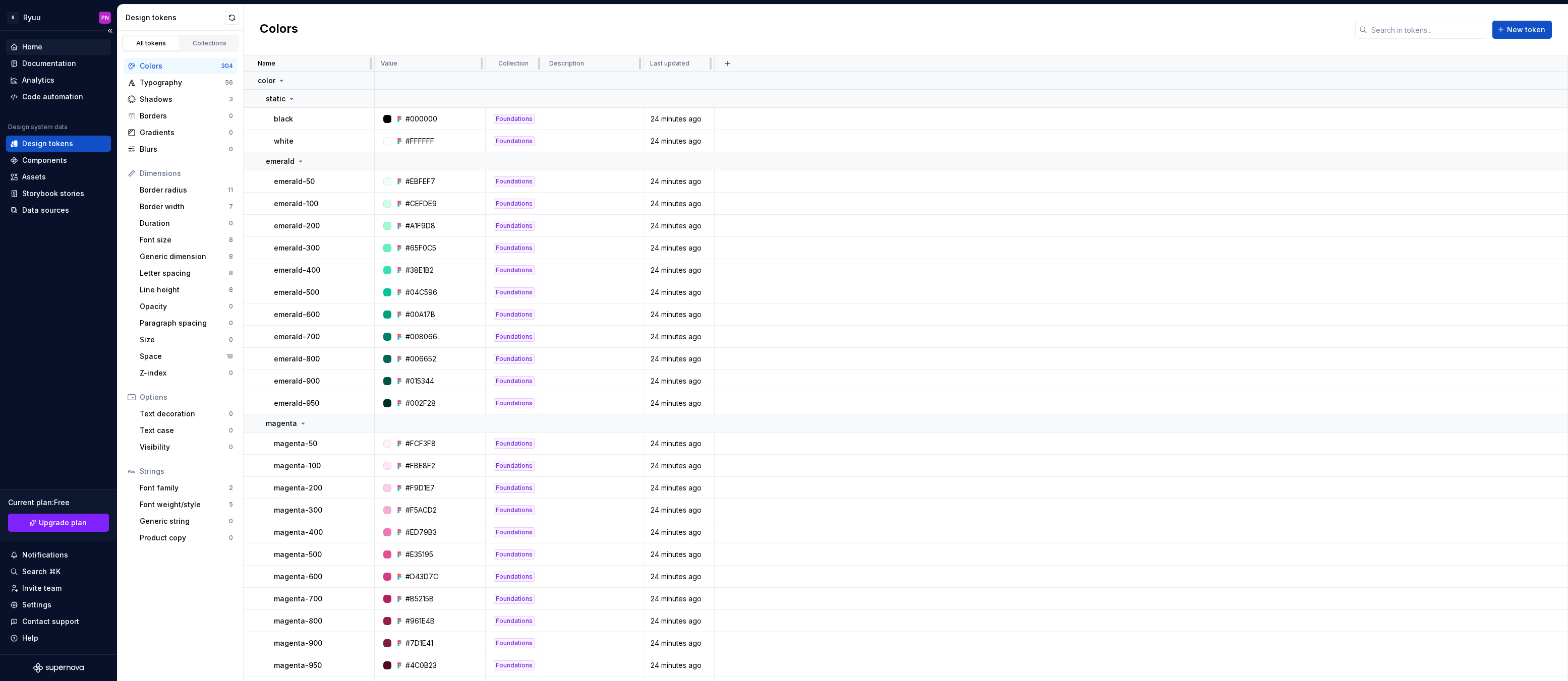
click at [35, 44] on div "Home" at bounding box center [32, 47] width 20 height 10
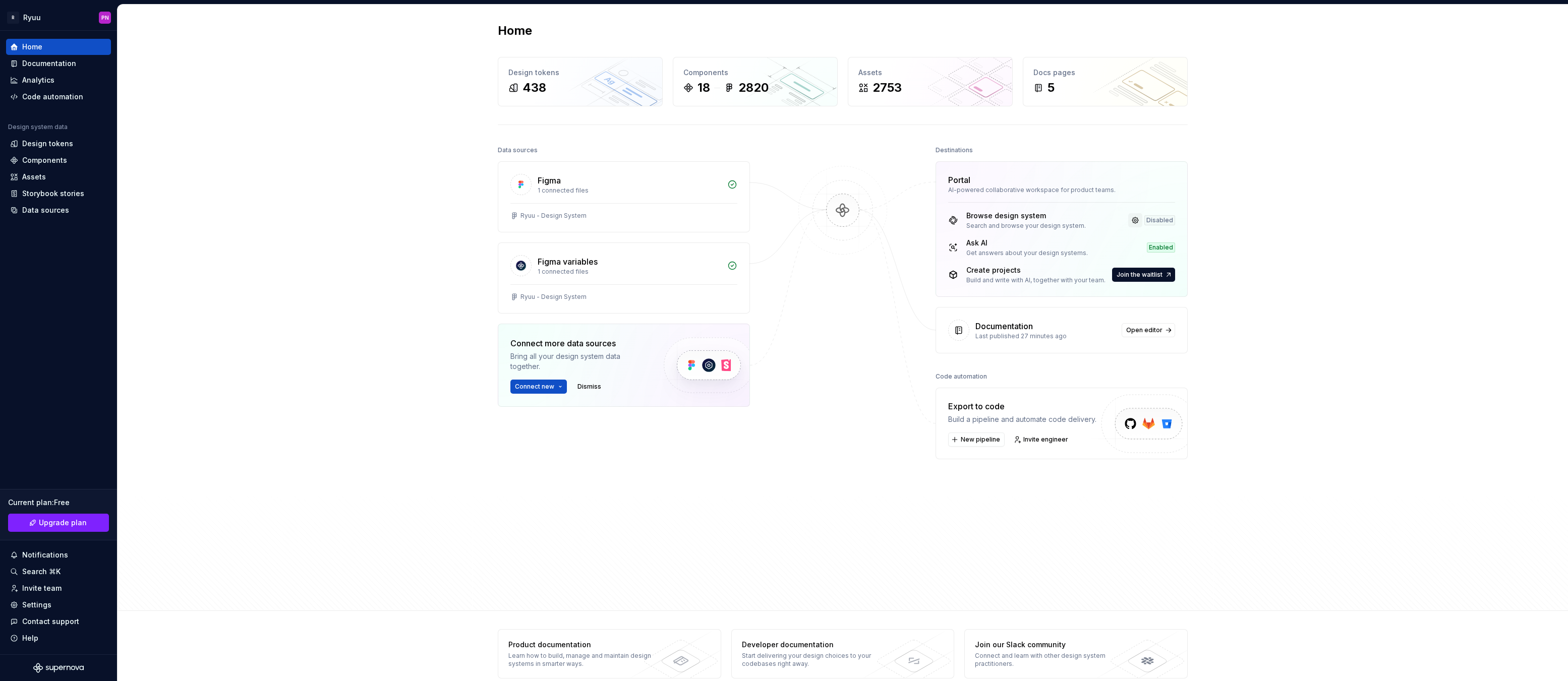
click at [1134, 221] on link at bounding box center [1135, 220] width 14 height 14
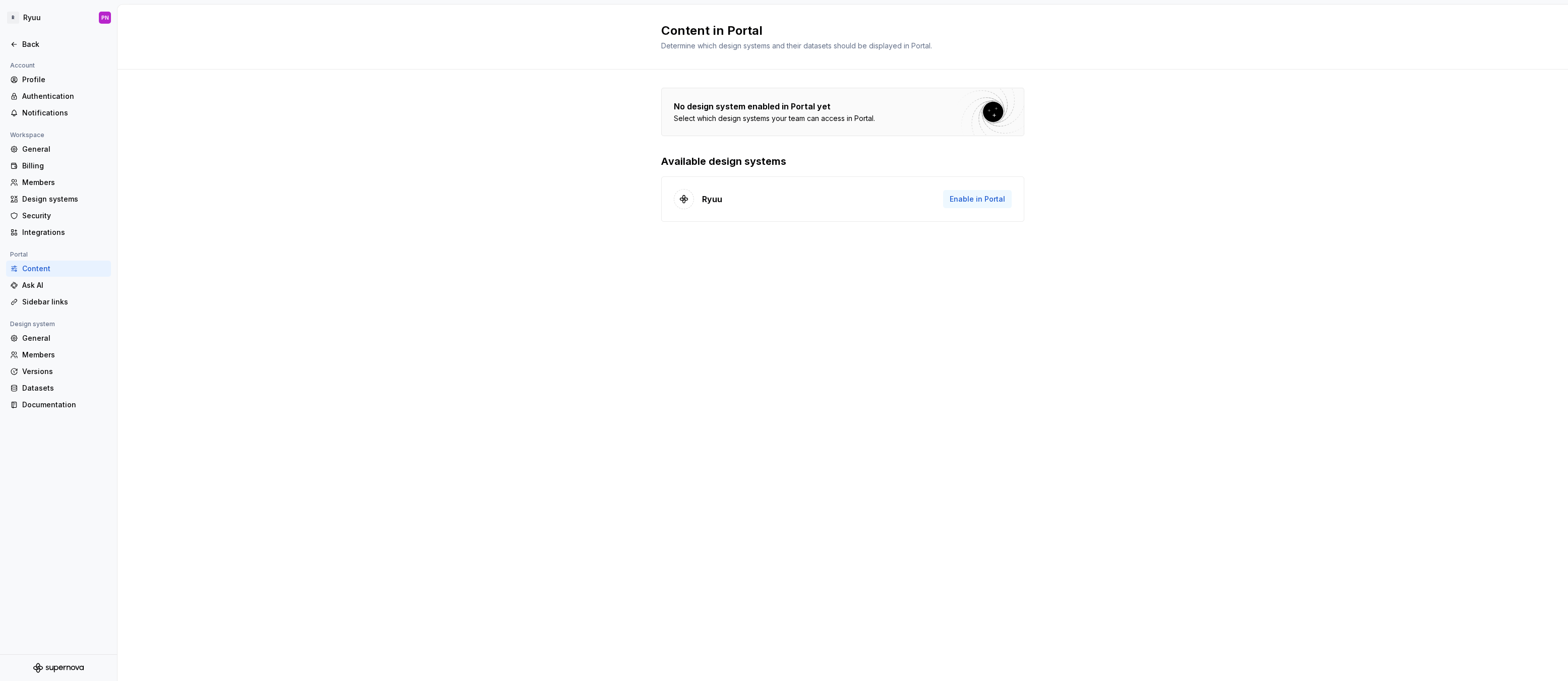
click at [951, 205] on button "Enable in Portal" at bounding box center [977, 199] width 69 height 18
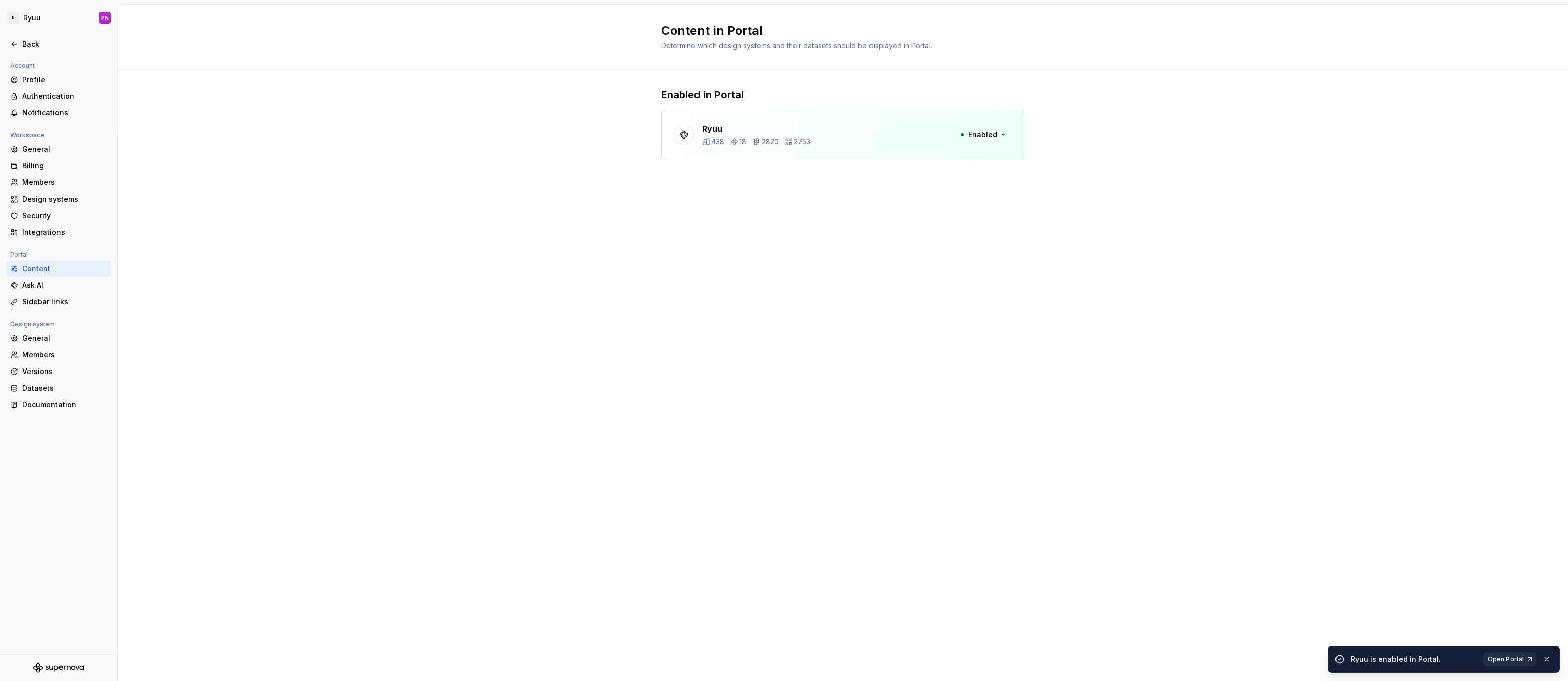
click at [1505, 661] on span "Open Portal" at bounding box center [1505, 659] width 36 height 8
click at [28, 50] on div "Back" at bounding box center [59, 44] width 105 height 16
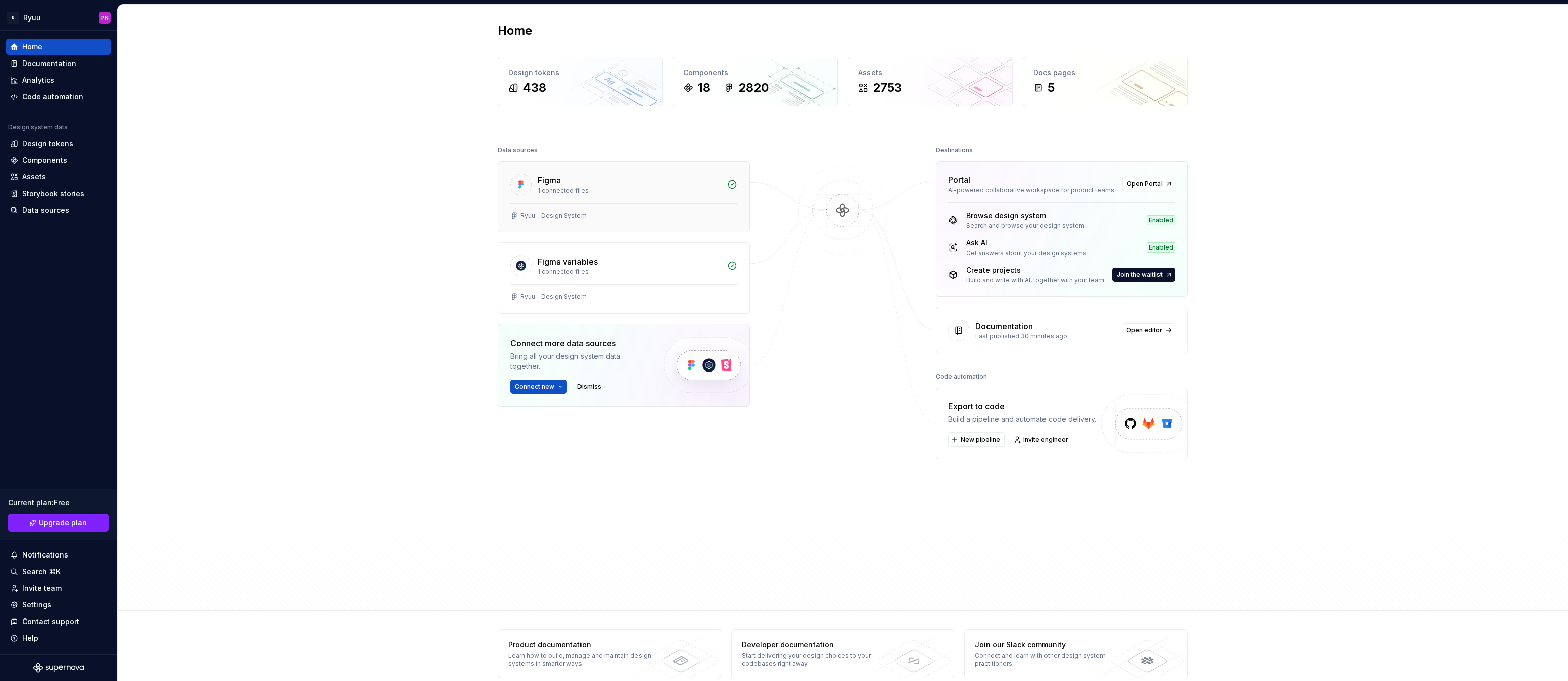
click at [642, 212] on div "Ryuu - Design System" at bounding box center [624, 216] width 227 height 8
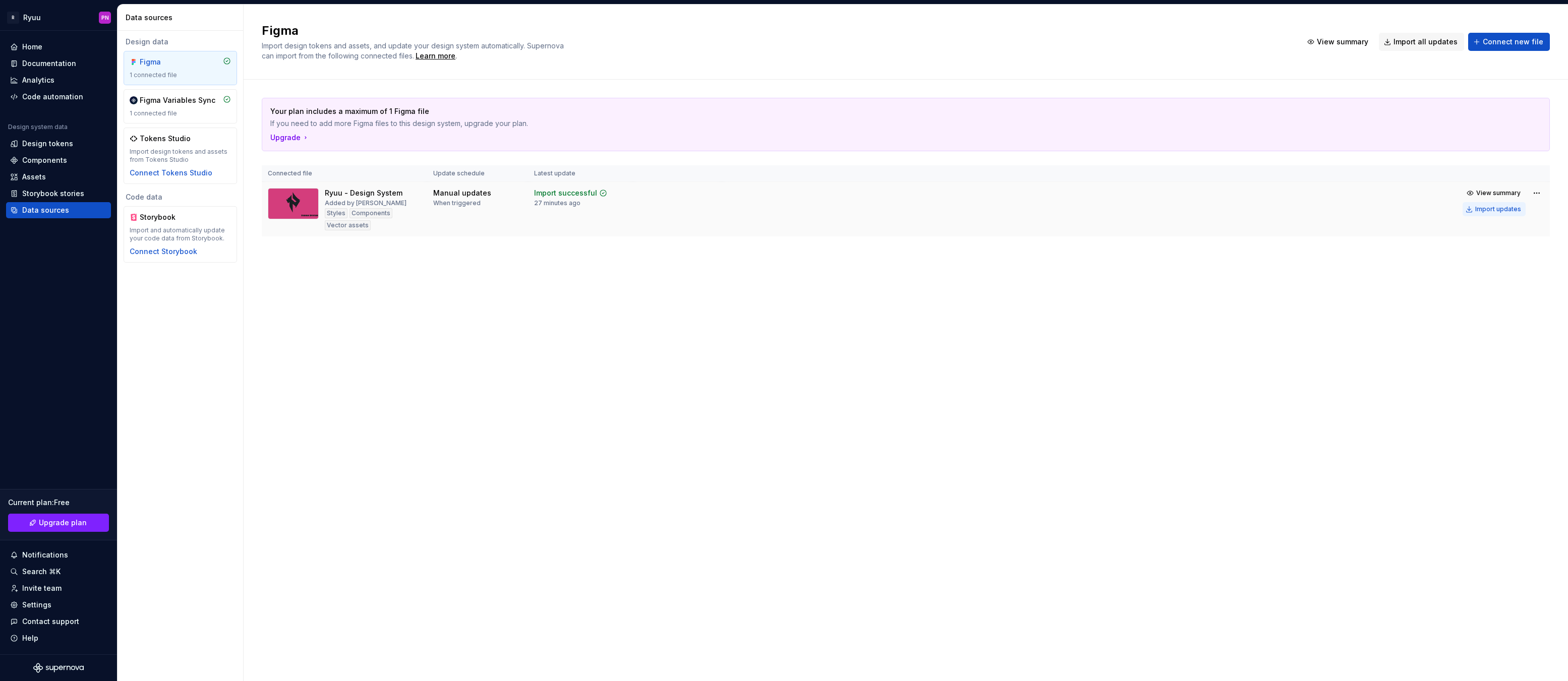
click at [1480, 207] on div "Import updates" at bounding box center [1498, 209] width 46 height 8
click at [23, 162] on div "Components" at bounding box center [44, 160] width 45 height 10
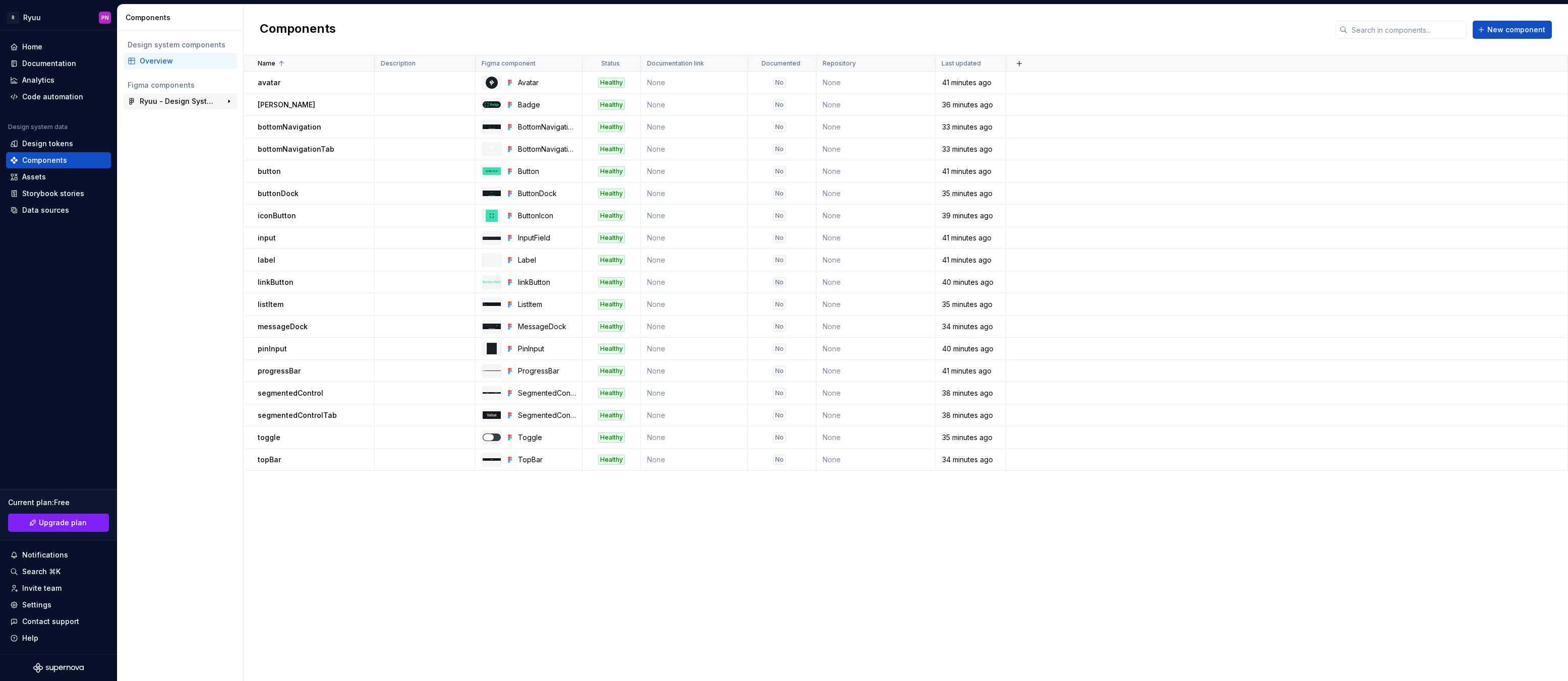
click at [159, 99] on div "Ryuu - Design System" at bounding box center [177, 101] width 75 height 10
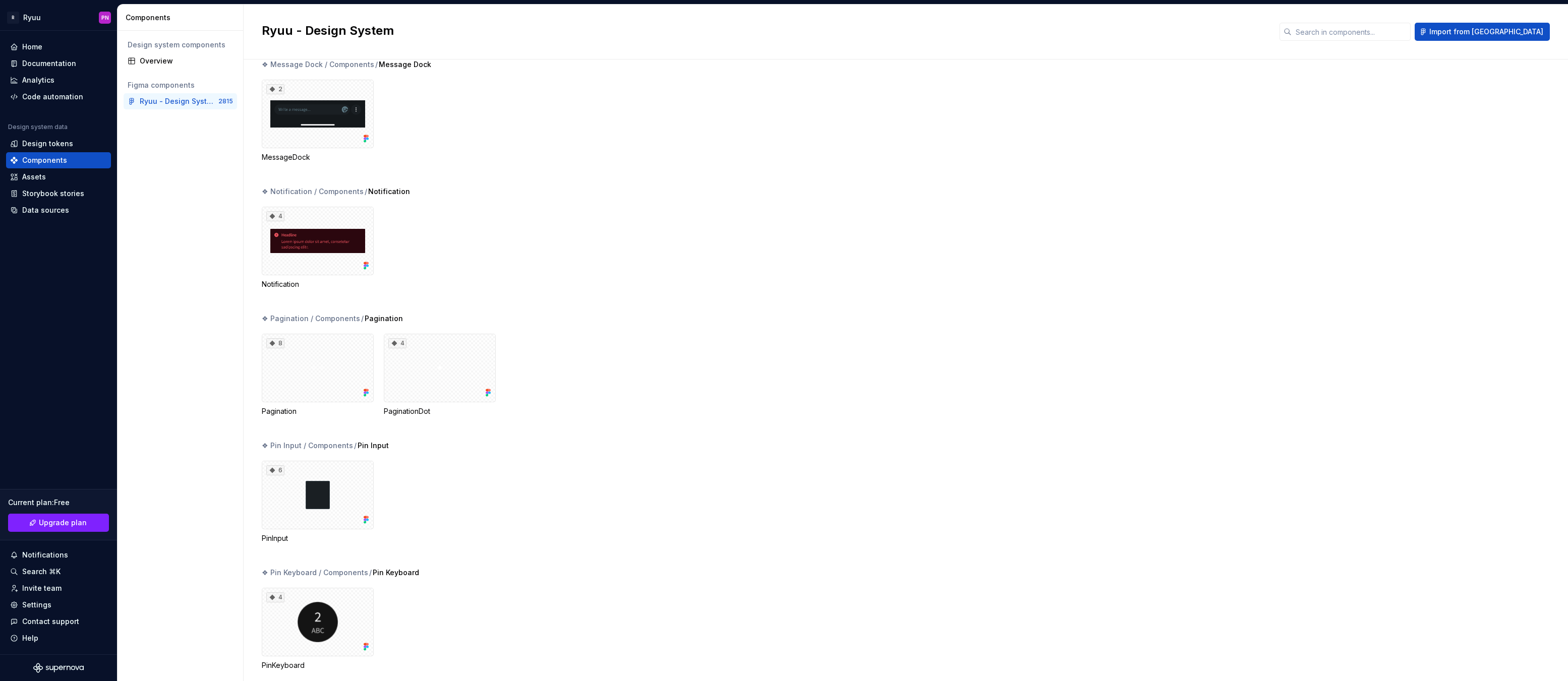
scroll to position [3227, 0]
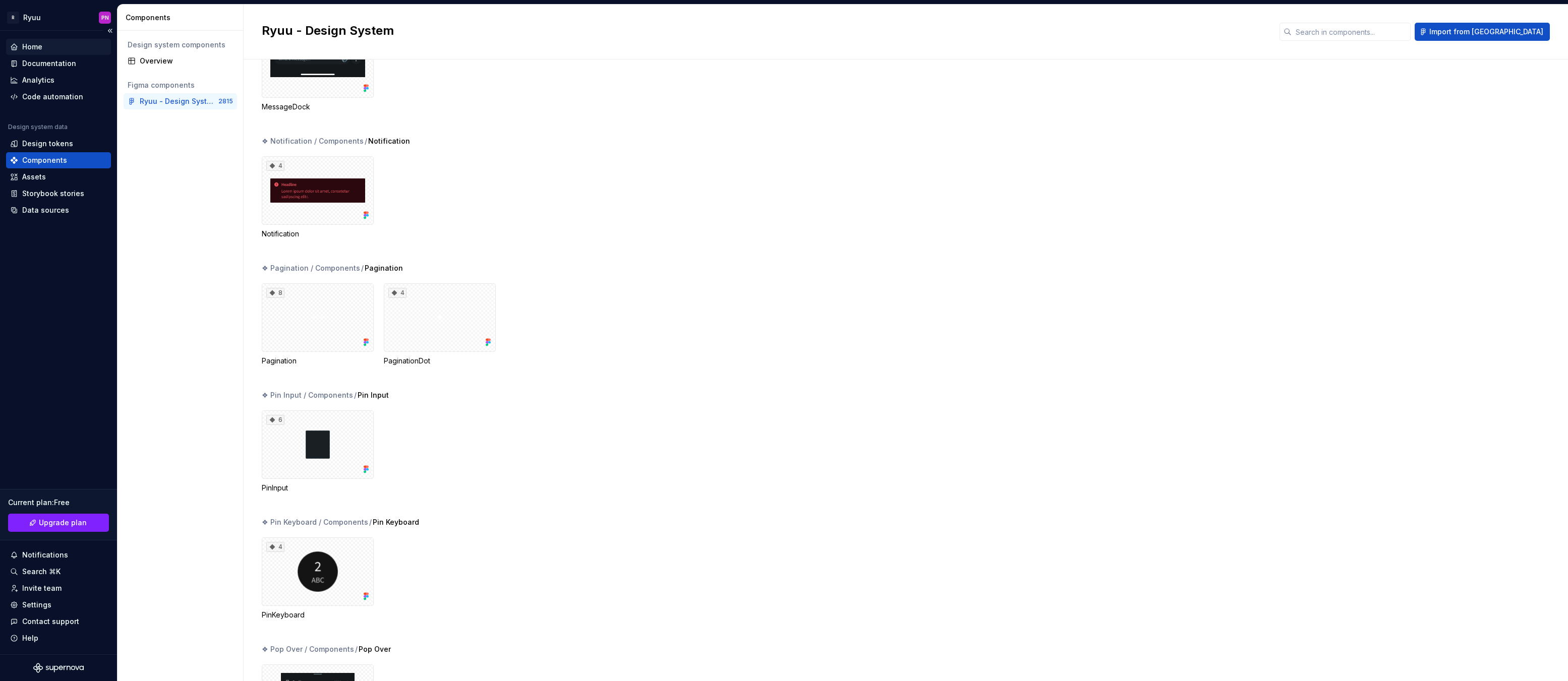
click at [43, 52] on div "Home" at bounding box center [59, 47] width 105 height 16
